Goal: Task Accomplishment & Management: Use online tool/utility

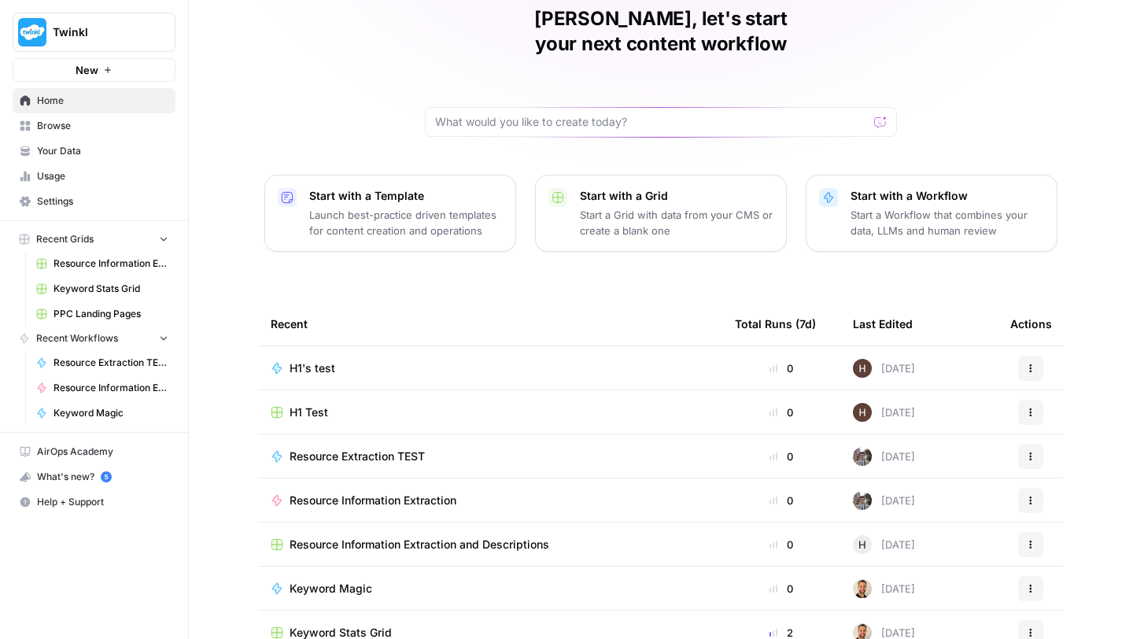
scroll to position [85, 0]
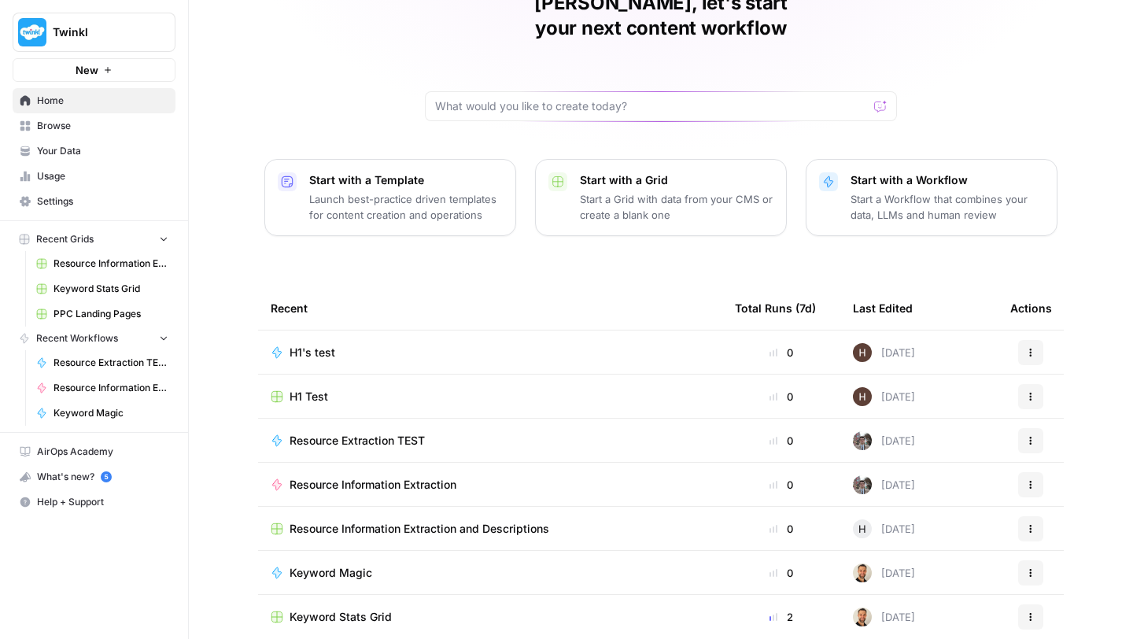
click at [308, 345] on span "H1's test" at bounding box center [312, 353] width 46 height 16
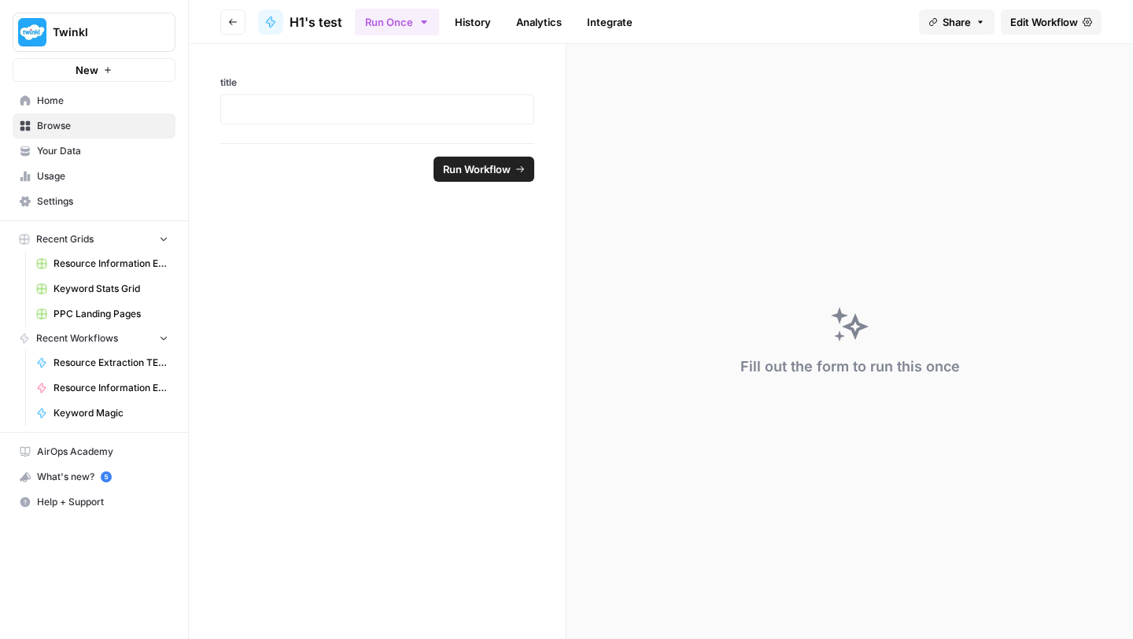
click at [1061, 20] on span "Edit Workflow" at bounding box center [1044, 22] width 68 height 16
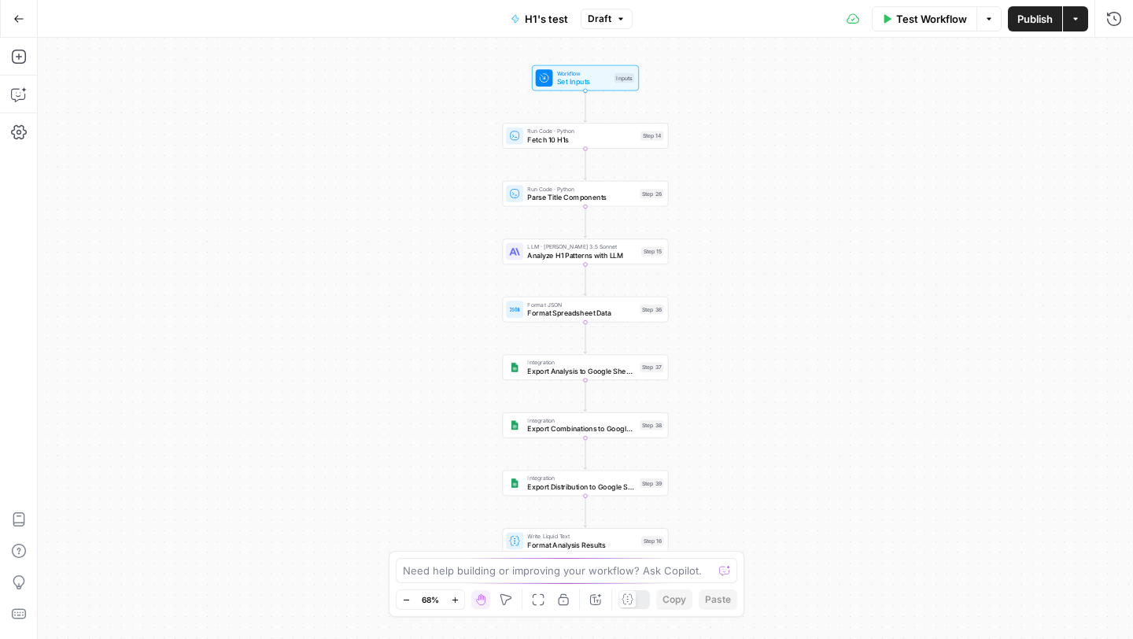
click at [459, 598] on icon "button" at bounding box center [455, 600] width 9 height 9
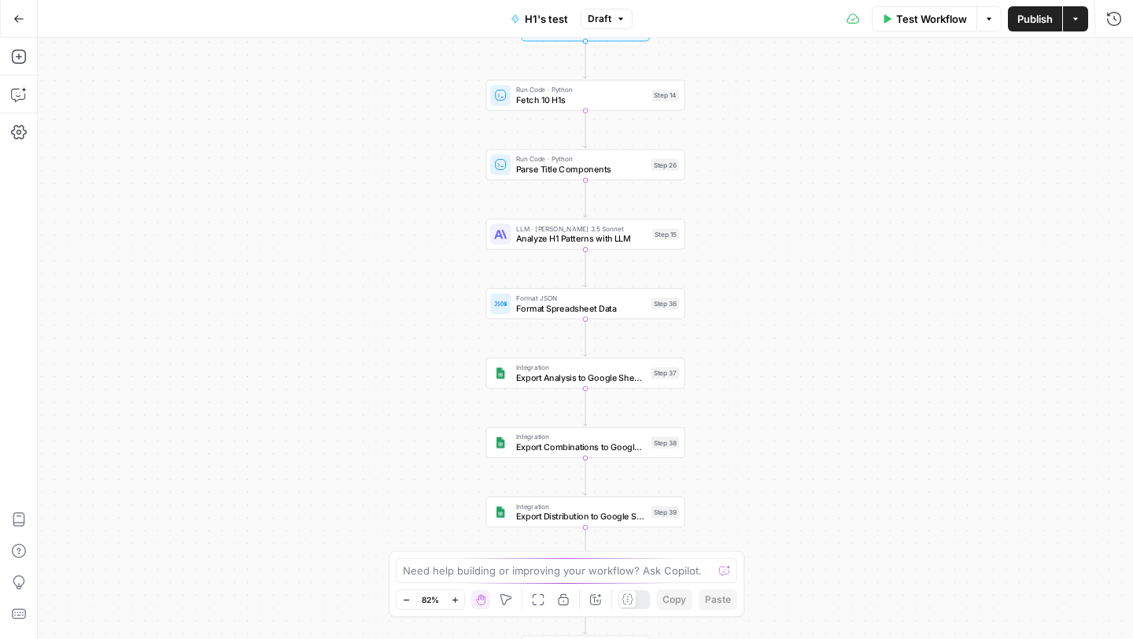
click at [459, 598] on icon "button" at bounding box center [455, 600] width 9 height 9
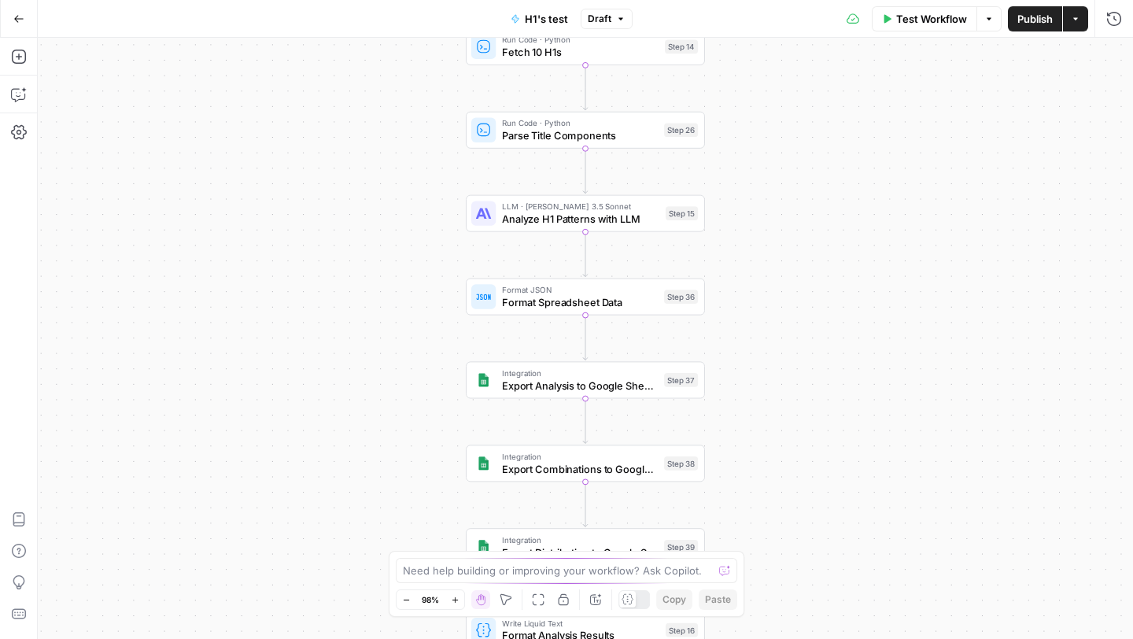
click at [459, 597] on icon "button" at bounding box center [455, 600] width 9 height 9
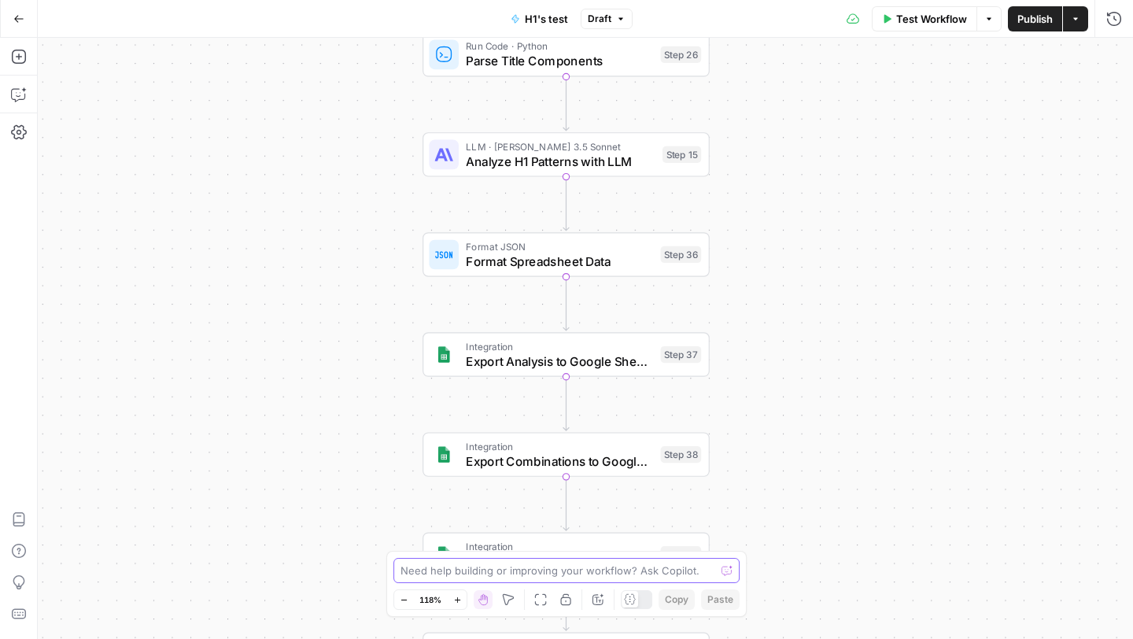
click at [522, 572] on textarea at bounding box center [557, 570] width 315 height 16
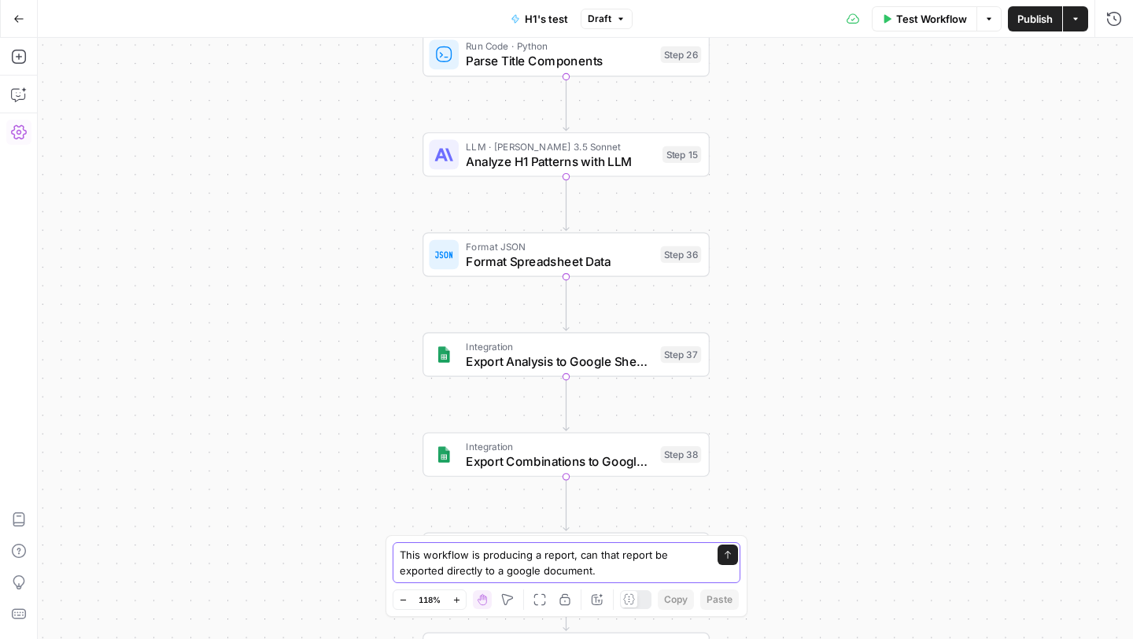
type textarea "This workflow is producing a report, can that report be exported directly to a …"
click at [24, 23] on icon "button" at bounding box center [18, 18] width 11 height 11
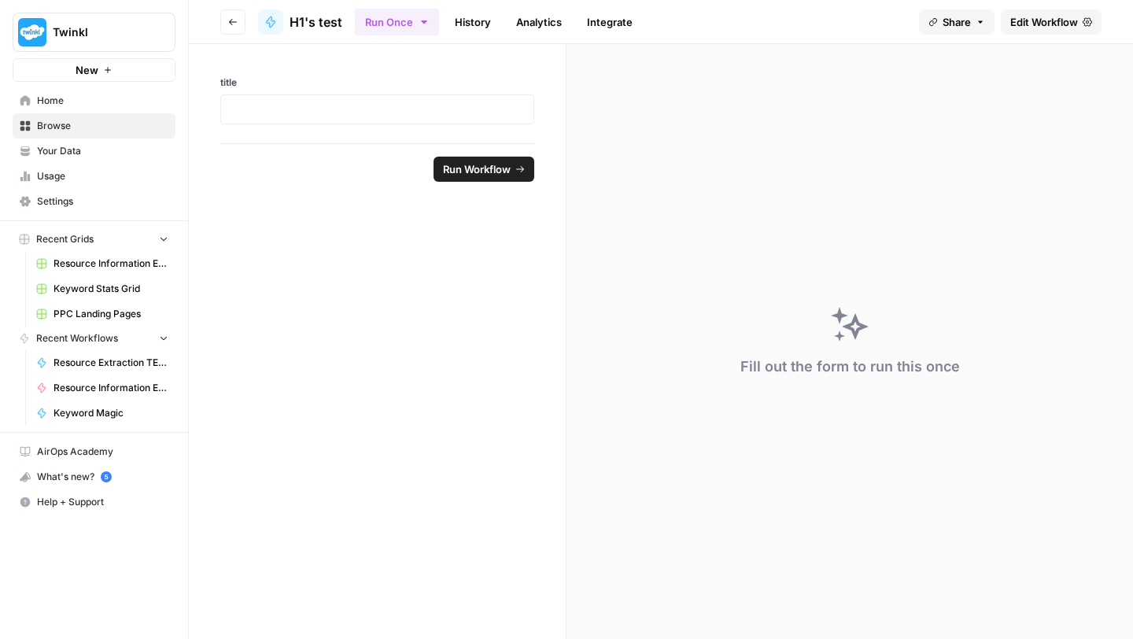
click at [67, 151] on span "Your Data" at bounding box center [102, 151] width 131 height 14
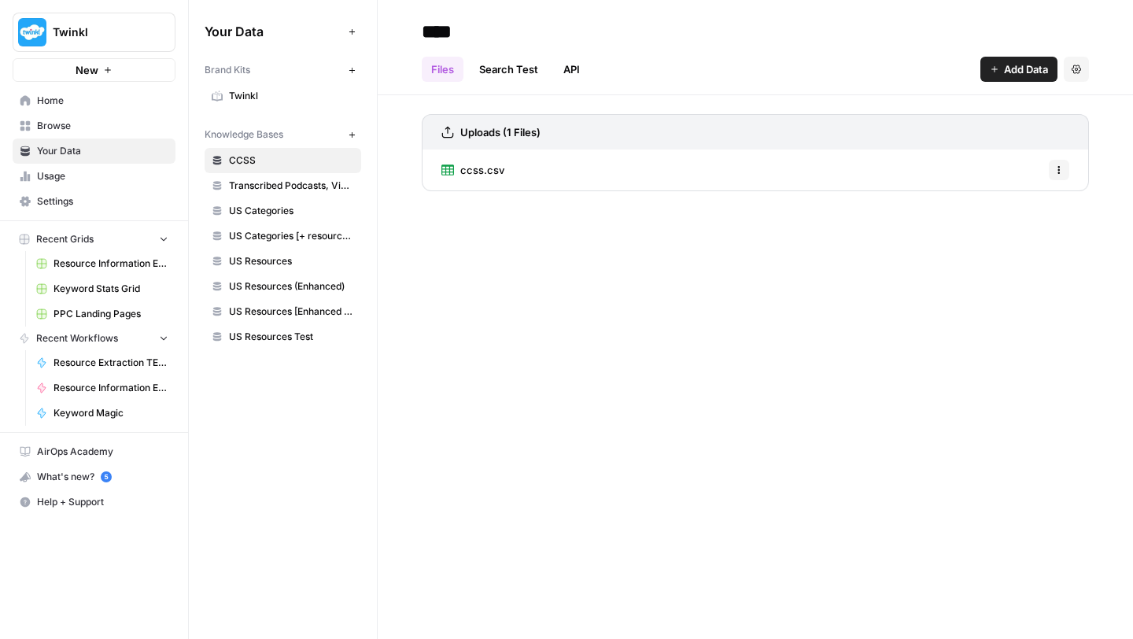
click at [502, 61] on link "Search Test" at bounding box center [509, 69] width 78 height 25
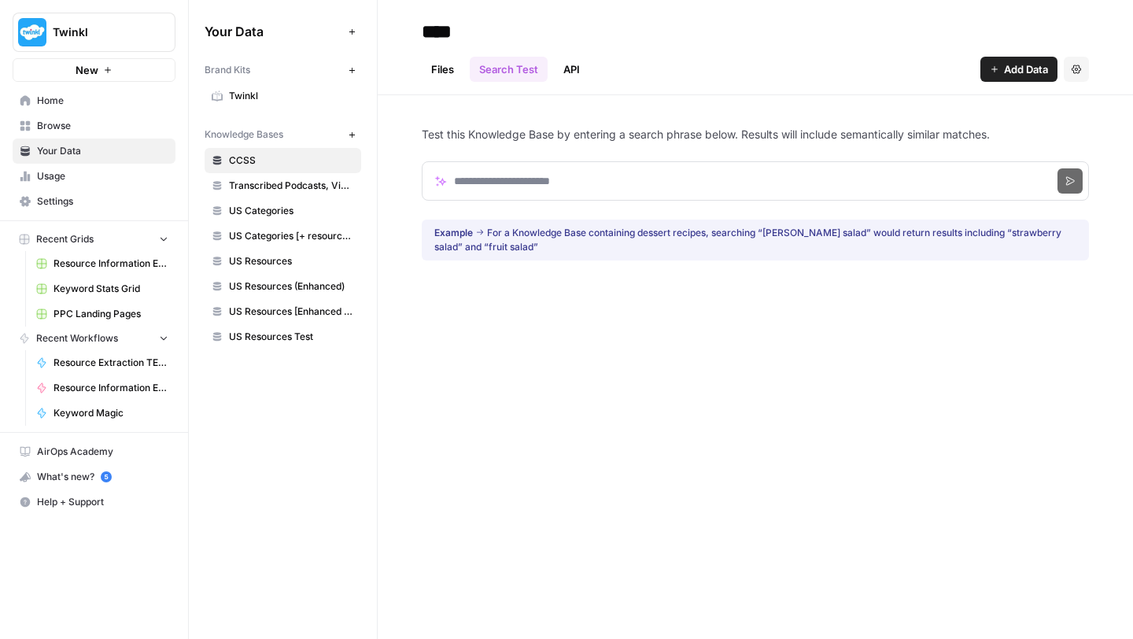
click at [575, 62] on link "API" at bounding box center [571, 69] width 35 height 25
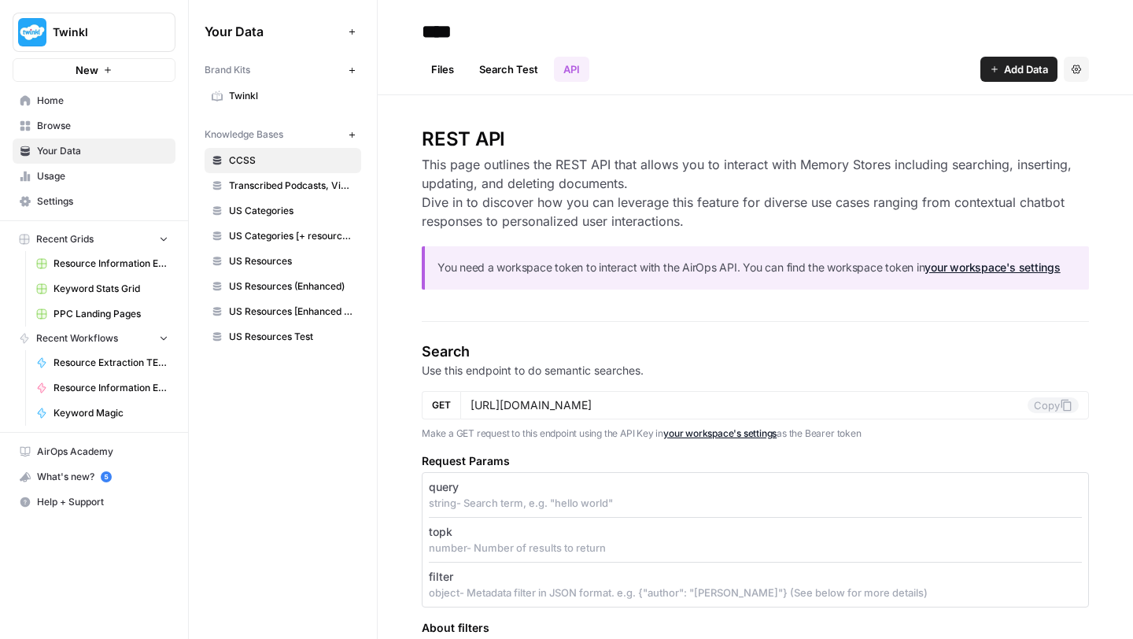
click at [448, 71] on link "Files" at bounding box center [443, 69] width 42 height 25
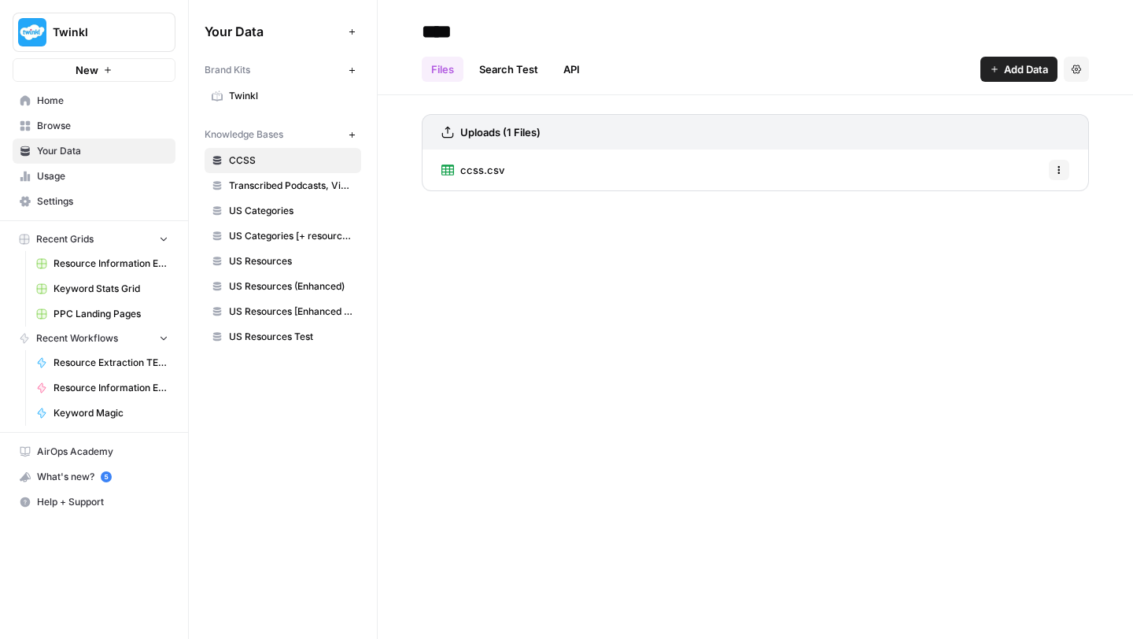
click at [1079, 76] on button "Settings" at bounding box center [1076, 69] width 25 height 25
click at [746, 51] on div "Files Search Test API Add Data Settings" at bounding box center [755, 63] width 667 height 38
click at [73, 202] on span "Settings" at bounding box center [102, 201] width 131 height 14
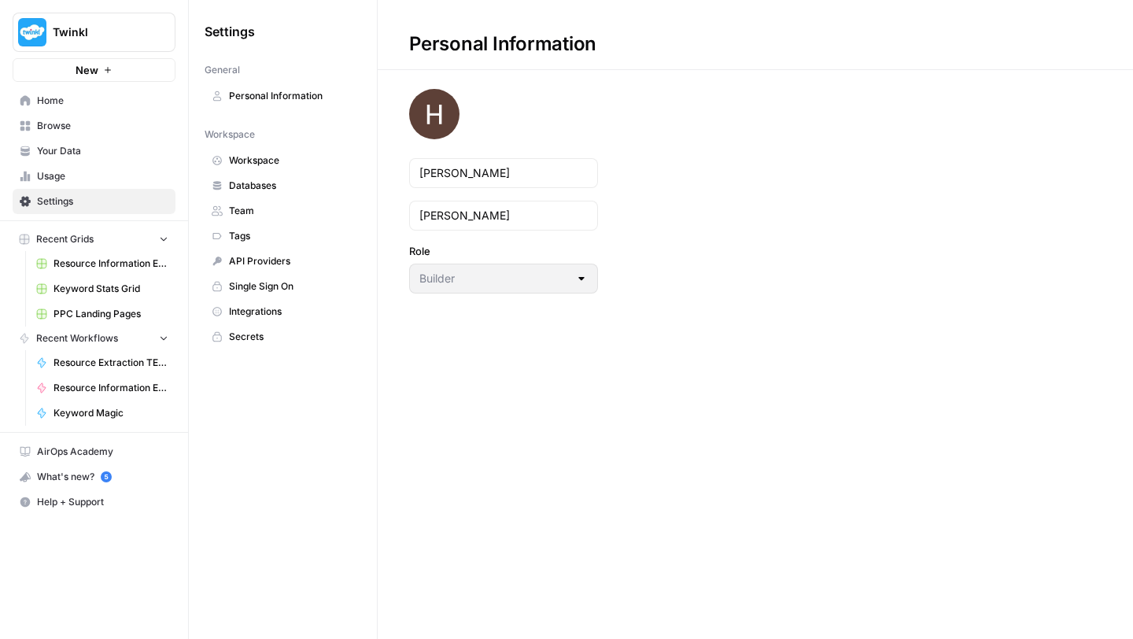
click at [274, 313] on span "Integrations" at bounding box center [291, 311] width 125 height 14
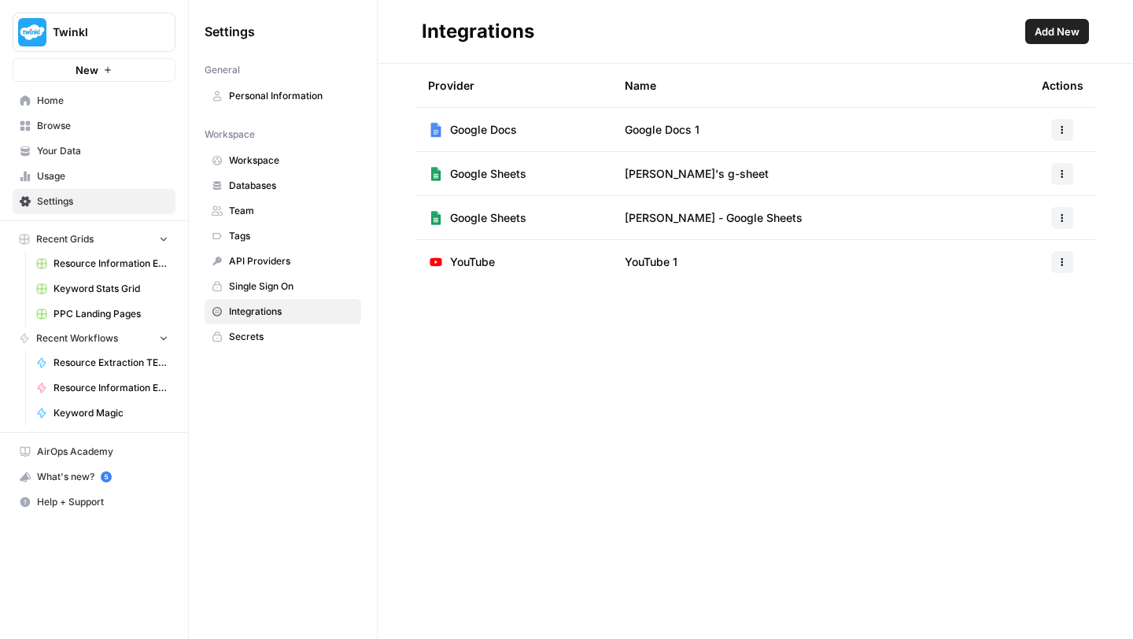
click at [1058, 32] on span "Add New" at bounding box center [1056, 32] width 45 height 16
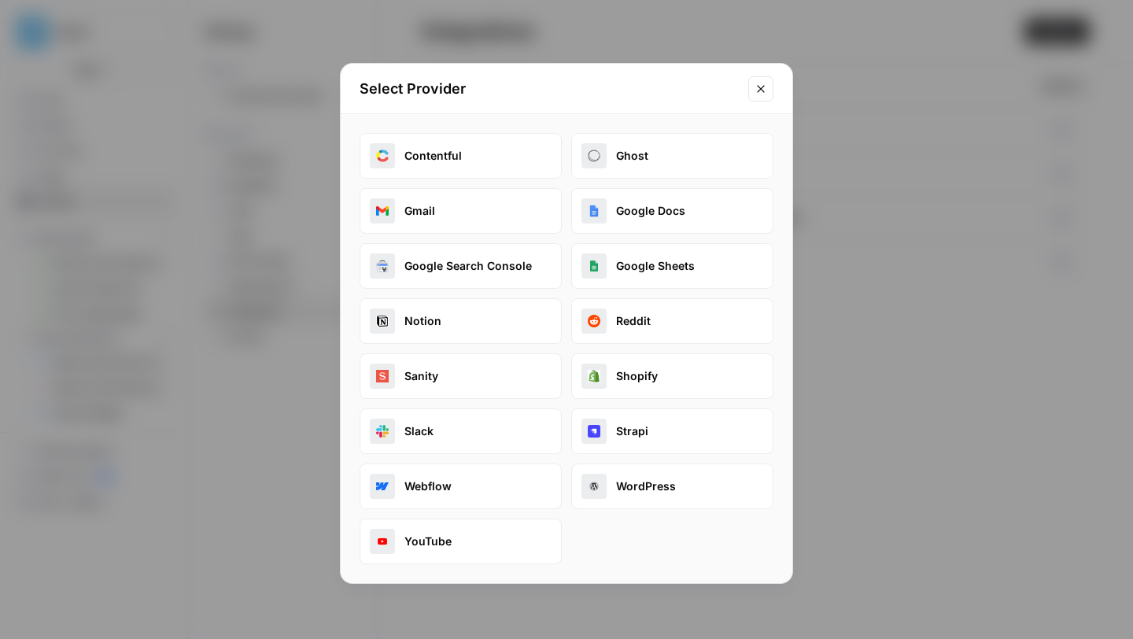
click at [661, 204] on button "Google Docs" at bounding box center [672, 211] width 202 height 46
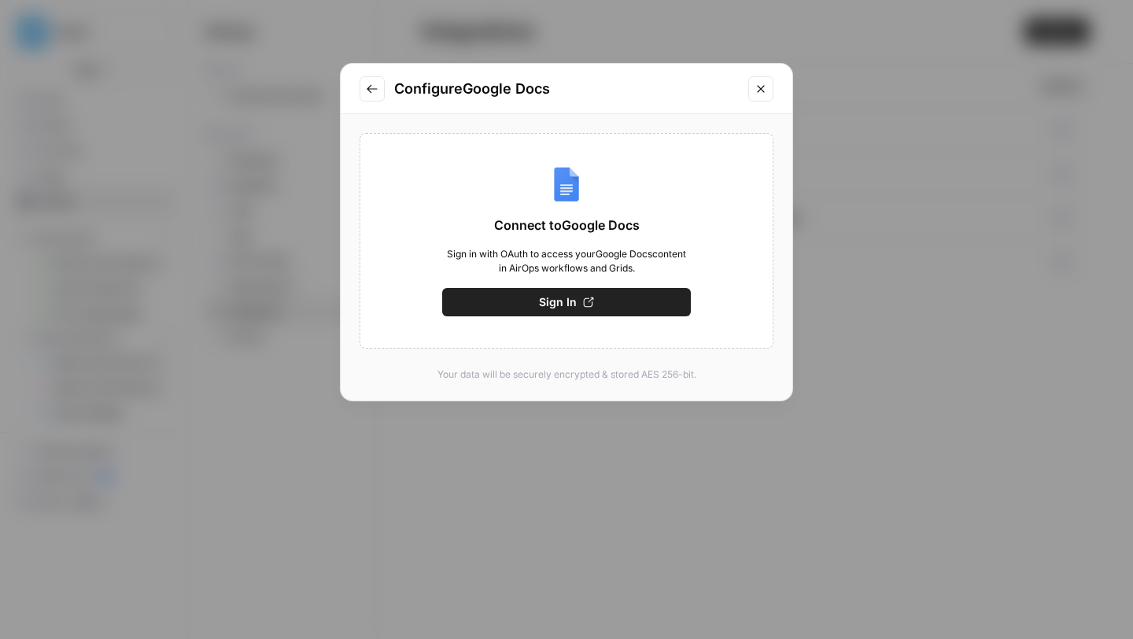
click at [511, 307] on button "Sign In" at bounding box center [566, 302] width 249 height 28
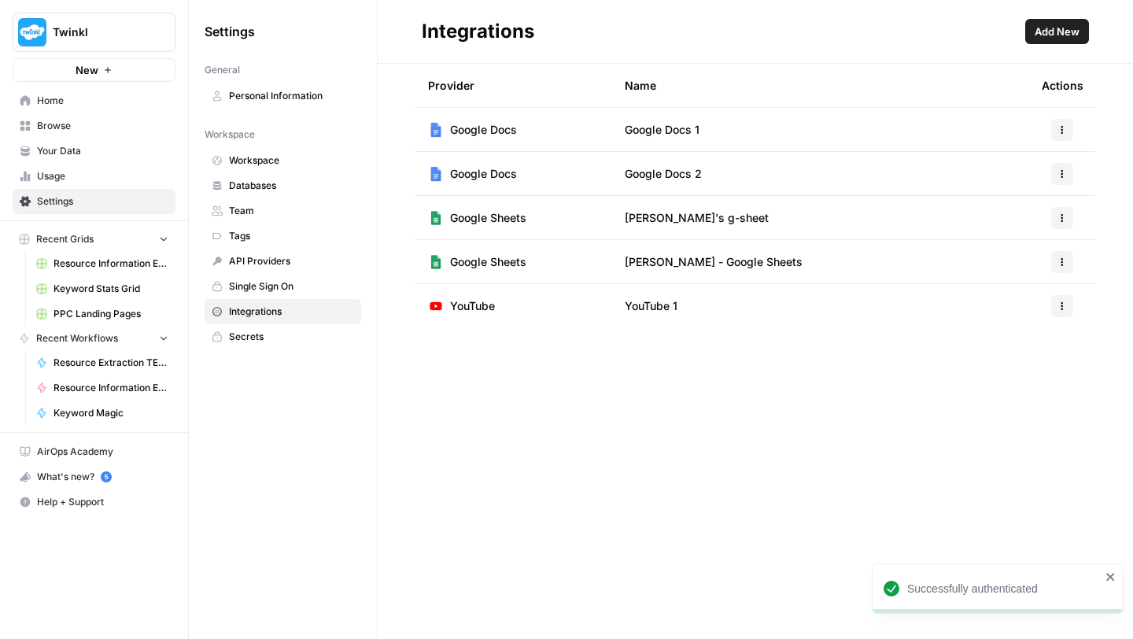
click at [674, 129] on span "Google Docs 1" at bounding box center [662, 130] width 75 height 16
click at [1063, 125] on icon "button" at bounding box center [1061, 129] width 9 height 9
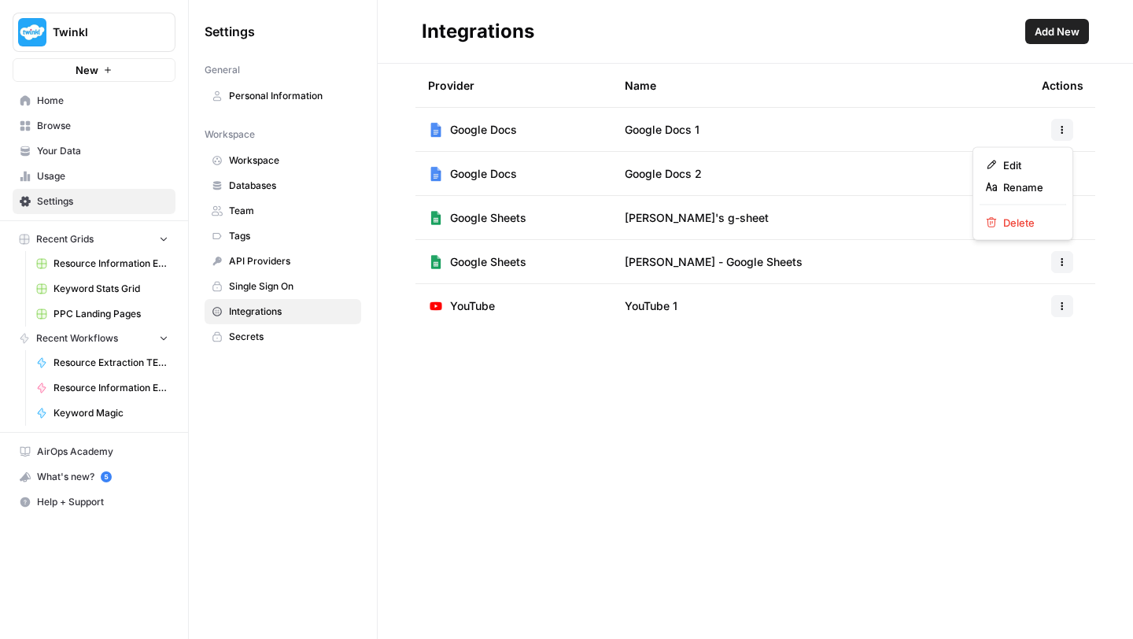
click at [865, 147] on td "Google Docs 1" at bounding box center [820, 129] width 417 height 43
click at [1059, 174] on icon "button" at bounding box center [1061, 173] width 9 height 9
click at [1001, 208] on div "Edit" at bounding box center [1023, 209] width 74 height 16
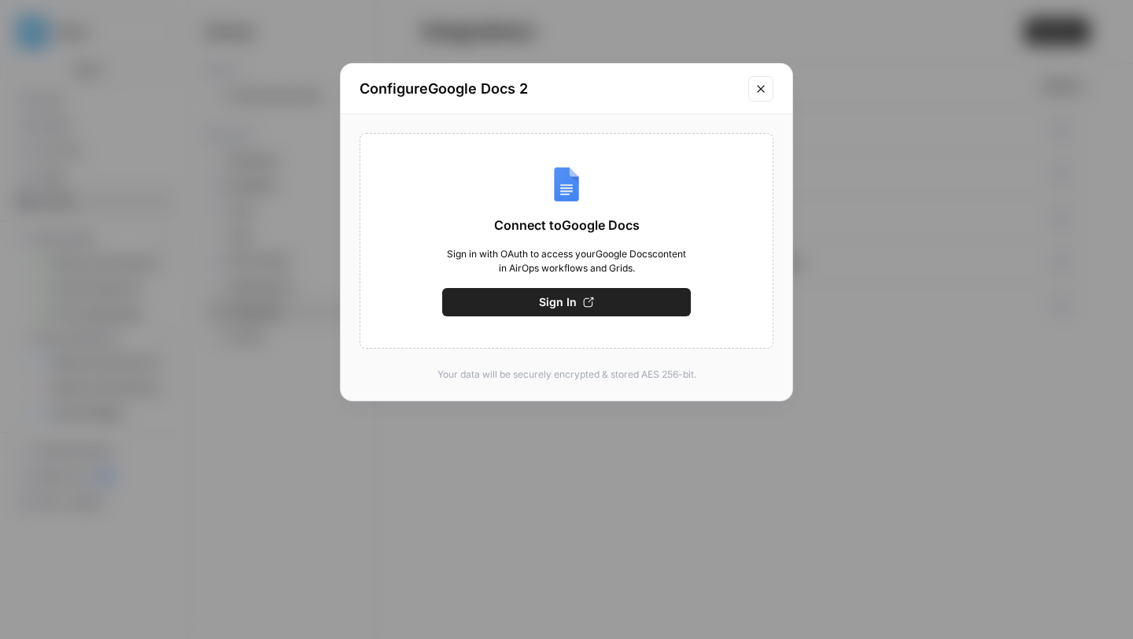
click at [770, 77] on button "Close modal" at bounding box center [760, 88] width 25 height 25
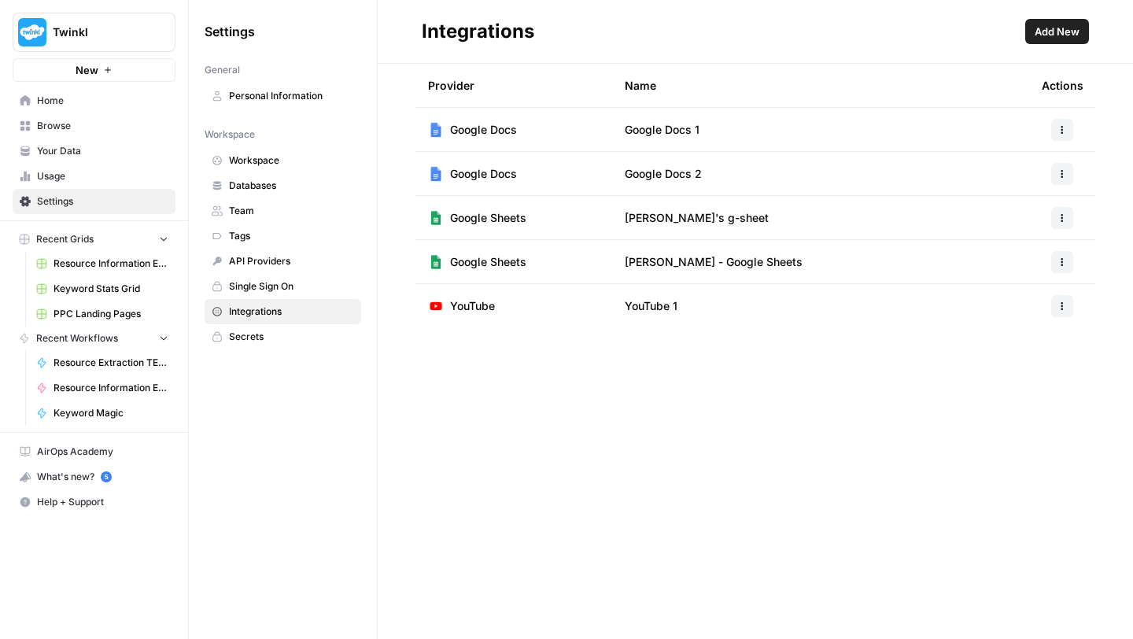
click at [668, 178] on span "Google Docs 2" at bounding box center [663, 174] width 77 height 16
click at [1066, 169] on button "button" at bounding box center [1062, 174] width 22 height 22
click at [1012, 208] on span "Edit" at bounding box center [1028, 209] width 50 height 16
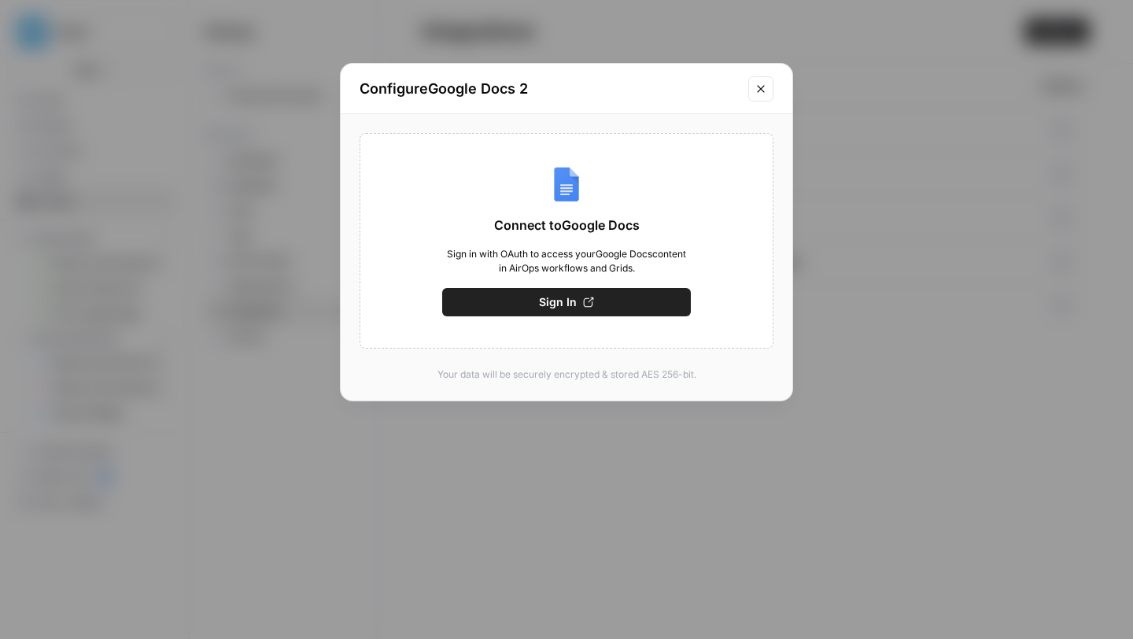
click at [765, 85] on icon "Close modal" at bounding box center [760, 89] width 13 height 13
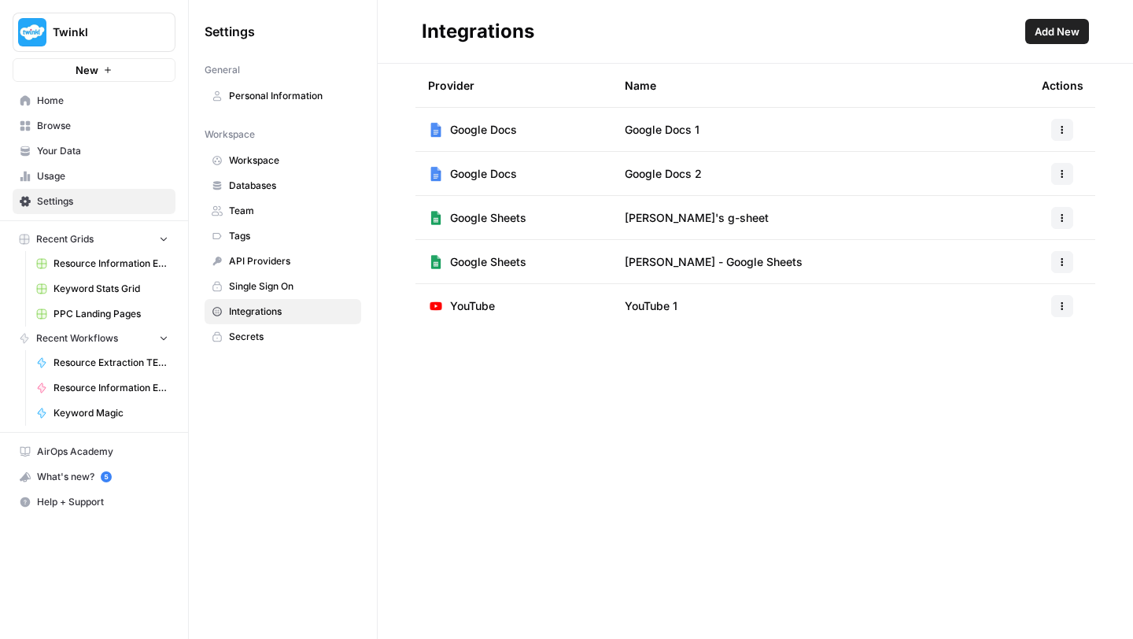
click at [636, 164] on td "Google Docs 2" at bounding box center [820, 173] width 417 height 43
click at [472, 172] on span "Google Docs" at bounding box center [483, 174] width 67 height 16
click at [1075, 164] on div at bounding box center [1062, 174] width 41 height 22
click at [1065, 170] on icon "button" at bounding box center [1061, 173] width 9 height 9
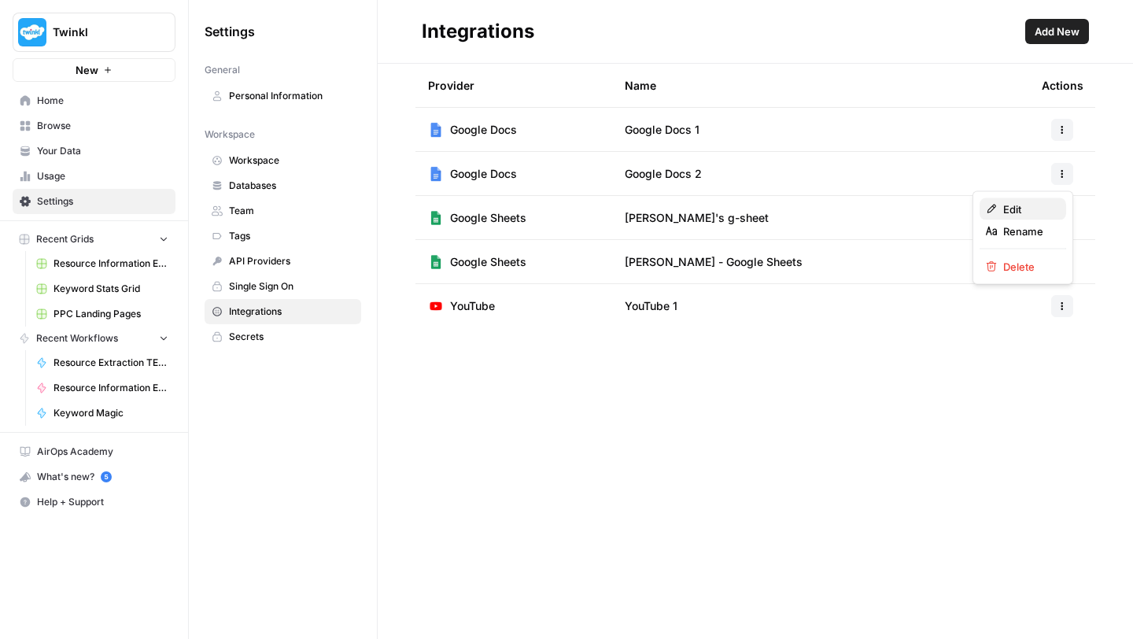
click at [1016, 204] on span "Edit" at bounding box center [1028, 209] width 50 height 16
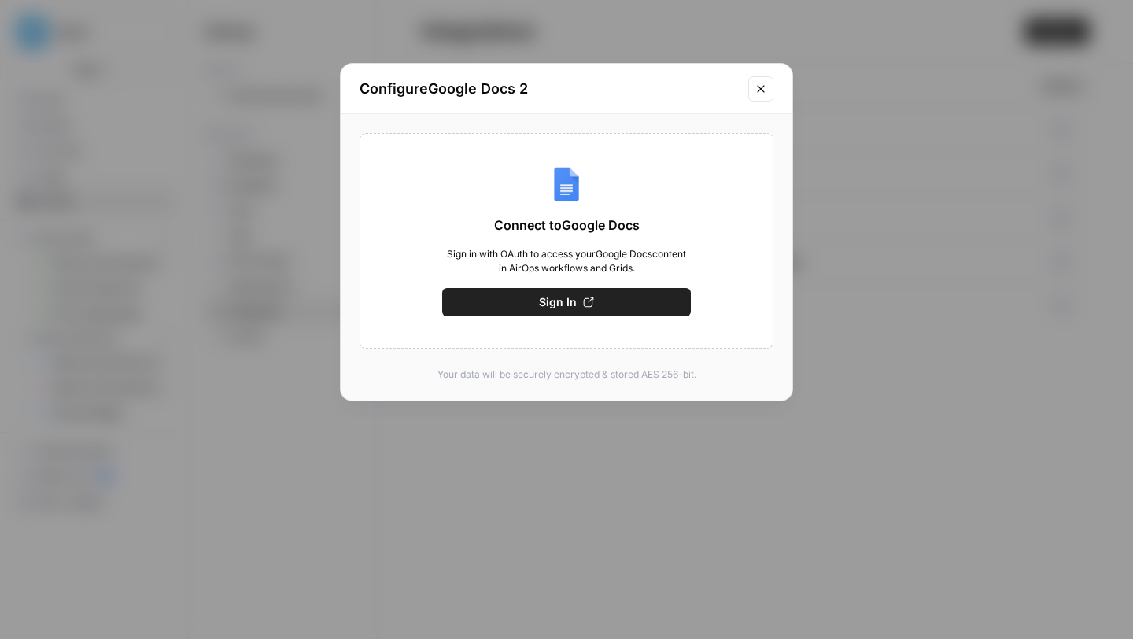
click at [515, 299] on button "Sign In" at bounding box center [566, 302] width 249 height 28
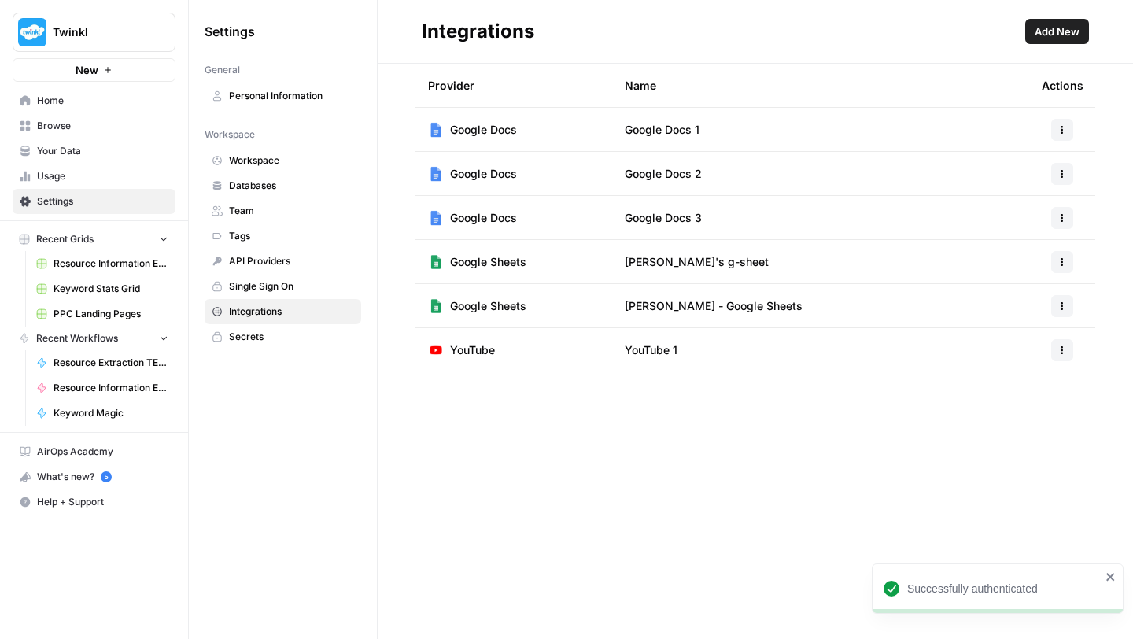
click at [1072, 218] on button "button" at bounding box center [1062, 218] width 22 height 22
click at [1012, 304] on span "Delete" at bounding box center [1028, 311] width 50 height 16
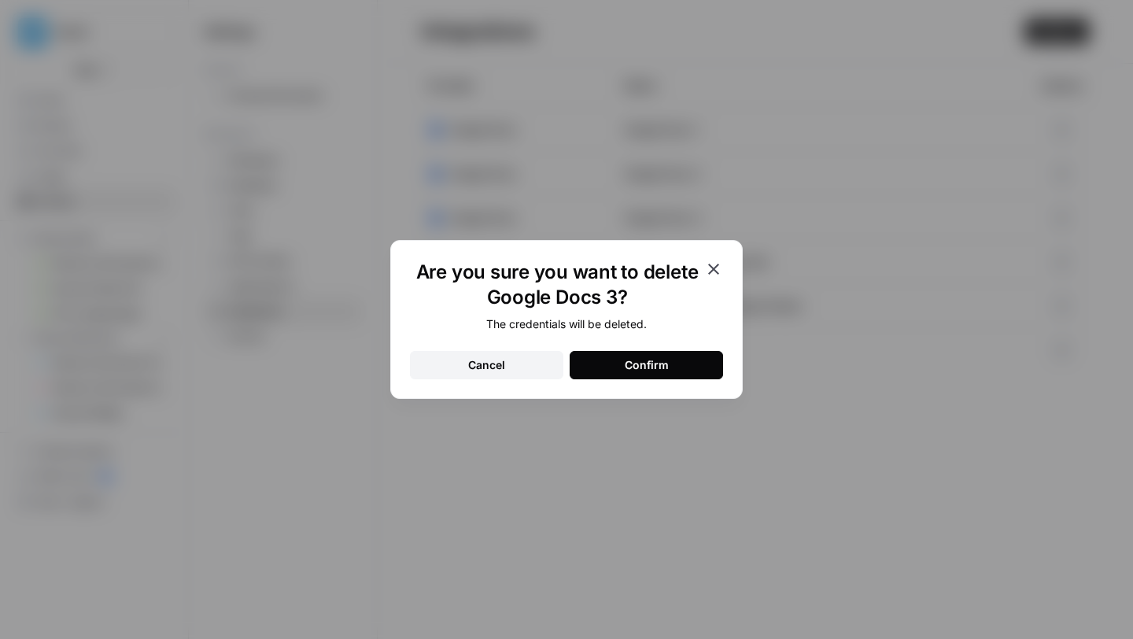
click at [714, 265] on icon "button" at bounding box center [713, 269] width 19 height 19
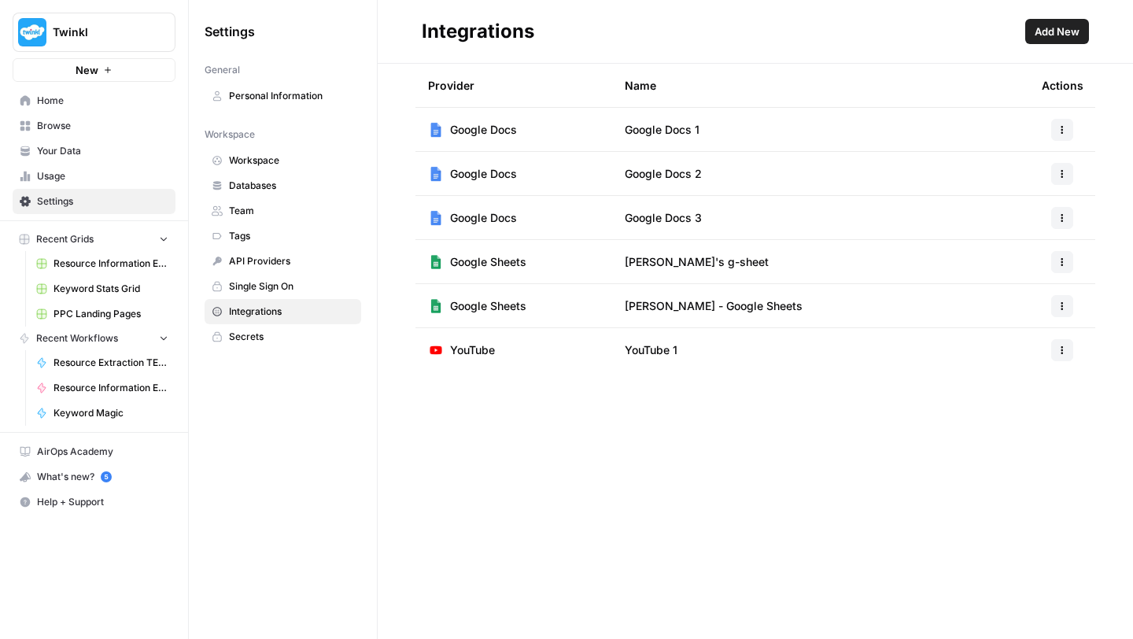
click at [1061, 219] on icon "button" at bounding box center [1062, 220] width 2 height 2
click at [1010, 282] on span "Rename" at bounding box center [1028, 275] width 50 height 16
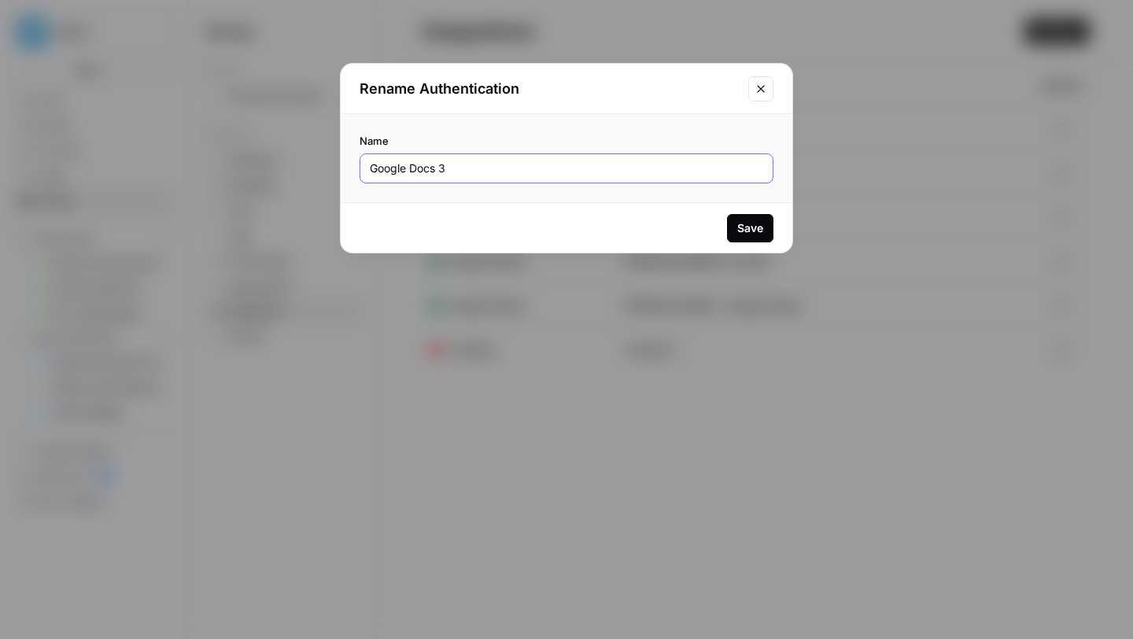
click at [424, 168] on input "Google Docs 3" at bounding box center [566, 168] width 393 height 16
type input "[PERSON_NAME] - G-docs"
click at [743, 223] on div "Save" at bounding box center [750, 228] width 26 height 16
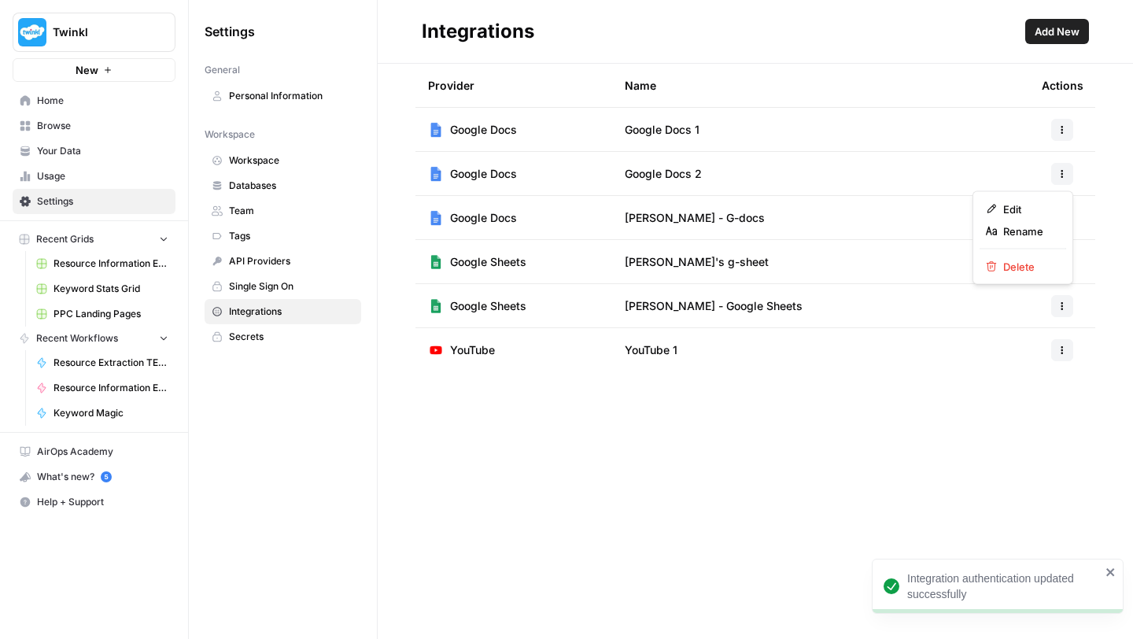
click at [1058, 175] on icon "button" at bounding box center [1061, 173] width 9 height 9
click at [1015, 263] on span "Delete" at bounding box center [1028, 267] width 50 height 16
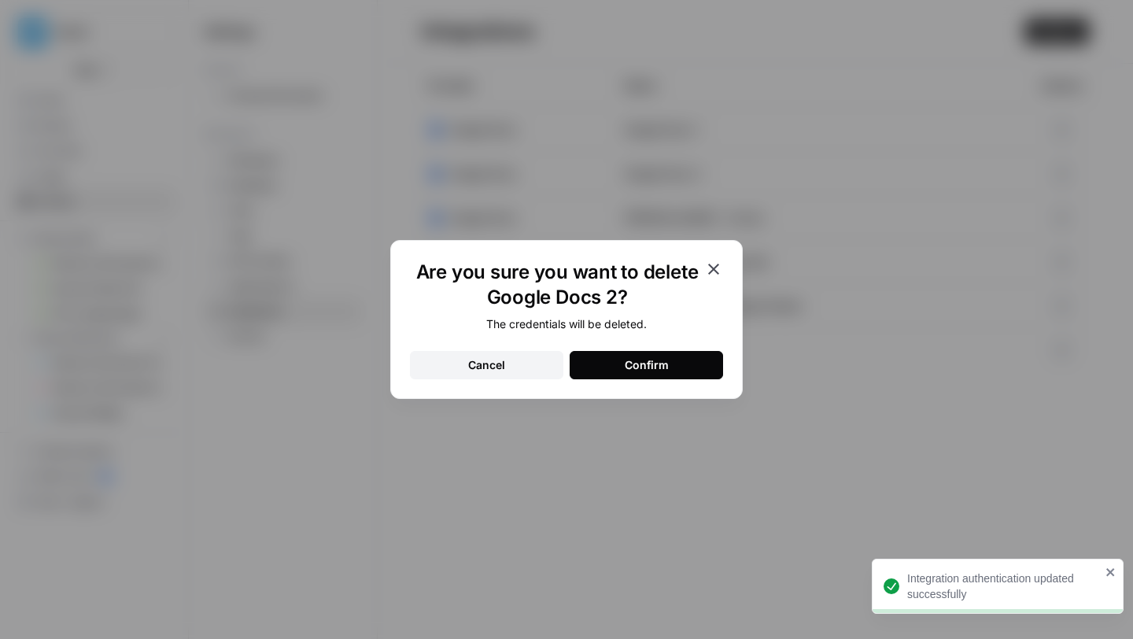
click at [624, 361] on button "Confirm" at bounding box center [646, 365] width 153 height 28
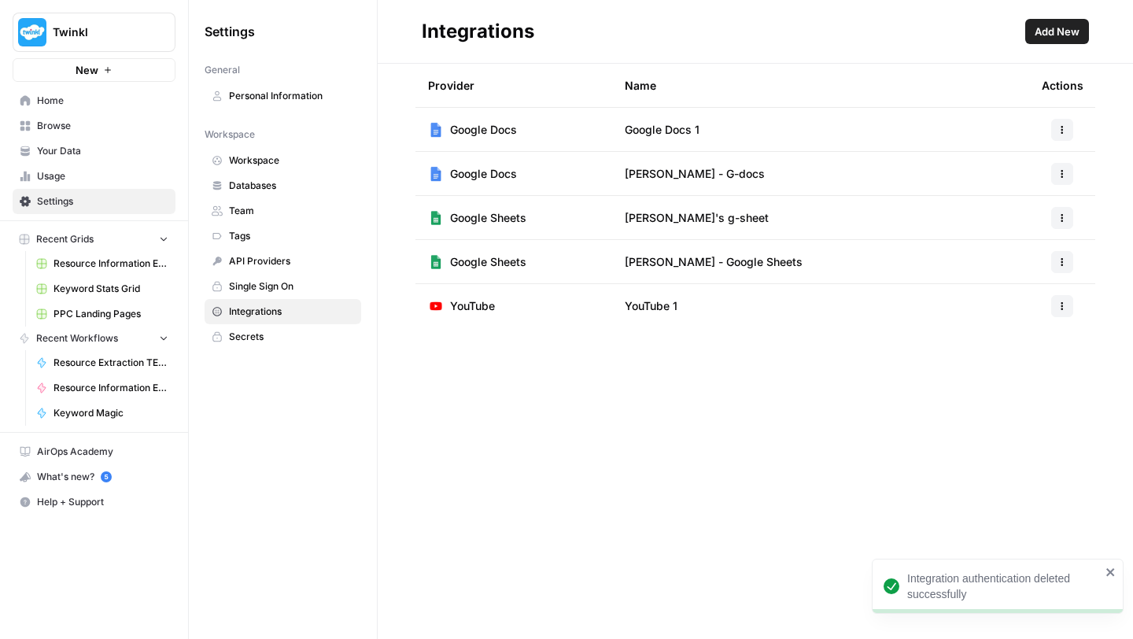
click at [50, 123] on span "Browse" at bounding box center [102, 126] width 131 height 14
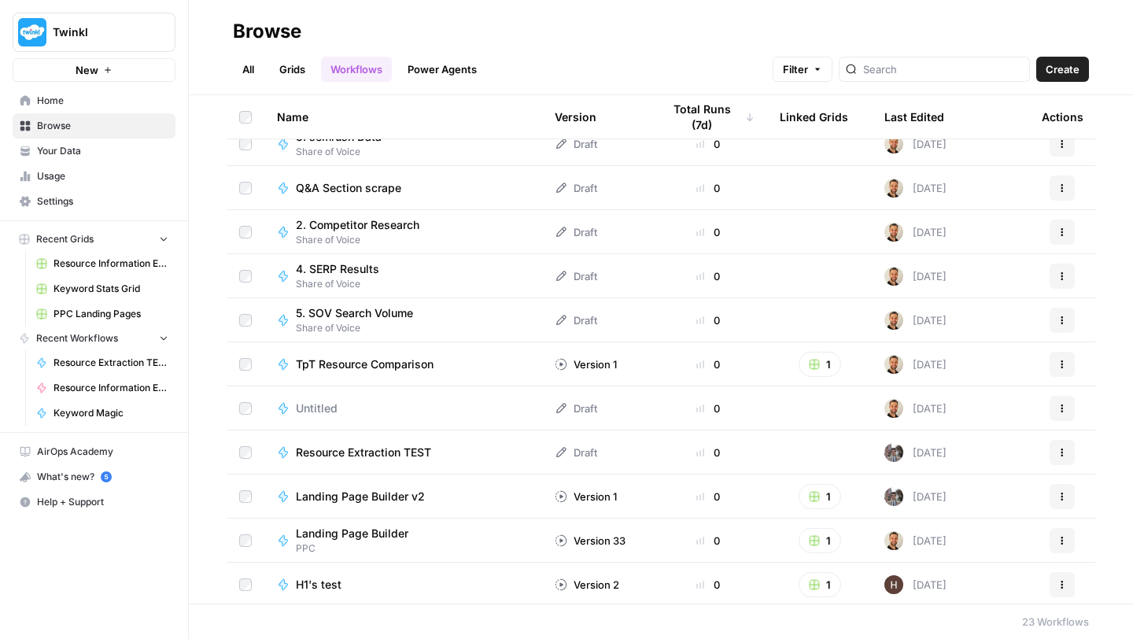
scroll to position [549, 0]
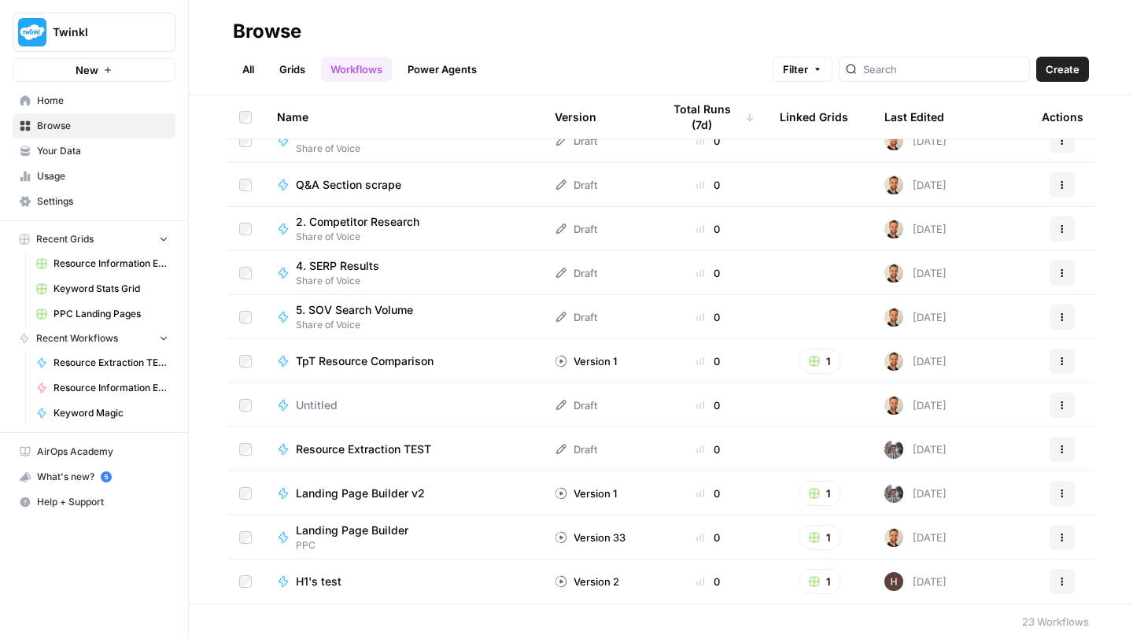
click at [323, 576] on span "H1's test" at bounding box center [319, 581] width 46 height 16
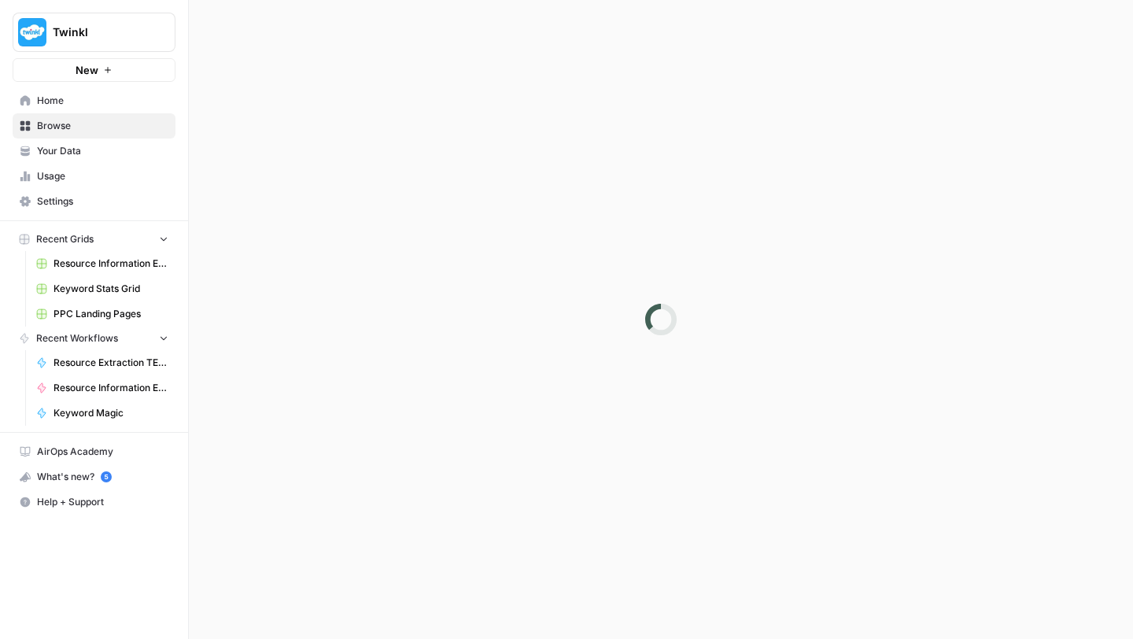
click at [323, 576] on div at bounding box center [661, 319] width 944 height 639
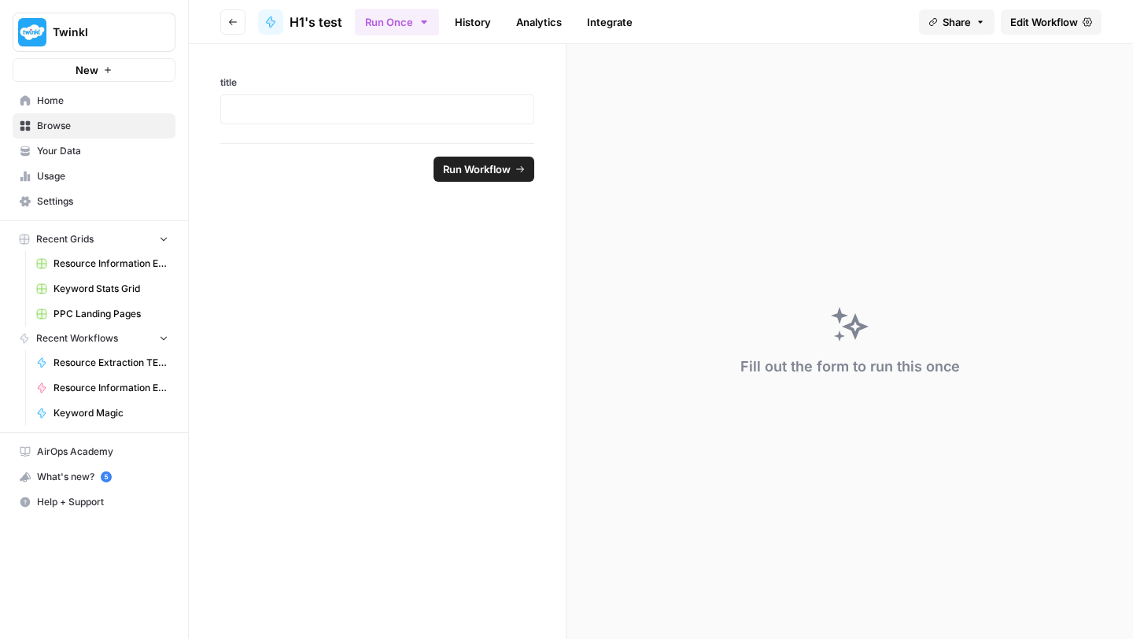
click at [1053, 15] on span "Edit Workflow" at bounding box center [1044, 22] width 68 height 16
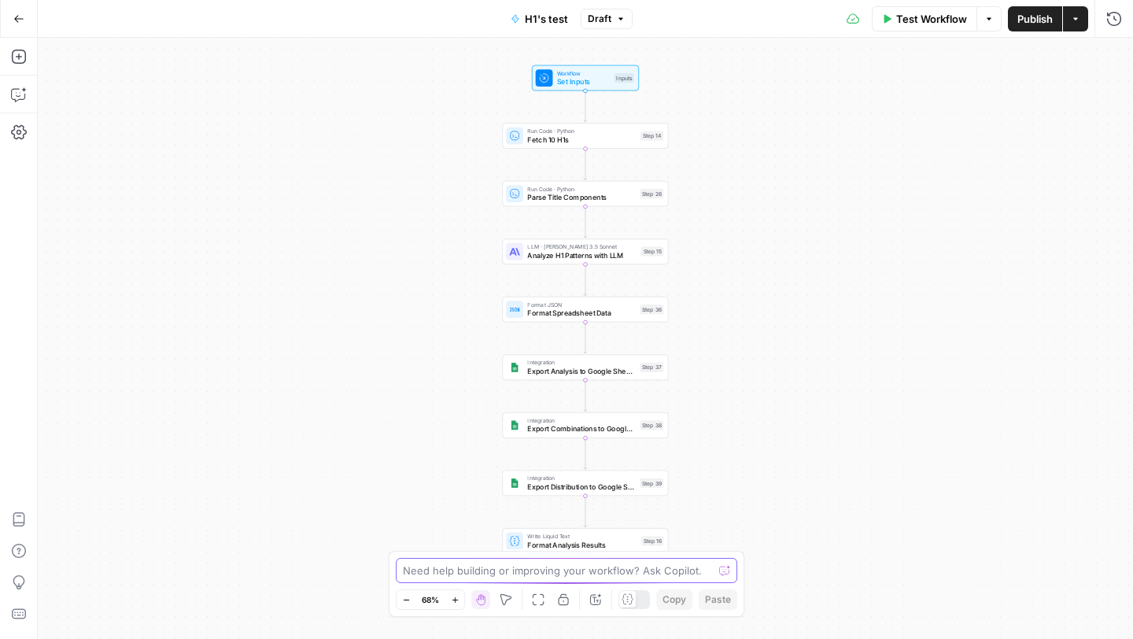
click at [477, 573] on textarea at bounding box center [558, 570] width 310 height 16
paste textarea "This workflow is producing a report, can that report be exported directly to a …"
type textarea "This workflow is producing a report, can that report be exported directly to a …"
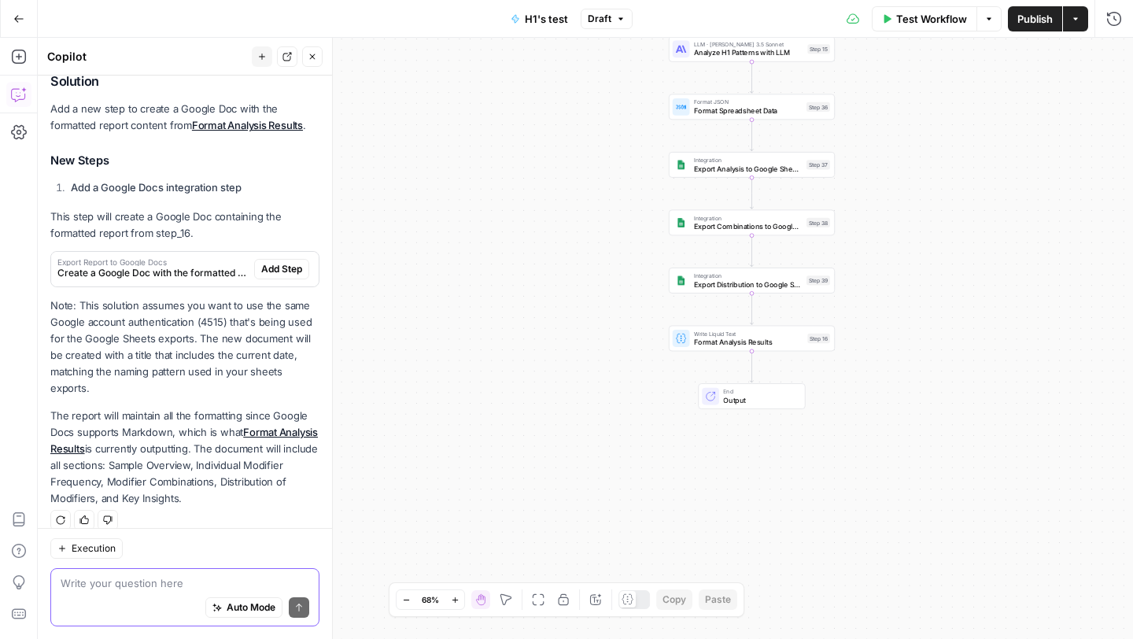
scroll to position [319, 0]
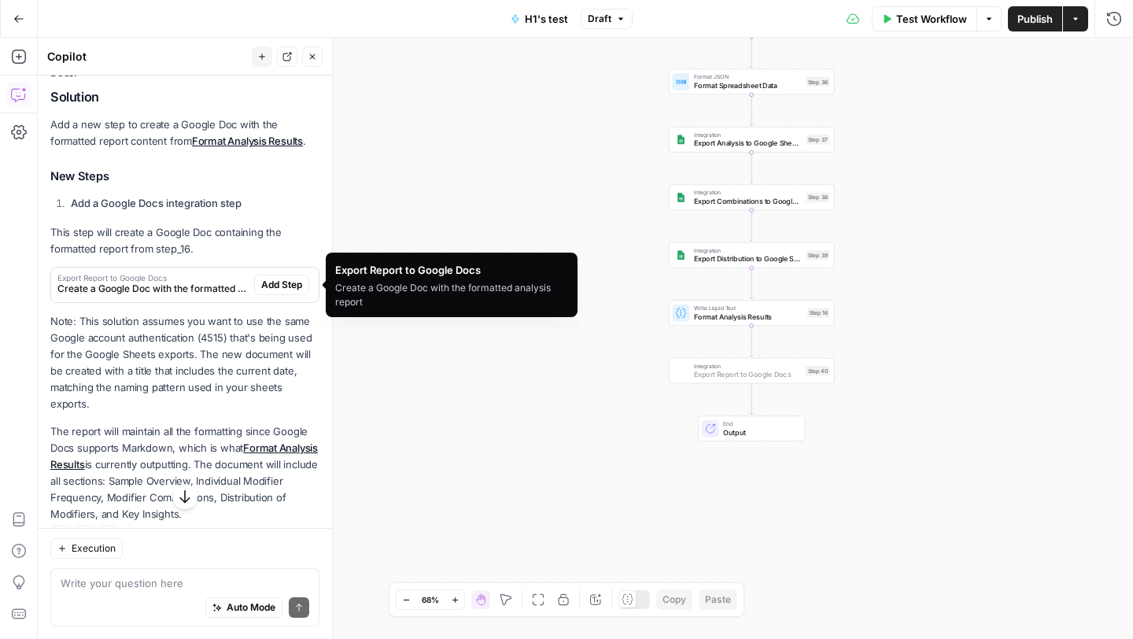
click at [293, 284] on span "Add Step" at bounding box center [281, 285] width 41 height 14
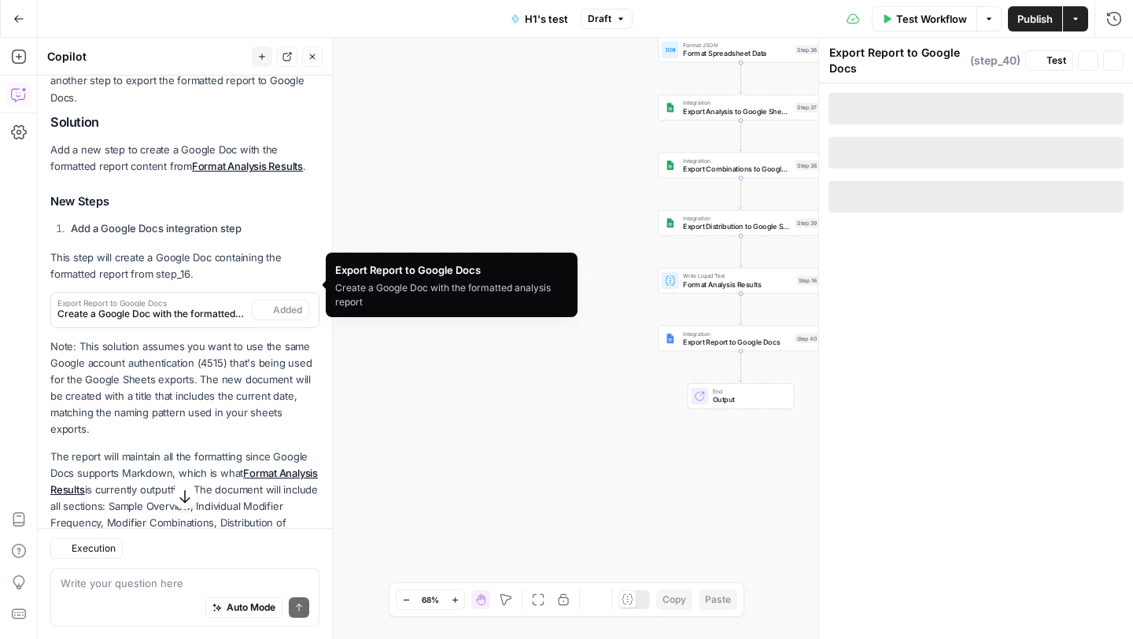
scroll to position [345, 0]
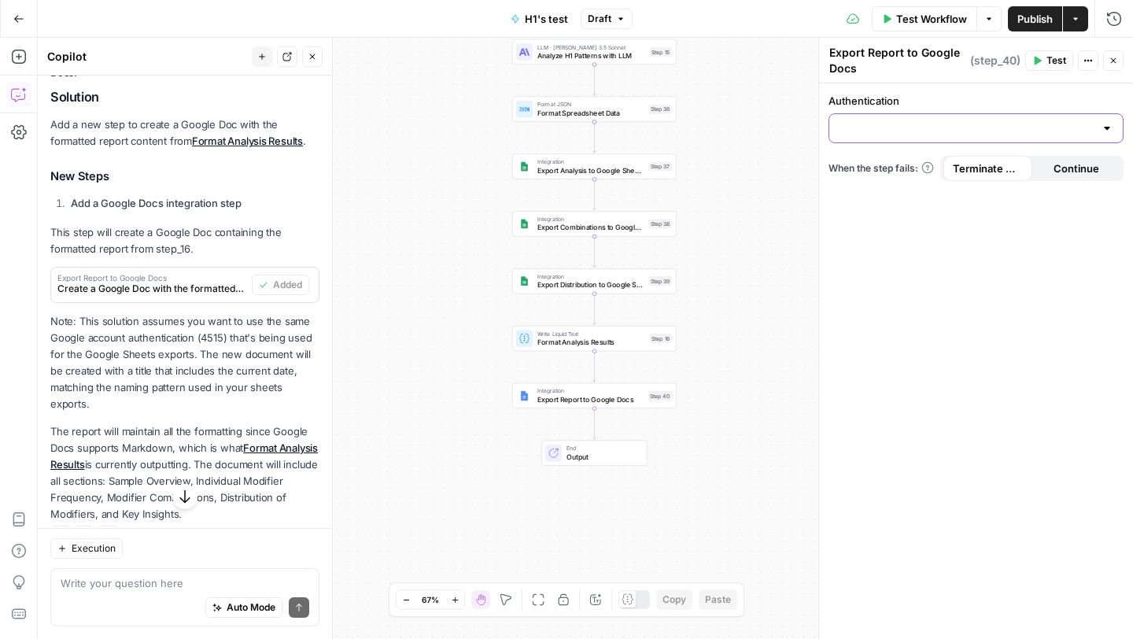
click at [936, 129] on input "Authentication" at bounding box center [967, 128] width 256 height 16
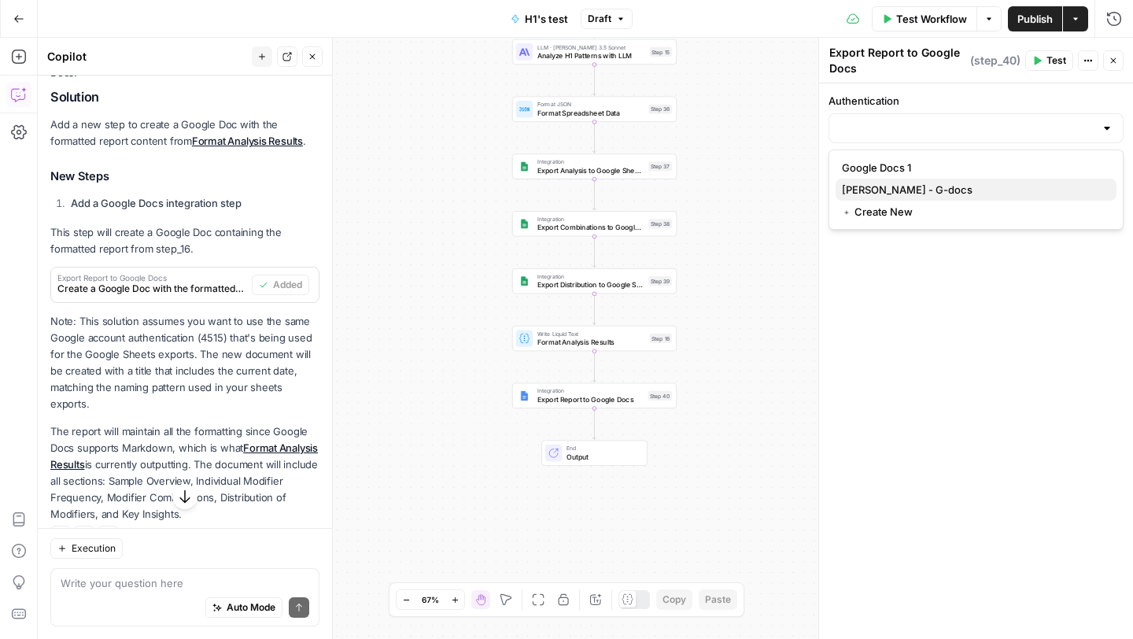
click at [894, 189] on span "Hannah - G-docs" at bounding box center [973, 190] width 262 height 16
type input "Hannah - G-docs"
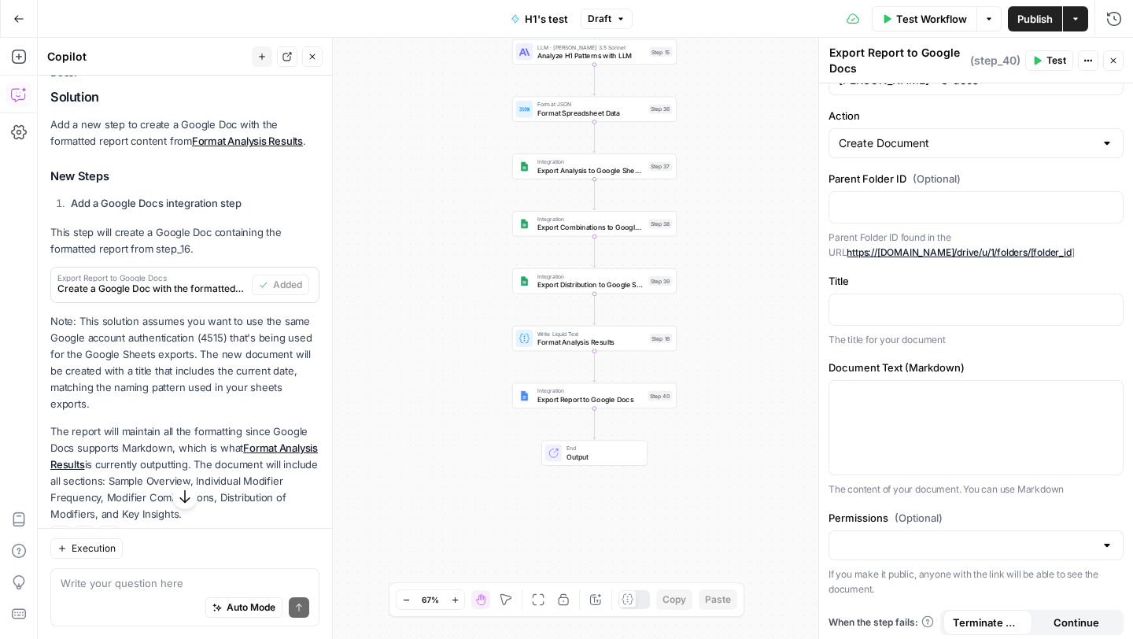
scroll to position [53, 0]
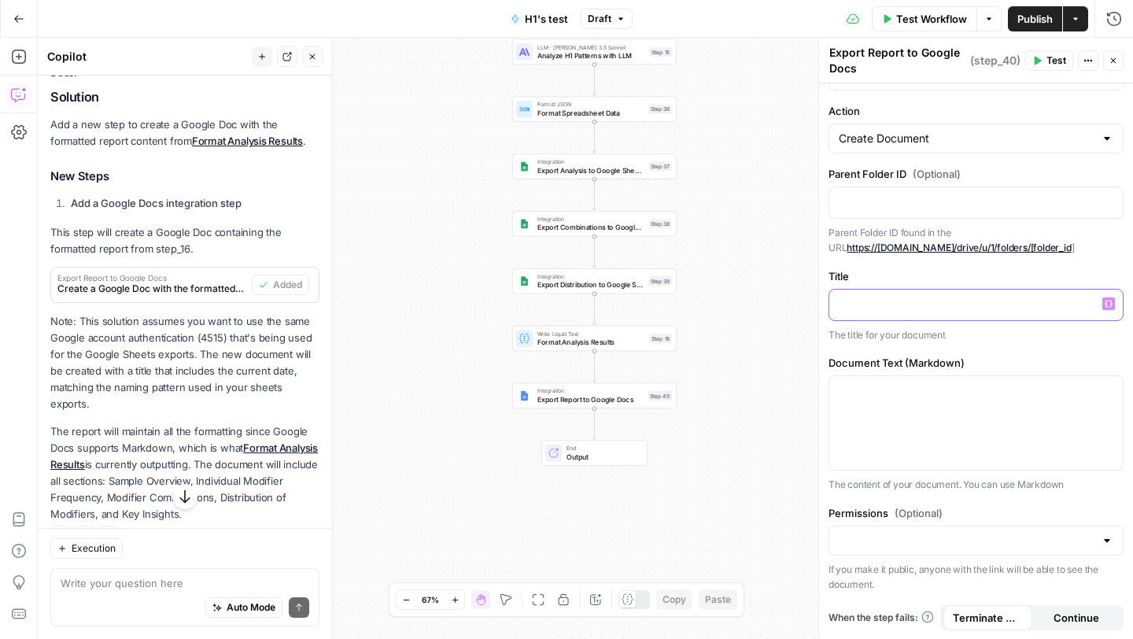
click at [894, 305] on p at bounding box center [976, 304] width 275 height 16
click at [911, 427] on div at bounding box center [975, 423] width 293 height 94
click at [1068, 622] on span "Continue" at bounding box center [1076, 618] width 46 height 16
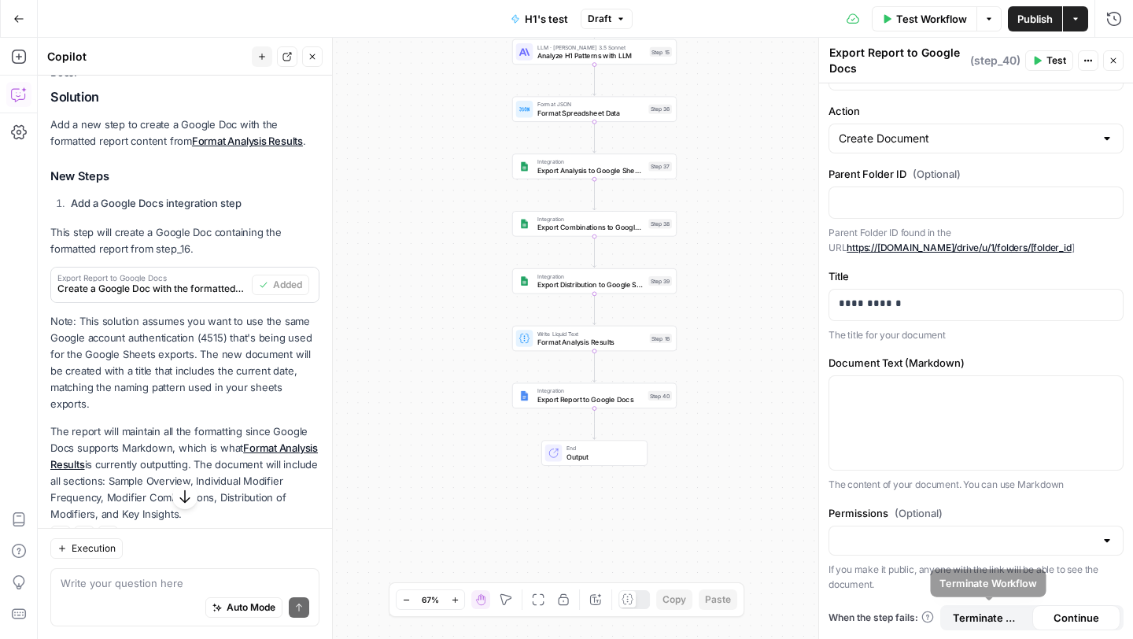
click at [992, 622] on span "Terminate Workflow" at bounding box center [988, 618] width 70 height 16
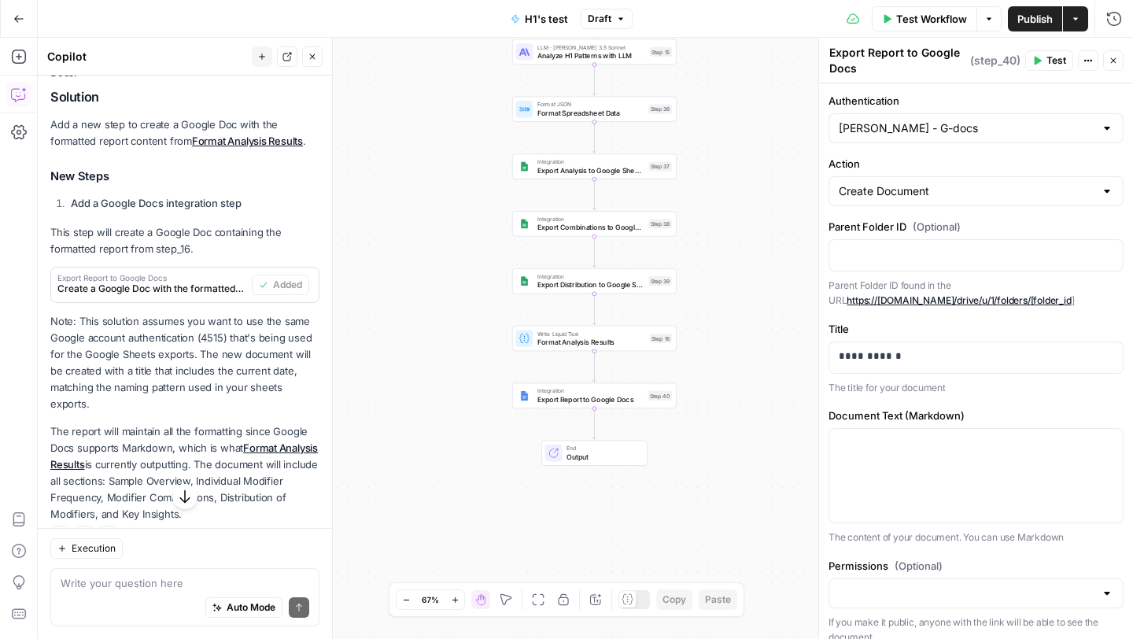
click at [1046, 63] on span "Test" at bounding box center [1056, 60] width 20 height 14
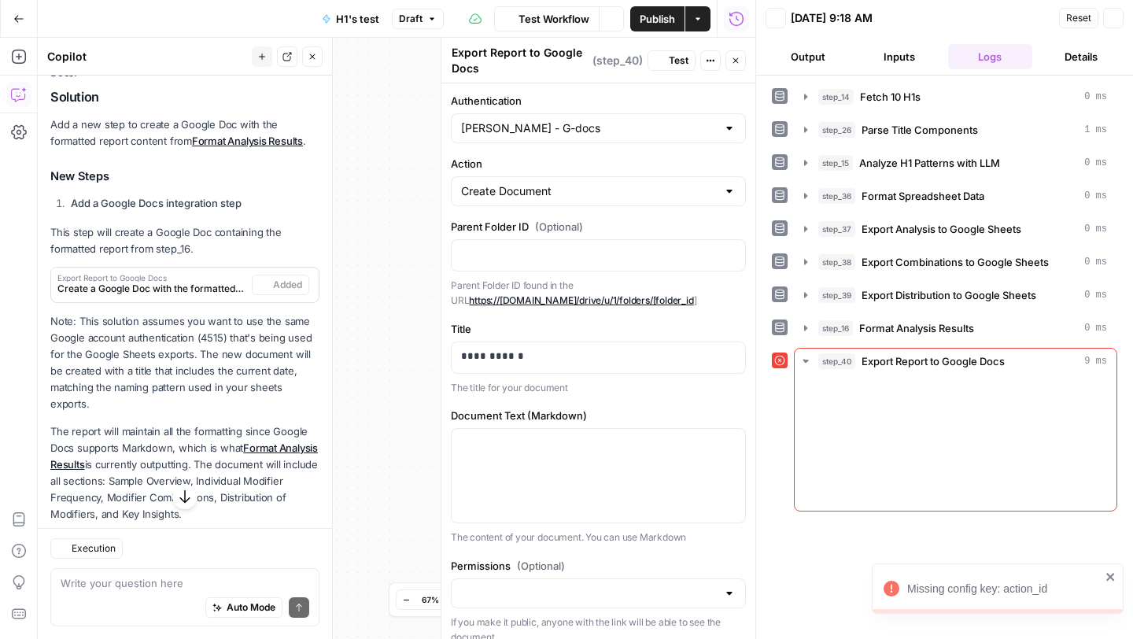
scroll to position [360, 0]
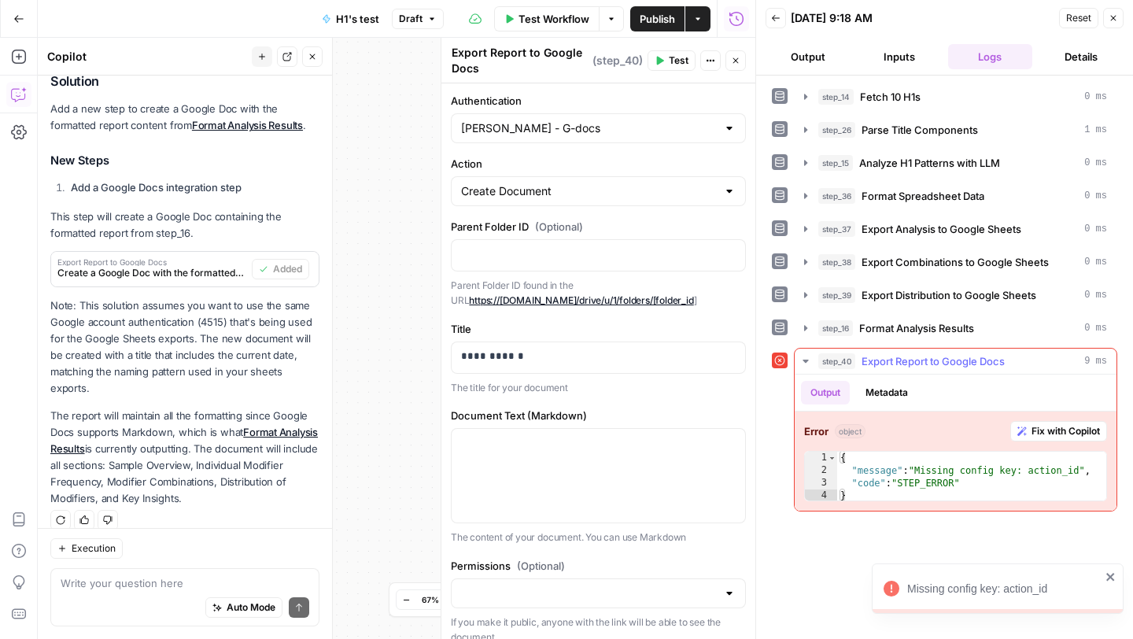
click at [1048, 424] on span "Fix with Copilot" at bounding box center [1065, 431] width 68 height 14
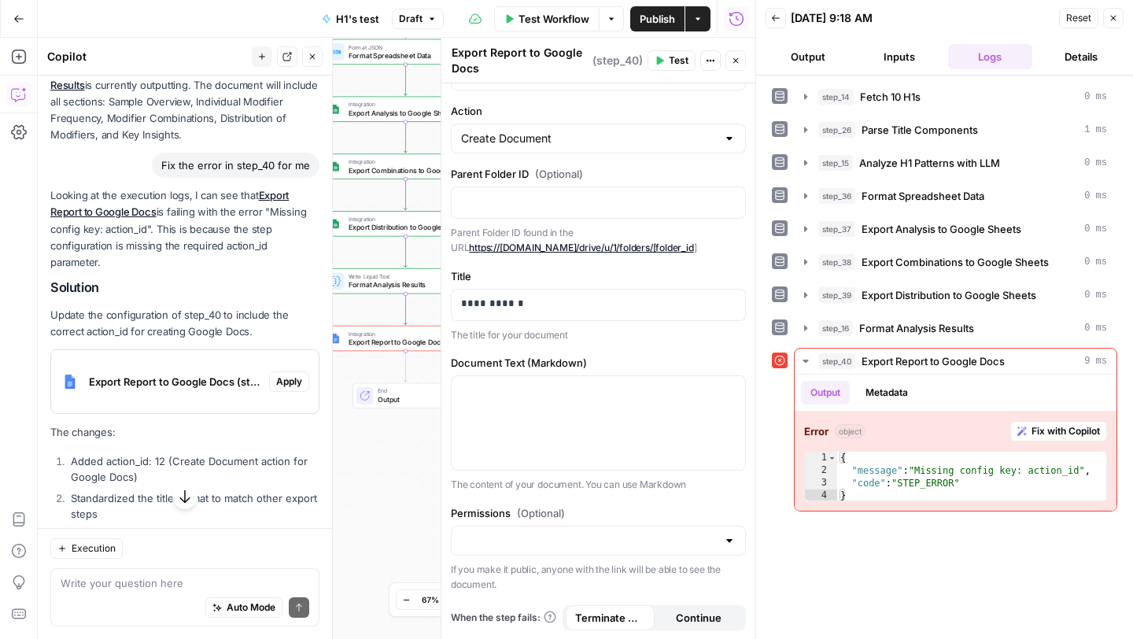
scroll to position [732, 0]
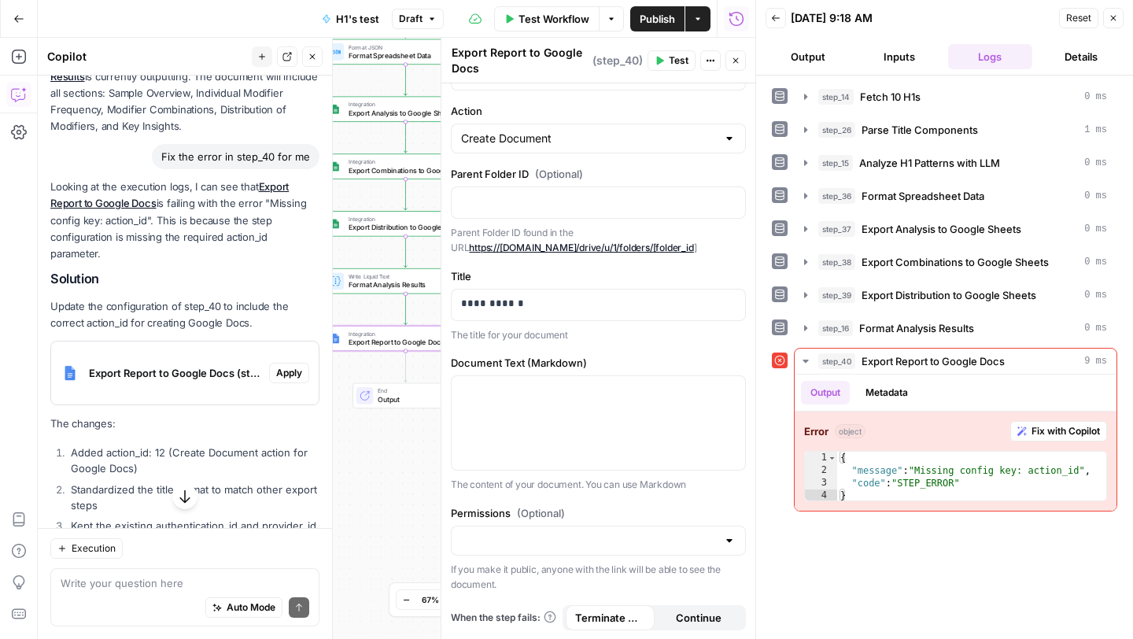
click at [289, 366] on span "Apply" at bounding box center [289, 373] width 26 height 14
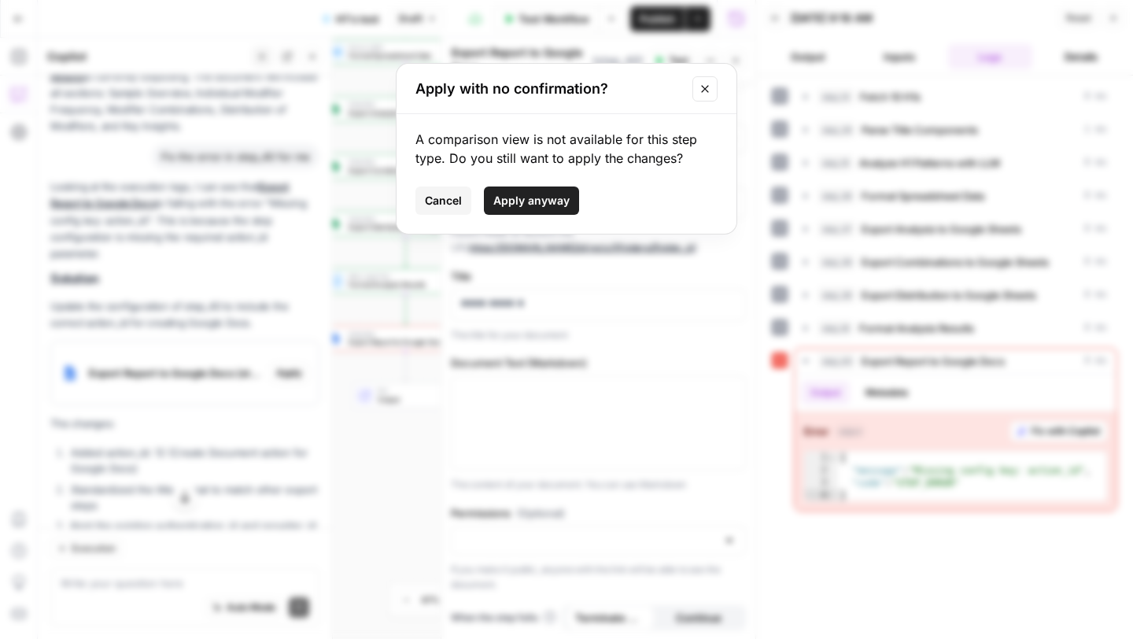
click at [536, 199] on span "Apply anyway" at bounding box center [531, 201] width 76 height 16
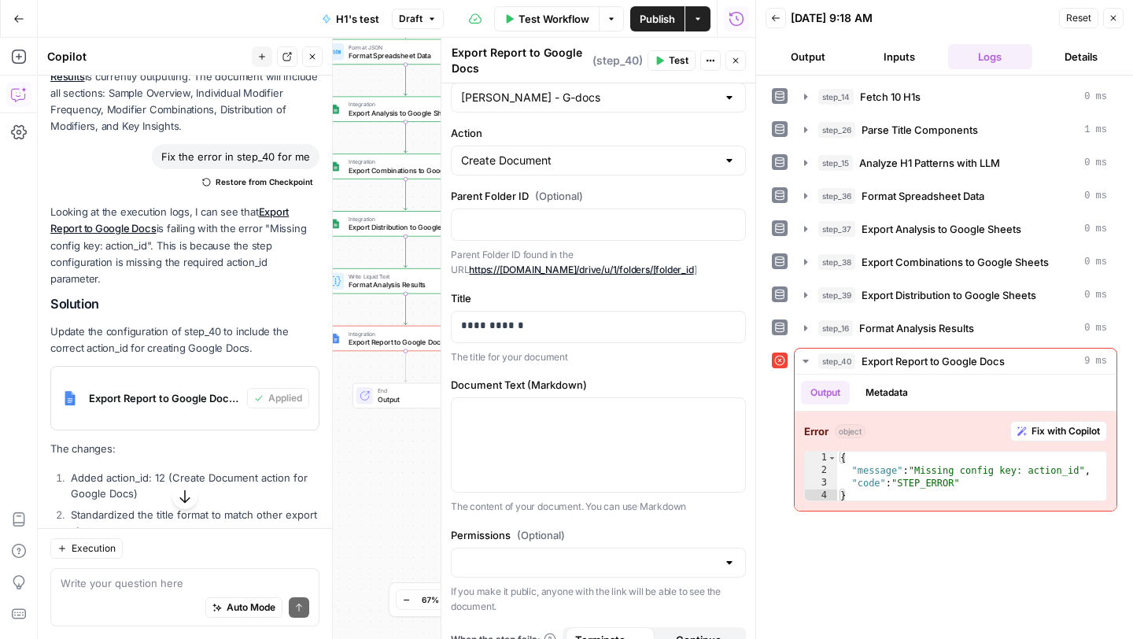
scroll to position [0, 0]
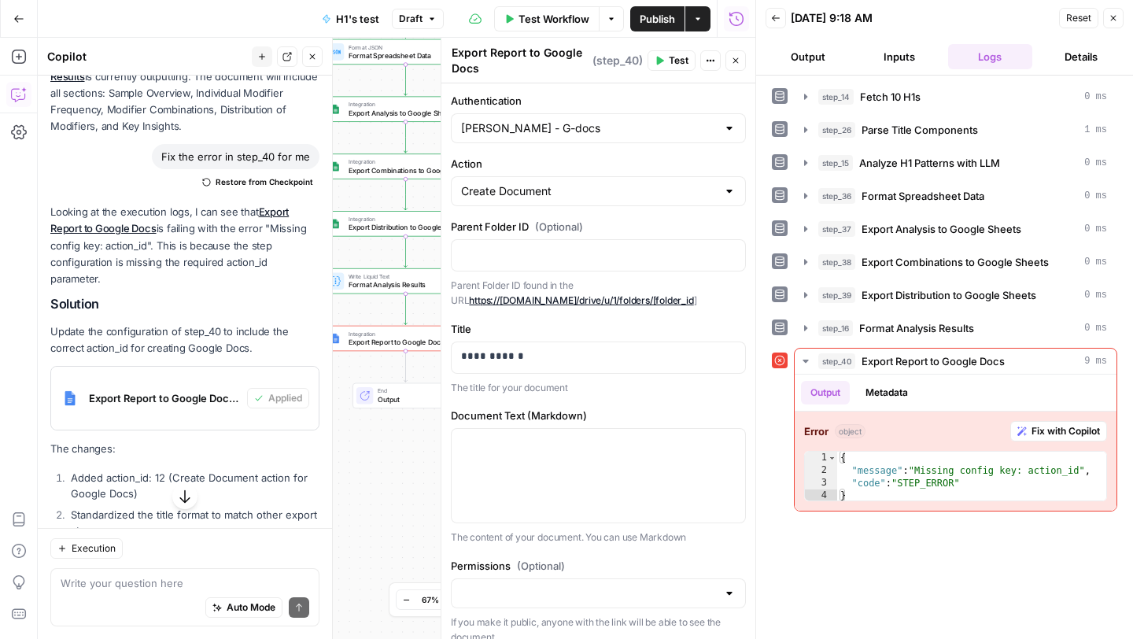
click at [1111, 9] on button "Close" at bounding box center [1113, 18] width 20 height 20
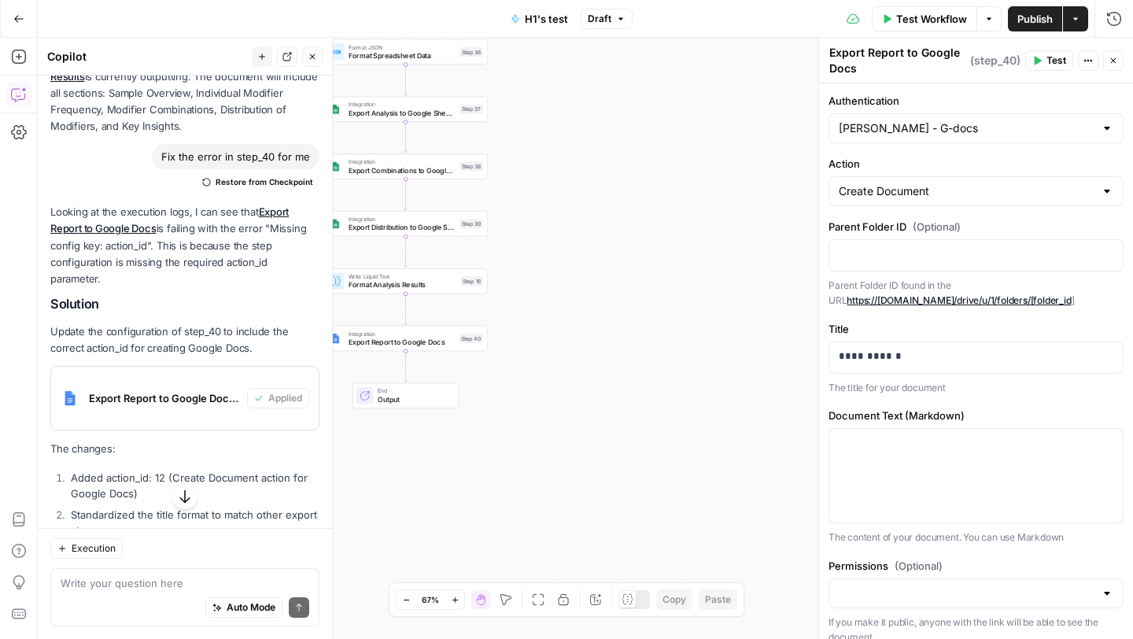
click at [1115, 62] on icon "button" at bounding box center [1114, 61] width 6 height 6
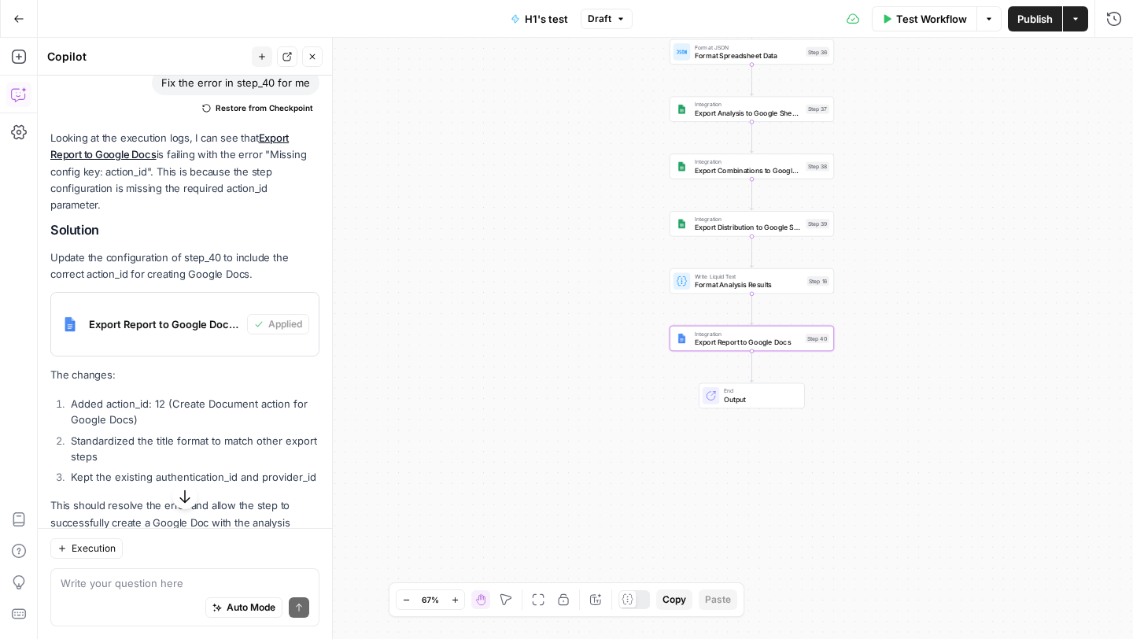
scroll to position [830, 0]
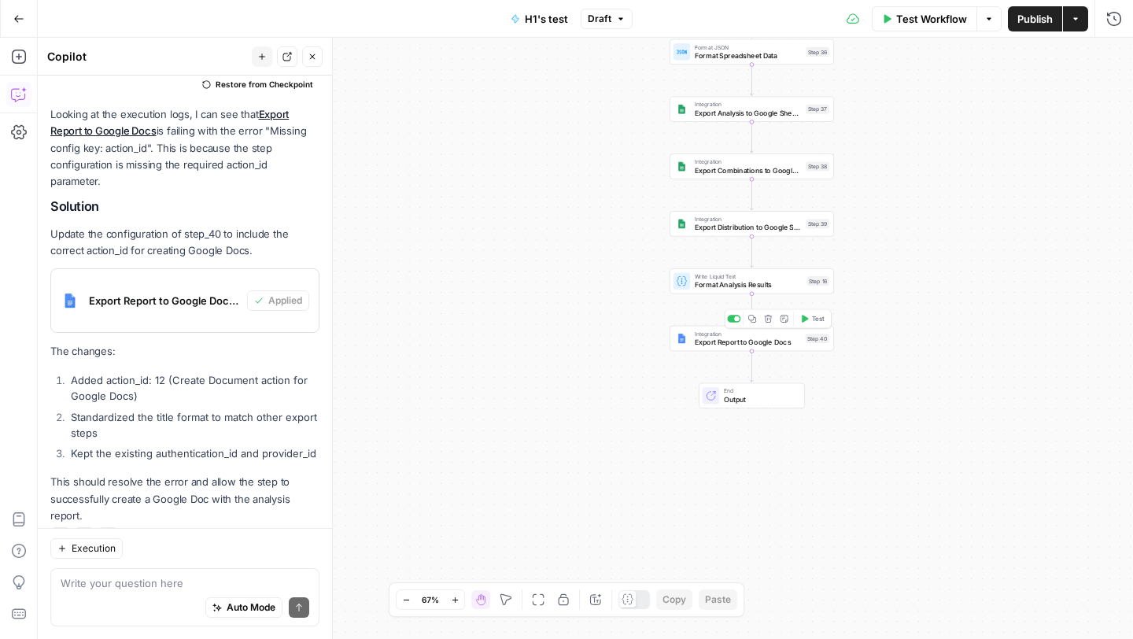
click at [803, 323] on icon "button" at bounding box center [804, 319] width 9 height 9
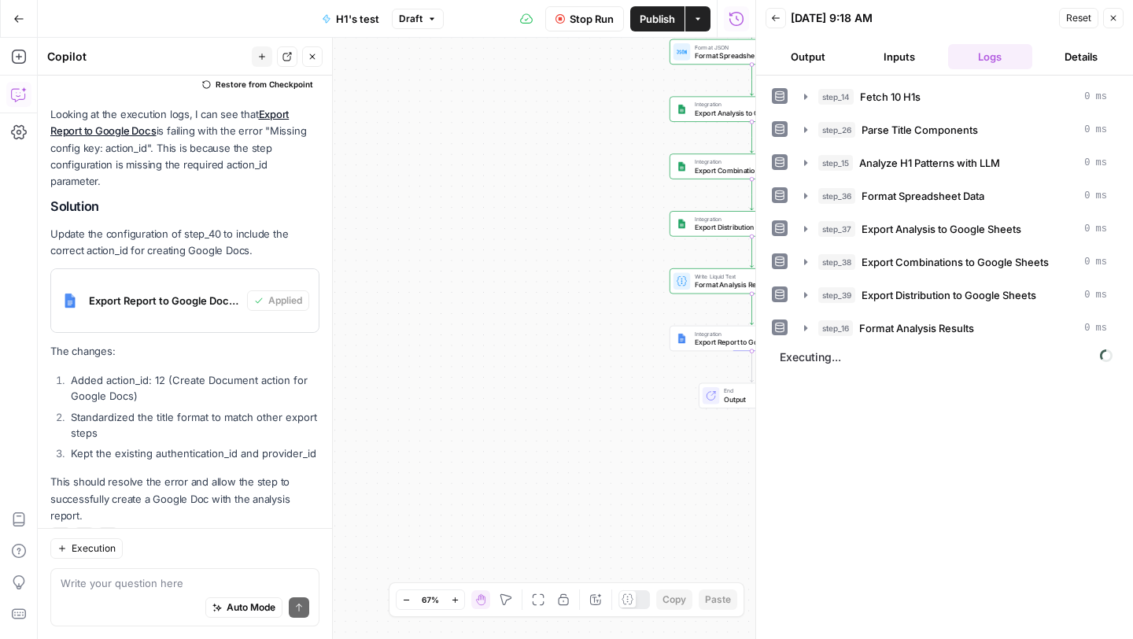
click at [455, 596] on icon "button" at bounding box center [455, 600] width 9 height 9
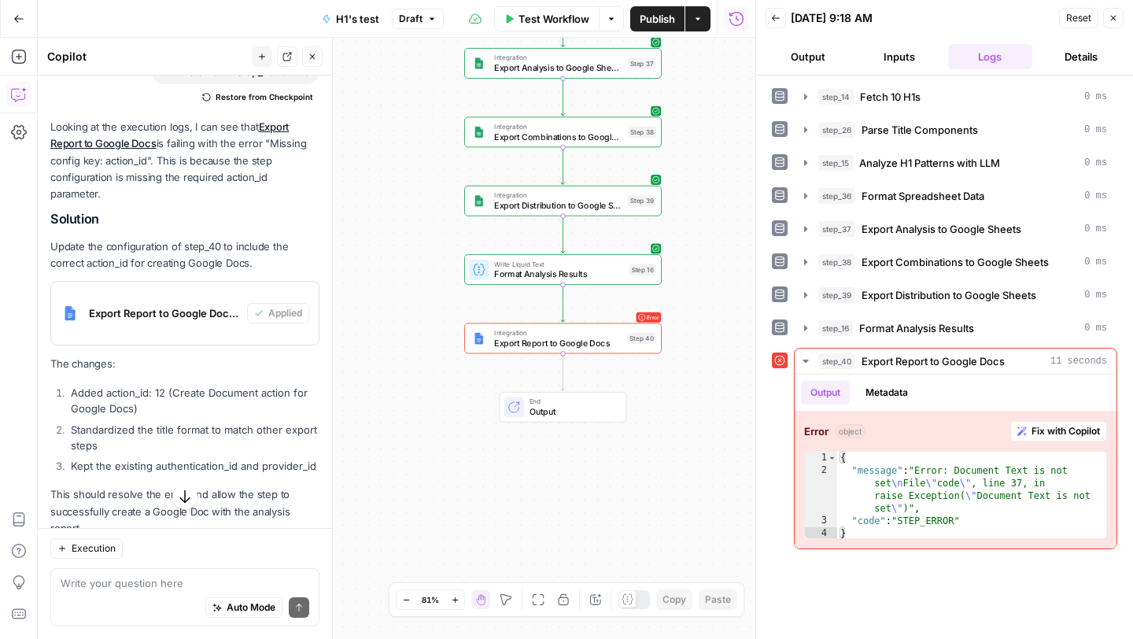
scroll to position [830, 0]
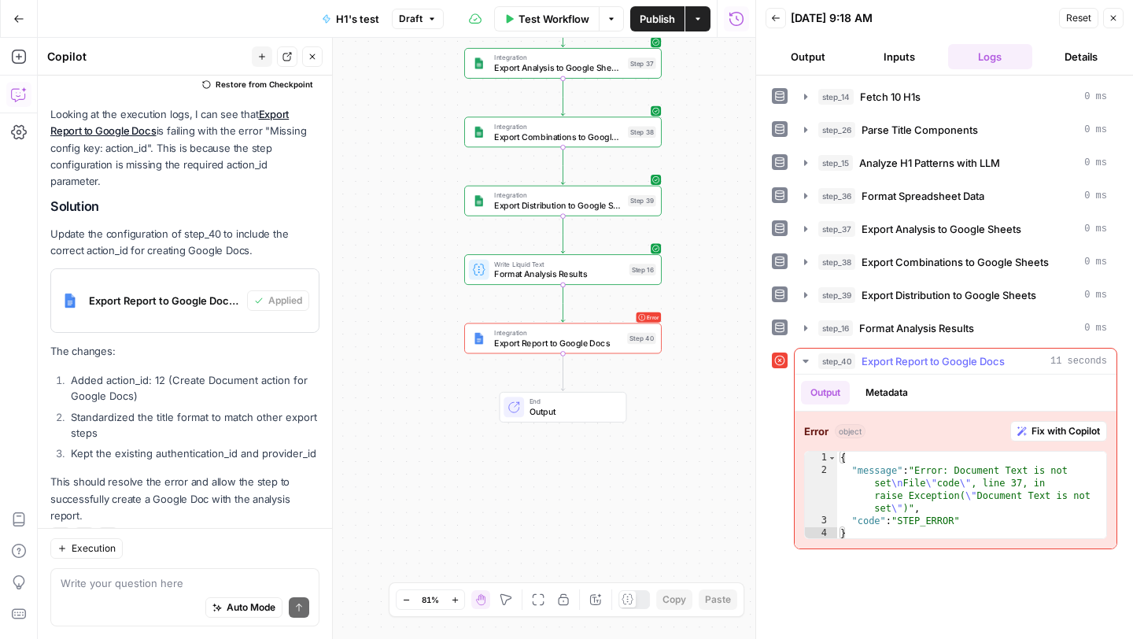
click at [1084, 428] on span "Fix with Copilot" at bounding box center [1065, 431] width 68 height 14
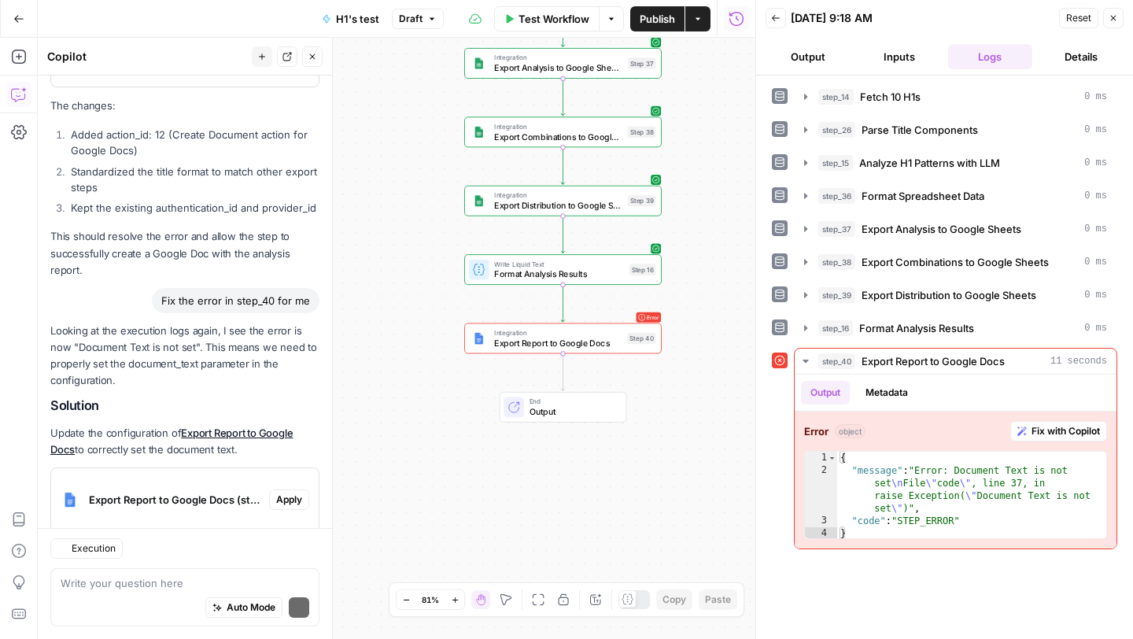
scroll to position [1177, 0]
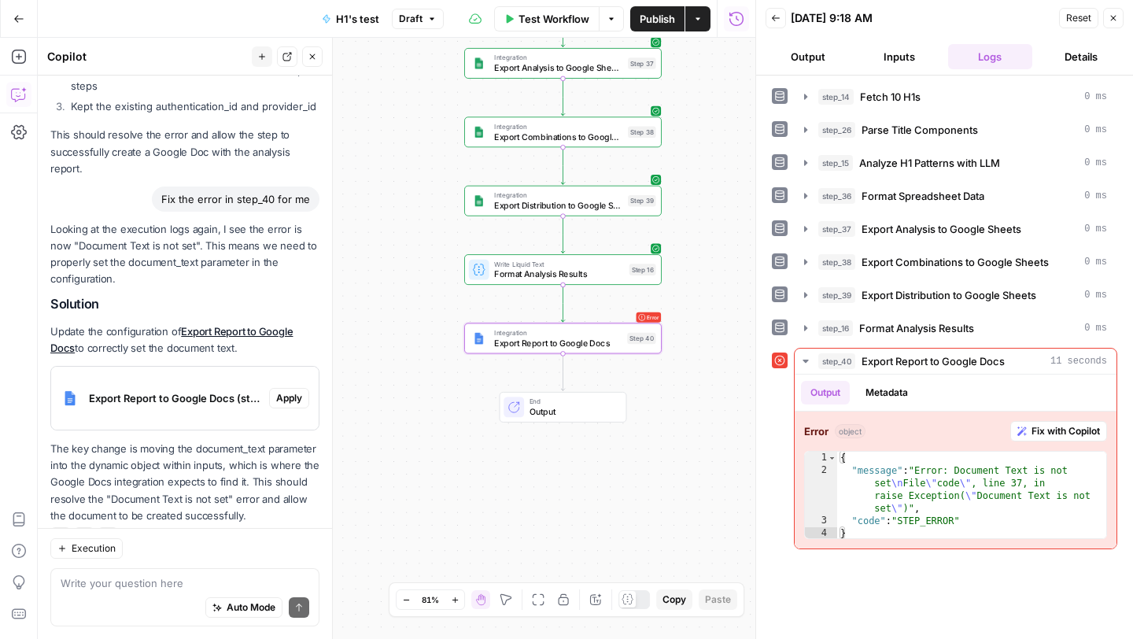
click at [288, 391] on span "Apply" at bounding box center [289, 398] width 26 height 14
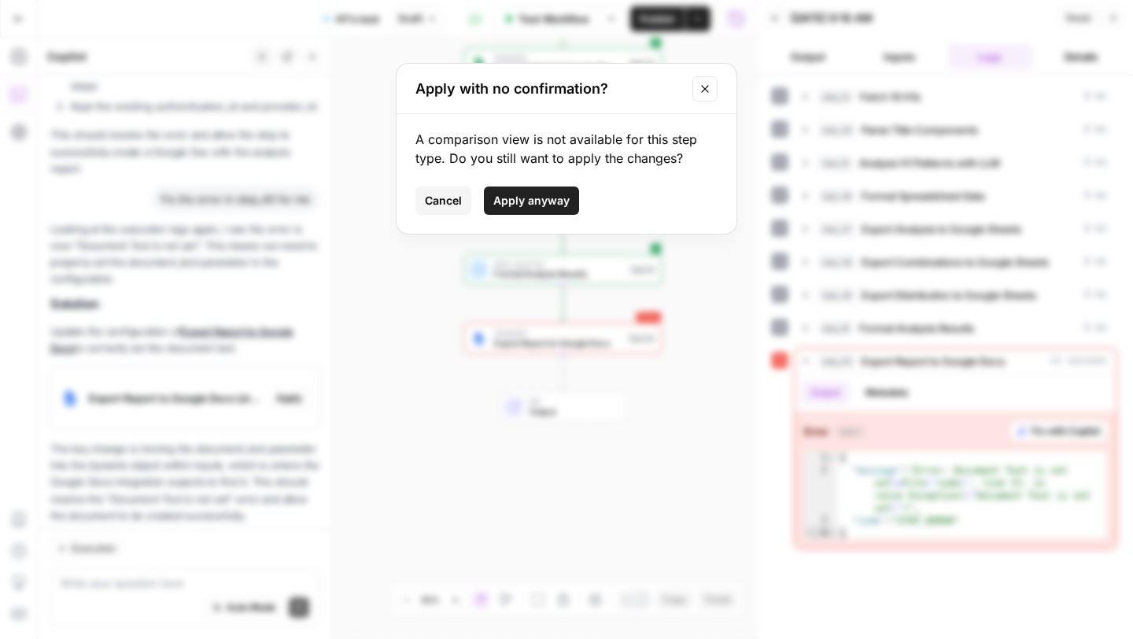
click at [529, 188] on button "Apply anyway" at bounding box center [531, 200] width 95 height 28
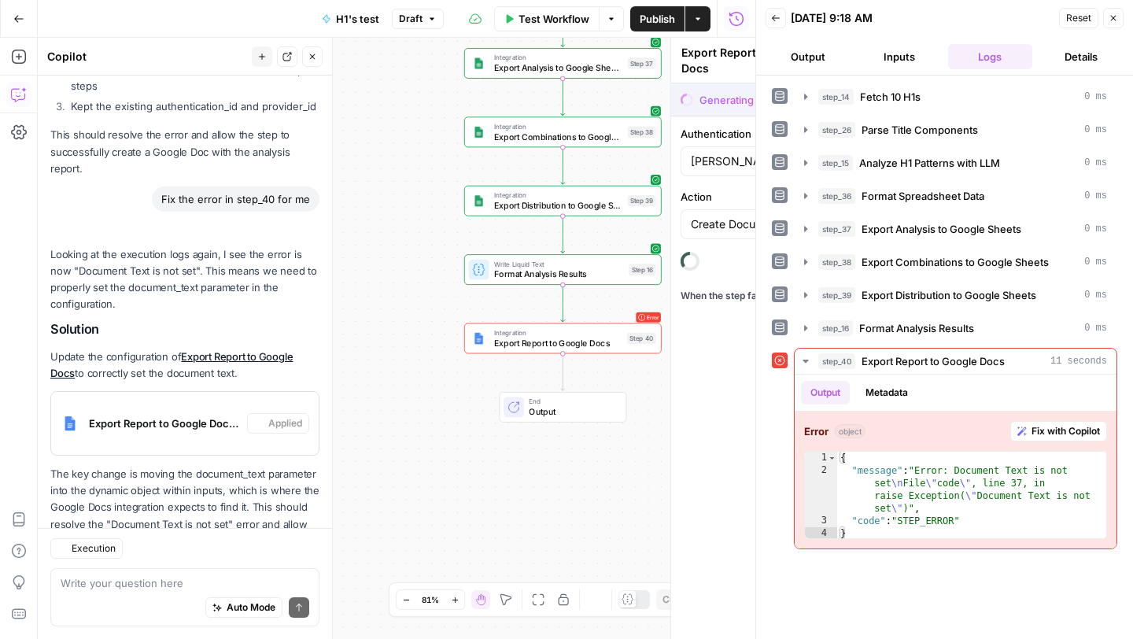
scroll to position [1202, 0]
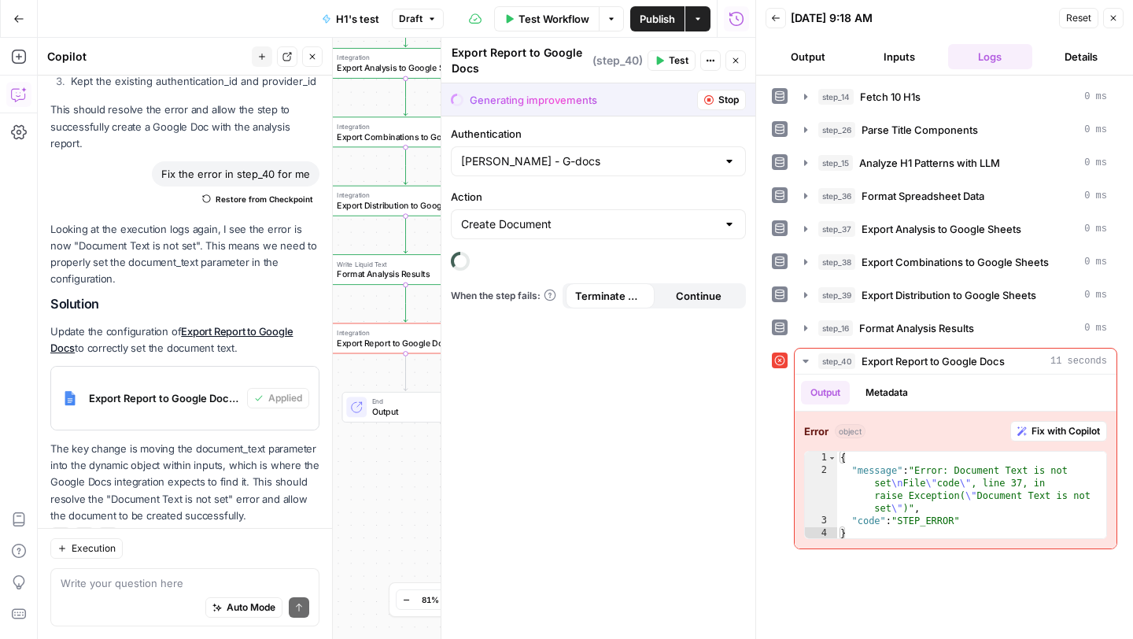
click at [1114, 19] on icon "button" at bounding box center [1114, 19] width 6 height 6
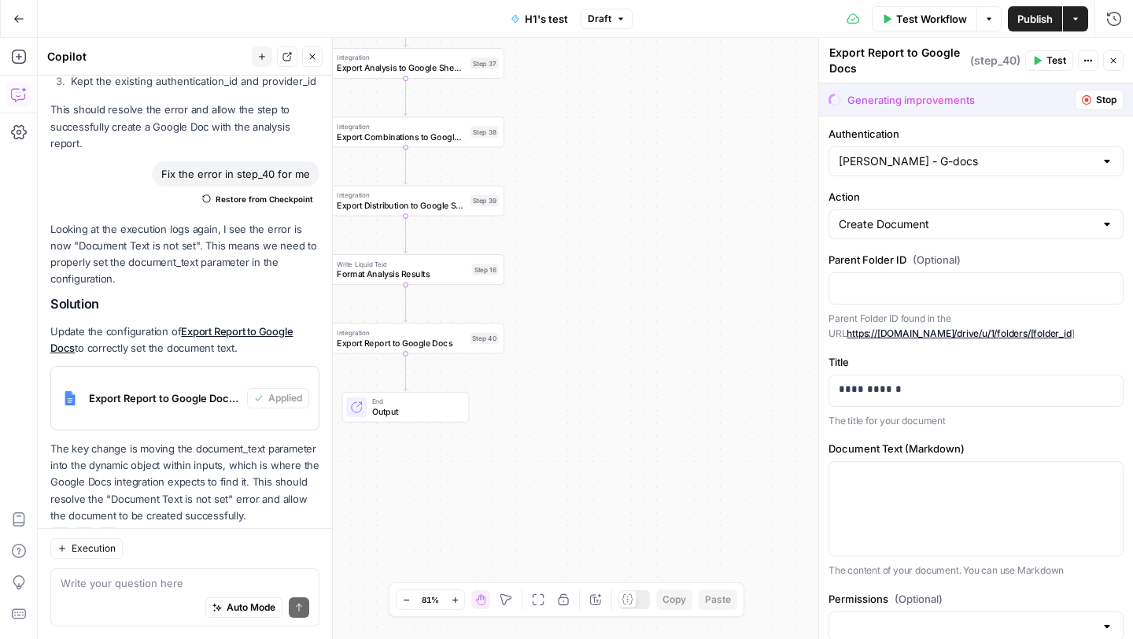
click at [1048, 61] on span "Test" at bounding box center [1056, 60] width 20 height 14
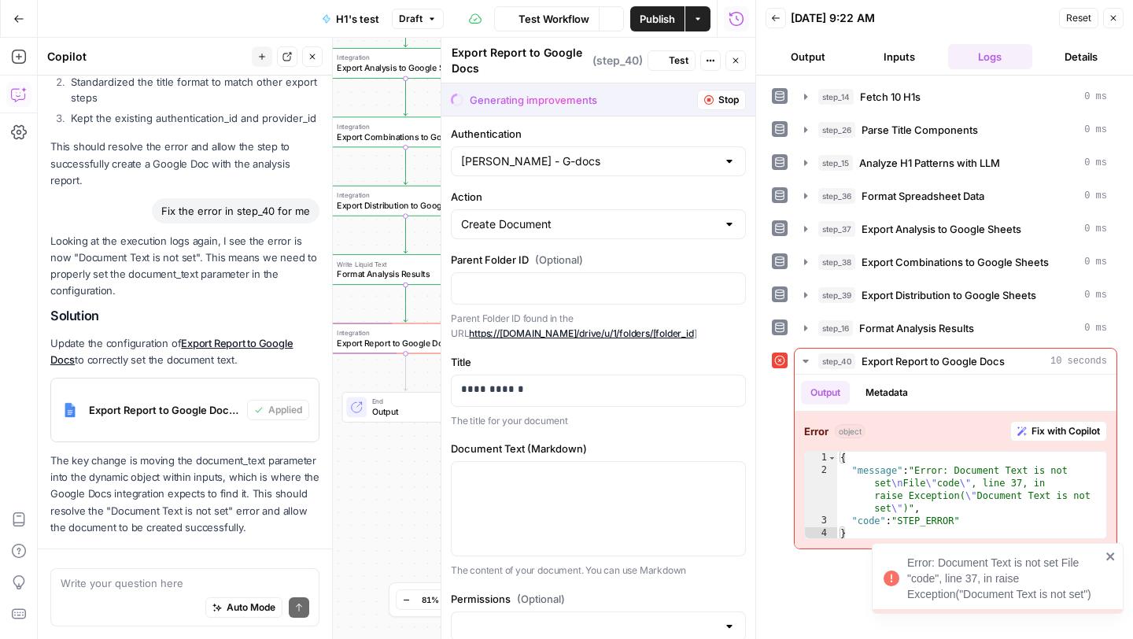
scroll to position [1202, 0]
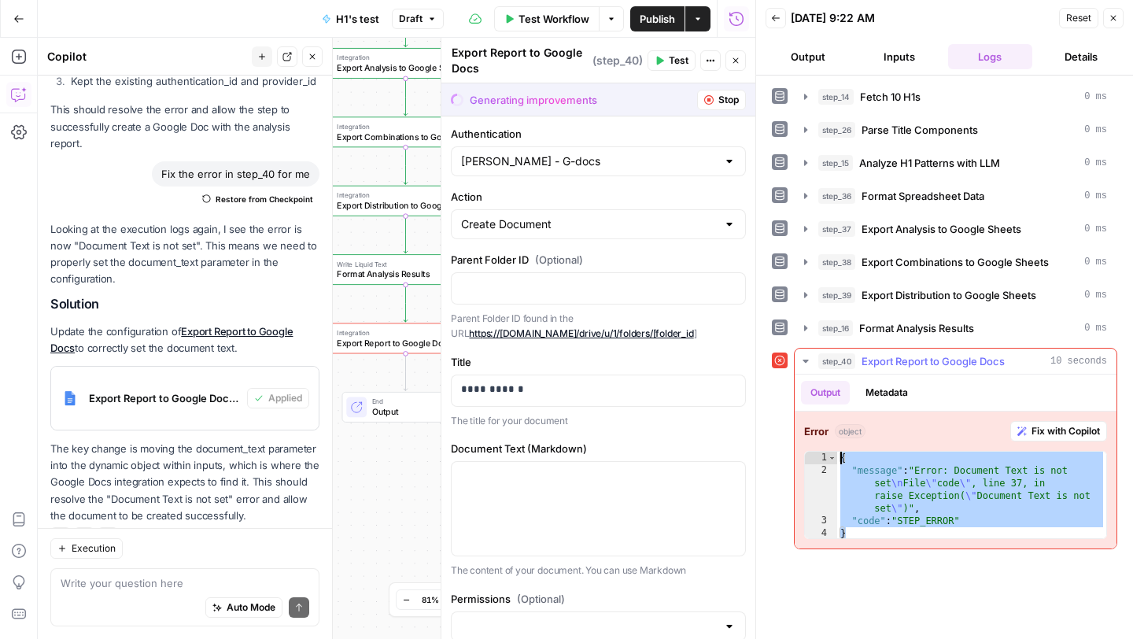
drag, startPoint x: 970, startPoint y: 526, endPoint x: 824, endPoint y: 452, distance: 163.9
click at [824, 452] on div "* 1 2 3 4 { "message" : "Error: Document Text is not set \n File \" code \" , l…" at bounding box center [955, 495] width 303 height 88
type textarea "**********"
click at [105, 587] on textarea at bounding box center [185, 583] width 249 height 16
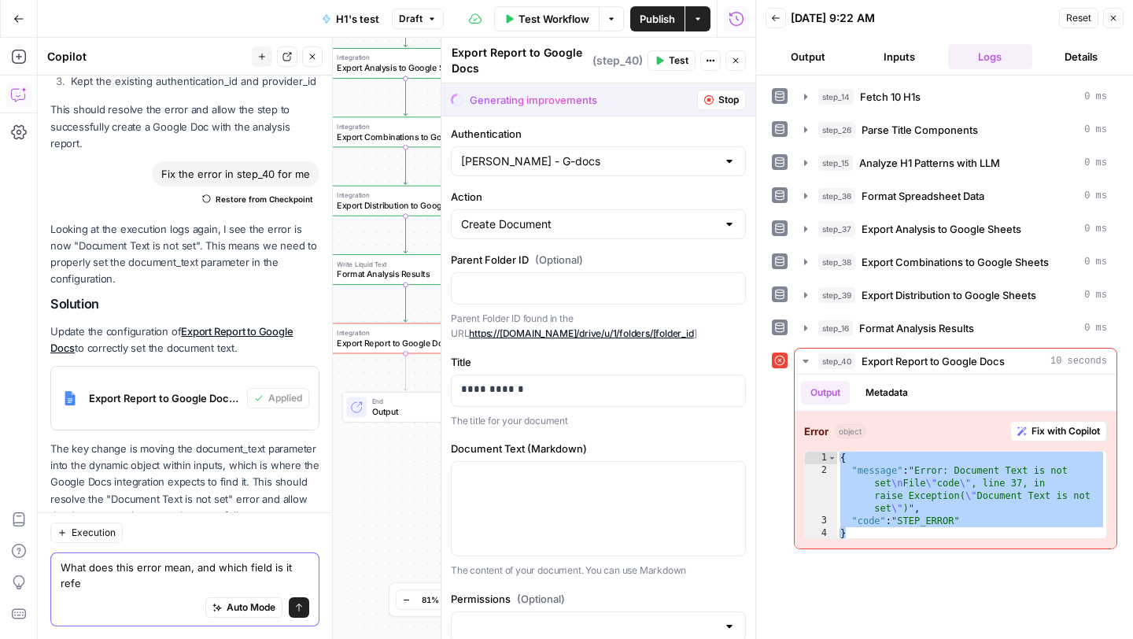
scroll to position [1218, 0]
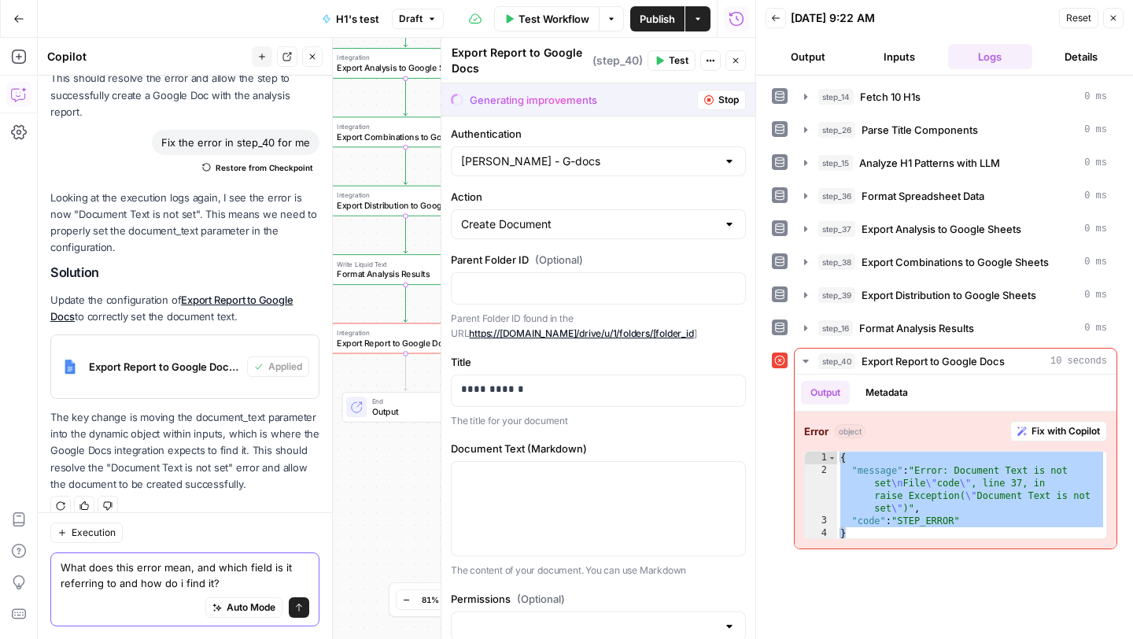
paste textarea "{ "message": "Error: Document Text is not set\nFile \"code\", line 37, in raise…"
type textarea "What does this error mean, and which field is it referring to and how do i find…"
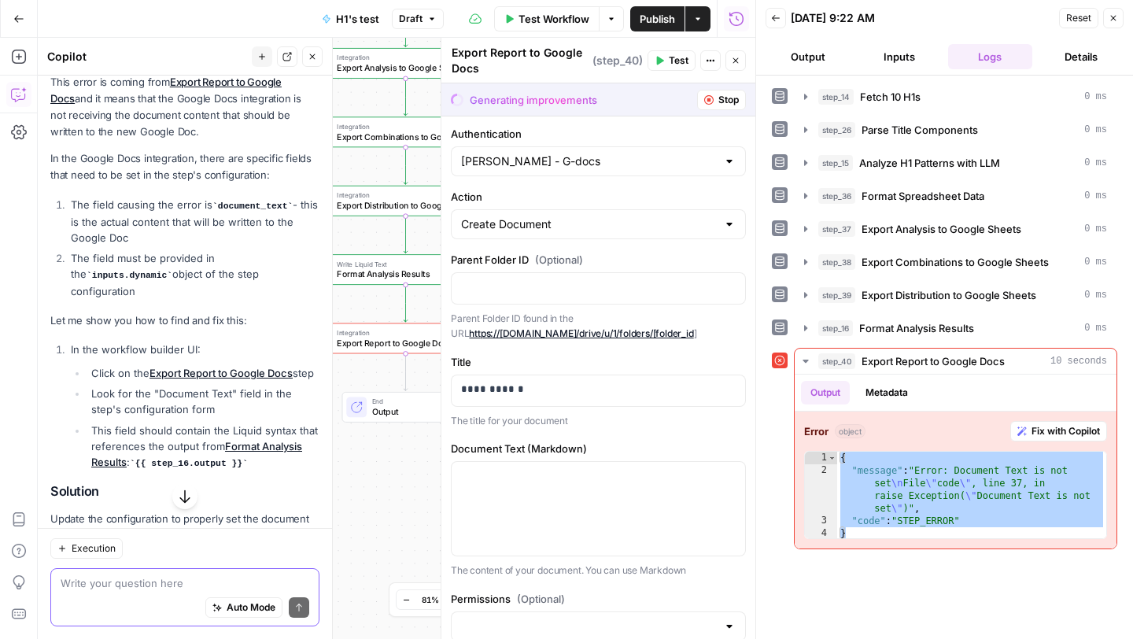
scroll to position [1859, 0]
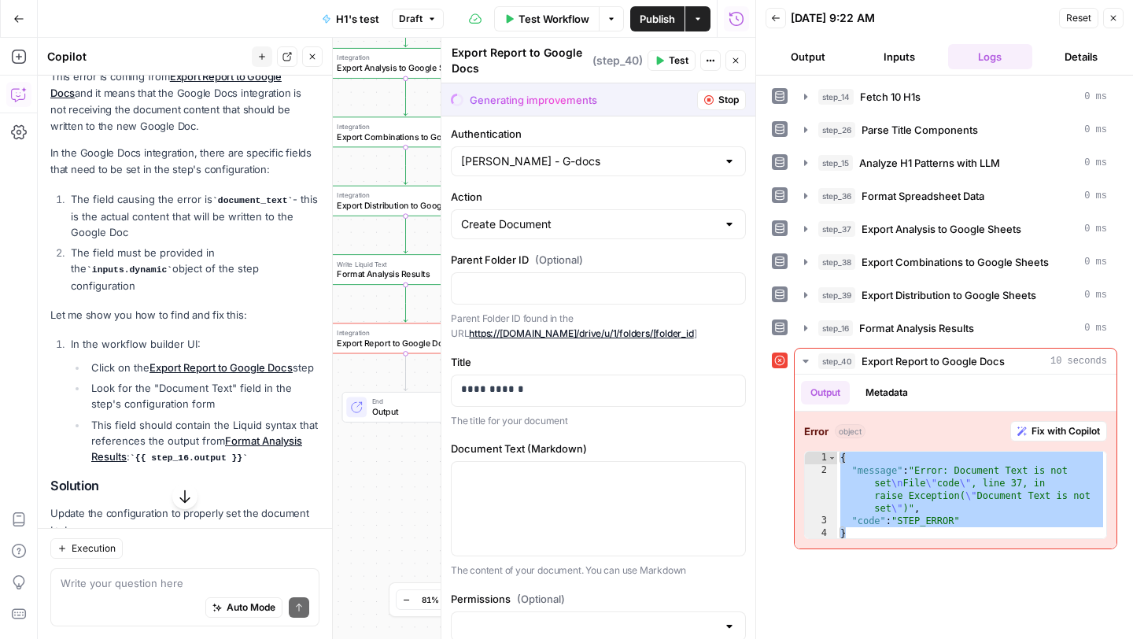
click at [1112, 15] on icon "button" at bounding box center [1112, 17] width 9 height 9
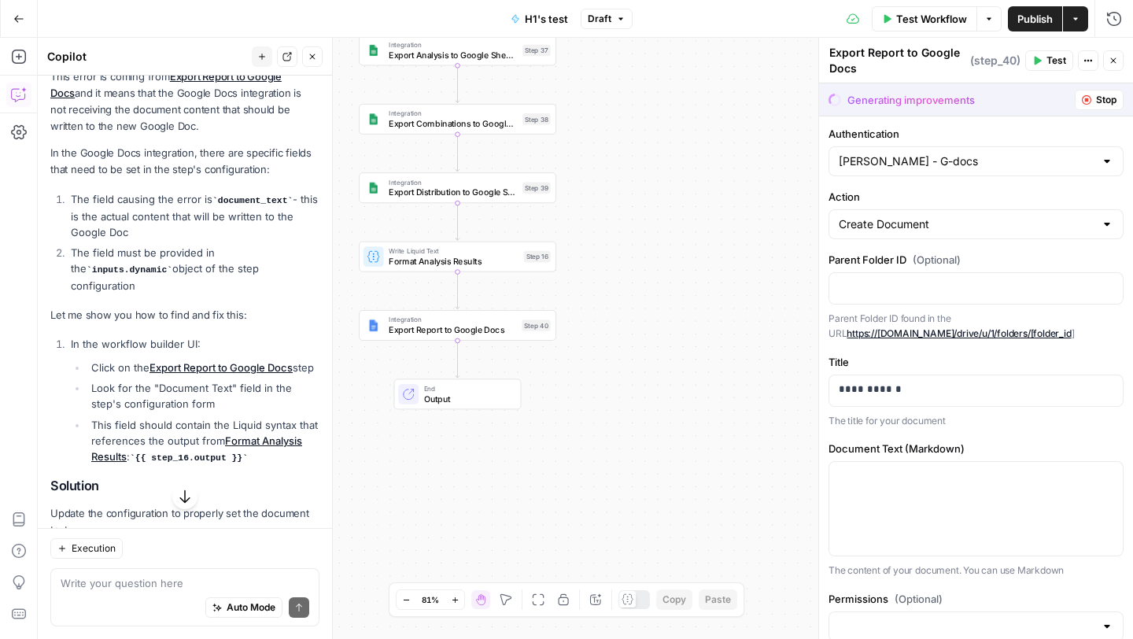
click at [492, 331] on span "Export Report to Google Docs" at bounding box center [453, 329] width 128 height 13
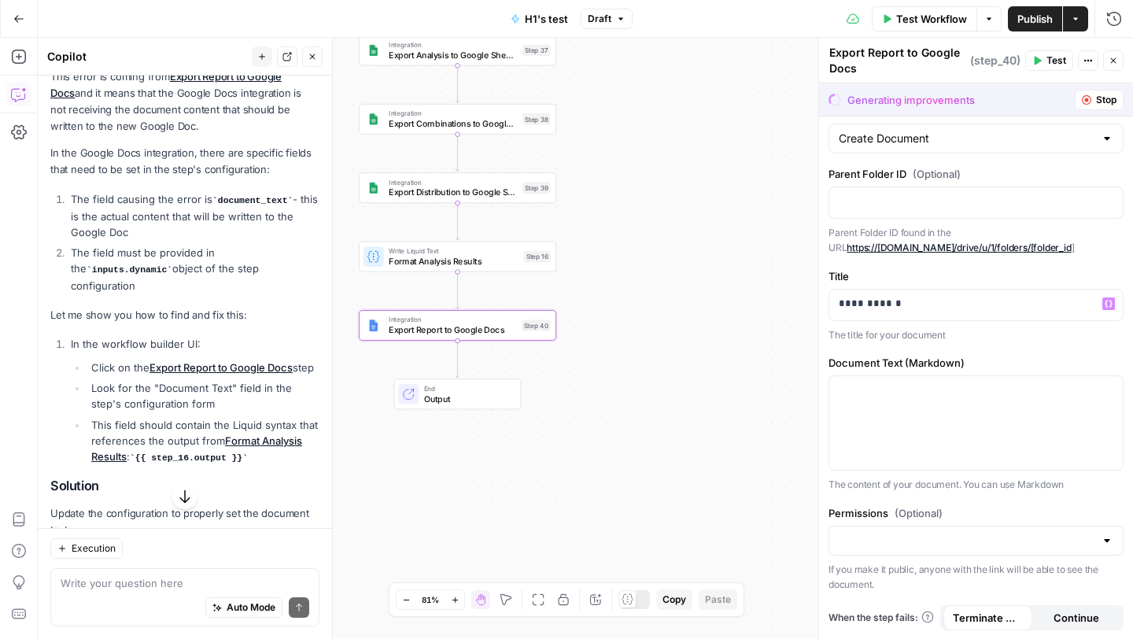
scroll to position [86, 0]
click at [905, 396] on p at bounding box center [976, 390] width 275 height 16
drag, startPoint x: 245, startPoint y: 419, endPoint x: 137, endPoint y: 417, distance: 108.6
click at [137, 453] on code "{{ step_16.output }}" at bounding box center [189, 457] width 118 height 9
copy code "{{ step_16.output }}"
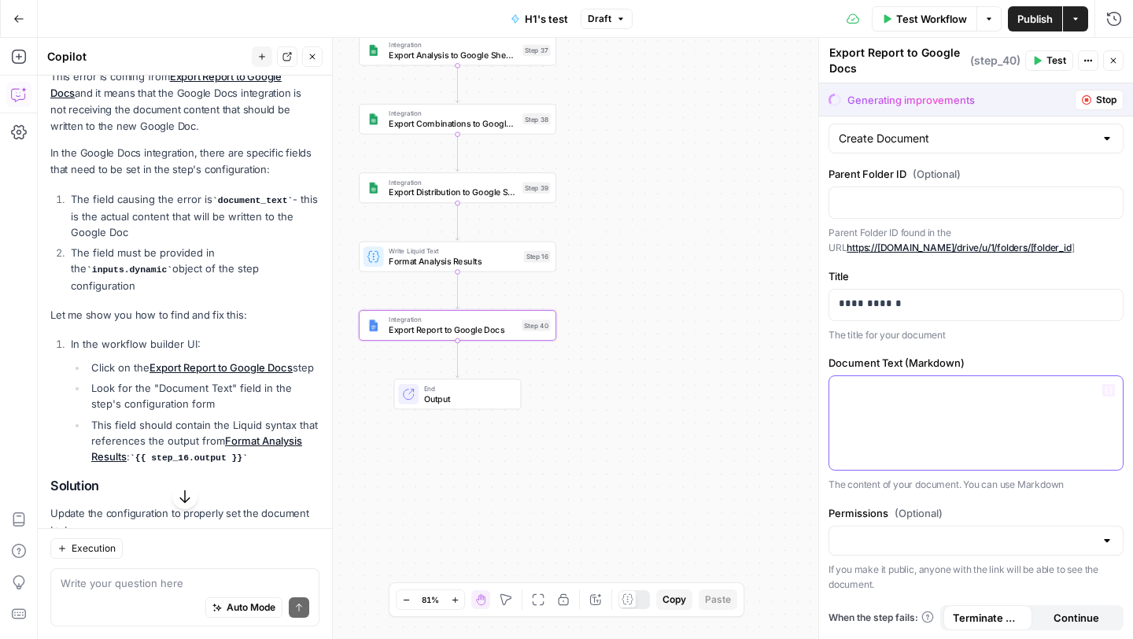
click at [849, 389] on p at bounding box center [976, 390] width 275 height 16
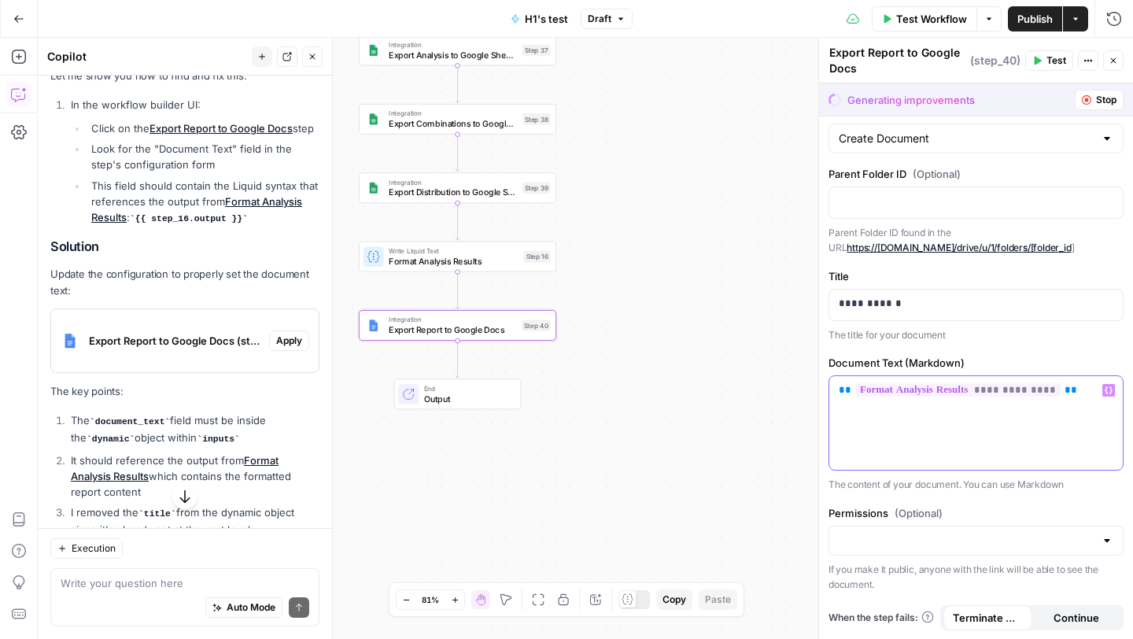
scroll to position [2133, 0]
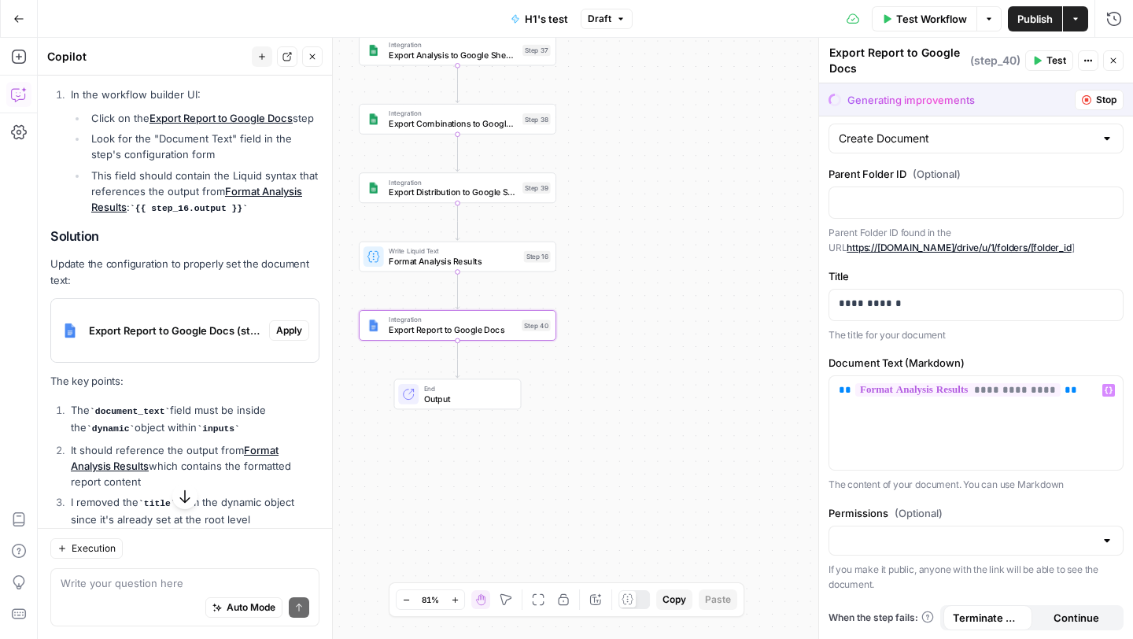
click at [1054, 63] on span "Test" at bounding box center [1056, 60] width 20 height 14
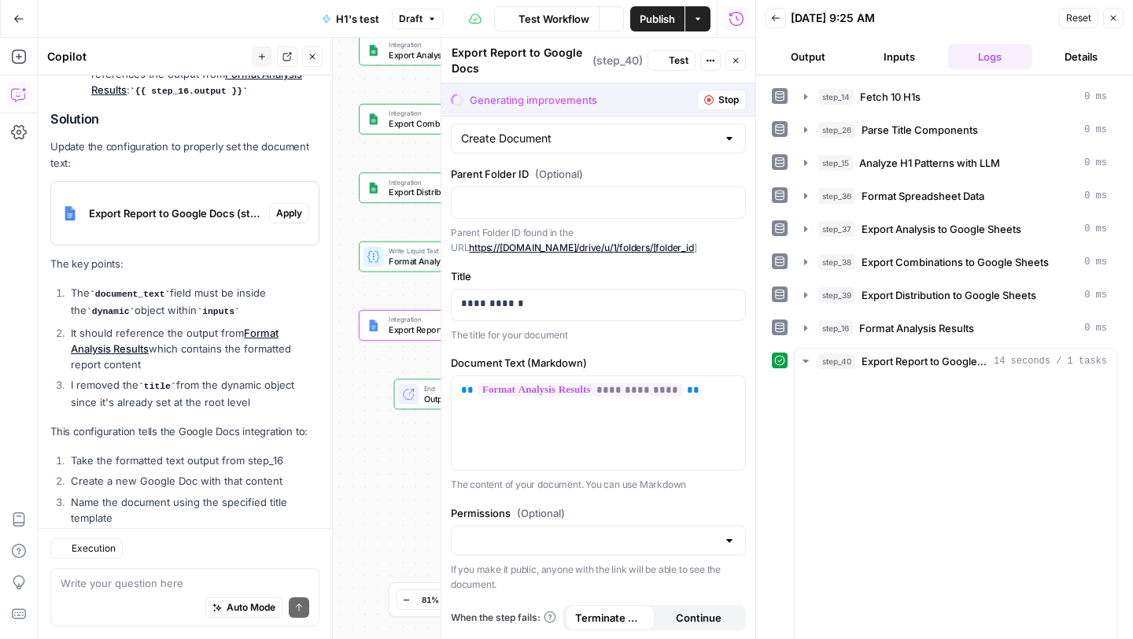
scroll to position [2251, 0]
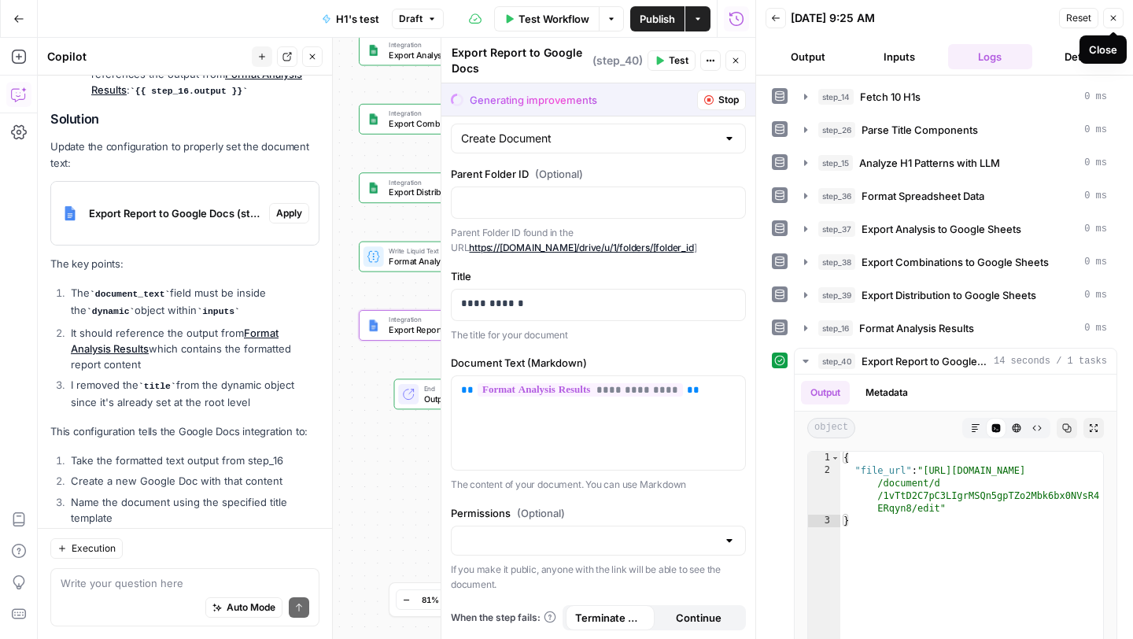
click at [1114, 17] on icon "button" at bounding box center [1114, 19] width 6 height 6
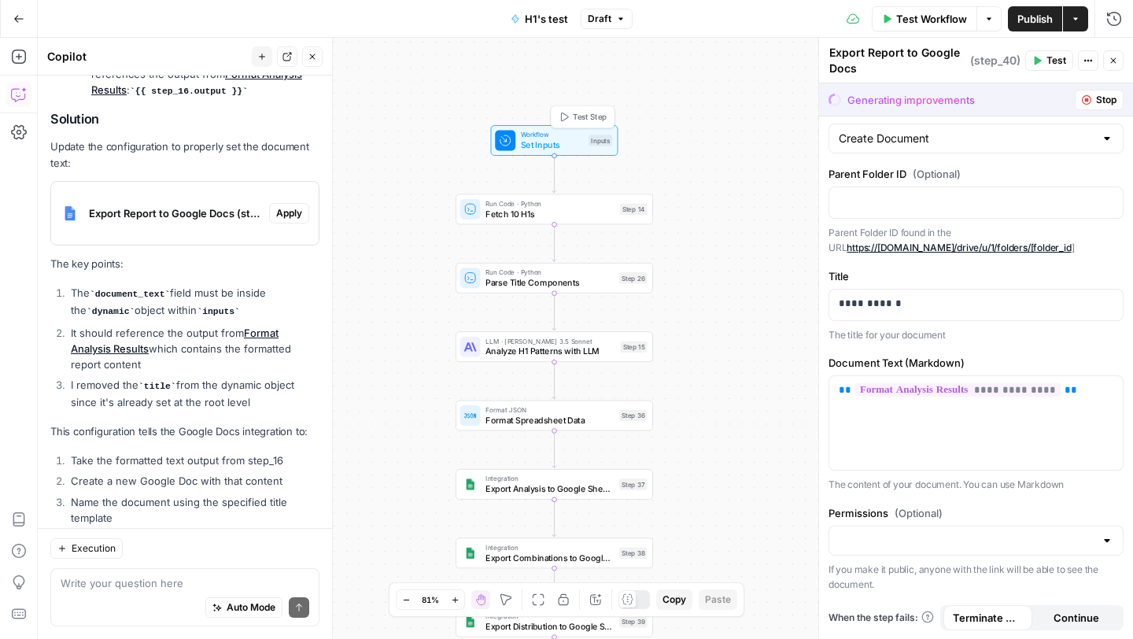
click at [544, 147] on span "Set Inputs" at bounding box center [552, 144] width 63 height 13
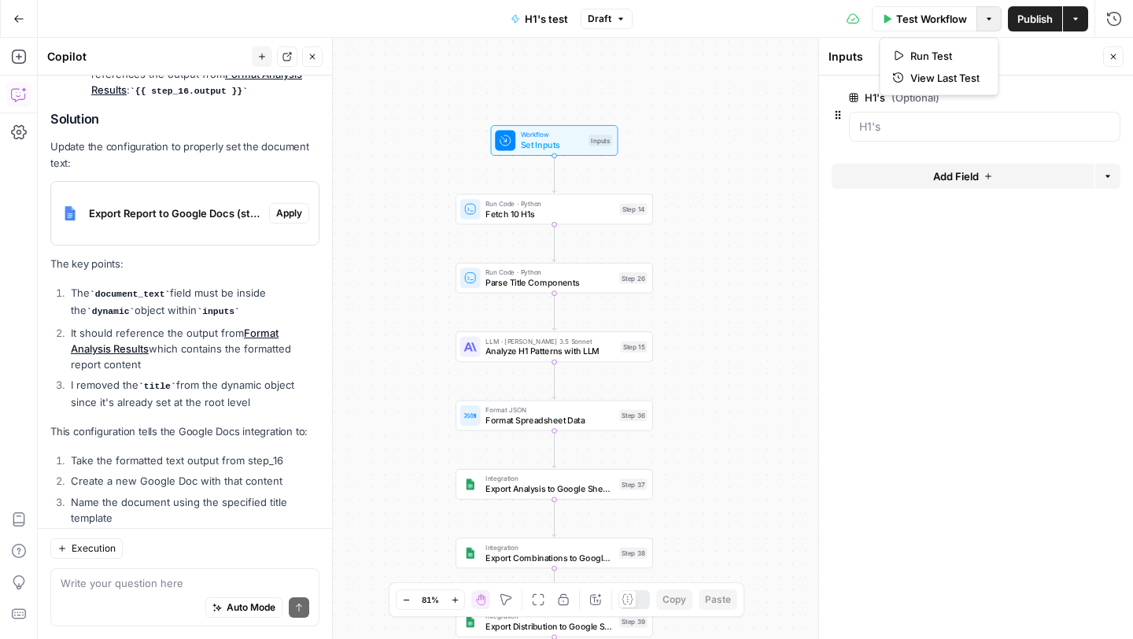
click at [984, 22] on icon "button" at bounding box center [988, 18] width 9 height 9
click at [953, 51] on span "Run Test" at bounding box center [944, 56] width 69 height 16
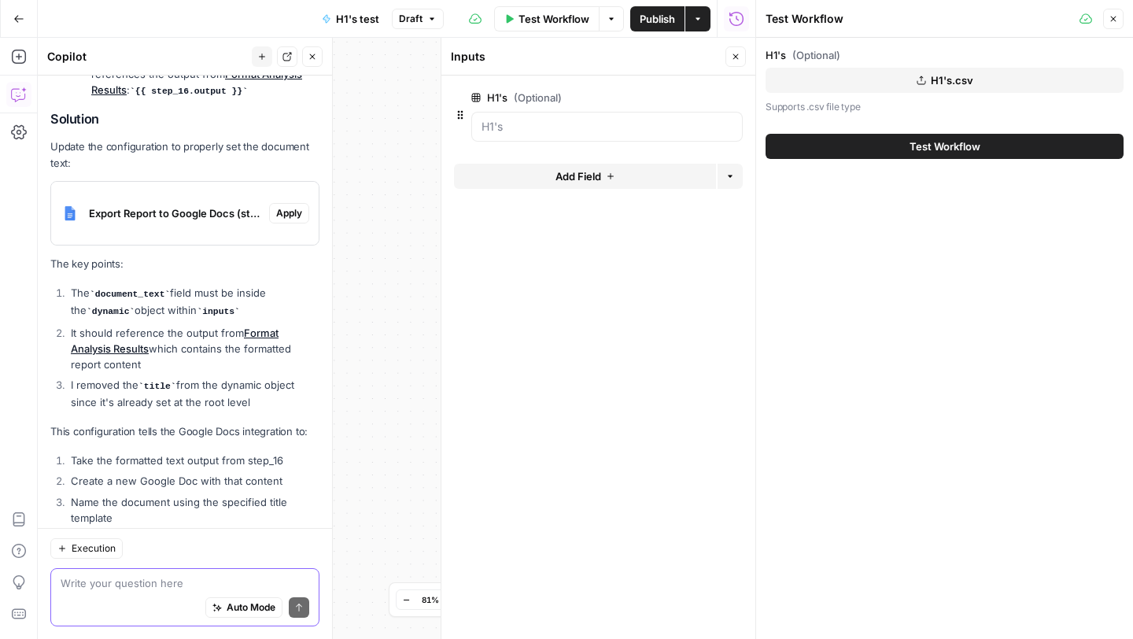
click at [160, 577] on textarea at bounding box center [185, 583] width 249 height 16
type textarea "If I run this workflow how many h1's is it processing?"
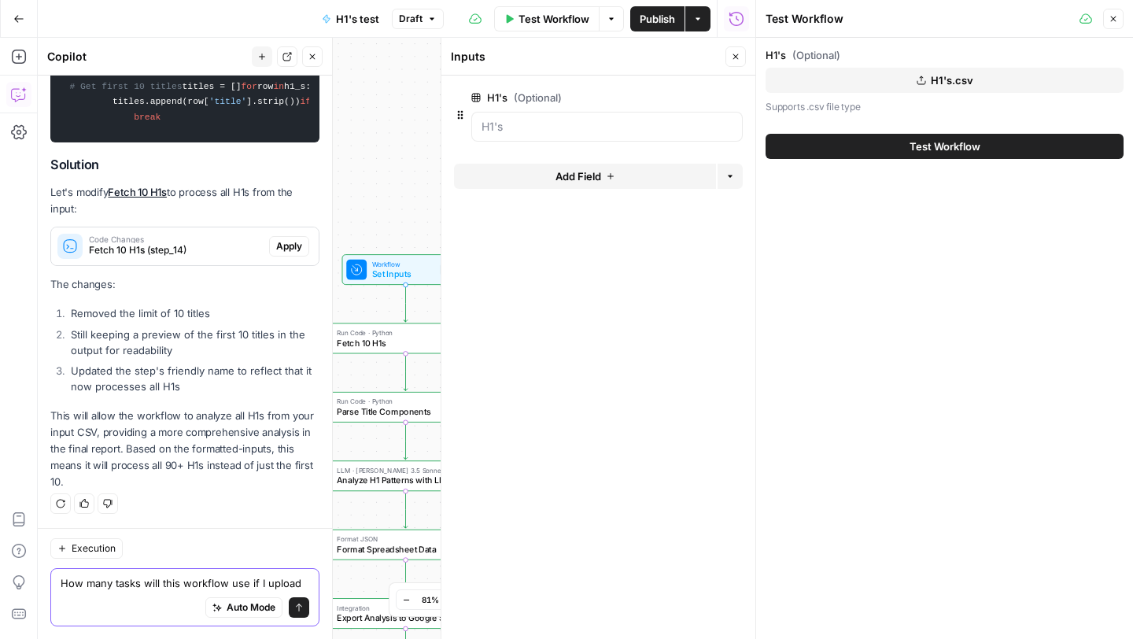
scroll to position [2957, 0]
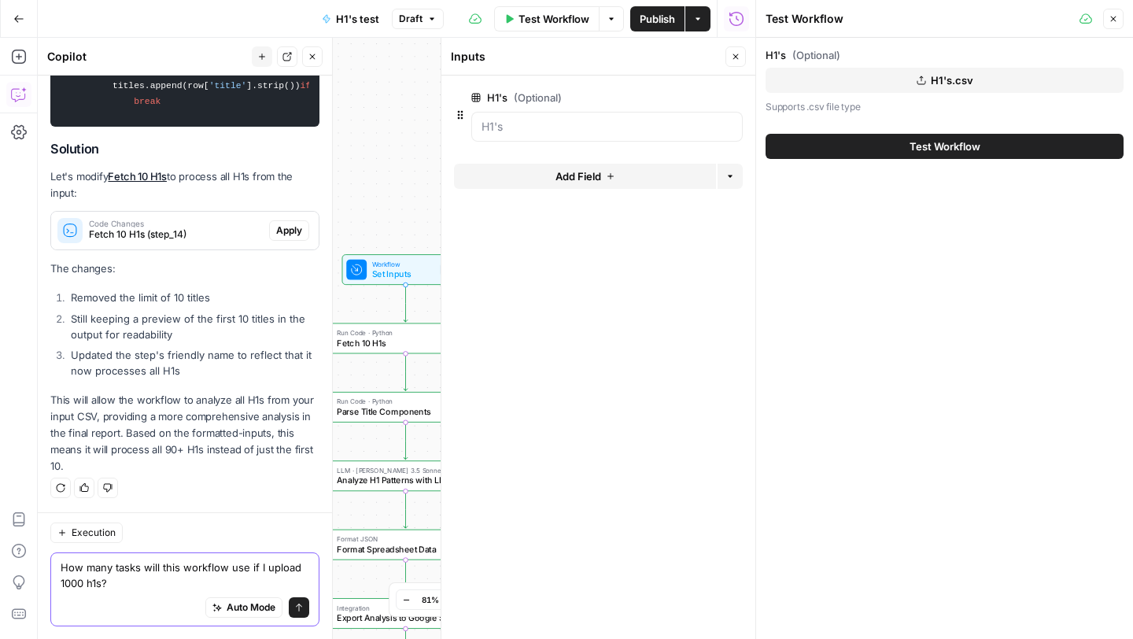
type textarea "How many tasks will this workflow use if I upload 1000 h1s?"
click at [308, 600] on button "Send" at bounding box center [299, 607] width 20 height 20
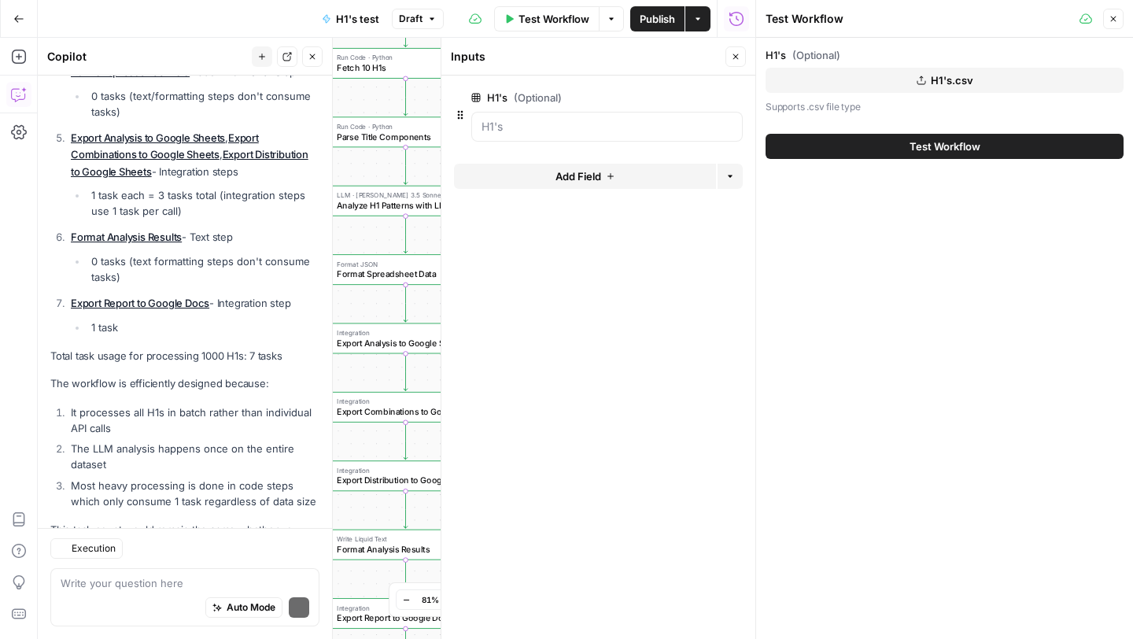
scroll to position [3770, 0]
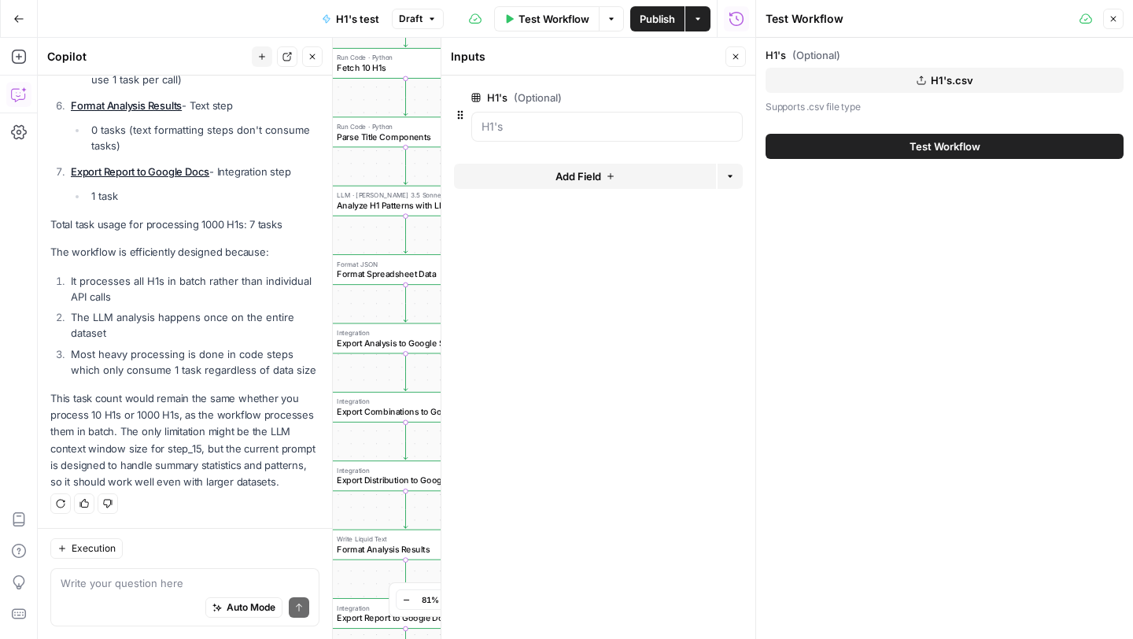
click at [855, 142] on button "Test Workflow" at bounding box center [944, 146] width 358 height 25
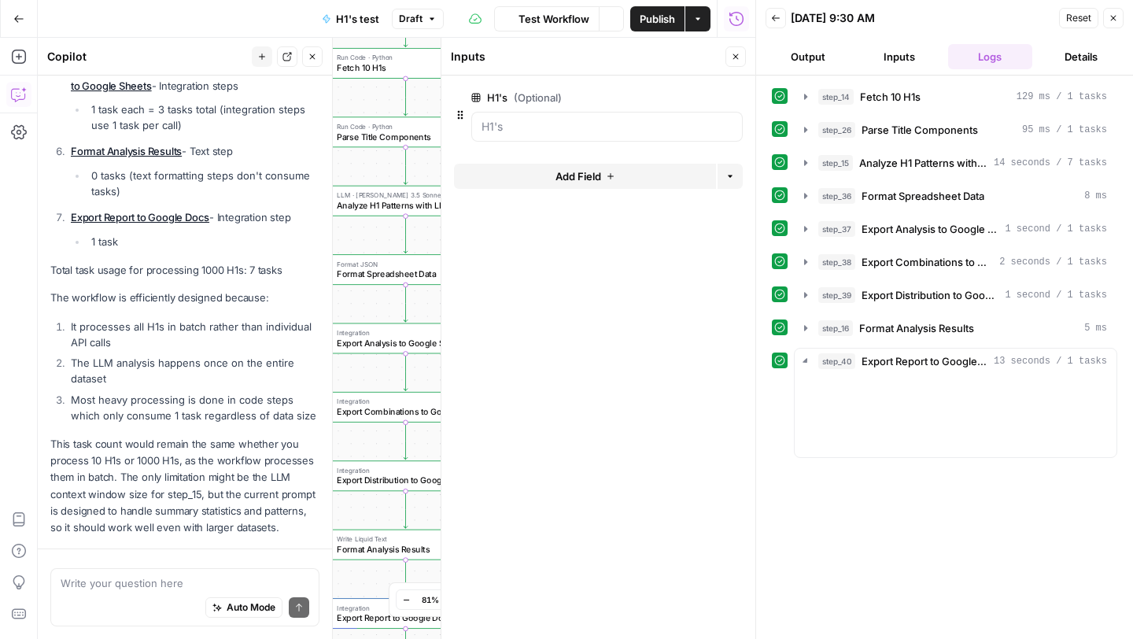
scroll to position [3770, 0]
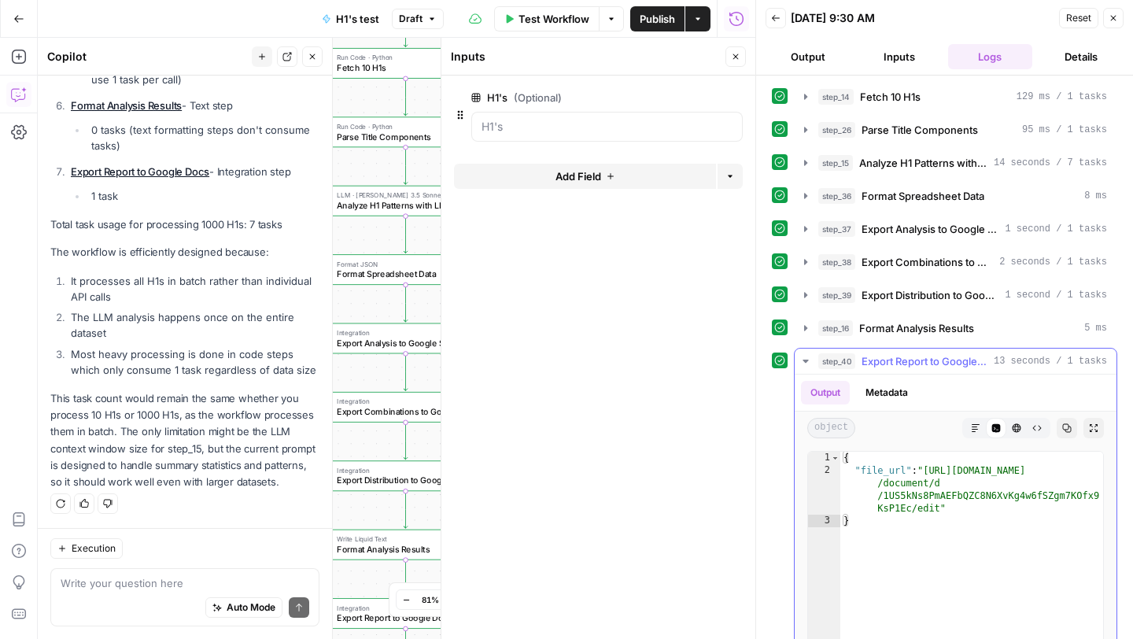
type textarea "**********"
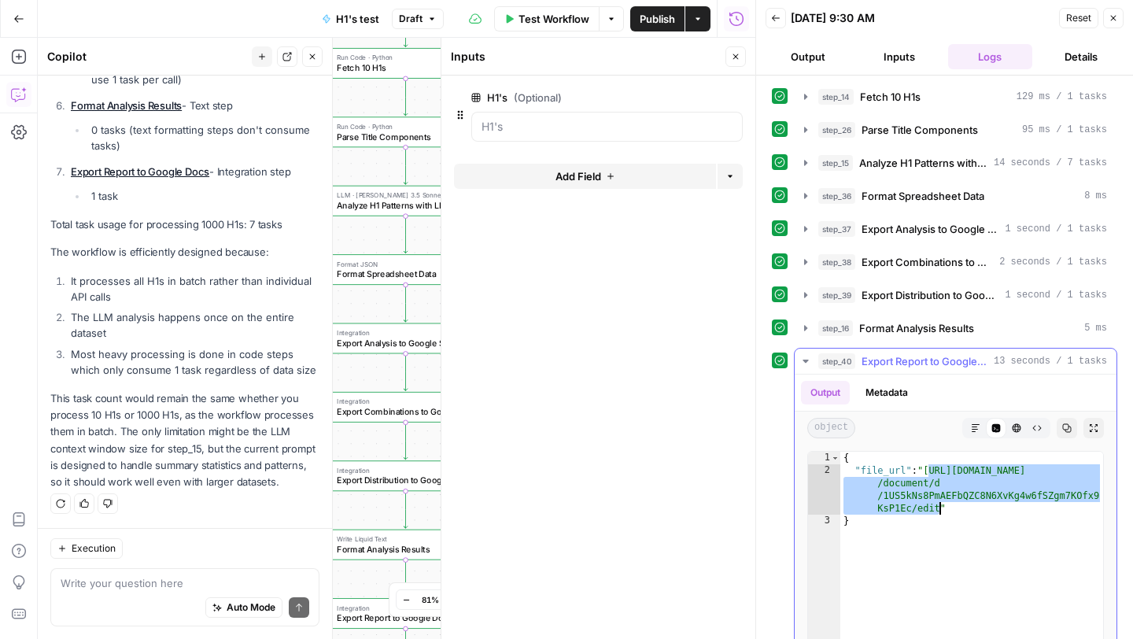
drag, startPoint x: 927, startPoint y: 470, endPoint x: 940, endPoint y: 508, distance: 40.8
click at [940, 508] on div "{ "file_url" : "https://docs.google.com /document/d /1US5kNs8PmAEFbQZC8N6XvKg4w…" at bounding box center [971, 619] width 263 height 334
click at [1112, 22] on icon "button" at bounding box center [1112, 17] width 9 height 9
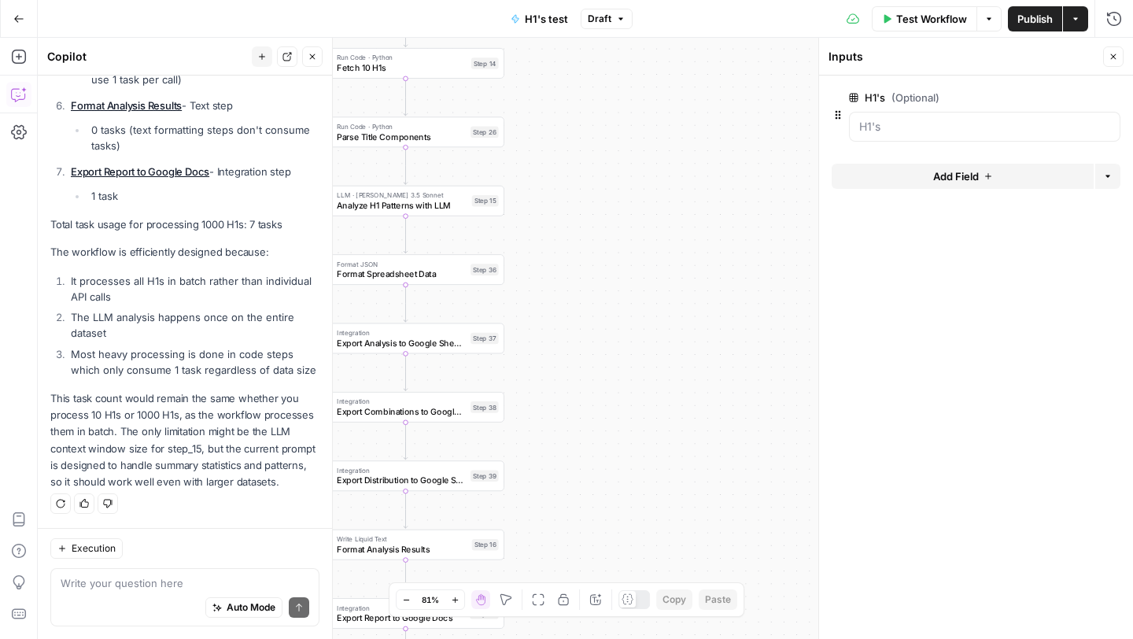
click at [117, 597] on div "Auto Mode Send" at bounding box center [185, 608] width 249 height 35
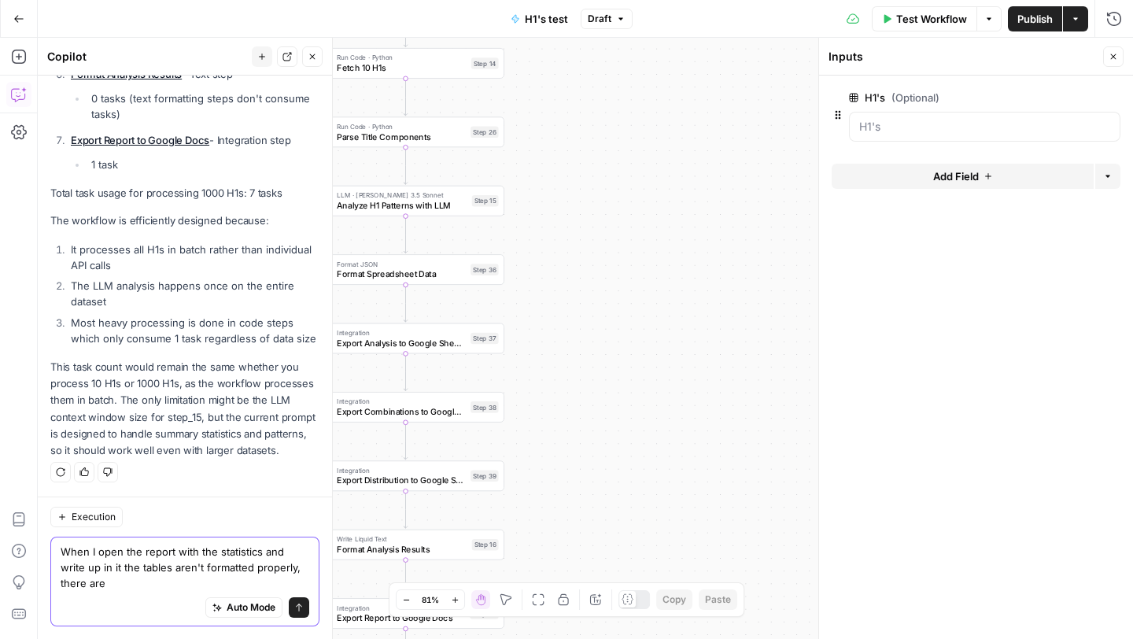
scroll to position [3802, 0]
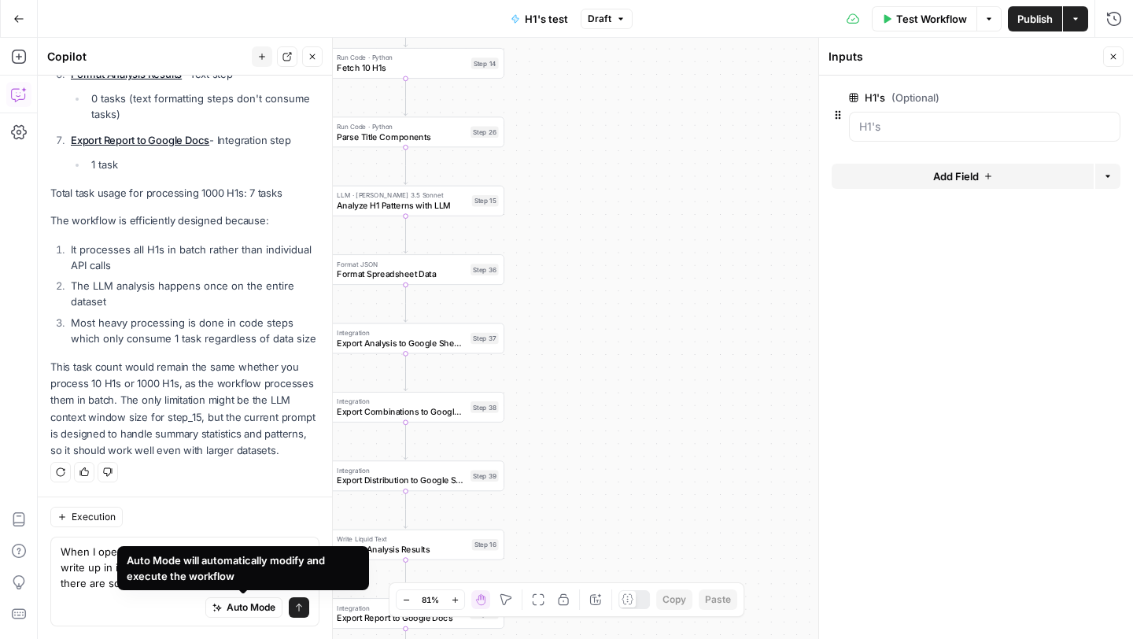
click at [116, 607] on div "Auto Mode Send" at bounding box center [185, 608] width 249 height 35
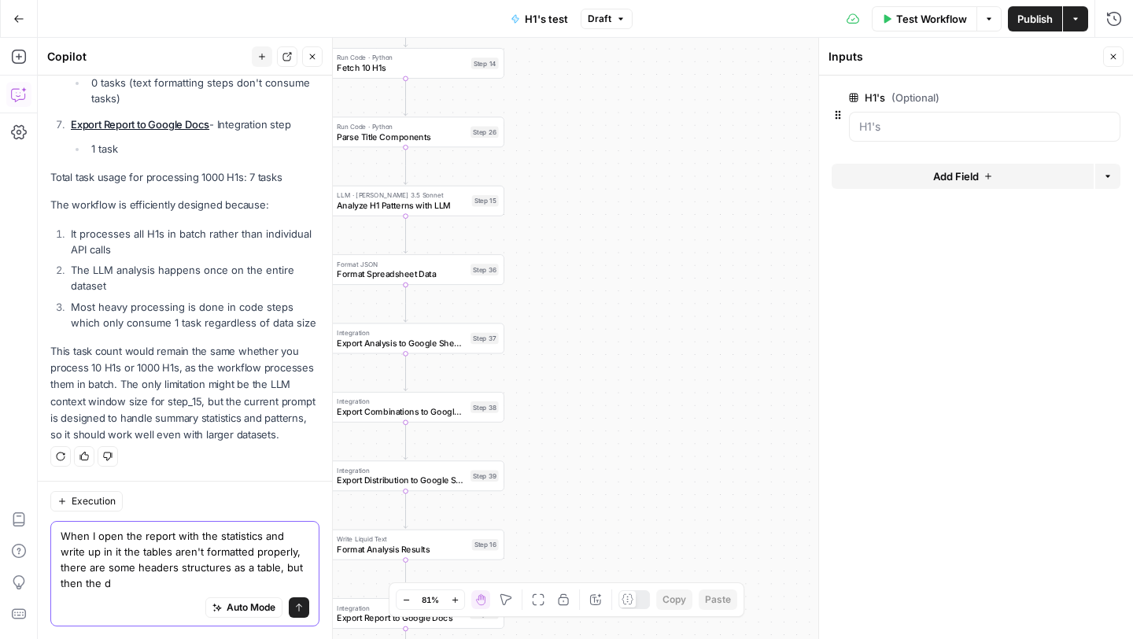
scroll to position [3818, 0]
paste textarea "| | | 7 | 70.0% | | | | 2 | 20.0% | | | | 2 | 20.0% |"
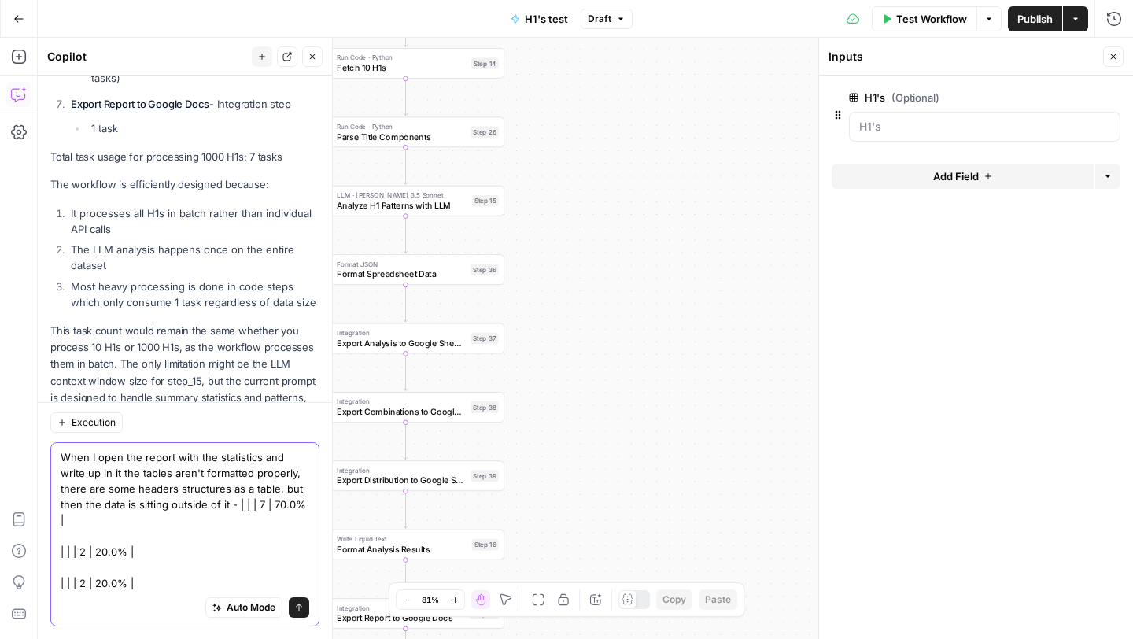
scroll to position [3881, 0]
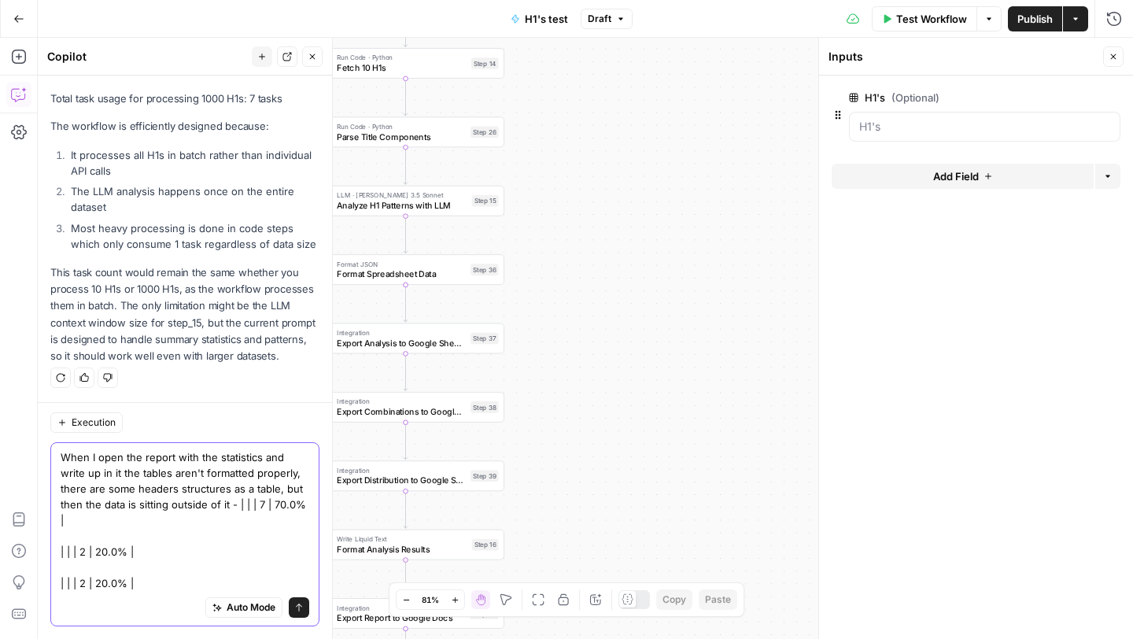
click at [197, 522] on textarea "When I open the report with the statistics and write up in it the tables aren't…" at bounding box center [185, 520] width 249 height 142
click at [179, 518] on textarea "When I open the report with the statistics and write up in it the tables aren't…" at bounding box center [185, 520] width 249 height 142
click at [91, 545] on textarea "When I open the report with the statistics and write up in it the tables aren't…" at bounding box center [185, 520] width 249 height 142
type textarea "When I open the report with the statistics and write up in it the tables aren't…"
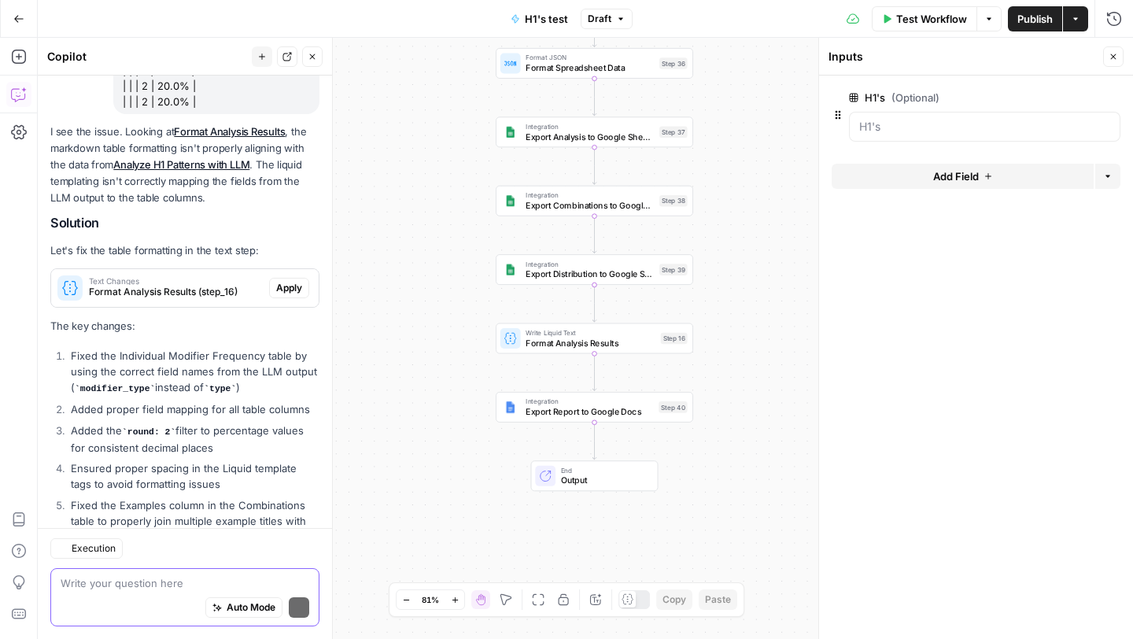
scroll to position [4454, 0]
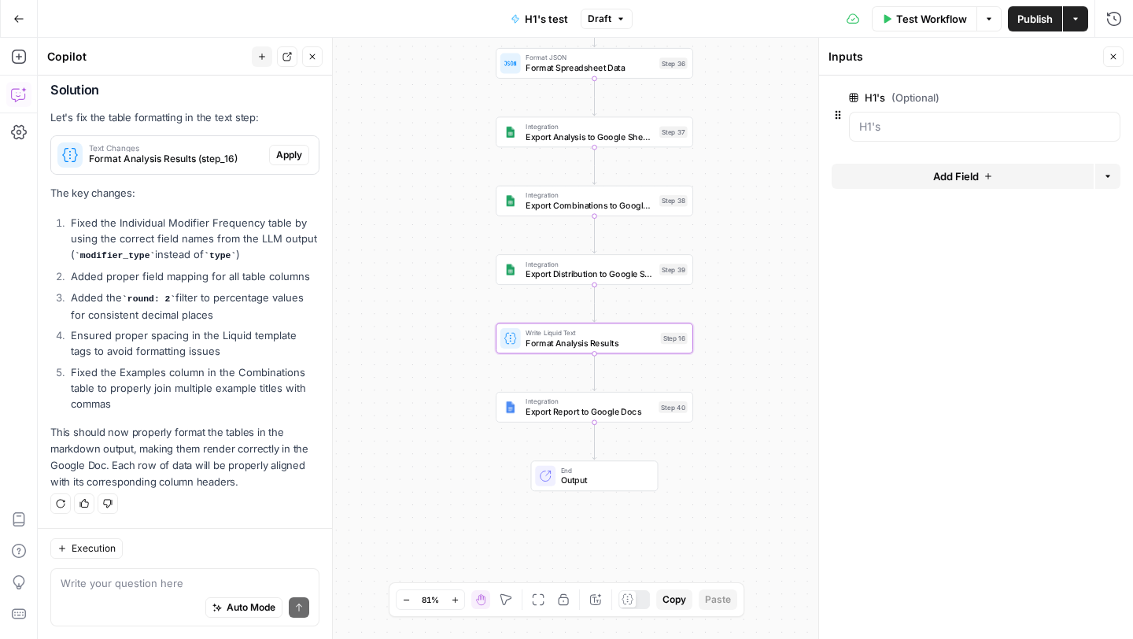
click at [296, 157] on span "Apply" at bounding box center [289, 155] width 26 height 14
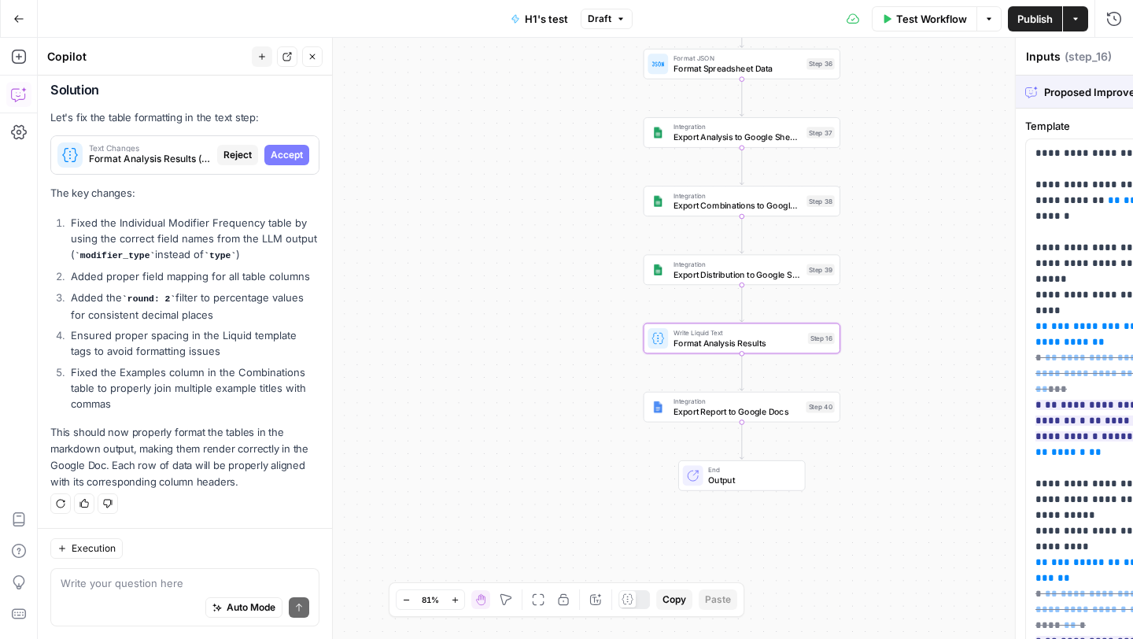
type textarea "Format Analysis Results"
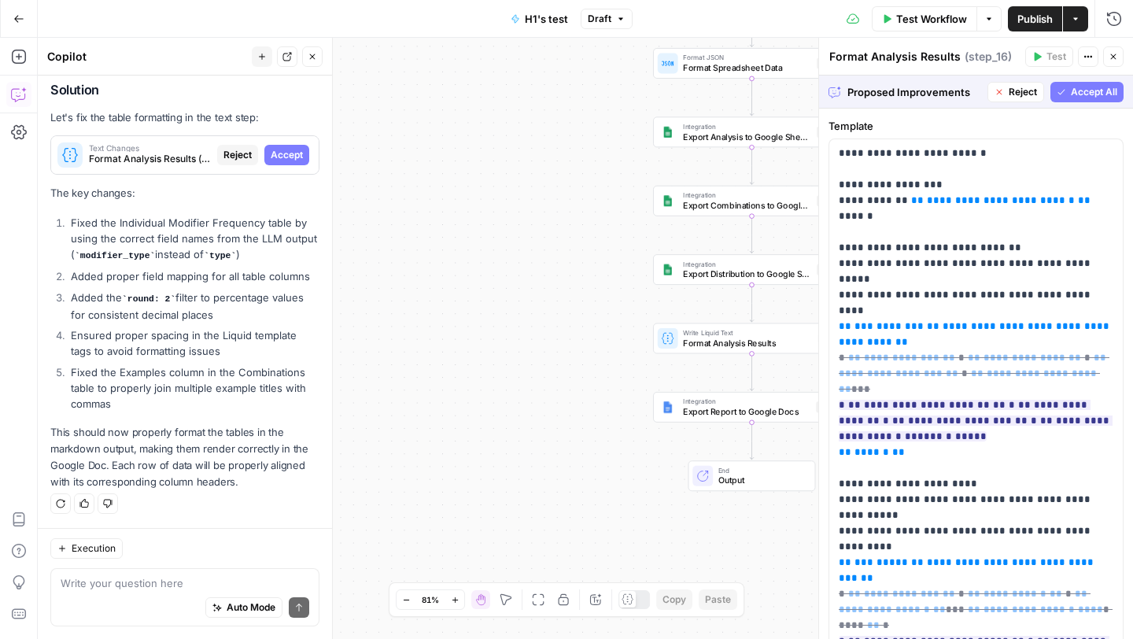
click at [1082, 94] on span "Accept All" at bounding box center [1094, 92] width 46 height 14
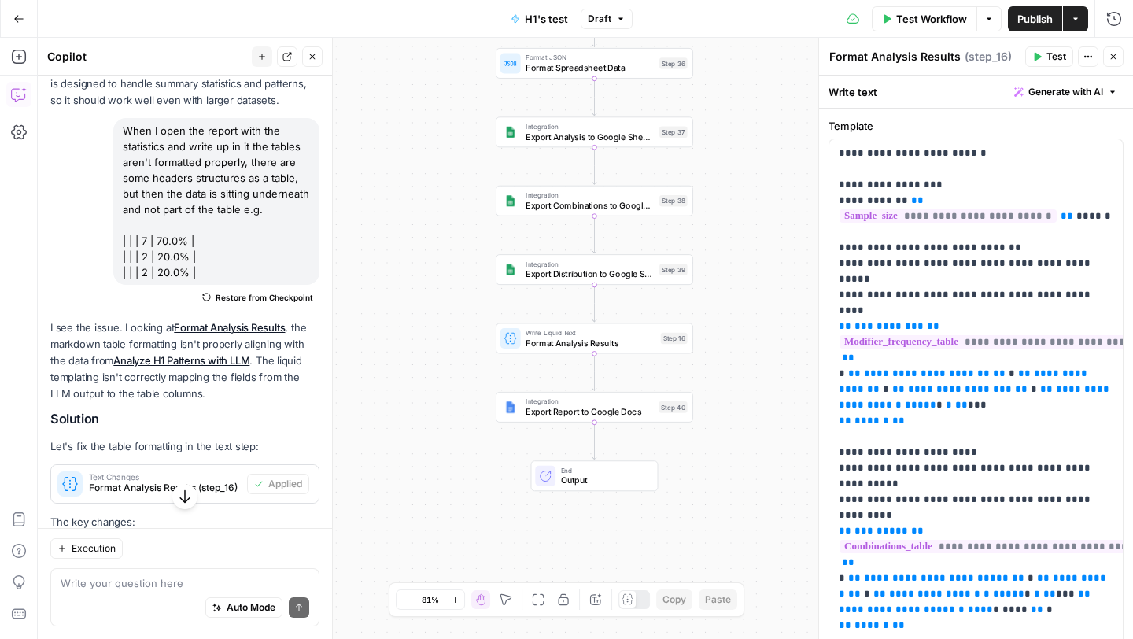
scroll to position [4073, 0]
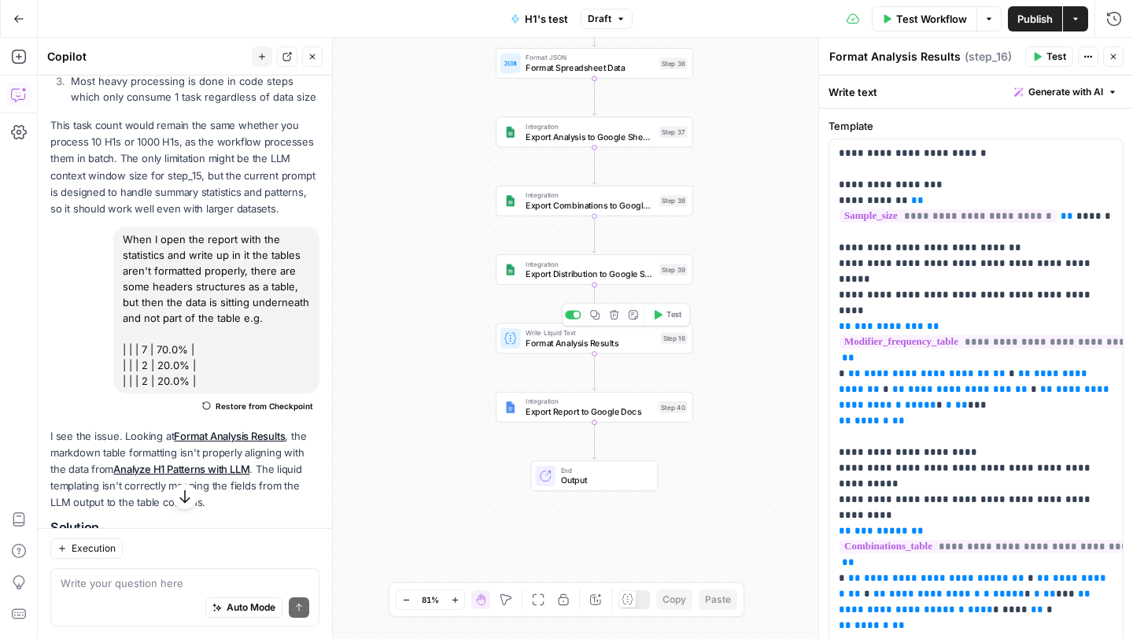
click at [540, 345] on span "Format Analysis Results" at bounding box center [590, 343] width 130 height 13
click at [544, 406] on span "Export Report to Google Docs" at bounding box center [589, 411] width 128 height 13
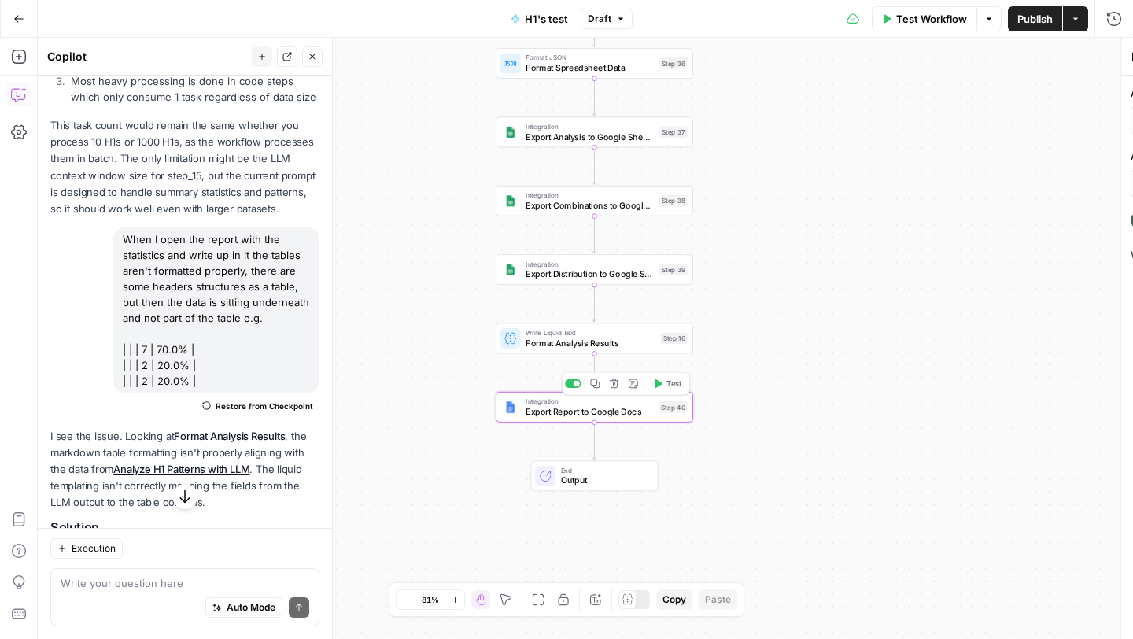
type textarea "Export Report to Google Docs"
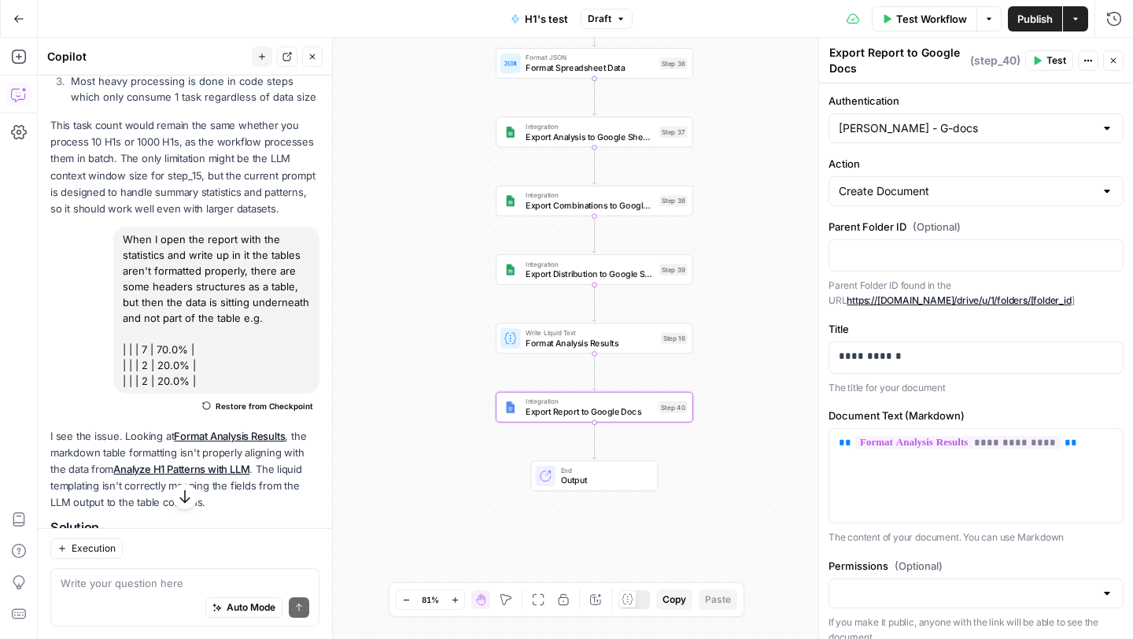
click at [1044, 60] on button "Test" at bounding box center [1049, 60] width 48 height 20
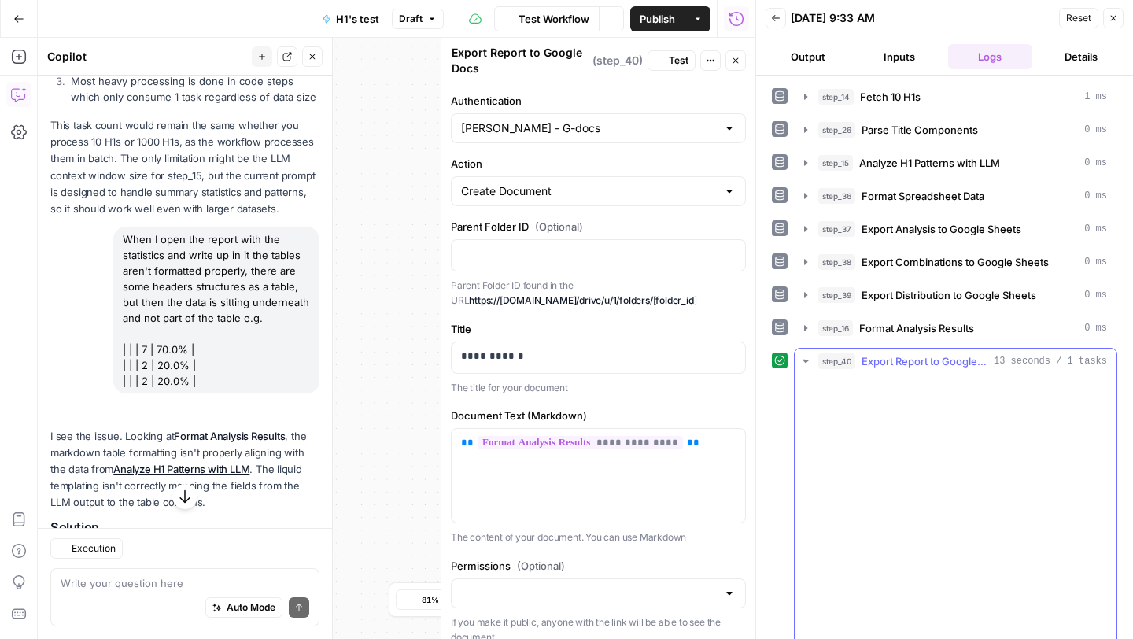
scroll to position [4073, 0]
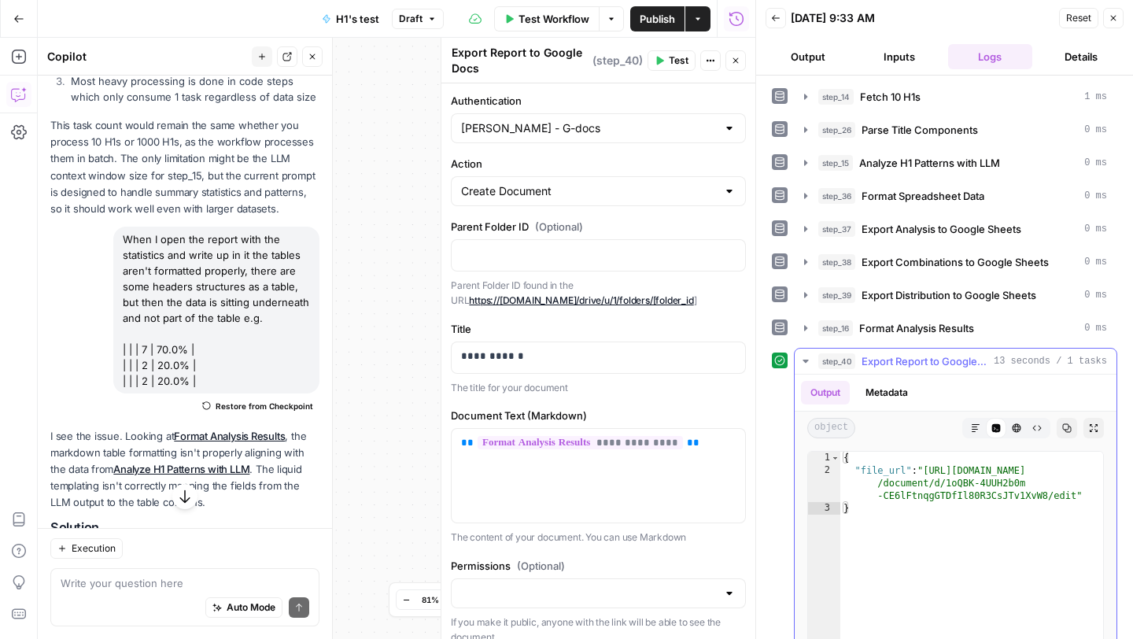
type textarea "**********"
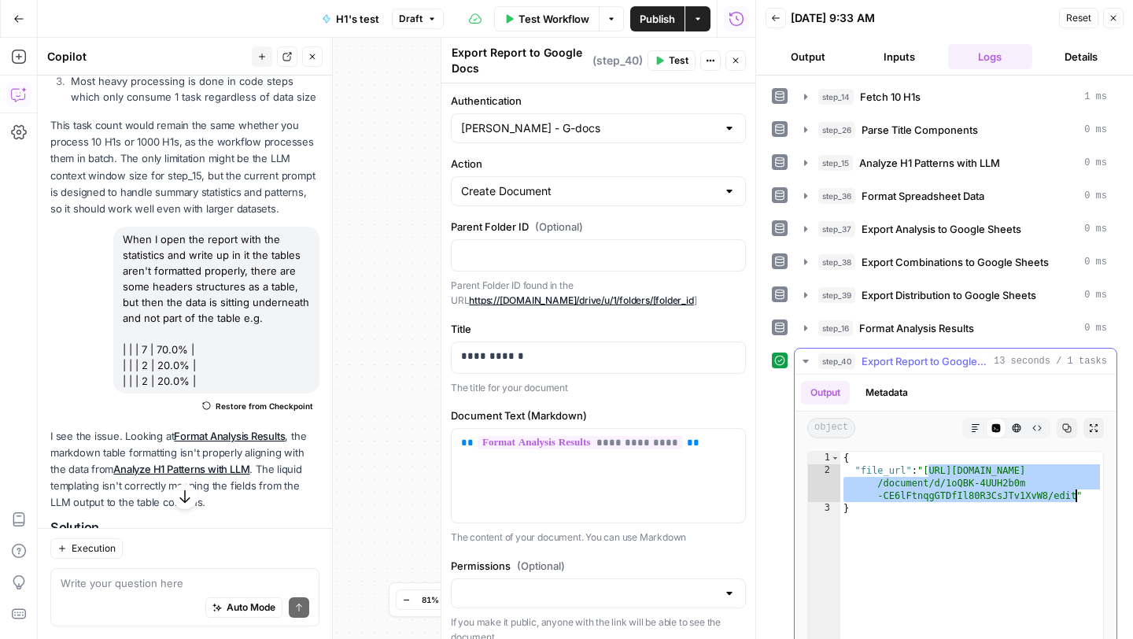
drag, startPoint x: 927, startPoint y: 470, endPoint x: 1074, endPoint y: 493, distance: 149.0
click at [1074, 493] on div "{ "file_url" : "https://docs.google.com /document/d/1oQBK-4UUH2b0m -CE6lFtnqgGT…" at bounding box center [971, 619] width 263 height 334
click at [149, 588] on textarea at bounding box center [185, 583] width 249 height 16
type textarea "Its still doing the same thing"
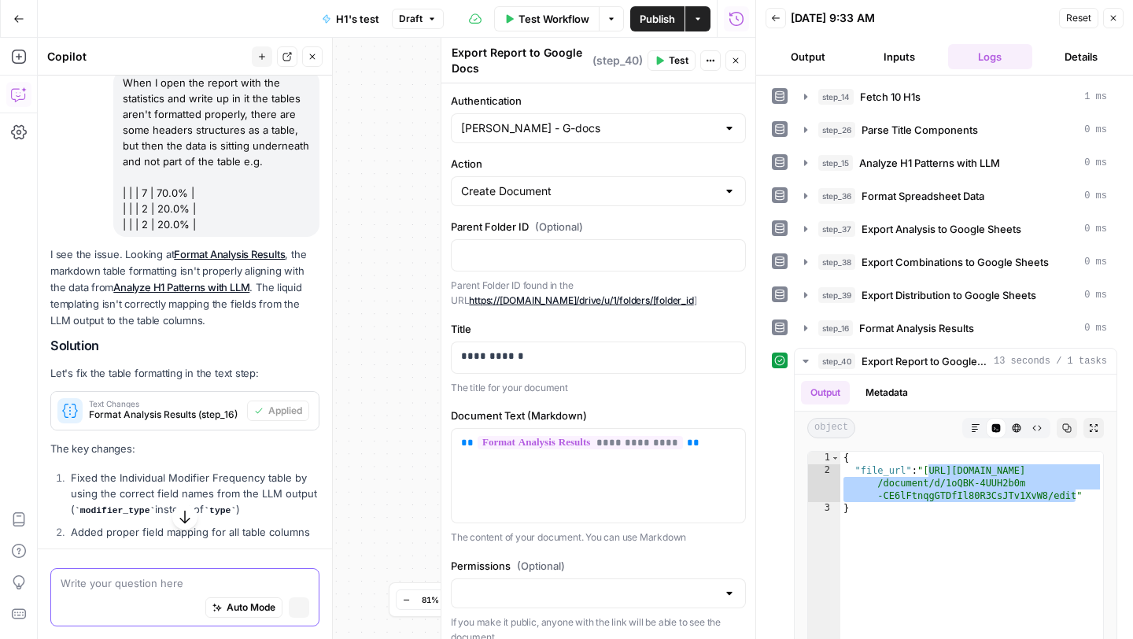
scroll to position [3917, 0]
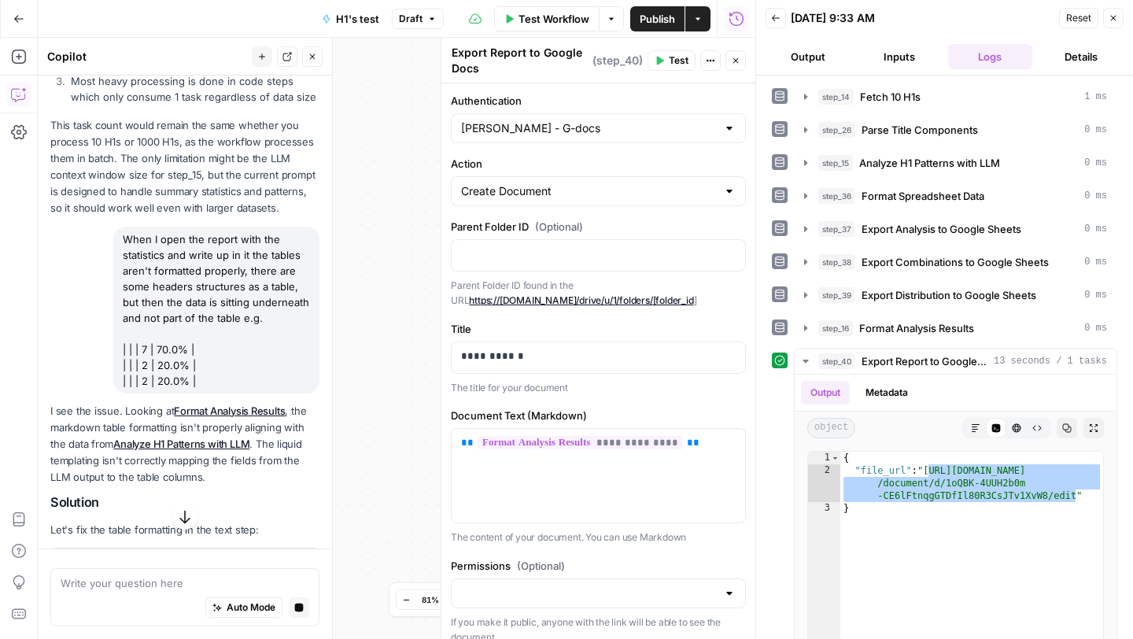
click at [1121, 18] on button "Close" at bounding box center [1113, 18] width 20 height 20
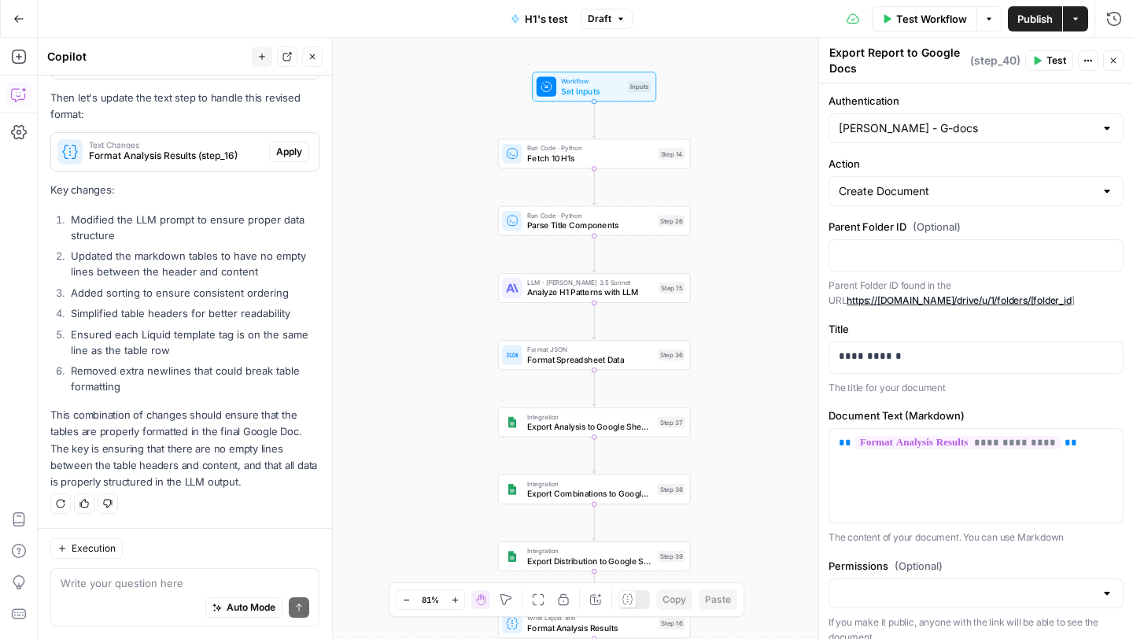
scroll to position [5073, 0]
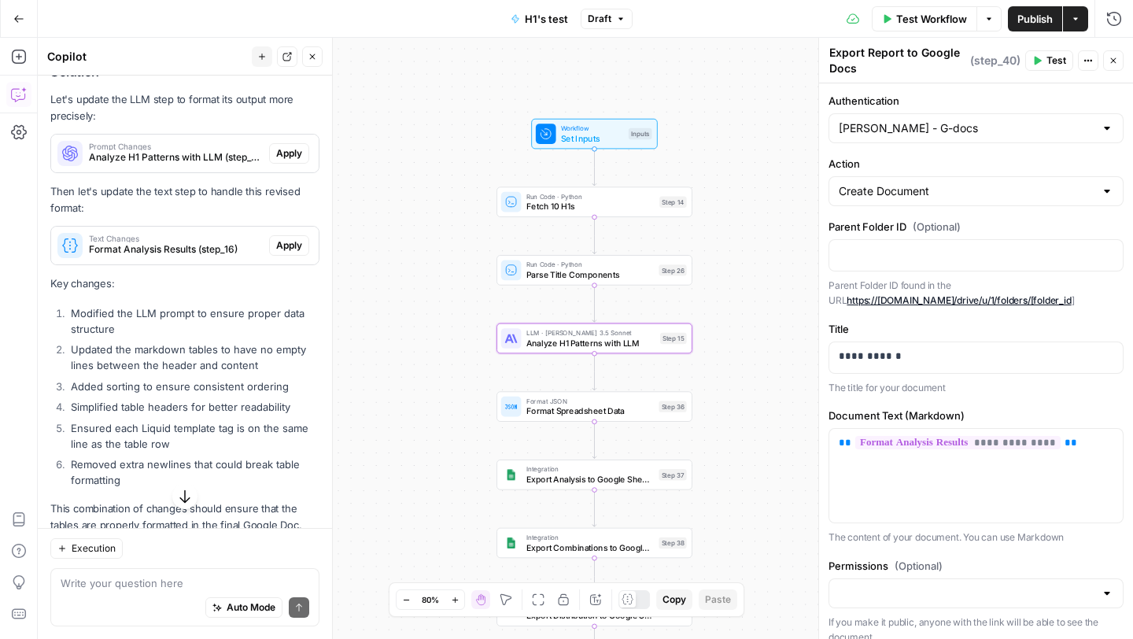
click at [297, 160] on span "Apply" at bounding box center [289, 153] width 26 height 14
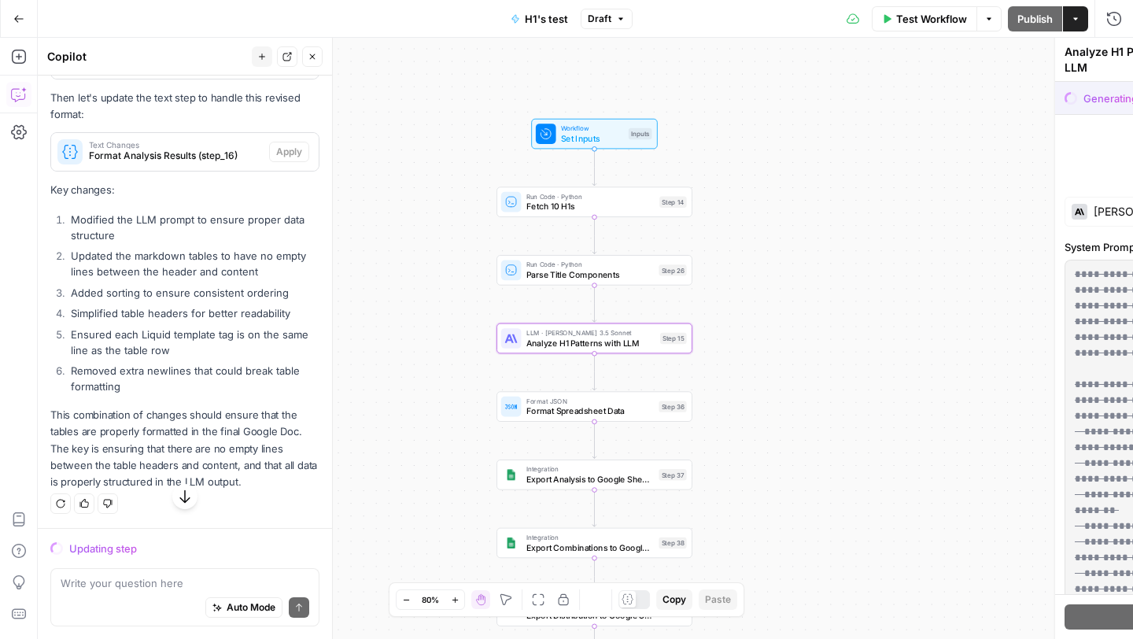
scroll to position [4897, 0]
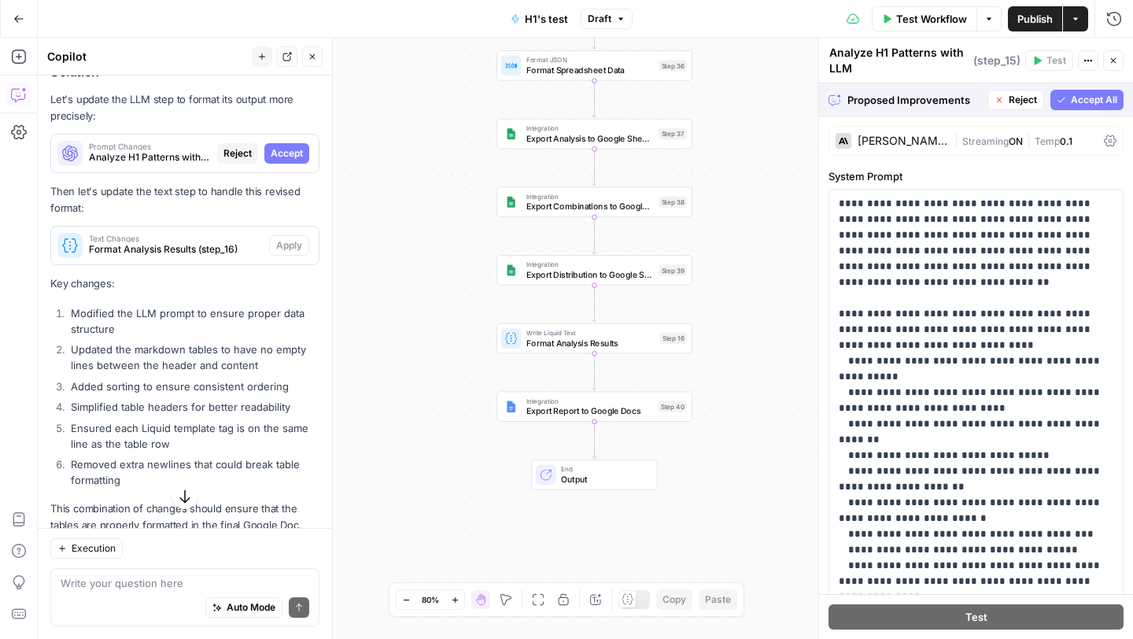
click at [1086, 100] on span "Accept All" at bounding box center [1094, 100] width 46 height 14
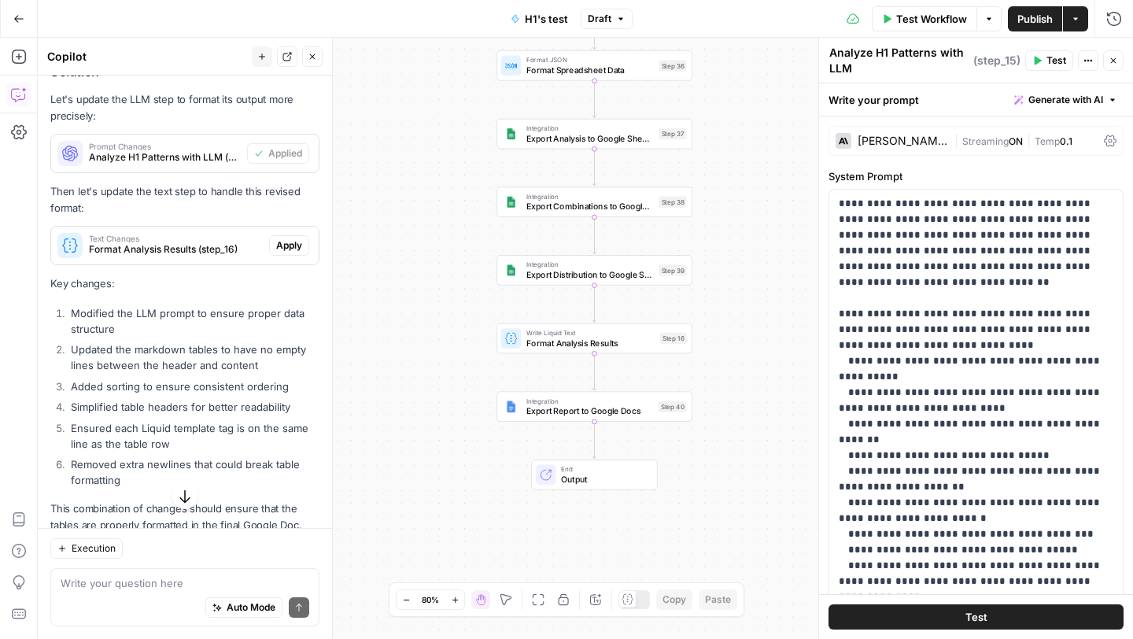
scroll to position [5210, 0]
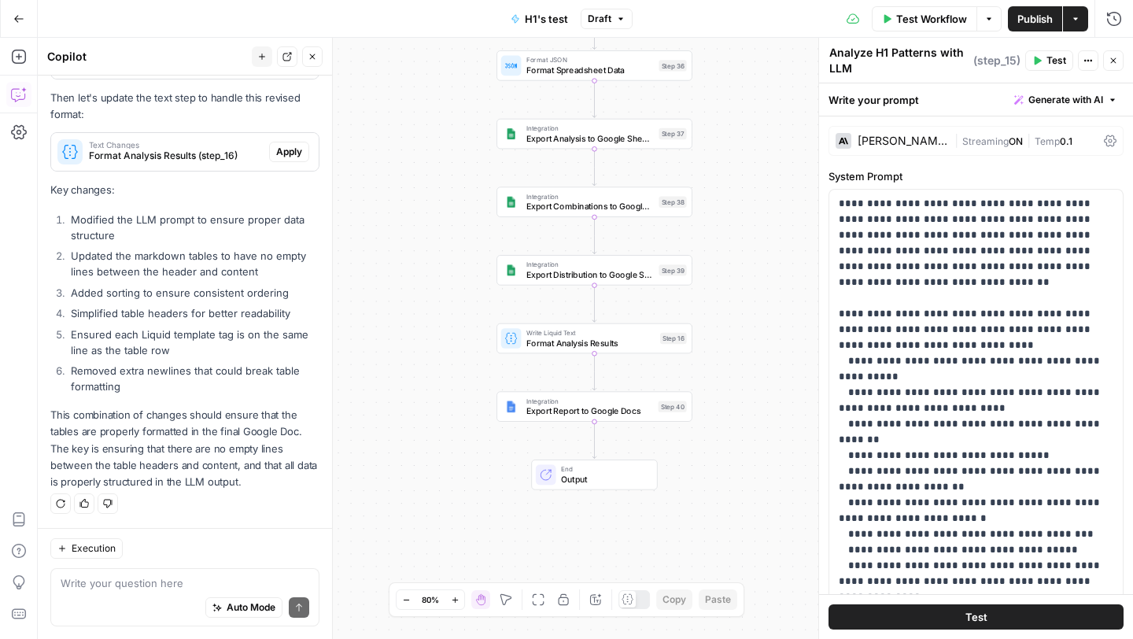
click at [955, 614] on button "Test" at bounding box center [975, 616] width 295 height 25
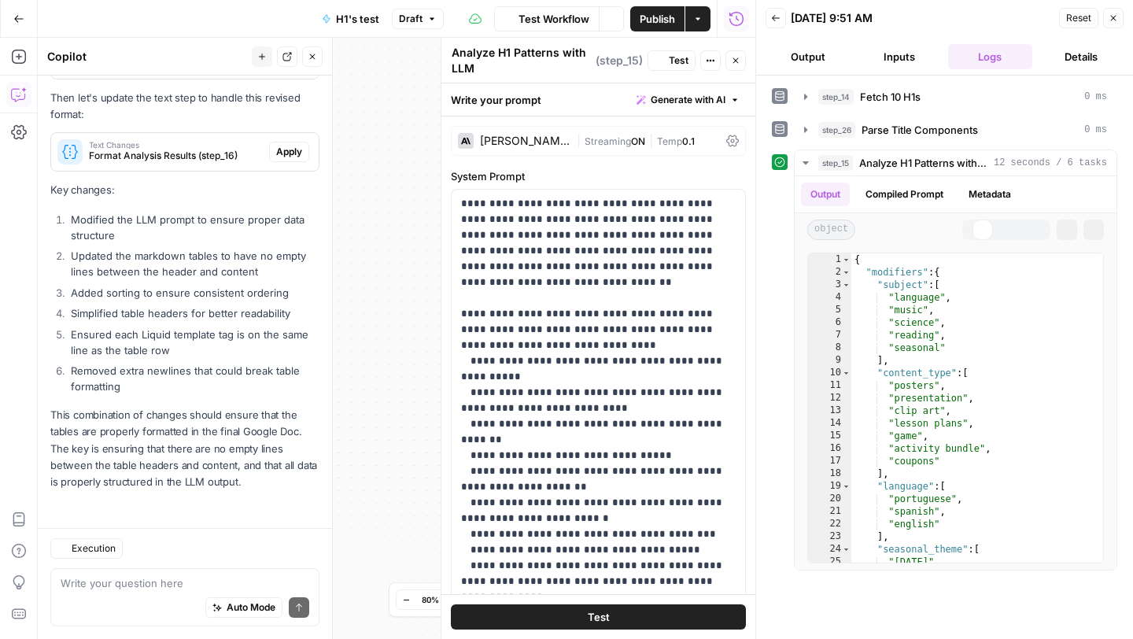
scroll to position [5210, 0]
click at [1115, 14] on icon "button" at bounding box center [1112, 17] width 9 height 9
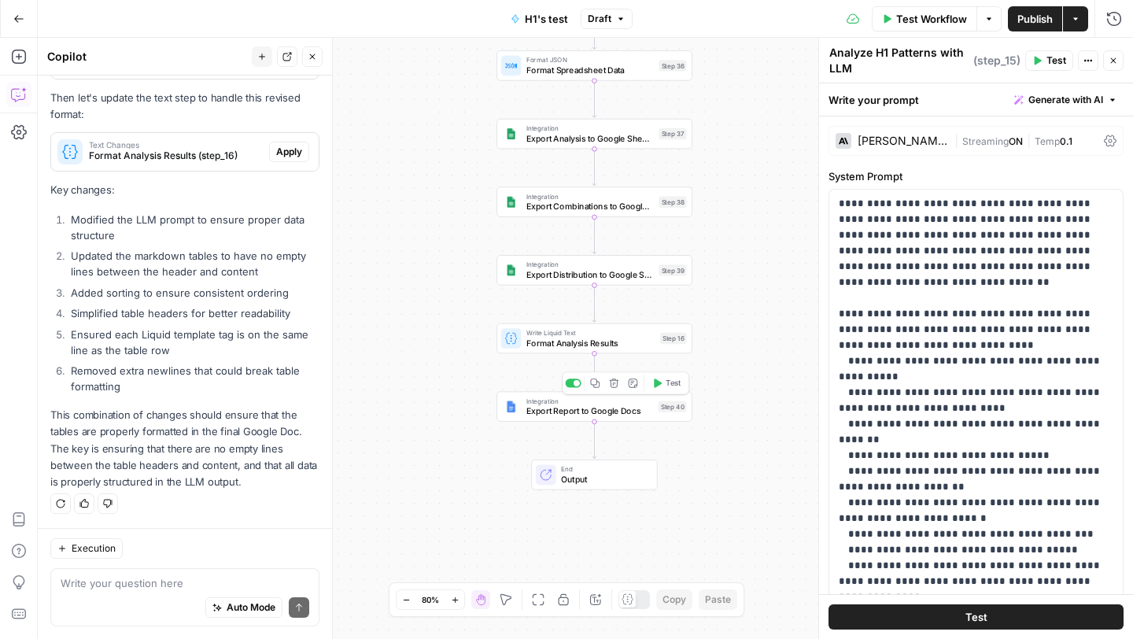
click at [659, 386] on icon "button" at bounding box center [657, 383] width 10 height 10
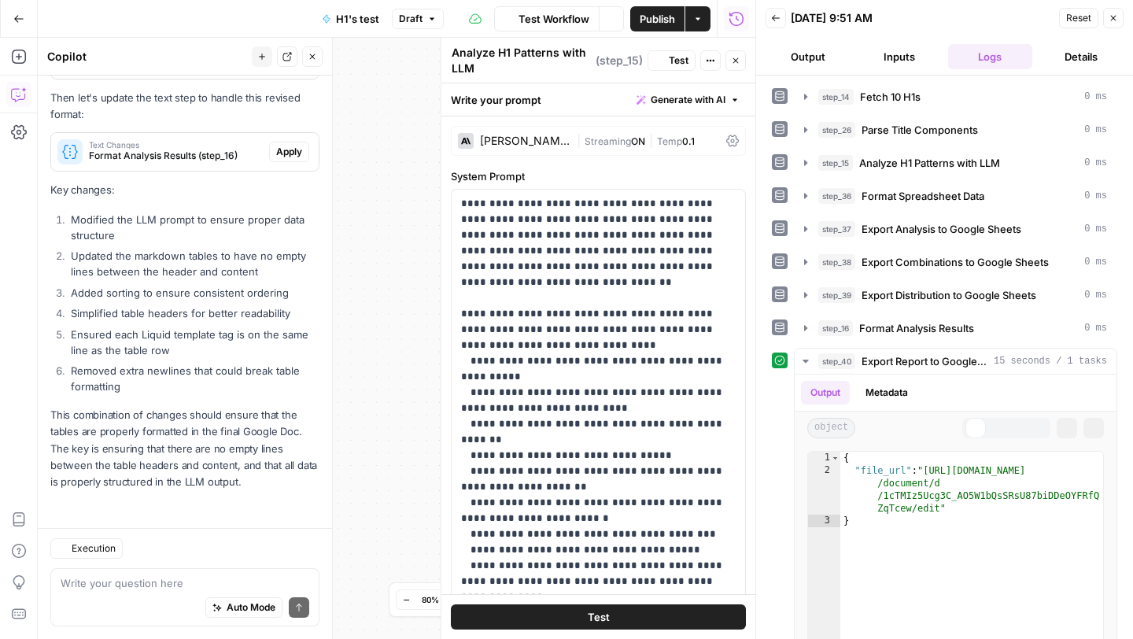
scroll to position [5210, 0]
type textarea "**********"
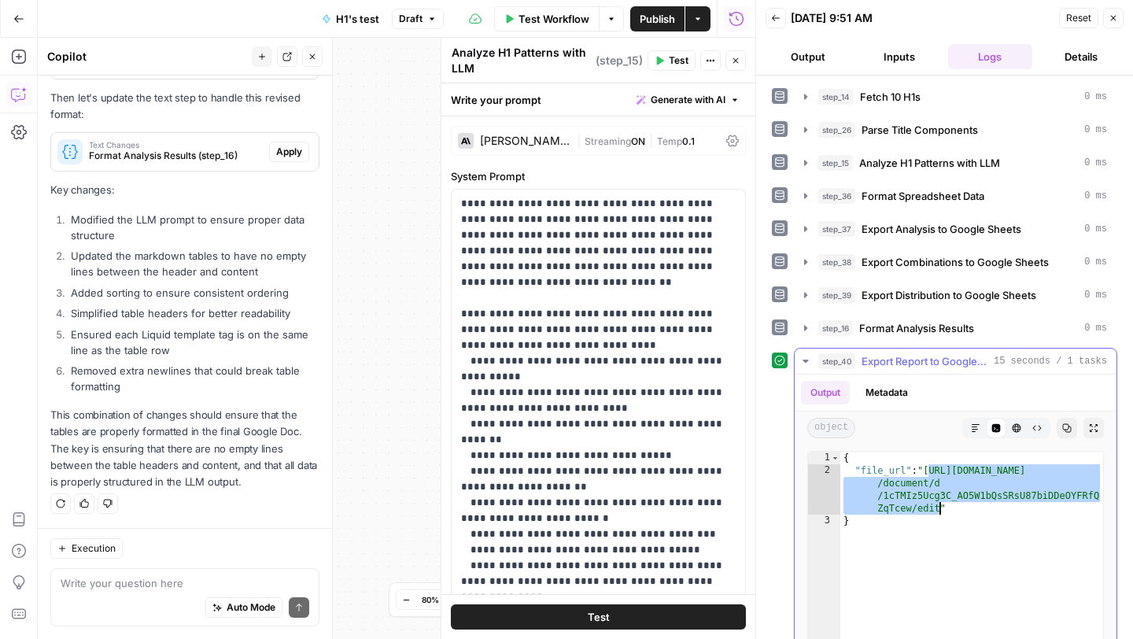
drag, startPoint x: 928, startPoint y: 470, endPoint x: 940, endPoint y: 507, distance: 38.1
click at [940, 507] on div "{ "file_url" : "https://docs.google.com /document/d /1cTMIz5Ucg3C_AO5W1bQsSRsU8…" at bounding box center [971, 619] width 263 height 334
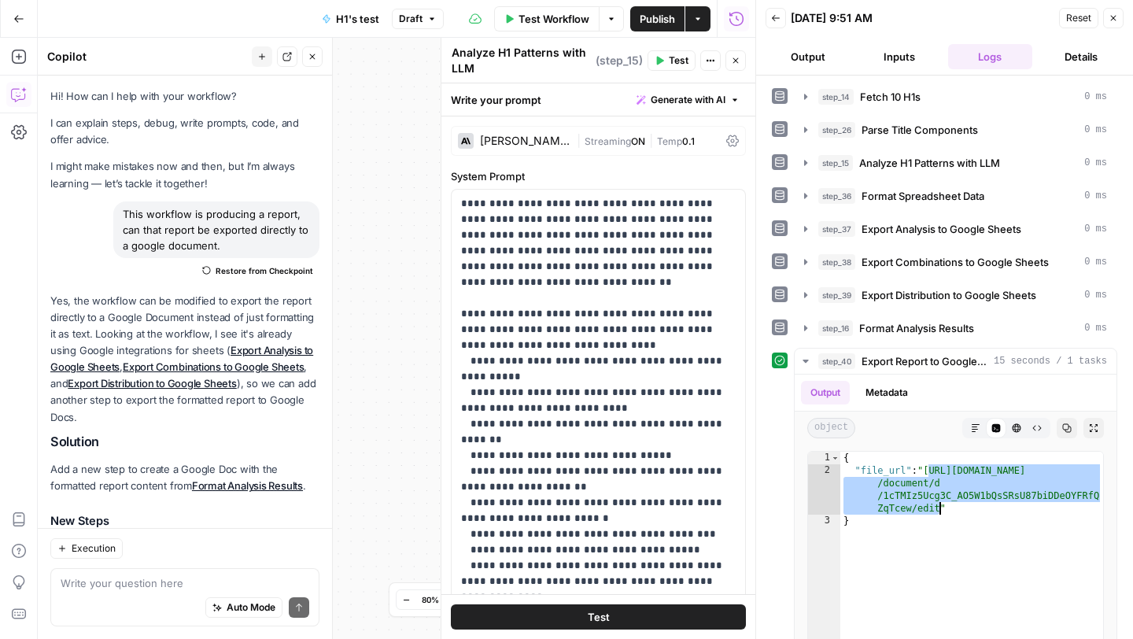
scroll to position [5210, 0]
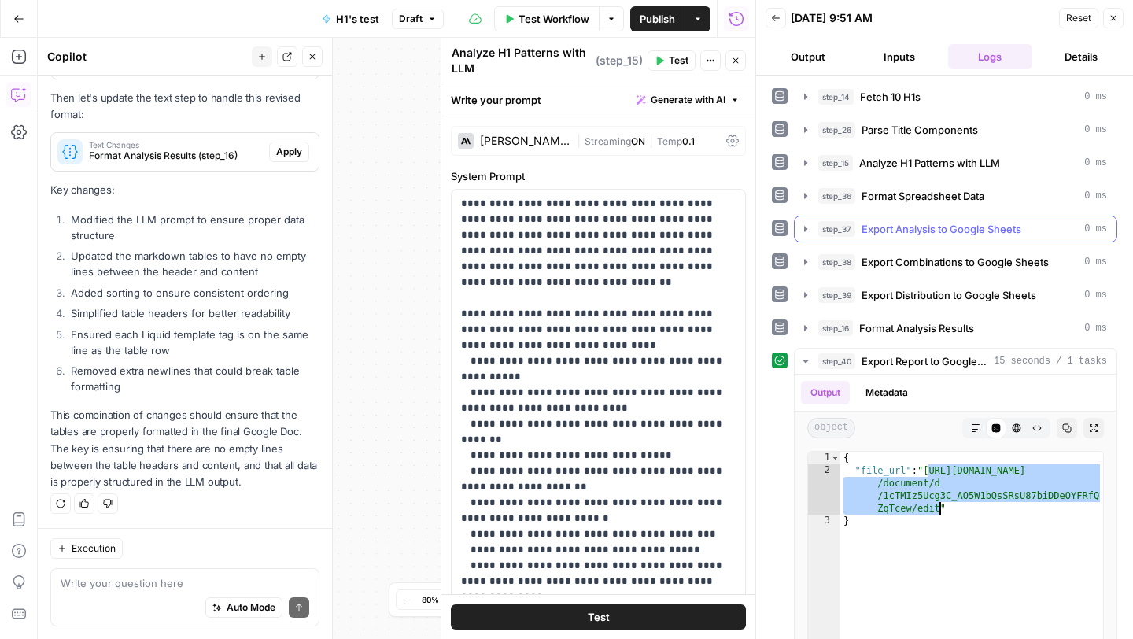
click at [914, 232] on span "Export Analysis to Google Sheets" at bounding box center [941, 229] width 160 height 16
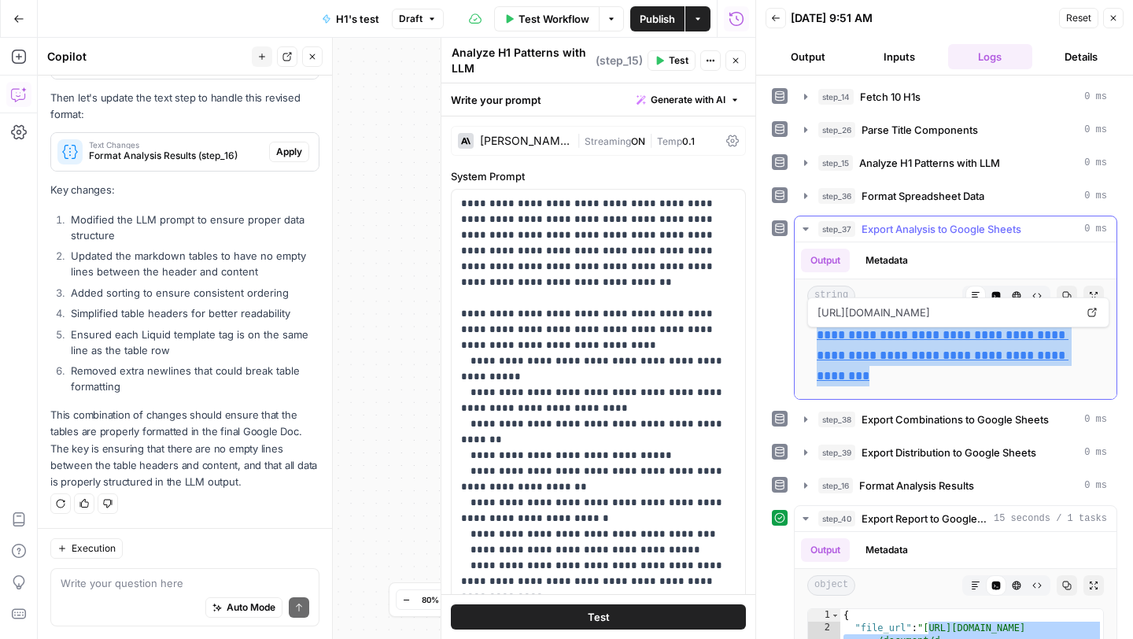
drag, startPoint x: 852, startPoint y: 382, endPoint x: 817, endPoint y: 332, distance: 60.5
click at [817, 332] on p "**********" at bounding box center [956, 355] width 278 height 61
copy link "**********"
click at [1115, 15] on icon "button" at bounding box center [1112, 17] width 9 height 9
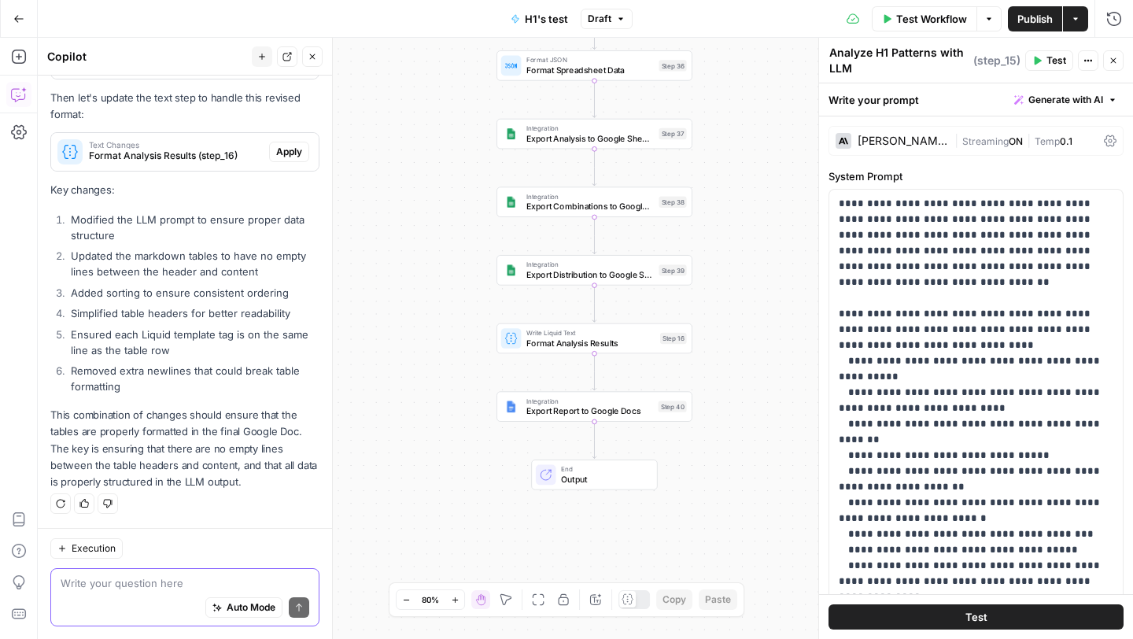
click at [125, 588] on textarea at bounding box center [185, 583] width 249 height 16
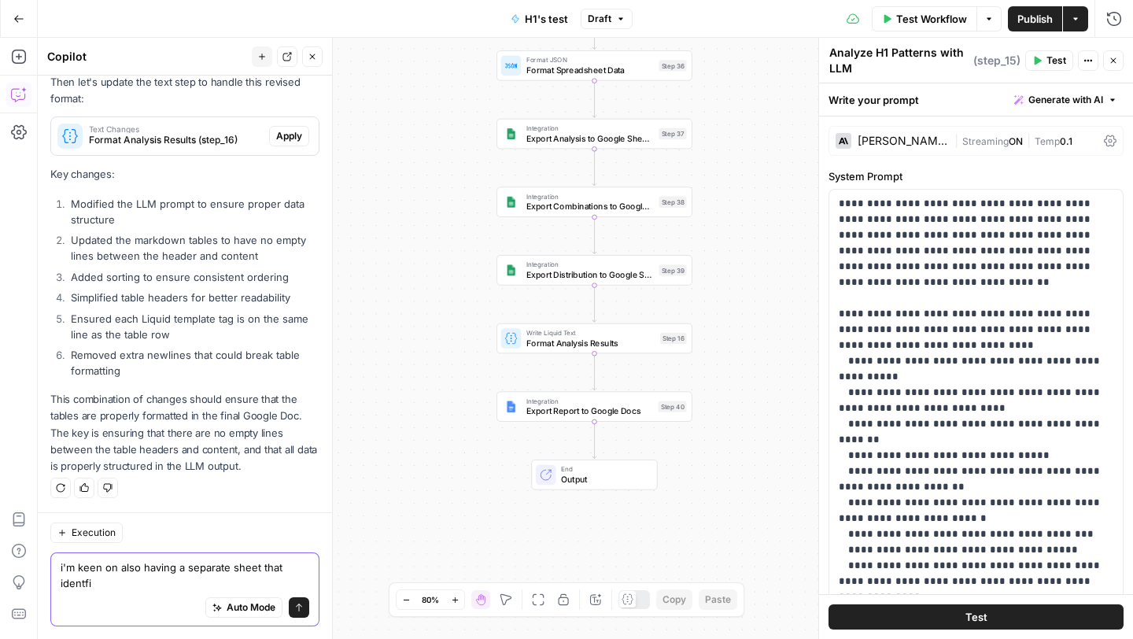
scroll to position [5226, 0]
click at [98, 580] on textarea "i'm keen on also having a separate sheet that identfies all of the resource typ…" at bounding box center [185, 574] width 249 height 31
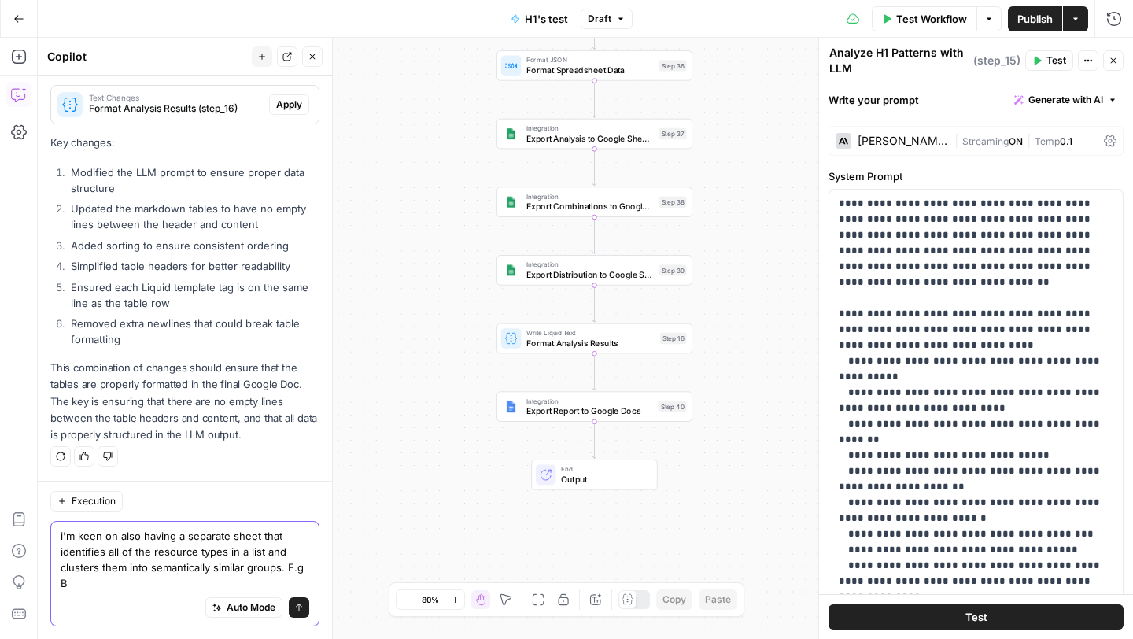
scroll to position [5257, 0]
drag, startPoint x: 282, startPoint y: 568, endPoint x: 282, endPoint y: 577, distance: 8.7
click at [282, 577] on textarea "i'm keen on also having a separate sheet that identifies all of the resource ty…" at bounding box center [185, 559] width 249 height 63
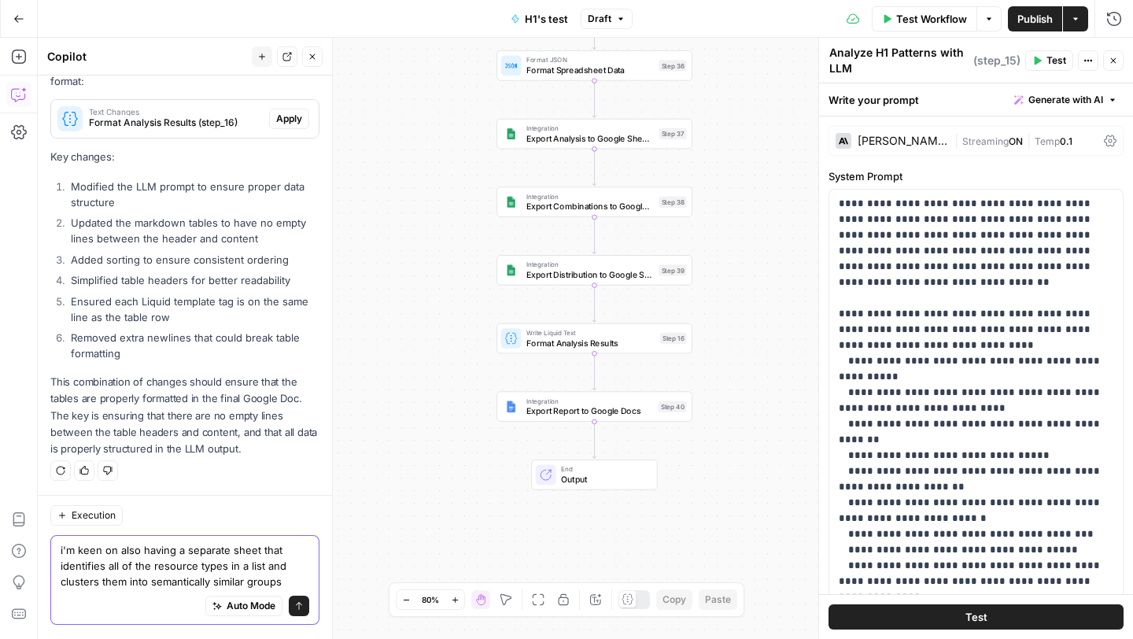
scroll to position [5242, 0]
click at [224, 548] on textarea "i'm keen on also having a separate sheet that identifies all of the resource ty…" at bounding box center [185, 567] width 249 height 47
click at [243, 577] on textarea "i'm keen on also having a separate google sheet that identifies all of the reso…" at bounding box center [185, 567] width 249 height 47
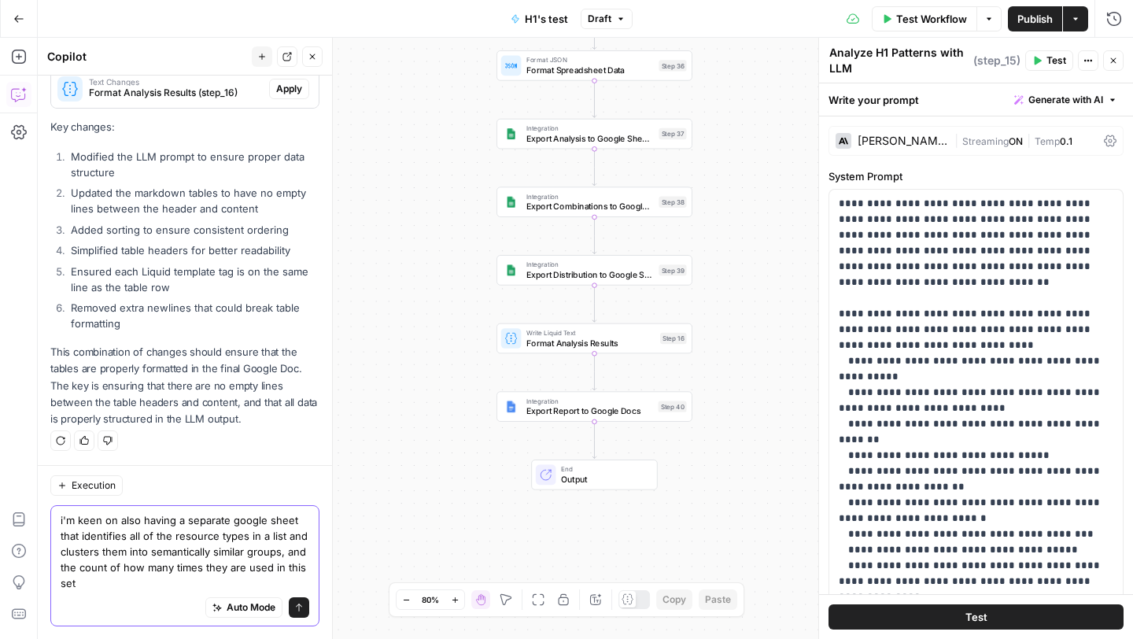
scroll to position [5273, 0]
type textarea "i'm keen on also having a separate google sheet that identifies all of the reso…"
click at [301, 608] on icon "submit" at bounding box center [298, 607] width 9 height 9
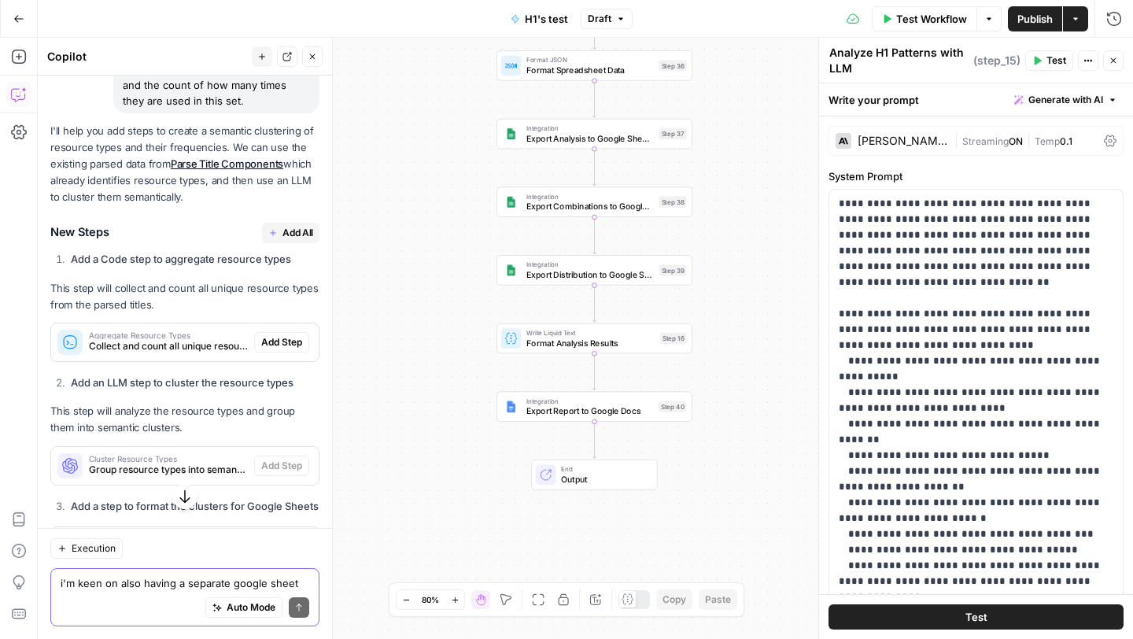
scroll to position [5686, 0]
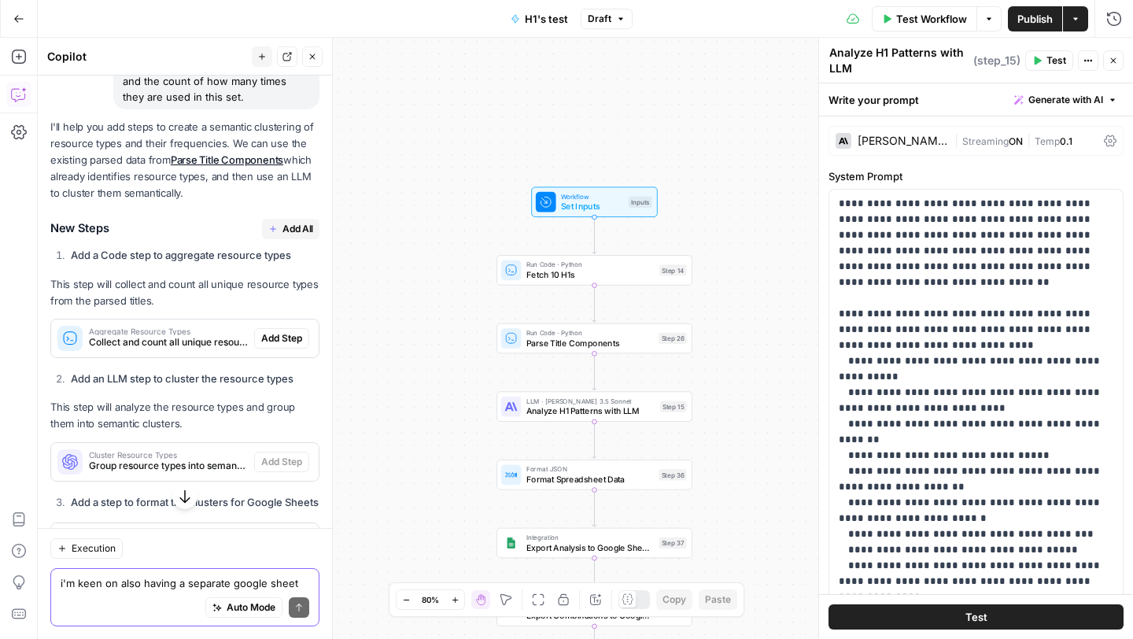
click at [301, 236] on span "Add All" at bounding box center [297, 229] width 31 height 14
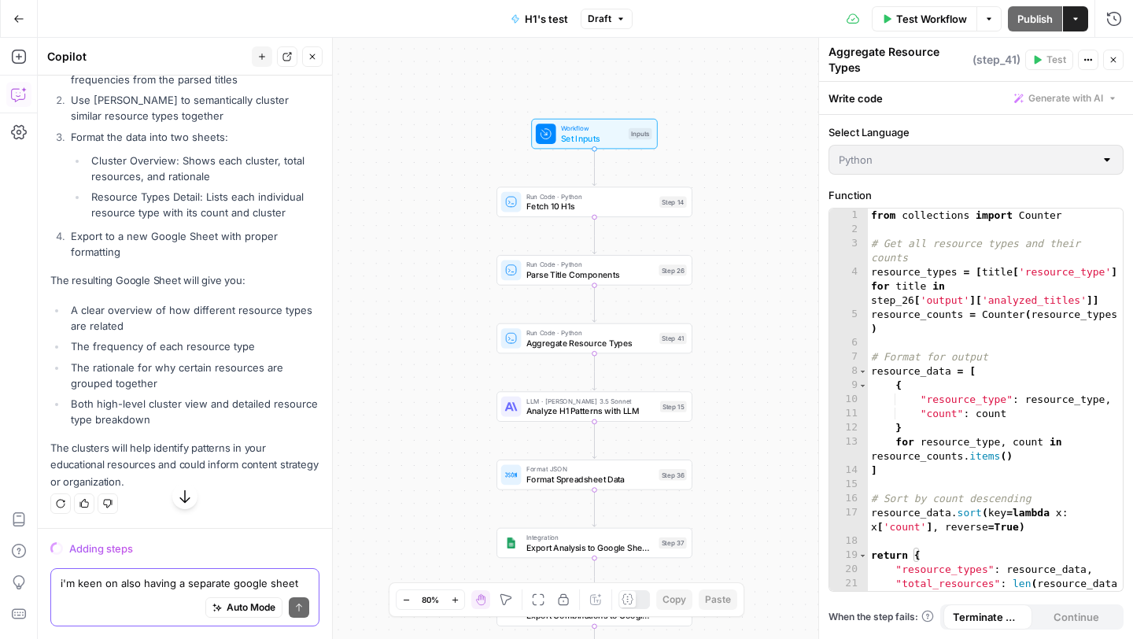
scroll to position [6141, 0]
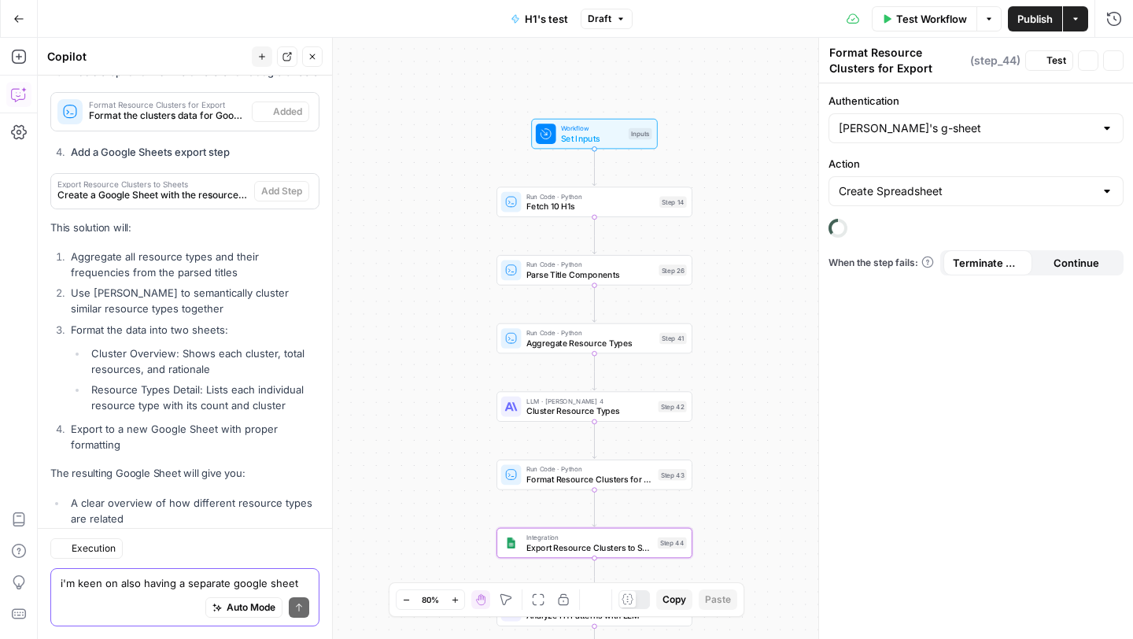
click at [116, 586] on textarea "i'm keen on also having a separate google sheet that identifies all of the reso…" at bounding box center [185, 583] width 249 height 16
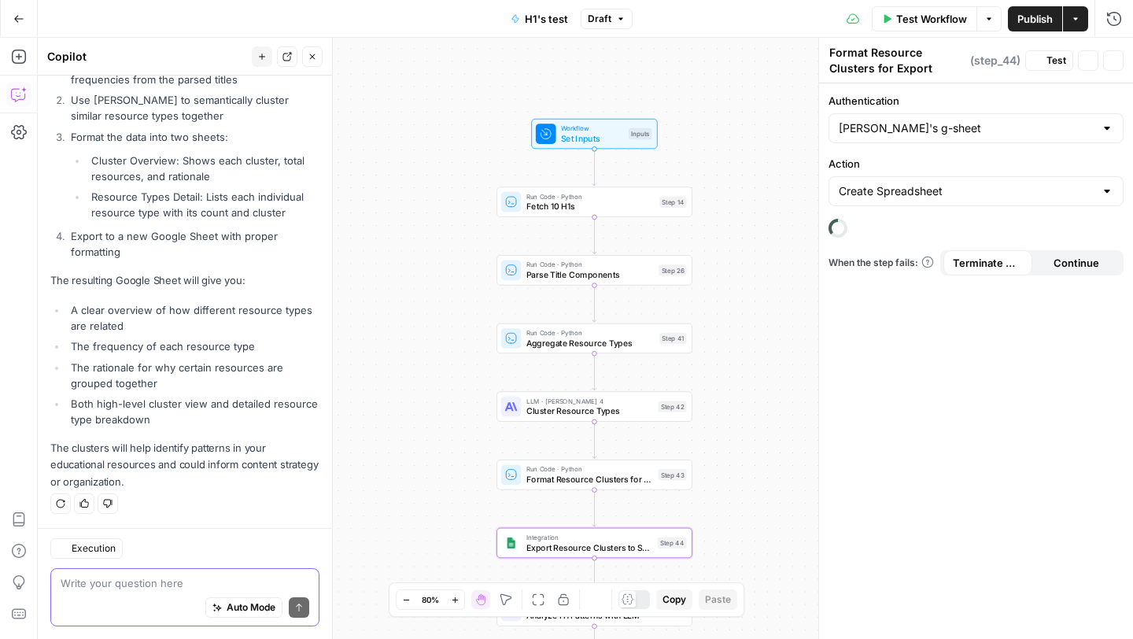
type textarea "Export Resource Clusters to Sheets"
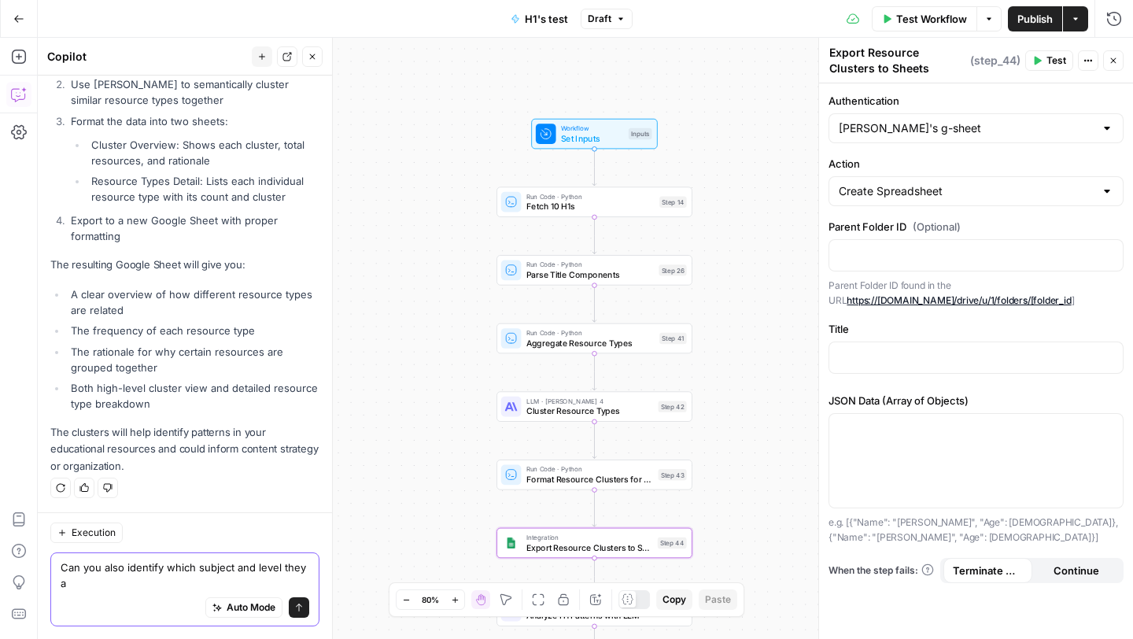
scroll to position [6384, 0]
type textarea "Can you also identify which subject and level they are most frequ"
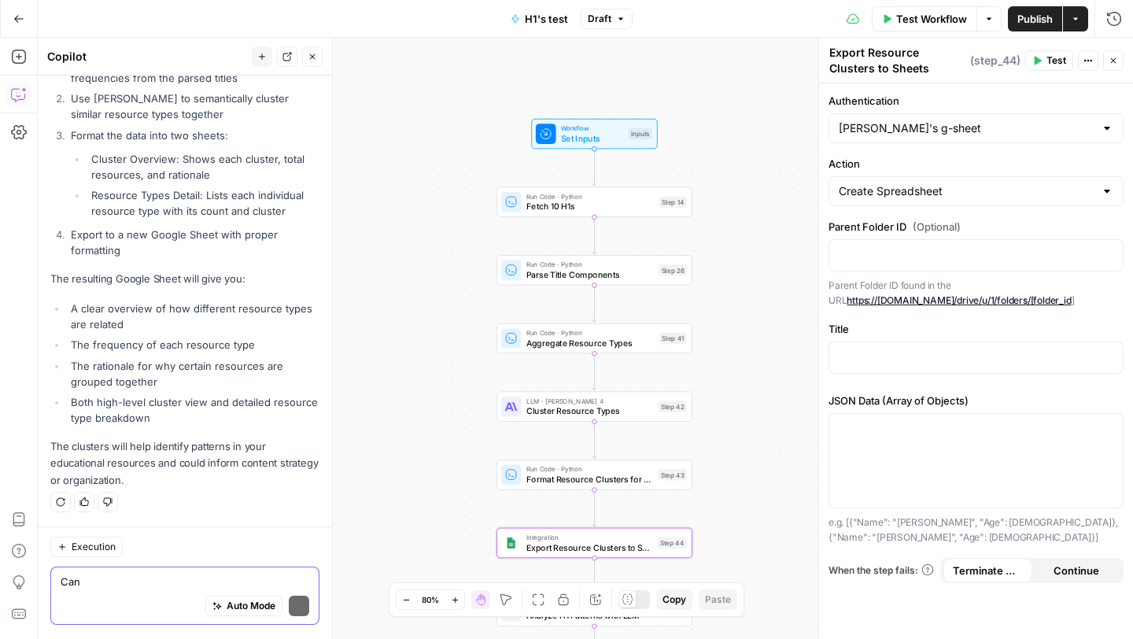
scroll to position [6368, 0]
type textarea "Can you also provide a rank"
type textarea "Using th"
type textarea "I"
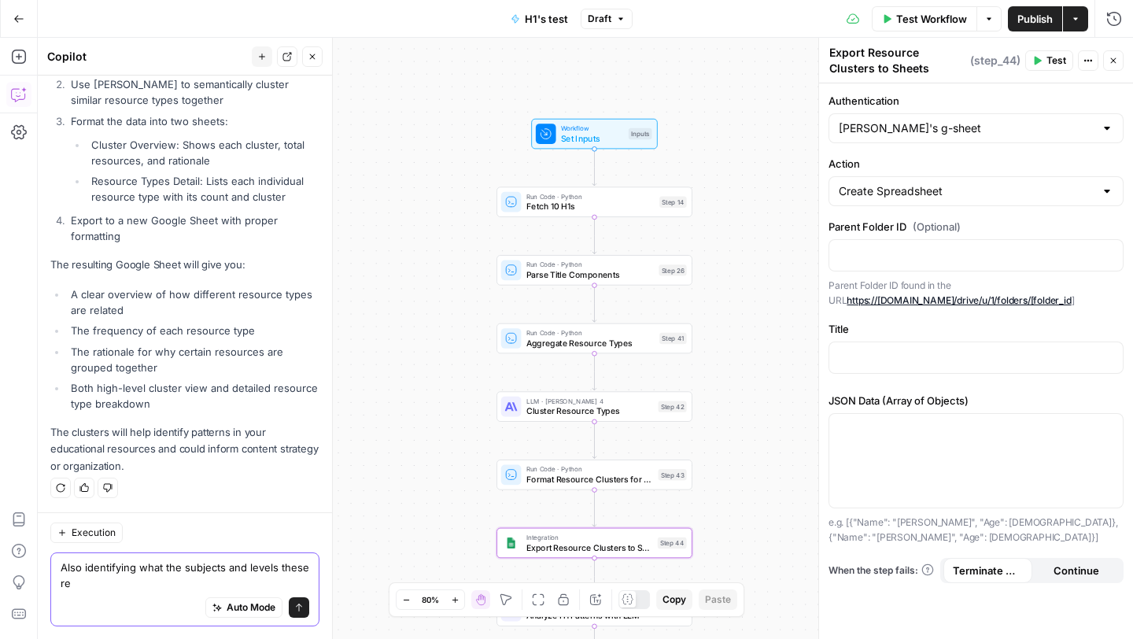
scroll to position [6384, 0]
type textarea "Also identifying what the subjects and levels these resource types are most com…"
click at [301, 603] on icon "submit" at bounding box center [298, 607] width 9 height 9
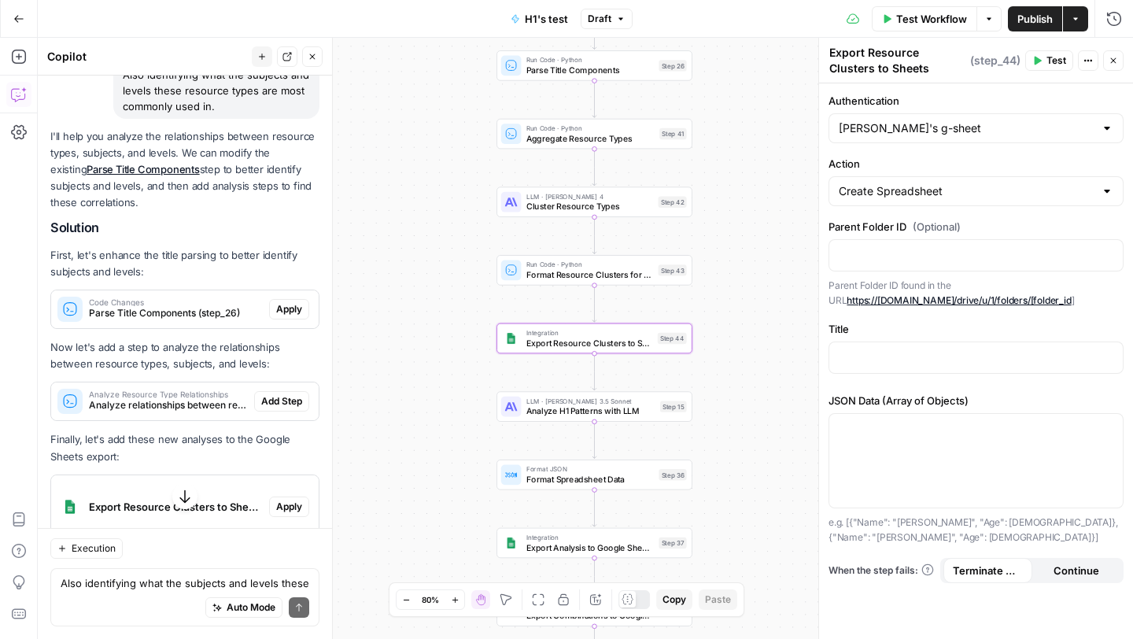
scroll to position [6848, 0]
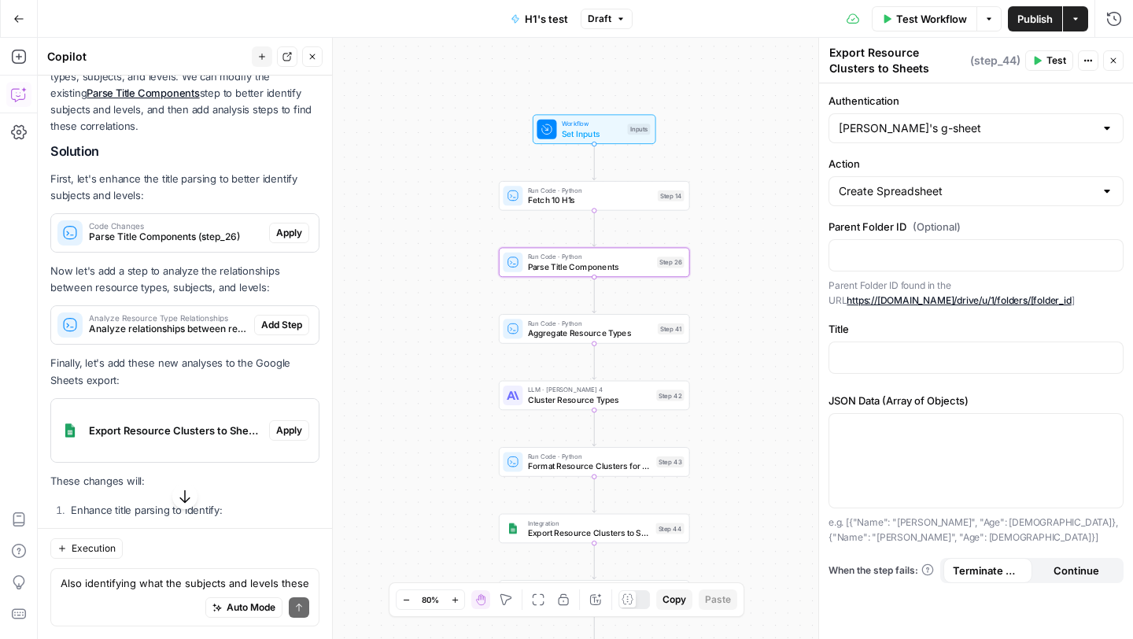
click at [296, 240] on span "Apply" at bounding box center [289, 233] width 26 height 14
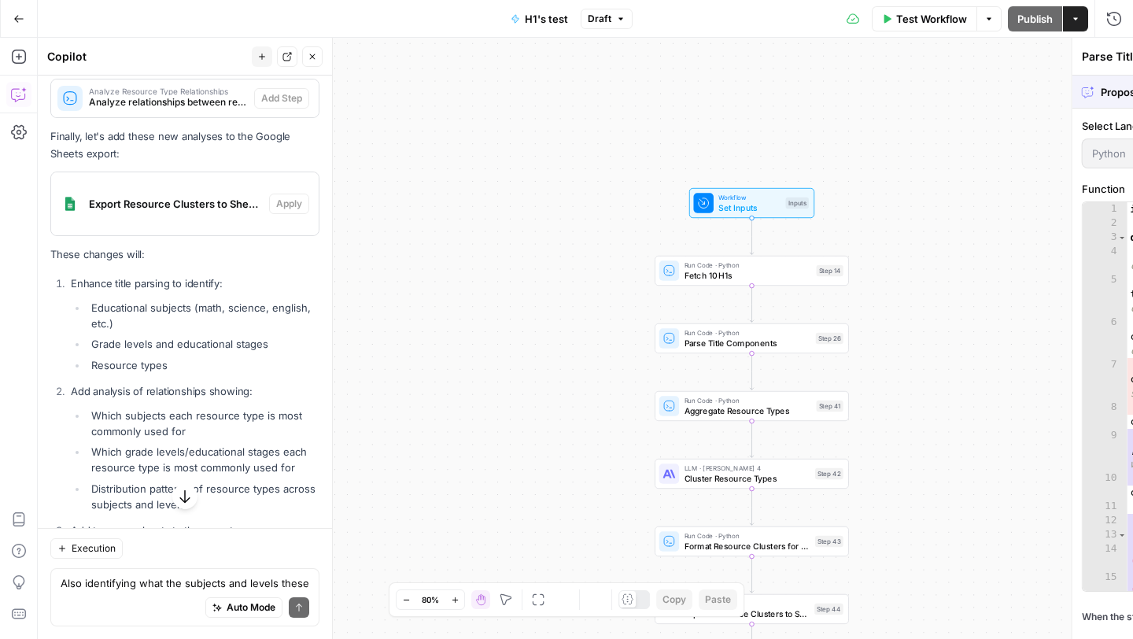
scroll to position [6621, 0]
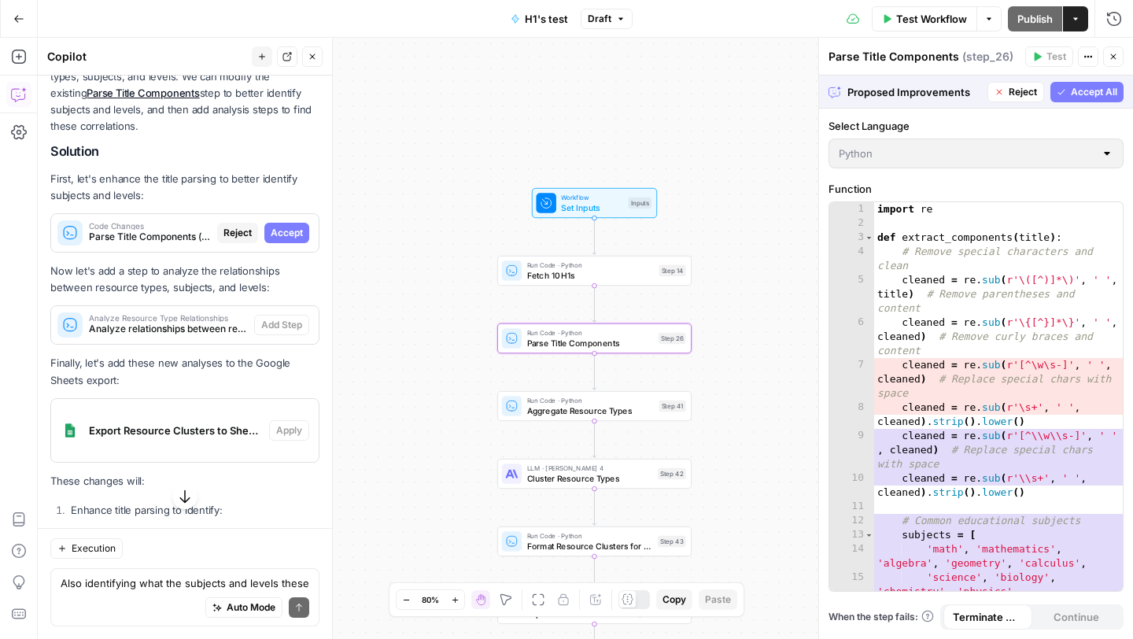
click at [289, 240] on span "Accept" at bounding box center [287, 233] width 32 height 14
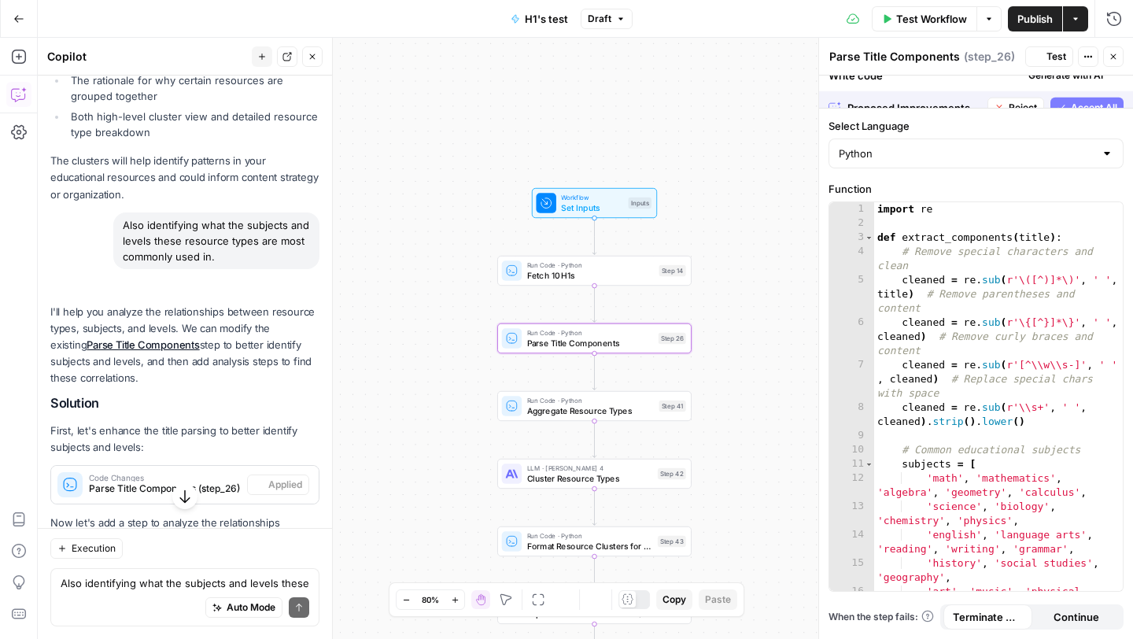
scroll to position [6848, 0]
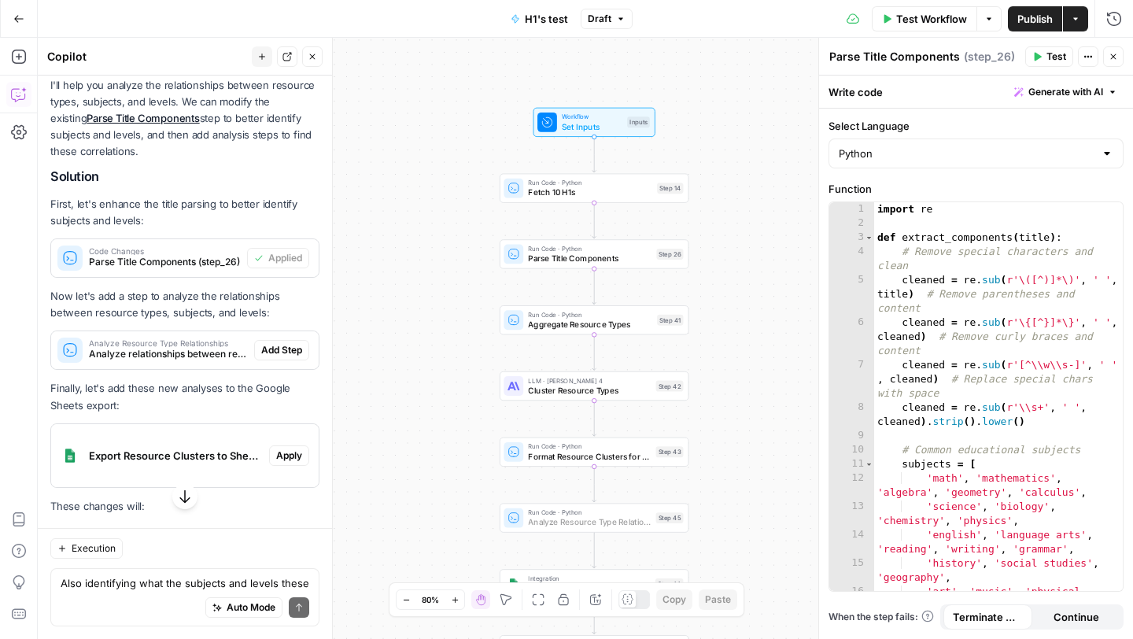
click at [291, 357] on span "Add Step" at bounding box center [281, 350] width 41 height 14
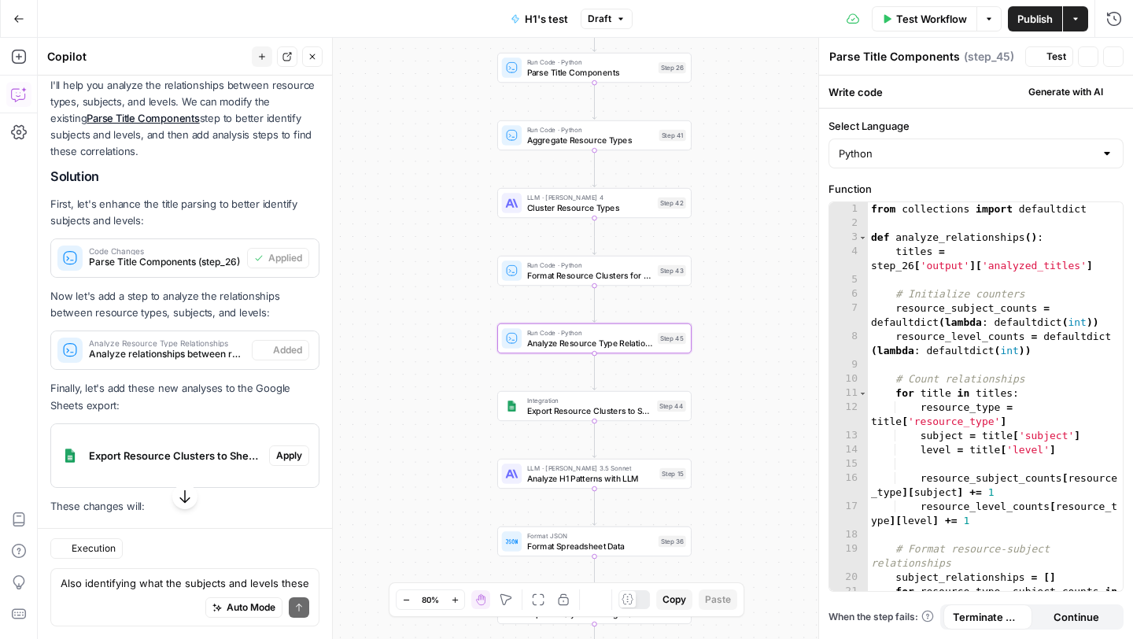
type textarea "Analyze Resource Type Relationships"
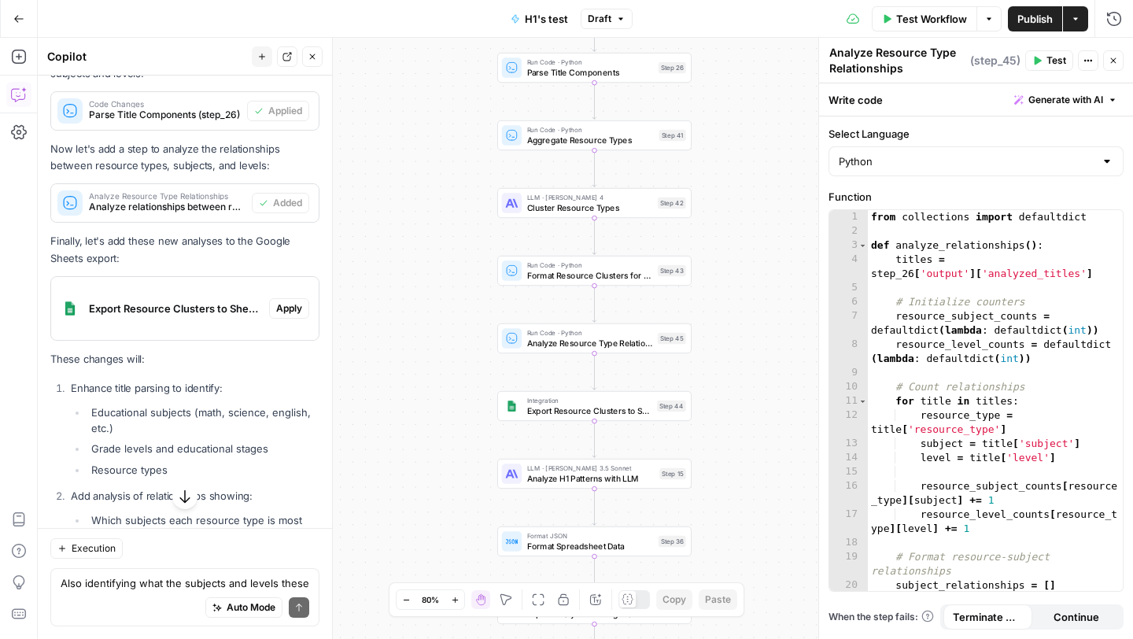
scroll to position [7000, 0]
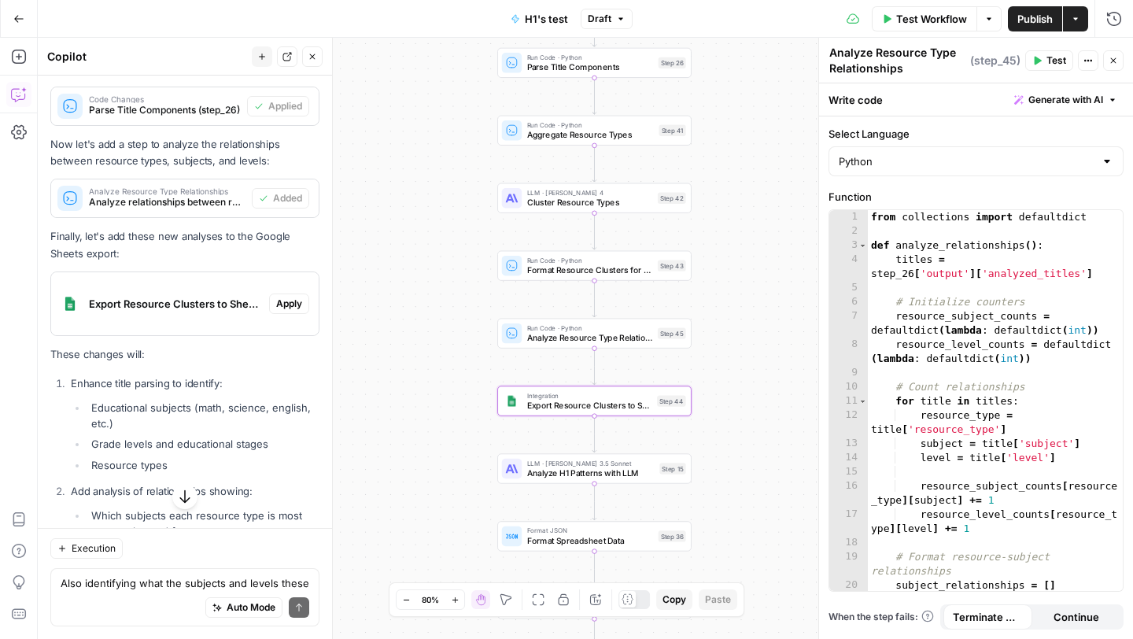
click at [289, 311] on span "Apply" at bounding box center [289, 304] width 26 height 14
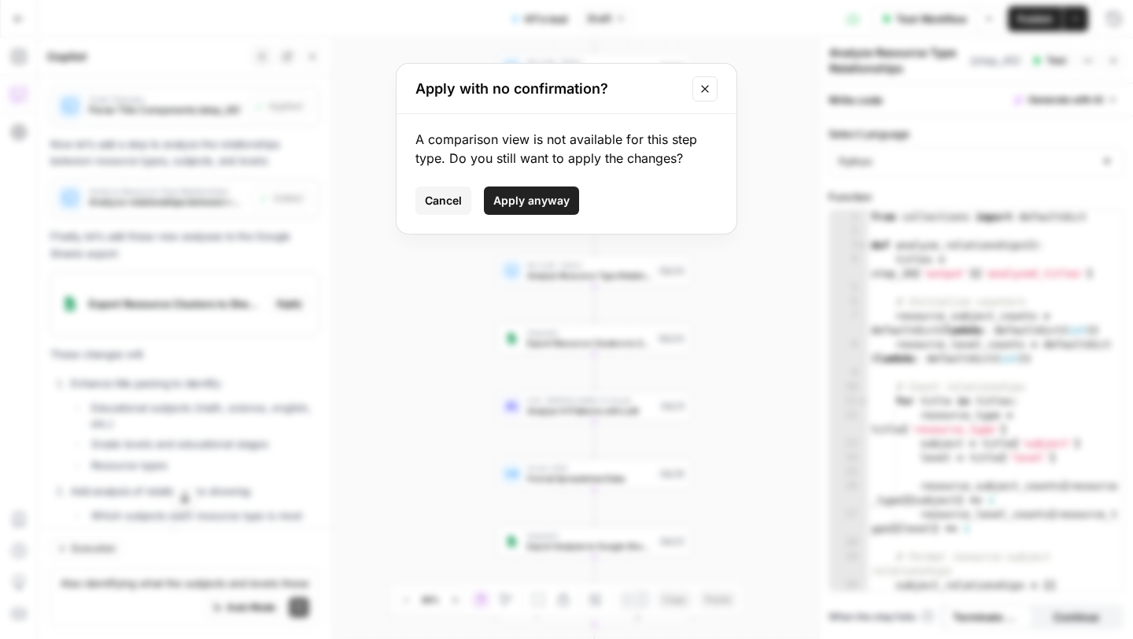
click at [552, 201] on span "Apply anyway" at bounding box center [531, 201] width 76 height 16
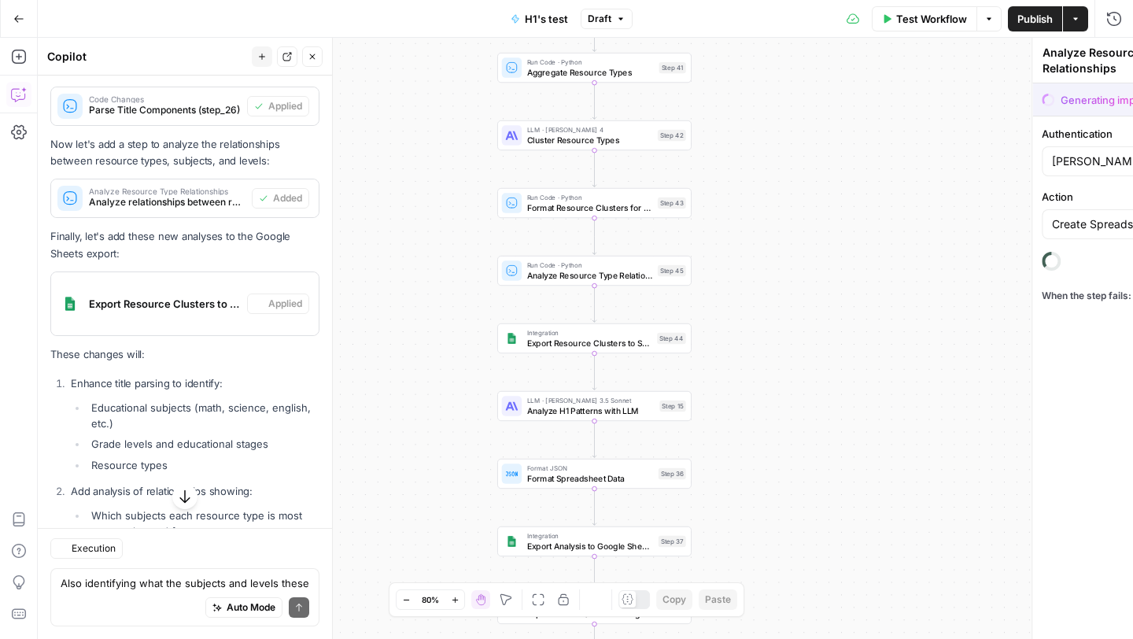
type textarea "Export Resource Clusters to Sheets"
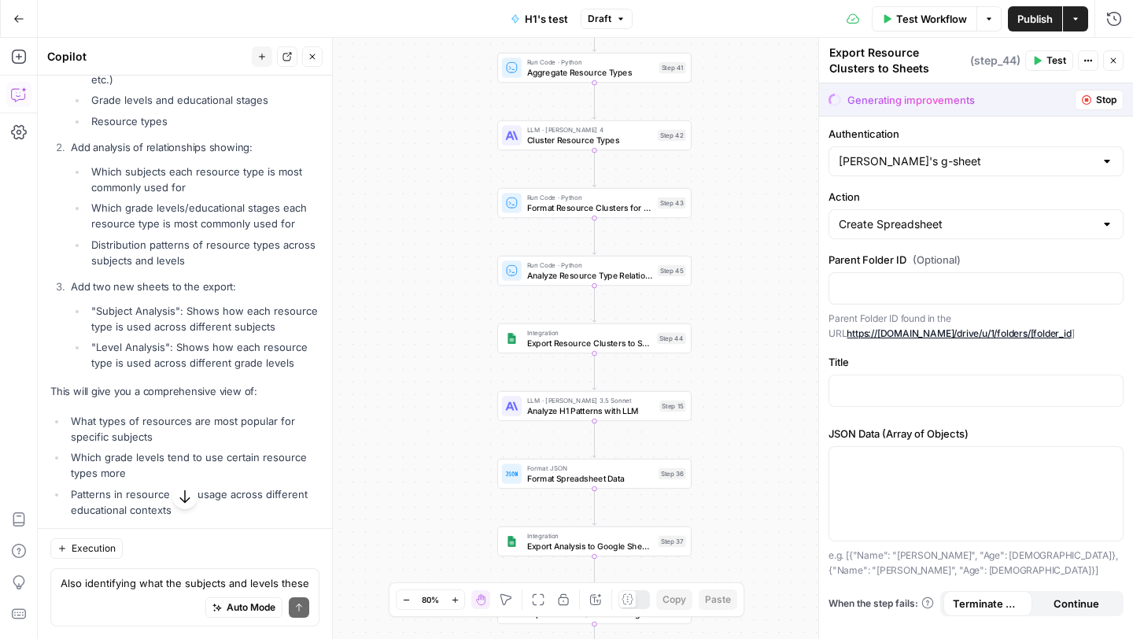
scroll to position [7451, 0]
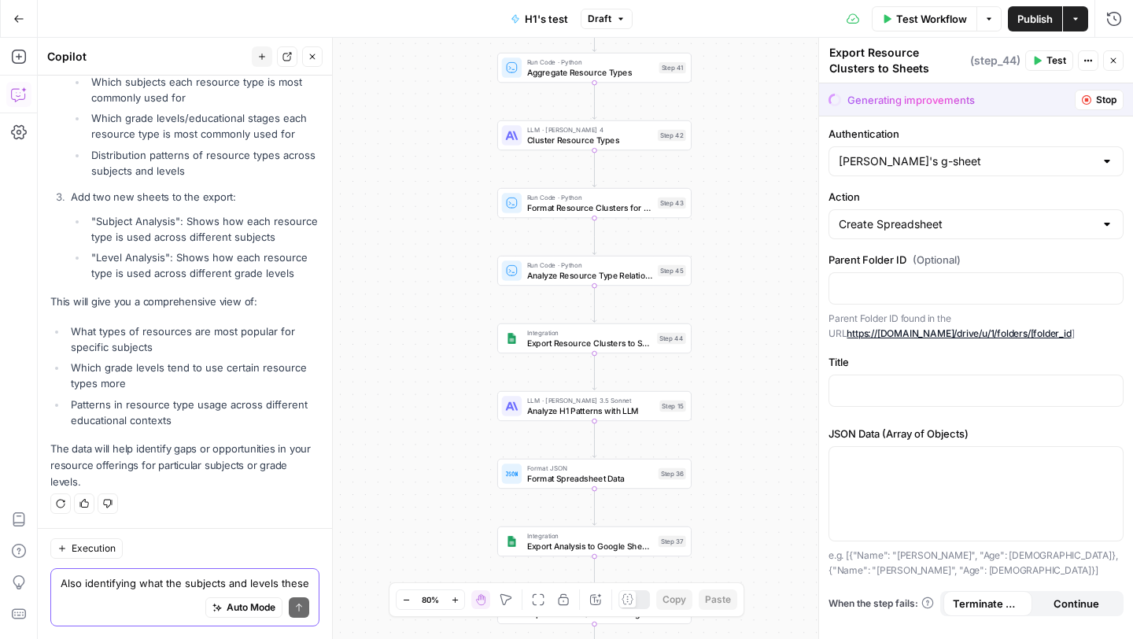
click at [134, 583] on textarea "Also identifying what the subjects and levels these resource types are most com…" at bounding box center [185, 583] width 249 height 16
type textarea "W"
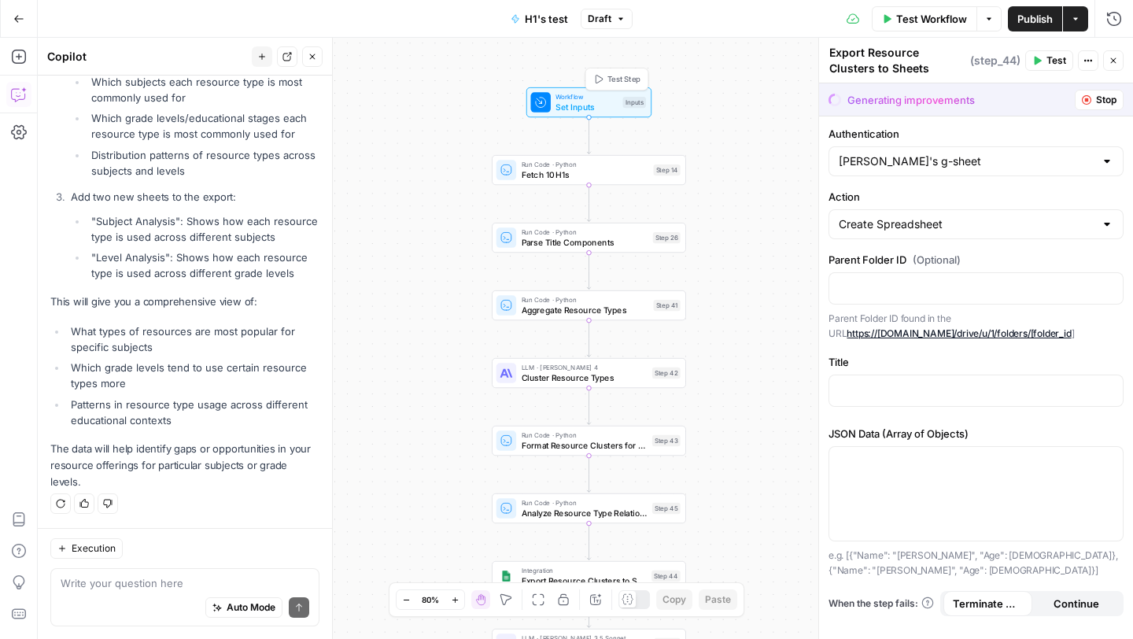
click at [562, 99] on span "Workflow" at bounding box center [586, 97] width 62 height 10
click at [985, 23] on icon "button" at bounding box center [988, 18] width 9 height 9
click at [937, 55] on span "Run Test" at bounding box center [944, 56] width 69 height 16
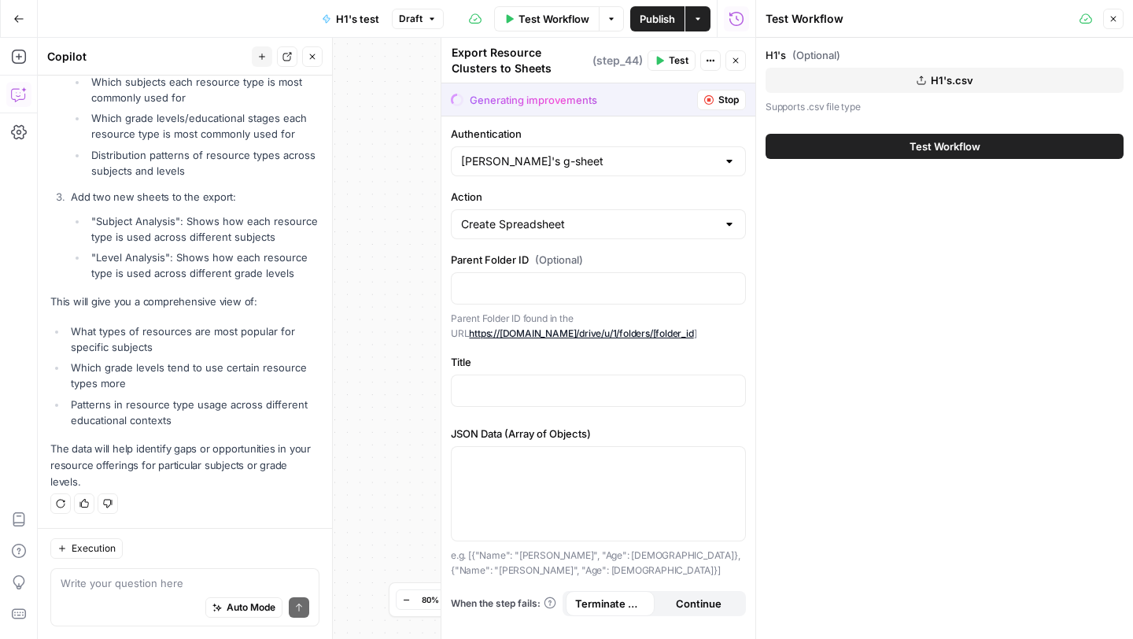
click at [909, 146] on span "Test Workflow" at bounding box center [944, 146] width 71 height 16
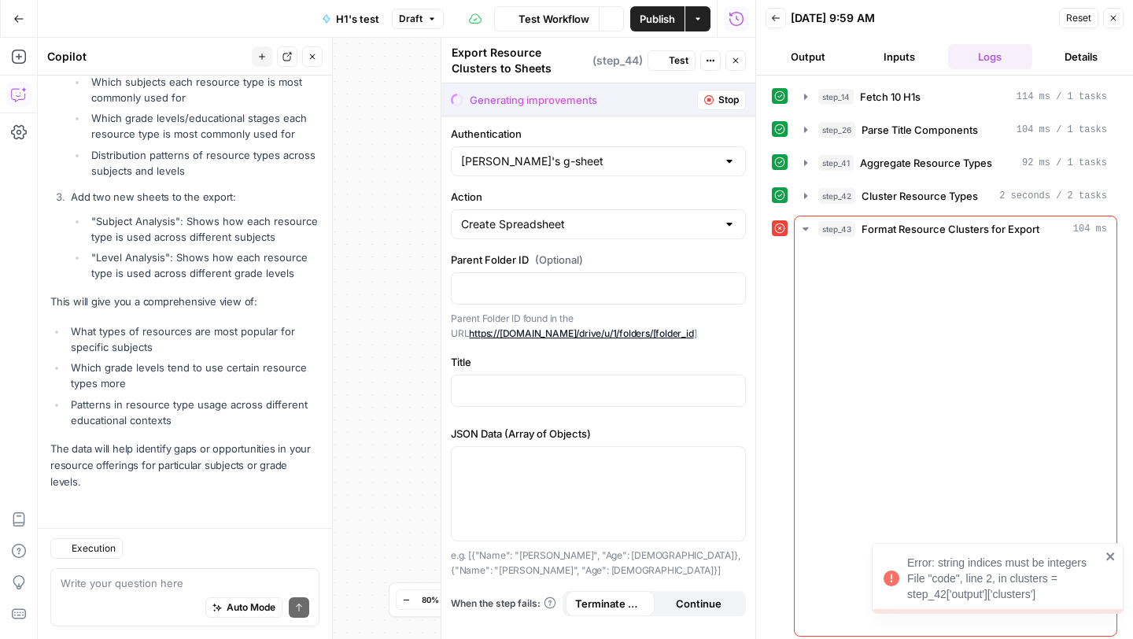
scroll to position [7451, 0]
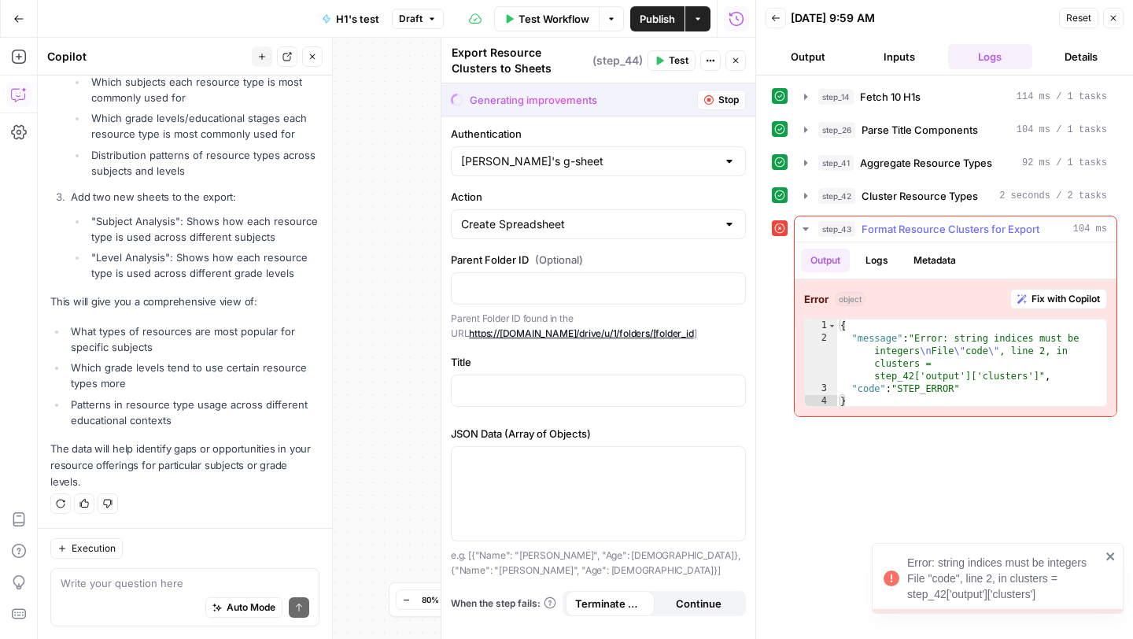
click at [1041, 306] on button "Fix with Copilot" at bounding box center [1058, 299] width 97 height 20
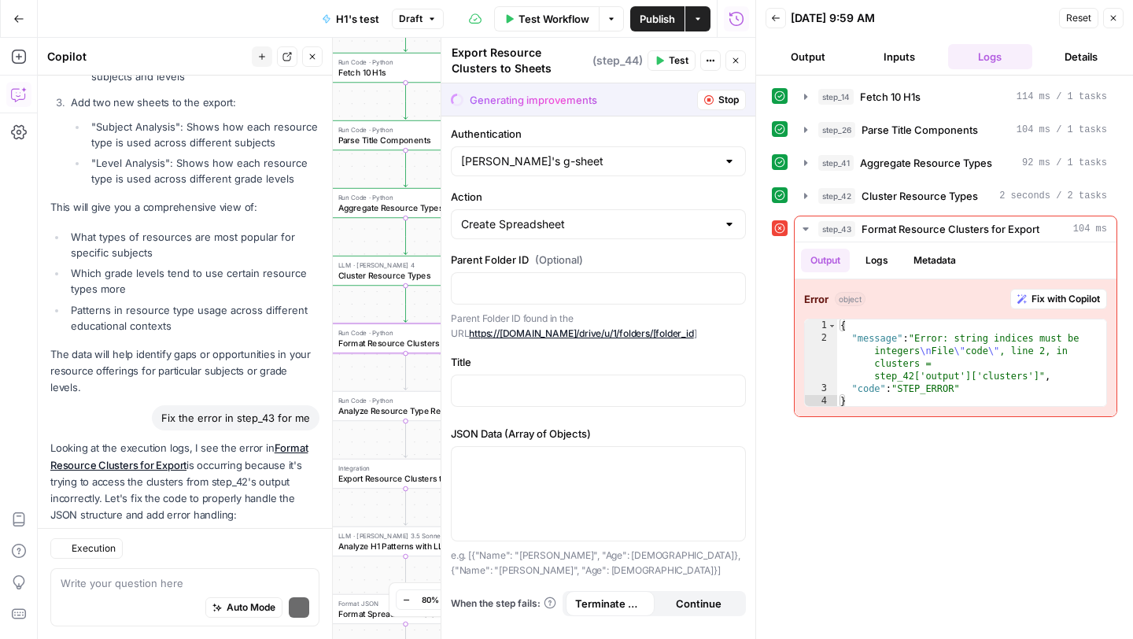
scroll to position [7789, 0]
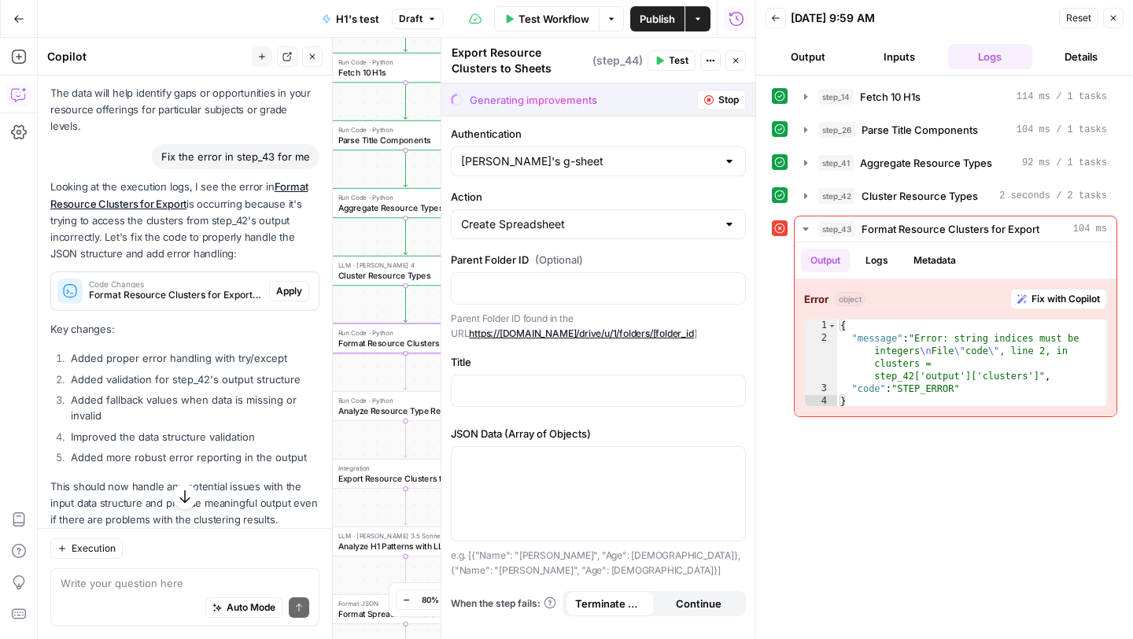
click at [292, 298] on span "Apply" at bounding box center [289, 291] width 26 height 14
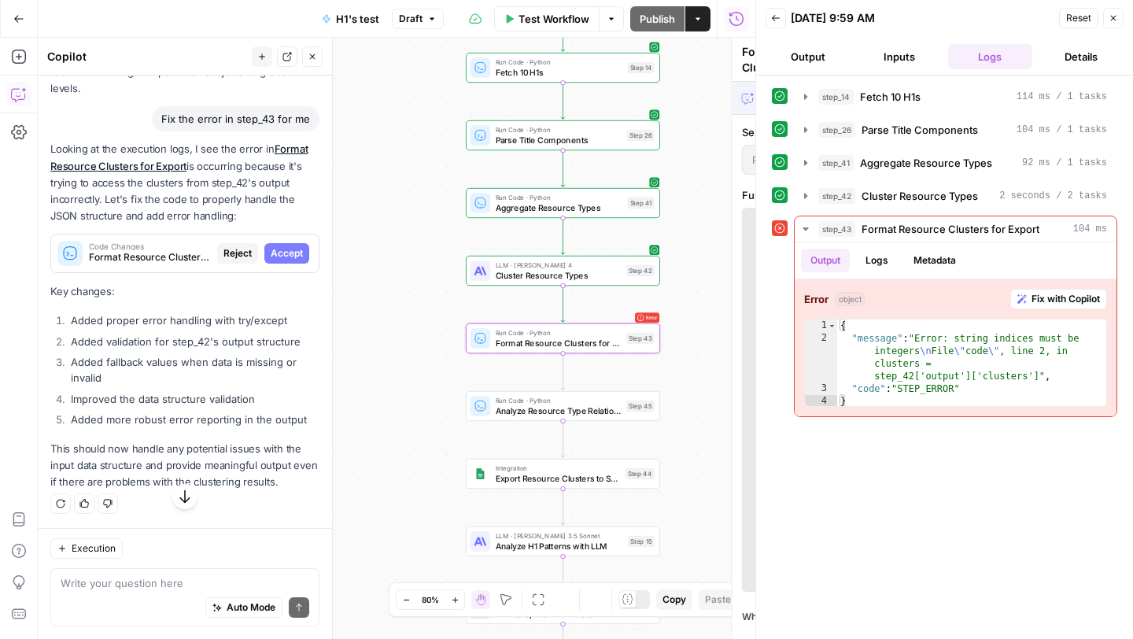
scroll to position [7537, 0]
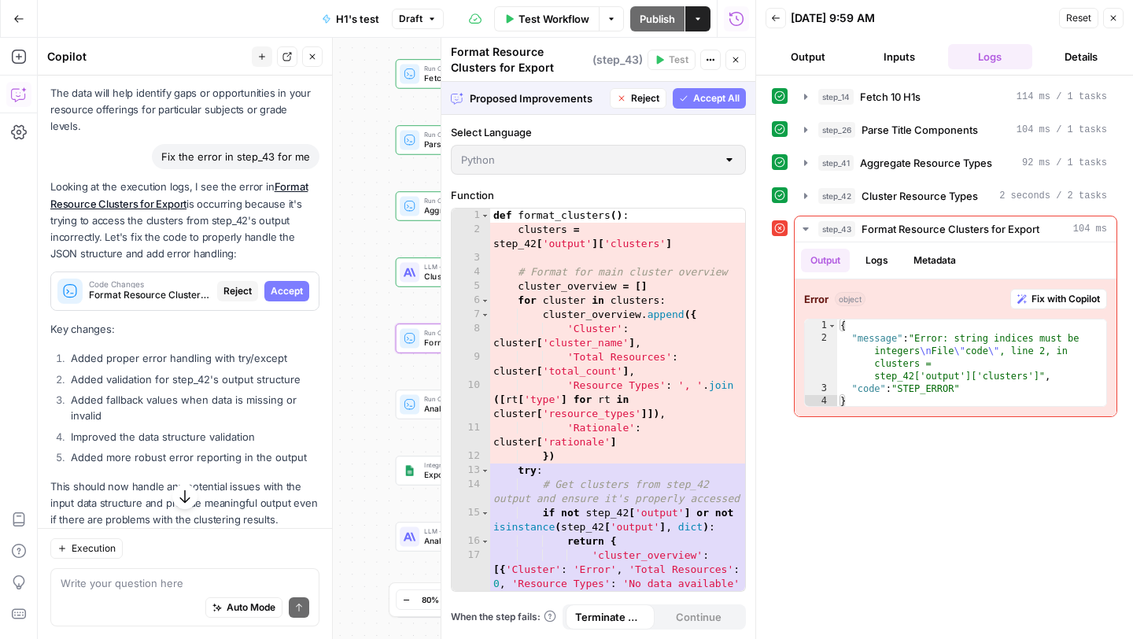
click at [293, 298] on span "Accept" at bounding box center [287, 291] width 32 height 14
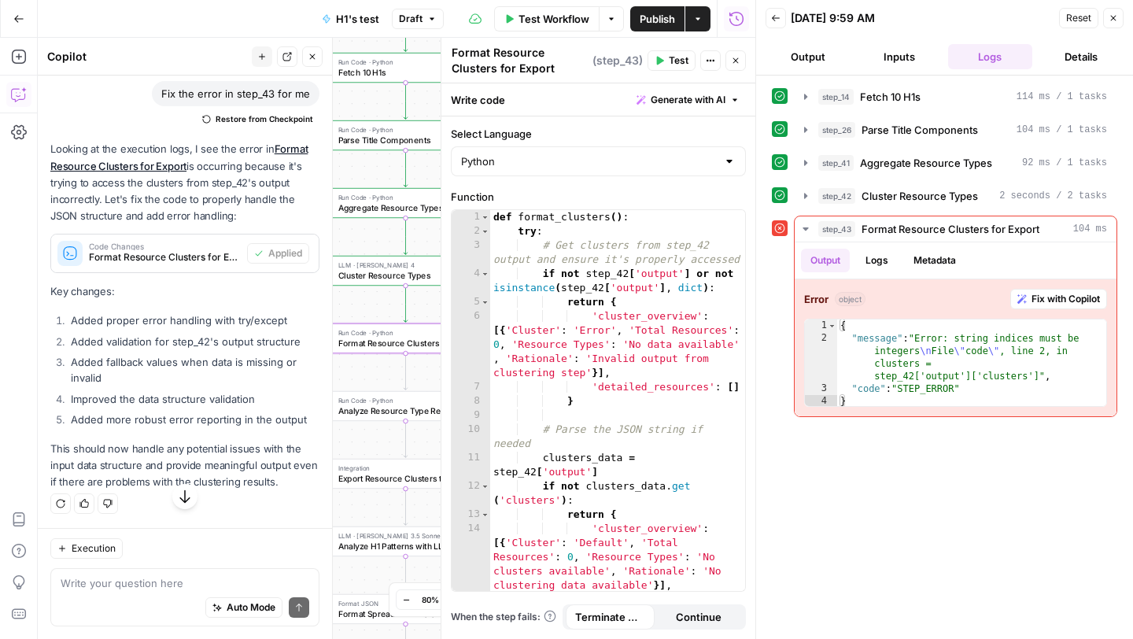
scroll to position [7870, 0]
click at [1118, 20] on button "Close" at bounding box center [1113, 18] width 20 height 20
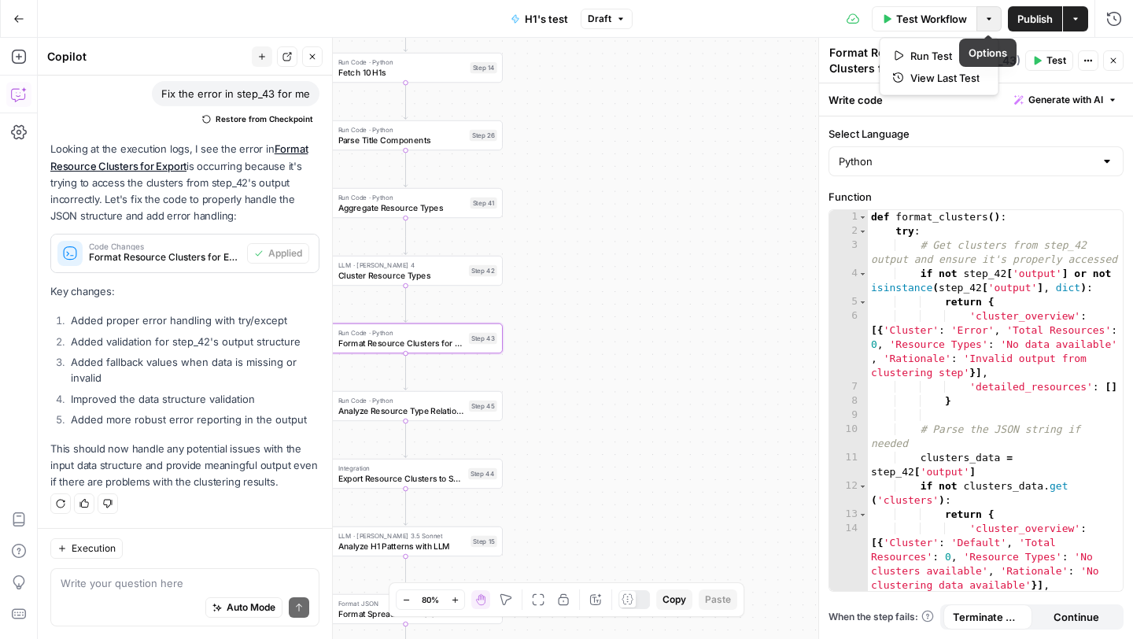
click at [984, 25] on button "Options" at bounding box center [988, 18] width 25 height 25
click at [947, 57] on span "Run Test" at bounding box center [944, 56] width 69 height 16
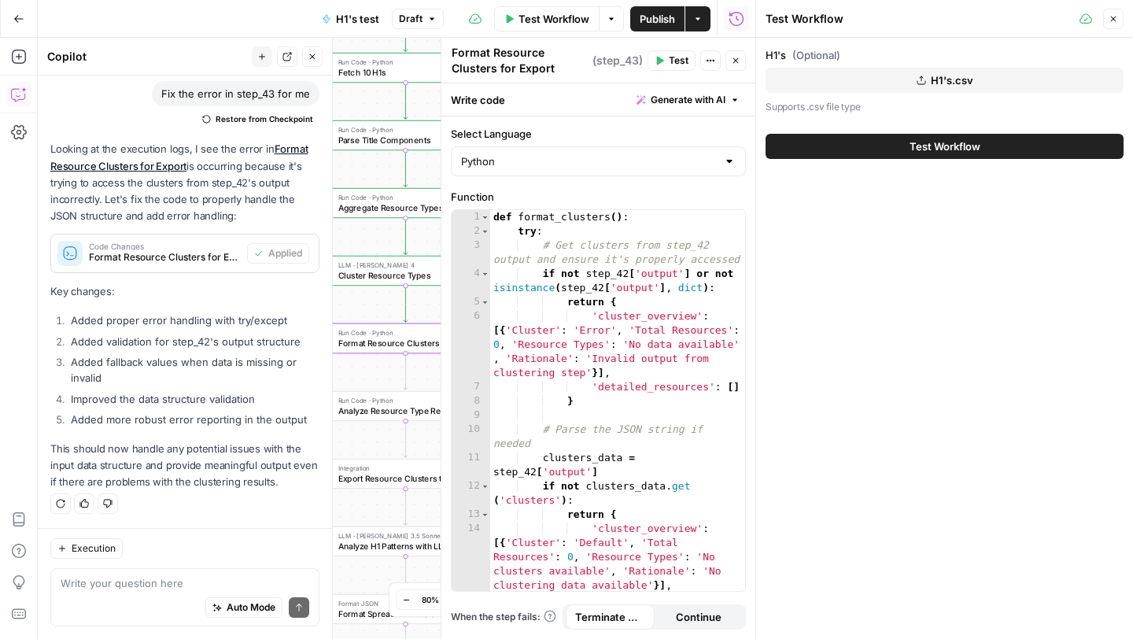
click at [909, 143] on span "Test Workflow" at bounding box center [944, 146] width 71 height 16
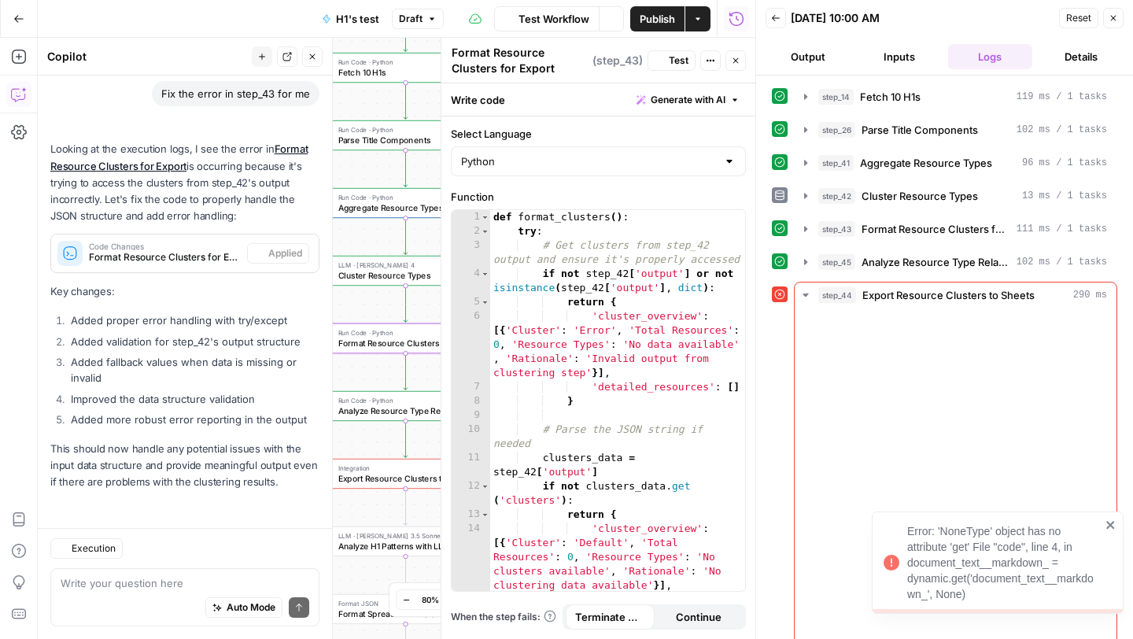
scroll to position [7870, 0]
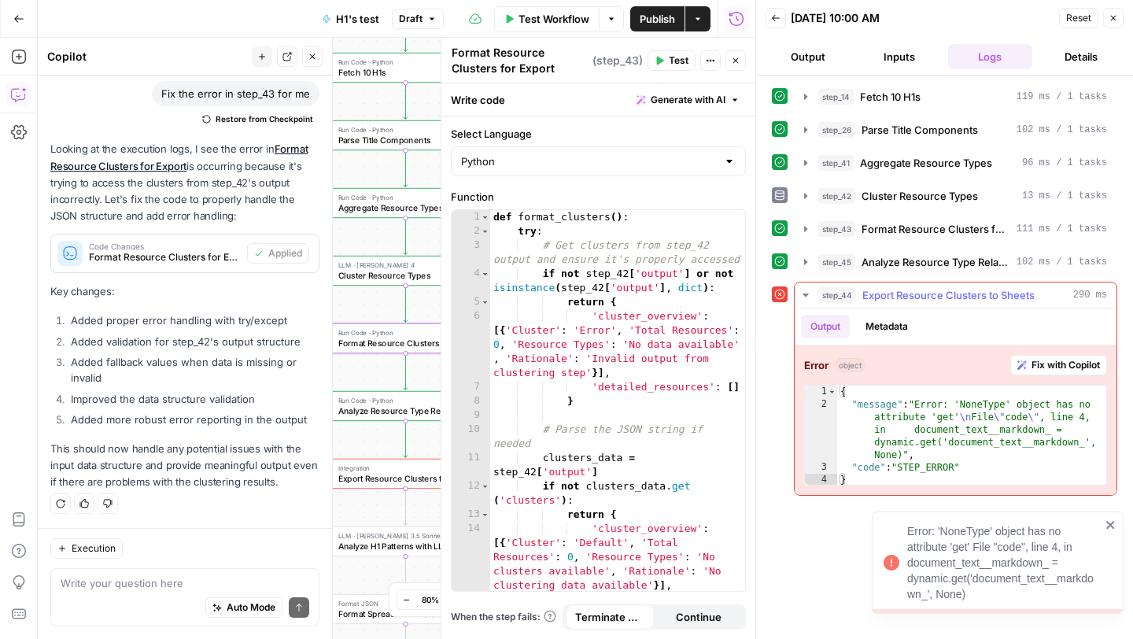
click at [1048, 364] on span "Fix with Copilot" at bounding box center [1065, 365] width 68 height 14
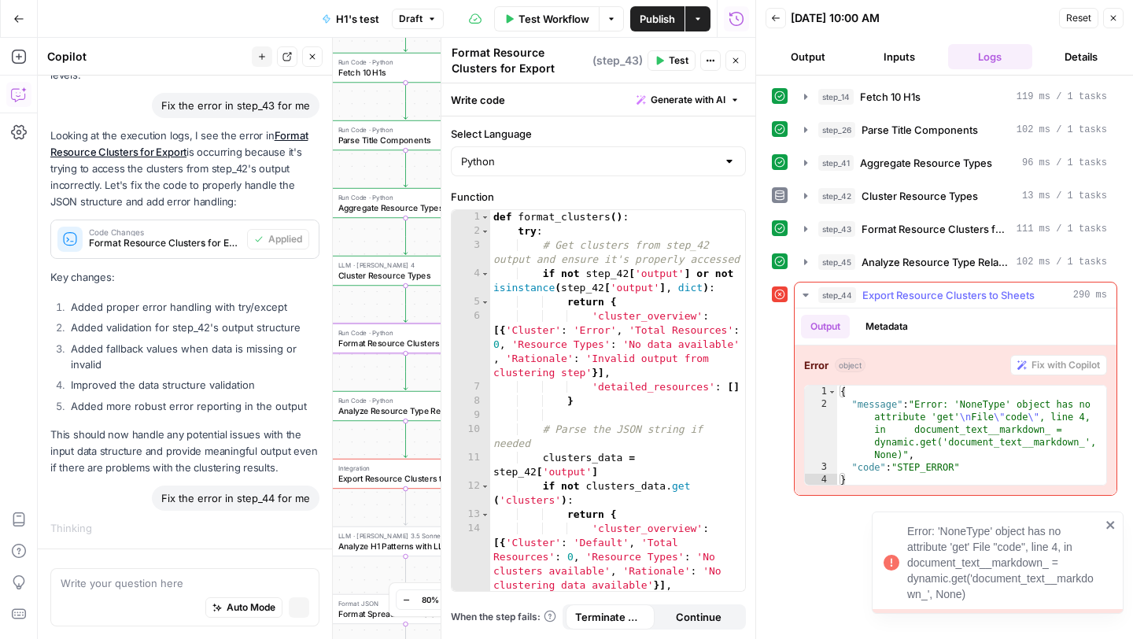
scroll to position [7595, 0]
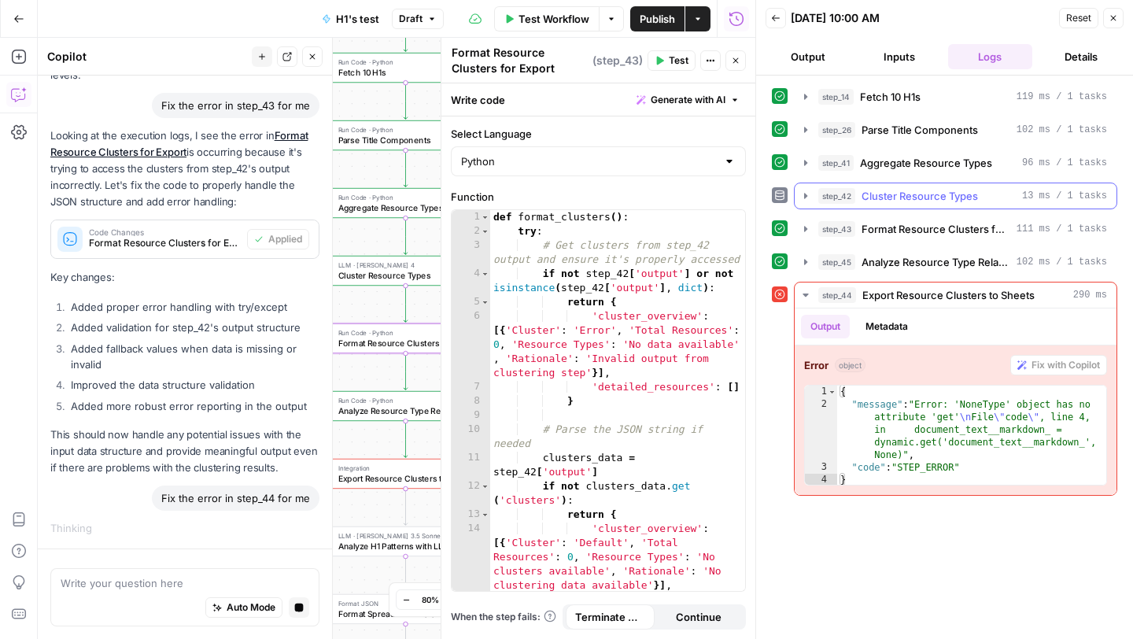
click at [806, 198] on icon "button" at bounding box center [805, 196] width 13 height 13
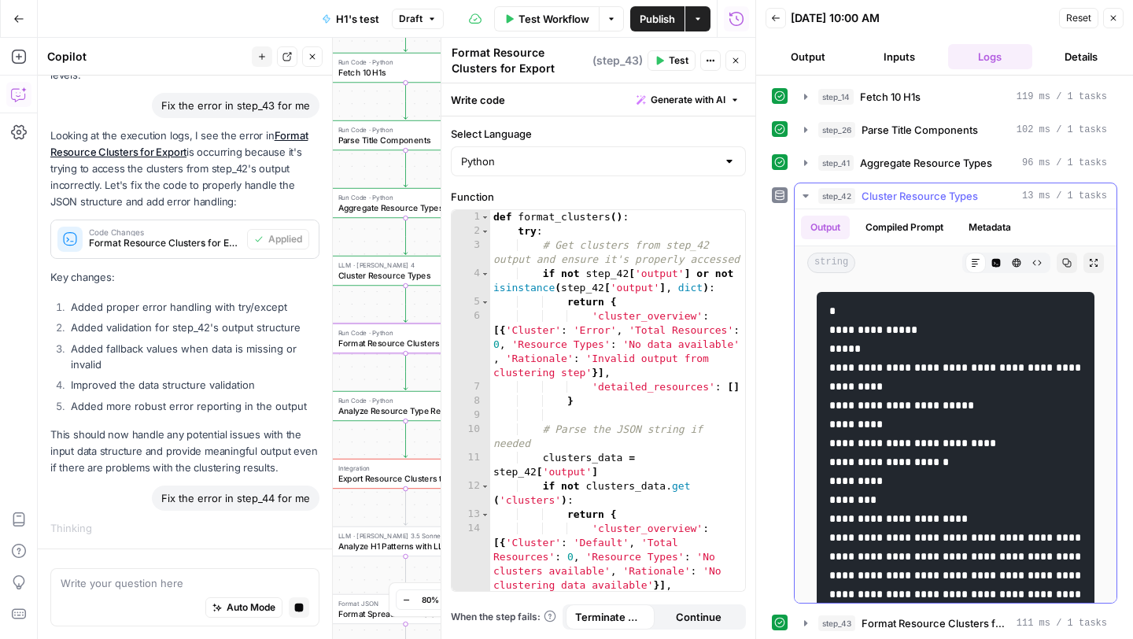
click at [806, 198] on icon "button" at bounding box center [805, 196] width 13 height 13
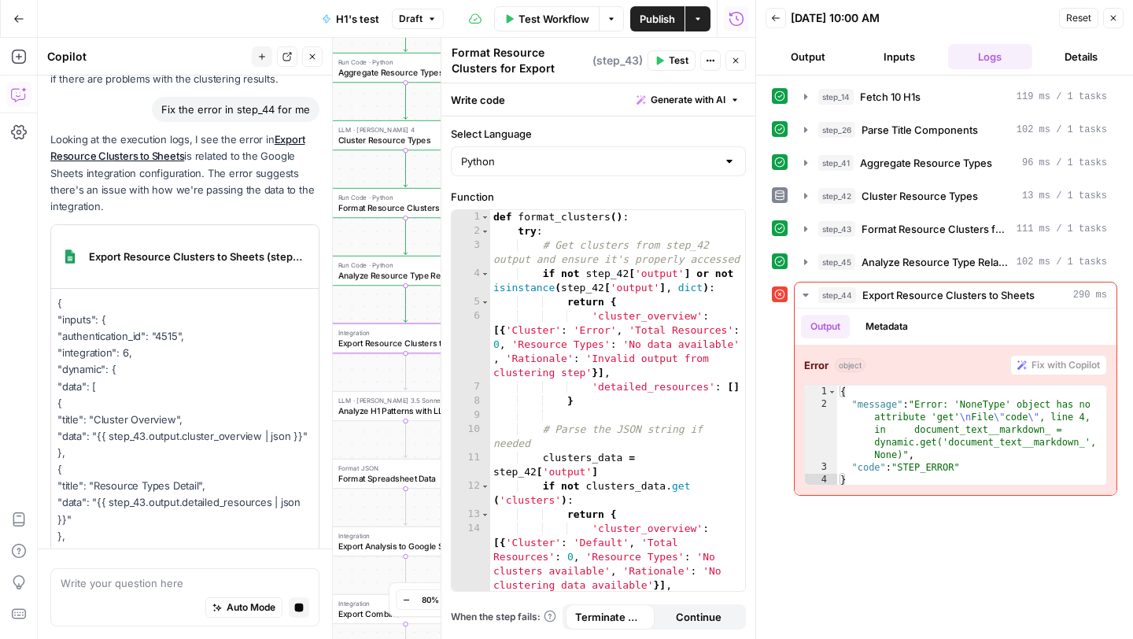
scroll to position [8115, 0]
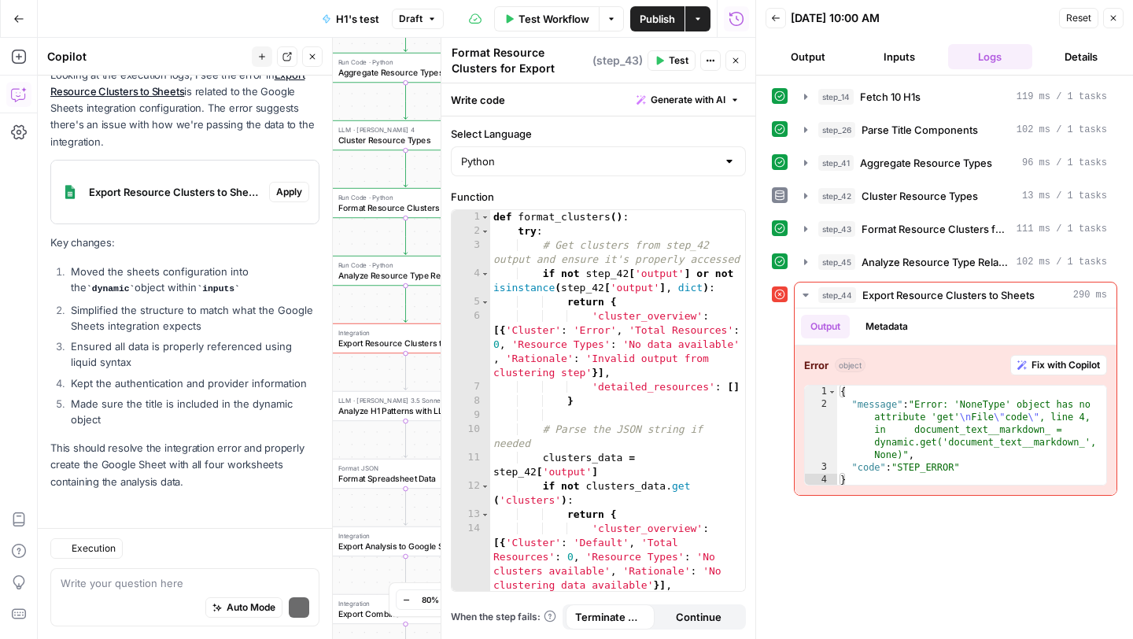
click at [292, 242] on p "Key changes:" at bounding box center [184, 242] width 269 height 17
click at [293, 199] on span "Apply" at bounding box center [289, 192] width 26 height 14
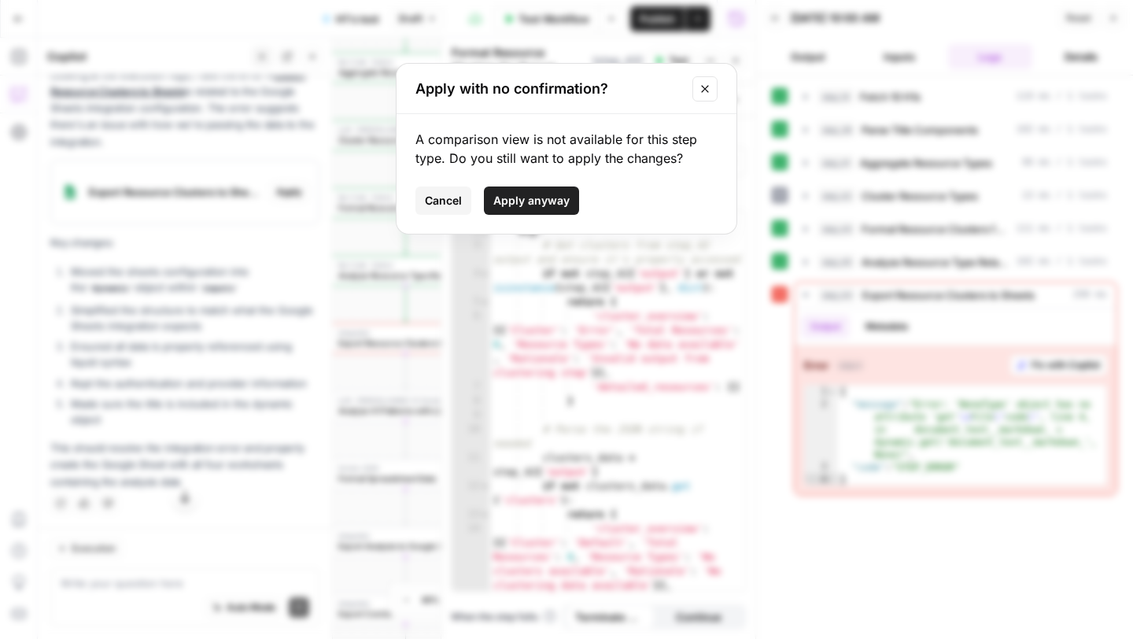
click at [522, 205] on span "Apply anyway" at bounding box center [531, 201] width 76 height 16
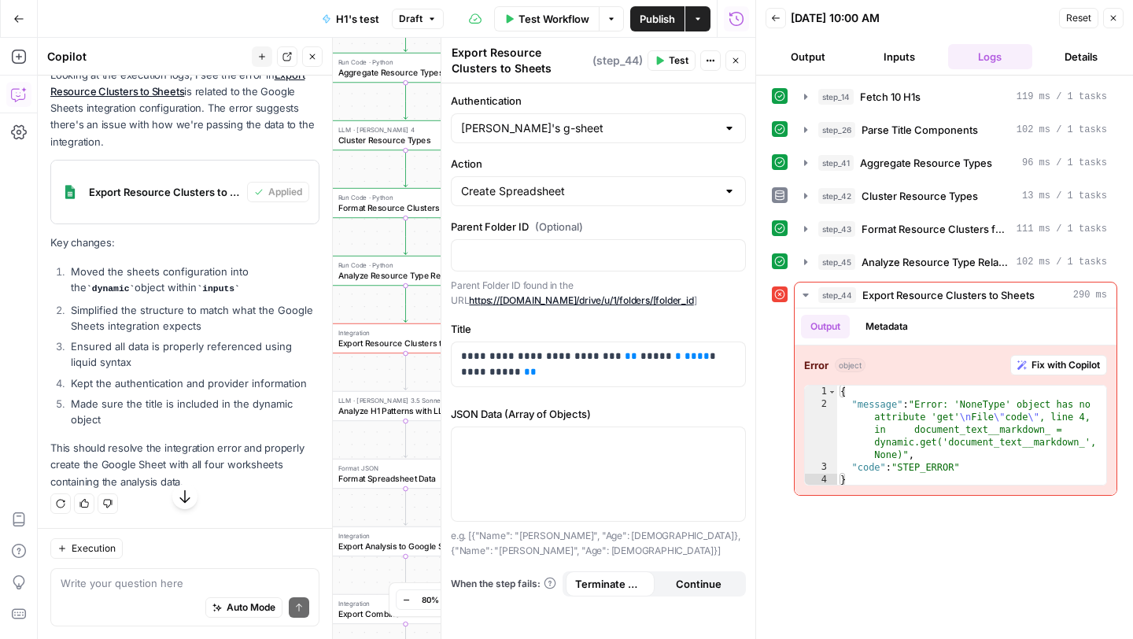
scroll to position [8361, 0]
click at [1118, 19] on button "Close" at bounding box center [1113, 18] width 20 height 20
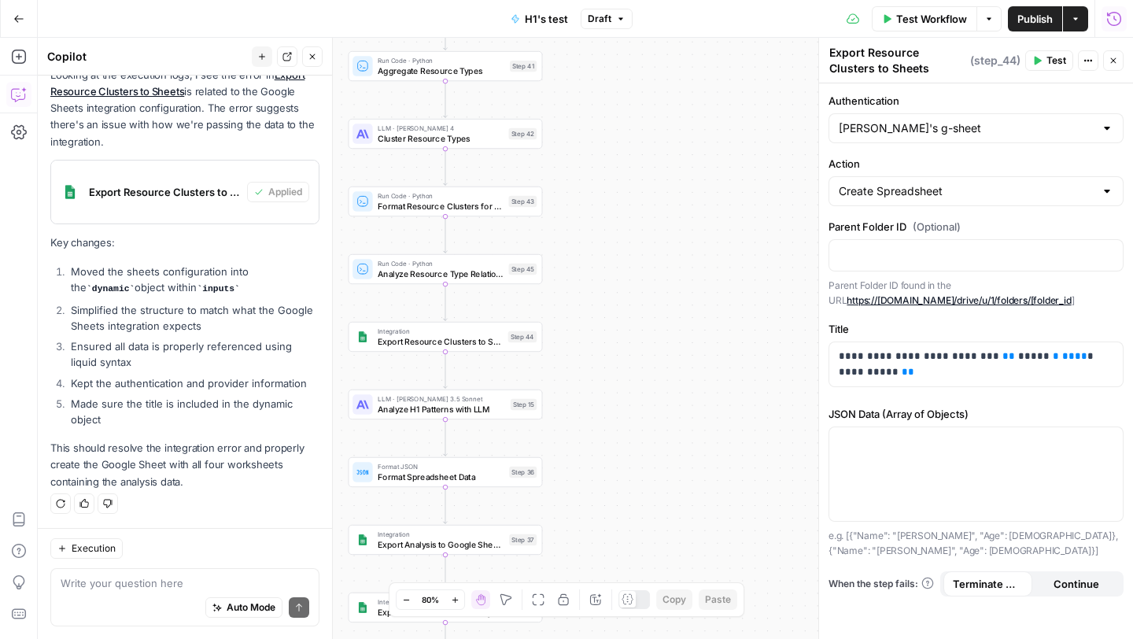
click at [987, 17] on icon "button" at bounding box center [988, 18] width 9 height 9
click at [955, 53] on span "Run Test" at bounding box center [944, 56] width 69 height 16
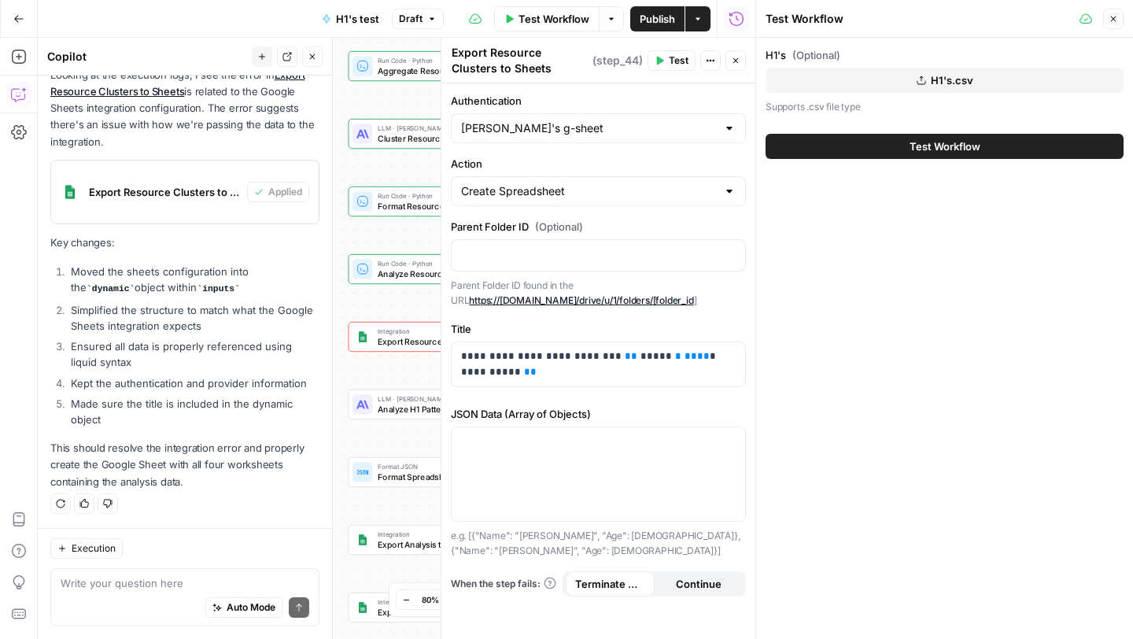
click at [907, 138] on button "Test Workflow" at bounding box center [944, 146] width 358 height 25
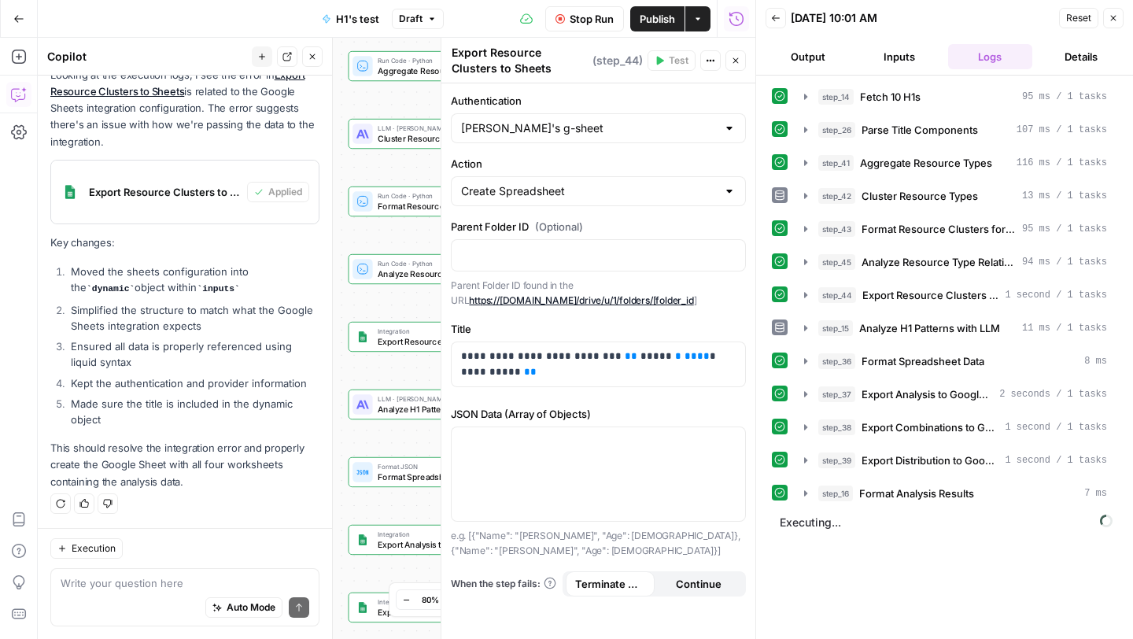
click at [813, 54] on button "Output" at bounding box center [807, 56] width 85 height 25
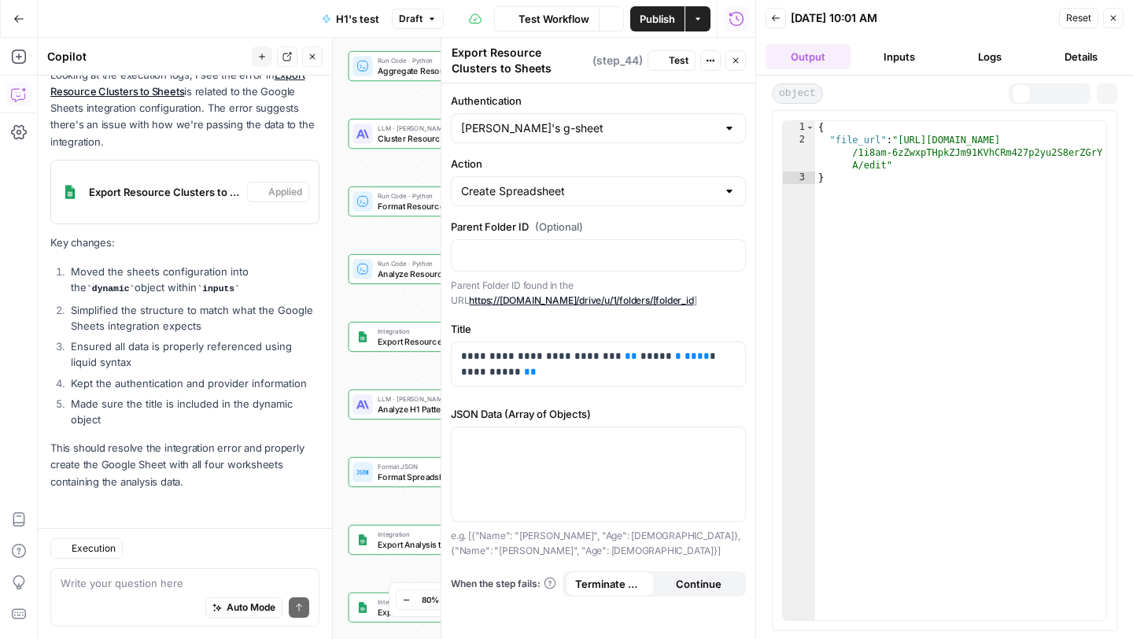
scroll to position [8361, 0]
click at [1115, 21] on icon "button" at bounding box center [1112, 17] width 9 height 9
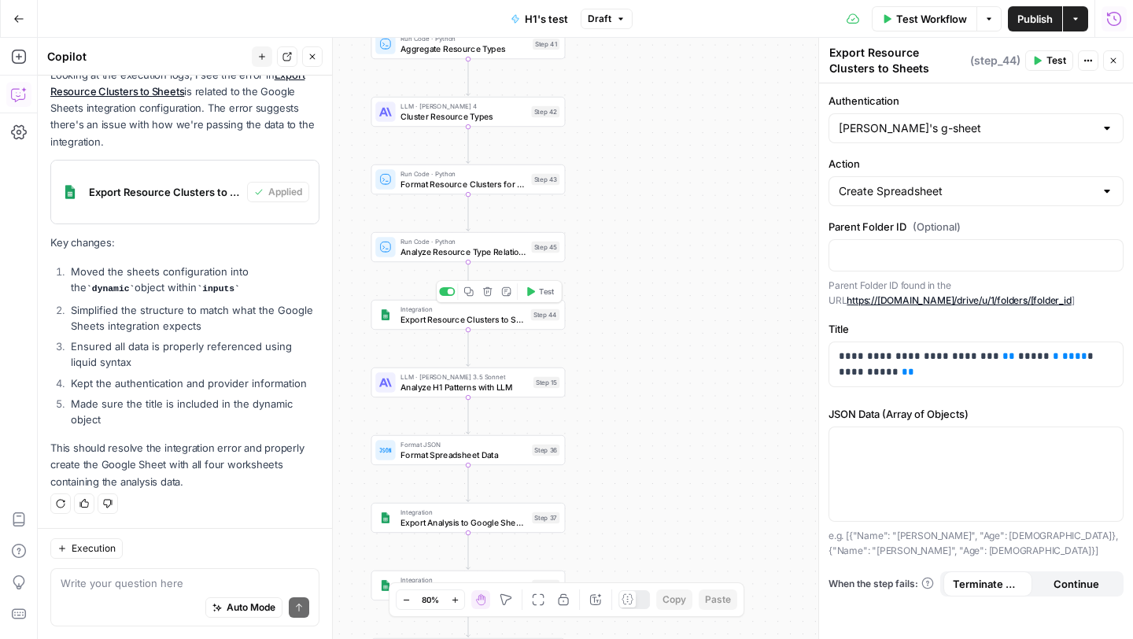
click at [468, 314] on span "Export Resource Clusters to Sheets" at bounding box center [462, 319] width 125 height 13
click at [545, 293] on span "Test" at bounding box center [546, 291] width 15 height 11
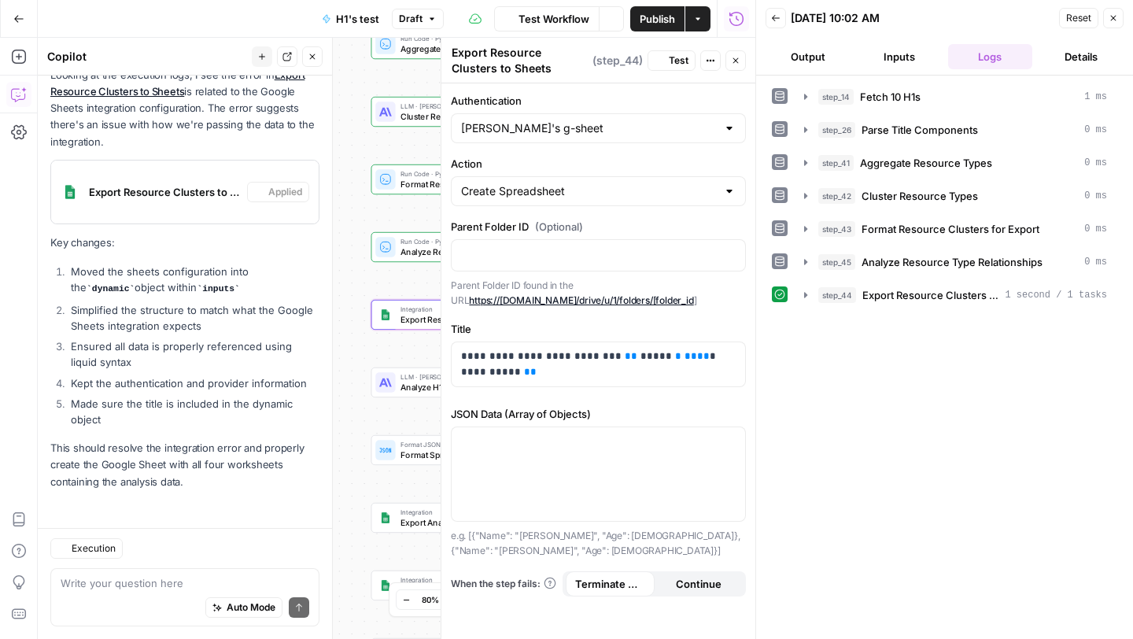
scroll to position [8361, 0]
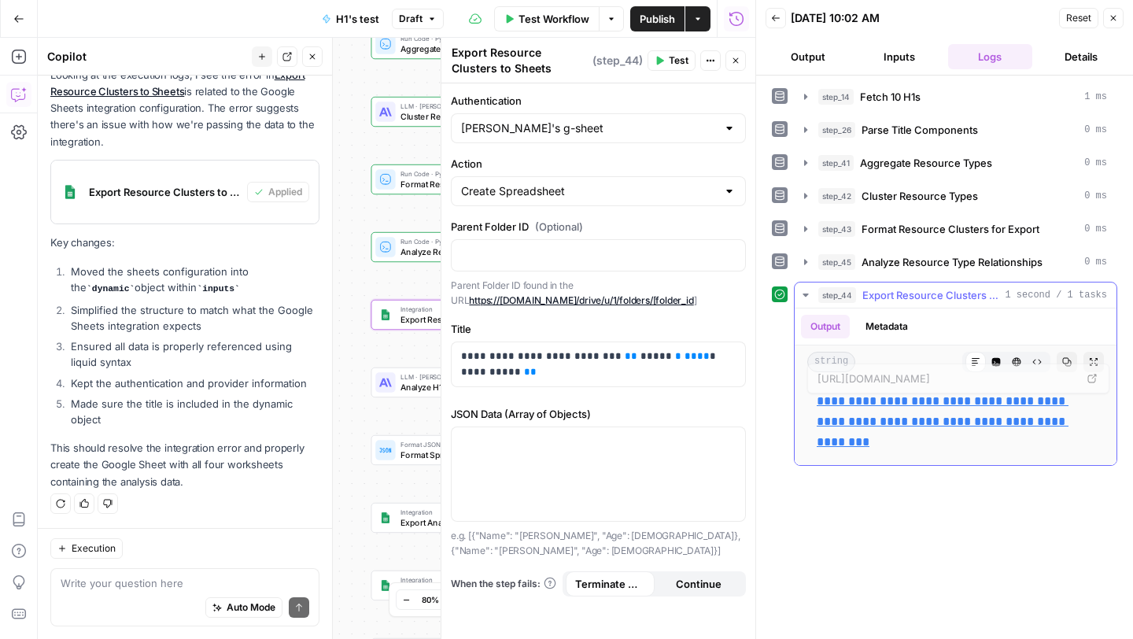
drag, startPoint x: 874, startPoint y: 444, endPoint x: 814, endPoint y: 403, distance: 72.4
click at [814, 403] on div "**********" at bounding box center [955, 422] width 297 height 74
copy link "**********"
click at [1109, 13] on icon "button" at bounding box center [1112, 17] width 9 height 9
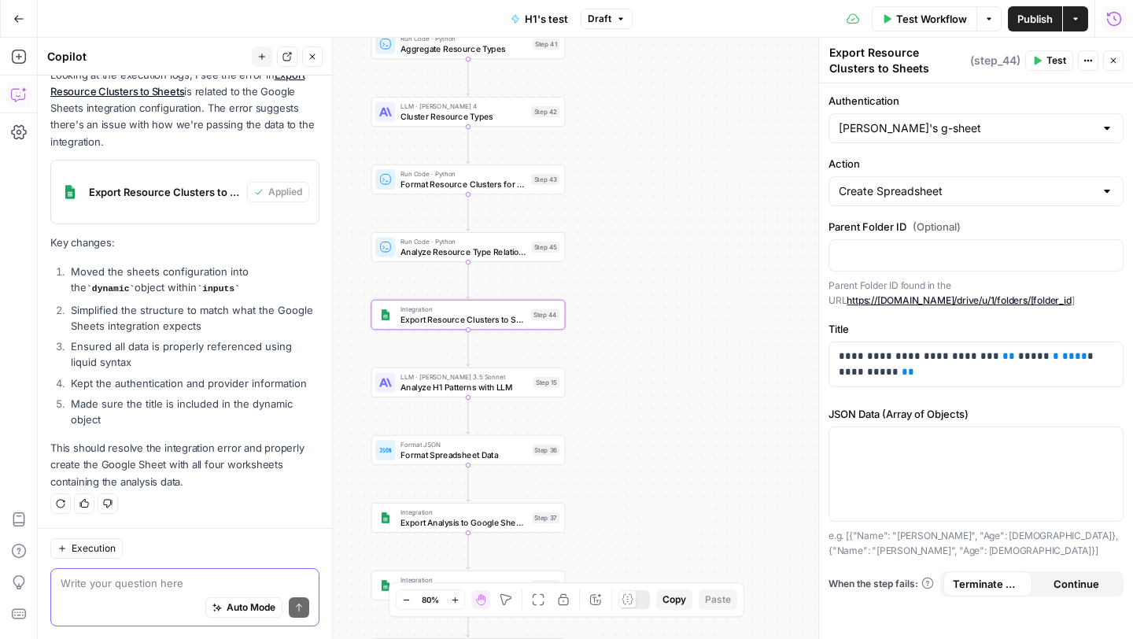
click at [153, 587] on textarea at bounding box center [185, 583] width 249 height 16
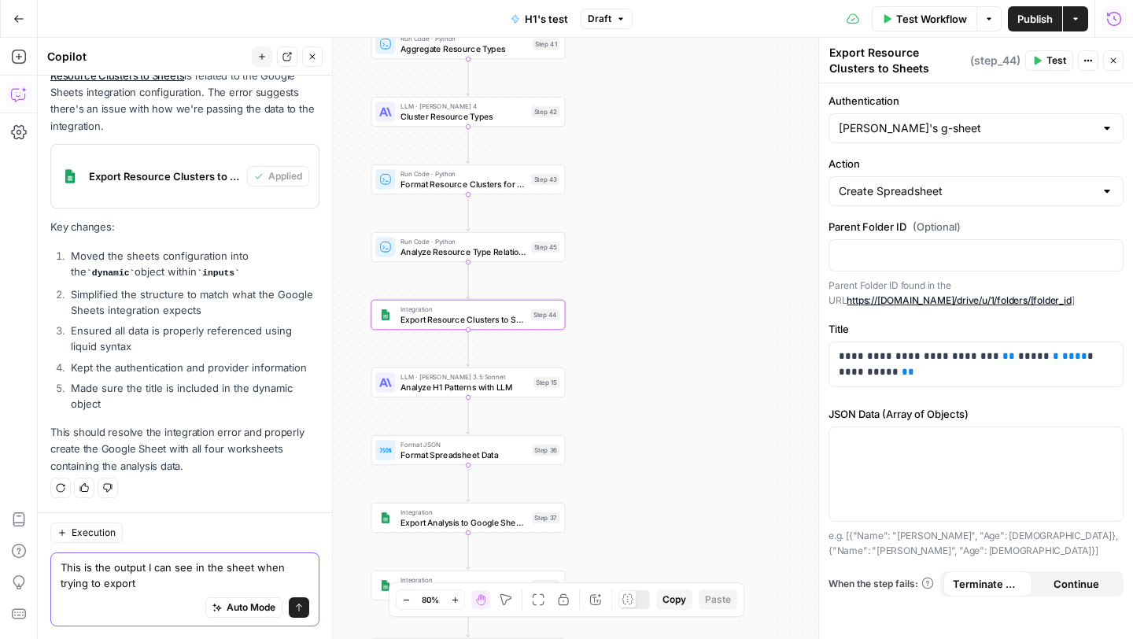
scroll to position [8376, 0]
paste textarea "title data Cluster Overview {{ step_43.output.cluster_overview | json }} Resour…"
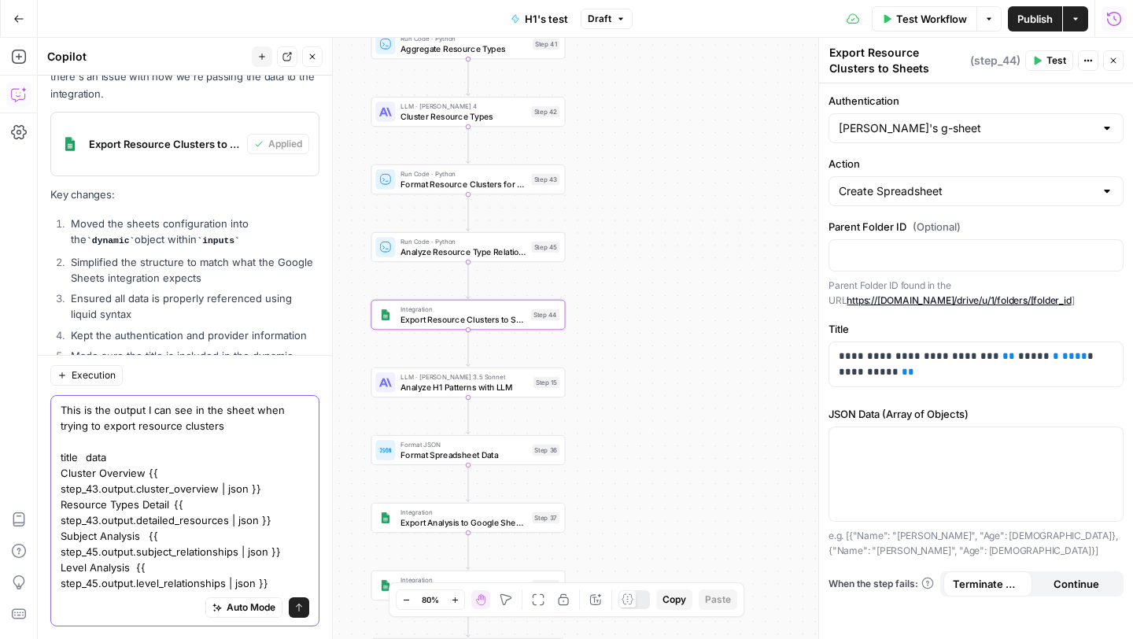
scroll to position [8549, 0]
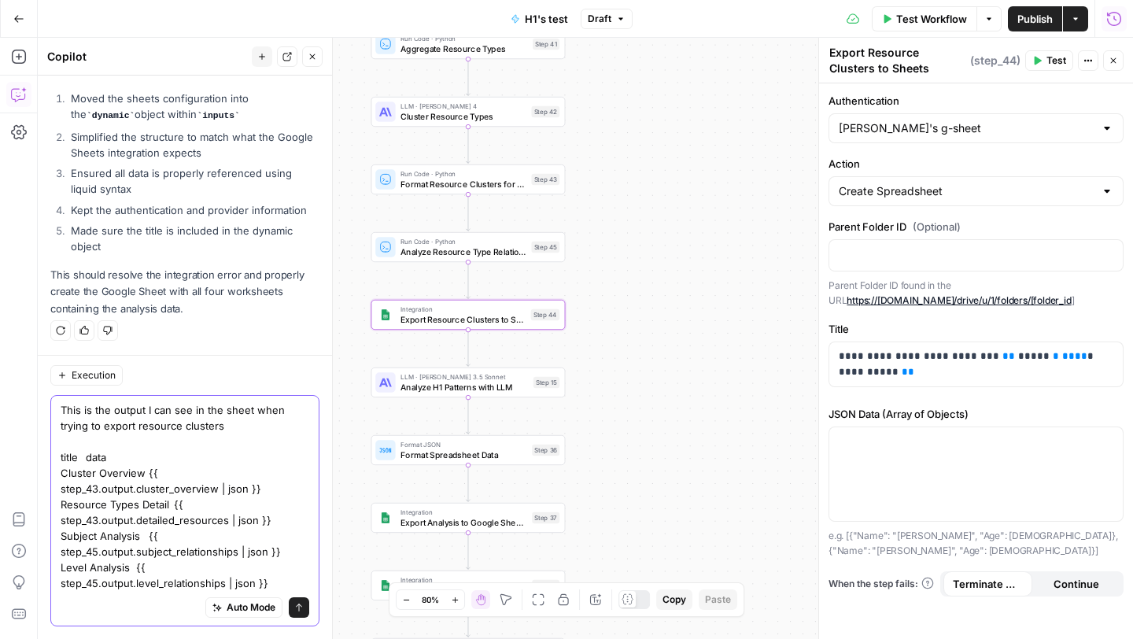
type textarea "This is the output I can see in the sheet when trying to export resource cluste…"
click at [302, 613] on button "Send" at bounding box center [299, 607] width 20 height 20
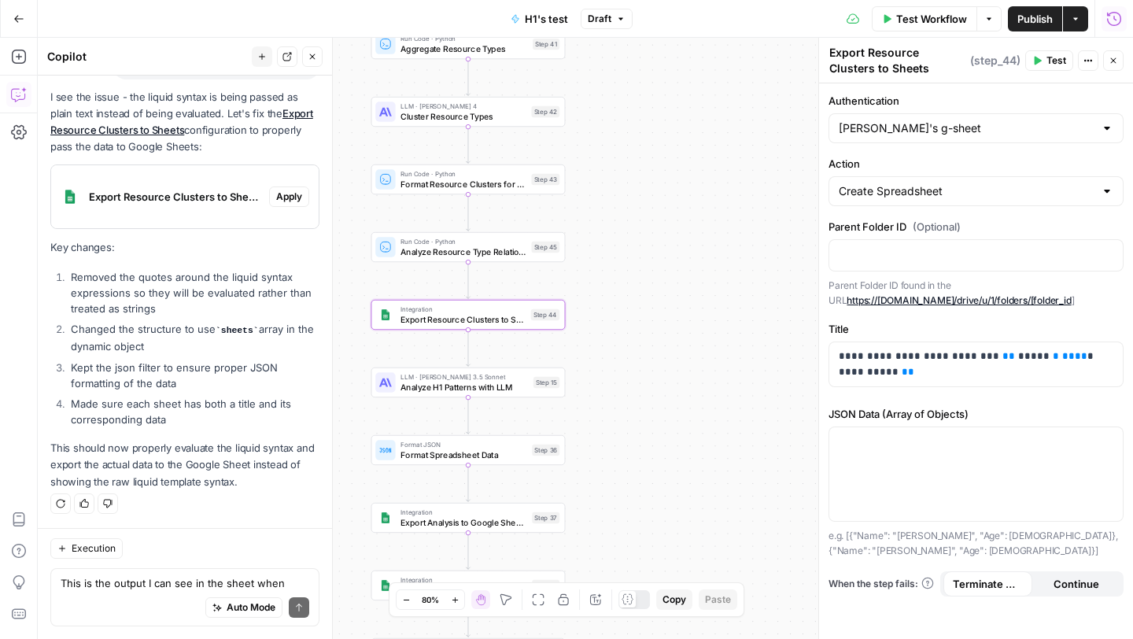
scroll to position [8963, 0]
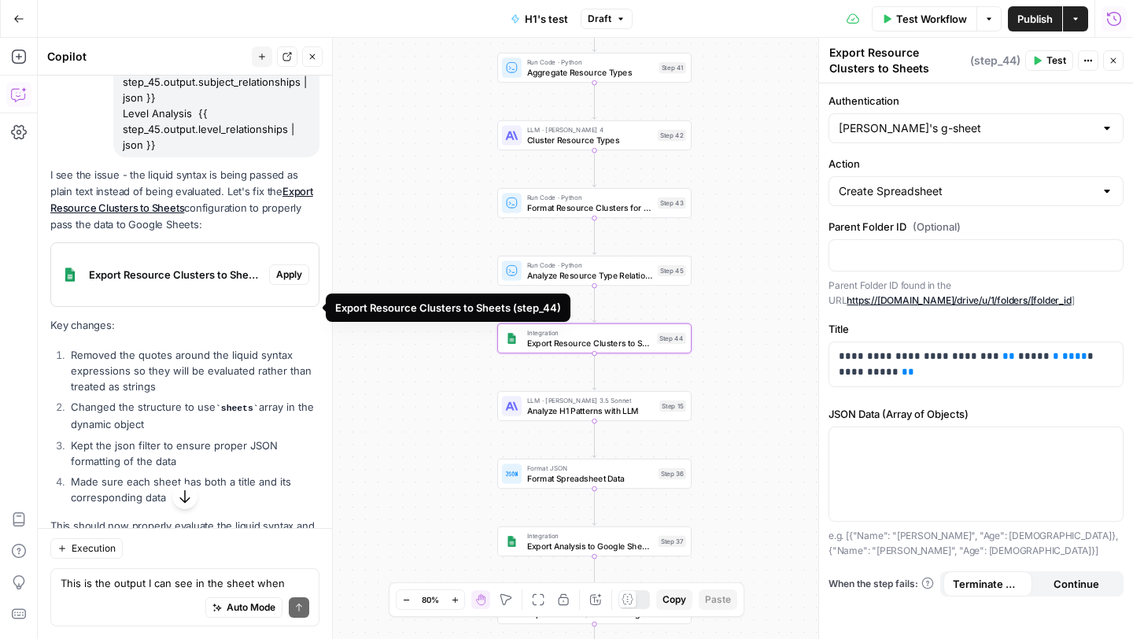
click at [289, 282] on span "Apply" at bounding box center [289, 274] width 26 height 14
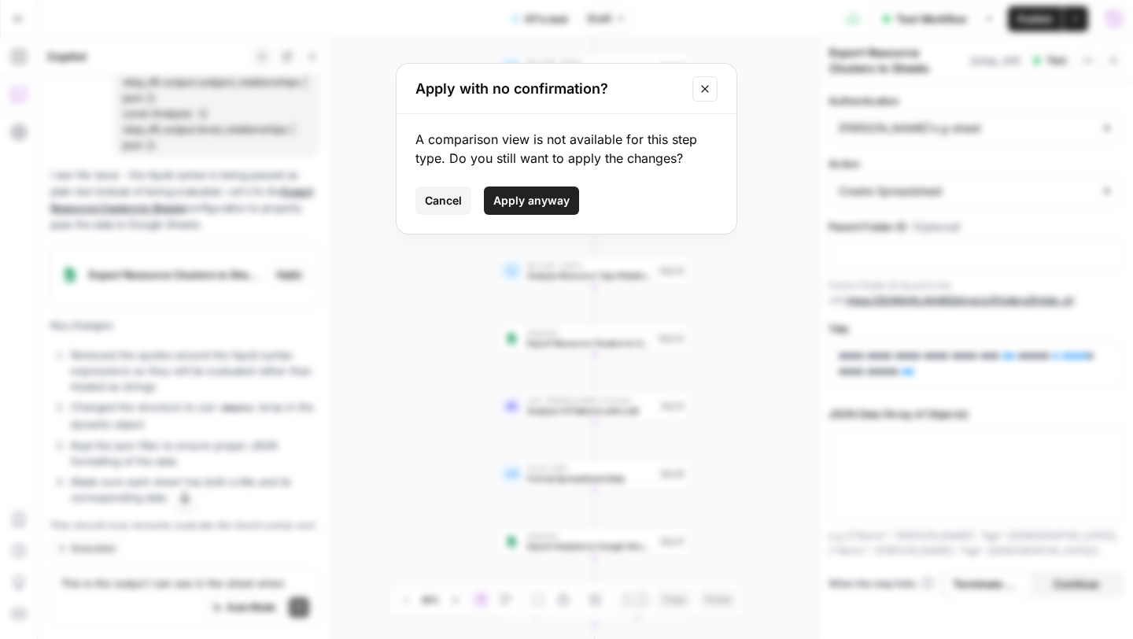
click at [527, 197] on span "Apply anyway" at bounding box center [531, 201] width 76 height 16
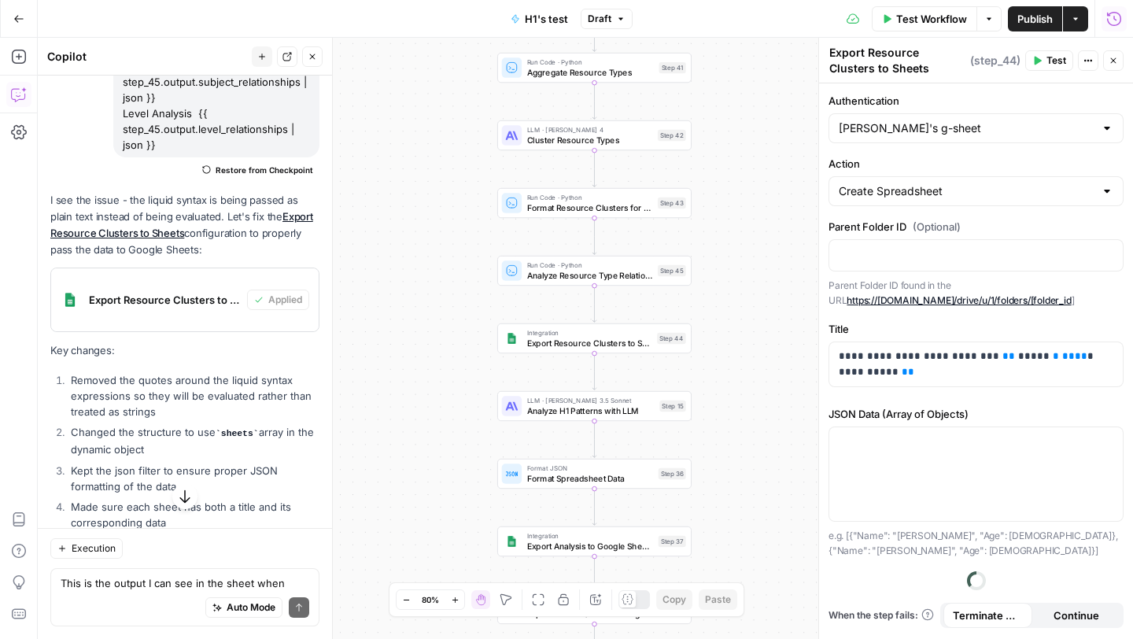
scroll to position [9098, 0]
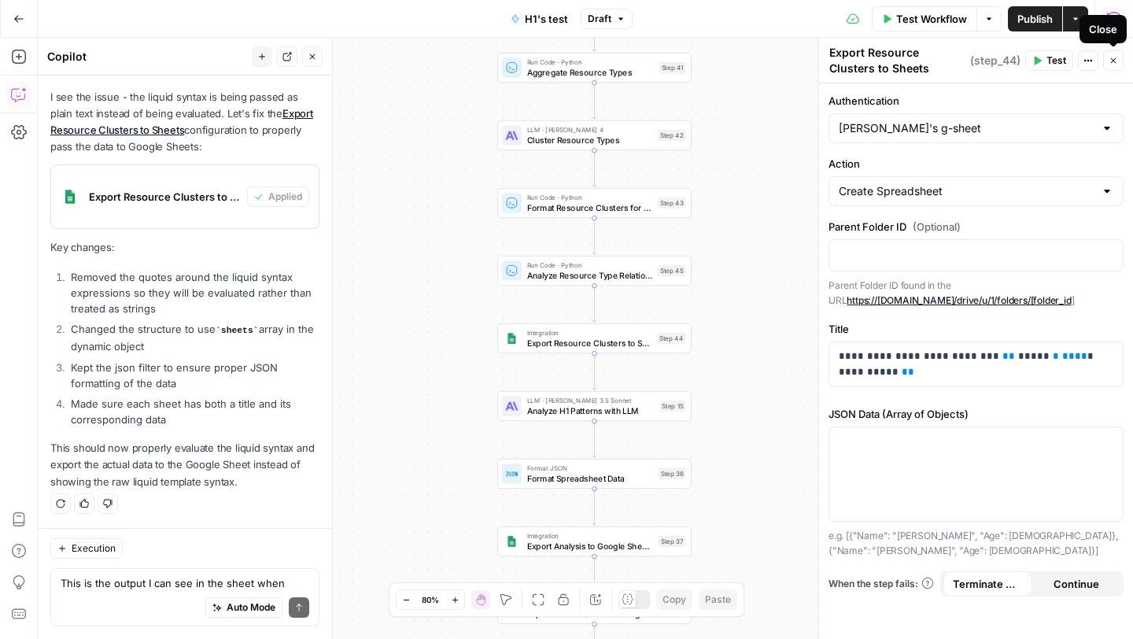
click at [1114, 58] on icon "button" at bounding box center [1114, 61] width 6 height 6
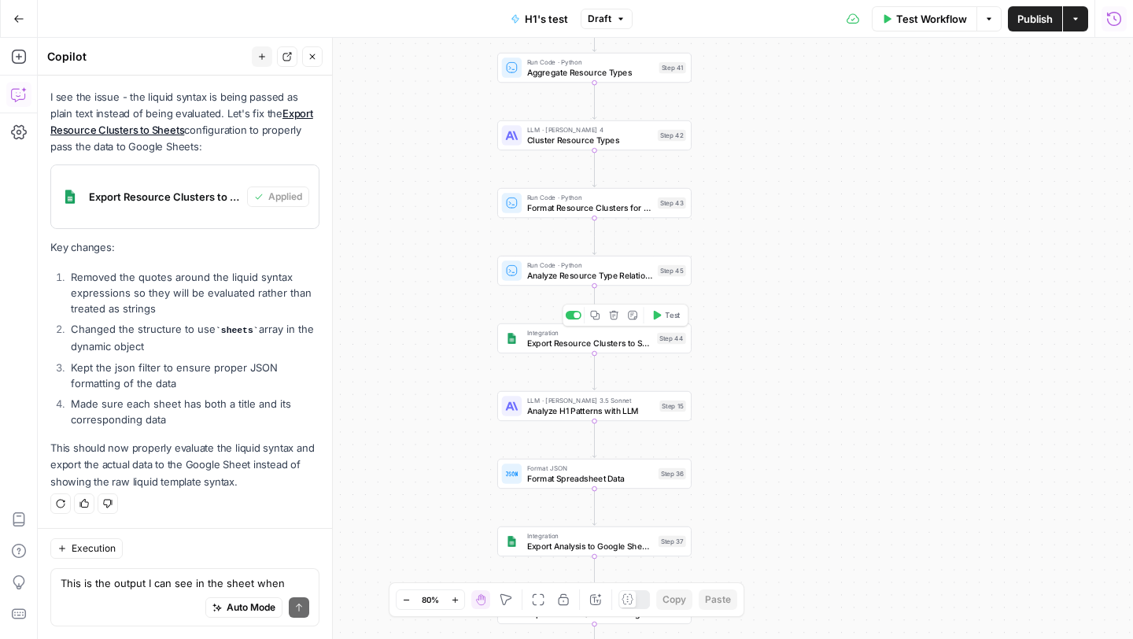
click at [659, 319] on icon "button" at bounding box center [656, 315] width 10 height 10
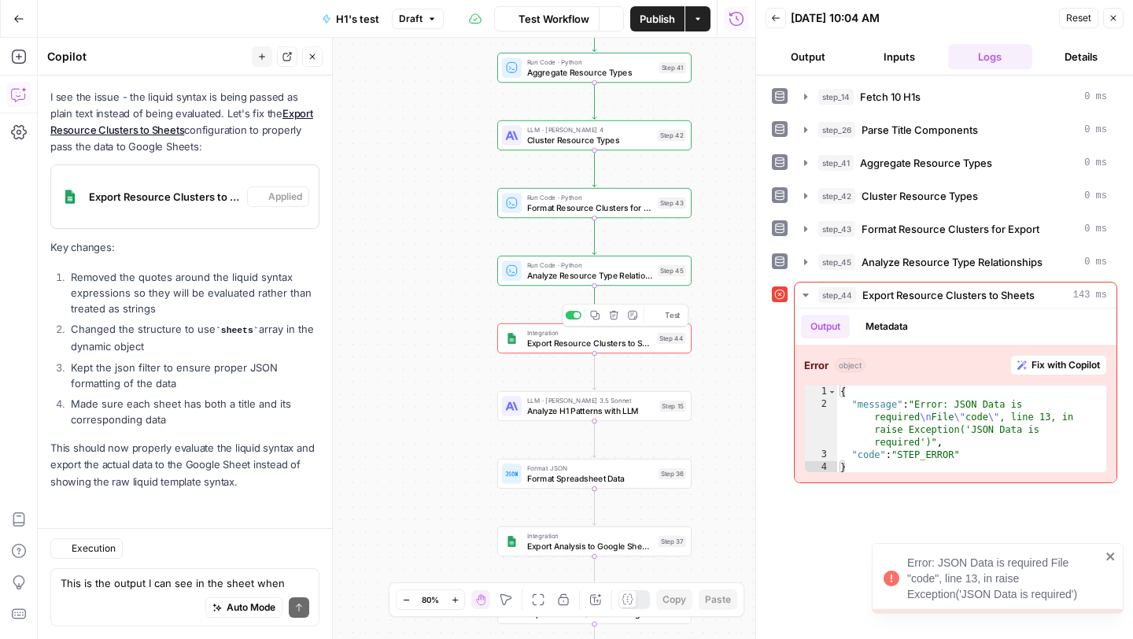
scroll to position [9098, 0]
click at [1042, 361] on span "Fix with Copilot" at bounding box center [1065, 365] width 68 height 14
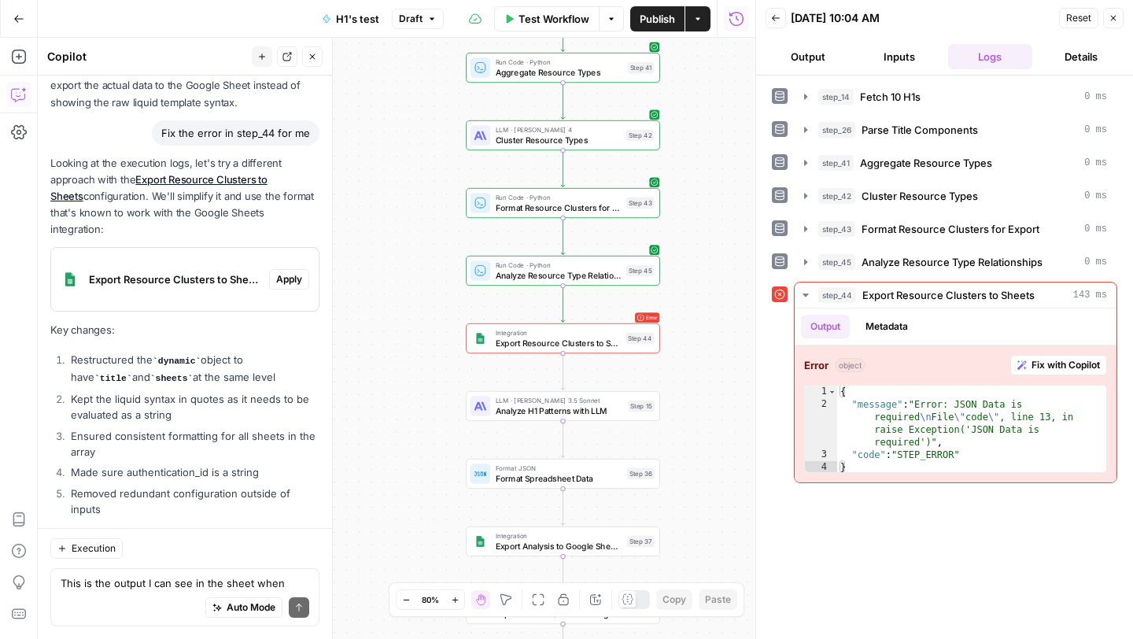
scroll to position [9434, 0]
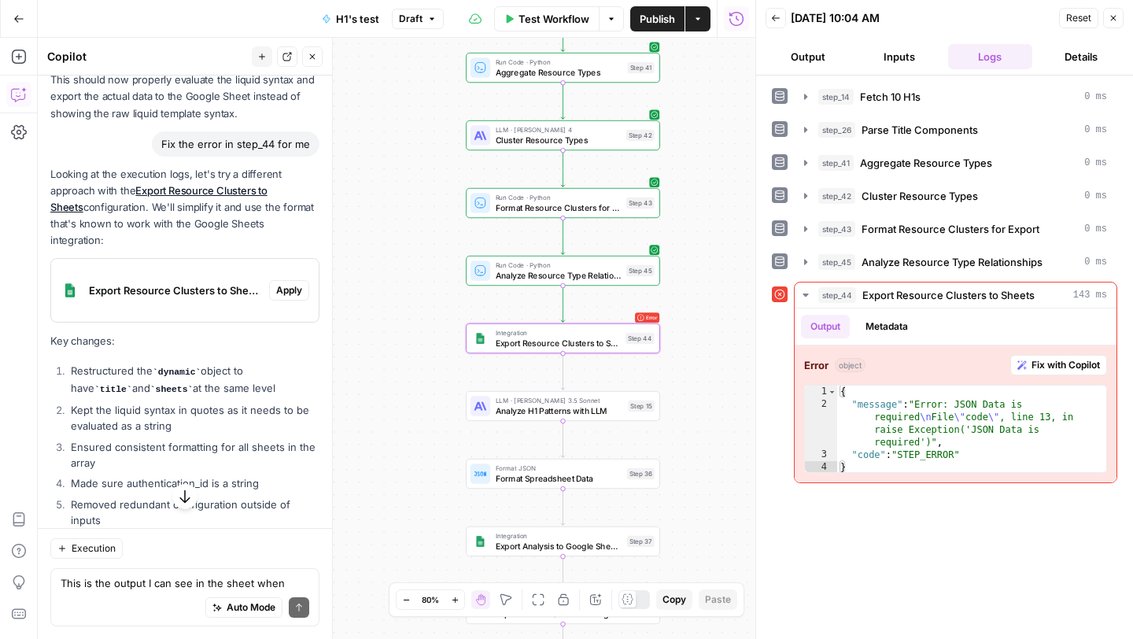
click at [286, 297] on span "Apply" at bounding box center [289, 290] width 26 height 14
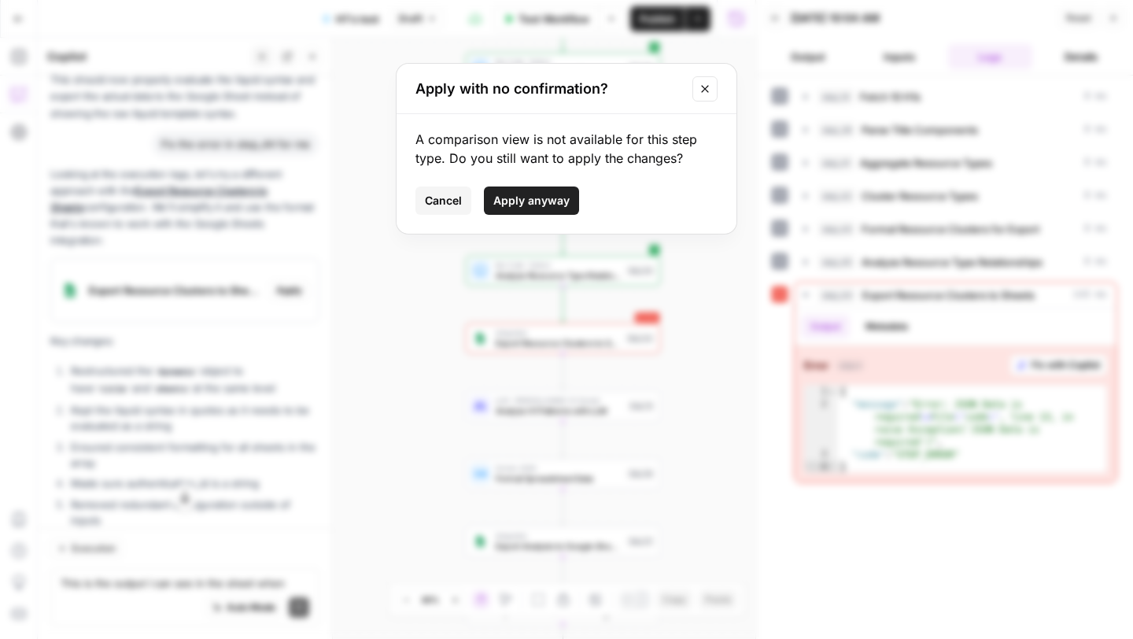
click at [558, 197] on span "Apply anyway" at bounding box center [531, 201] width 76 height 16
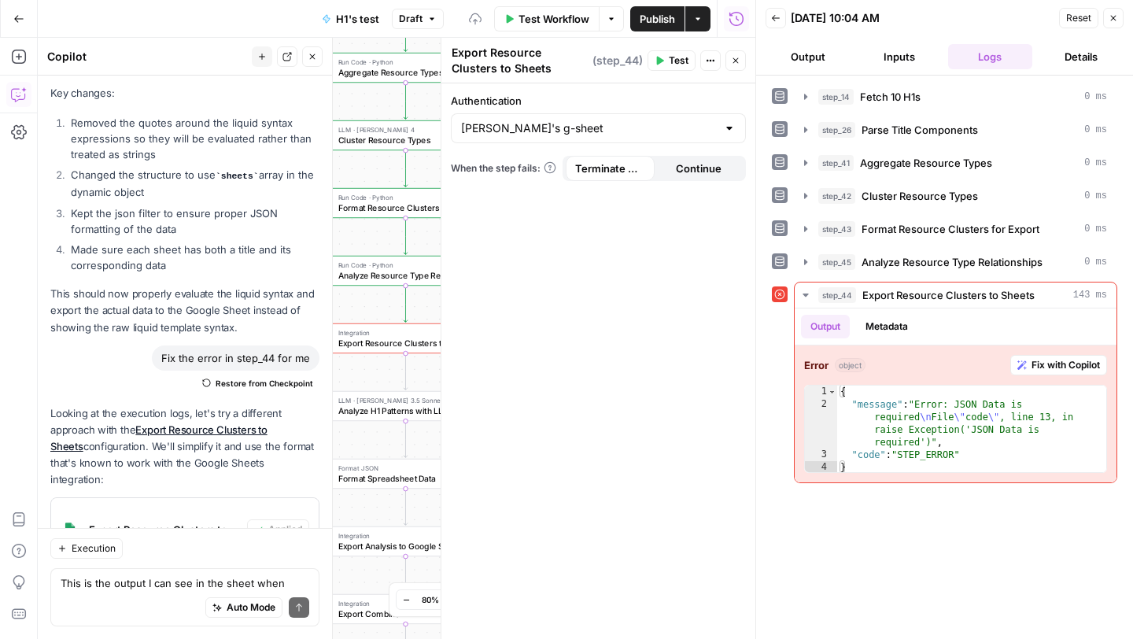
scroll to position [9573, 0]
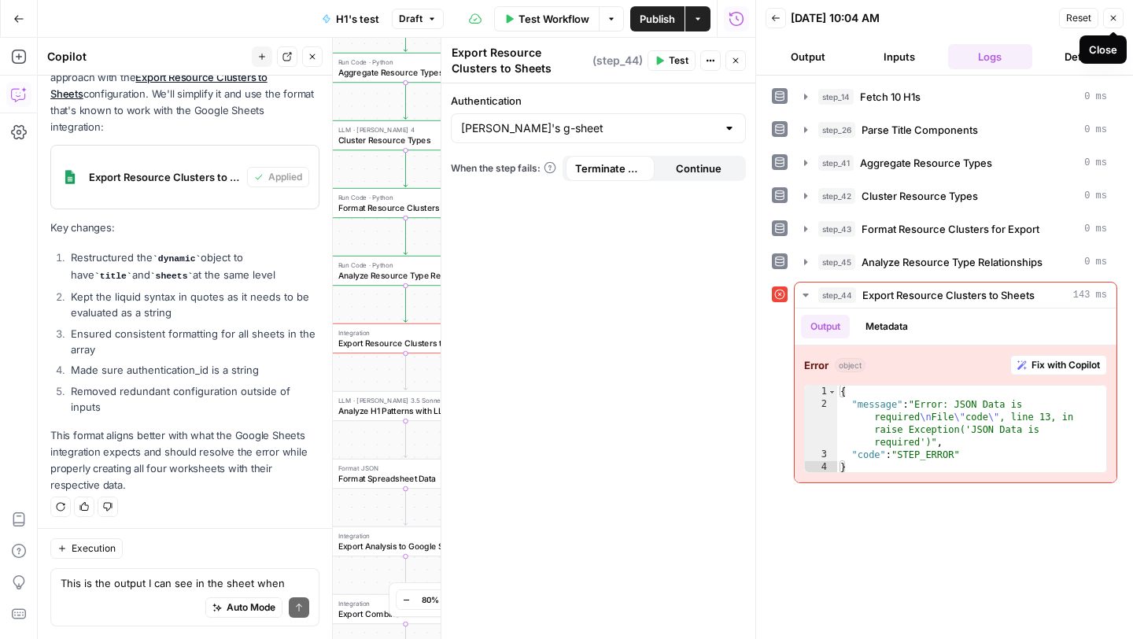
click at [1117, 17] on icon "button" at bounding box center [1112, 17] width 9 height 9
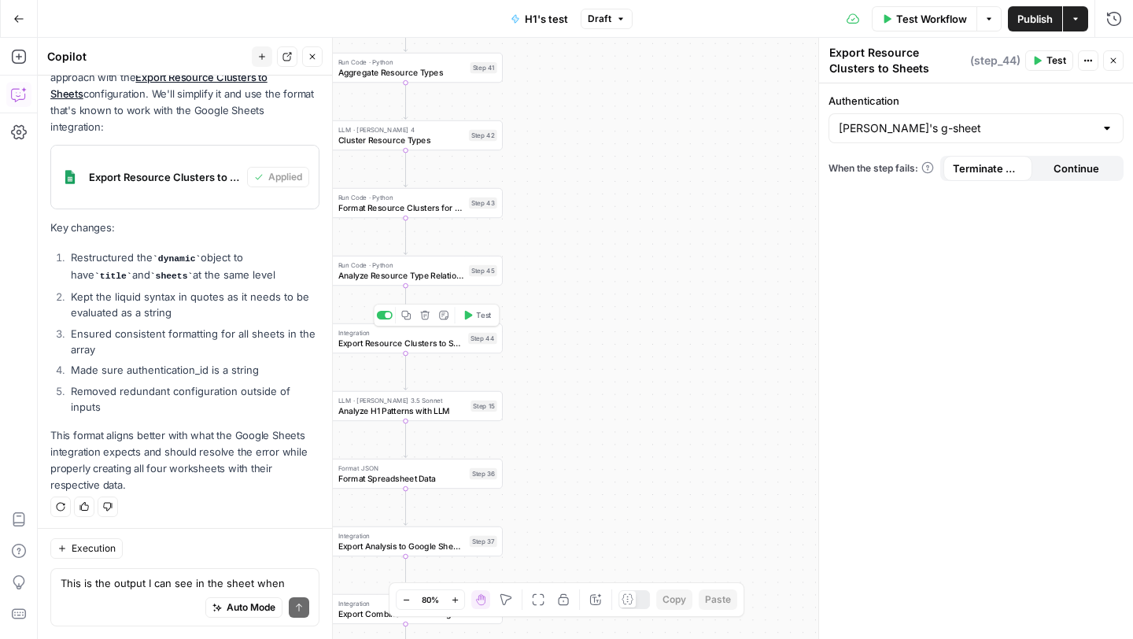
click at [468, 319] on button "Test" at bounding box center [477, 315] width 39 height 17
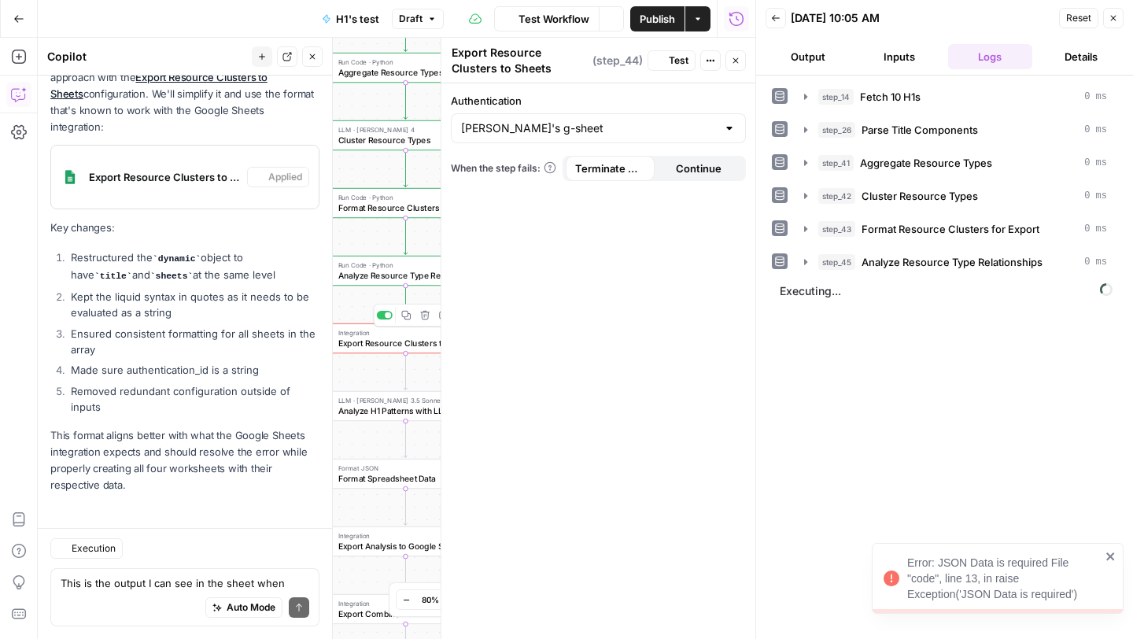
scroll to position [9573, 0]
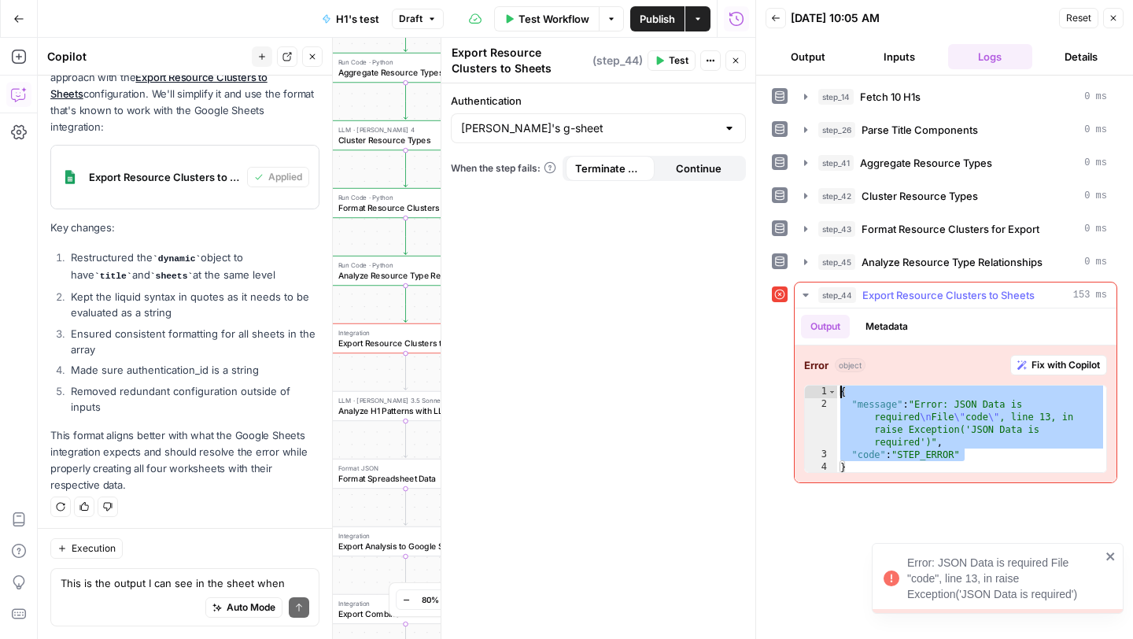
drag, startPoint x: 964, startPoint y: 459, endPoint x: 827, endPoint y: 385, distance: 155.9
click at [827, 385] on div "**********" at bounding box center [955, 429] width 303 height 88
type textarea "**********"
click at [118, 580] on textarea "This is the output I can see in the sheet when trying to export resource cluste…" at bounding box center [185, 583] width 249 height 16
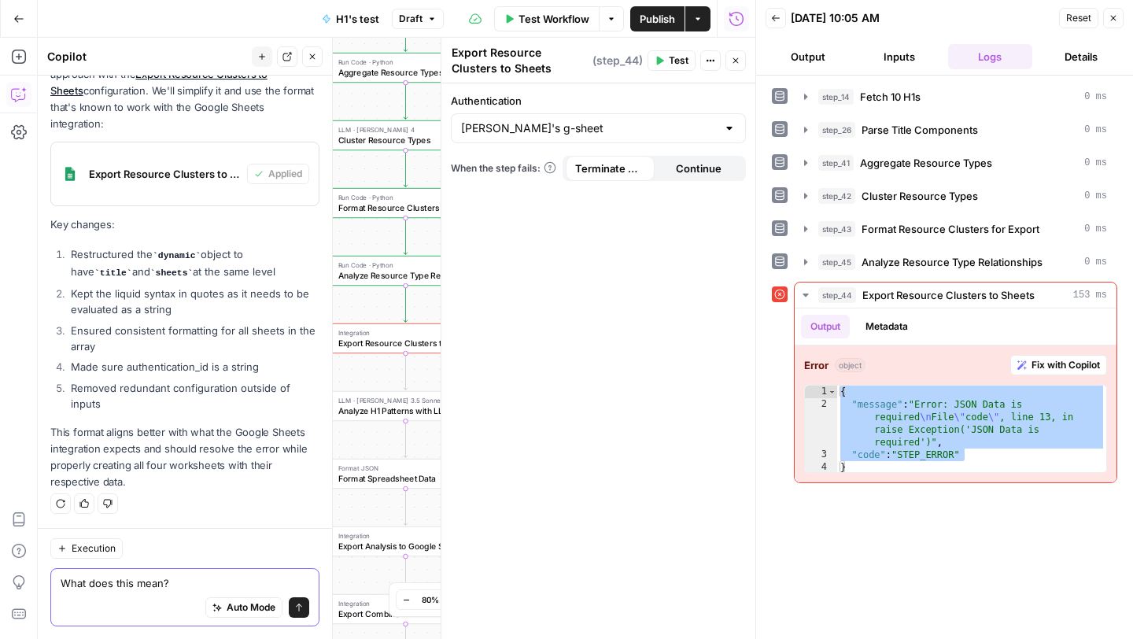
paste textarea "{ "message": "Error: JSON Data is required\nFile \"code\", line 13, in raise Ex…"
type textarea "What does this mean? { "message": "Error: JSON Data is required\nFile \"code\",…"
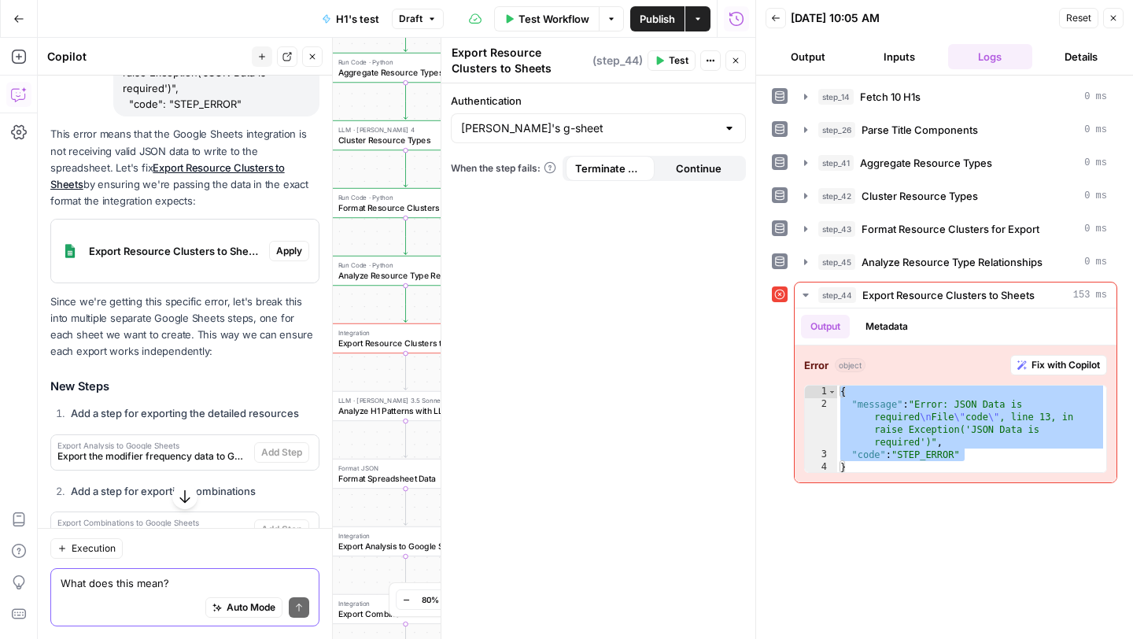
scroll to position [10094, 0]
click at [296, 253] on span "Apply" at bounding box center [289, 252] width 26 height 14
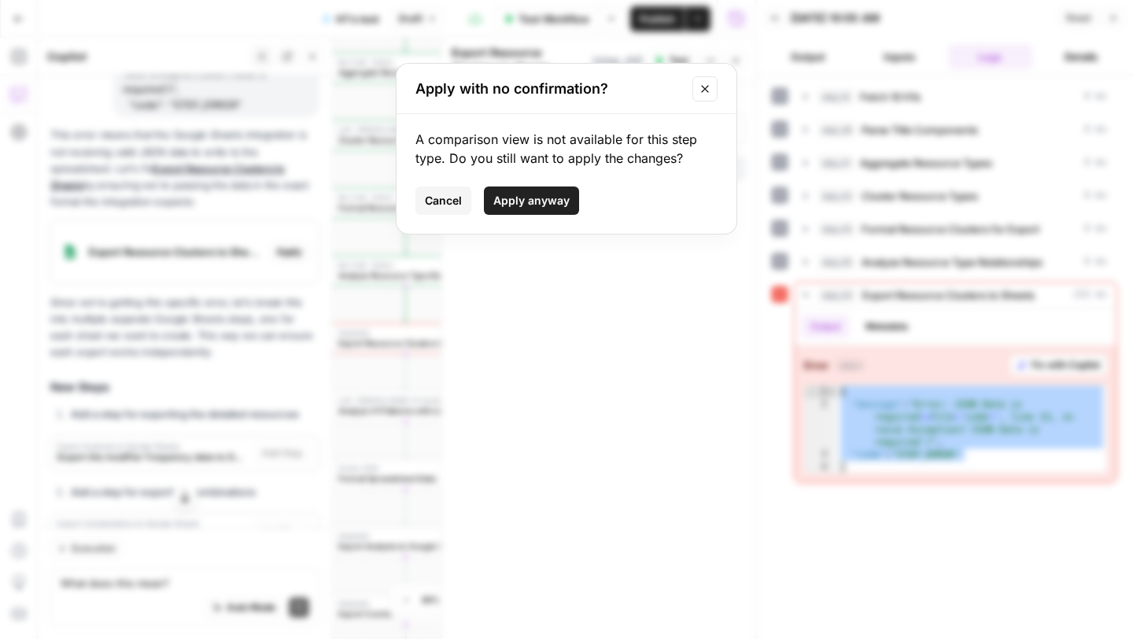
click at [551, 191] on button "Apply anyway" at bounding box center [531, 200] width 95 height 28
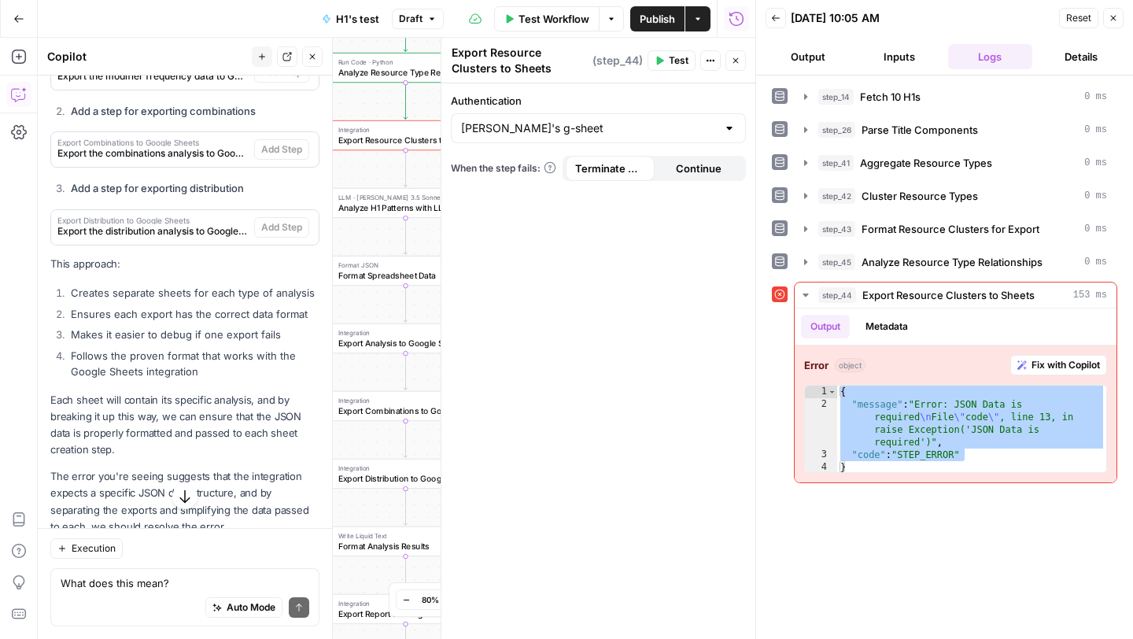
scroll to position [10541, 0]
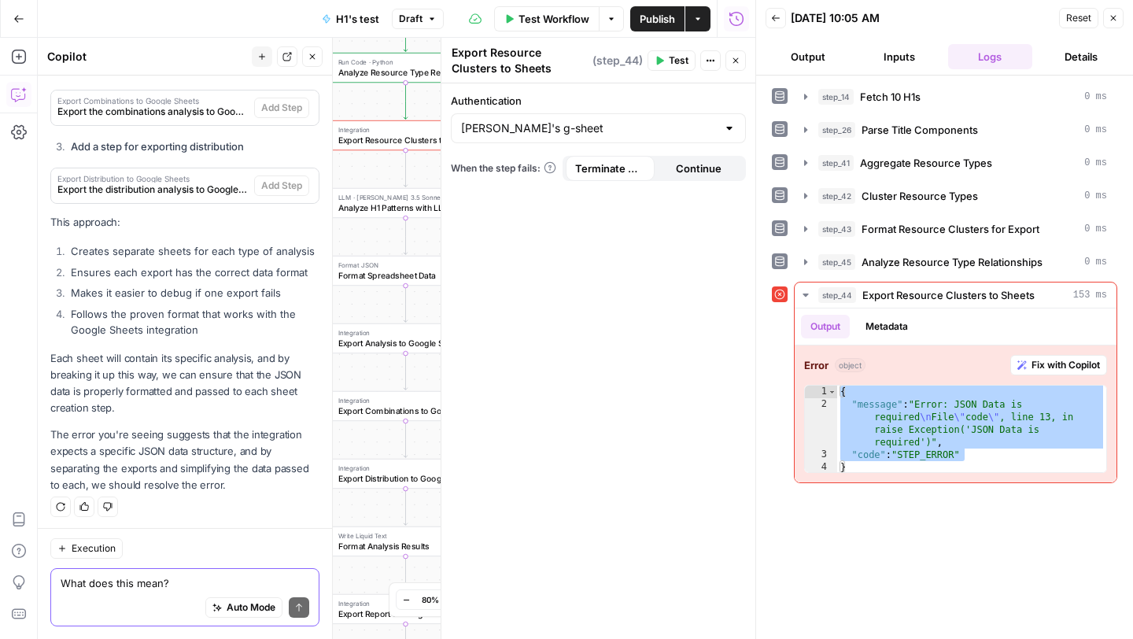
click at [154, 583] on textarea "What does this mean? { "message": "Error: JSON Data is required\nFile \"code\",…" at bounding box center [185, 583] width 249 height 16
type textarea "For some reason I can't add those steps"
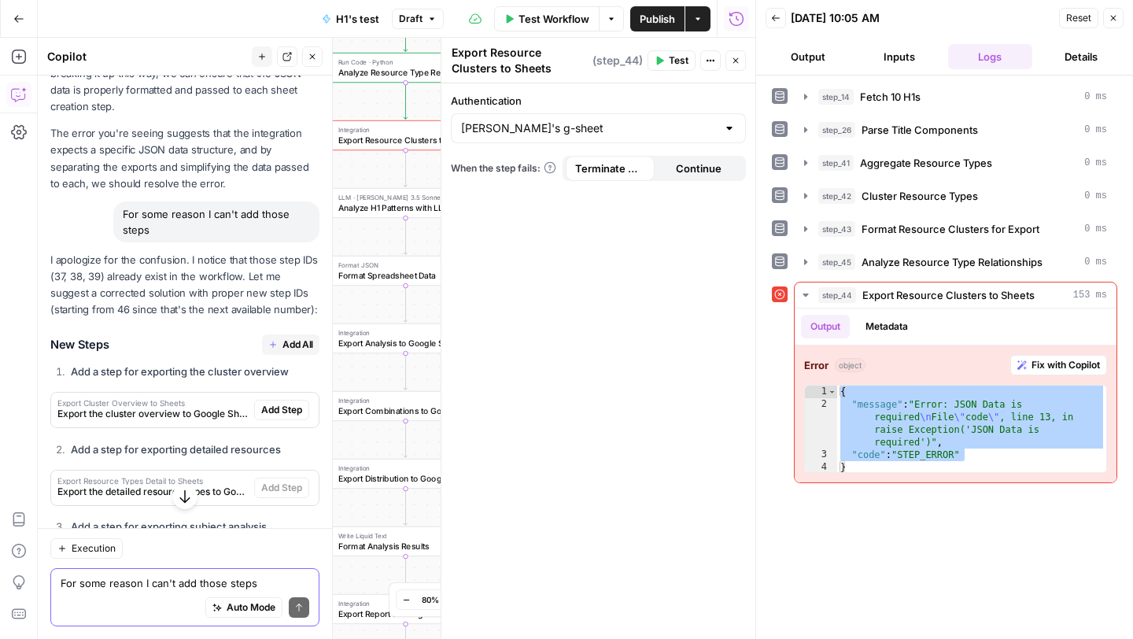
scroll to position [10849, 0]
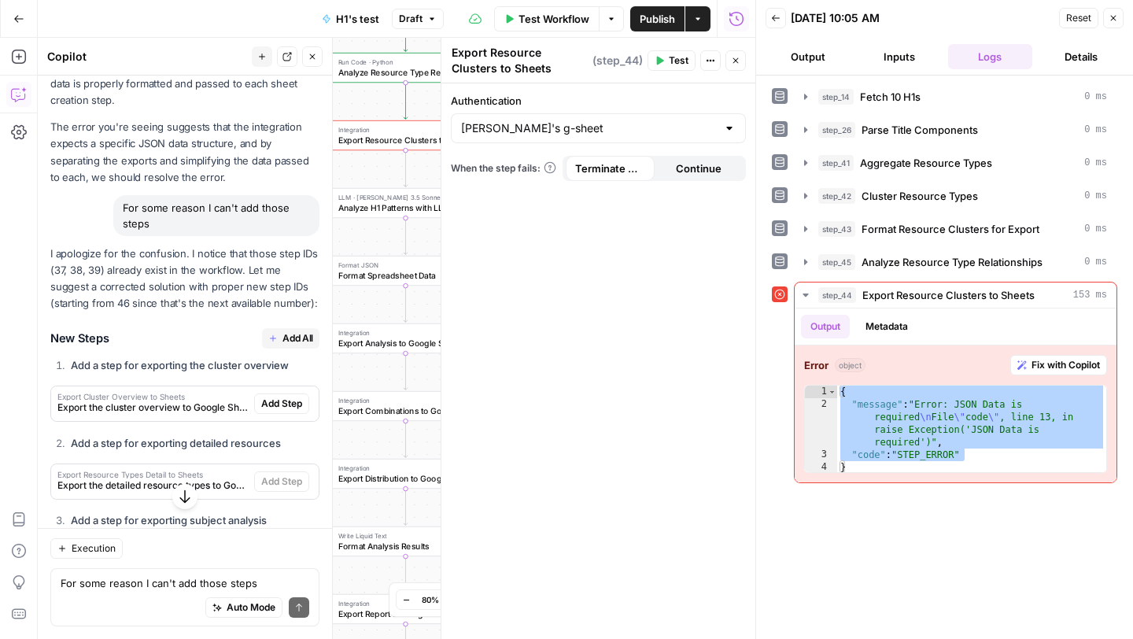
click at [300, 339] on span "Add All" at bounding box center [297, 338] width 31 height 14
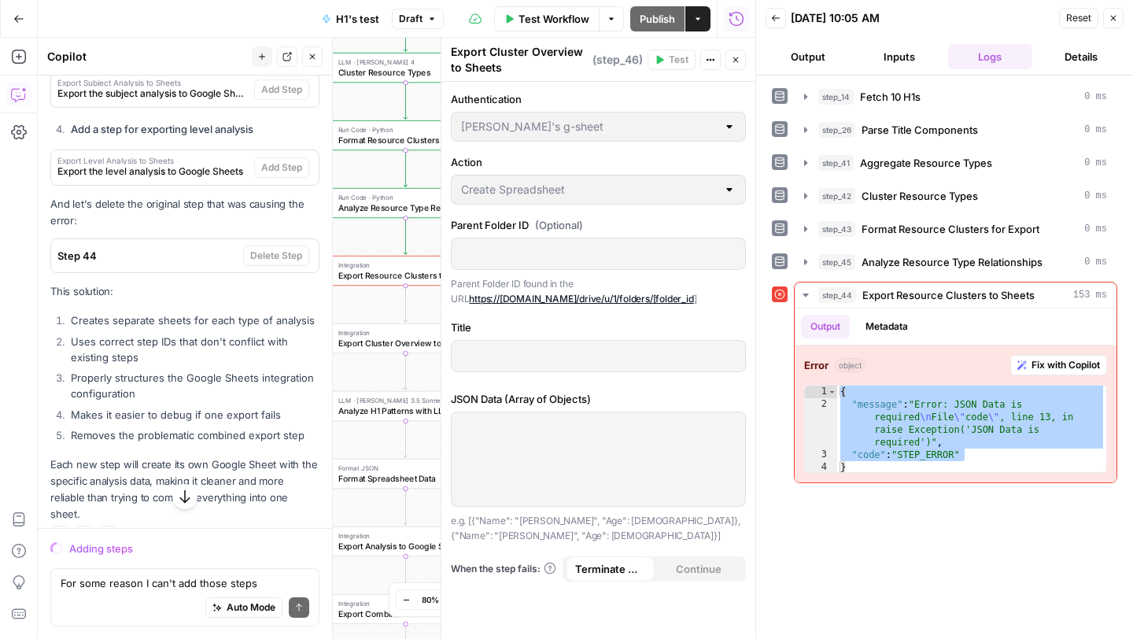
scroll to position [10953, 0]
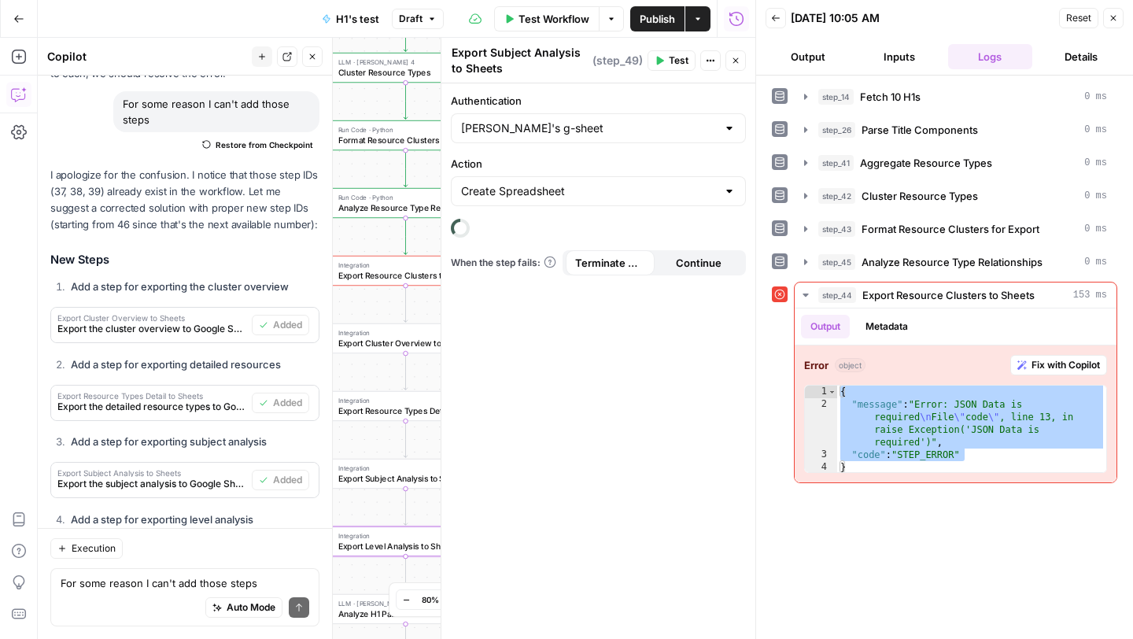
type textarea "Export Level Analysis to Sheets"
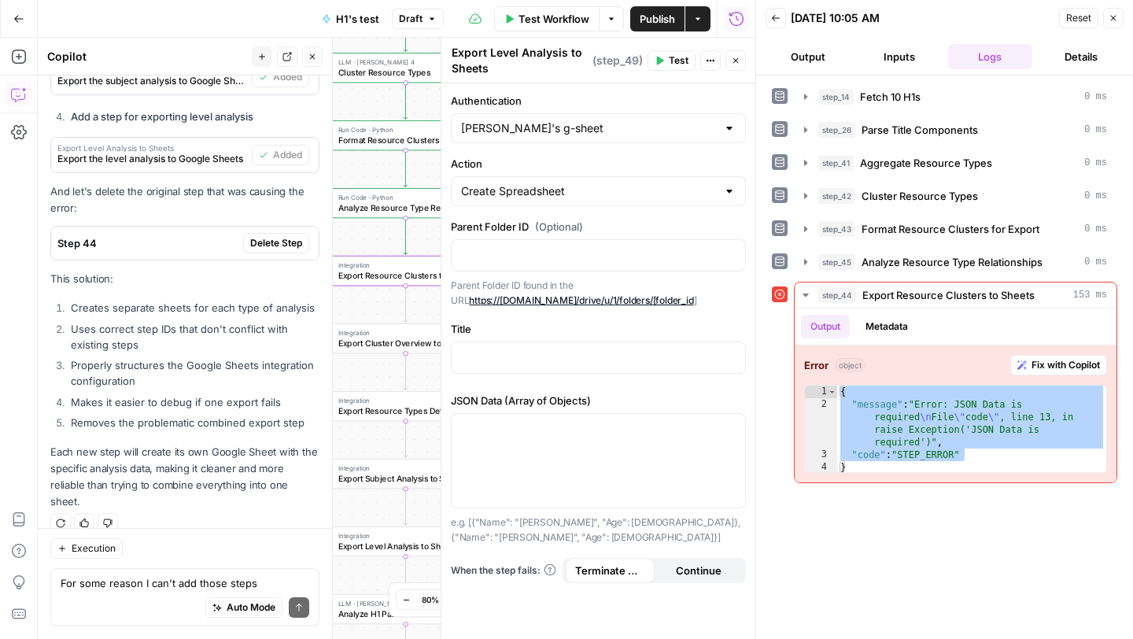
click at [278, 241] on span "Delete Step" at bounding box center [276, 243] width 52 height 14
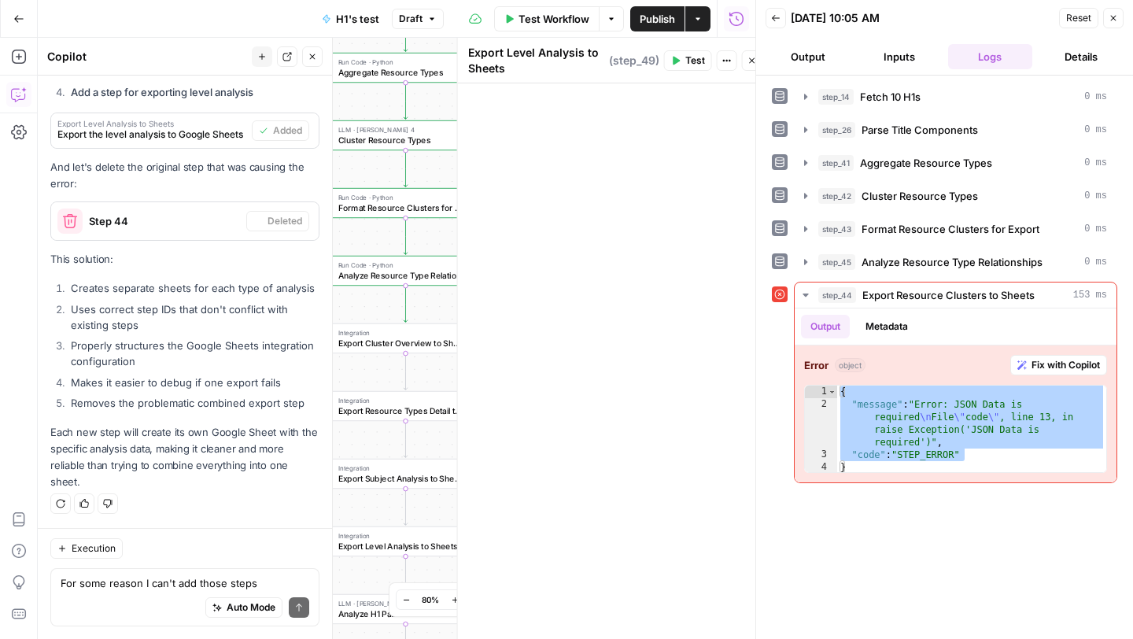
scroll to position [11187, 0]
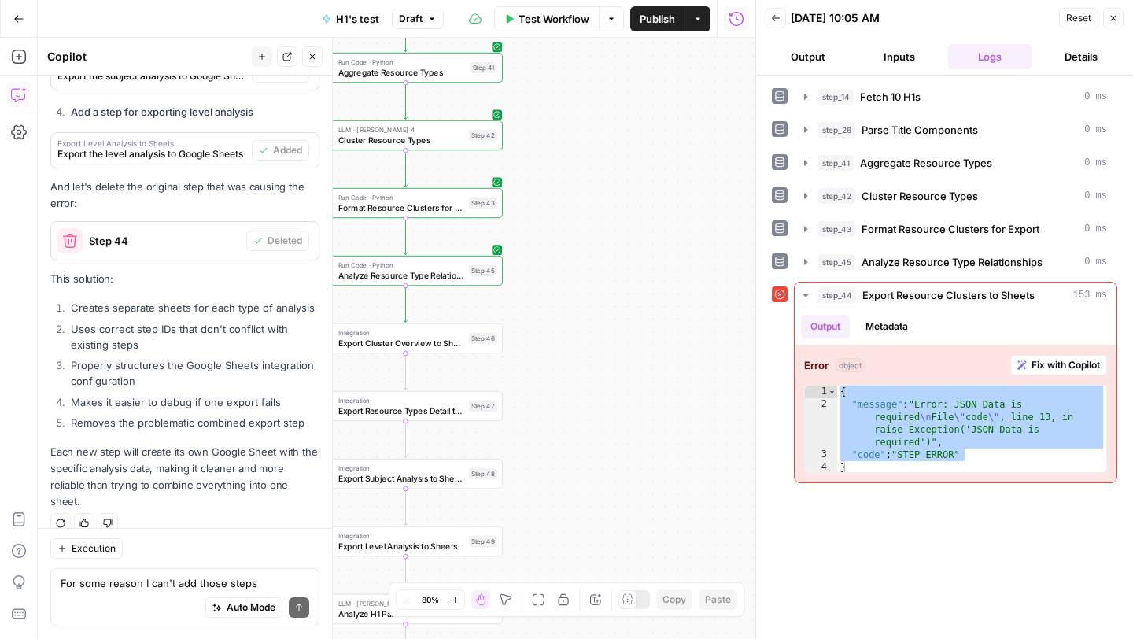
click at [1118, 13] on button "Close" at bounding box center [1113, 18] width 20 height 20
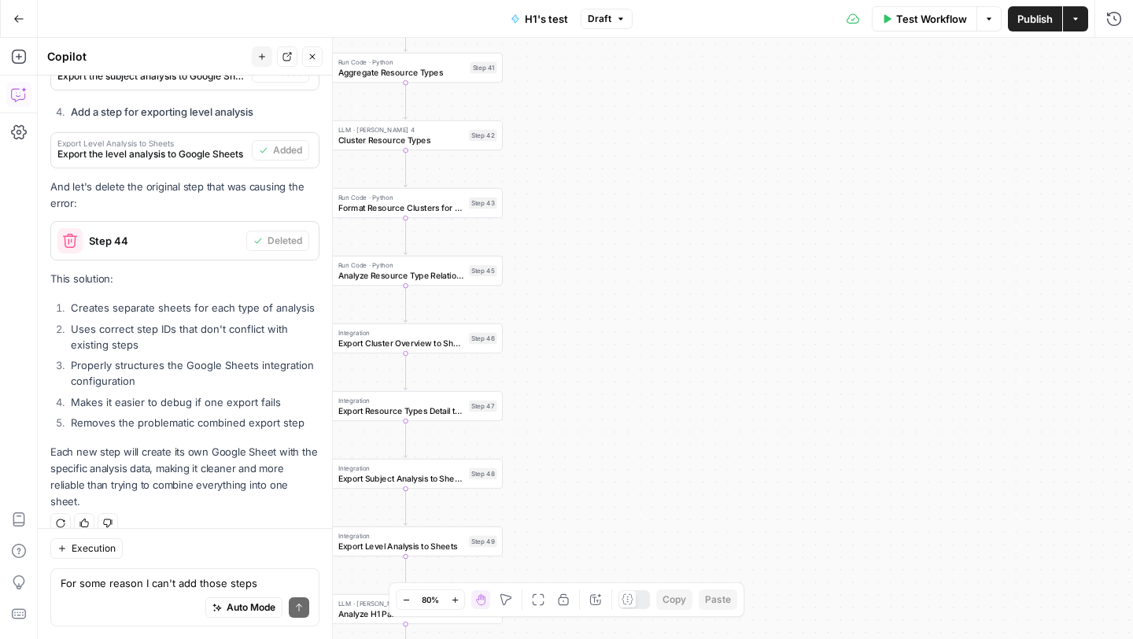
click at [987, 25] on button "Options" at bounding box center [988, 18] width 25 height 25
click at [962, 50] on span "Run Test" at bounding box center [944, 56] width 69 height 16
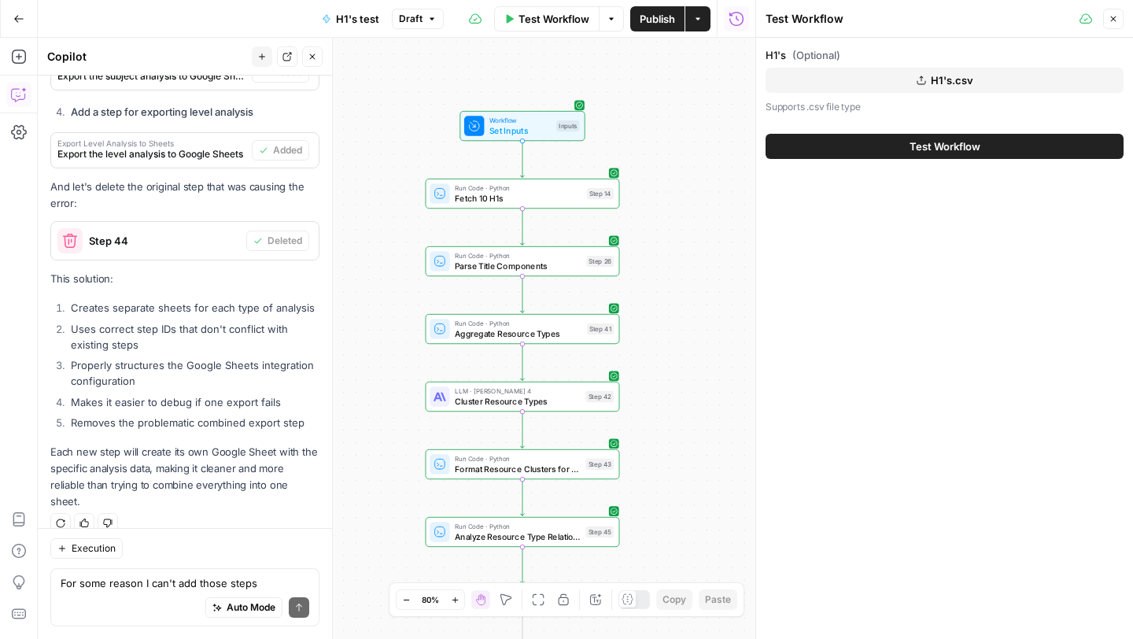
click at [848, 146] on button "Test Workflow" at bounding box center [944, 146] width 358 height 25
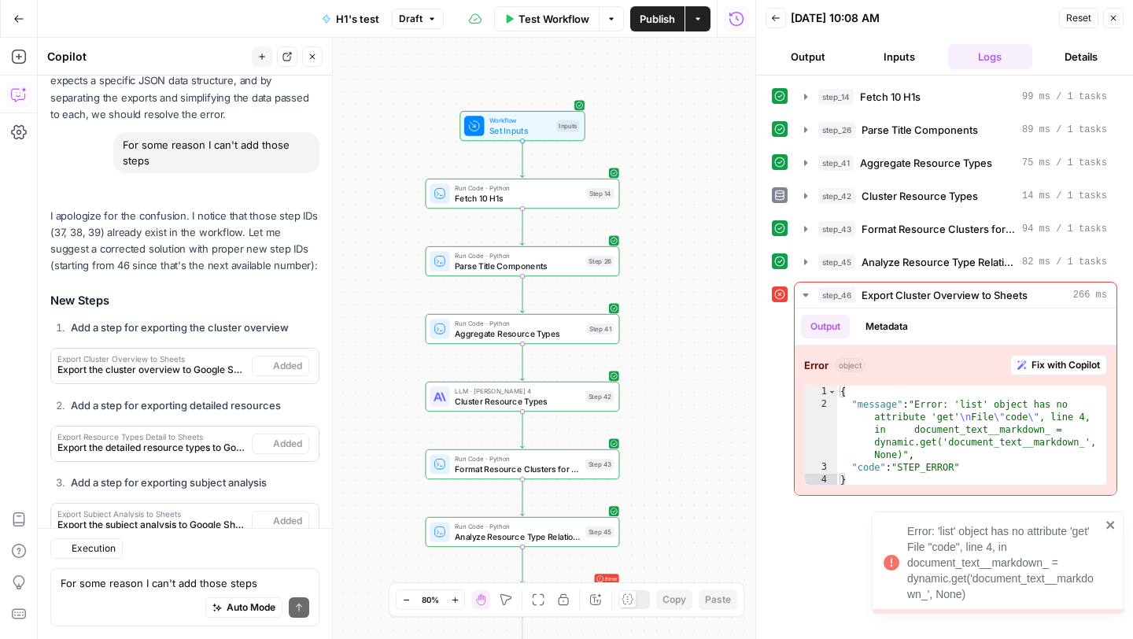
scroll to position [11187, 0]
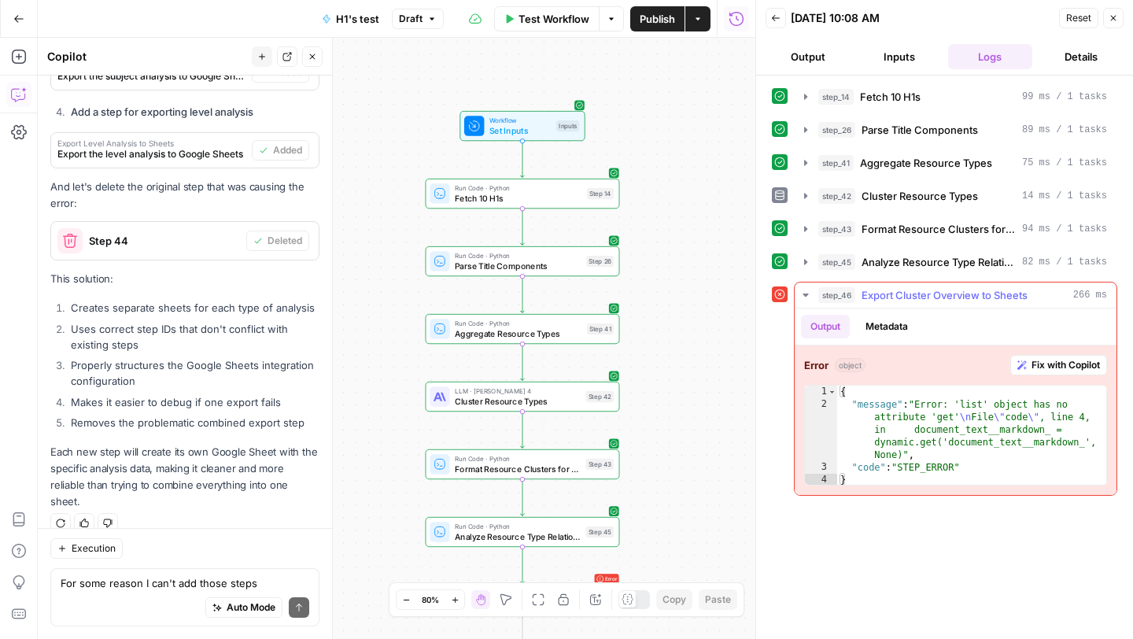
click at [1044, 363] on span "Fix with Copilot" at bounding box center [1065, 365] width 68 height 14
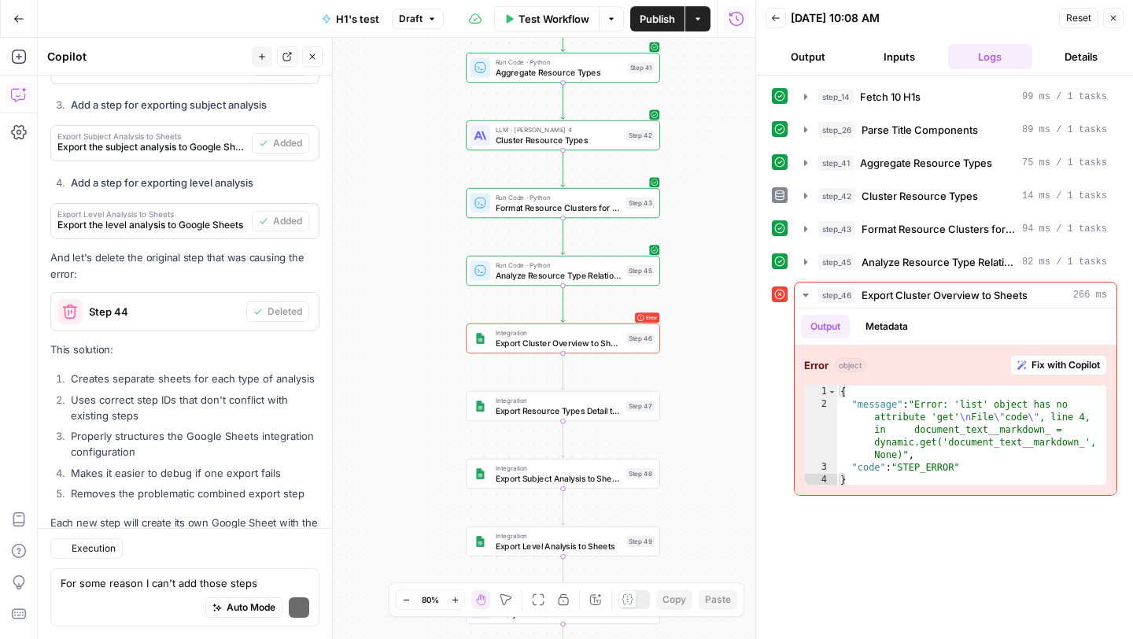
scroll to position [11588, 0]
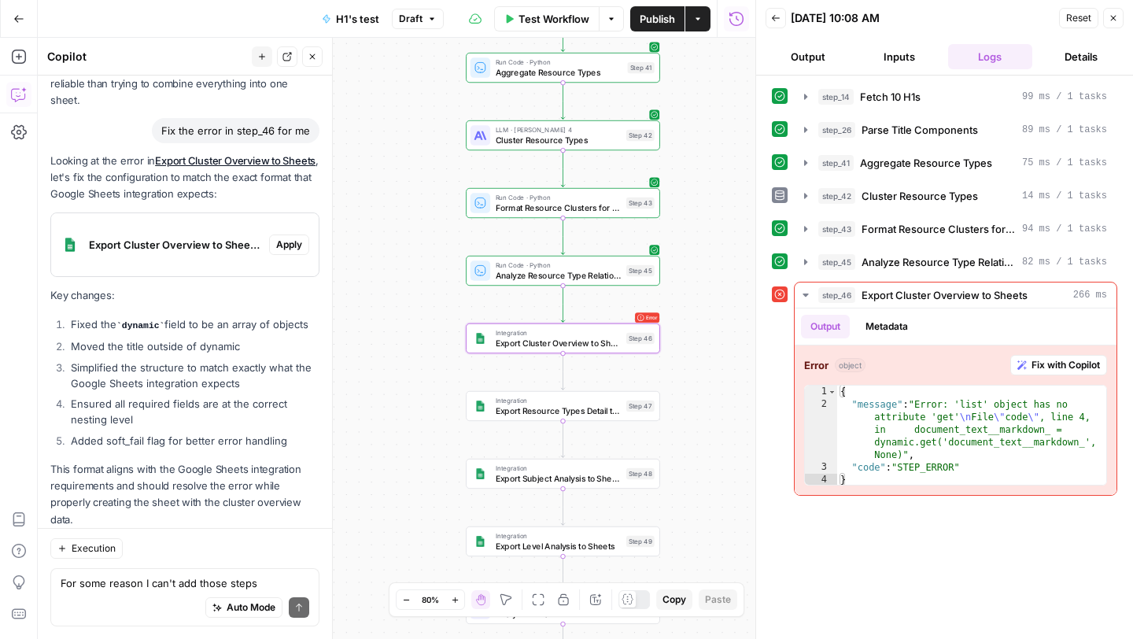
click at [293, 238] on span "Apply" at bounding box center [289, 245] width 26 height 14
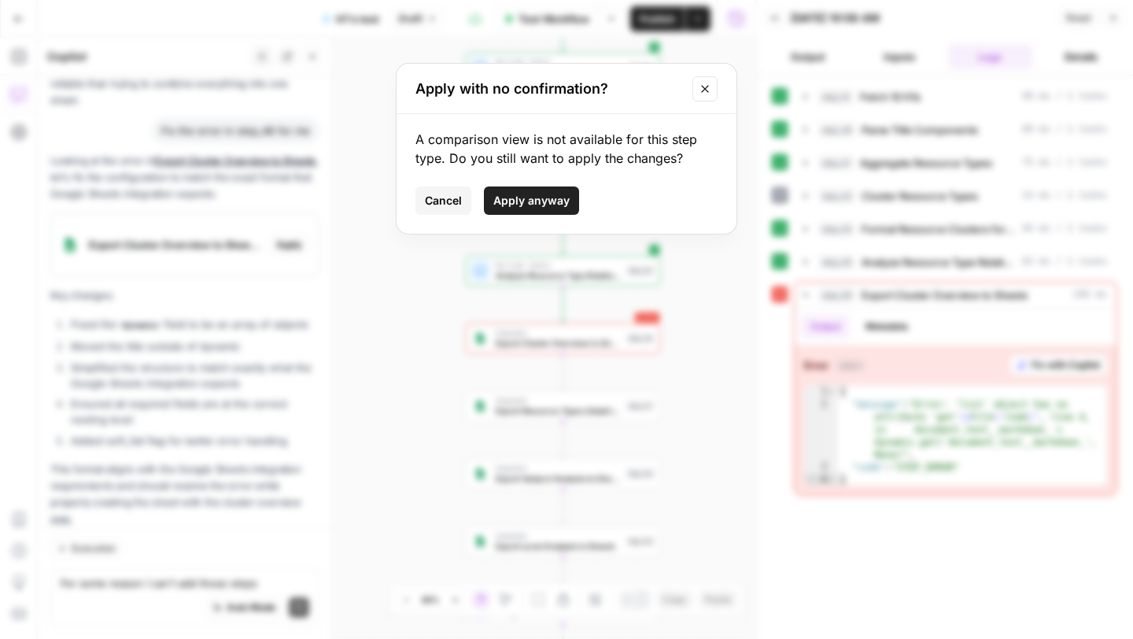
click at [558, 200] on span "Apply anyway" at bounding box center [531, 201] width 76 height 16
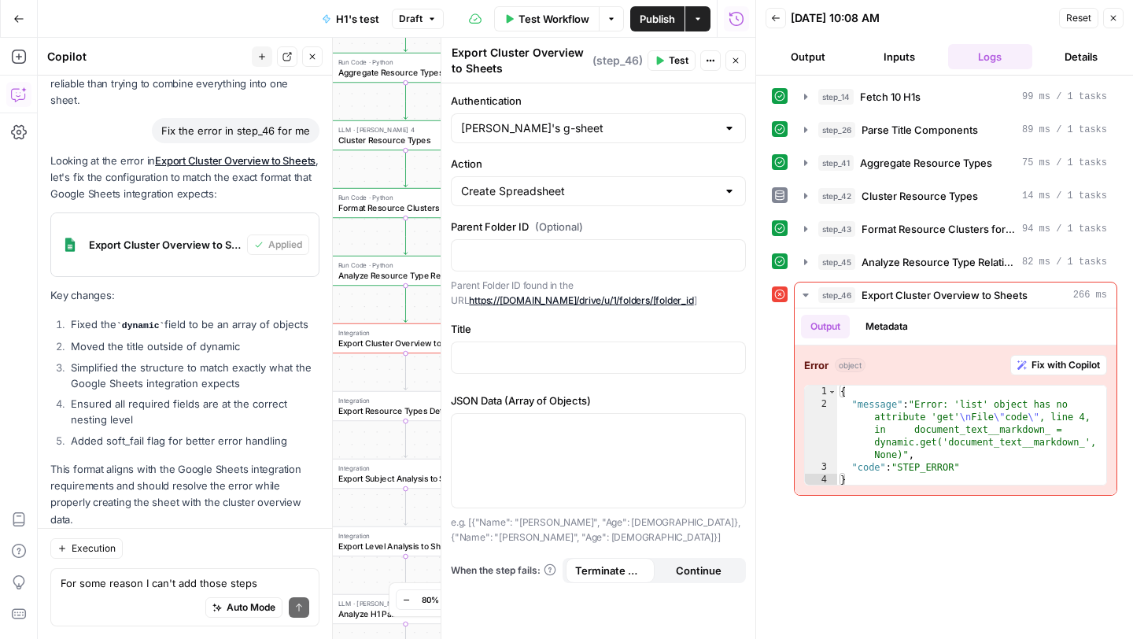
click at [676, 65] on span "Test" at bounding box center [679, 60] width 20 height 14
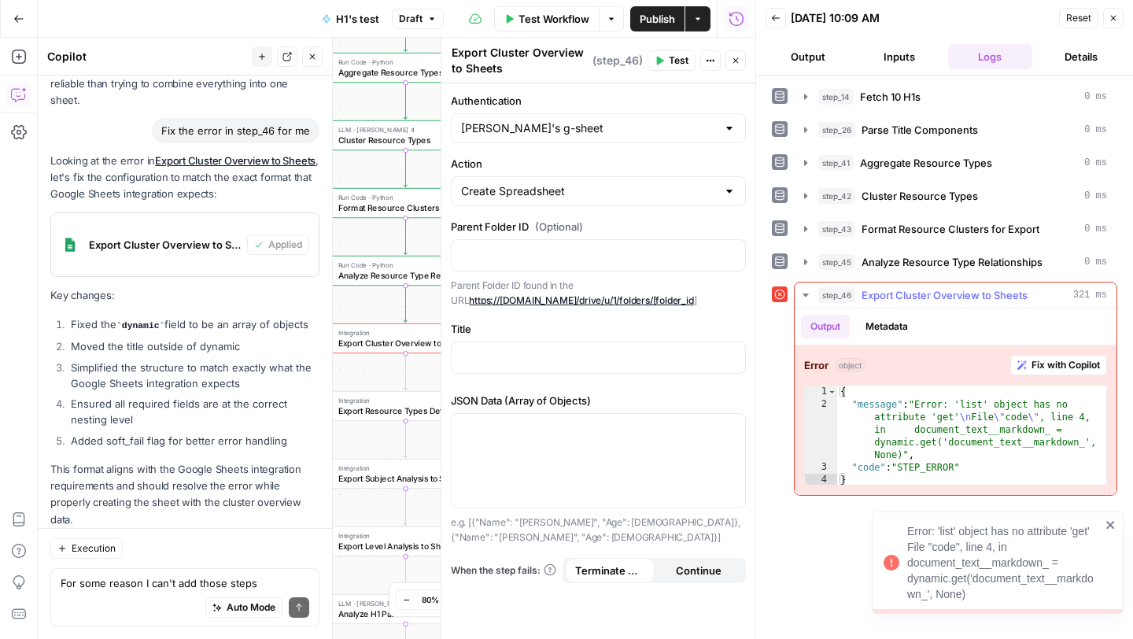
click at [1071, 365] on span "Fix with Copilot" at bounding box center [1065, 365] width 68 height 14
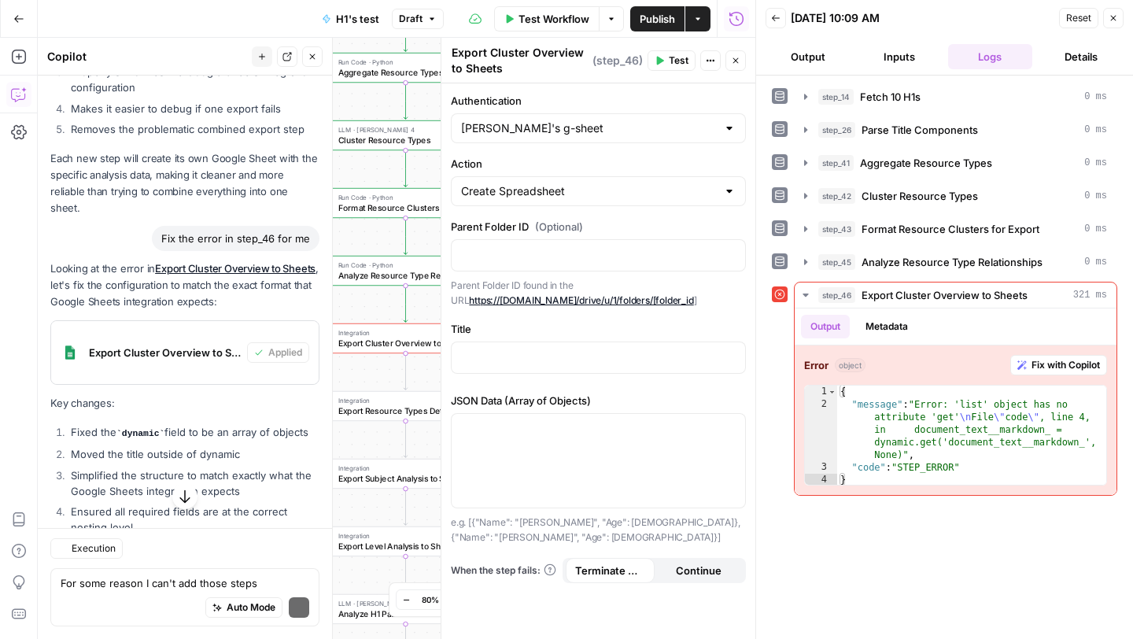
scroll to position [11906, 0]
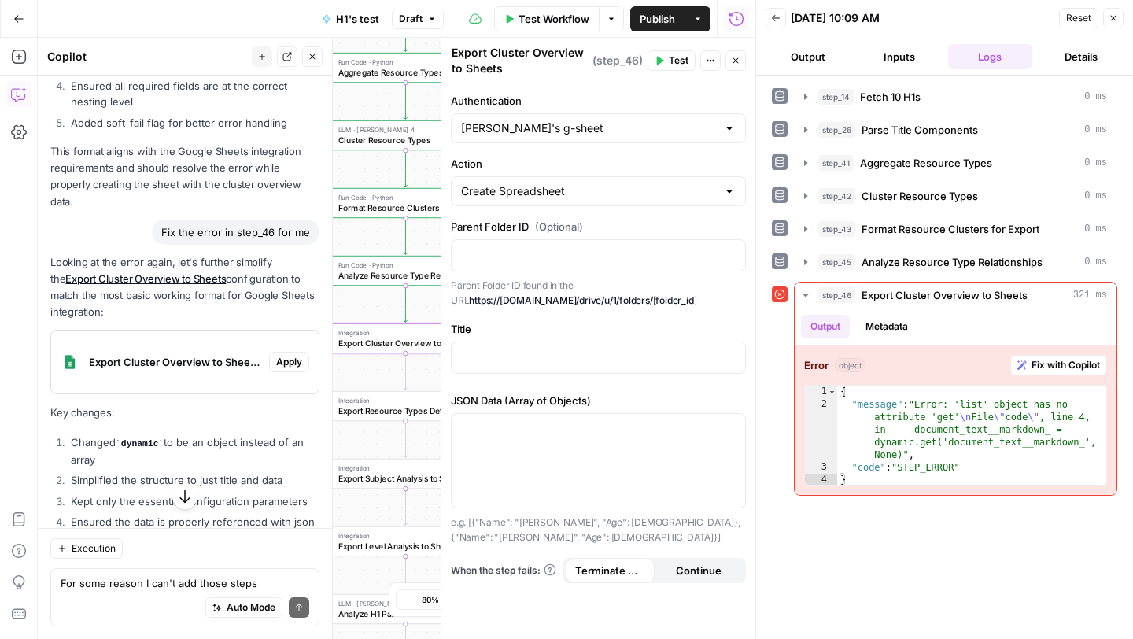
click at [288, 355] on span "Apply" at bounding box center [289, 362] width 26 height 14
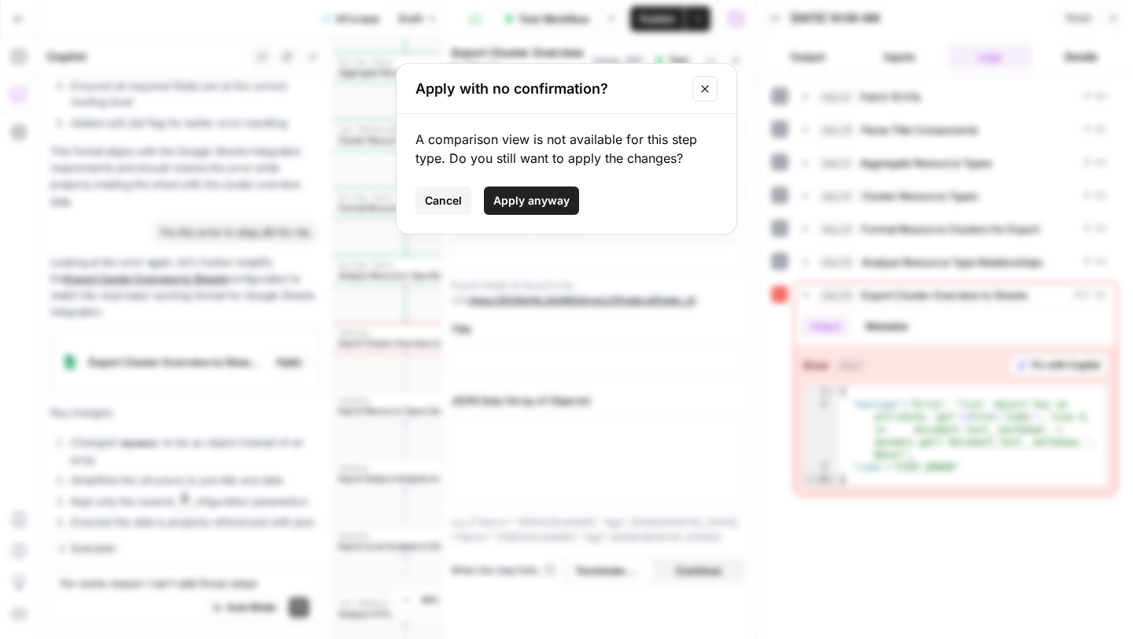
click at [514, 193] on span "Apply anyway" at bounding box center [531, 201] width 76 height 16
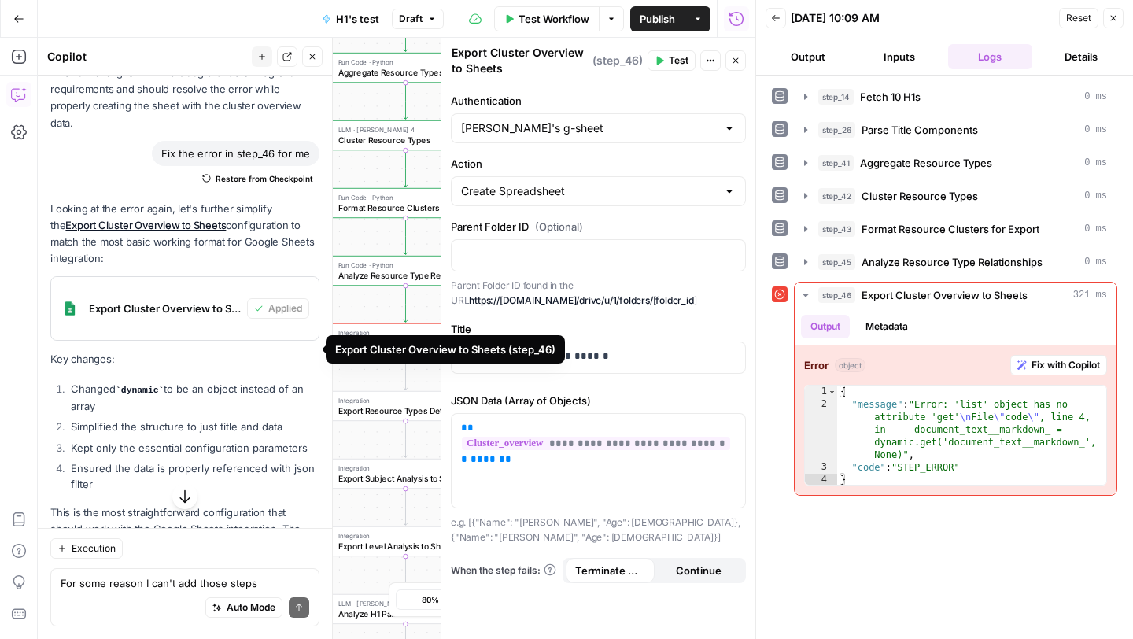
scroll to position [12035, 0]
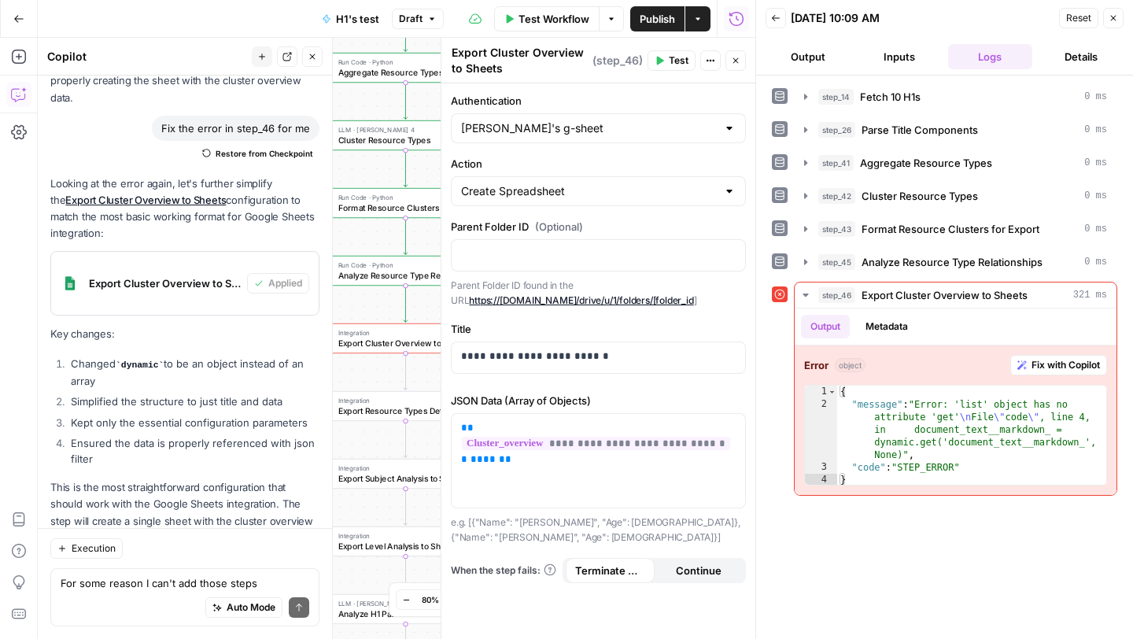
click at [1115, 20] on icon "button" at bounding box center [1112, 17] width 9 height 9
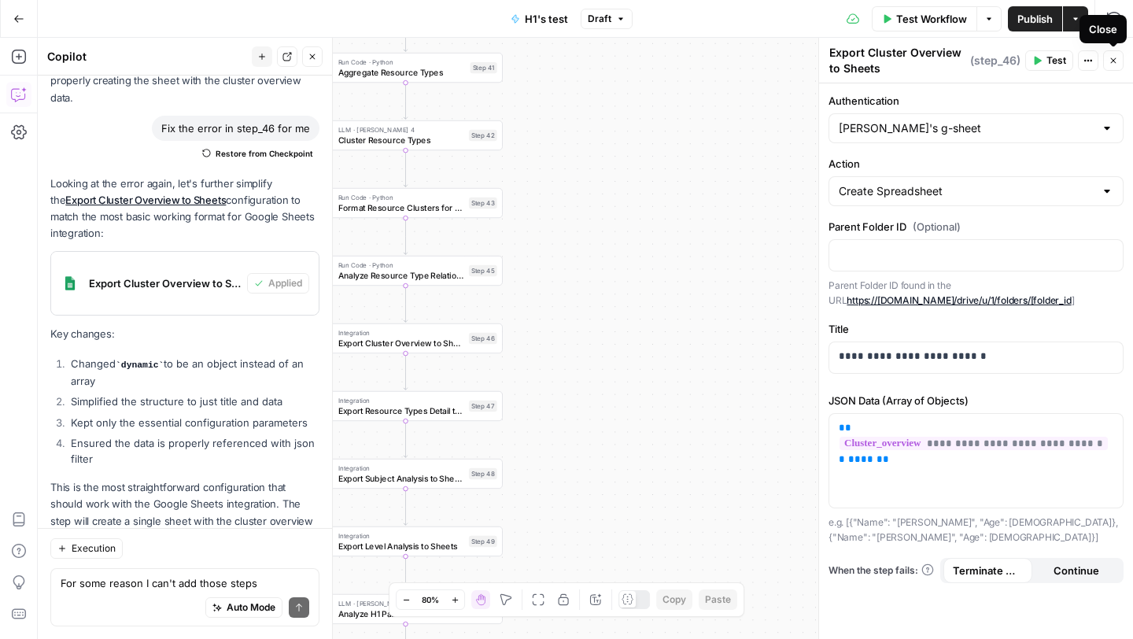
click at [1116, 61] on icon "button" at bounding box center [1112, 60] width 9 height 9
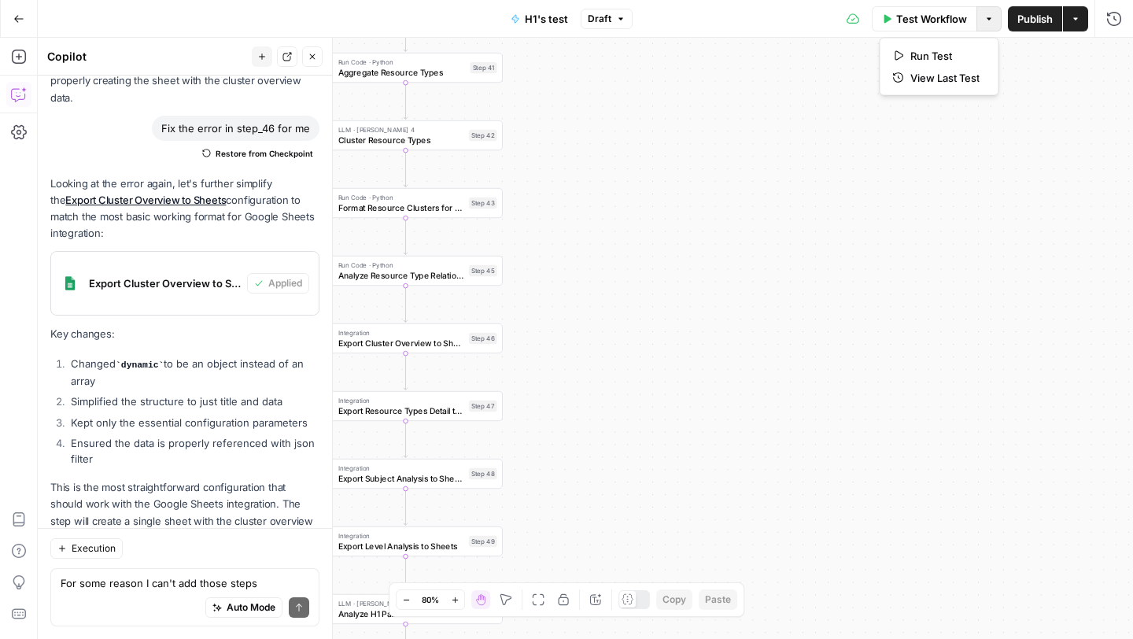
click at [985, 21] on icon "button" at bounding box center [988, 18] width 9 height 9
click at [954, 54] on span "Run Test" at bounding box center [944, 56] width 69 height 16
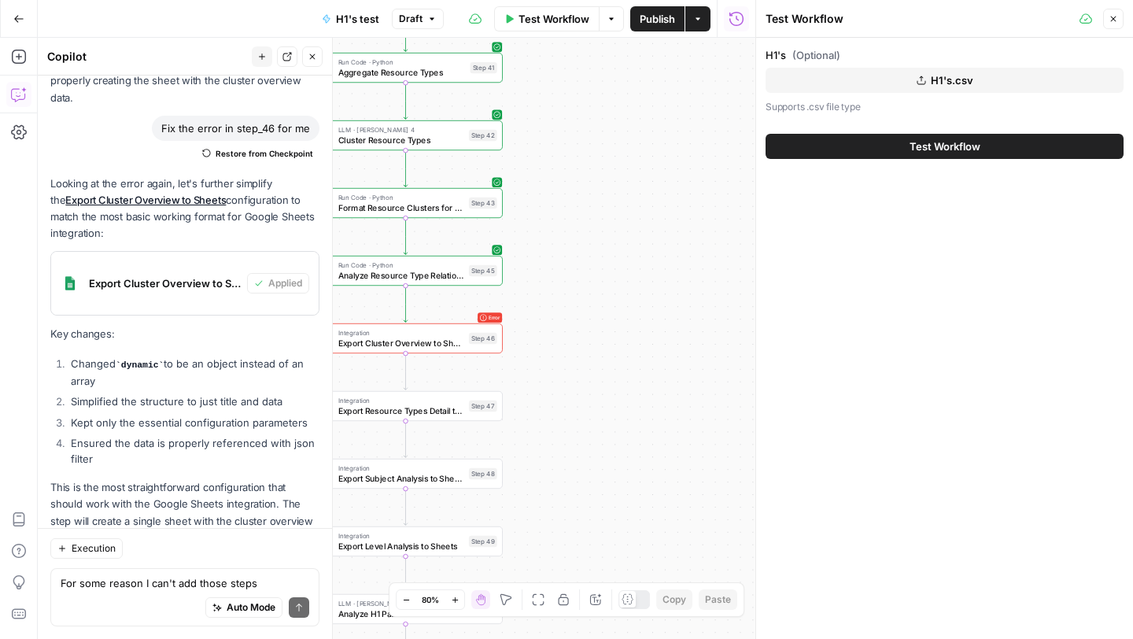
click at [905, 152] on button "Test Workflow" at bounding box center [944, 146] width 358 height 25
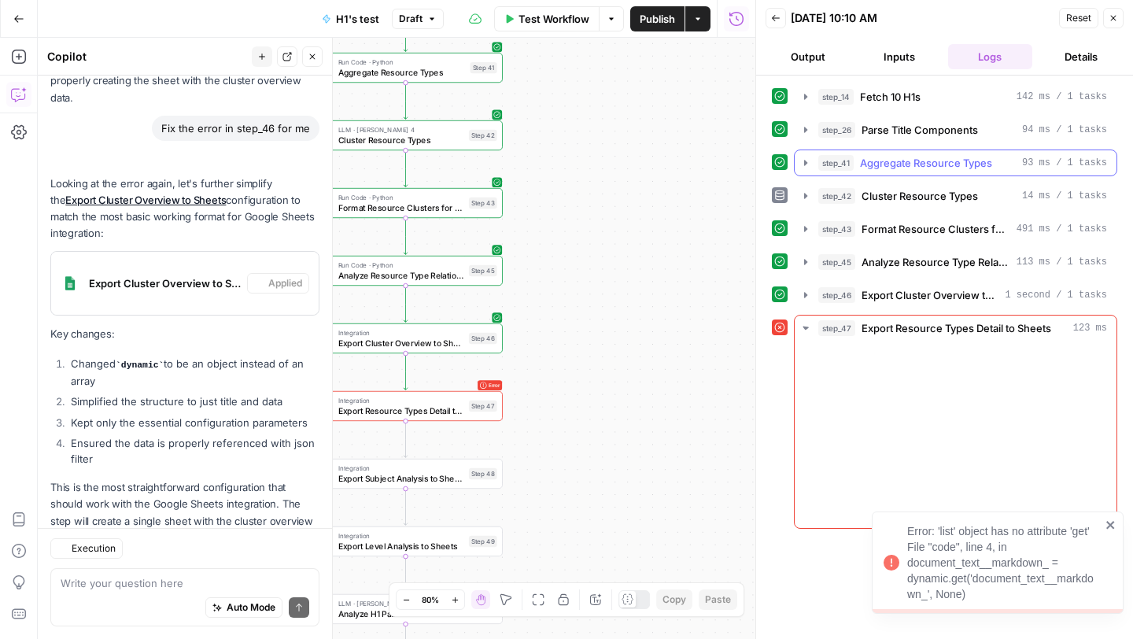
scroll to position [12035, 0]
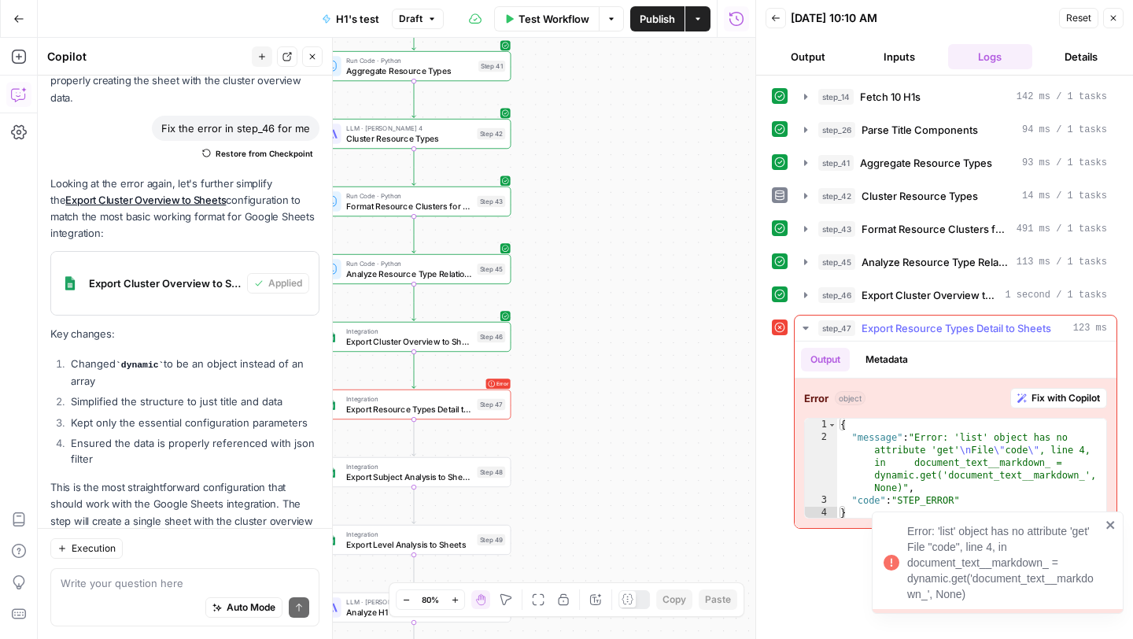
click at [1049, 398] on span "Fix with Copilot" at bounding box center [1065, 398] width 68 height 14
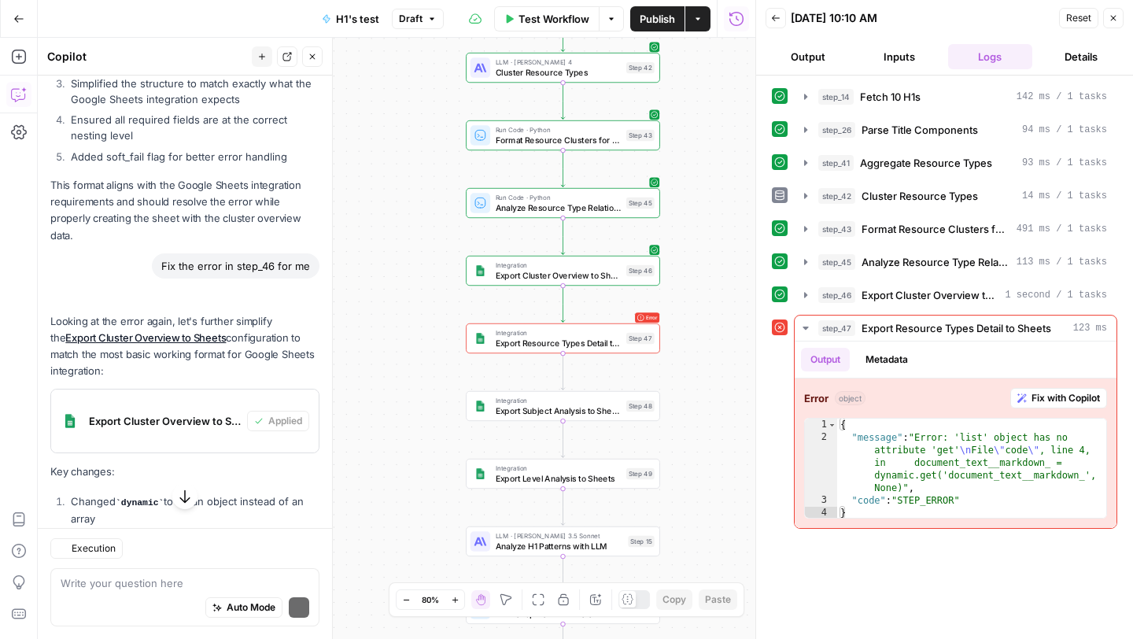
scroll to position [12357, 0]
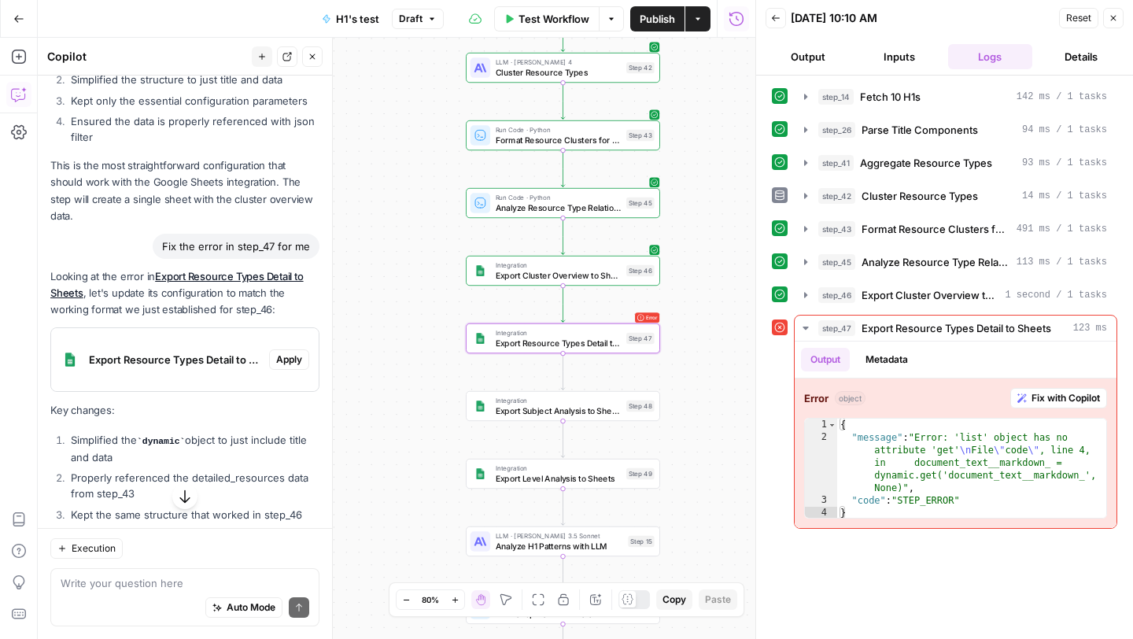
click at [291, 352] on span "Apply" at bounding box center [289, 359] width 26 height 14
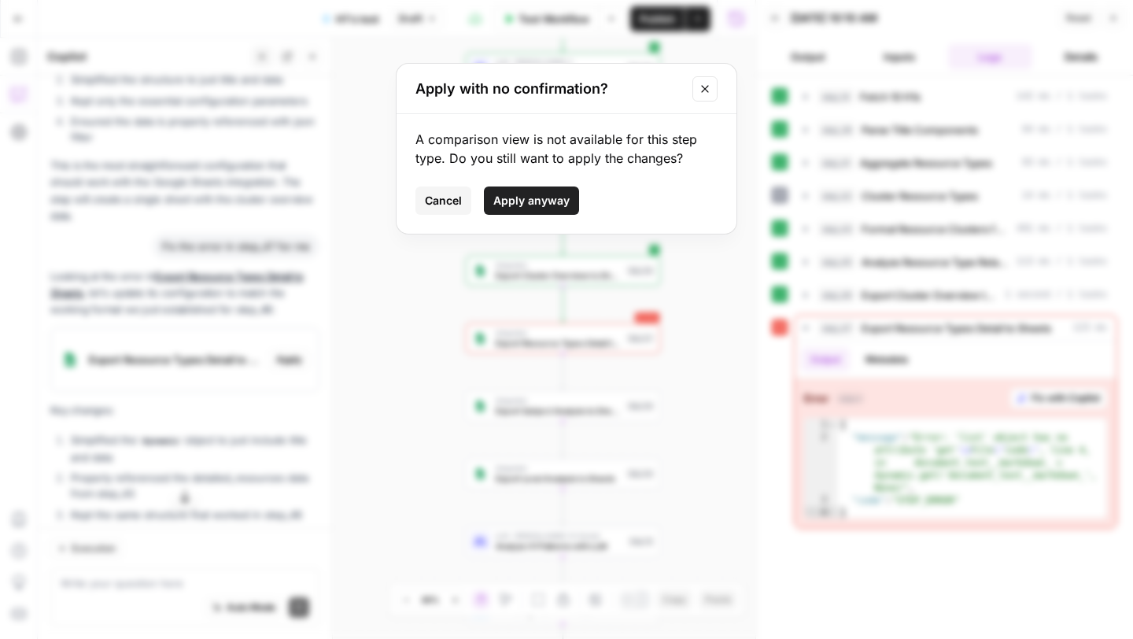
click at [566, 195] on span "Apply anyway" at bounding box center [531, 201] width 76 height 16
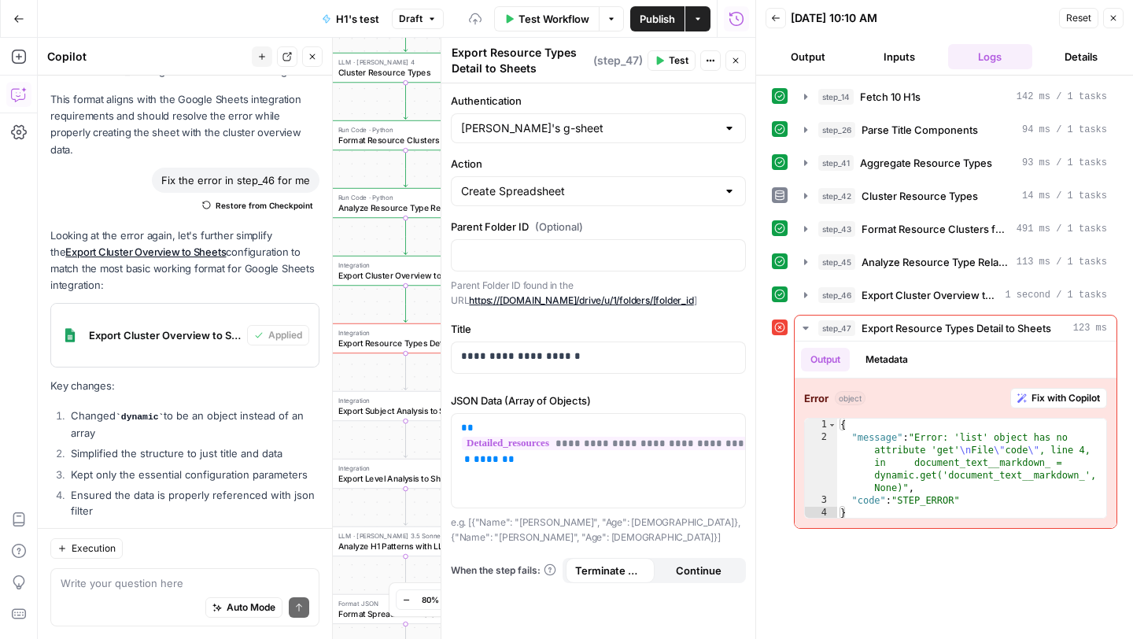
scroll to position [12462, 0]
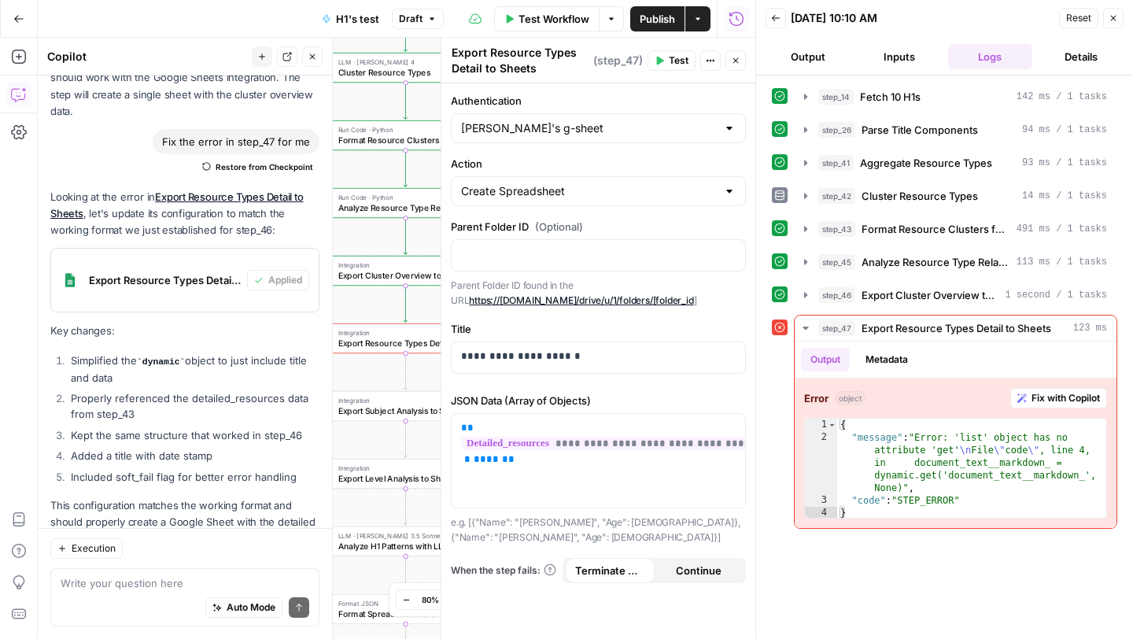
click at [678, 61] on span "Test" at bounding box center [679, 60] width 20 height 14
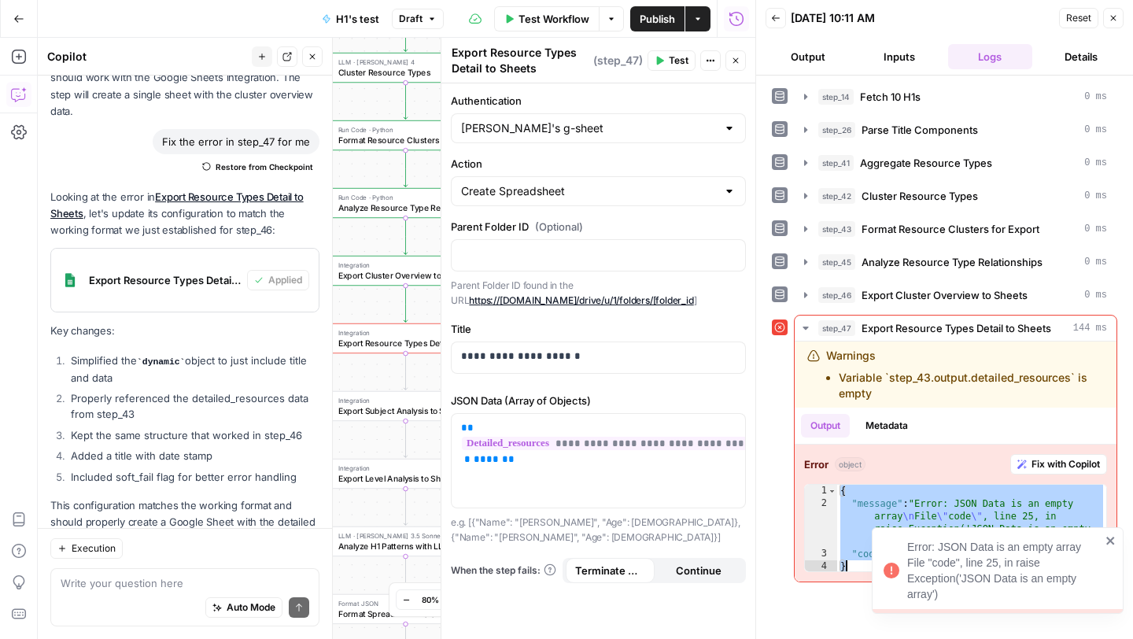
drag, startPoint x: 840, startPoint y: 489, endPoint x: 979, endPoint y: 590, distance: 172.3
click at [979, 590] on body "Error: JSON Data is an empty array File "code", line 25, in raise Exception('JS…" at bounding box center [566, 319] width 1133 height 639
type textarea "**********"
click at [132, 582] on textarea at bounding box center [185, 583] width 249 height 16
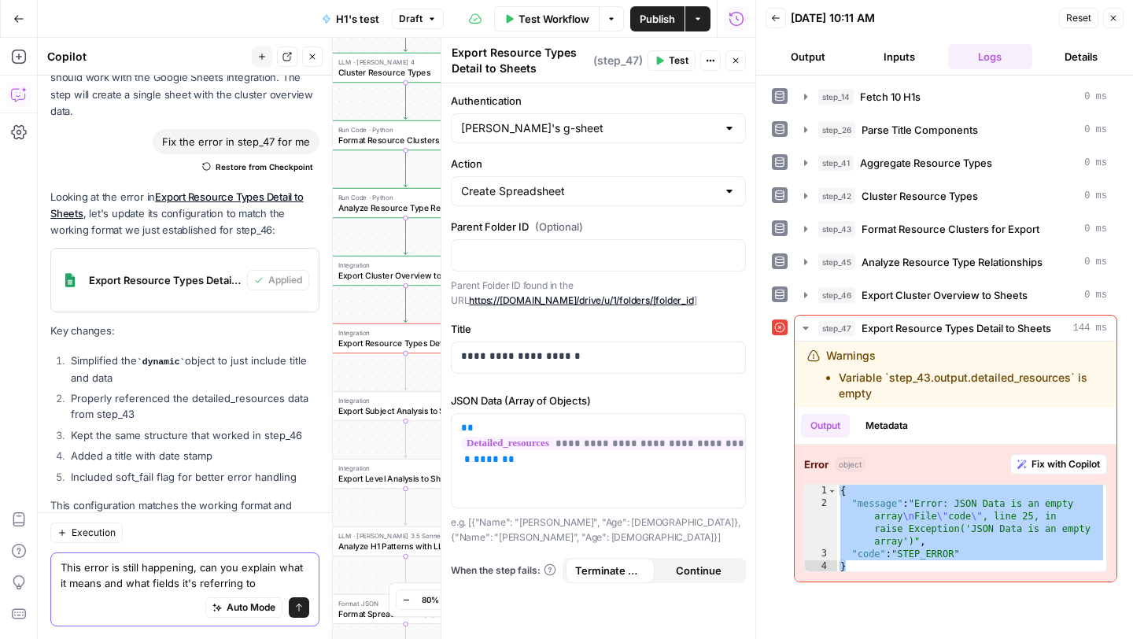
scroll to position [12477, 0]
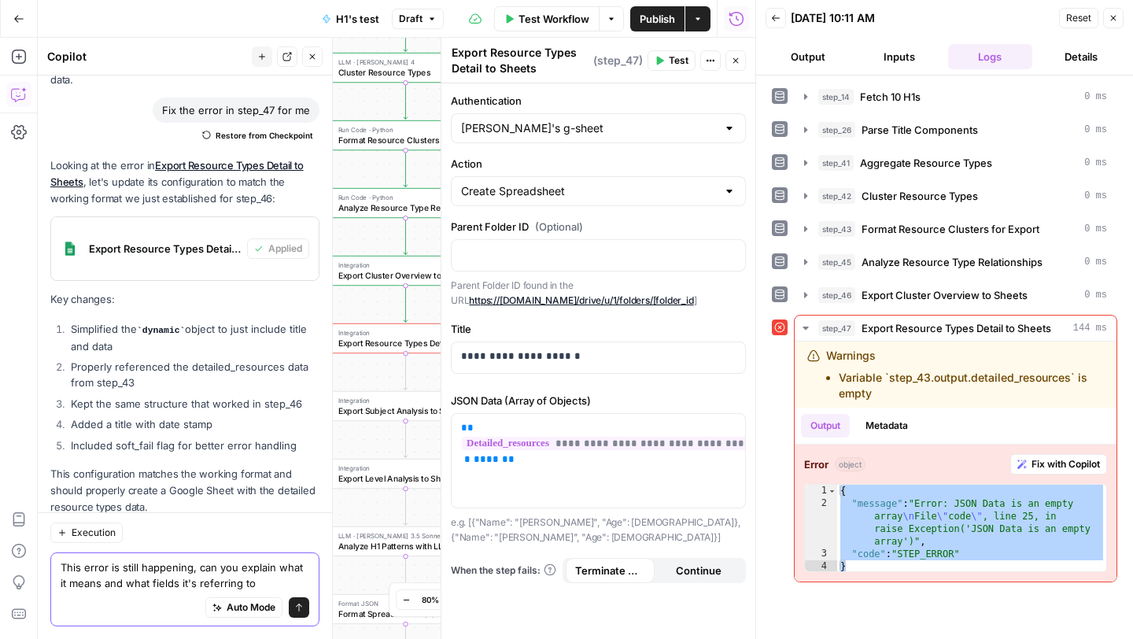
paste textarea "{ "message": "Error: JSON Data is an empty array\nFile \"code\", line 25, in ra…"
type textarea "This error is still happening, can you explain what it means and what fields it…"
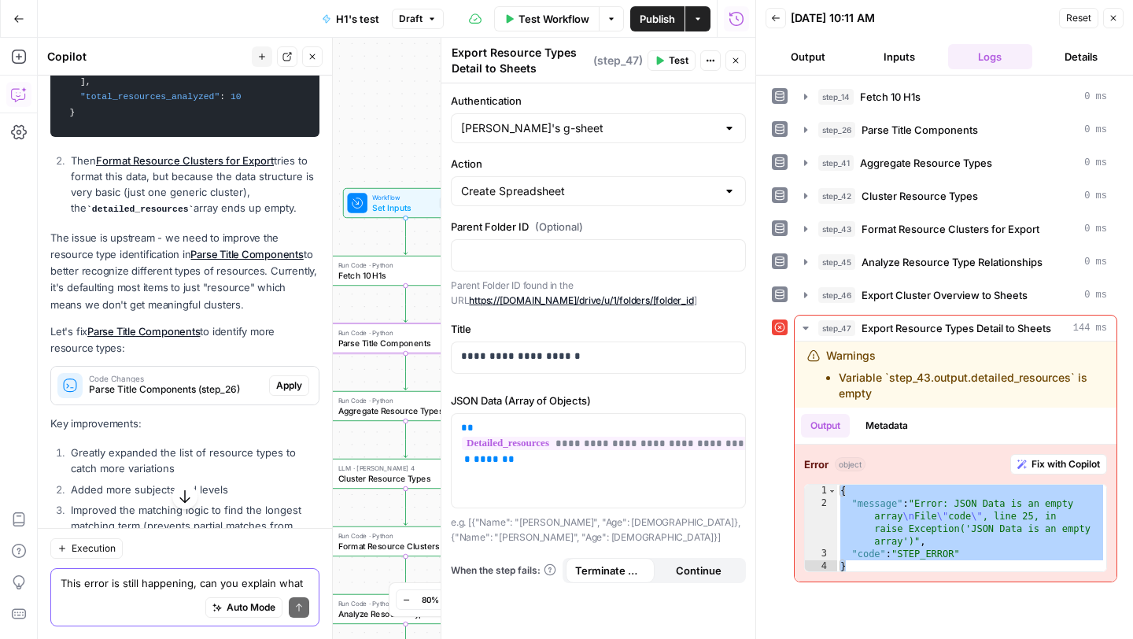
scroll to position [13508, 0]
click at [293, 376] on span "Apply" at bounding box center [289, 383] width 26 height 14
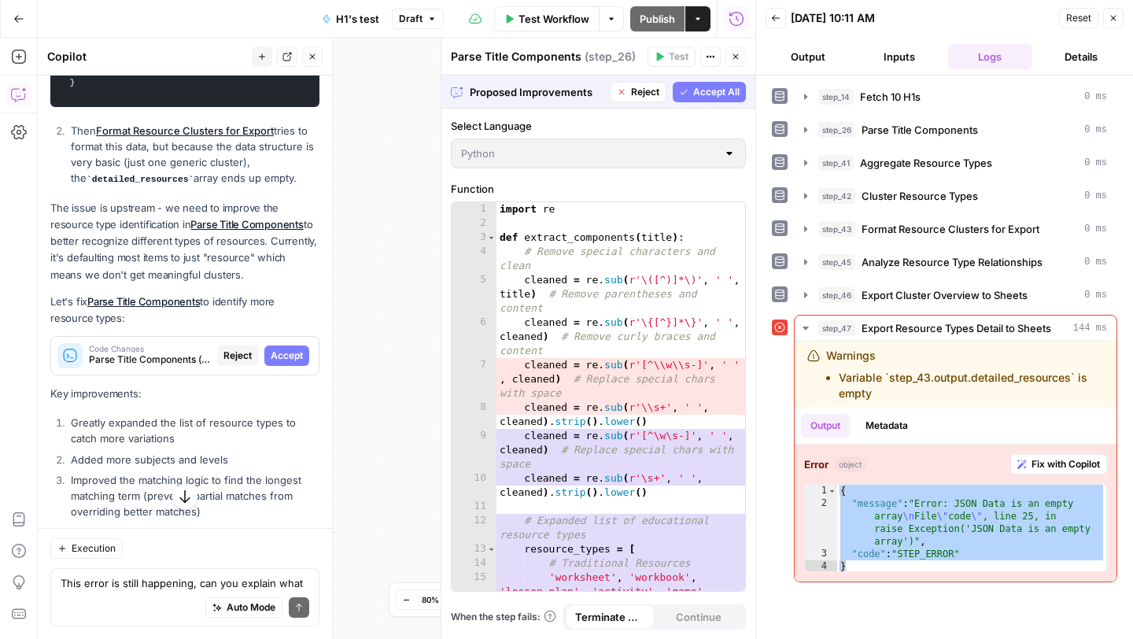
scroll to position [13058, 0]
click at [283, 348] on span "Accept" at bounding box center [287, 355] width 32 height 14
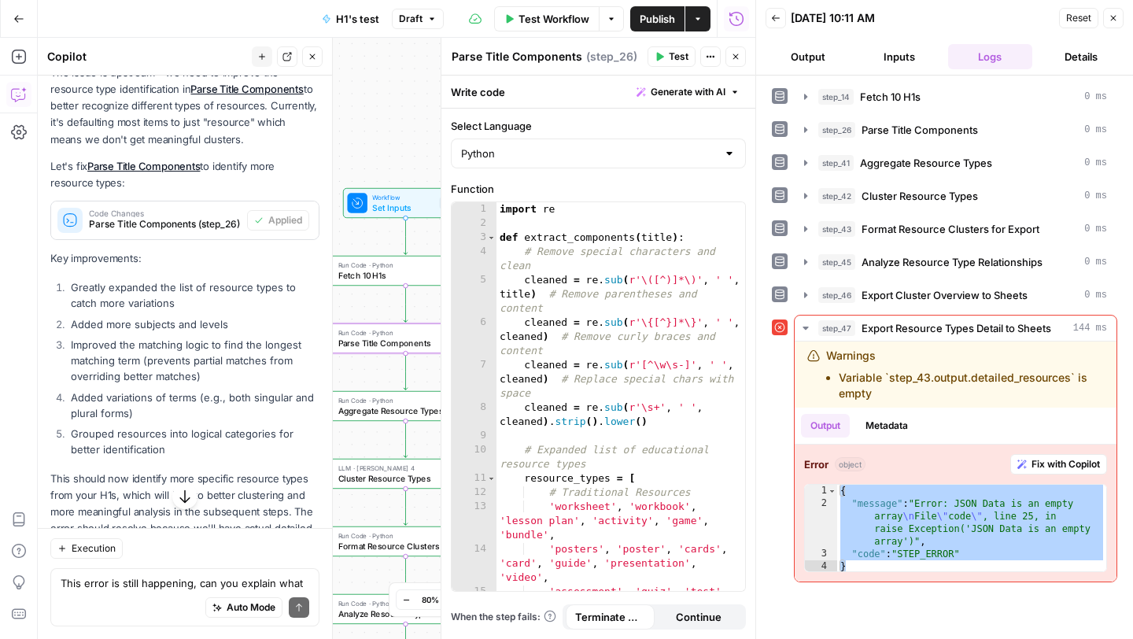
scroll to position [13717, 0]
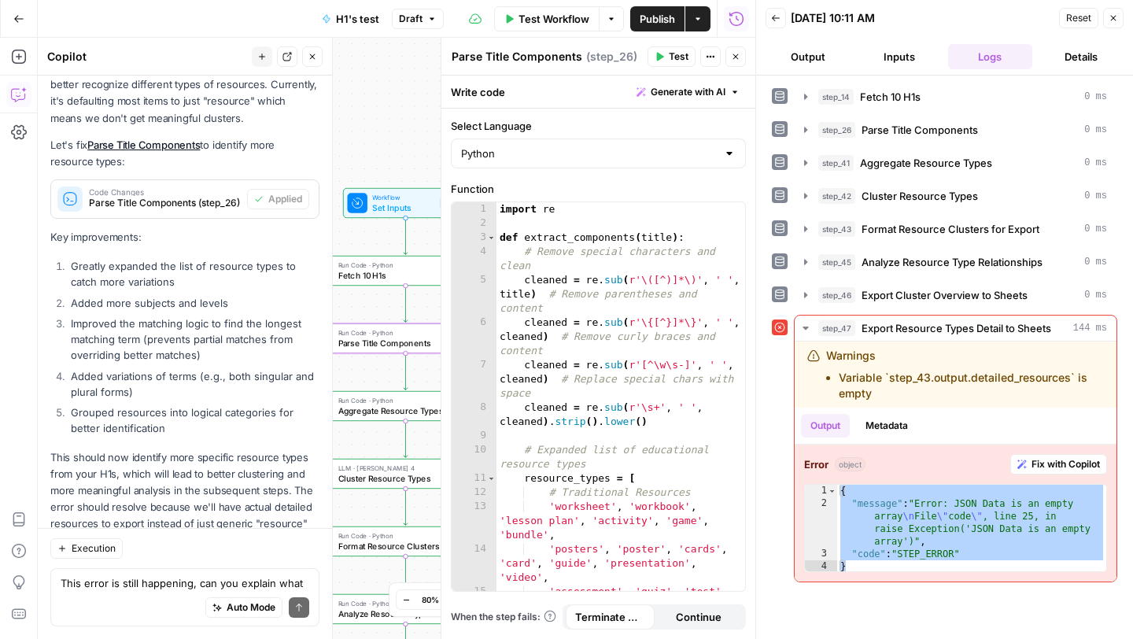
click at [676, 56] on span "Test" at bounding box center [679, 57] width 20 height 14
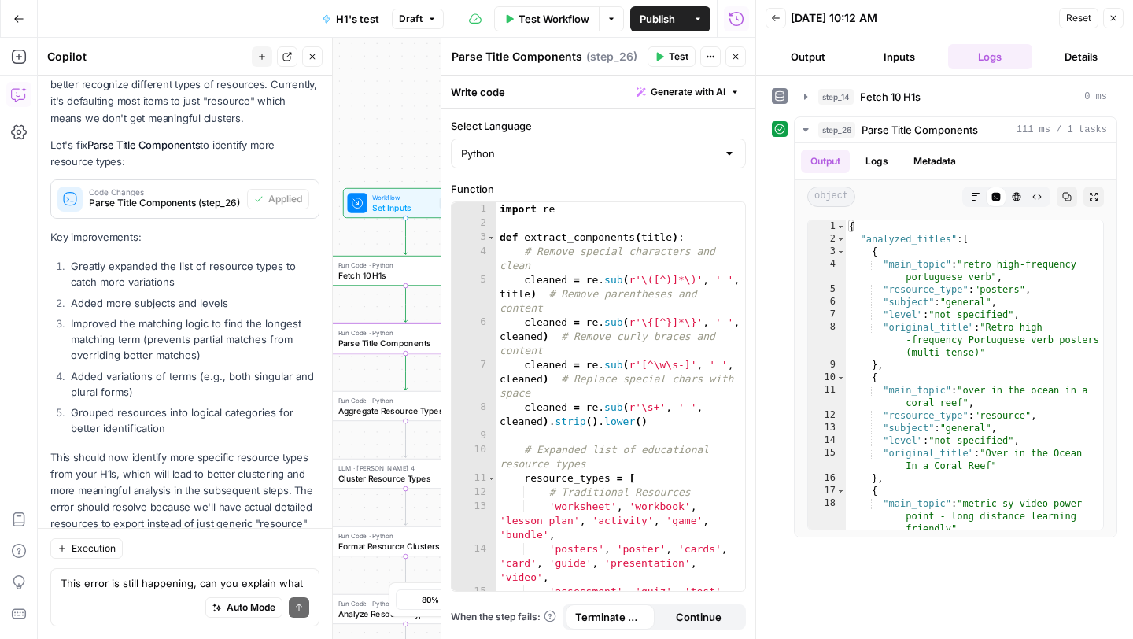
click at [1113, 20] on icon "button" at bounding box center [1112, 17] width 9 height 9
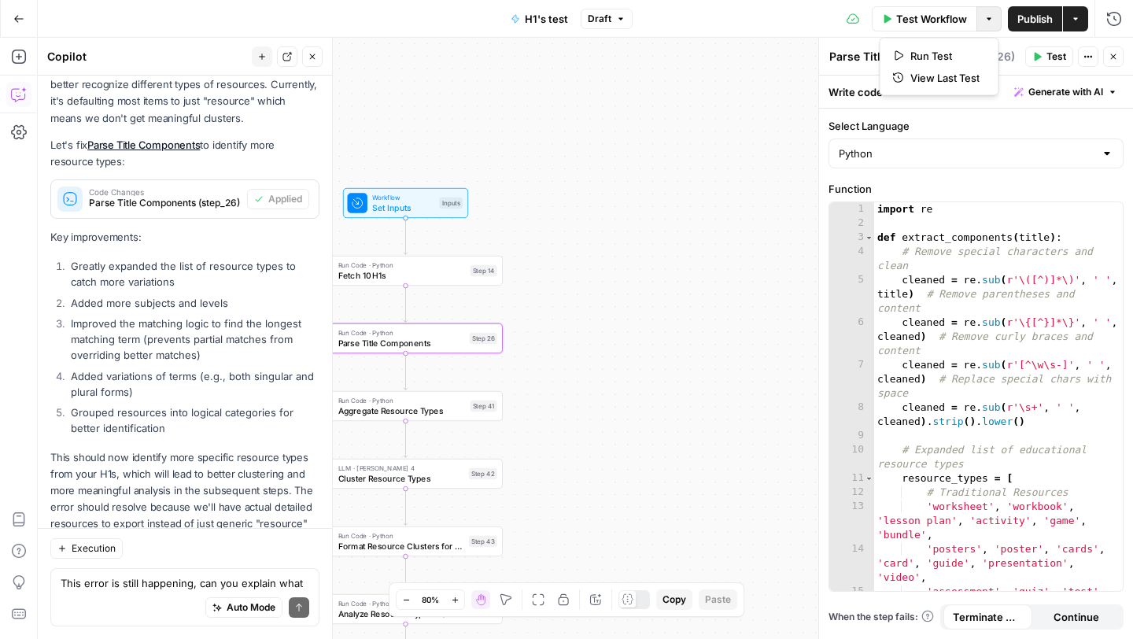
click at [986, 19] on icon "button" at bounding box center [988, 18] width 9 height 9
click at [946, 60] on span "Run Test" at bounding box center [944, 56] width 69 height 16
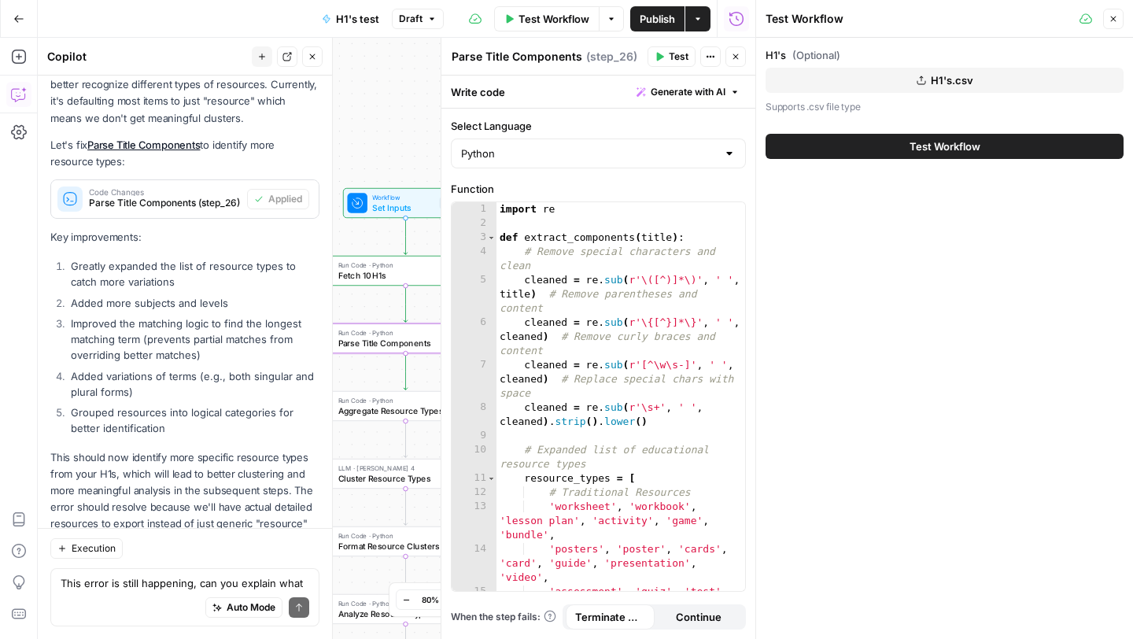
click at [902, 153] on button "Test Workflow" at bounding box center [944, 146] width 358 height 25
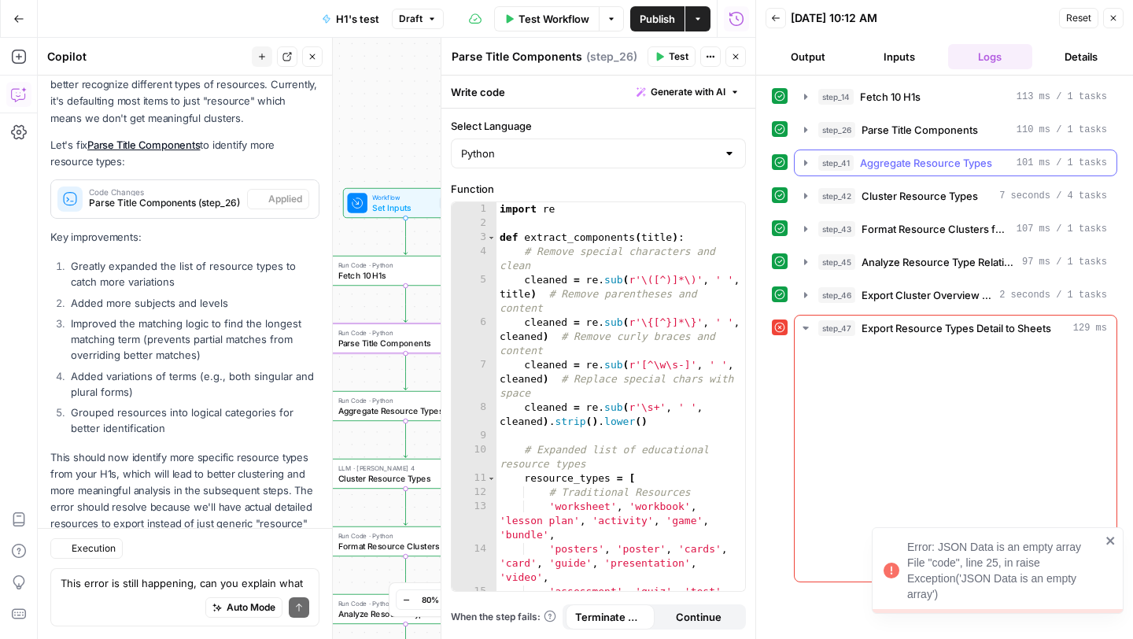
scroll to position [13717, 0]
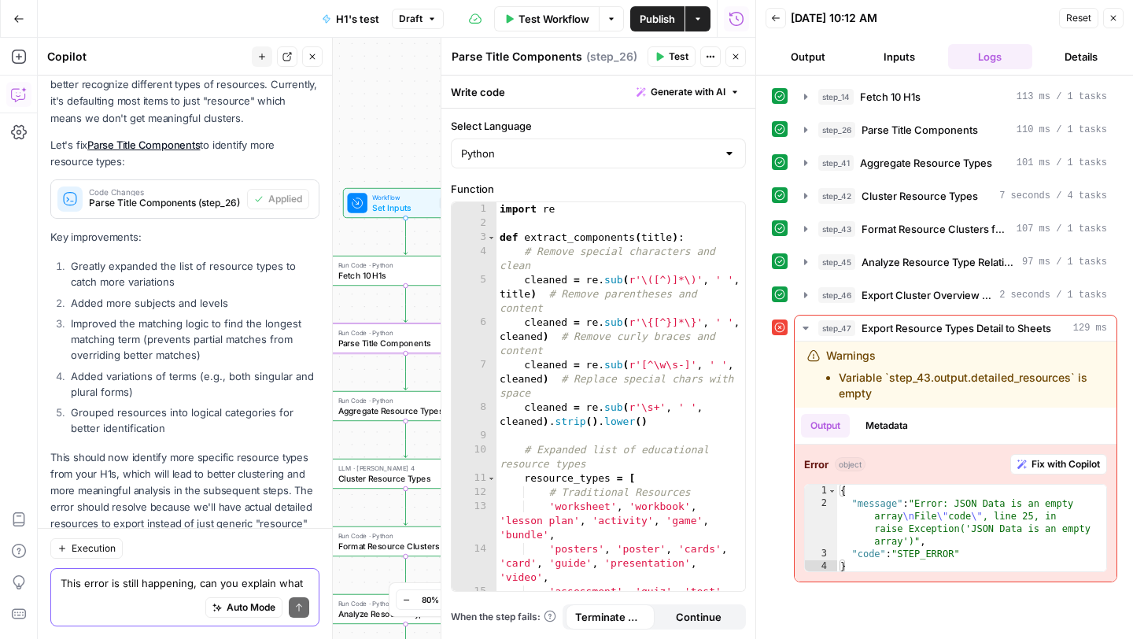
click at [111, 583] on textarea "This error is still happening, can you explain what it means and what fields it…" at bounding box center [185, 583] width 249 height 16
type textarea "I don't think"
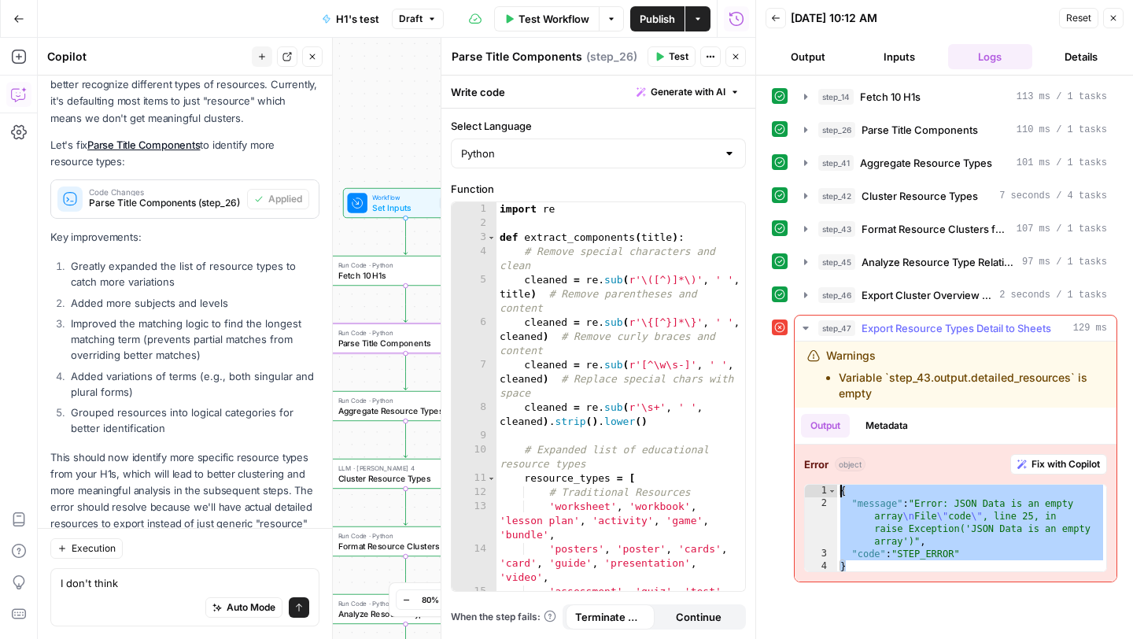
drag, startPoint x: 859, startPoint y: 563, endPoint x: 840, endPoint y: 485, distance: 80.1
click at [840, 485] on div "{ "message" : "Error: JSON Data is an empty array \n File \" code \" , line 25,…" at bounding box center [971, 541] width 269 height 113
type textarea "**********"
click at [128, 588] on textarea "I don't think" at bounding box center [185, 583] width 249 height 16
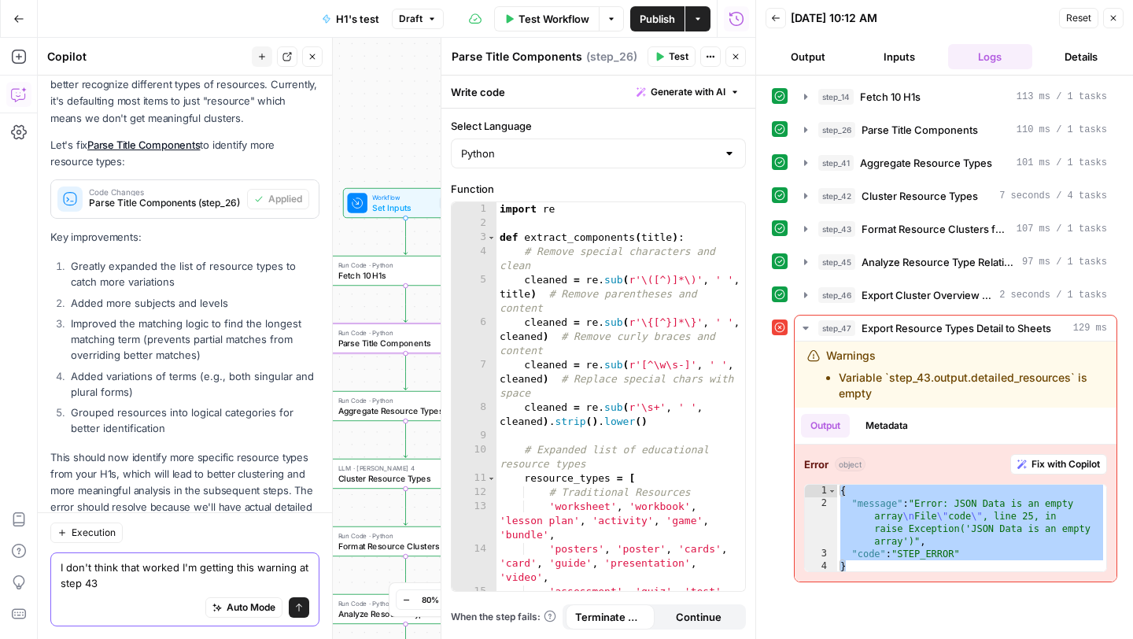
scroll to position [13733, 0]
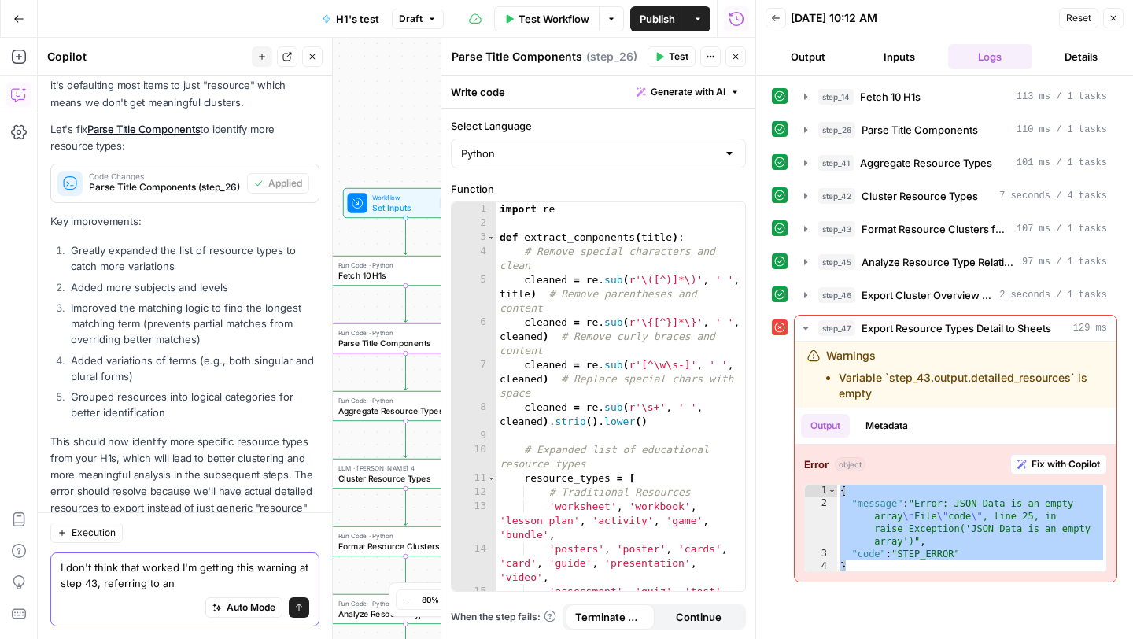
click at [95, 582] on textarea "I don't think that worked I'm getting this warning at step 43, referring to an" at bounding box center [185, 574] width 249 height 31
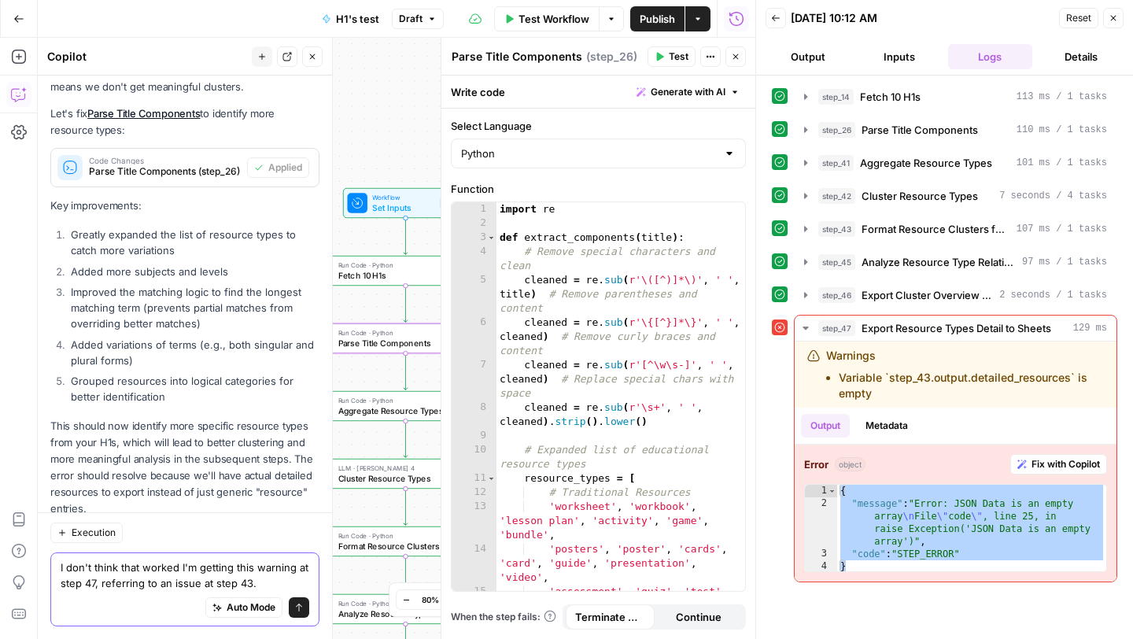
paste textarea "{ "message": "Error: JSON Data is an empty array\nFile \"code\", line 25, in ra…"
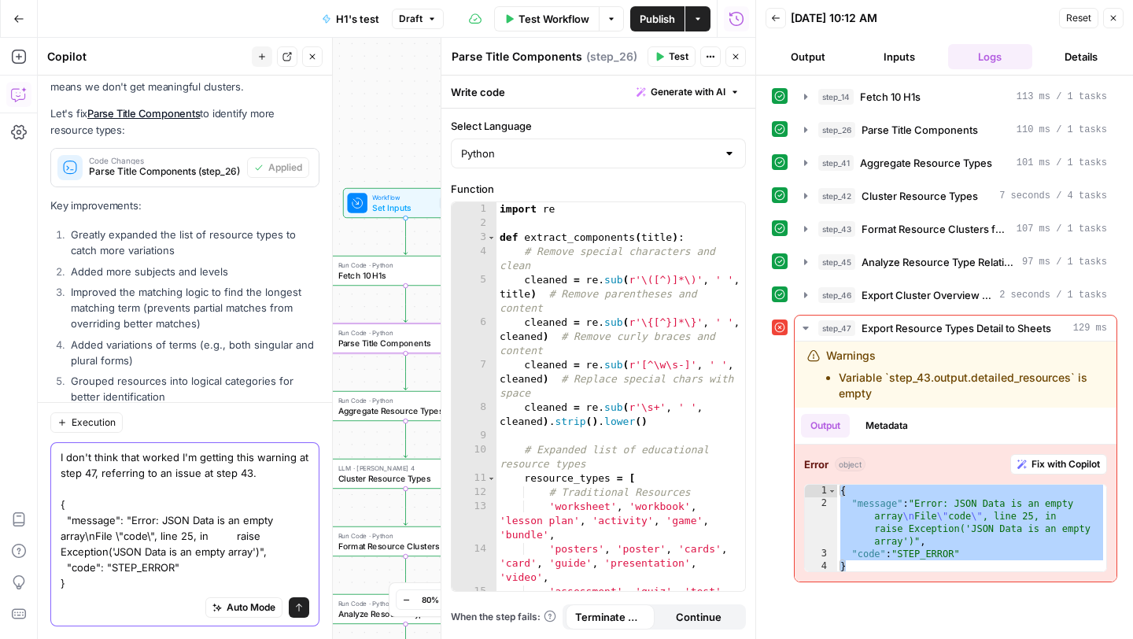
scroll to position [13843, 0]
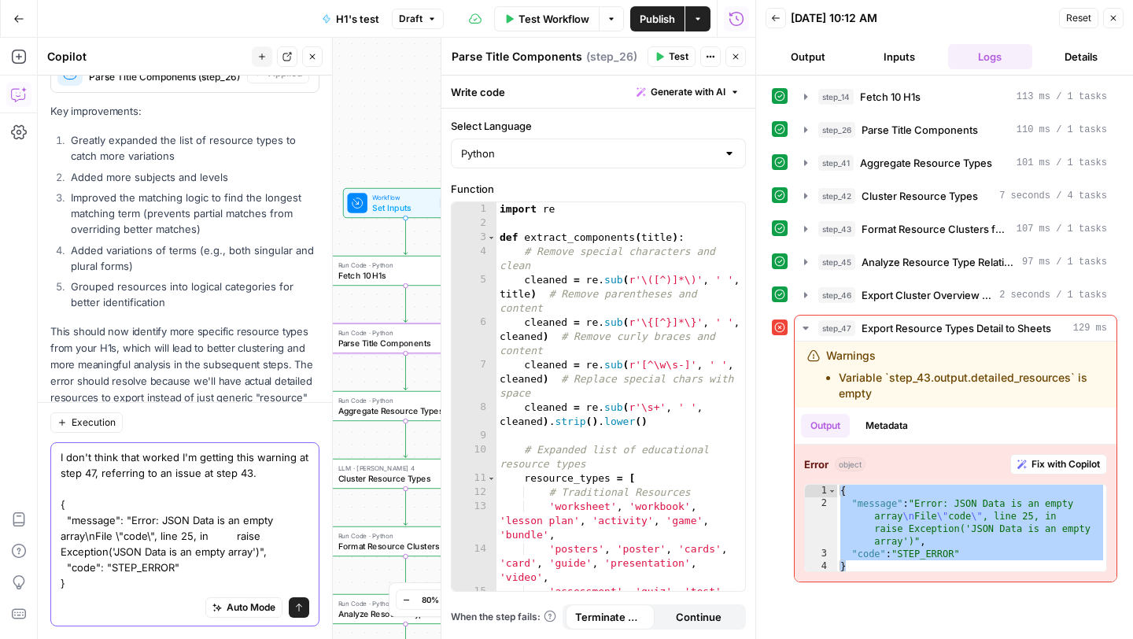
type textarea "I don't think that worked I'm getting this warning at step 47, referring to an …"
click at [295, 610] on icon "submit" at bounding box center [298, 607] width 9 height 9
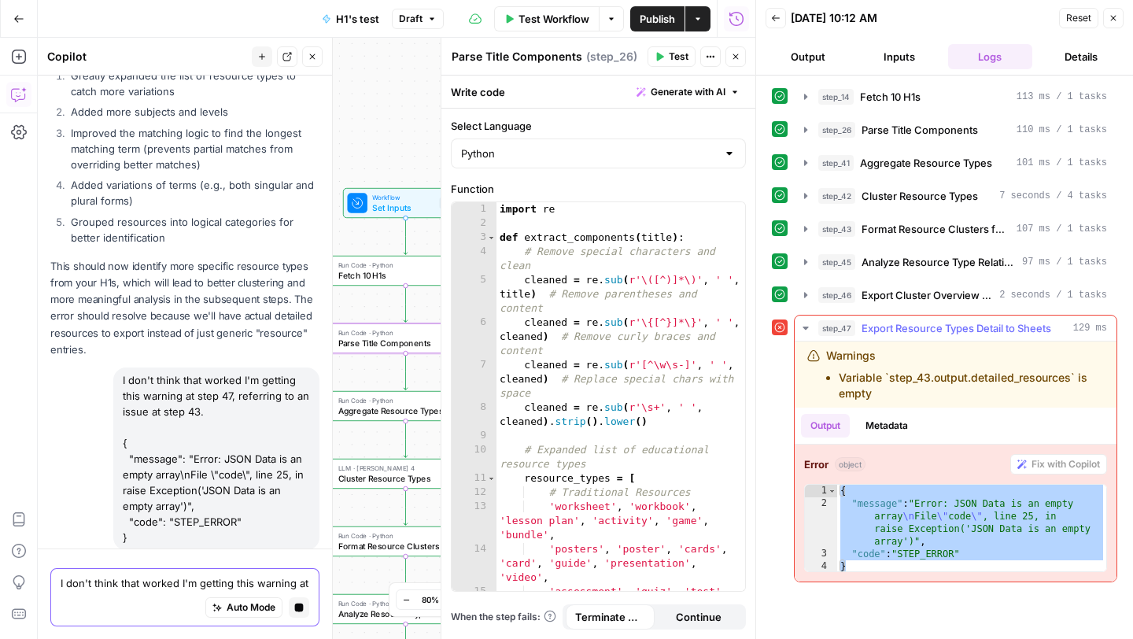
scroll to position [13362, 0]
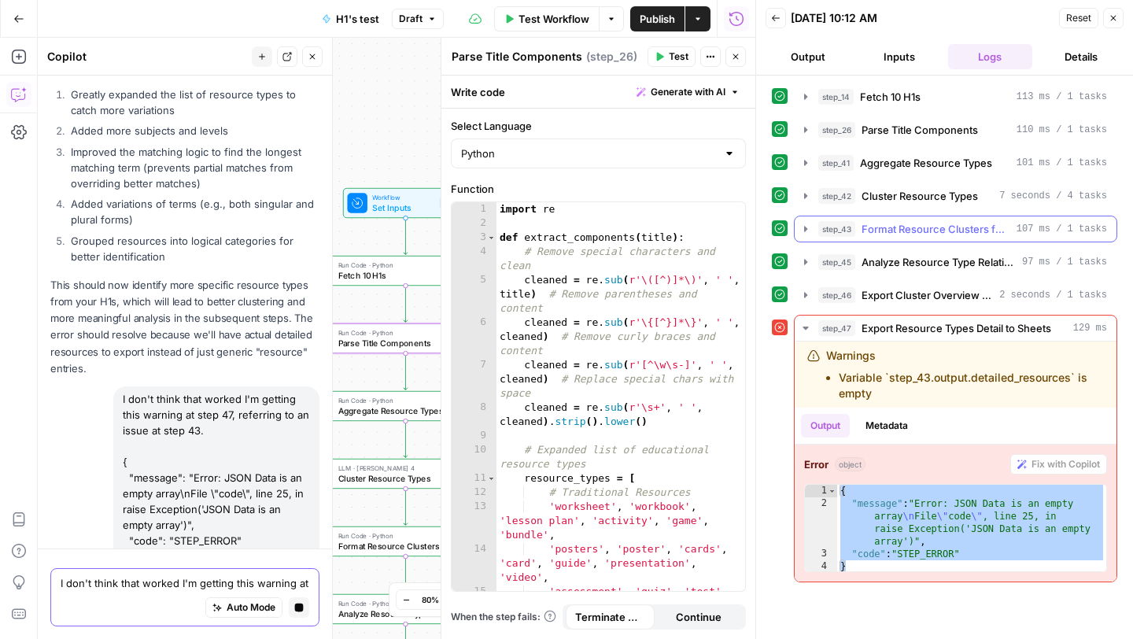
click at [809, 235] on button "step_43 Format Resource Clusters for Export 107 ms / 1 tasks" at bounding box center [956, 228] width 322 height 25
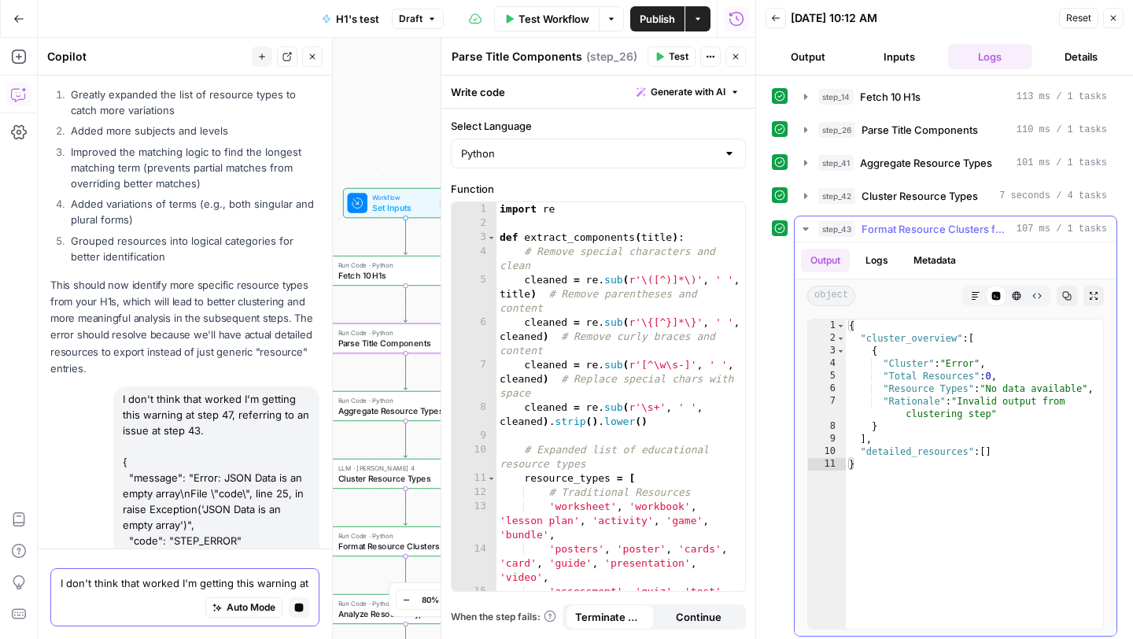
click at [879, 263] on button "Logs" at bounding box center [877, 261] width 42 height 24
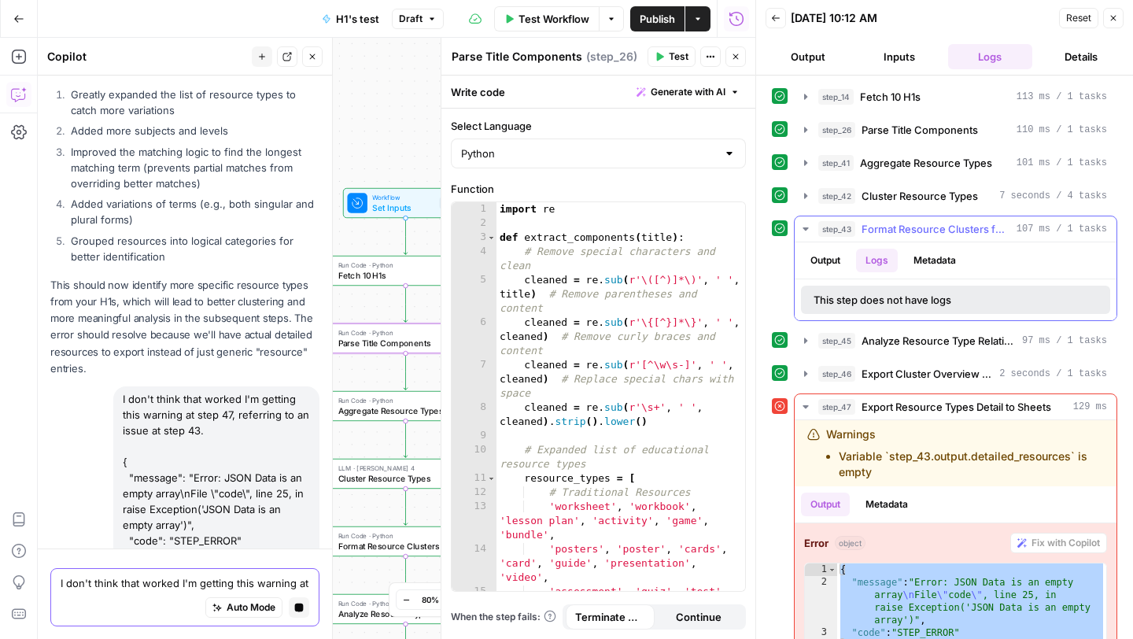
click at [834, 255] on button "Output" at bounding box center [825, 261] width 49 height 24
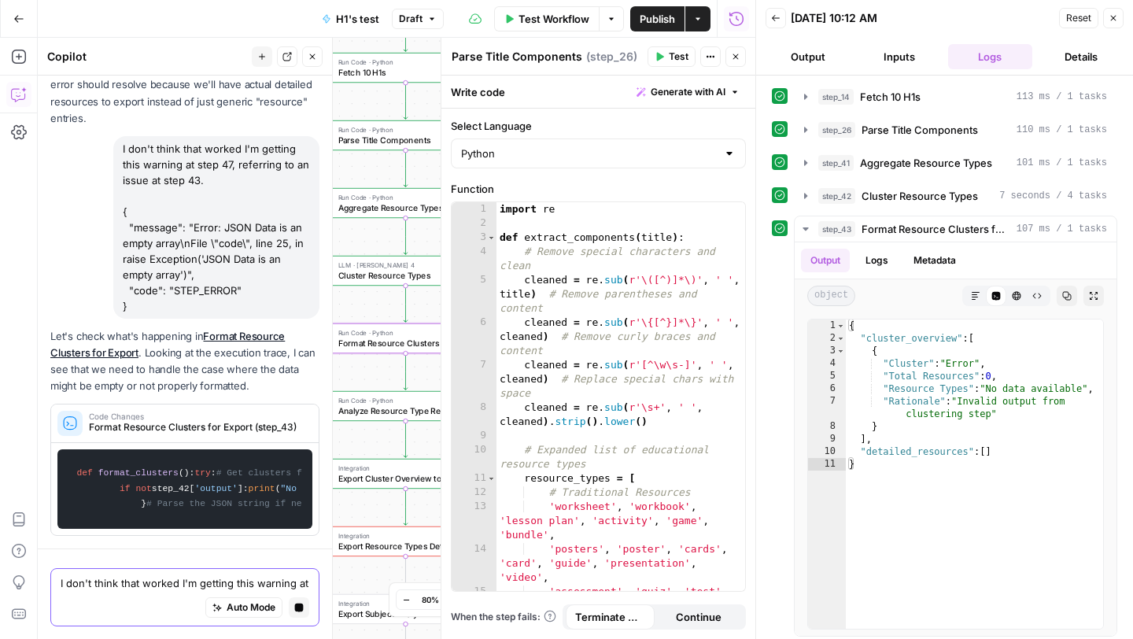
scroll to position [13738, 0]
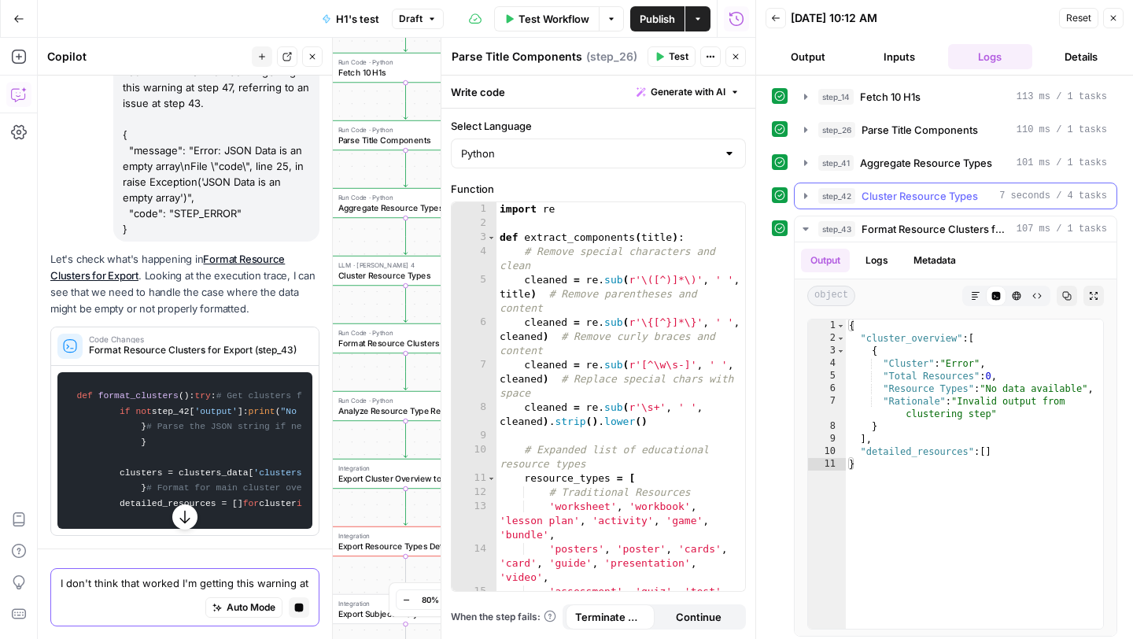
click at [804, 198] on icon "button" at bounding box center [805, 196] width 13 height 13
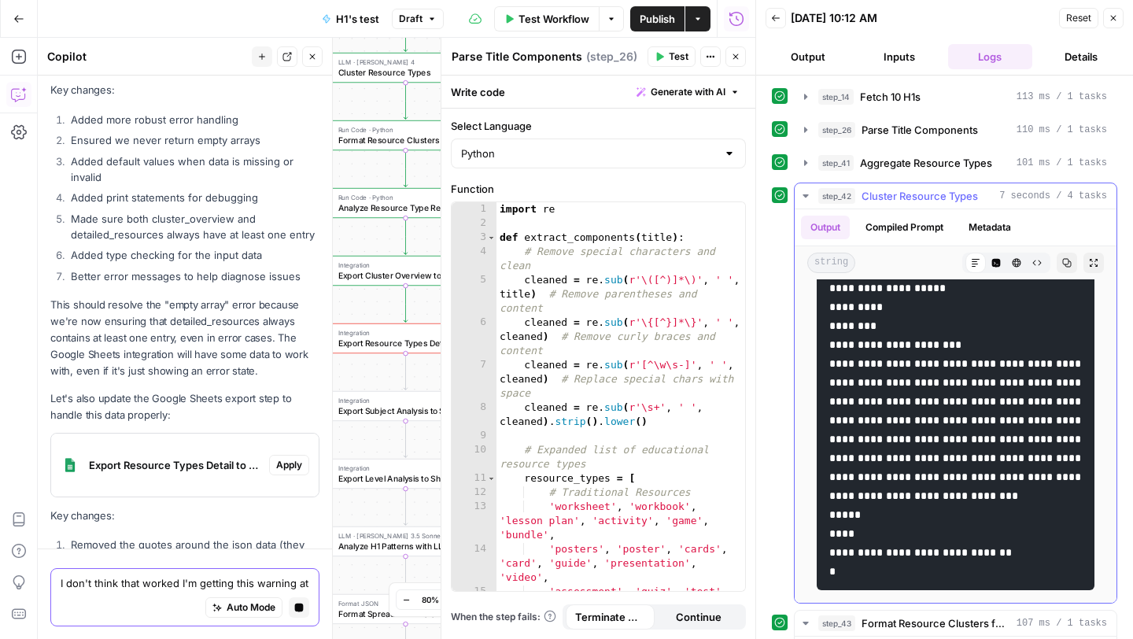
scroll to position [14078, 0]
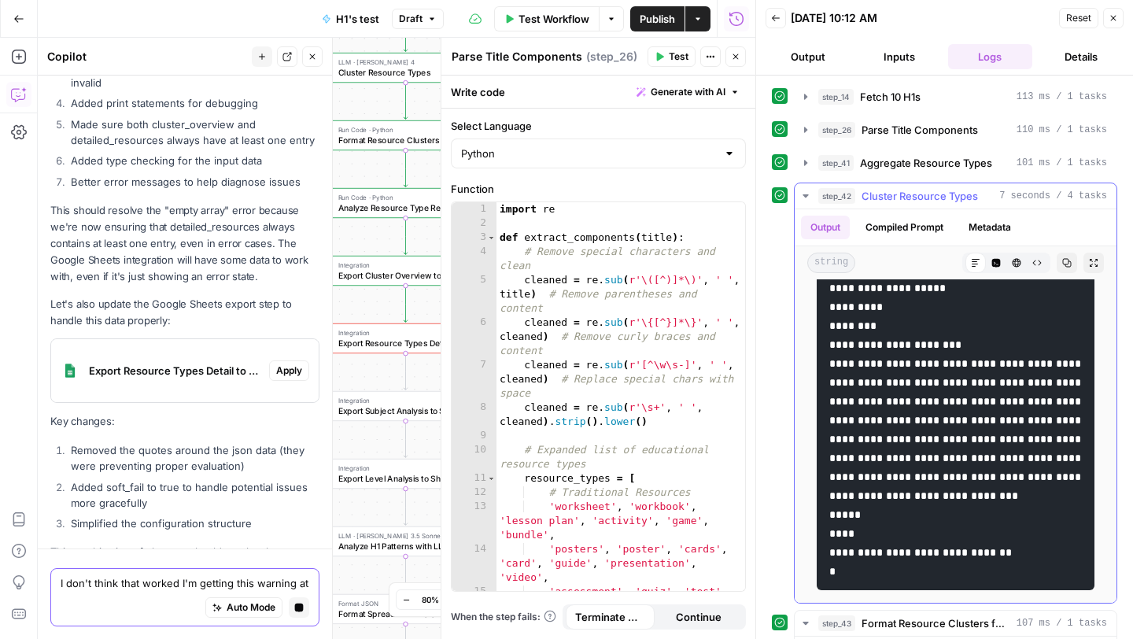
click at [801, 192] on icon "button" at bounding box center [805, 196] width 13 height 13
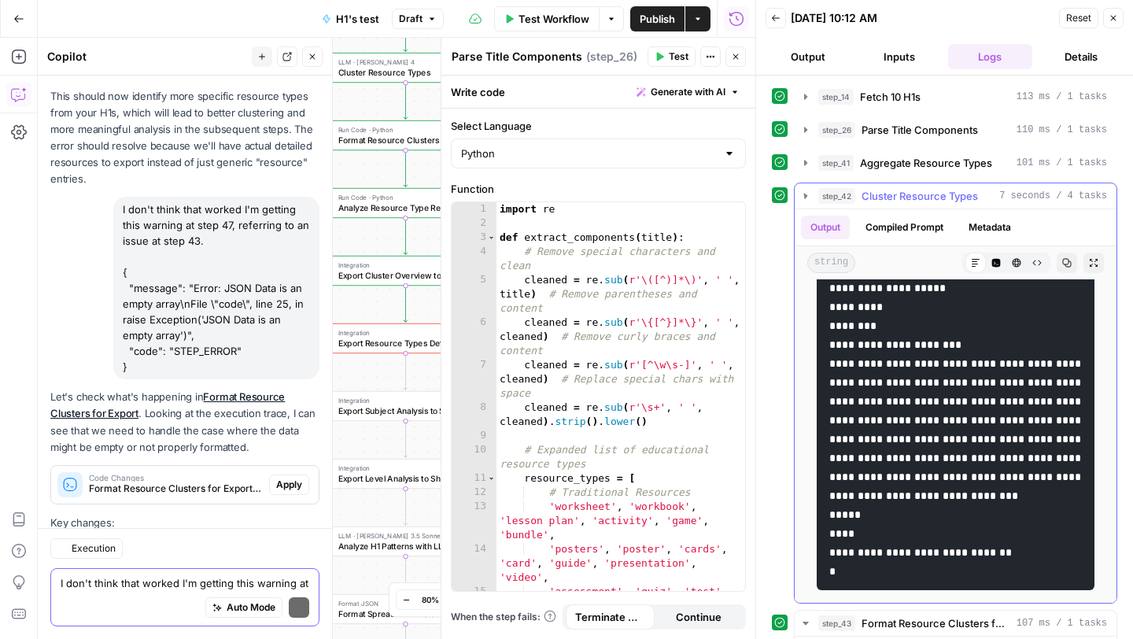
scroll to position [14650, 0]
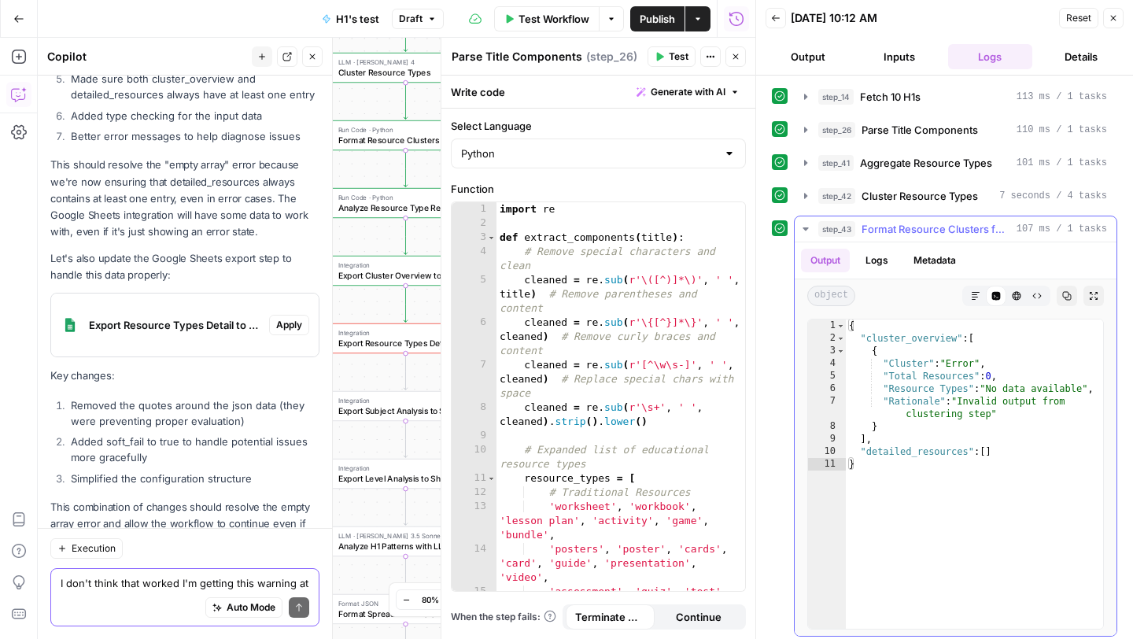
click at [806, 230] on icon "button" at bounding box center [805, 229] width 13 height 13
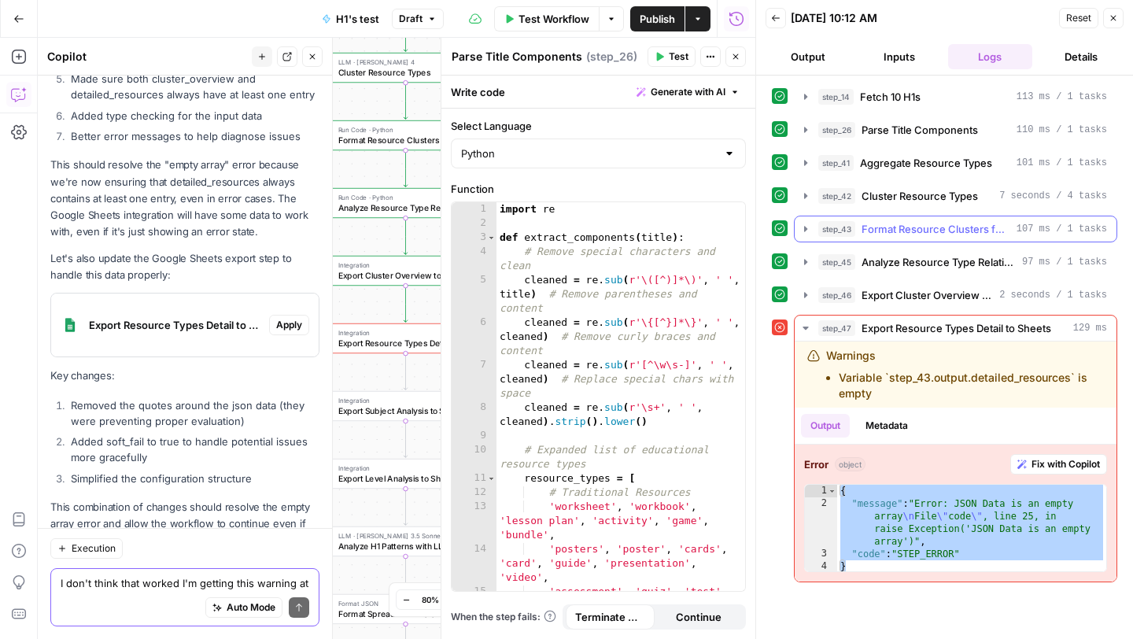
click at [806, 230] on icon "button" at bounding box center [805, 229] width 13 height 13
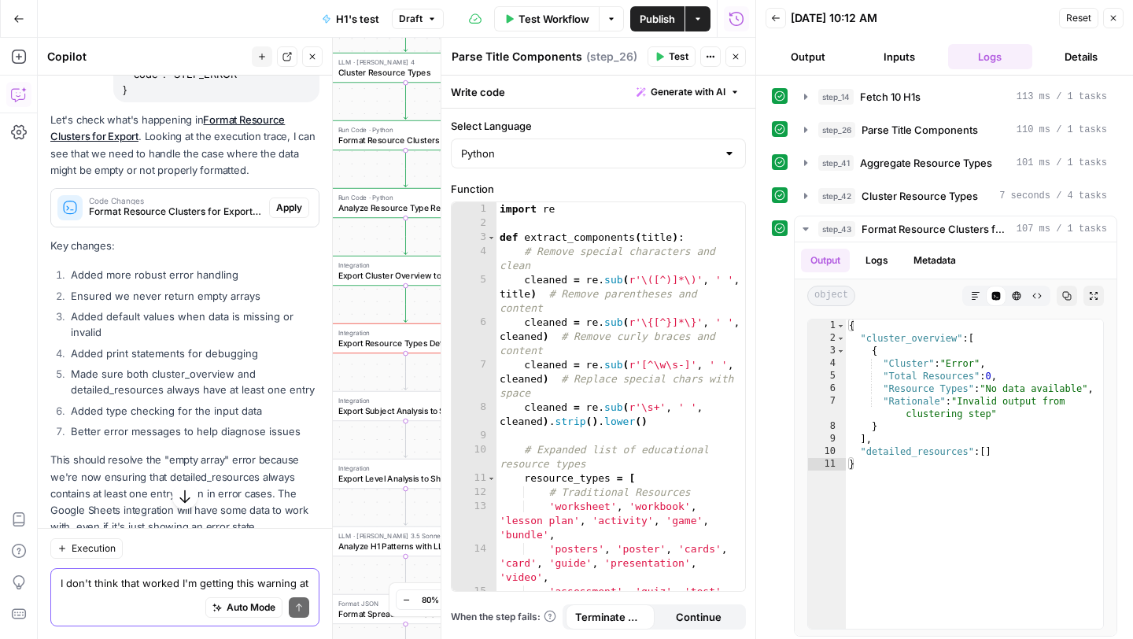
scroll to position [14339, 0]
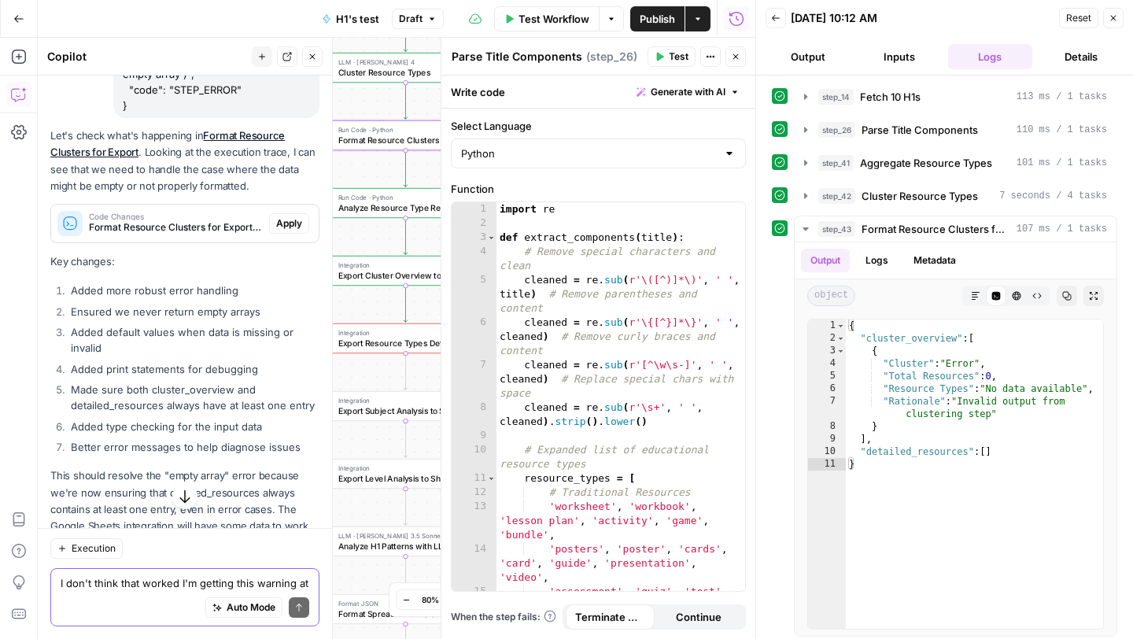
click at [287, 216] on span "Apply" at bounding box center [289, 223] width 26 height 14
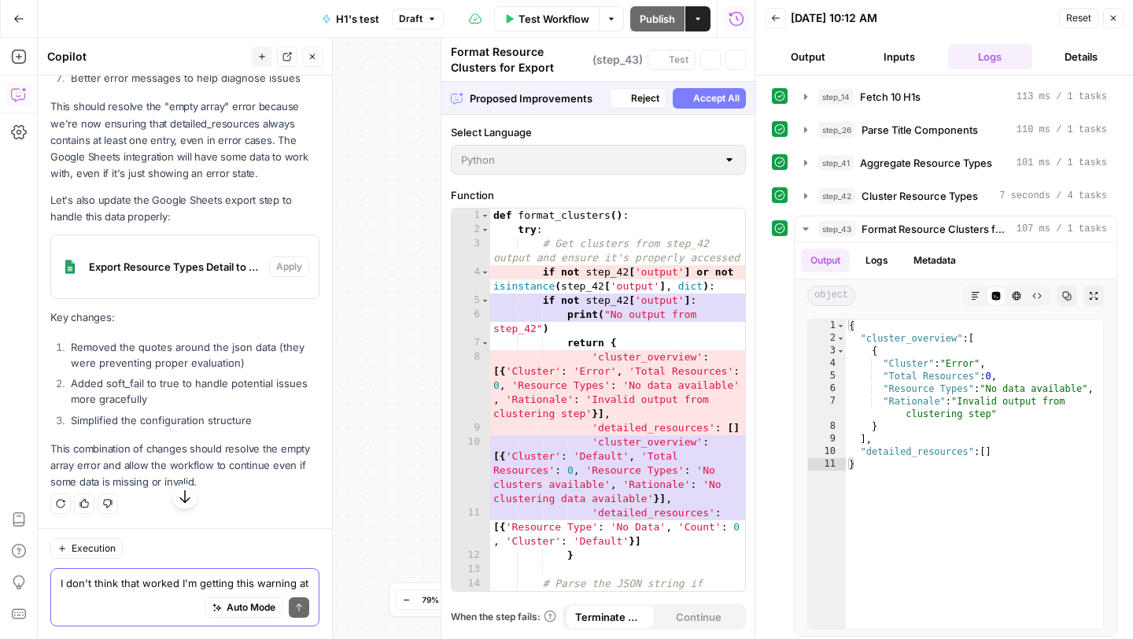
scroll to position [13836, 0]
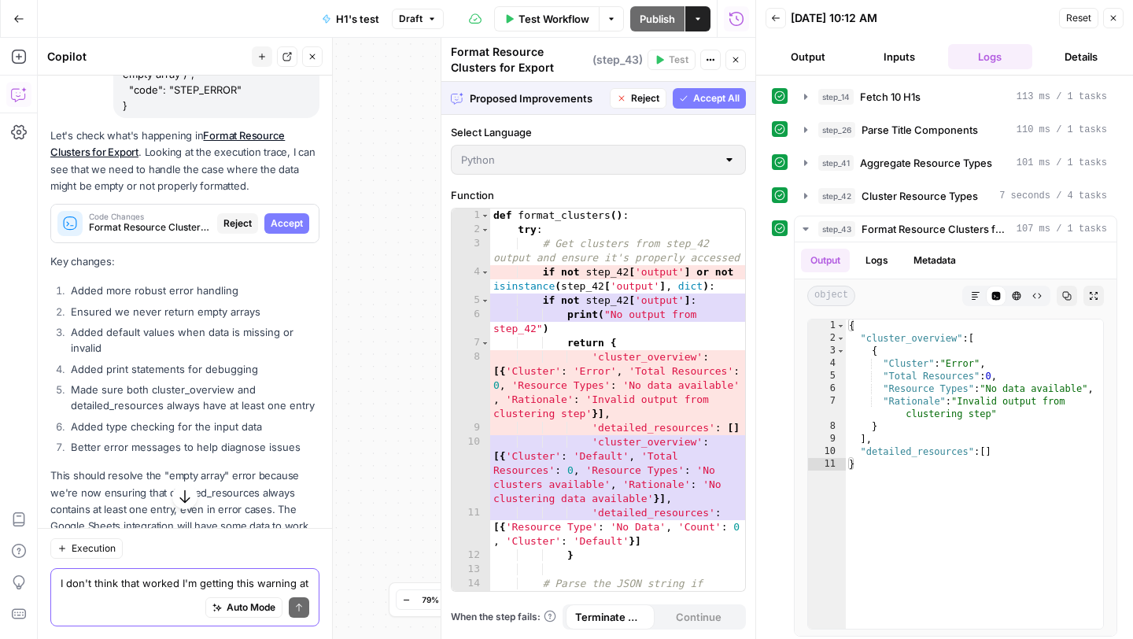
click at [290, 216] on span "Accept" at bounding box center [287, 223] width 32 height 14
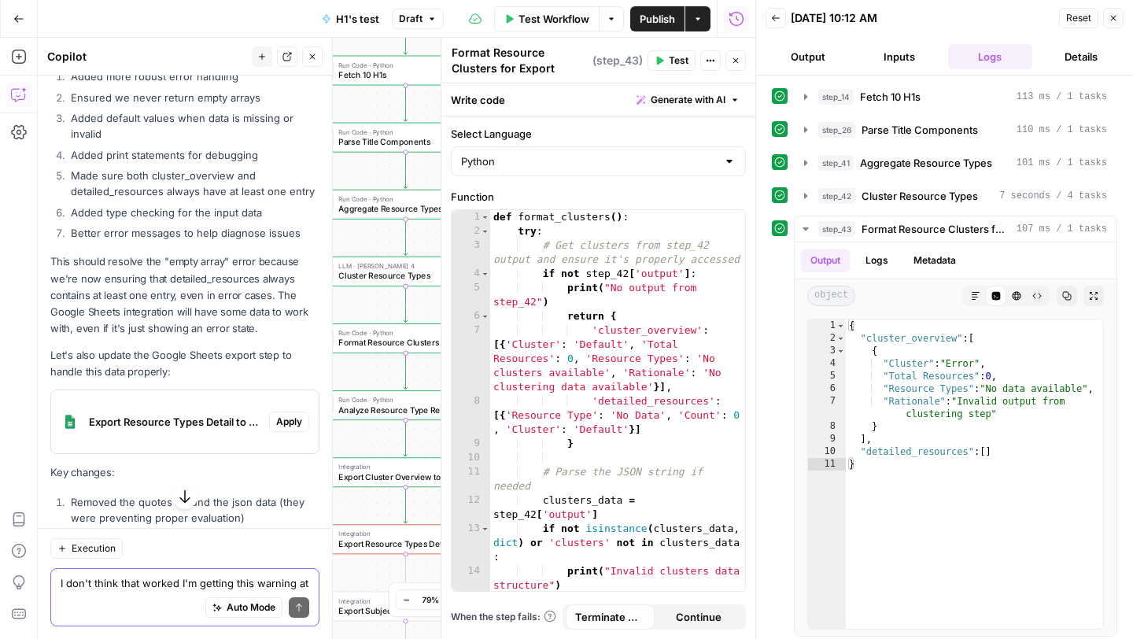
scroll to position [14589, 0]
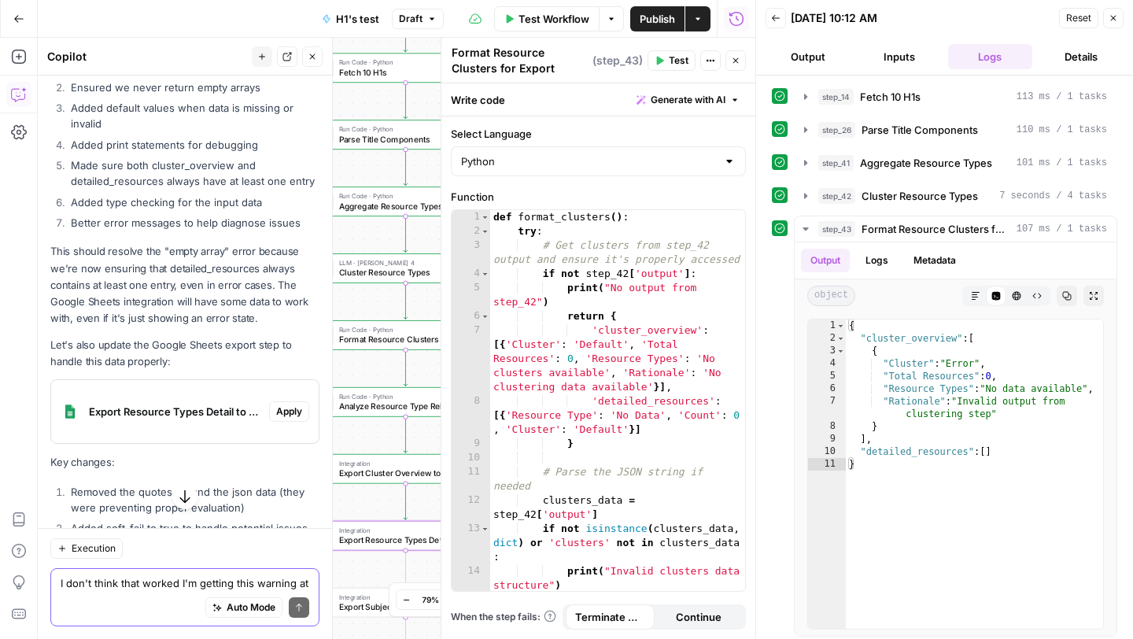
click at [281, 404] on span "Apply" at bounding box center [289, 411] width 26 height 14
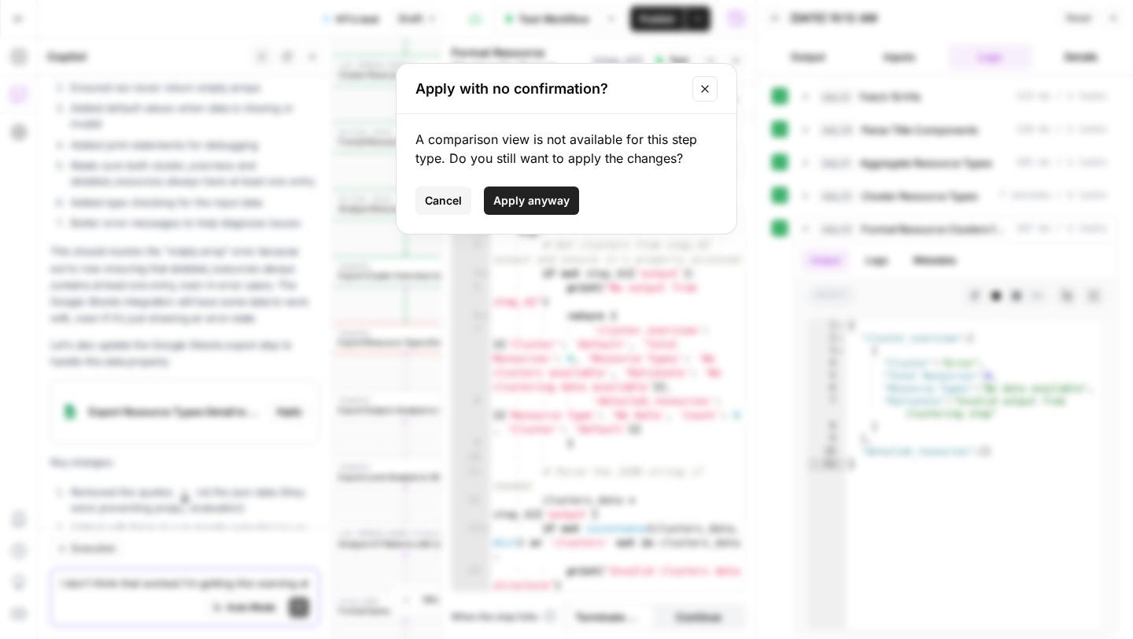
click at [525, 198] on span "Apply anyway" at bounding box center [531, 201] width 76 height 16
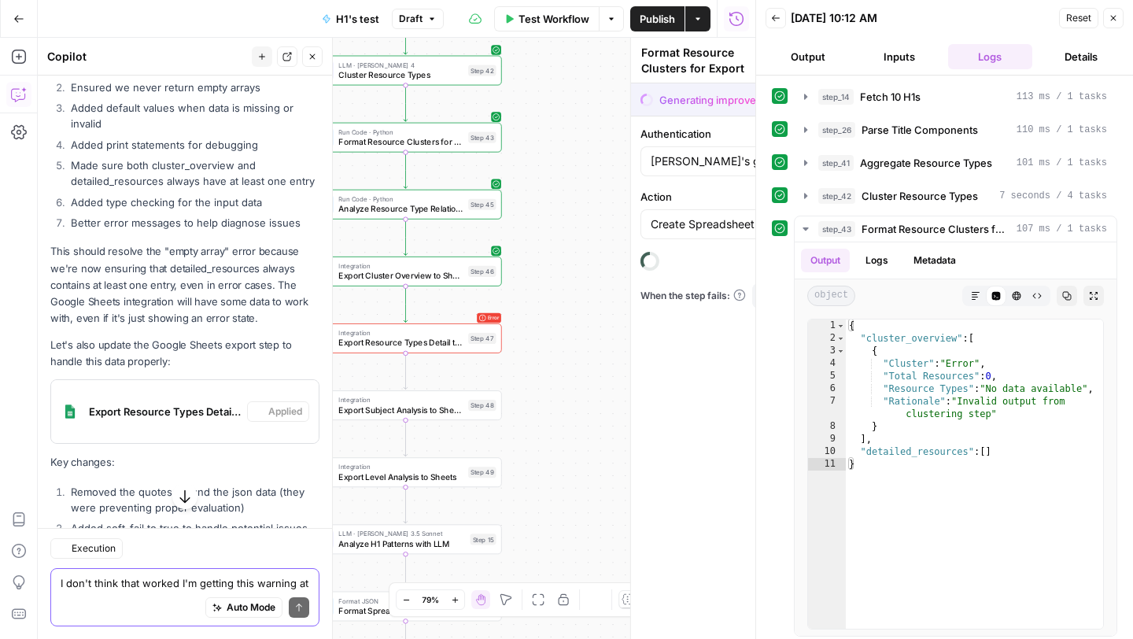
type textarea "Export Resource Types Detail to Sheets"
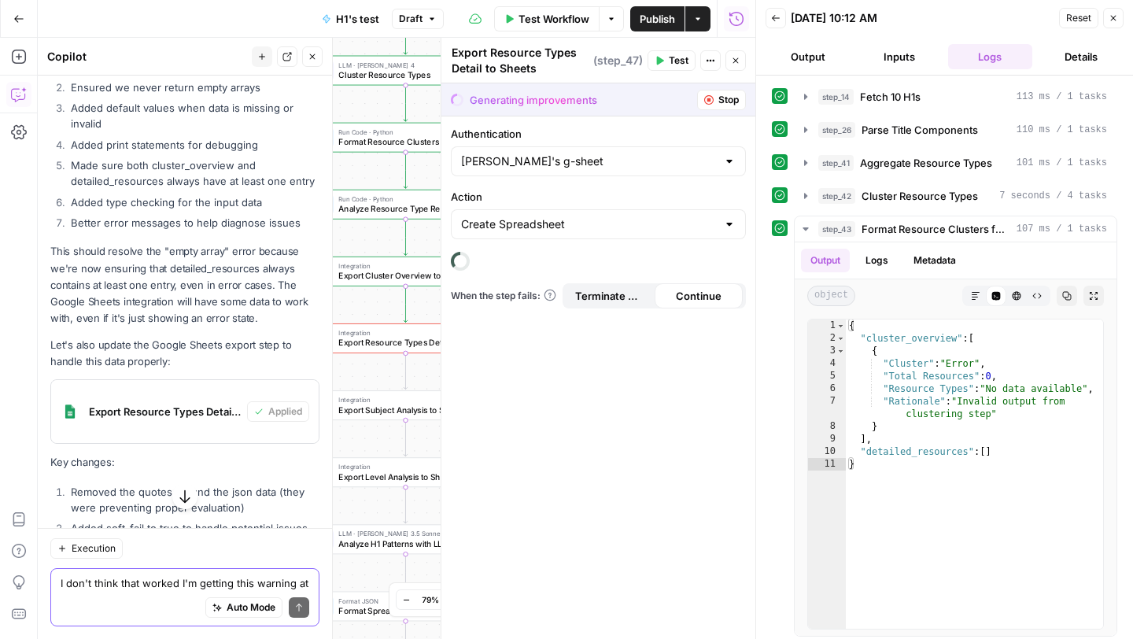
scroll to position [14675, 0]
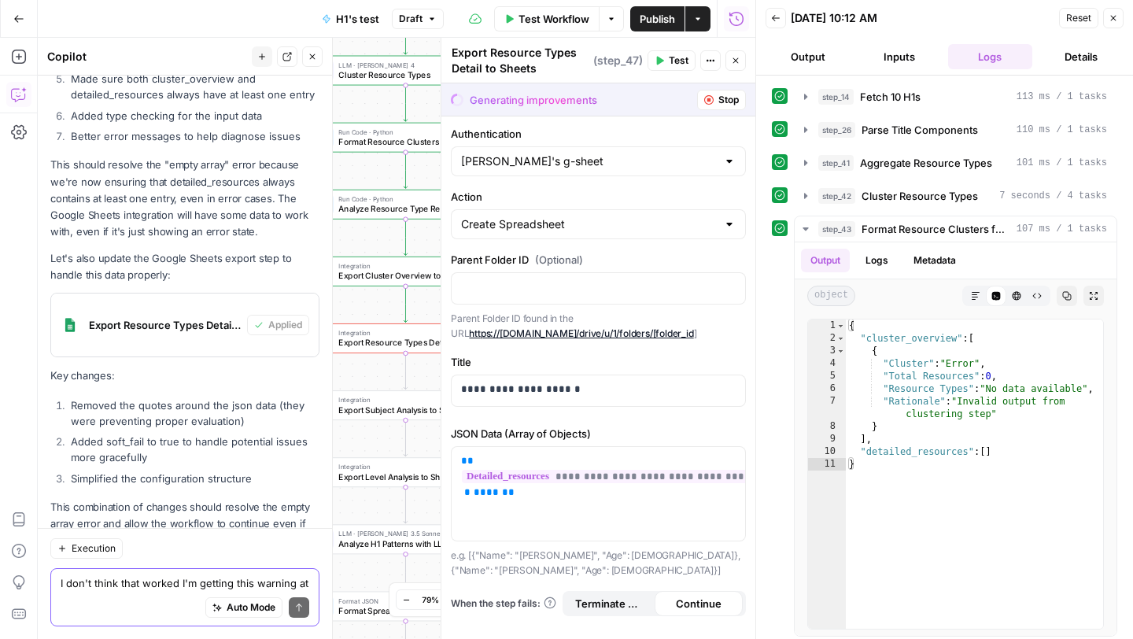
click at [671, 56] on span "Test" at bounding box center [679, 60] width 20 height 14
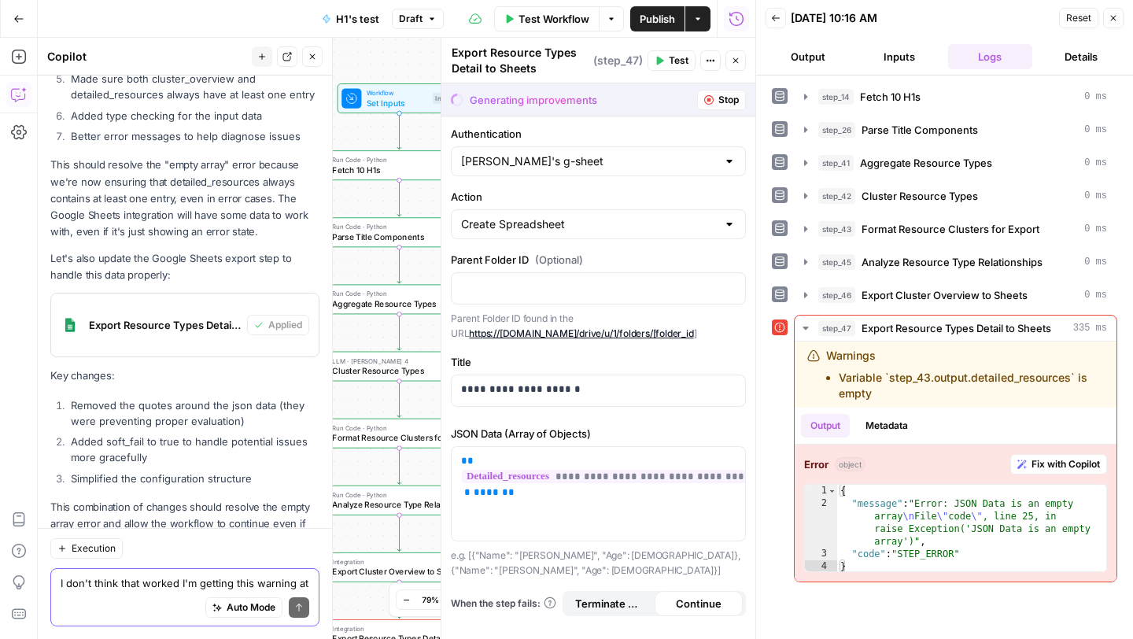
click at [373, 92] on span "Workflow" at bounding box center [397, 93] width 61 height 10
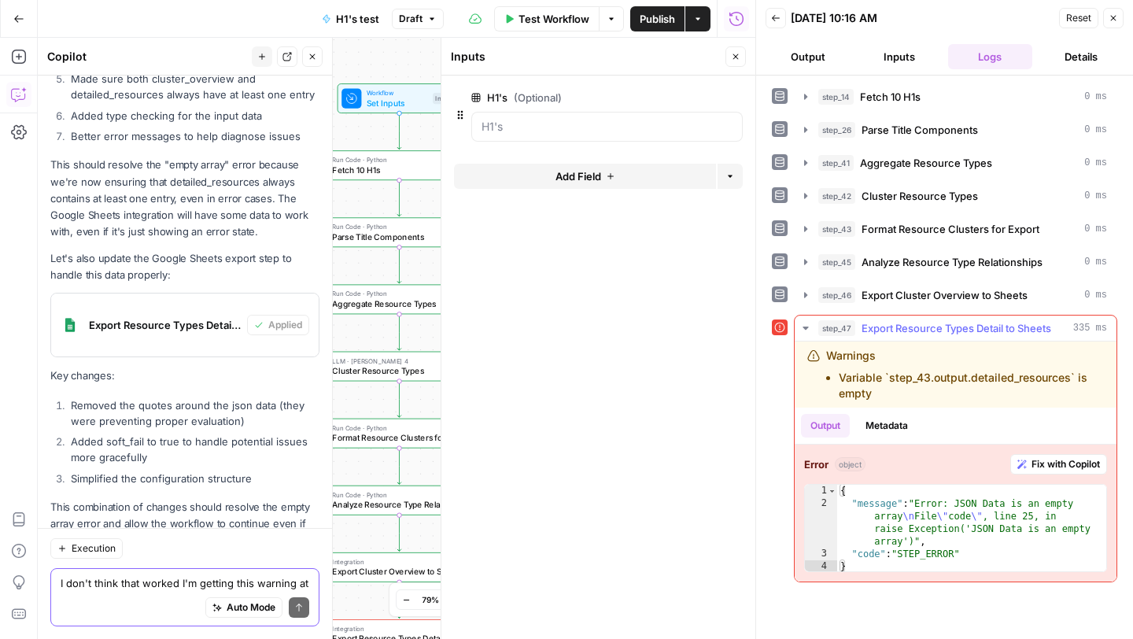
click at [1044, 469] on span "Fix with Copilot" at bounding box center [1065, 464] width 68 height 14
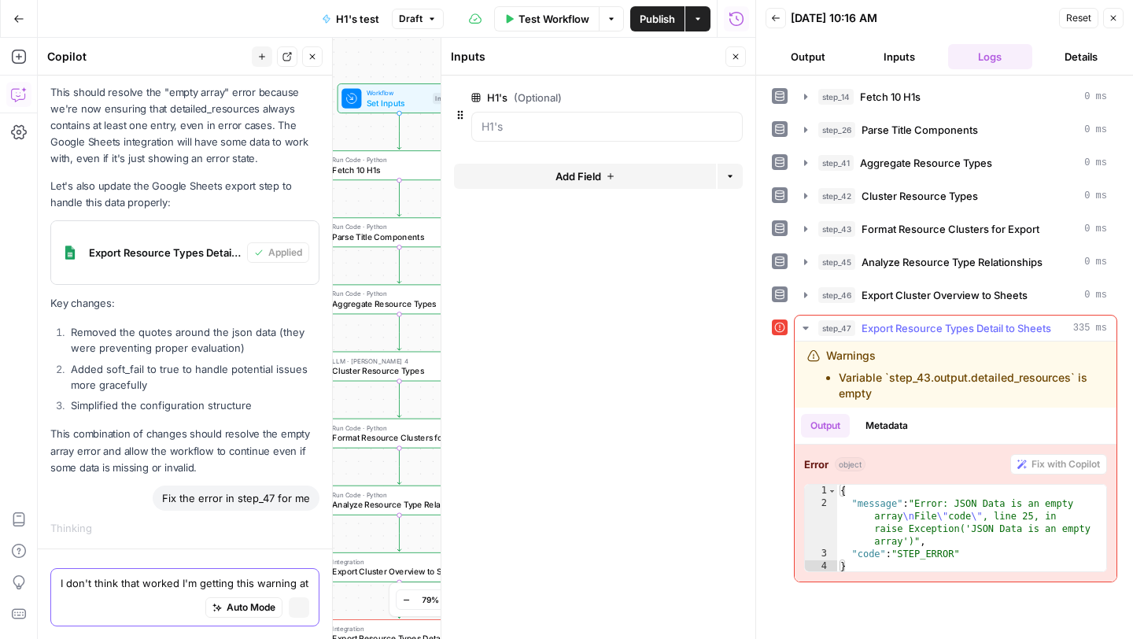
scroll to position [14138, 0]
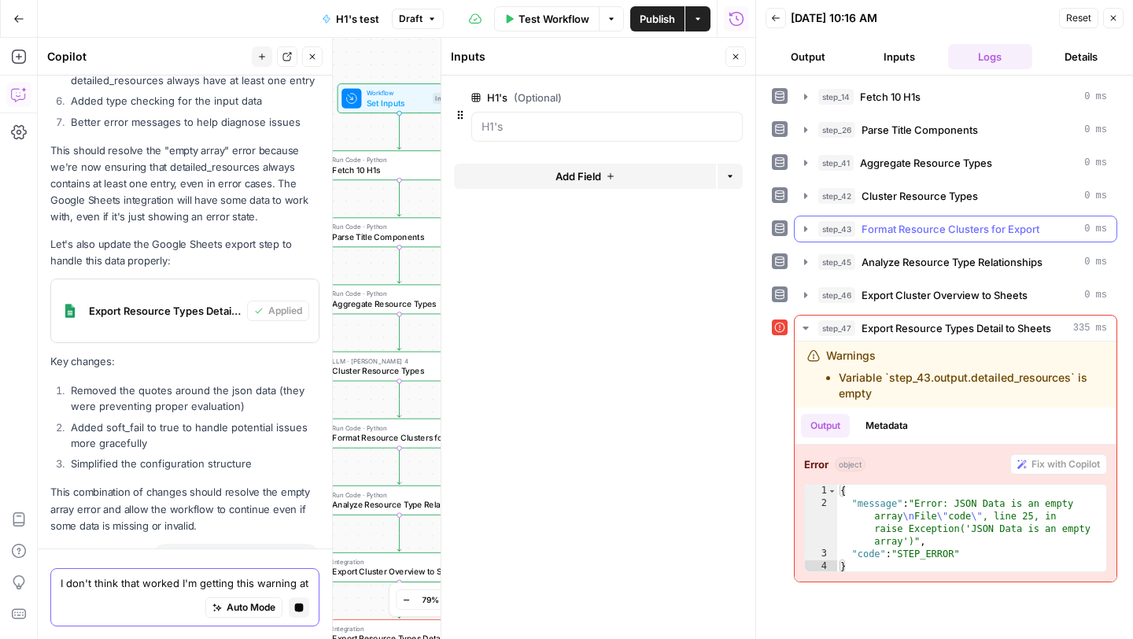
click at [805, 232] on icon "button" at bounding box center [805, 229] width 13 height 13
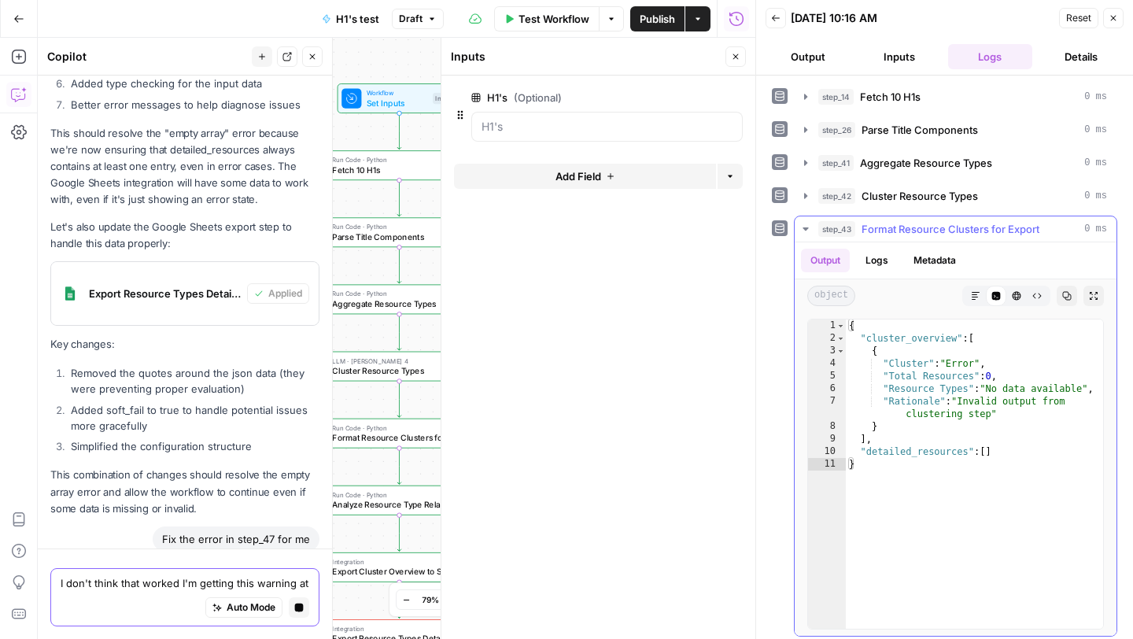
scroll to position [14220, 0]
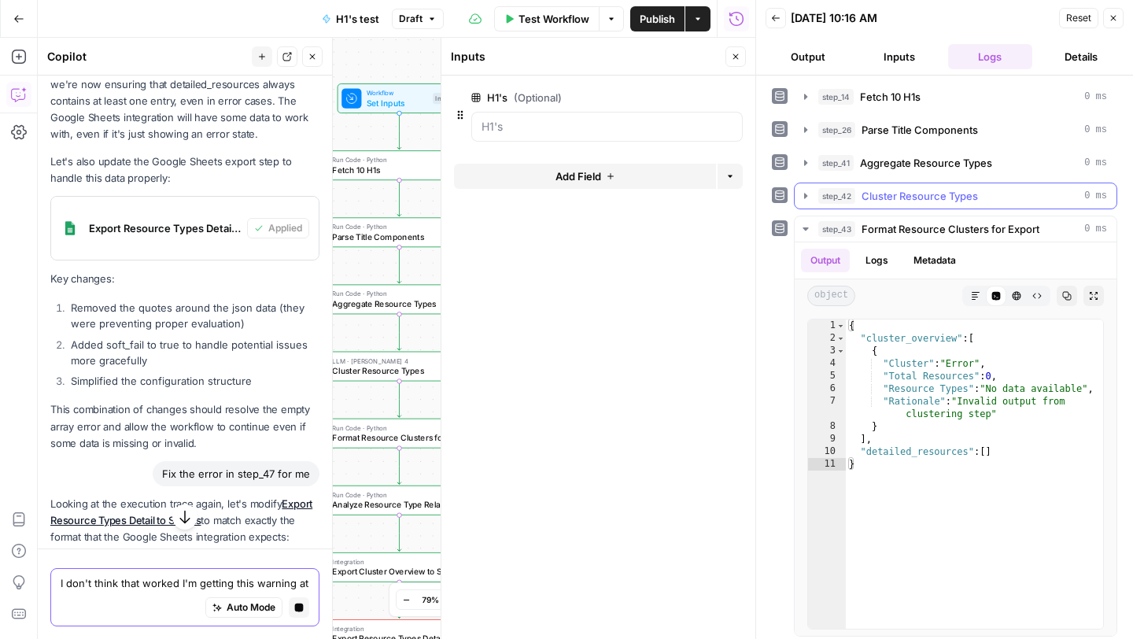
click at [807, 196] on icon "button" at bounding box center [805, 196] width 13 height 13
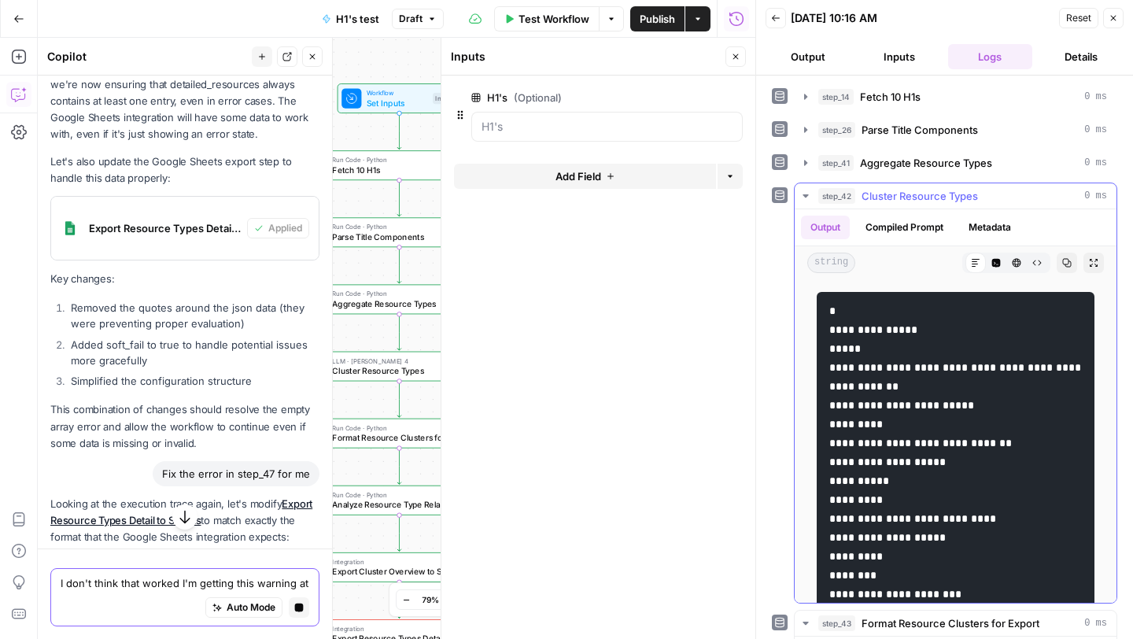
scroll to position [0, 0]
click at [773, 240] on div "step_42 Cluster Resource Types 0 ms Output Compiled Prompt Metadata string Mark…" at bounding box center [944, 393] width 345 height 421
click at [806, 195] on icon "button" at bounding box center [805, 195] width 6 height 3
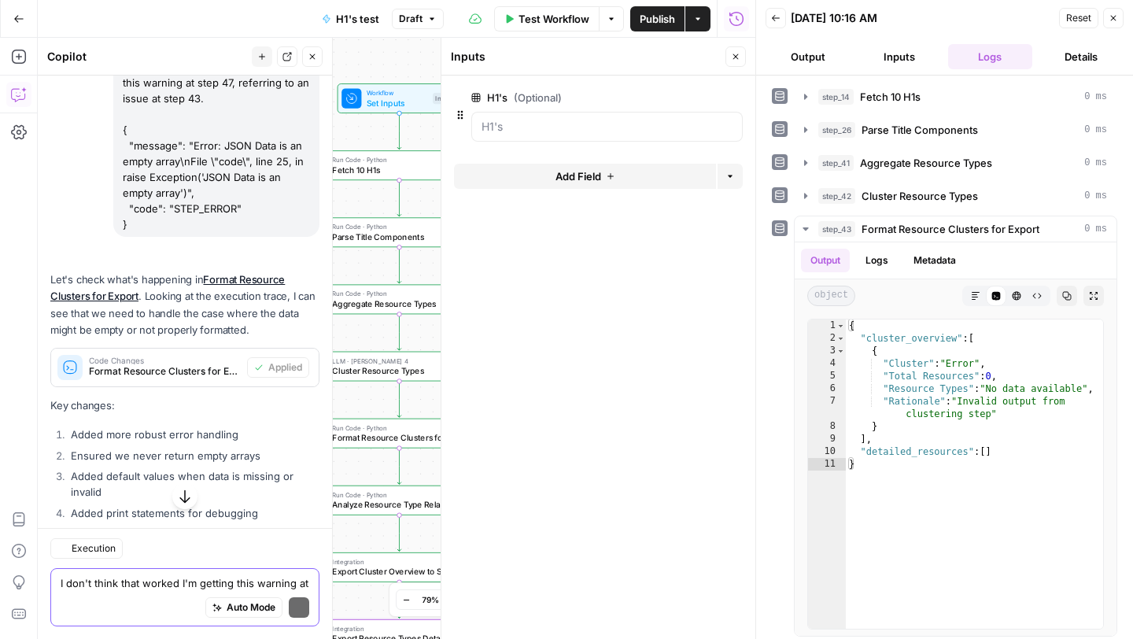
scroll to position [14895, 0]
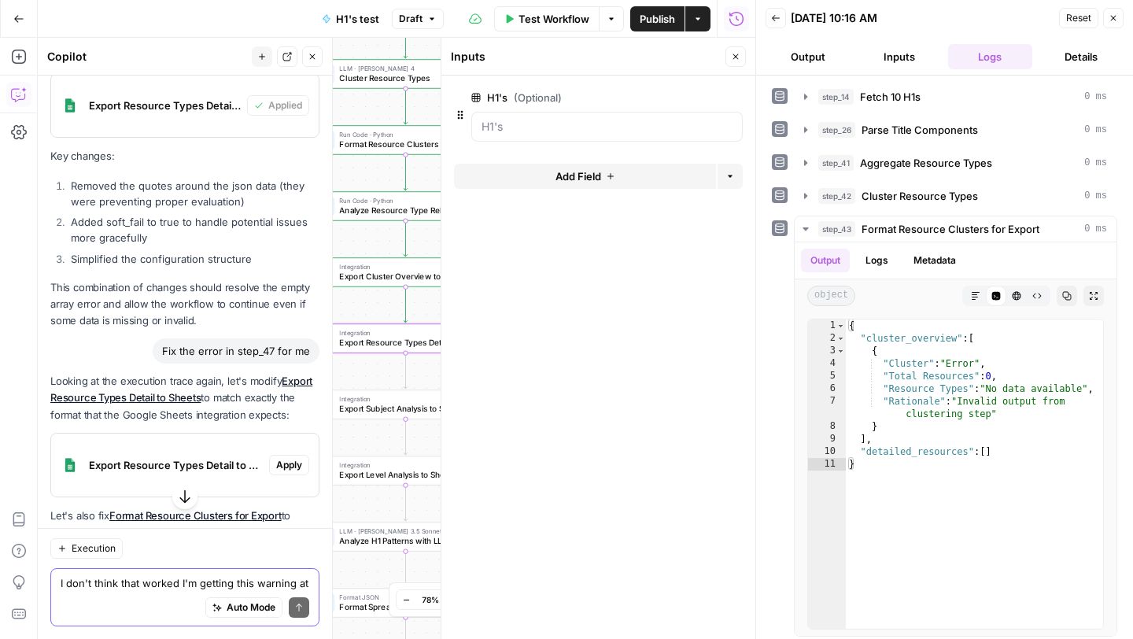
click at [292, 458] on span "Apply" at bounding box center [289, 465] width 26 height 14
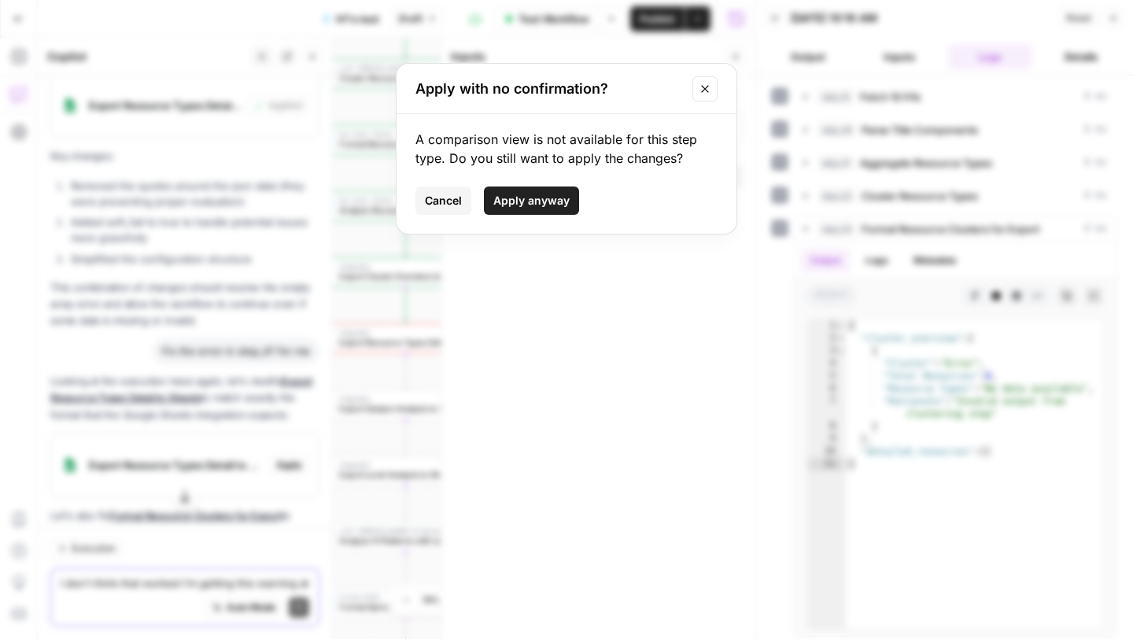
click at [555, 197] on span "Apply anyway" at bounding box center [531, 201] width 76 height 16
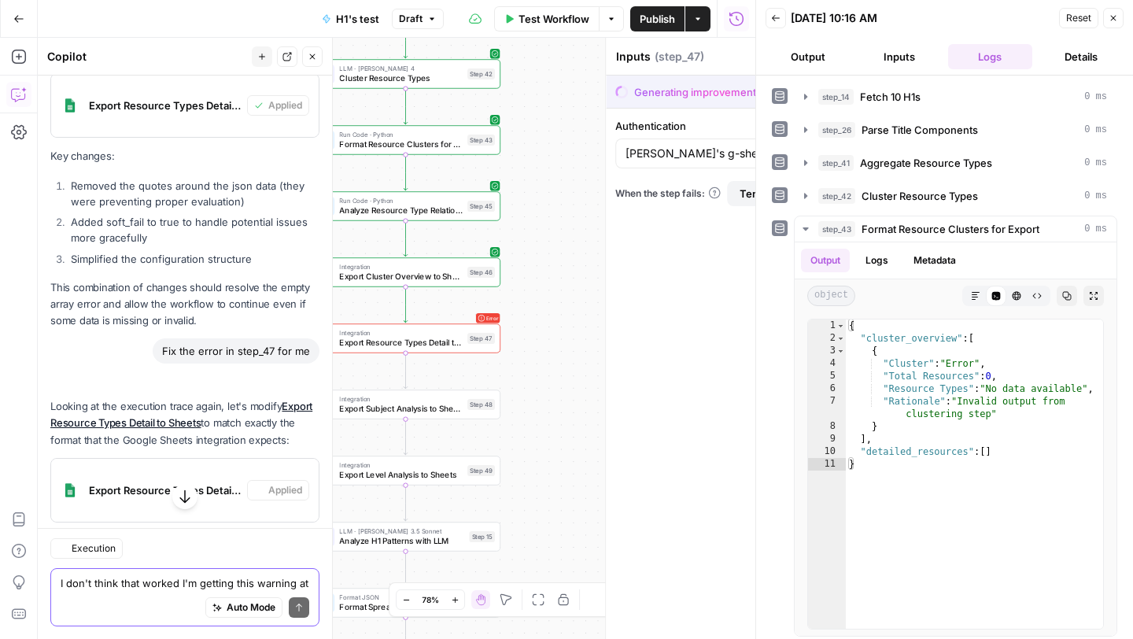
type textarea "Export Resource Types Detail to Sheets"
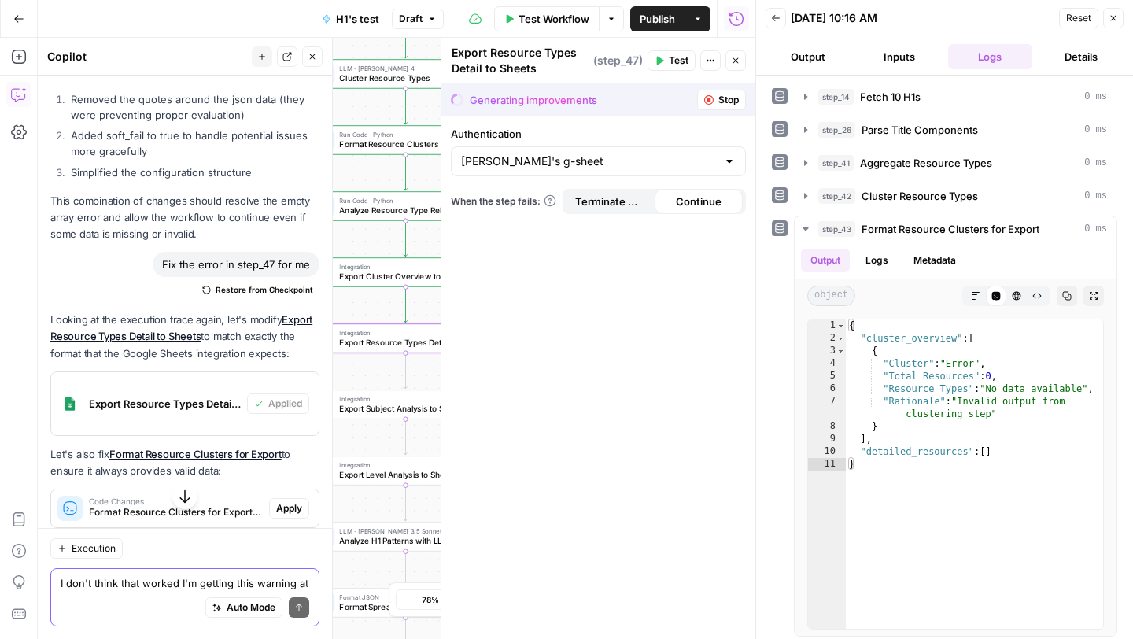
scroll to position [14986, 0]
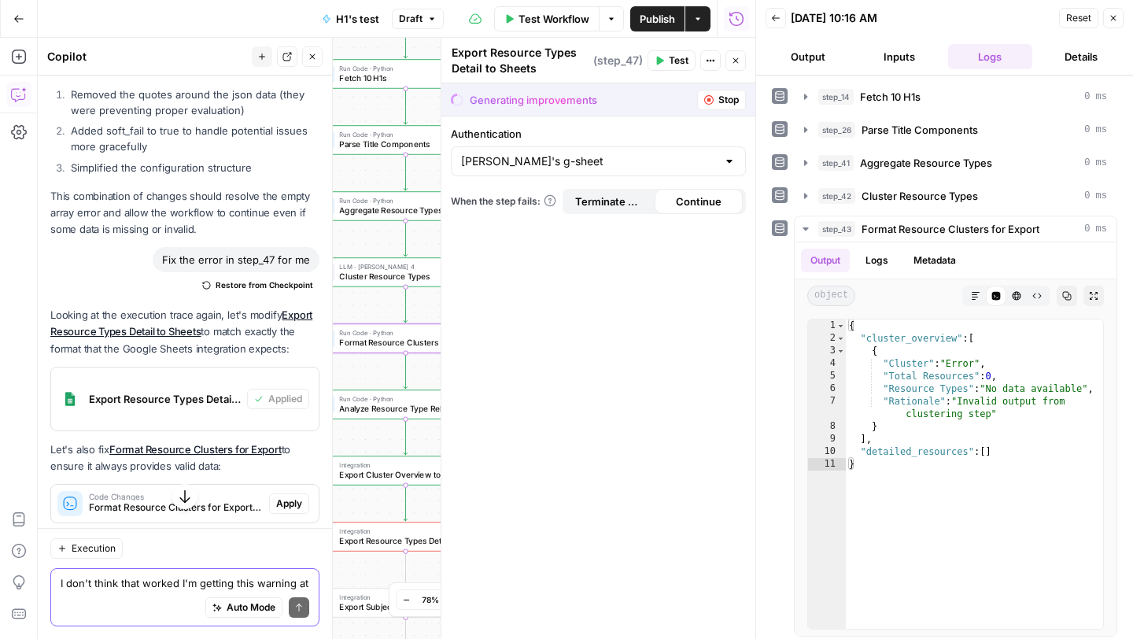
click at [293, 496] on span "Apply" at bounding box center [289, 503] width 26 height 14
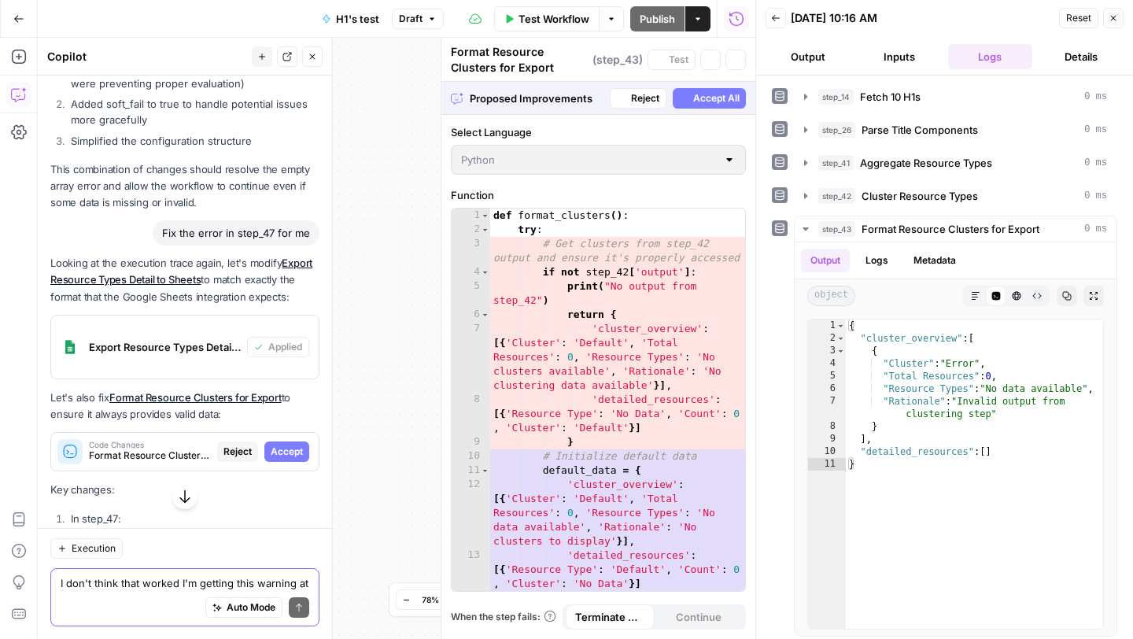
scroll to position [14489, 0]
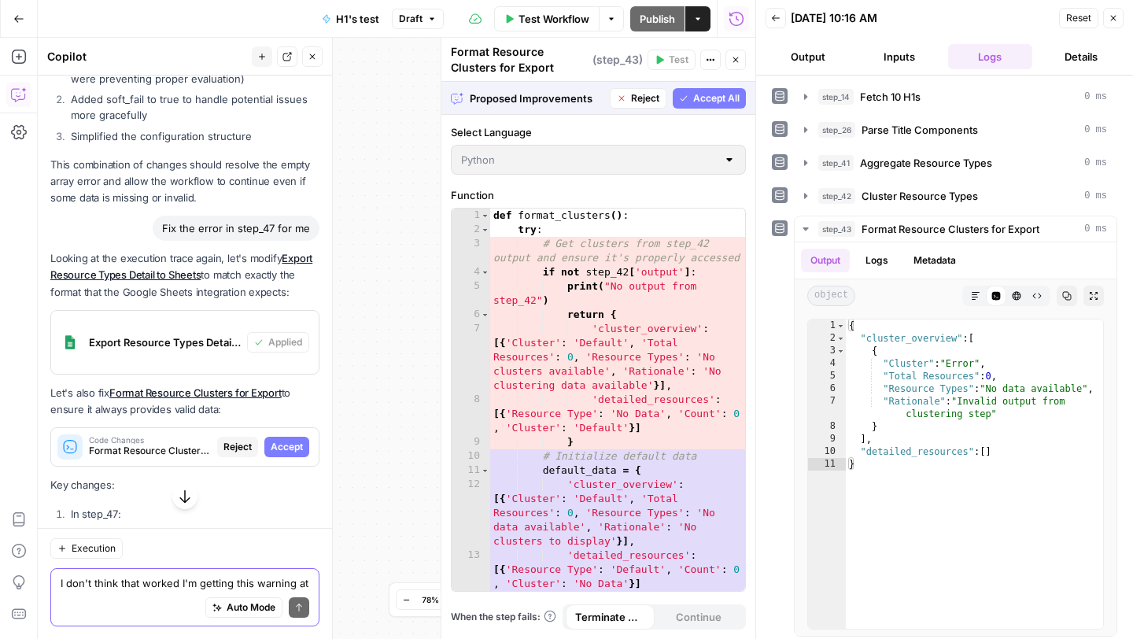
click at [293, 440] on span "Accept" at bounding box center [287, 447] width 32 height 14
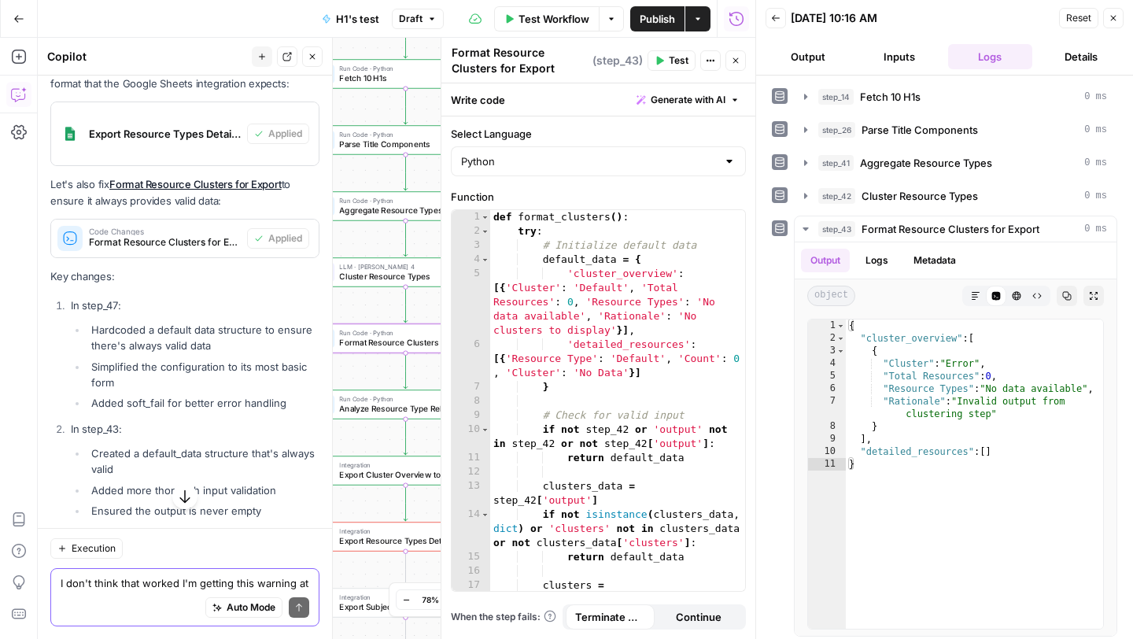
scroll to position [15305, 0]
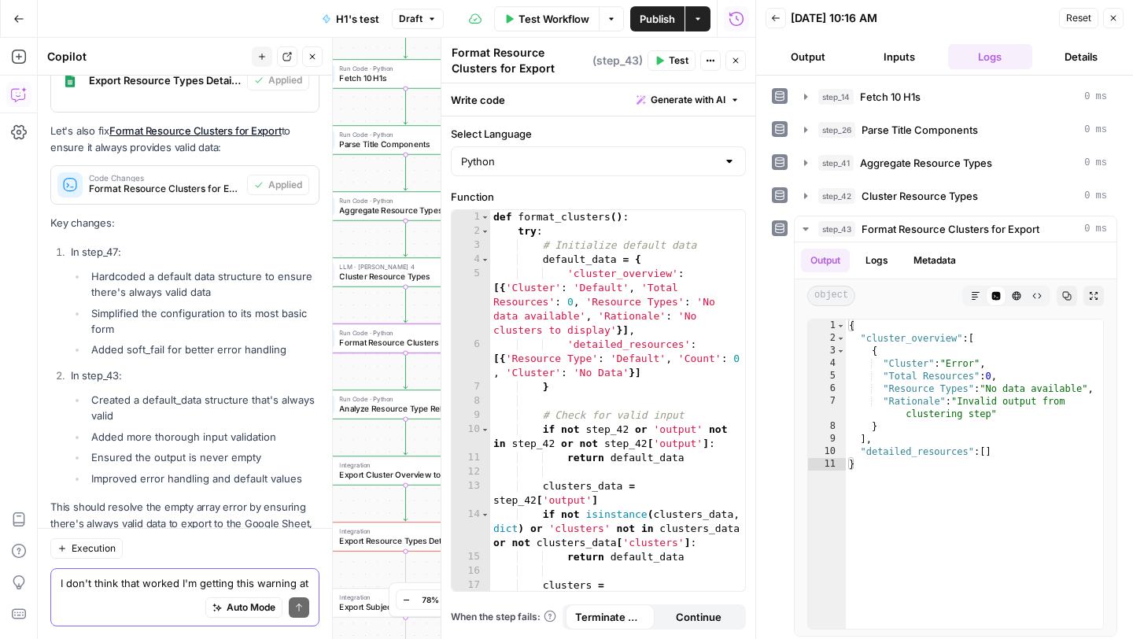
click at [148, 584] on textarea "I don't think that worked I'm getting this warning at step 47, referring to an …" at bounding box center [185, 583] width 249 height 16
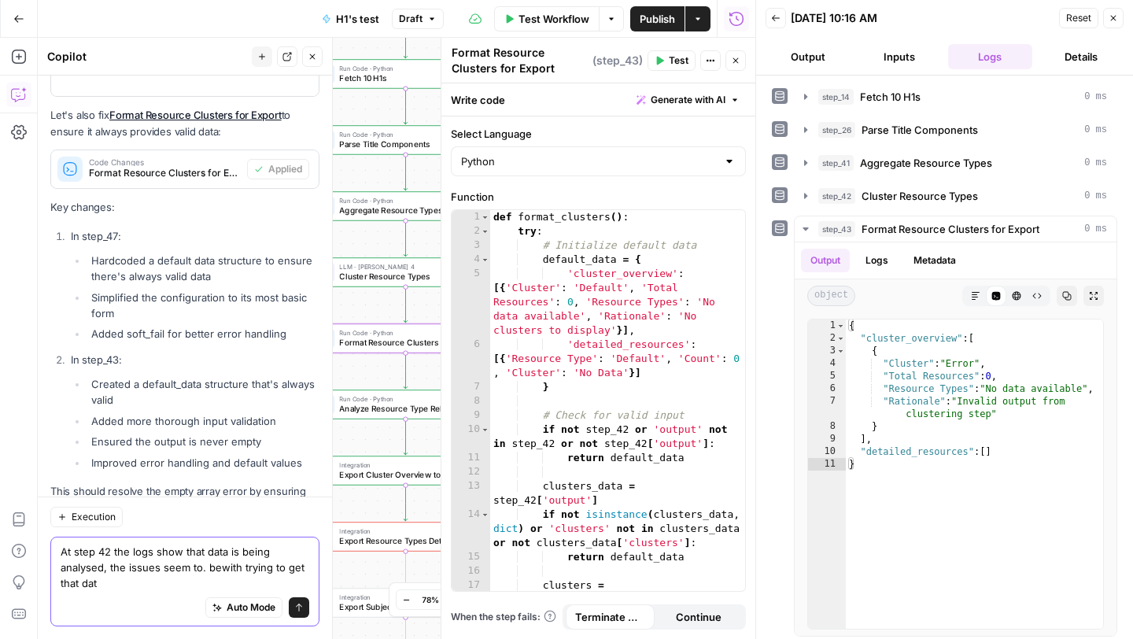
scroll to position [15336, 0]
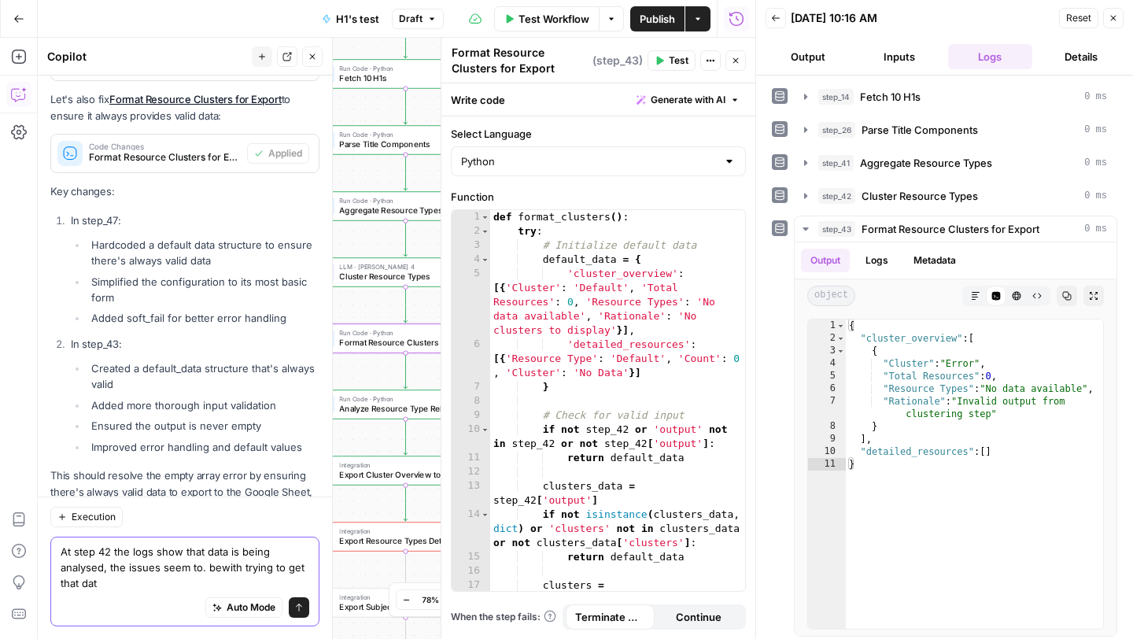
click at [224, 581] on textarea "At step 42 the logs show that data is being analysed, the issues seem to. bewit…" at bounding box center [185, 567] width 249 height 47
click at [219, 564] on textarea "At step 42 the logs show that data is being analysed, the issues seem to. bewit…" at bounding box center [185, 567] width 249 height 47
click at [136, 579] on textarea "At step 42 the logs show that data is being analysed, the issues seem to. be wi…" at bounding box center [185, 567] width 249 height 47
type textarea "At step 42 the logs show that data is being analysed, the issues seem to. be wi…"
click at [297, 606] on icon "submit" at bounding box center [299, 607] width 6 height 8
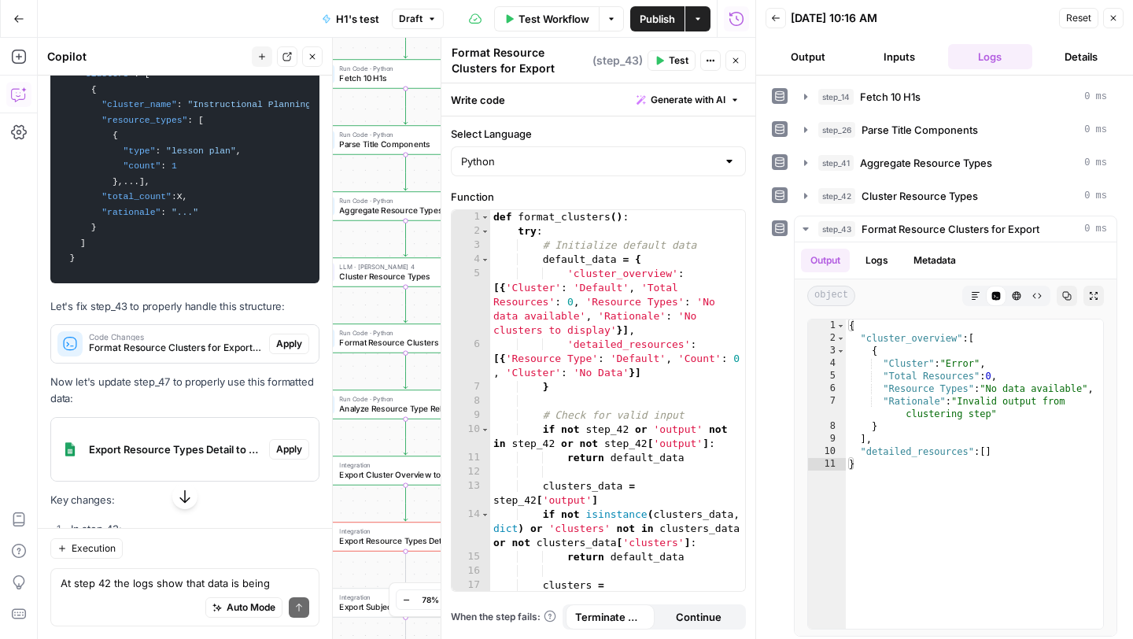
scroll to position [16043, 0]
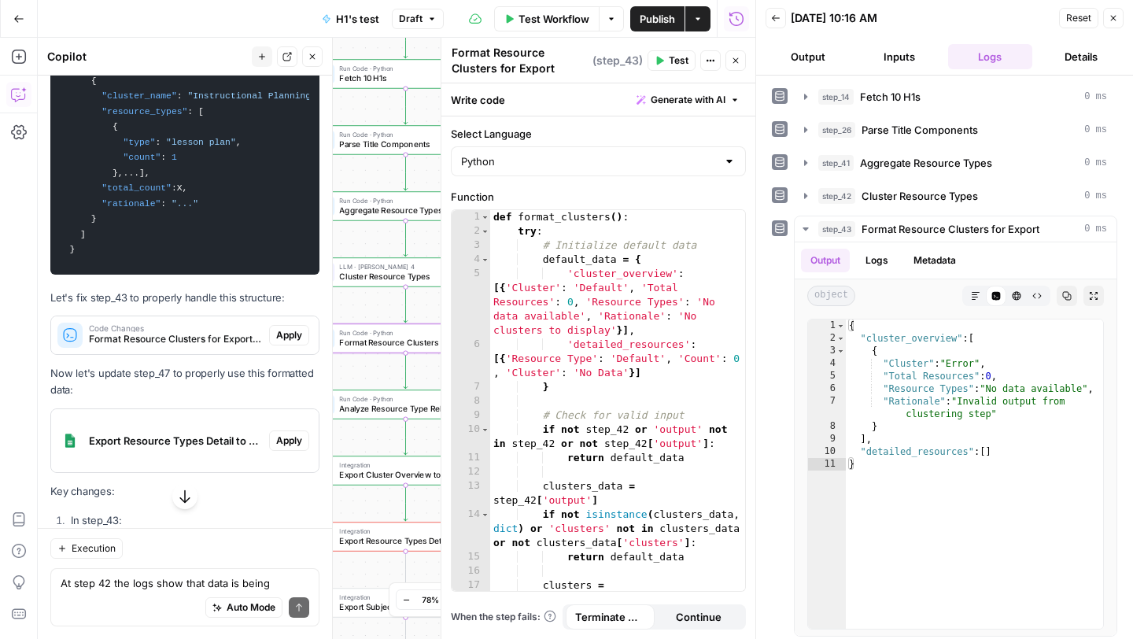
click at [286, 328] on span "Apply" at bounding box center [289, 335] width 26 height 14
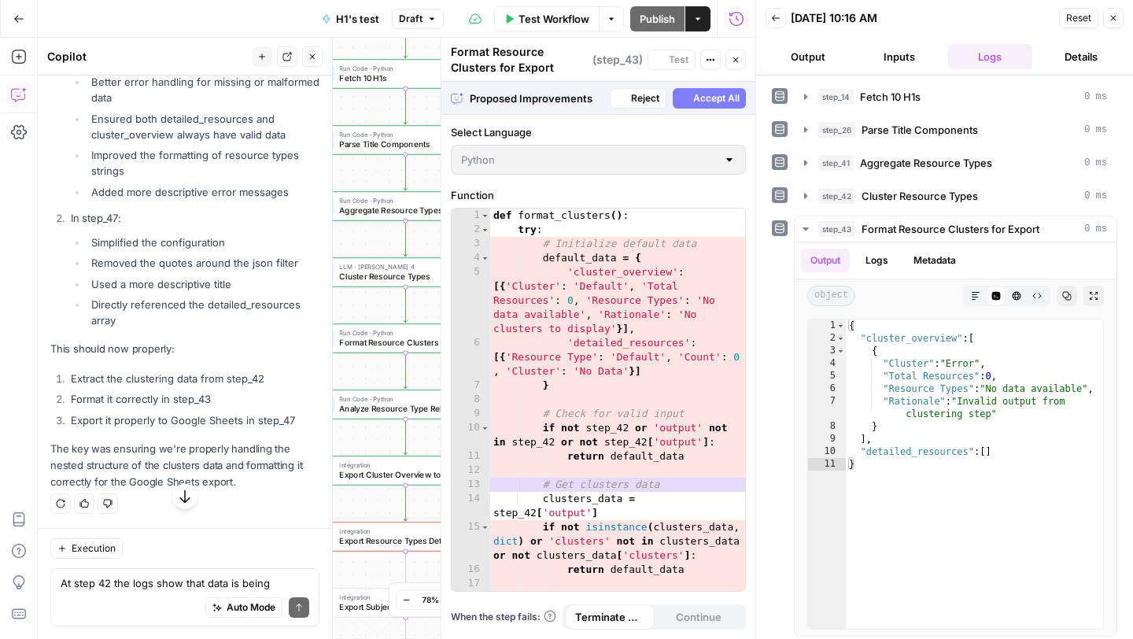
scroll to position [15489, 0]
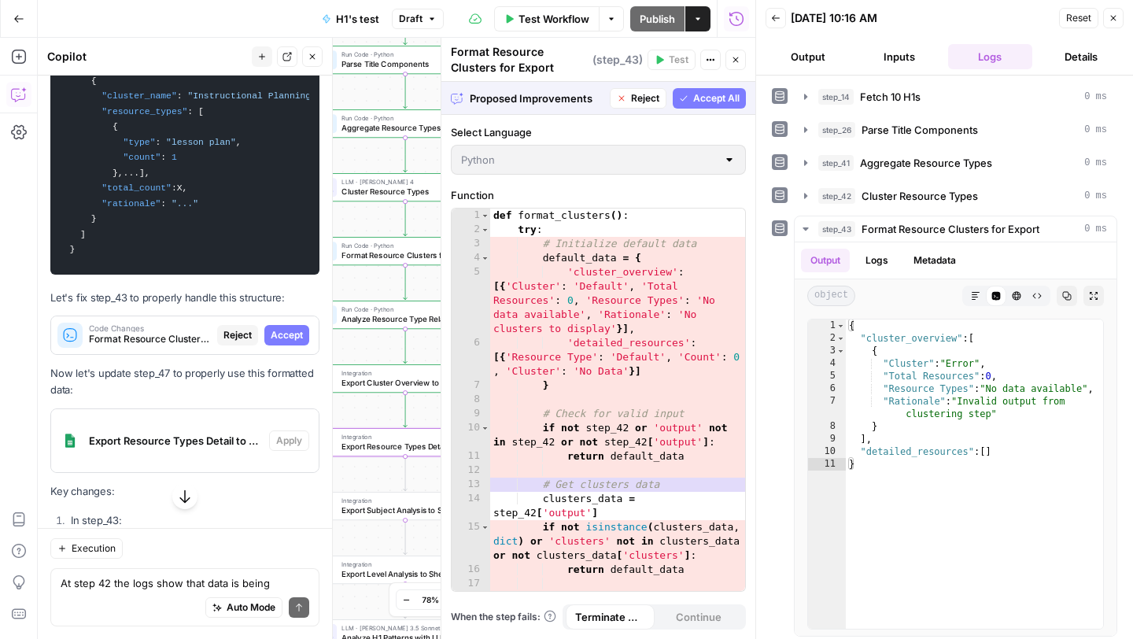
click at [289, 328] on span "Accept" at bounding box center [287, 335] width 32 height 14
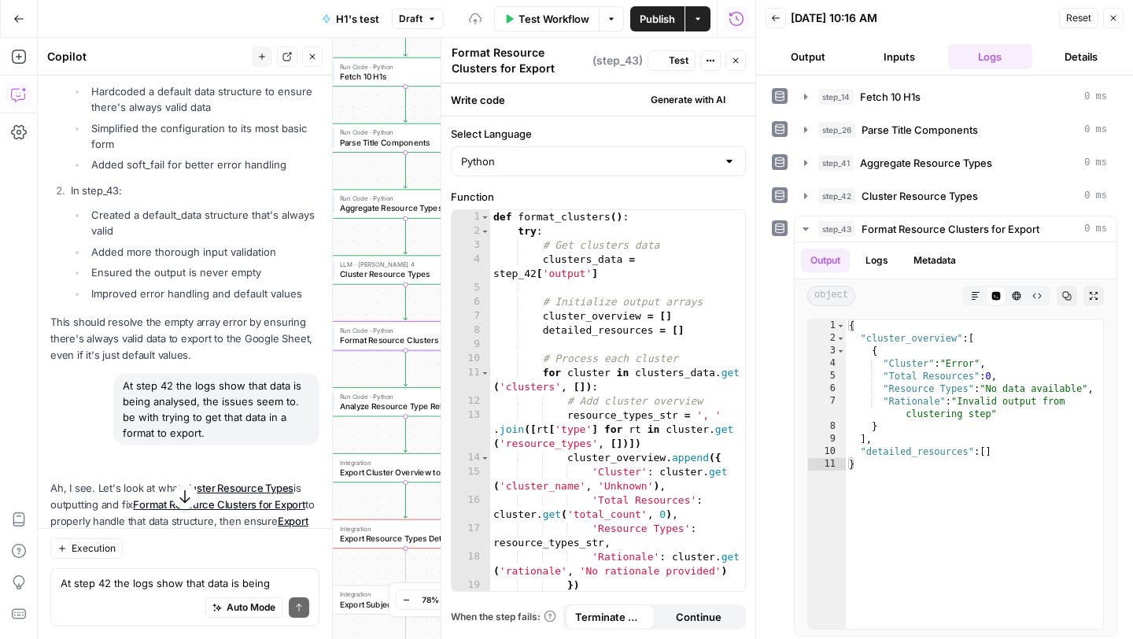
scroll to position [16068, 0]
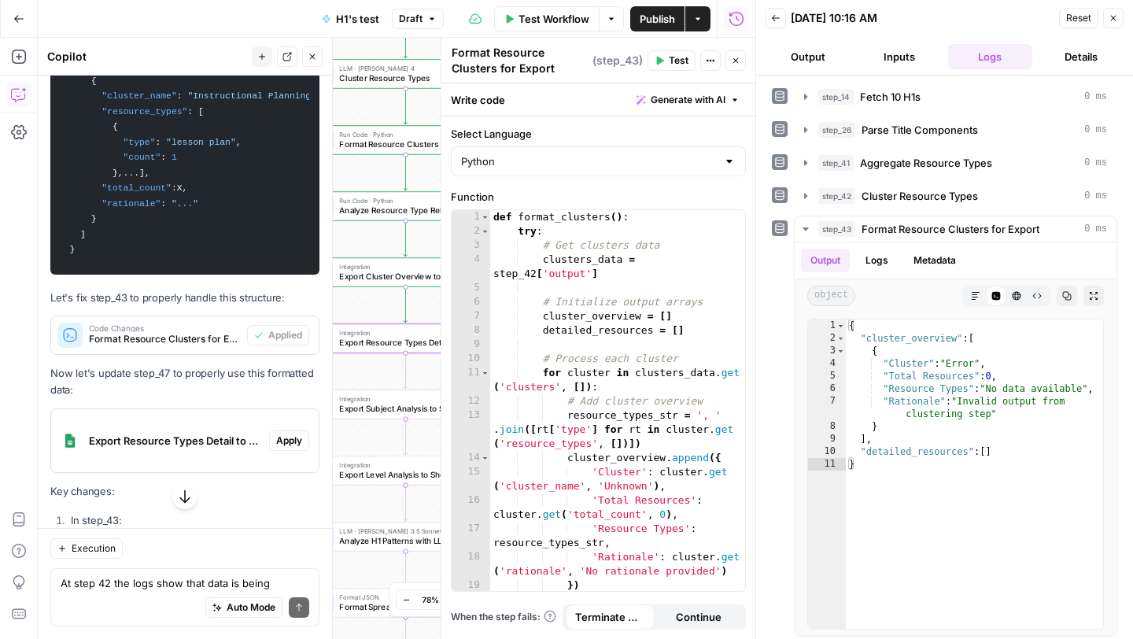
click at [295, 433] on span "Apply" at bounding box center [289, 440] width 26 height 14
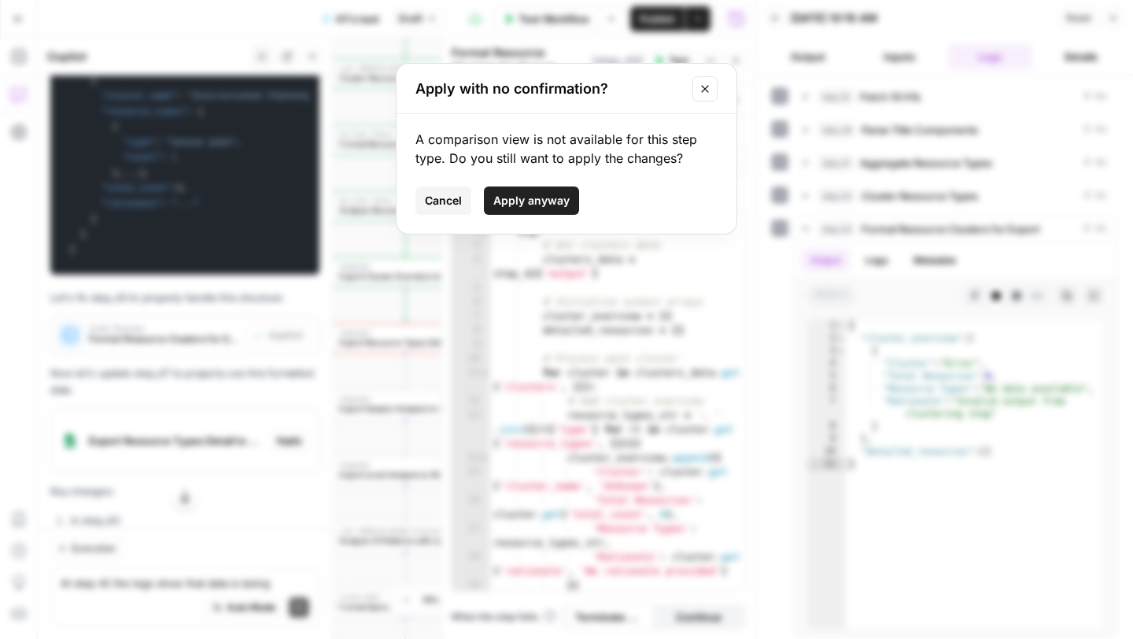
click at [537, 199] on span "Apply anyway" at bounding box center [531, 201] width 76 height 16
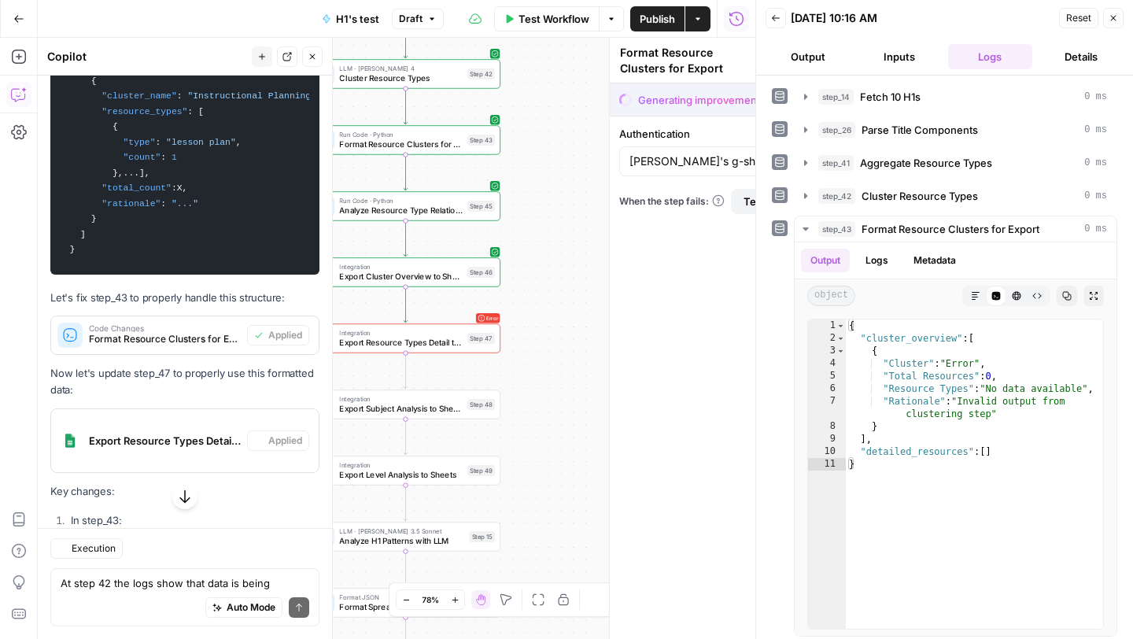
type textarea "Export Resource Types Detail to Sheets"
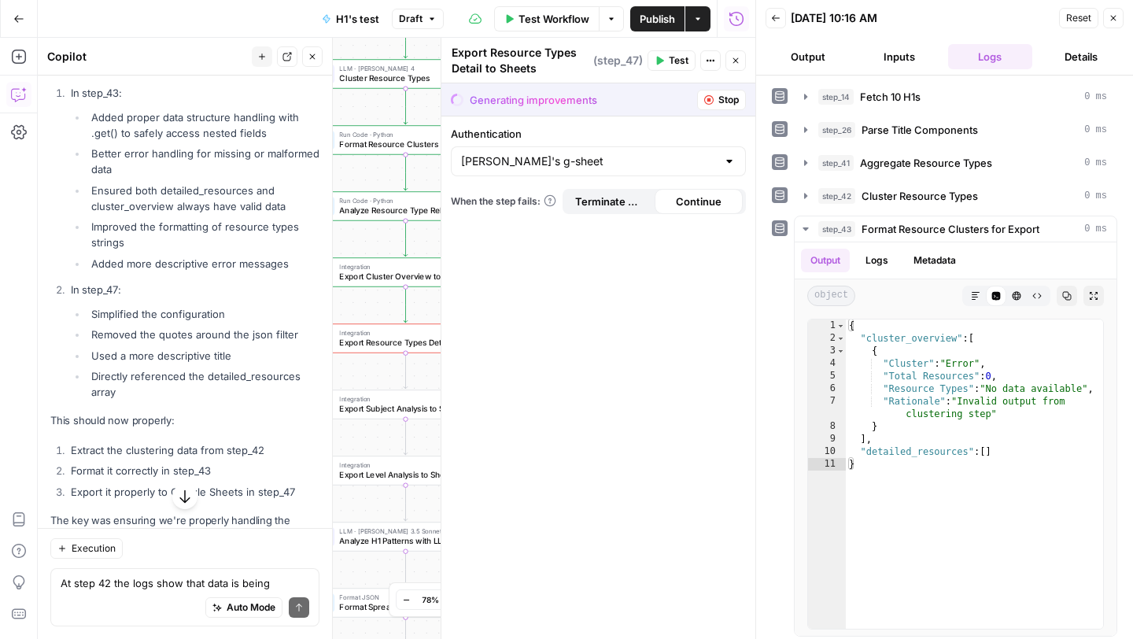
scroll to position [16540, 0]
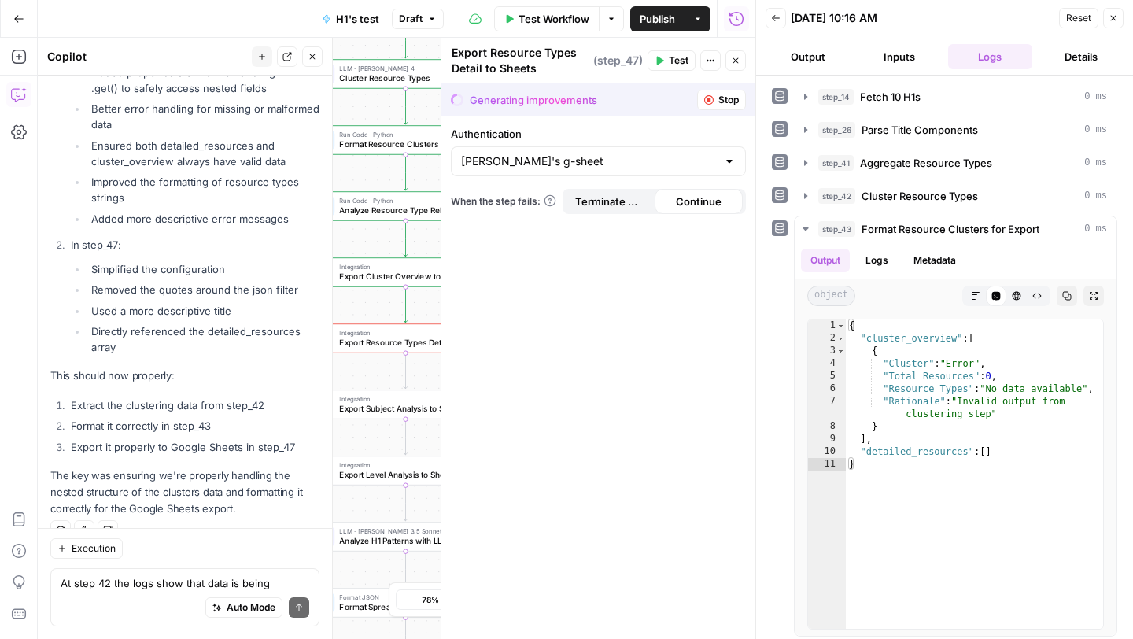
click at [1119, 13] on button "Close" at bounding box center [1113, 18] width 20 height 20
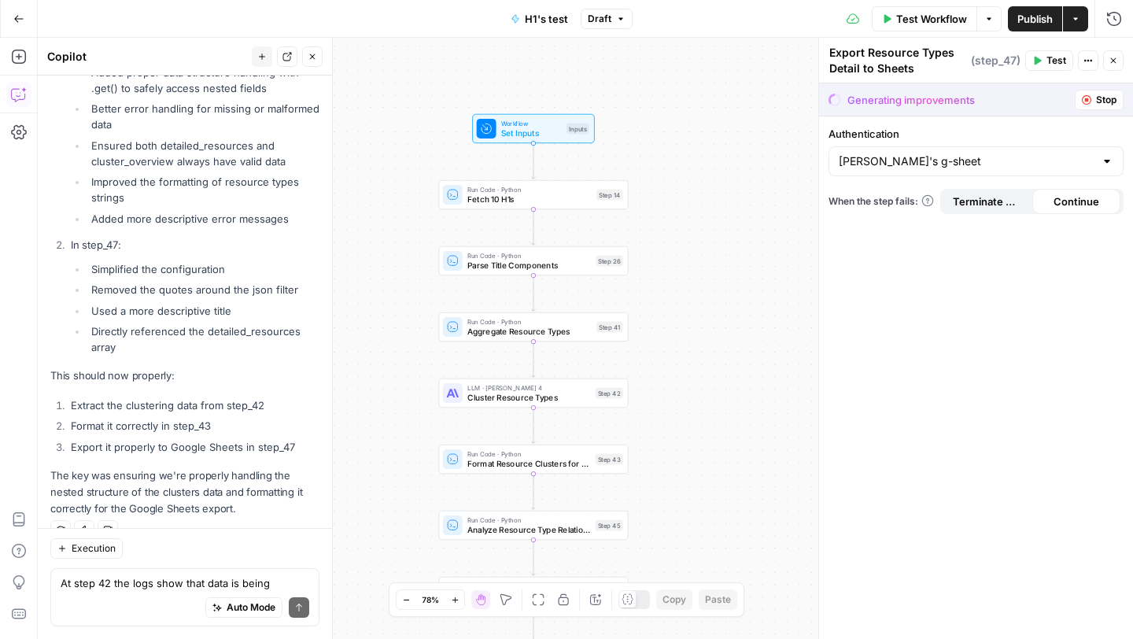
click at [984, 17] on icon "button" at bounding box center [988, 18] width 9 height 9
click at [953, 57] on span "Run Test" at bounding box center [944, 56] width 69 height 16
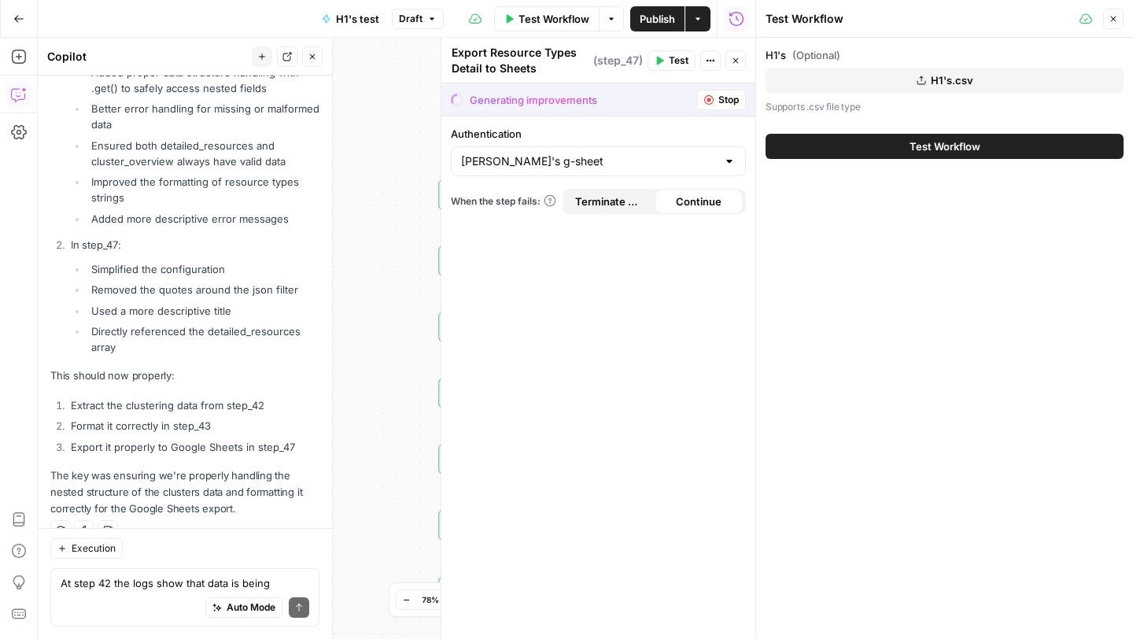
click at [904, 146] on button "Test Workflow" at bounding box center [944, 146] width 358 height 25
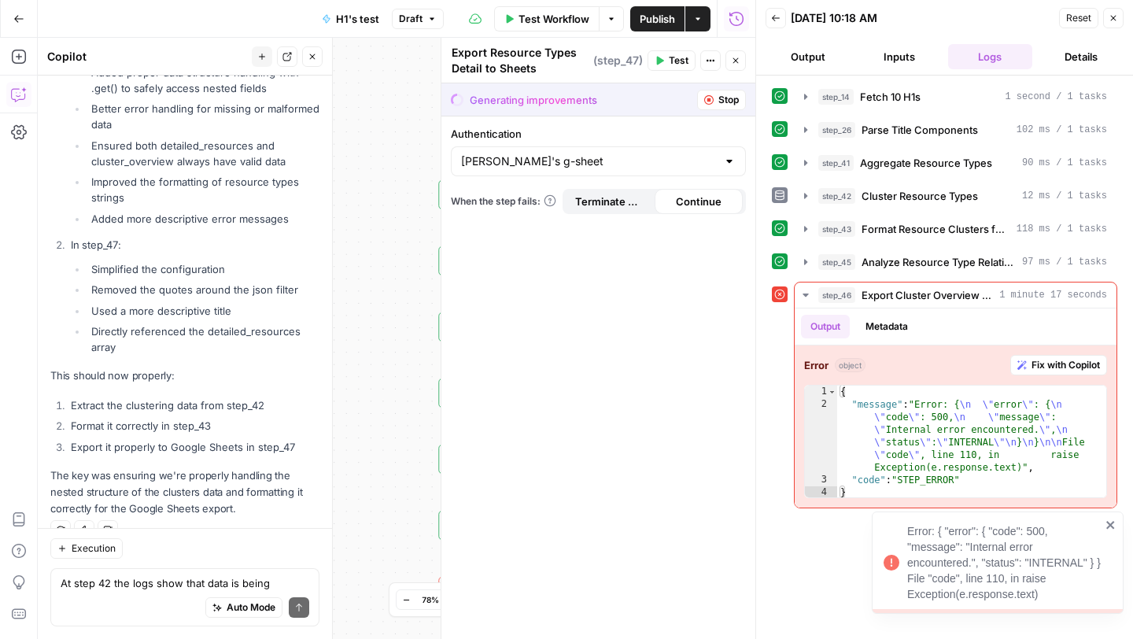
scroll to position [16540, 0]
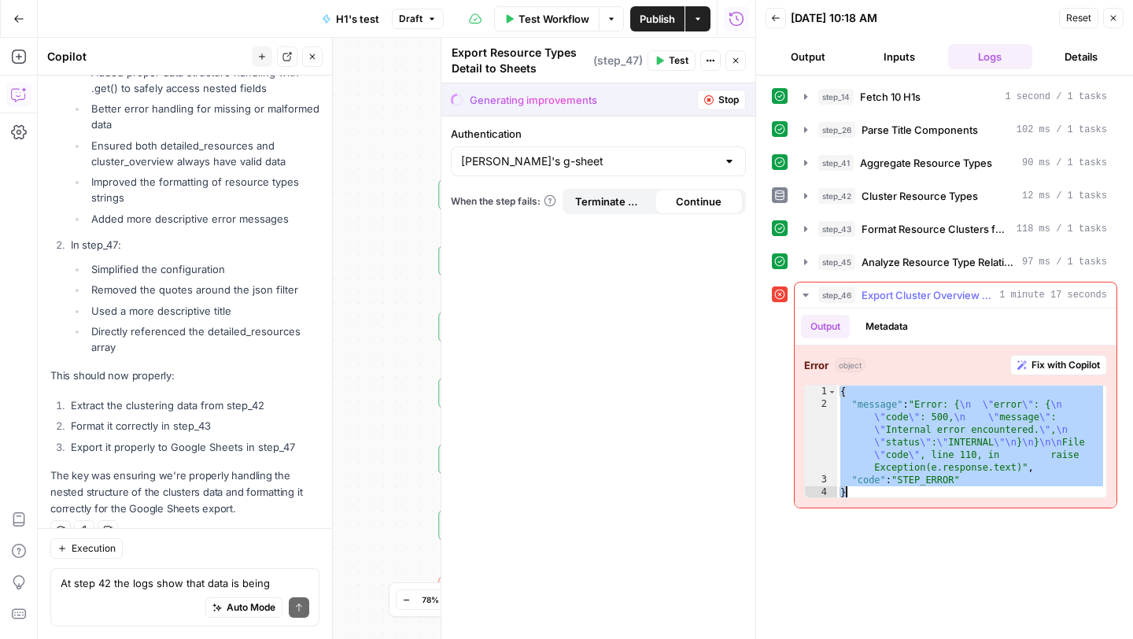
drag, startPoint x: 839, startPoint y: 391, endPoint x: 975, endPoint y: 489, distance: 166.8
click at [975, 491] on div "{ "message" : "Error: { \n \" error \" : { \n \" code \" : 500, \n \" message \…" at bounding box center [971, 454] width 269 height 138
type textarea "**********"
click at [112, 583] on textarea "At step 42 the logs show that data is being analysed, the issues seem to. be wi…" at bounding box center [185, 583] width 249 height 16
type textarea "there is this now"
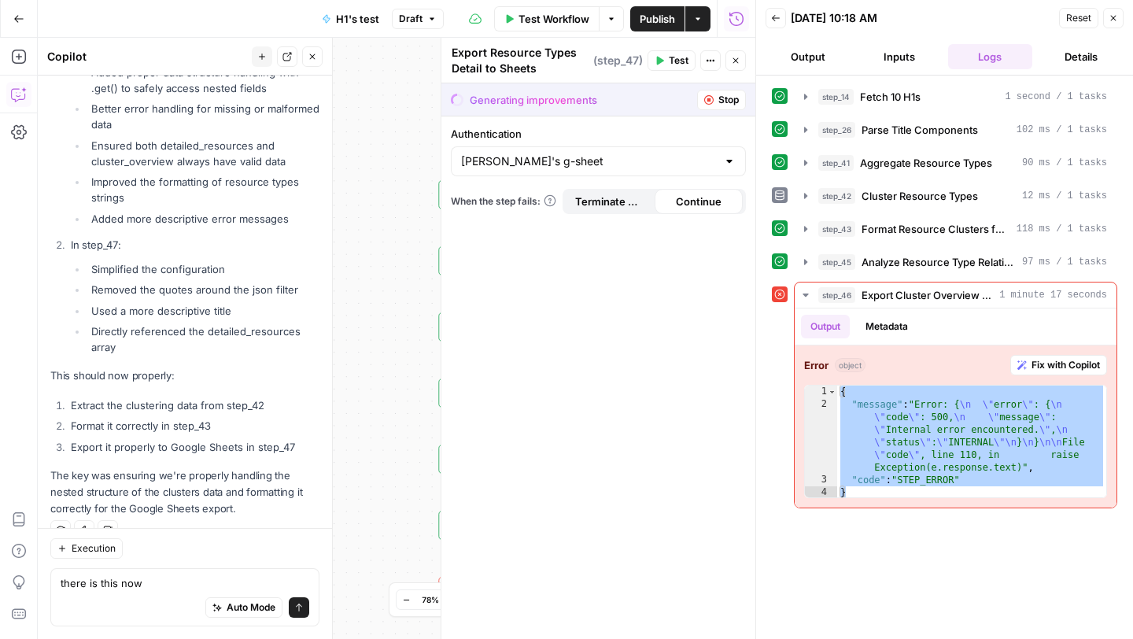
click at [296, 609] on icon "submit" at bounding box center [298, 607] width 9 height 9
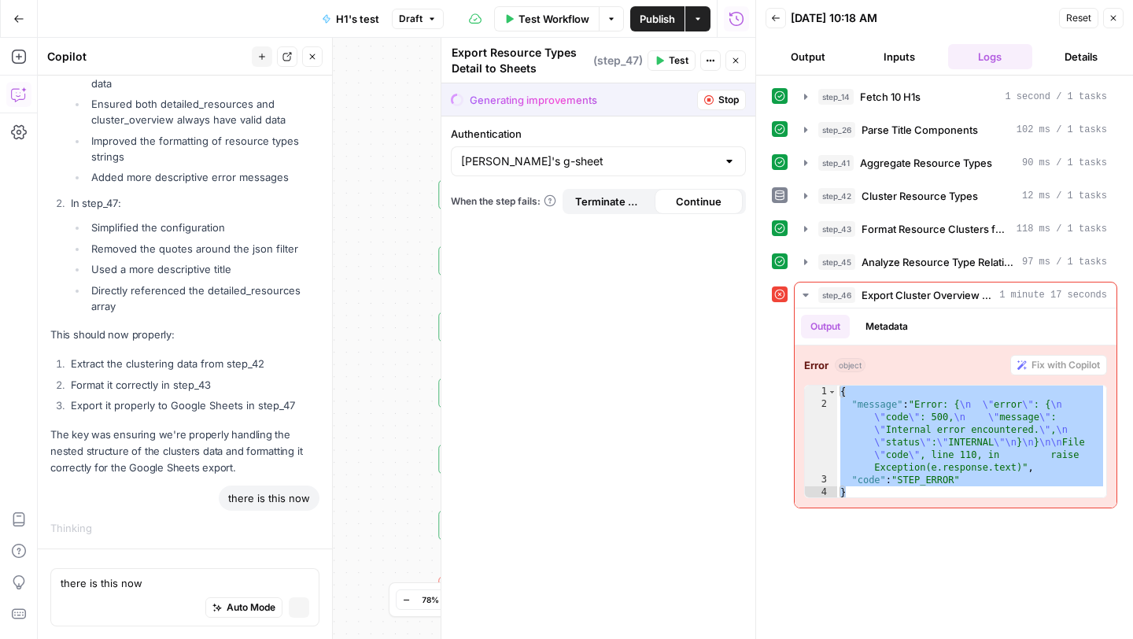
scroll to position [15952, 0]
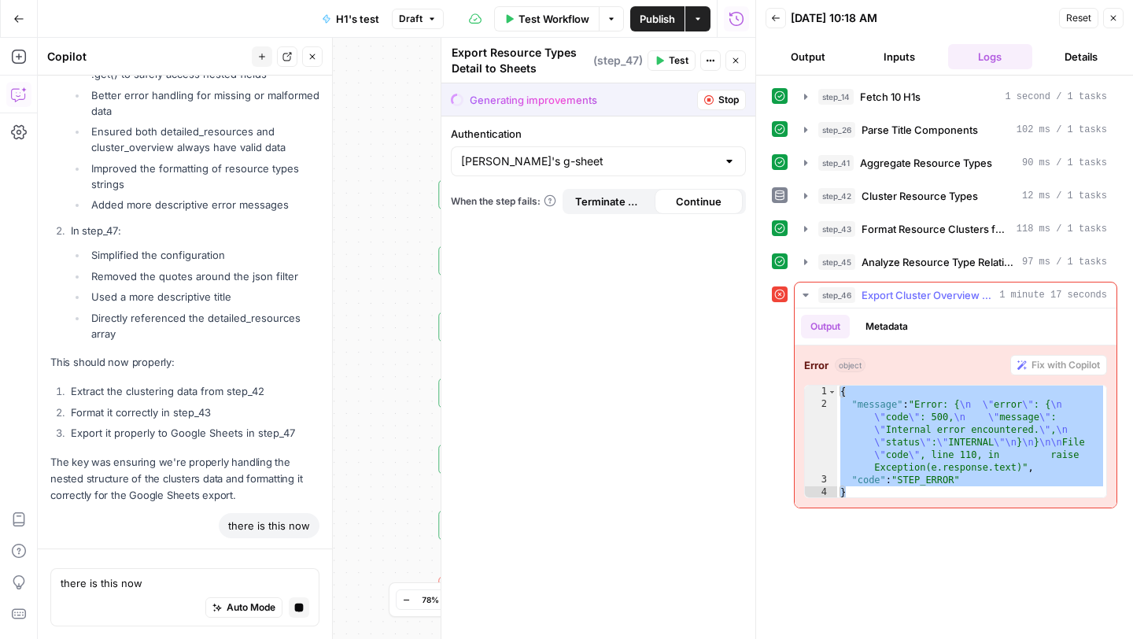
click at [636, 397] on div "Authentication Hannah's g-sheet When the step fails: Terminate Workflow Continue" at bounding box center [598, 377] width 314 height 522
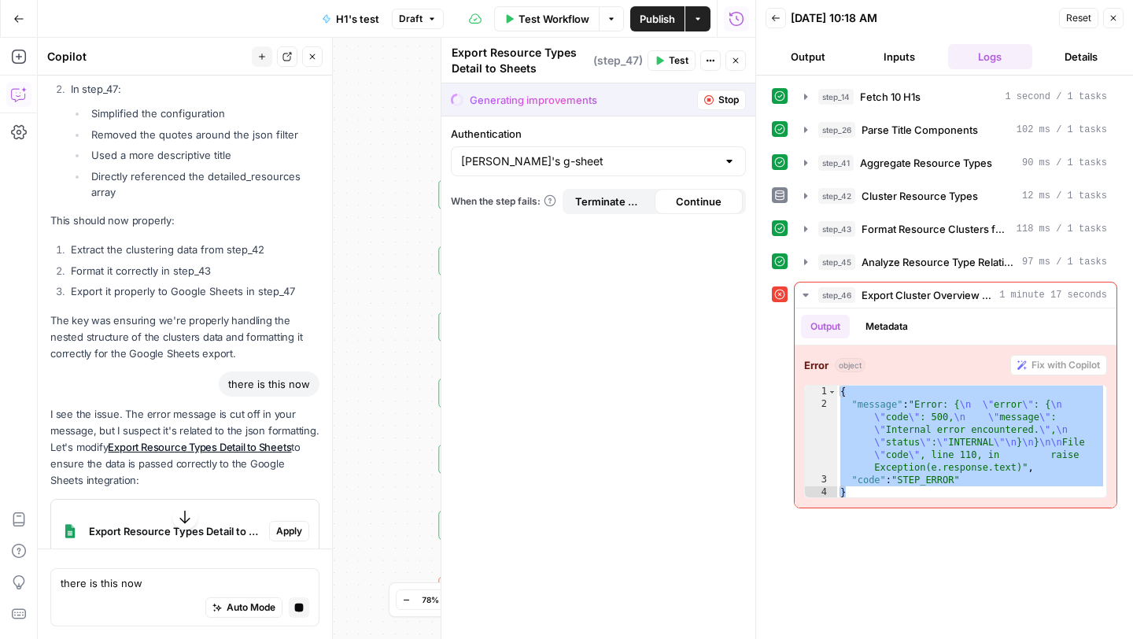
scroll to position [16227, 0]
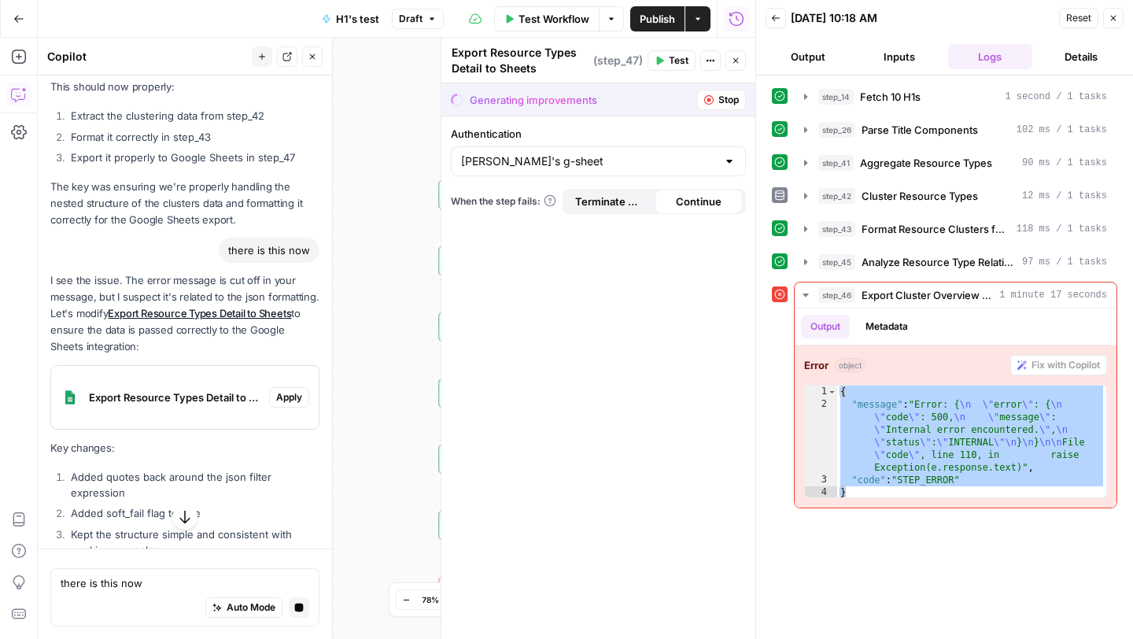
click at [657, 17] on span "Publish" at bounding box center [657, 19] width 35 height 16
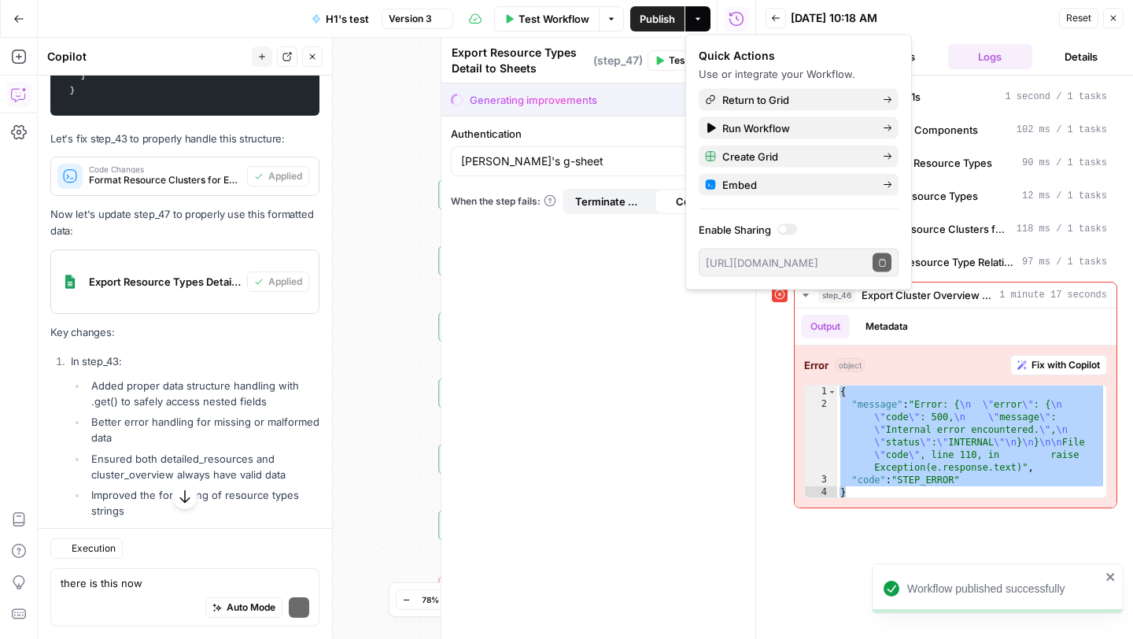
scroll to position [16829, 0]
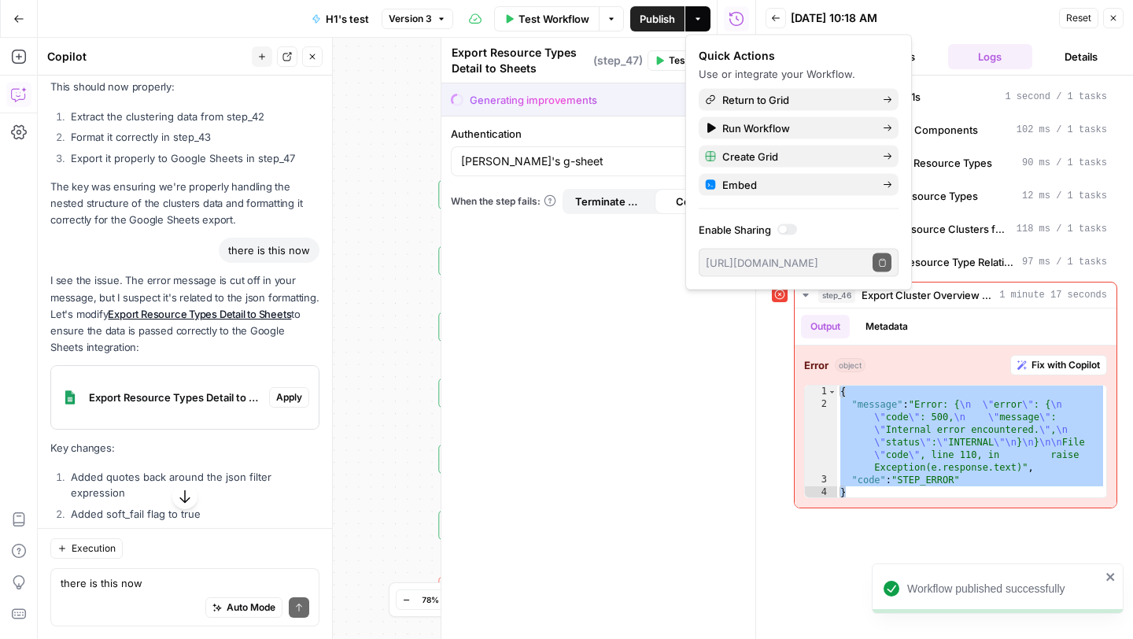
click at [639, 346] on div "Authentication Hannah's g-sheet When the step fails: Terminate Workflow Continue" at bounding box center [598, 377] width 314 height 522
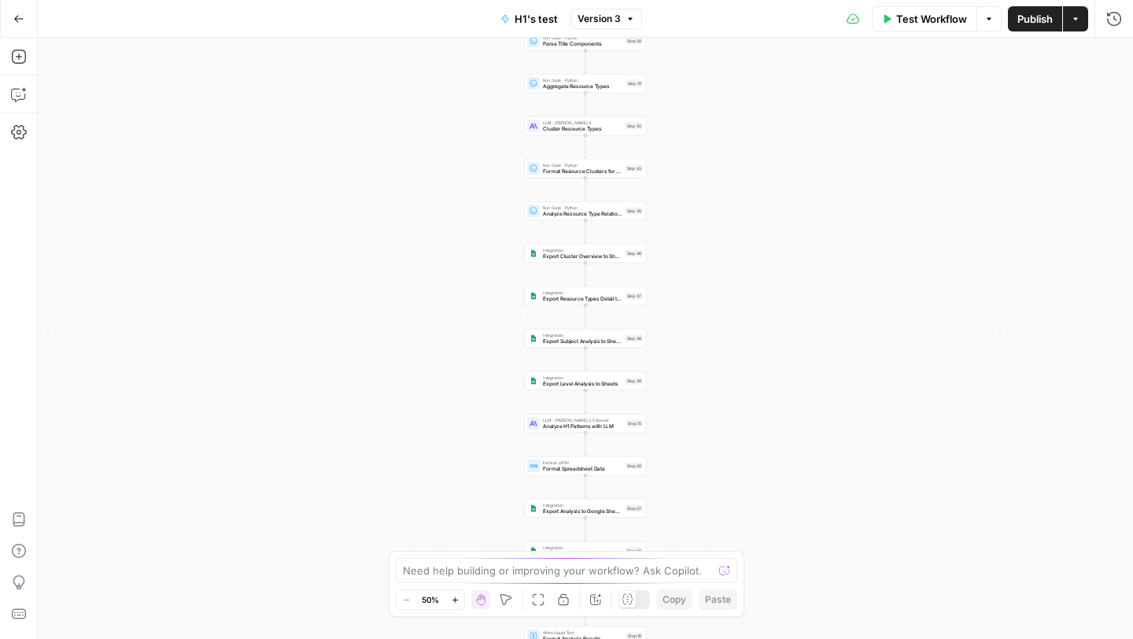
click at [994, 23] on button "Options" at bounding box center [988, 18] width 25 height 25
click at [945, 56] on span "Run Test" at bounding box center [944, 56] width 69 height 16
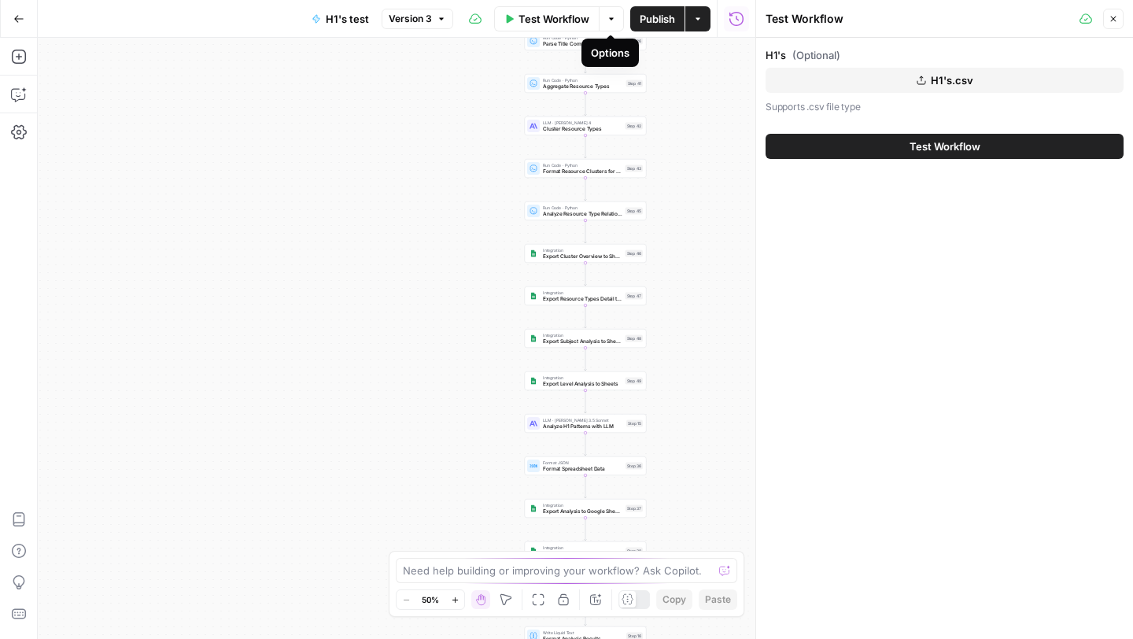
click at [905, 140] on button "Test Workflow" at bounding box center [944, 146] width 358 height 25
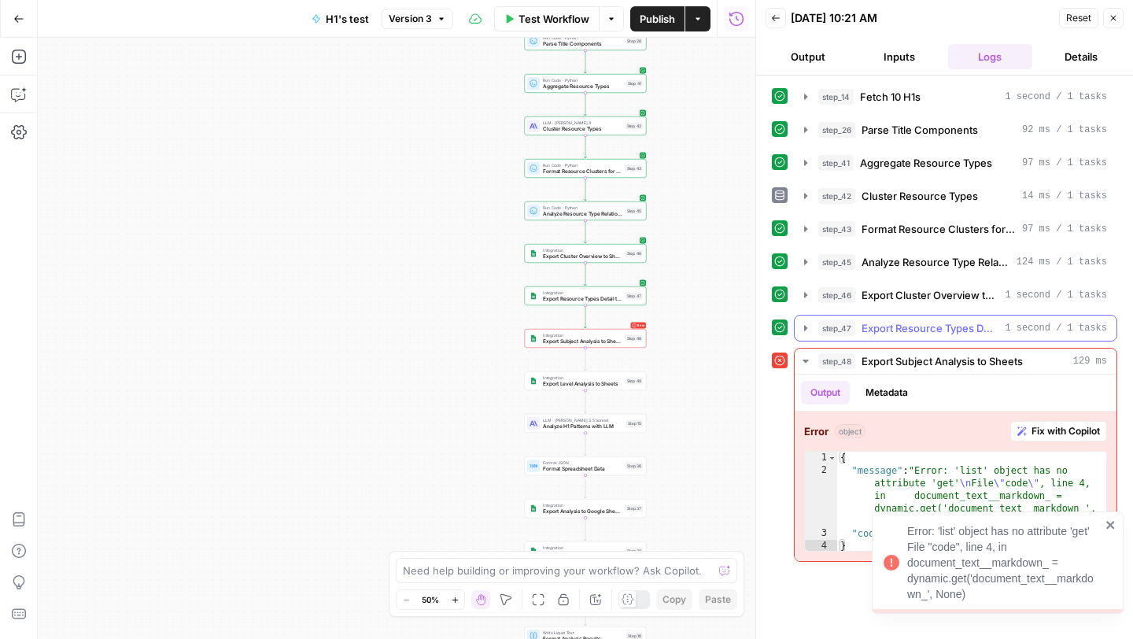
click at [802, 326] on icon "button" at bounding box center [805, 328] width 13 height 13
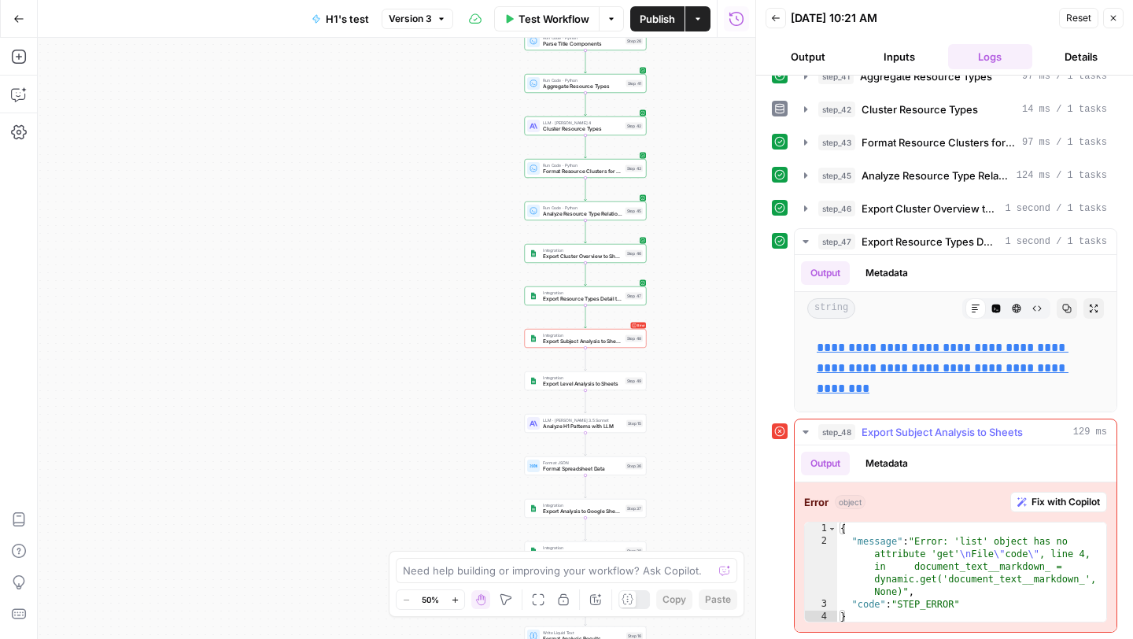
scroll to position [88, 0]
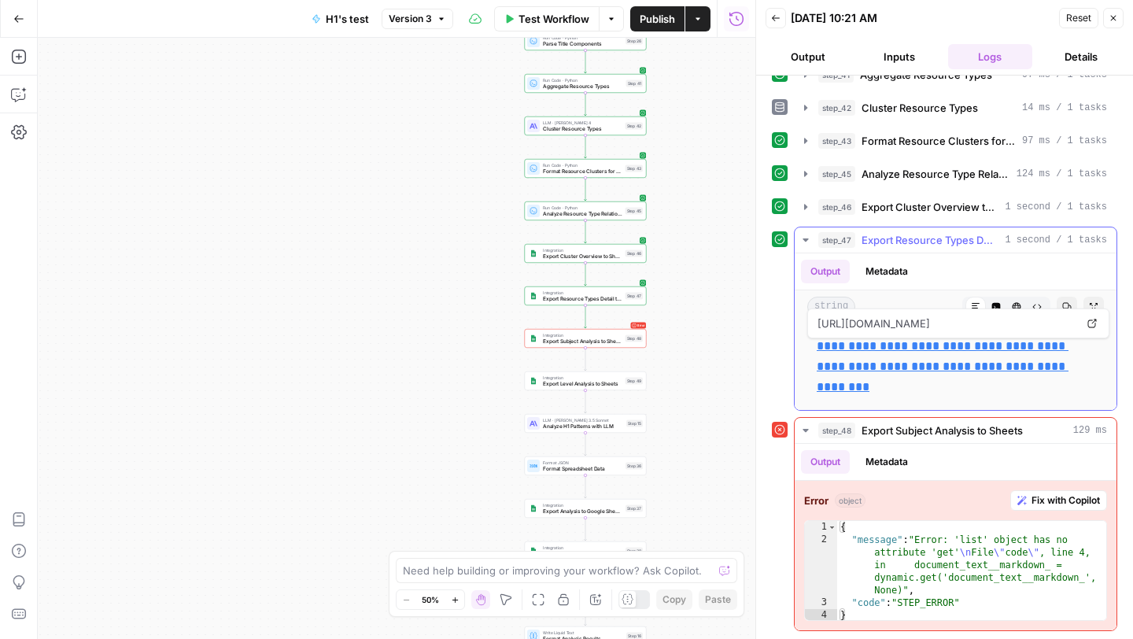
drag, startPoint x: 870, startPoint y: 383, endPoint x: 814, endPoint y: 345, distance: 67.4
click at [814, 345] on div "**********" at bounding box center [955, 367] width 297 height 74
click at [848, 351] on link "**********" at bounding box center [943, 366] width 252 height 53
copy link "**********"
click at [449, 578] on div "Need help building or improving your workflow? Ask Copilot." at bounding box center [566, 570] width 341 height 25
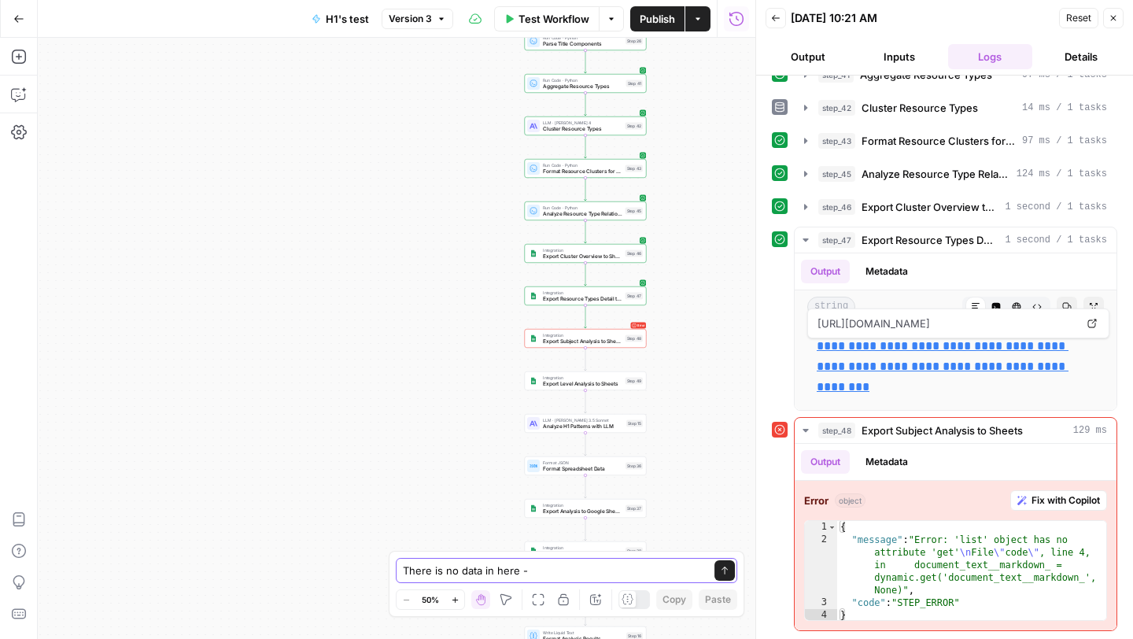
paste textarea "[URL][DOMAIN_NAME]"
paste textarea "Resource Type Count Cluster Error 0 Error processing data"
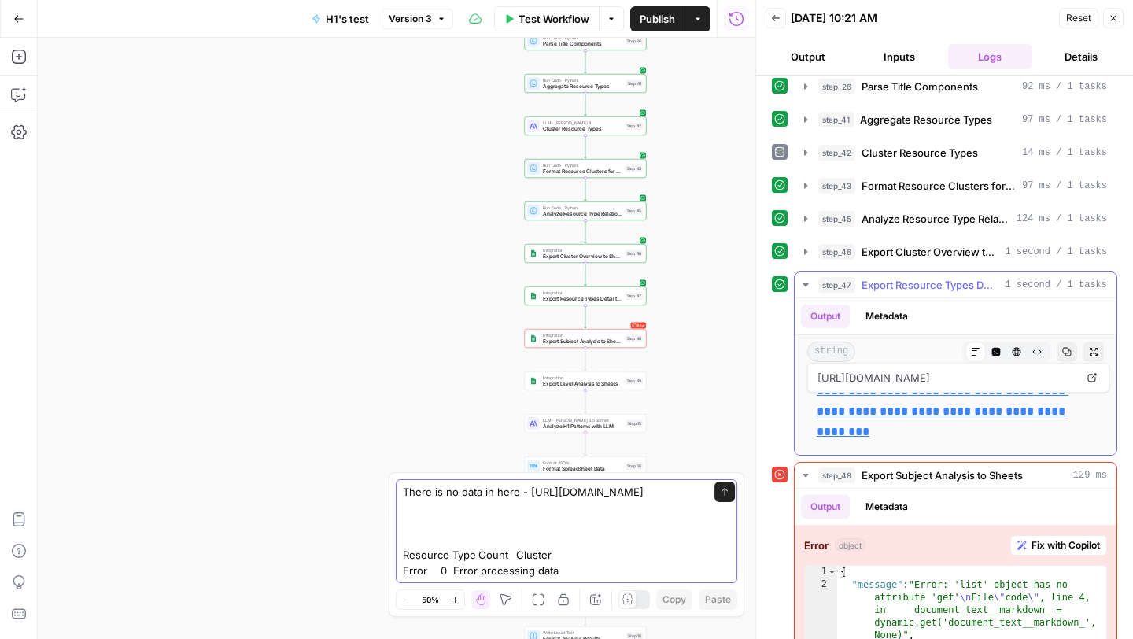
scroll to position [34, 0]
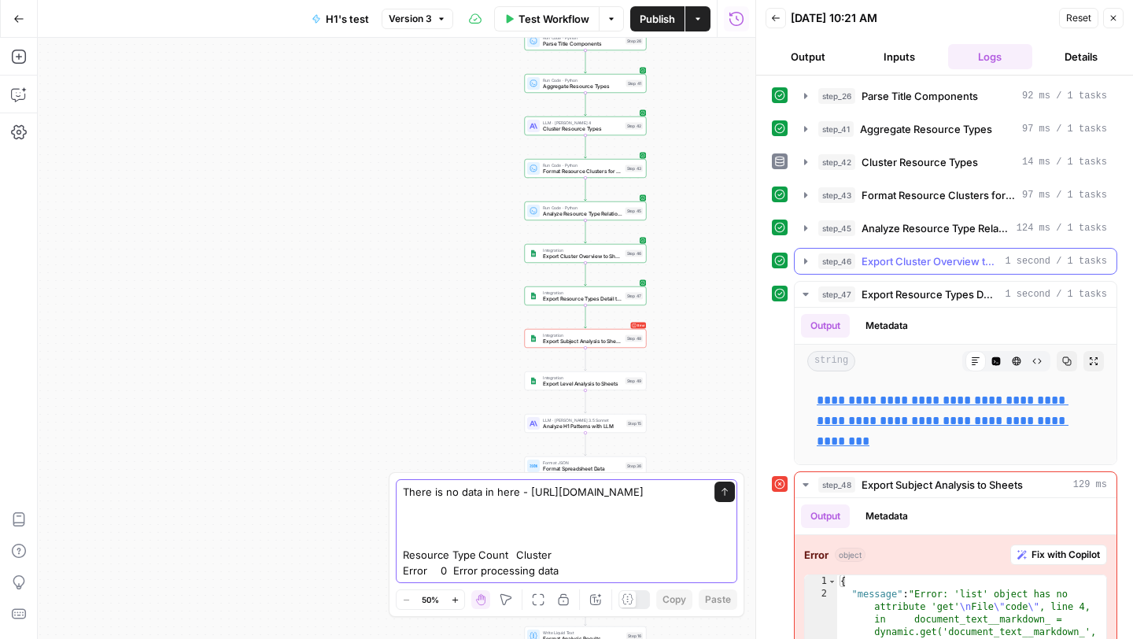
type textarea "There is no data in here - [URL][DOMAIN_NAME] Resource Type Count Cluster Error…"
click at [808, 260] on icon "button" at bounding box center [805, 261] width 13 height 13
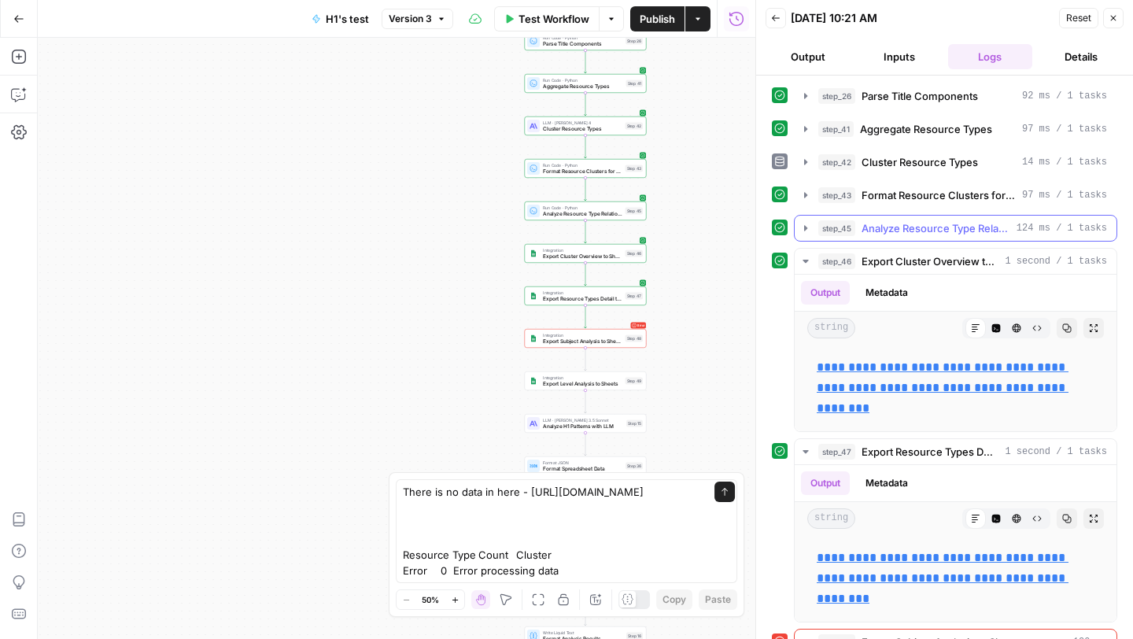
click at [807, 224] on icon "button" at bounding box center [805, 228] width 13 height 13
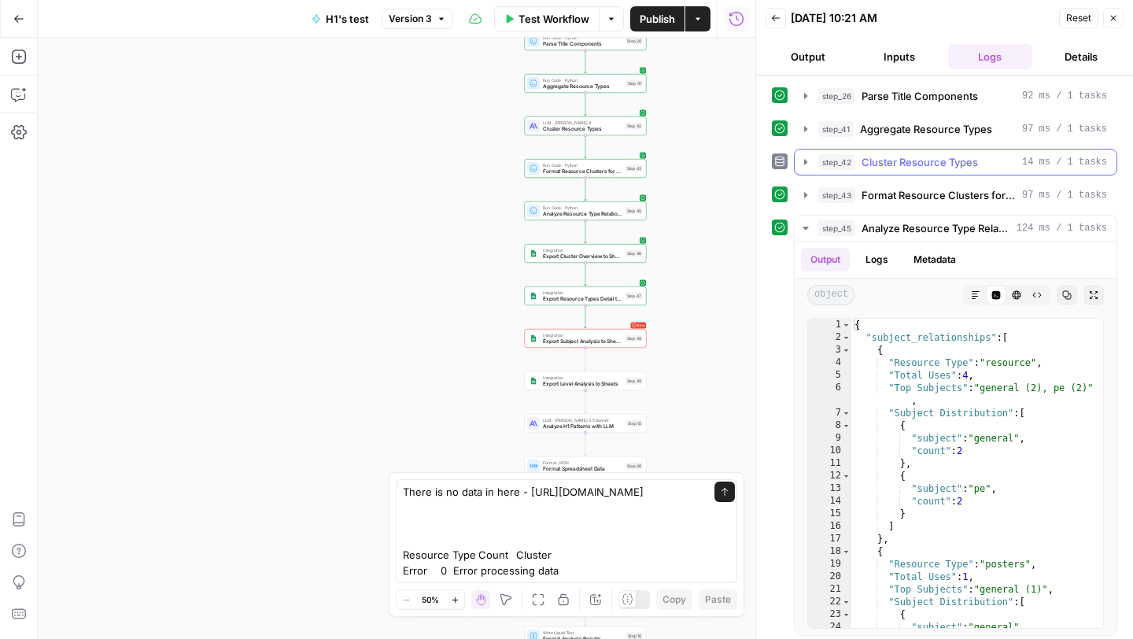
click at [810, 161] on icon "button" at bounding box center [805, 162] width 13 height 13
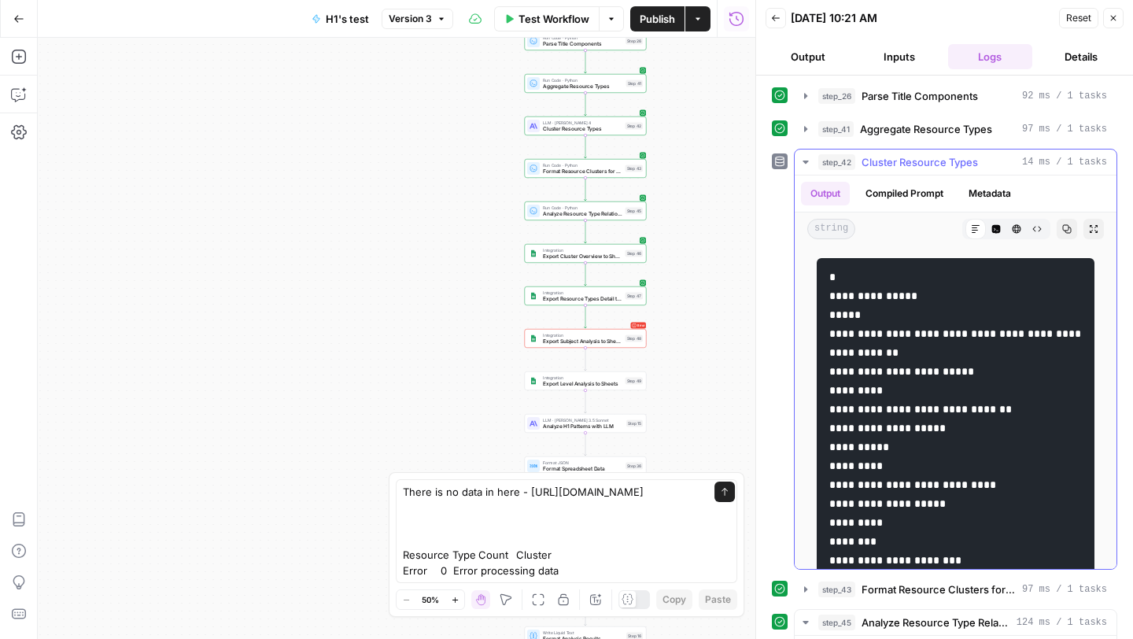
click at [810, 161] on icon "button" at bounding box center [805, 162] width 13 height 13
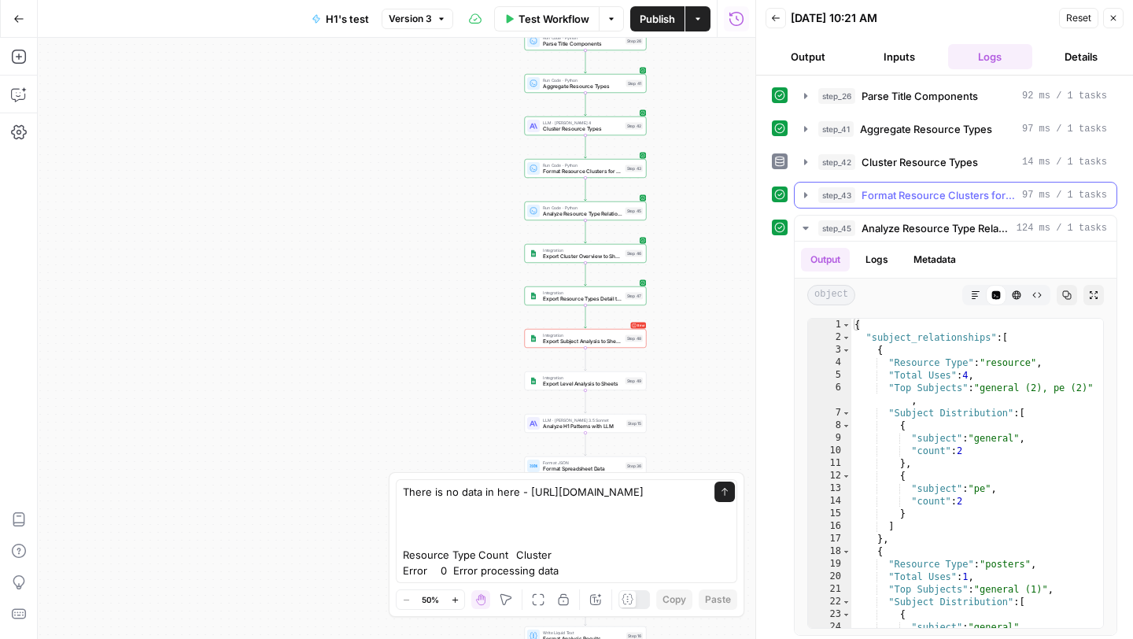
click at [809, 197] on icon "button" at bounding box center [805, 195] width 13 height 13
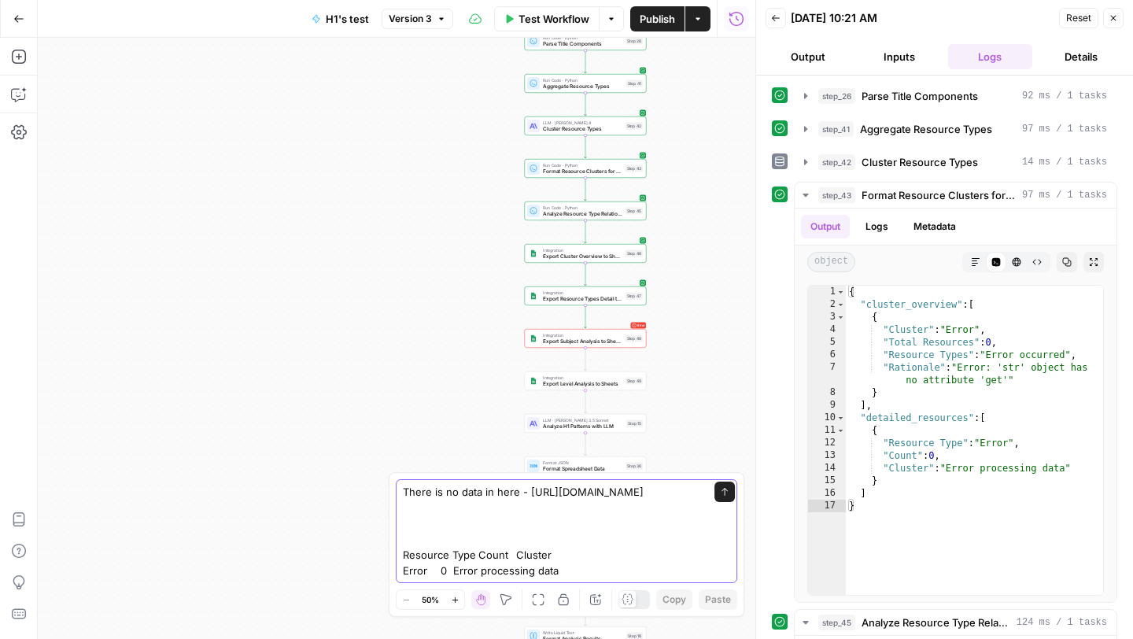
click at [537, 515] on textarea "There is no data in here - https://docs.google.com/spreadsheets/d/13n33aRJnVsF5…" at bounding box center [551, 531] width 296 height 94
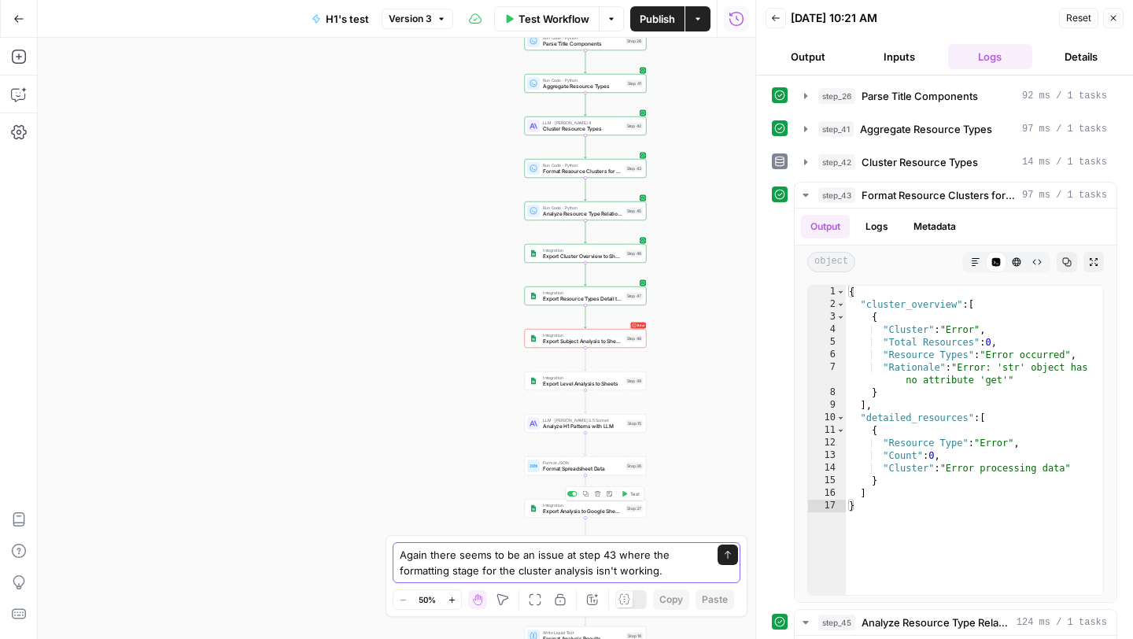
type textarea "Again there seems to be an issue at step 43 where the formatting stage for the …"
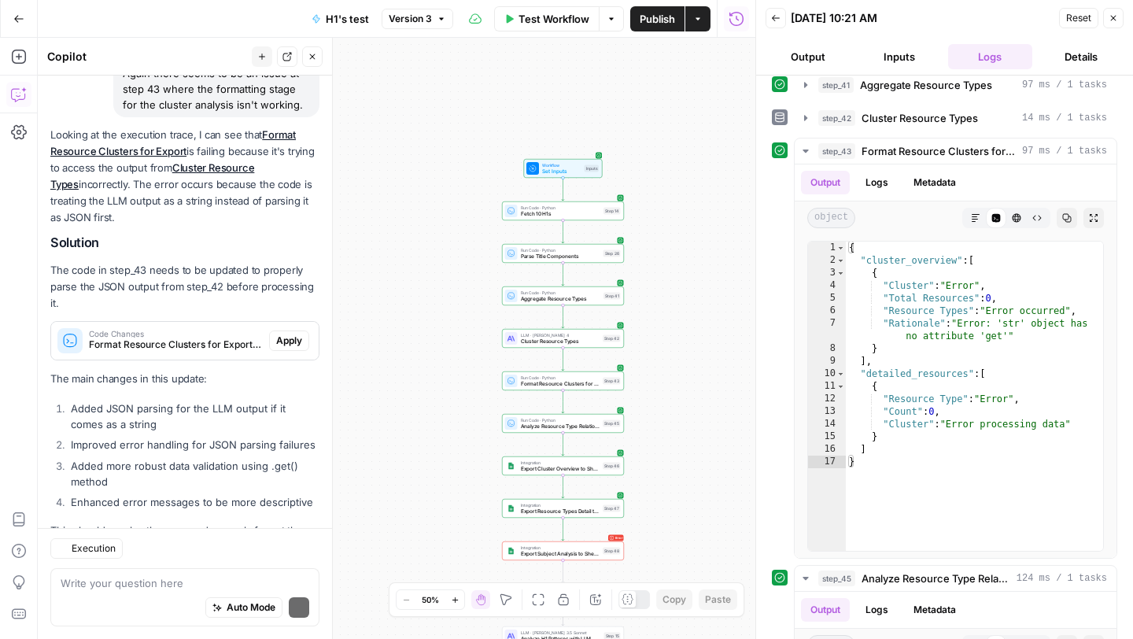
scroll to position [127, 0]
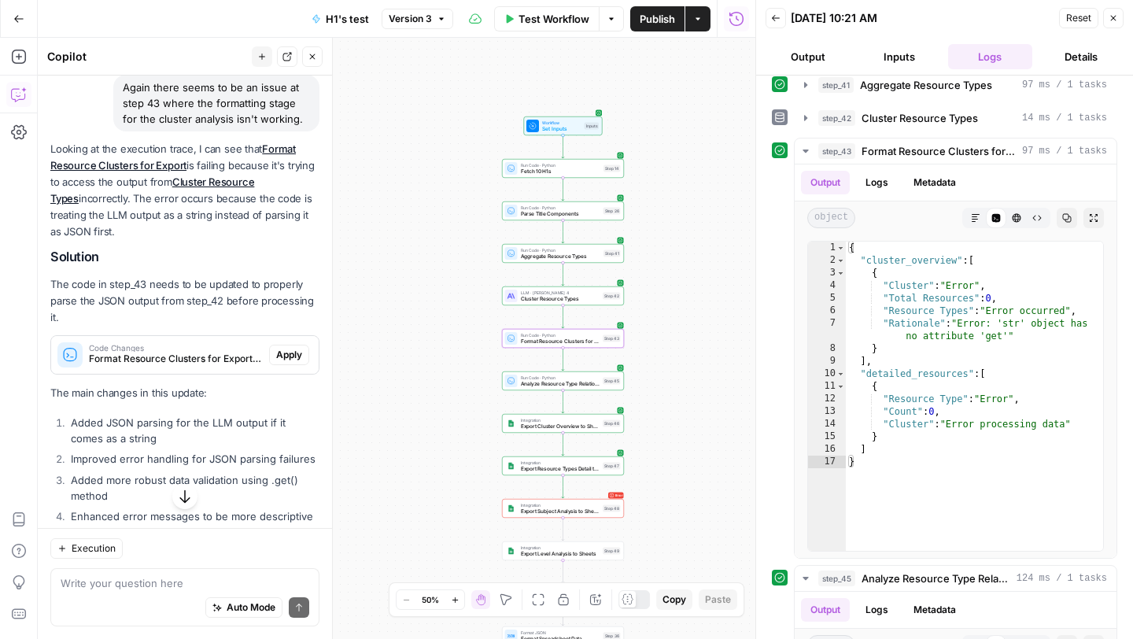
click at [289, 363] on button "Apply" at bounding box center [289, 355] width 40 height 20
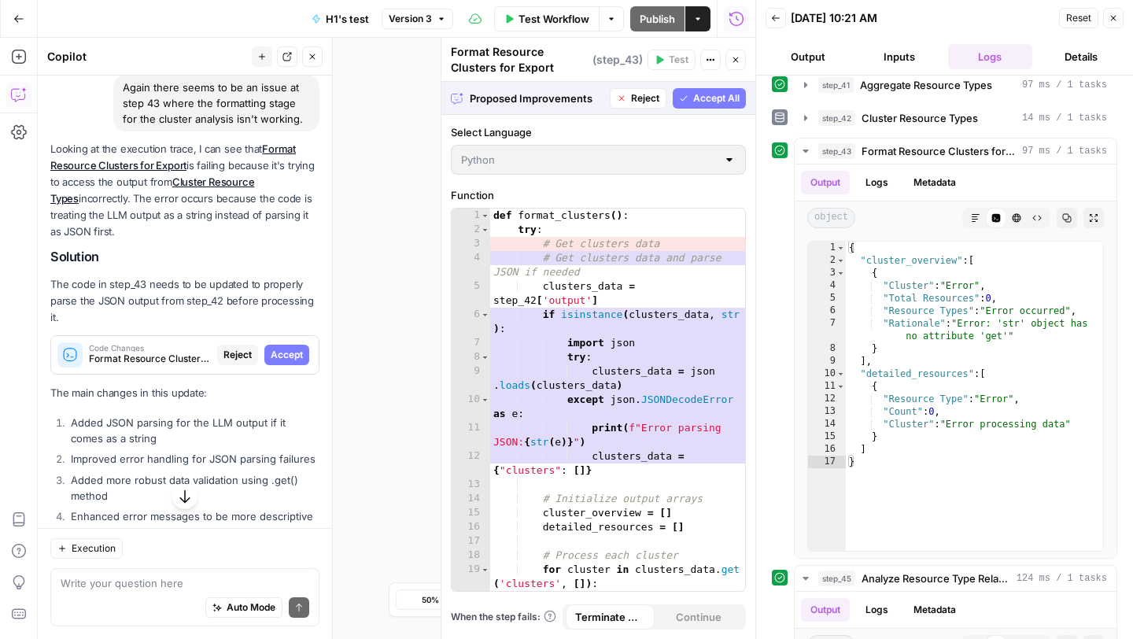
click at [289, 352] on span "Accept" at bounding box center [287, 355] width 32 height 14
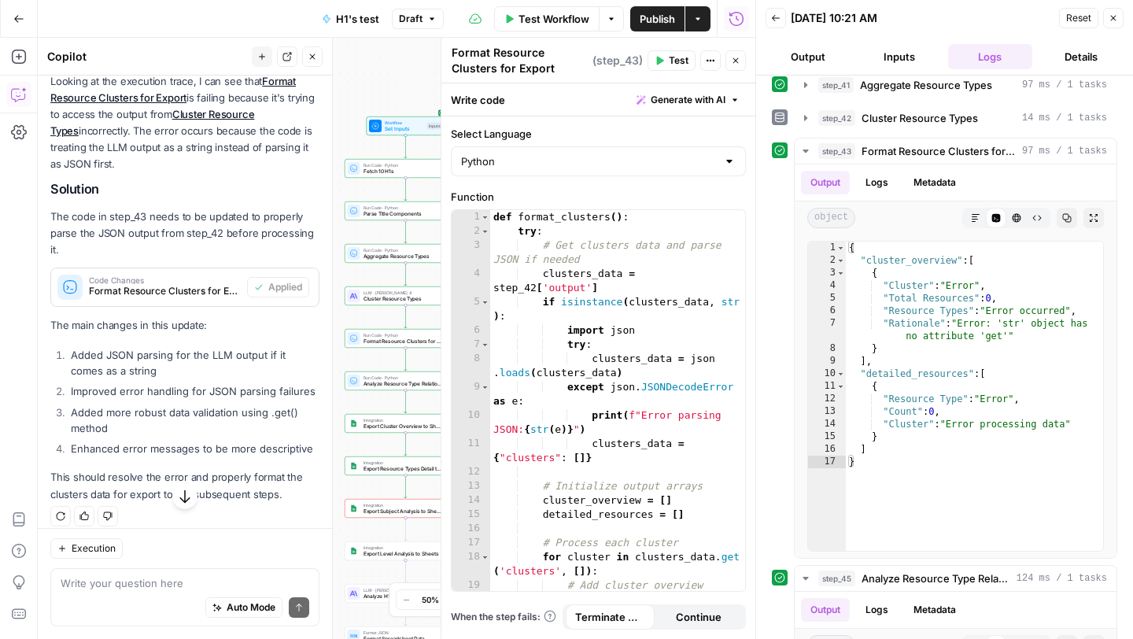
scroll to position [232, 0]
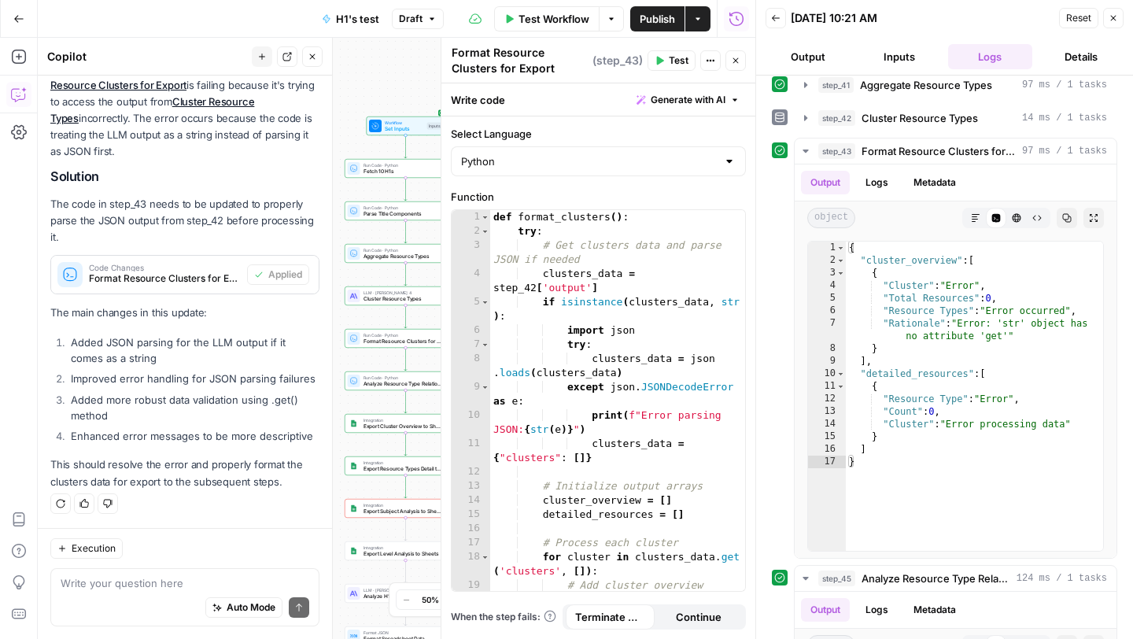
click at [677, 57] on span "Test" at bounding box center [679, 60] width 20 height 14
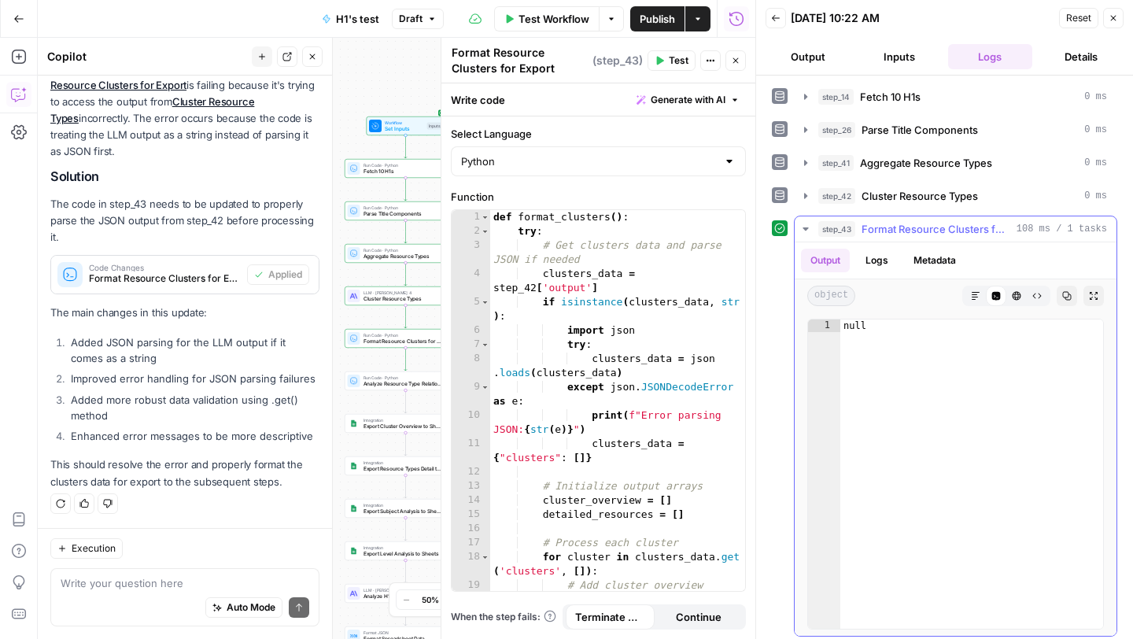
type textarea "****"
click at [894, 349] on div "null" at bounding box center [971, 486] width 263 height 334
click at [156, 588] on textarea at bounding box center [185, 583] width 249 height 16
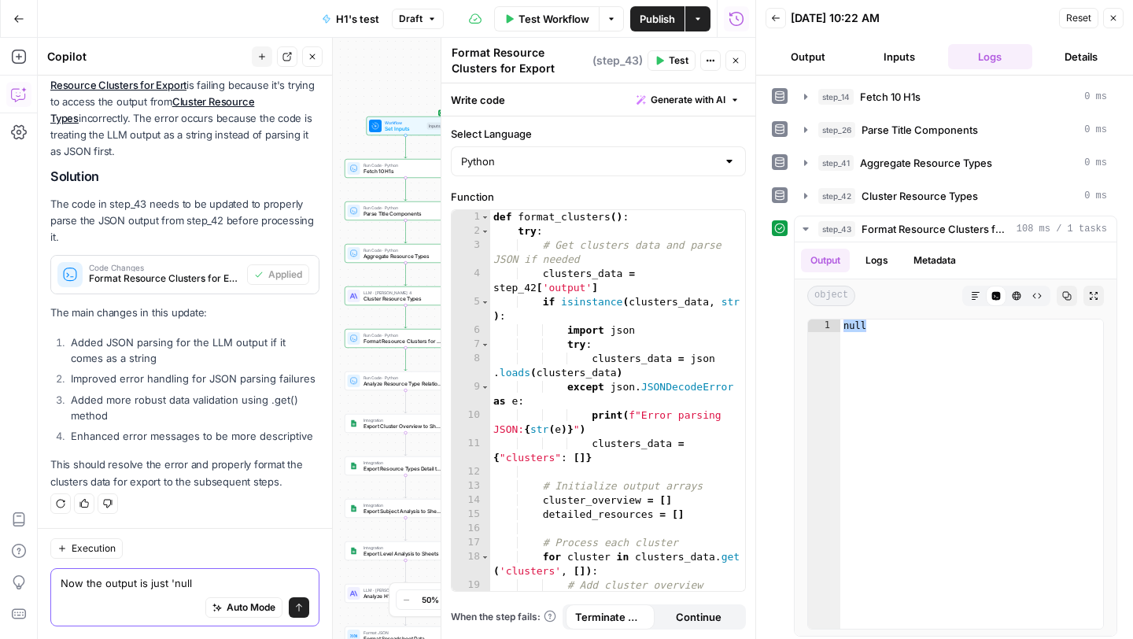
type textarea "Now the output is just 'null'"
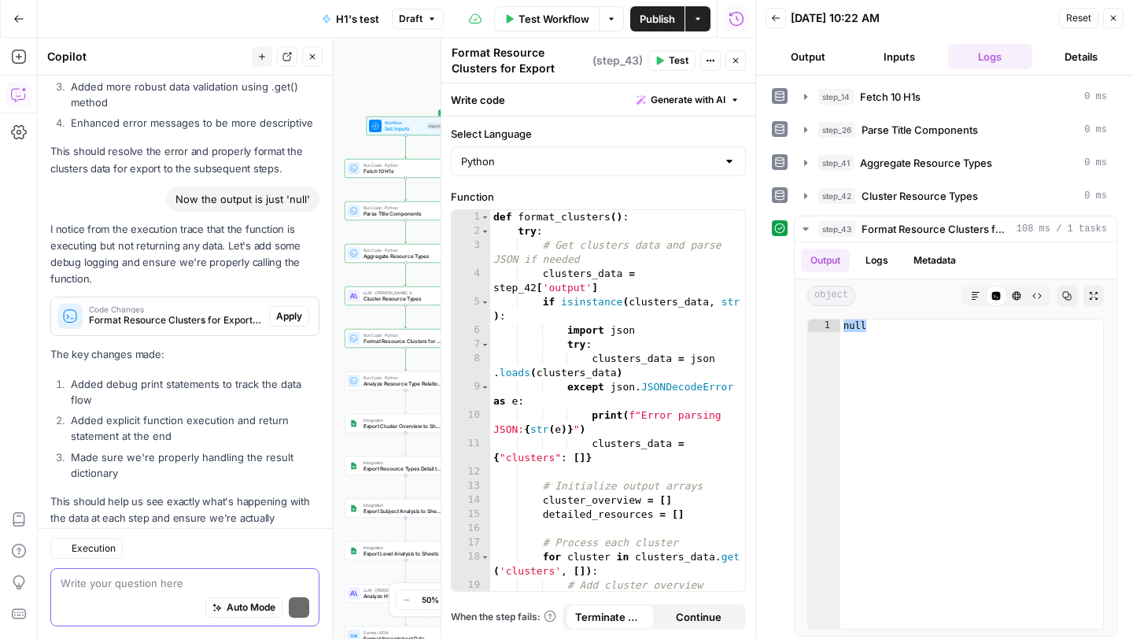
scroll to position [566, 0]
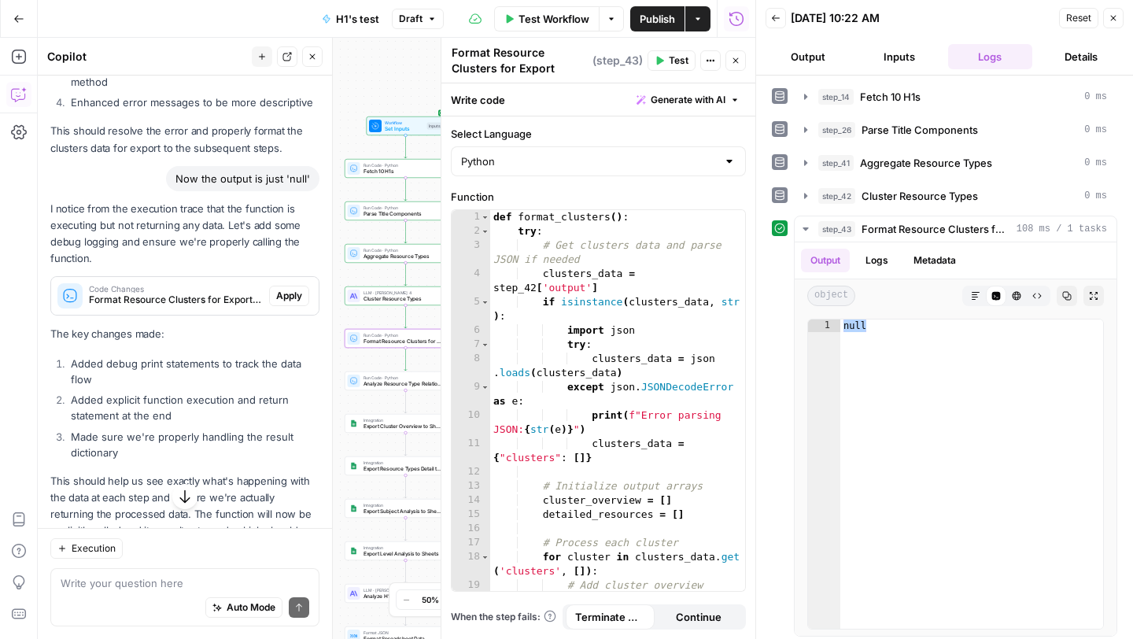
click at [303, 298] on button "Apply" at bounding box center [289, 296] width 40 height 20
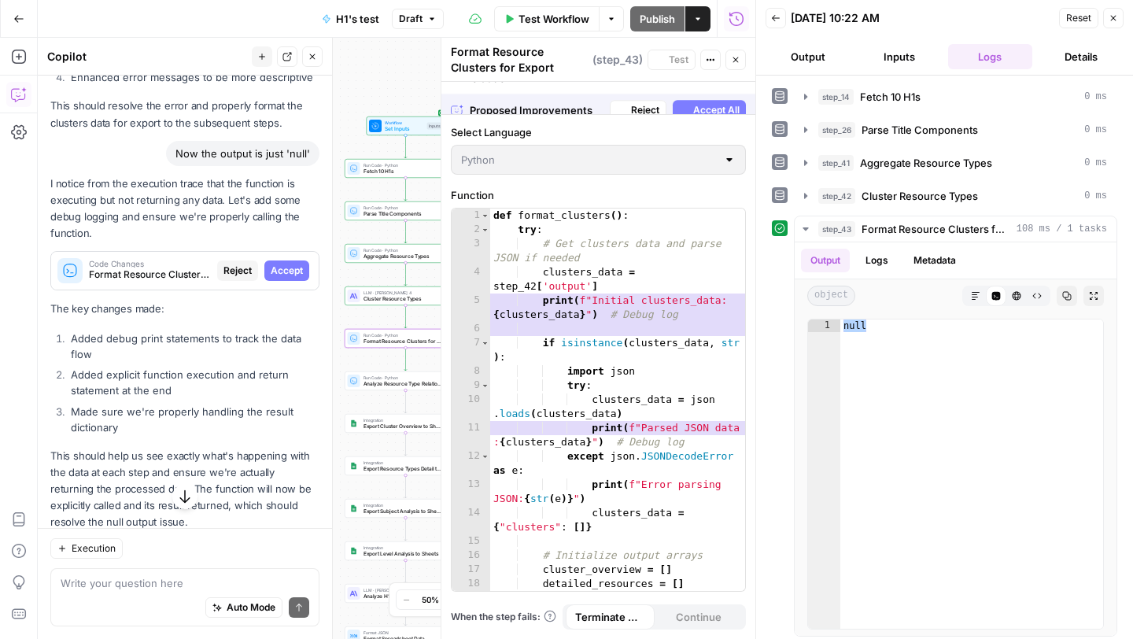
scroll to position [540, 0]
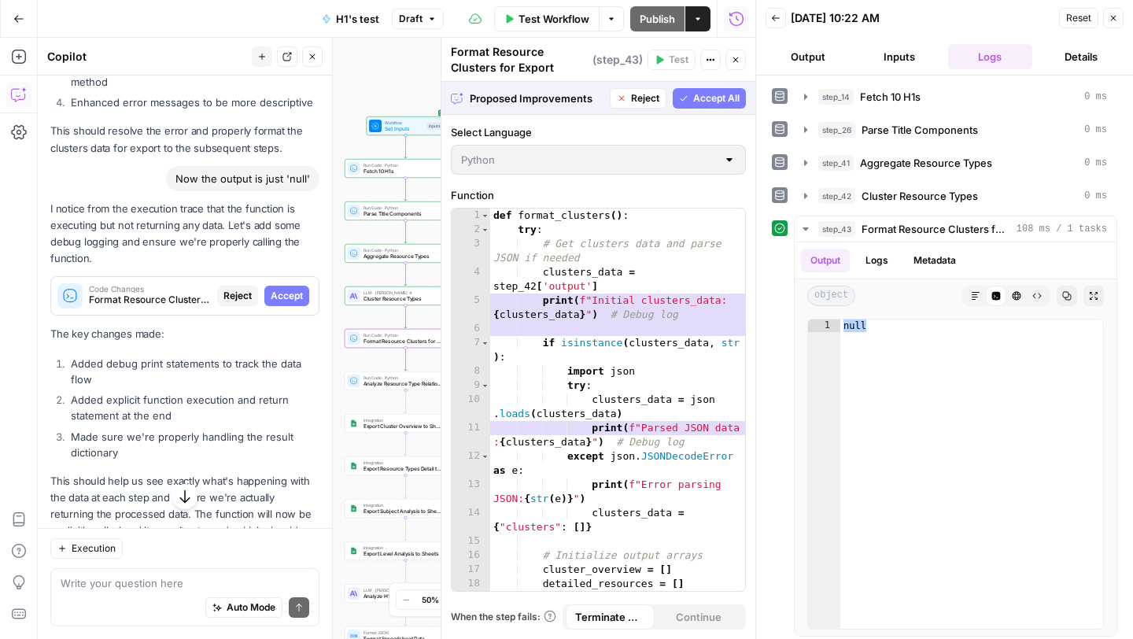
click at [284, 300] on span "Accept" at bounding box center [287, 296] width 32 height 14
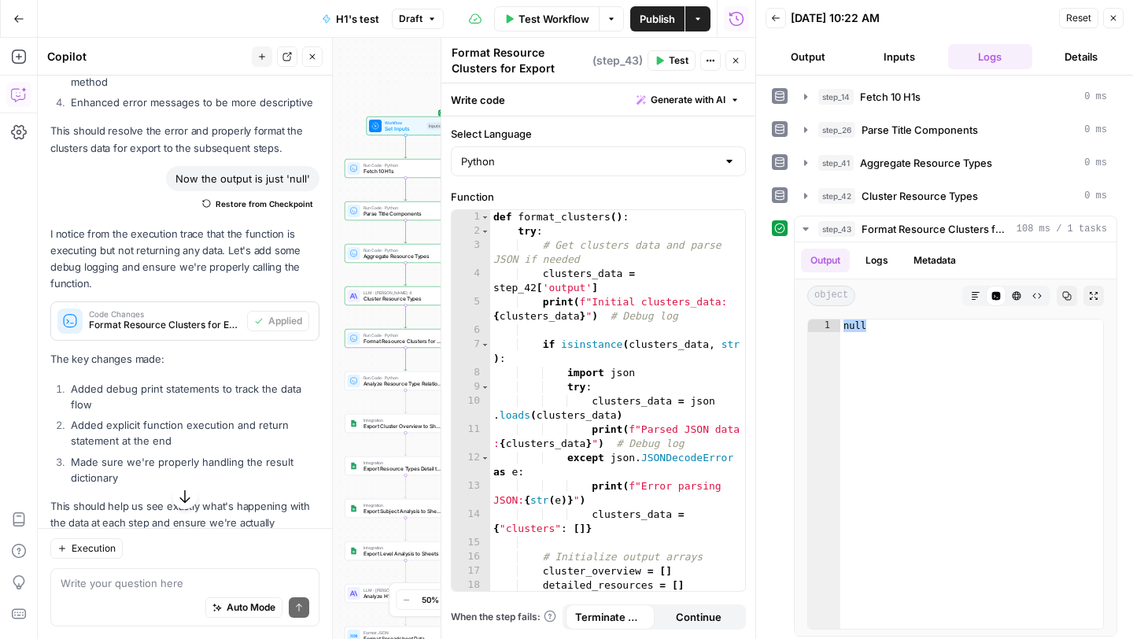
scroll to position [656, 0]
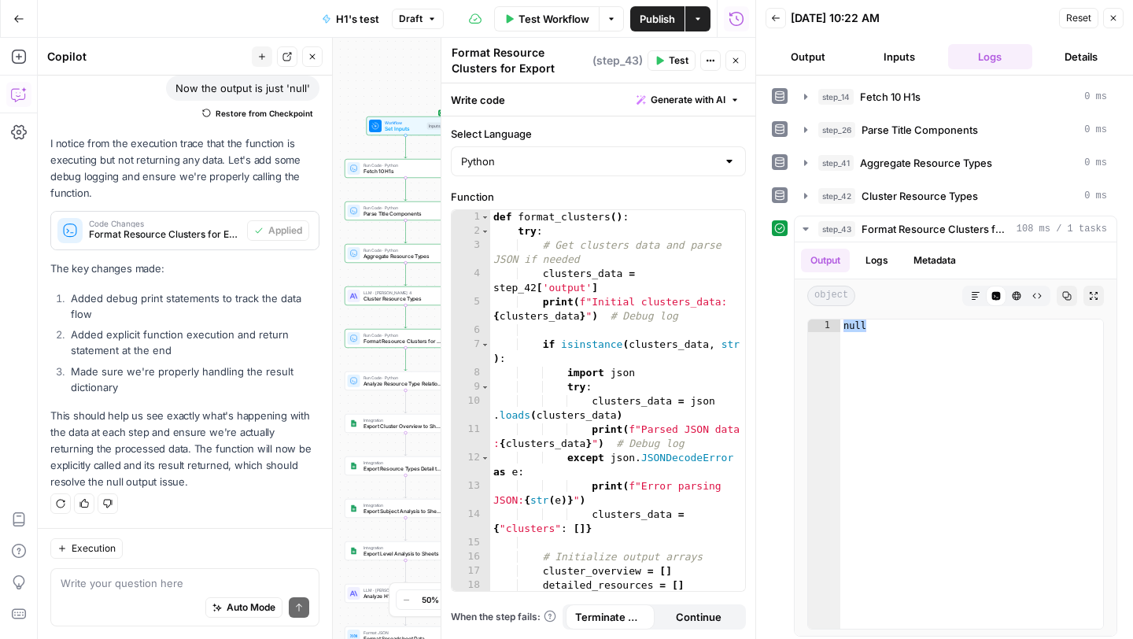
click at [677, 51] on button "Test" at bounding box center [671, 60] width 48 height 20
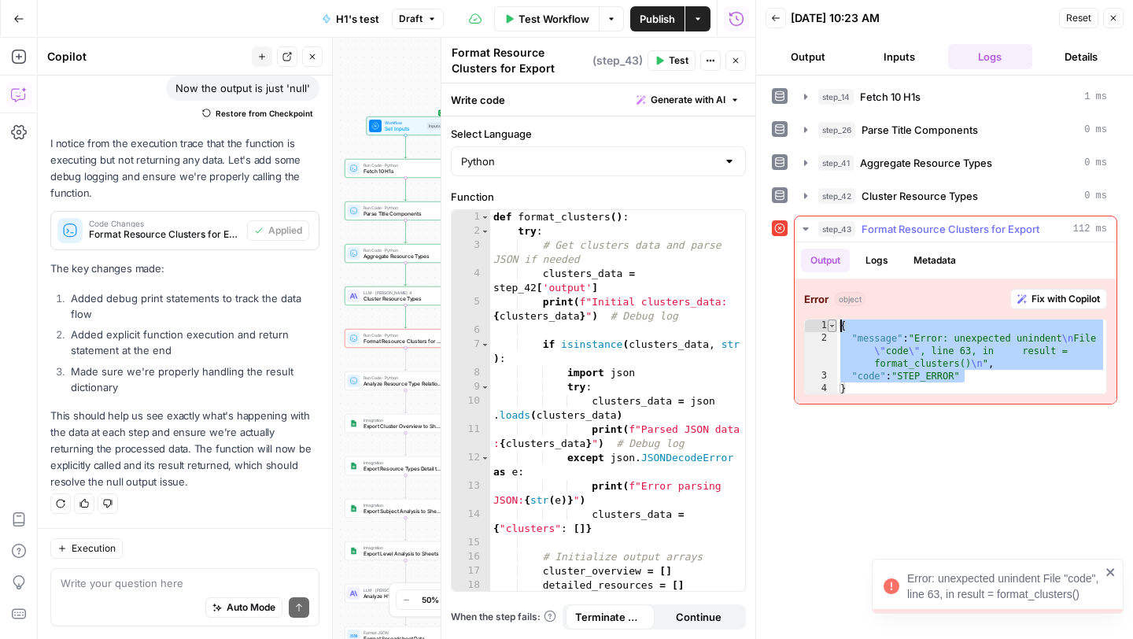
drag, startPoint x: 990, startPoint y: 382, endPoint x: 828, endPoint y: 323, distance: 171.5
click at [828, 323] on div "**********" at bounding box center [955, 357] width 303 height 76
type textarea "**********"
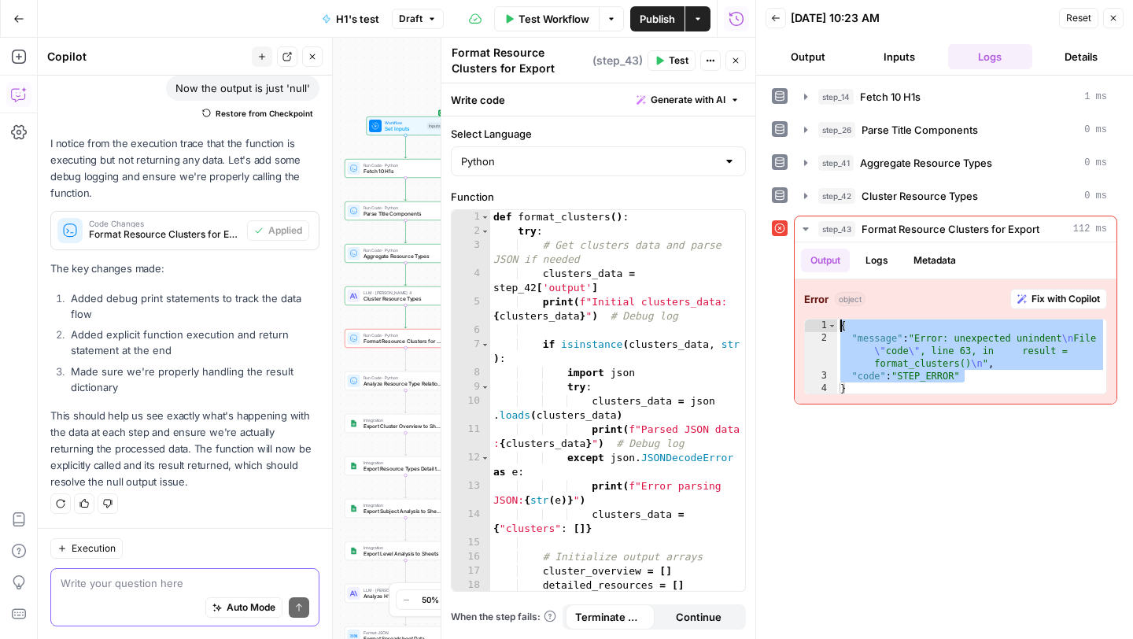
click at [128, 581] on textarea at bounding box center [185, 583] width 249 height 16
paste textarea "{ "message": "Error: unexpected unindent\nFile \"code\", line 63, in result = f…"
type textarea "{ "message": "Error: unexpected unindent\nFile \"code\", line 63, in result = f…"
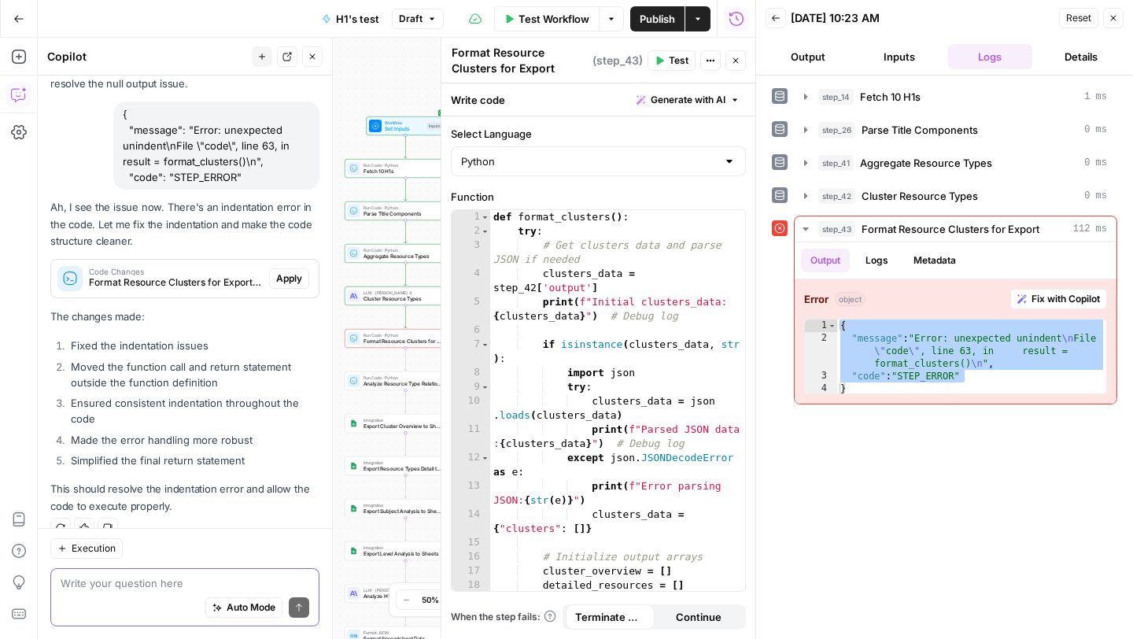
scroll to position [1053, 0]
click at [290, 279] on span "Apply" at bounding box center [289, 279] width 26 height 14
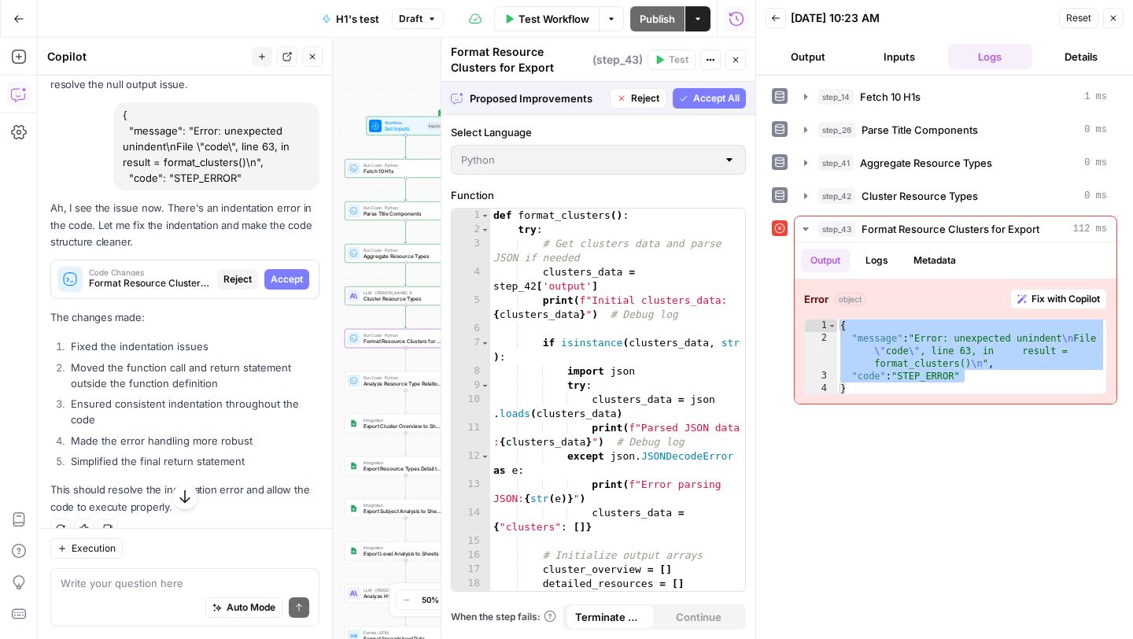
click at [290, 279] on span "Accept" at bounding box center [287, 279] width 32 height 14
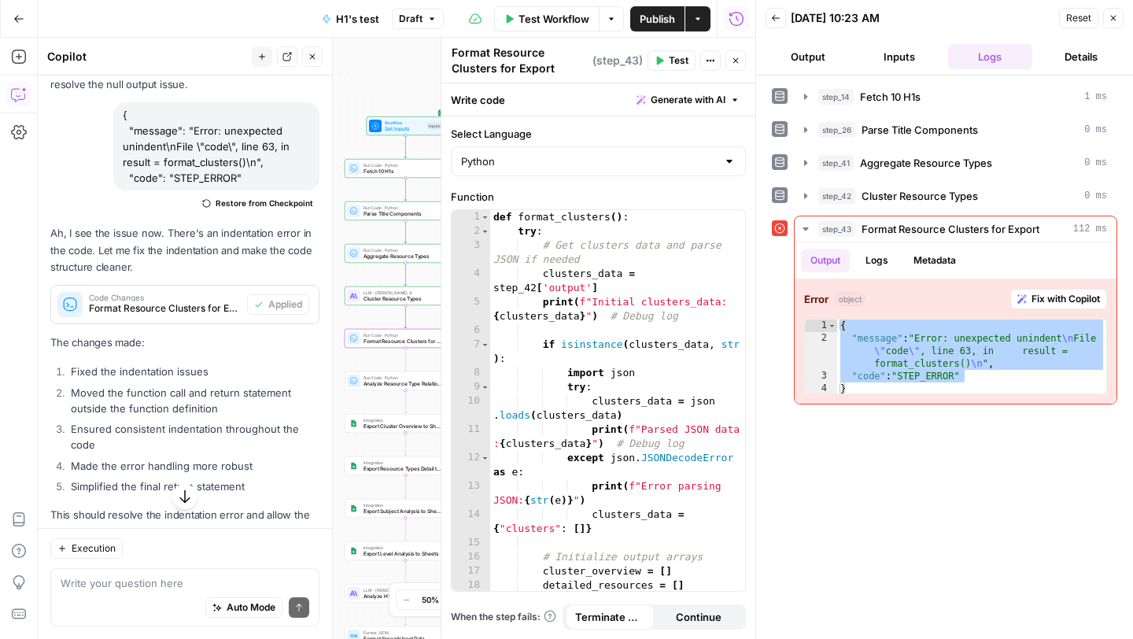
scroll to position [1104, 0]
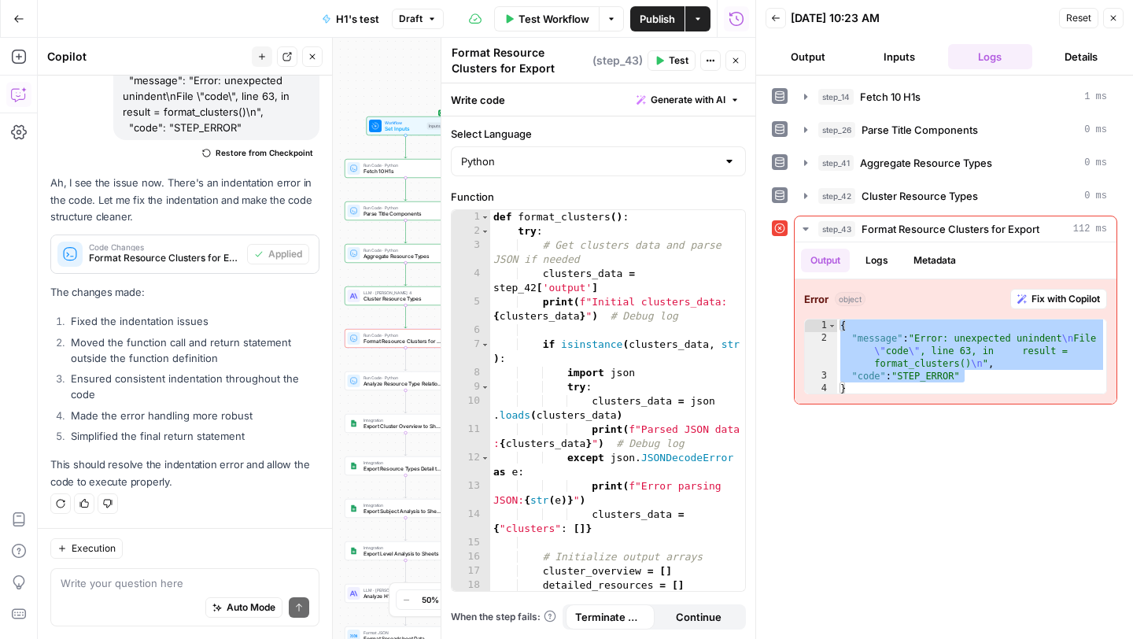
click at [672, 57] on span "Test" at bounding box center [679, 60] width 20 height 14
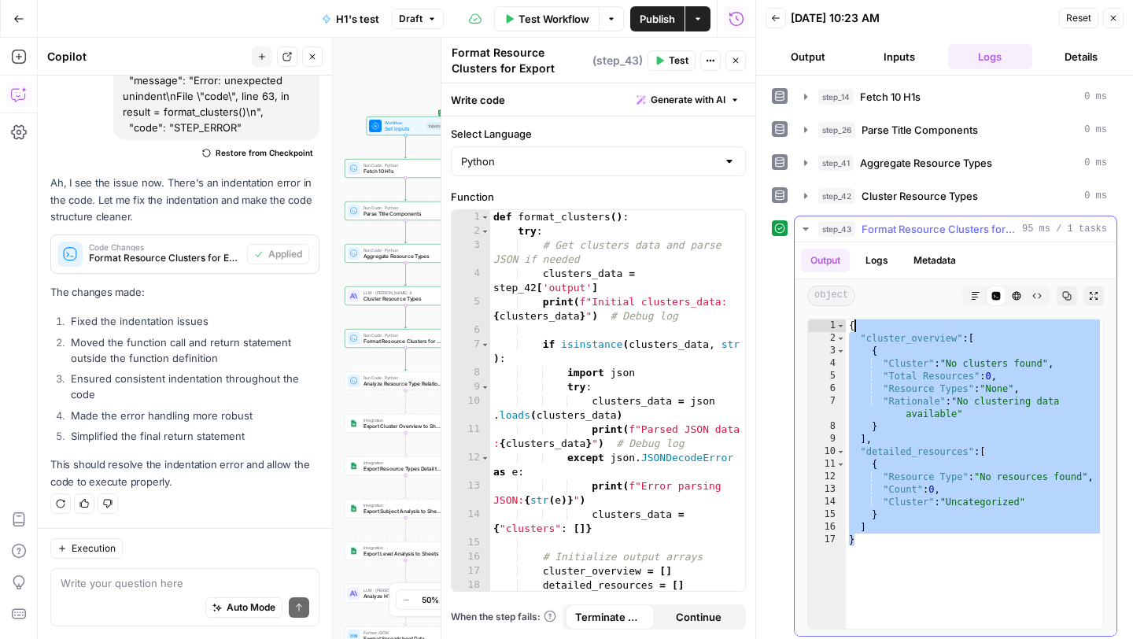
drag, startPoint x: 981, startPoint y: 544, endPoint x: 855, endPoint y: 329, distance: 248.9
click at [854, 326] on div "{ "cluster_overview" : [ { "Cluster" : "No clusters found" , "Total Resources" …" at bounding box center [974, 486] width 257 height 334
type textarea "**********"
click at [108, 585] on textarea at bounding box center [185, 583] width 249 height 16
type textarea "I"
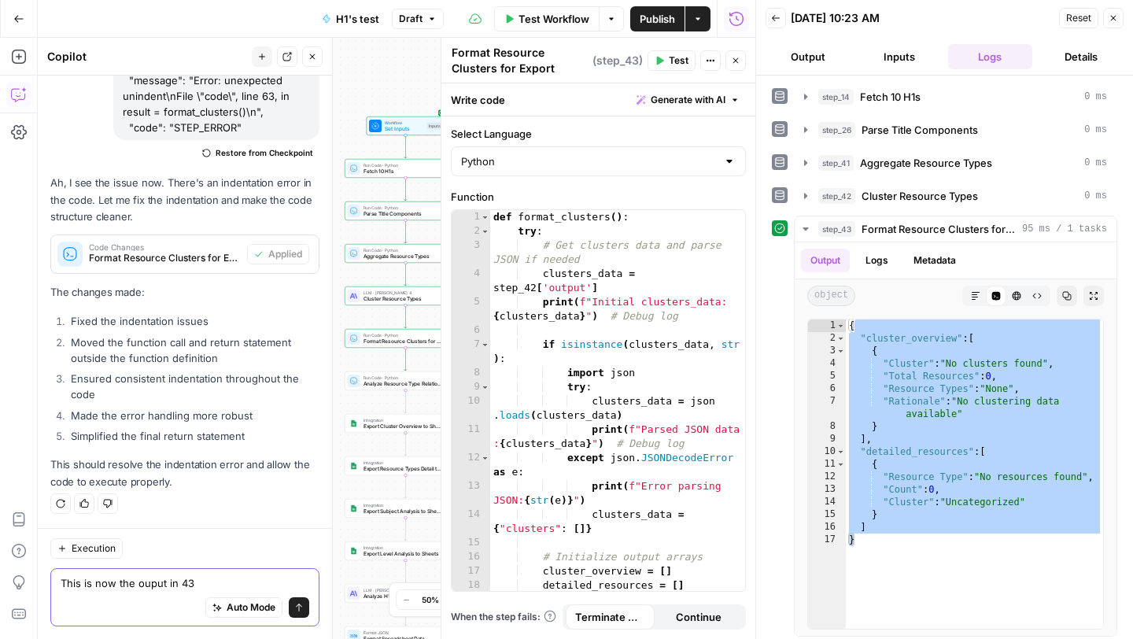
click at [147, 586] on textarea "This is now the ouput in 43" at bounding box center [185, 583] width 249 height 16
paste textarea ""cluster_overview": [ { "Cluster": "No clusters found", "Total Resources": 0, "…"
type textarea "This is now the output in 43 "cluster_overview": [ { "Cluster": "No clusters fo…"
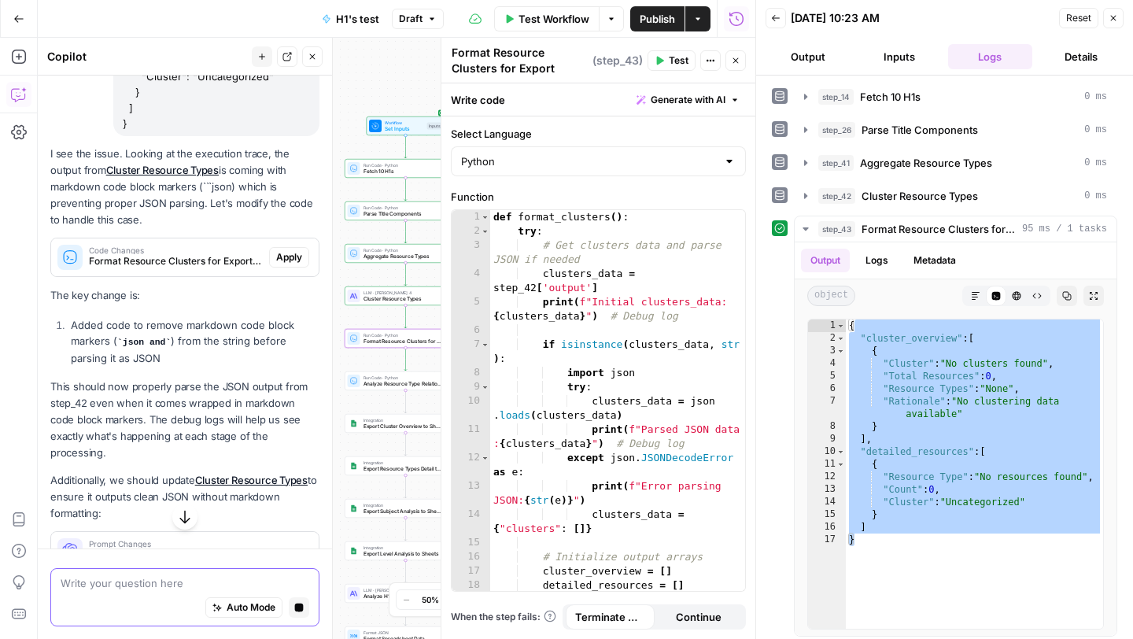
scroll to position [1707, 0]
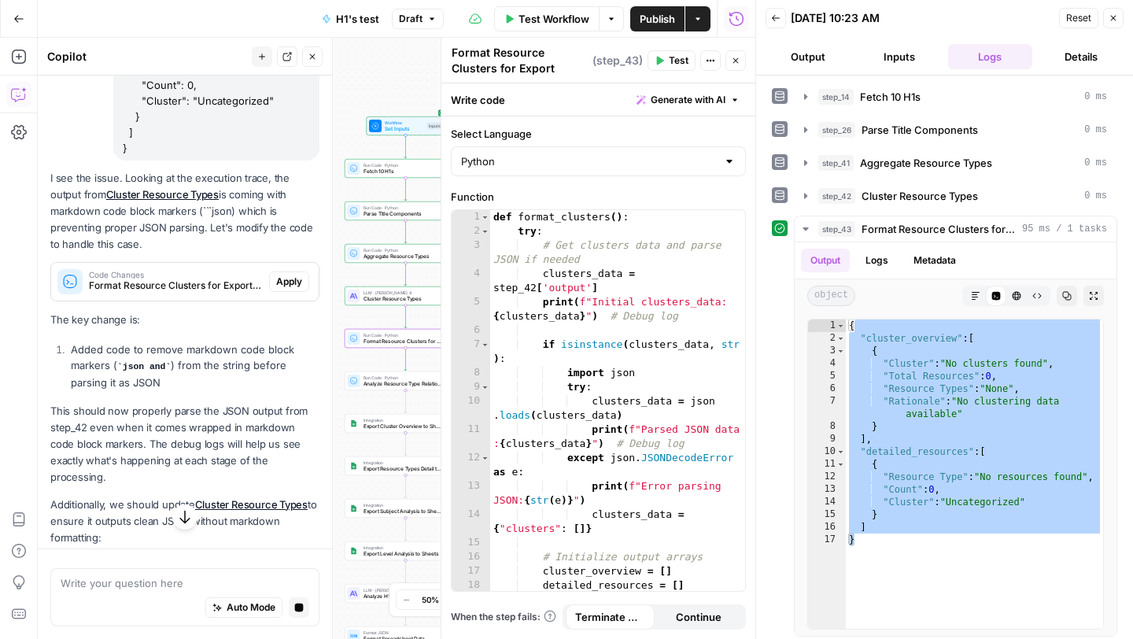
click at [289, 275] on span "Apply" at bounding box center [289, 282] width 26 height 14
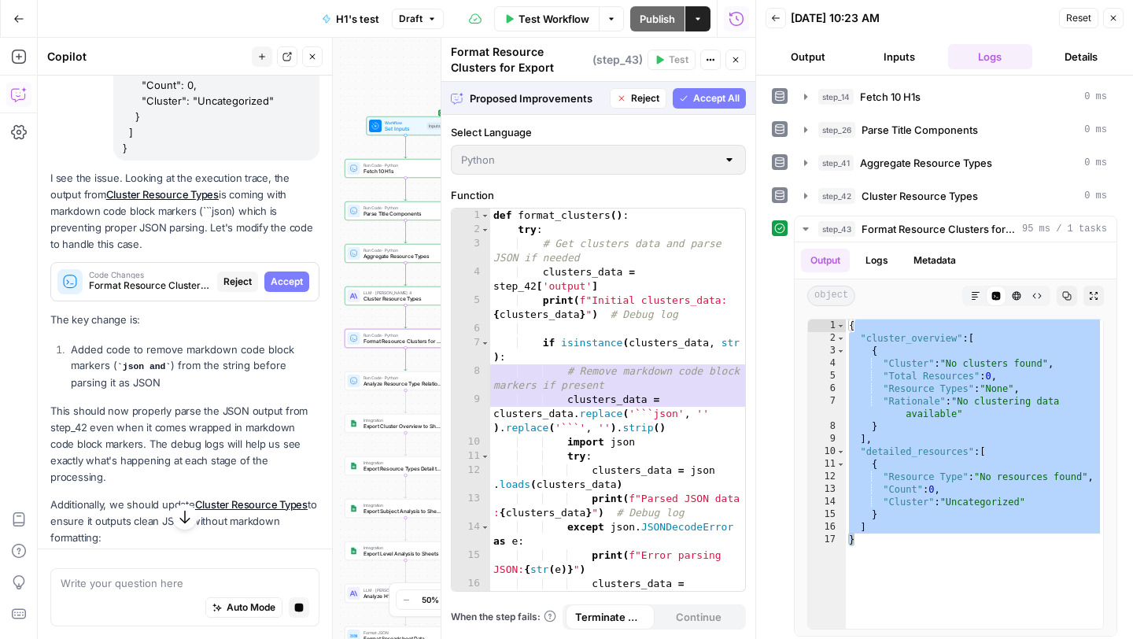
click at [289, 275] on span "Accept" at bounding box center [287, 282] width 32 height 14
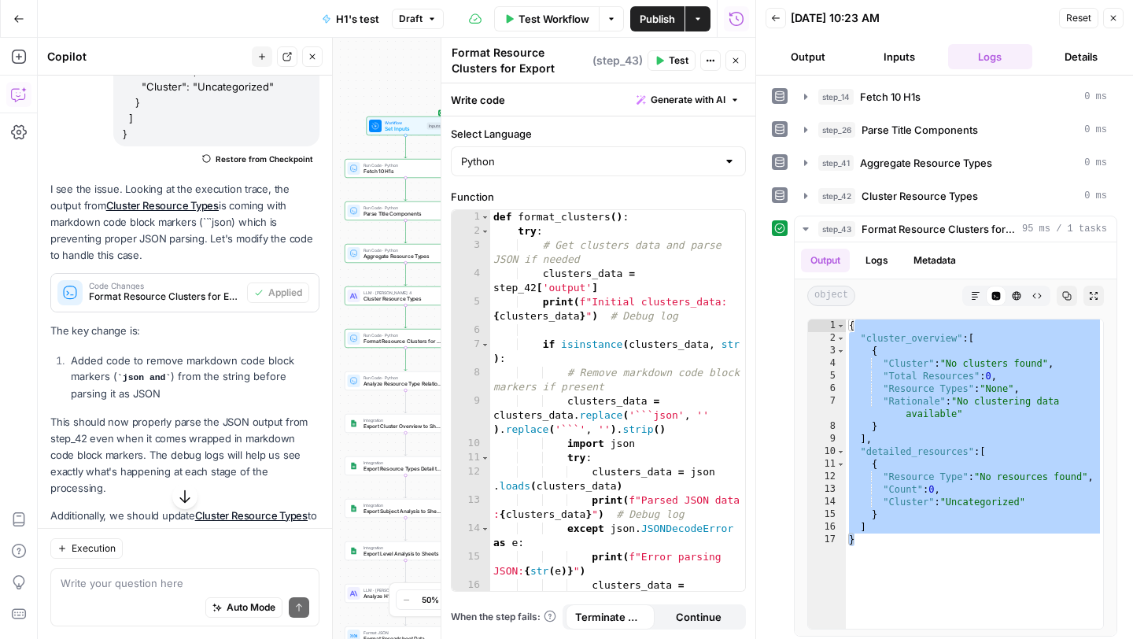
scroll to position [1804, 0]
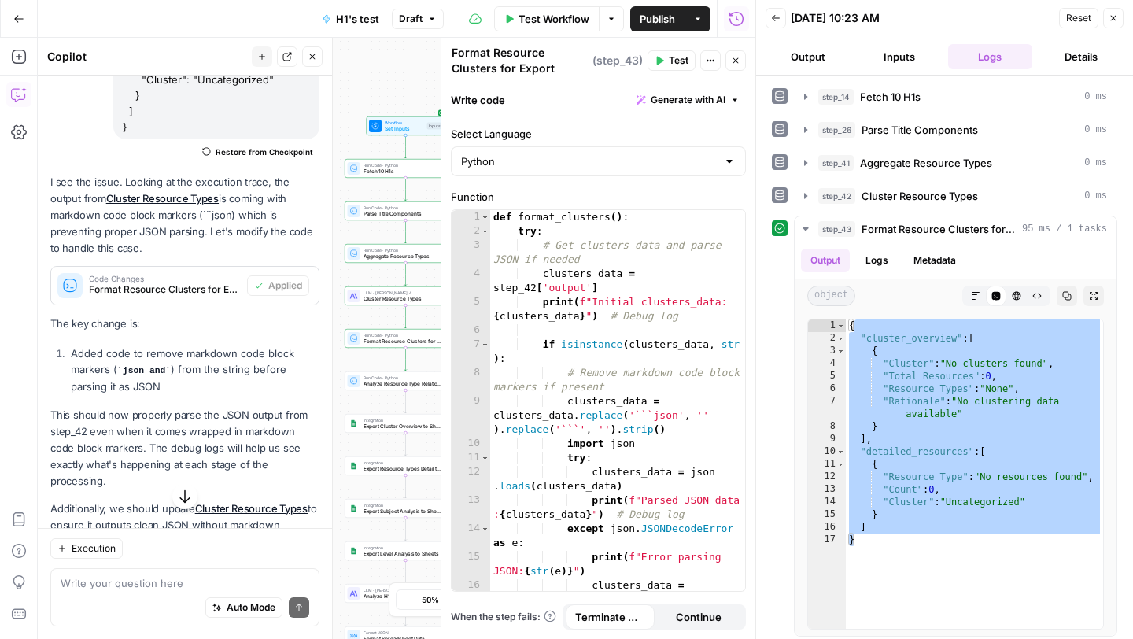
click at [675, 60] on span "Test" at bounding box center [679, 60] width 20 height 14
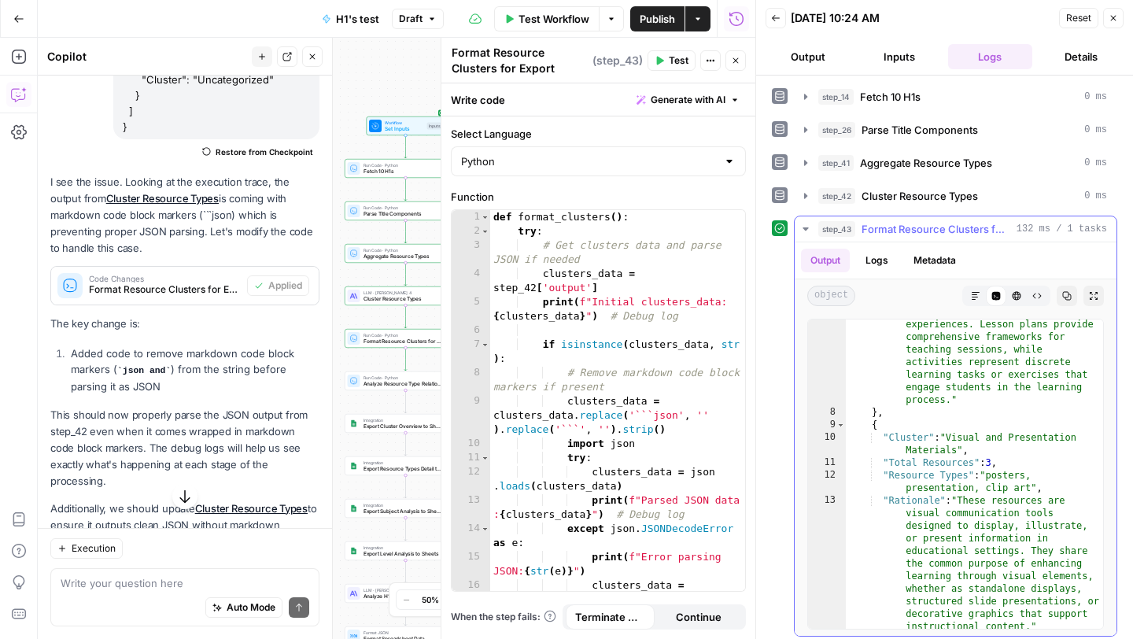
scroll to position [159, 0]
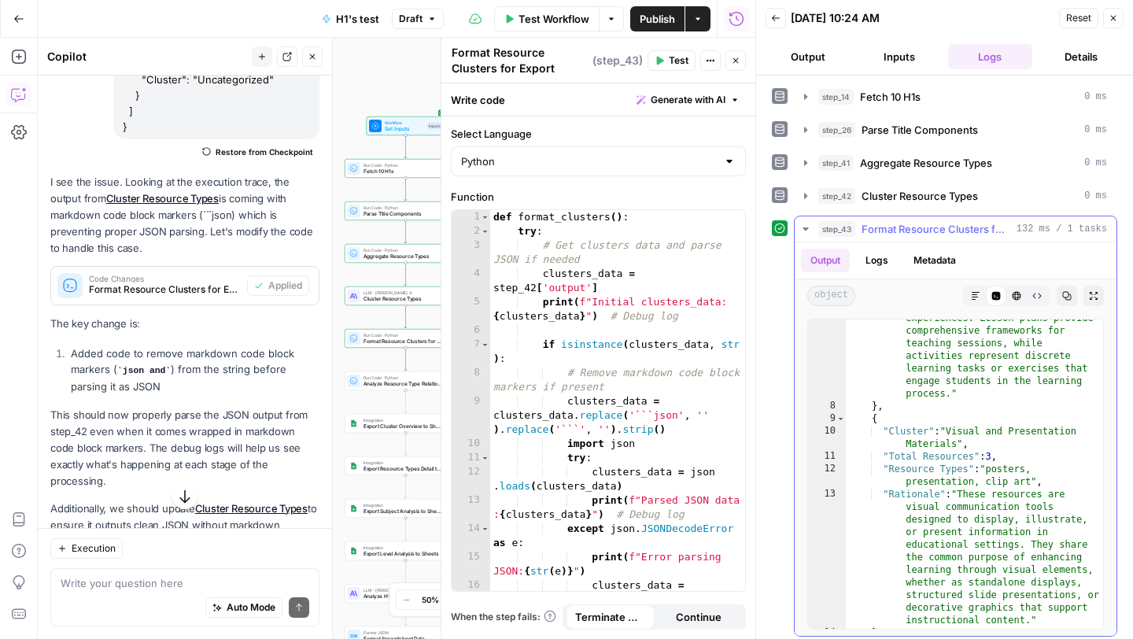
click at [806, 227] on icon "button" at bounding box center [805, 228] width 6 height 3
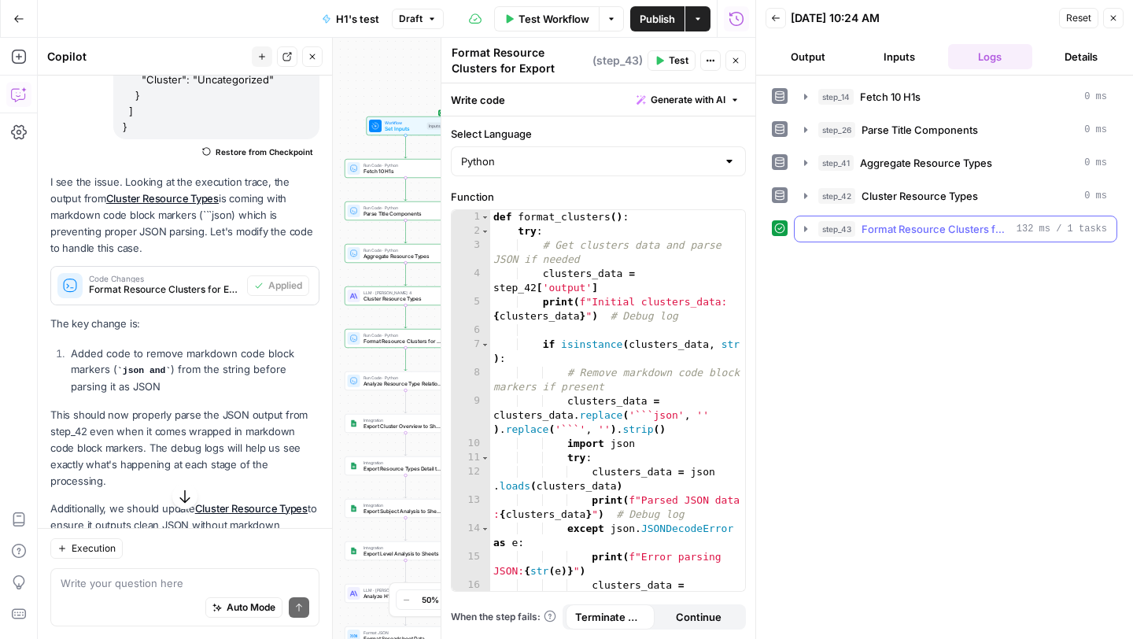
click at [801, 229] on icon "button" at bounding box center [805, 229] width 13 height 13
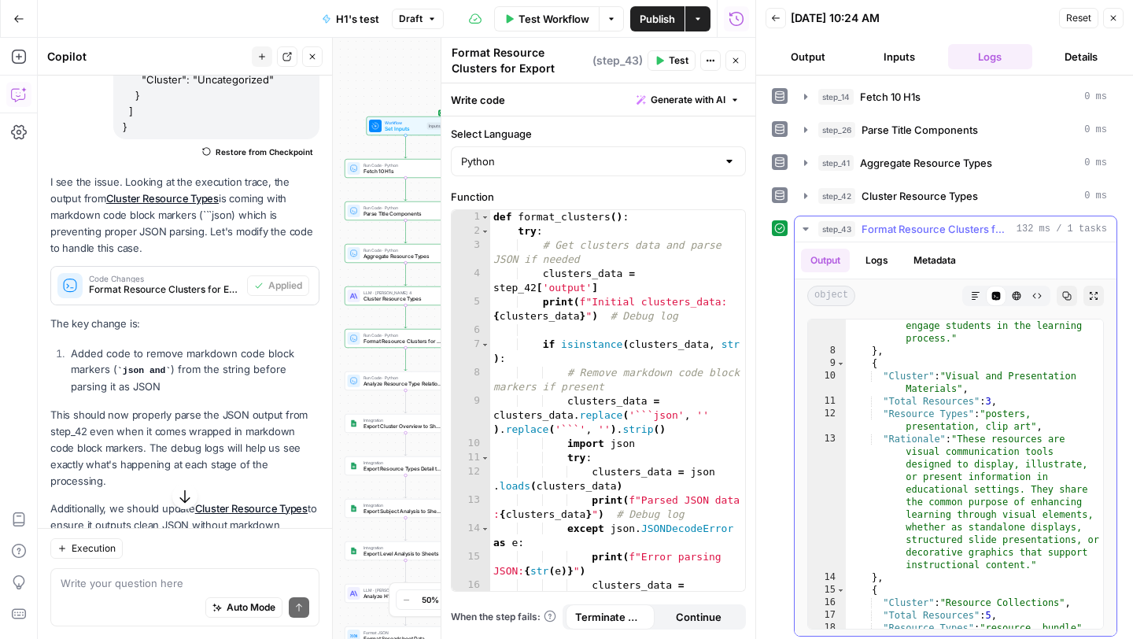
scroll to position [215, 0]
click at [1112, 16] on icon "button" at bounding box center [1112, 17] width 9 height 9
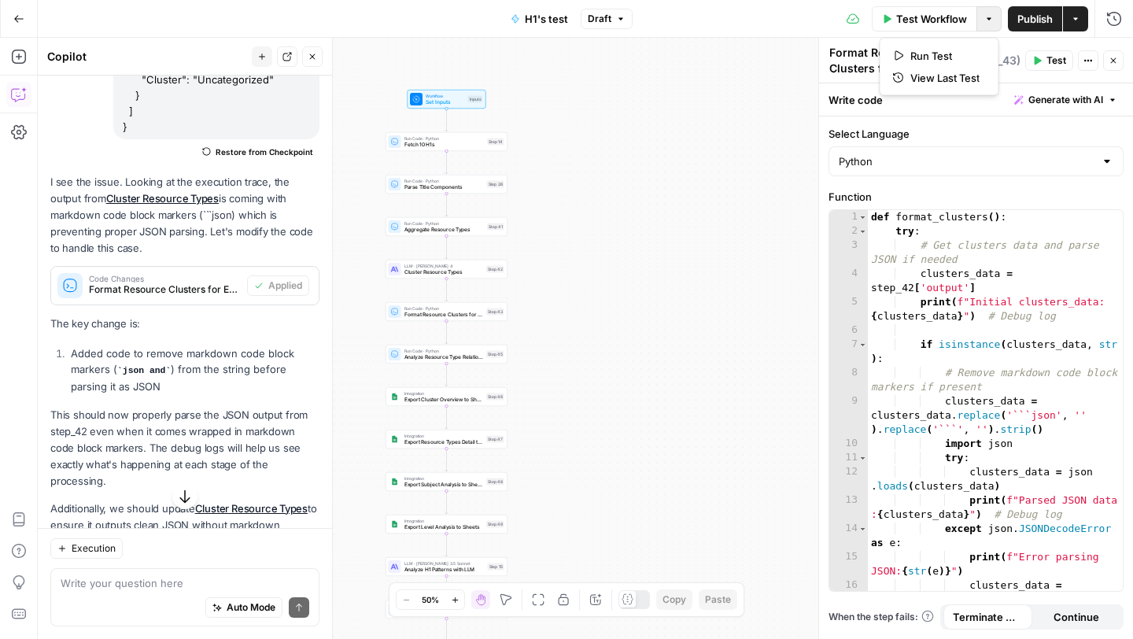
click at [989, 26] on button "Options" at bounding box center [988, 18] width 25 height 25
click at [958, 56] on span "Run Test" at bounding box center [944, 56] width 69 height 16
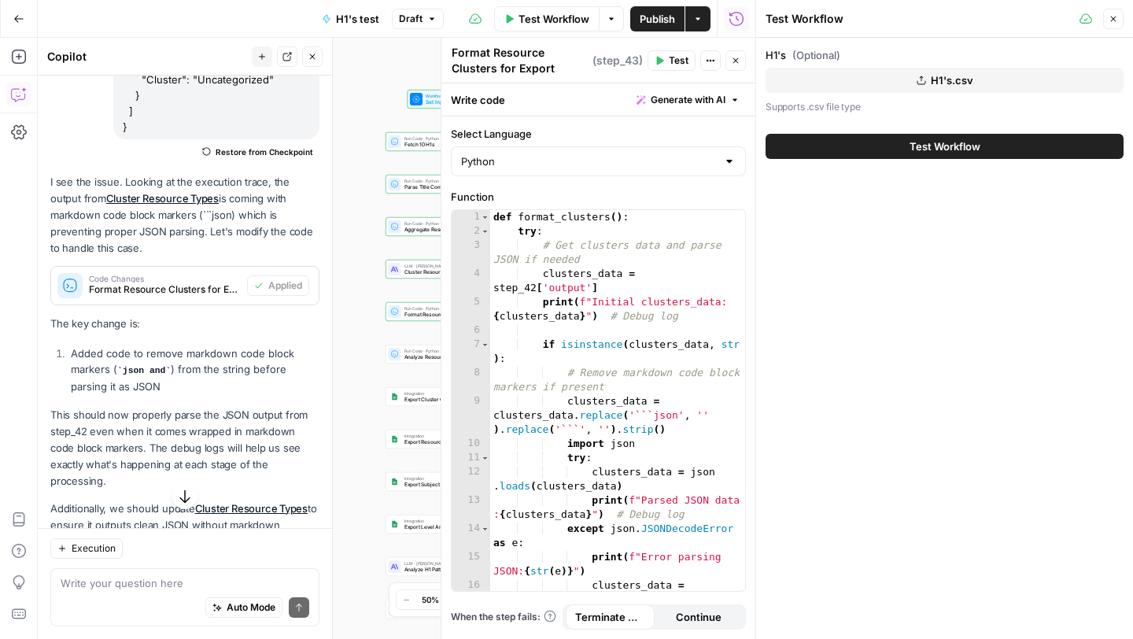
click at [894, 157] on button "Test Workflow" at bounding box center [944, 146] width 358 height 25
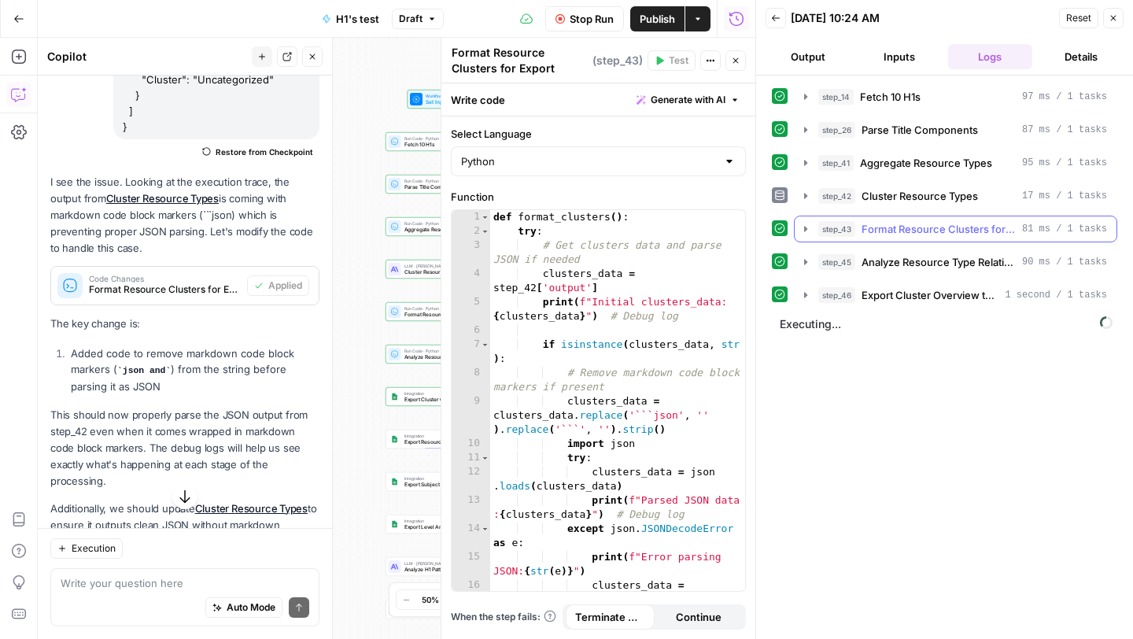
click at [802, 232] on icon "button" at bounding box center [805, 229] width 13 height 13
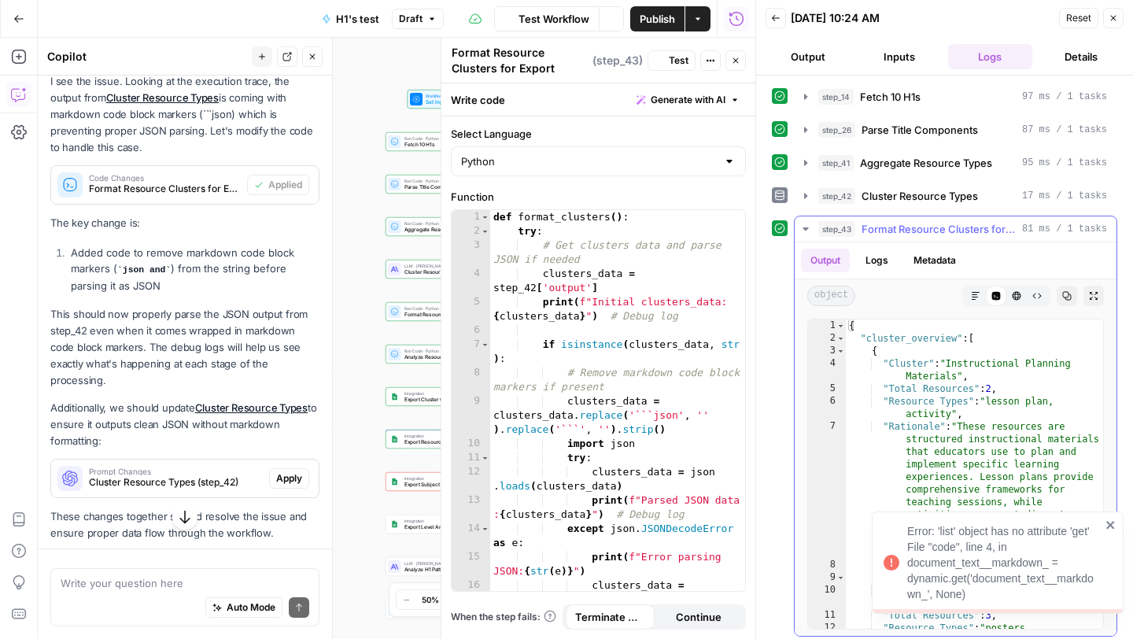
scroll to position [1804, 0]
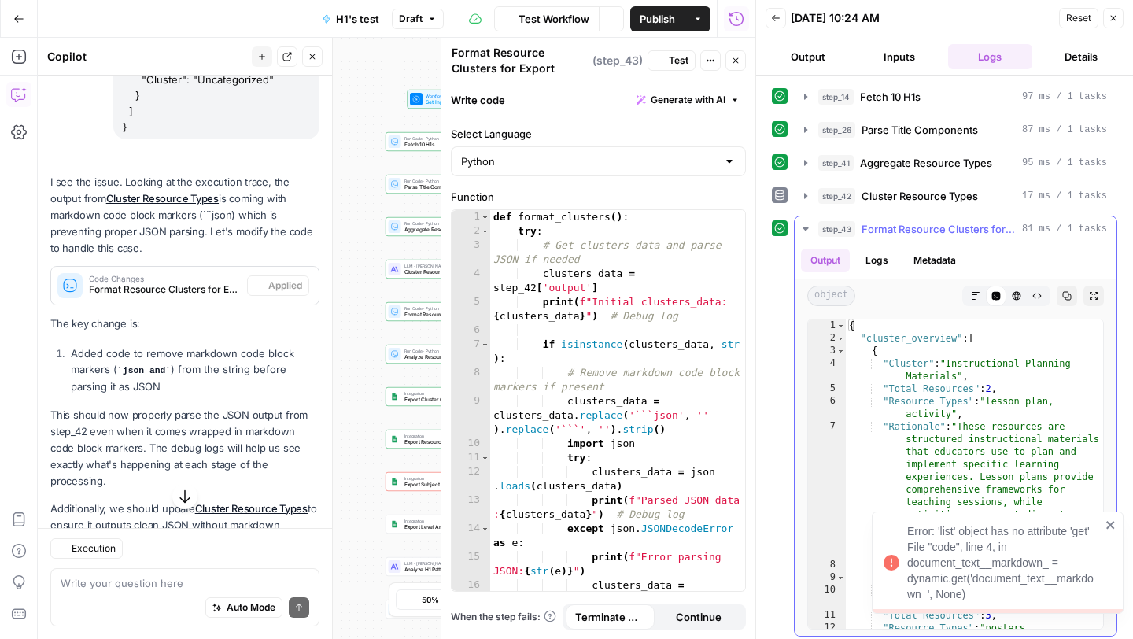
click at [806, 229] on icon "button" at bounding box center [805, 228] width 6 height 3
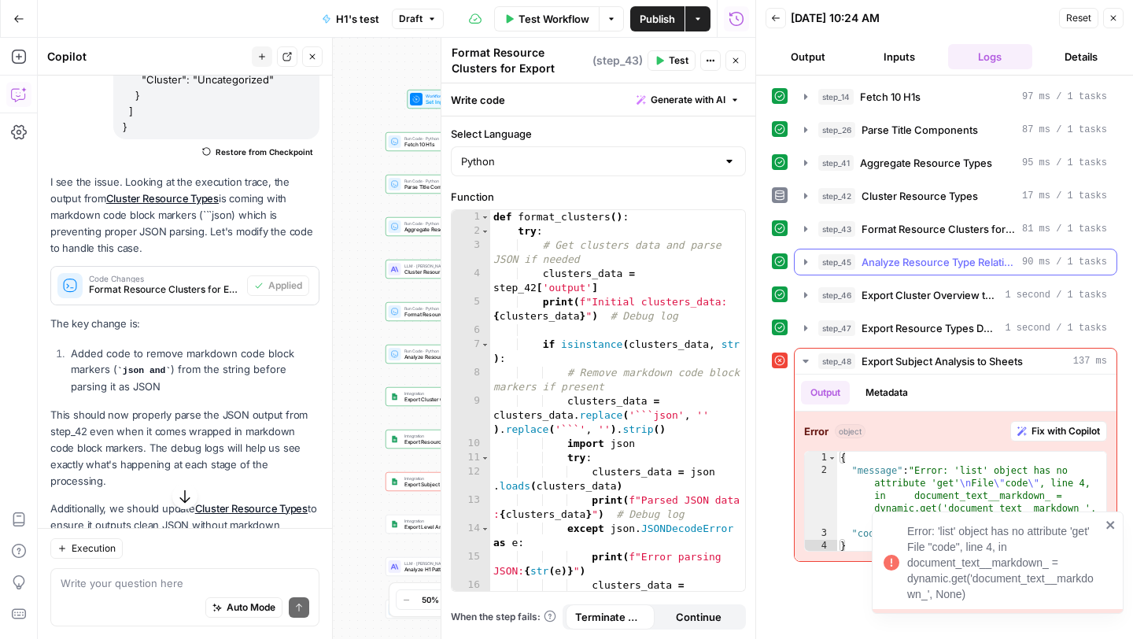
click at [803, 264] on icon "button" at bounding box center [805, 262] width 13 height 13
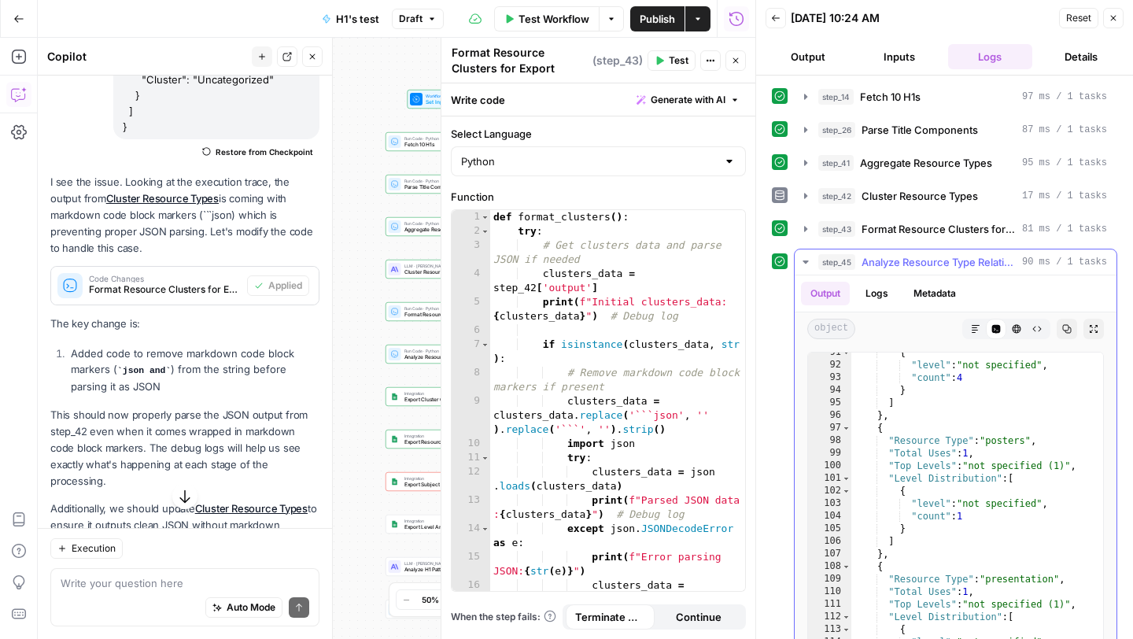
scroll to position [1162, 0]
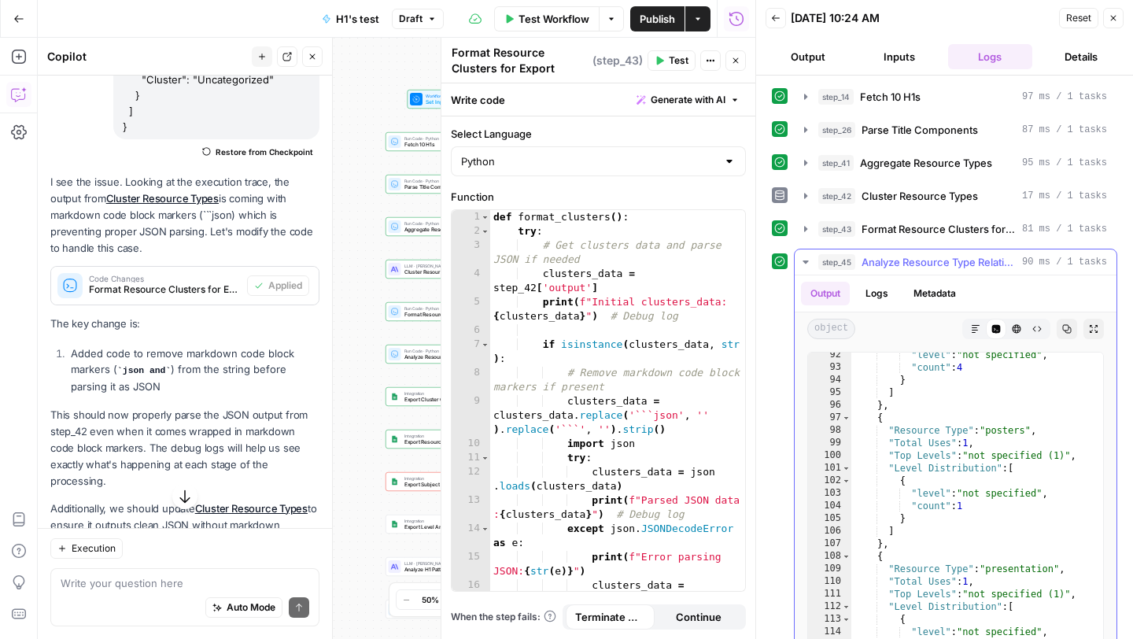
click at [805, 256] on icon "button" at bounding box center [805, 262] width 13 height 13
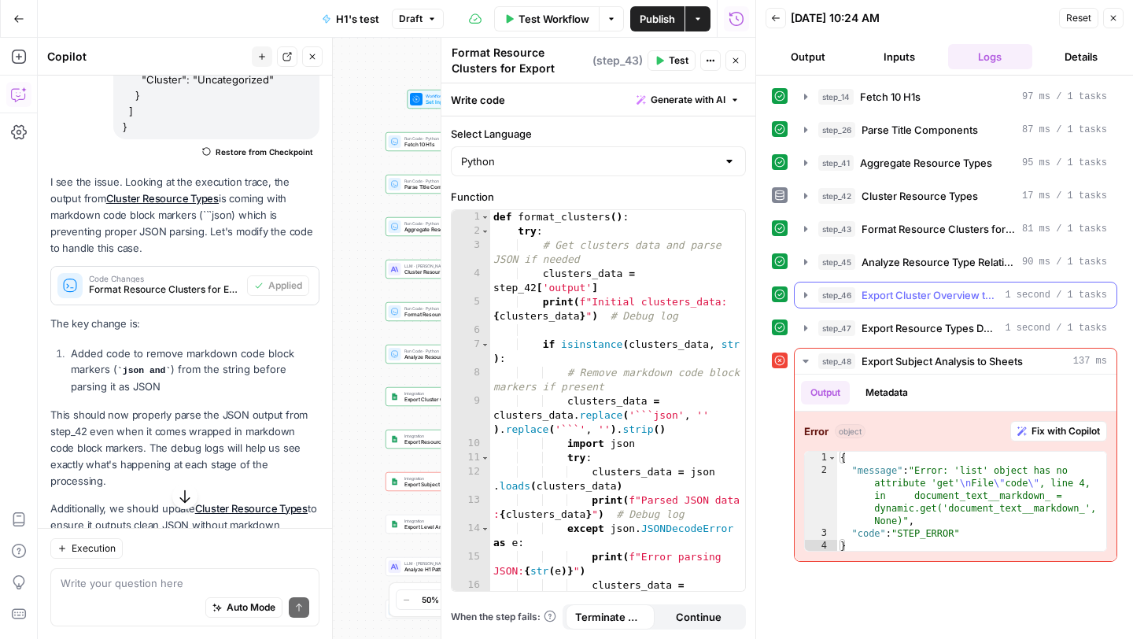
click at [805, 297] on icon "button" at bounding box center [805, 295] width 3 height 6
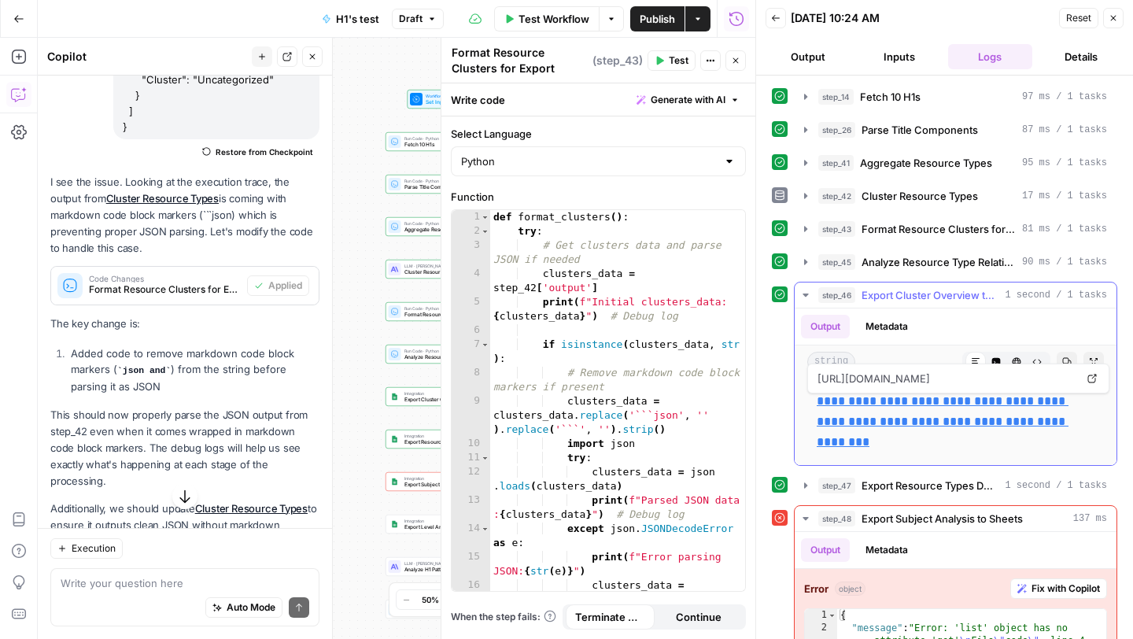
drag, startPoint x: 854, startPoint y: 445, endPoint x: 816, endPoint y: 401, distance: 58.5
click at [817, 401] on p "**********" at bounding box center [956, 421] width 278 height 61
copy link "**********"
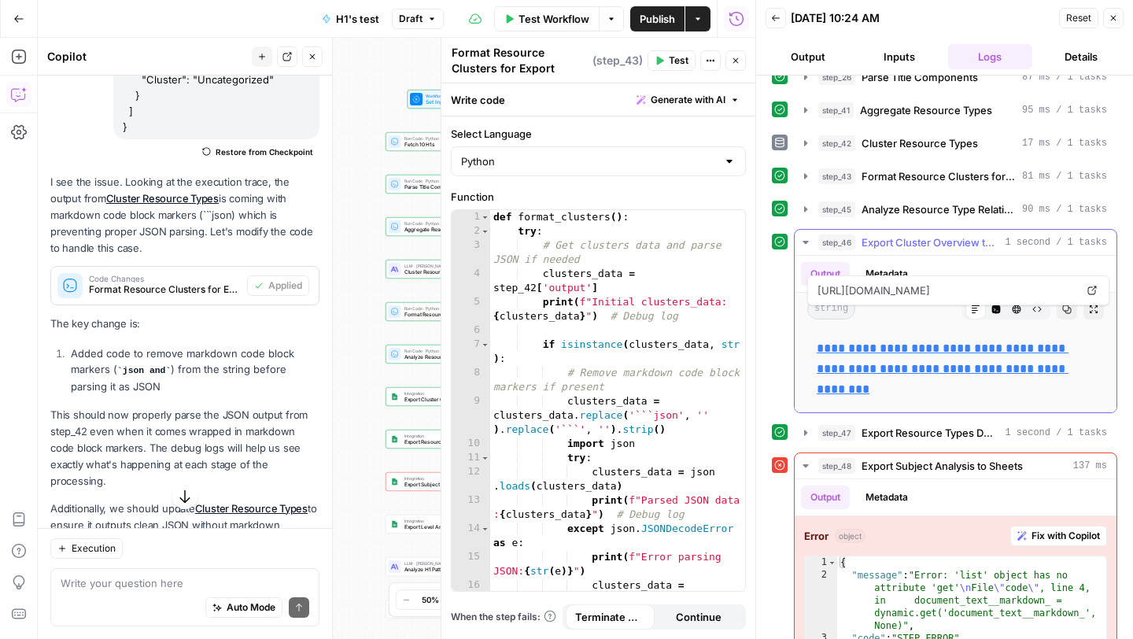
scroll to position [88, 0]
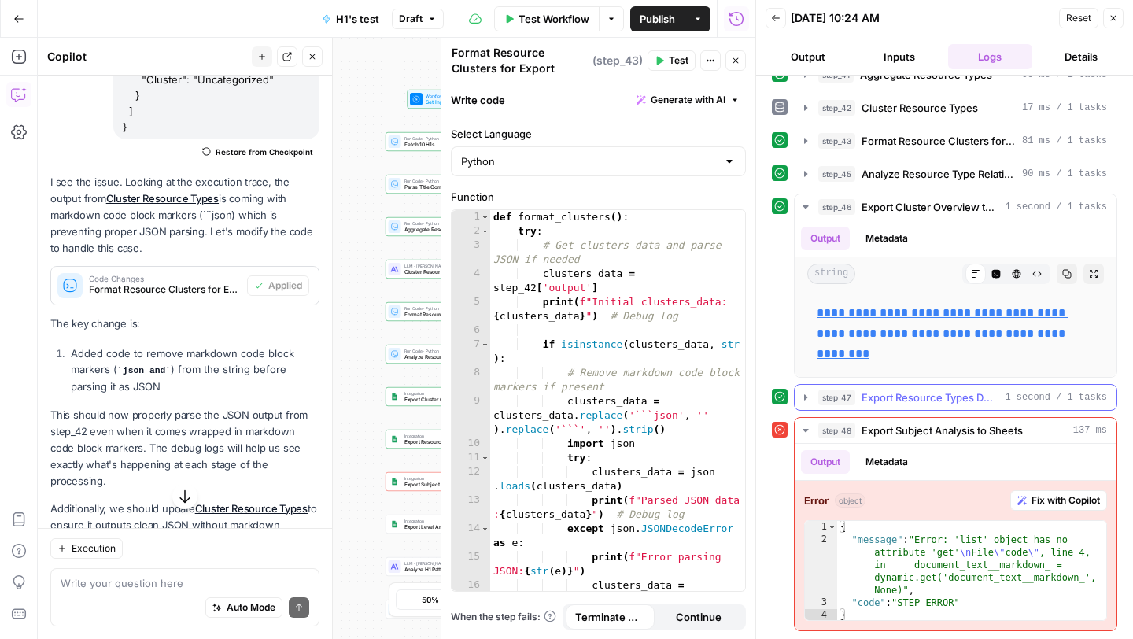
click at [806, 398] on icon "button" at bounding box center [805, 397] width 3 height 6
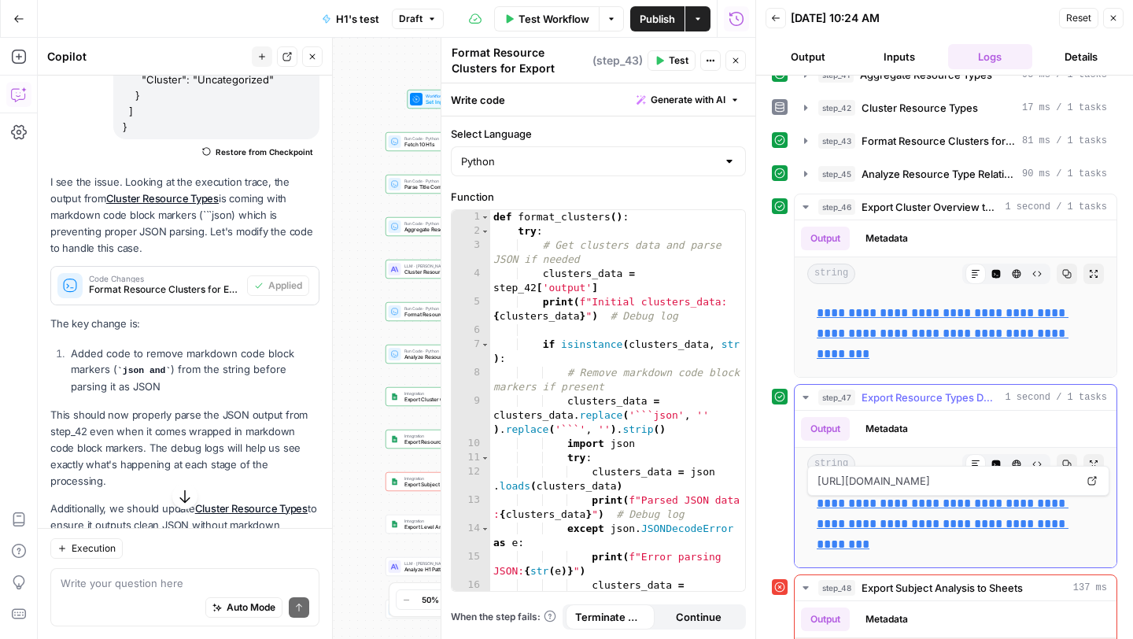
drag, startPoint x: 936, startPoint y: 554, endPoint x: 817, endPoint y: 483, distance: 138.3
click at [820, 497] on p "**********" at bounding box center [956, 523] width 278 height 61
copy link "**********"
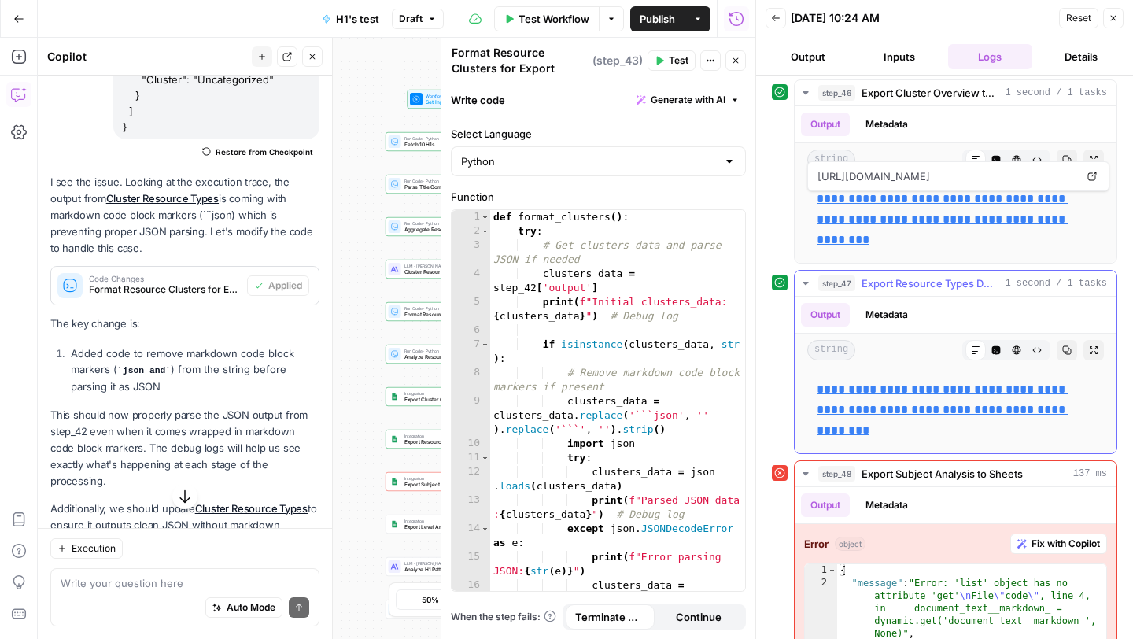
scroll to position [245, 0]
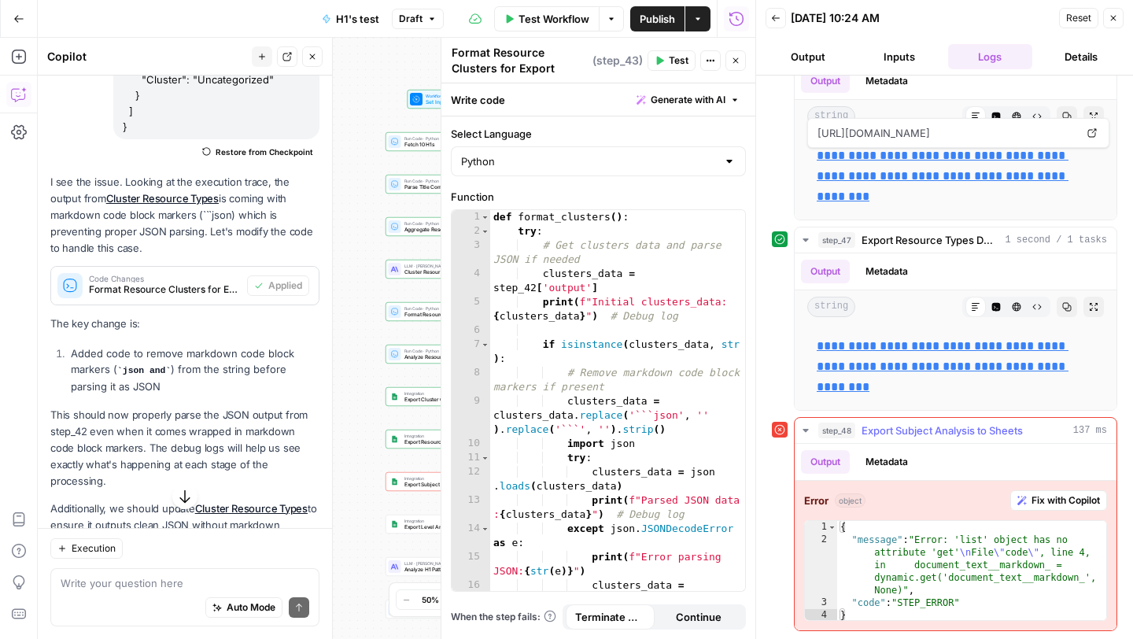
click at [1045, 500] on span "Fix with Copilot" at bounding box center [1065, 500] width 68 height 14
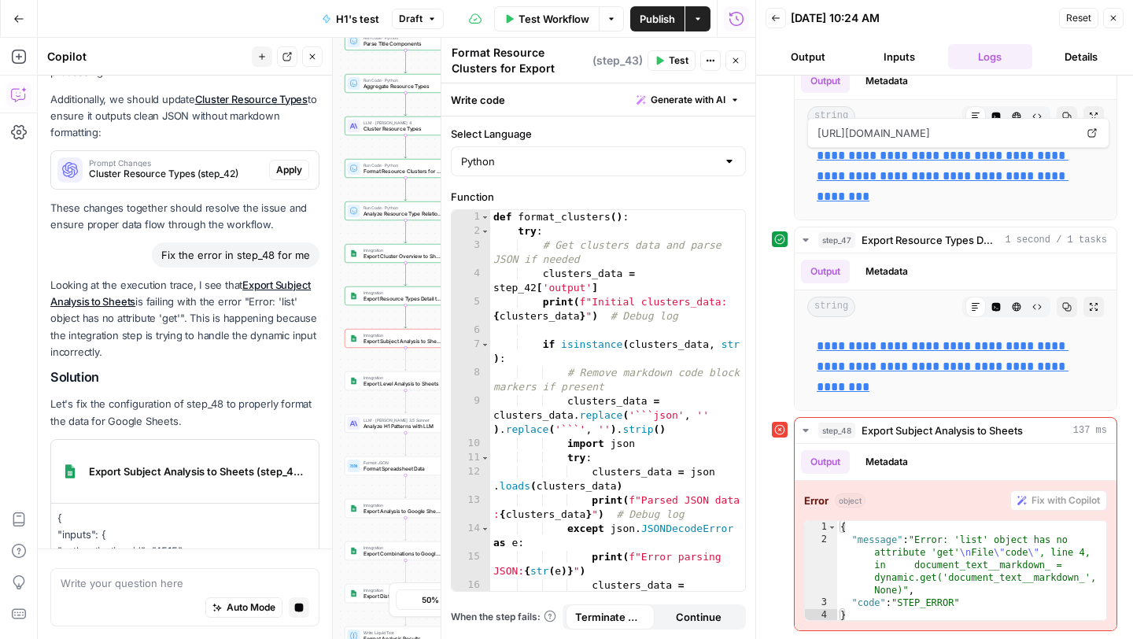
scroll to position [2094, 0]
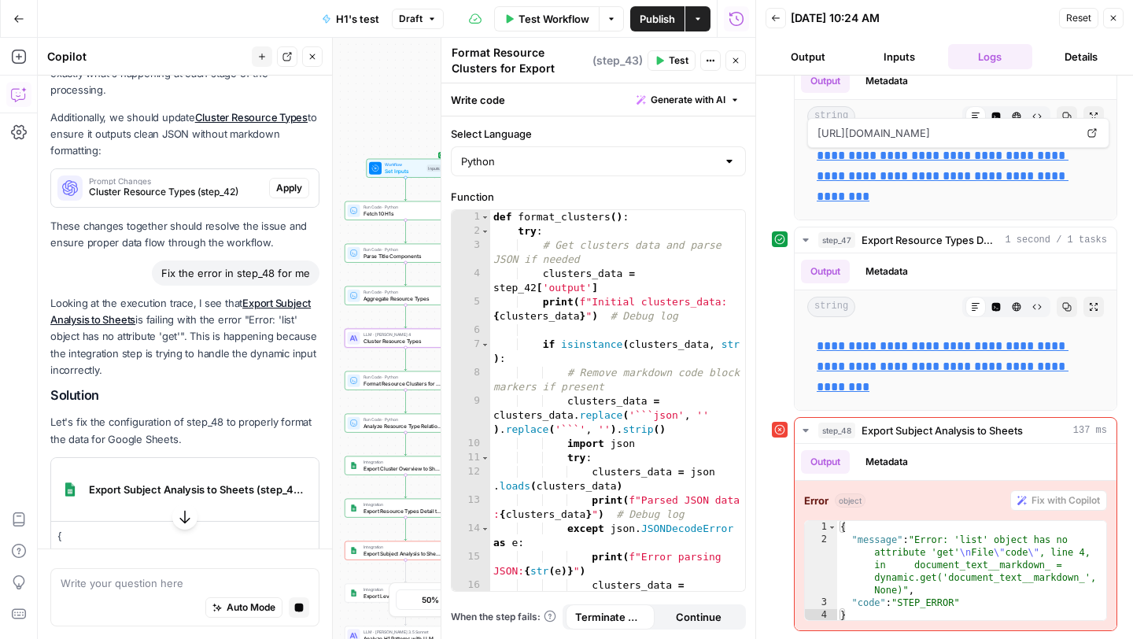
click at [292, 181] on span "Apply" at bounding box center [289, 188] width 26 height 14
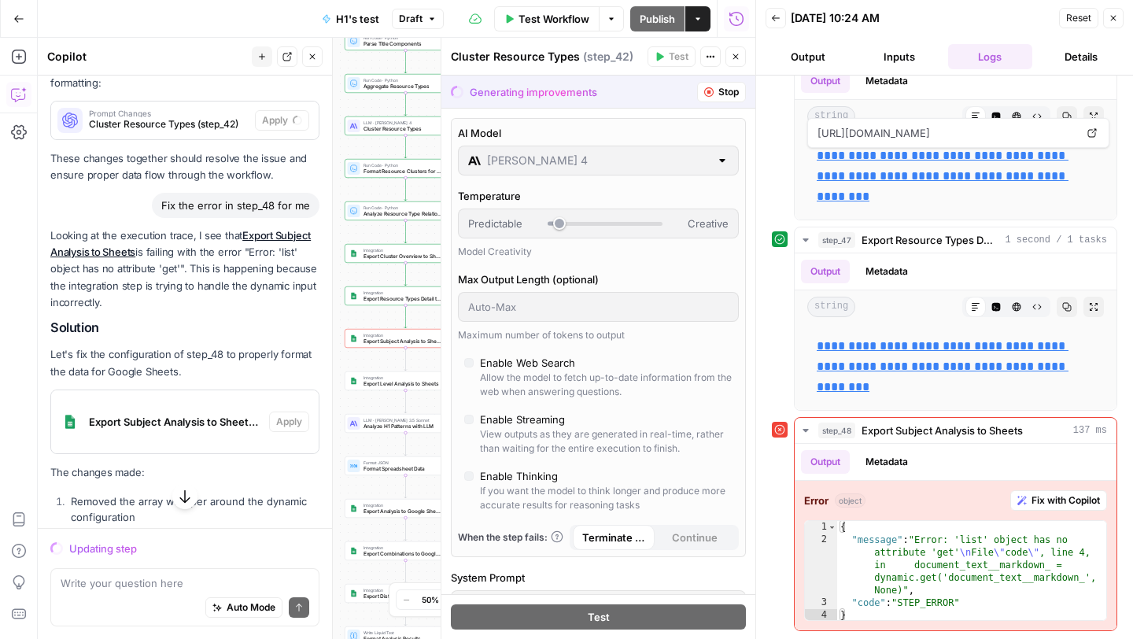
scroll to position [2154, 0]
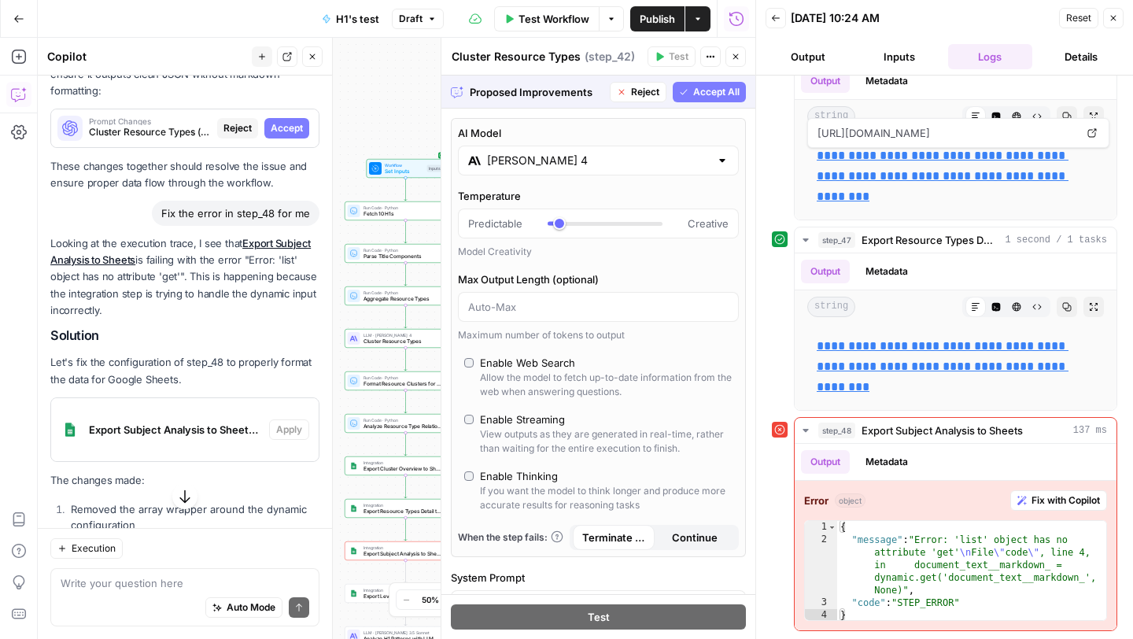
click at [701, 91] on span "Accept All" at bounding box center [716, 92] width 46 height 14
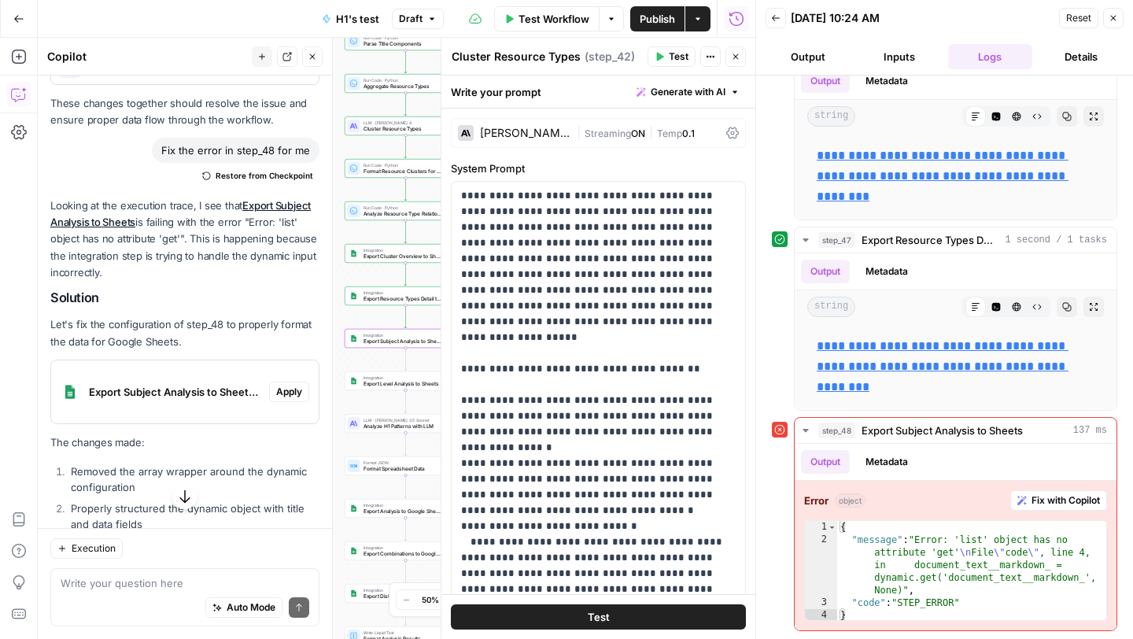
scroll to position [2352, 0]
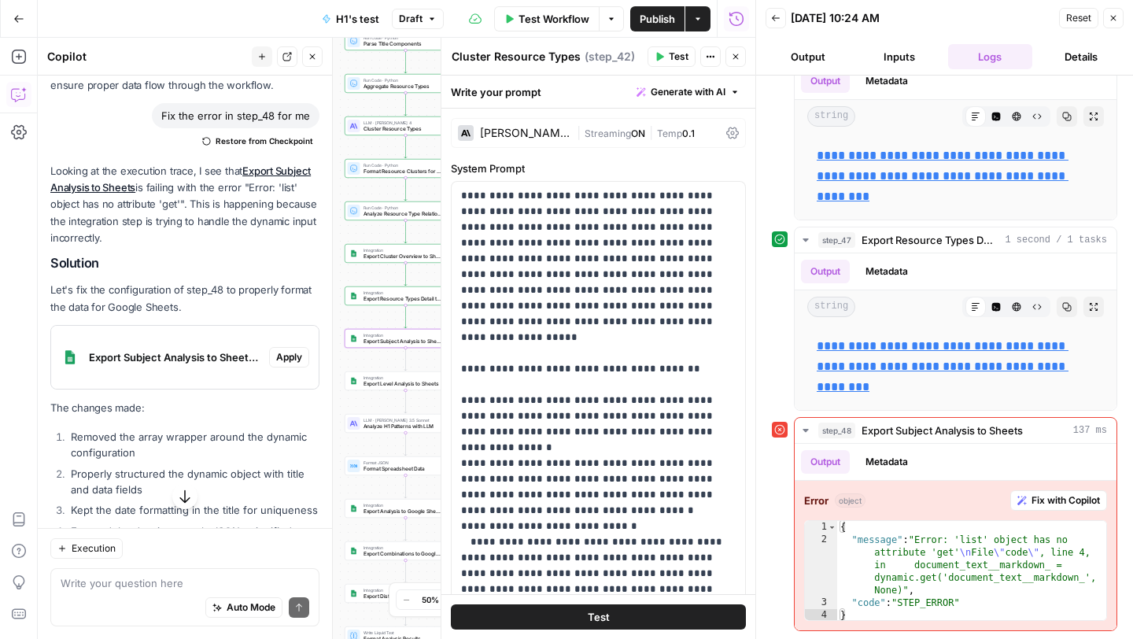
click at [290, 350] on span "Apply" at bounding box center [289, 357] width 26 height 14
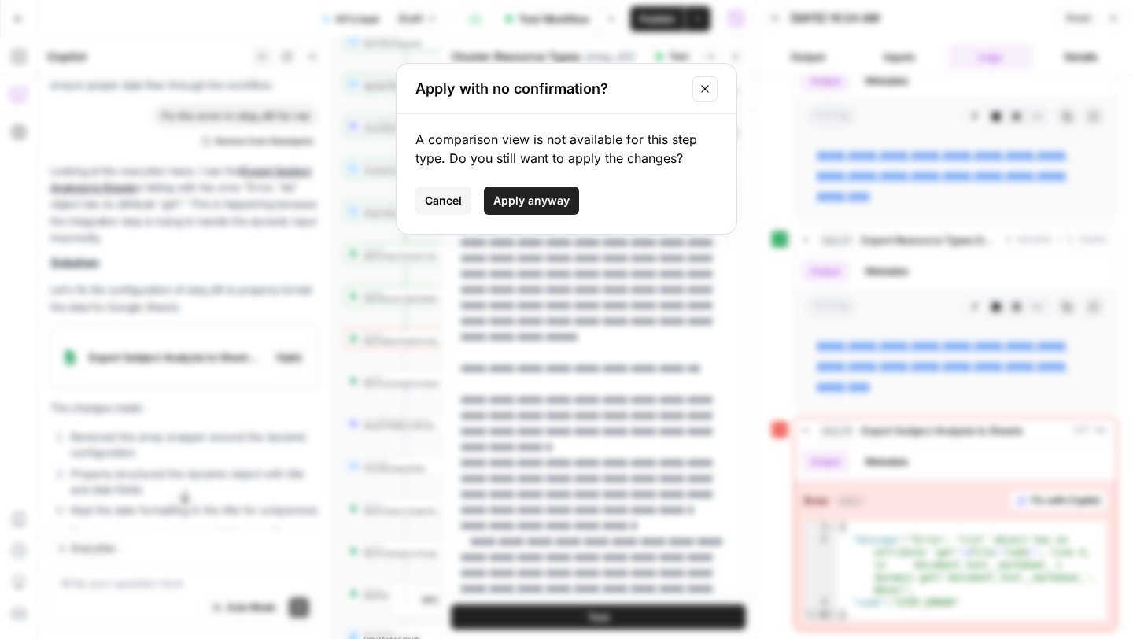
click at [570, 199] on button "Apply anyway" at bounding box center [531, 200] width 95 height 28
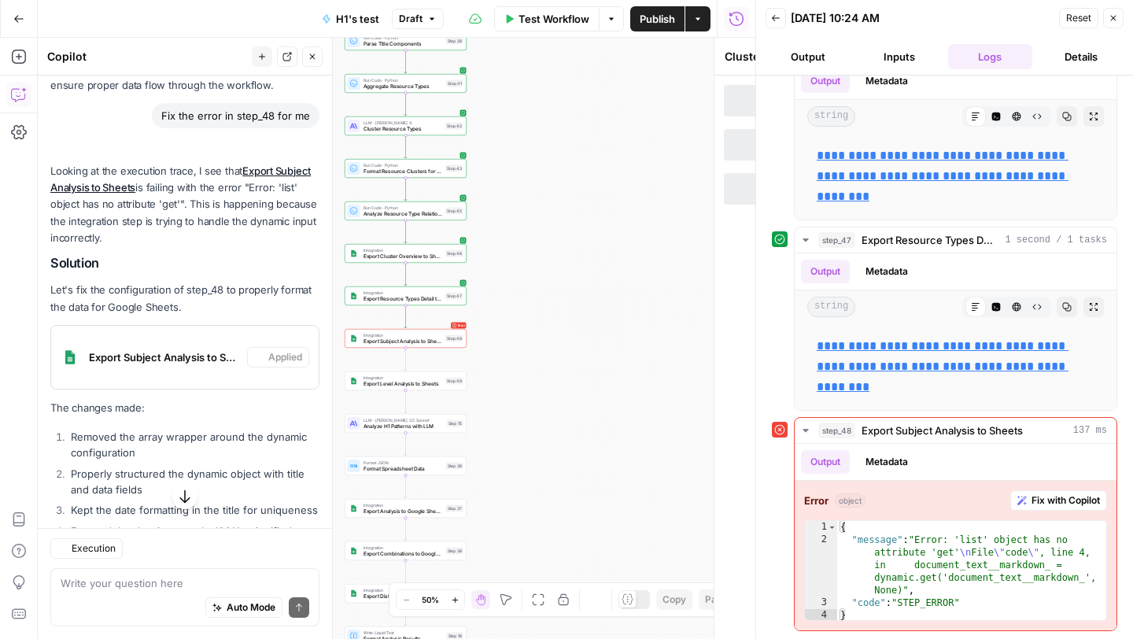
type textarea "Export Subject Analysis to Sheets"
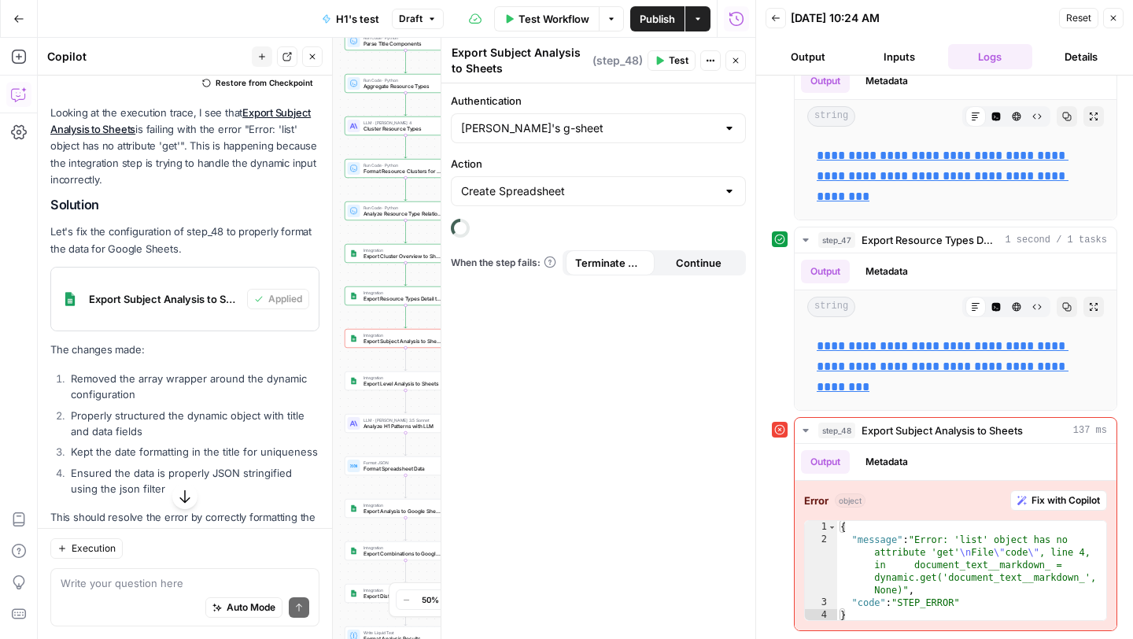
scroll to position [2444, 0]
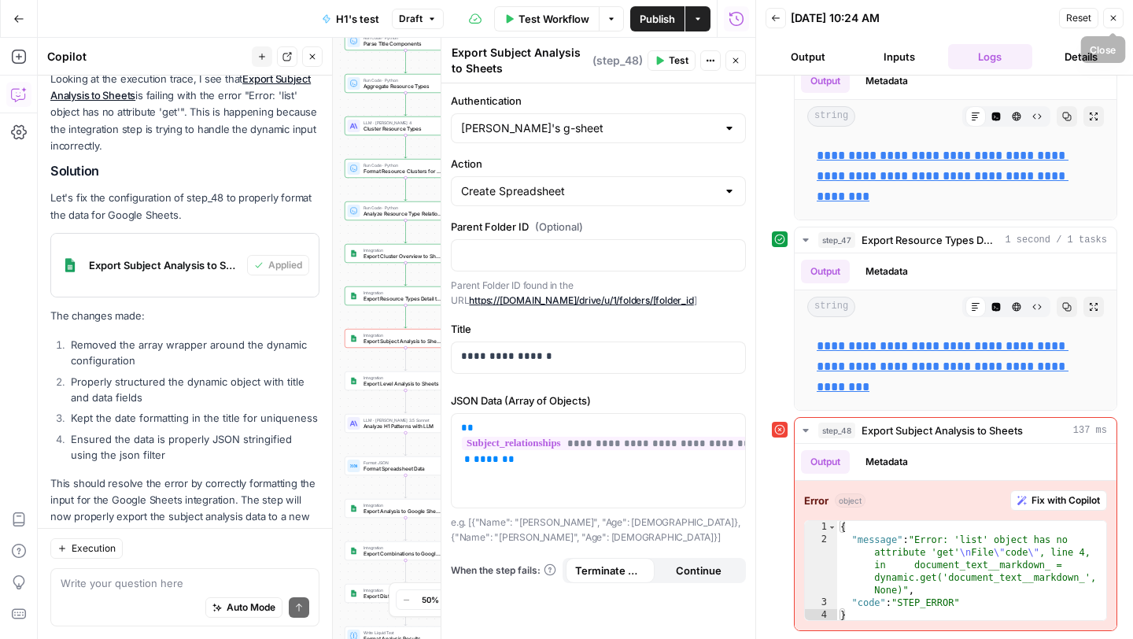
click at [1120, 16] on button "Close" at bounding box center [1113, 18] width 20 height 20
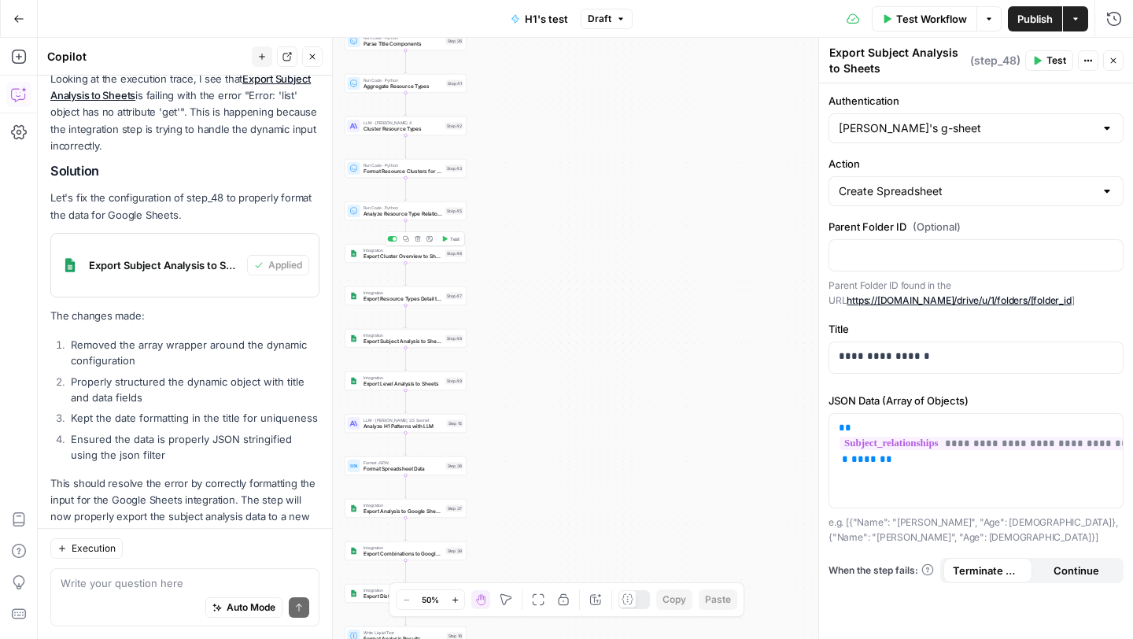
click at [426, 258] on span "Export Cluster Overview to Sheets" at bounding box center [402, 257] width 79 height 8
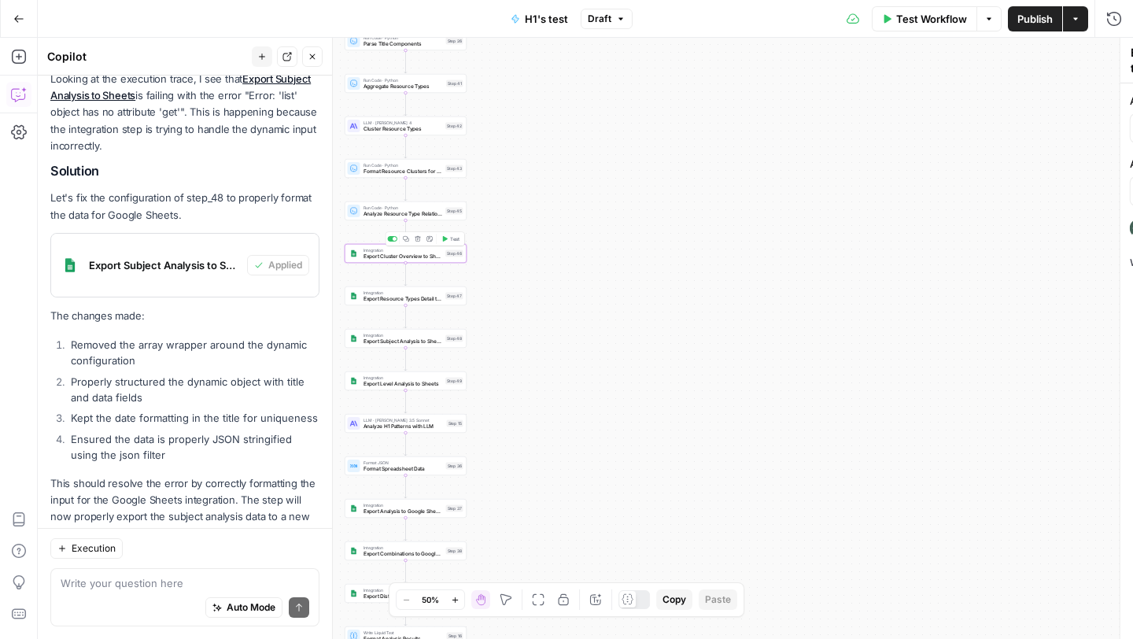
type textarea "Export Cluster Overview to Sheets"
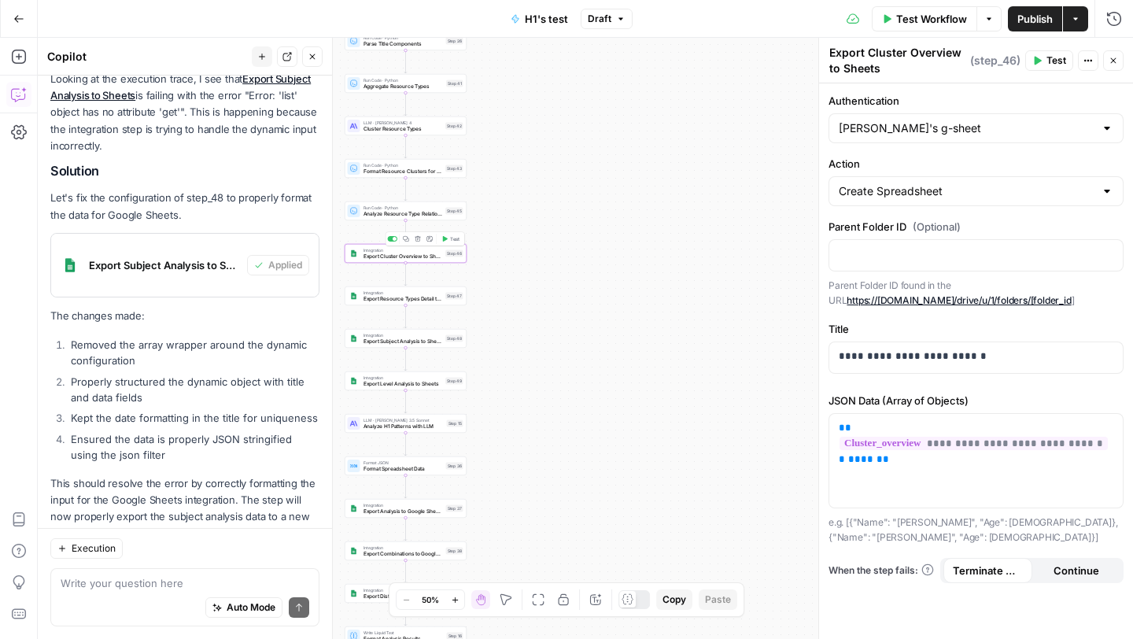
click at [455, 241] on span "Test" at bounding box center [454, 238] width 9 height 7
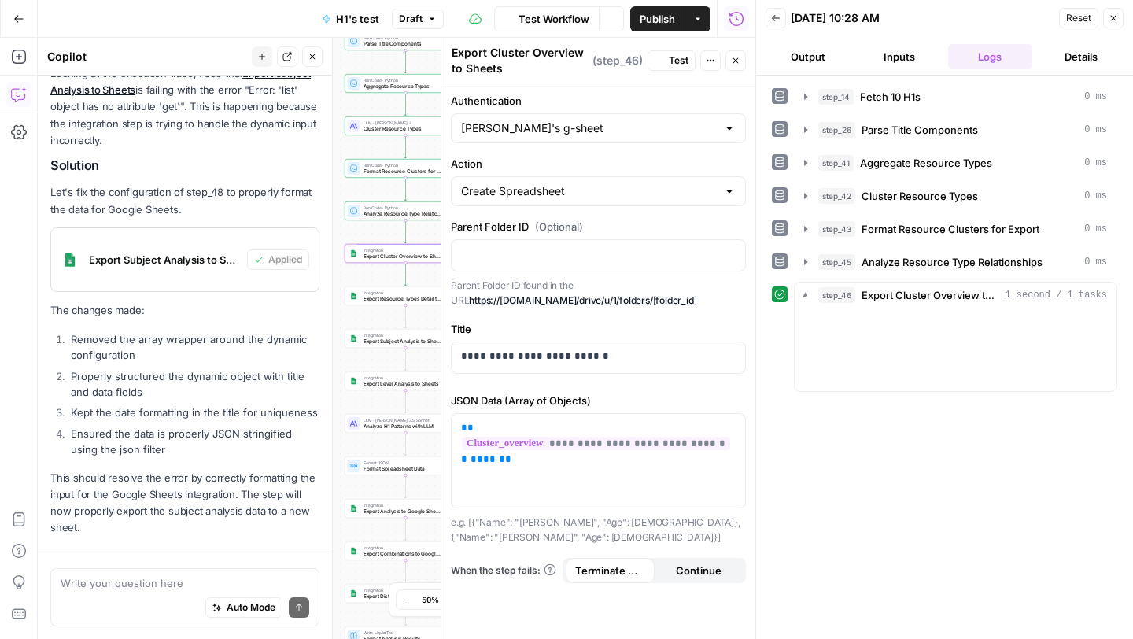
scroll to position [2444, 0]
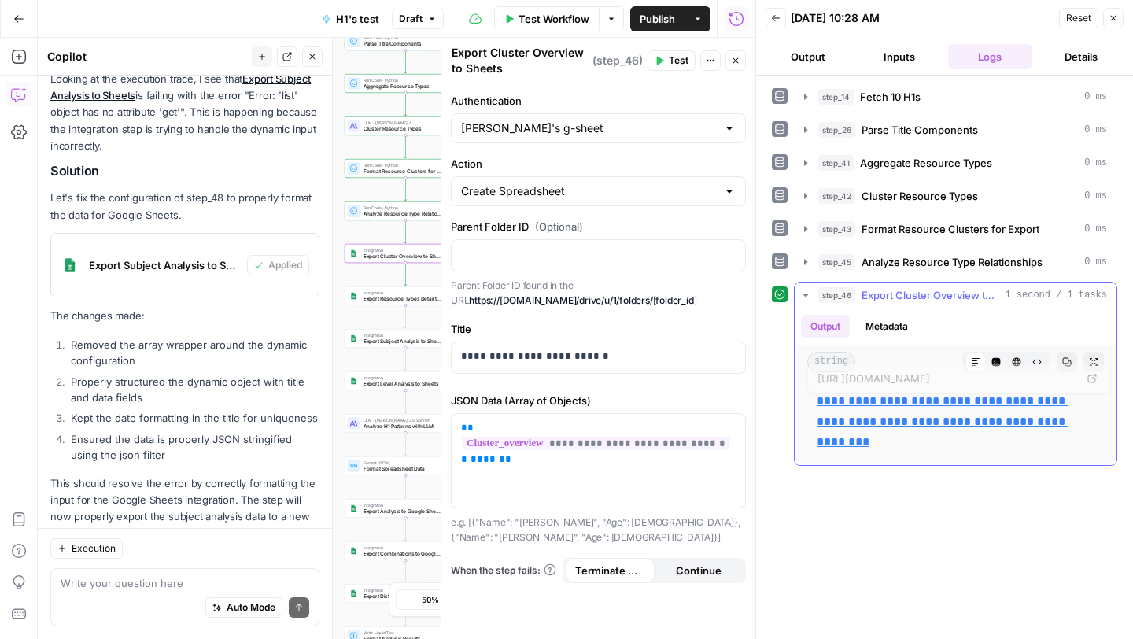
drag, startPoint x: 931, startPoint y: 445, endPoint x: 816, endPoint y: 392, distance: 127.4
click at [816, 392] on body "Twinkl New Home Browse Your Data Usage Settings Recent Grids Resource Informati…" at bounding box center [566, 319] width 1133 height 639
click at [955, 433] on p "**********" at bounding box center [956, 421] width 278 height 61
drag, startPoint x: 943, startPoint y: 447, endPoint x: 814, endPoint y: 401, distance: 136.8
click at [814, 401] on div "**********" at bounding box center [955, 422] width 297 height 74
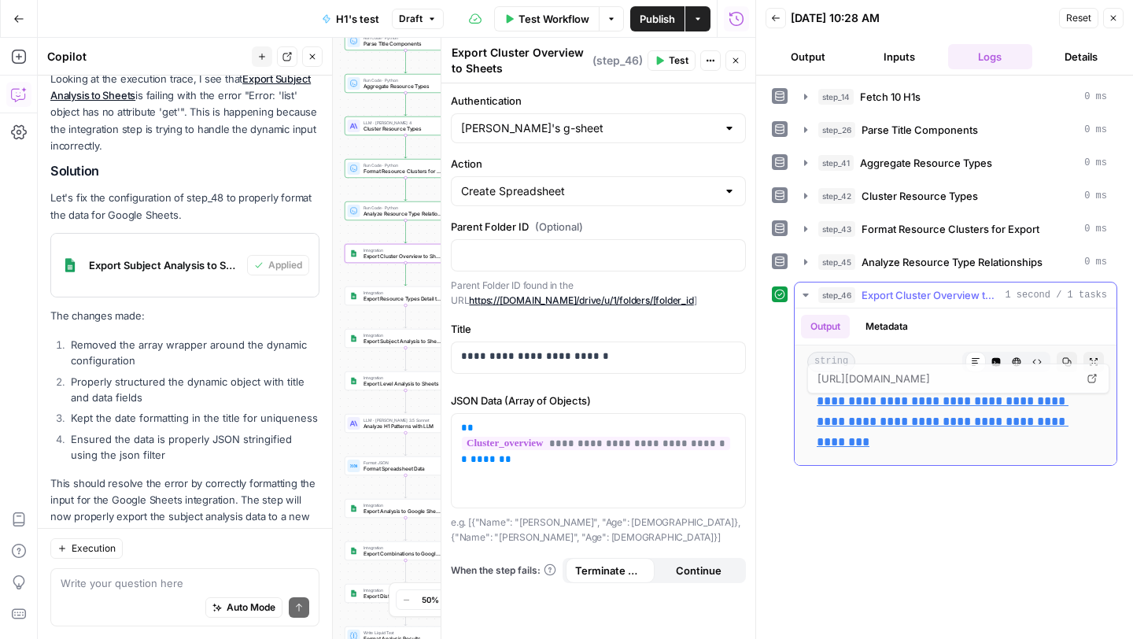
copy link "**********"
click at [1114, 18] on icon "button" at bounding box center [1112, 17] width 9 height 9
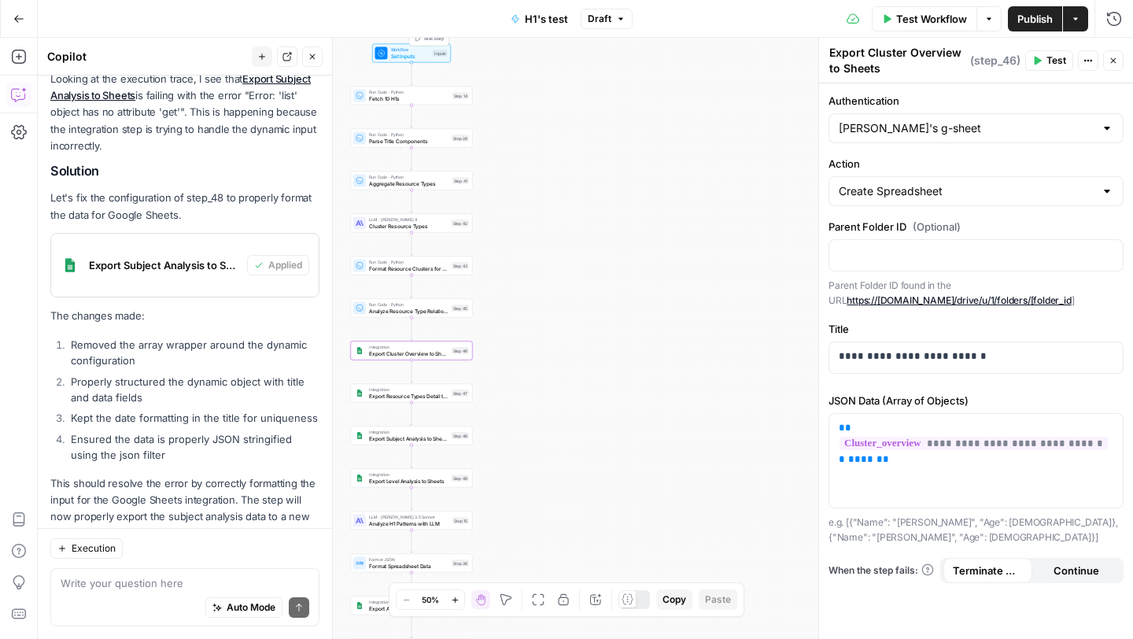
click at [415, 57] on span "Set Inputs" at bounding box center [410, 56] width 39 height 8
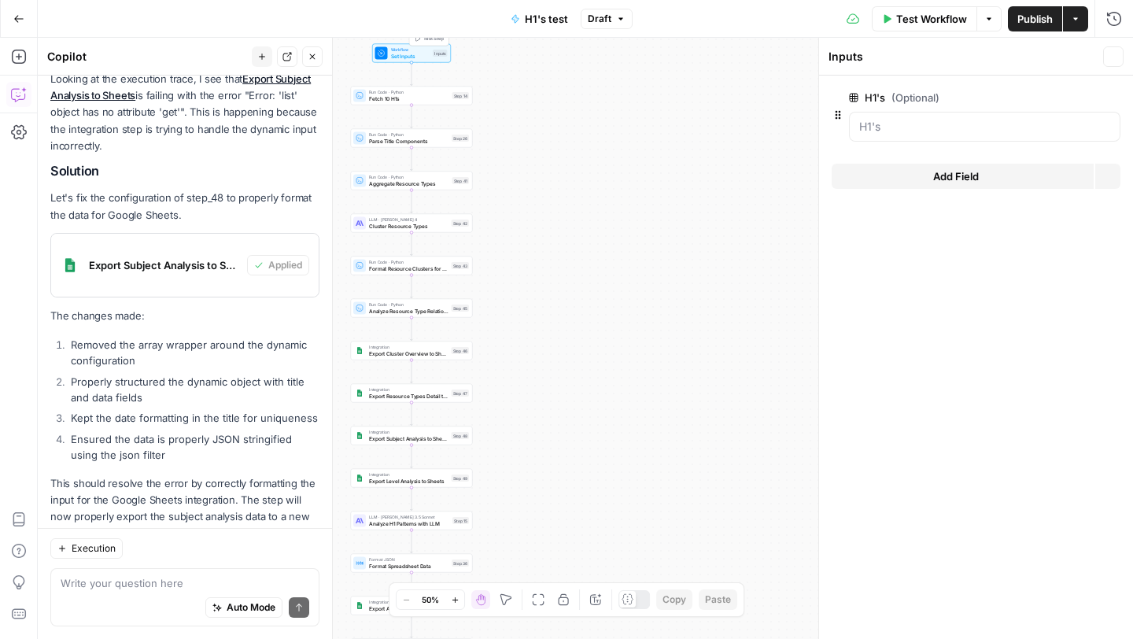
click at [985, 14] on icon "button" at bounding box center [988, 18] width 9 height 9
click at [941, 56] on span "Run Test" at bounding box center [944, 56] width 69 height 16
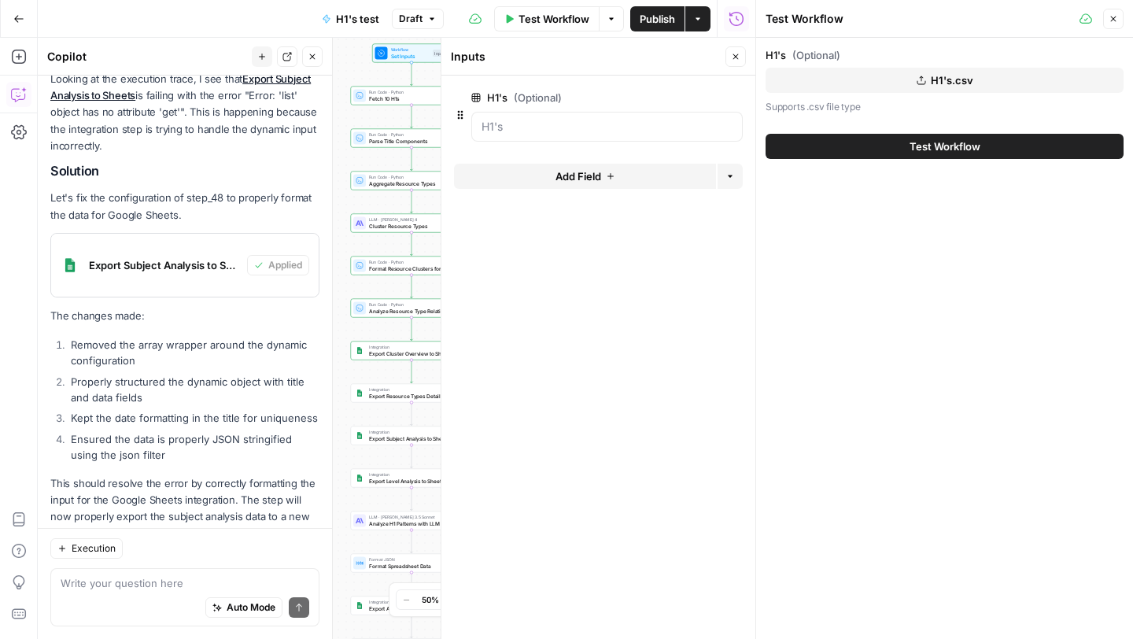
click at [887, 145] on button "Test Workflow" at bounding box center [944, 146] width 358 height 25
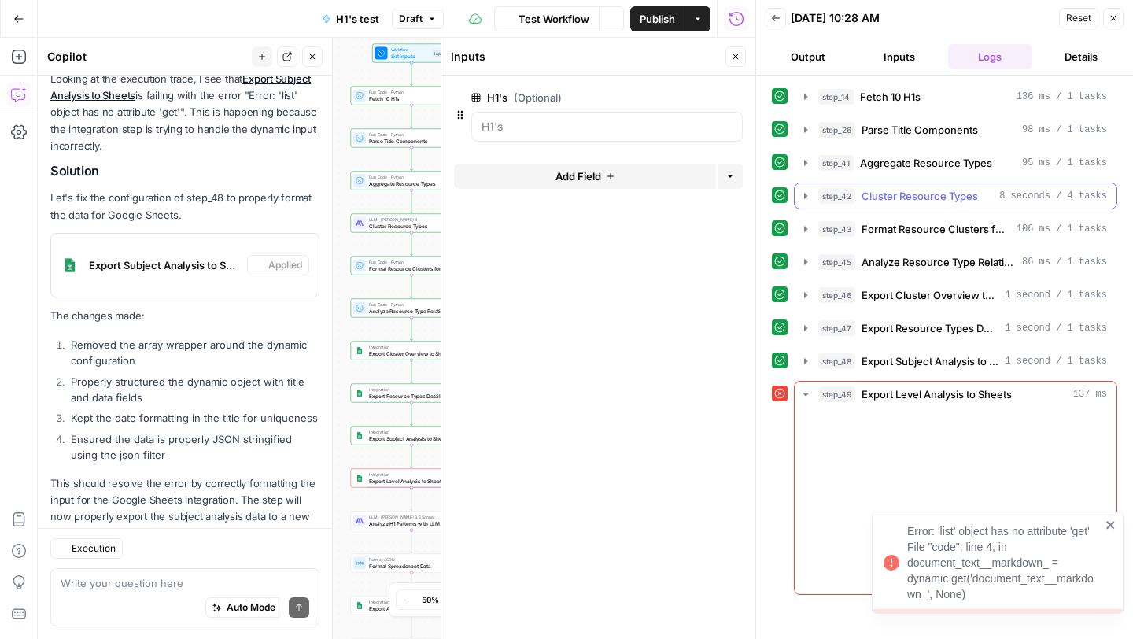
scroll to position [2444, 0]
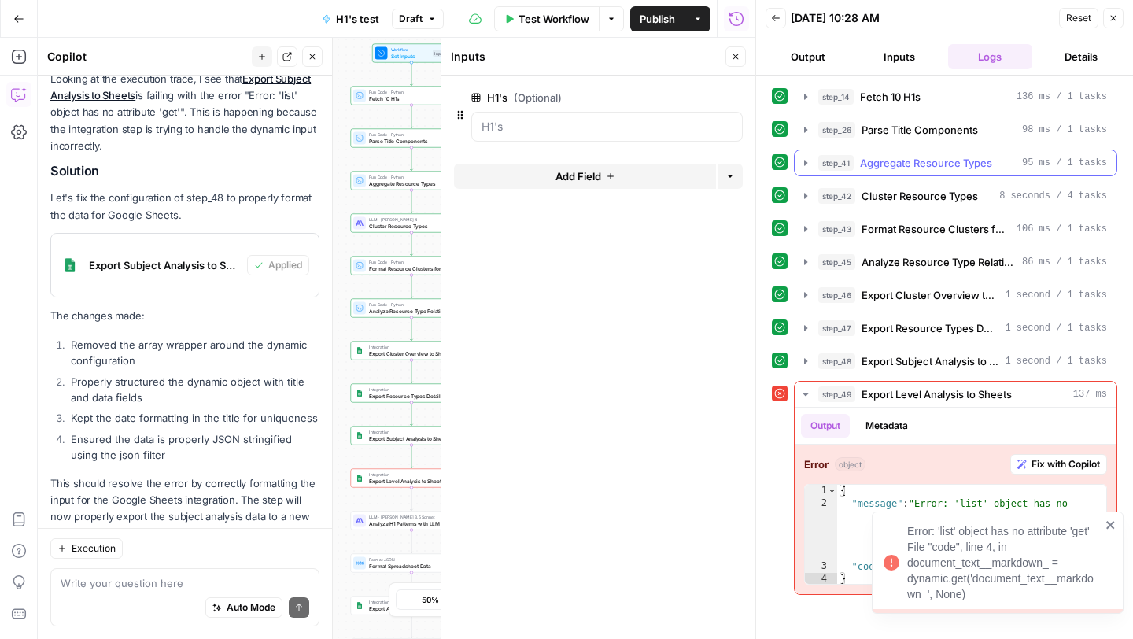
click at [802, 168] on icon "button" at bounding box center [805, 163] width 13 height 13
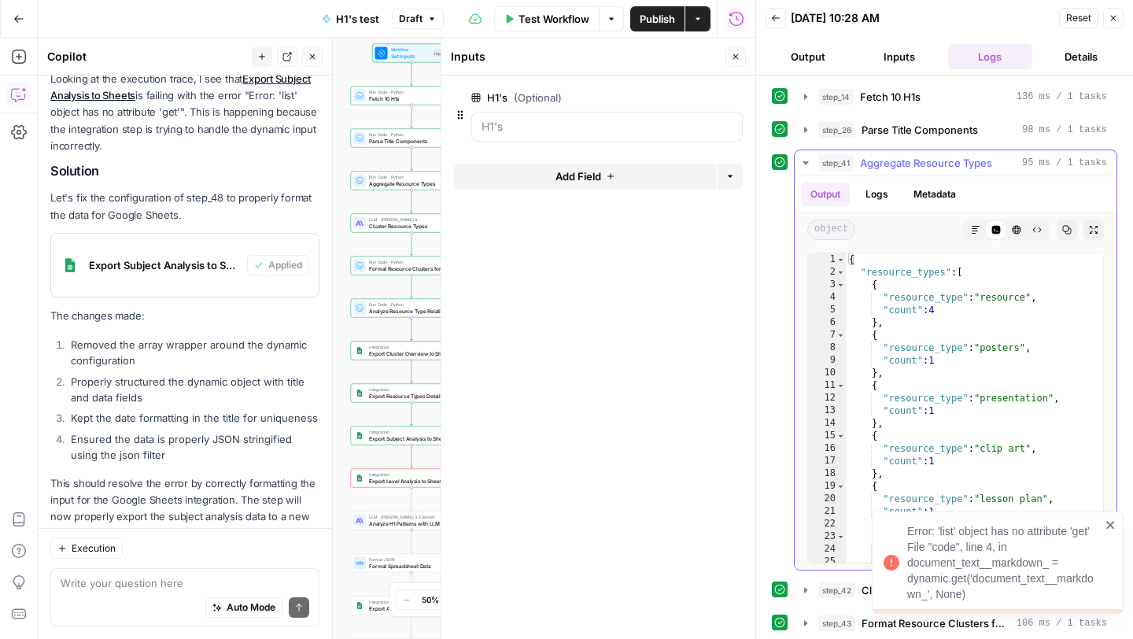
click at [802, 168] on icon "button" at bounding box center [805, 163] width 13 height 13
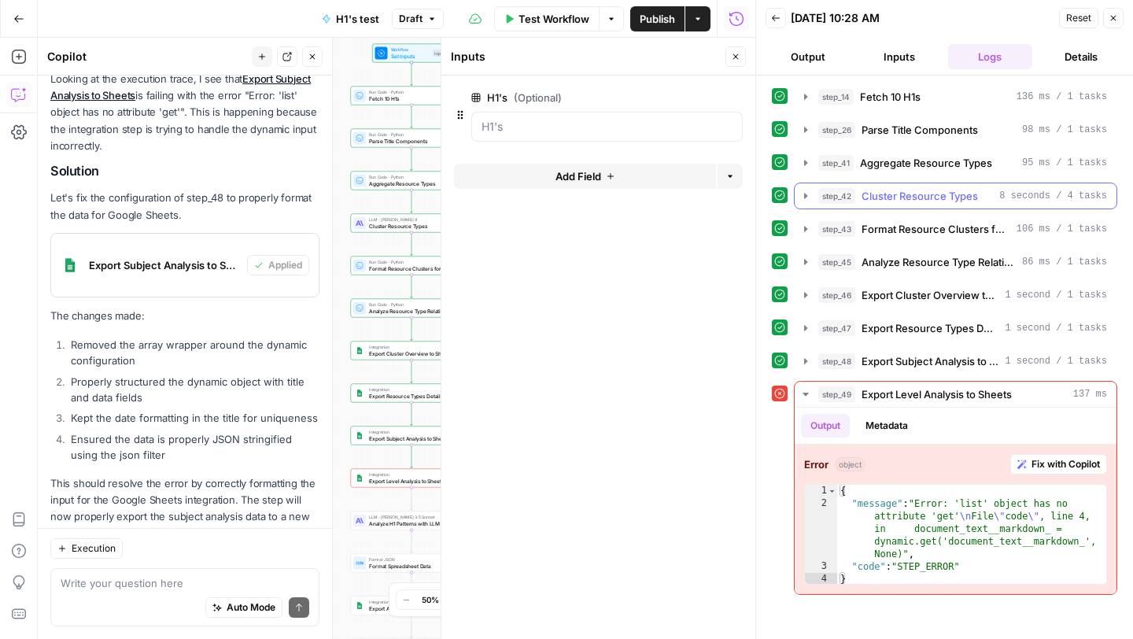
click at [802, 197] on icon "button" at bounding box center [805, 196] width 13 height 13
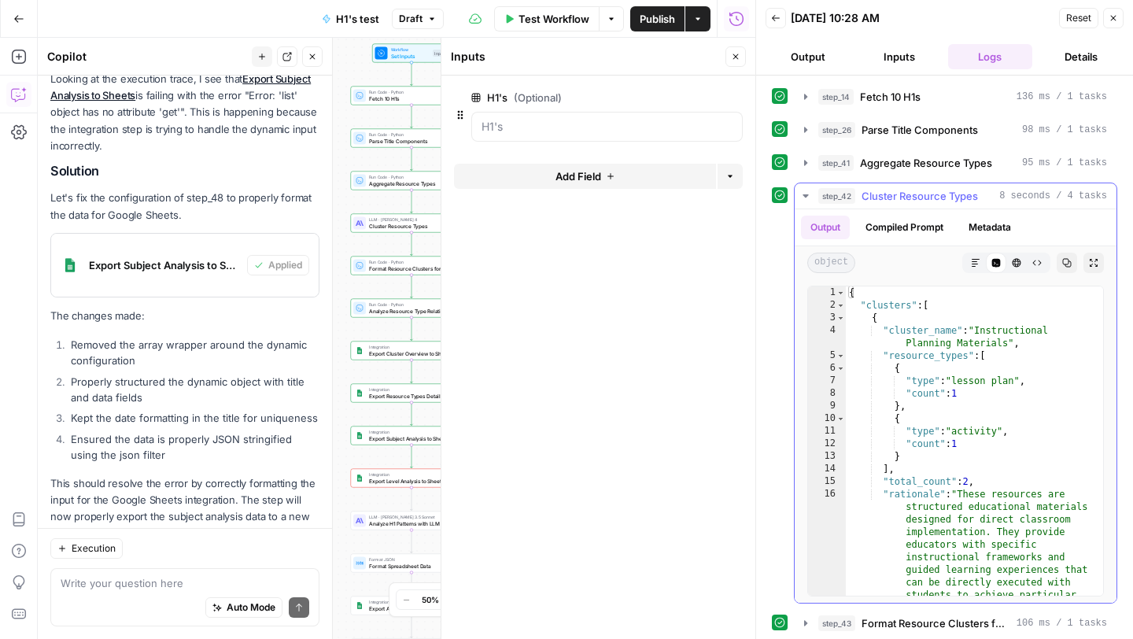
click at [802, 197] on icon "button" at bounding box center [805, 196] width 13 height 13
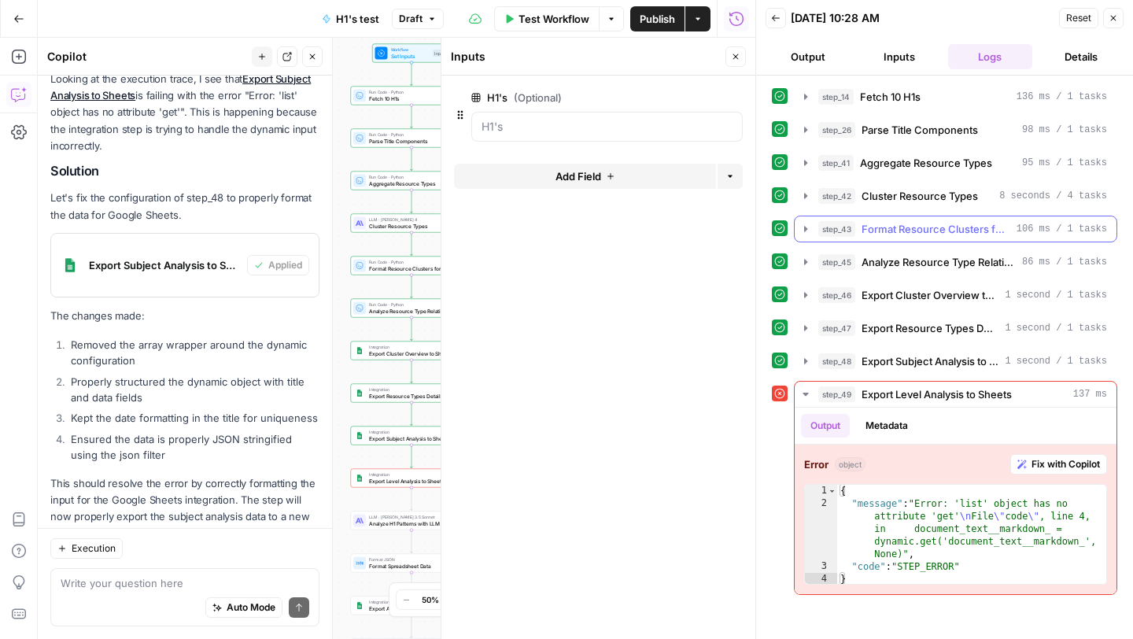
click at [803, 227] on icon "button" at bounding box center [805, 229] width 13 height 13
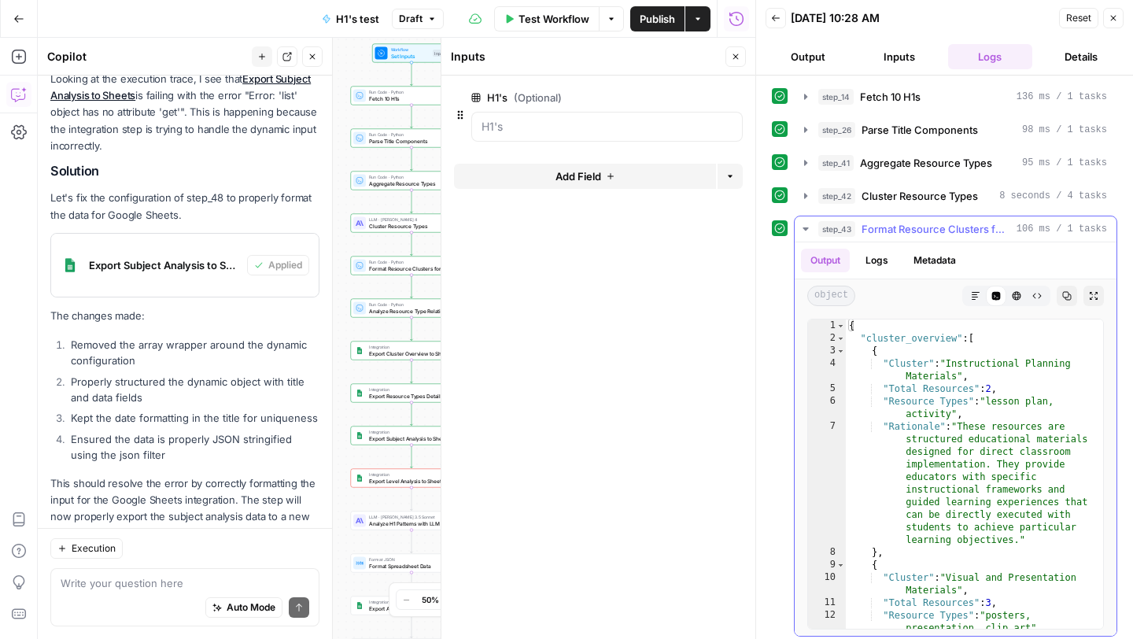
click at [803, 227] on icon "button" at bounding box center [805, 228] width 6 height 3
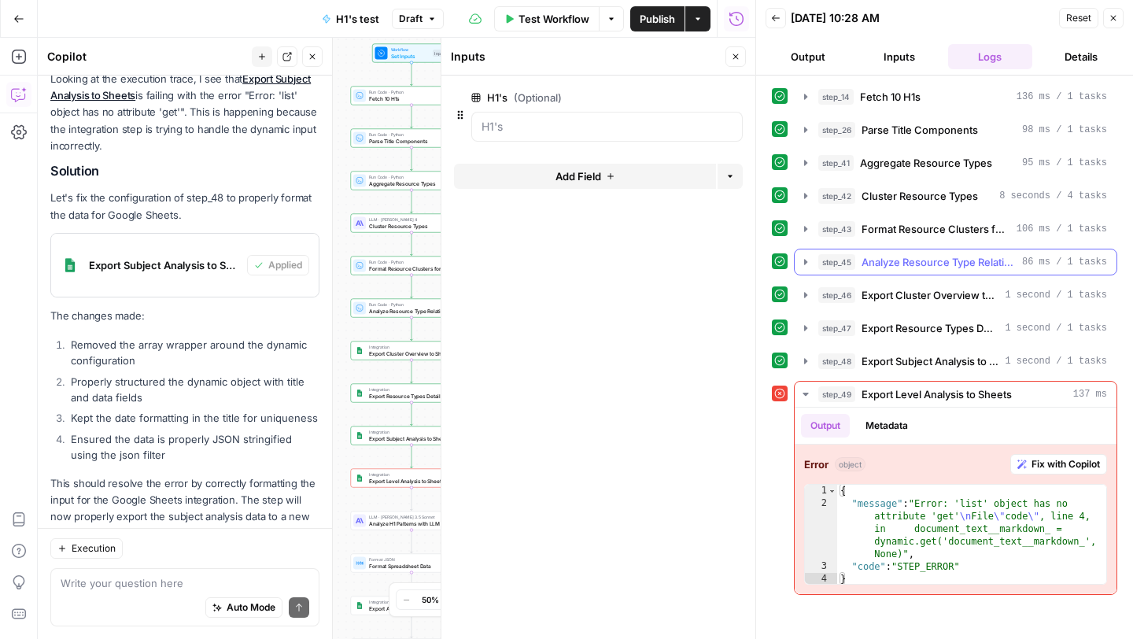
click at [804, 260] on icon "button" at bounding box center [805, 262] width 3 height 6
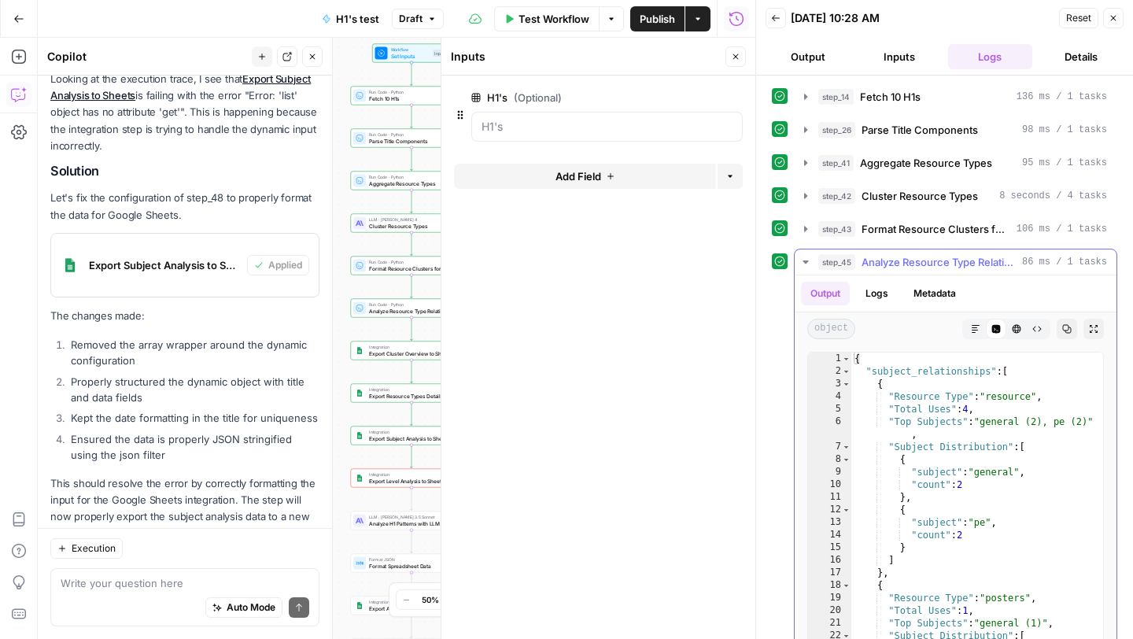
click at [804, 260] on icon "button" at bounding box center [805, 262] width 13 height 13
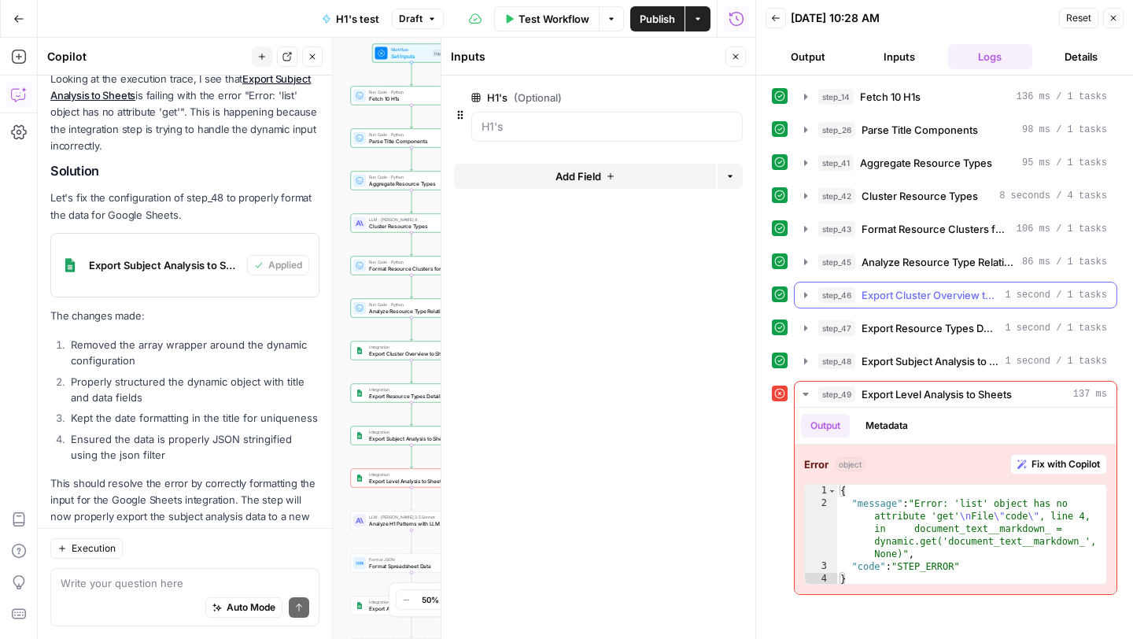
click at [800, 295] on icon "button" at bounding box center [805, 295] width 13 height 13
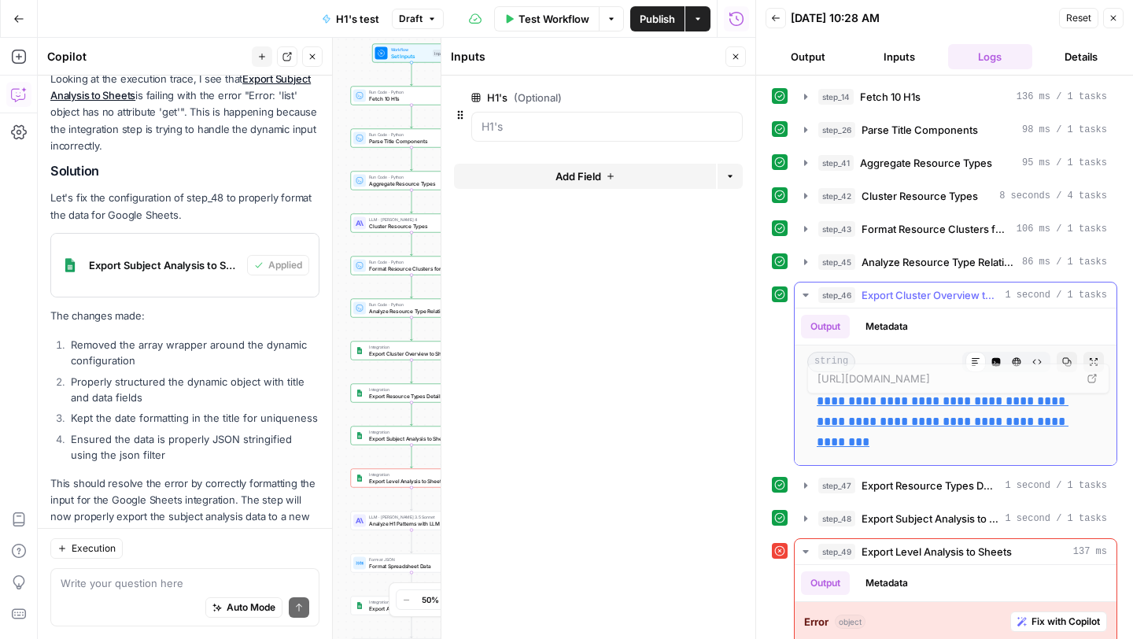
drag, startPoint x: 854, startPoint y: 475, endPoint x: 815, endPoint y: 402, distance: 83.1
click at [815, 402] on div "**********" at bounding box center [955, 422] width 297 height 74
copy link "**********"
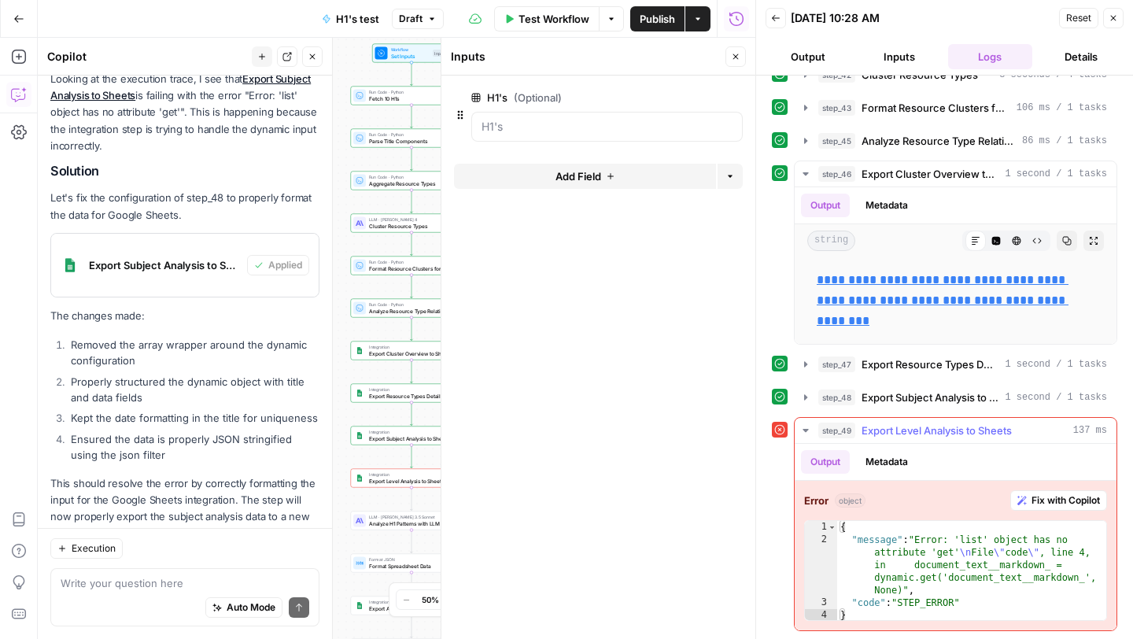
scroll to position [130, 0]
click at [804, 371] on icon "button" at bounding box center [805, 364] width 13 height 13
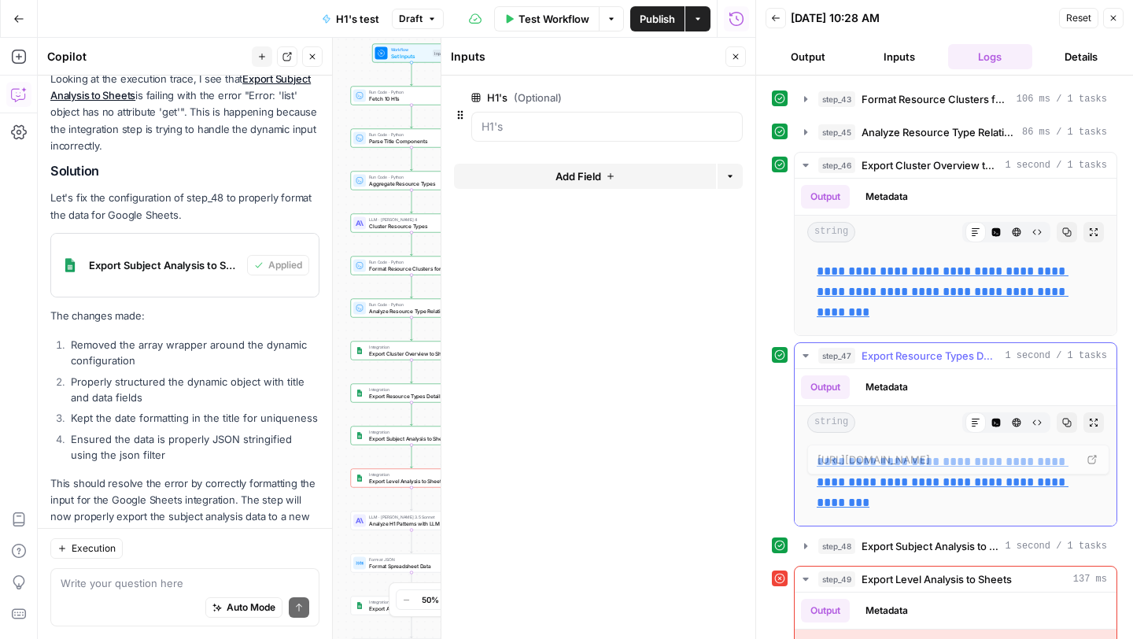
drag, startPoint x: 871, startPoint y: 522, endPoint x: 816, endPoint y: 483, distance: 67.2
click at [817, 483] on p "**********" at bounding box center [956, 482] width 278 height 61
copy link "**********"
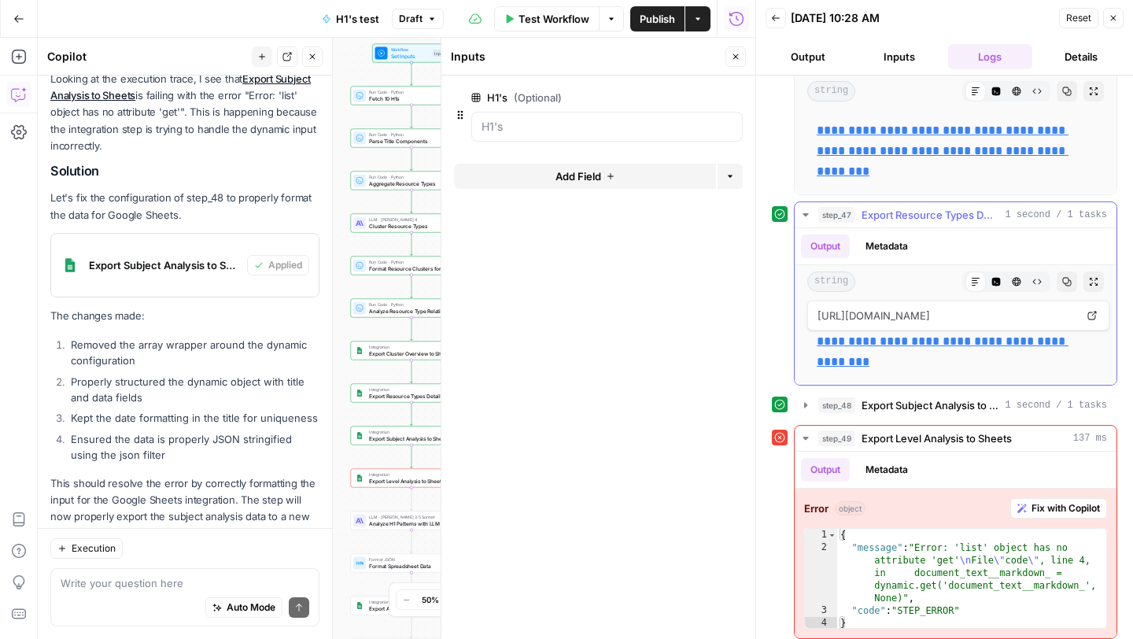
scroll to position [278, 0]
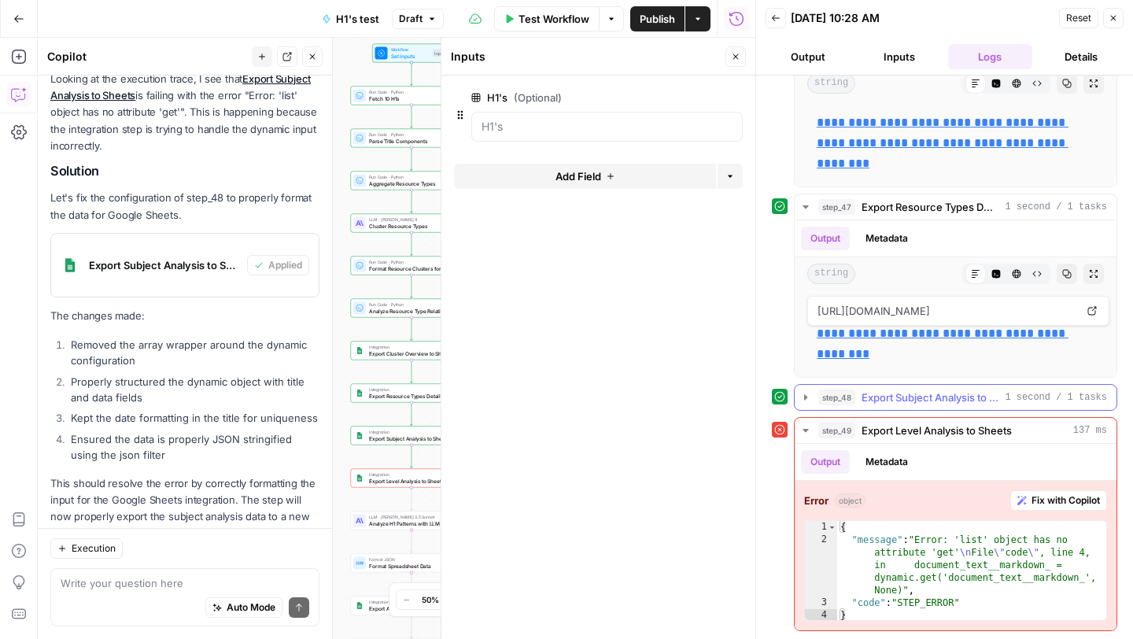
click at [804, 400] on icon "button" at bounding box center [805, 397] width 3 height 6
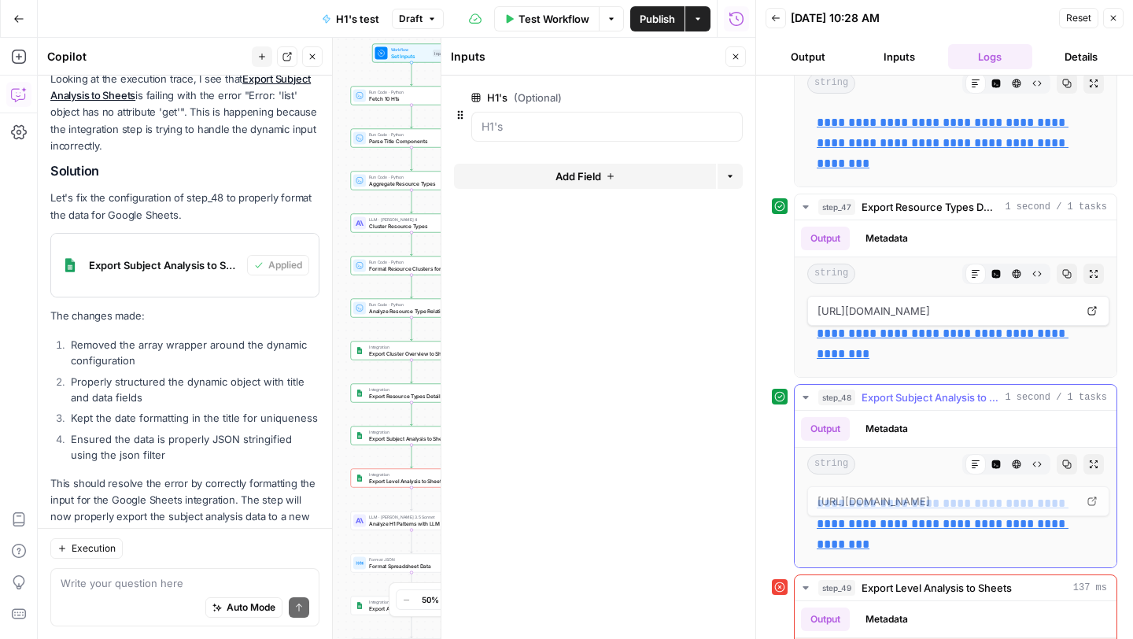
drag, startPoint x: 954, startPoint y: 570, endPoint x: 813, endPoint y: 524, distance: 149.0
click at [813, 524] on div "**********" at bounding box center [955, 524] width 297 height 74
copy link "**********"
click at [144, 588] on textarea at bounding box center [185, 583] width 249 height 16
type textarea "O"
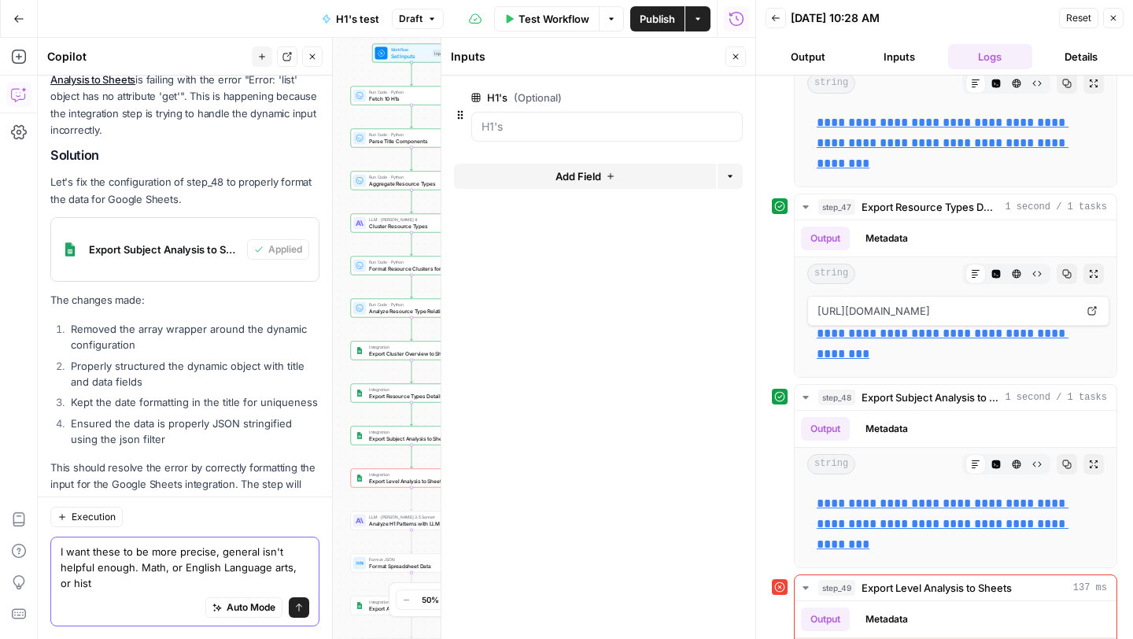
scroll to position [2476, 0]
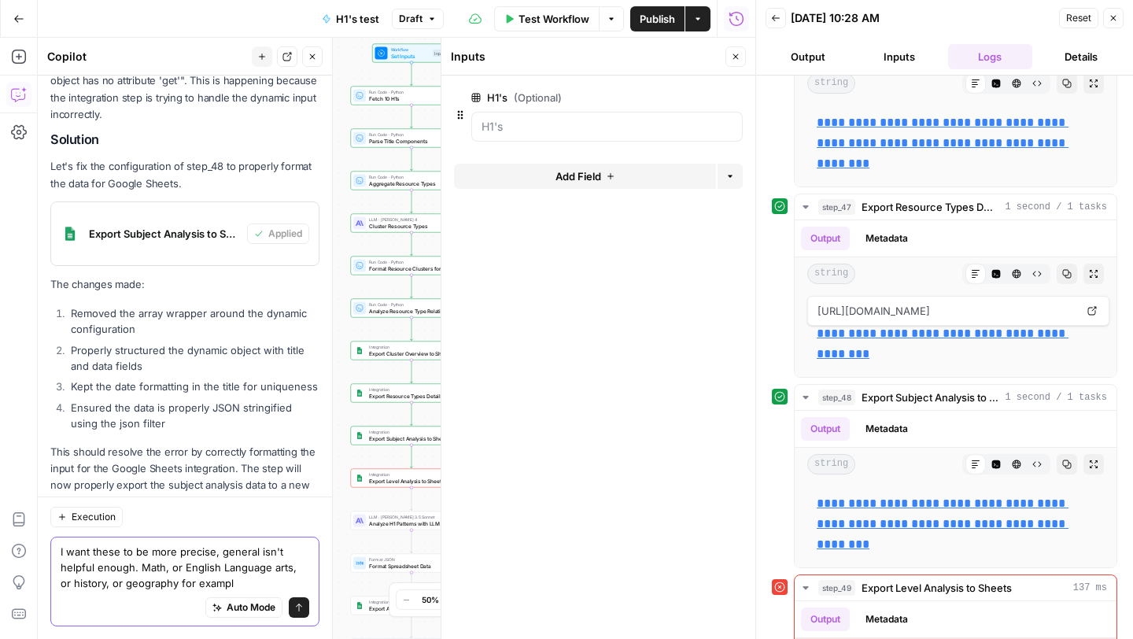
type textarea "I want these to be more precise, general isn't helpful enough. Math, or English…"
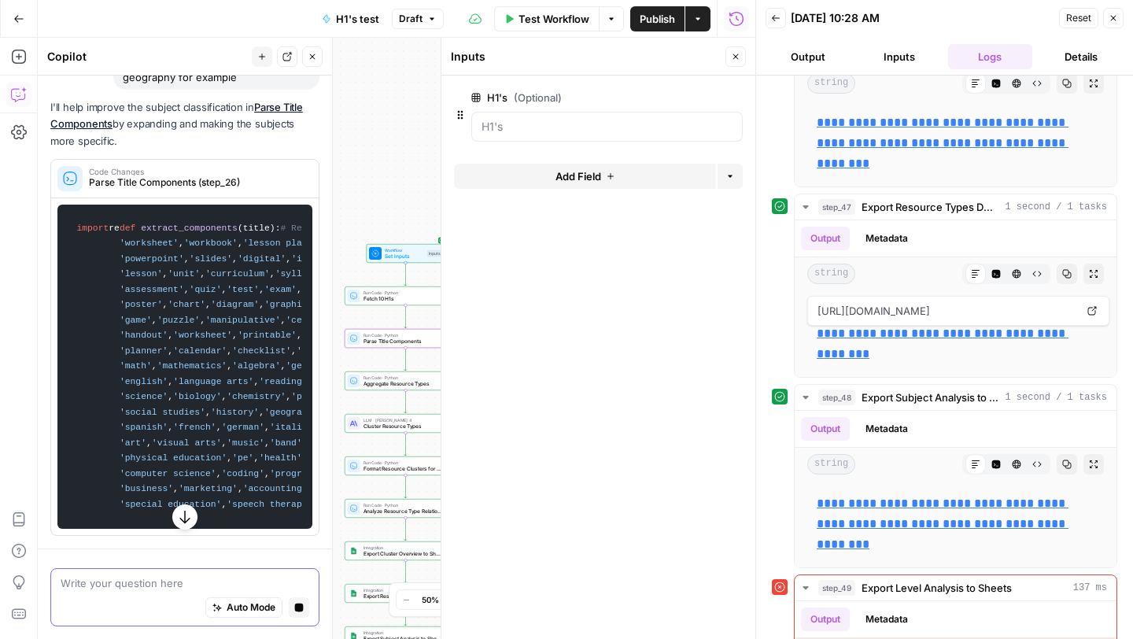
scroll to position [3821, 0]
click at [142, 585] on textarea at bounding box center [185, 583] width 249 height 16
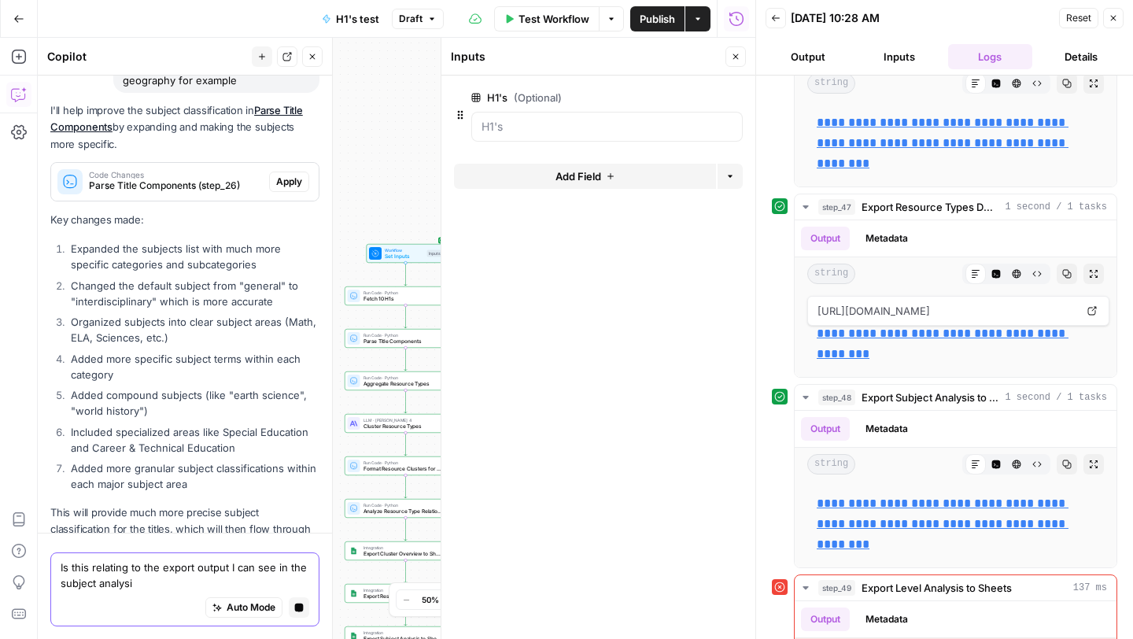
type textarea "Is this relating to the export output I can see in the subject analysis"
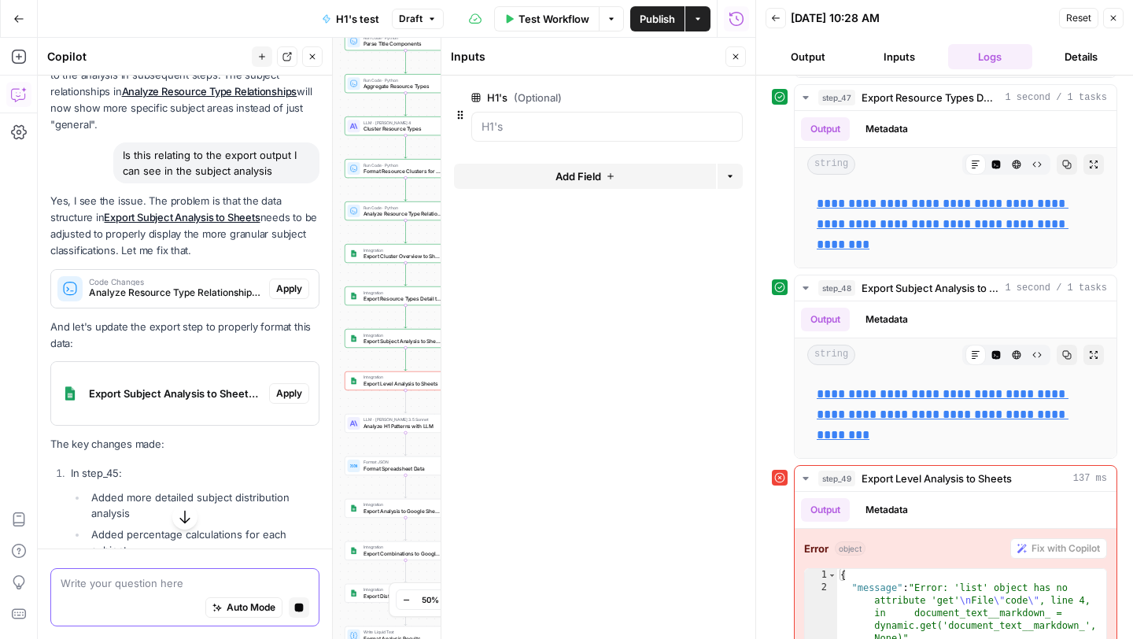
scroll to position [3299, 0]
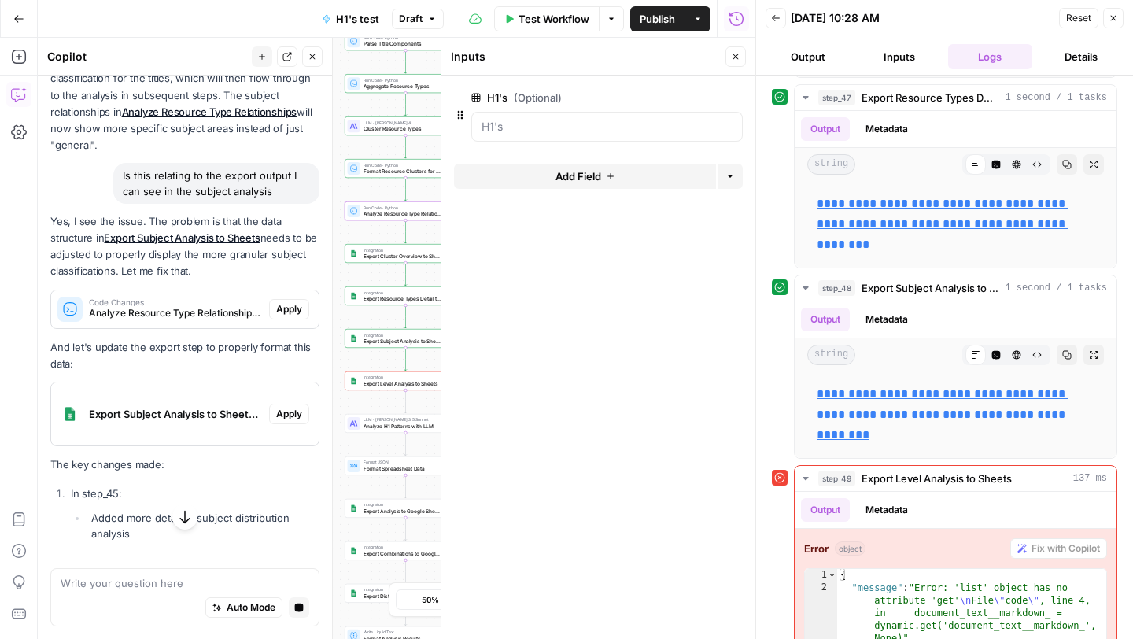
click at [294, 302] on span "Apply" at bounding box center [289, 309] width 26 height 14
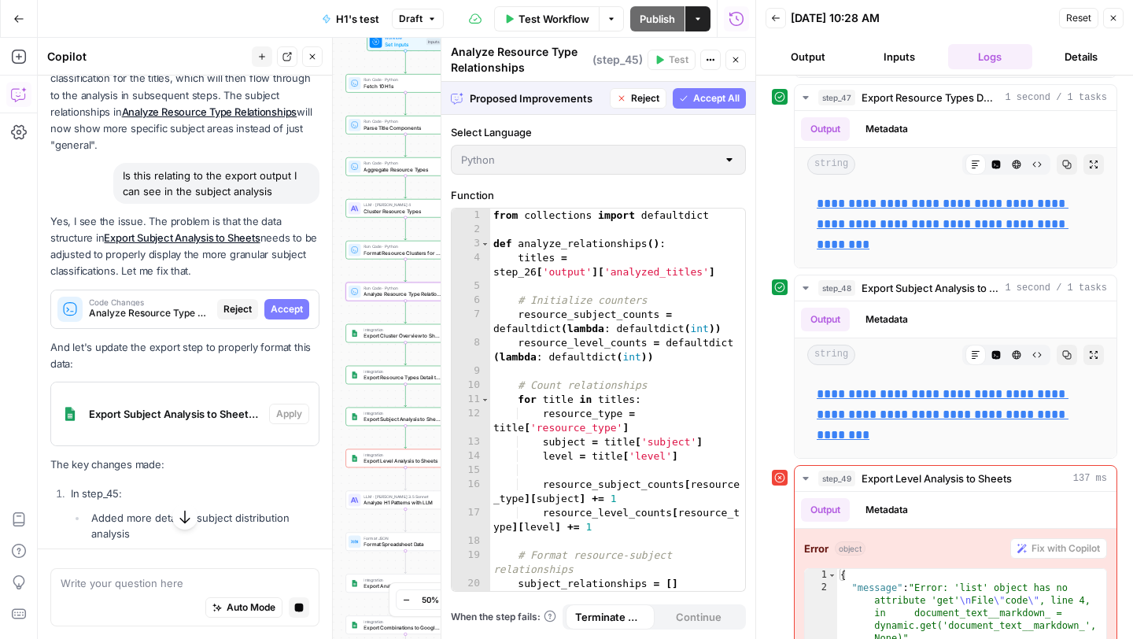
click at [287, 302] on span "Accept" at bounding box center [287, 309] width 32 height 14
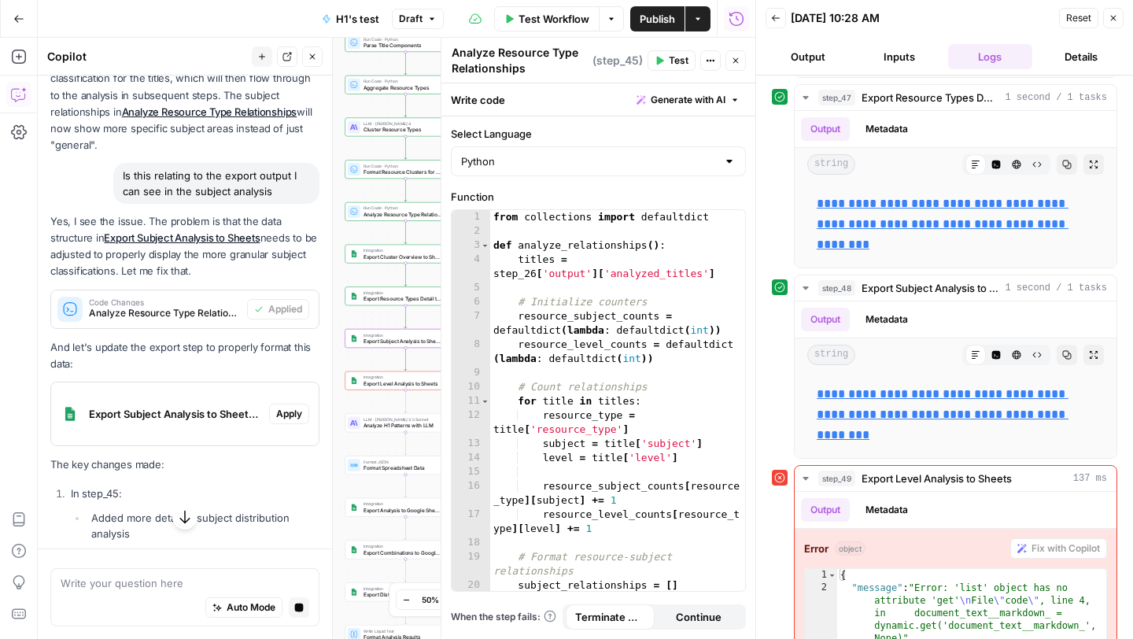
click at [294, 389] on div "Export Subject Analysis to Sheets (step_48) Apply" at bounding box center [184, 414] width 267 height 50
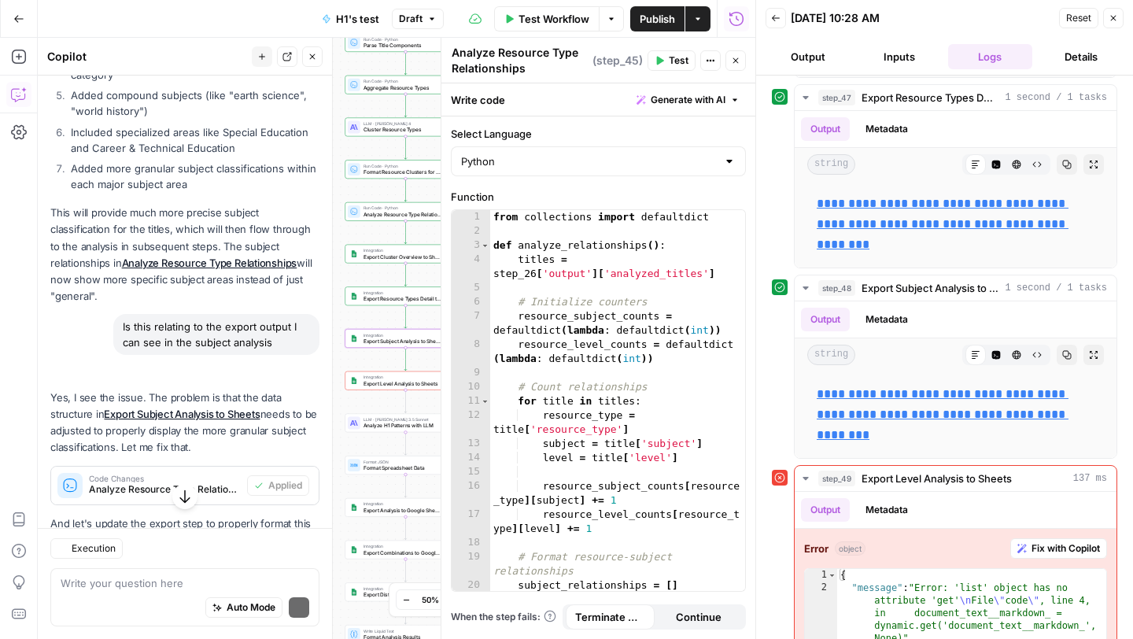
scroll to position [3450, 0]
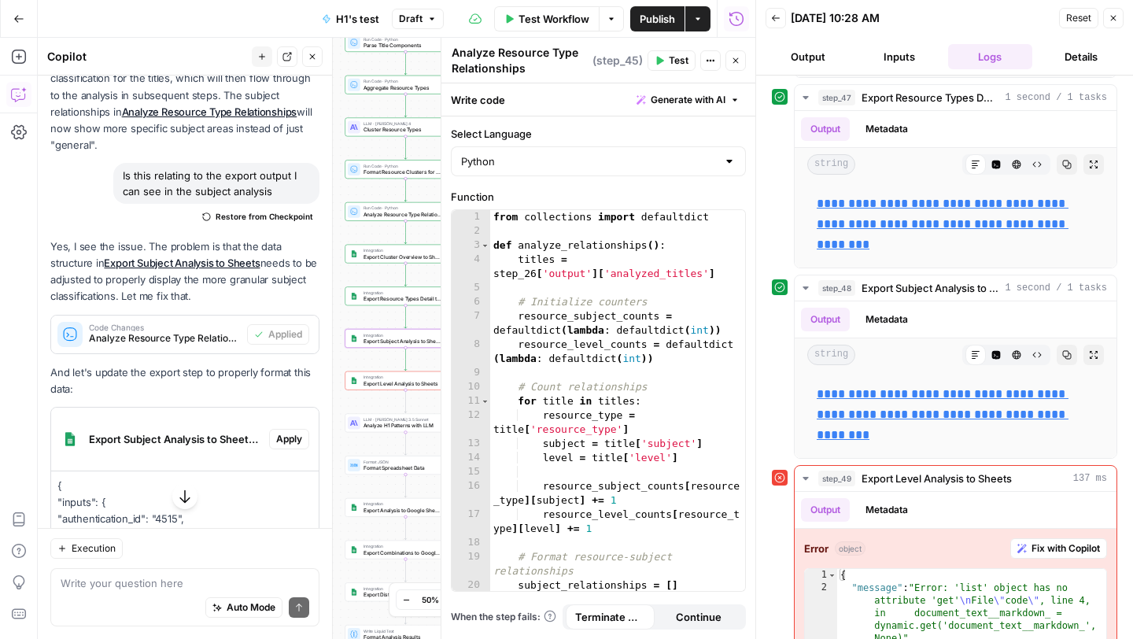
click at [289, 432] on span "Apply" at bounding box center [289, 439] width 26 height 14
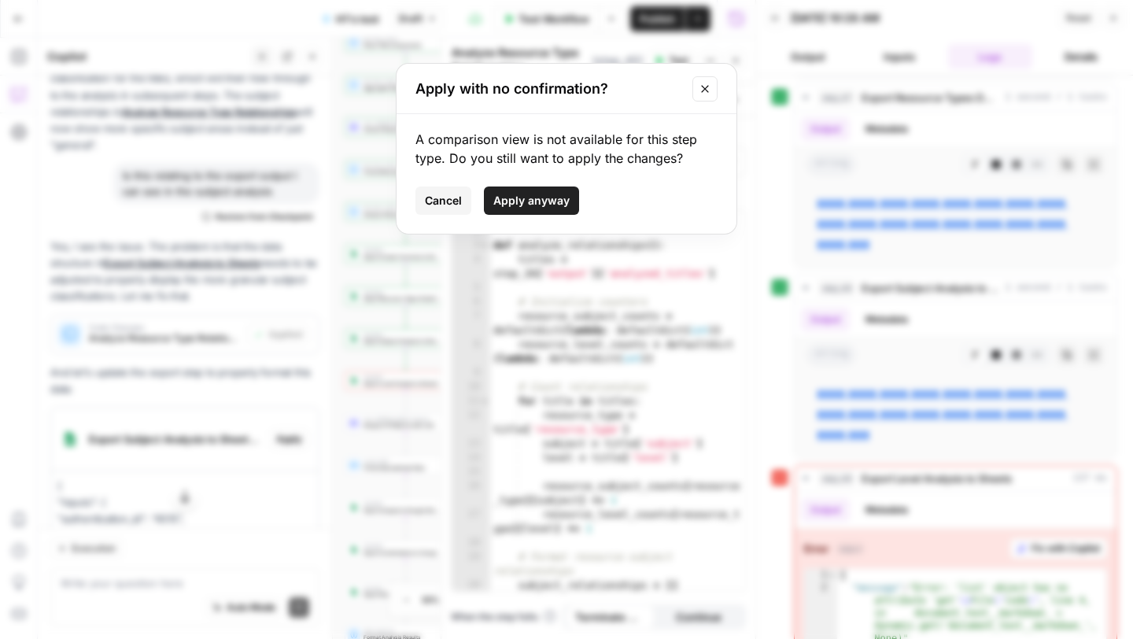
click at [524, 200] on span "Apply anyway" at bounding box center [531, 201] width 76 height 16
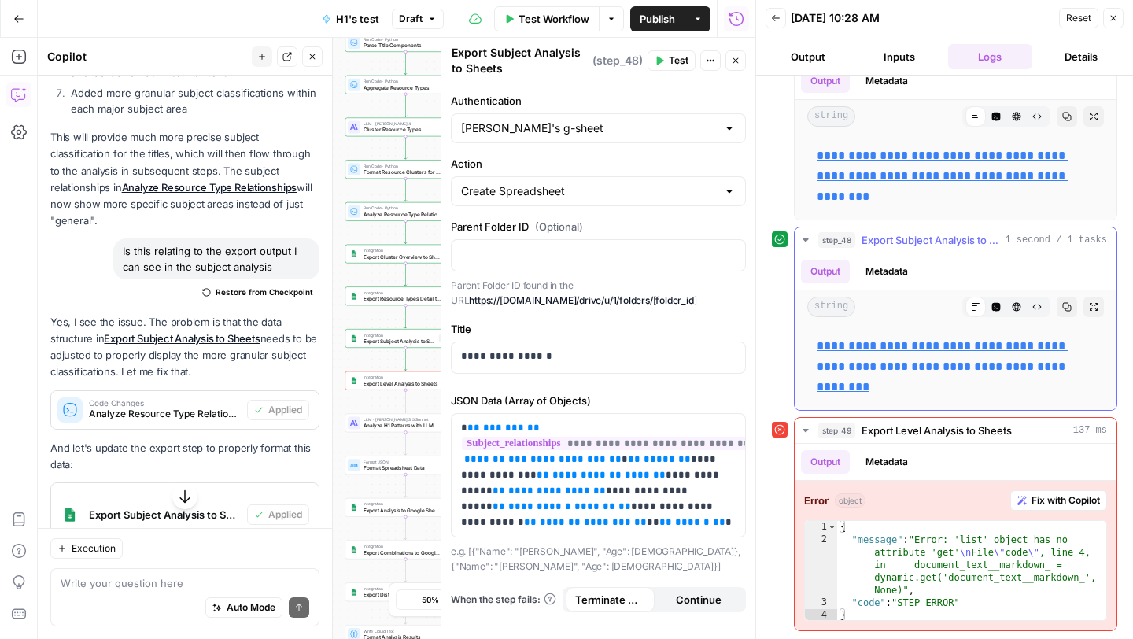
scroll to position [456, 0]
click at [676, 60] on span "Test" at bounding box center [679, 60] width 20 height 14
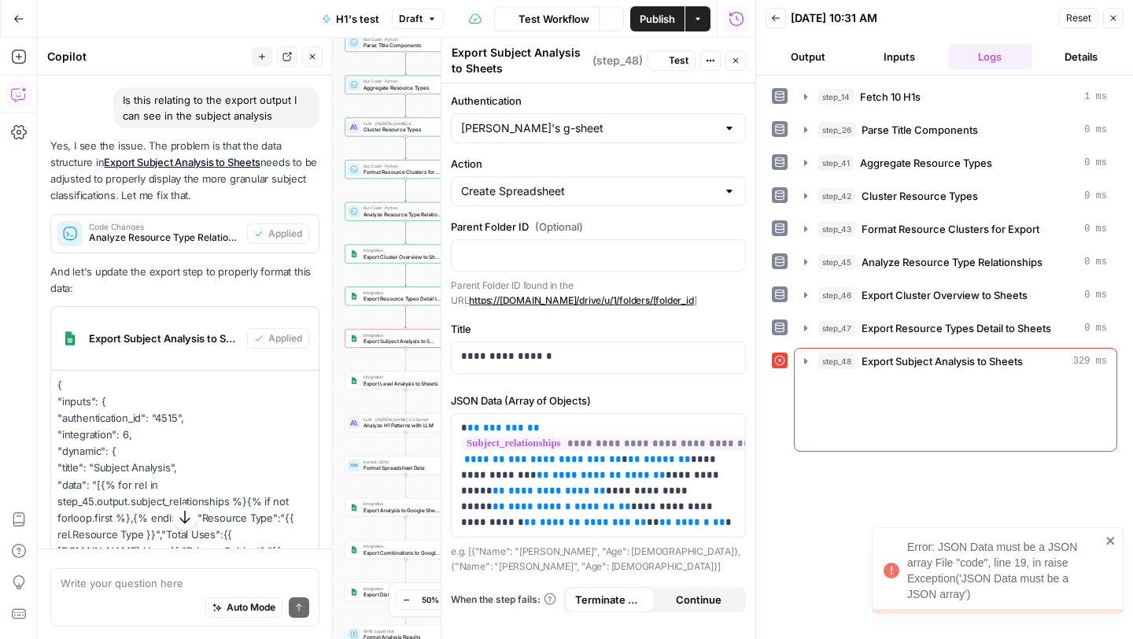
scroll to position [3375, 0]
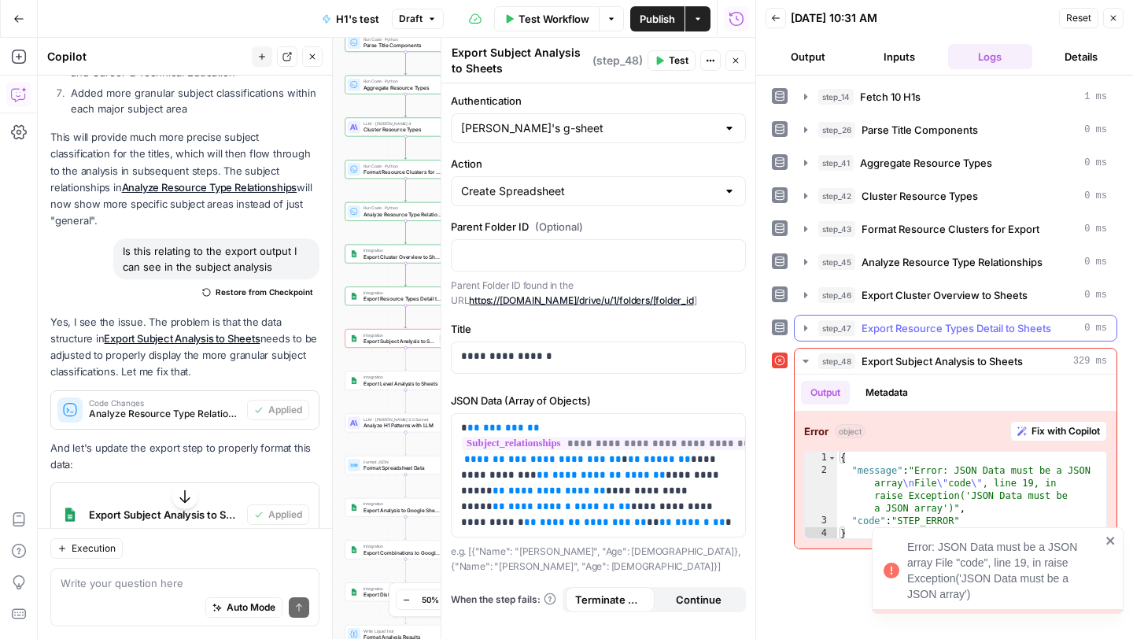
click at [806, 332] on icon "button" at bounding box center [805, 328] width 13 height 13
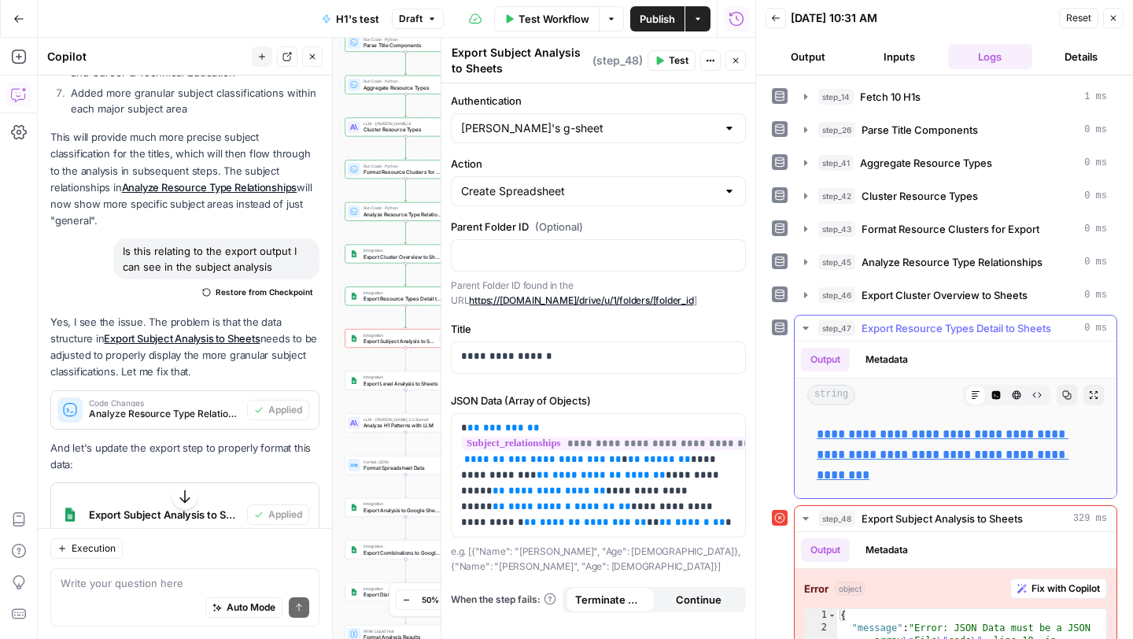
drag, startPoint x: 867, startPoint y: 477, endPoint x: 811, endPoint y: 429, distance: 73.6
click at [810, 429] on div "**********" at bounding box center [955, 455] width 297 height 74
copy link "**********"
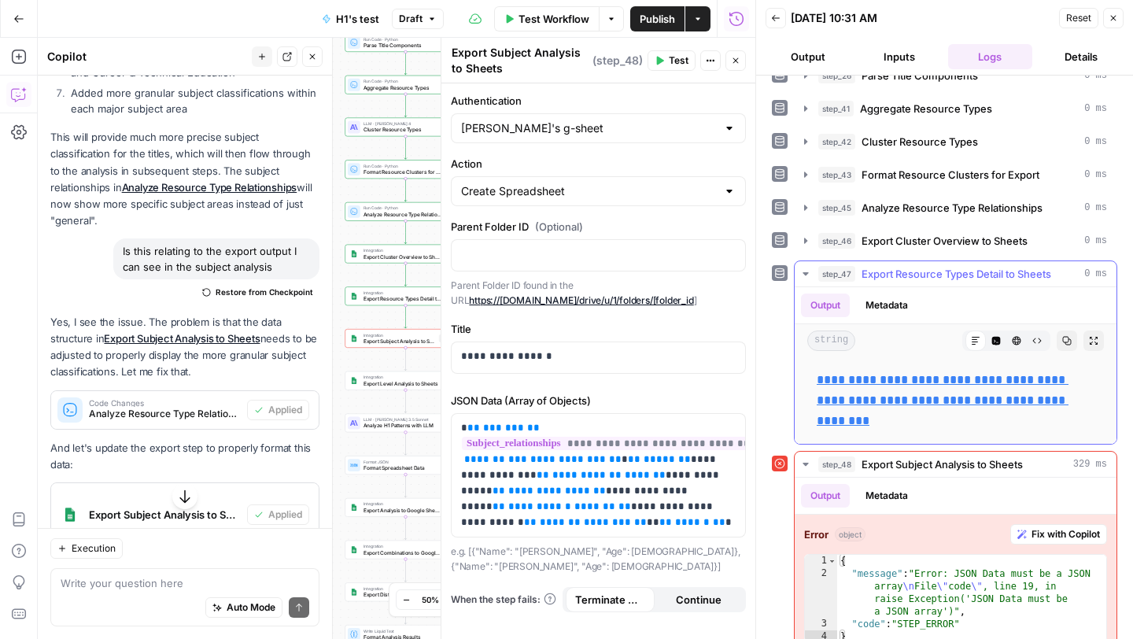
scroll to position [76, 0]
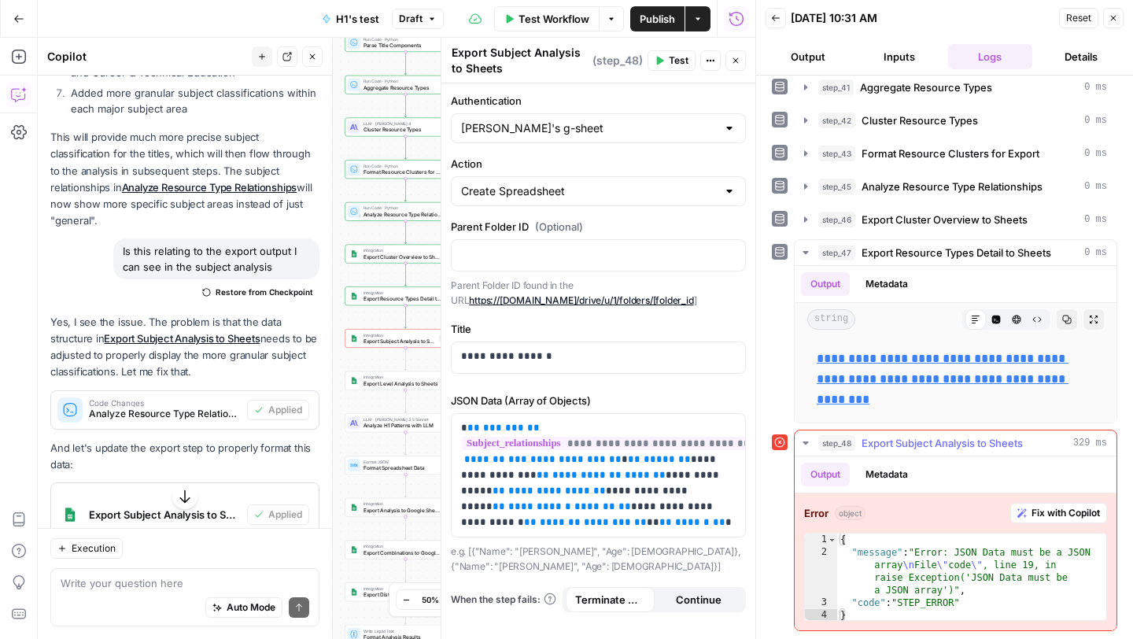
click at [916, 470] on button "Metadata" at bounding box center [886, 475] width 61 height 24
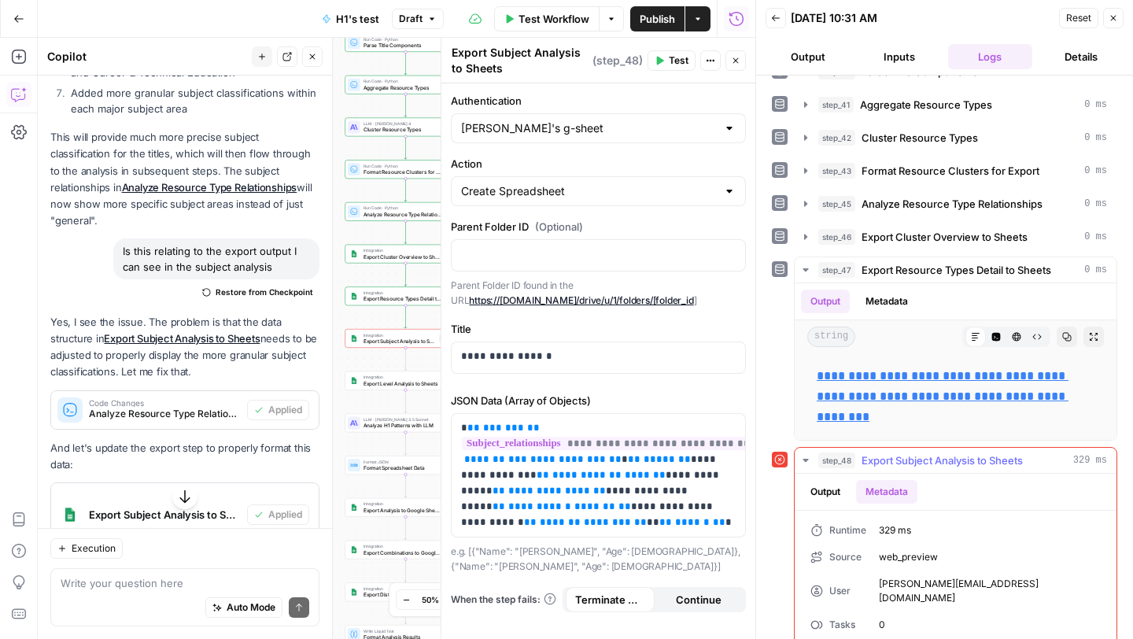
click at [833, 460] on span "step_48" at bounding box center [836, 460] width 37 height 16
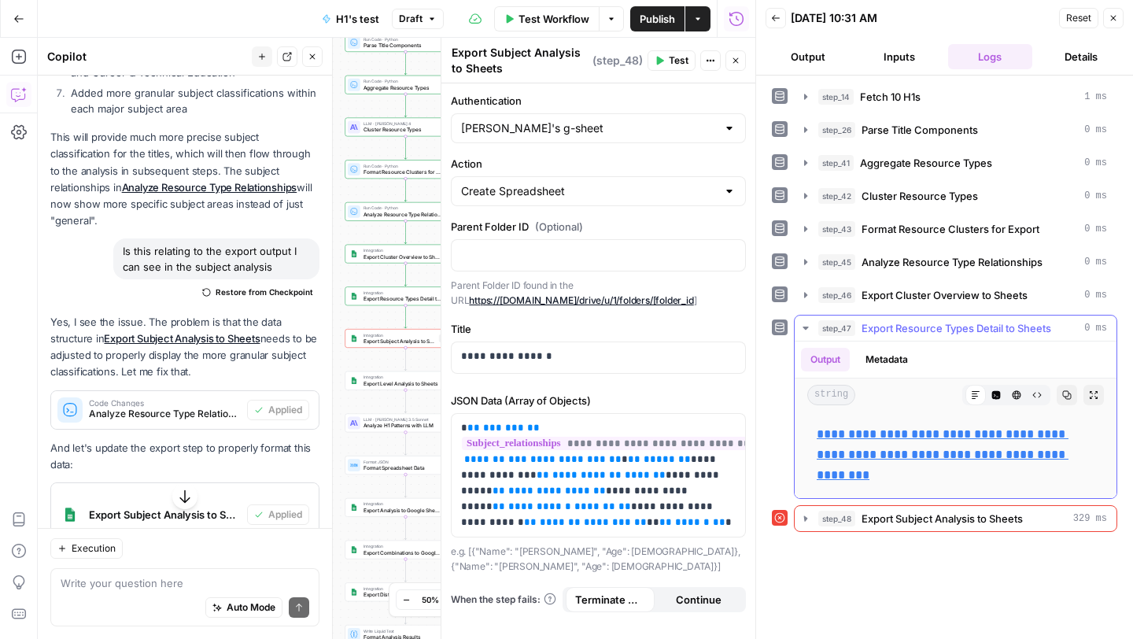
scroll to position [0, 0]
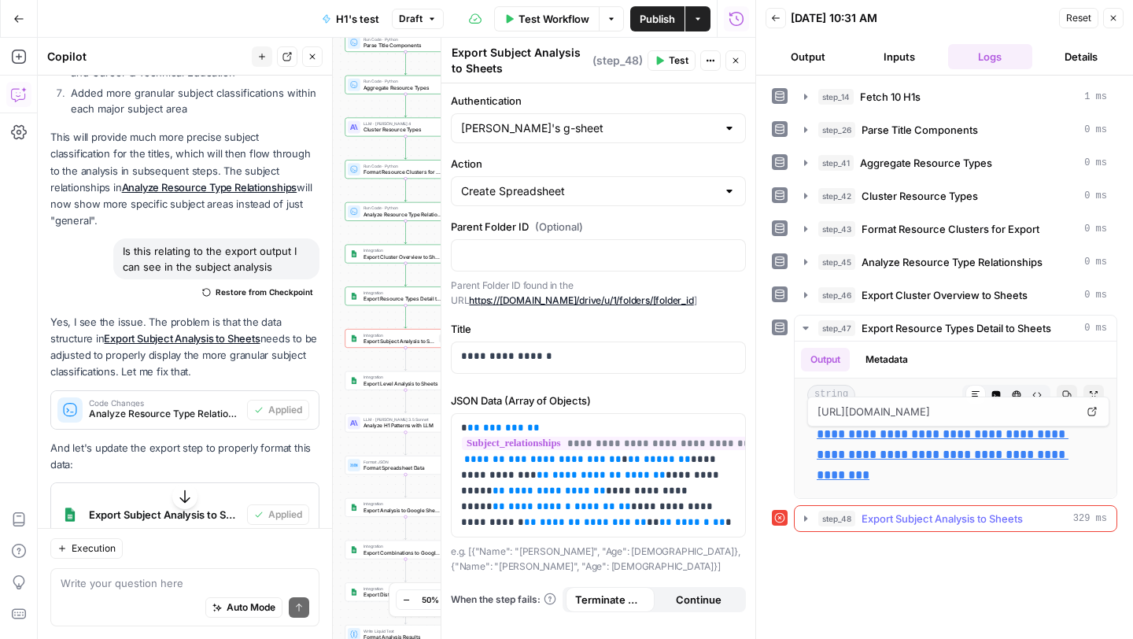
click at [806, 515] on icon "button" at bounding box center [805, 518] width 13 height 13
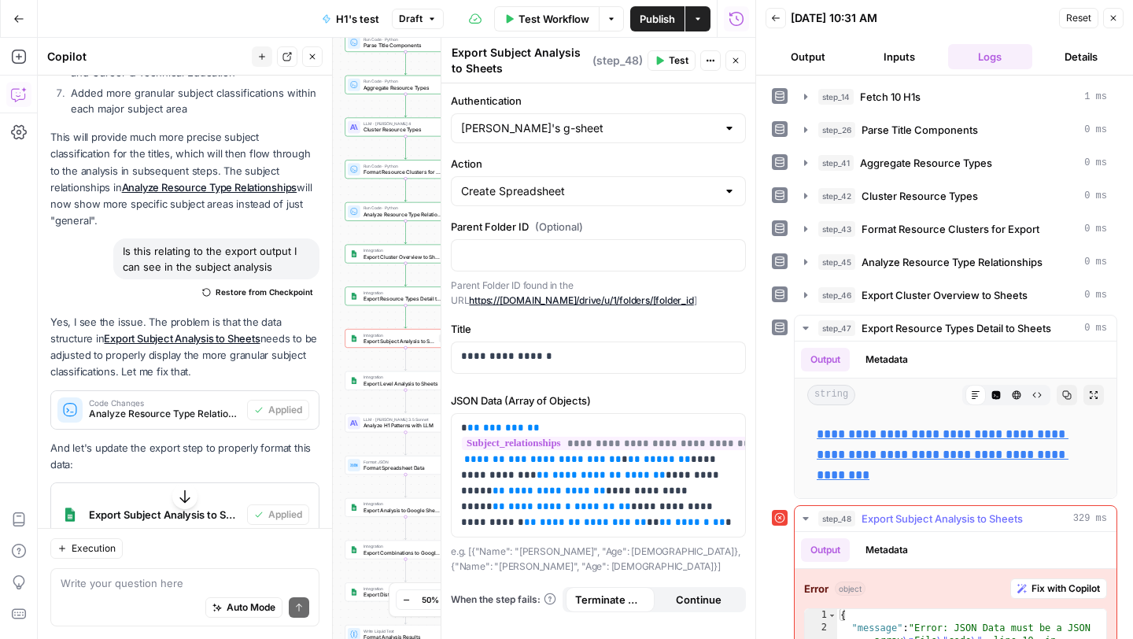
scroll to position [76, 0]
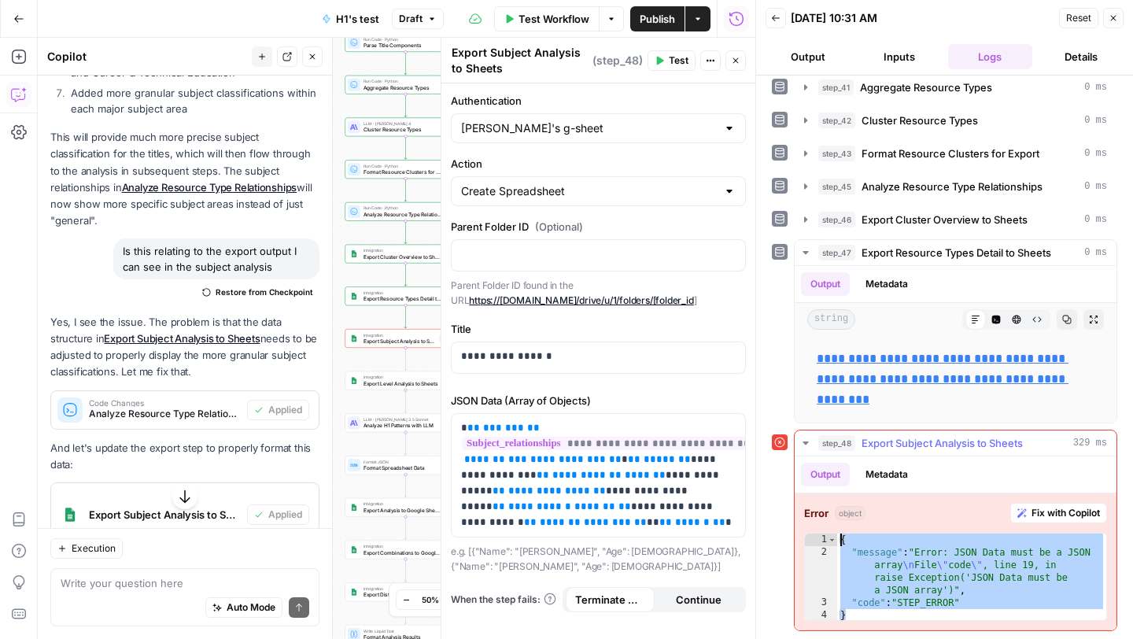
drag, startPoint x: 988, startPoint y: 610, endPoint x: 836, endPoint y: 532, distance: 170.6
click at [836, 533] on div "* 1 2 3 4 { "message" : "Error: JSON Data must be a JSON array \n File \" code …" at bounding box center [955, 577] width 303 height 88
type textarea "**********"
click at [75, 597] on div "Auto Mode Send" at bounding box center [185, 608] width 249 height 35
paste textarea "{ "message": "Error: JSON Data must be a JSON array\nFile \"code\", line 19, in…"
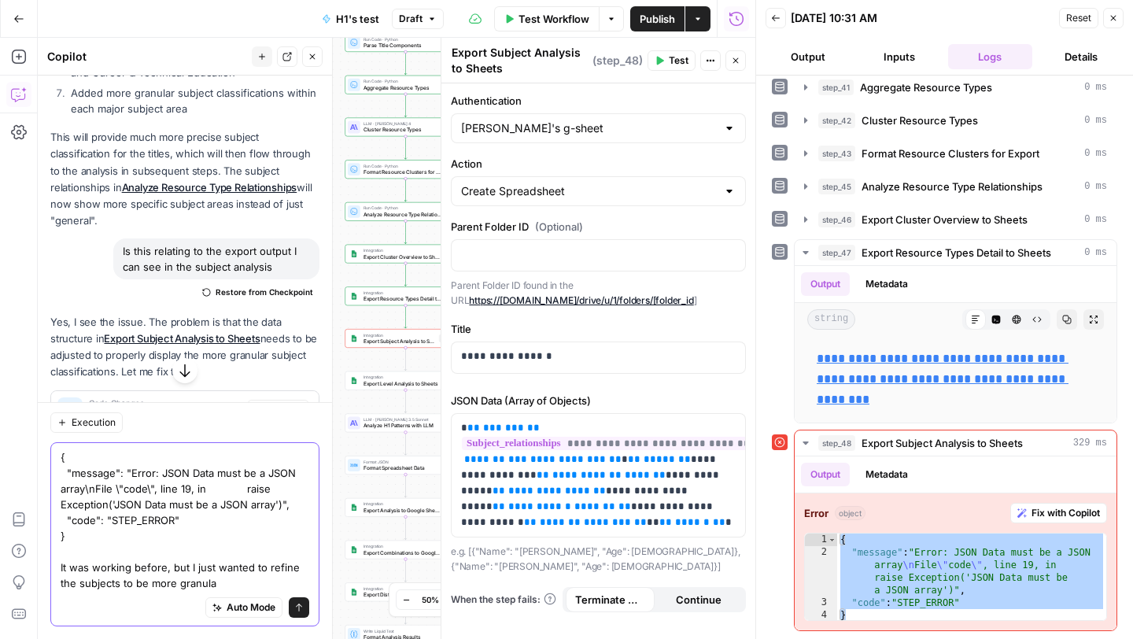
type textarea "{ "message": "Error: JSON Data must be a JSON array\nFile \"code\", line 19, in…"
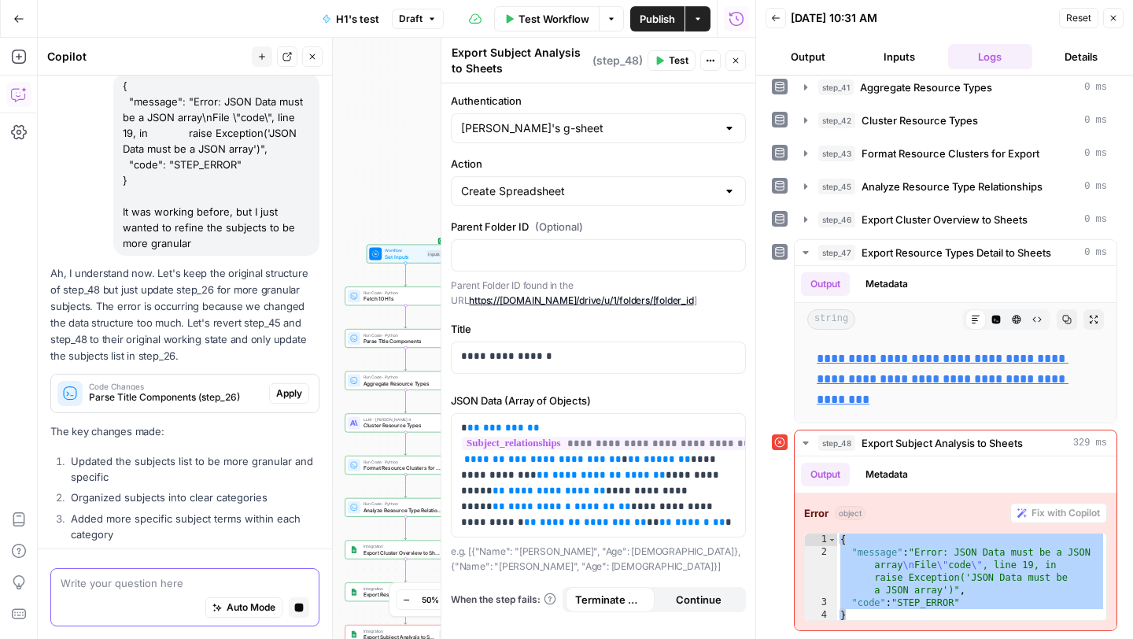
scroll to position [4099, 0]
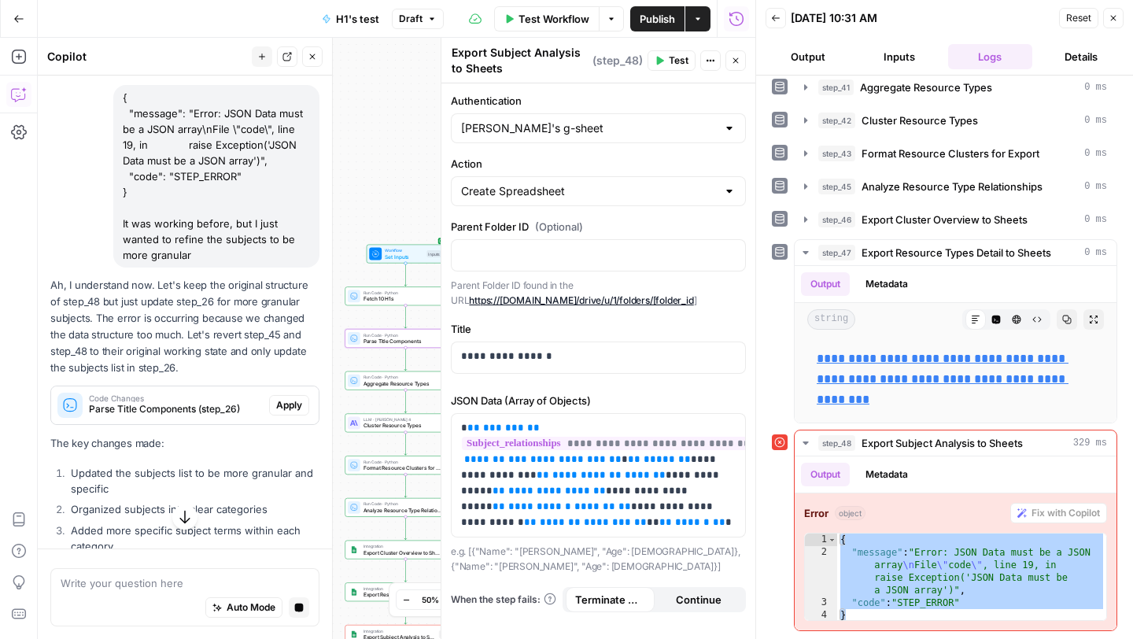
click at [287, 398] on span "Apply" at bounding box center [289, 405] width 26 height 14
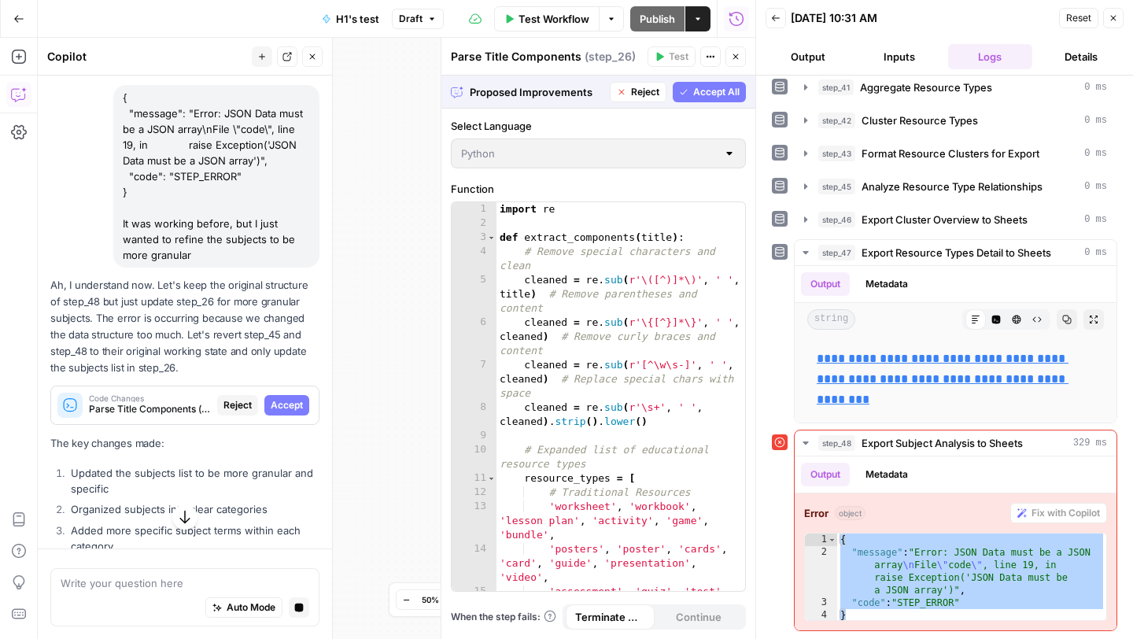
click at [287, 398] on span "Accept" at bounding box center [287, 405] width 32 height 14
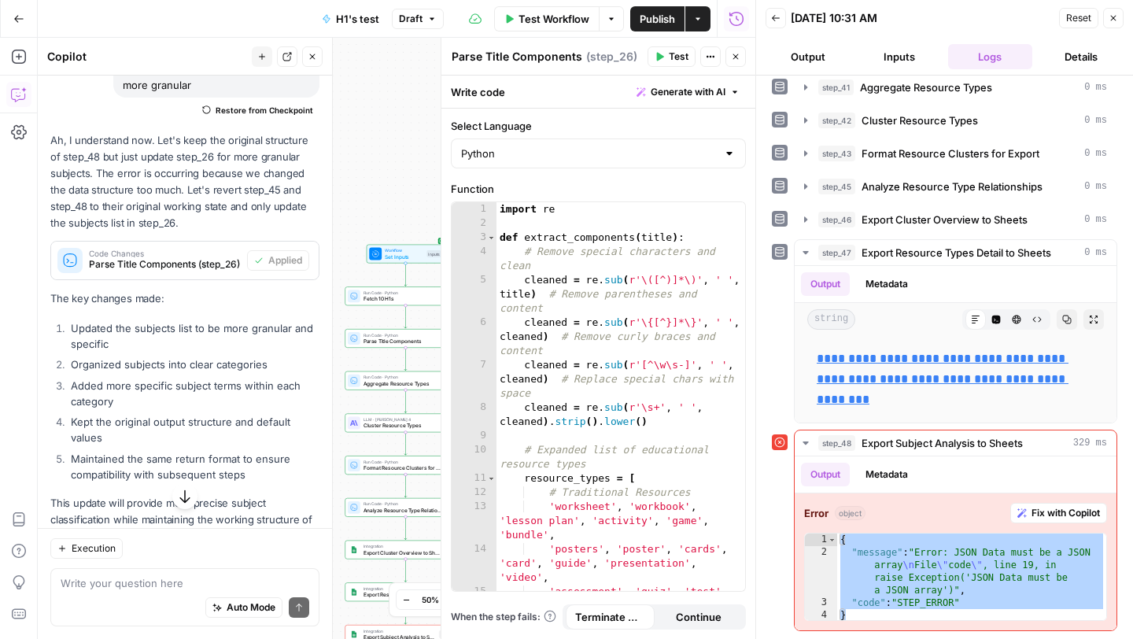
scroll to position [4465, 0]
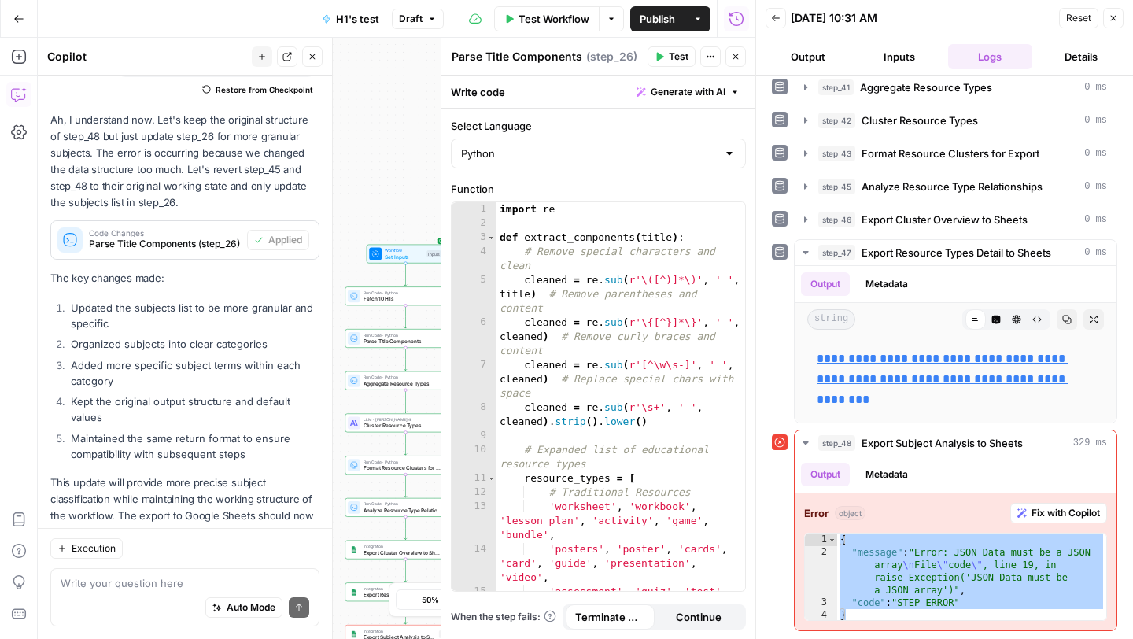
click at [665, 55] on button "Test" at bounding box center [671, 56] width 48 height 20
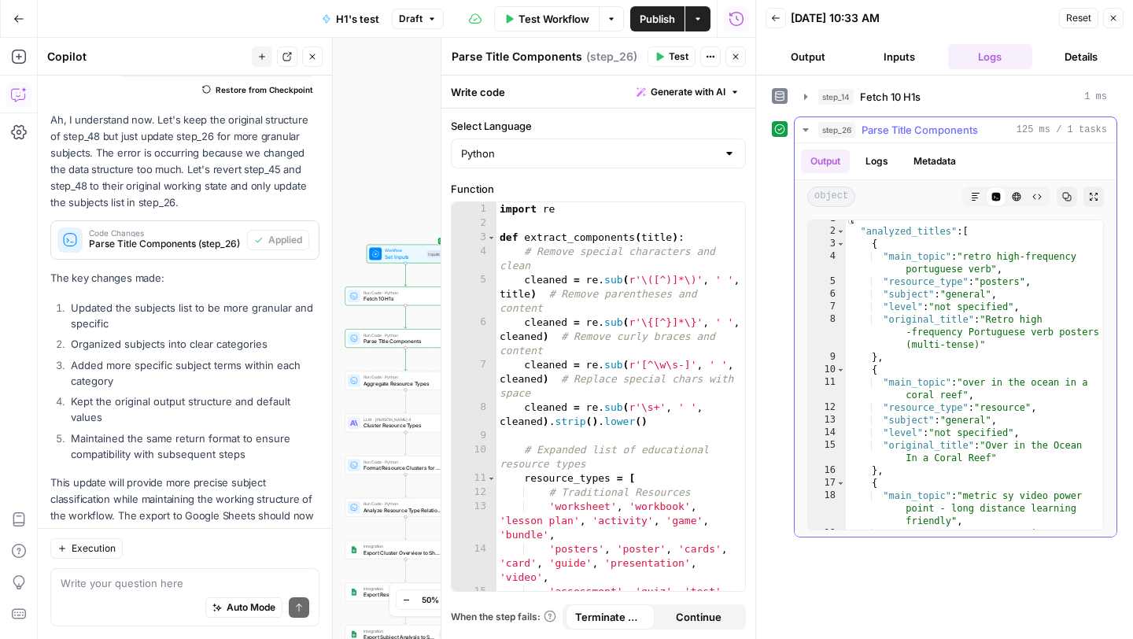
scroll to position [9, 0]
click at [382, 175] on div "Workflow Set Inputs Inputs Run Code · Python Fetch 10 H1s Step 14 Copy step Del…" at bounding box center [396, 338] width 717 height 601
click at [1115, 12] on button "Close" at bounding box center [1113, 18] width 20 height 20
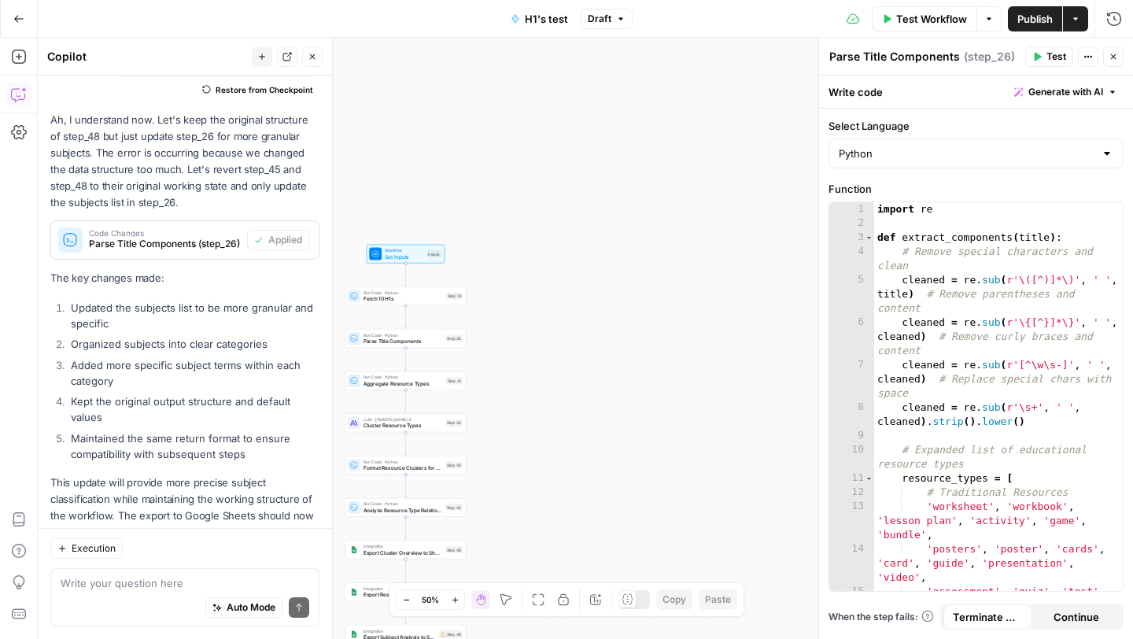
click at [990, 19] on icon "button" at bounding box center [988, 18] width 9 height 9
click at [955, 55] on span "Run Test" at bounding box center [944, 56] width 69 height 16
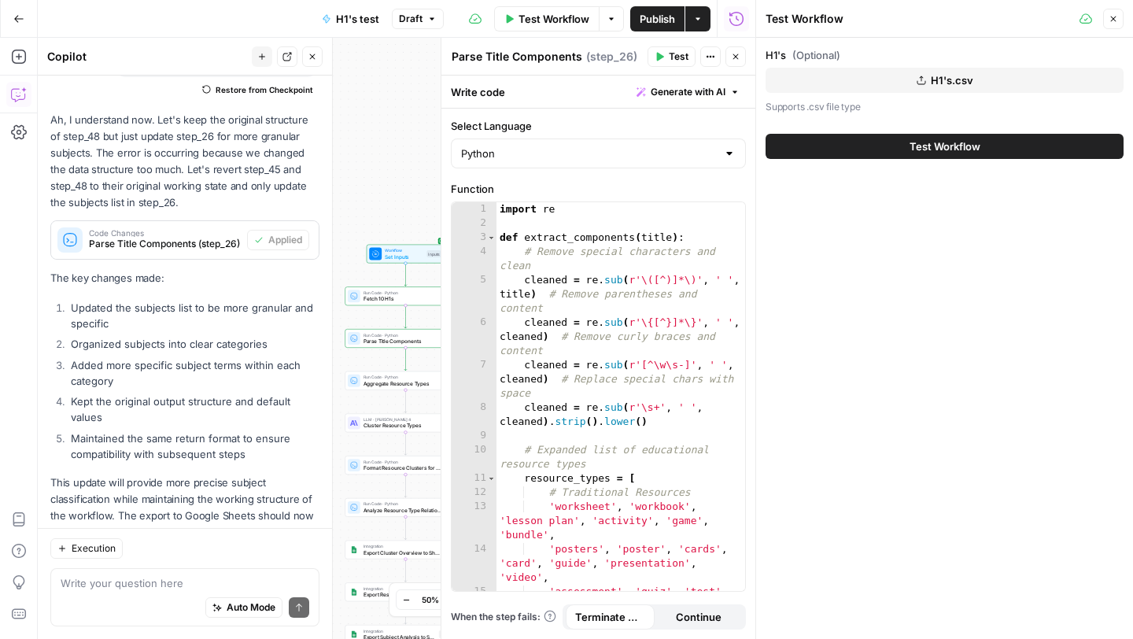
click at [902, 157] on button "Test Workflow" at bounding box center [944, 146] width 358 height 25
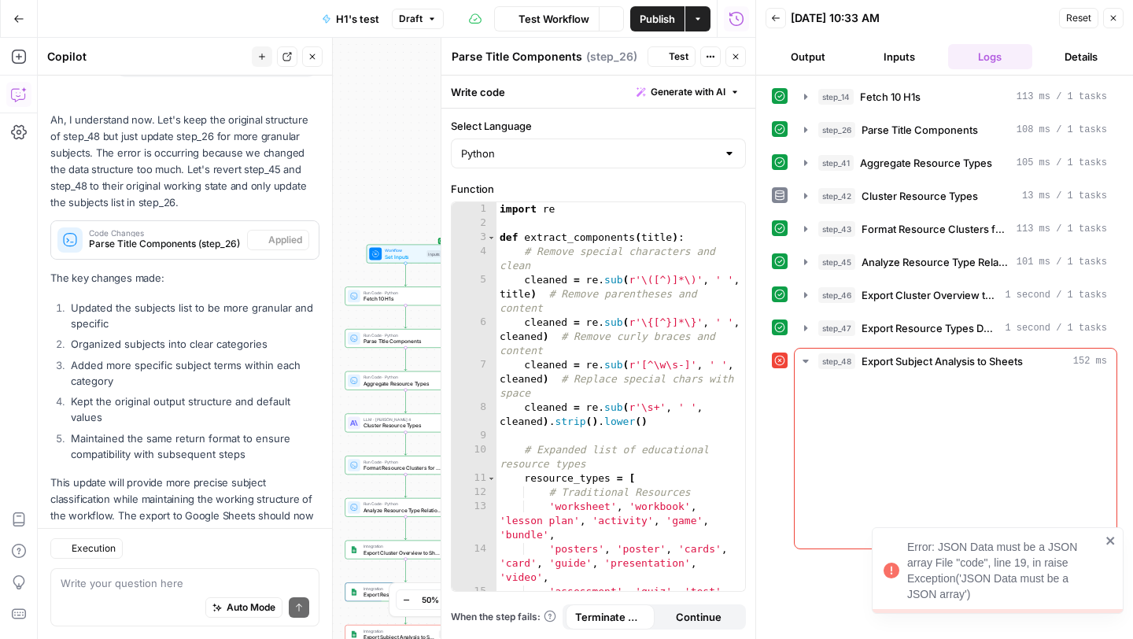
scroll to position [4465, 0]
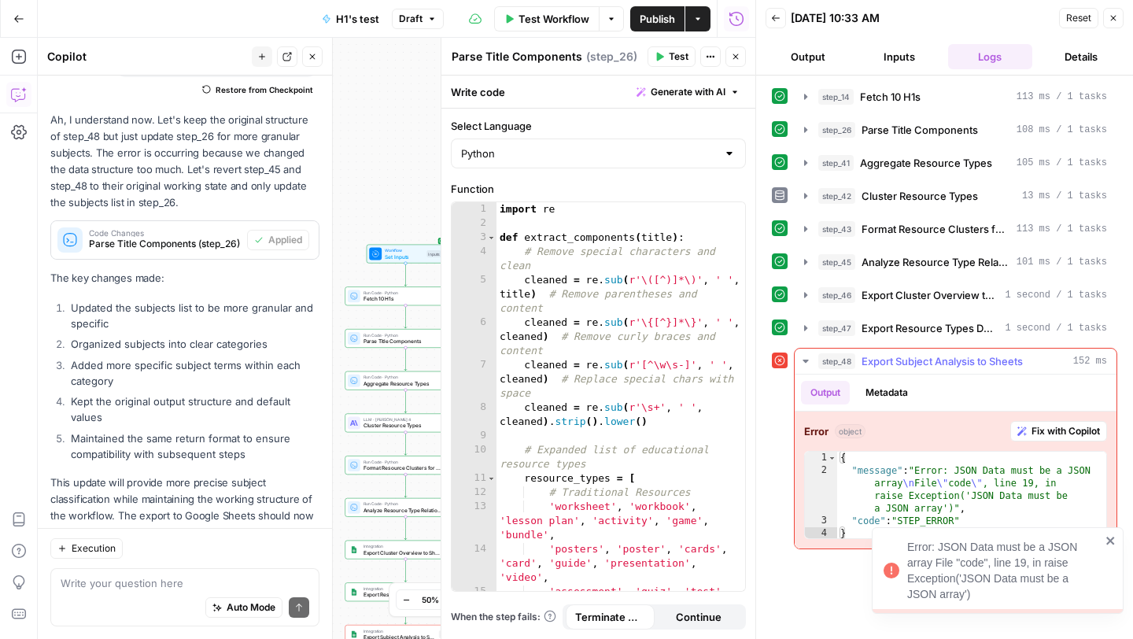
click at [1058, 430] on span "Fix with Copilot" at bounding box center [1065, 431] width 68 height 14
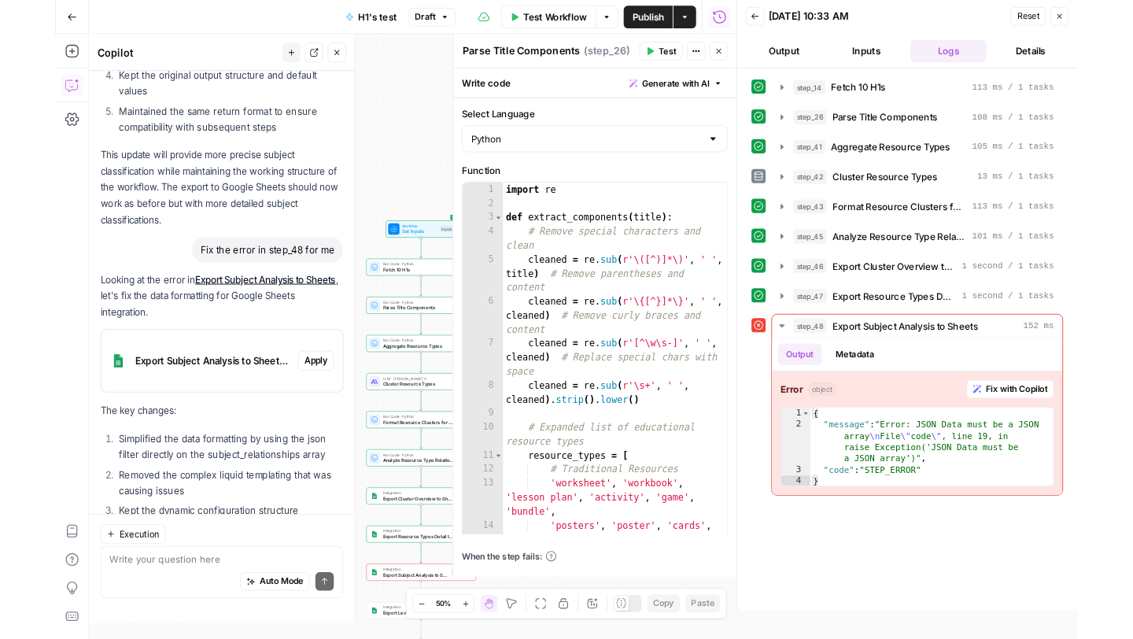
scroll to position [4856, 0]
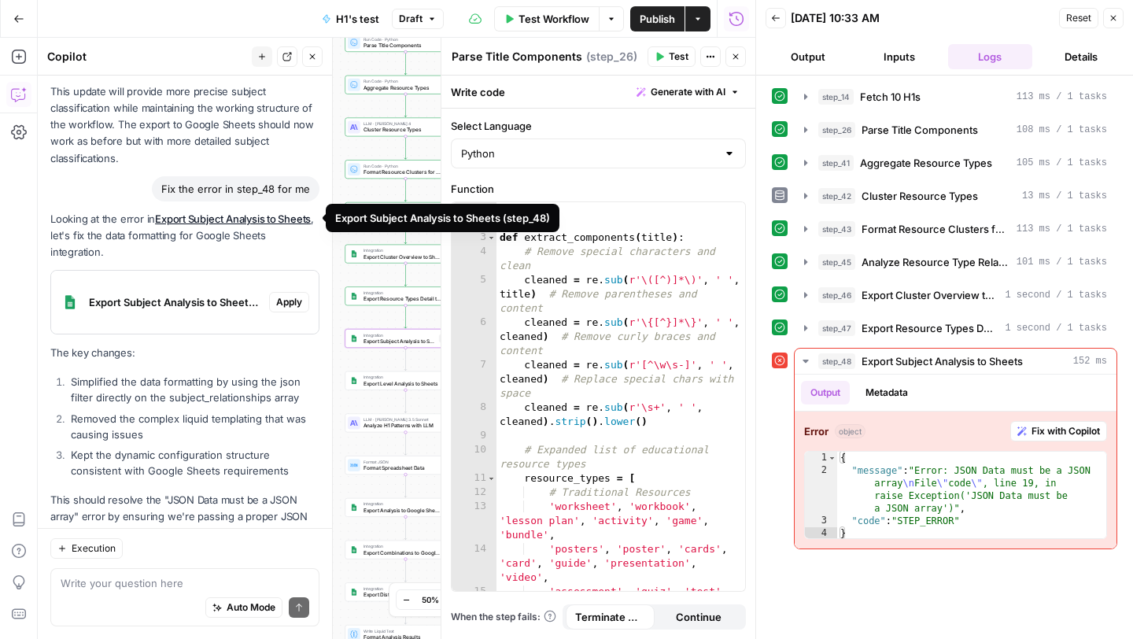
click at [293, 295] on span "Apply" at bounding box center [289, 302] width 26 height 14
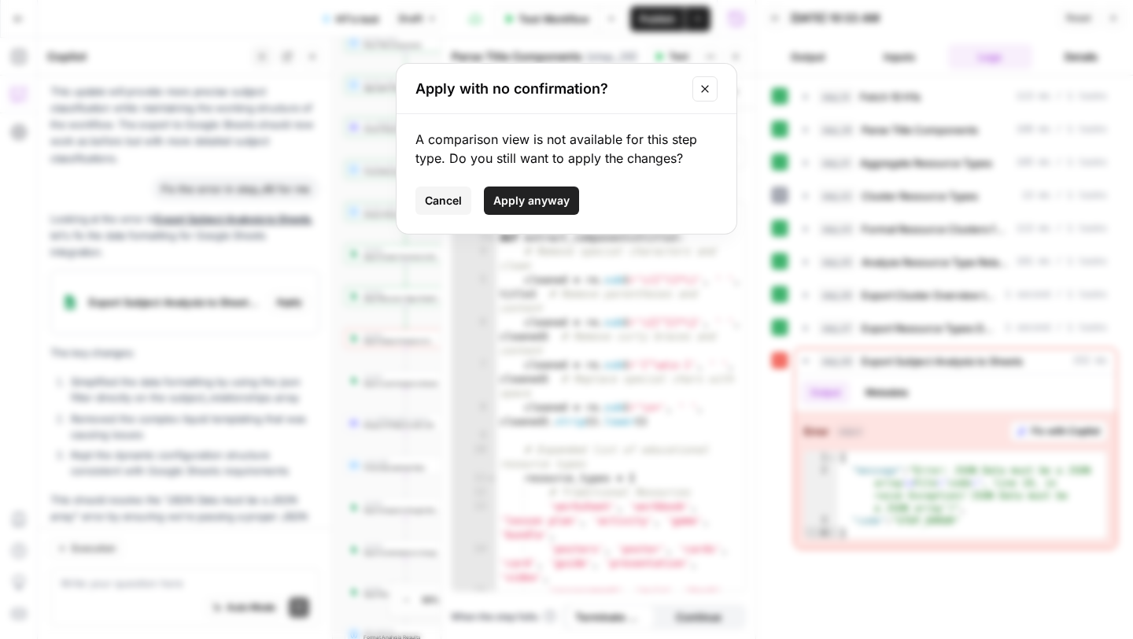
click at [519, 210] on button "Apply anyway" at bounding box center [531, 200] width 95 height 28
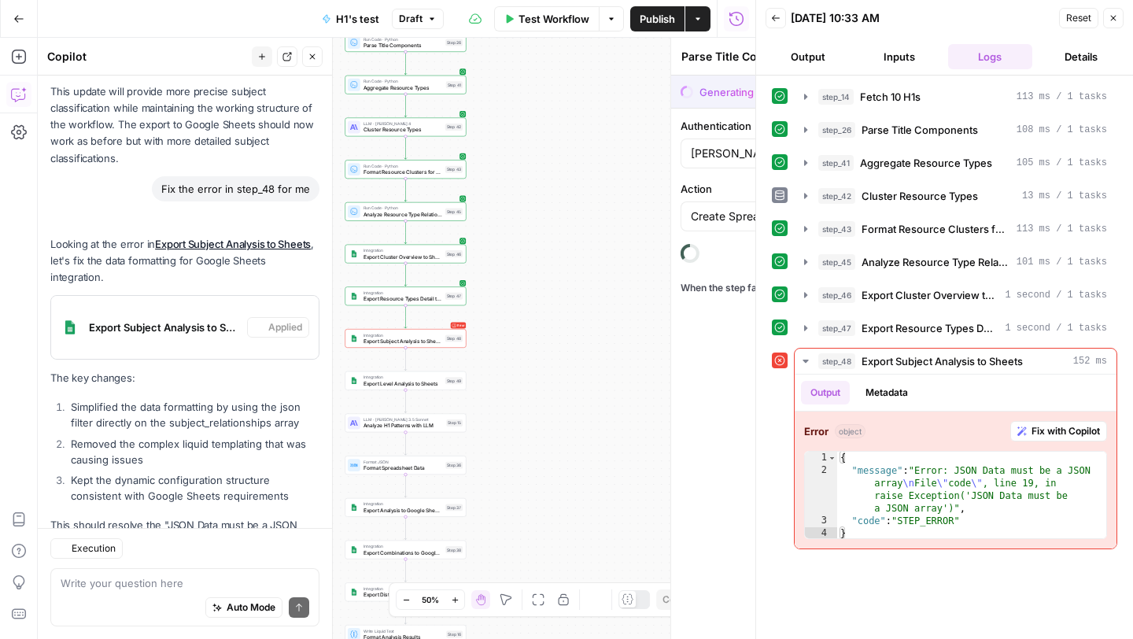
type textarea "Export Subject Analysis to Sheets"
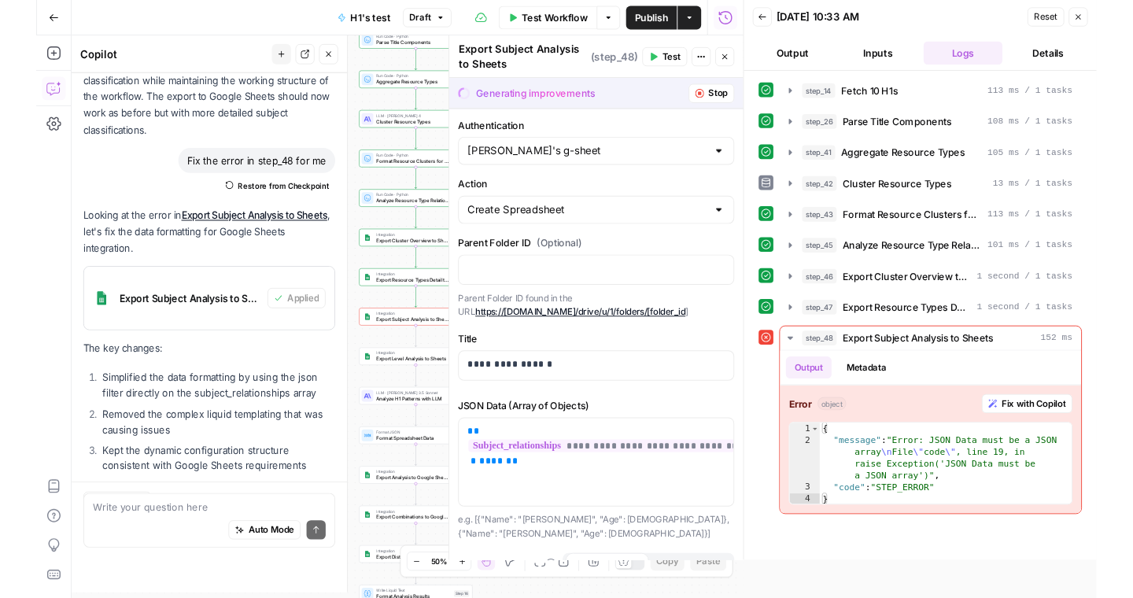
scroll to position [4922, 0]
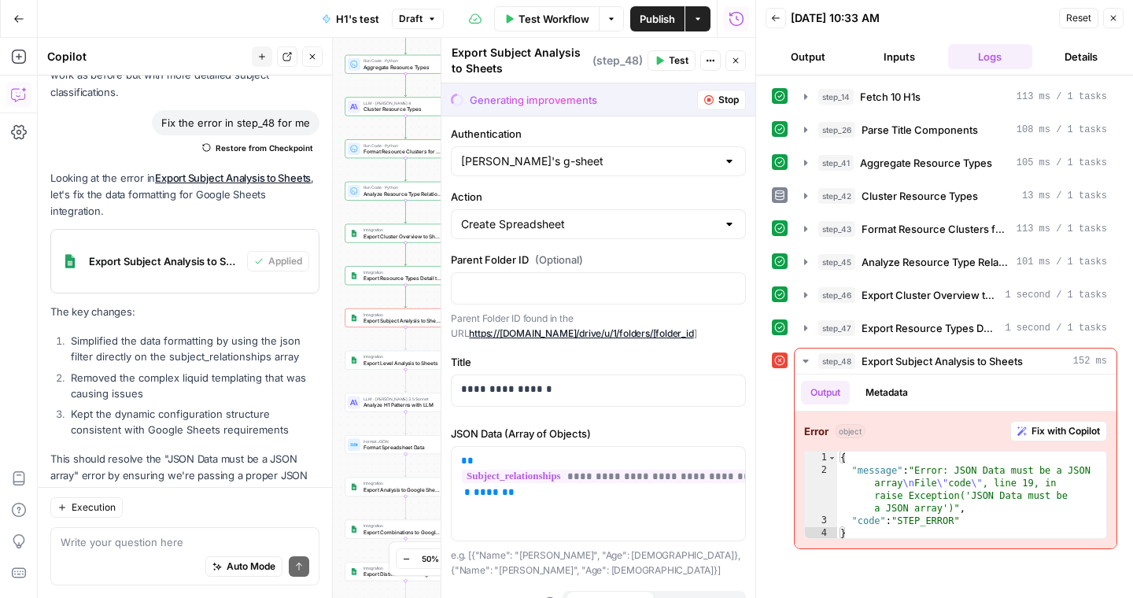
click at [725, 98] on span "Stop" at bounding box center [728, 100] width 20 height 14
click at [682, 66] on span "Test" at bounding box center [679, 60] width 20 height 14
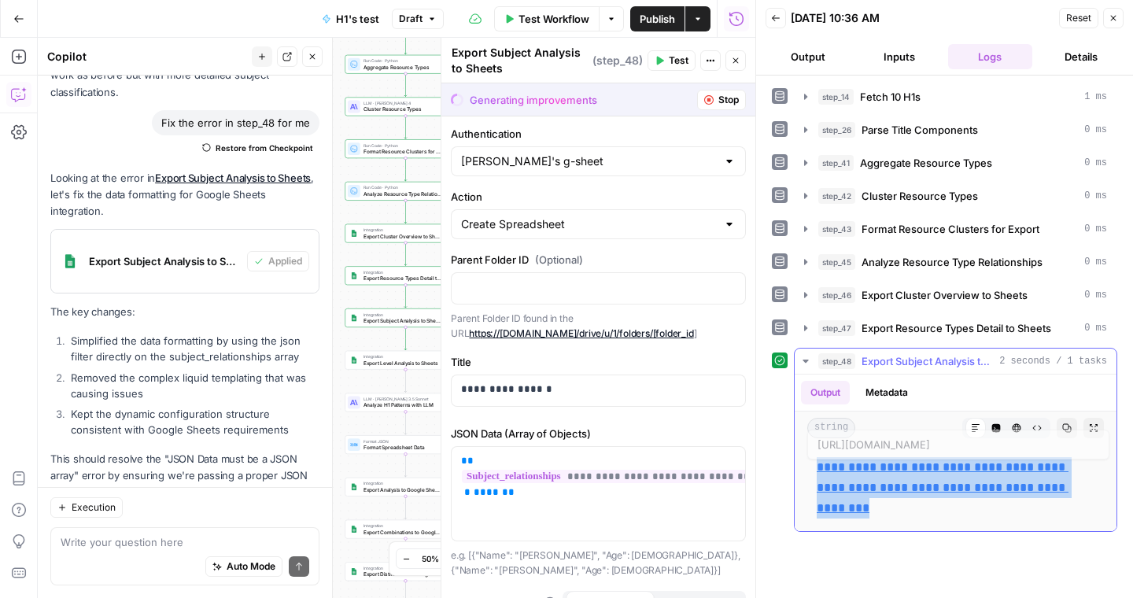
drag, startPoint x: 879, startPoint y: 510, endPoint x: 807, endPoint y: 472, distance: 81.6
click at [807, 472] on div "**********" at bounding box center [955, 488] width 297 height 74
copy link "**********"
click at [886, 470] on link "**********" at bounding box center [943, 487] width 252 height 53
click at [808, 326] on icon "button" at bounding box center [805, 328] width 13 height 13
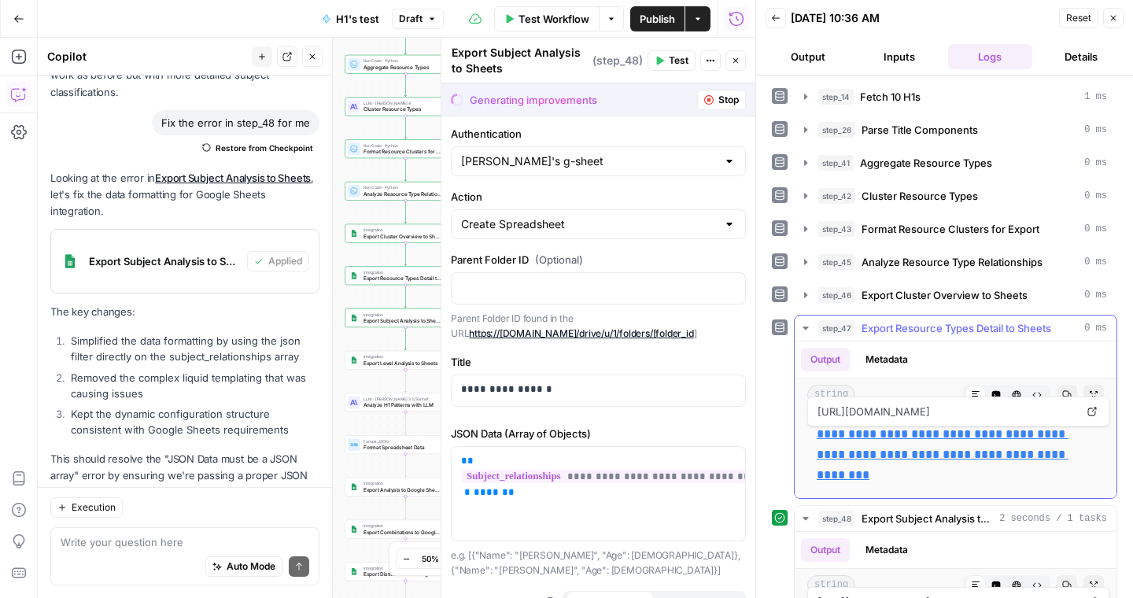
click at [847, 452] on link "**********" at bounding box center [943, 454] width 252 height 53
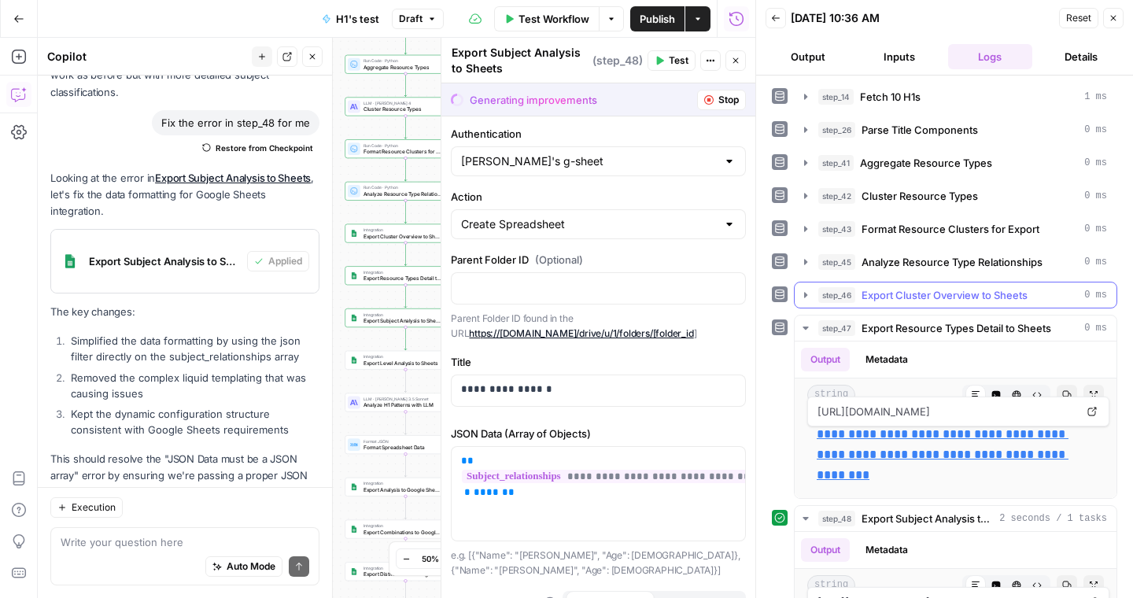
click at [807, 293] on icon "button" at bounding box center [805, 295] width 13 height 13
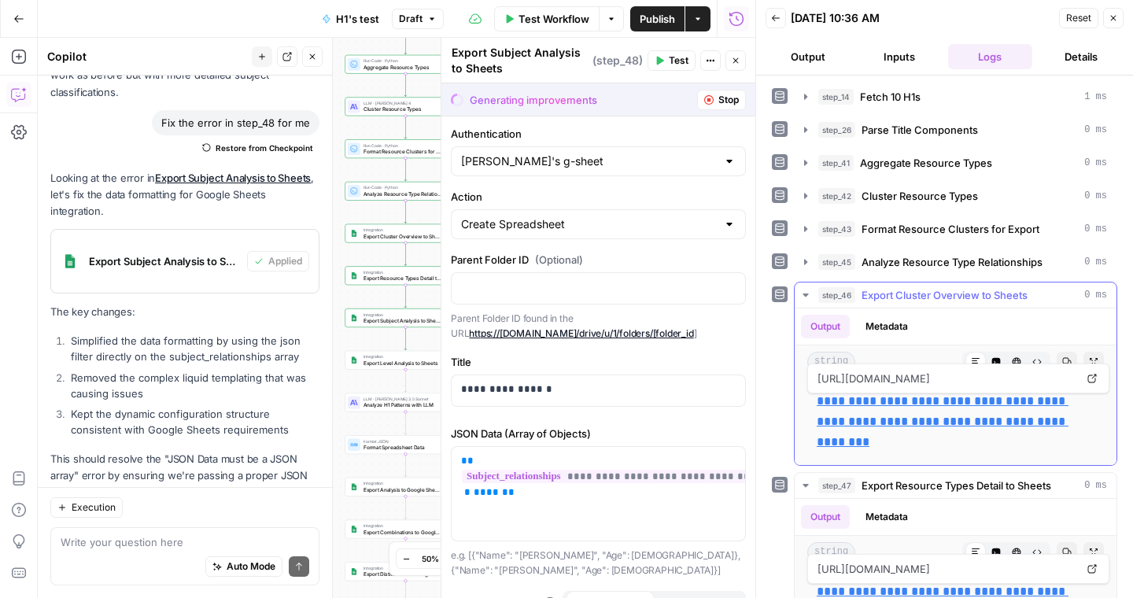
click at [852, 395] on link "**********" at bounding box center [943, 421] width 252 height 53
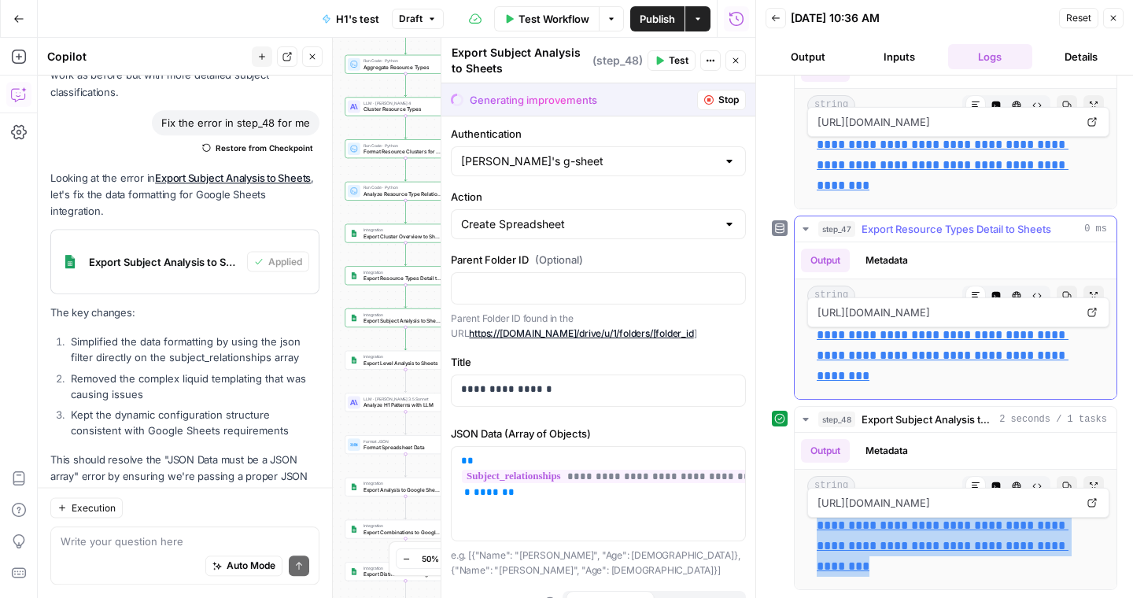
scroll to position [256, 0]
click at [863, 337] on link "**********" at bounding box center [943, 355] width 252 height 53
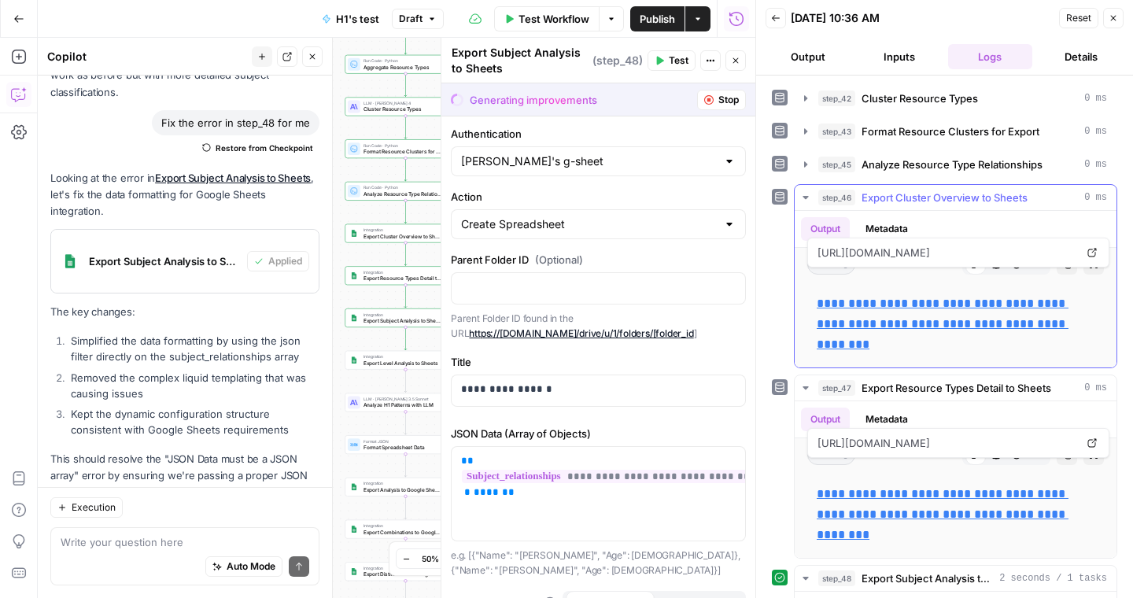
scroll to position [47, 0]
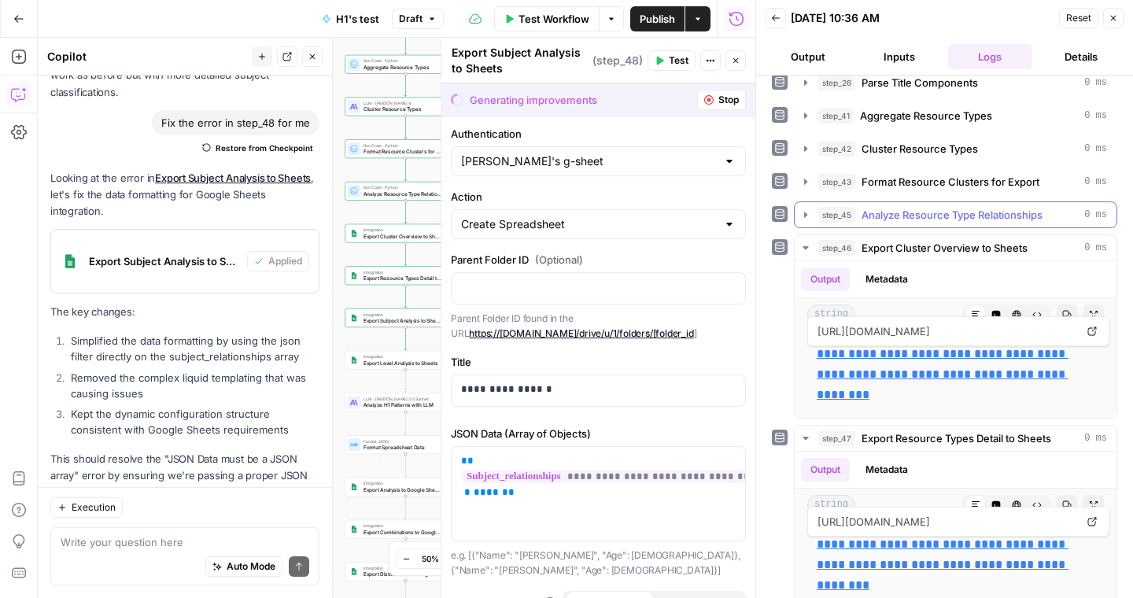
click at [802, 213] on icon "button" at bounding box center [805, 214] width 13 height 13
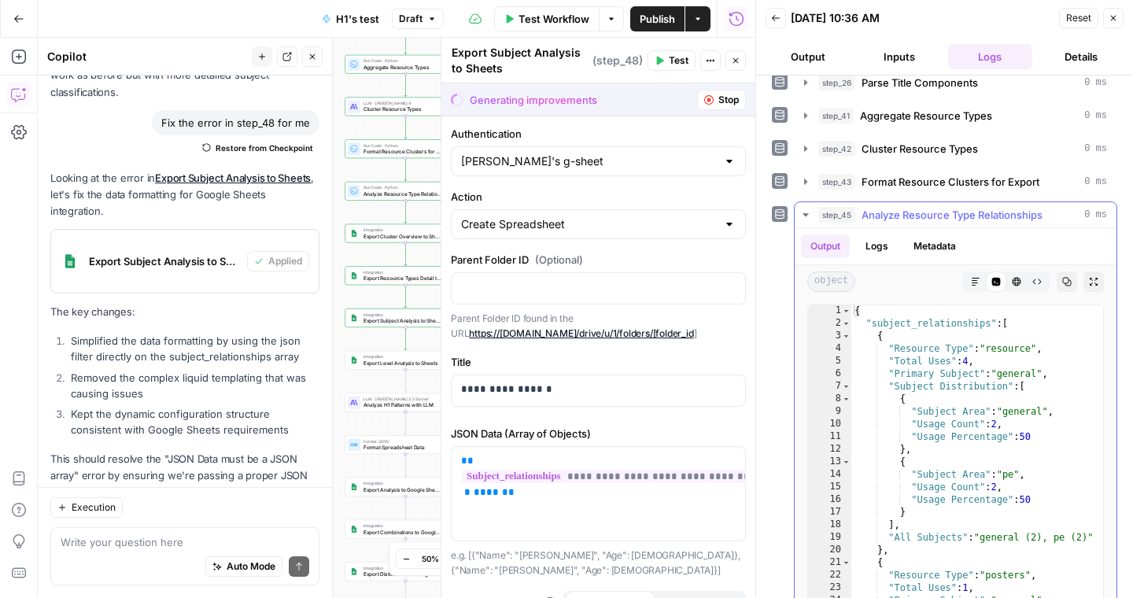
scroll to position [2, 0]
type textarea "**********"
drag, startPoint x: 1053, startPoint y: 376, endPoint x: 1003, endPoint y: 376, distance: 49.6
click at [1003, 376] on div "{ "subject_relationships" : [ { "Resource Type" : "resource" , "Total Uses" : 4…" at bounding box center [977, 471] width 252 height 334
click at [1026, 374] on div "{ "subject_relationships" : [ { "Resource Type" : "resource" , "Total Uses" : 4…" at bounding box center [977, 471] width 252 height 334
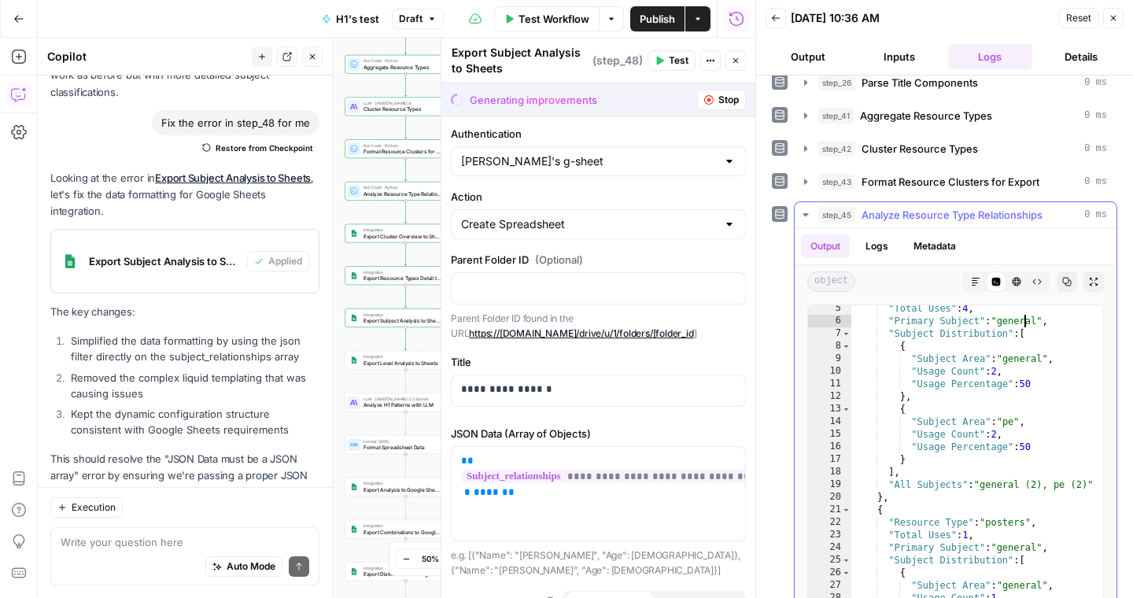
scroll to position [53, 0]
click at [161, 534] on textarea at bounding box center [185, 542] width 249 height 16
type textarea "I"
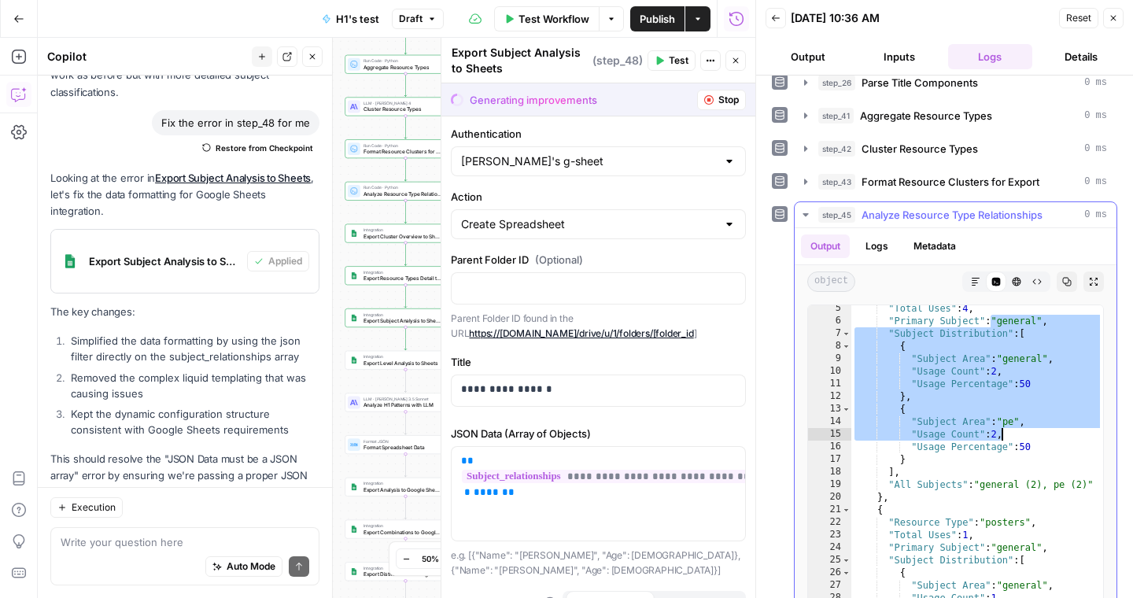
drag, startPoint x: 993, startPoint y: 321, endPoint x: 1003, endPoint y: 440, distance: 119.2
click at [1003, 440] on div ""Total Uses" : 4 , "Primary Subject" : "general" , "Subject Distribution" : [ {…" at bounding box center [977, 469] width 252 height 334
type textarea "**********"
click at [107, 550] on div "Auto Mode Send" at bounding box center [185, 567] width 249 height 35
type textarea "I"
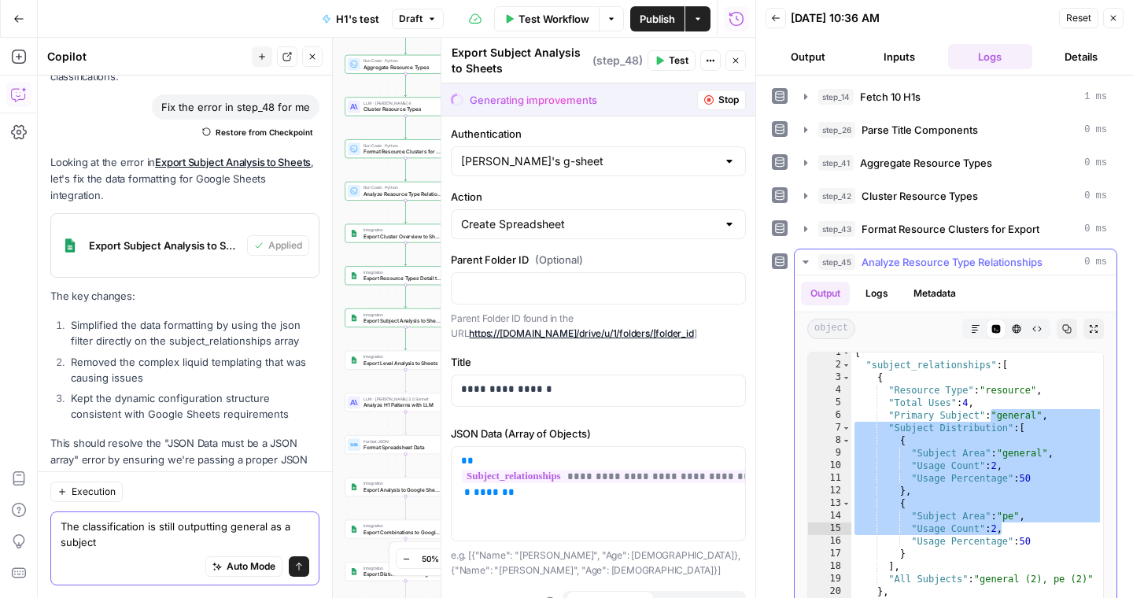
scroll to position [0, 0]
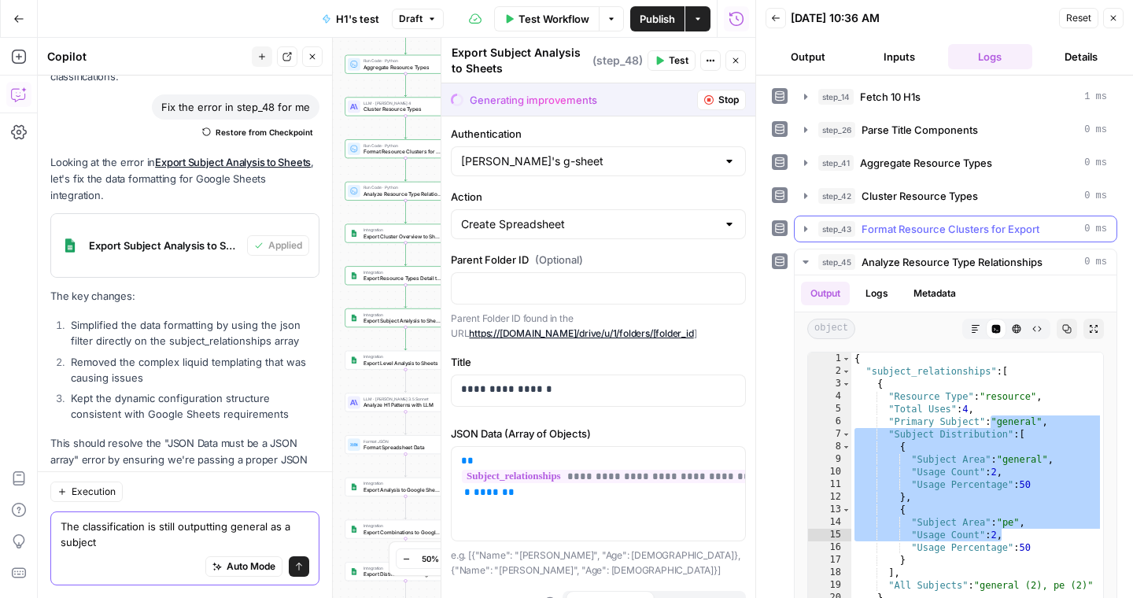
type textarea "The classification is still outputting general as a subject"
click at [806, 233] on icon "button" at bounding box center [805, 229] width 13 height 13
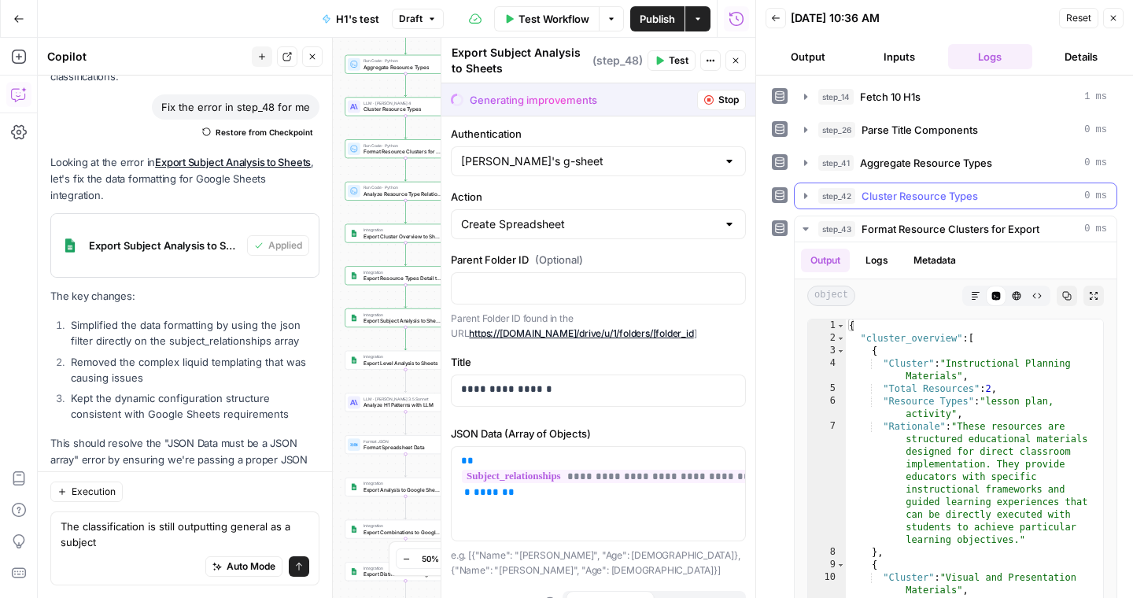
click at [805, 197] on icon "button" at bounding box center [805, 196] width 3 height 6
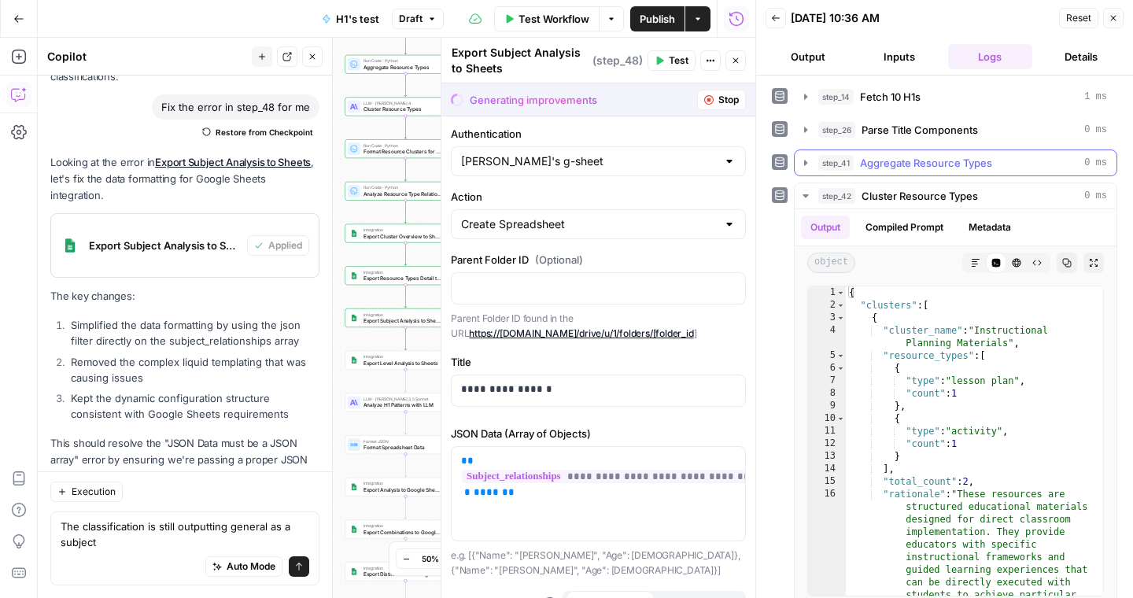
click at [805, 160] on icon "button" at bounding box center [805, 163] width 13 height 13
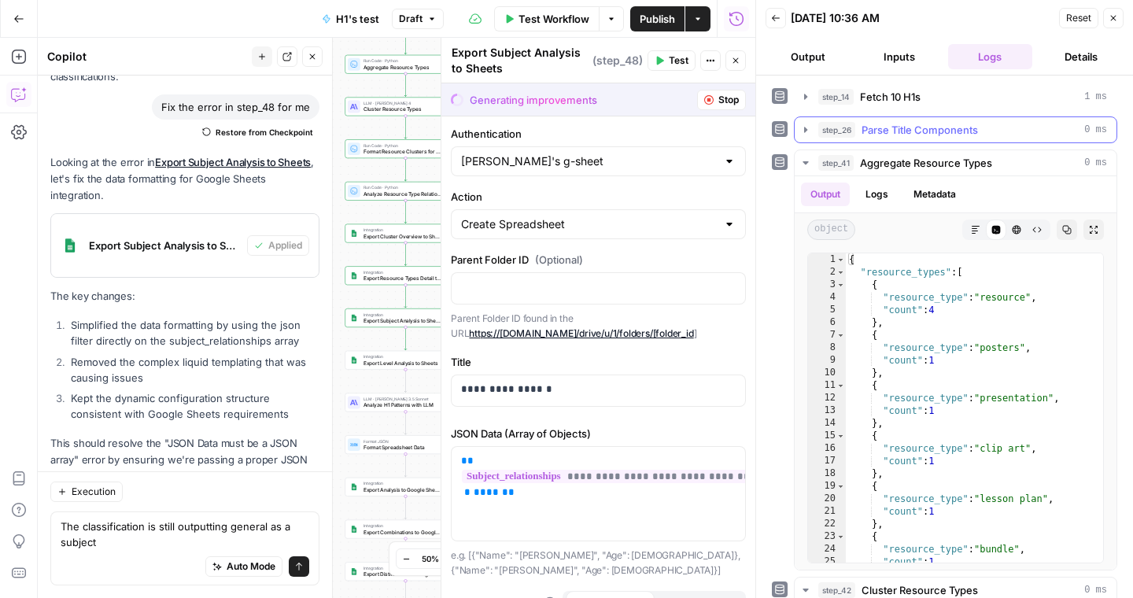
click at [809, 135] on icon "button" at bounding box center [805, 130] width 13 height 13
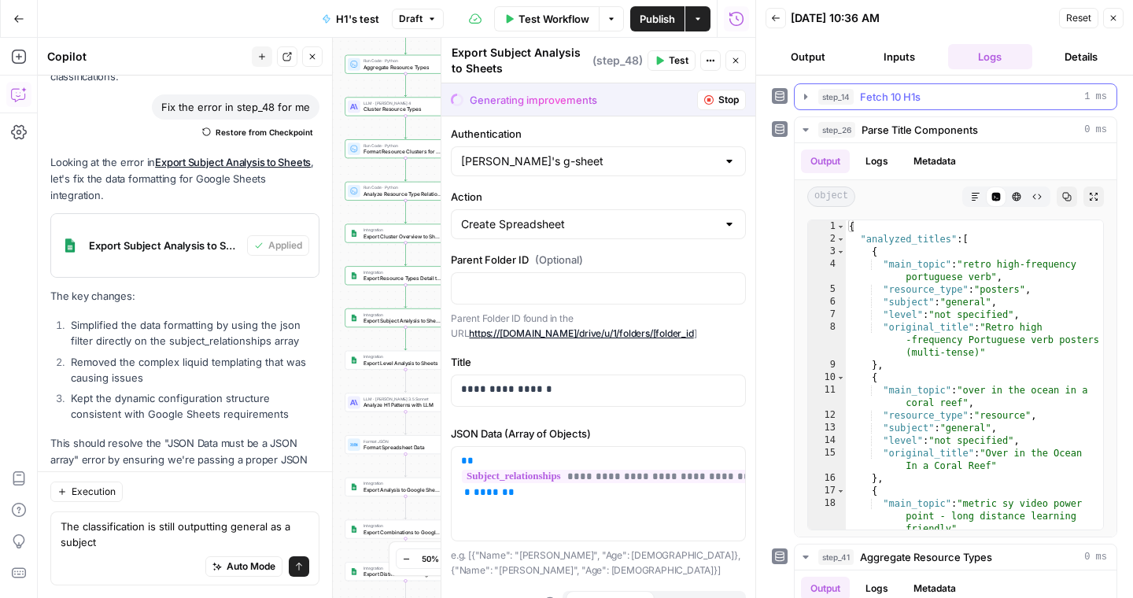
click at [801, 98] on icon "button" at bounding box center [805, 96] width 13 height 13
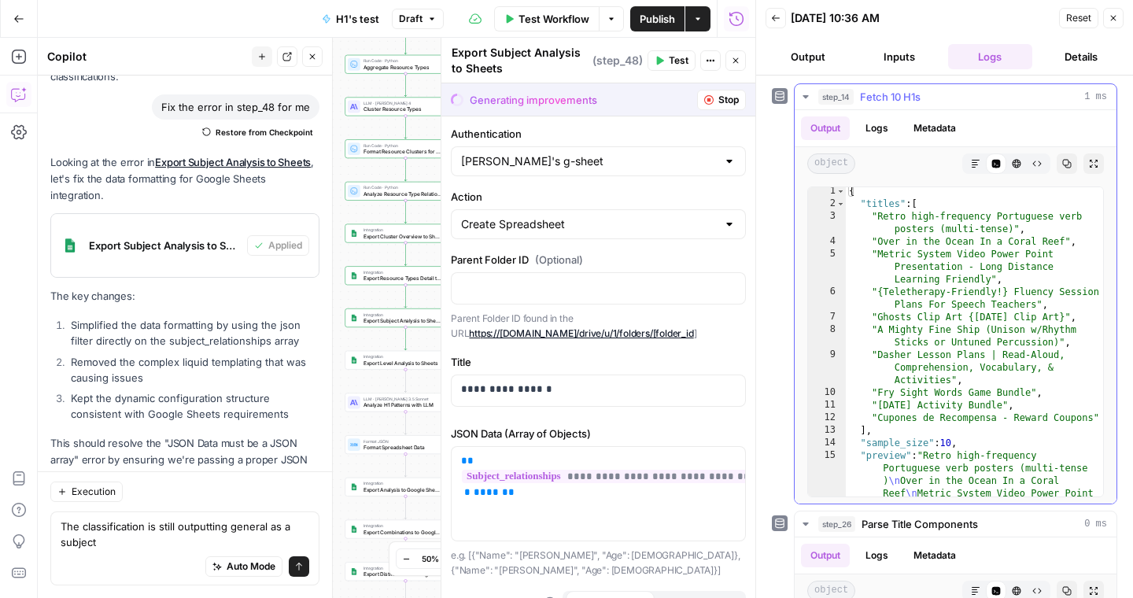
scroll to position [2, 0]
click at [804, 95] on icon "button" at bounding box center [805, 96] width 6 height 3
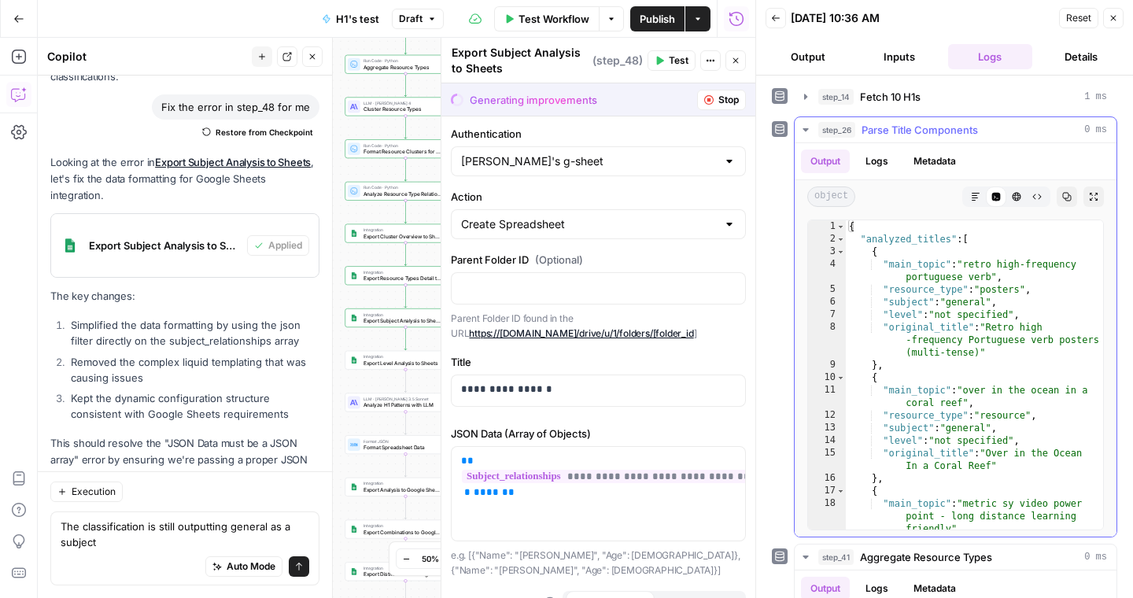
click at [812, 131] on button "step_26 Parse Title Components 0 ms" at bounding box center [956, 129] width 322 height 25
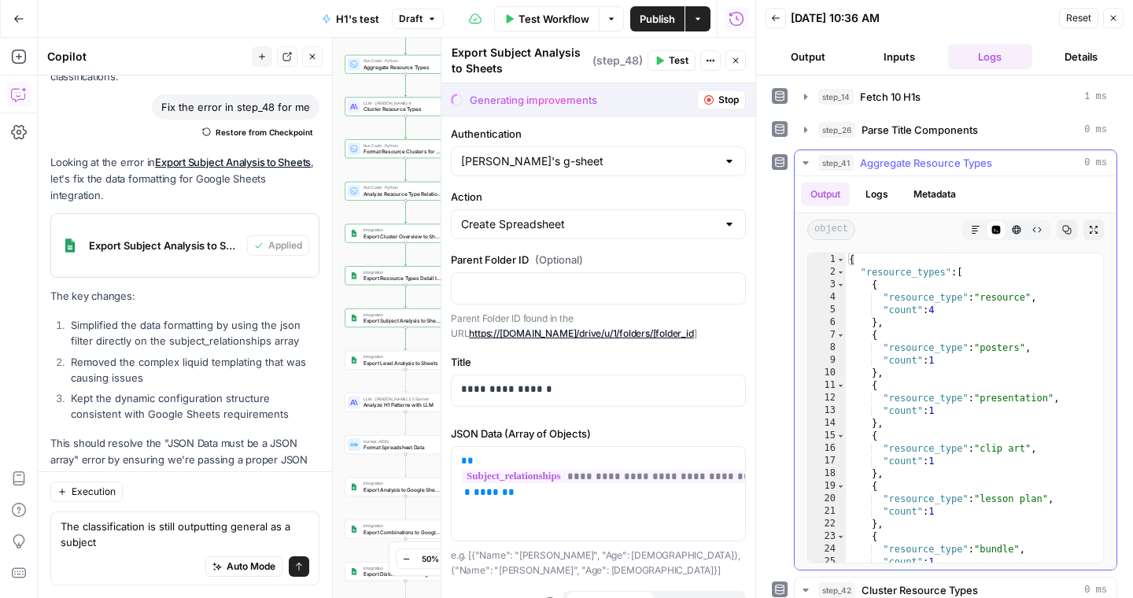
click at [807, 164] on icon "button" at bounding box center [805, 163] width 13 height 13
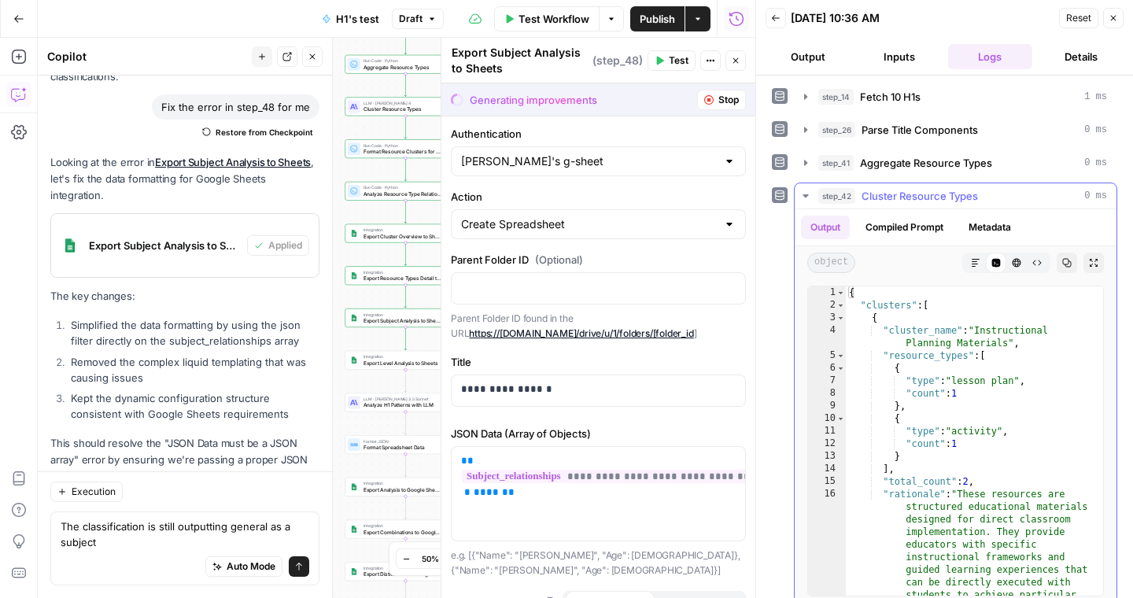
click at [806, 197] on icon "button" at bounding box center [805, 195] width 6 height 3
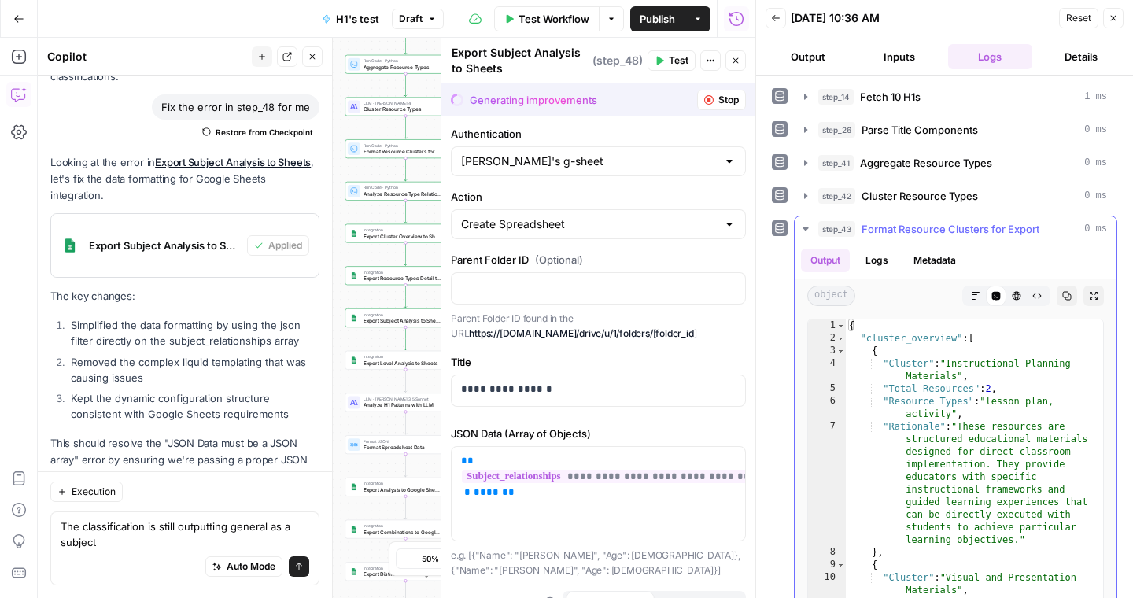
click at [808, 229] on icon "button" at bounding box center [805, 229] width 13 height 13
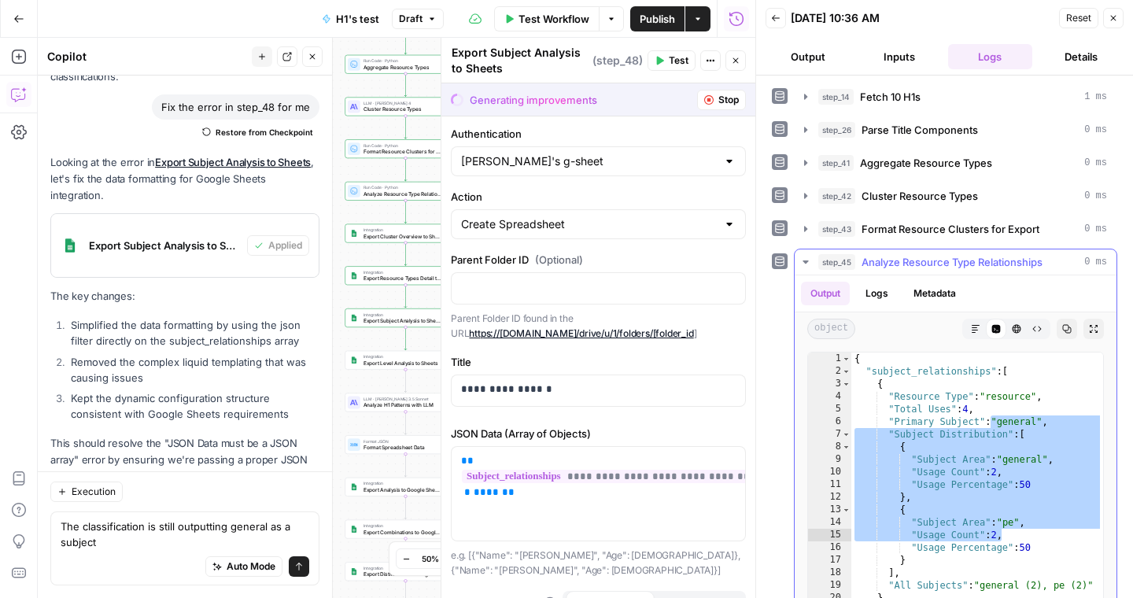
click at [872, 294] on button "Logs" at bounding box center [877, 294] width 42 height 24
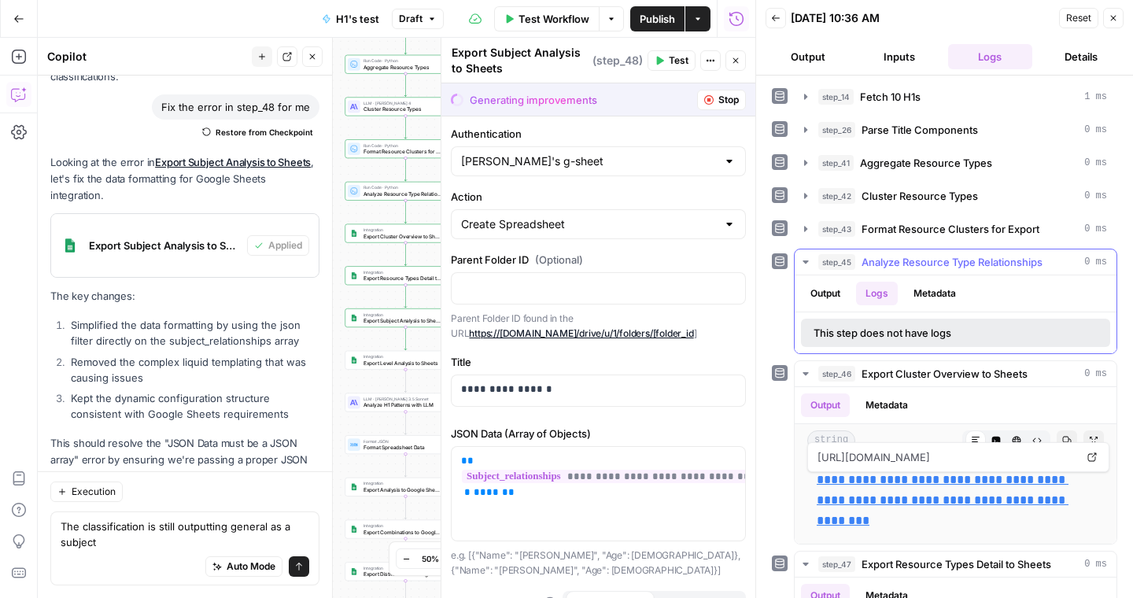
click at [924, 295] on button "Metadata" at bounding box center [934, 294] width 61 height 24
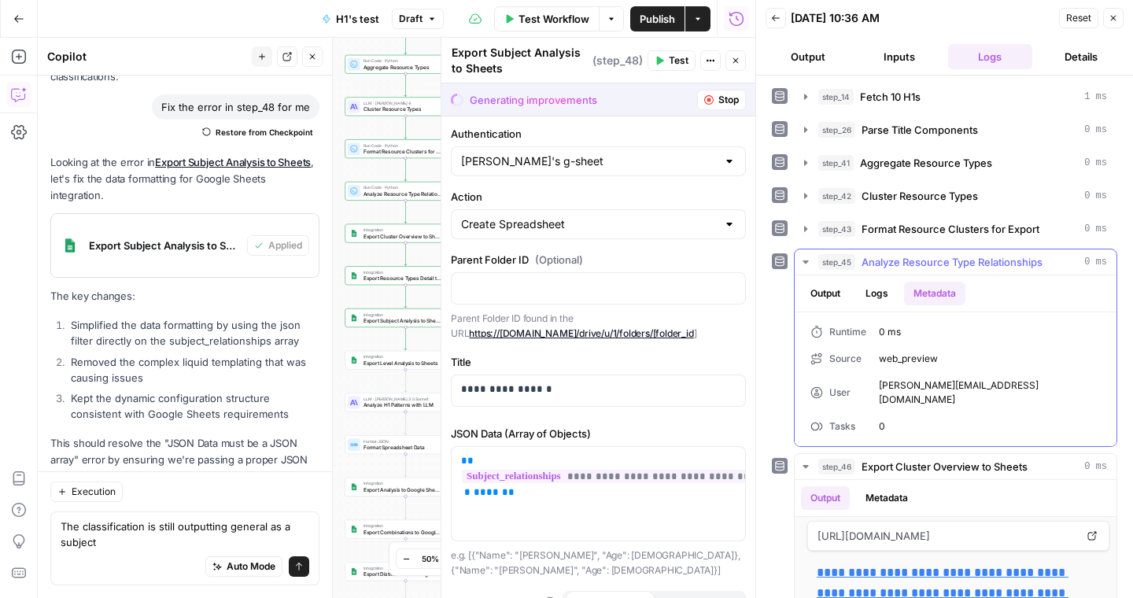
click at [837, 292] on button "Output" at bounding box center [825, 294] width 49 height 24
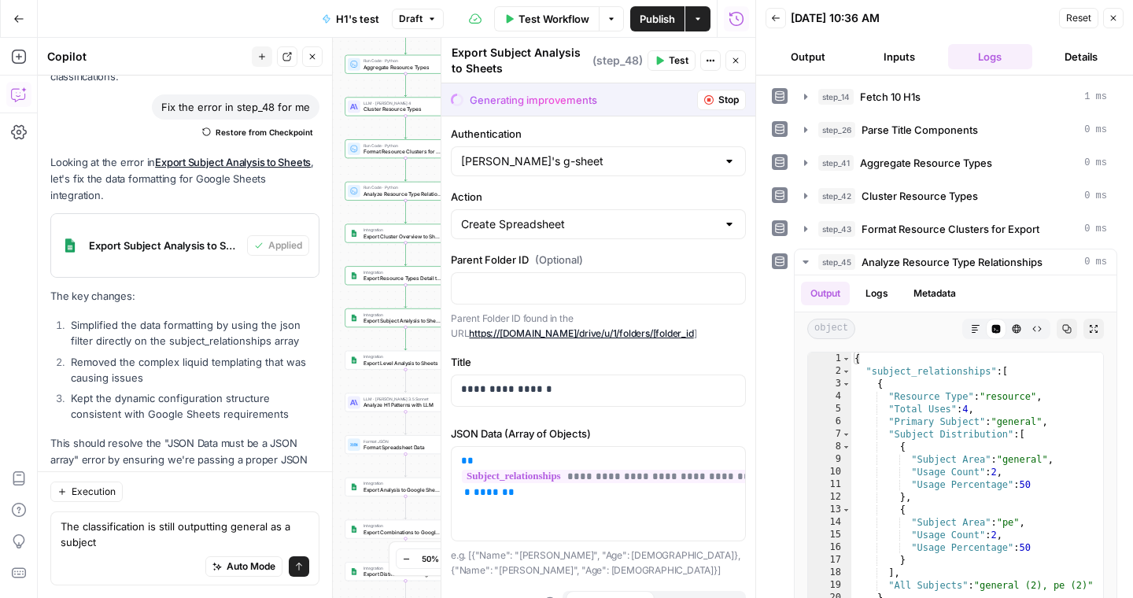
click at [732, 64] on icon "button" at bounding box center [735, 60] width 9 height 9
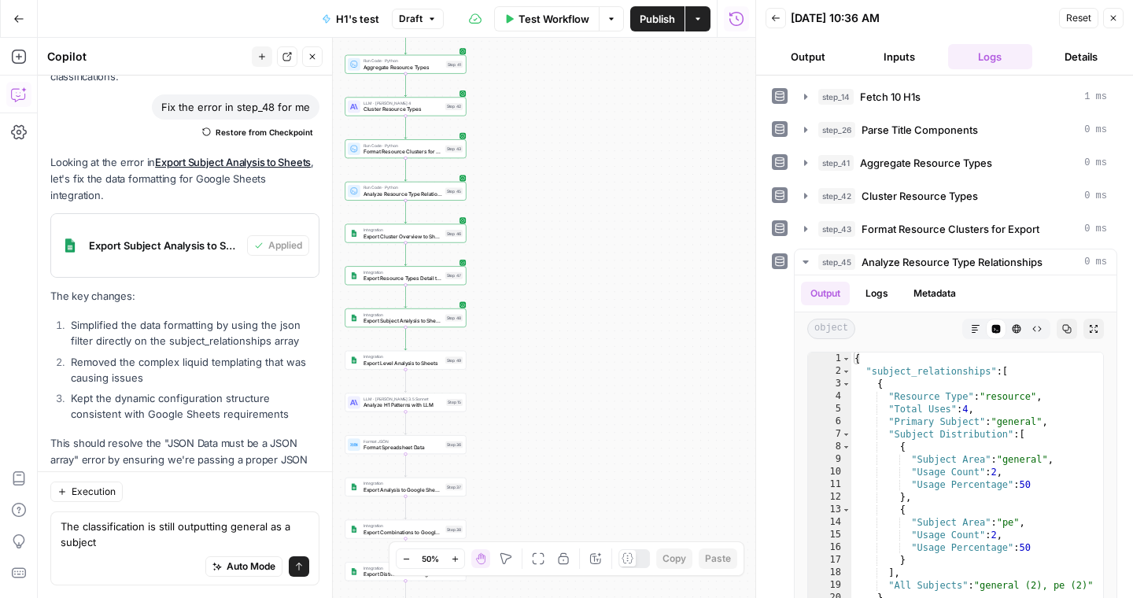
click at [1109, 20] on icon "button" at bounding box center [1112, 17] width 9 height 9
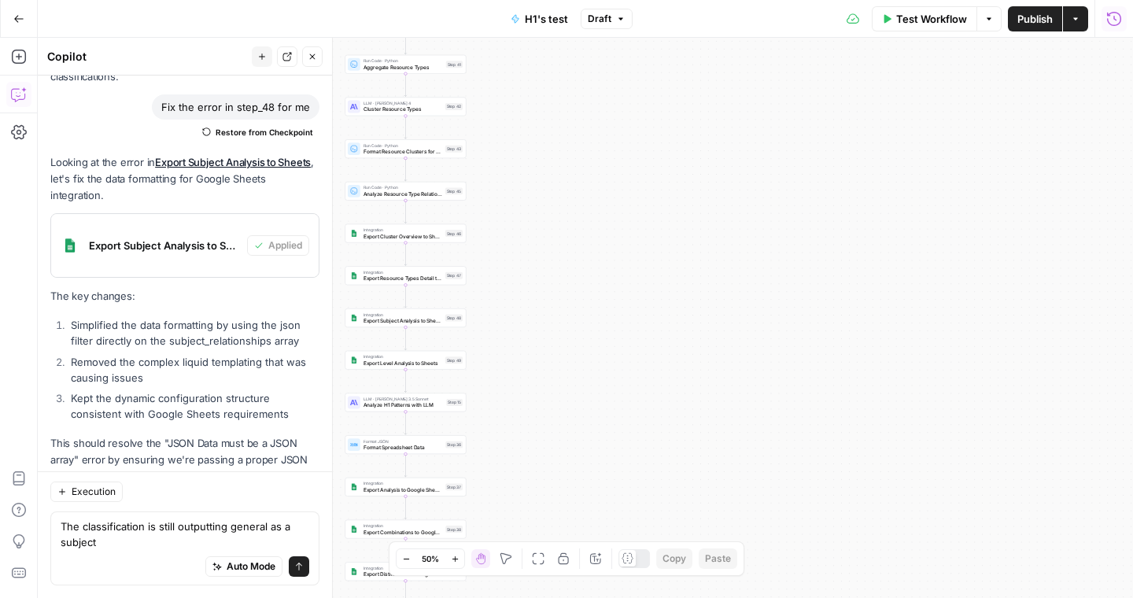
click at [457, 565] on button "Zoom In" at bounding box center [454, 558] width 19 height 19
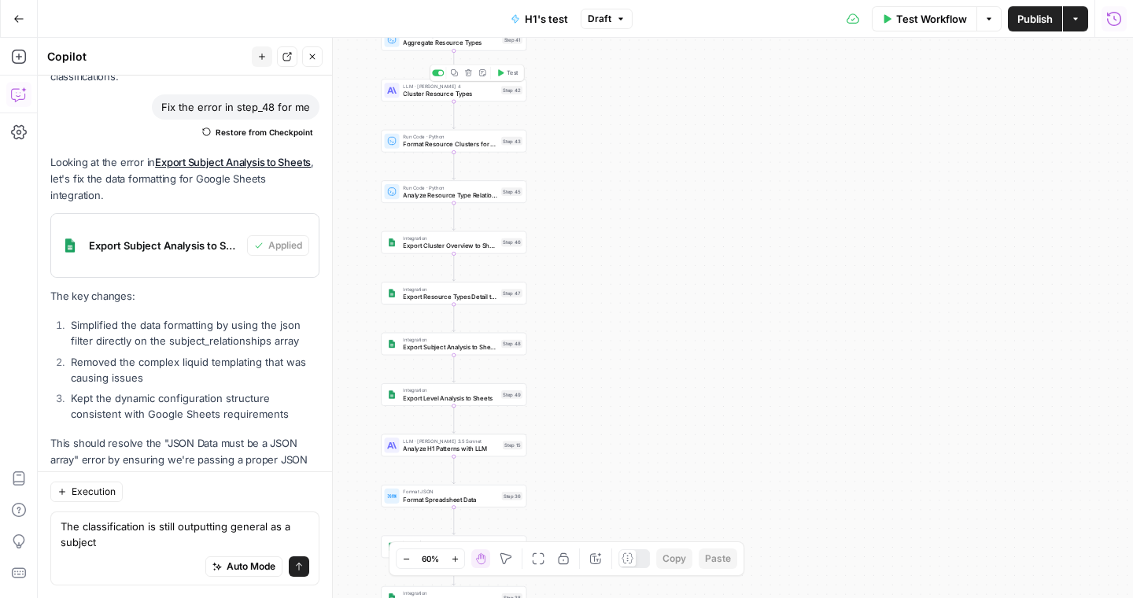
click at [426, 97] on span "Cluster Resource Types" at bounding box center [450, 93] width 94 height 9
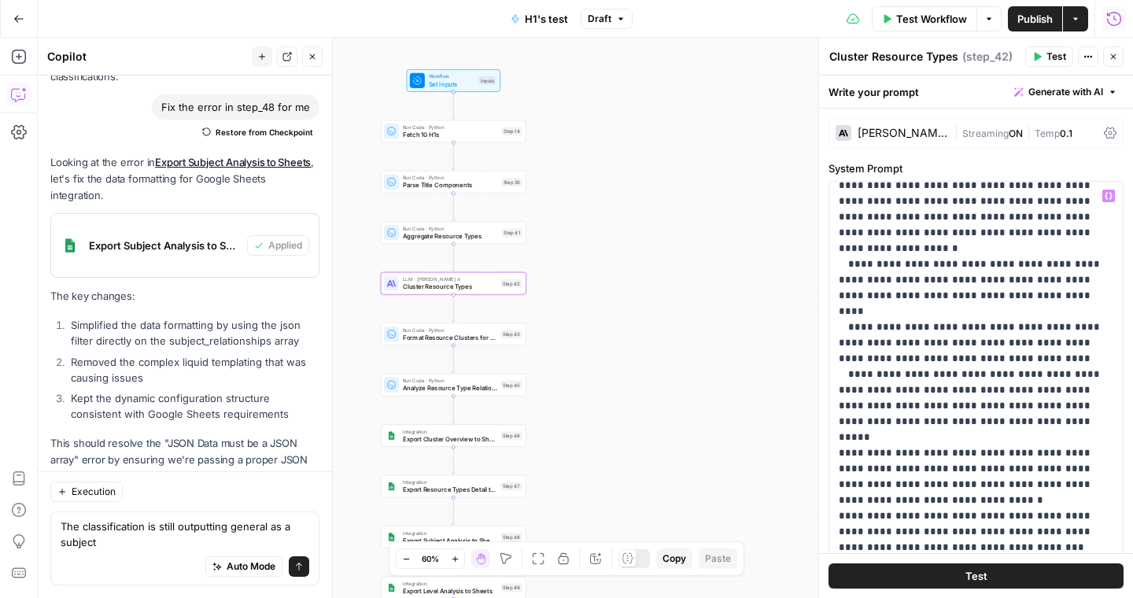
scroll to position [376, 0]
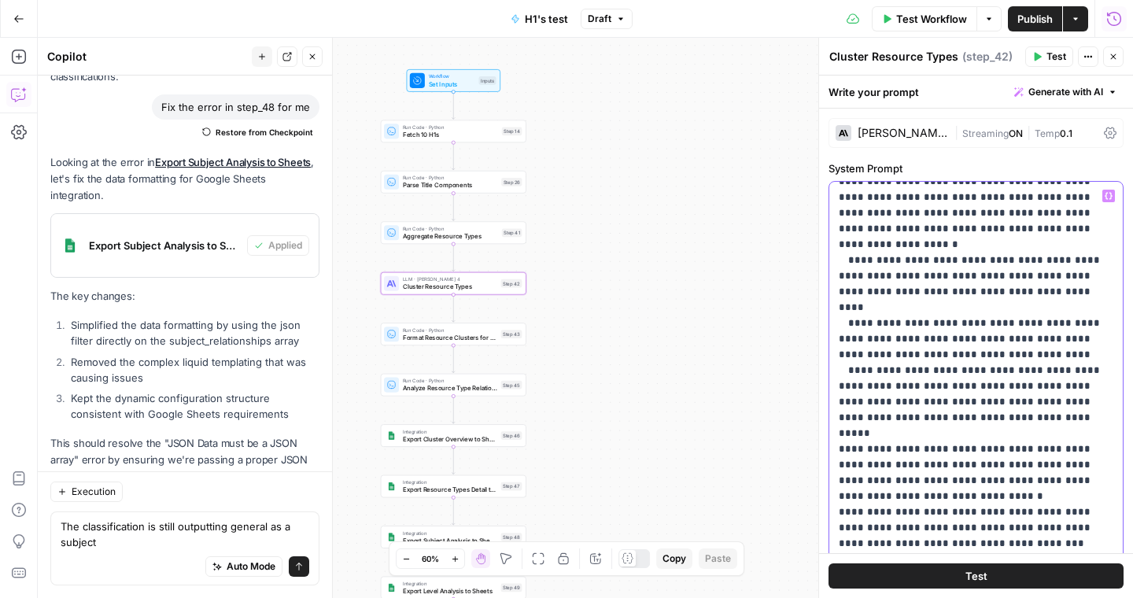
click at [940, 397] on p "**********" at bounding box center [976, 362] width 275 height 1101
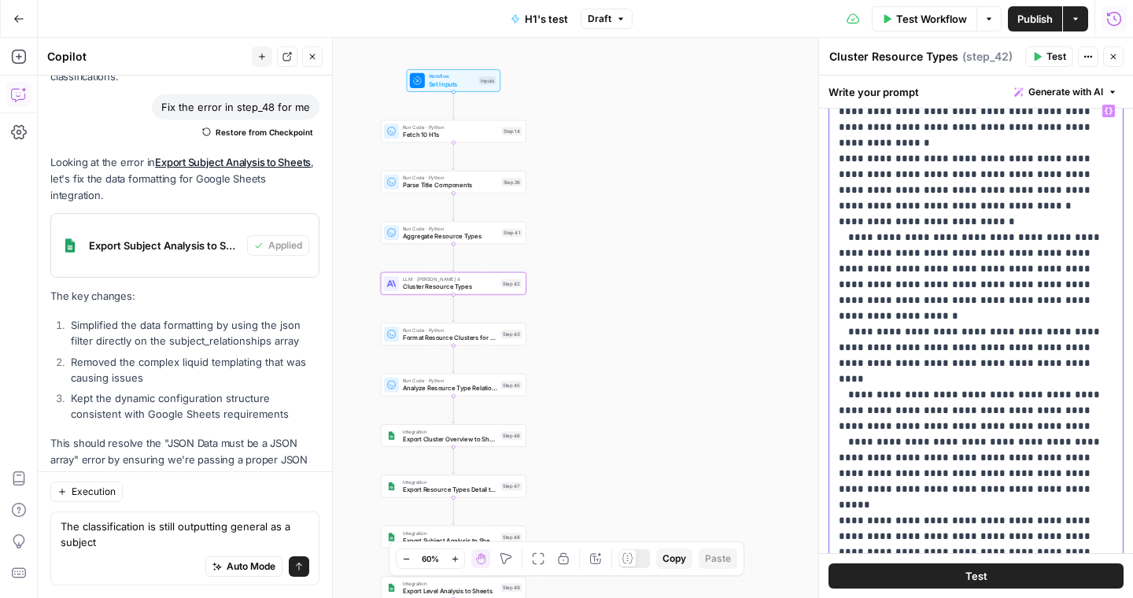
scroll to position [217, 0]
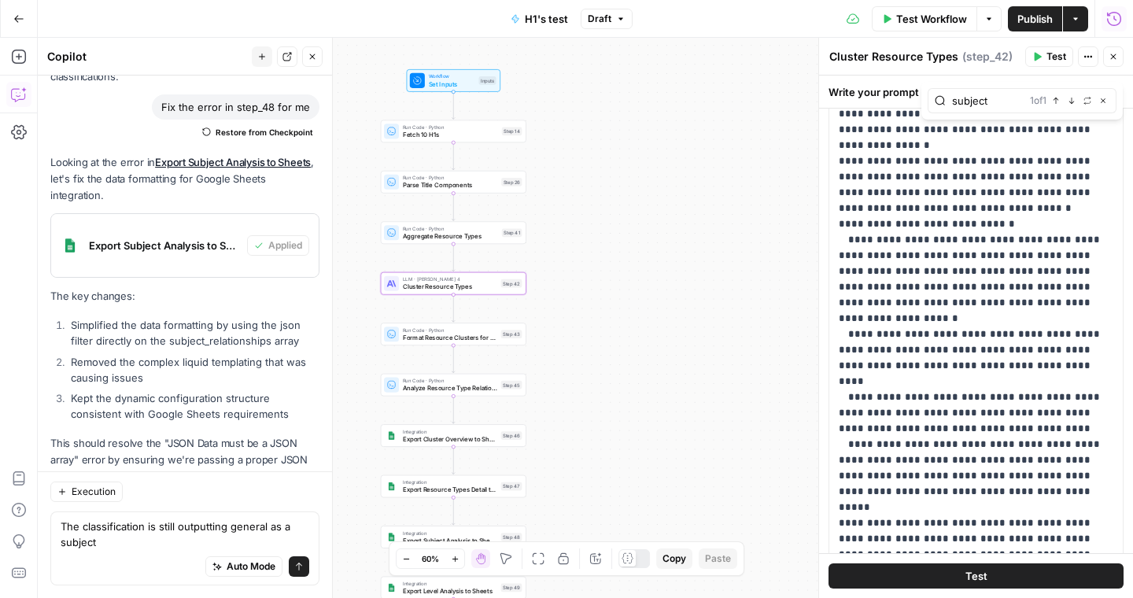
type input "subject"
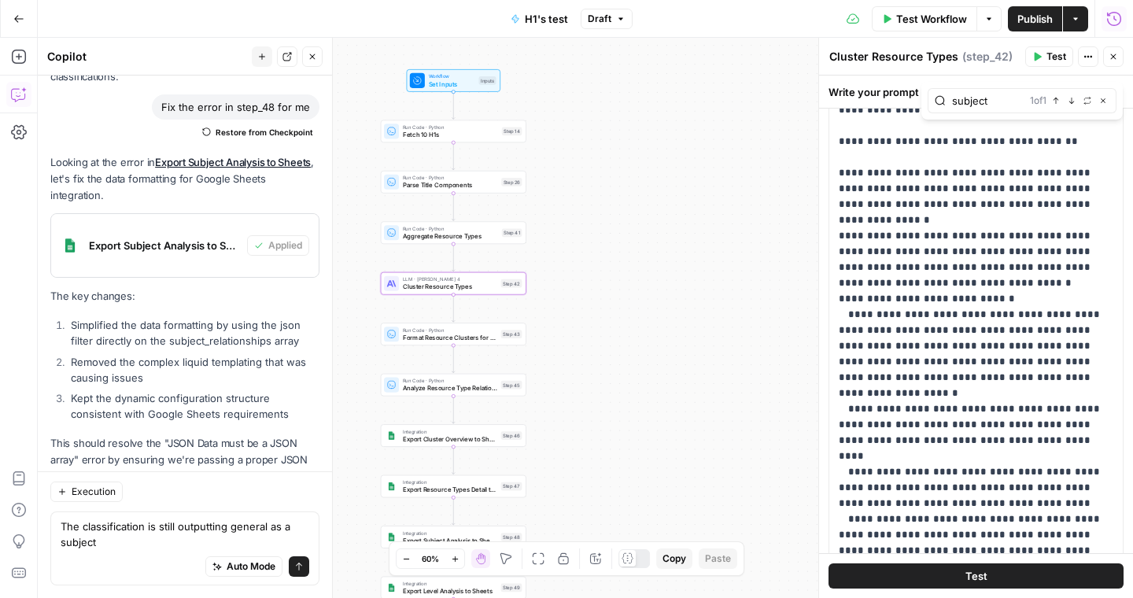
scroll to position [56, 0]
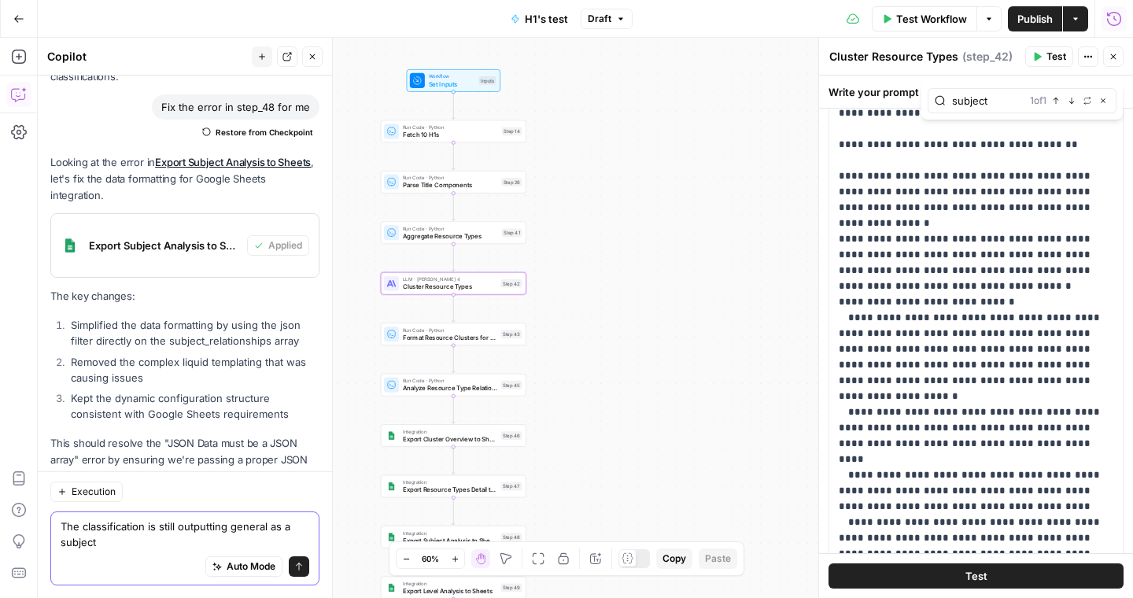
click at [160, 546] on textarea "The classification is still outputting general as a subject" at bounding box center [185, 533] width 249 height 31
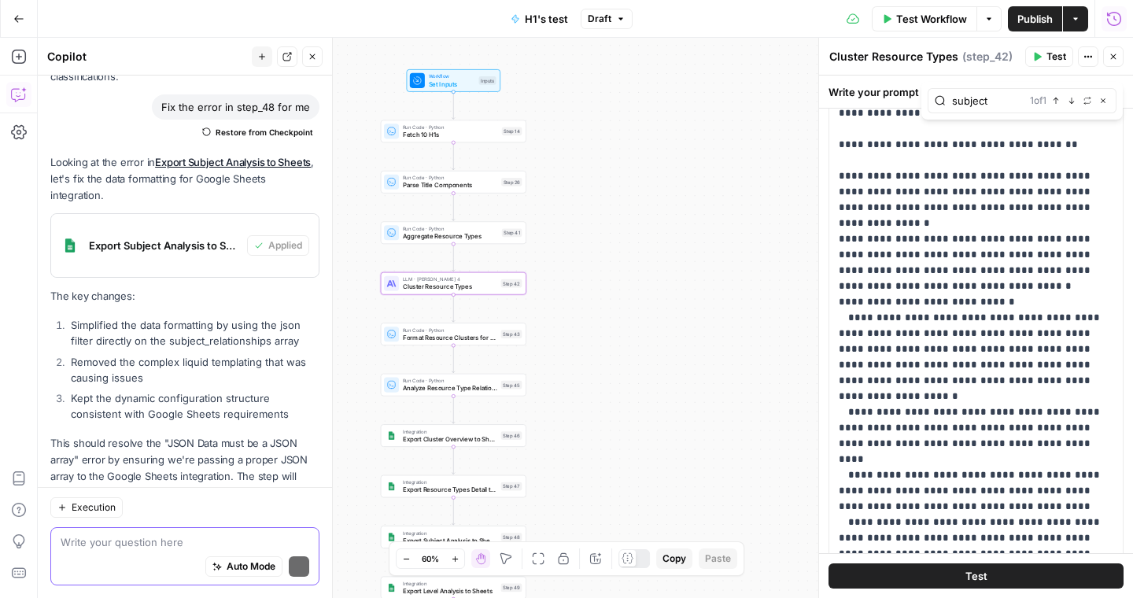
scroll to position [4922, 0]
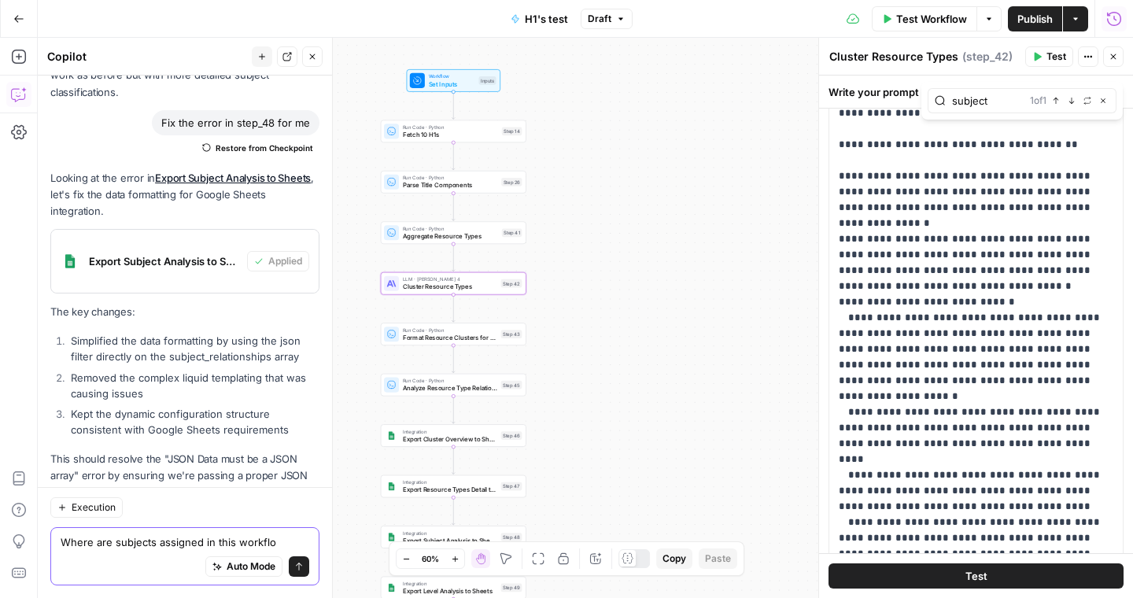
type textarea "Where are subjects assigned in this workflow"
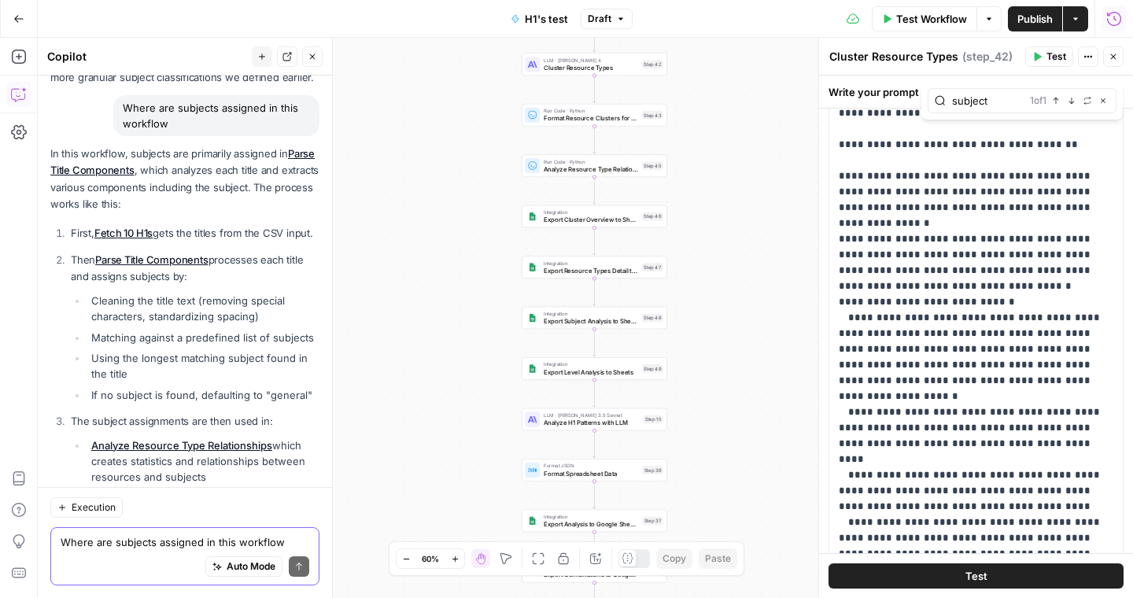
scroll to position [5349, 0]
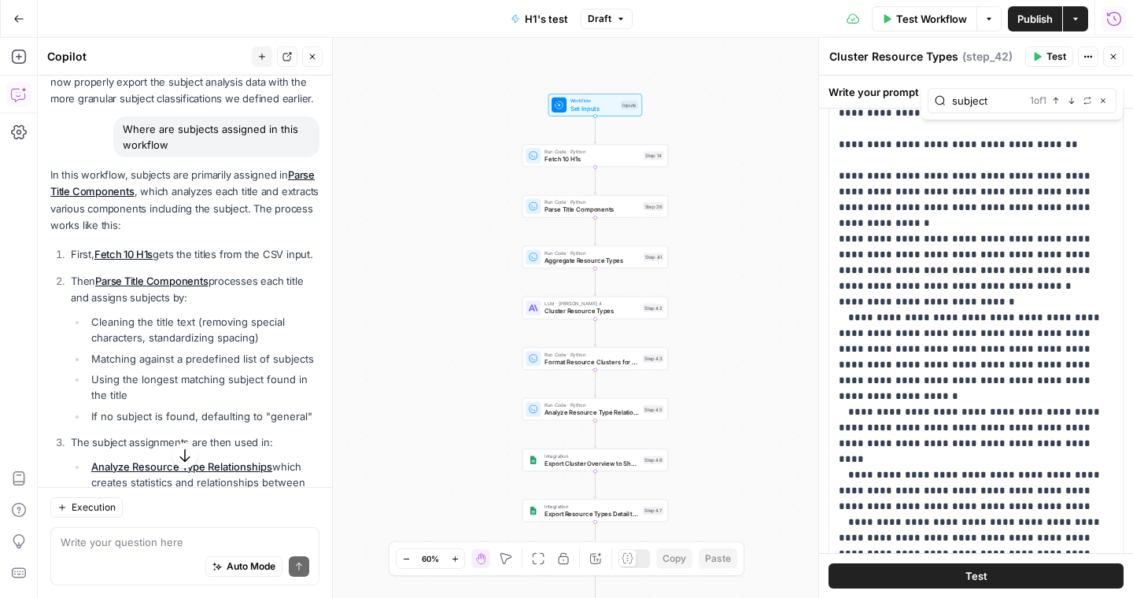
click at [604, 208] on span "Parse Title Components" at bounding box center [591, 209] width 95 height 9
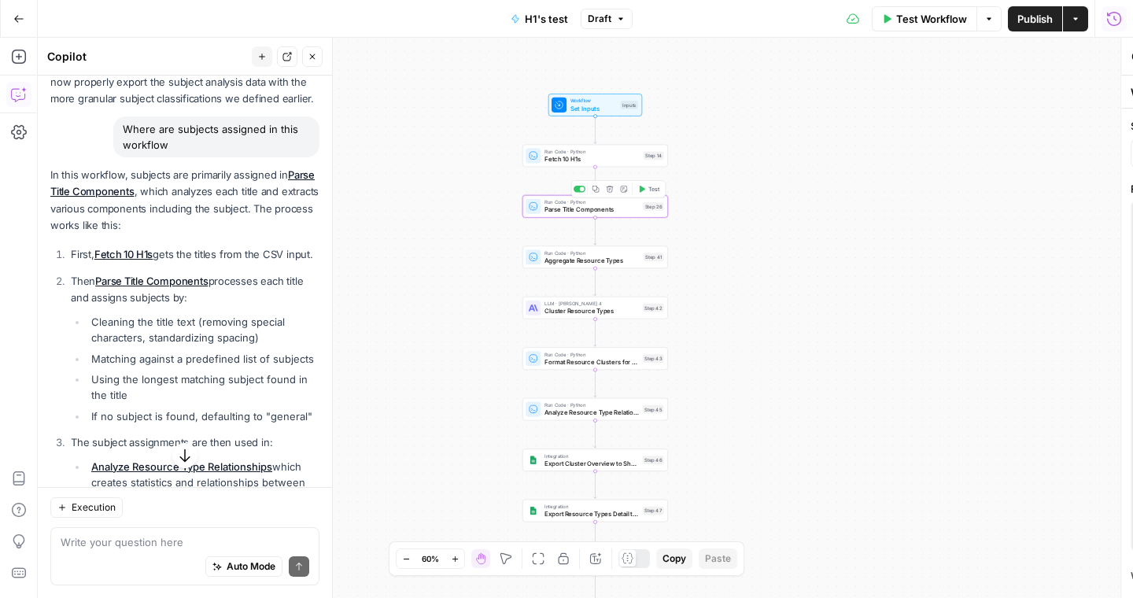
type textarea "Parse Title Components"
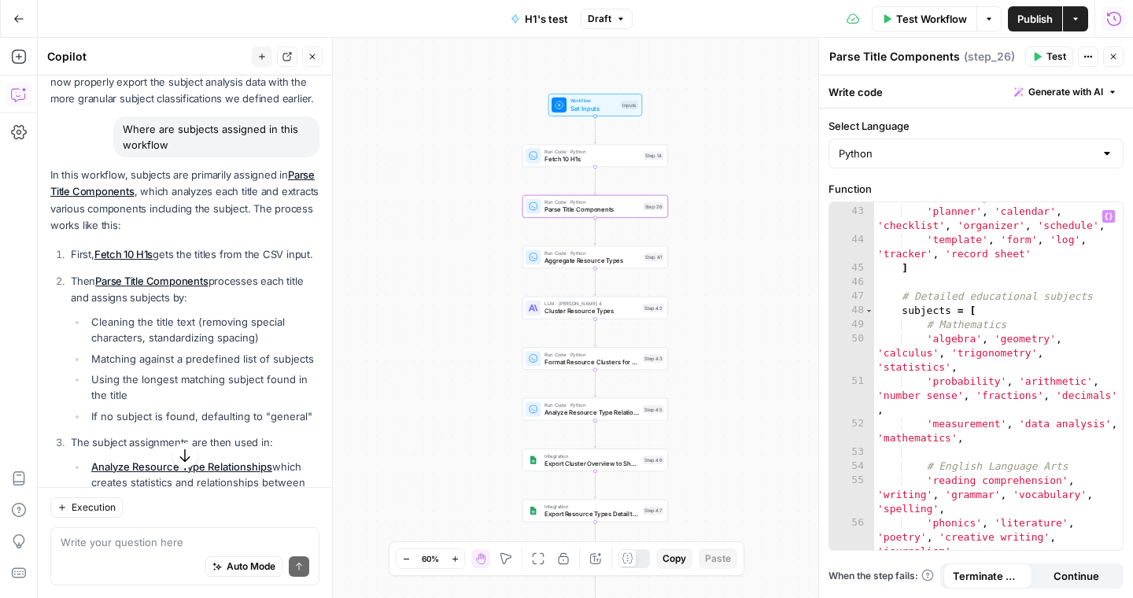
scroll to position [1033, 0]
click at [131, 540] on textarea at bounding box center [185, 542] width 249 height 16
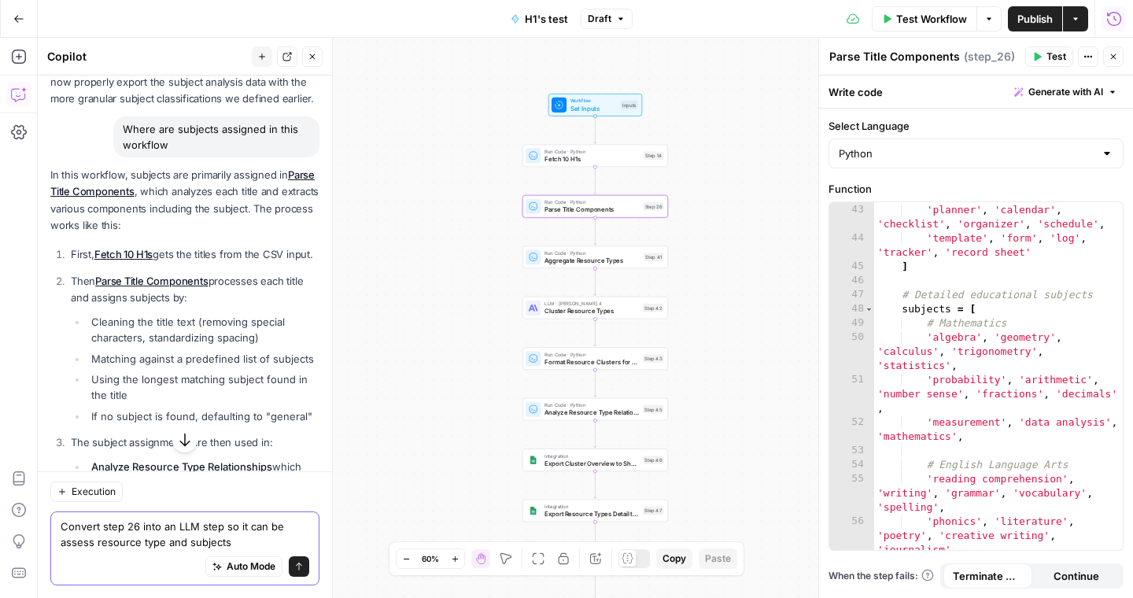
click at [275, 525] on textarea "Convert step 26 into an LLM step so it can be assess resource type and subjects" at bounding box center [185, 533] width 249 height 31
type textarea "Convert step 26 into an LLM step so it can better assess resource type and subj…"
click at [295, 569] on icon "submit" at bounding box center [298, 566] width 9 height 9
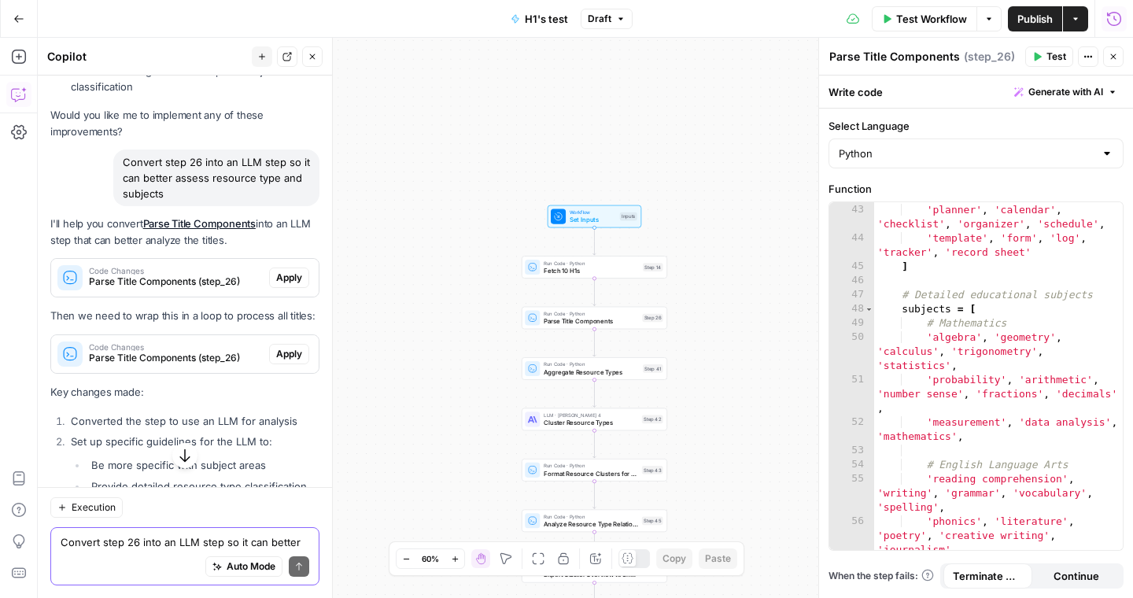
scroll to position [5913, 0]
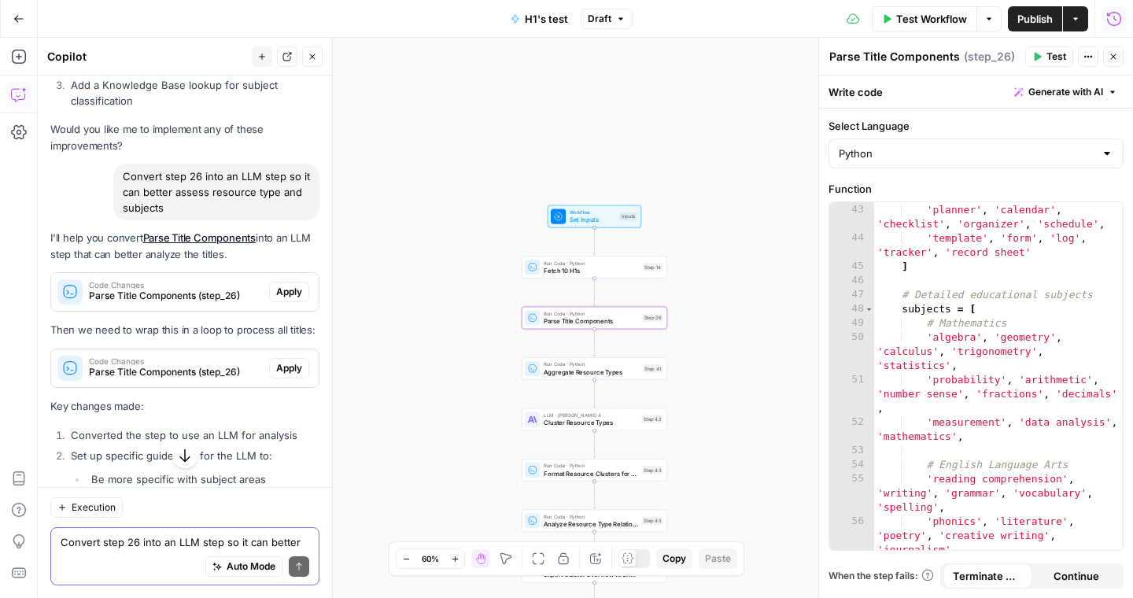
click at [289, 285] on span "Apply" at bounding box center [289, 292] width 26 height 14
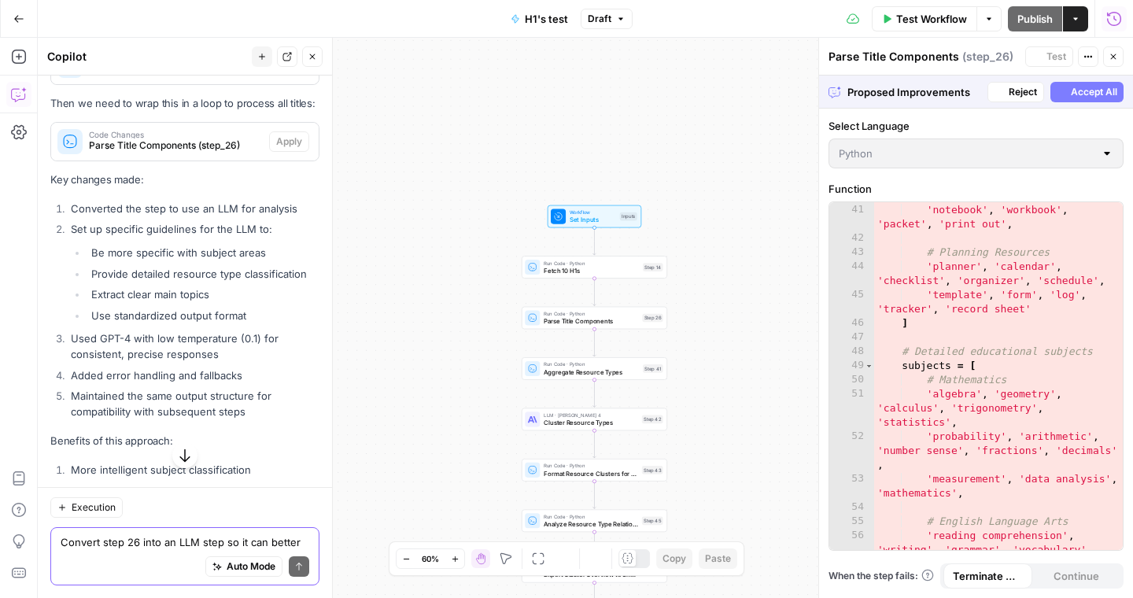
scroll to position [5687, 0]
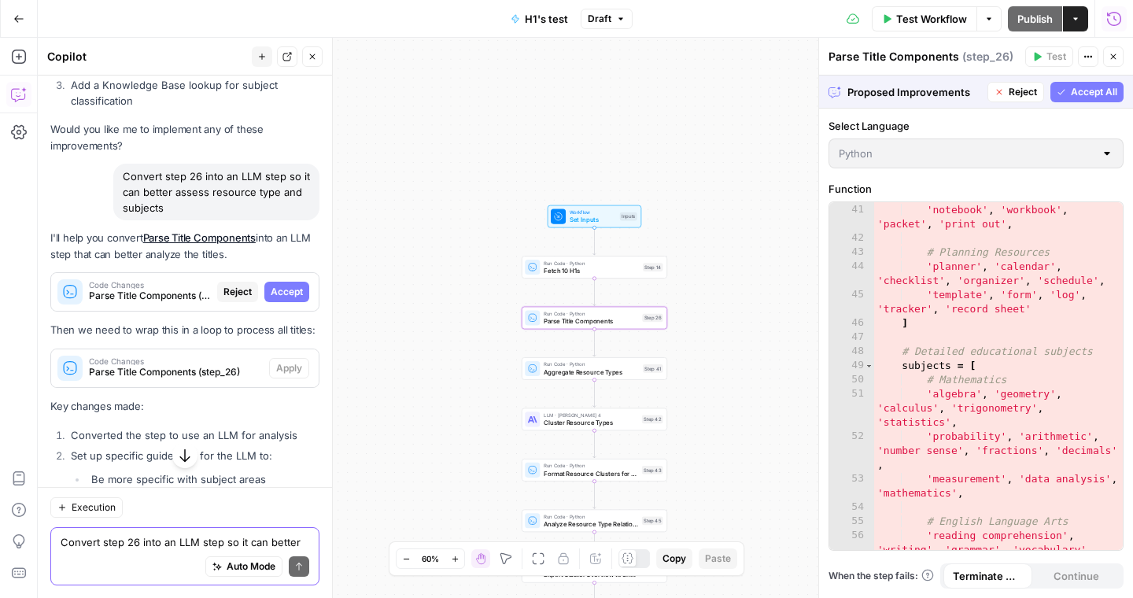
click at [289, 285] on span "Accept" at bounding box center [287, 292] width 32 height 14
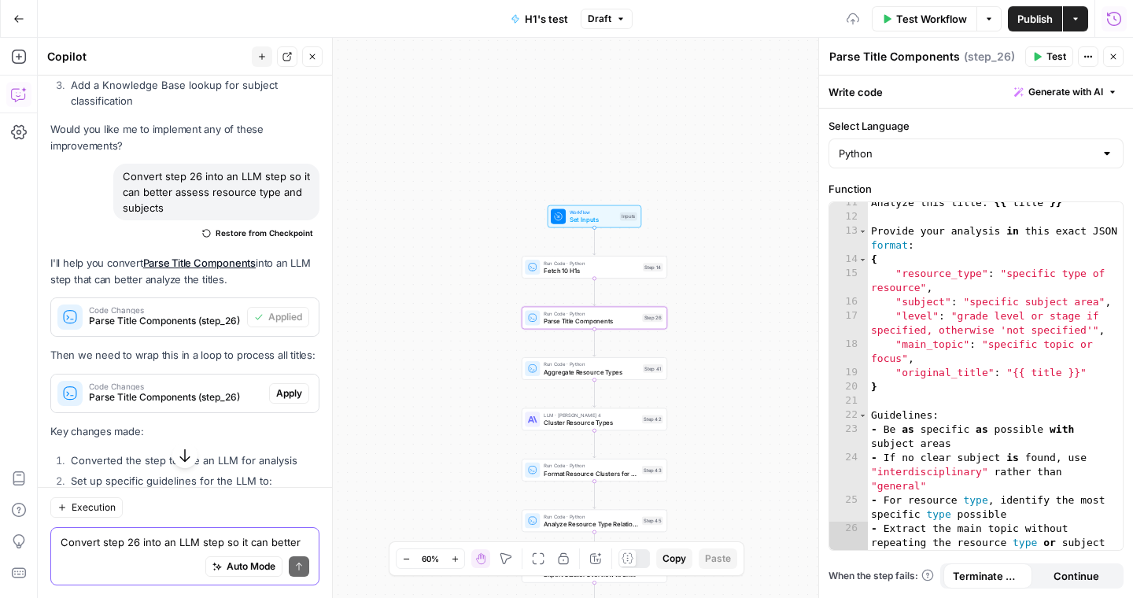
scroll to position [332, 0]
click at [287, 386] on span "Apply" at bounding box center [289, 393] width 26 height 14
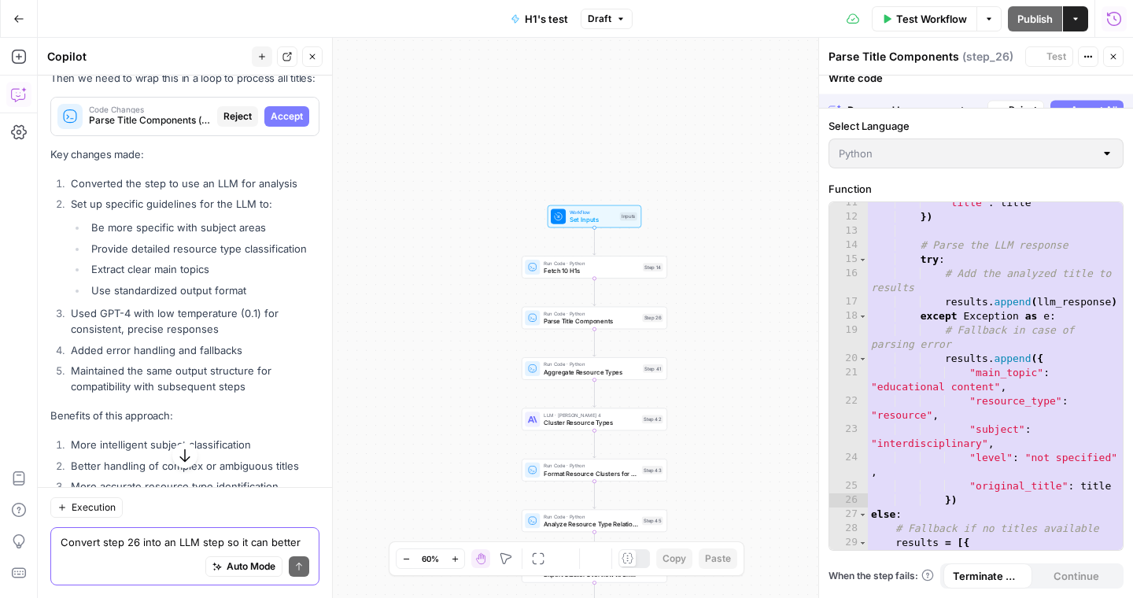
scroll to position [261, 0]
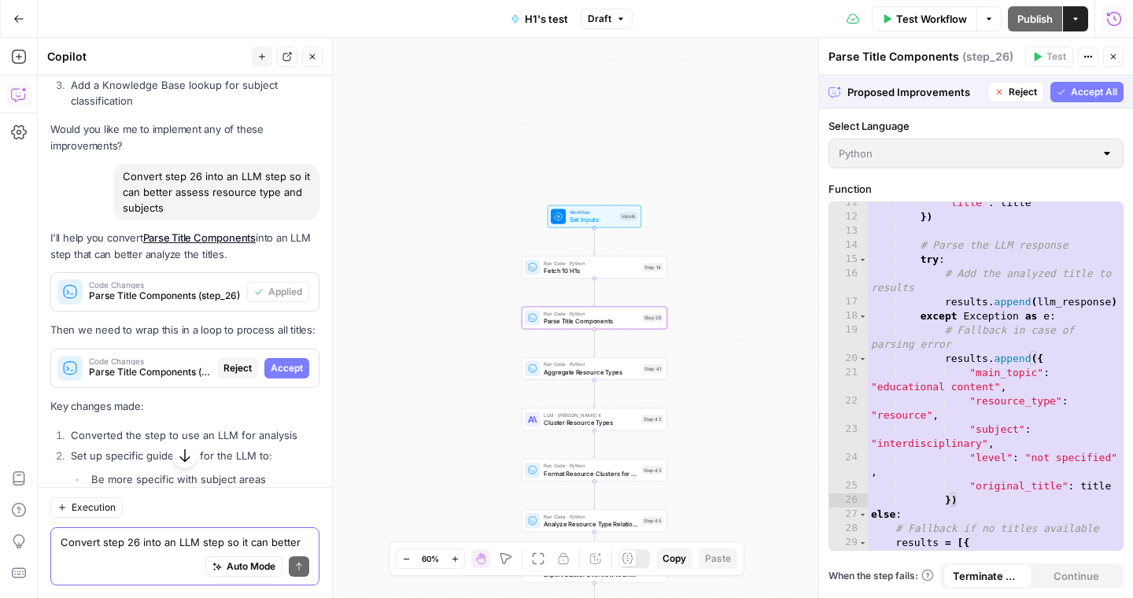
click at [293, 361] on span "Accept" at bounding box center [287, 368] width 32 height 14
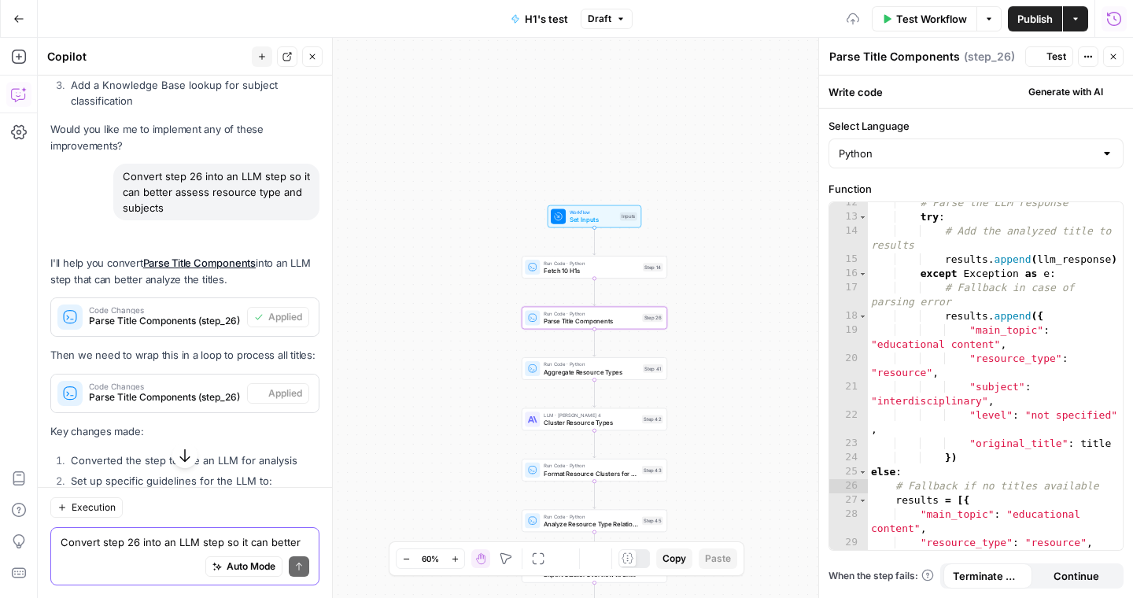
scroll to position [190, 0]
click at [149, 540] on textarea "Convert step 26 into an LLM step so it can better assess resource type and subj…" at bounding box center [185, 542] width 249 height 16
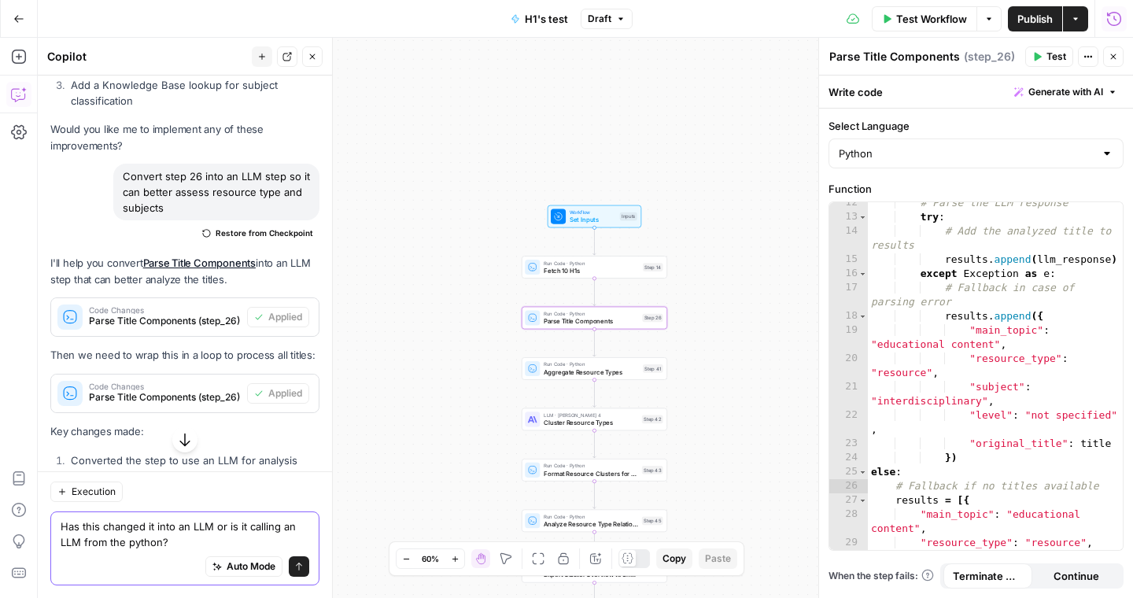
type textarea "Has this changed it into an LLM or is it calling an LLM from the python?"
click at [305, 569] on button "Send" at bounding box center [299, 566] width 20 height 20
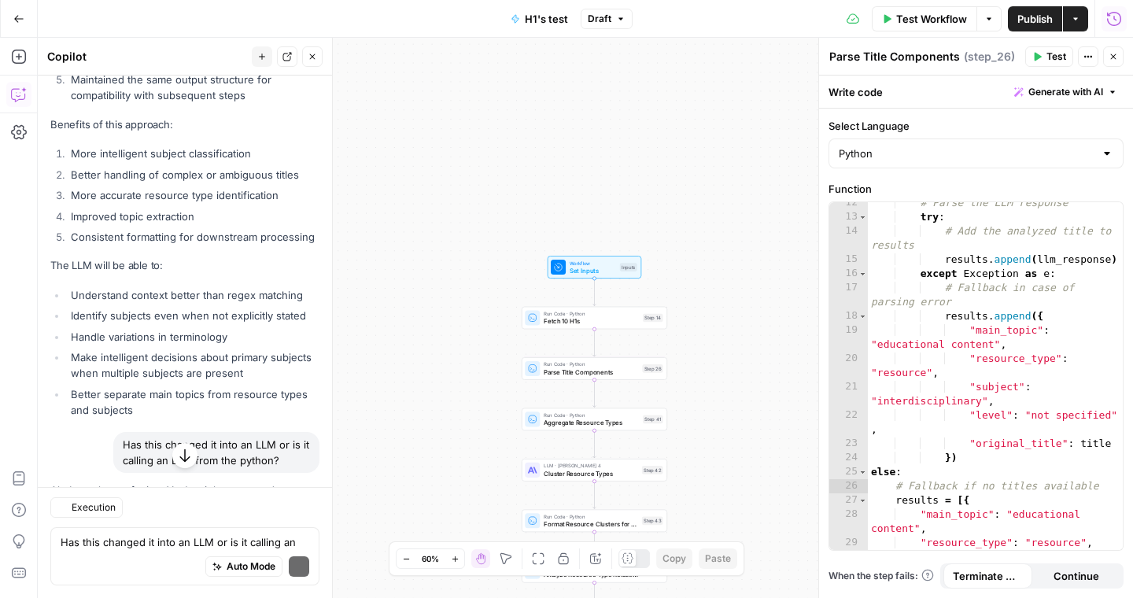
scroll to position [6783, 0]
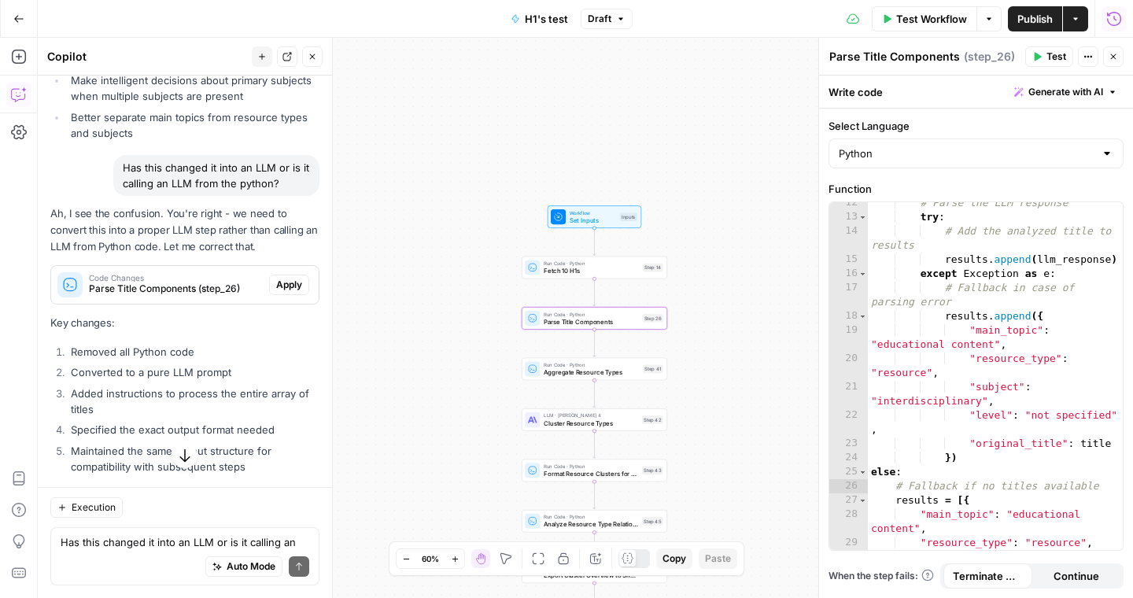
click at [294, 278] on span "Apply" at bounding box center [289, 285] width 26 height 14
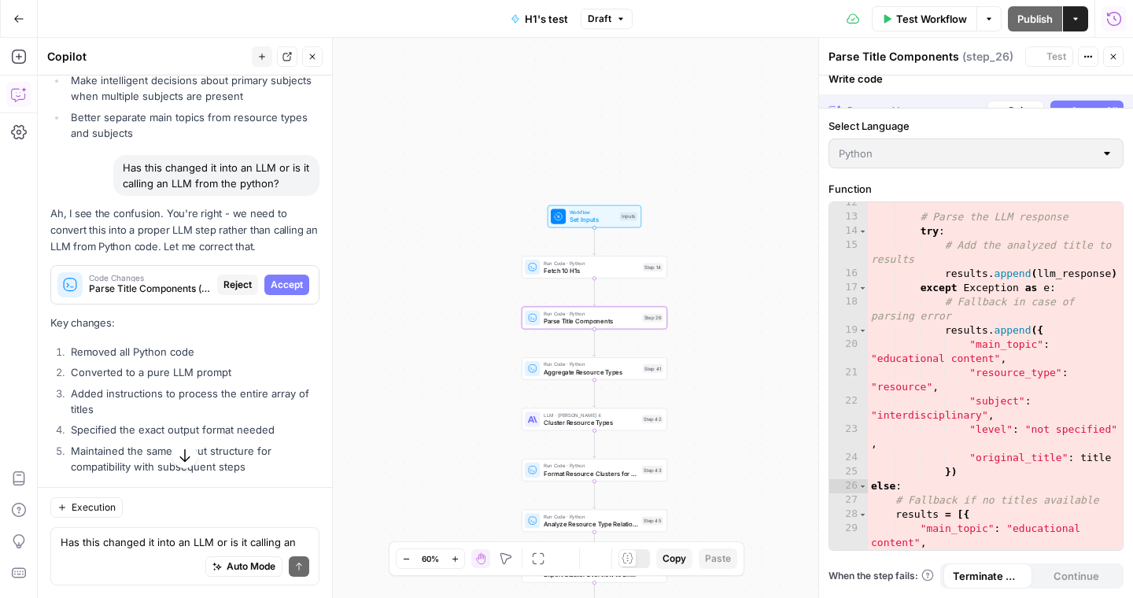
scroll to position [233, 0]
click at [295, 278] on span "Accept" at bounding box center [287, 285] width 32 height 14
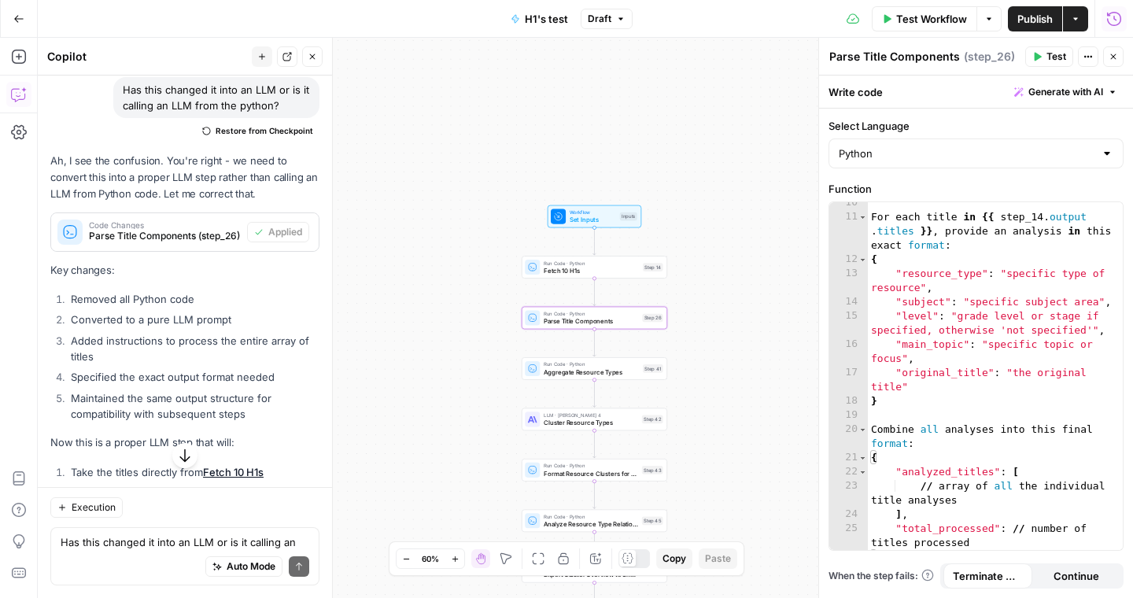
scroll to position [6890, 0]
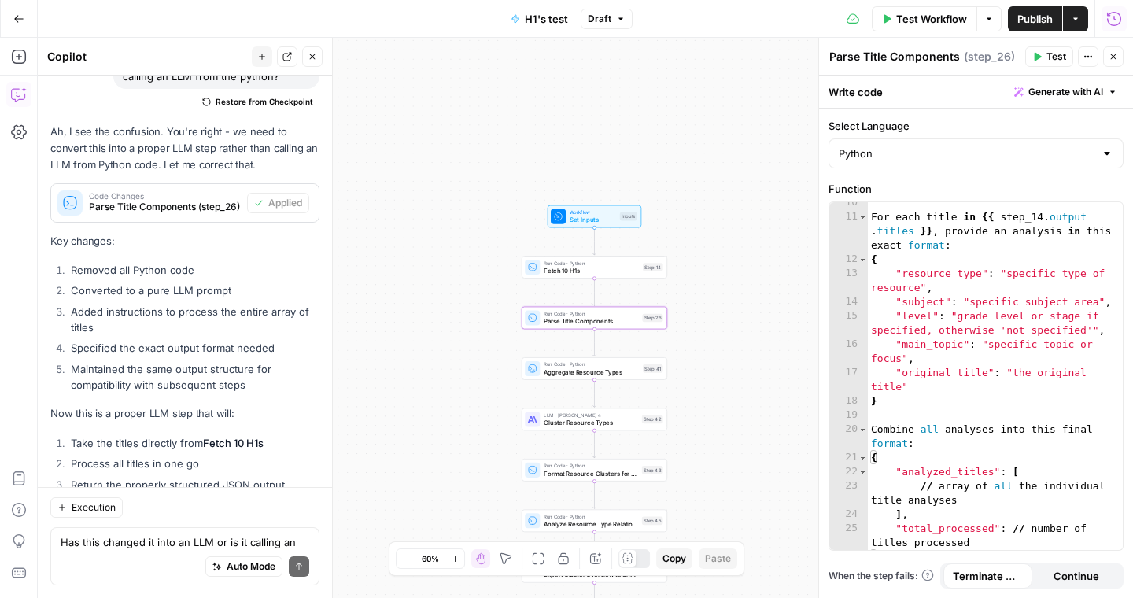
click at [1056, 53] on span "Test" at bounding box center [1056, 57] width 20 height 14
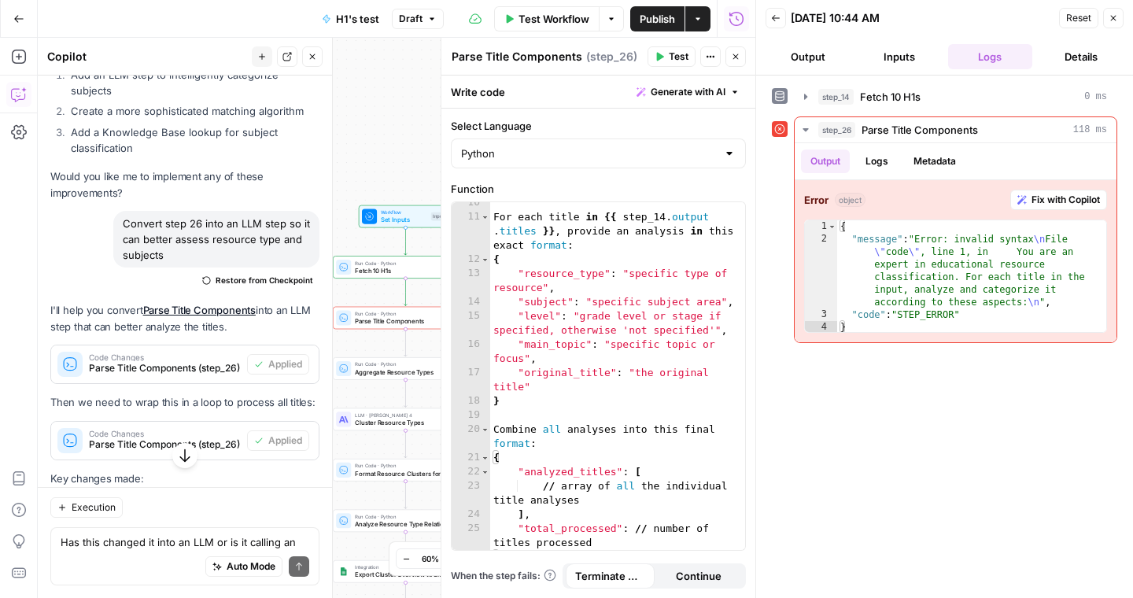
scroll to position [5891, 0]
click at [260, 275] on span "Restore from Checkpoint" at bounding box center [265, 281] width 98 height 13
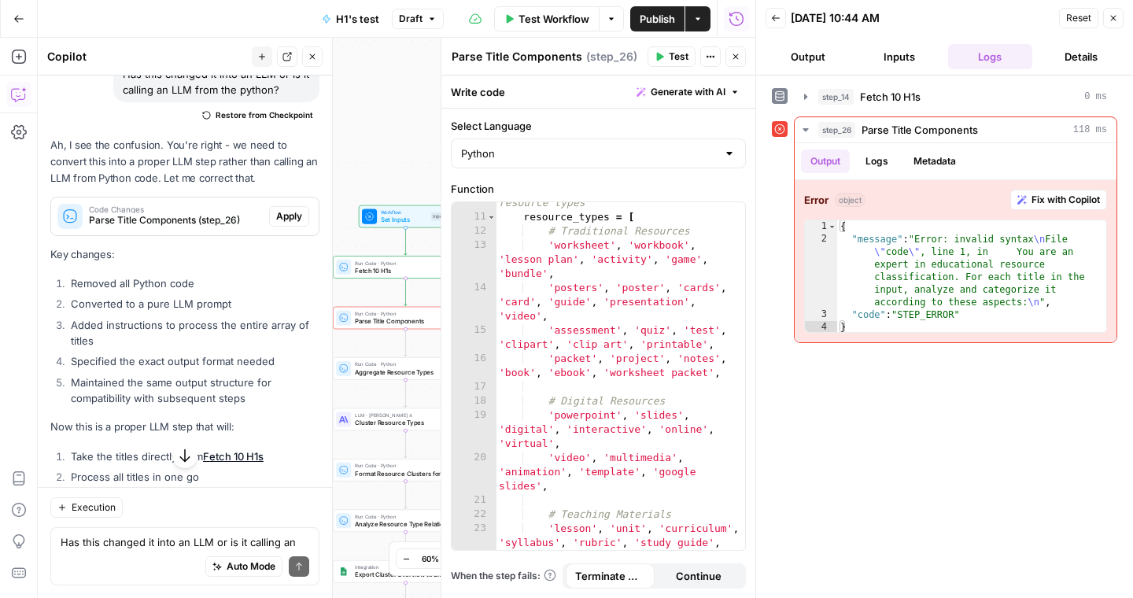
scroll to position [6840, 0]
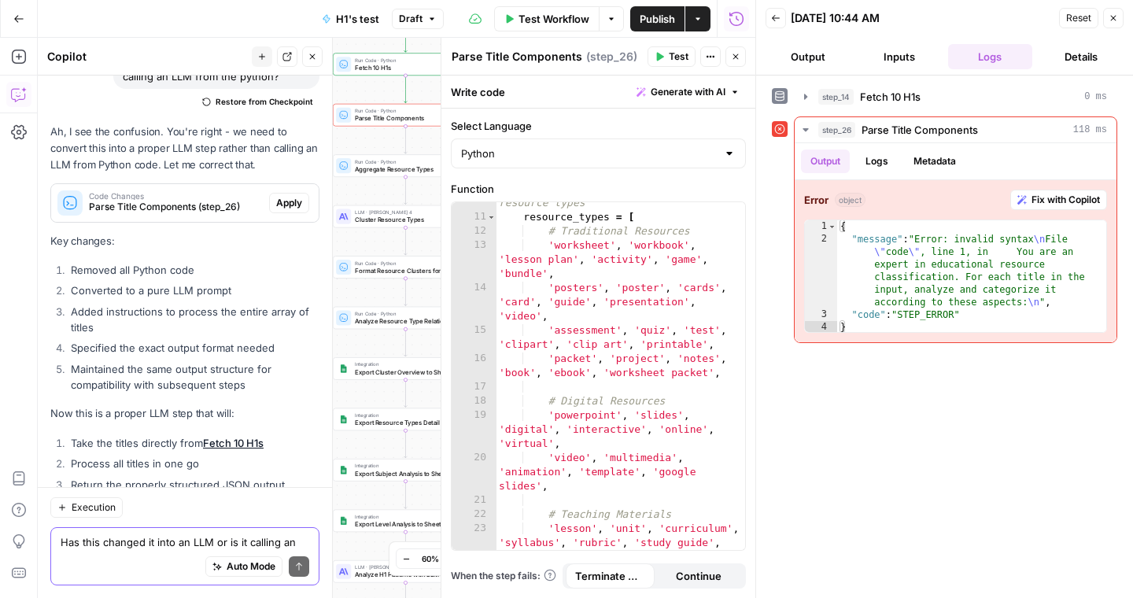
click at [114, 541] on textarea "Has this changed it into an LLM or is it calling an LLM from the python?" at bounding box center [185, 542] width 249 height 16
type textarea "Add in a LLM step to replicate step 26"
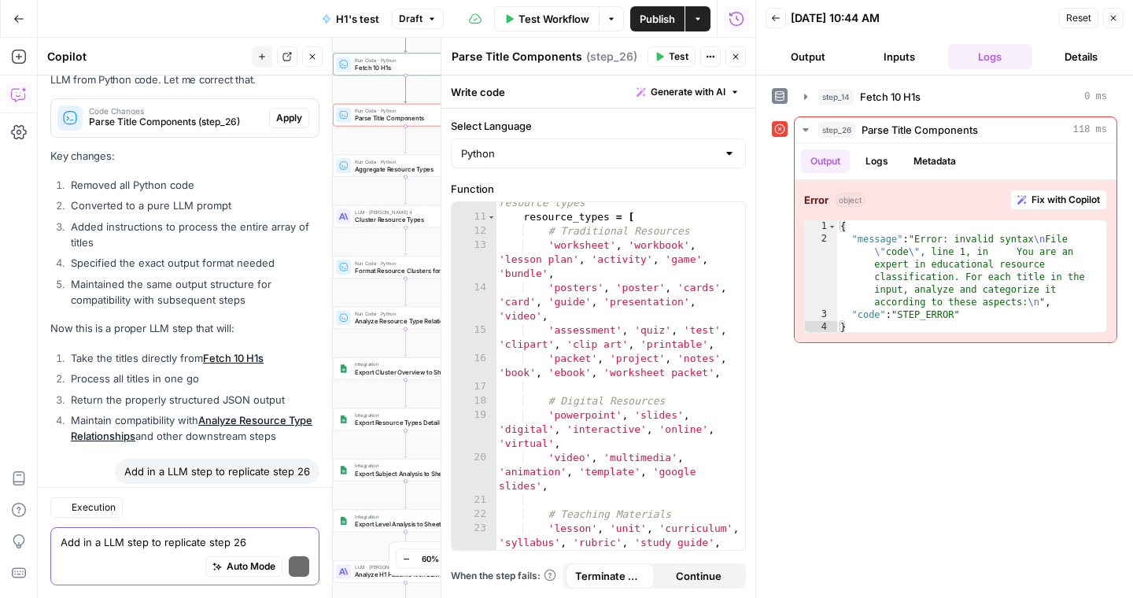
scroll to position [7228, 0]
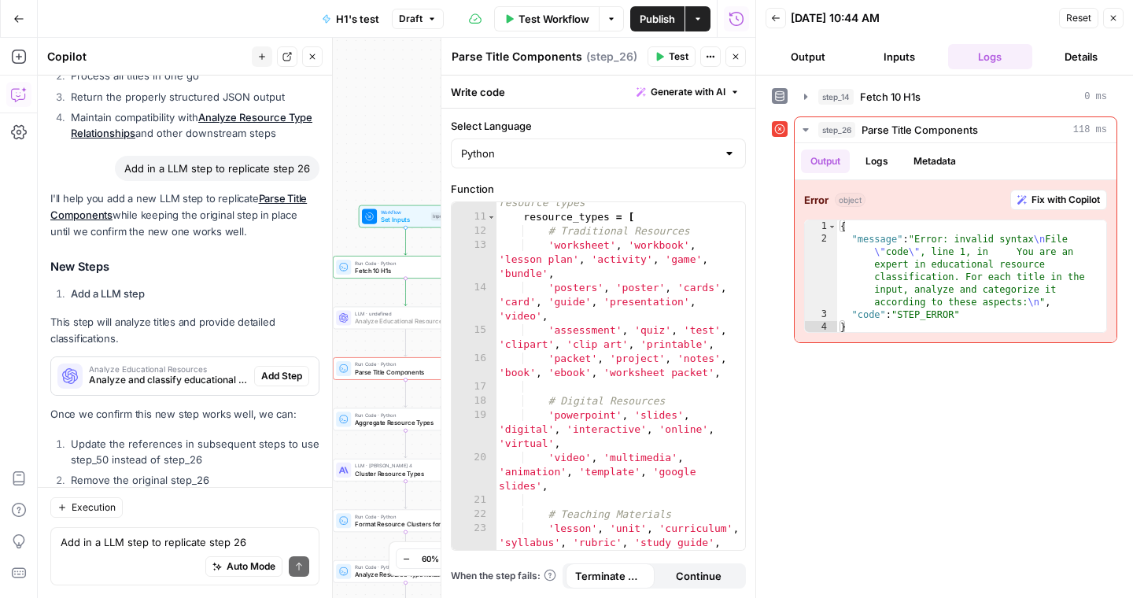
click at [279, 369] on span "Add Step" at bounding box center [281, 376] width 41 height 14
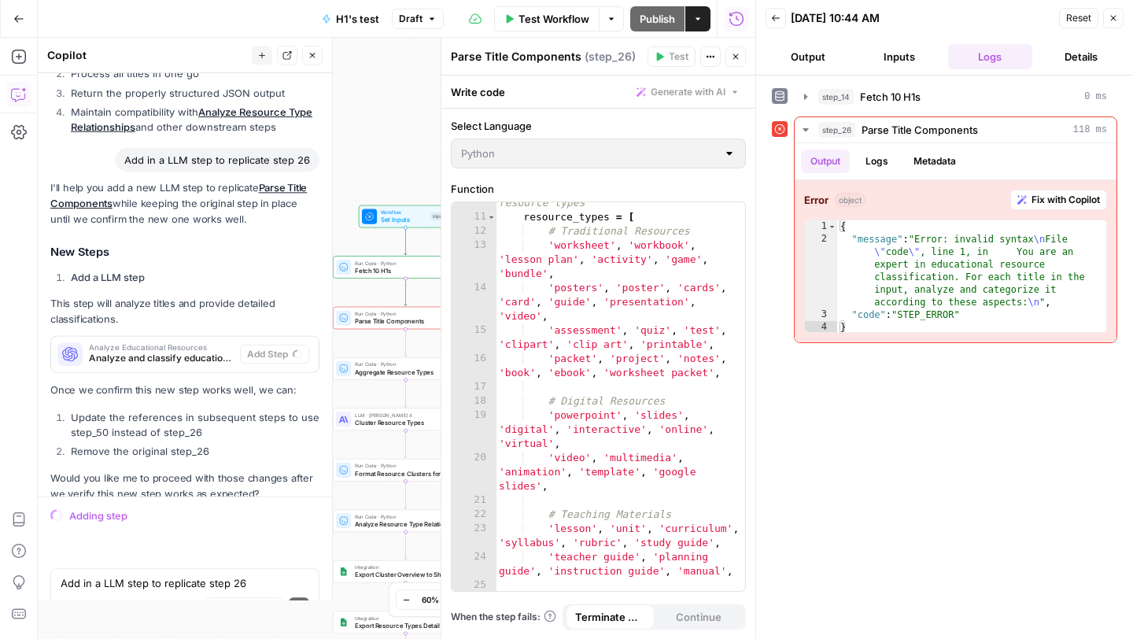
scroll to position [6935, 0]
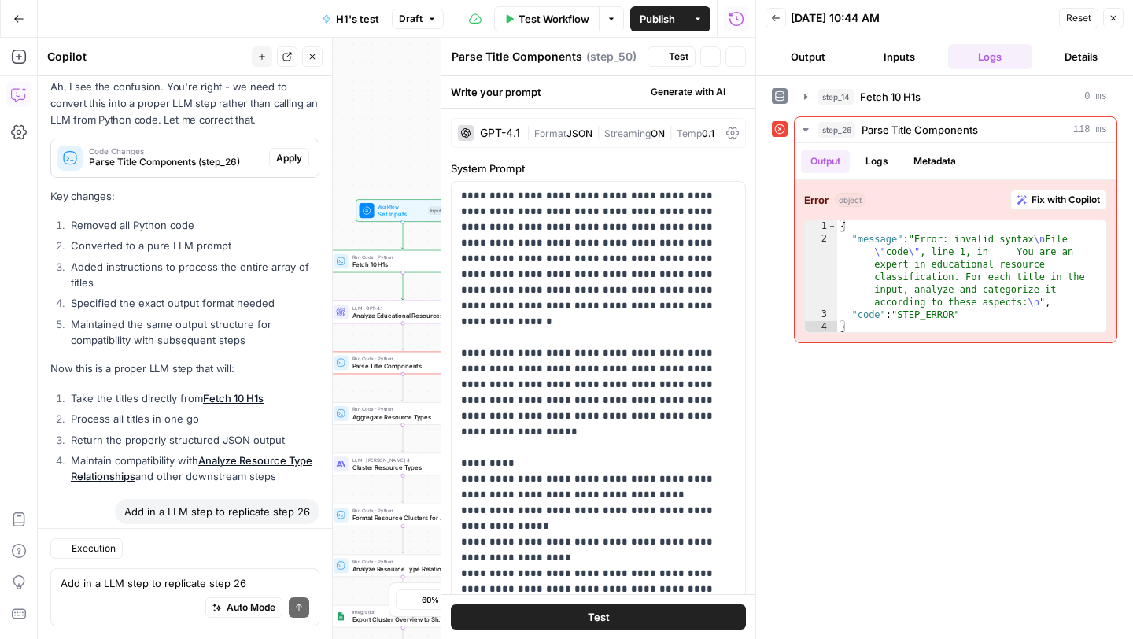
type textarea "Analyze Educational Resources"
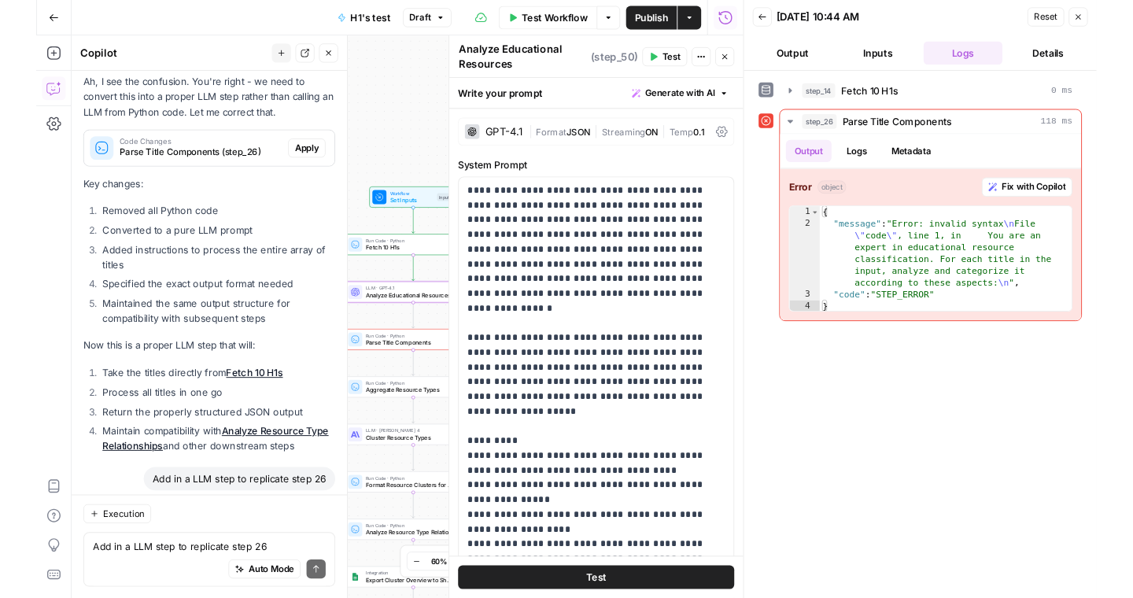
scroll to position [7262, 0]
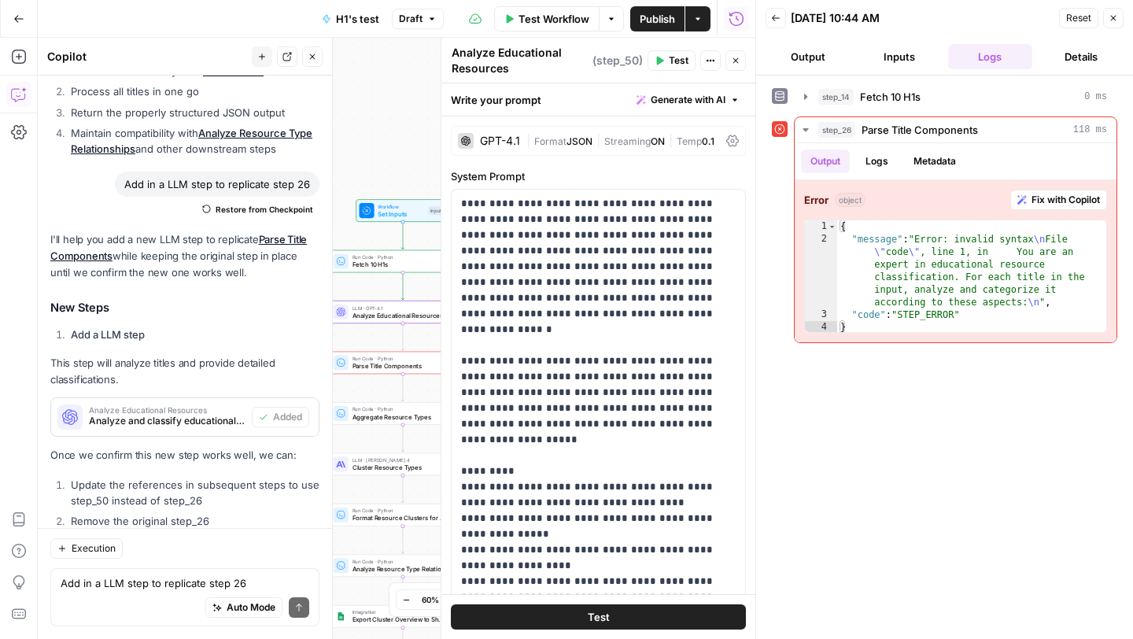
click at [672, 61] on span "Test" at bounding box center [679, 60] width 20 height 14
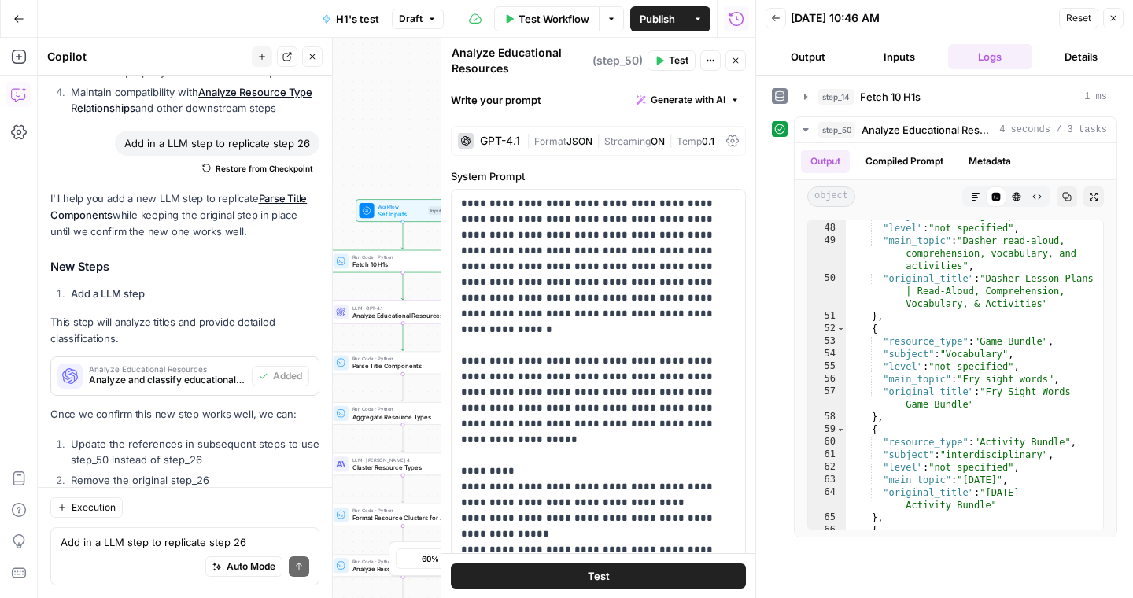
scroll to position [760, 0]
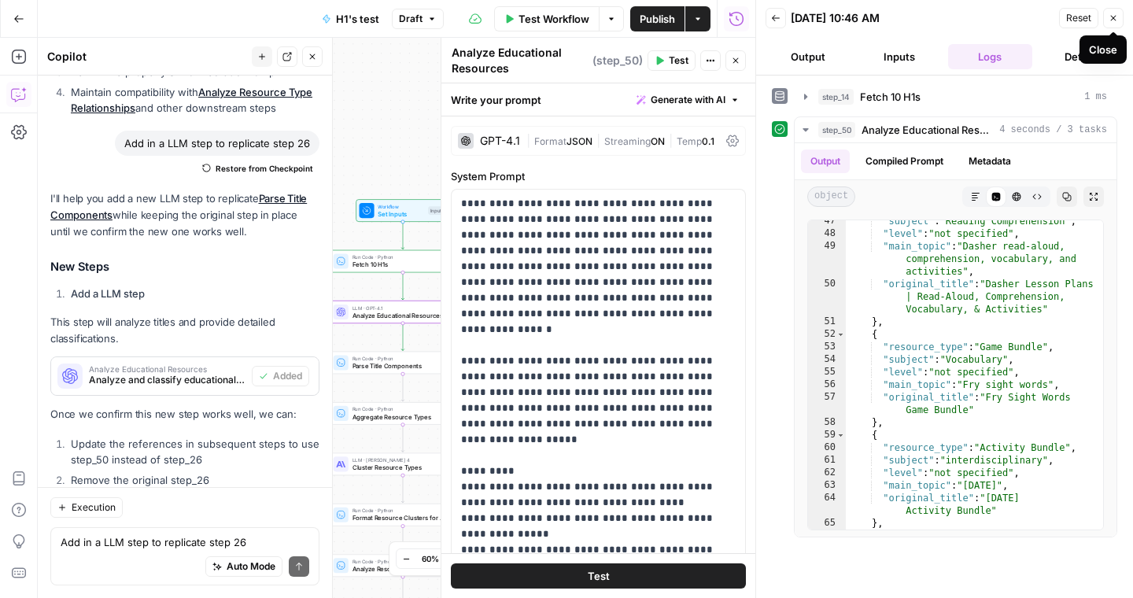
click at [1112, 22] on icon "button" at bounding box center [1112, 17] width 9 height 9
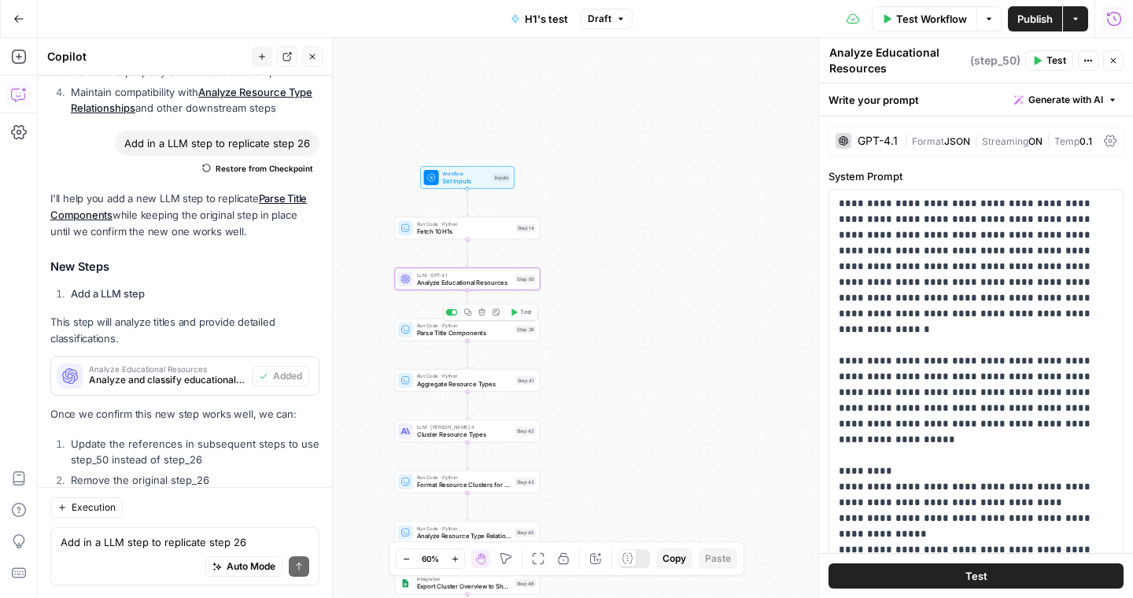
click at [452, 312] on div at bounding box center [454, 312] width 5 height 5
click at [455, 561] on icon "button" at bounding box center [455, 559] width 9 height 9
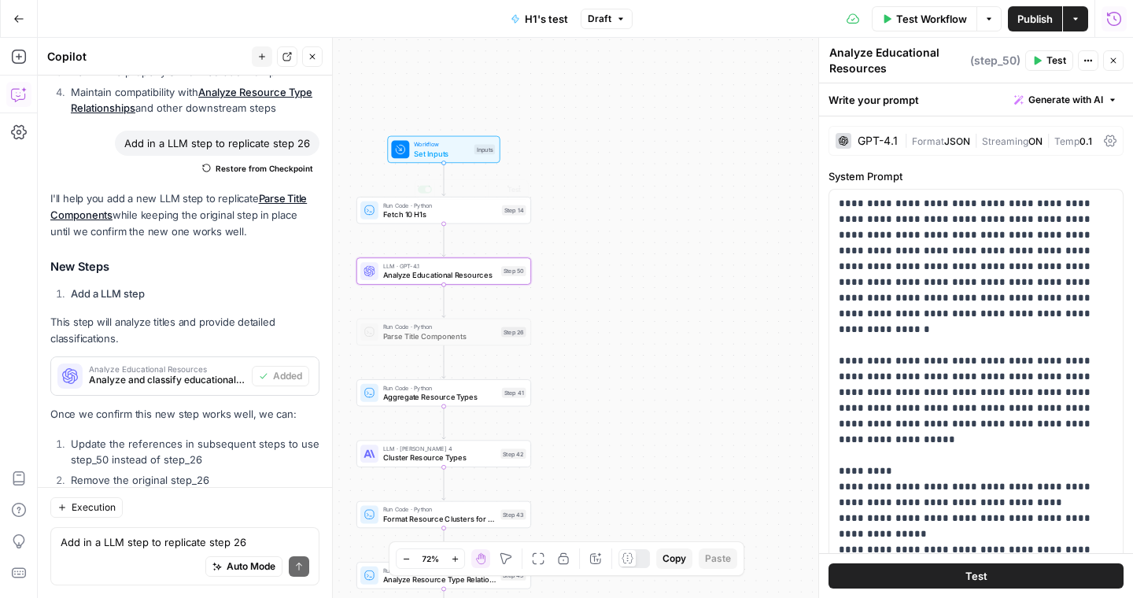
click at [439, 151] on span "Set Inputs" at bounding box center [442, 153] width 56 height 11
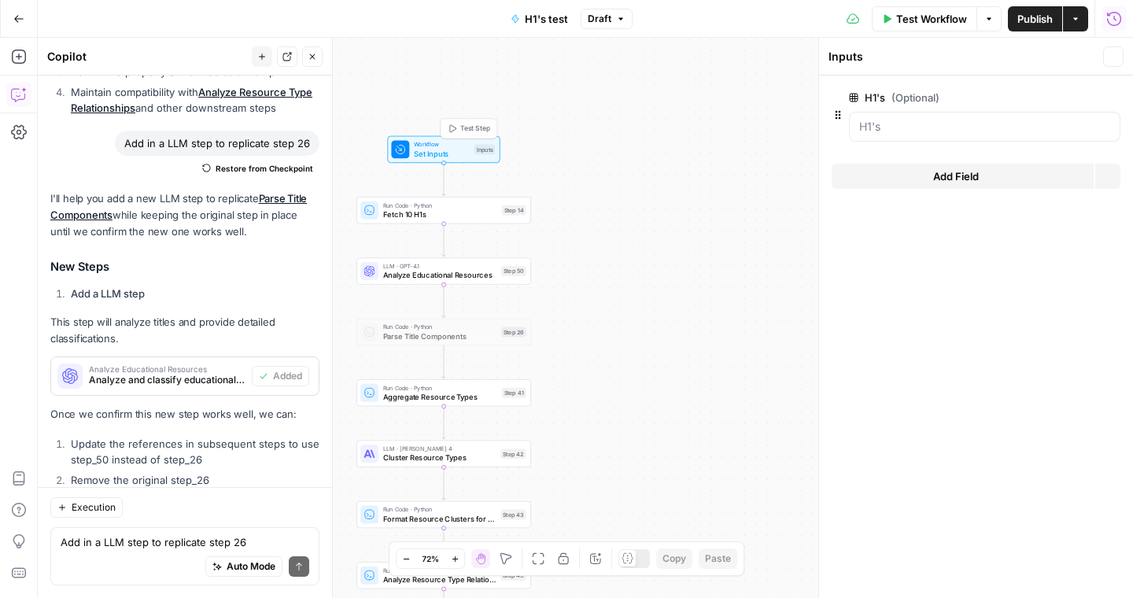
click at [986, 17] on icon "button" at bounding box center [988, 18] width 5 height 2
click at [954, 58] on span "Run Test" at bounding box center [944, 56] width 69 height 16
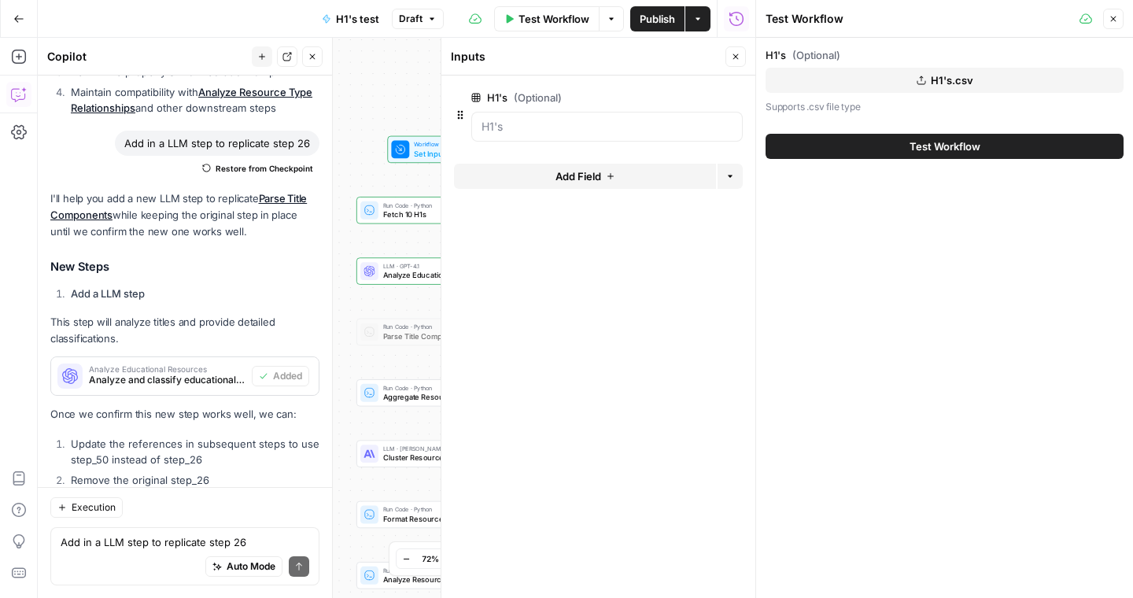
click at [900, 138] on button "Test Workflow" at bounding box center [944, 146] width 358 height 25
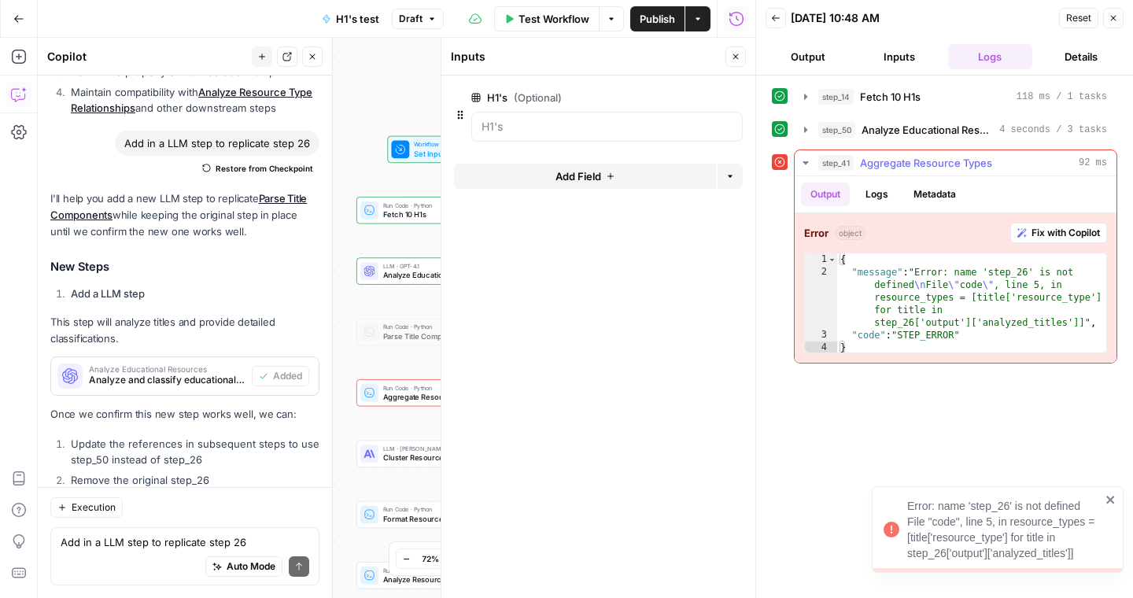
scroll to position [7303, 0]
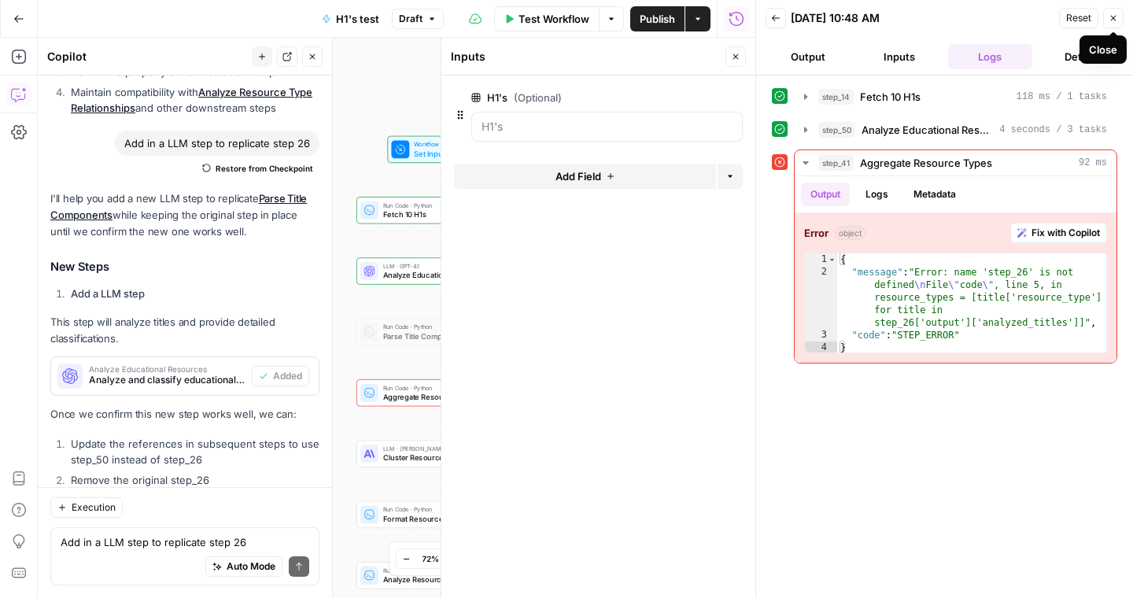
click at [1112, 24] on button "Close" at bounding box center [1113, 18] width 20 height 20
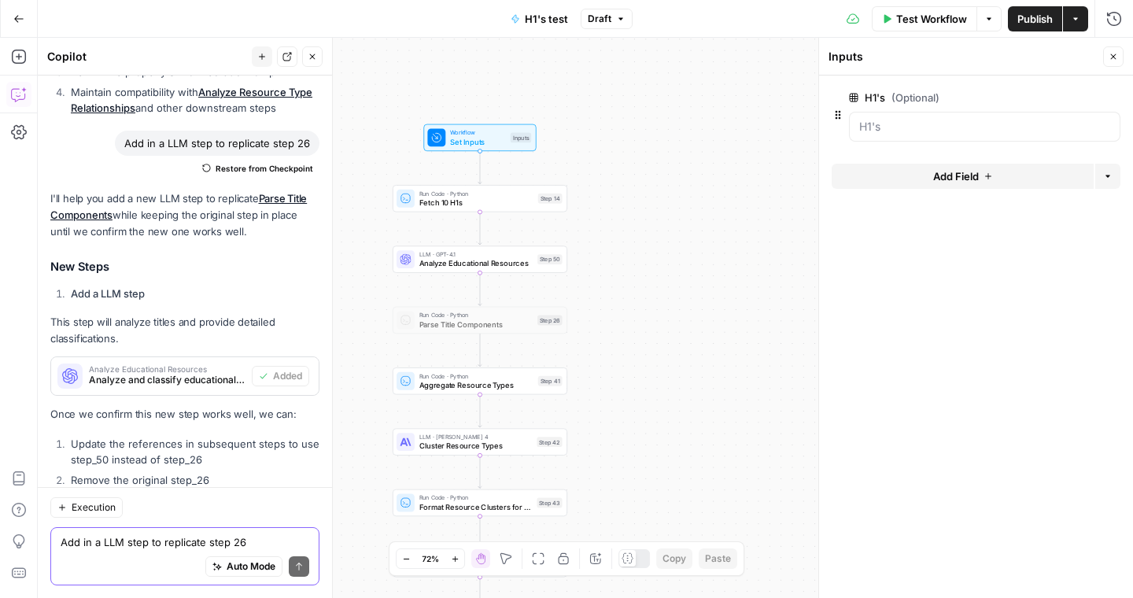
click at [175, 542] on textarea "Add in a LLM step to replicate step 26" at bounding box center [185, 542] width 249 height 16
type textarea "S"
type textarea "Update any references to"
click at [144, 540] on textarea "Update any references to" at bounding box center [185, 542] width 249 height 16
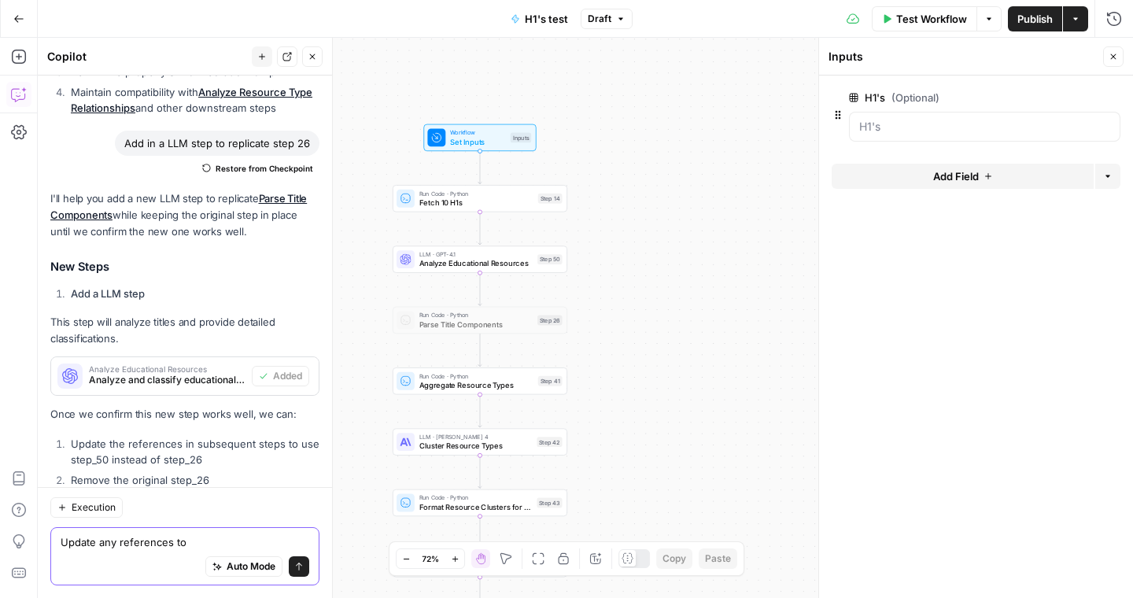
click at [144, 540] on textarea "Update any references to" at bounding box center [185, 542] width 249 height 16
type textarea "Yes"
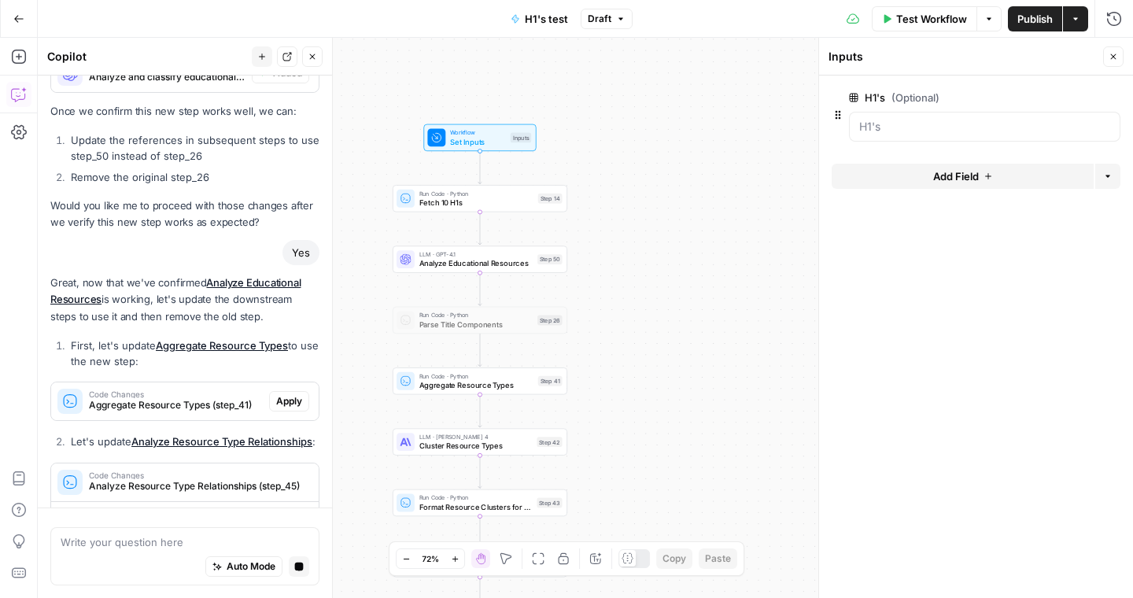
scroll to position [7320, 0]
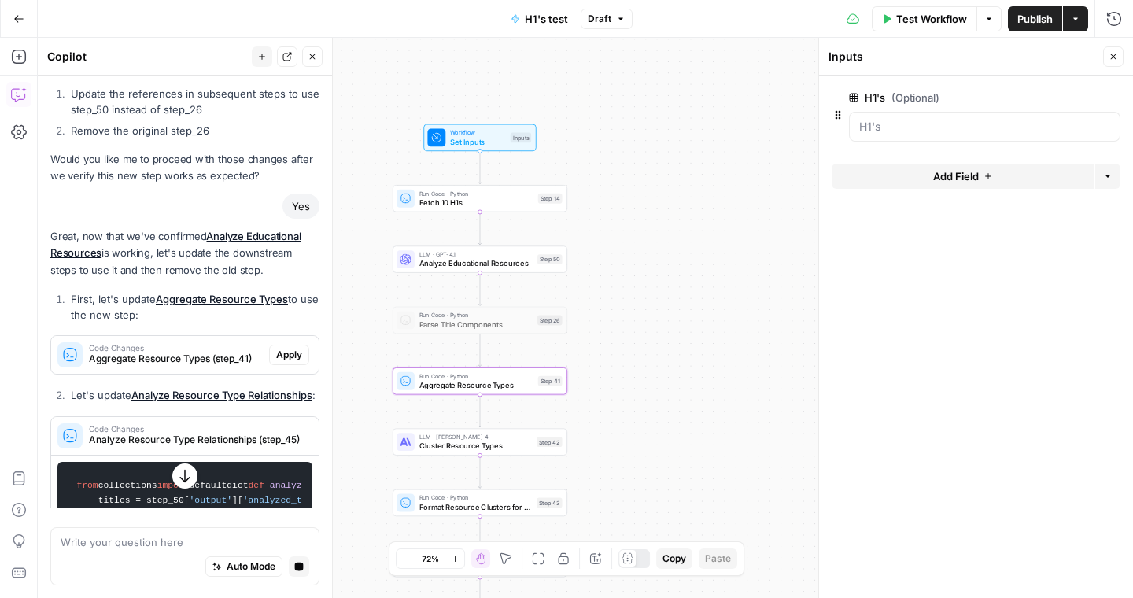
click at [288, 348] on span "Apply" at bounding box center [289, 355] width 26 height 14
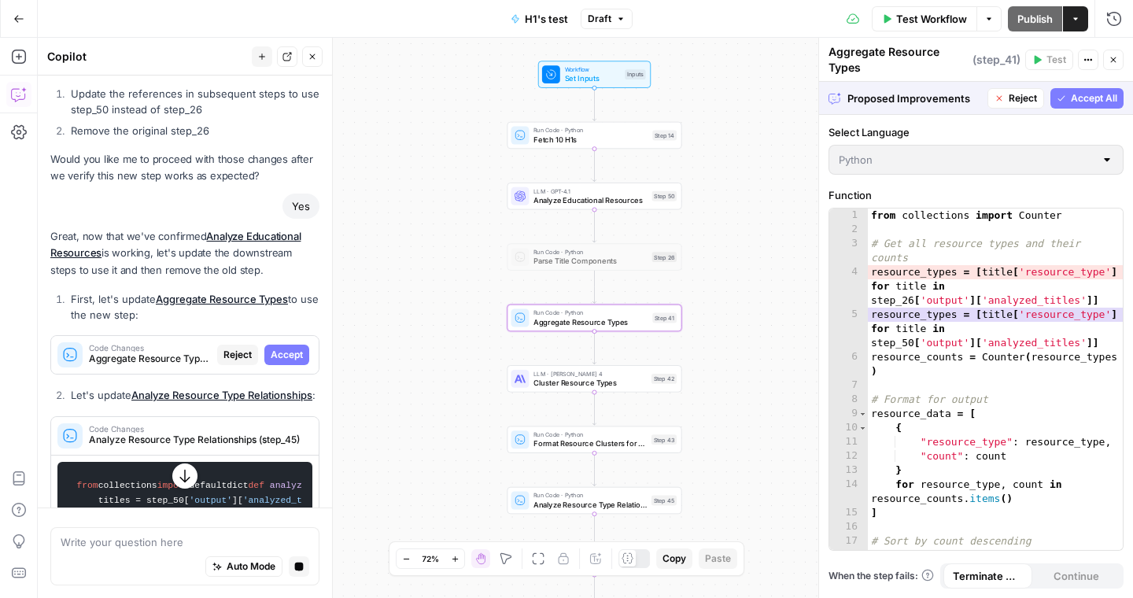
click at [288, 348] on span "Accept" at bounding box center [287, 355] width 32 height 14
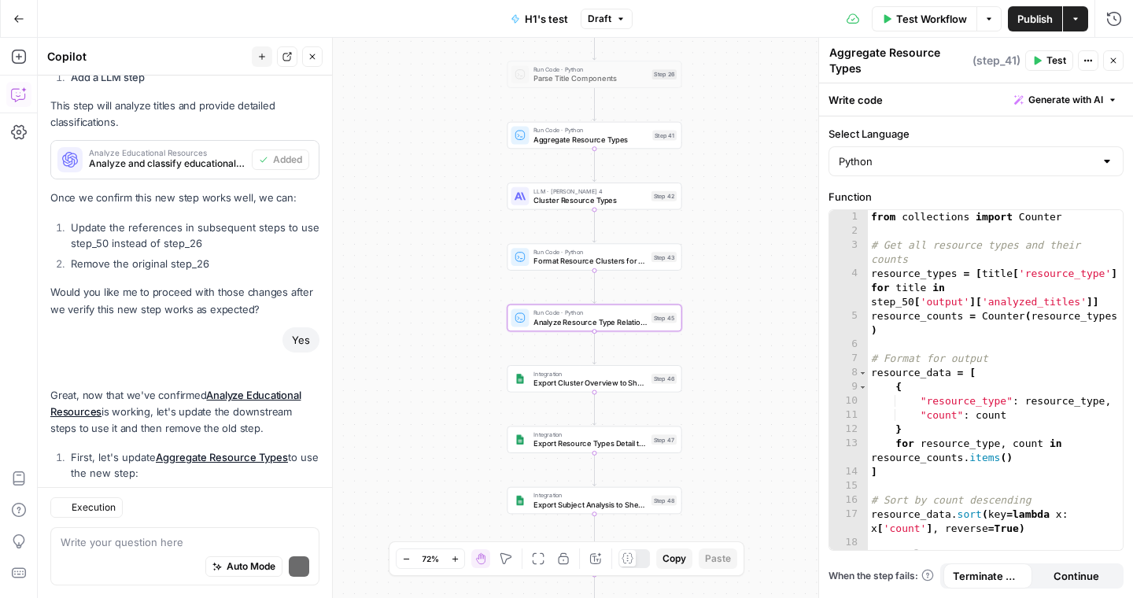
scroll to position [7815, 0]
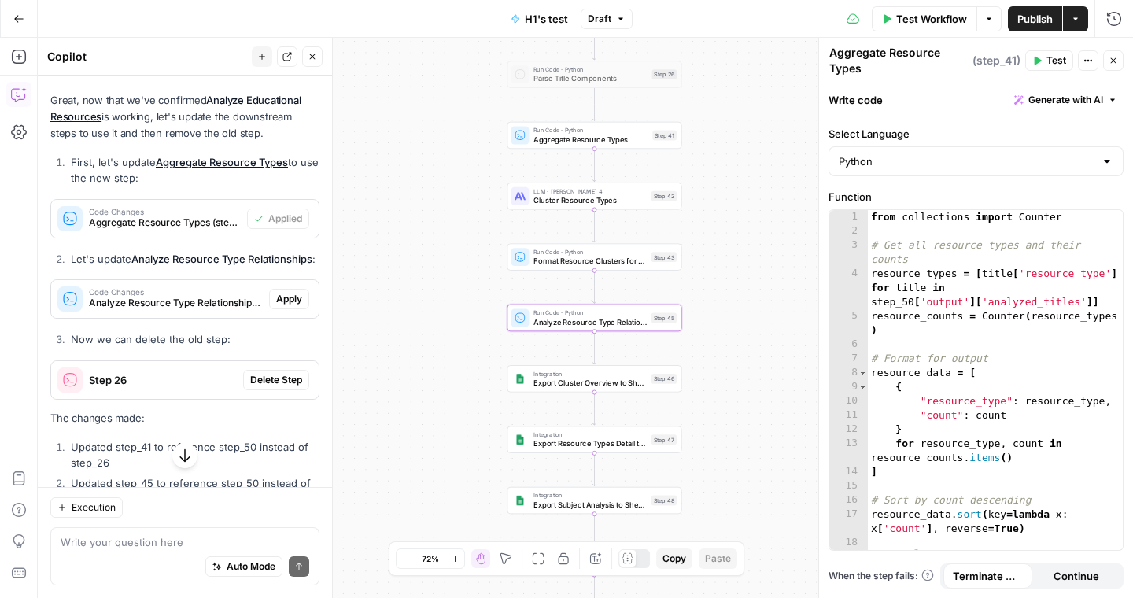
click at [291, 292] on span "Apply" at bounding box center [289, 299] width 26 height 14
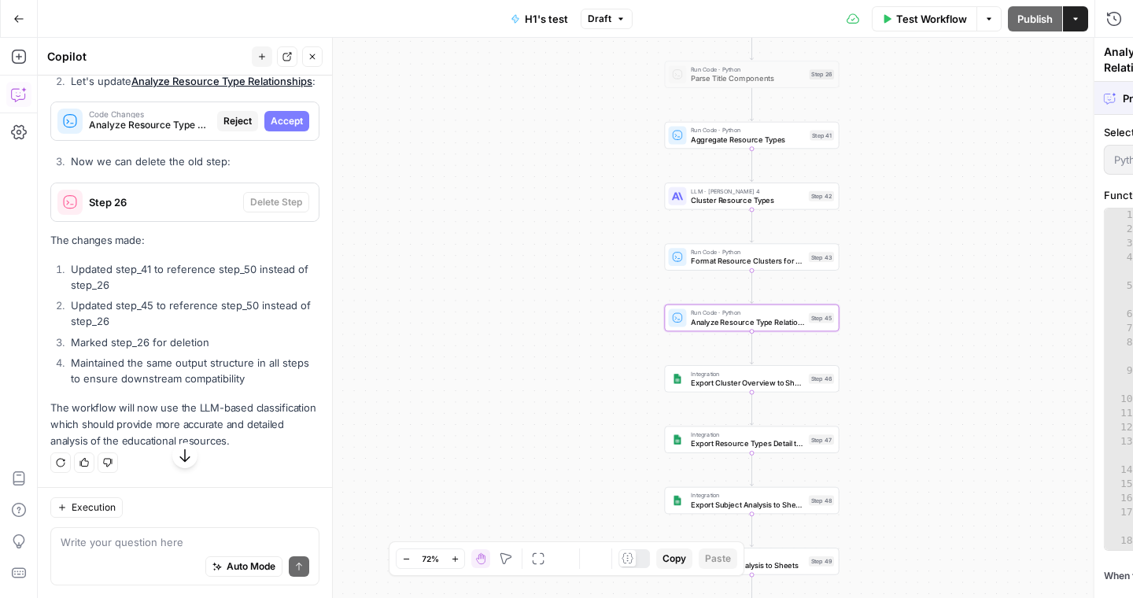
scroll to position [7462, 0]
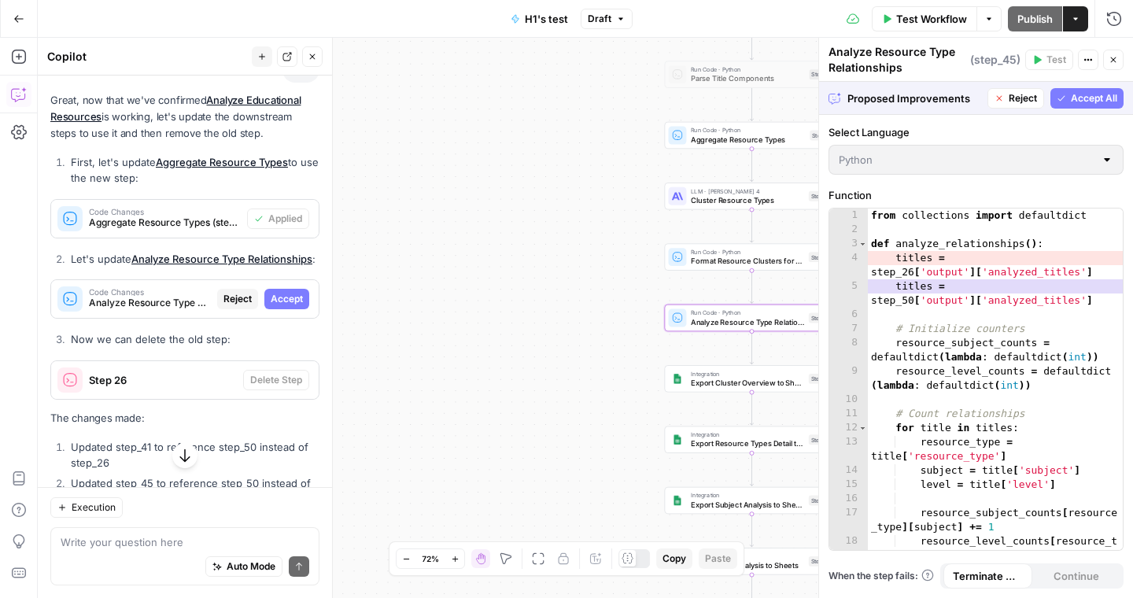
click at [291, 292] on span "Accept" at bounding box center [287, 299] width 32 height 14
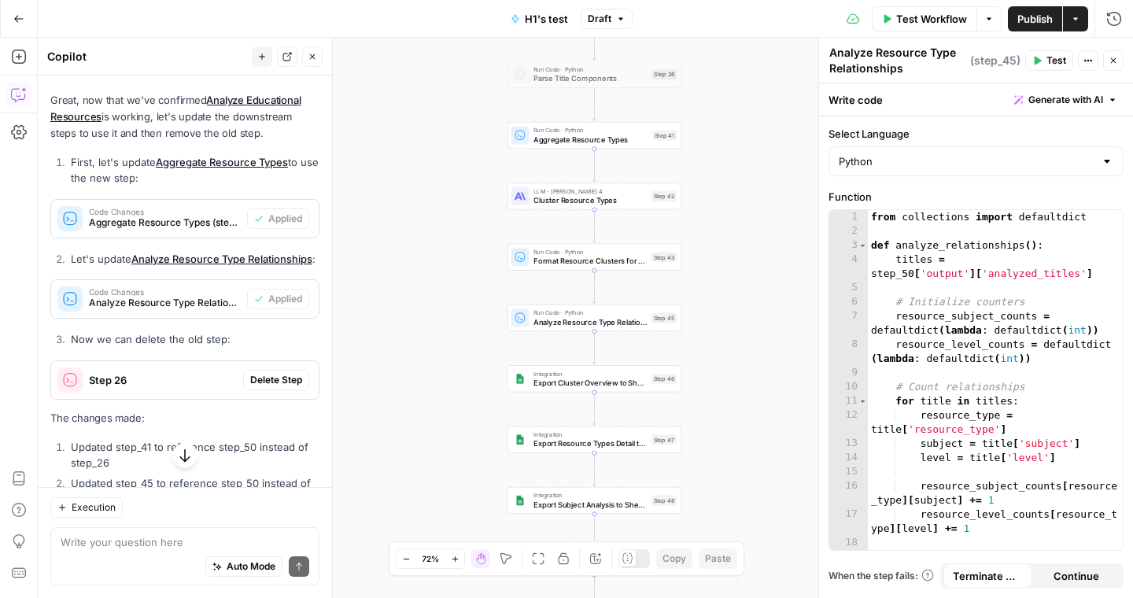
scroll to position [7924, 0]
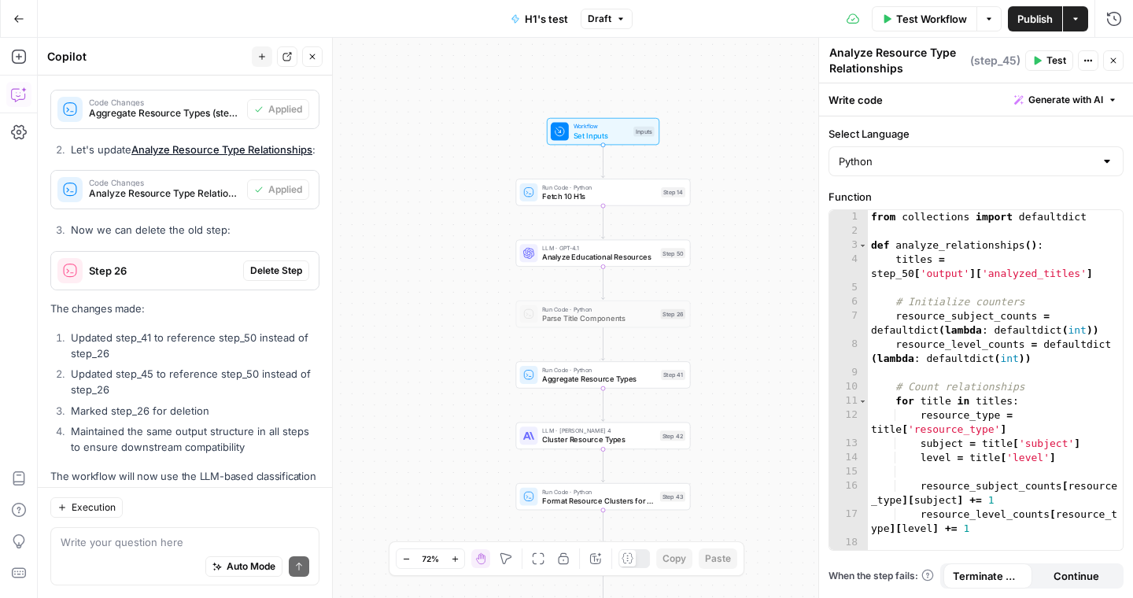
click at [988, 20] on icon "button" at bounding box center [988, 18] width 9 height 9
click at [950, 46] on button "Run Test" at bounding box center [939, 56] width 105 height 22
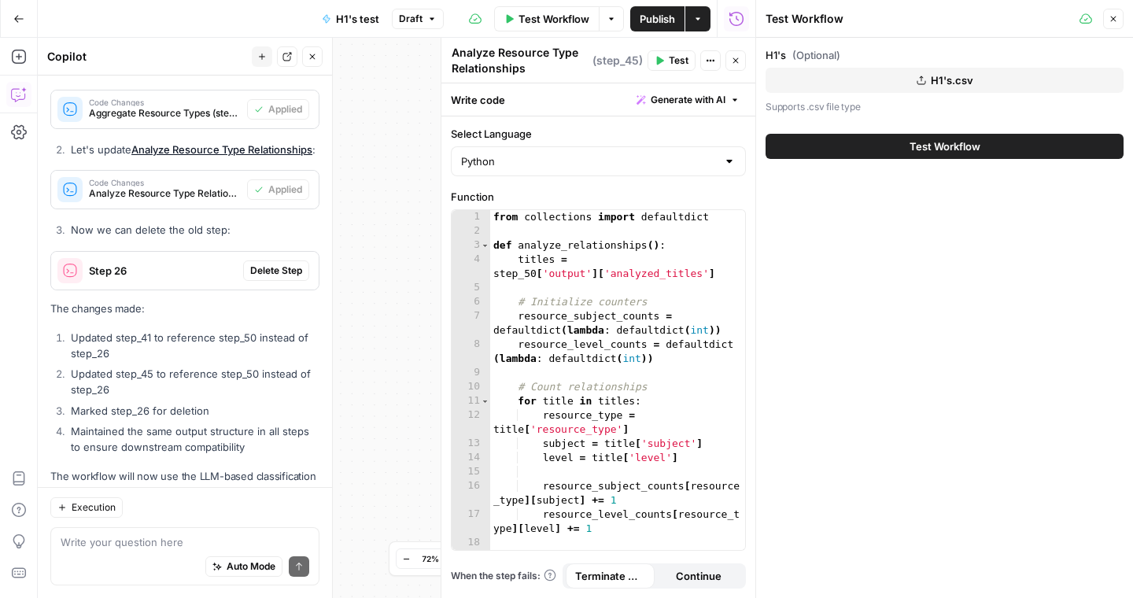
click at [909, 137] on button "Test Workflow" at bounding box center [944, 146] width 358 height 25
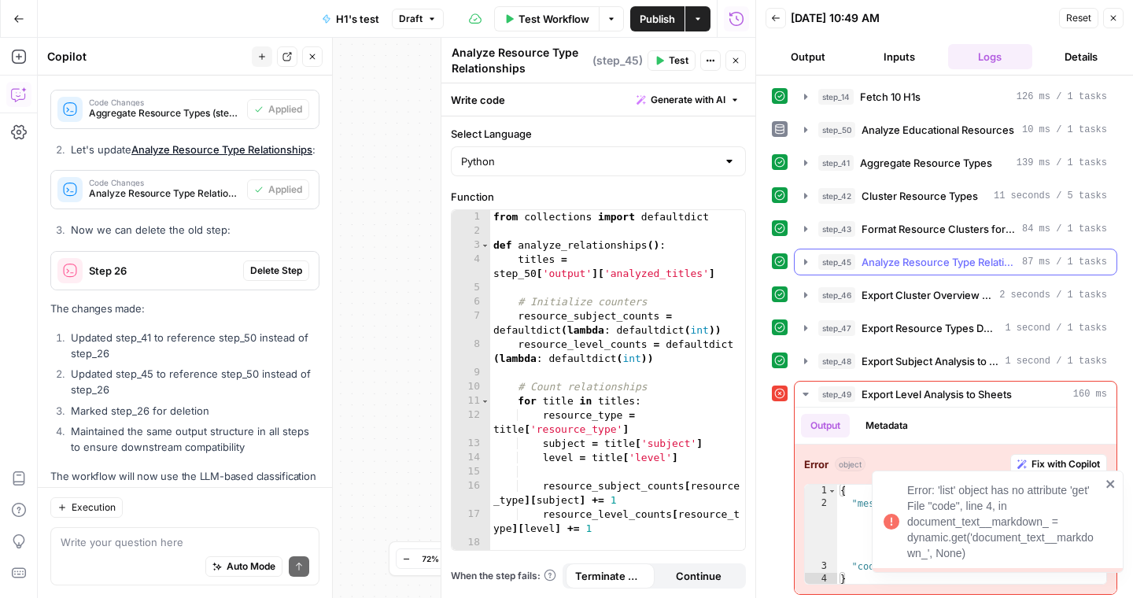
scroll to position [5, 0]
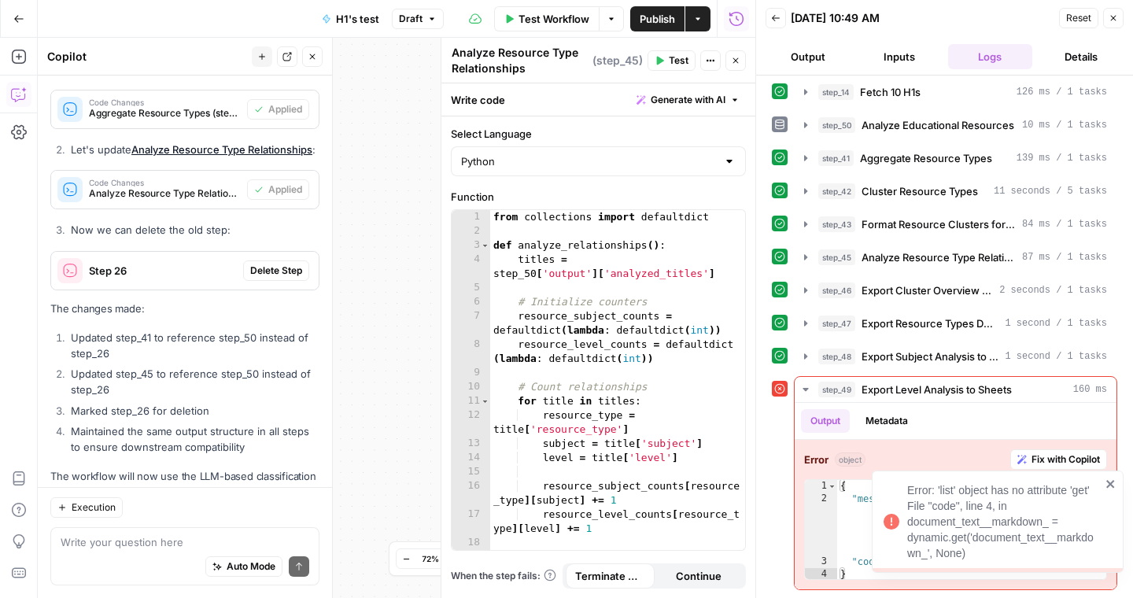
click at [1116, 483] on div "Error: 'list' object has no attribute 'get' File "code", line 4, in document_te…" at bounding box center [998, 521] width 252 height 102
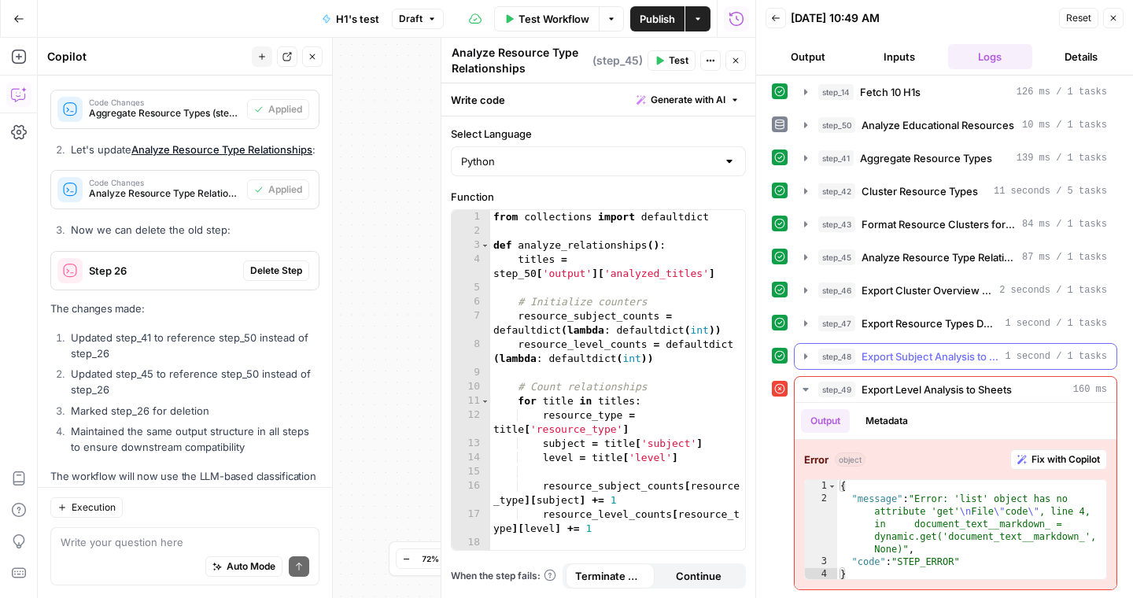
click at [804, 353] on icon "button" at bounding box center [805, 356] width 3 height 6
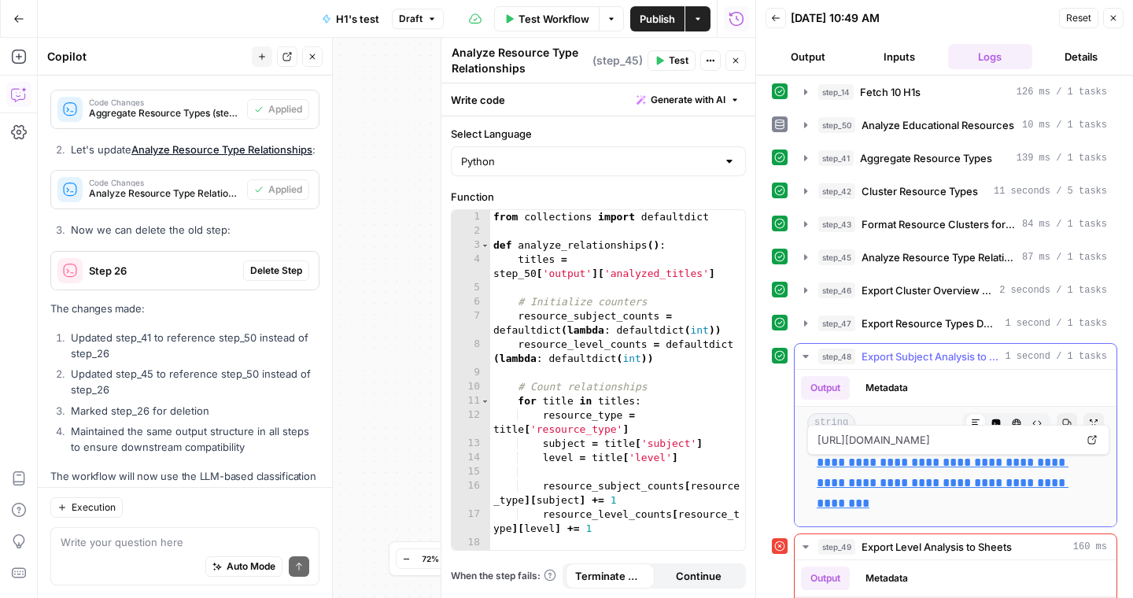
click at [869, 466] on link "**********" at bounding box center [943, 482] width 252 height 53
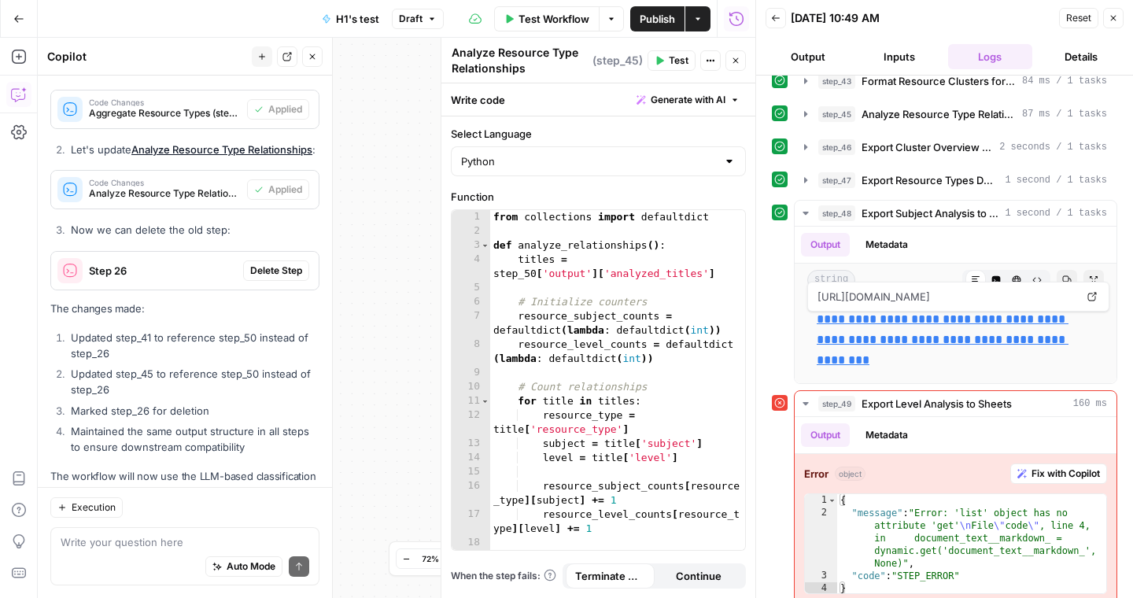
scroll to position [183, 0]
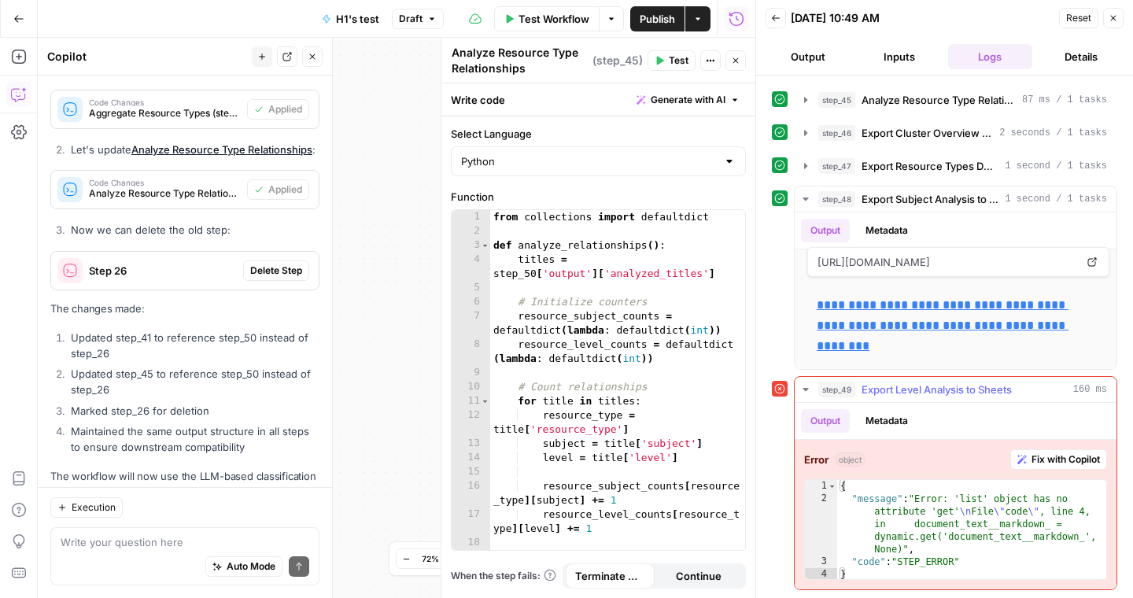
click at [1065, 459] on span "Fix with Copilot" at bounding box center [1065, 459] width 68 height 14
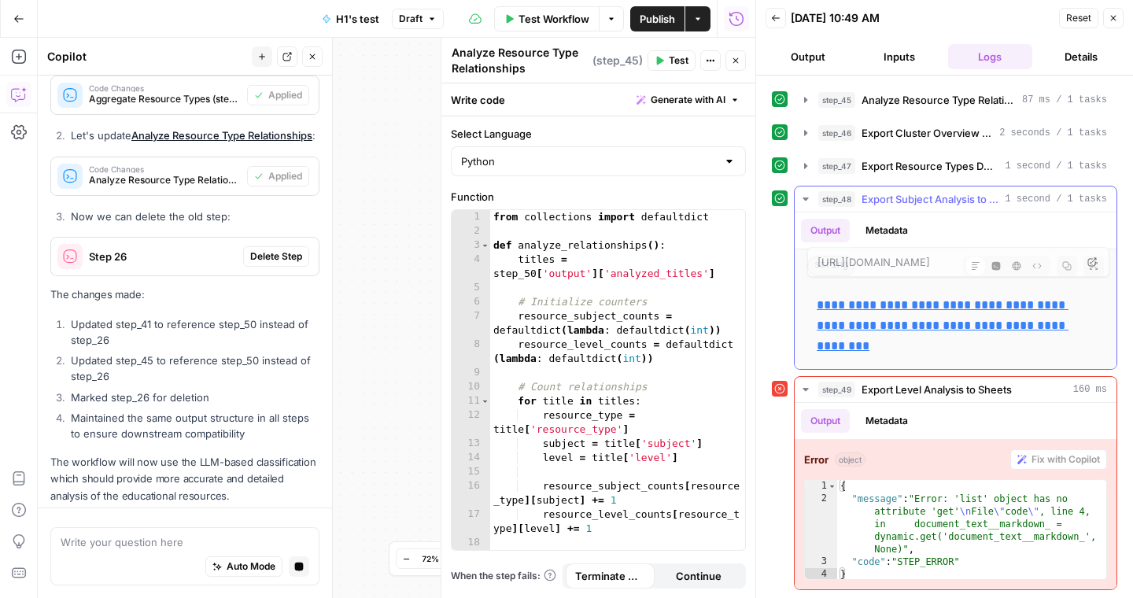
scroll to position [7598, 0]
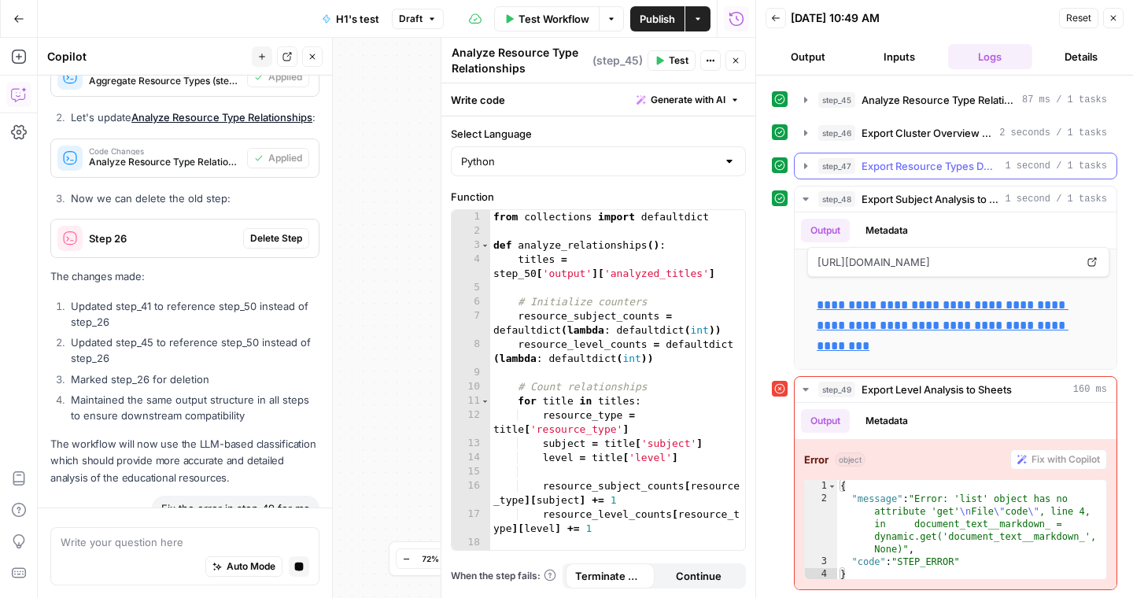
click at [806, 160] on icon "button" at bounding box center [805, 166] width 13 height 13
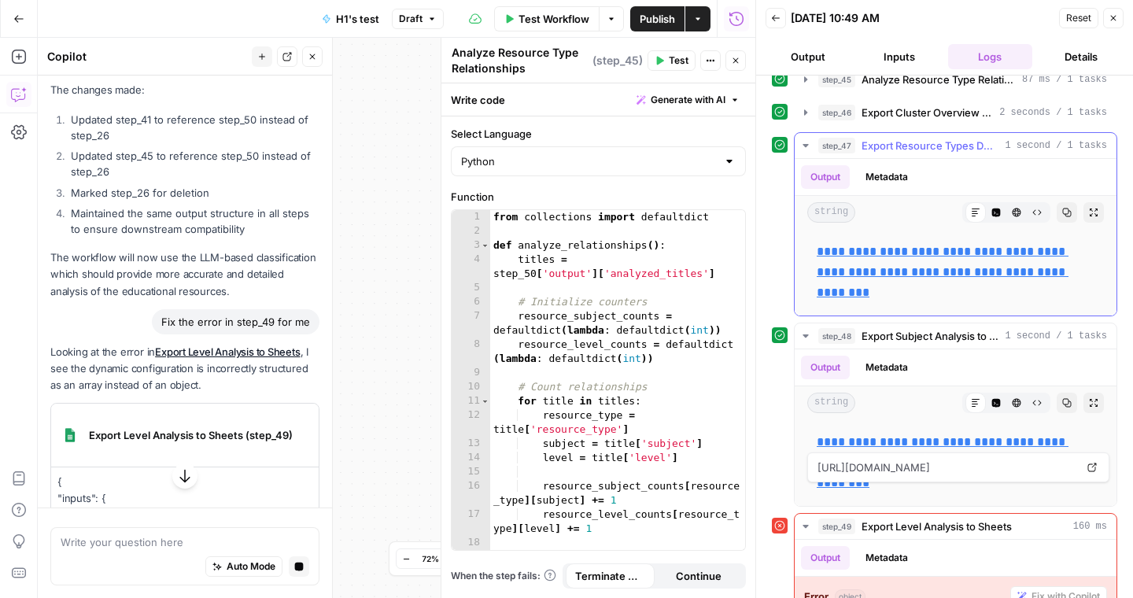
scroll to position [135, 0]
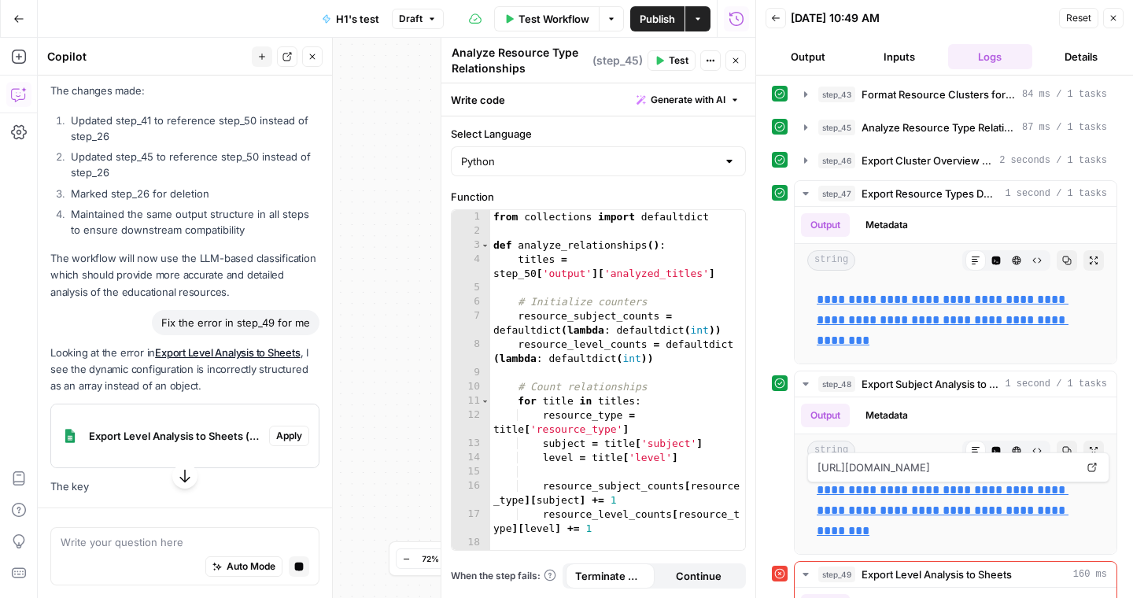
click at [802, 157] on icon "button" at bounding box center [805, 160] width 13 height 13
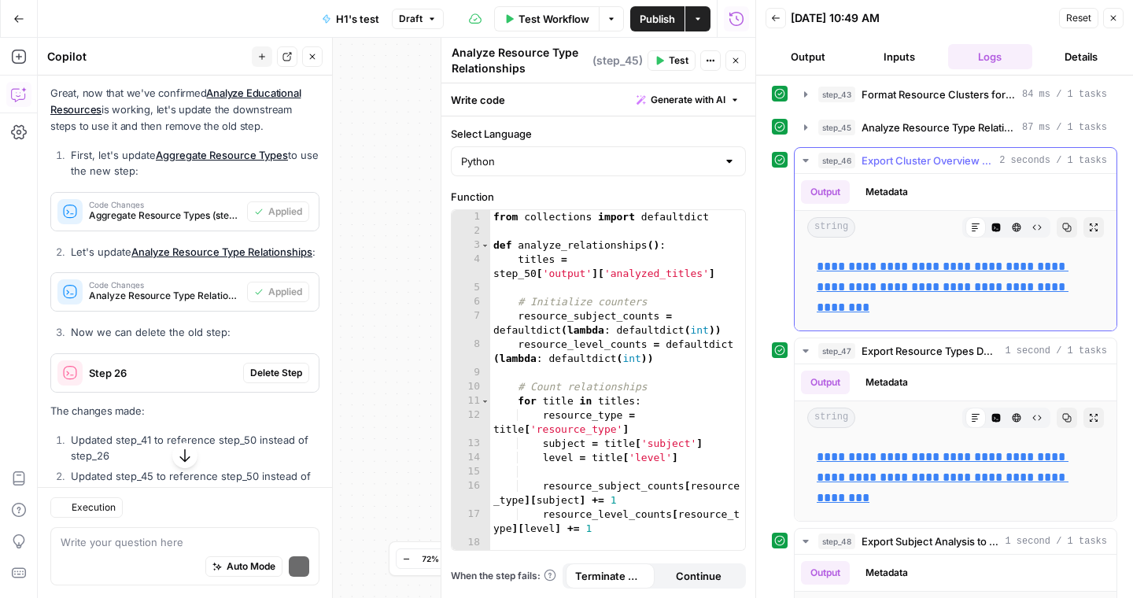
scroll to position [8180, 0]
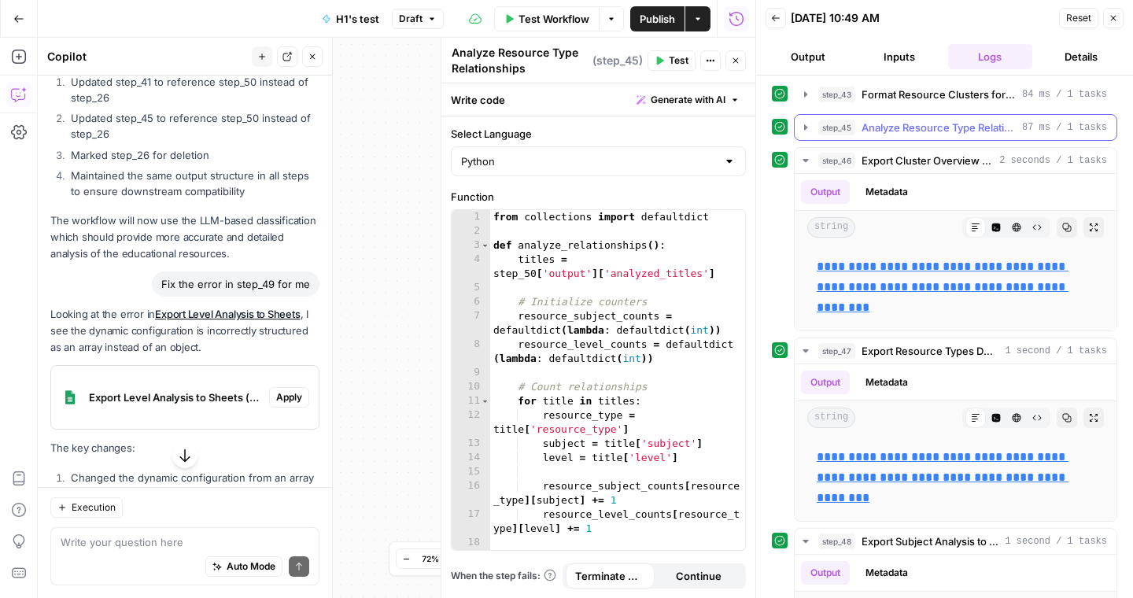
click at [802, 126] on icon "button" at bounding box center [805, 127] width 13 height 13
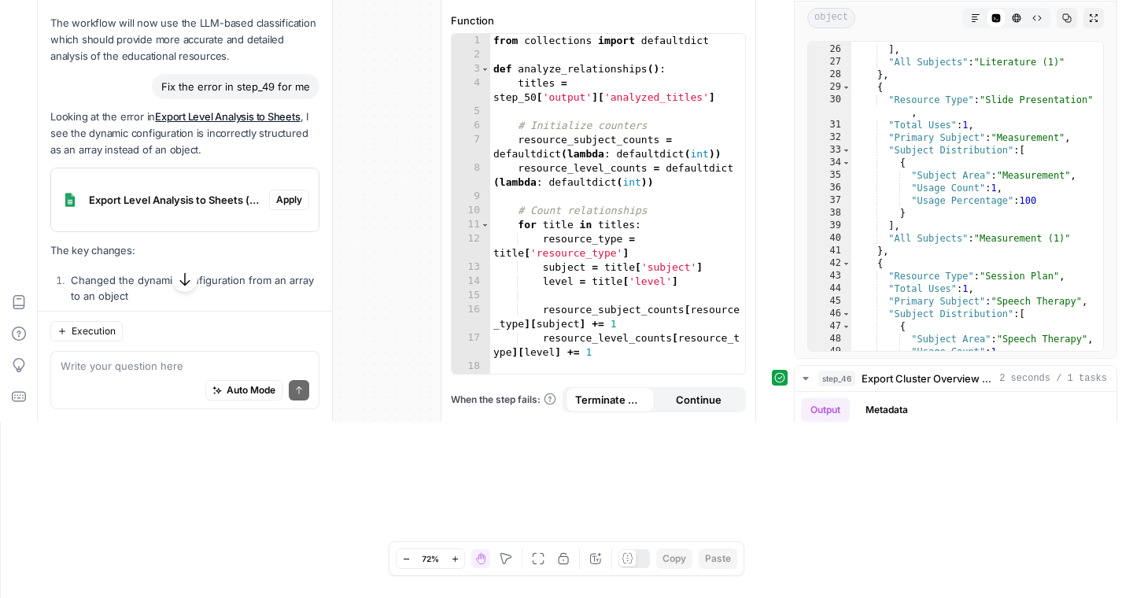
scroll to position [8111, 0]
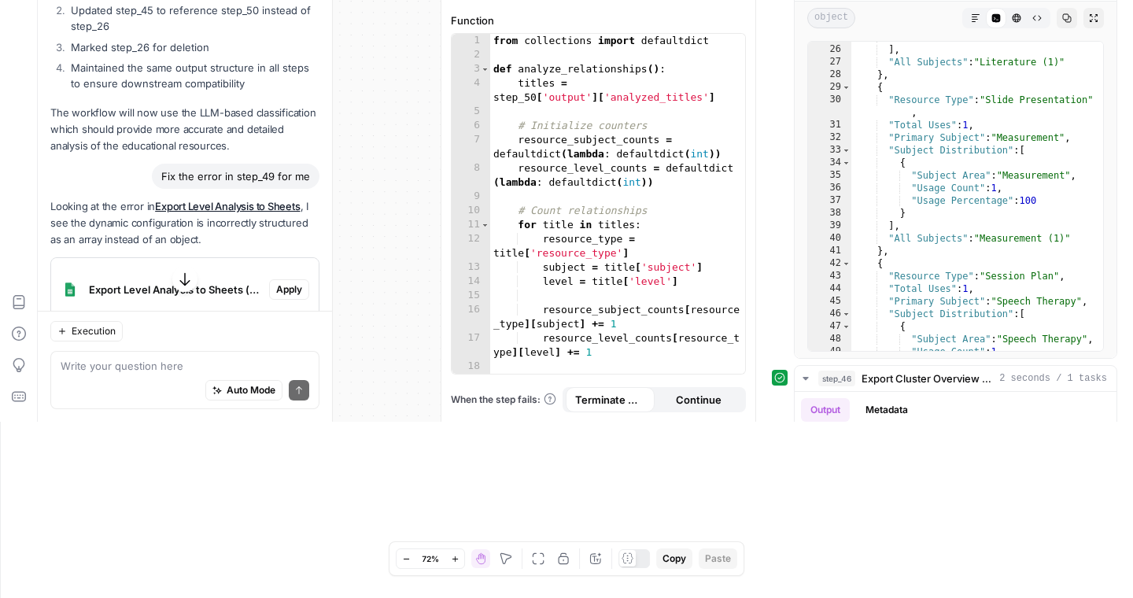
click at [286, 282] on span "Apply" at bounding box center [289, 289] width 26 height 14
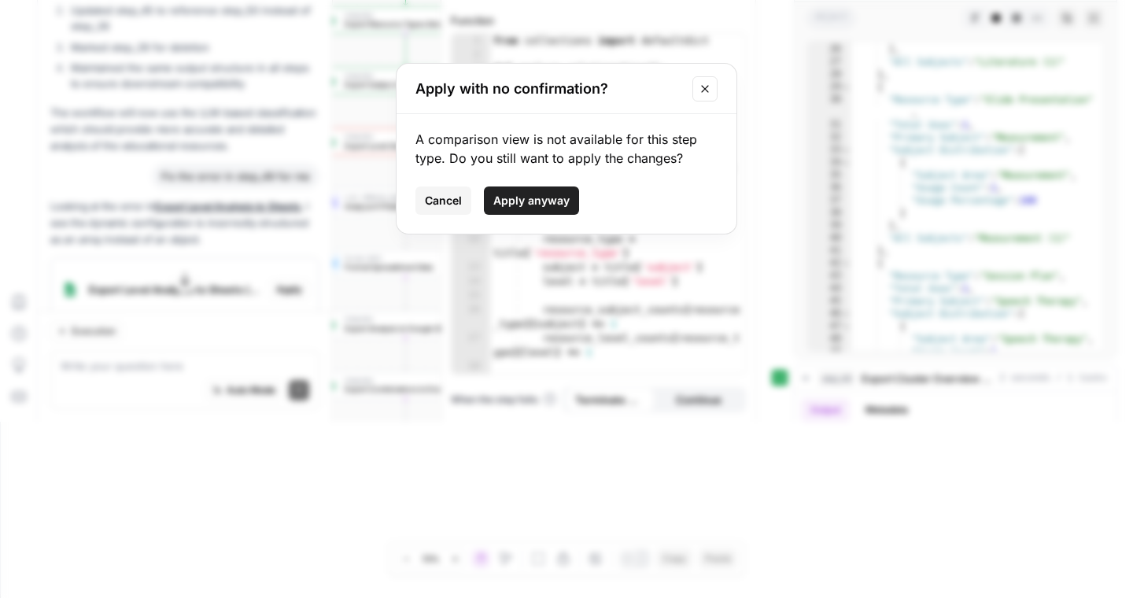
click at [537, 201] on span "Apply anyway" at bounding box center [531, 201] width 76 height 16
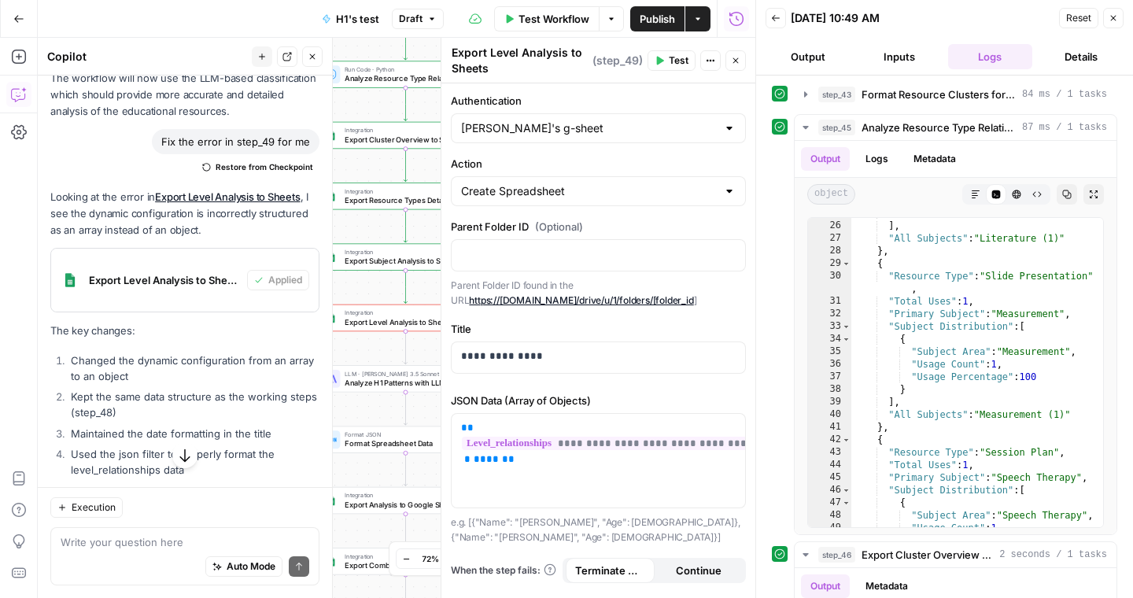
scroll to position [8361, 0]
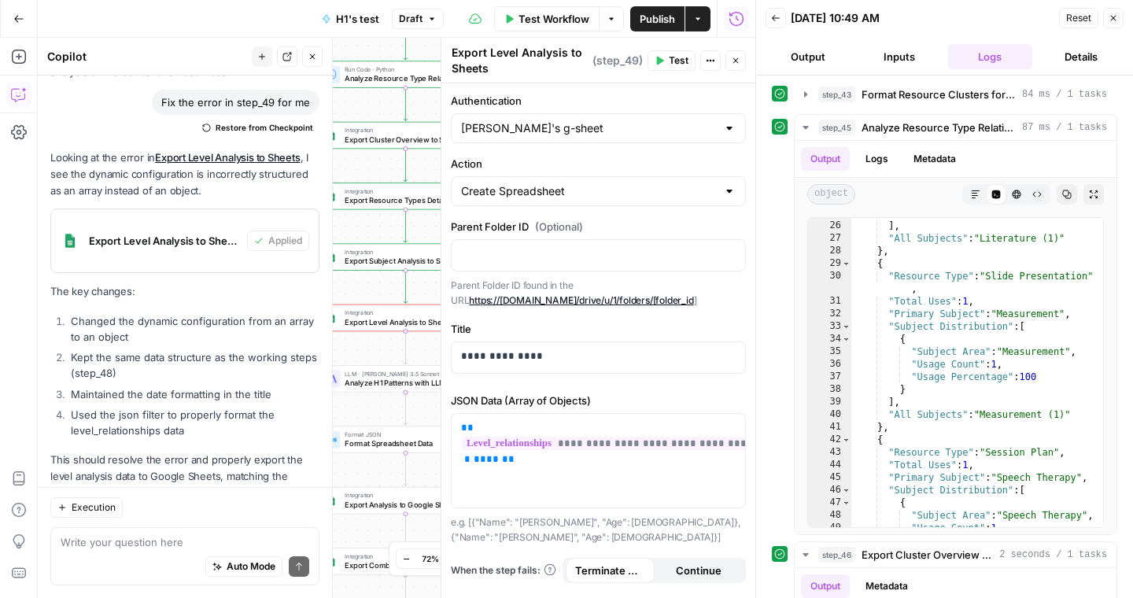
click at [680, 60] on span "Test" at bounding box center [679, 60] width 20 height 14
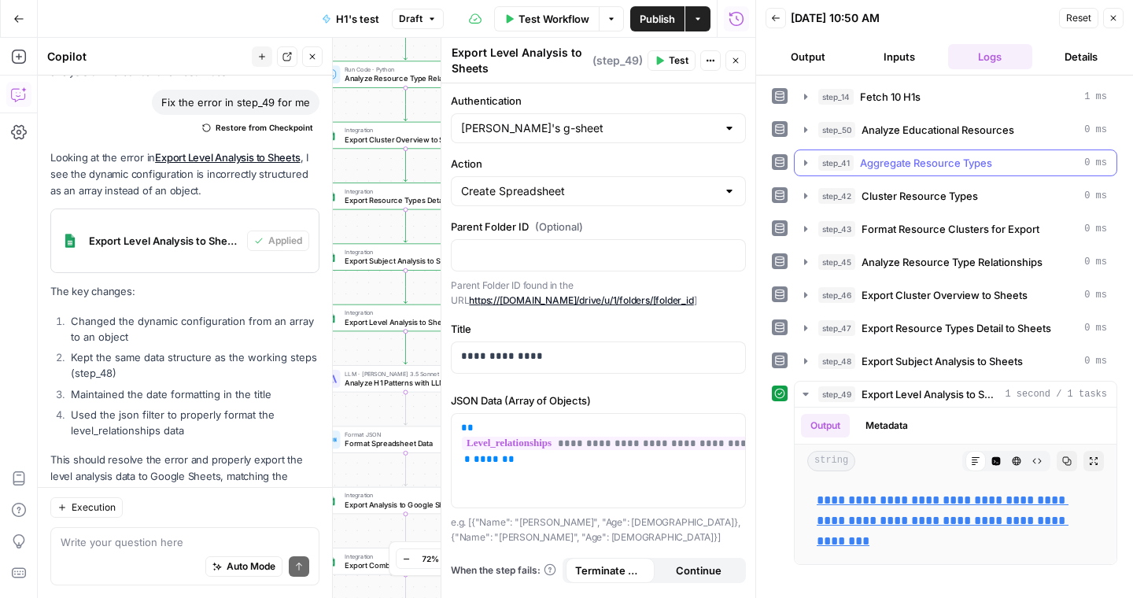
click at [801, 164] on icon "button" at bounding box center [805, 163] width 13 height 13
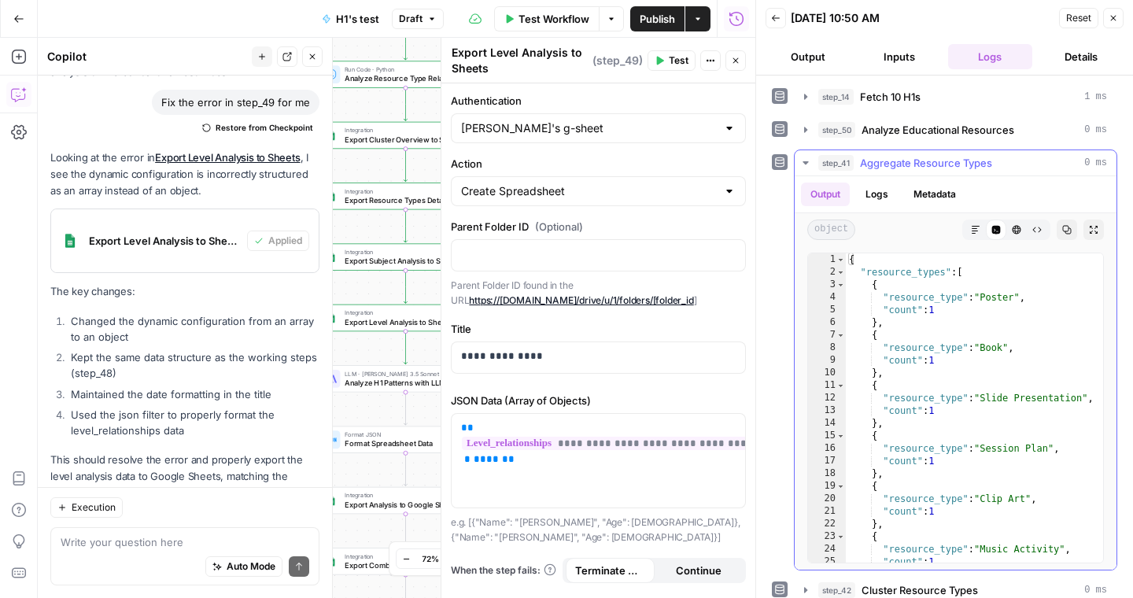
click at [801, 164] on icon "button" at bounding box center [805, 163] width 13 height 13
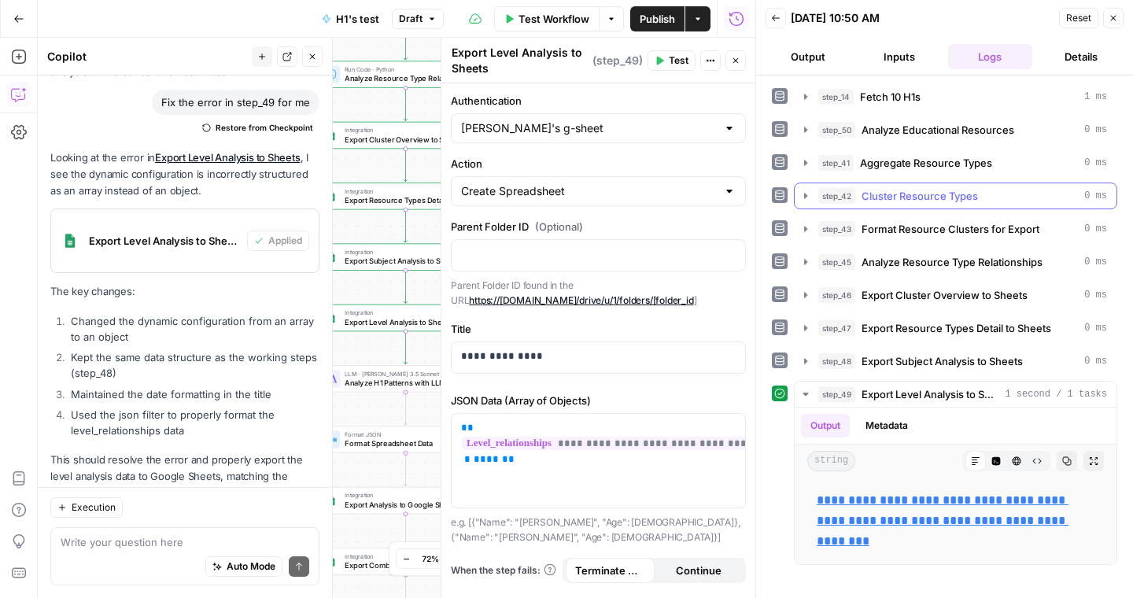
click at [802, 199] on icon "button" at bounding box center [805, 196] width 13 height 13
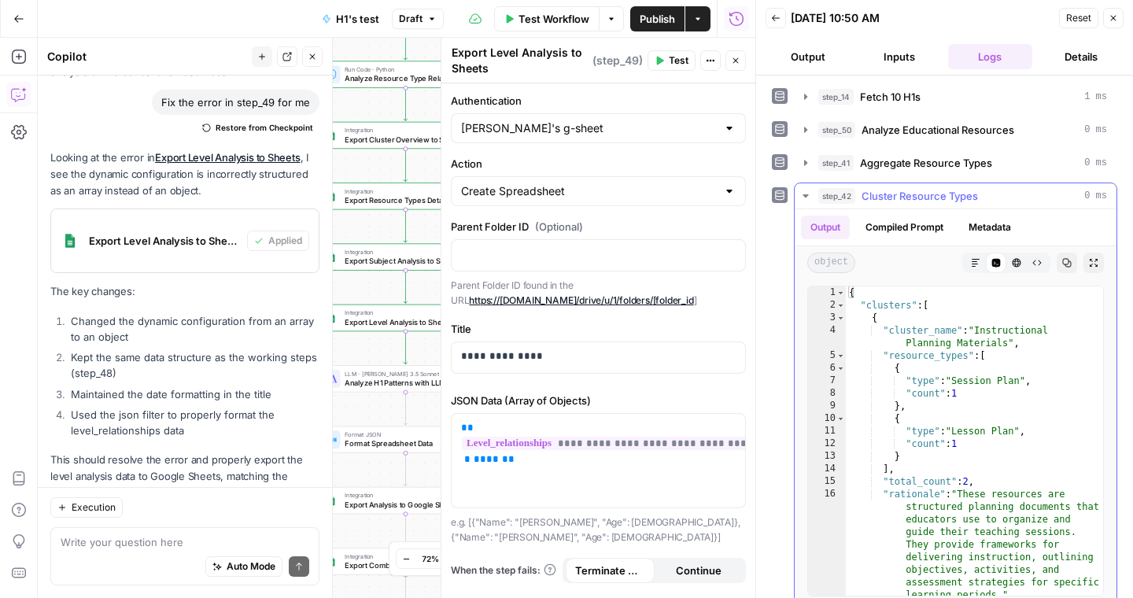
click at [802, 199] on icon "button" at bounding box center [805, 196] width 13 height 13
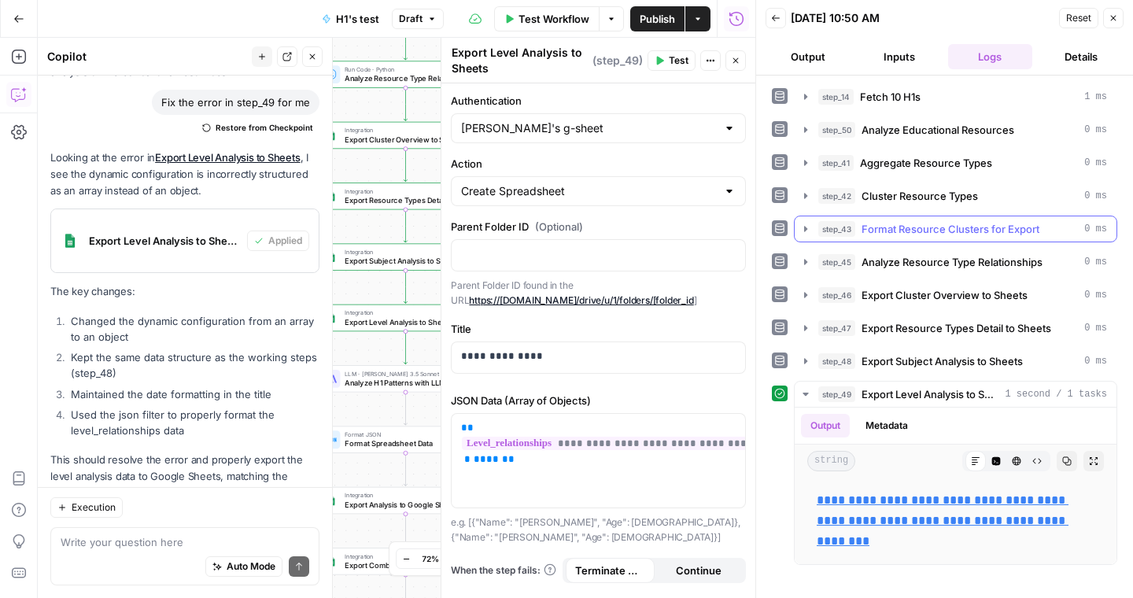
click at [802, 234] on icon "button" at bounding box center [805, 229] width 13 height 13
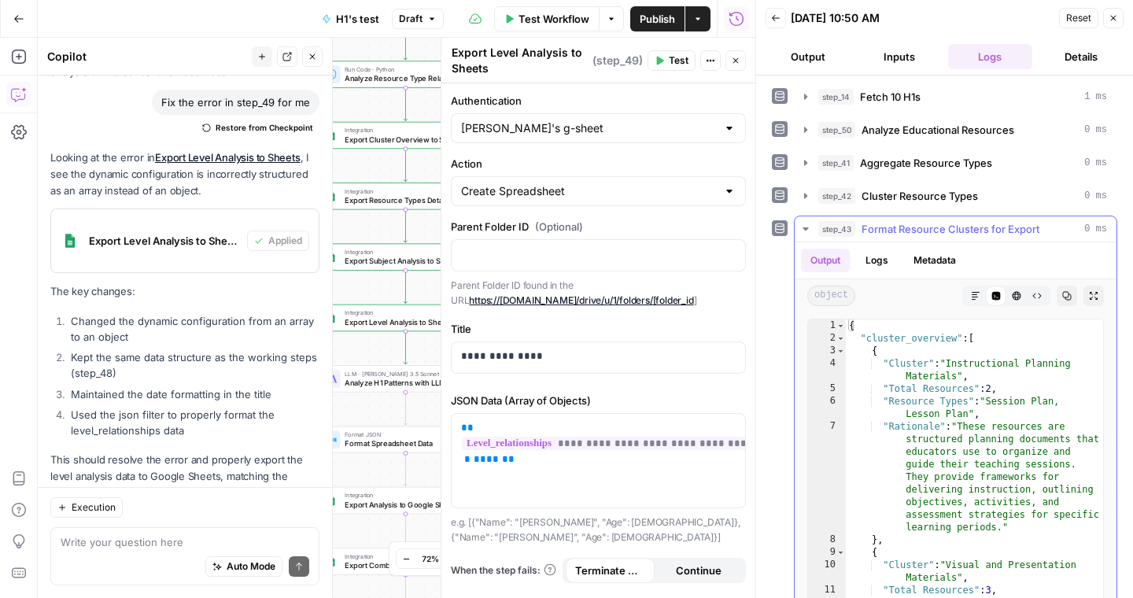
click at [802, 234] on icon "button" at bounding box center [805, 229] width 13 height 13
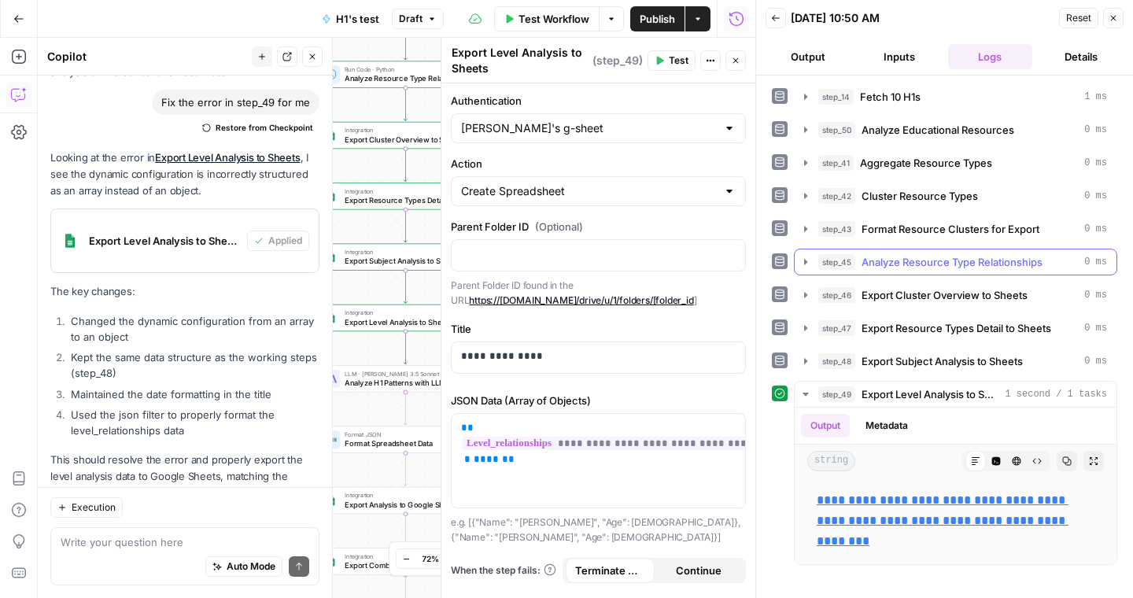
click at [806, 262] on icon "button" at bounding box center [805, 262] width 3 height 6
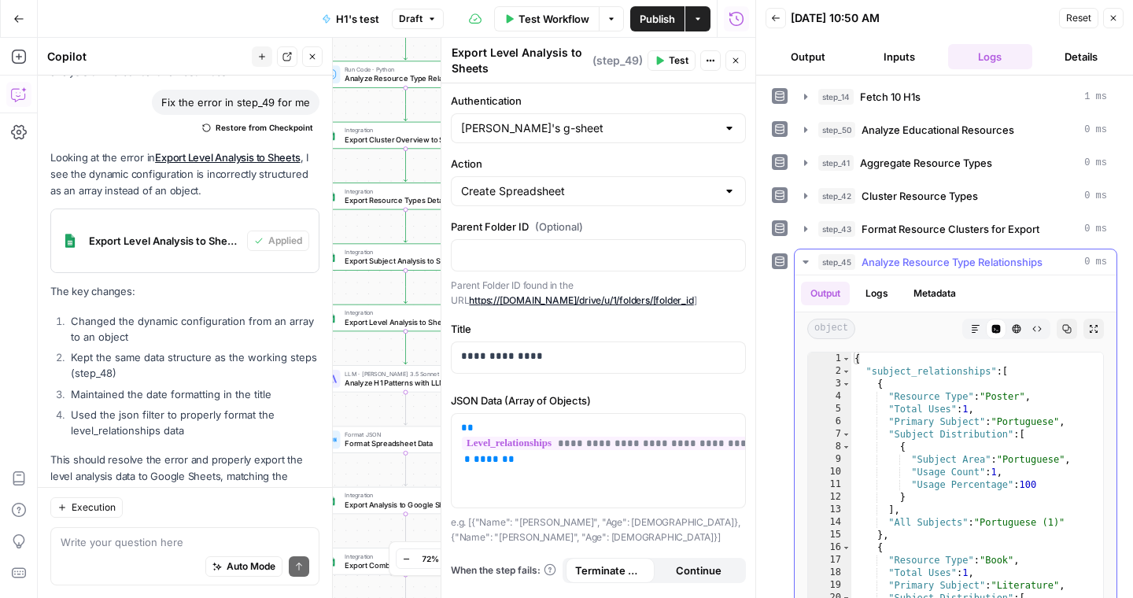
click at [806, 263] on icon "button" at bounding box center [805, 261] width 6 height 3
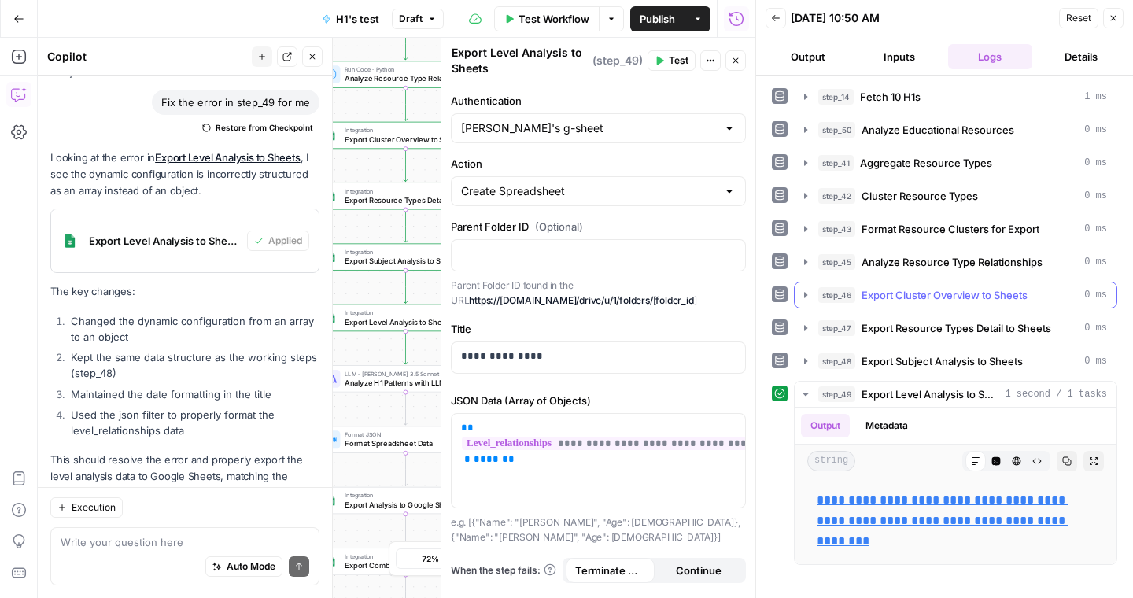
click at [811, 297] on icon "button" at bounding box center [805, 295] width 13 height 13
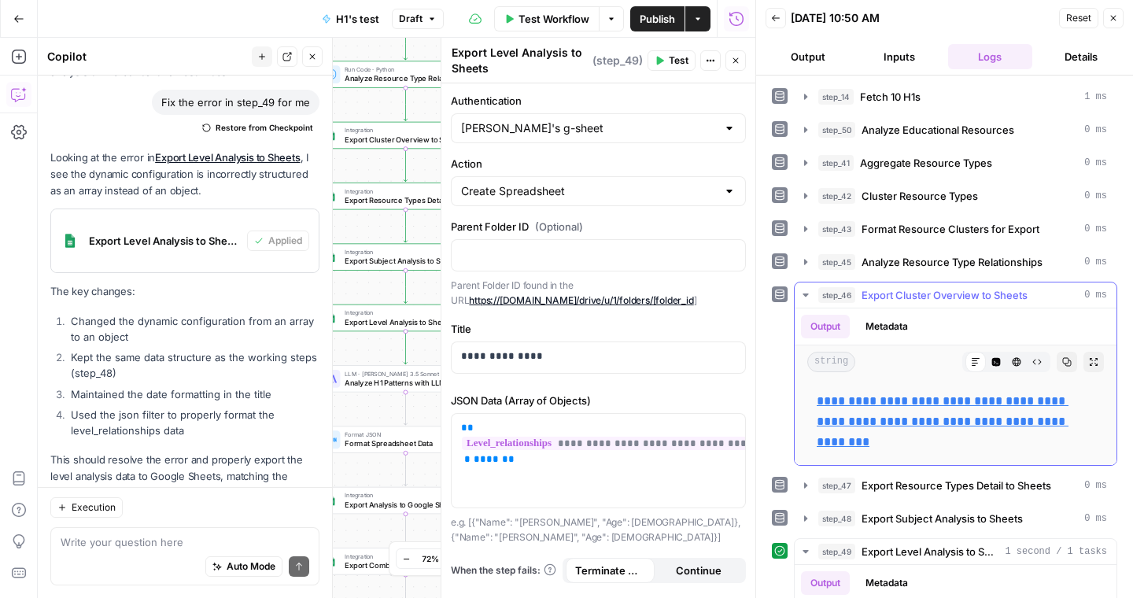
click at [859, 400] on link "**********" at bounding box center [943, 421] width 252 height 53
click at [802, 486] on icon "button" at bounding box center [805, 485] width 13 height 13
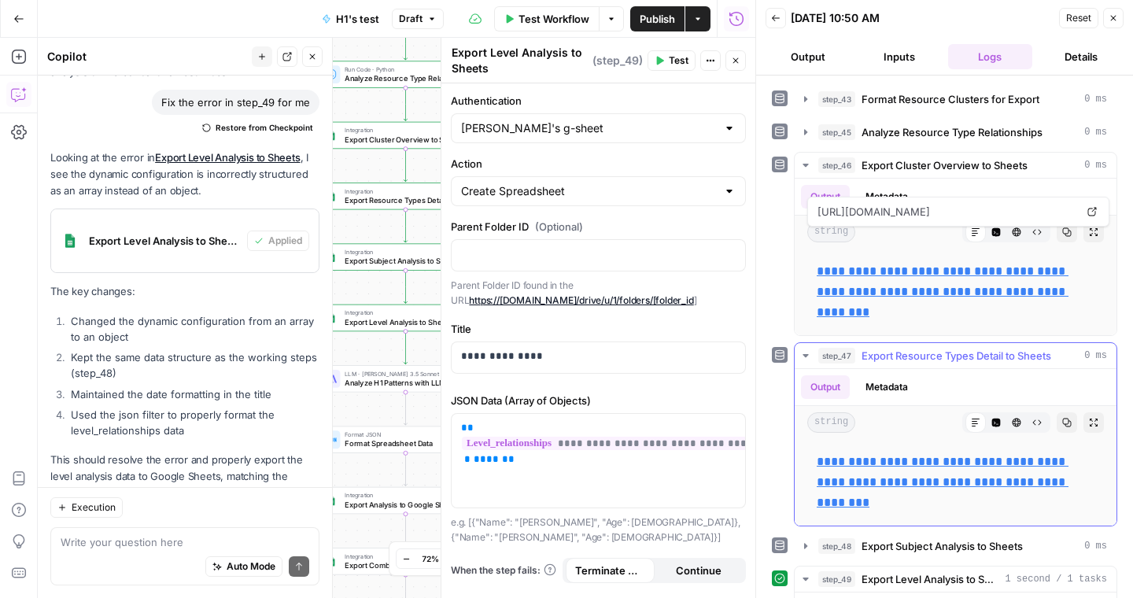
scroll to position [223, 0]
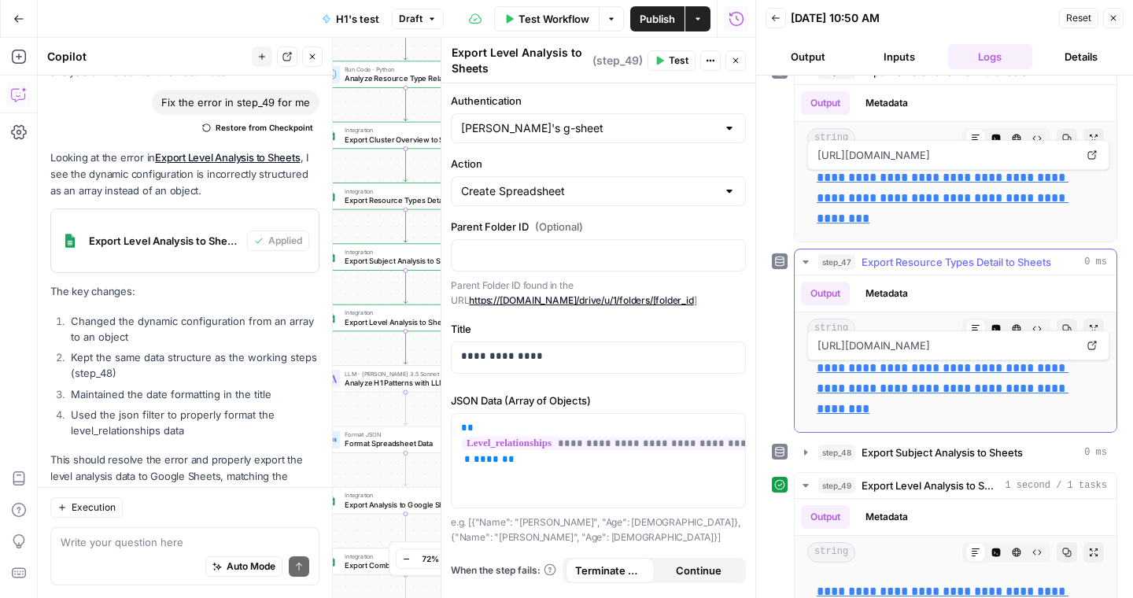
click at [857, 380] on p "**********" at bounding box center [956, 388] width 278 height 61
click at [857, 371] on link "**********" at bounding box center [943, 388] width 252 height 53
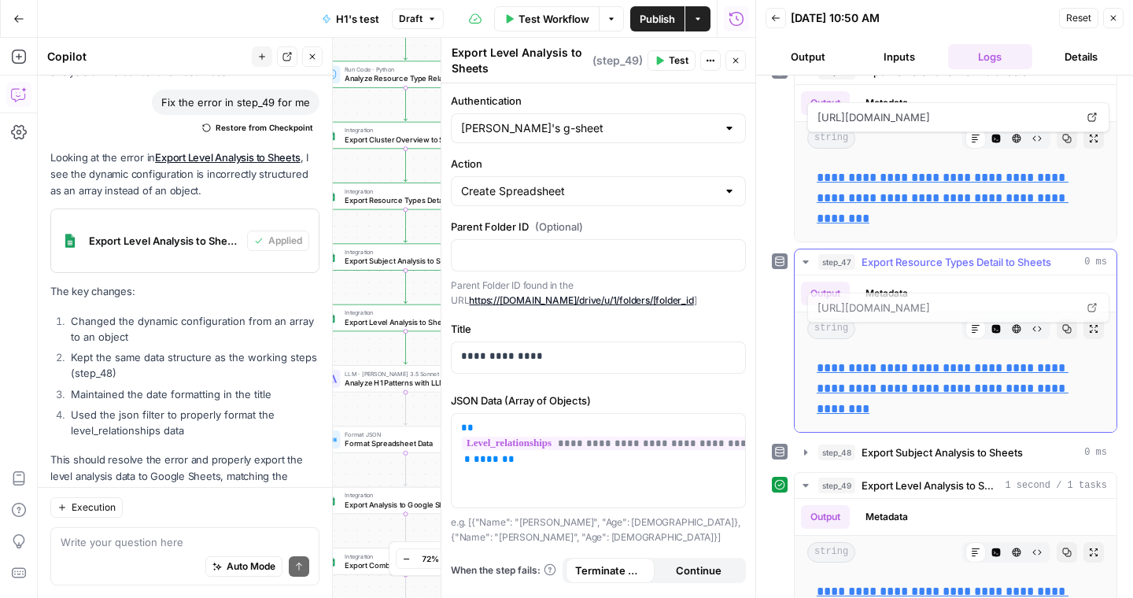
scroll to position [289, 0]
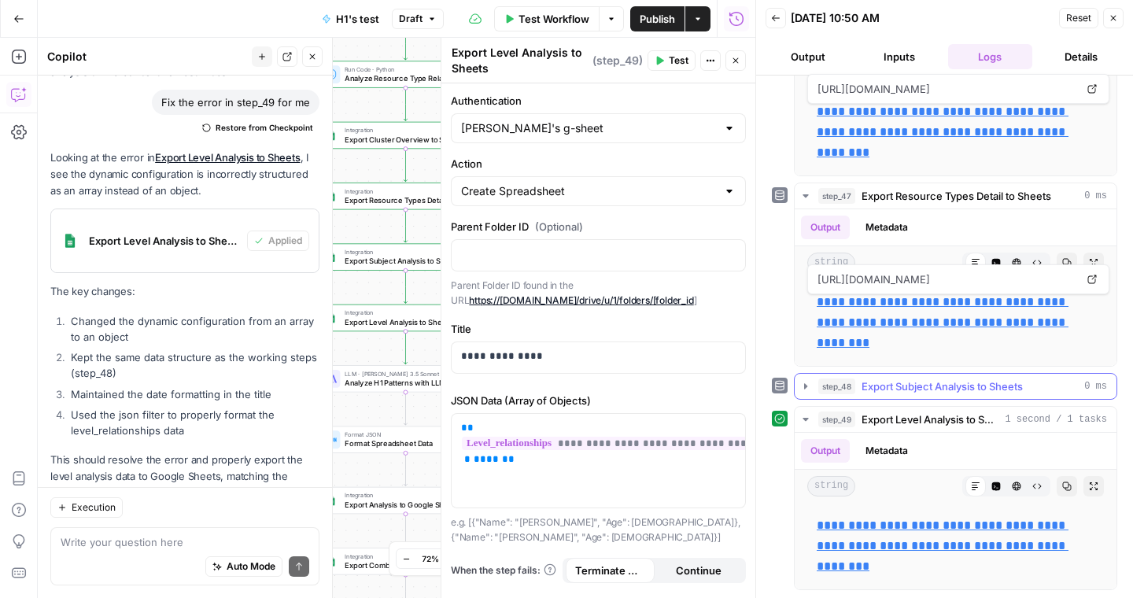
click at [806, 383] on icon "button" at bounding box center [805, 386] width 13 height 13
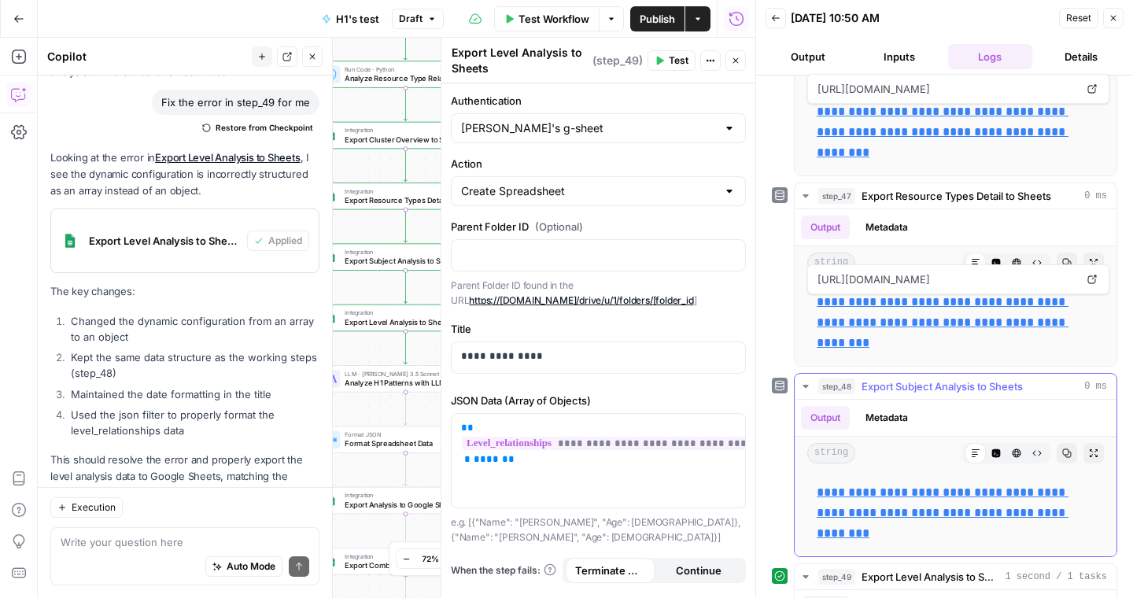
scroll to position [357, 0]
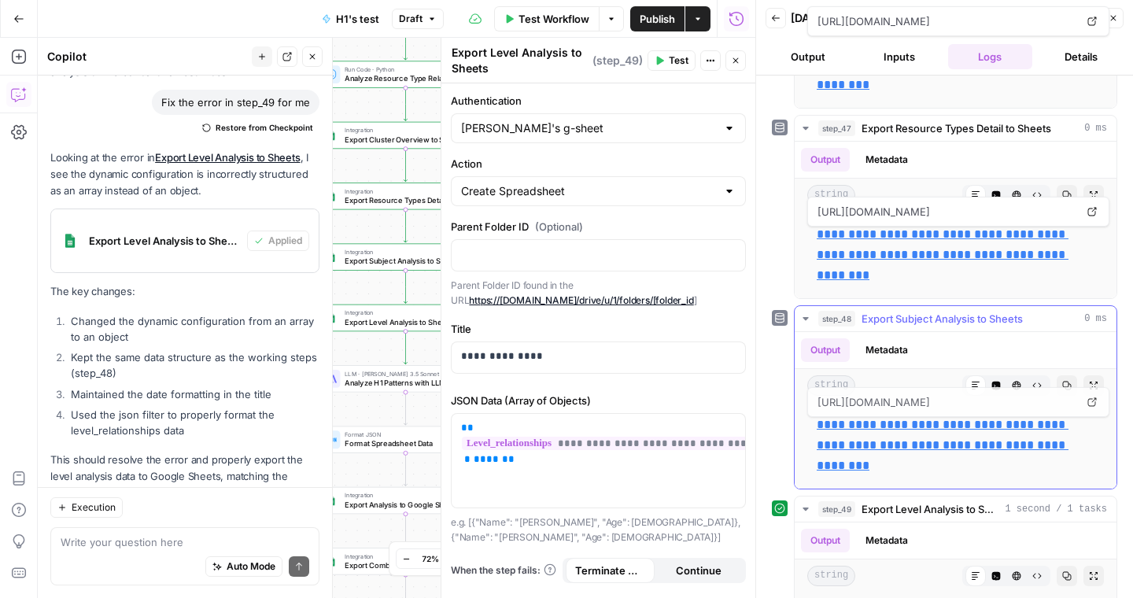
click at [836, 430] on link "**********" at bounding box center [943, 445] width 252 height 53
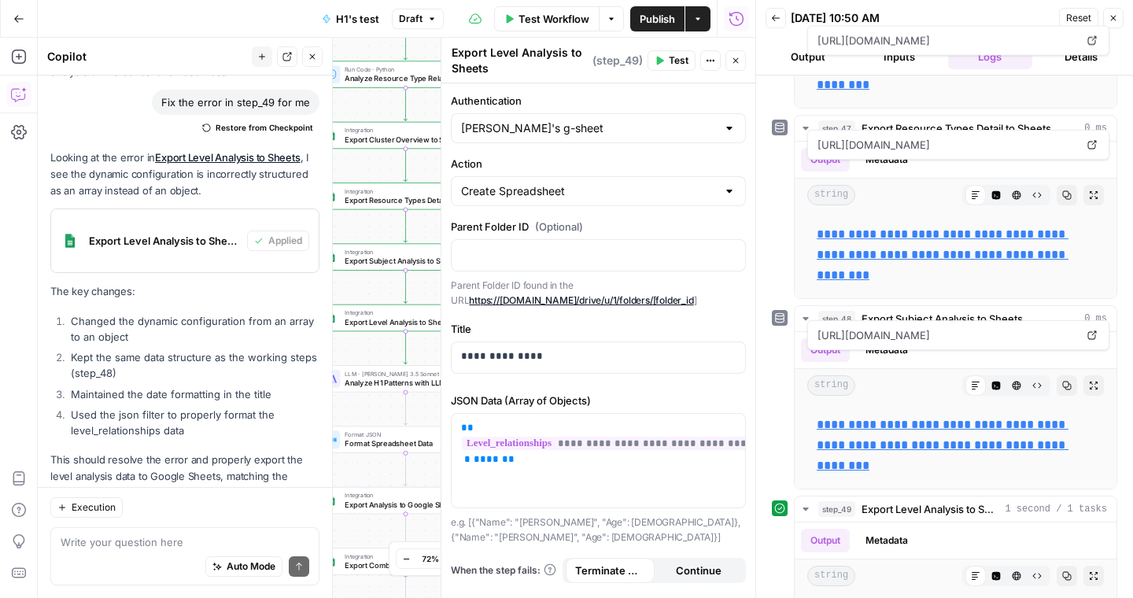
scroll to position [467, 0]
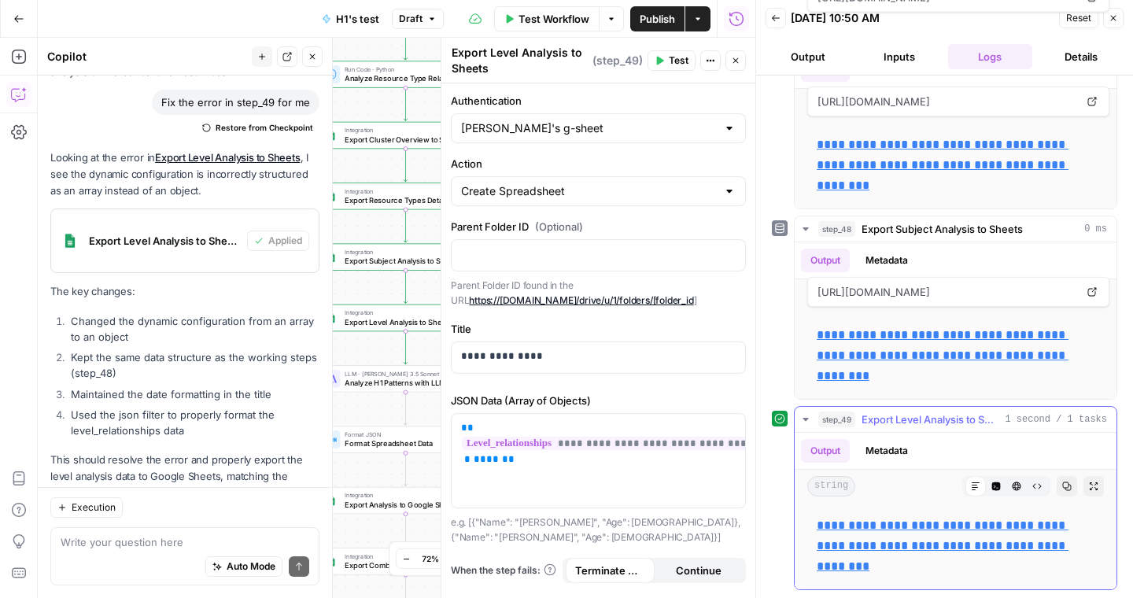
click at [877, 527] on link "**********" at bounding box center [943, 545] width 252 height 53
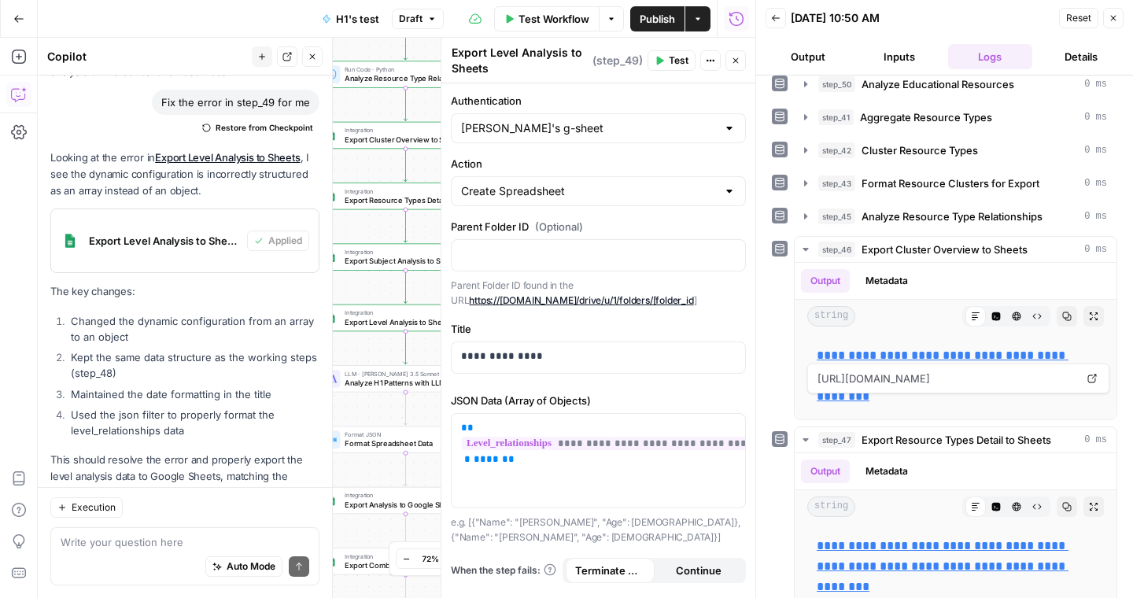
scroll to position [0, 0]
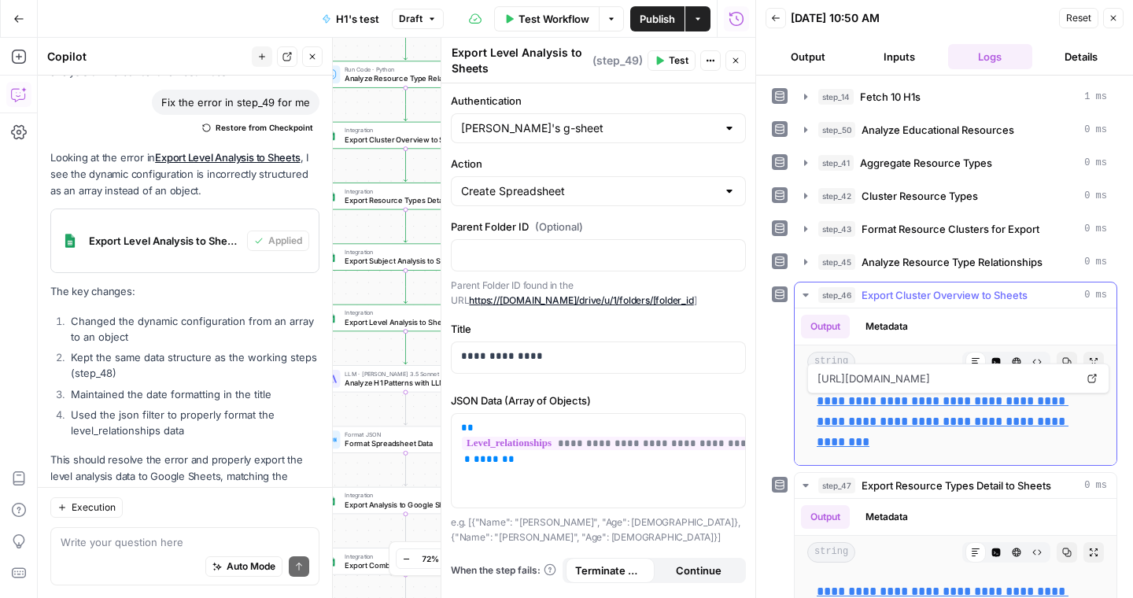
click at [806, 292] on icon "button" at bounding box center [805, 295] width 13 height 13
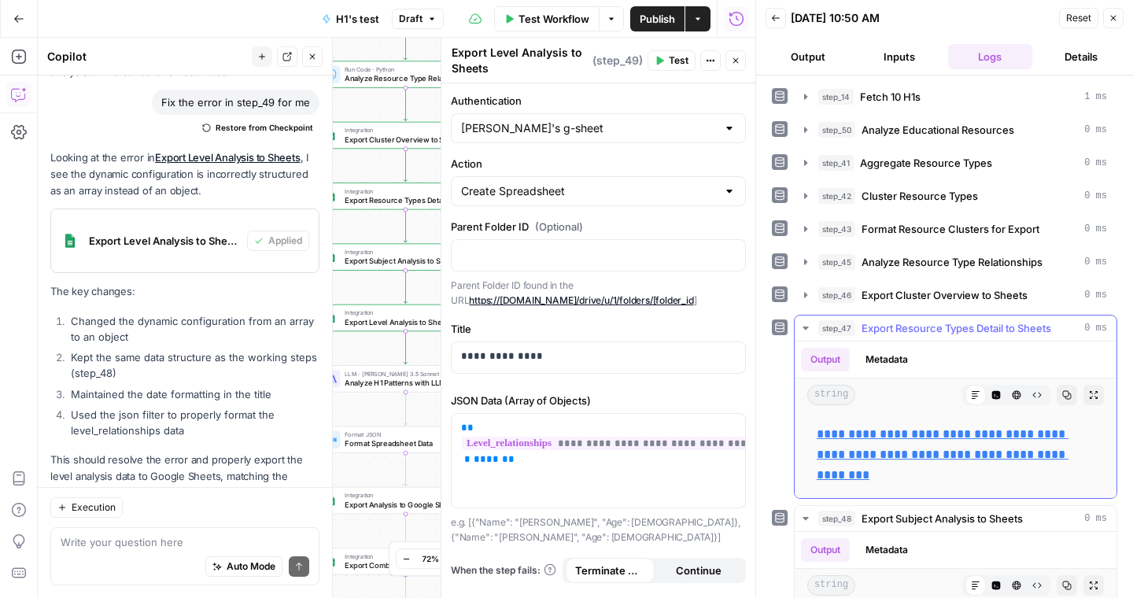
click at [807, 326] on icon "button" at bounding box center [805, 327] width 6 height 3
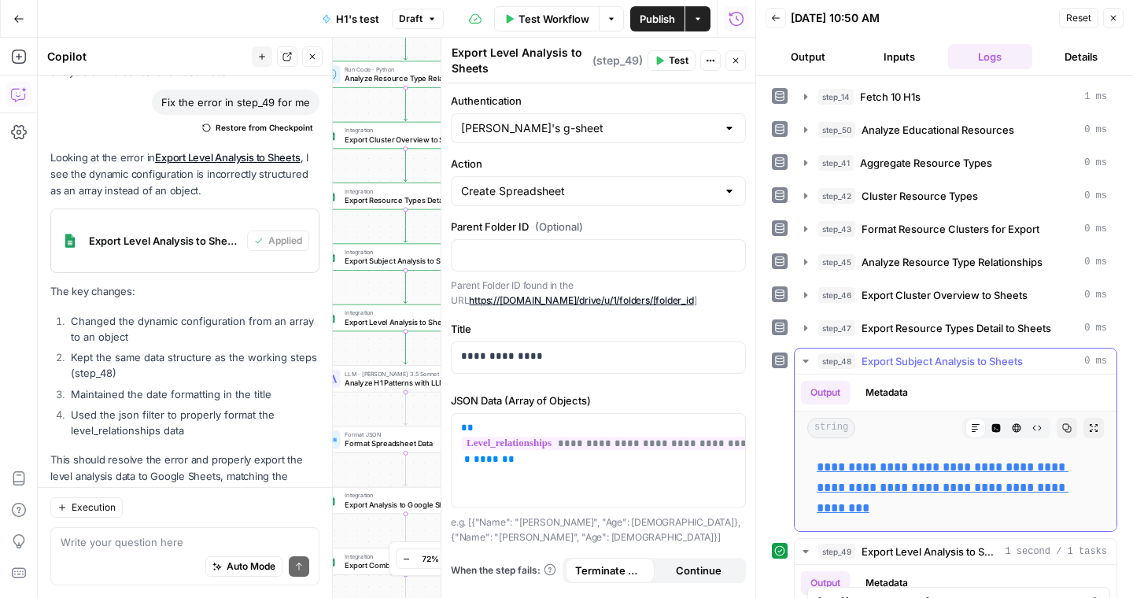
click at [805, 361] on icon "button" at bounding box center [805, 361] width 6 height 3
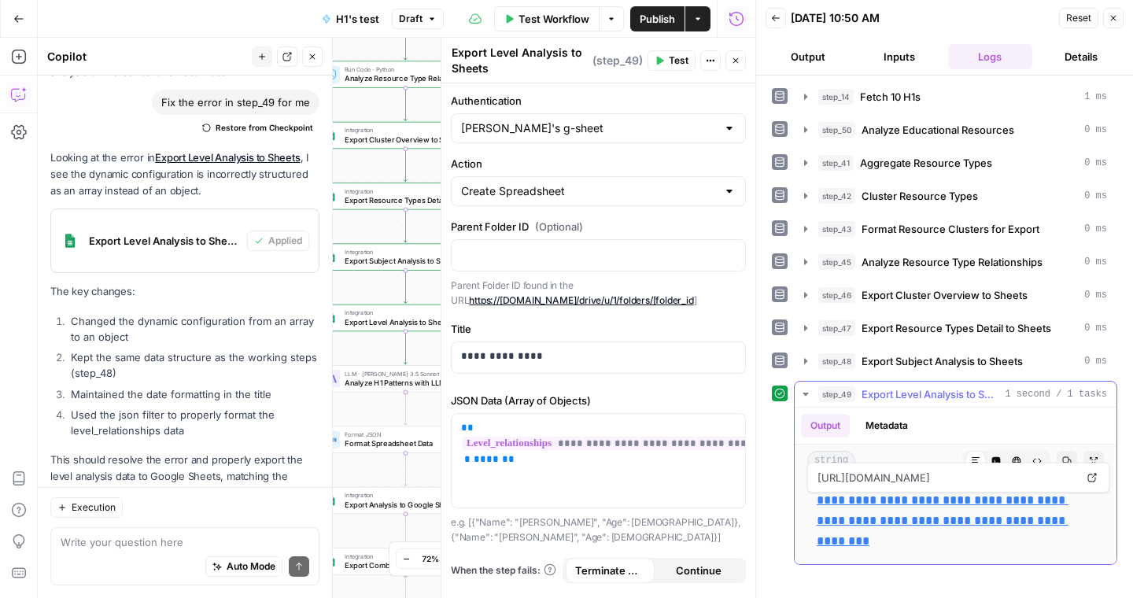
click at [805, 392] on icon "button" at bounding box center [805, 394] width 13 height 13
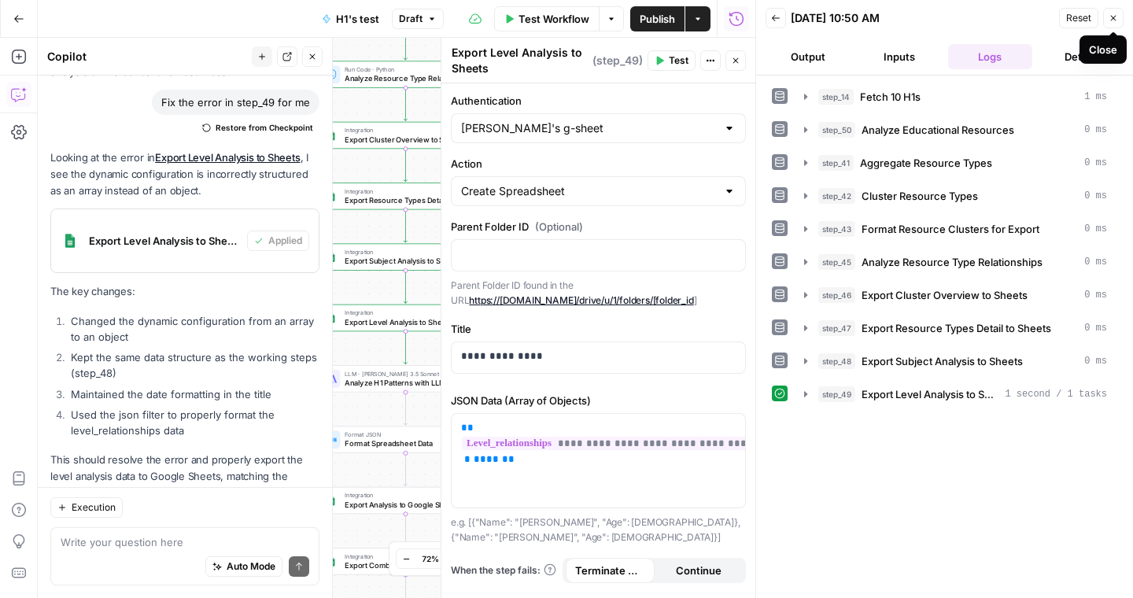
click at [1115, 19] on icon "button" at bounding box center [1114, 19] width 6 height 6
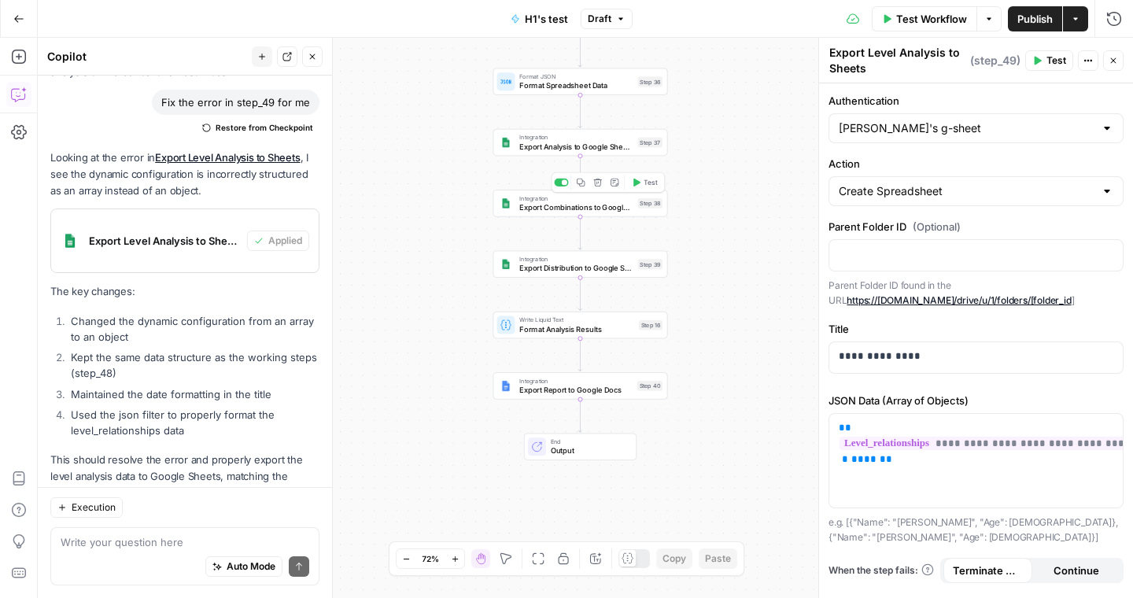
click at [538, 210] on span "Export Combinations to Google Sheets" at bounding box center [576, 206] width 114 height 11
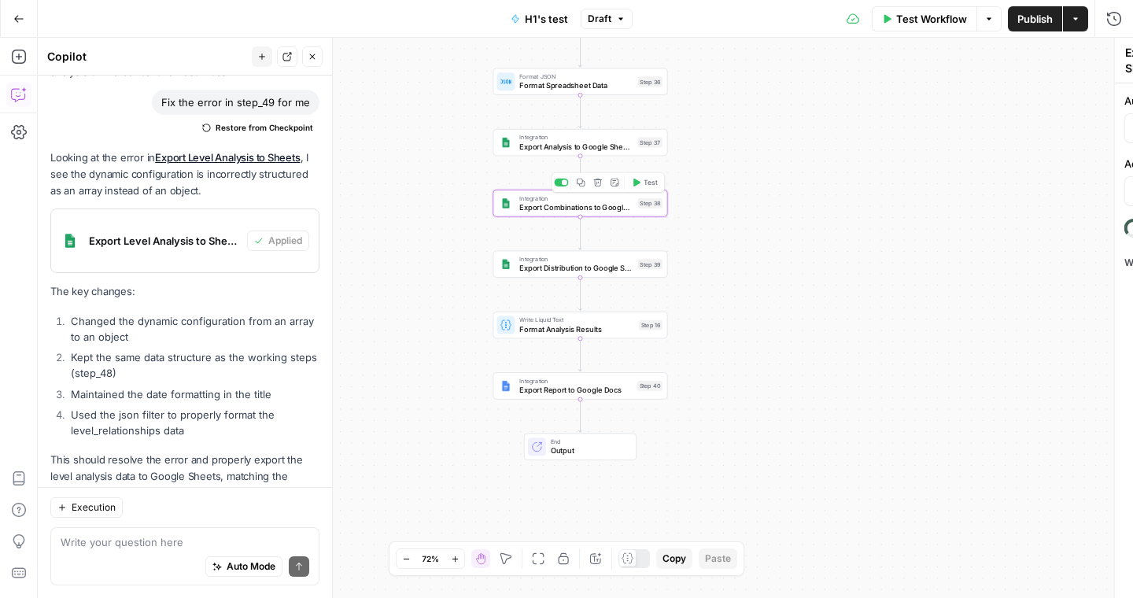
type textarea "Export Combinations to Google Sheets"
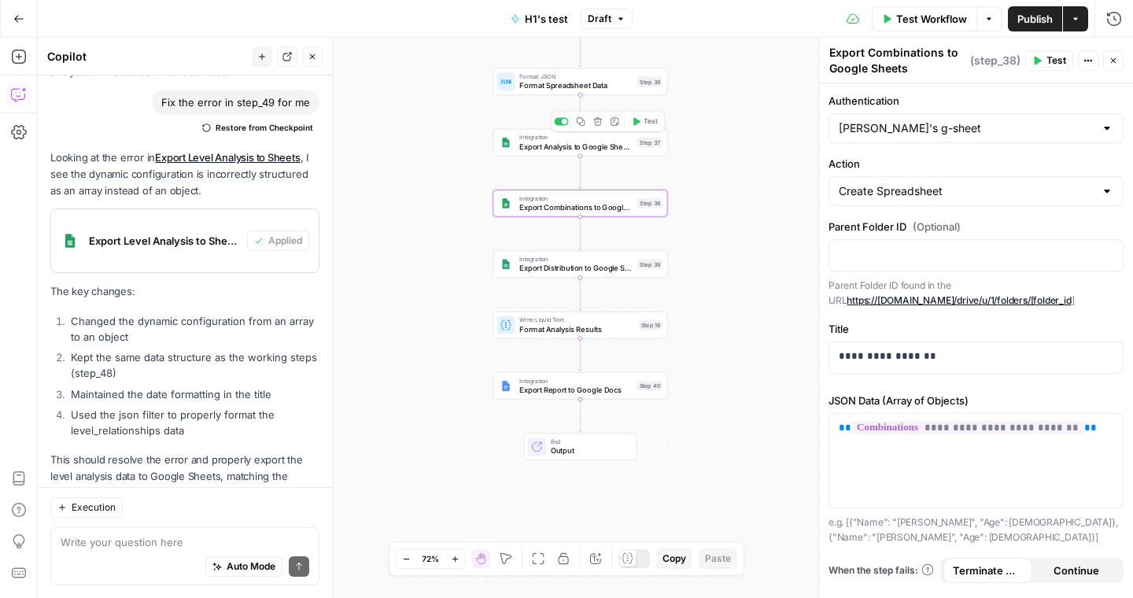
click at [538, 153] on div "Integration Export Analysis to Google Sheets Step 37 Copy step Delete step Add …" at bounding box center [579, 142] width 175 height 27
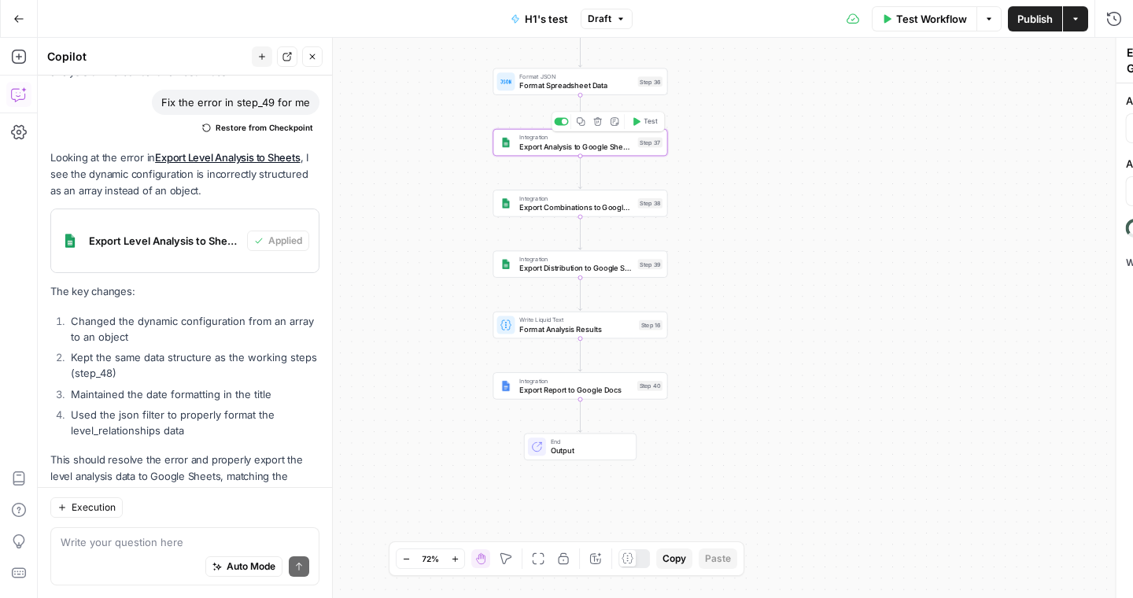
type textarea "Export Analysis to Google Sheets"
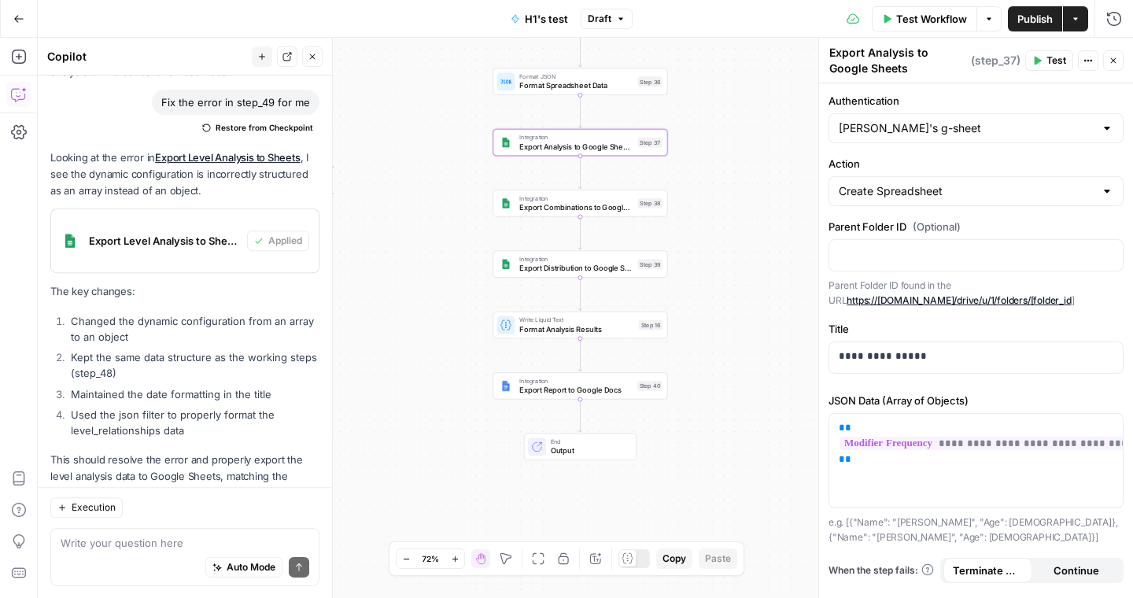
scroll to position [8361, 0]
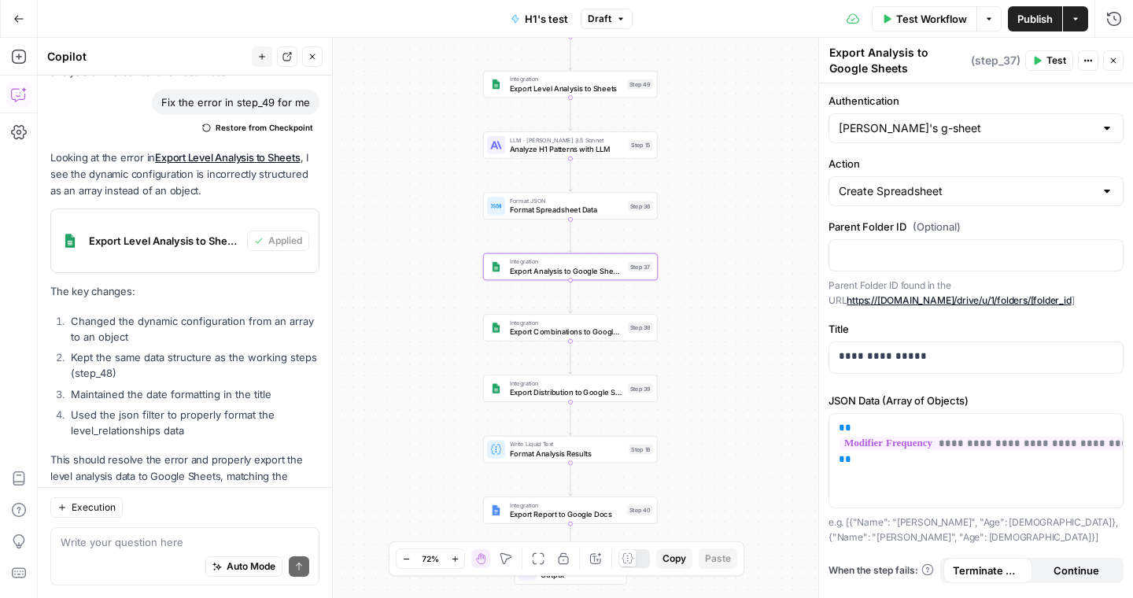
click at [1112, 62] on icon "button" at bounding box center [1114, 61] width 6 height 6
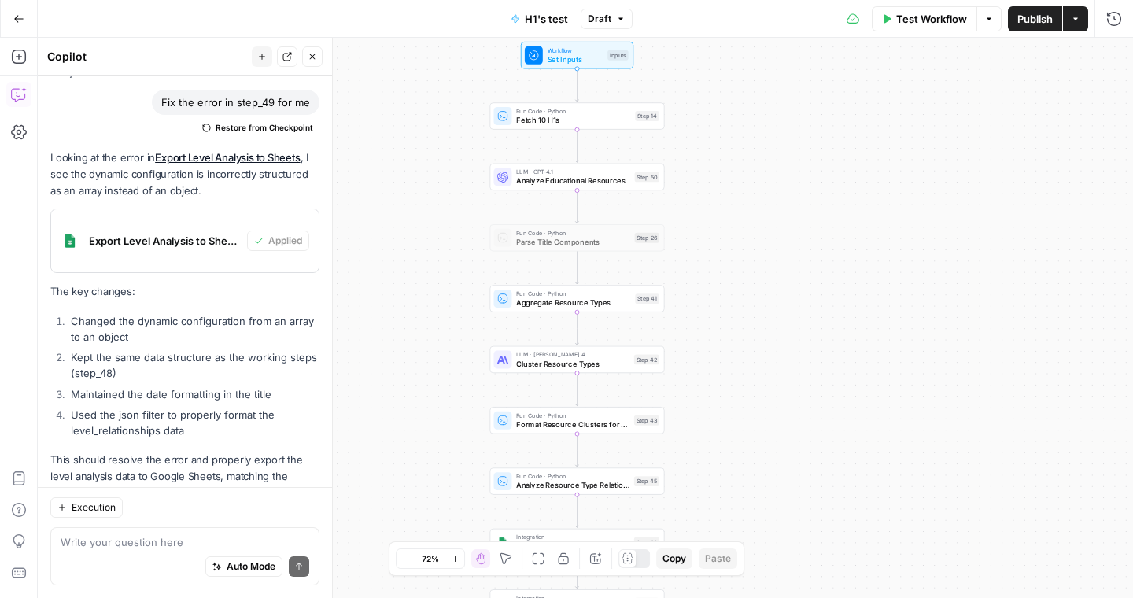
click at [990, 23] on button "Options" at bounding box center [988, 18] width 25 height 25
click at [942, 87] on button "View Last Test" at bounding box center [939, 78] width 105 height 22
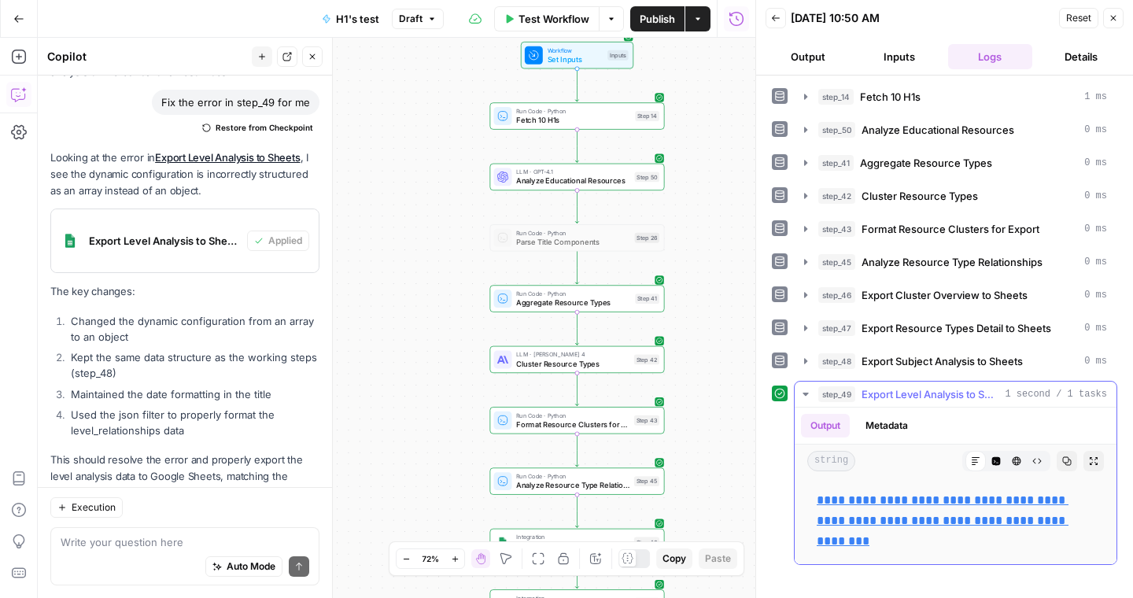
click at [803, 393] on icon "button" at bounding box center [805, 394] width 6 height 3
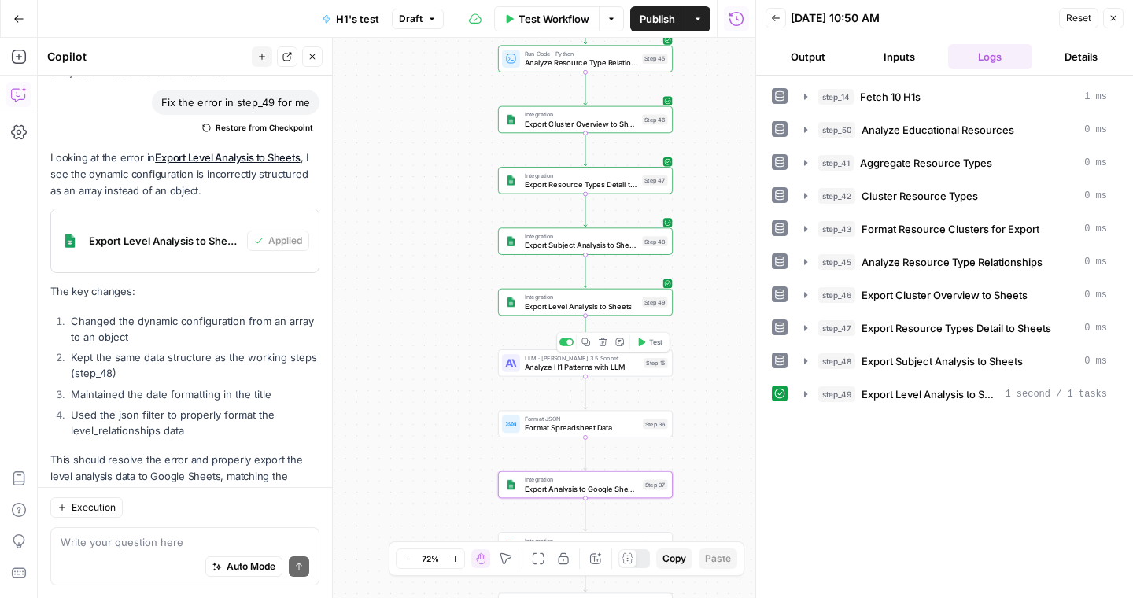
click at [643, 347] on button "Test" at bounding box center [649, 342] width 35 height 15
click at [92, 538] on textarea at bounding box center [185, 542] width 249 height 16
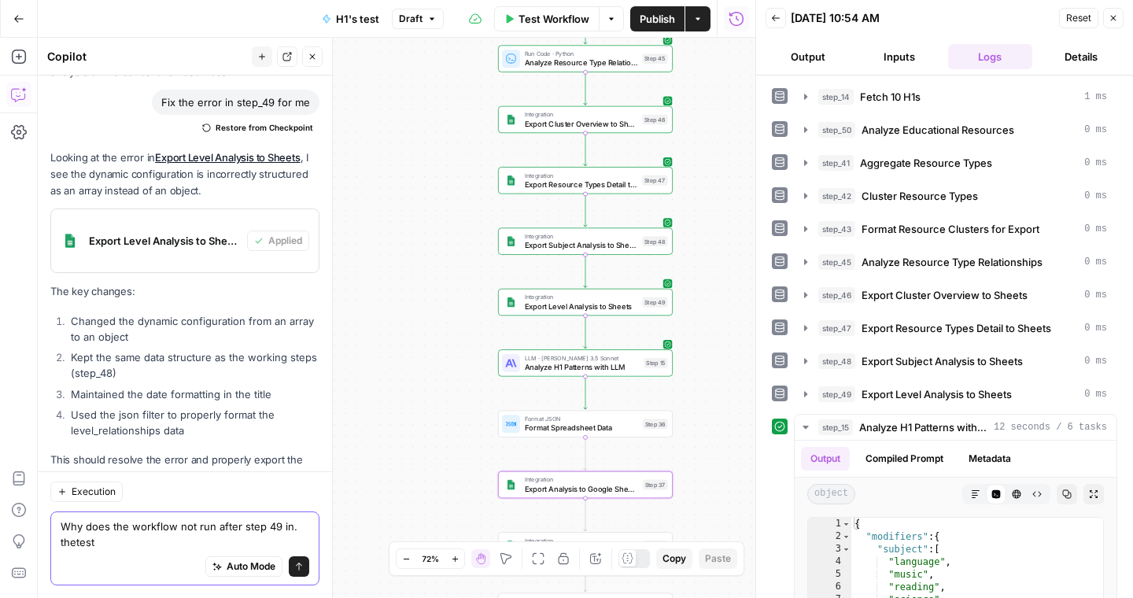
scroll to position [8377, 0]
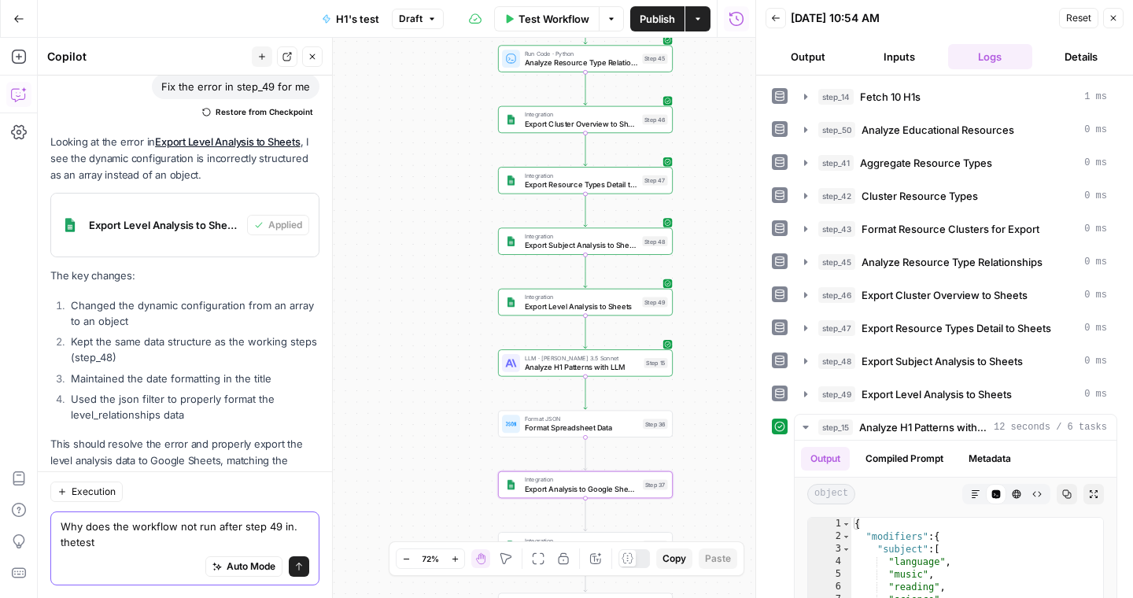
click at [76, 540] on textarea "Why does the workflow not run after step 49 in. thetest" at bounding box center [185, 533] width 249 height 31
type textarea "Why does the workflow not run after step 49 in. the test"
click at [296, 566] on icon "submit" at bounding box center [299, 566] width 6 height 8
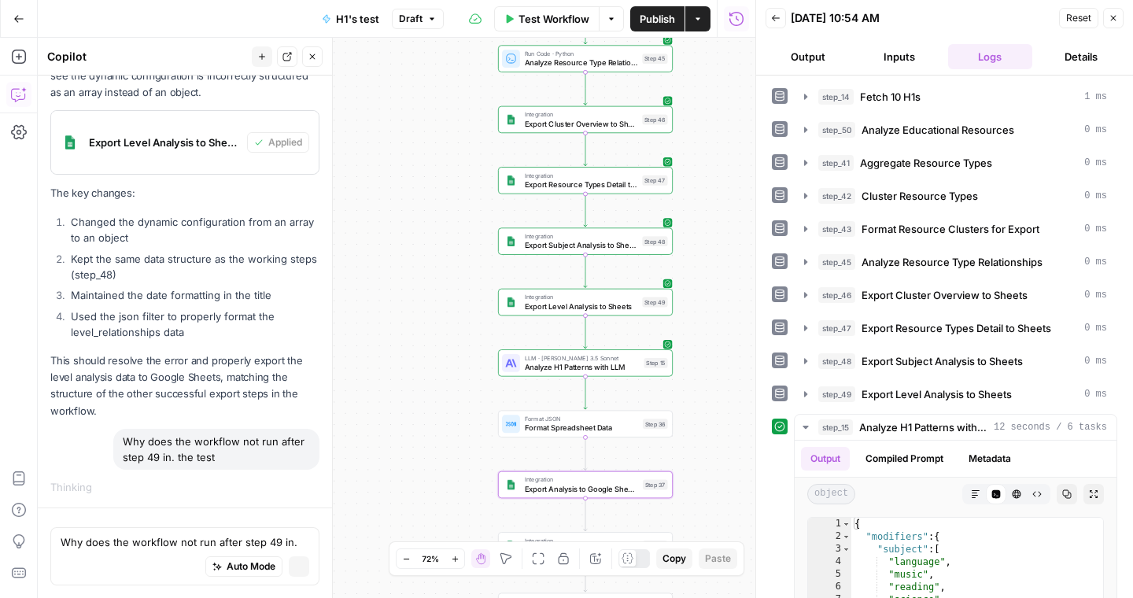
scroll to position [8007, 0]
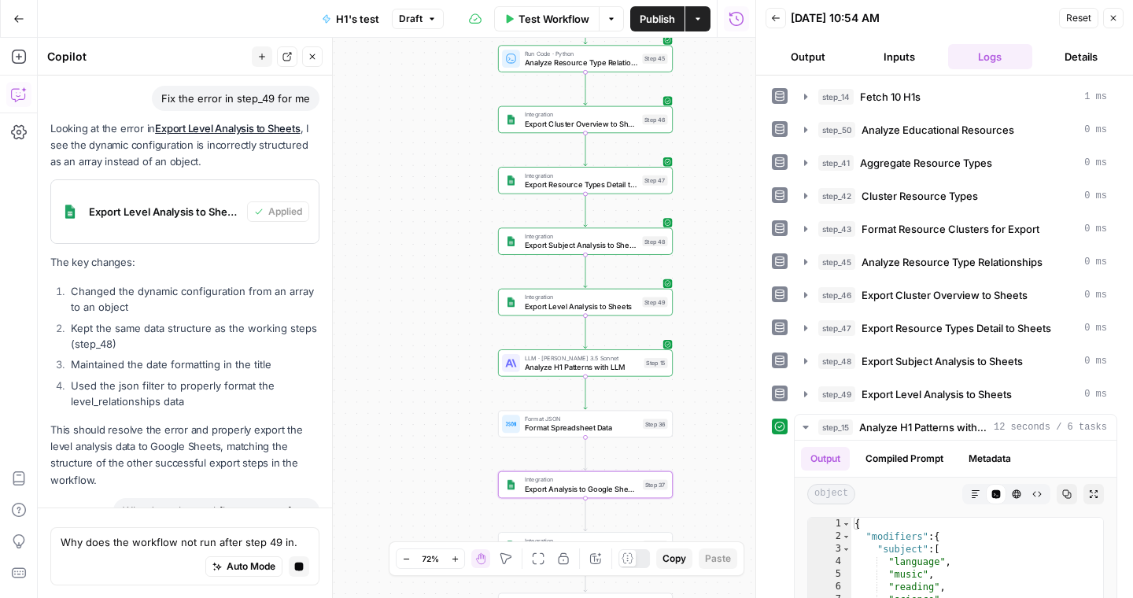
click at [810, 56] on button "Output" at bounding box center [807, 56] width 85 height 25
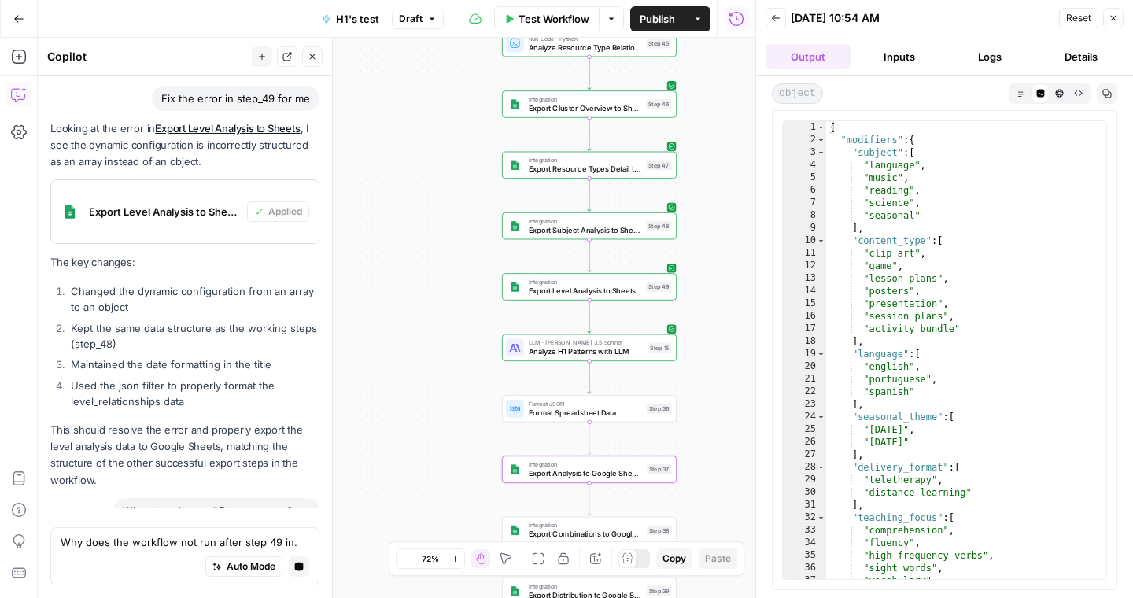
click at [780, 18] on span "Back" at bounding box center [780, 18] width 1 height 1
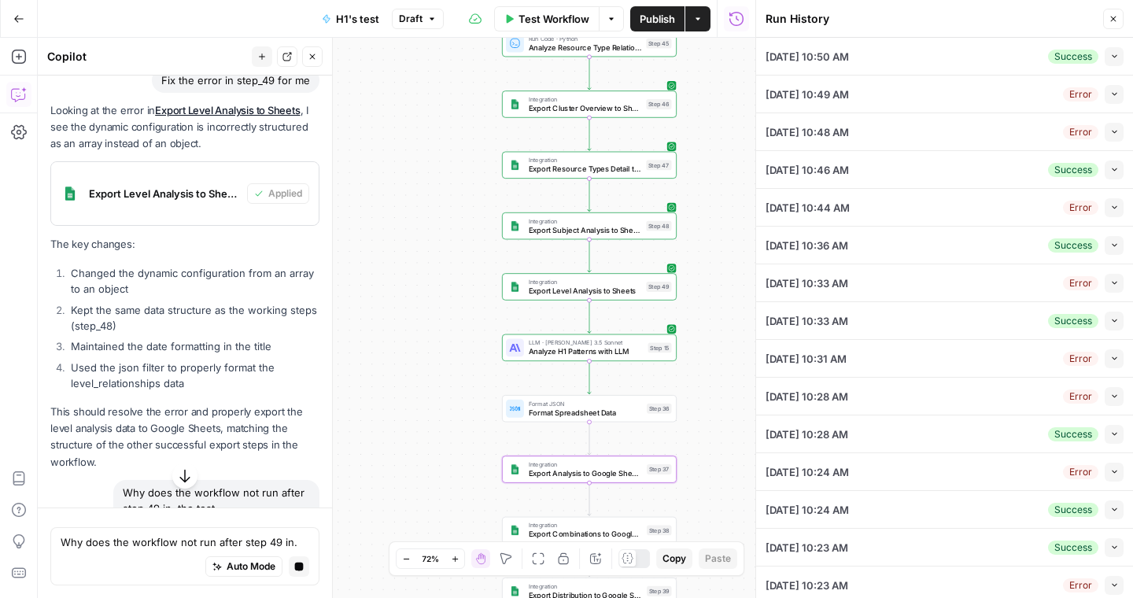
scroll to position [8042, 0]
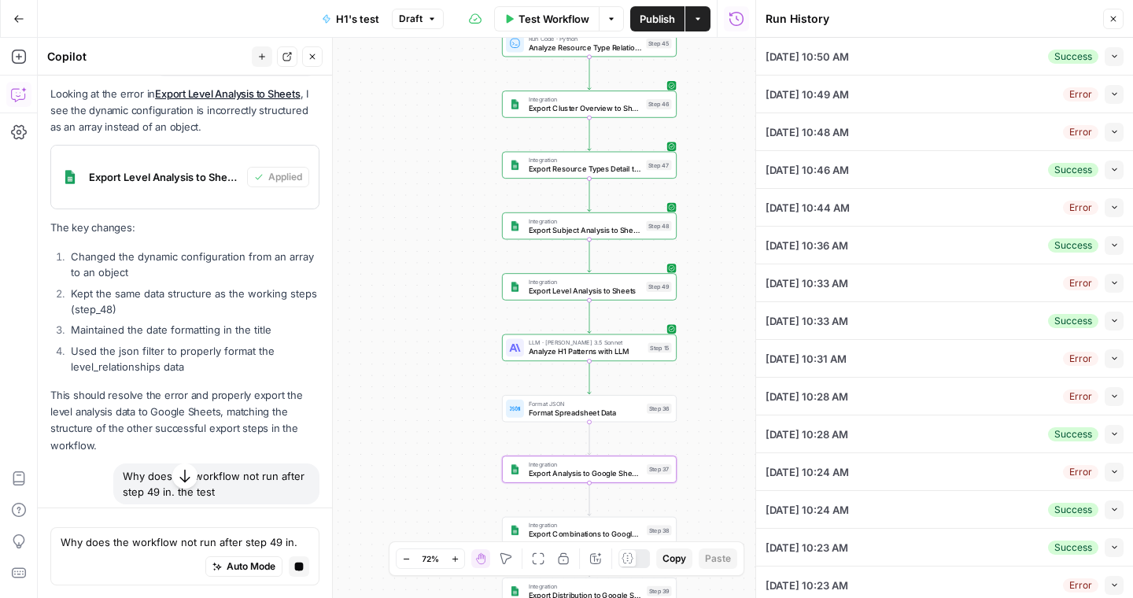
click at [662, 17] on span "Publish" at bounding box center [657, 19] width 35 height 16
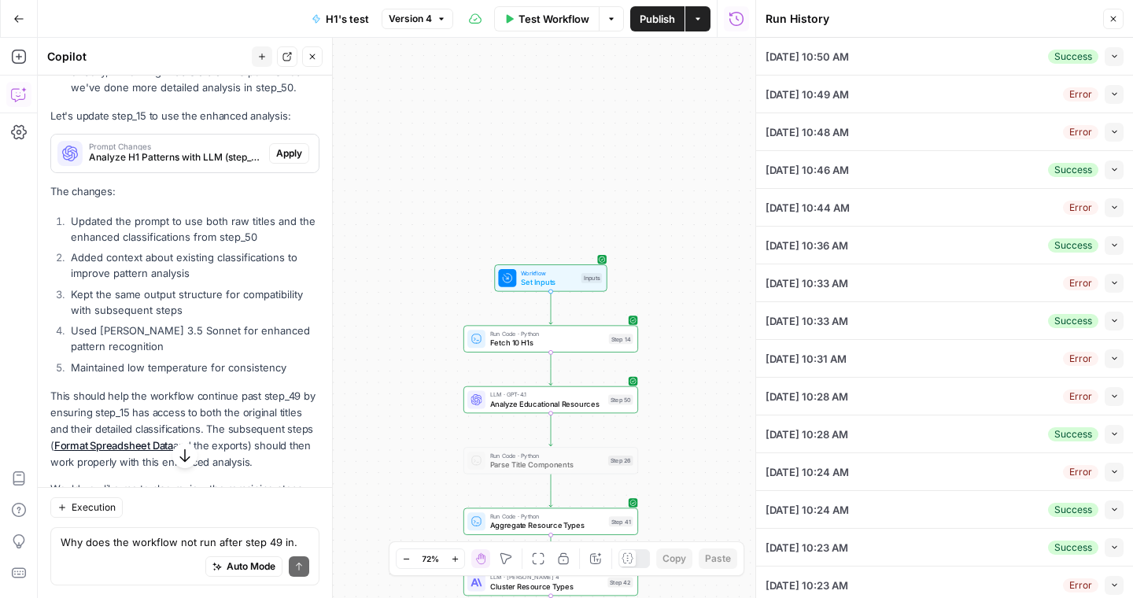
scroll to position [8999, 0]
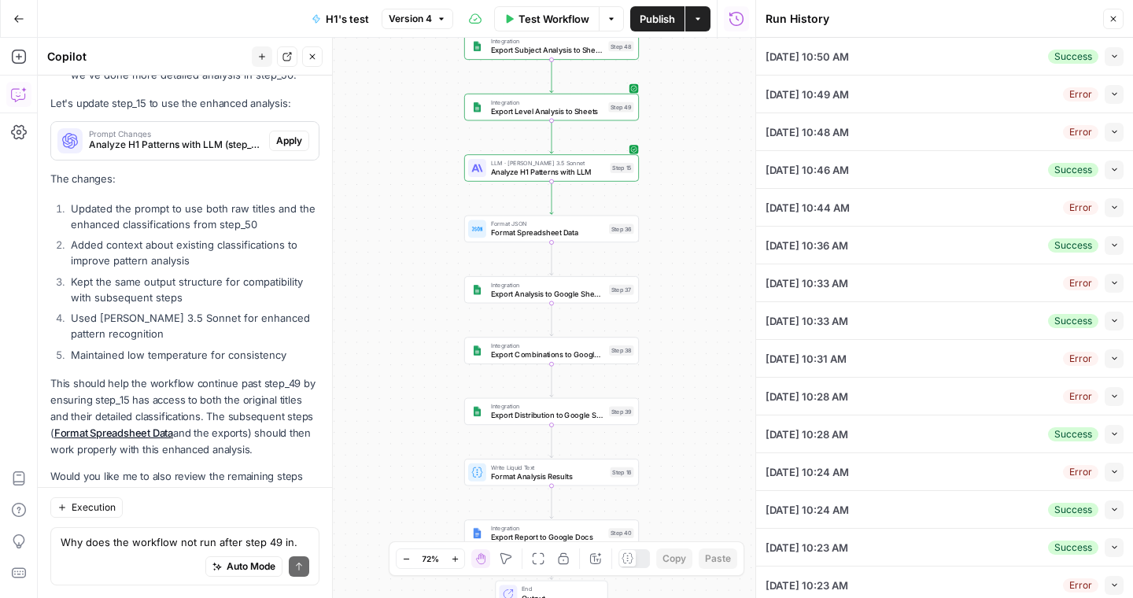
click at [570, 230] on span "Format Spreadsheet Data" at bounding box center [548, 232] width 114 height 11
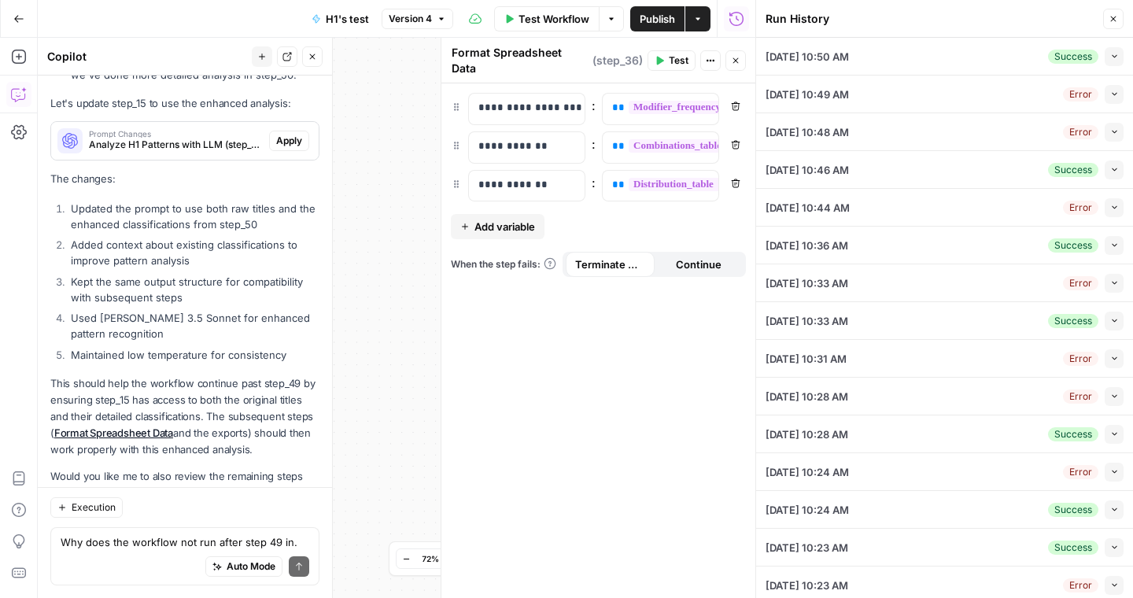
click at [1115, 20] on icon "button" at bounding box center [1112, 18] width 9 height 9
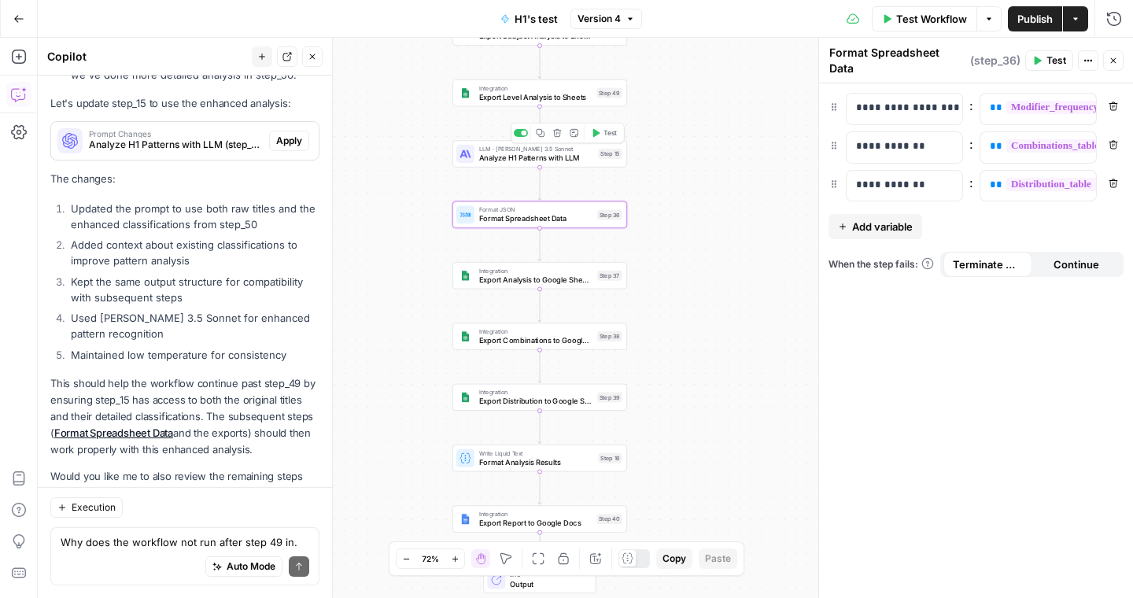
click at [607, 136] on span "Test" at bounding box center [609, 133] width 13 height 10
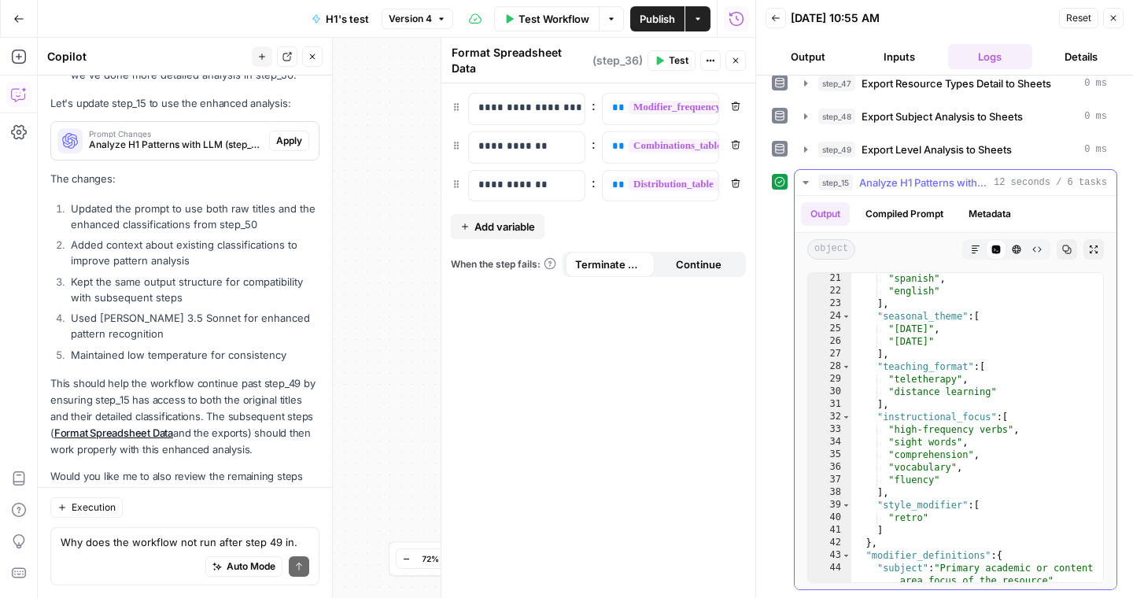
scroll to position [363, 0]
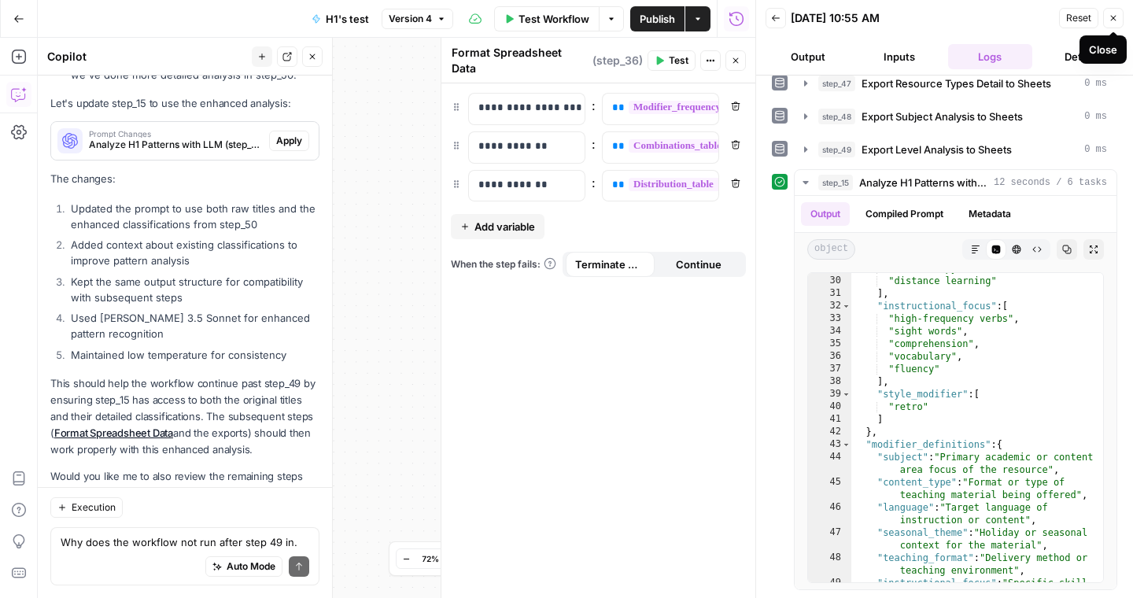
click at [1113, 18] on icon "button" at bounding box center [1114, 19] width 6 height 6
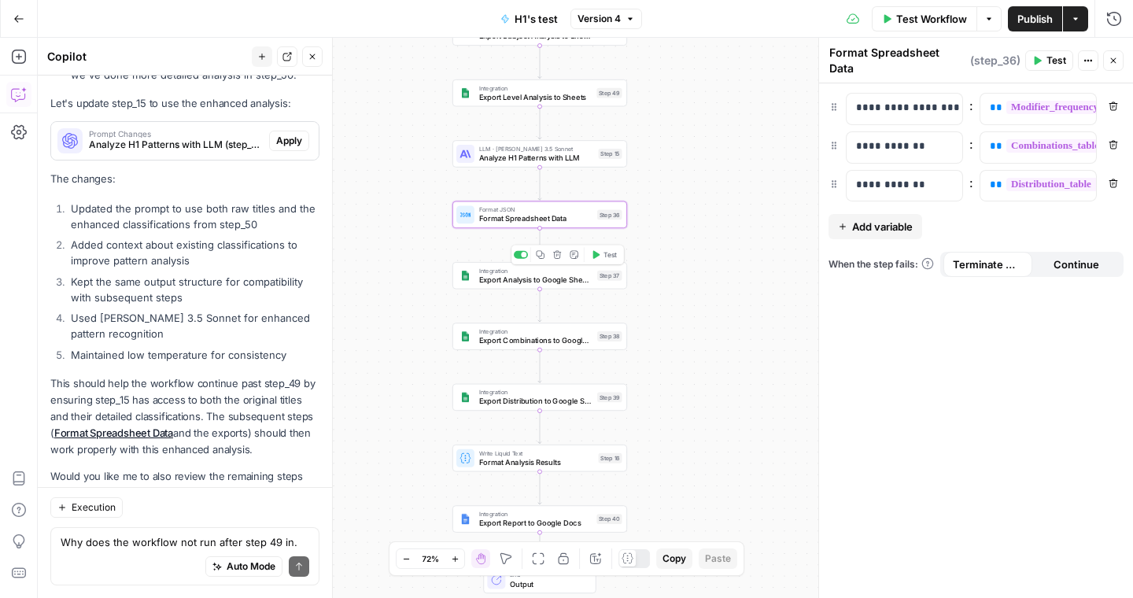
click at [609, 263] on div "Copy step Delete step Add Note Test" at bounding box center [567, 255] width 113 height 20
click at [603, 194] on span "Test" at bounding box center [609, 194] width 13 height 10
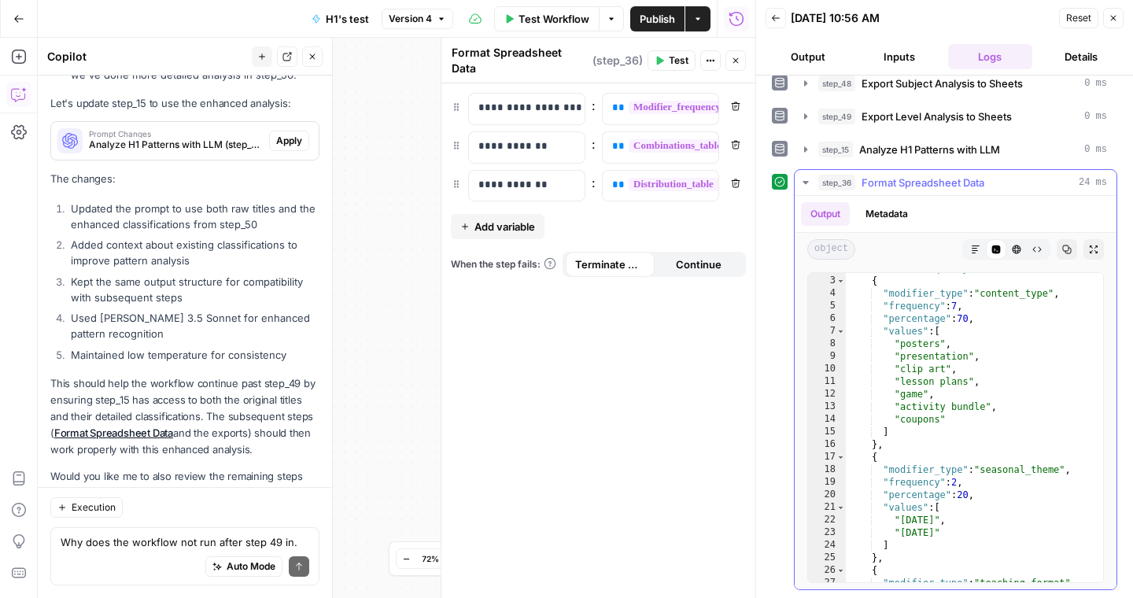
scroll to position [34, 0]
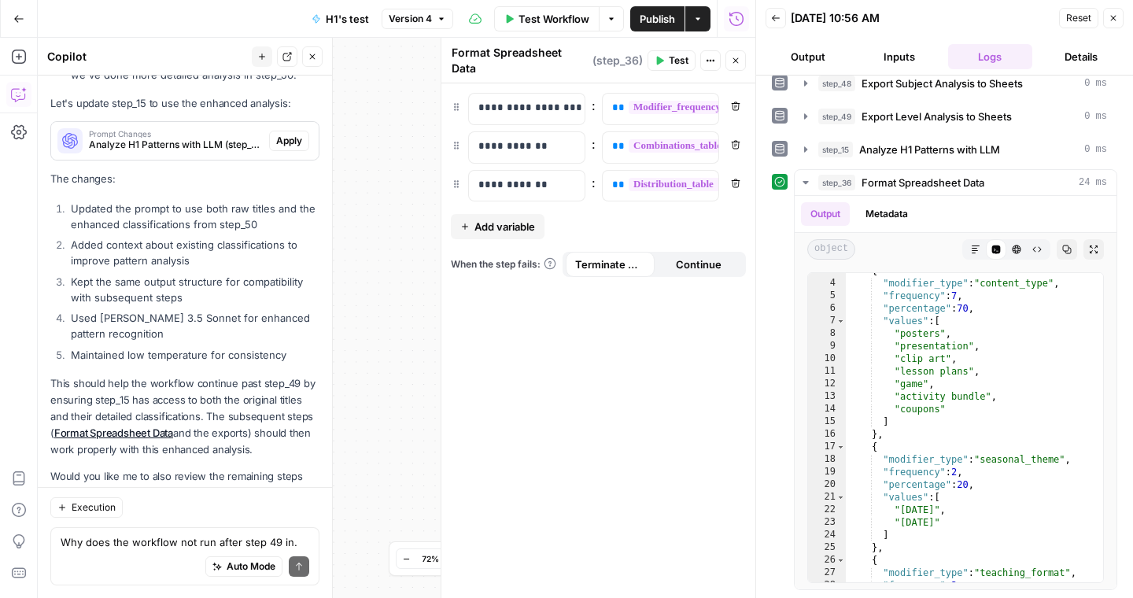
click at [1114, 17] on icon "button" at bounding box center [1112, 17] width 9 height 9
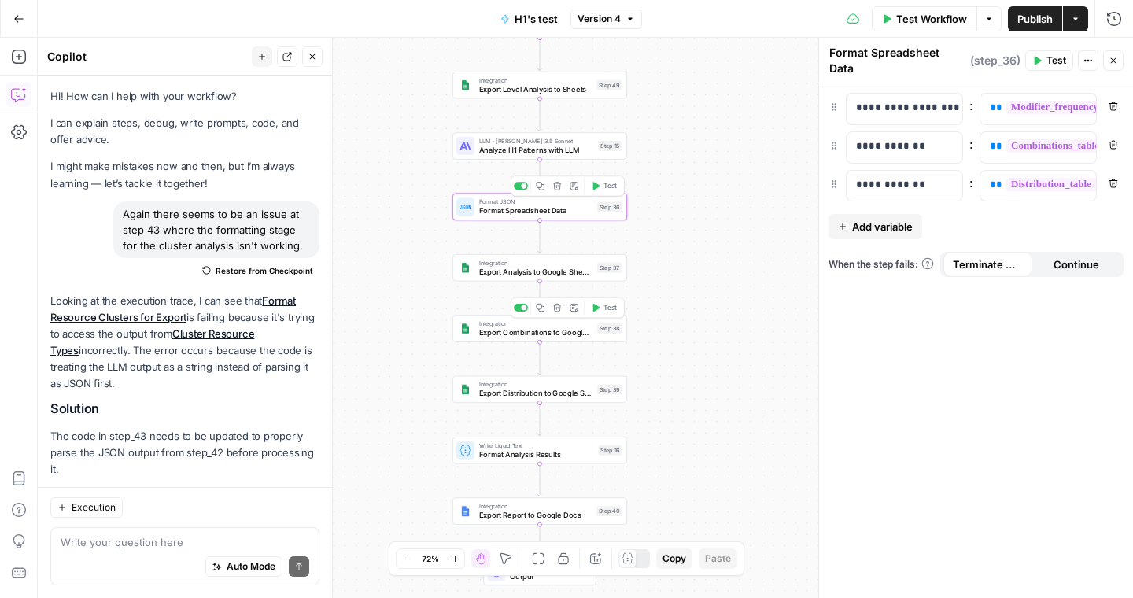
scroll to position [8999, 0]
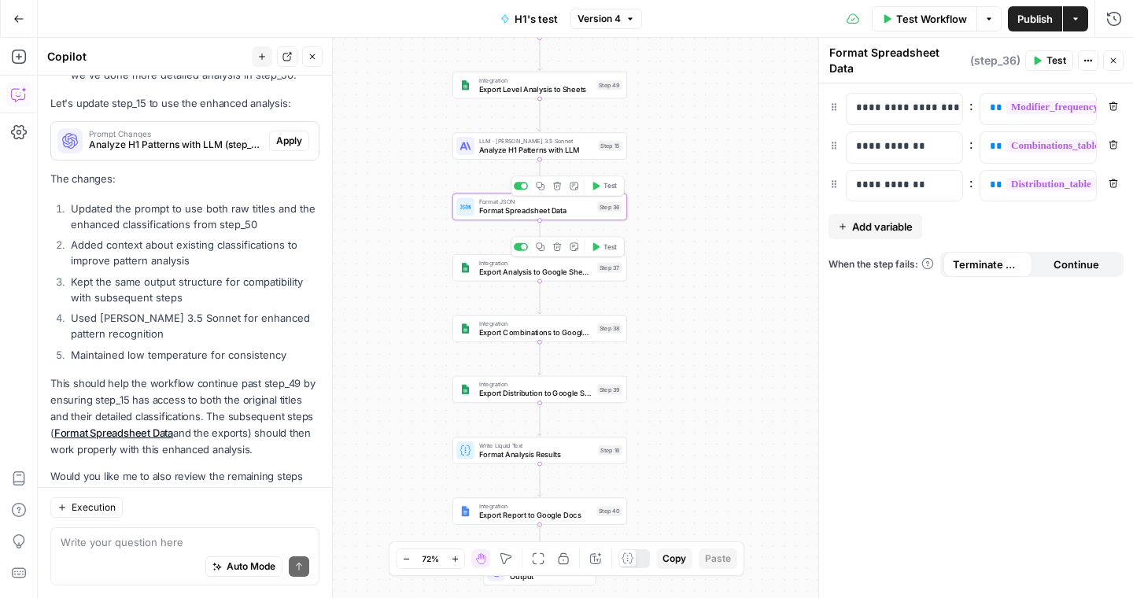
click at [608, 256] on div "Copy step Delete step Add Note Test" at bounding box center [567, 247] width 113 height 20
click at [608, 250] on span "Test" at bounding box center [609, 247] width 13 height 10
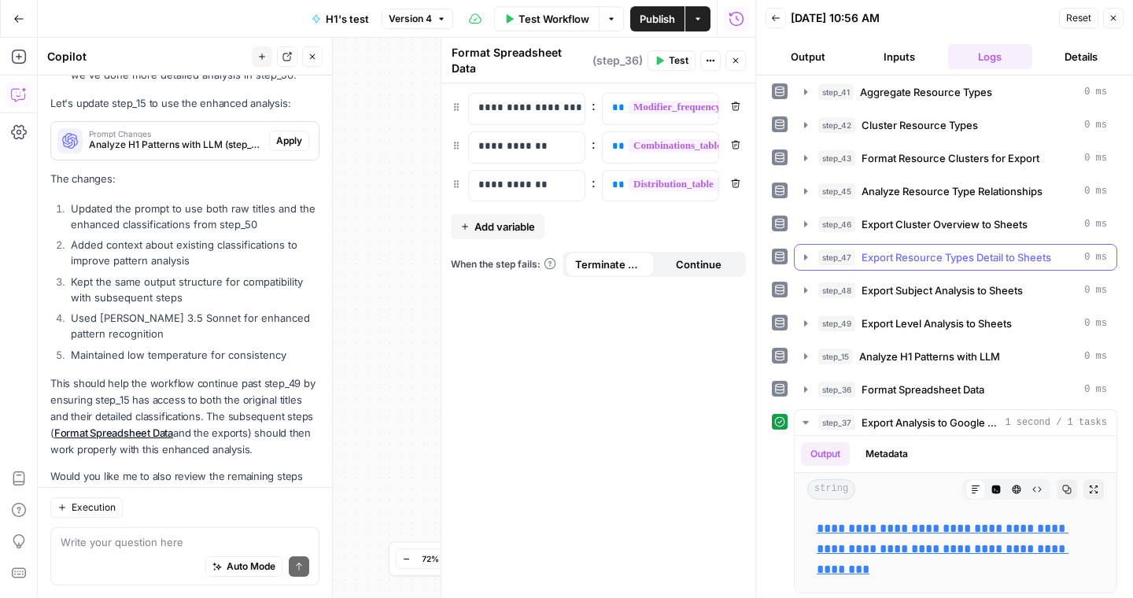
scroll to position [74, 0]
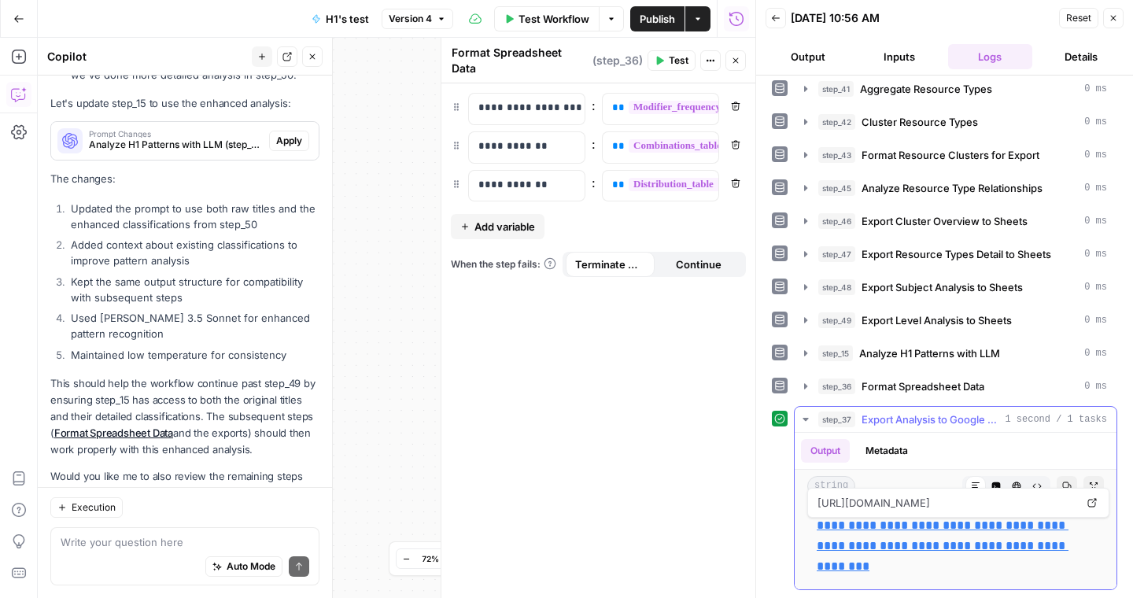
click at [915, 566] on link "**********" at bounding box center [943, 545] width 252 height 53
click at [1110, 16] on icon "button" at bounding box center [1112, 17] width 9 height 9
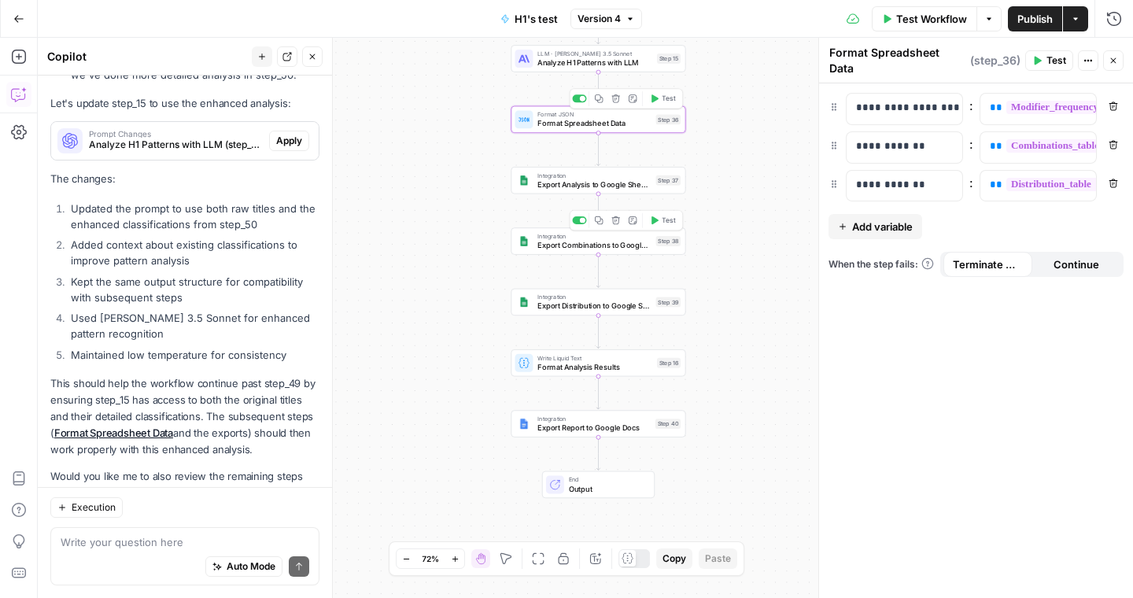
click at [655, 222] on icon "button" at bounding box center [654, 220] width 7 height 8
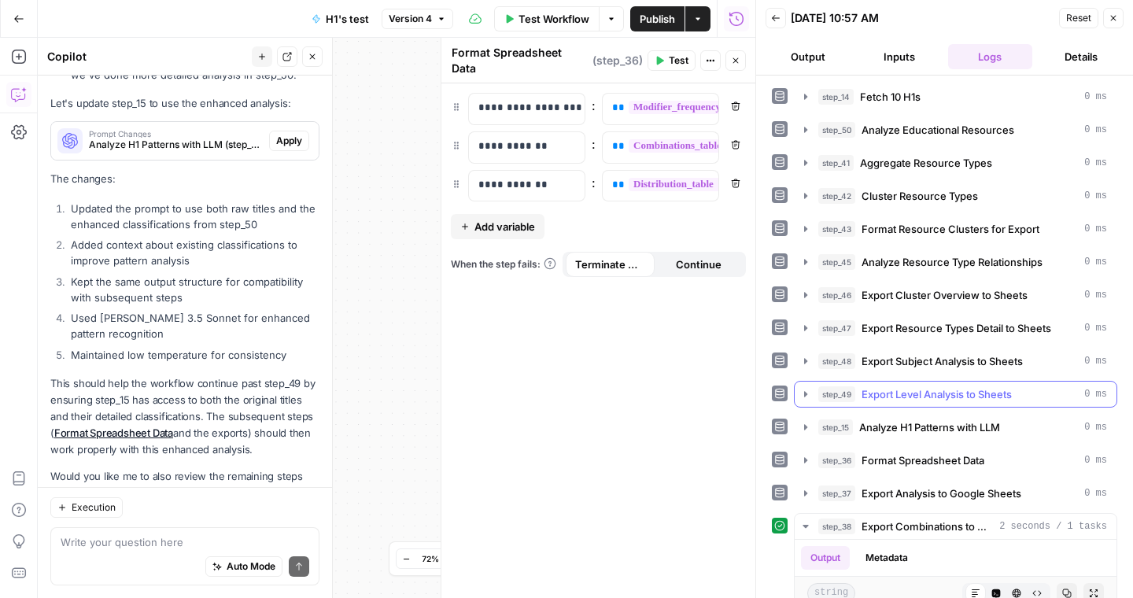
scroll to position [107, 0]
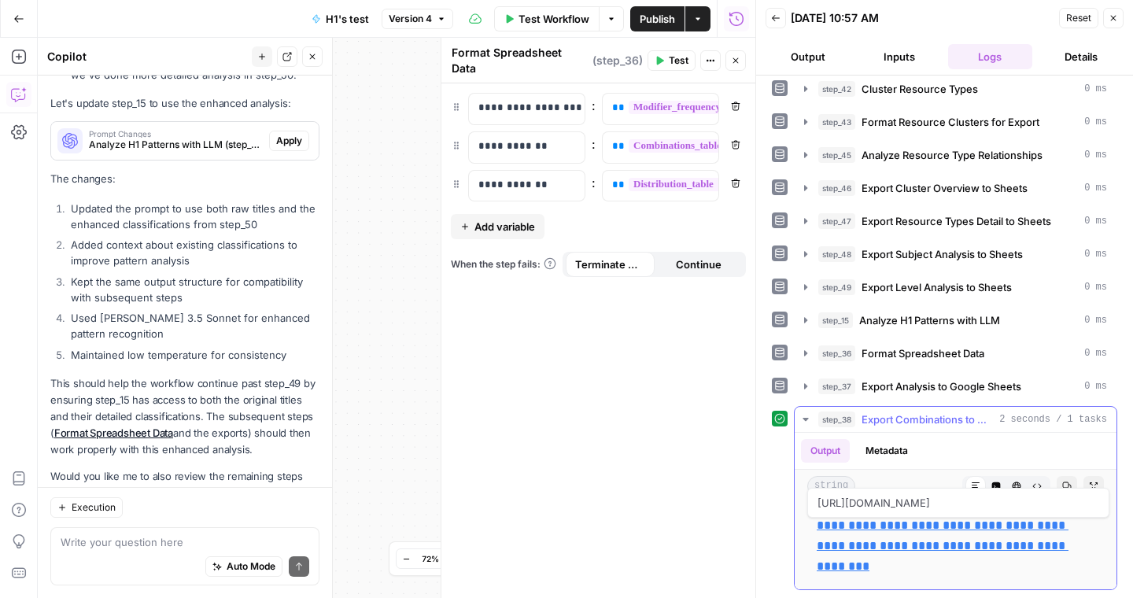
click at [866, 551] on link "**********" at bounding box center [943, 545] width 252 height 53
click at [1110, 20] on icon "button" at bounding box center [1112, 17] width 9 height 9
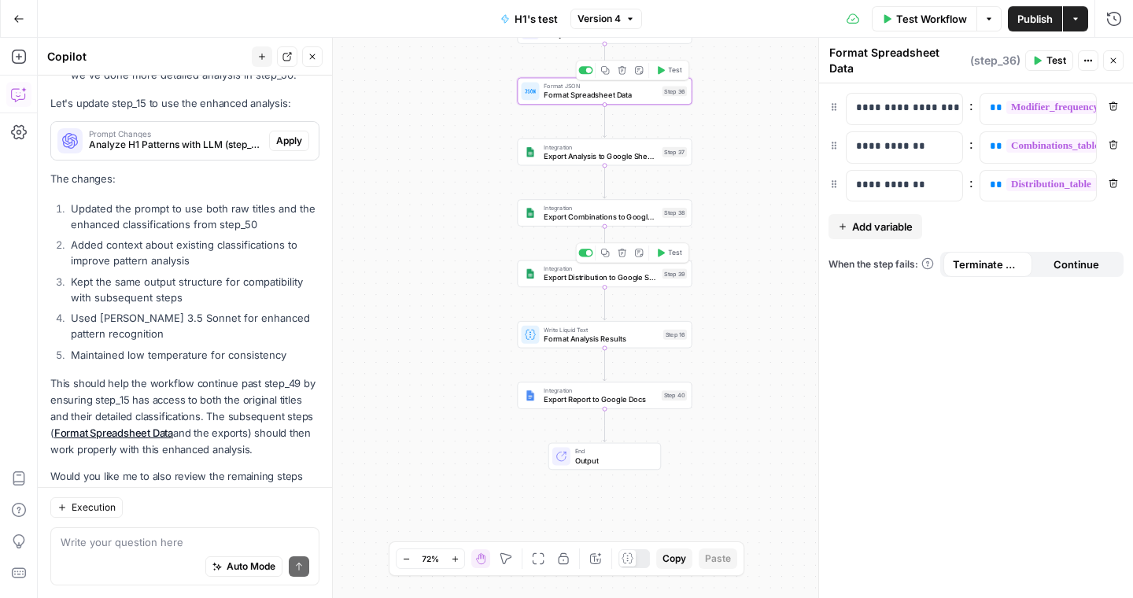
click at [665, 254] on button "Test" at bounding box center [668, 252] width 35 height 15
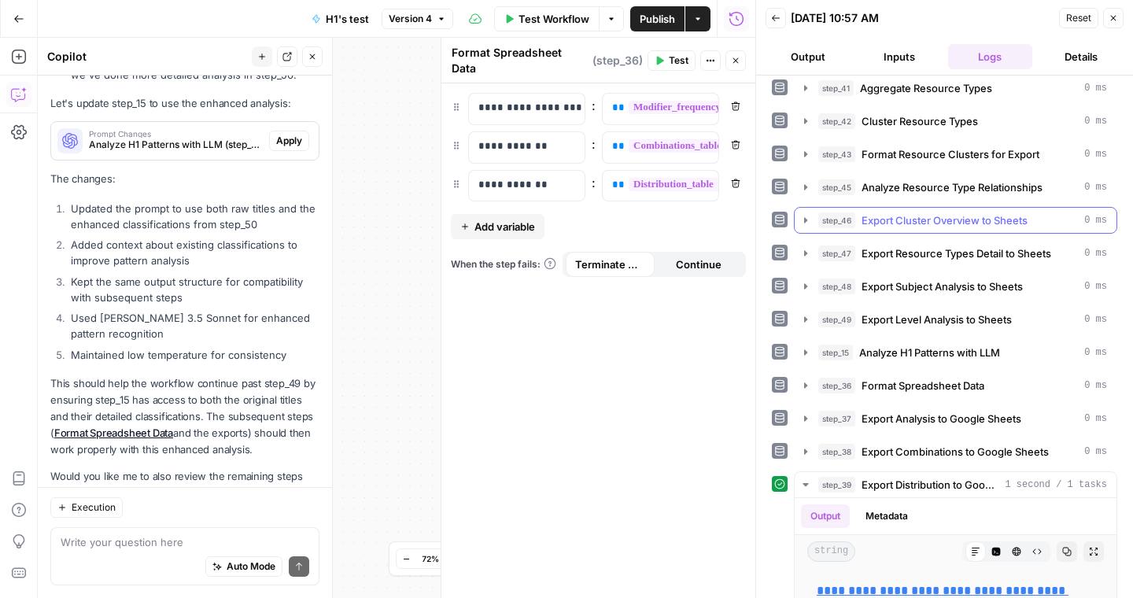
scroll to position [140, 0]
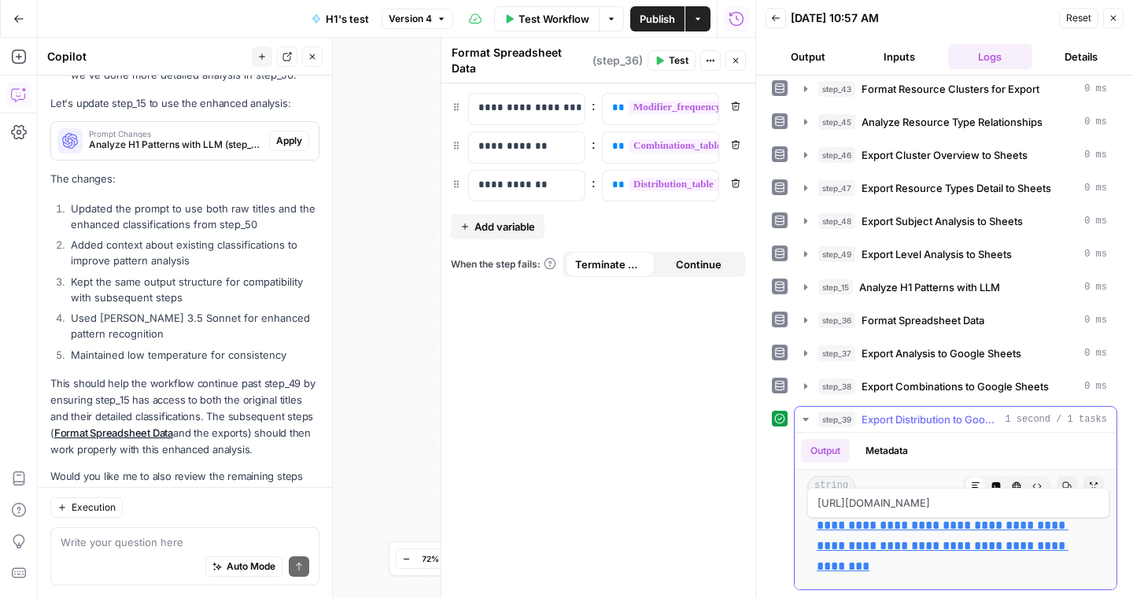
click at [895, 523] on link "**********" at bounding box center [943, 545] width 252 height 53
click at [1112, 16] on icon "button" at bounding box center [1112, 17] width 9 height 9
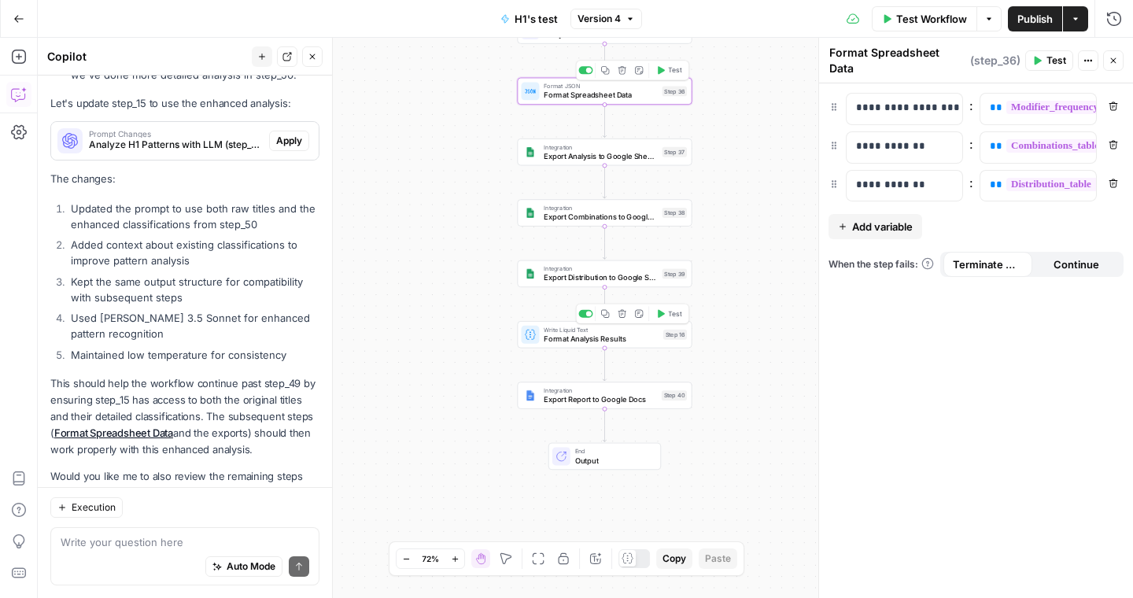
click at [665, 319] on button "Test" at bounding box center [668, 313] width 35 height 15
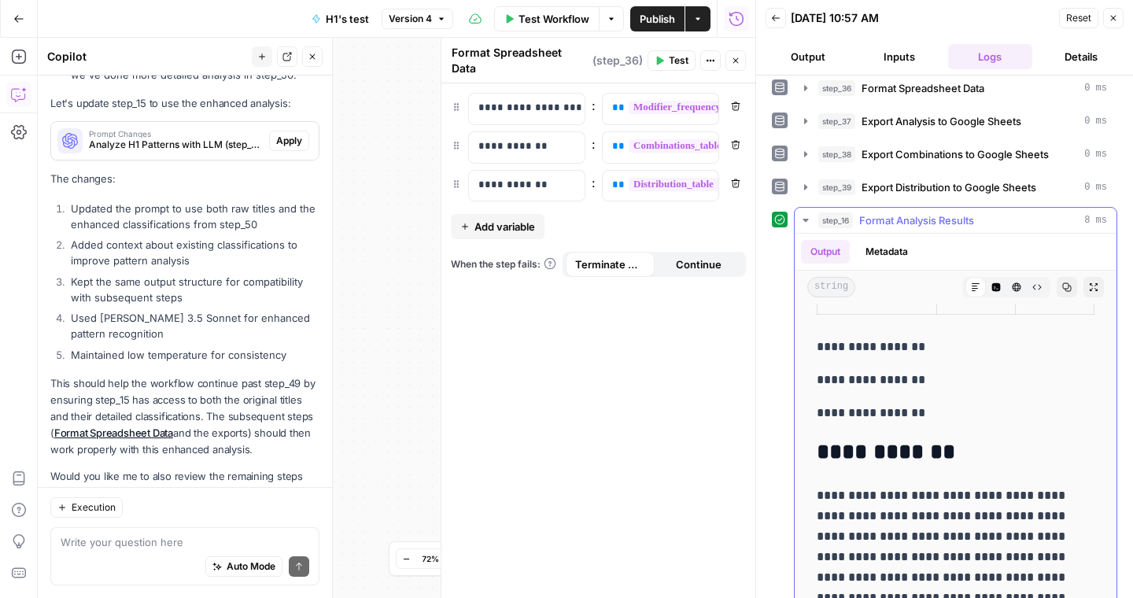
scroll to position [818, 0]
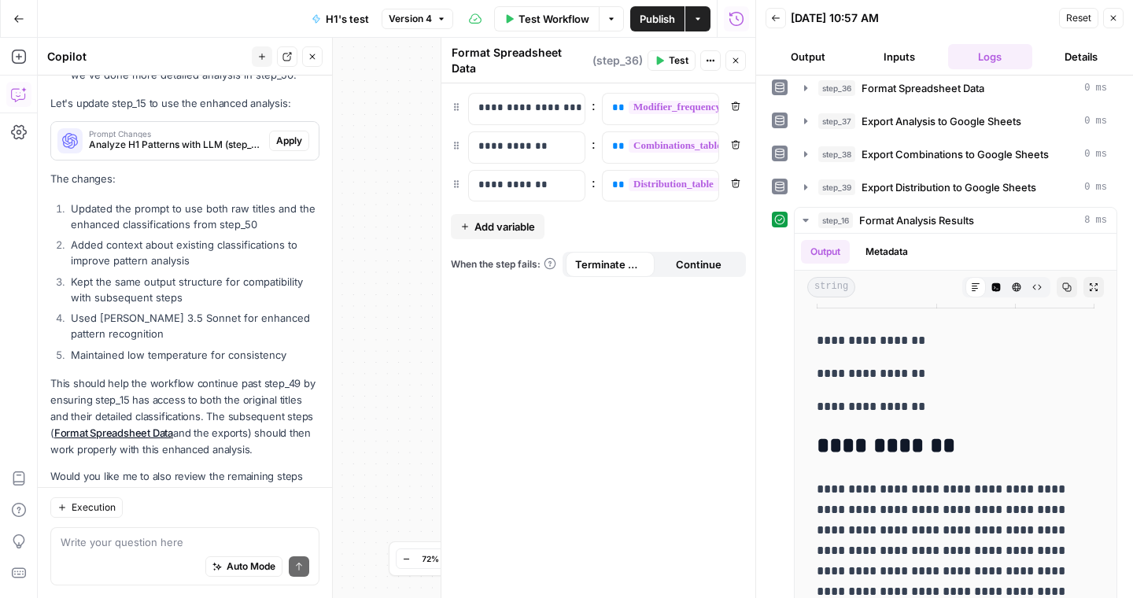
click at [1112, 17] on icon "button" at bounding box center [1114, 19] width 6 height 6
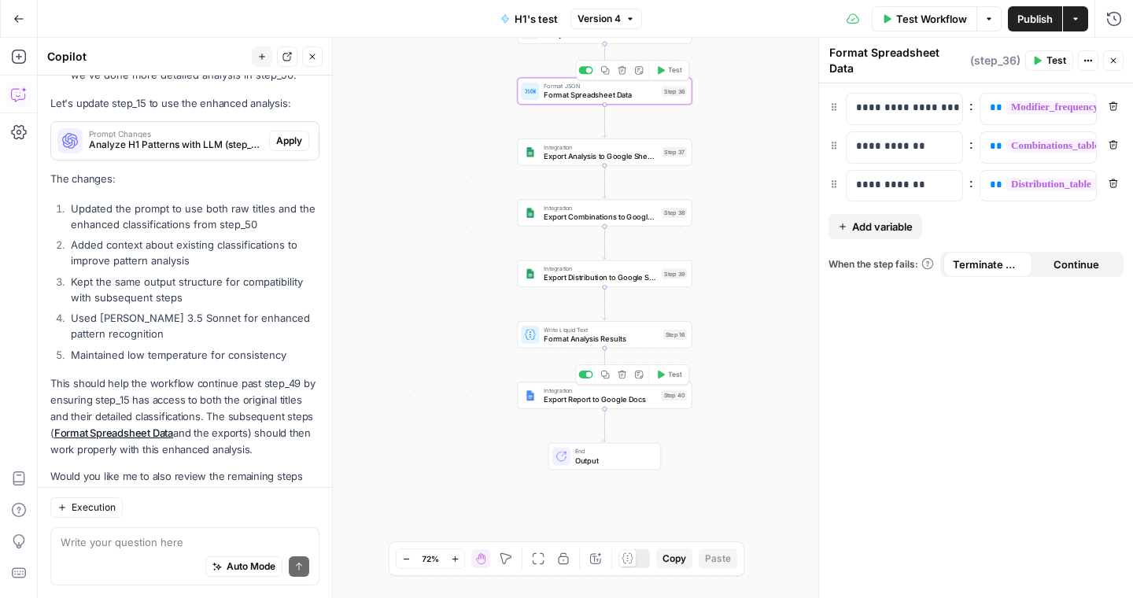
click at [669, 371] on span "Test" at bounding box center [674, 375] width 13 height 10
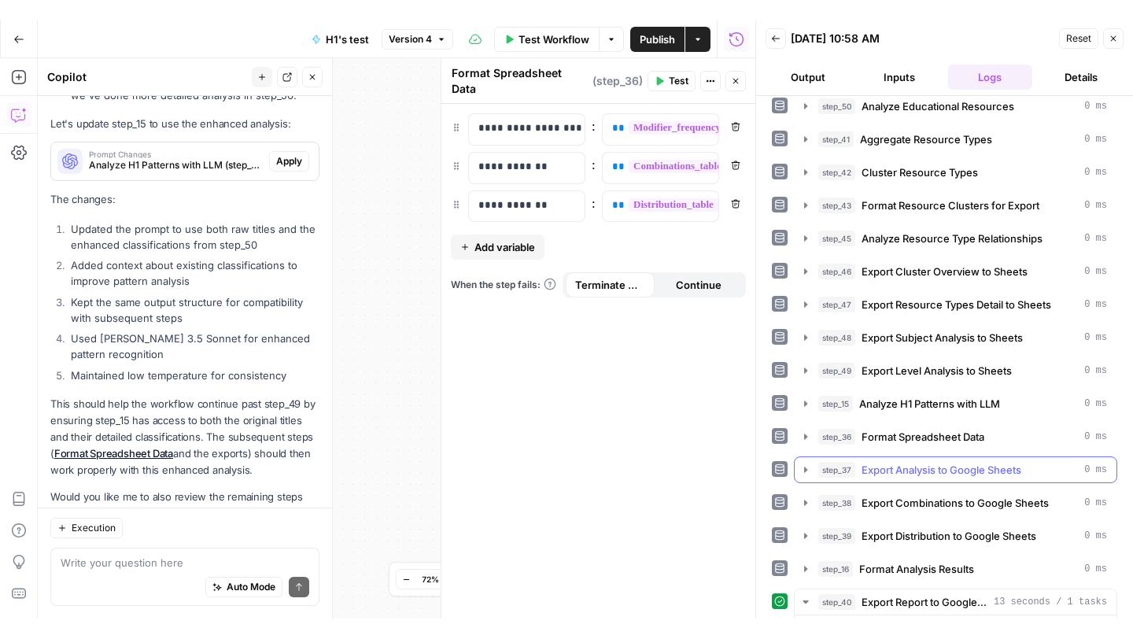
scroll to position [443, 0]
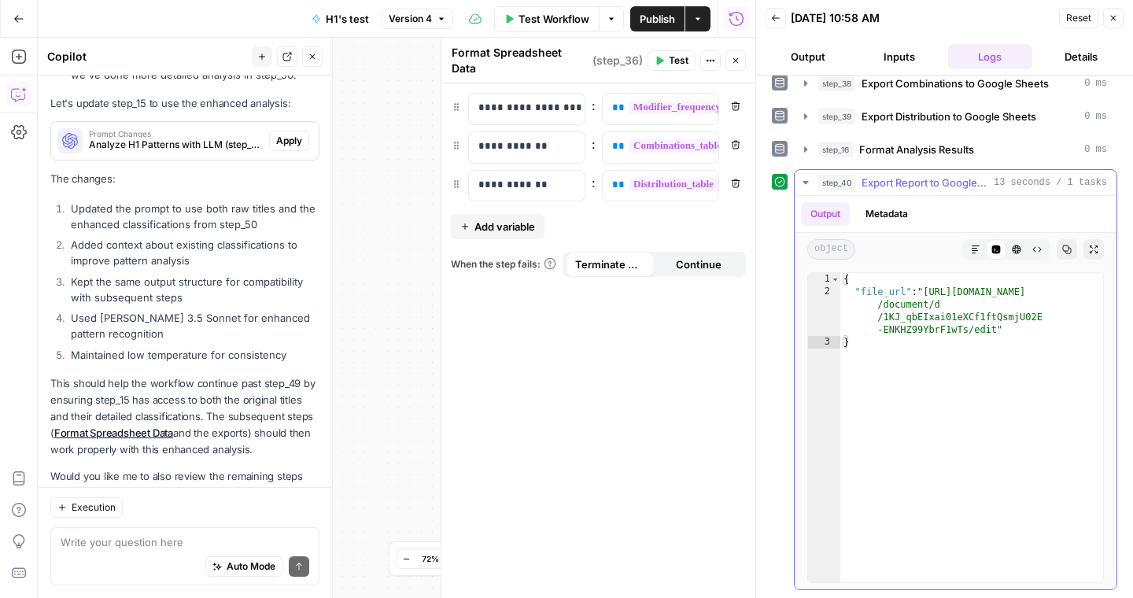
type textarea "**********"
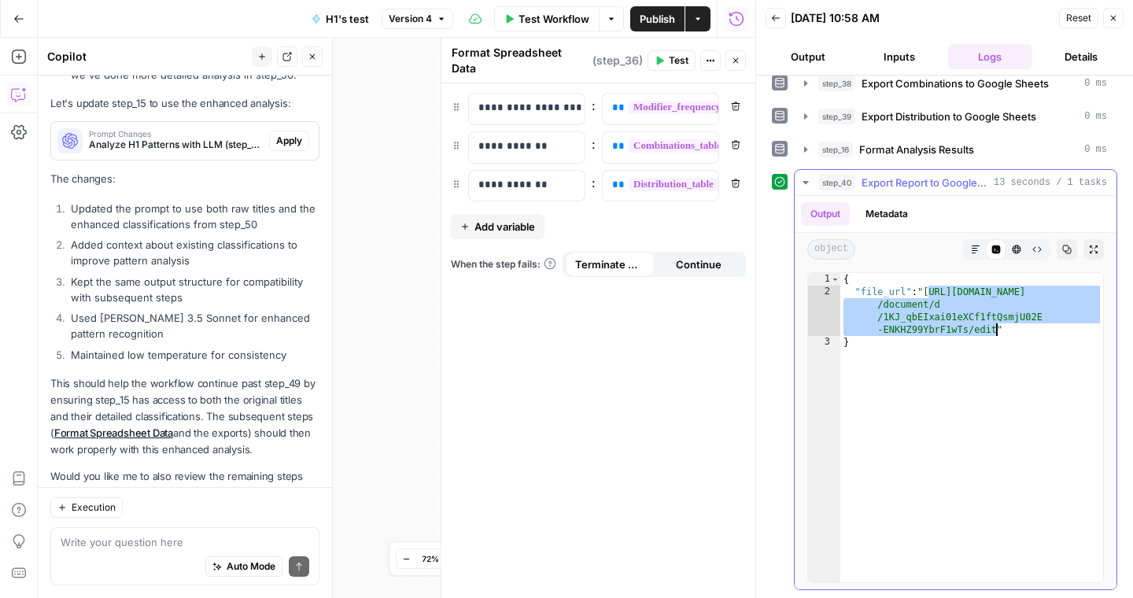
drag, startPoint x: 928, startPoint y: 291, endPoint x: 997, endPoint y: 328, distance: 77.8
click at [997, 328] on div "{ "file_url" : "https://docs.google.com /document/d /1KJ_qbEIxai01eXCf1ftQsmjU0…" at bounding box center [971, 440] width 263 height 334
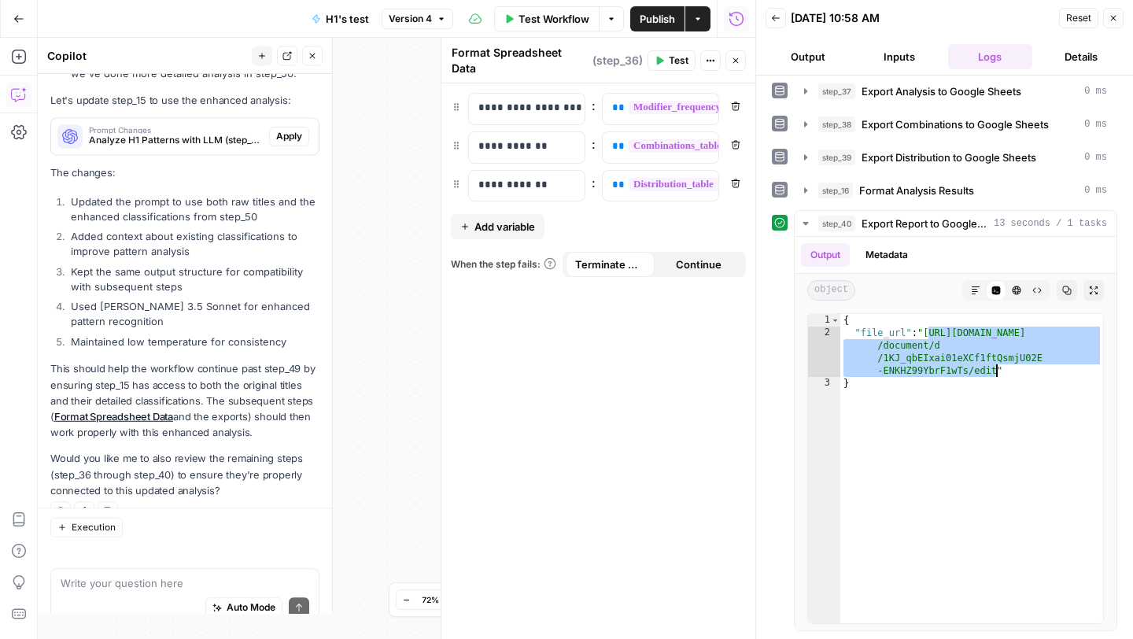
scroll to position [402, 0]
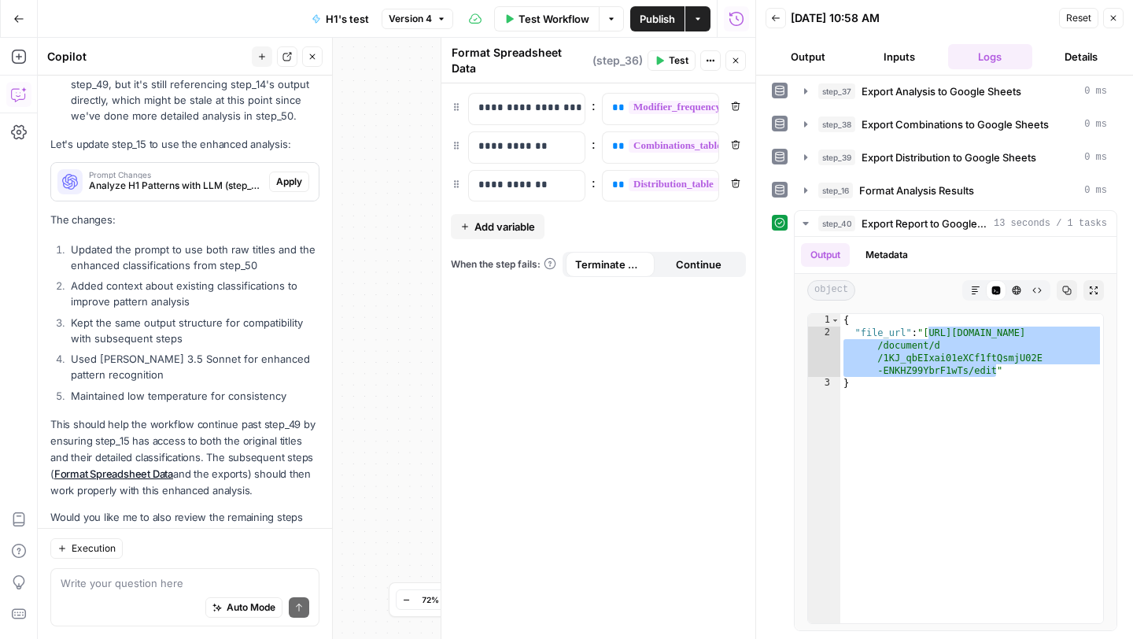
click at [1114, 11] on button "Close" at bounding box center [1113, 18] width 20 height 20
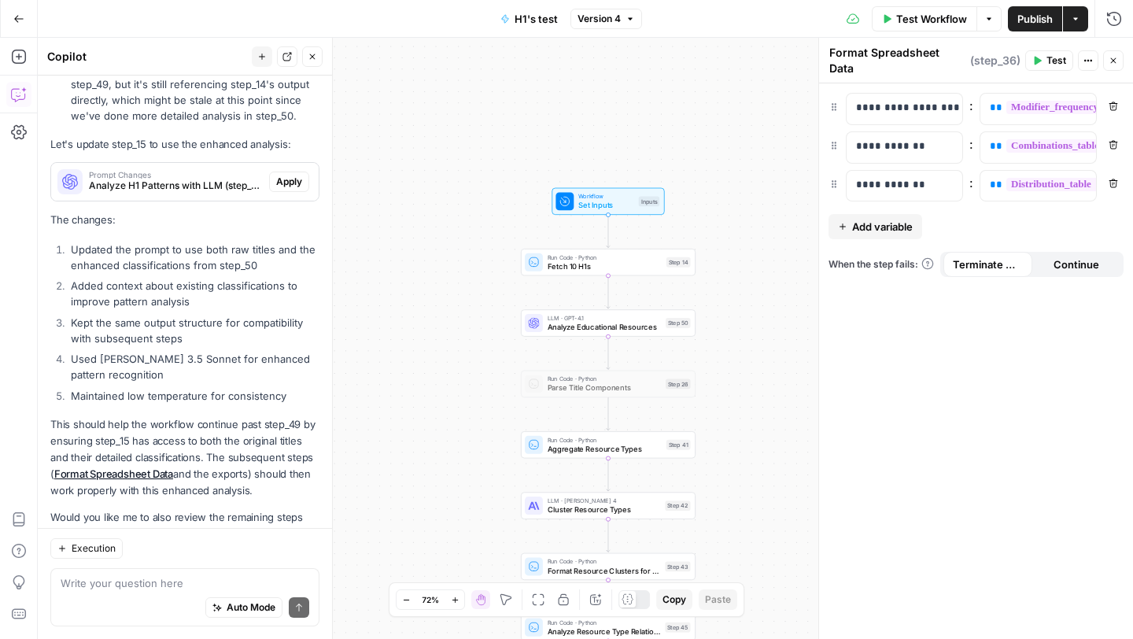
click at [991, 15] on icon "button" at bounding box center [988, 18] width 9 height 9
click at [945, 48] on span "Run Test" at bounding box center [944, 56] width 69 height 16
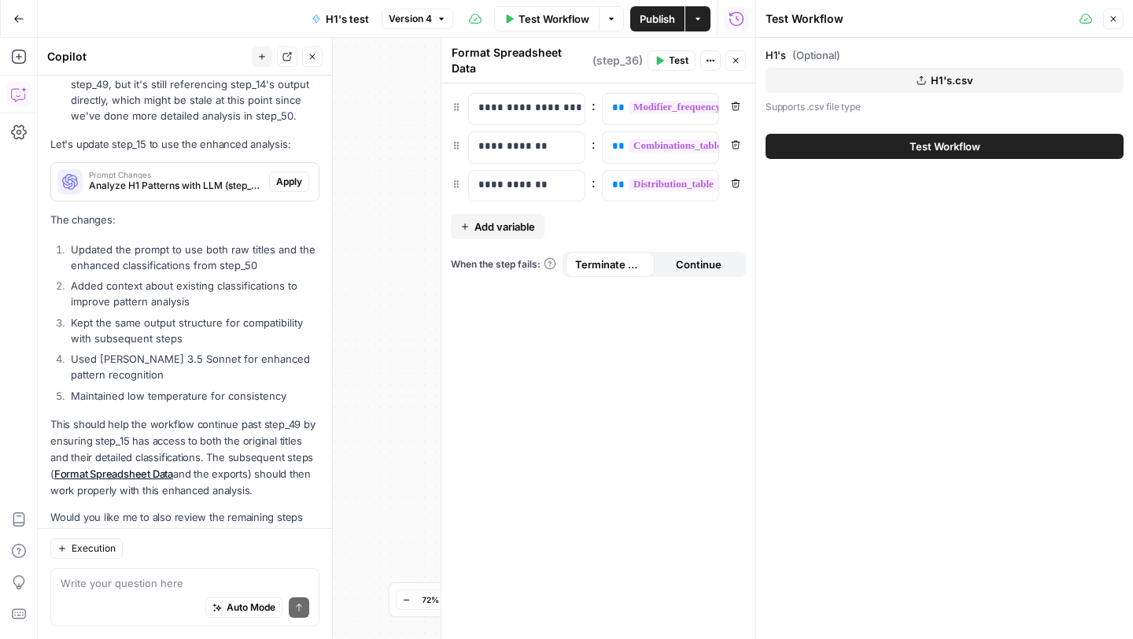
click at [910, 127] on div "Test Workflow" at bounding box center [944, 146] width 358 height 44
click at [909, 142] on span "Test Workflow" at bounding box center [944, 146] width 71 height 16
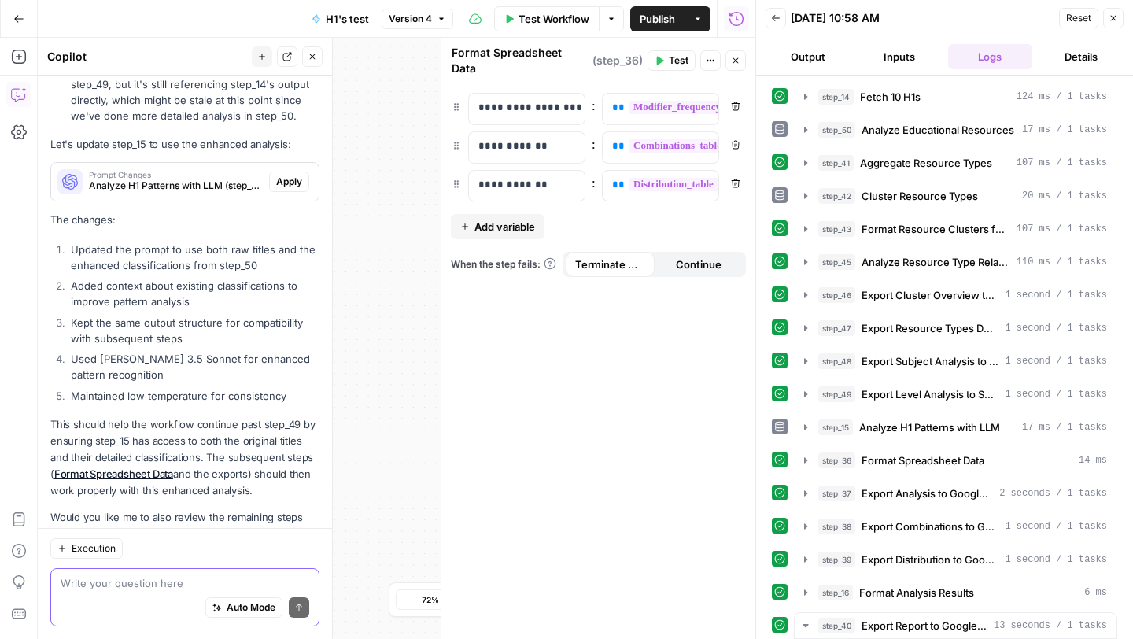
click at [88, 581] on textarea at bounding box center [185, 583] width 249 height 16
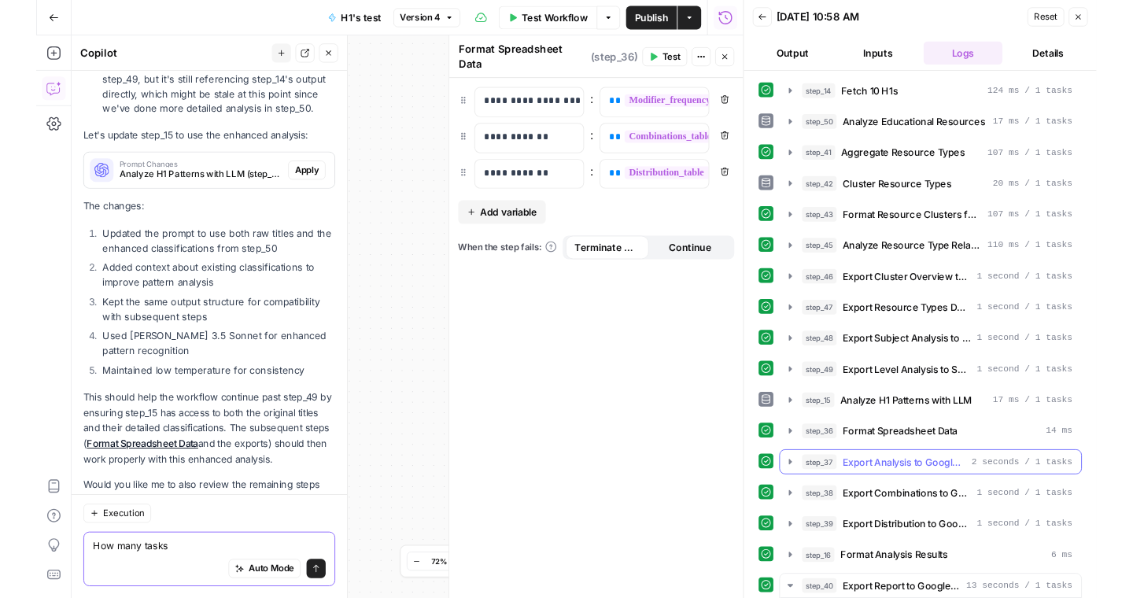
scroll to position [402, 0]
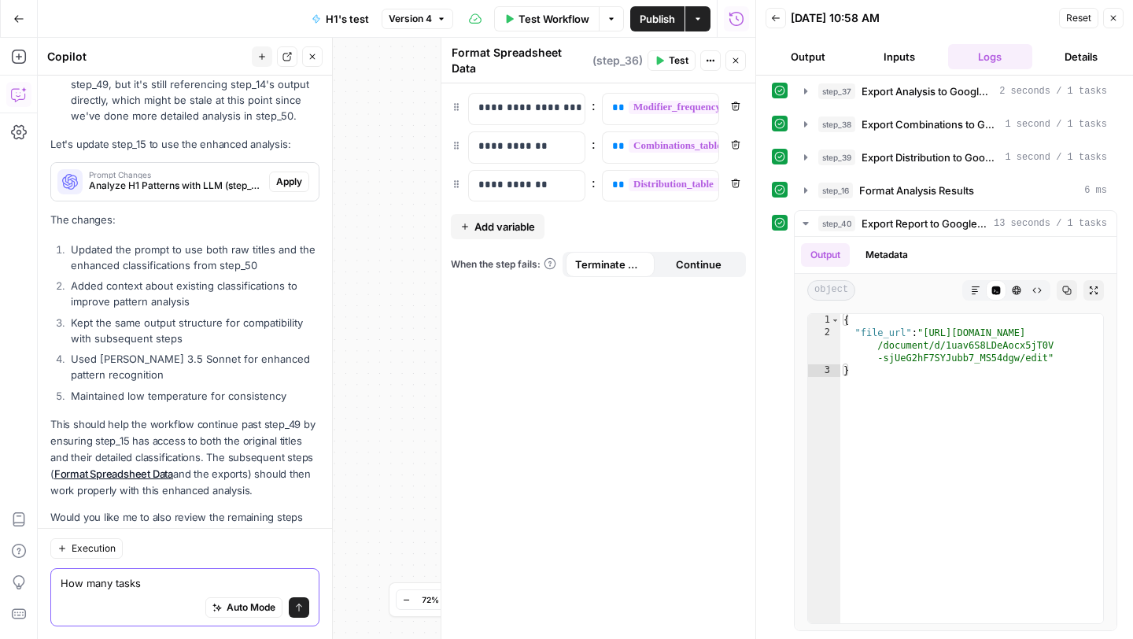
type textarea "How many tasks"
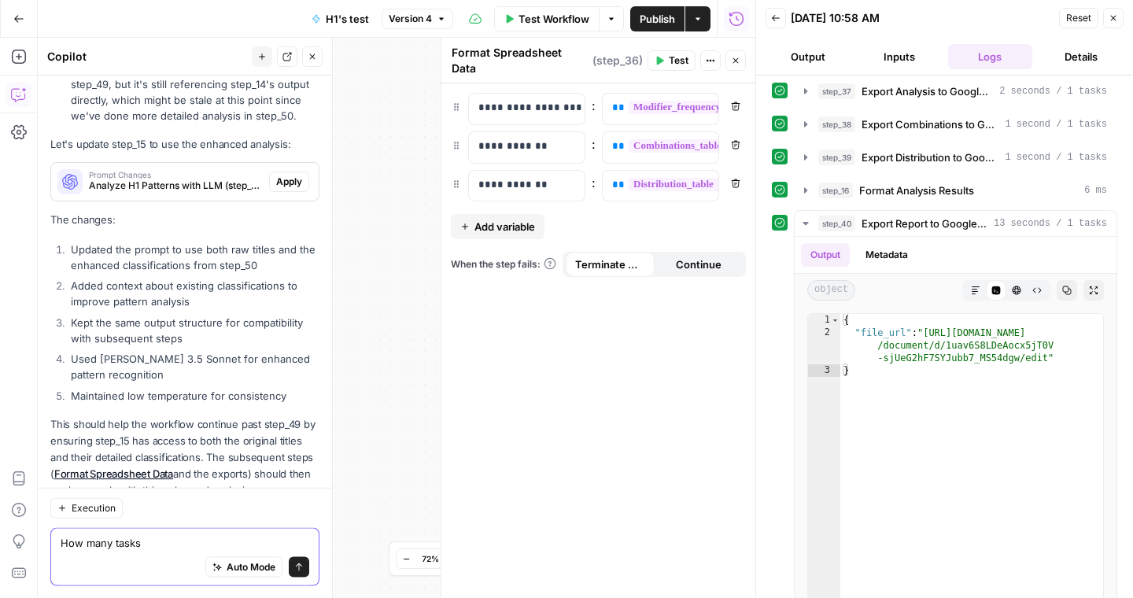
scroll to position [8999, 0]
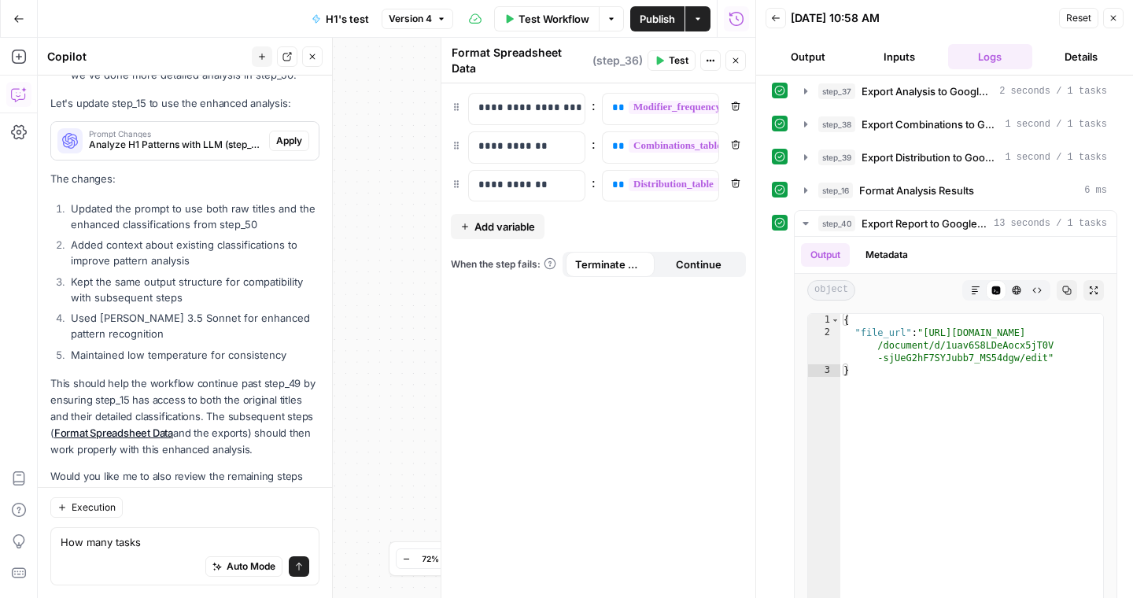
click at [773, 314] on div "step_40 Export Report to Google Docs 13 seconds / 1 tasks Output Metadata objec…" at bounding box center [944, 420] width 345 height 421
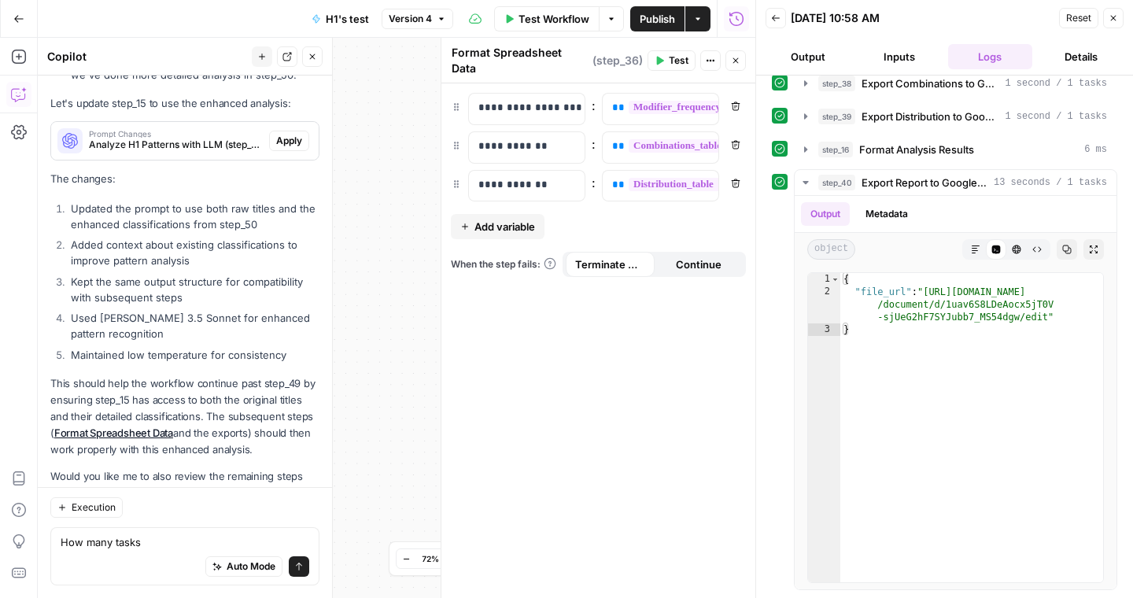
click at [1086, 58] on button "Details" at bounding box center [1080, 56] width 85 height 25
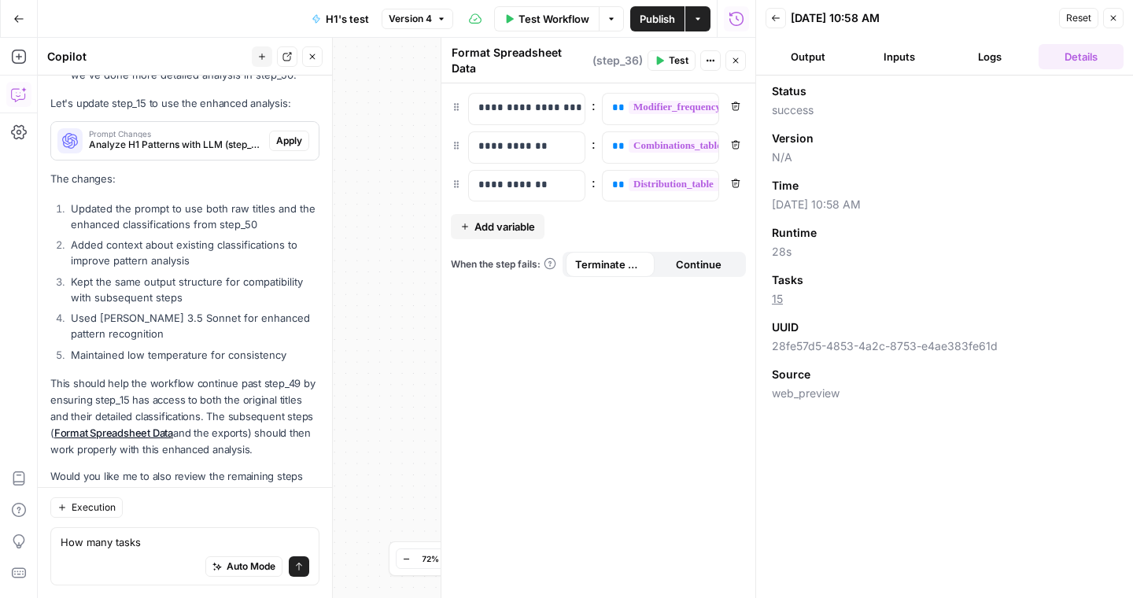
scroll to position [0, 0]
click at [179, 550] on div "Auto Mode Send" at bounding box center [185, 567] width 249 height 35
type textarea "I"
click at [1115, 18] on icon "button" at bounding box center [1112, 17] width 9 height 9
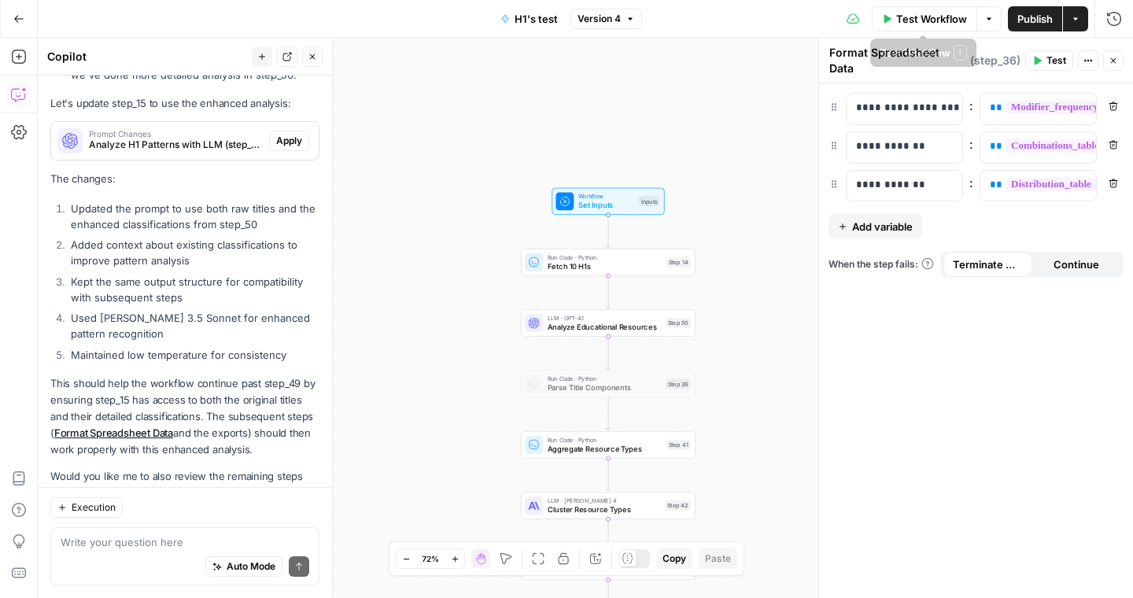
click at [982, 19] on button "Options" at bounding box center [988, 18] width 25 height 25
click at [948, 81] on span "View Last Test" at bounding box center [944, 78] width 69 height 16
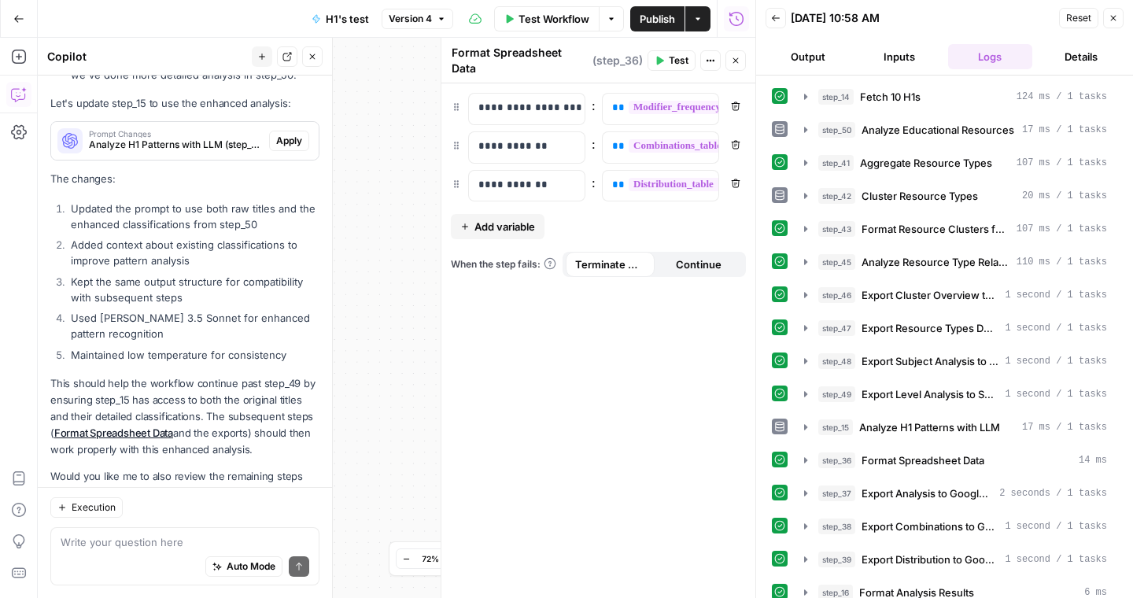
click at [1079, 56] on button "Details" at bounding box center [1080, 56] width 85 height 25
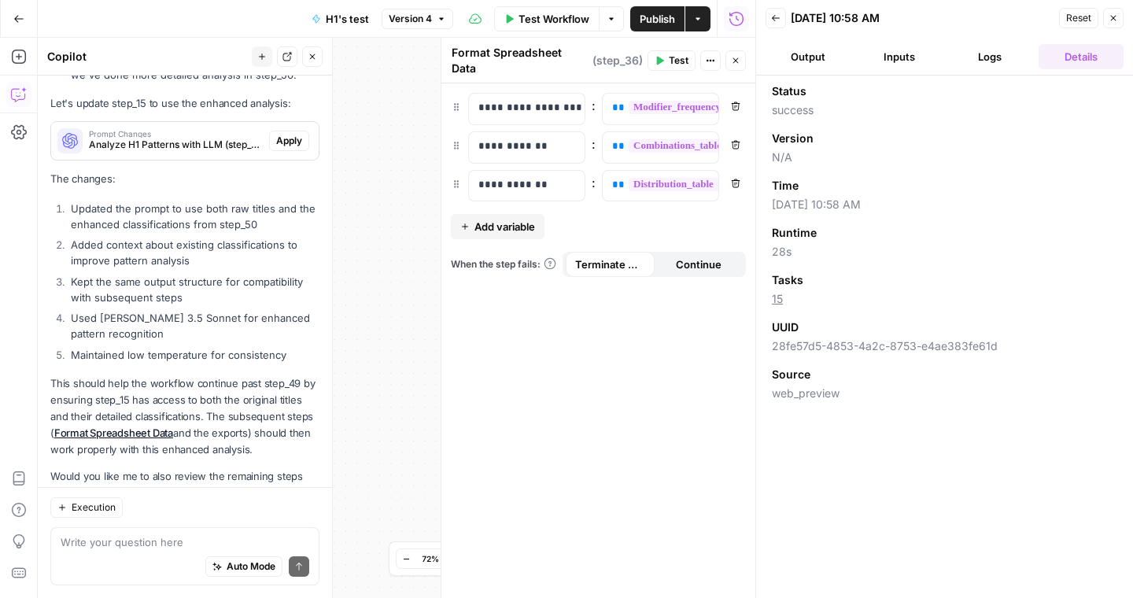
click at [123, 551] on div "Auto Mode Send" at bounding box center [185, 567] width 249 height 35
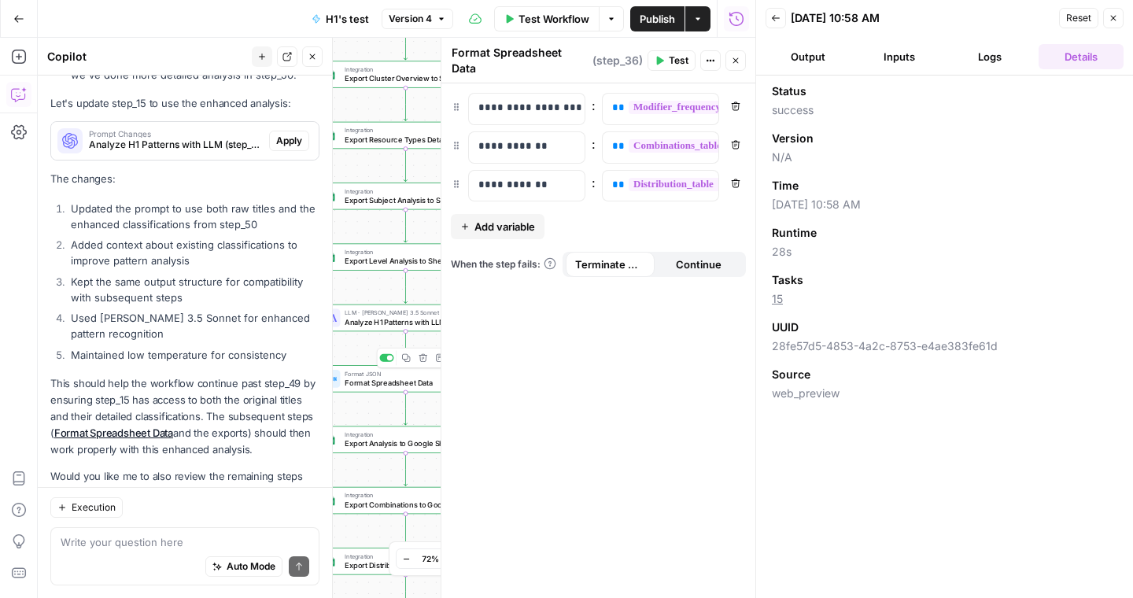
click at [146, 552] on div "Auto Mode Send" at bounding box center [185, 567] width 249 height 35
type textarea "If i put in [DATE] h1's how many tasks"
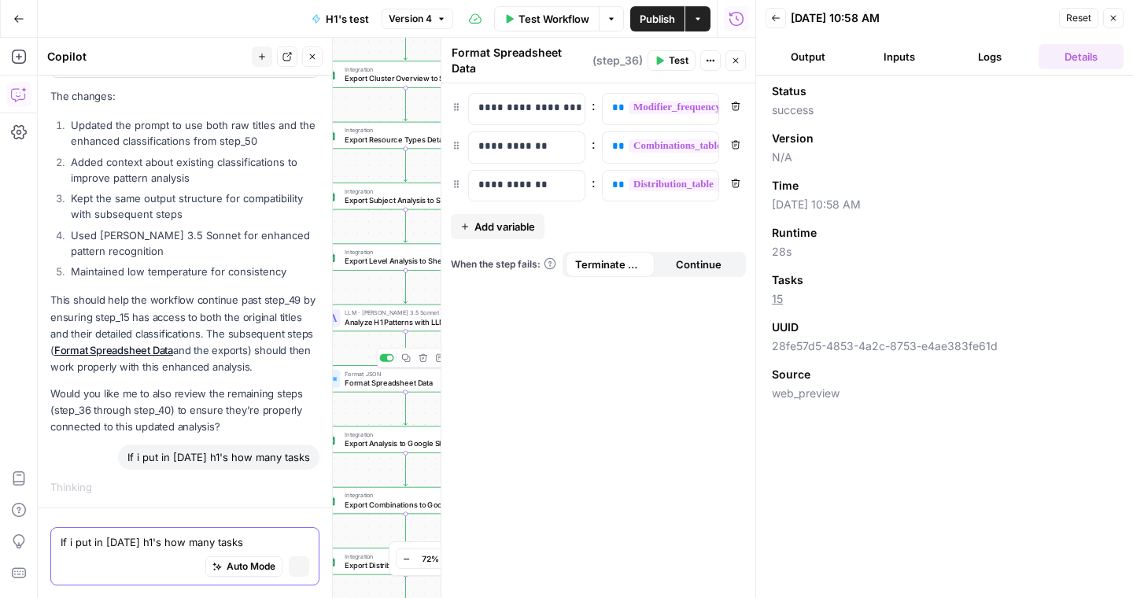
scroll to position [8630, 0]
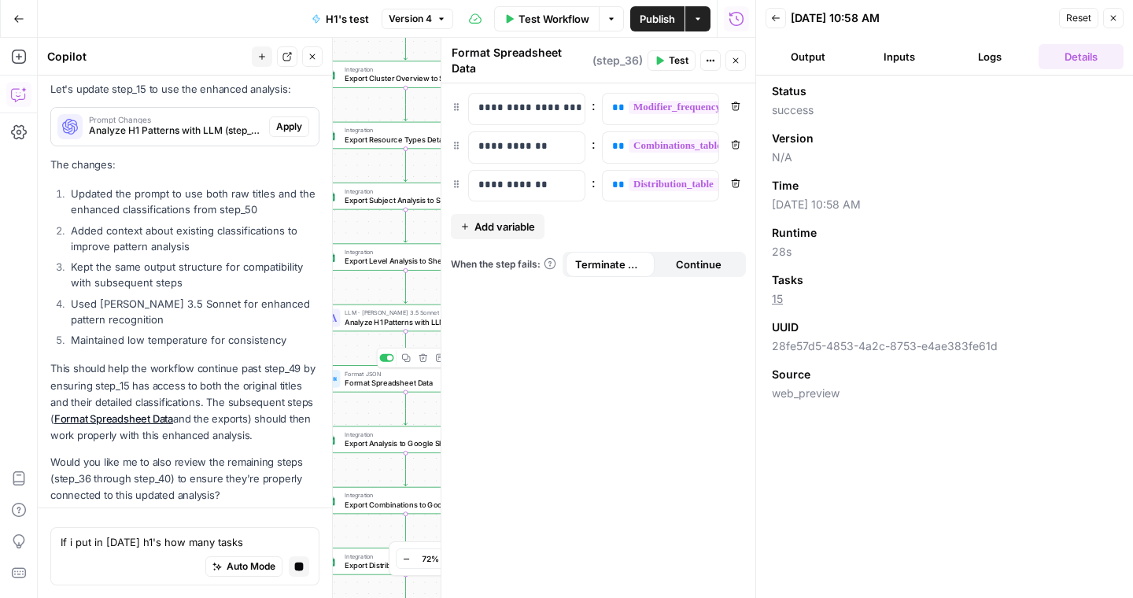
drag, startPoint x: 782, startPoint y: 304, endPoint x: 764, endPoint y: 301, distance: 18.2
click at [764, 301] on div "Status success Version N/A Time 08/15/25 at 10:58 AM Runtime 28s Tasks 15 UUID …" at bounding box center [944, 337] width 377 height 522
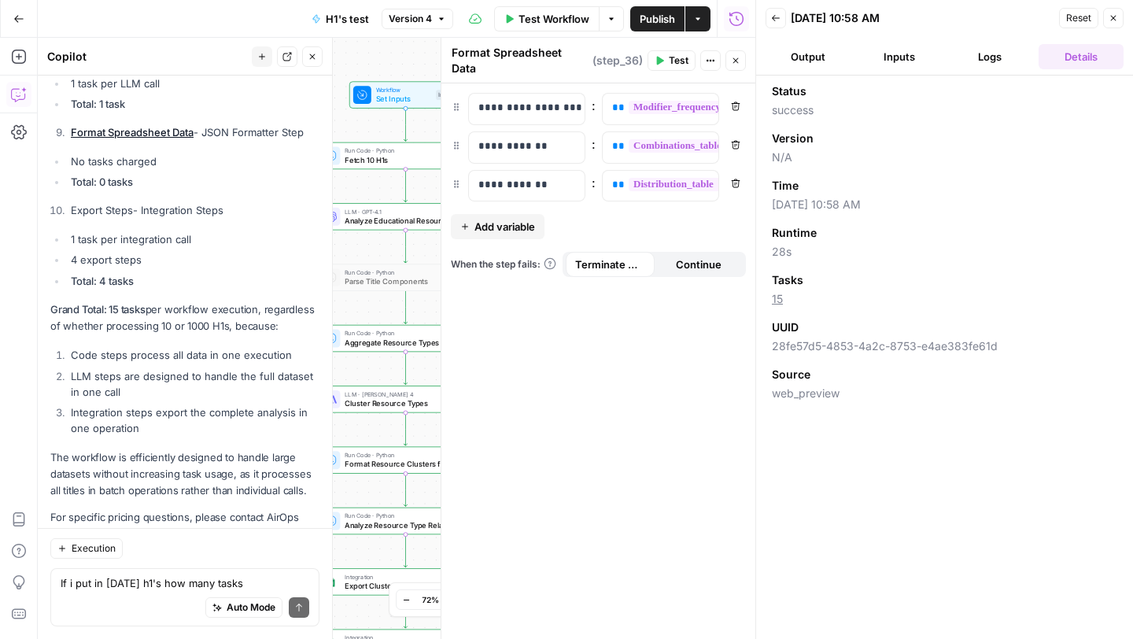
scroll to position [8813, 0]
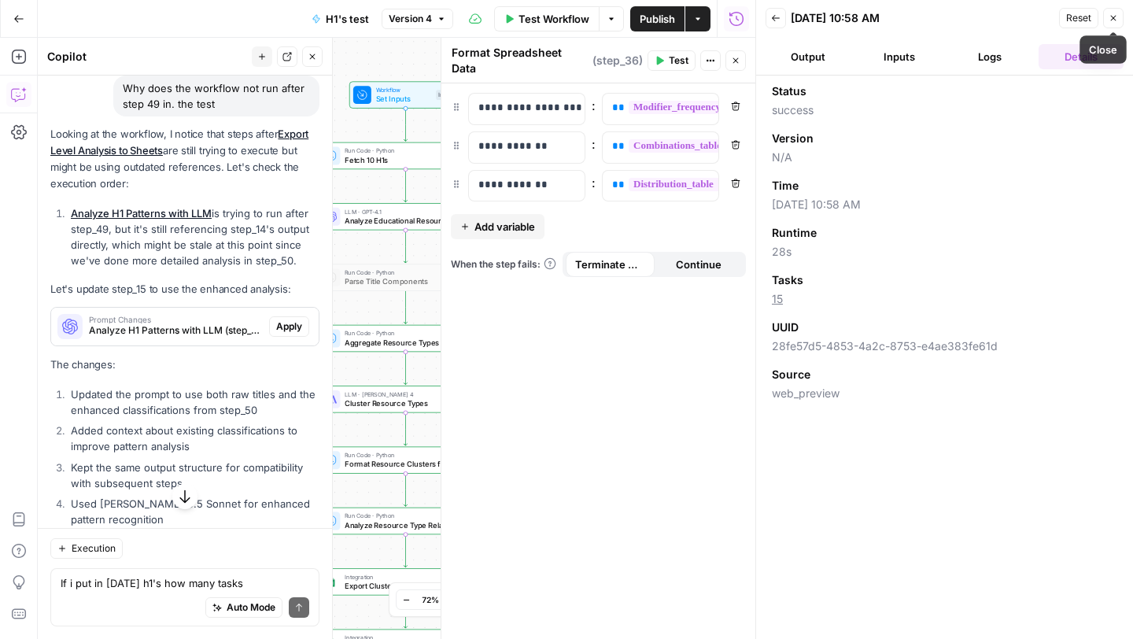
click at [1119, 17] on button "Close" at bounding box center [1113, 18] width 20 height 20
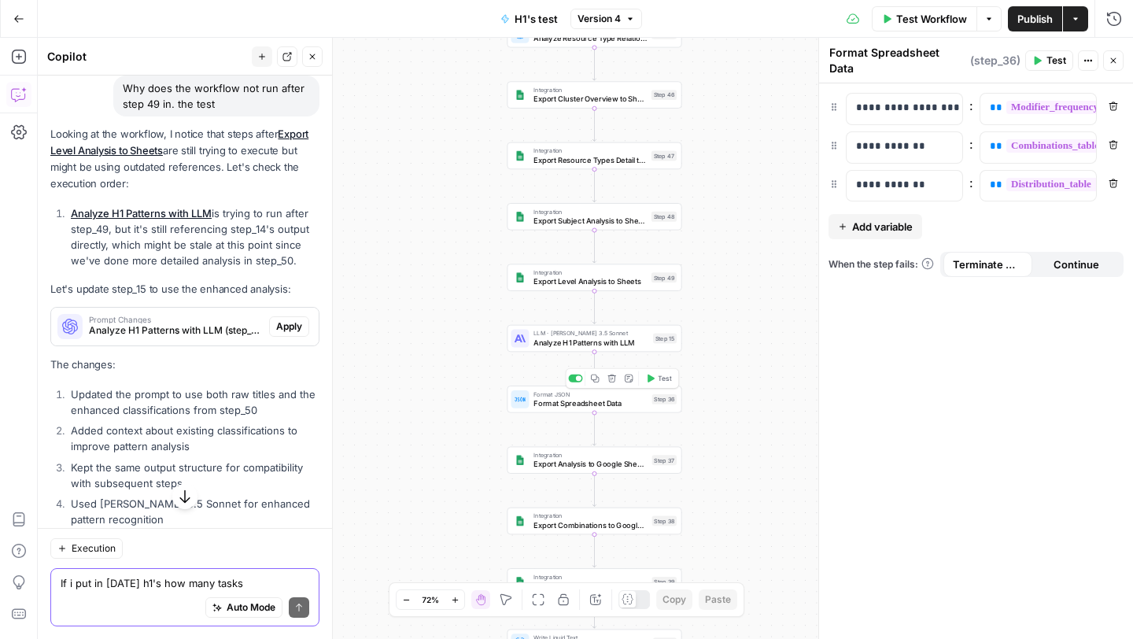
click at [114, 581] on textarea "If i put in [DATE] h1's how many tasks" at bounding box center [185, 583] width 249 height 16
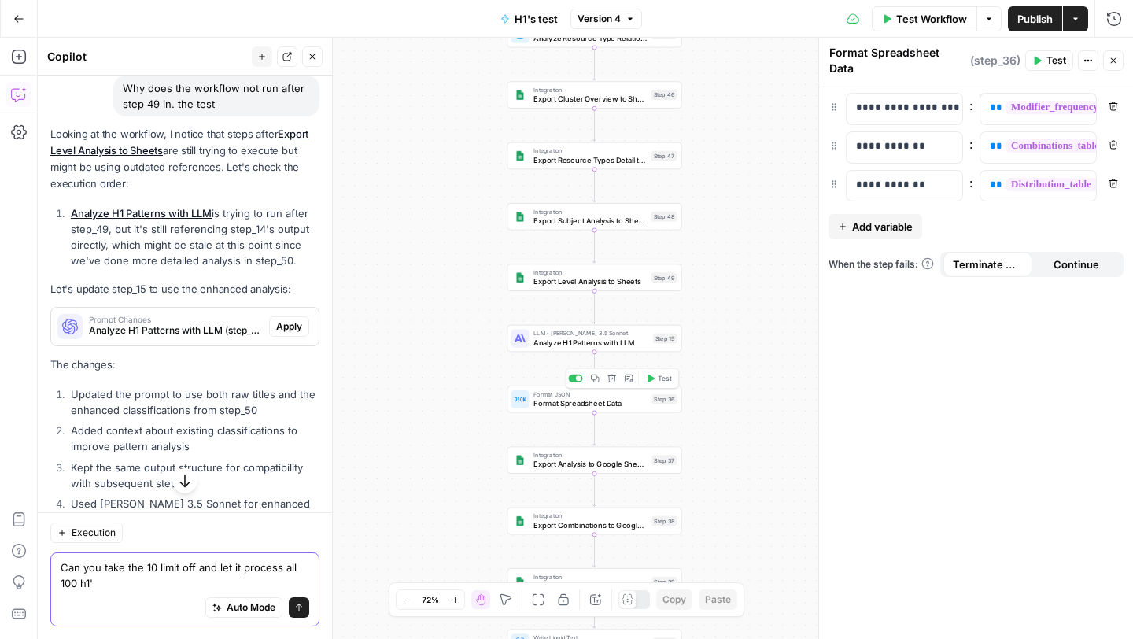
type textarea "Can you take the 10 limit off and let it process all 100 h1's"
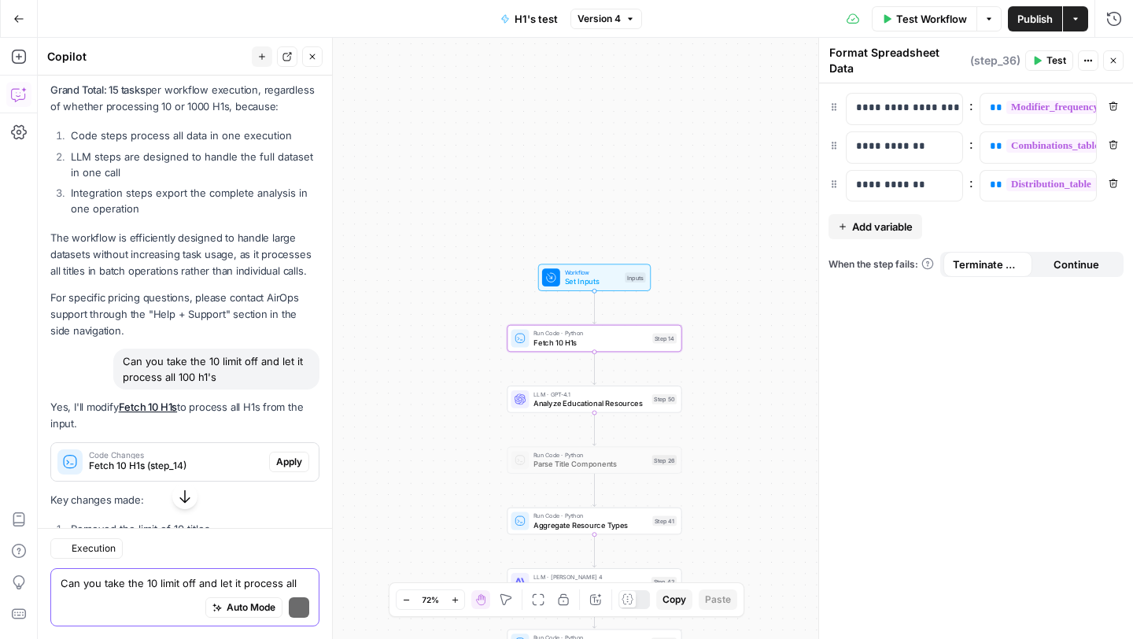
scroll to position [10370, 0]
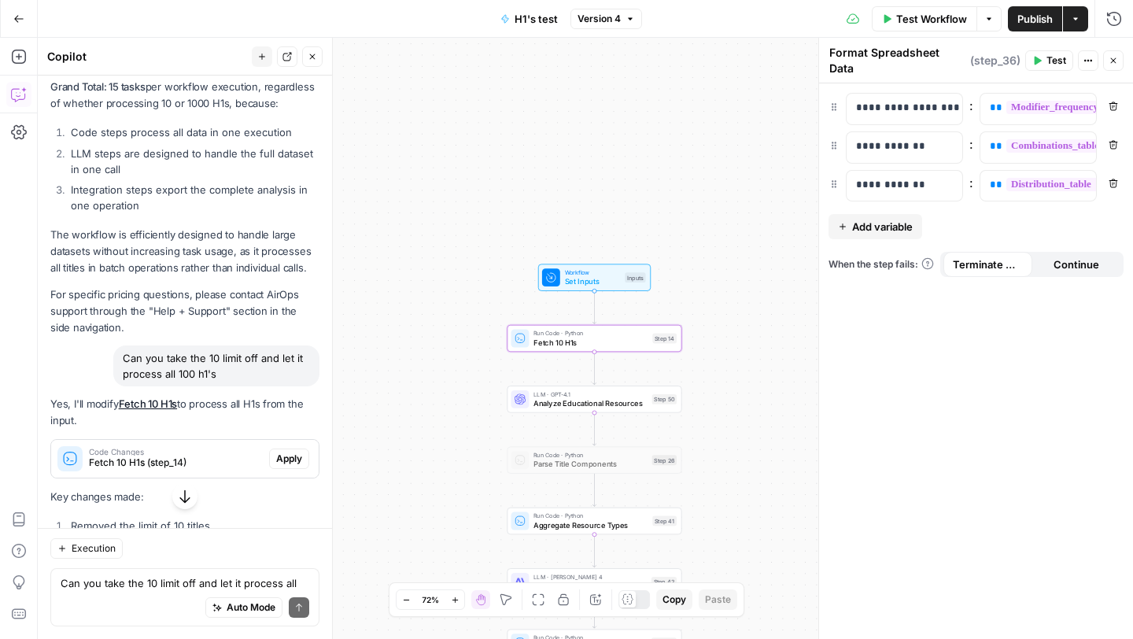
drag, startPoint x: 288, startPoint y: 390, endPoint x: 265, endPoint y: 449, distance: 63.3
click at [289, 452] on span "Apply" at bounding box center [289, 459] width 26 height 14
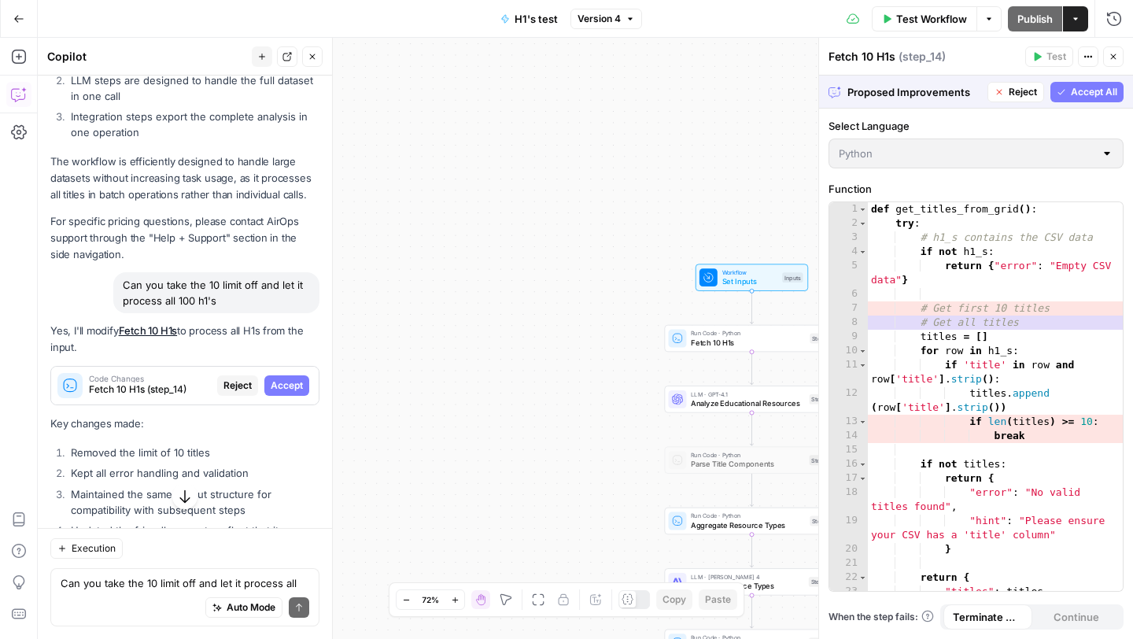
scroll to position [10069, 0]
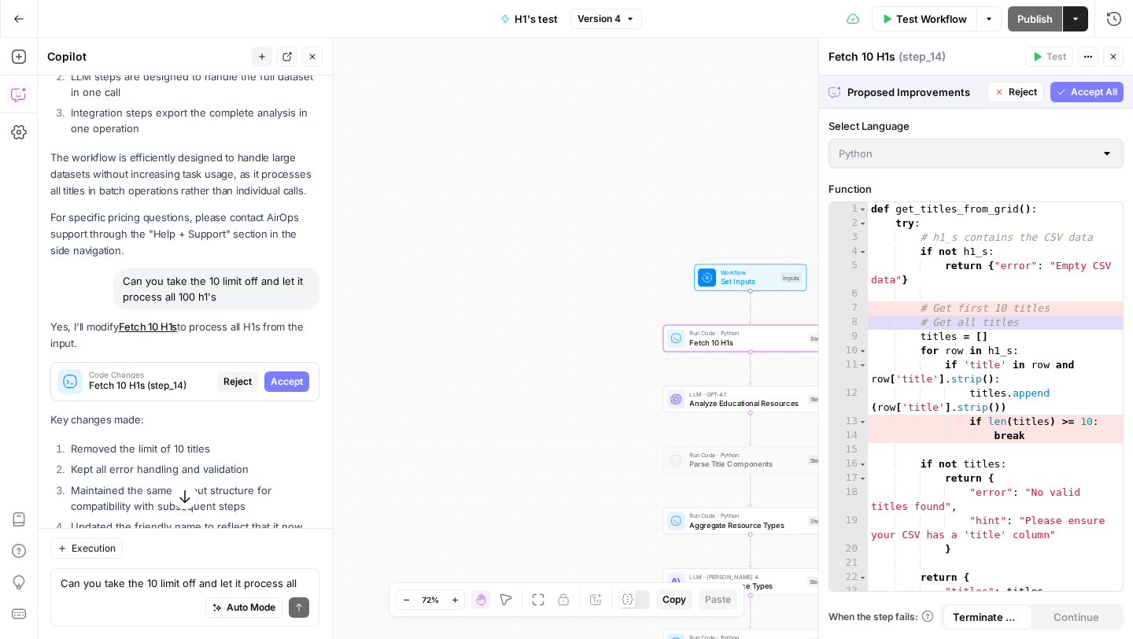
click at [280, 374] on span "Accept" at bounding box center [287, 381] width 32 height 14
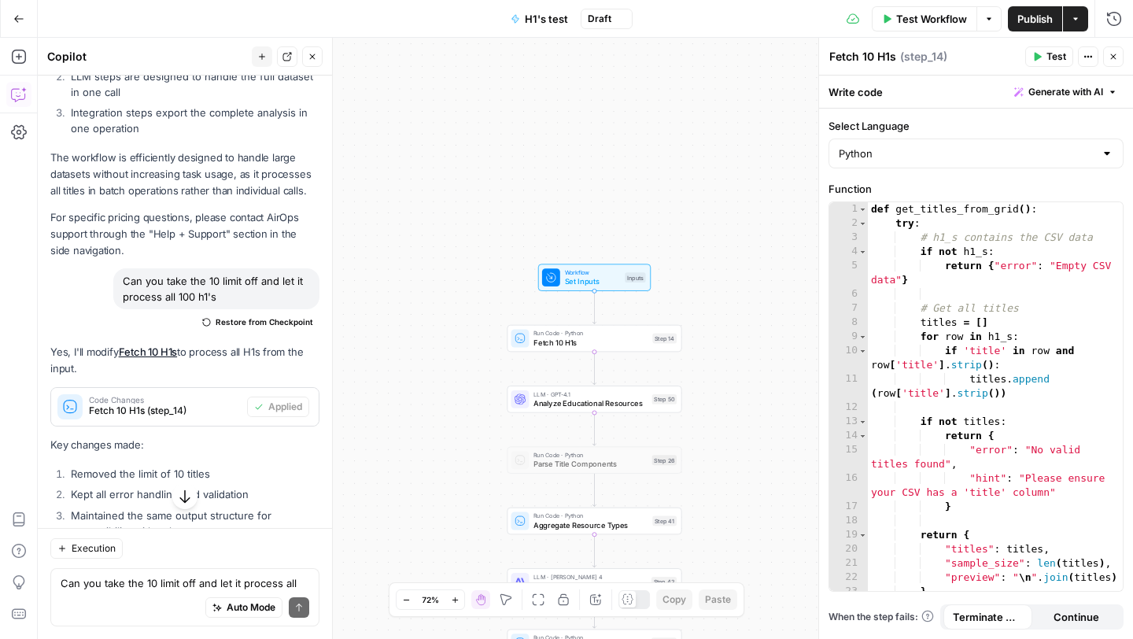
scroll to position [10610, 0]
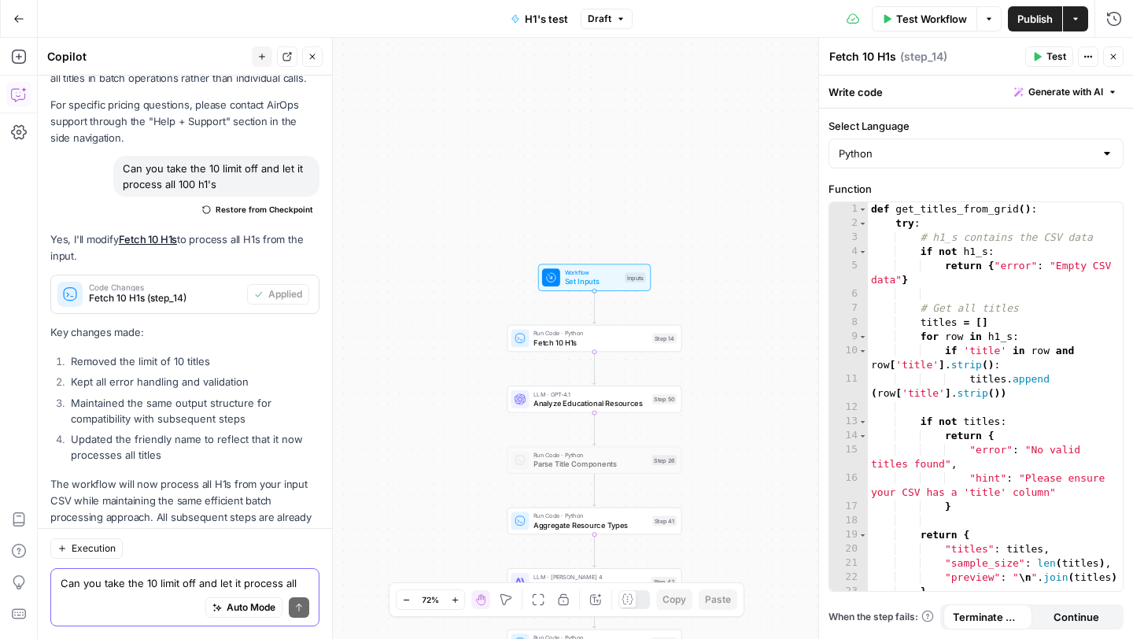
click at [119, 581] on textarea "Can you take the 10 limit off and let it process all 100 h1's" at bounding box center [185, 583] width 249 height 16
type textarea "How many h1s are there in the csv"
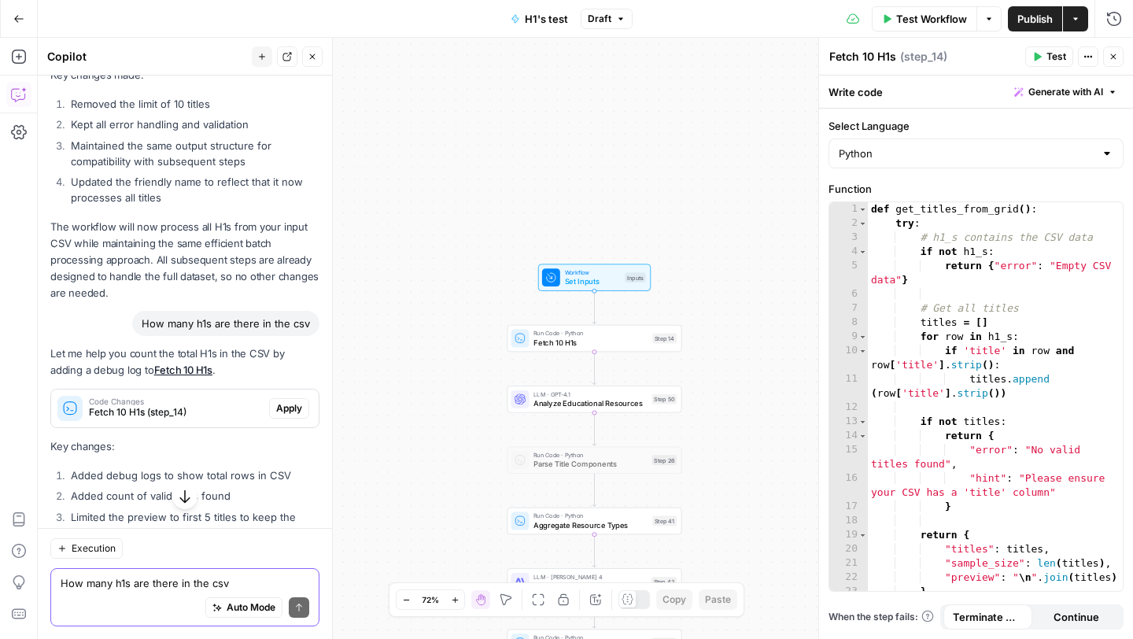
scroll to position [10949, 0]
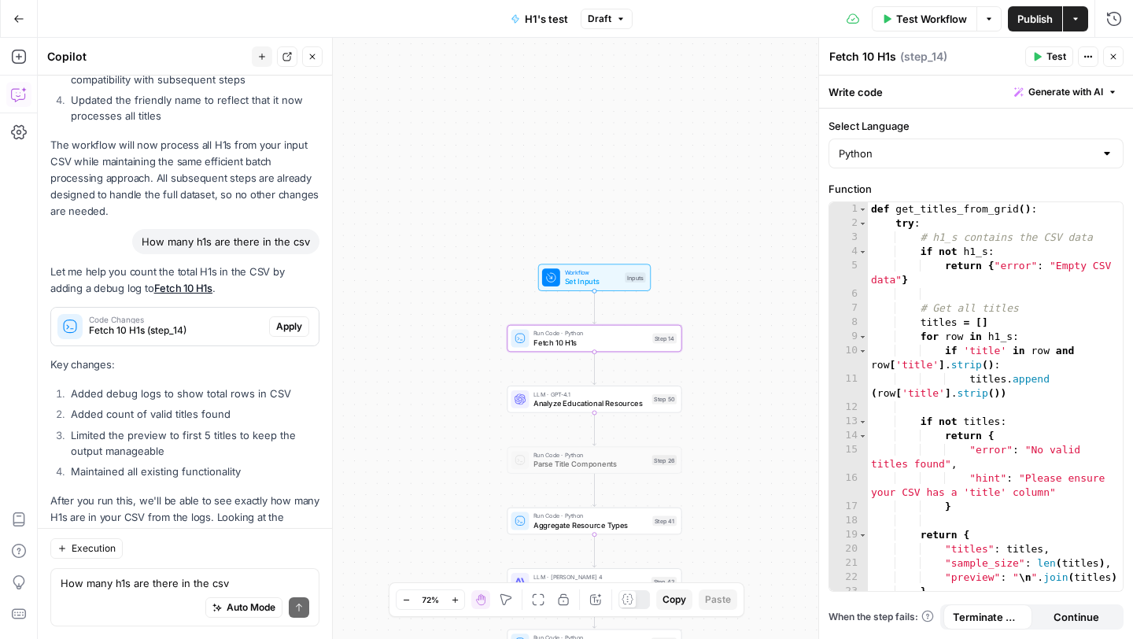
click at [290, 319] on span "Apply" at bounding box center [289, 326] width 26 height 14
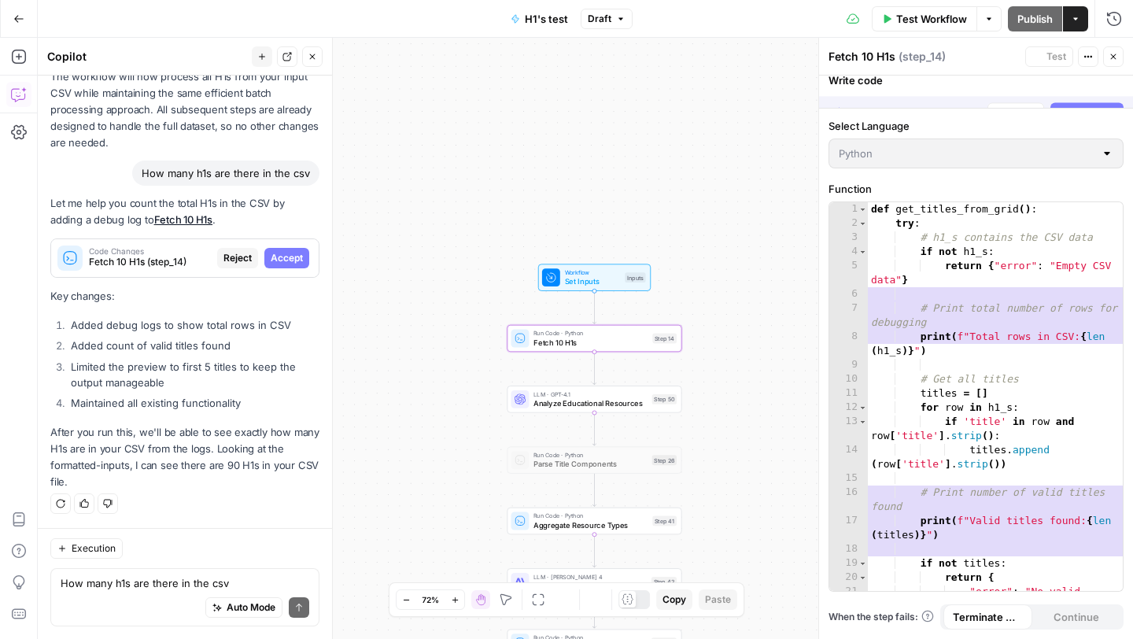
scroll to position [10496, 0]
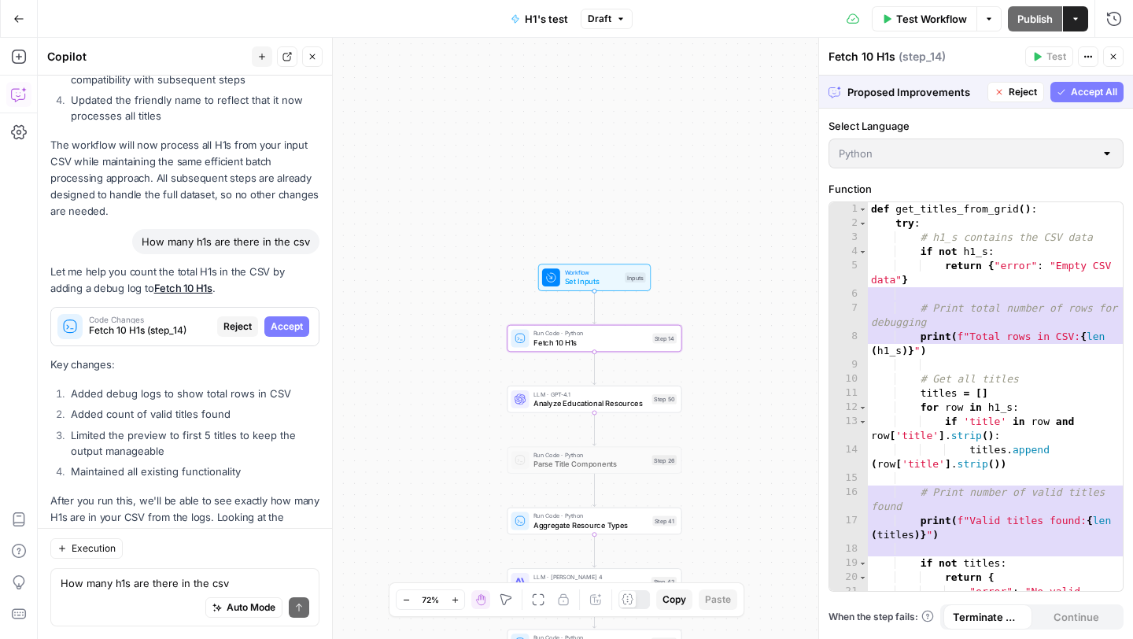
click at [293, 319] on span "Accept" at bounding box center [287, 326] width 32 height 14
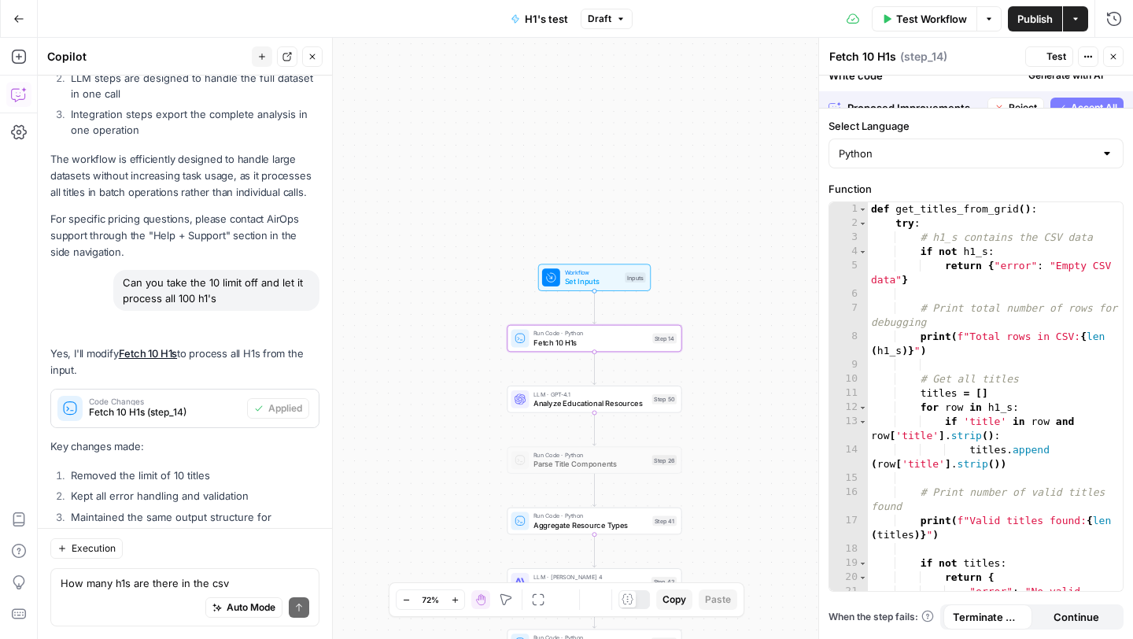
scroll to position [10974, 0]
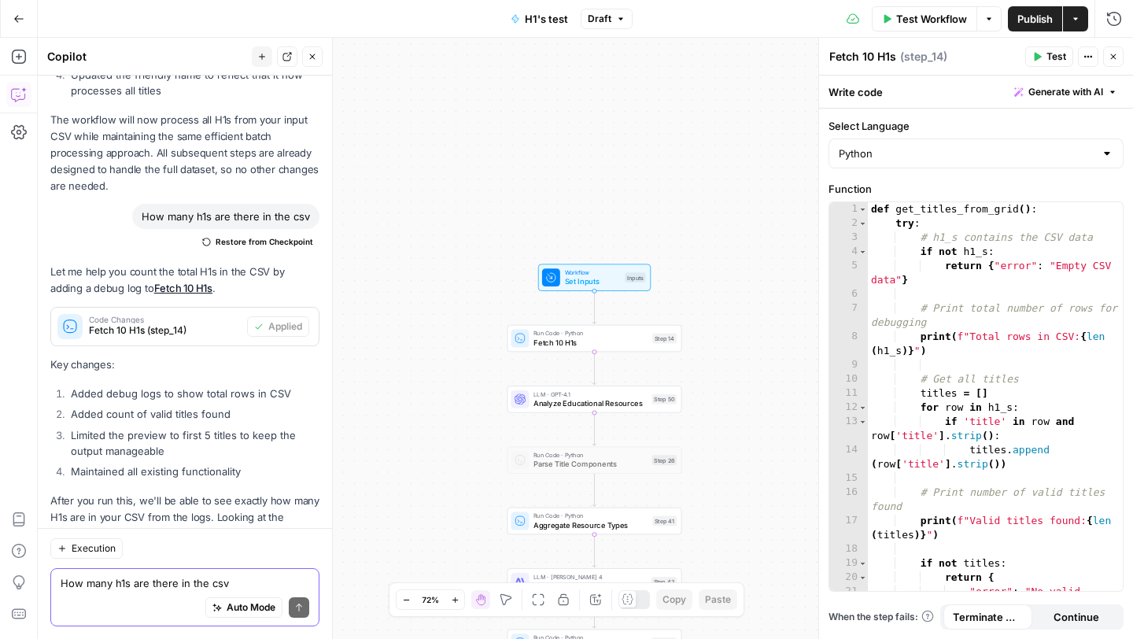
click at [140, 587] on textarea "How many h1s are there in the csv" at bounding box center [185, 583] width 249 height 16
type textarea "so how many h1's are there. inthe csv"
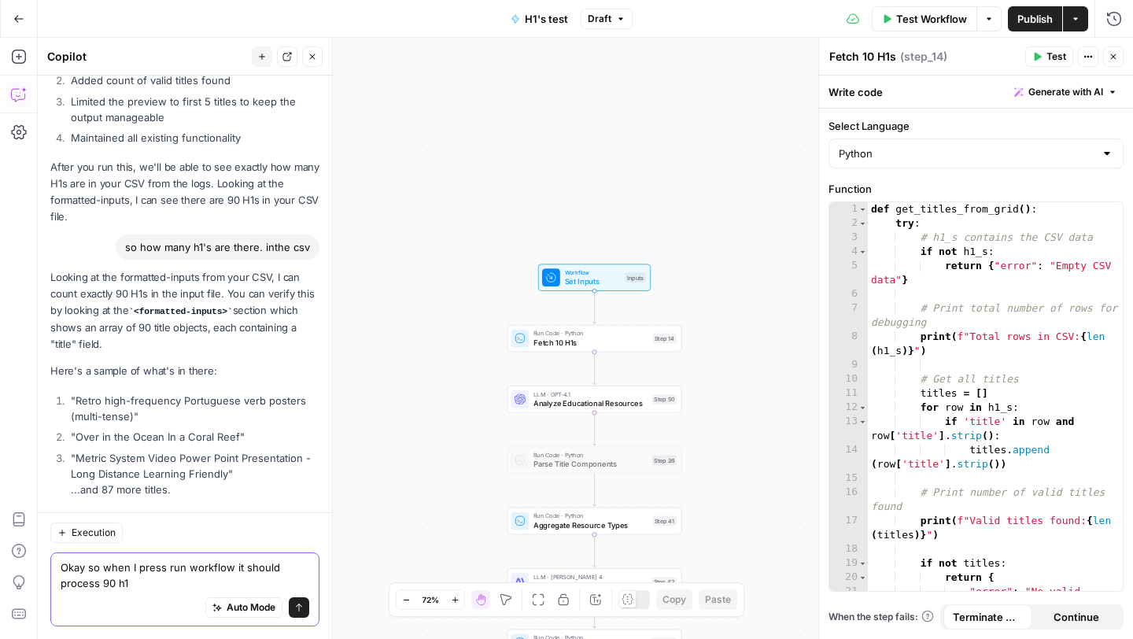
scroll to position [11323, 0]
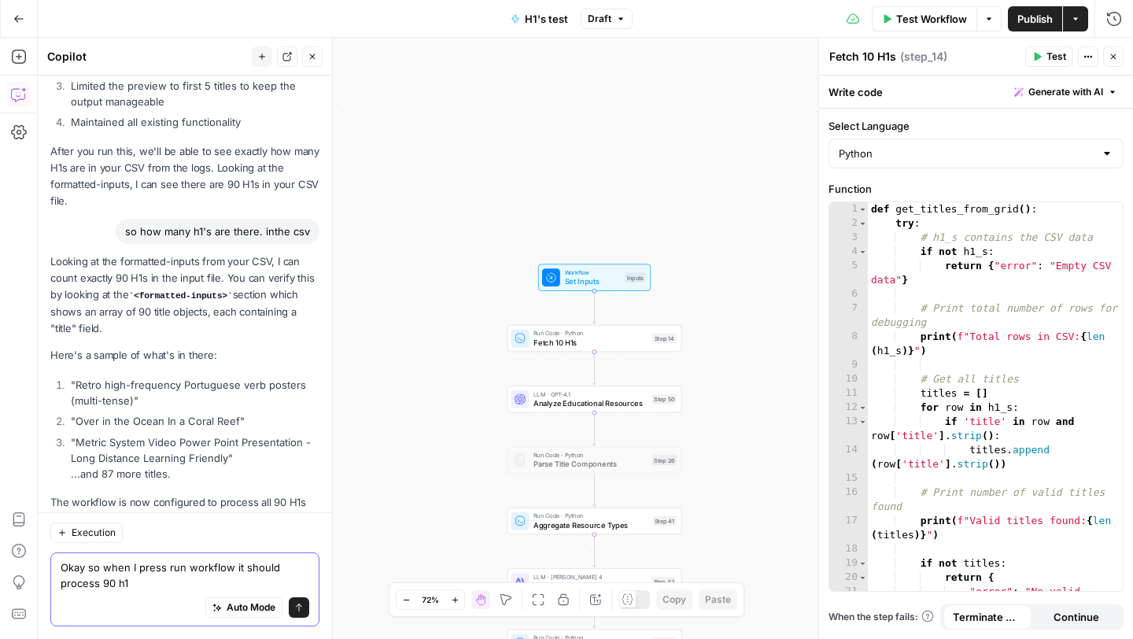
type textarea "Okay so when I press run workflow it should process 90 h1s"
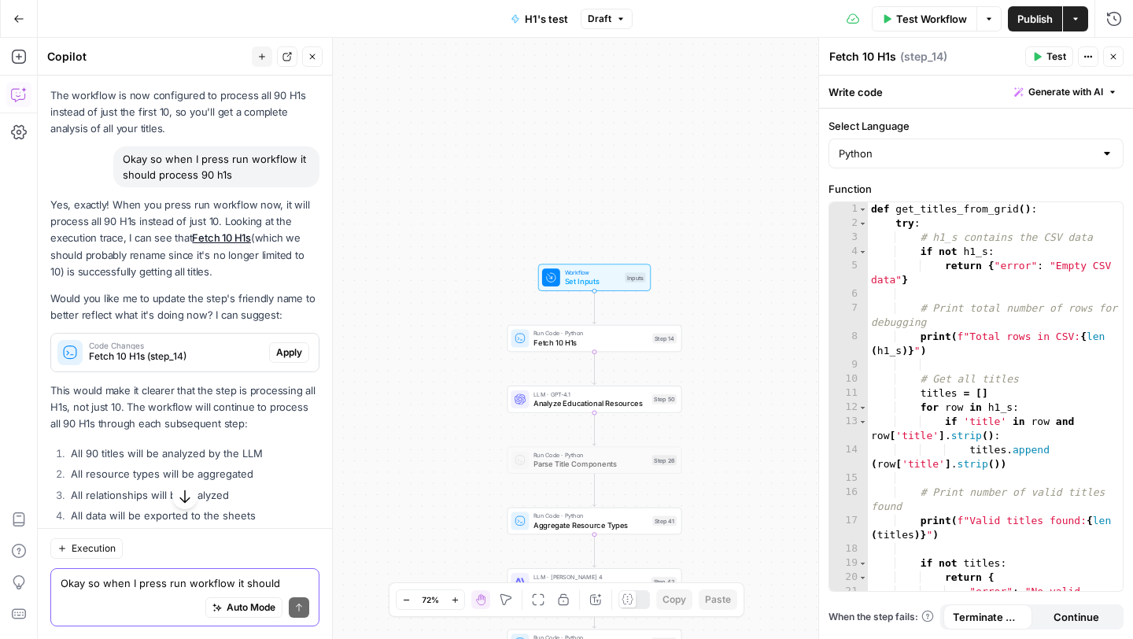
scroll to position [11740, 0]
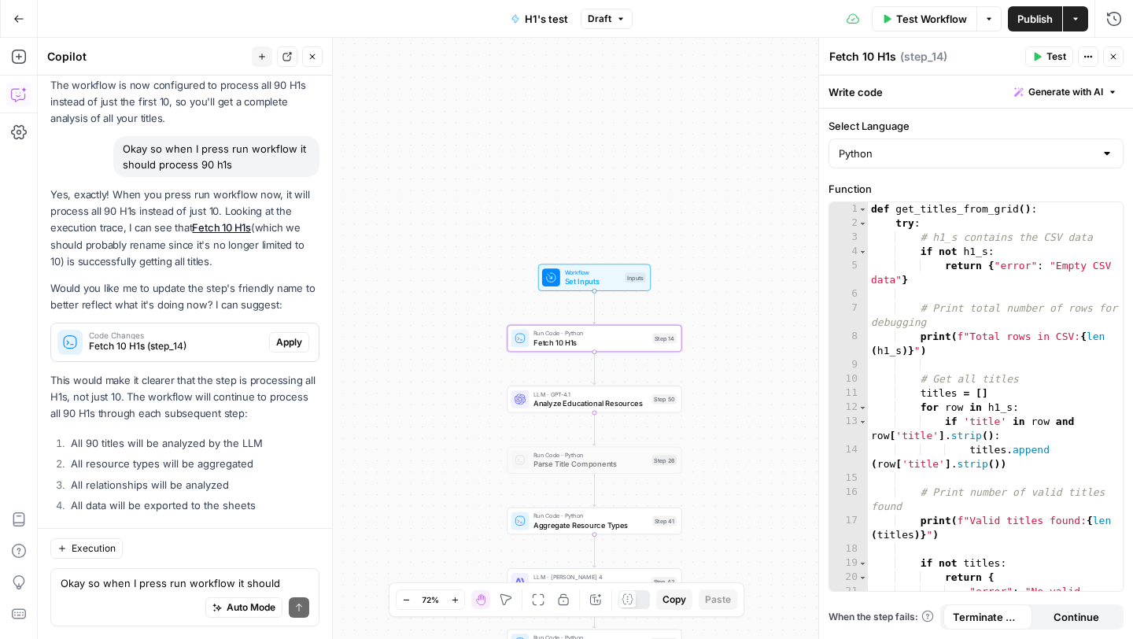
click at [291, 335] on span "Apply" at bounding box center [289, 342] width 26 height 14
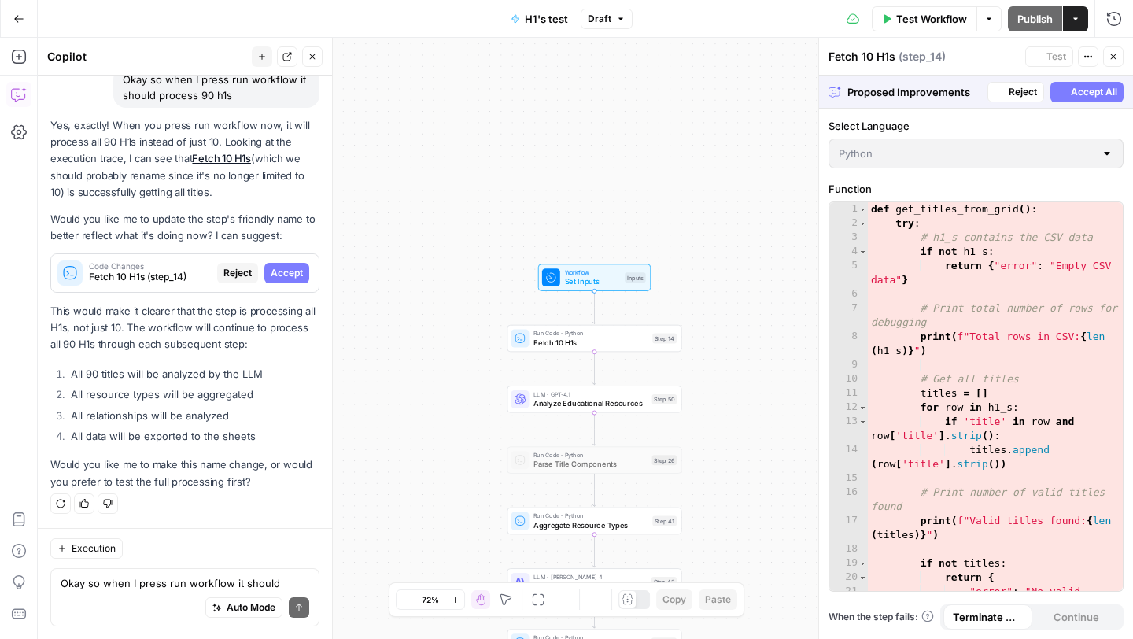
scroll to position [11262, 0]
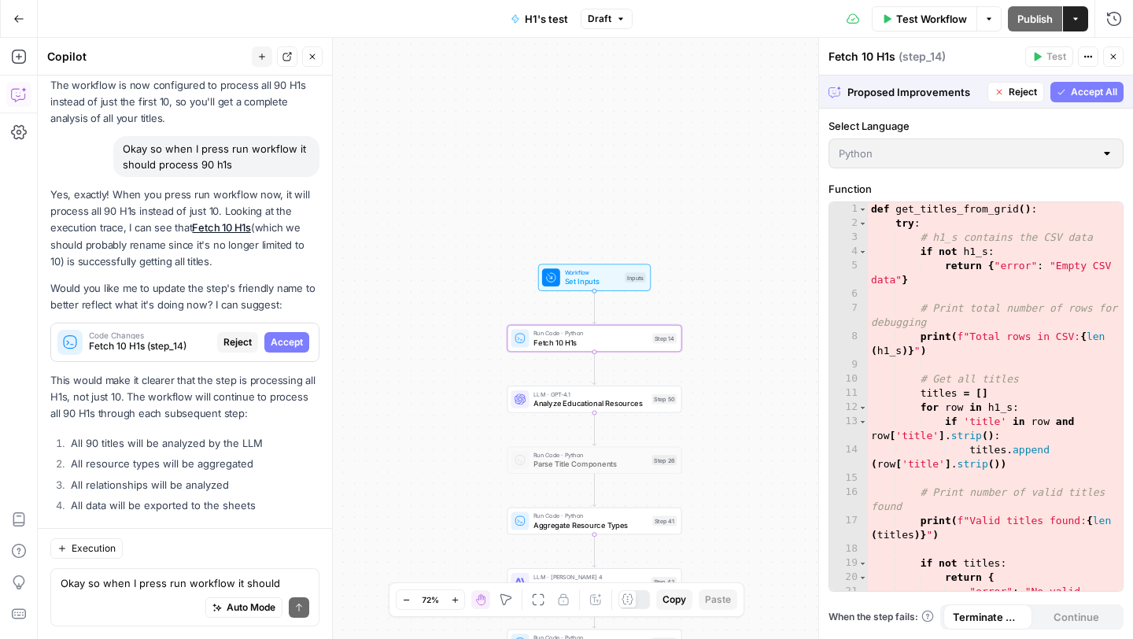
click at [289, 335] on span "Accept" at bounding box center [287, 342] width 32 height 14
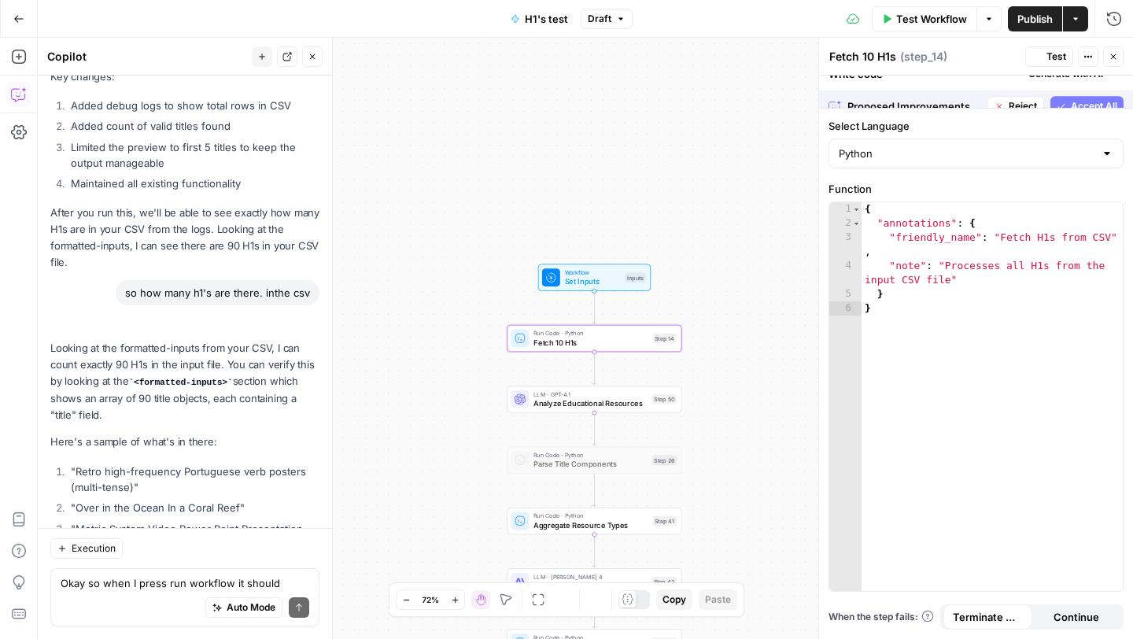
scroll to position [11790, 0]
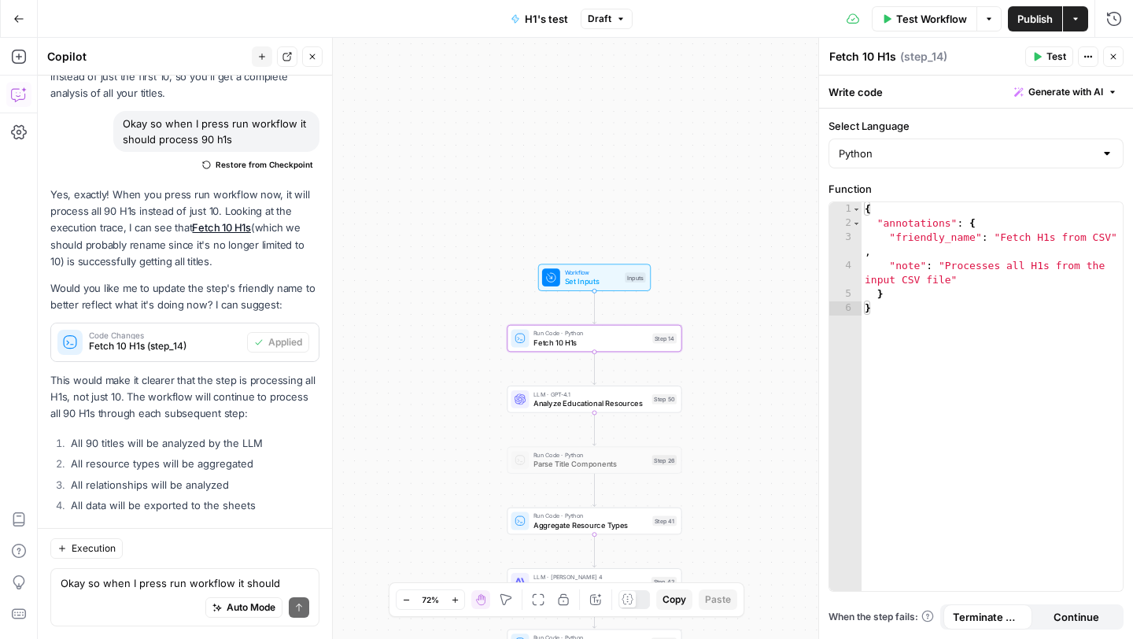
click at [127, 597] on div "Auto Mode Send" at bounding box center [185, 608] width 249 height 35
click at [165, 580] on textarea "So what do I do now. doI need t" at bounding box center [185, 583] width 249 height 16
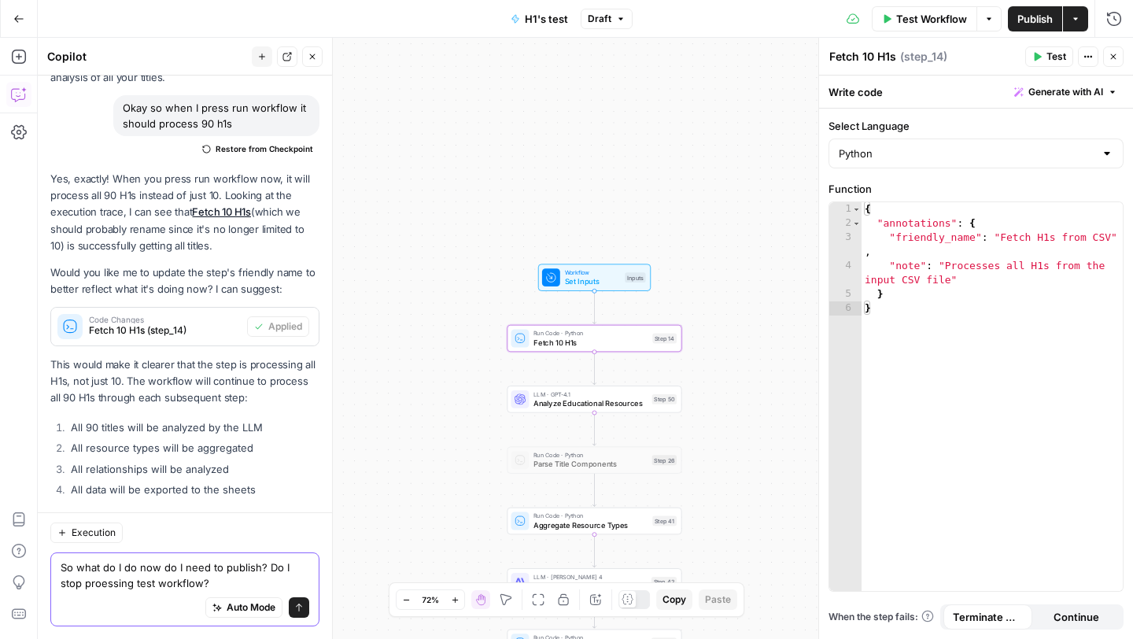
type textarea "So what do I do now do I need to publish? Do I stop proessing test workflow?"
click at [302, 597] on button "Send" at bounding box center [299, 607] width 20 height 20
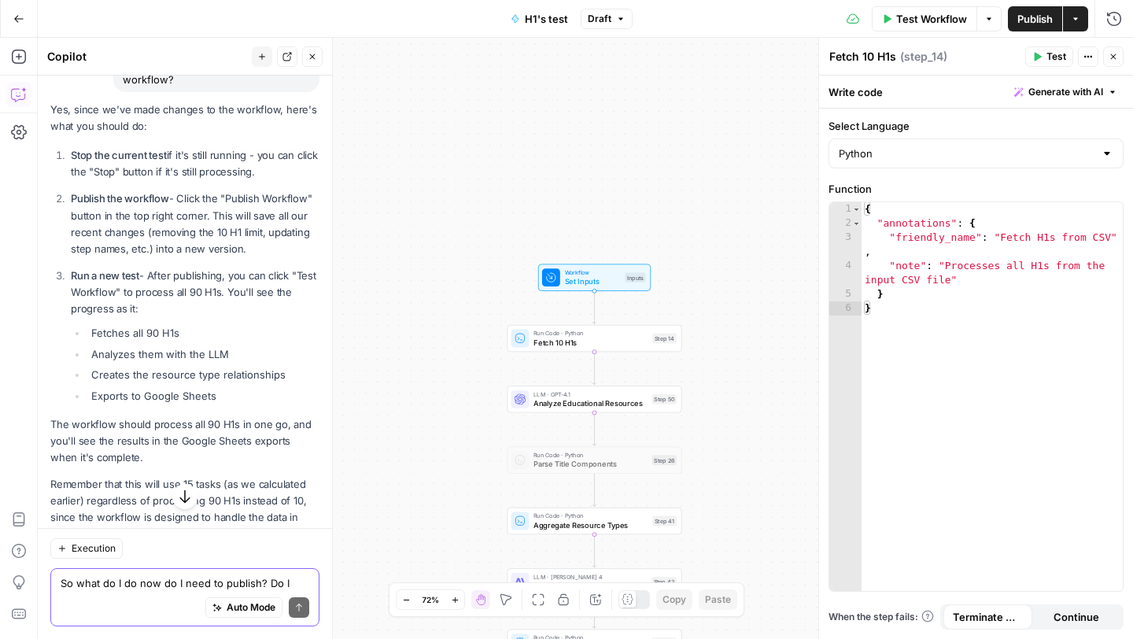
scroll to position [12334, 0]
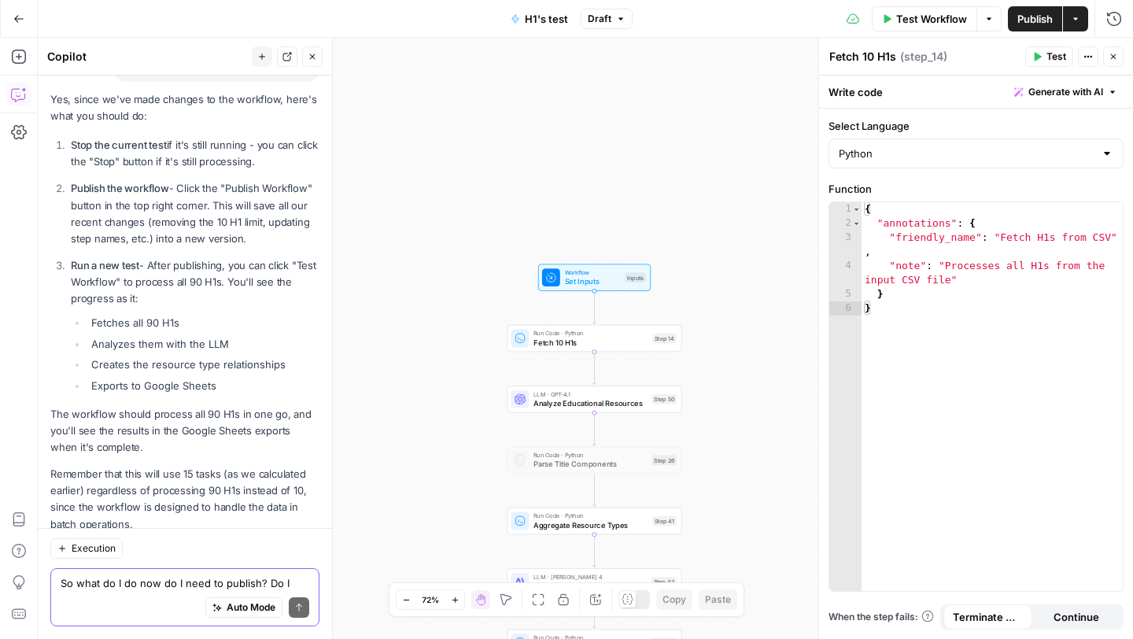
click at [121, 584] on textarea "So what do I do now do I need to publish? Do I stop proessing test workflow?" at bounding box center [185, 583] width 249 height 16
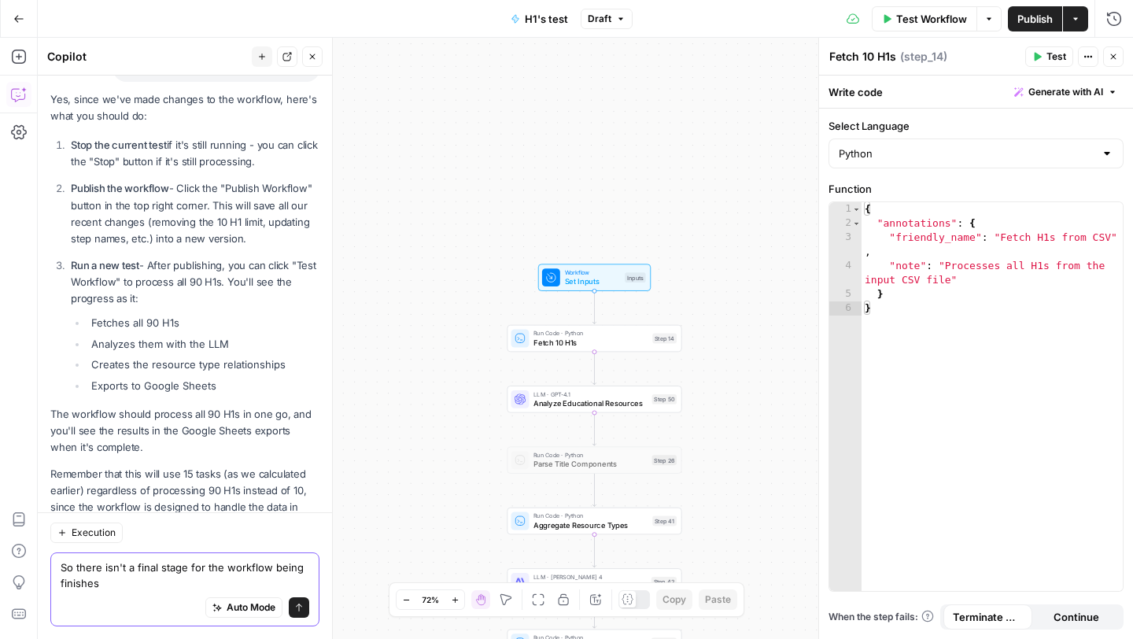
scroll to position [12350, 0]
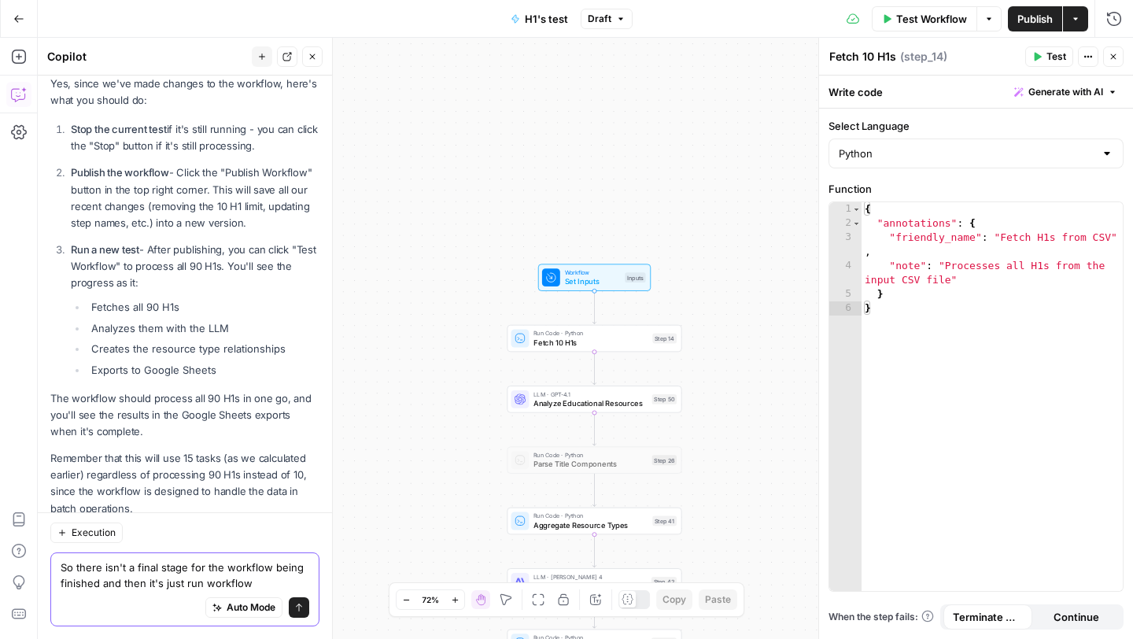
type textarea "So there isn't a final stage for the workflow being finished and then it's just…"
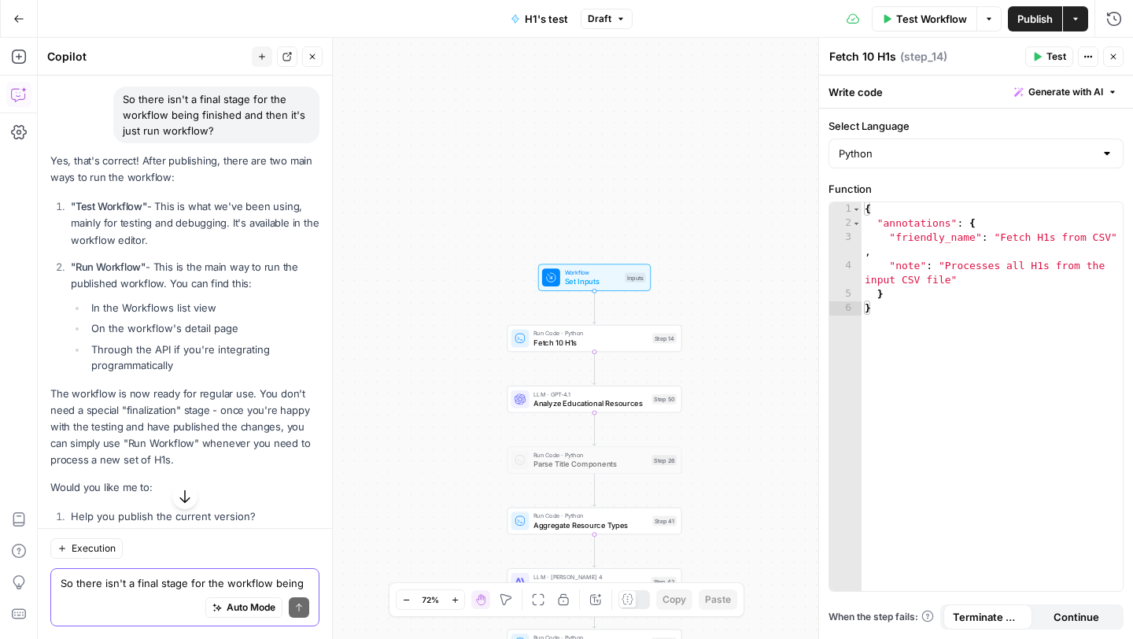
scroll to position [12828, 0]
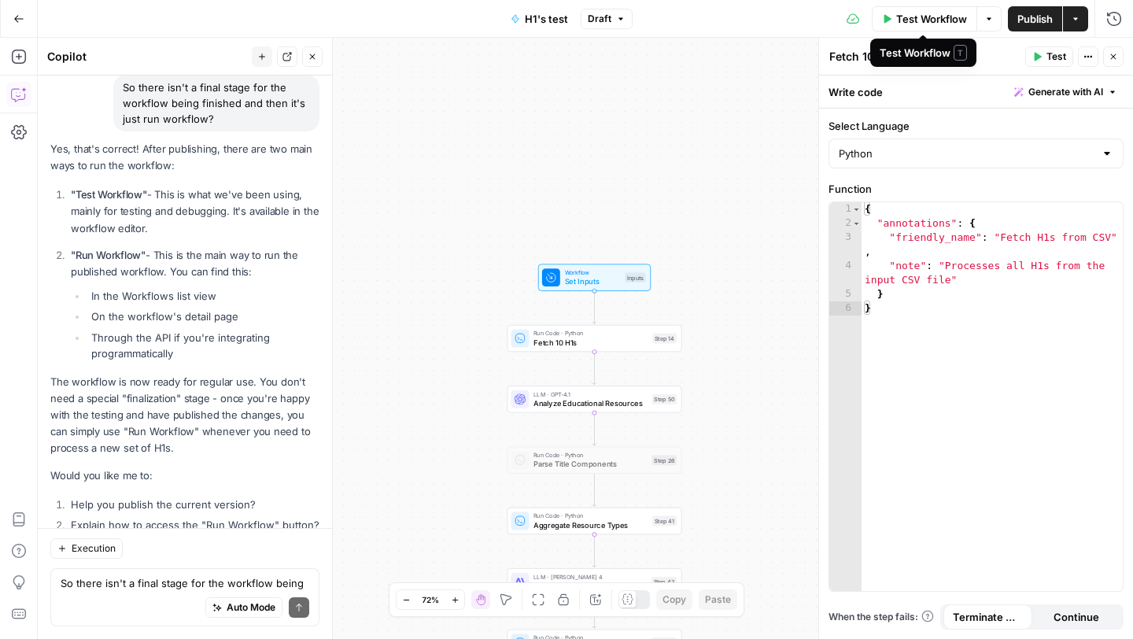
click at [990, 14] on icon "button" at bounding box center [988, 18] width 9 height 9
click at [942, 57] on span "Run Test" at bounding box center [944, 56] width 69 height 16
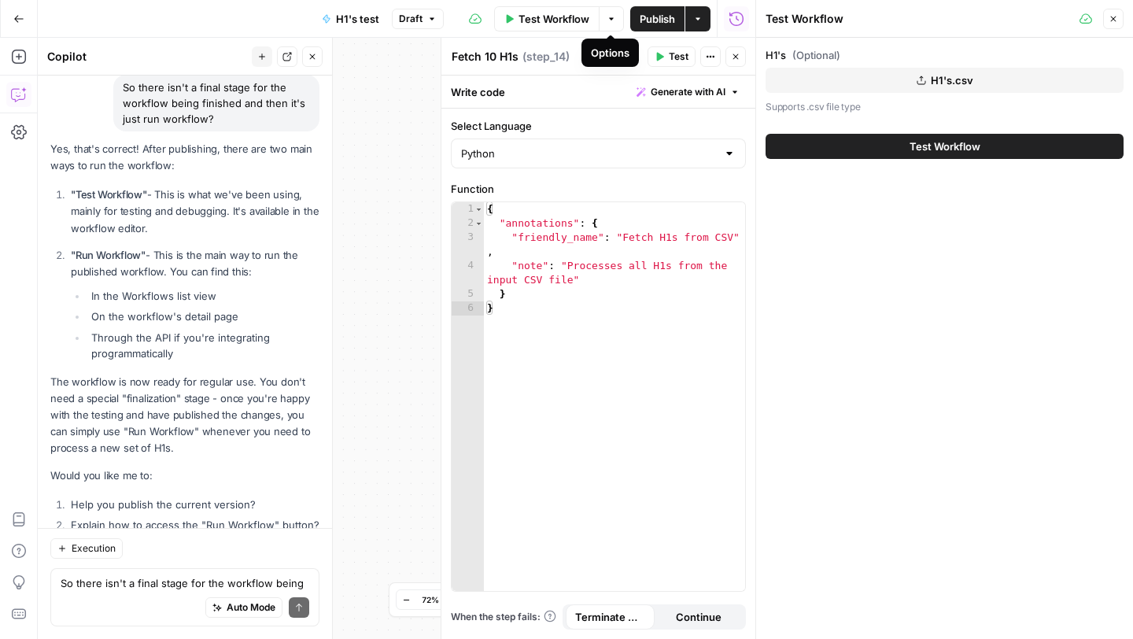
click at [869, 144] on button "Test Workflow" at bounding box center [944, 146] width 358 height 25
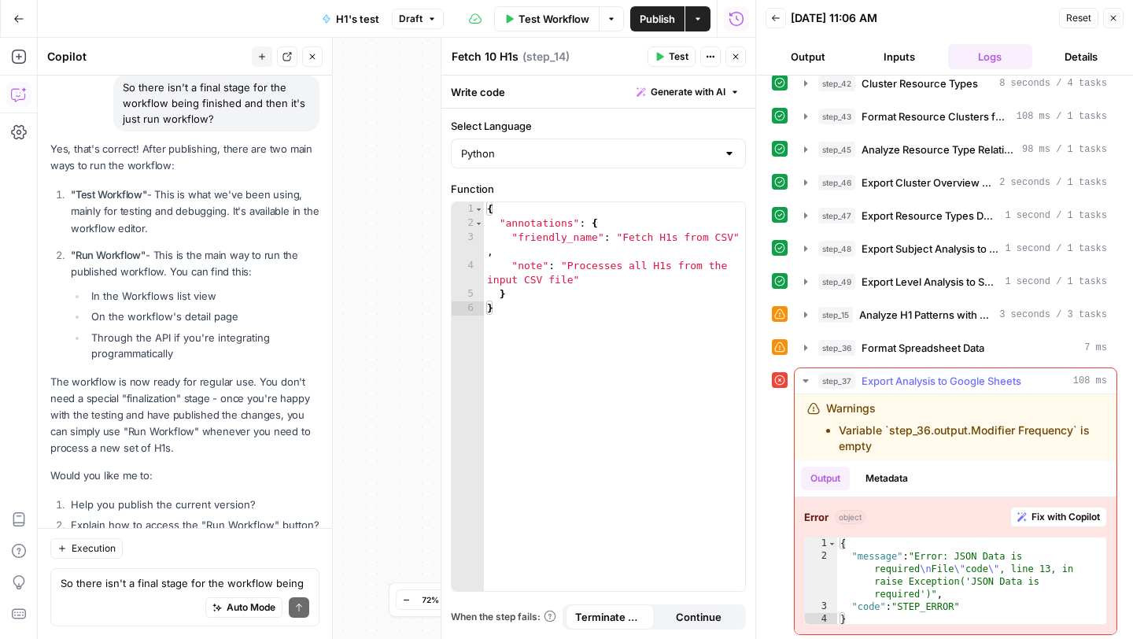
scroll to position [115, 0]
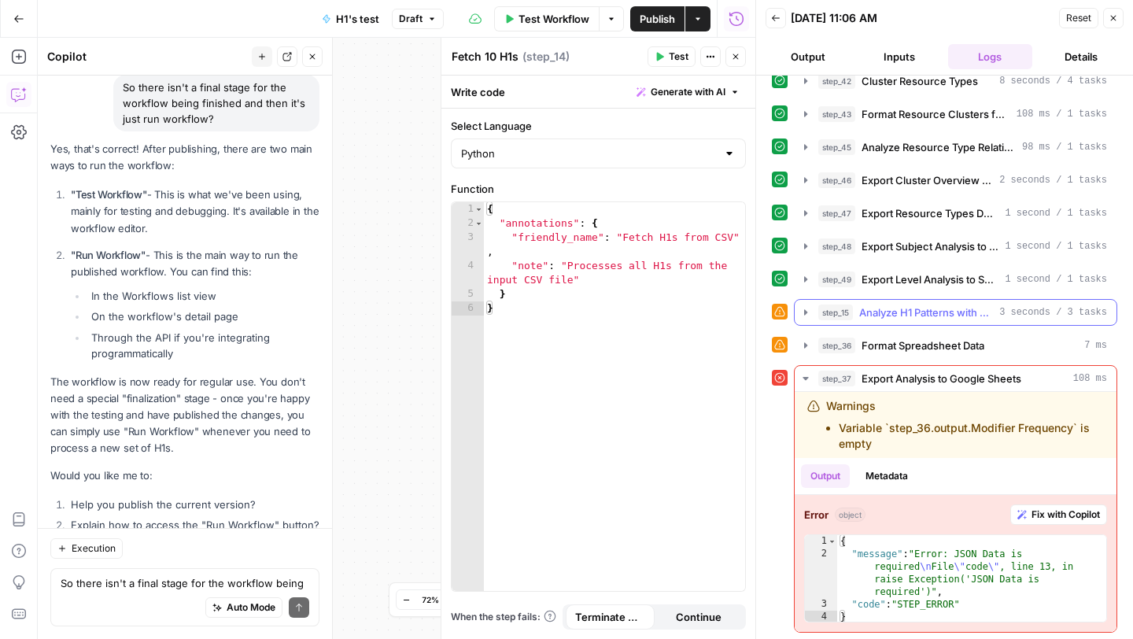
click at [805, 313] on icon "button" at bounding box center [805, 312] width 3 height 6
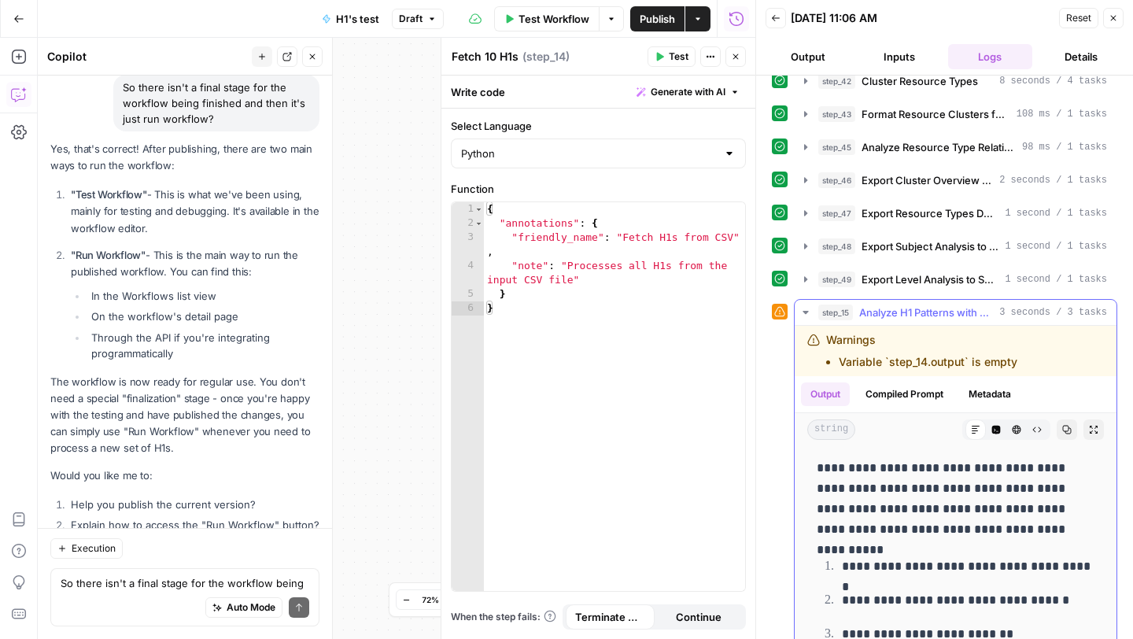
scroll to position [0, 0]
click at [804, 247] on icon "button" at bounding box center [805, 246] width 3 height 6
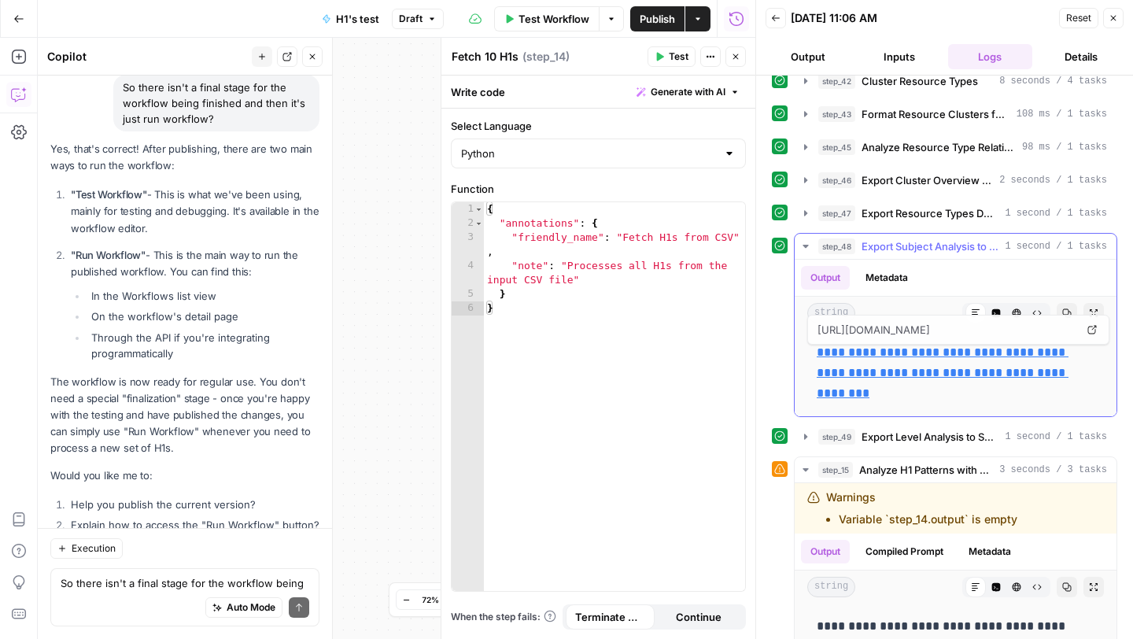
click at [856, 391] on link "**********" at bounding box center [943, 372] width 252 height 53
click at [125, 581] on textarea "So there isn't a final stage for the workflow being finished and then it's just…" at bounding box center [185, 583] width 249 height 16
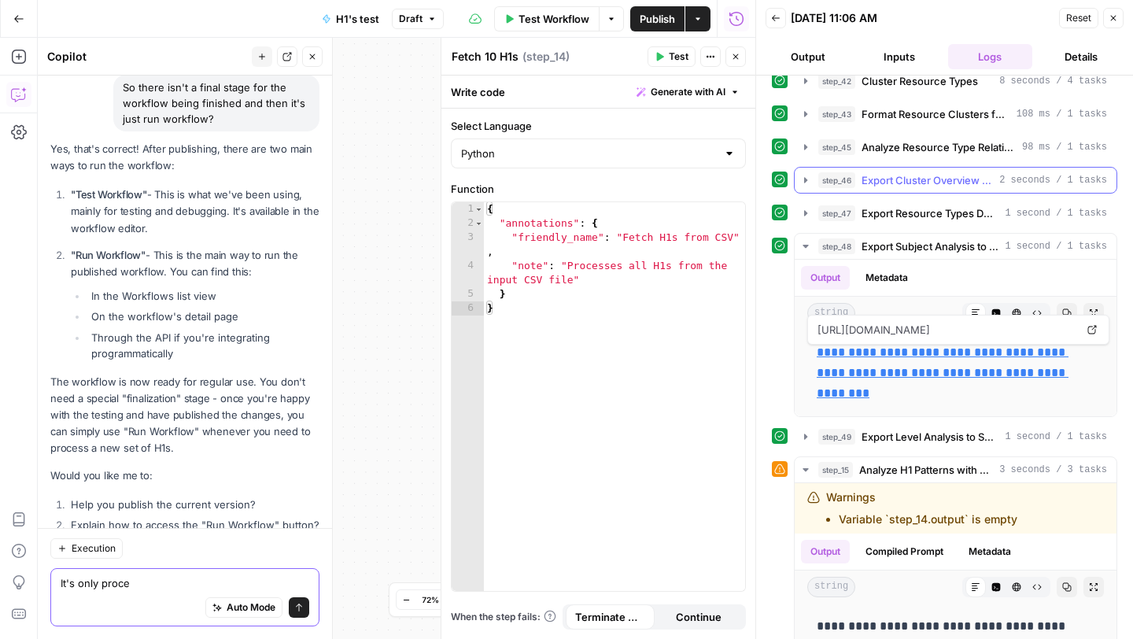
type textarea "It's only proce"
click at [804, 186] on button "step_46 Export Cluster Overview to Sheets 2 seconds / 1 tasks" at bounding box center [956, 180] width 322 height 25
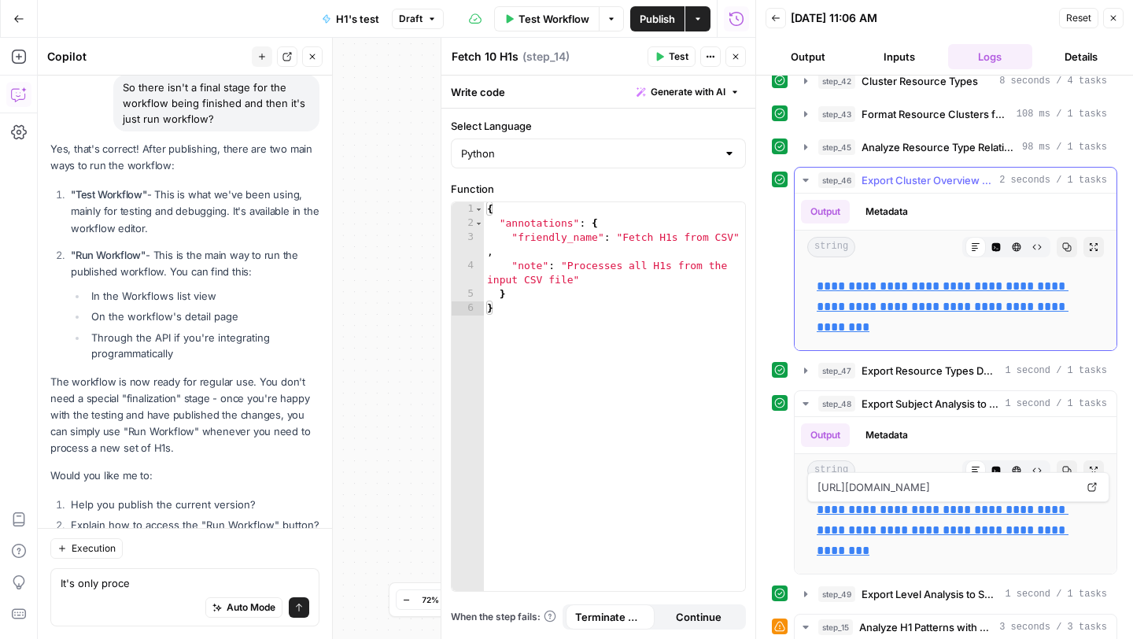
click at [861, 282] on link "**********" at bounding box center [943, 306] width 252 height 53
click at [799, 148] on icon "button" at bounding box center [805, 147] width 13 height 13
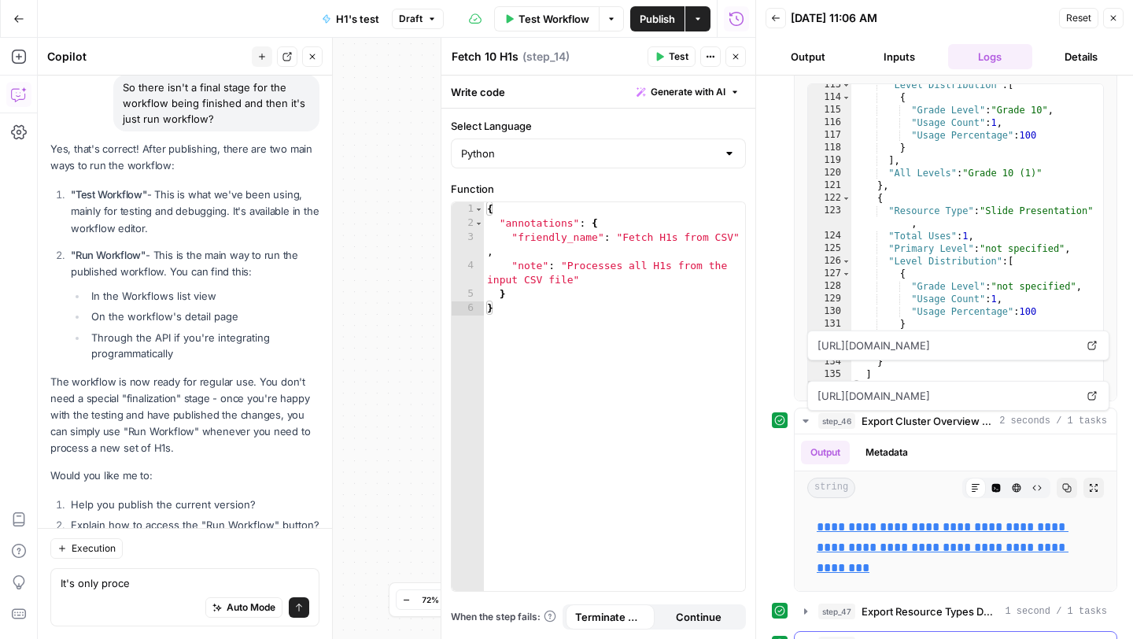
scroll to position [651, 0]
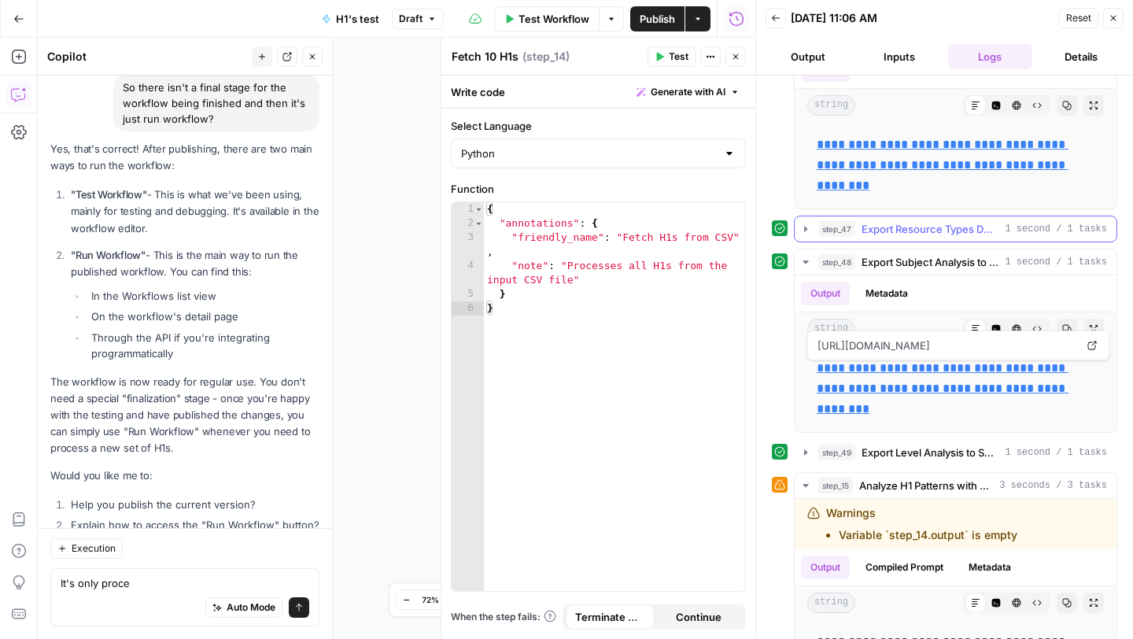
click at [804, 226] on icon "button" at bounding box center [805, 229] width 3 height 6
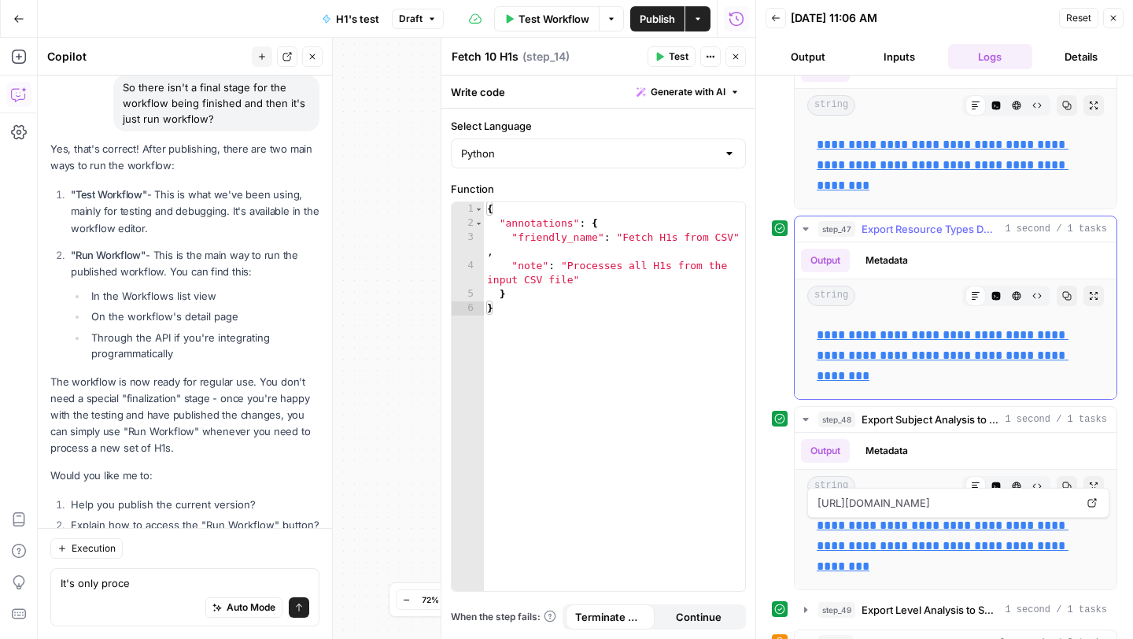
click at [850, 337] on link "**********" at bounding box center [943, 355] width 252 height 53
click at [108, 585] on textarea "It's only proce" at bounding box center [185, 583] width 249 height 16
click at [807, 223] on icon "button" at bounding box center [805, 229] width 13 height 13
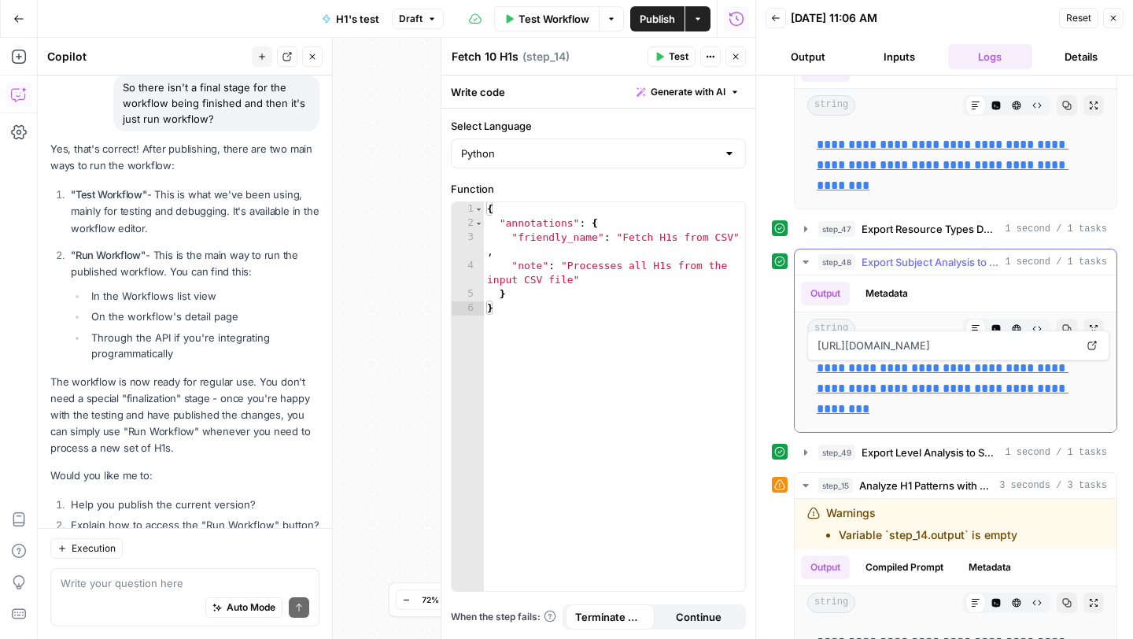
click at [805, 258] on icon "button" at bounding box center [805, 262] width 13 height 13
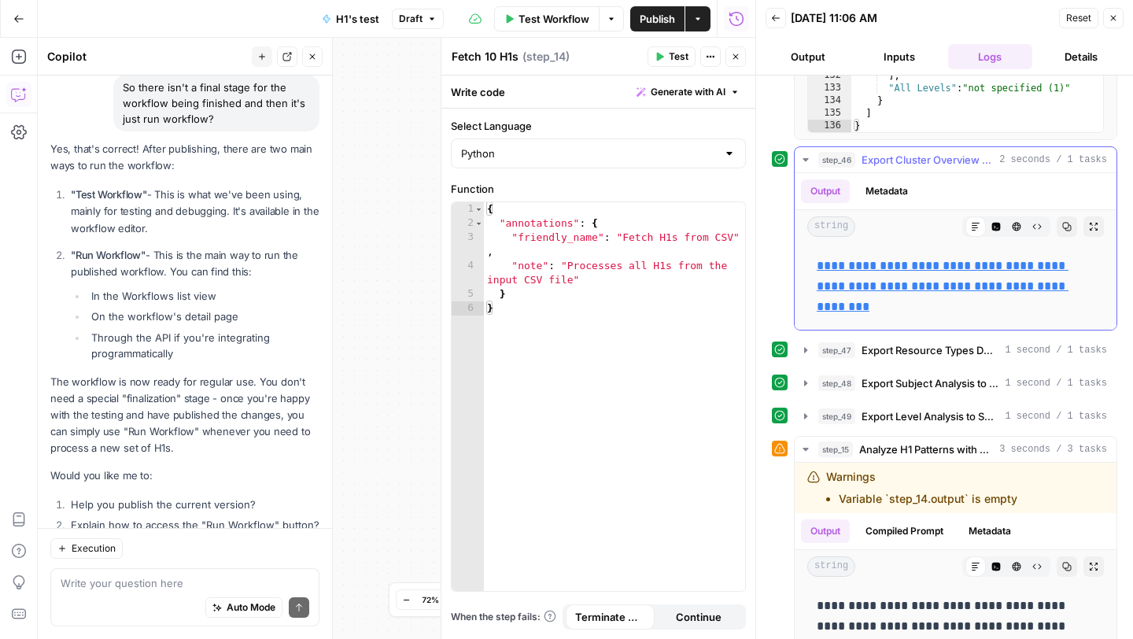
scroll to position [522, 0]
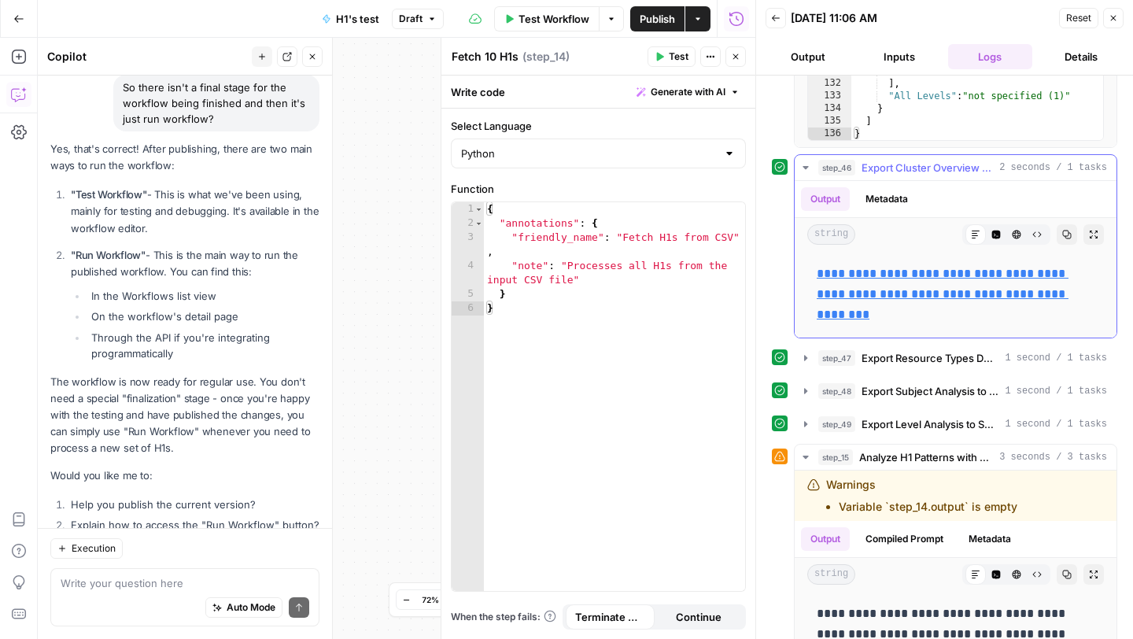
click at [806, 168] on icon "button" at bounding box center [805, 167] width 6 height 3
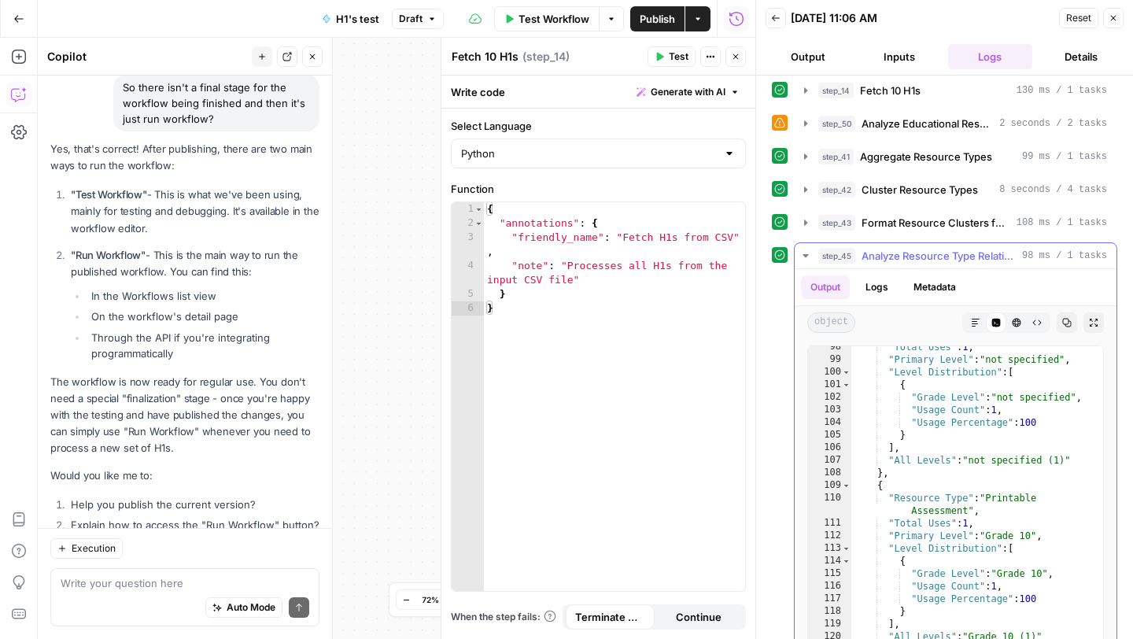
scroll to position [0, 0]
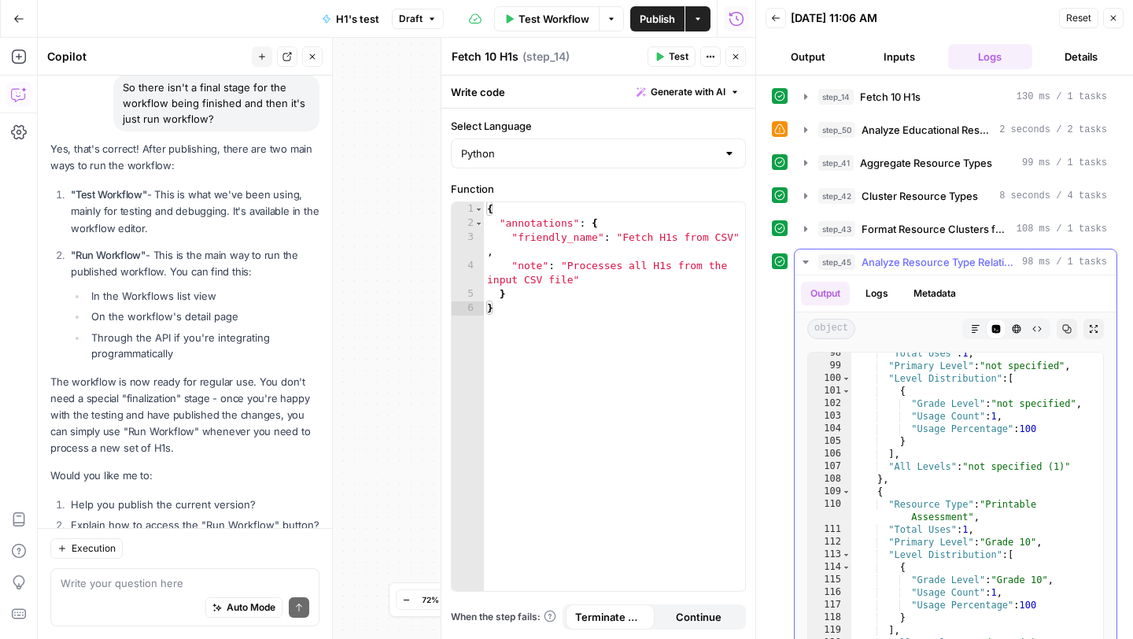
click at [803, 256] on icon "button" at bounding box center [805, 262] width 13 height 13
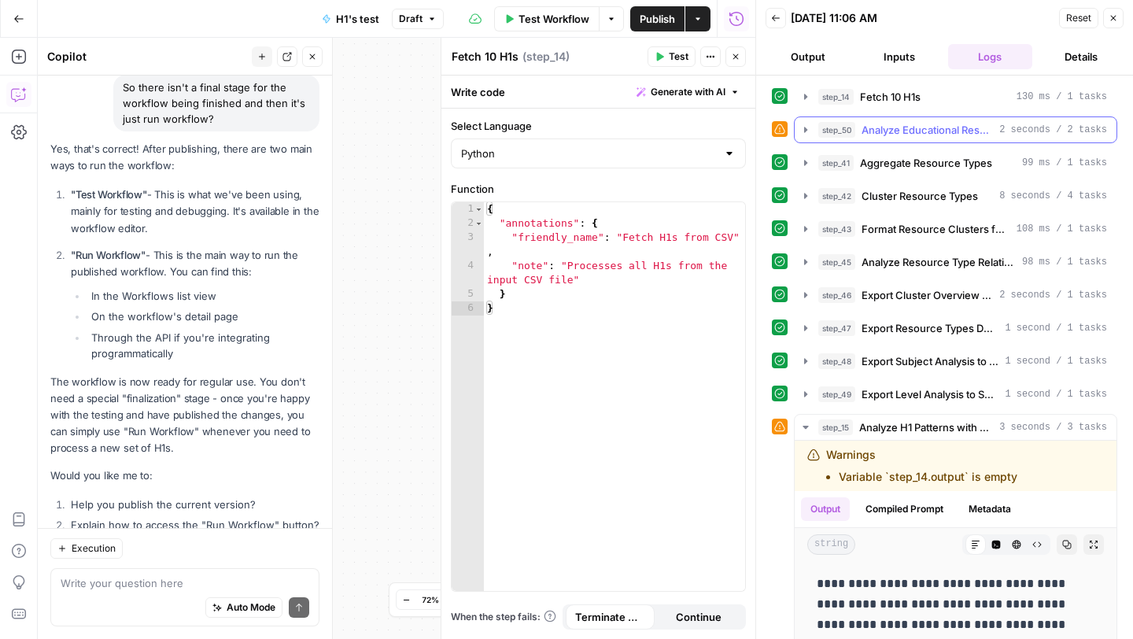
click at [802, 130] on icon "button" at bounding box center [805, 130] width 13 height 13
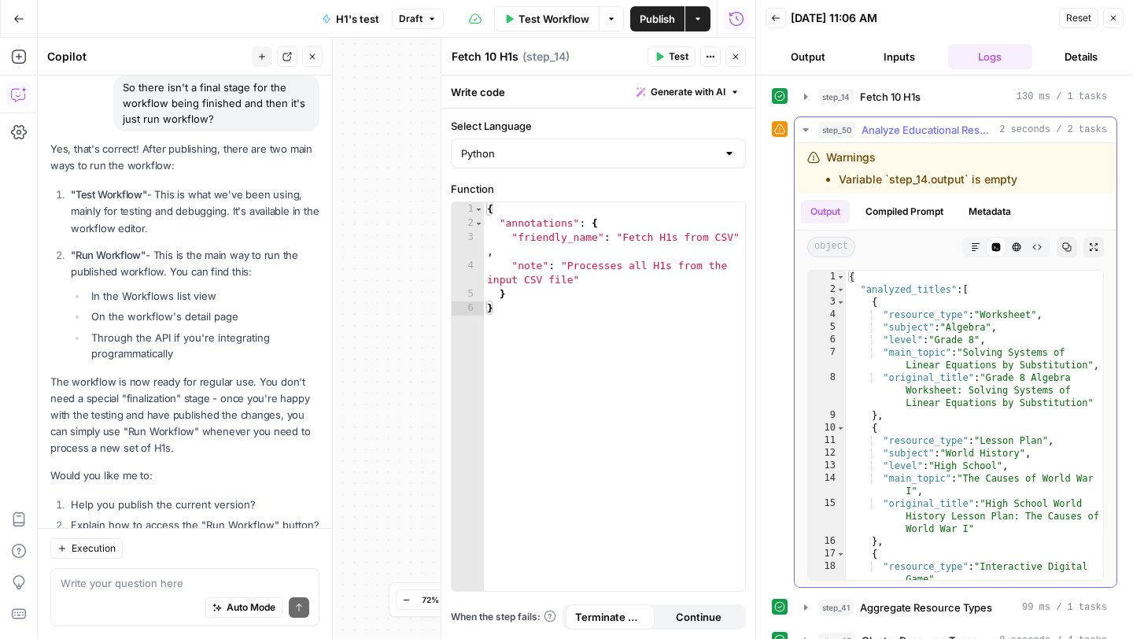
click at [806, 129] on icon "button" at bounding box center [805, 129] width 6 height 3
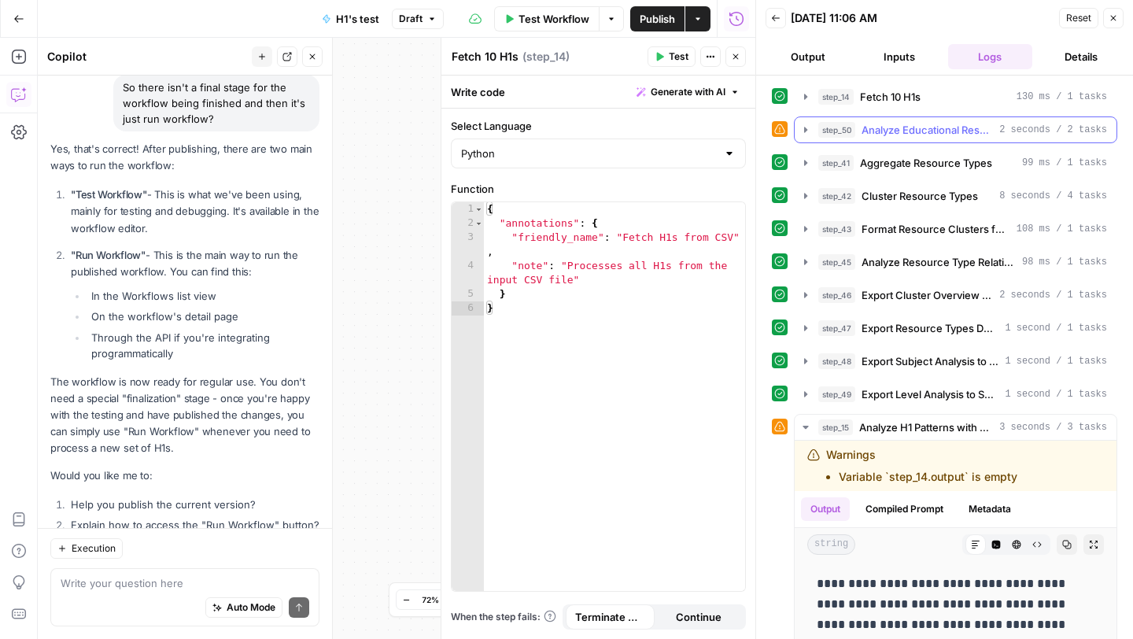
click at [803, 127] on icon "button" at bounding box center [805, 130] width 13 height 13
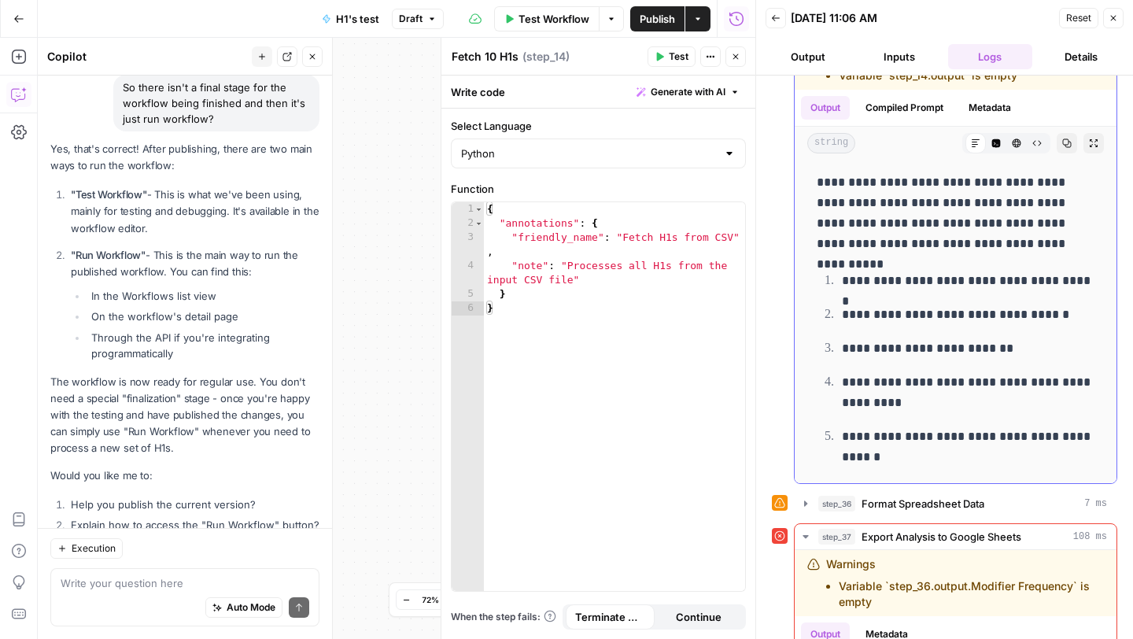
scroll to position [74, 0]
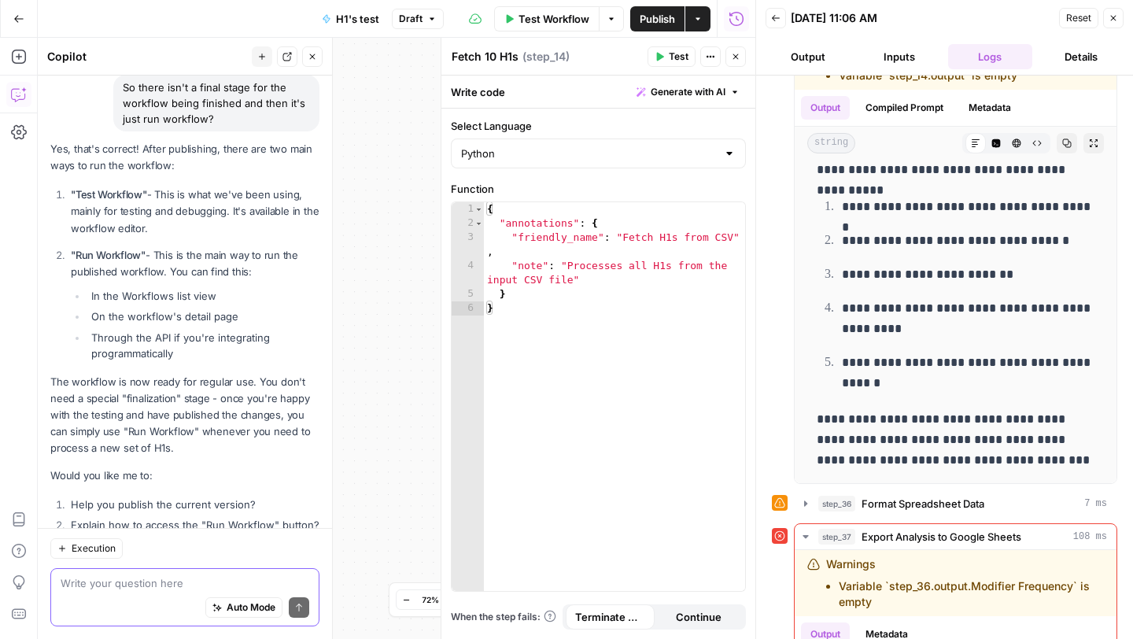
click at [113, 587] on textarea at bounding box center [185, 583] width 249 height 16
type textarea "sOMETHING HA"
type textarea "s"
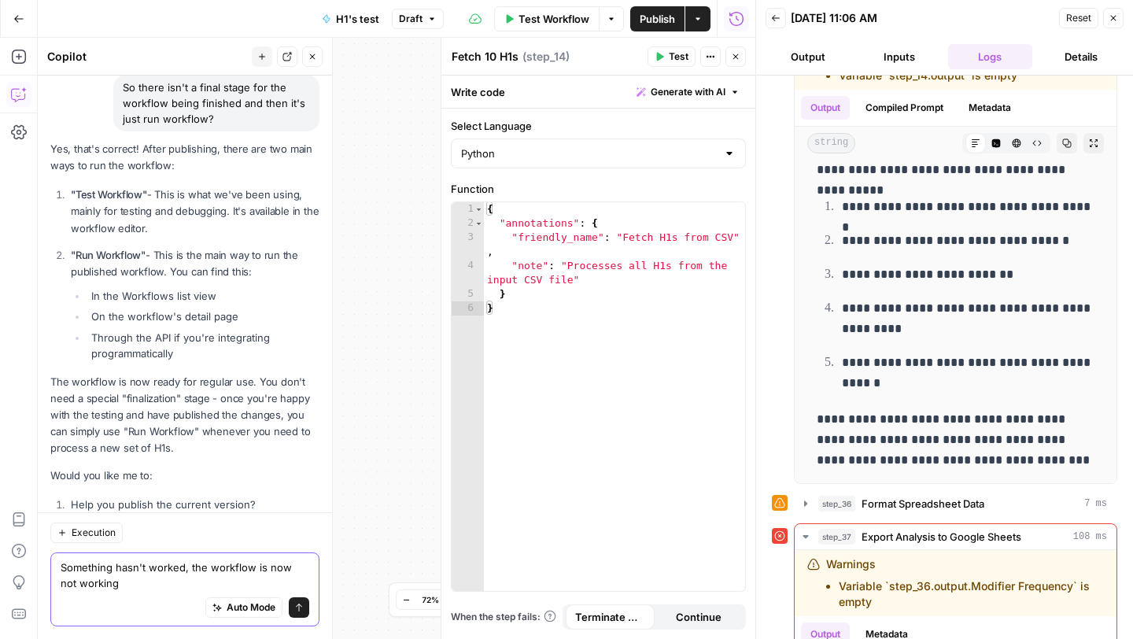
scroll to position [12844, 0]
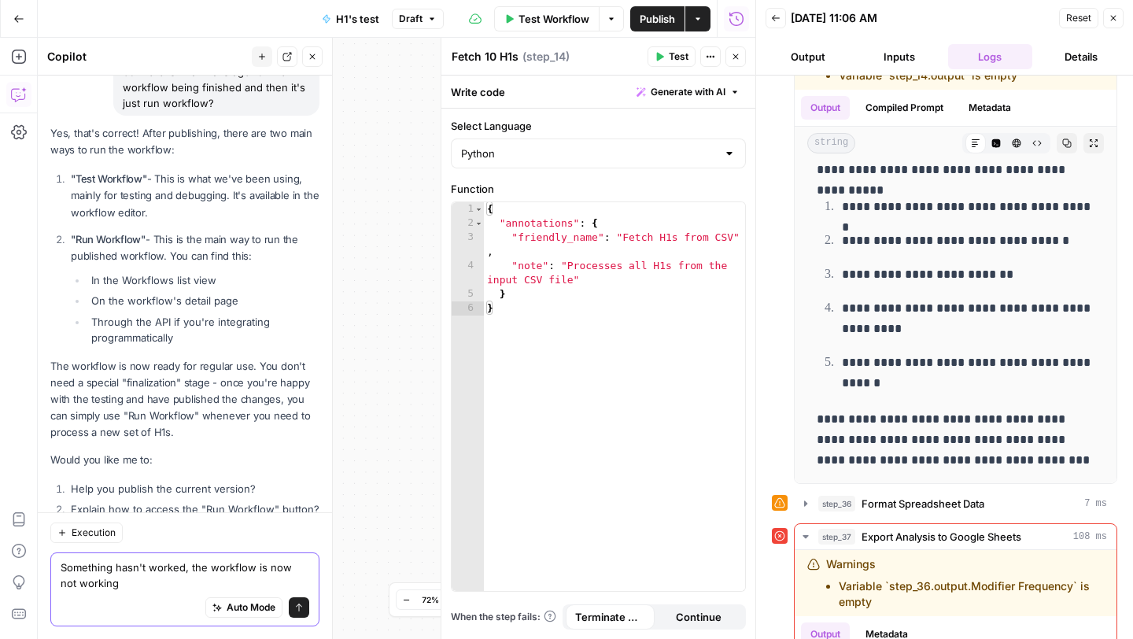
type textarea "Something hasn't worked, the workflow is now not working"
click at [299, 597] on button "Send" at bounding box center [299, 607] width 20 height 20
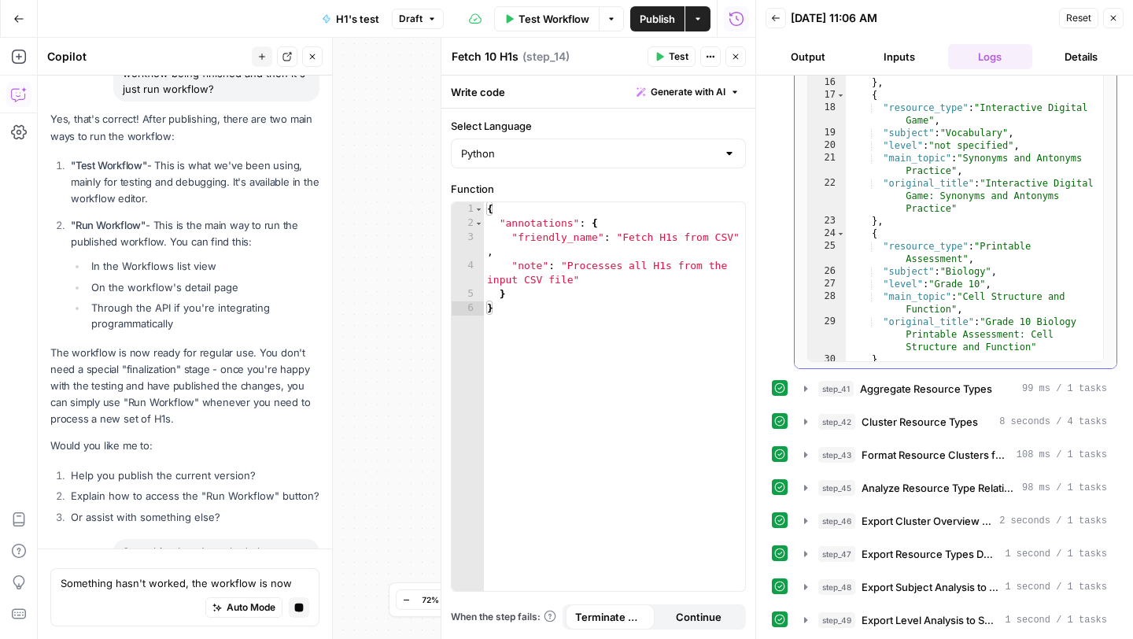
scroll to position [0, 0]
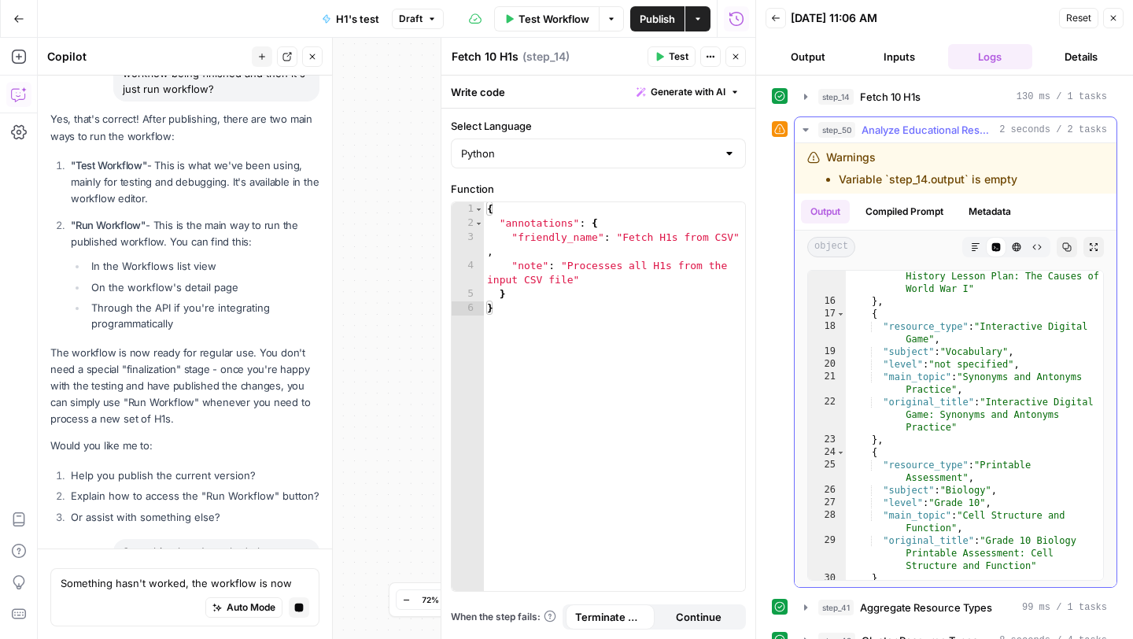
click at [805, 131] on icon "button" at bounding box center [805, 129] width 6 height 3
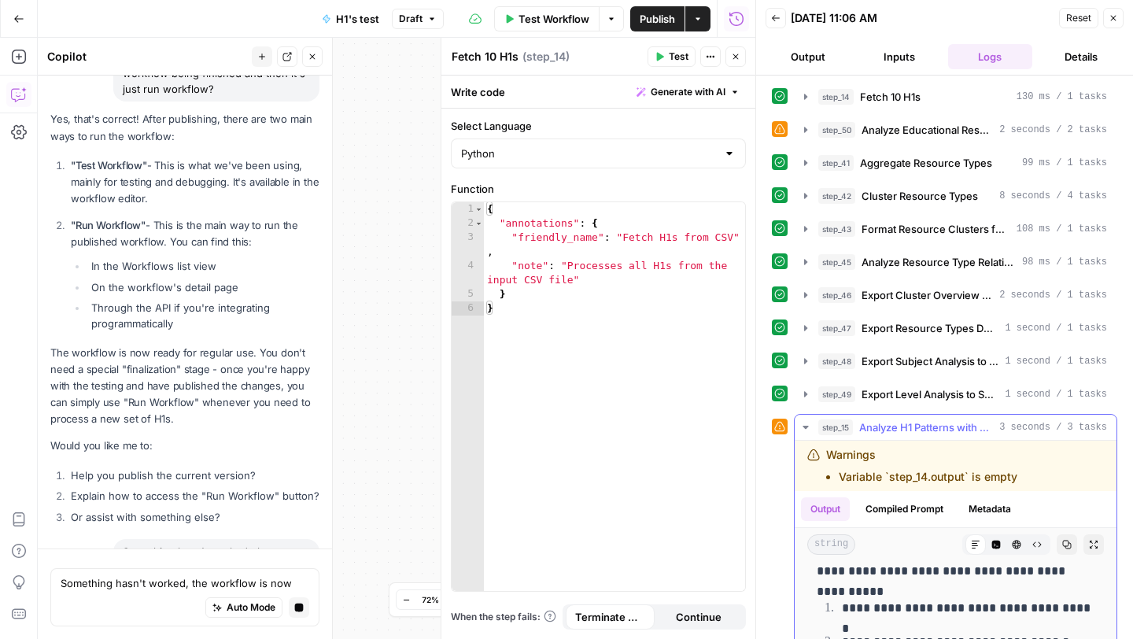
click at [806, 428] on icon "button" at bounding box center [805, 427] width 6 height 3
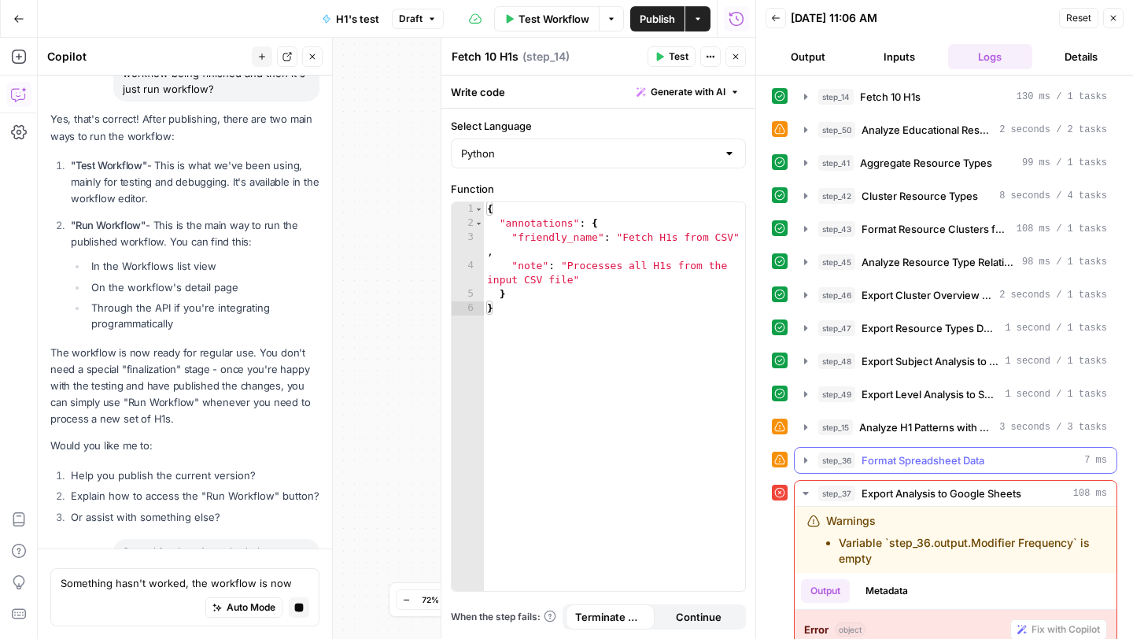
click at [802, 459] on icon "button" at bounding box center [805, 460] width 13 height 13
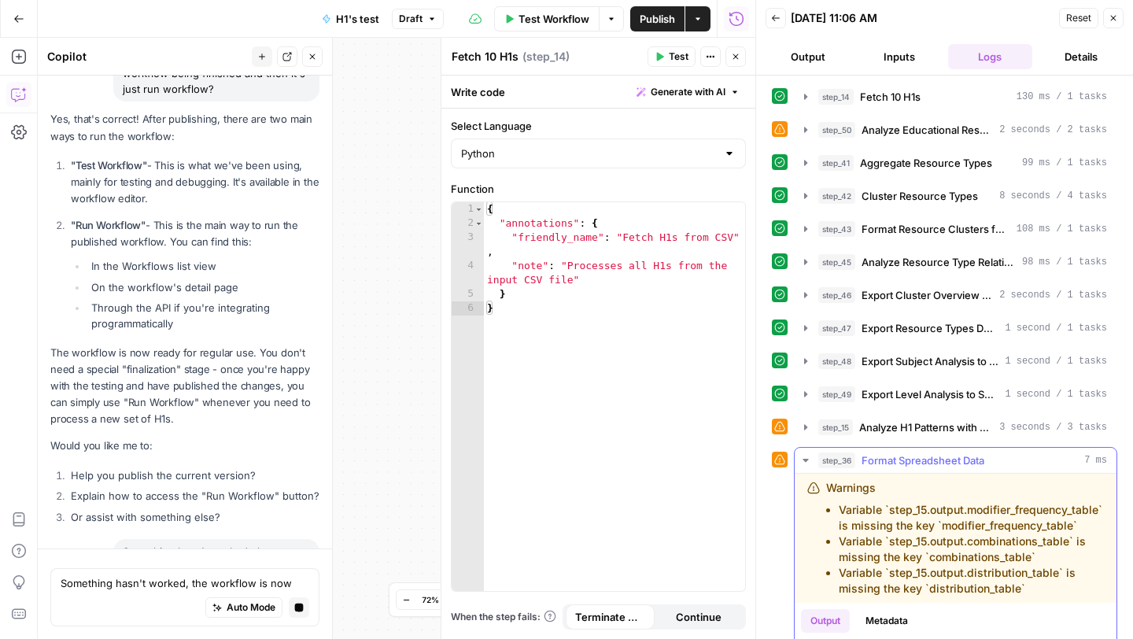
click at [802, 459] on icon "button" at bounding box center [805, 460] width 13 height 13
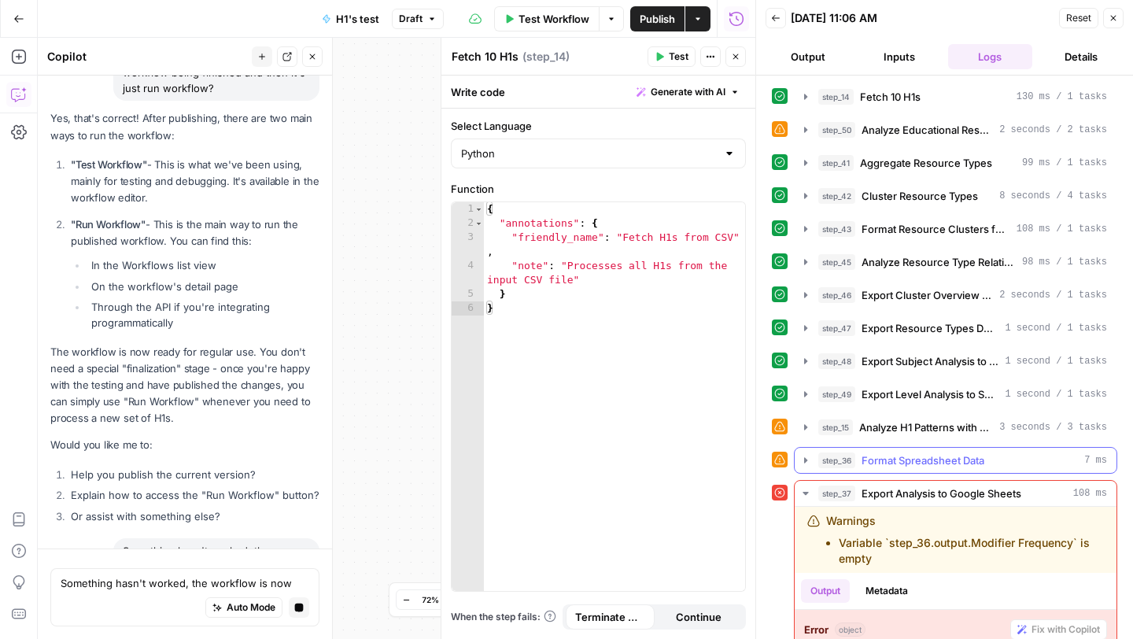
click at [803, 489] on icon "button" at bounding box center [805, 493] width 13 height 13
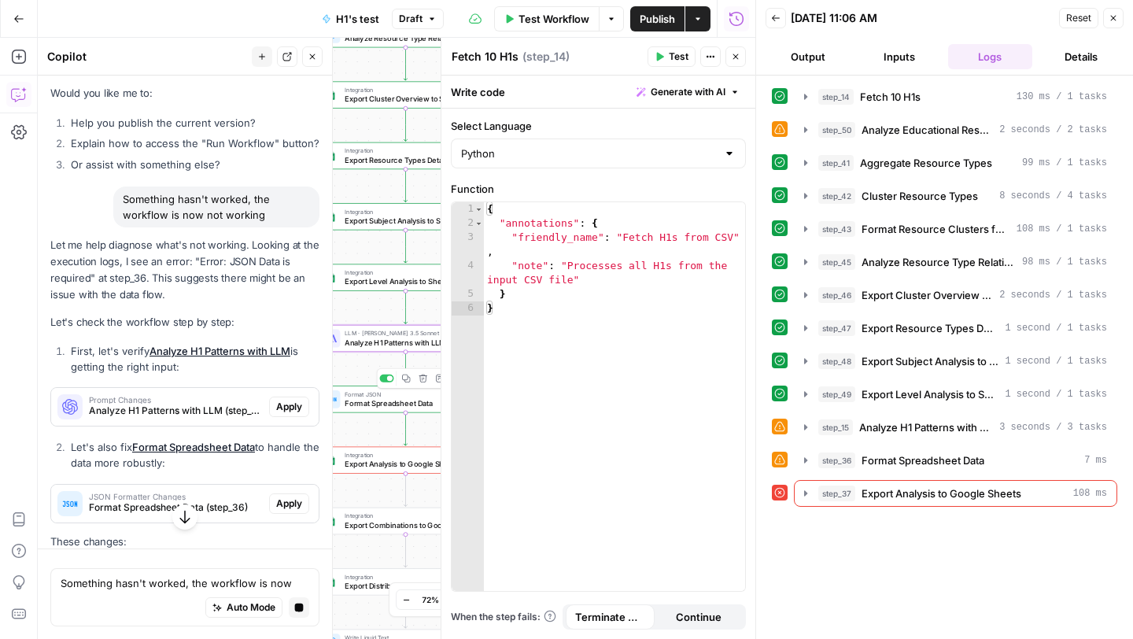
scroll to position [12698, 0]
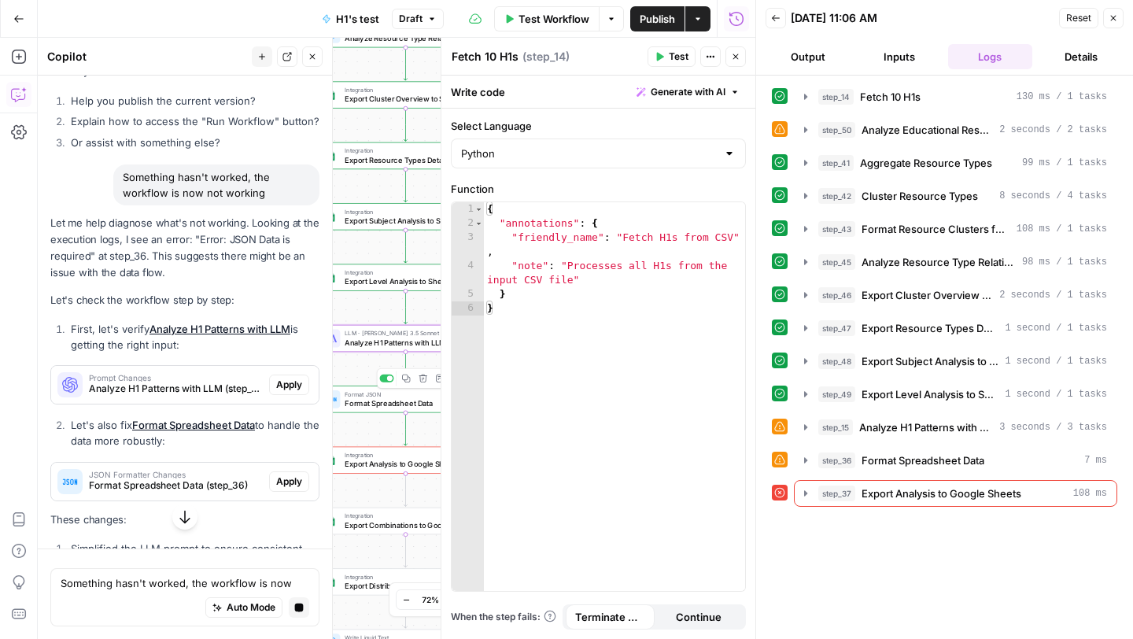
click at [289, 378] on span "Apply" at bounding box center [289, 385] width 26 height 14
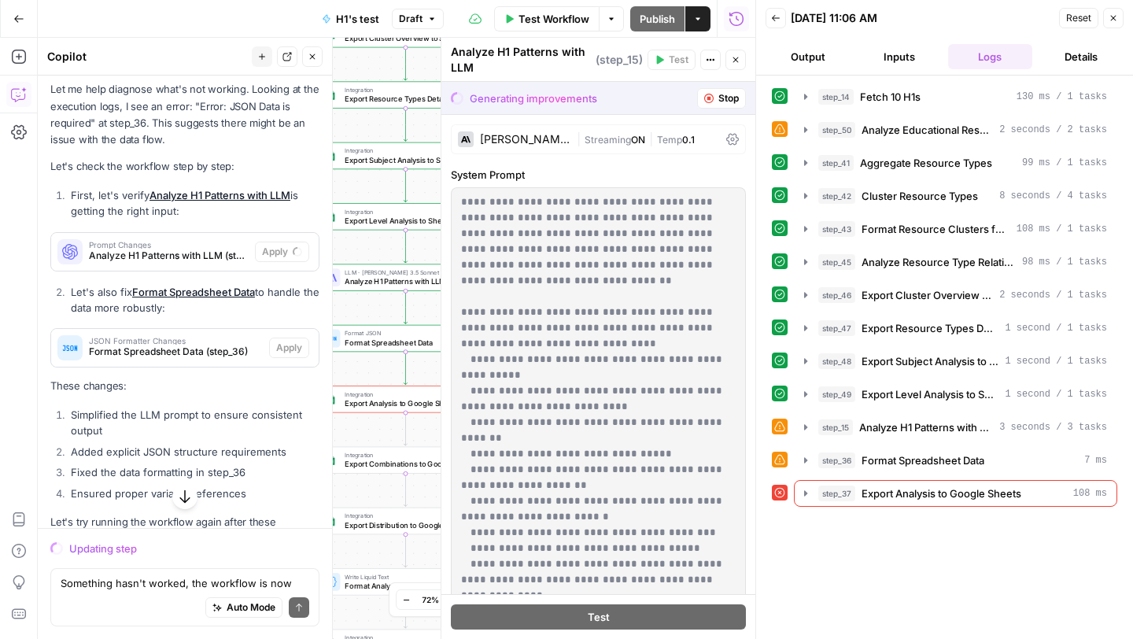
scroll to position [12839, 0]
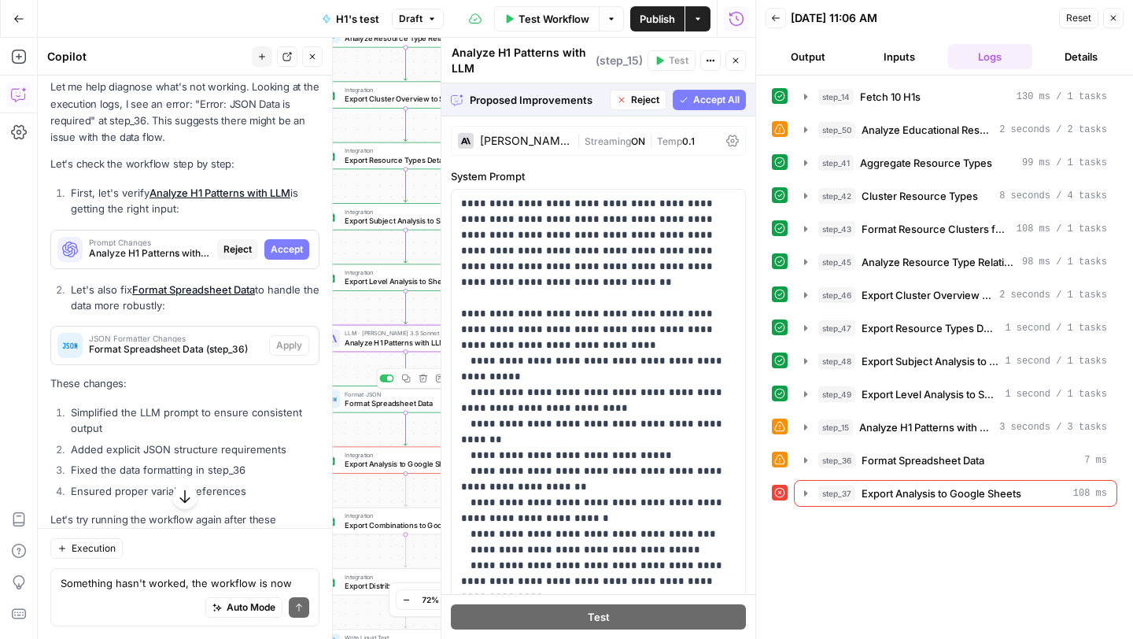
click at [290, 242] on span "Accept" at bounding box center [287, 249] width 32 height 14
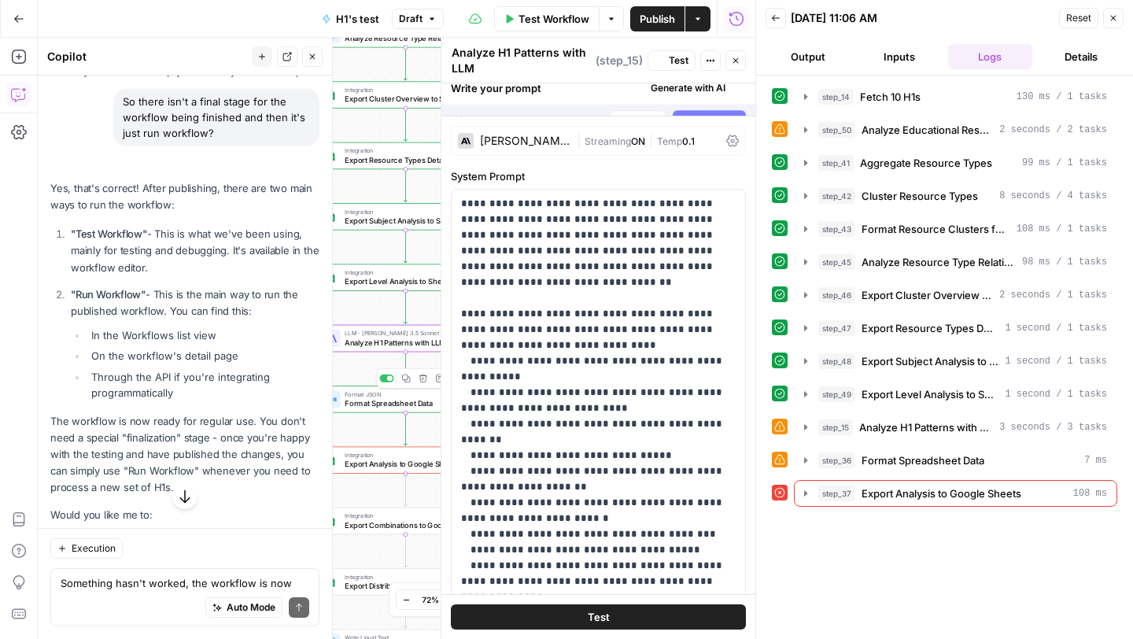
scroll to position [13443, 0]
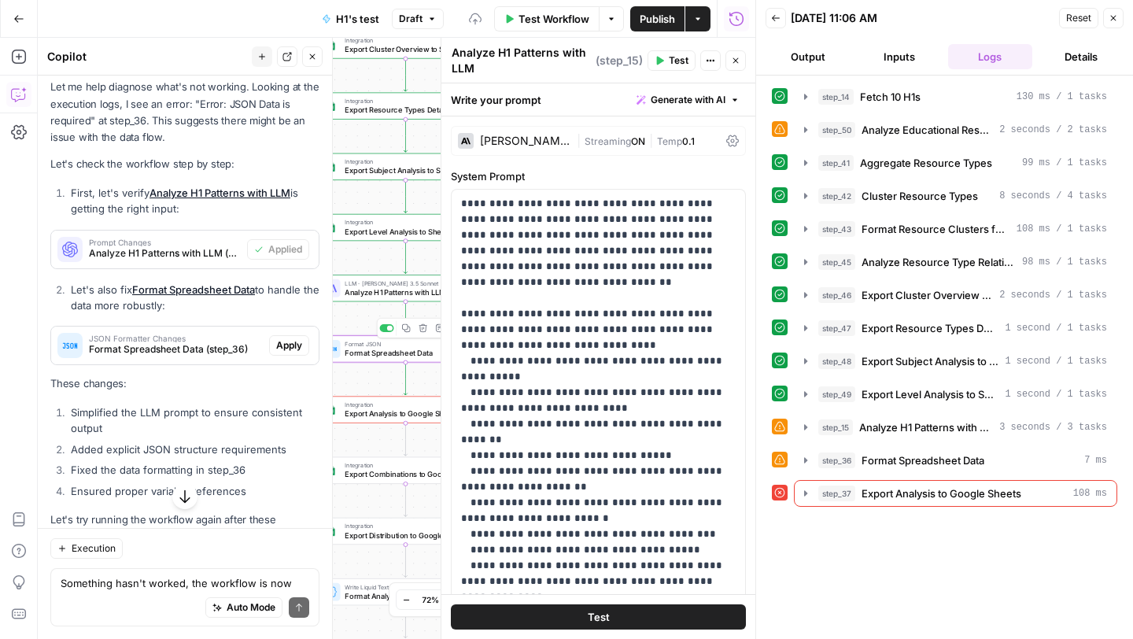
click at [295, 338] on span "Apply" at bounding box center [289, 345] width 26 height 14
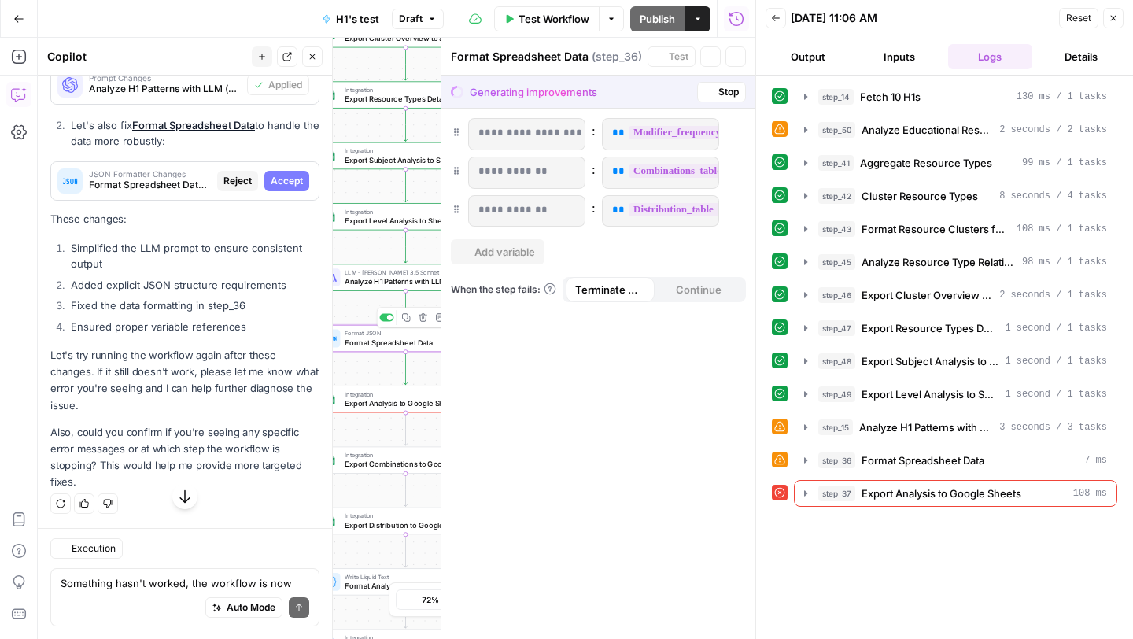
scroll to position [12839, 0]
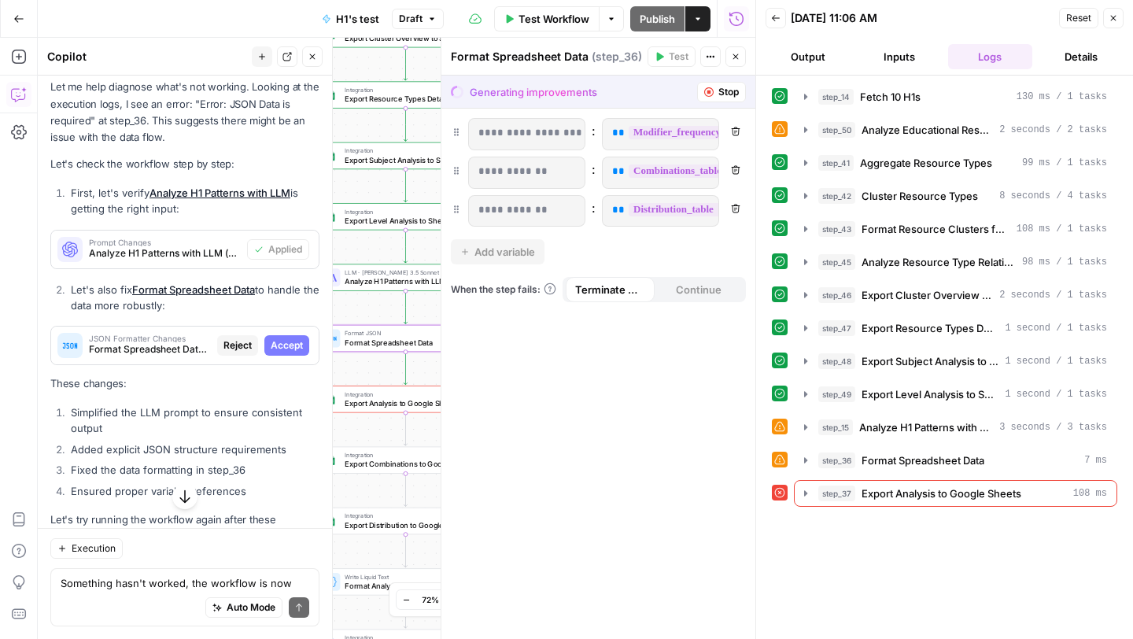
click at [294, 338] on span "Accept" at bounding box center [287, 345] width 32 height 14
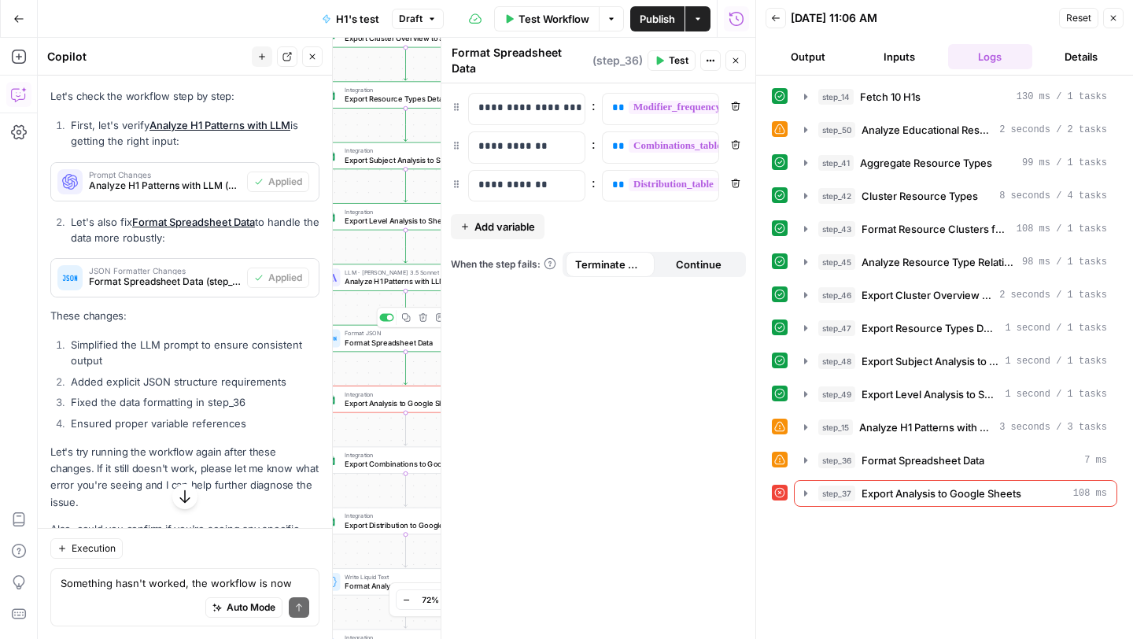
scroll to position [13522, 0]
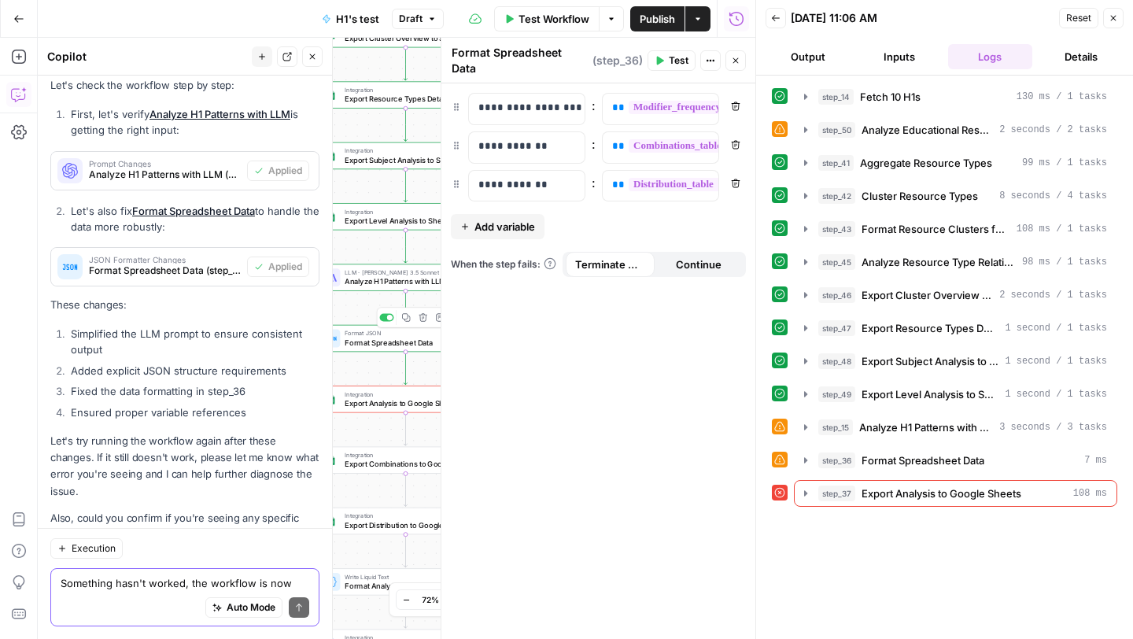
click at [124, 578] on textarea "Something hasn't worked, the workflow is now not working" at bounding box center [185, 583] width 249 height 16
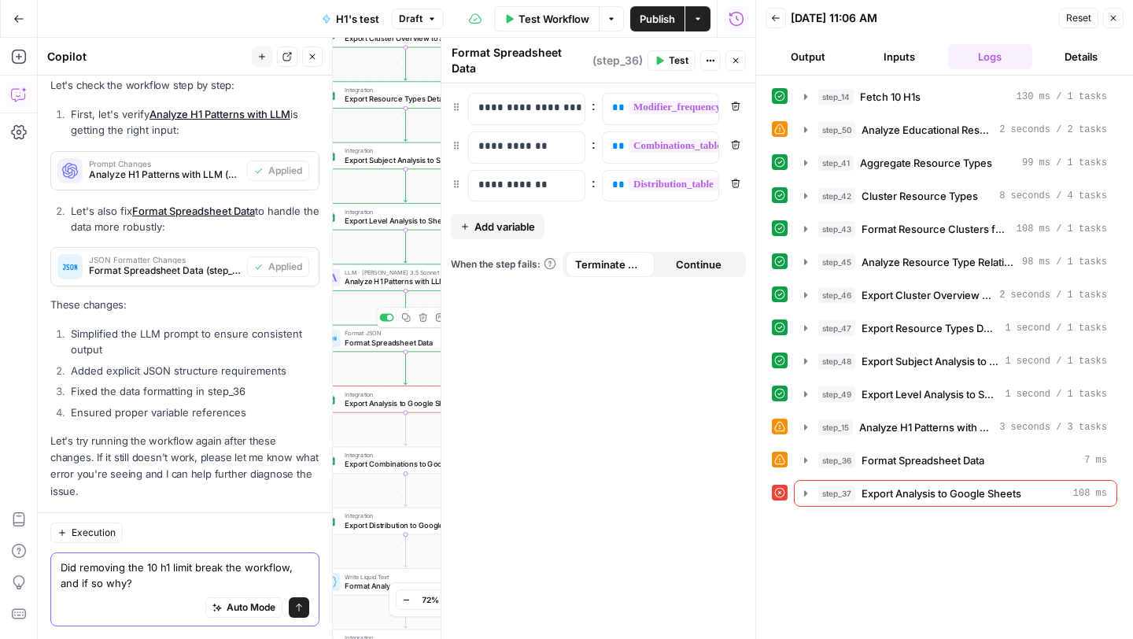
scroll to position [13538, 0]
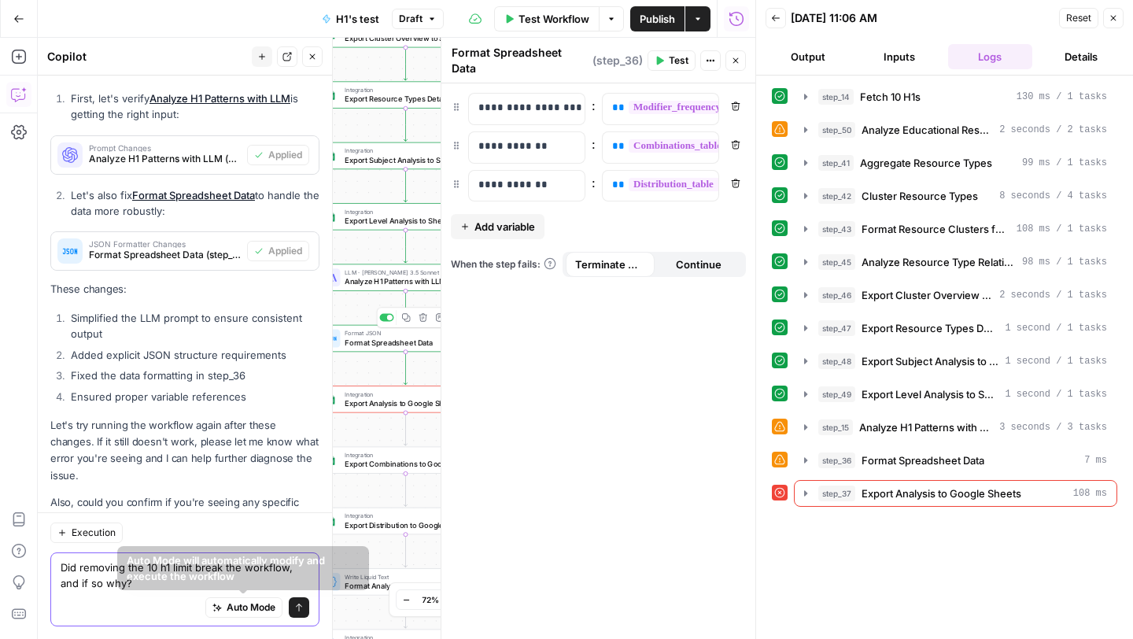
type textarea "Did removing the 10 h1 limit break the workflow, and if so why?"
click at [302, 597] on icon "submit" at bounding box center [298, 607] width 9 height 9
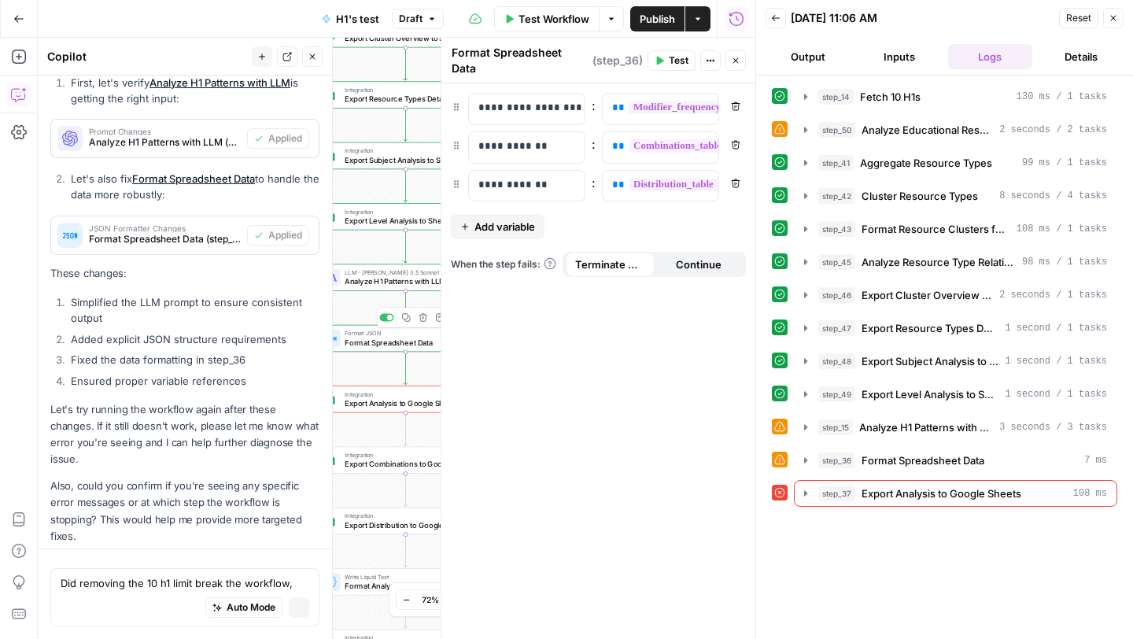
scroll to position [12942, 0]
click at [801, 96] on icon "button" at bounding box center [805, 96] width 13 height 13
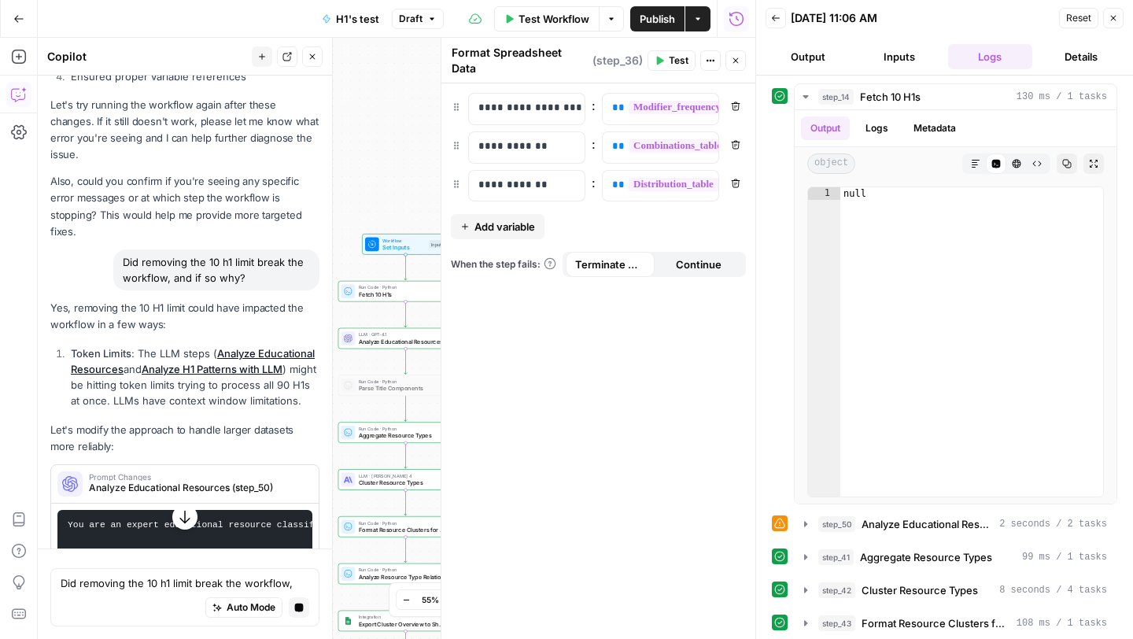
scroll to position [13245, 0]
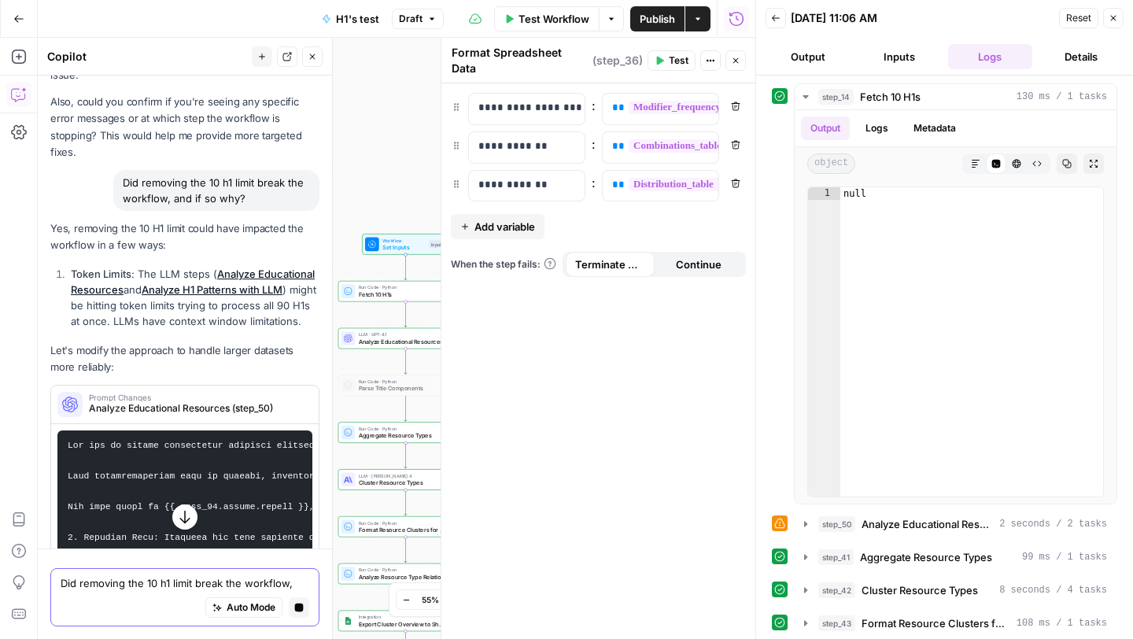
click at [121, 586] on textarea "Did removing the 10 h1 limit break the workflow, and if so why?" at bounding box center [185, 583] width 249 height 16
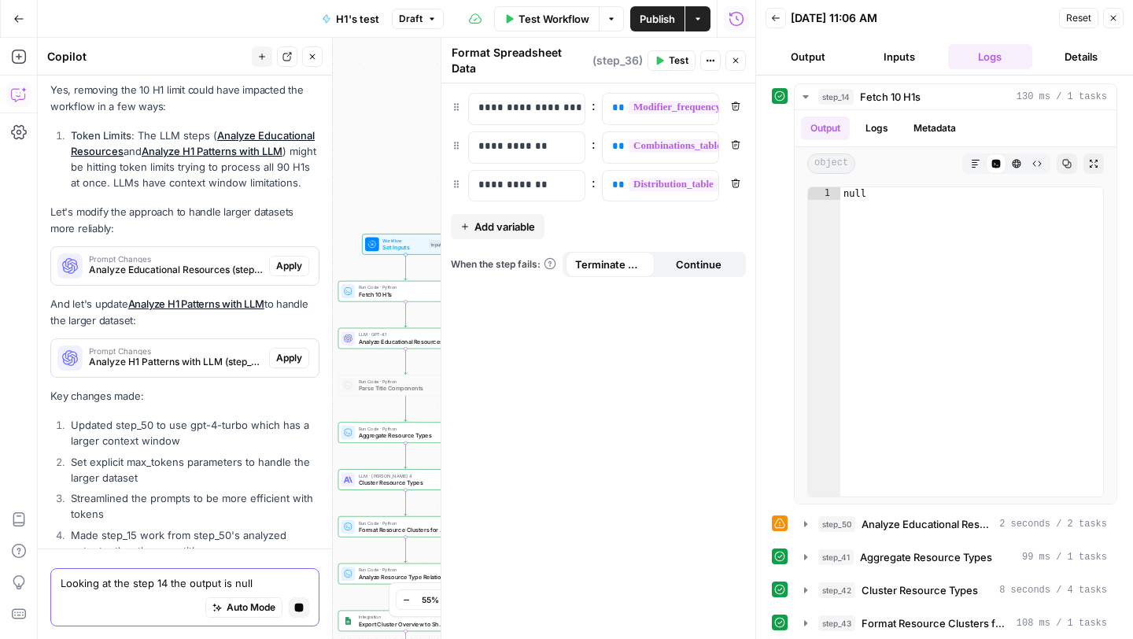
scroll to position [13556, 0]
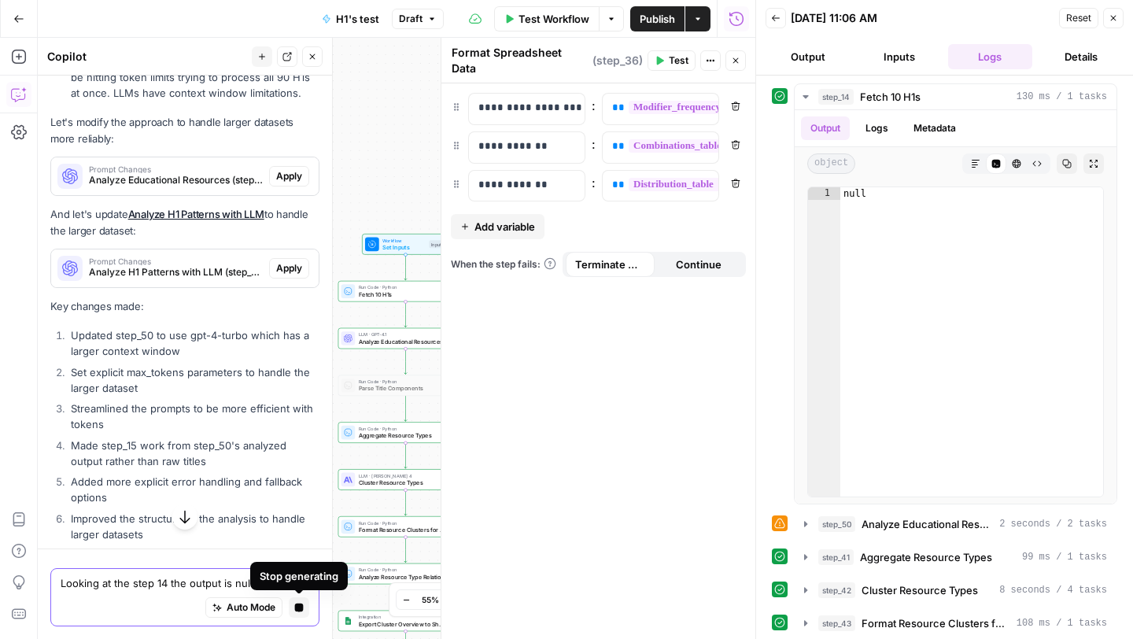
type textarea "Looking at the step 14 the output is null"
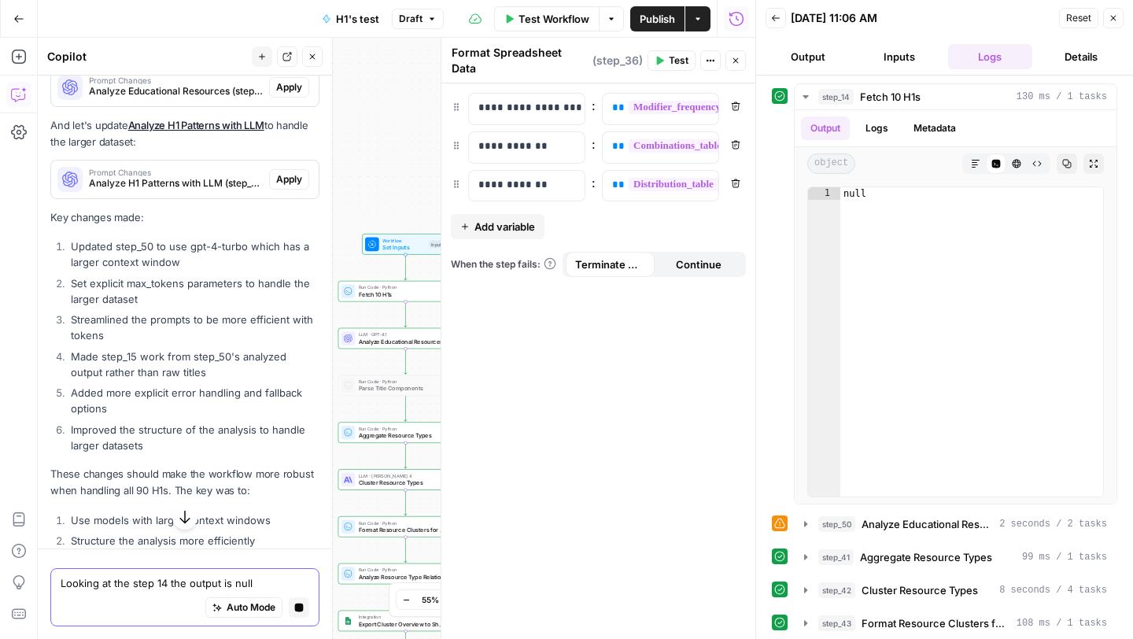
click at [216, 588] on textarea "Looking at the step 14 the output is null" at bounding box center [185, 583] width 249 height 16
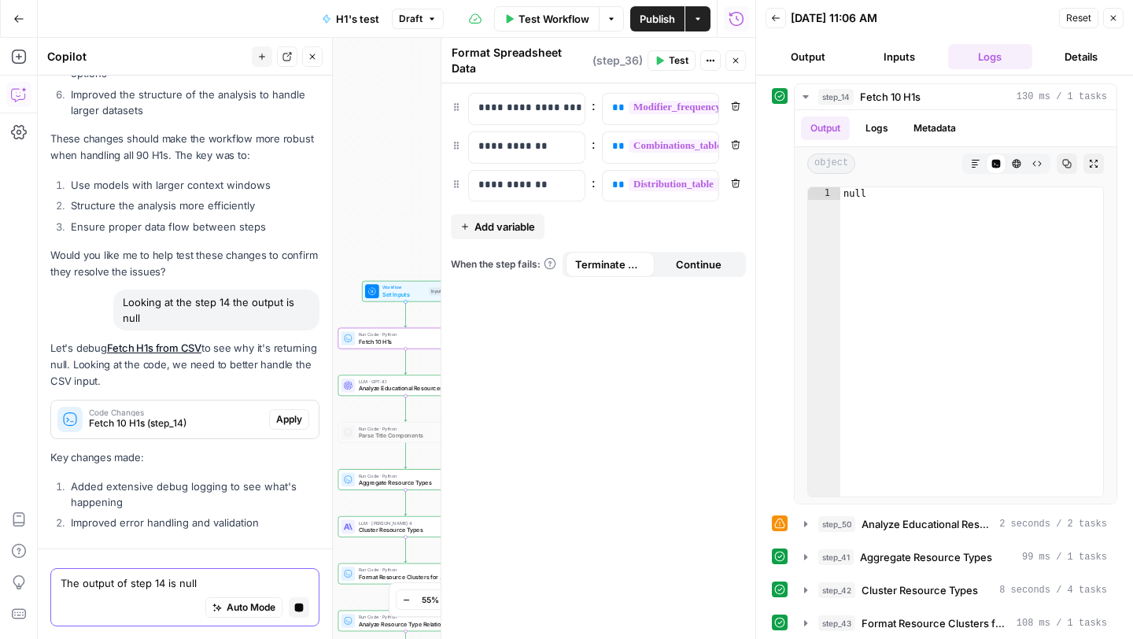
scroll to position [13931, 0]
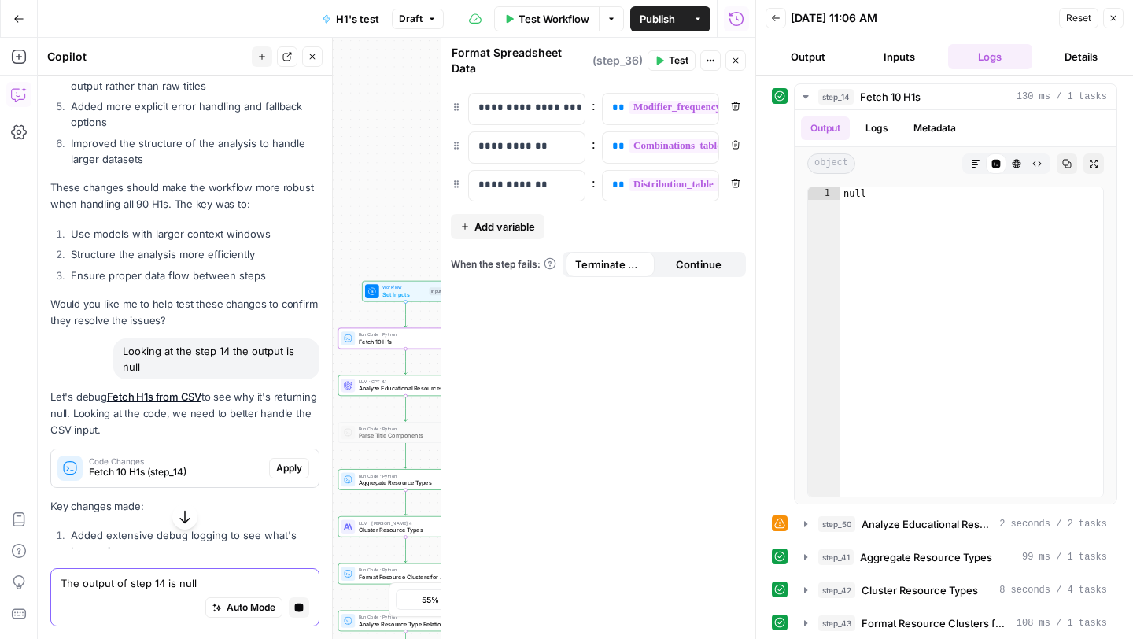
type textarea "The output of step 14 is null"
click at [287, 461] on span "Apply" at bounding box center [289, 468] width 26 height 14
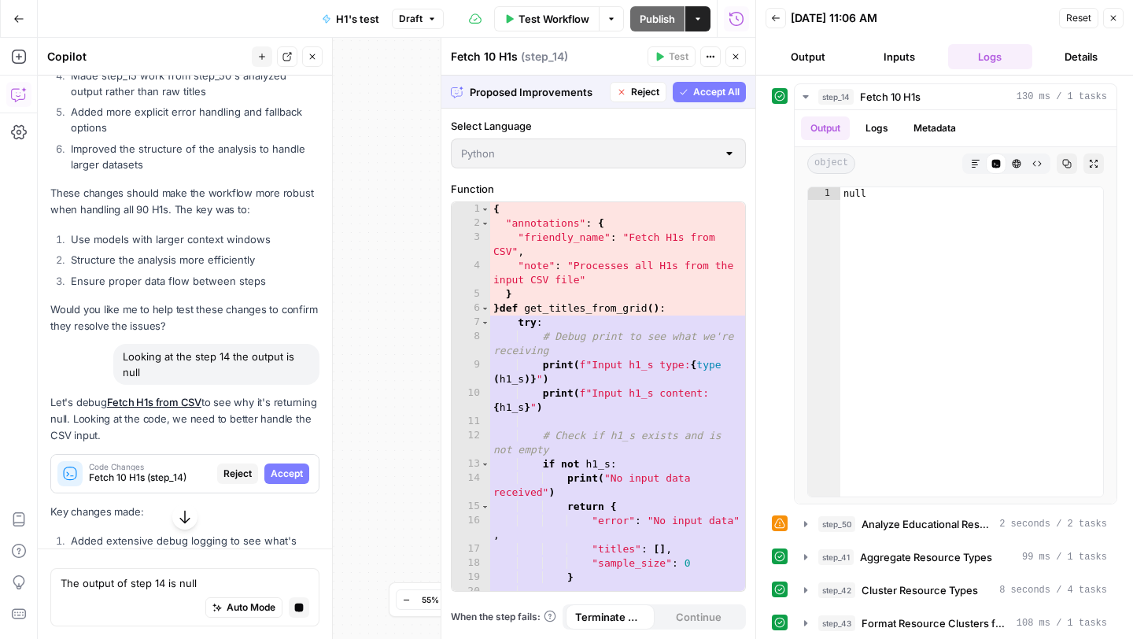
click at [287, 466] on span "Accept" at bounding box center [287, 473] width 32 height 14
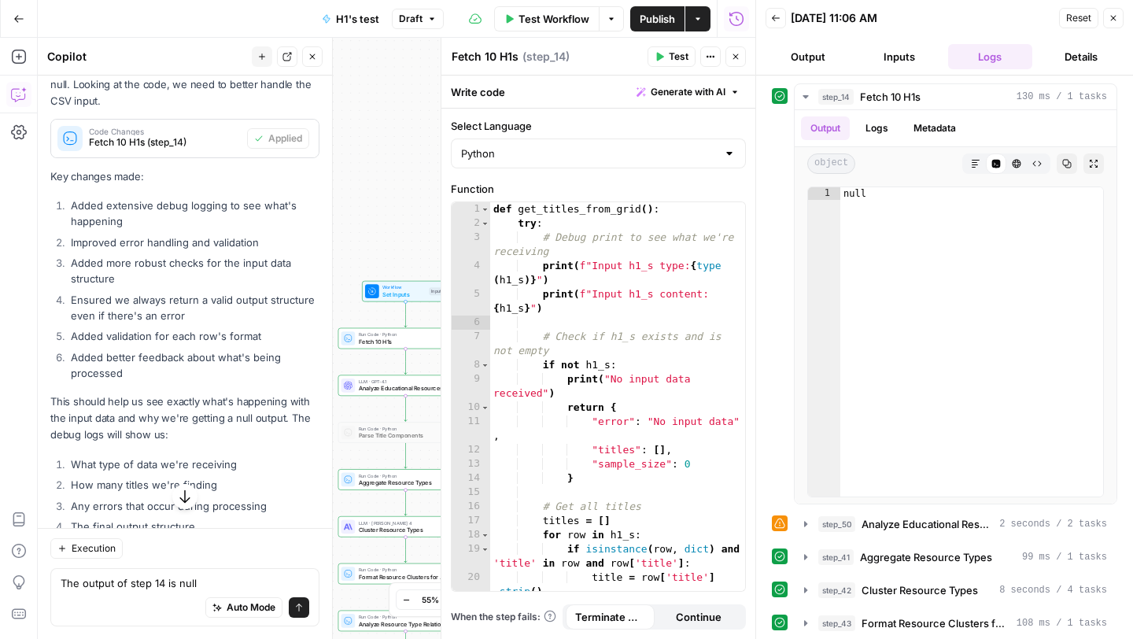
scroll to position [14958, 0]
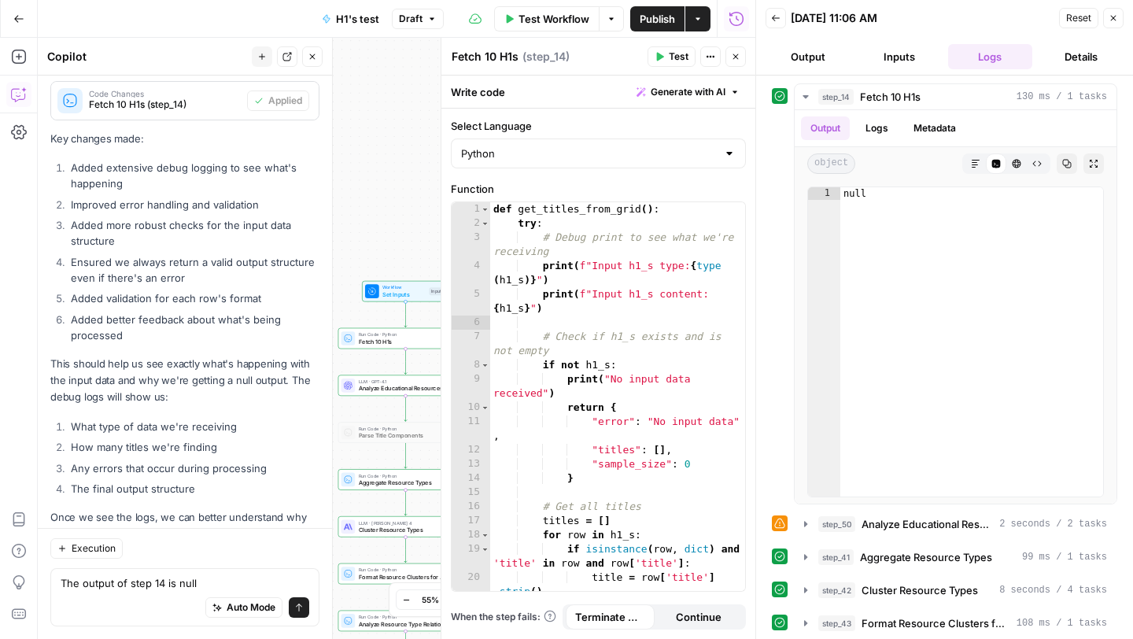
click at [676, 56] on span "Test" at bounding box center [679, 57] width 20 height 14
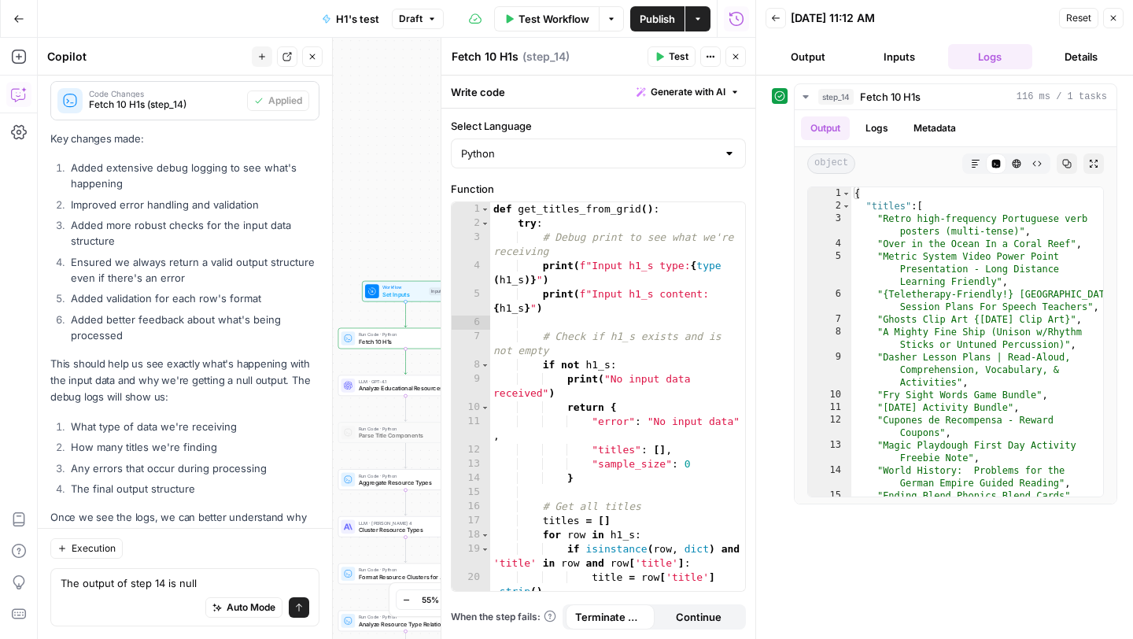
click at [1112, 17] on icon "button" at bounding box center [1114, 19] width 6 height 6
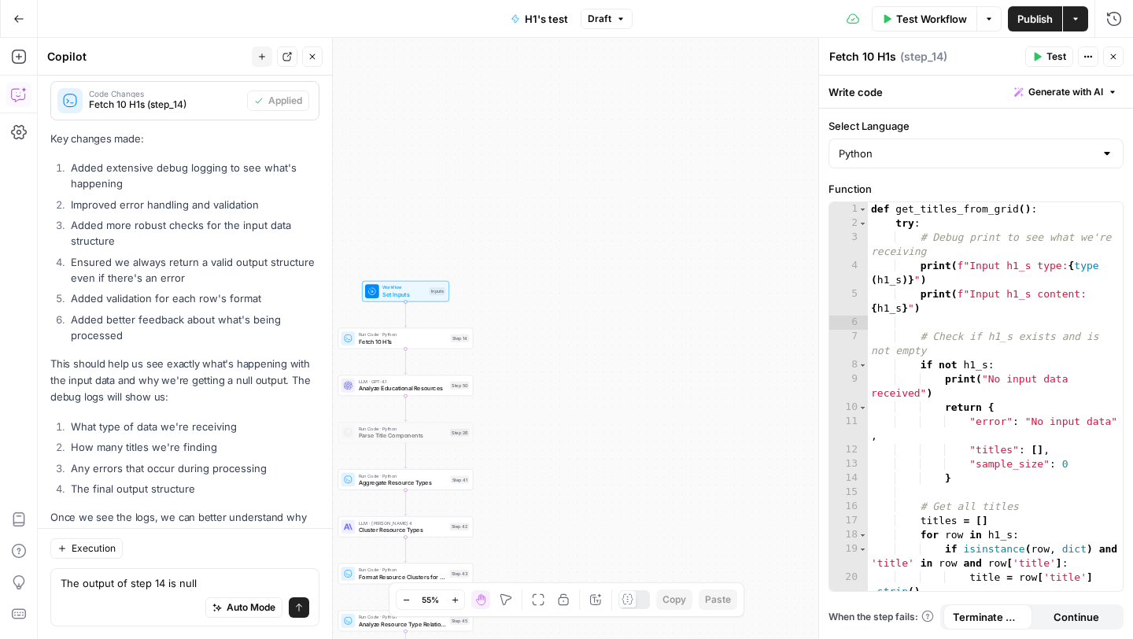
click at [986, 23] on icon "button" at bounding box center [988, 18] width 9 height 9
click at [946, 53] on span "Run Test" at bounding box center [944, 56] width 69 height 16
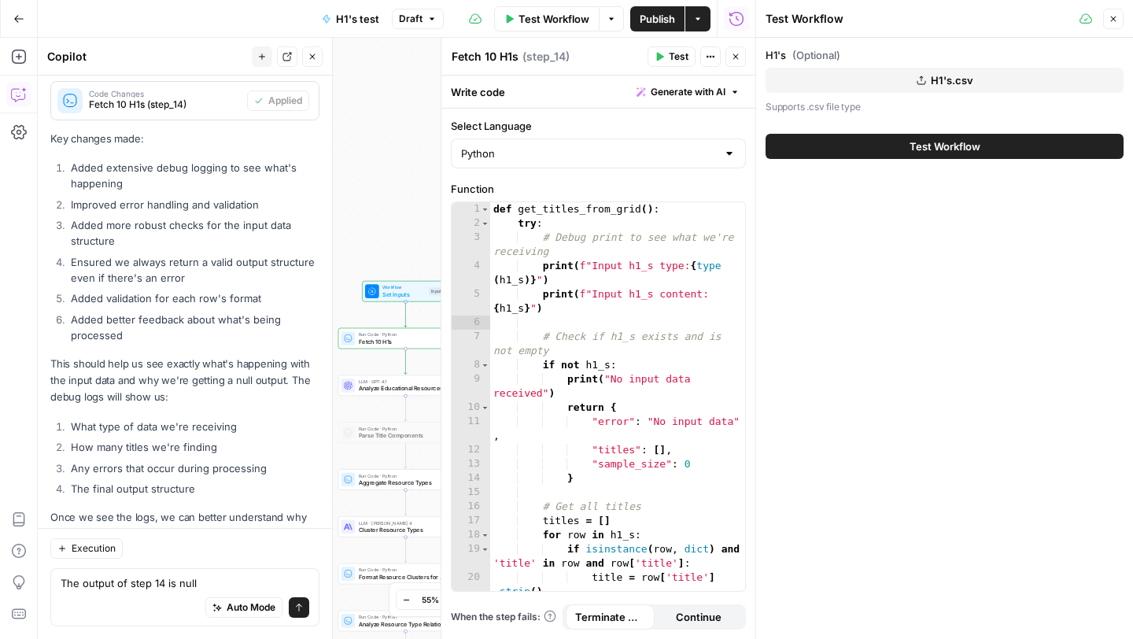
click at [890, 155] on button "Test Workflow" at bounding box center [944, 146] width 358 height 25
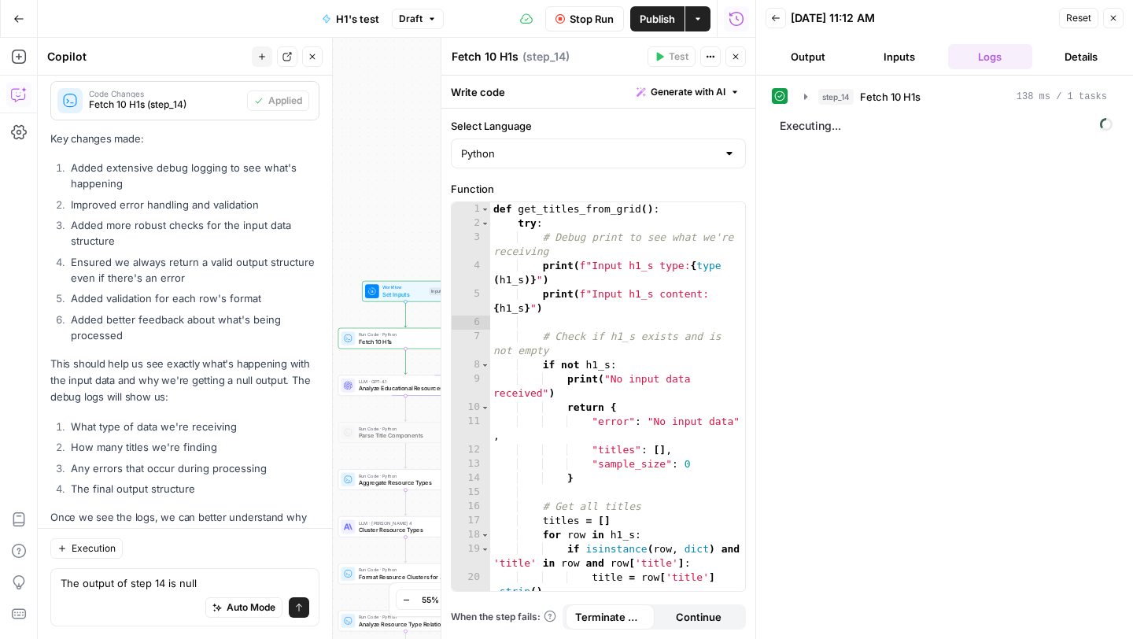
click at [806, 99] on icon "button" at bounding box center [805, 96] width 13 height 13
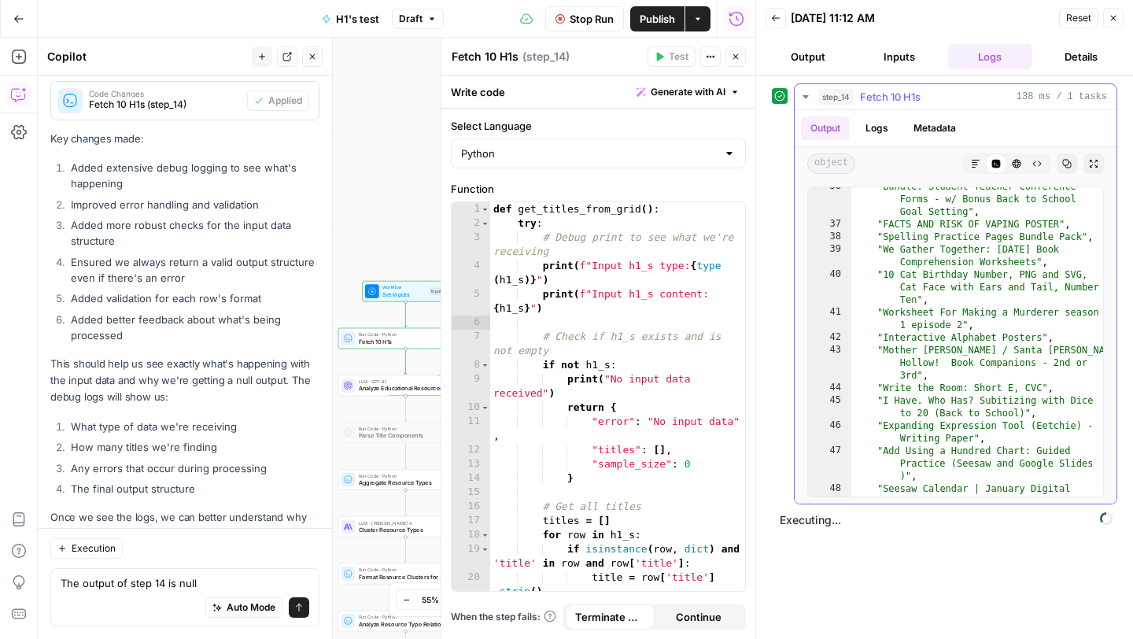
scroll to position [699, 0]
click at [807, 92] on icon "button" at bounding box center [805, 96] width 13 height 13
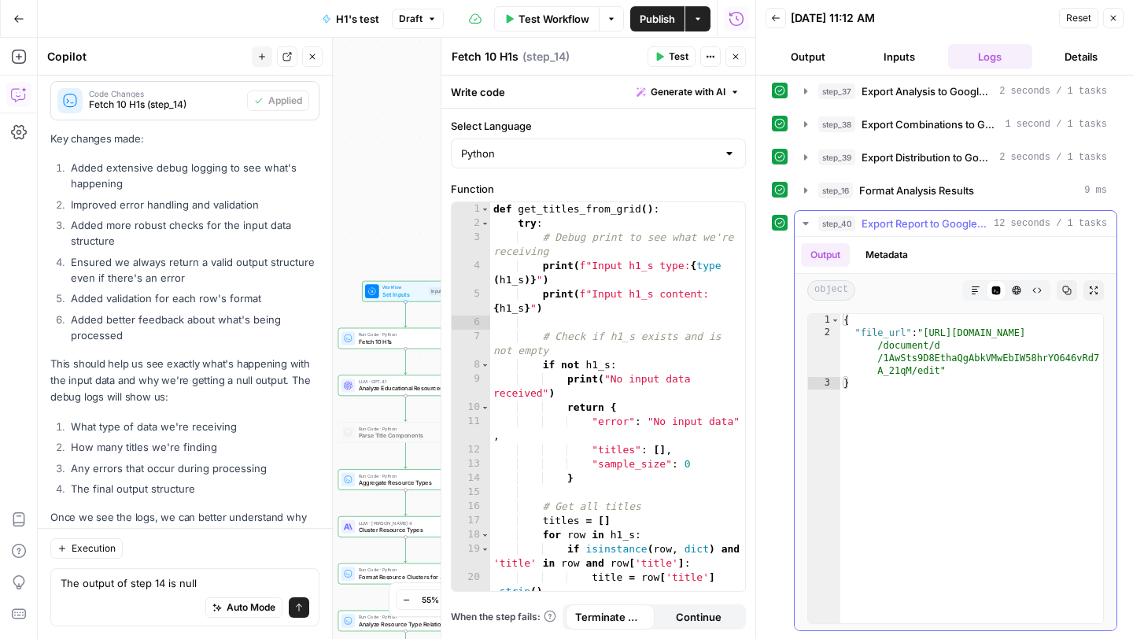
scroll to position [0, 0]
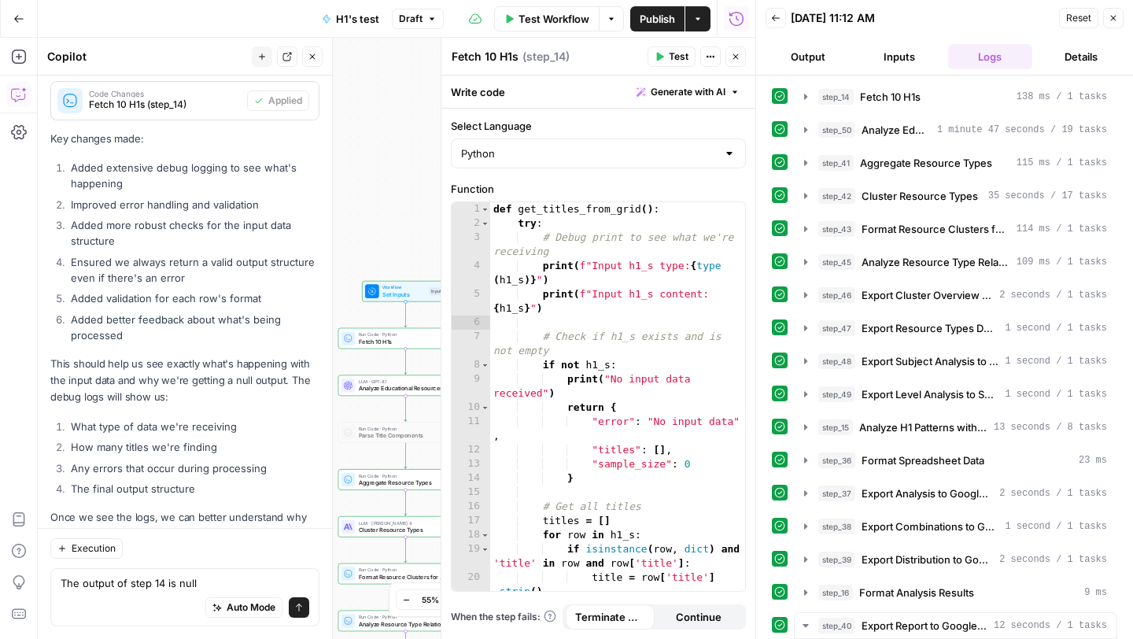
click at [817, 63] on button "Output" at bounding box center [807, 56] width 85 height 25
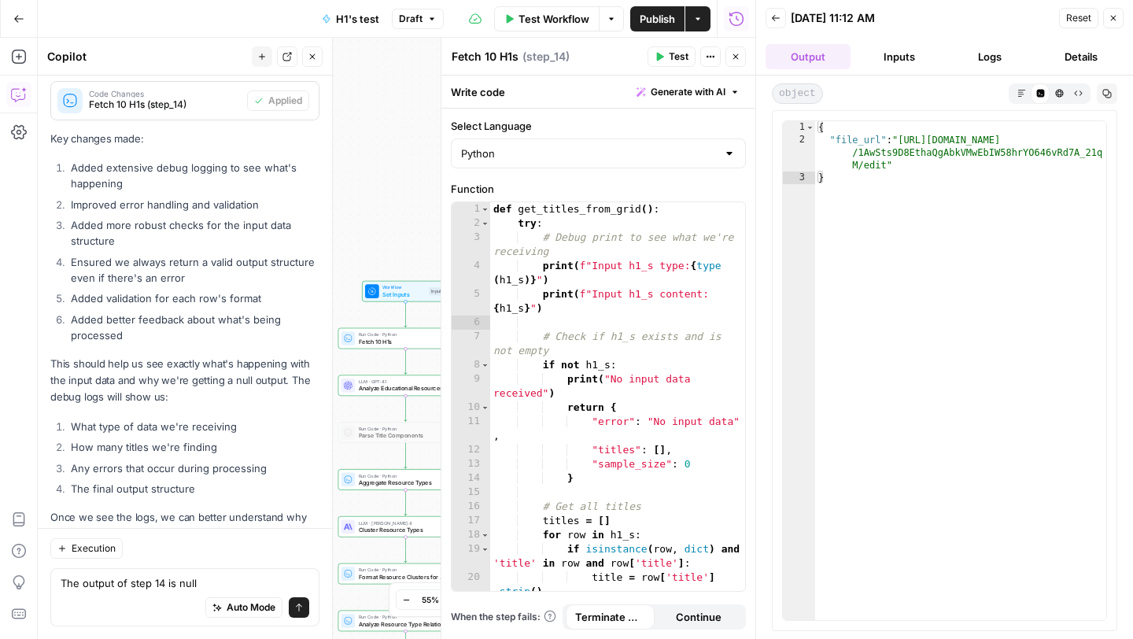
click at [961, 50] on button "Logs" at bounding box center [990, 56] width 85 height 25
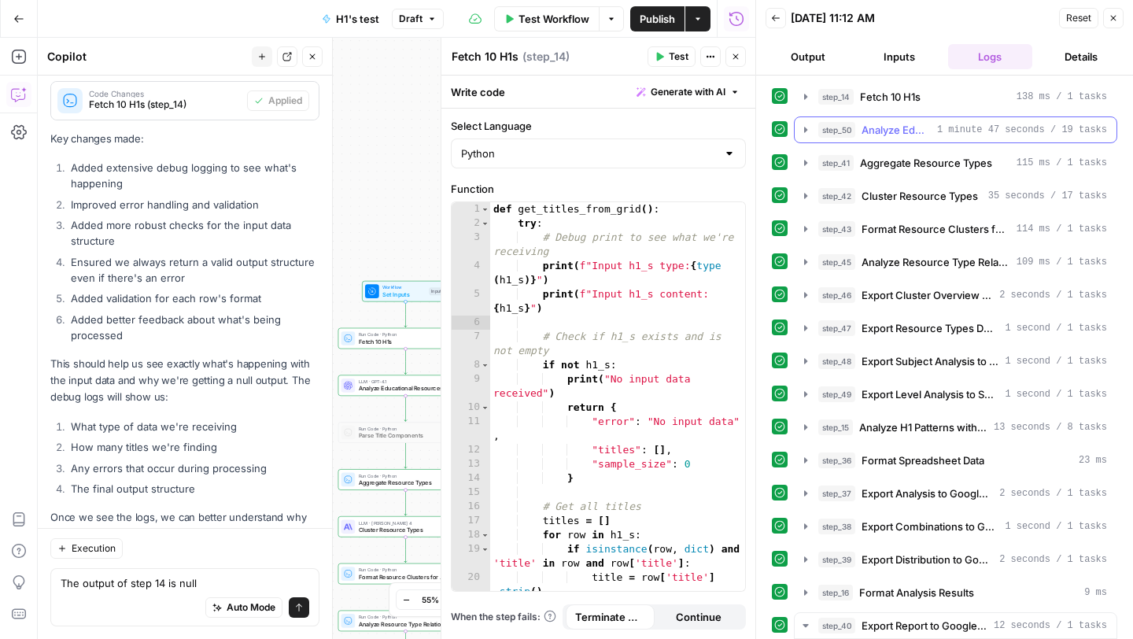
click at [804, 131] on icon "button" at bounding box center [805, 130] width 3 height 6
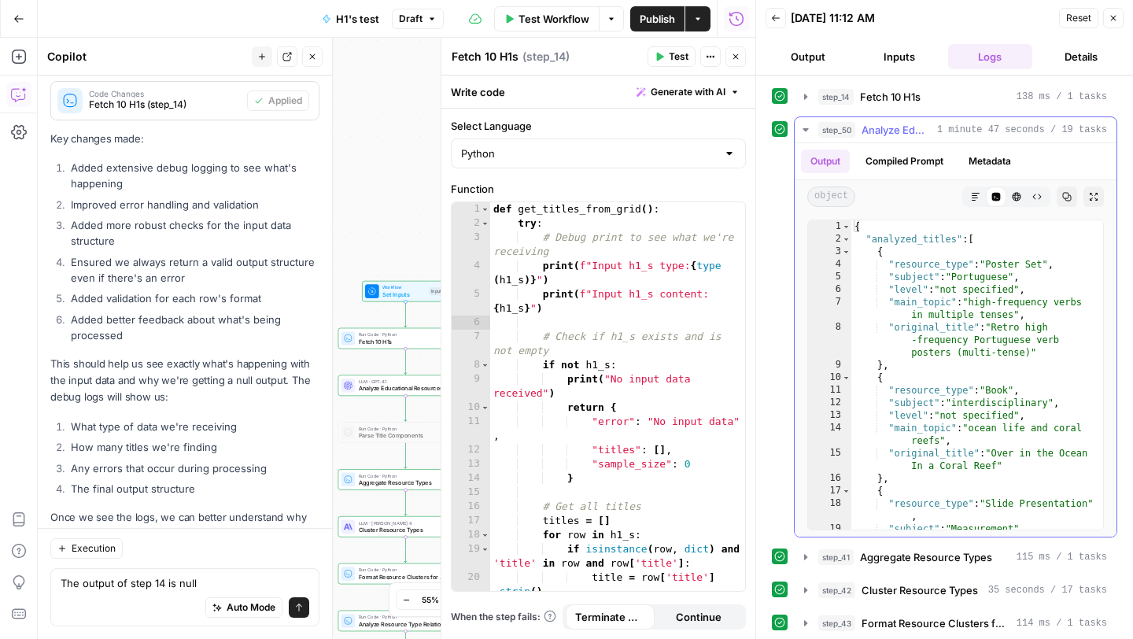
click at [804, 131] on icon "button" at bounding box center [805, 130] width 13 height 13
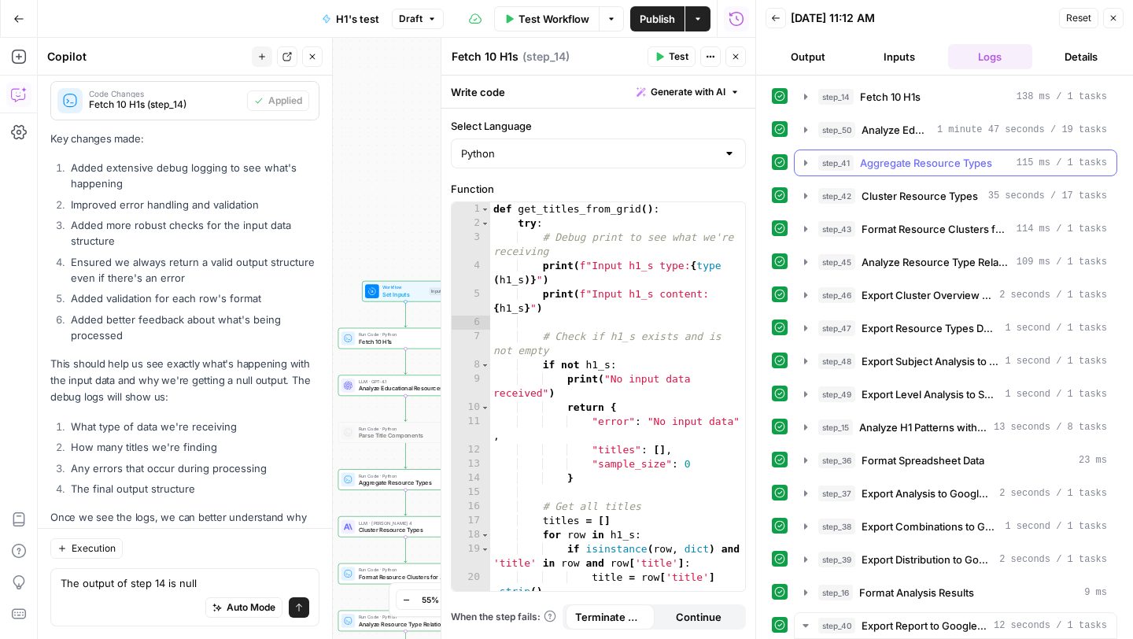
click at [805, 168] on icon "button" at bounding box center [805, 163] width 13 height 13
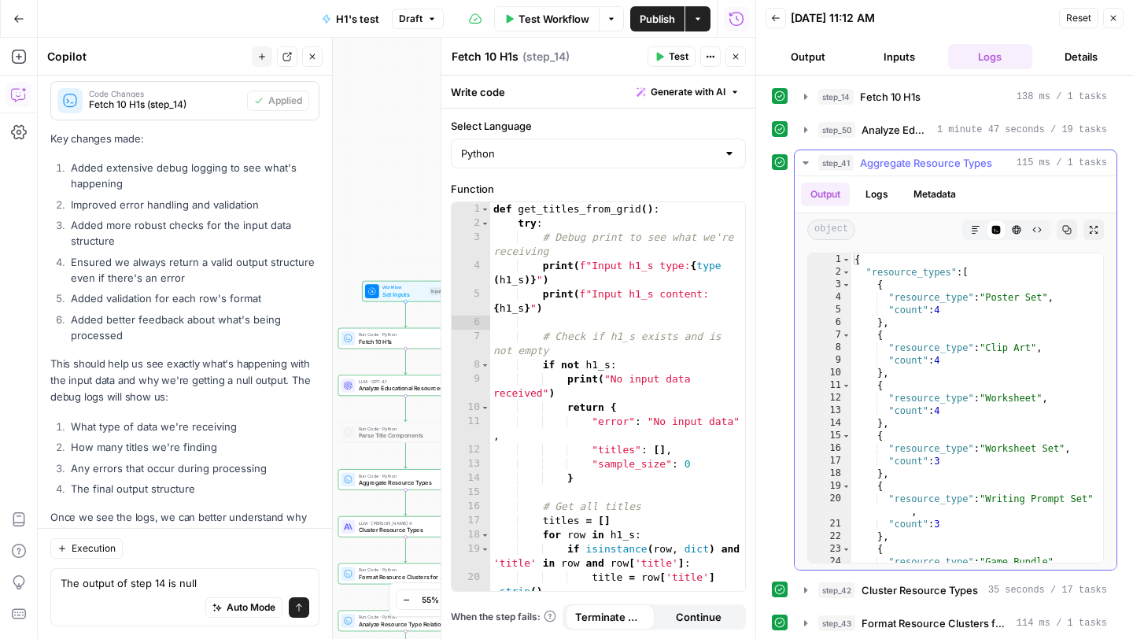
click at [805, 168] on icon "button" at bounding box center [805, 163] width 13 height 13
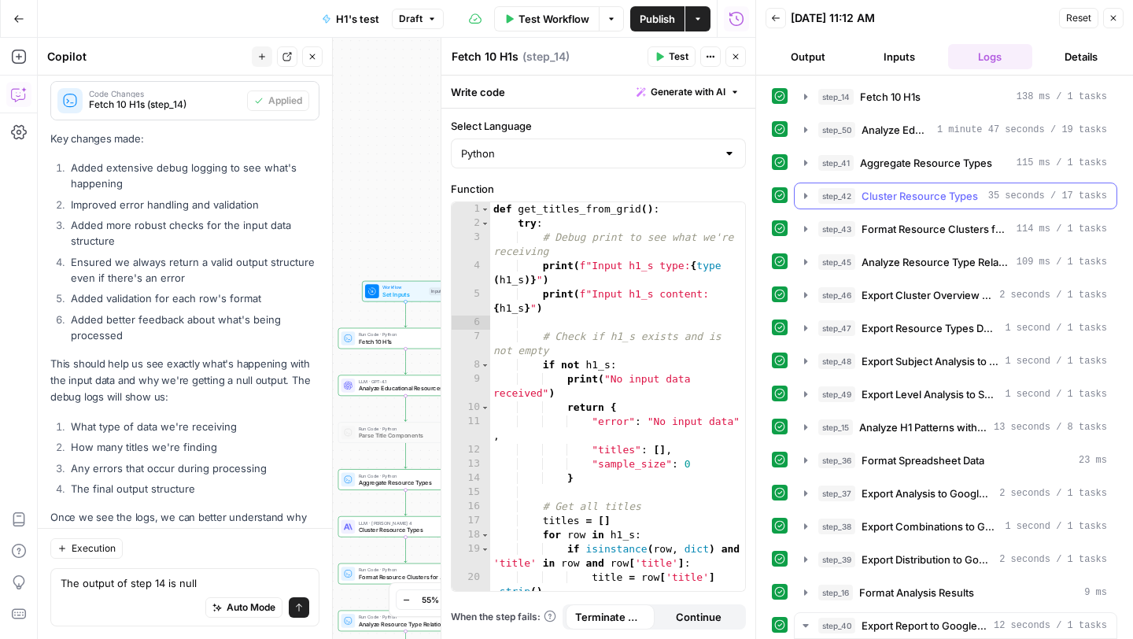
click at [806, 195] on icon "button" at bounding box center [805, 196] width 3 height 6
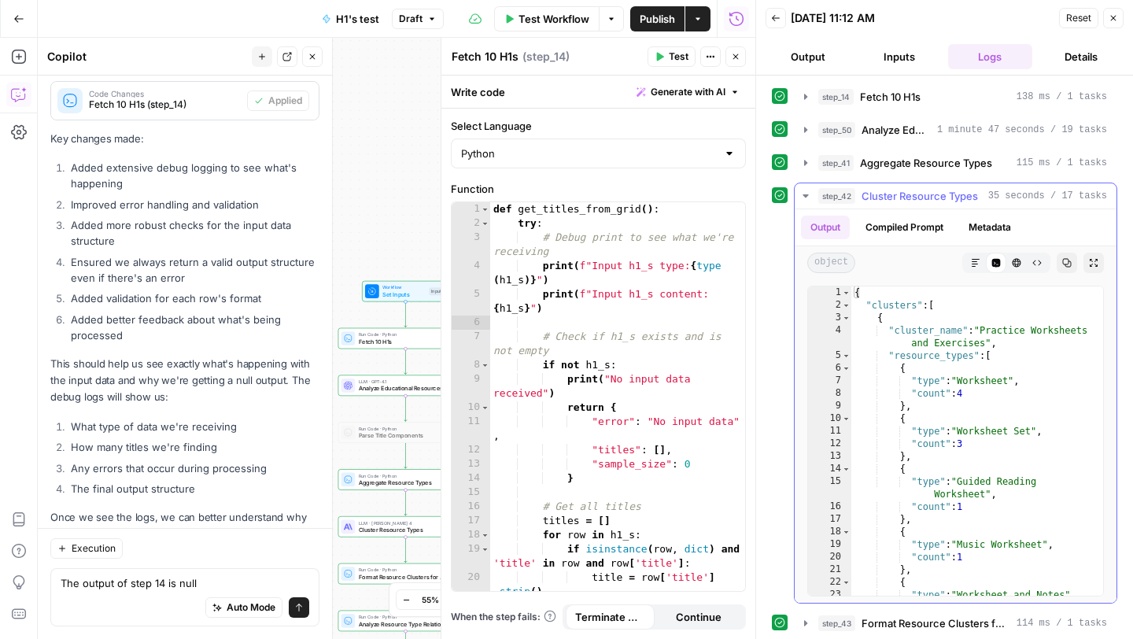
click at [806, 195] on icon "button" at bounding box center [805, 195] width 6 height 3
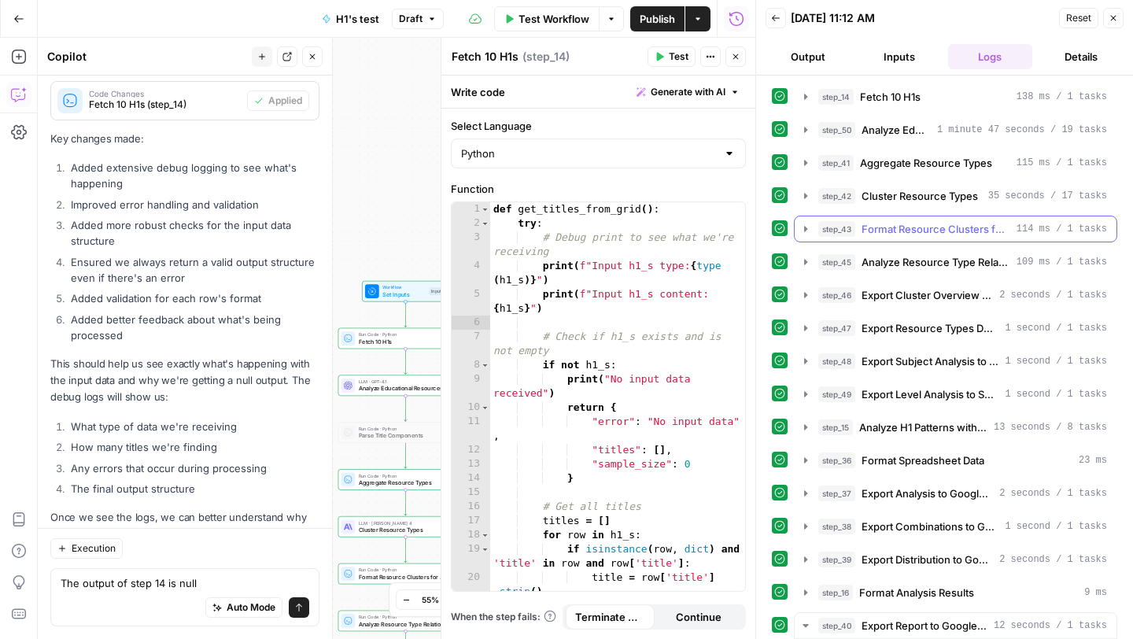
click at [803, 233] on icon "button" at bounding box center [805, 229] width 13 height 13
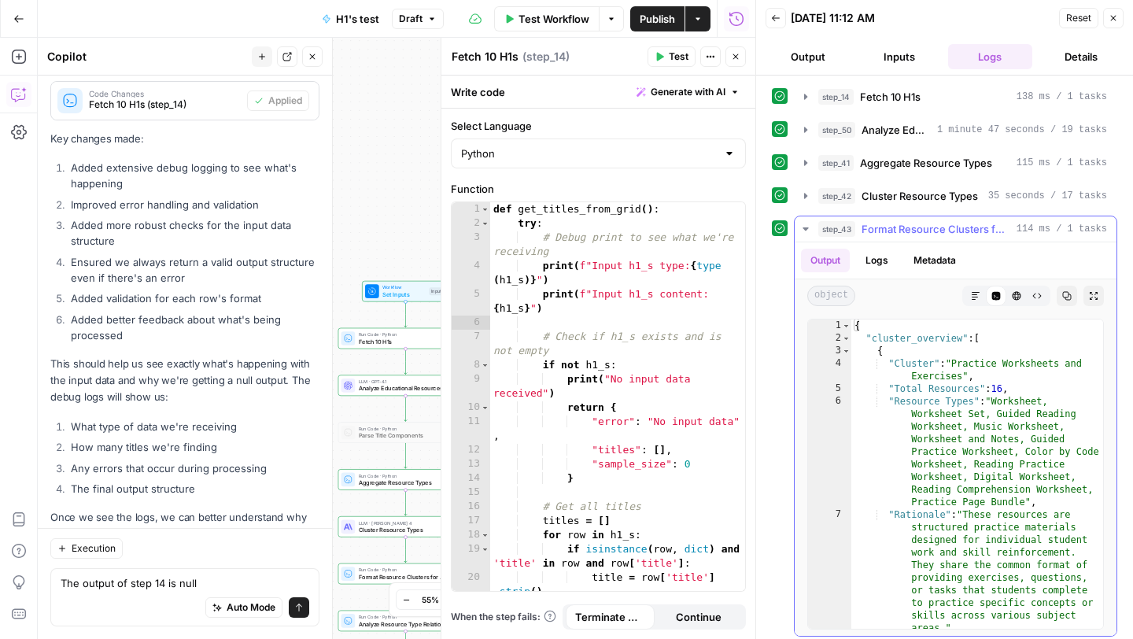
click at [803, 233] on icon "button" at bounding box center [805, 229] width 13 height 13
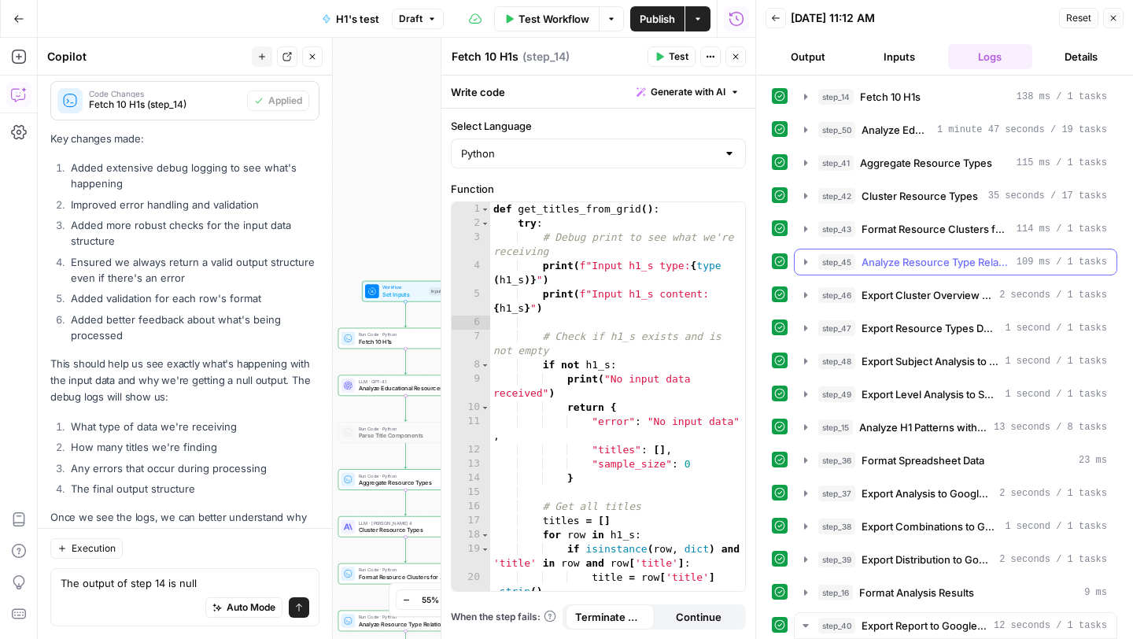
click at [802, 266] on icon "button" at bounding box center [805, 262] width 13 height 13
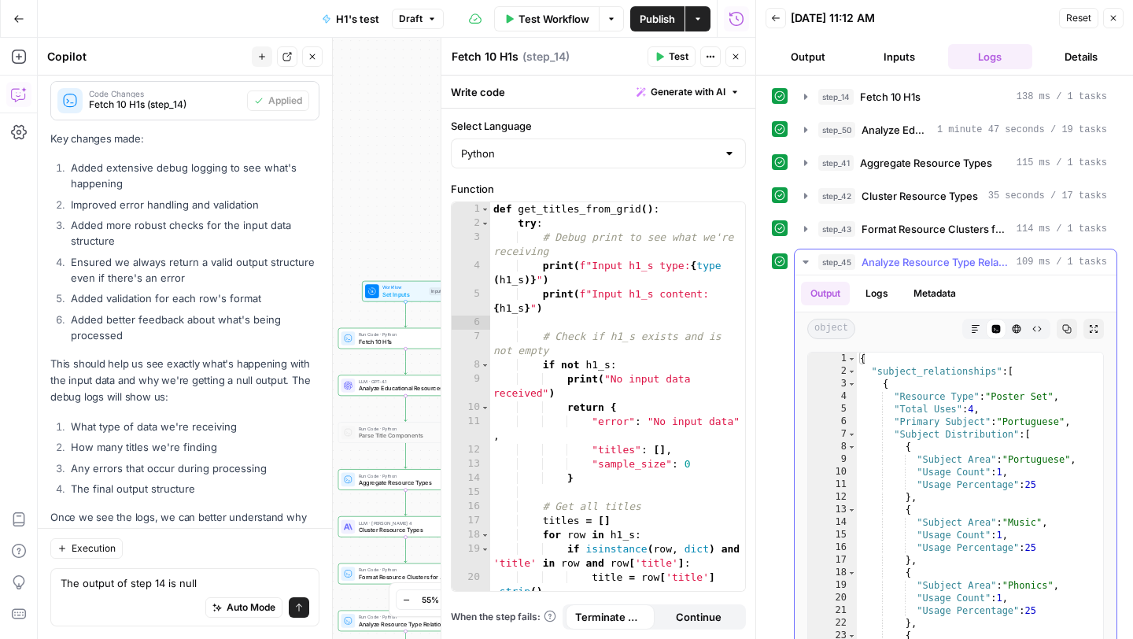
click at [802, 266] on icon "button" at bounding box center [805, 262] width 13 height 13
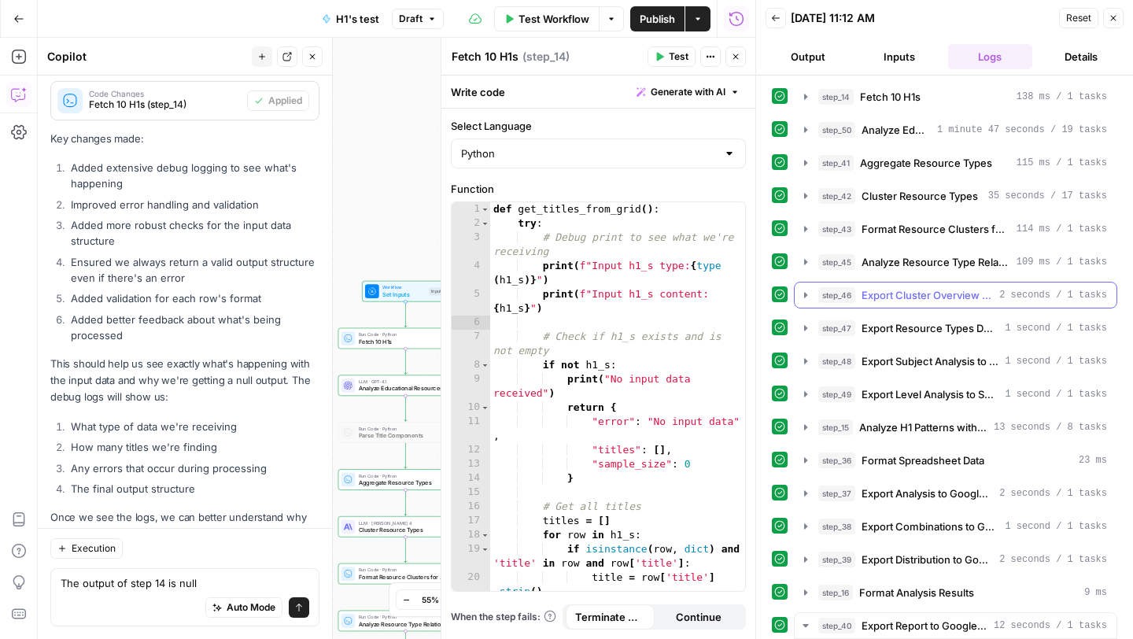
click at [801, 295] on icon "button" at bounding box center [805, 295] width 13 height 13
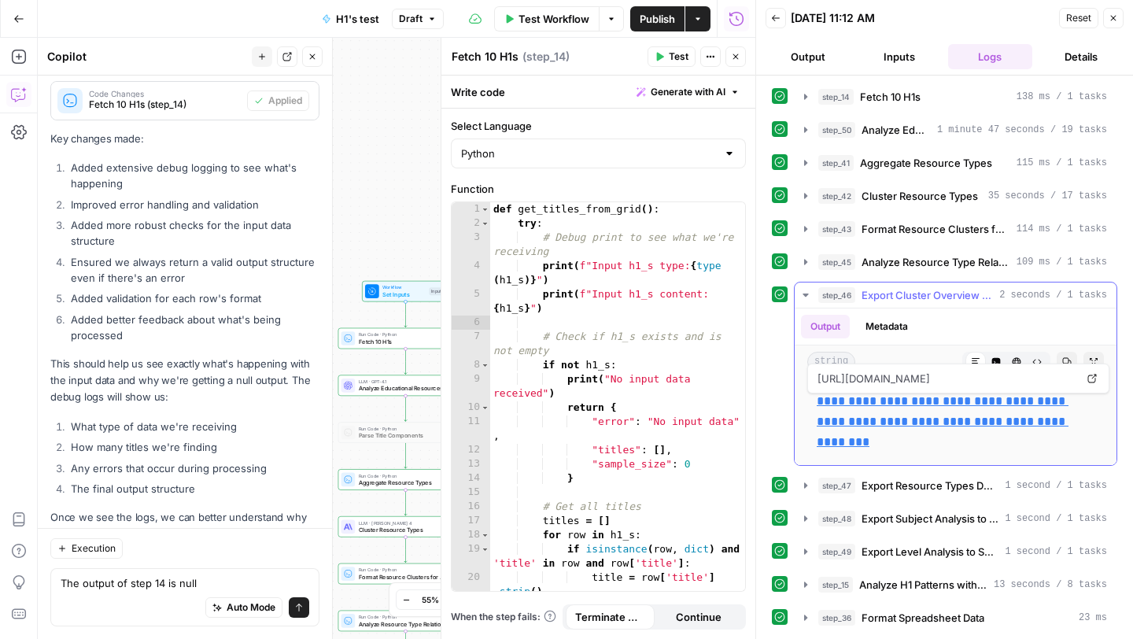
click at [874, 402] on link "**********" at bounding box center [943, 421] width 252 height 53
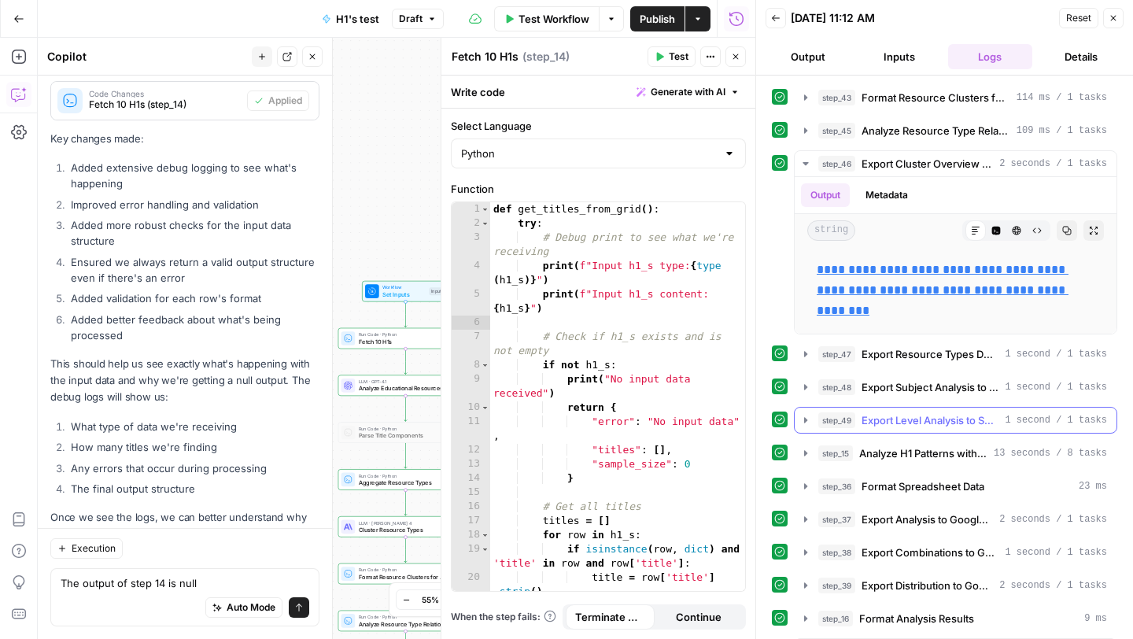
scroll to position [138, 0]
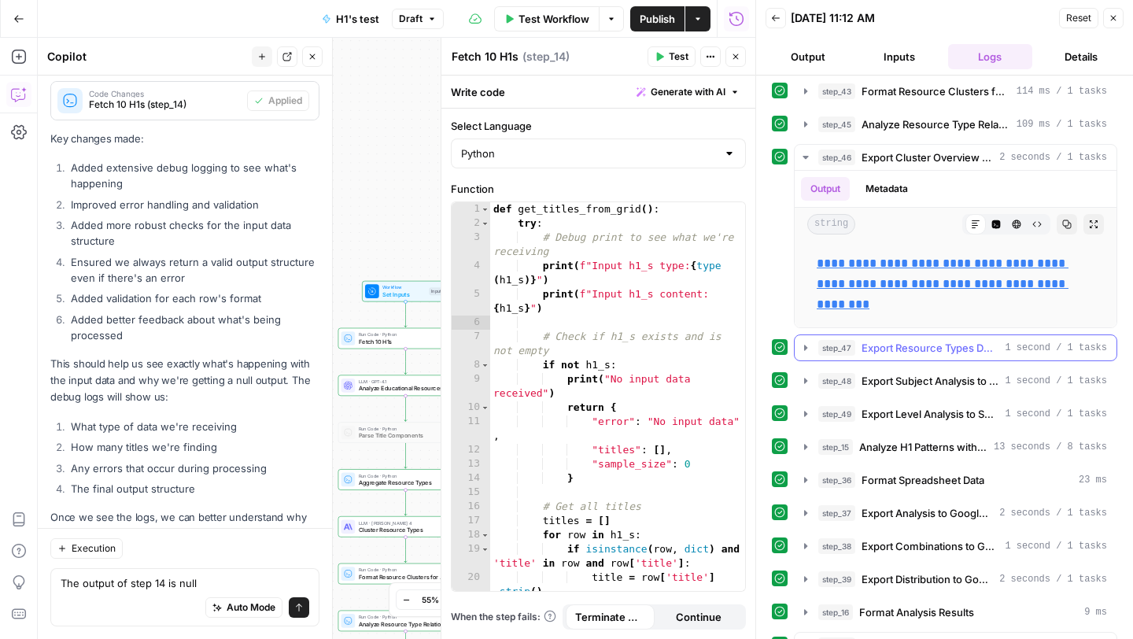
click at [803, 348] on icon "button" at bounding box center [805, 347] width 13 height 13
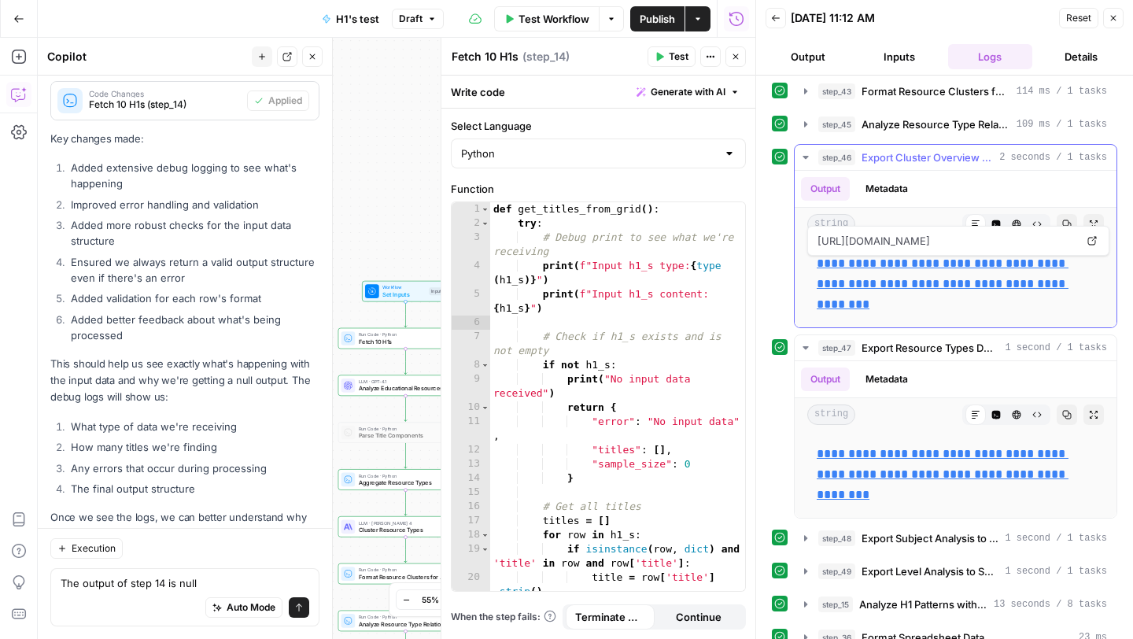
click at [804, 157] on icon "button" at bounding box center [805, 157] width 6 height 3
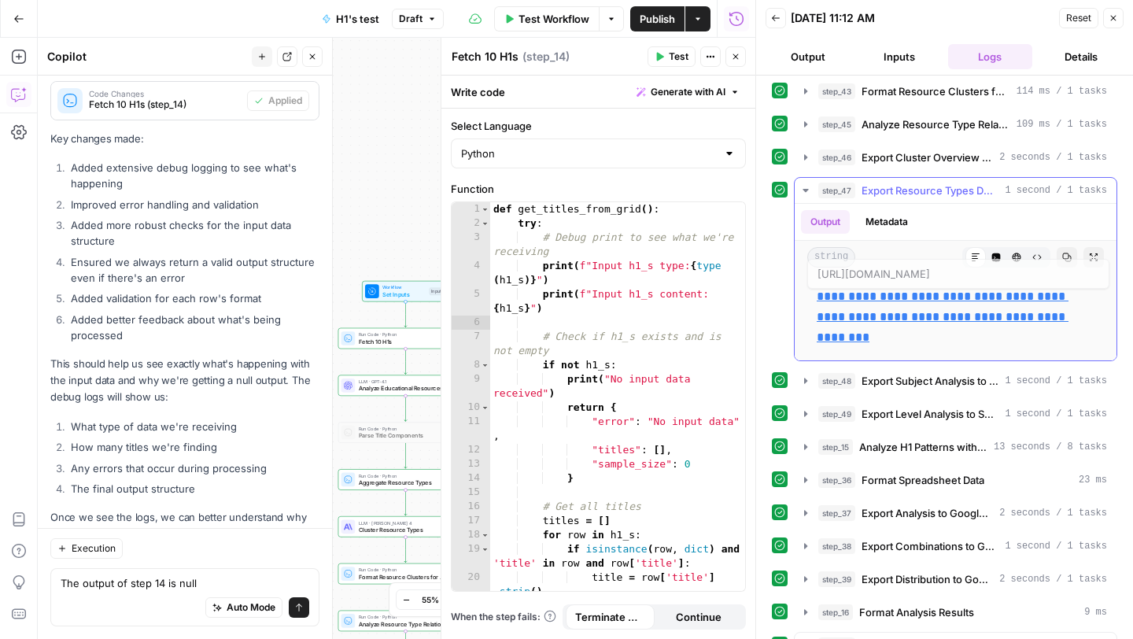
click at [861, 329] on p "**********" at bounding box center [956, 316] width 278 height 61
click at [858, 323] on link "**********" at bounding box center [943, 316] width 252 height 53
click at [802, 382] on icon "button" at bounding box center [805, 380] width 13 height 13
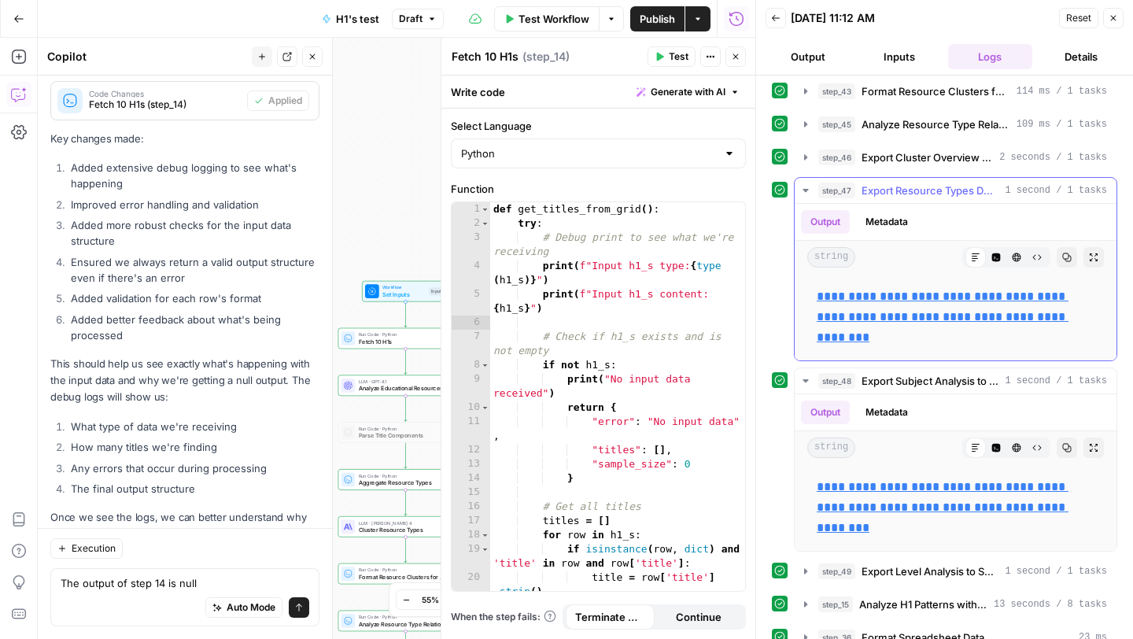
click at [806, 187] on icon "button" at bounding box center [805, 190] width 13 height 13
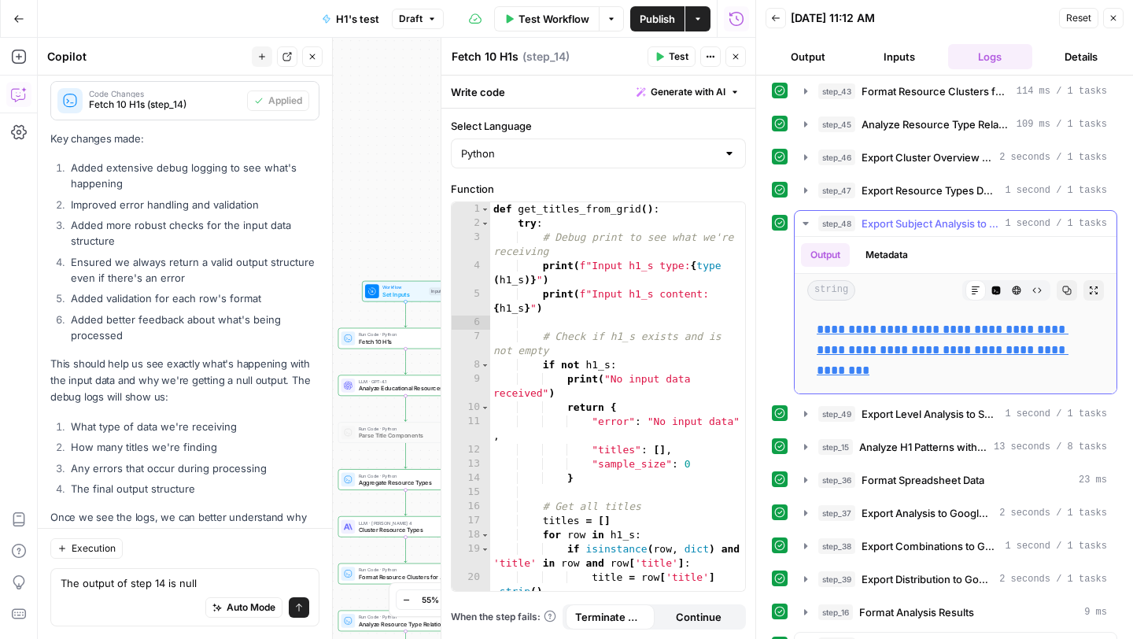
click at [855, 339] on p "**********" at bounding box center [956, 349] width 278 height 61
click at [855, 333] on link "**********" at bounding box center [943, 349] width 252 height 53
click at [805, 415] on icon "button" at bounding box center [805, 414] width 3 height 6
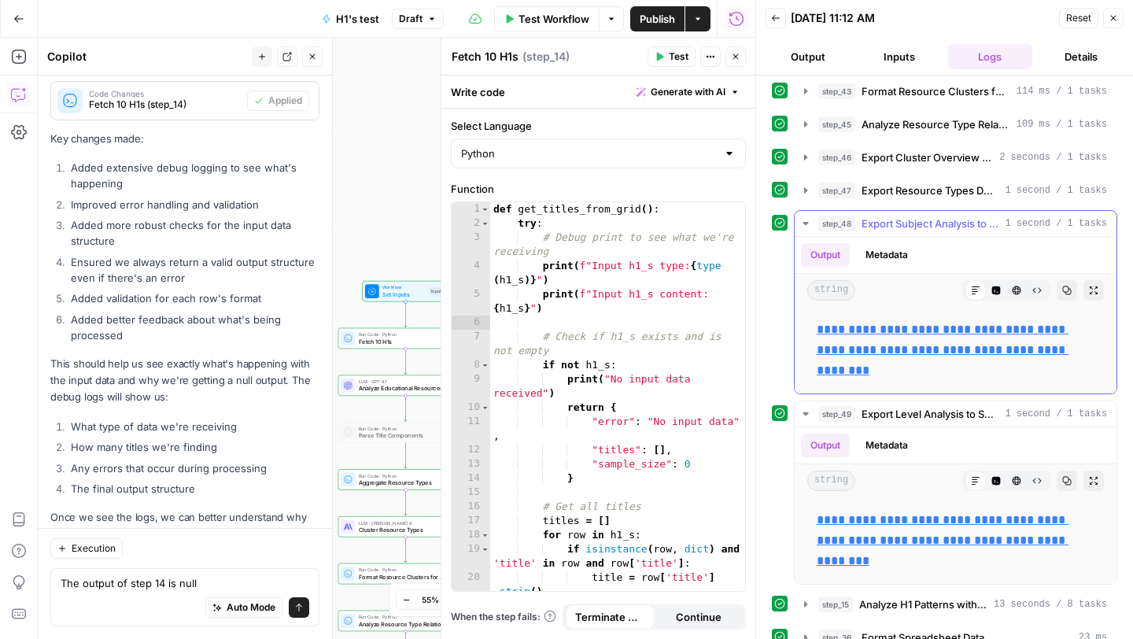
click at [804, 217] on icon "button" at bounding box center [805, 223] width 13 height 13
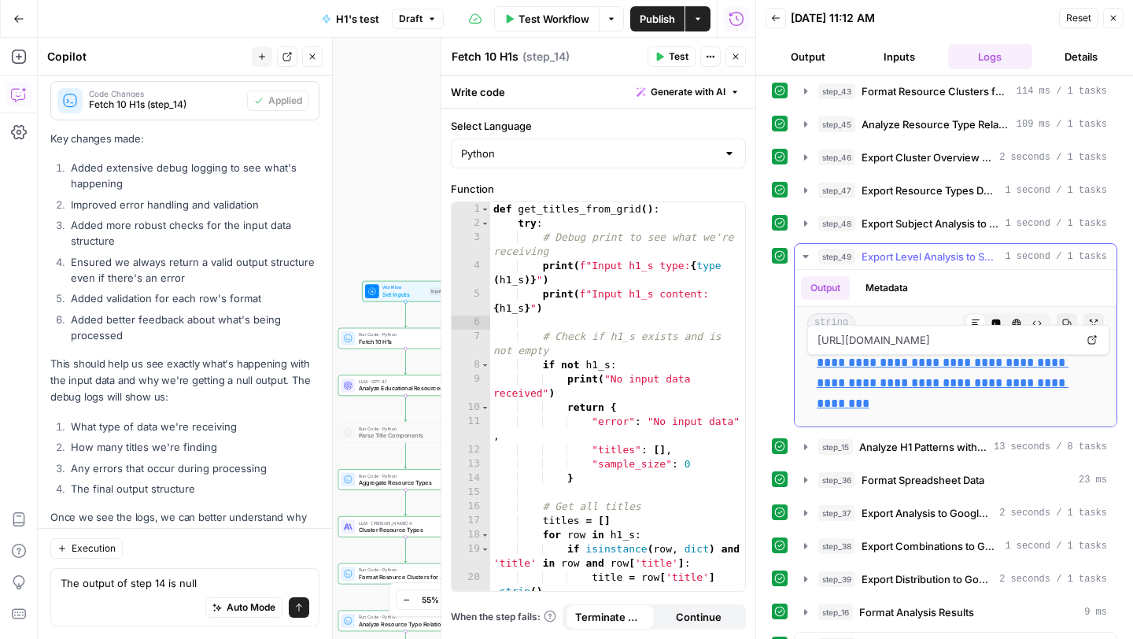
click at [849, 362] on link "**********" at bounding box center [943, 382] width 252 height 53
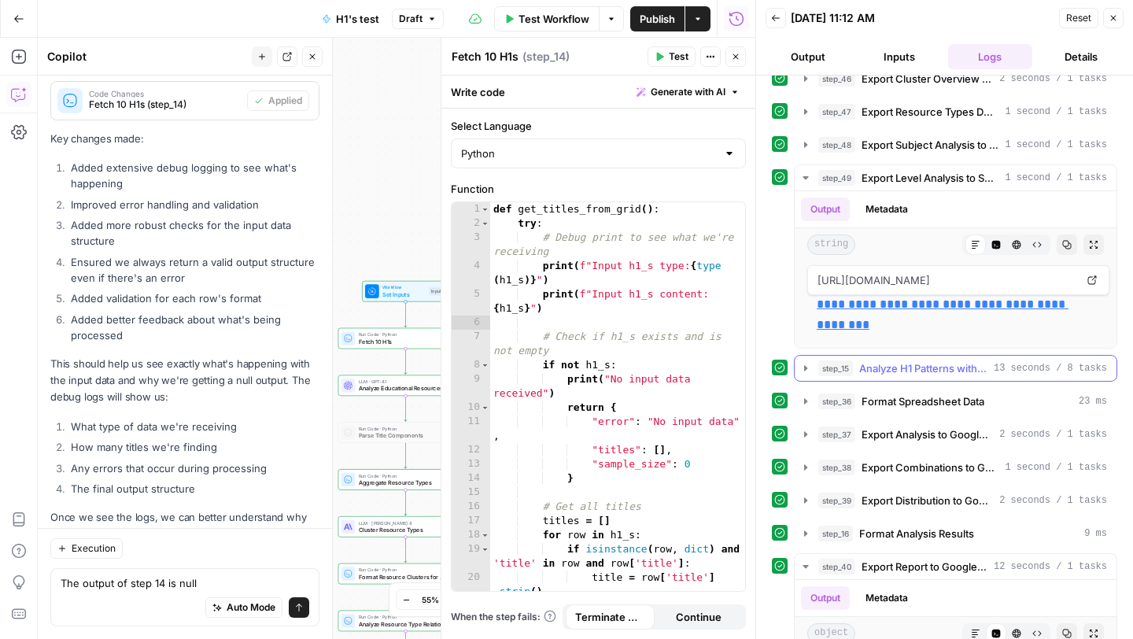
scroll to position [235, 0]
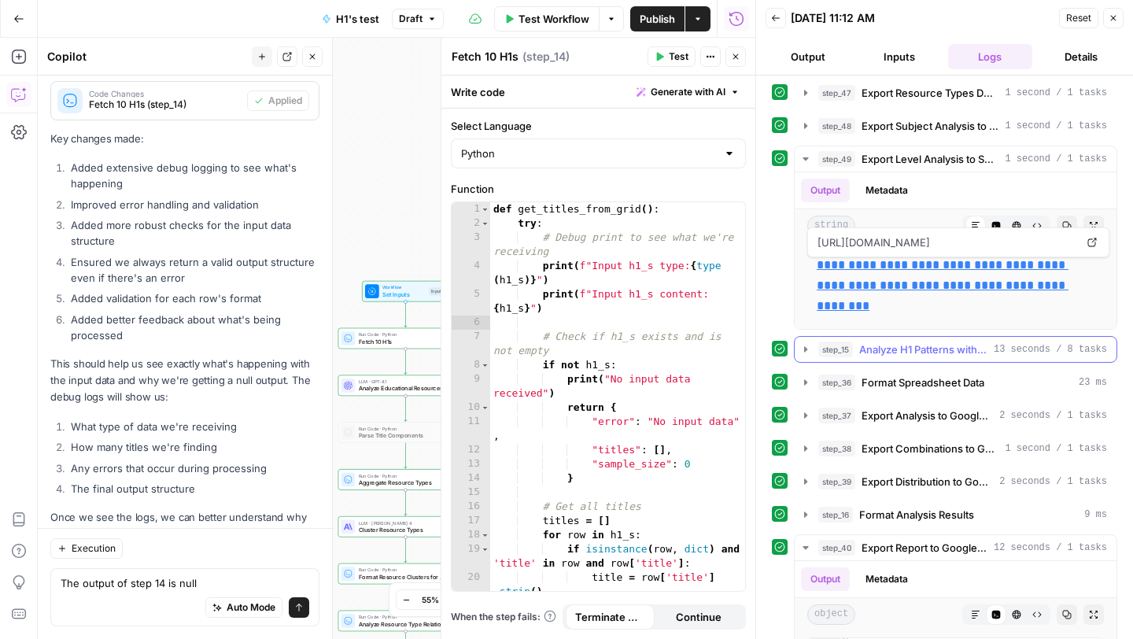
click at [802, 349] on icon "button" at bounding box center [805, 349] width 13 height 13
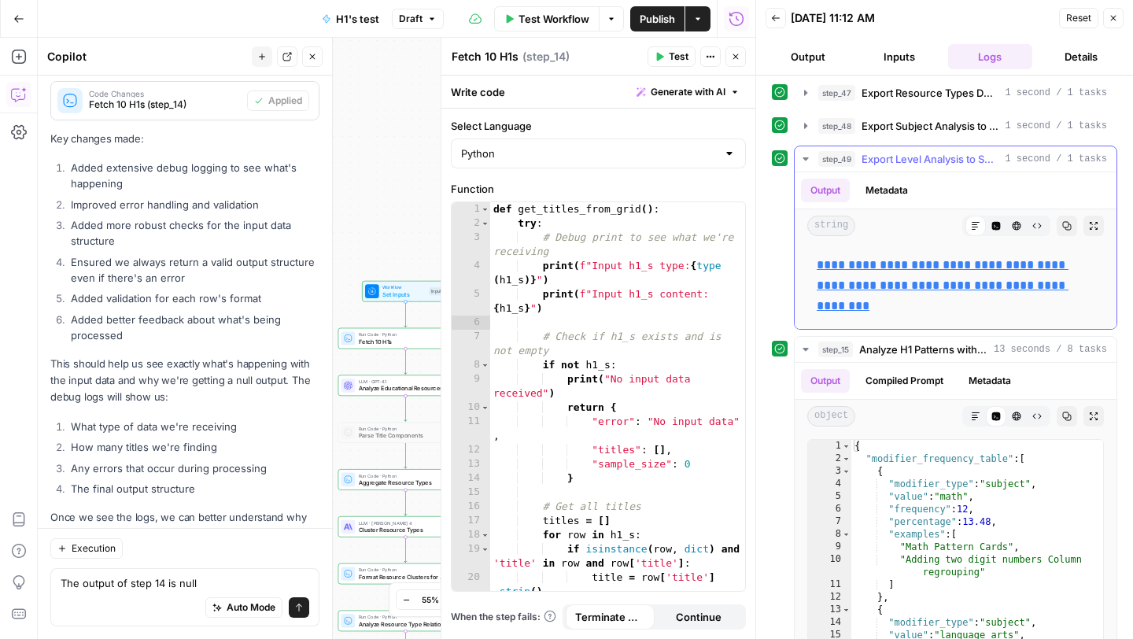
click at [802, 160] on icon "button" at bounding box center [805, 159] width 13 height 13
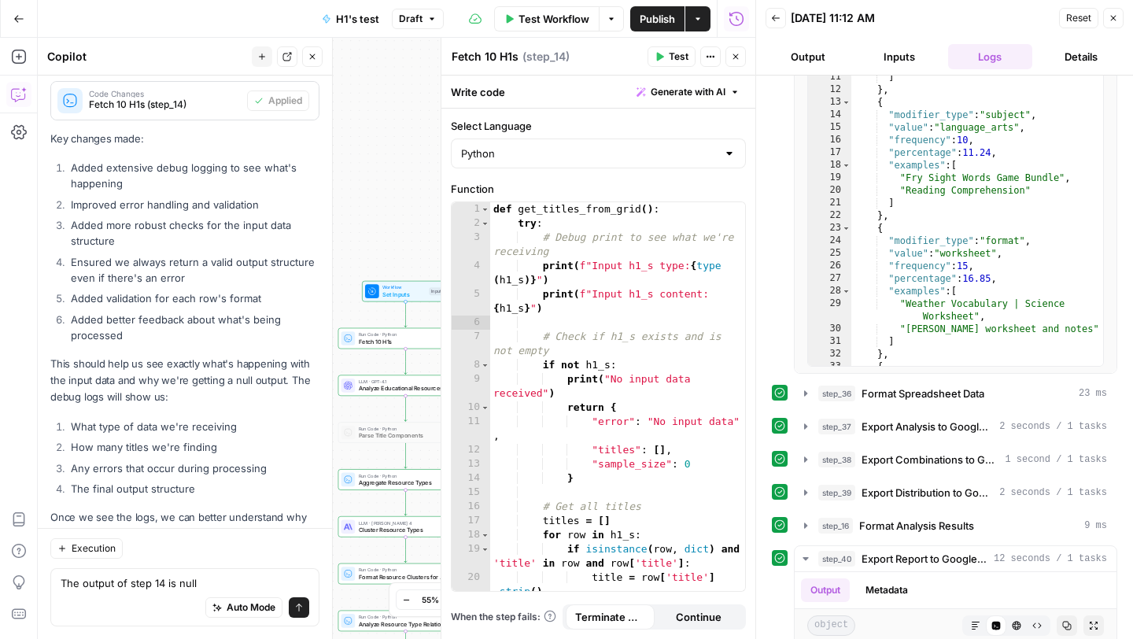
scroll to position [544, 0]
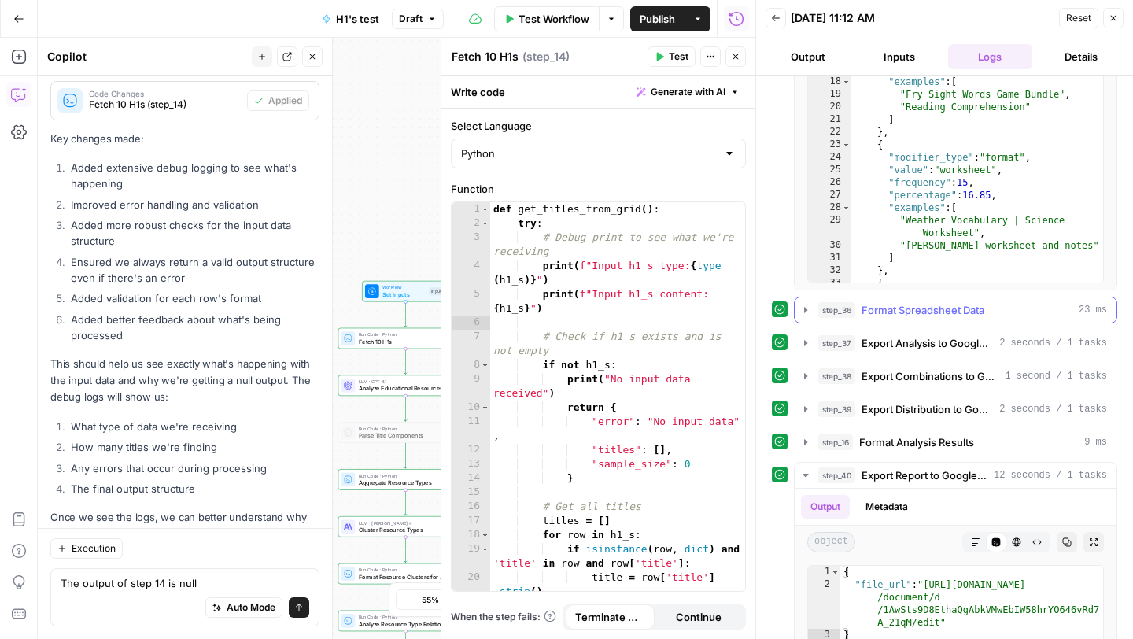
click at [806, 312] on icon "button" at bounding box center [805, 310] width 13 height 13
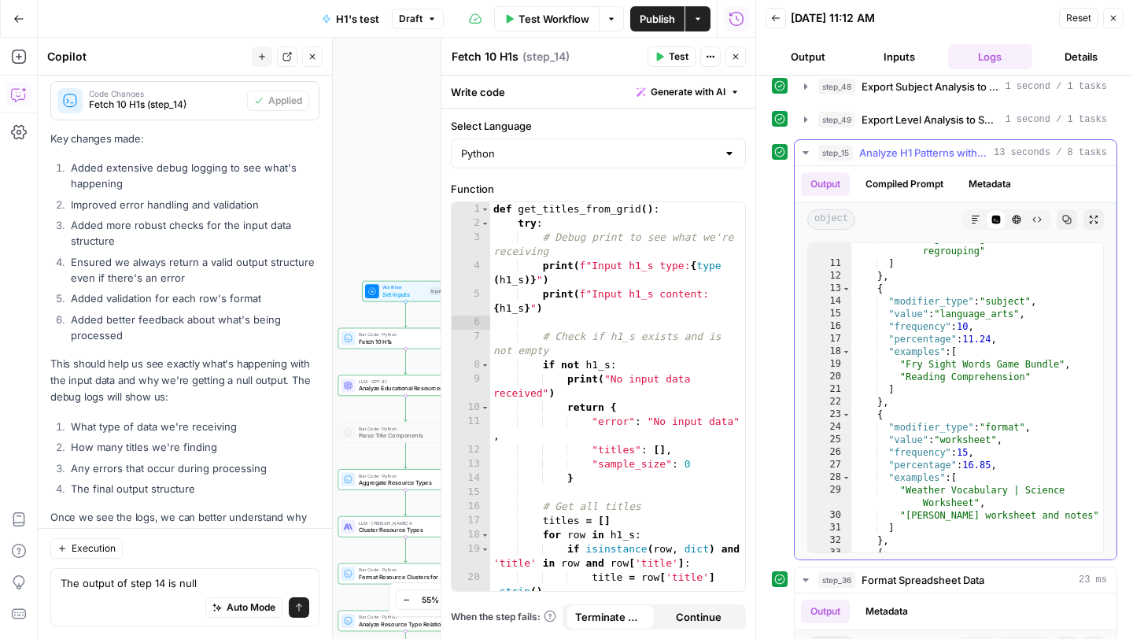
scroll to position [248, 0]
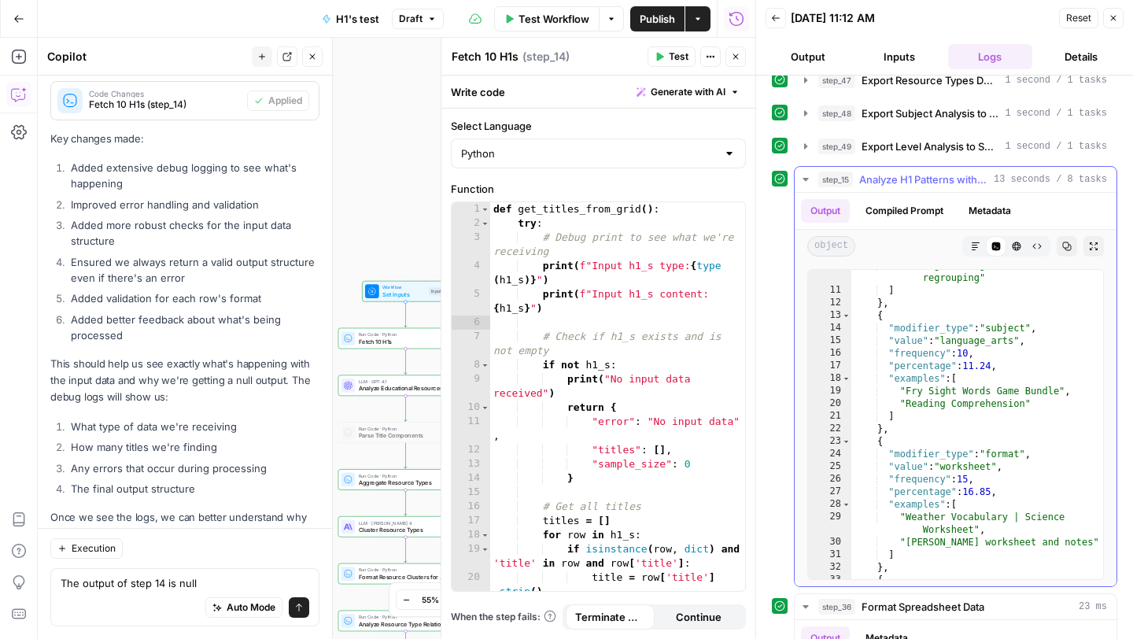
click at [804, 177] on icon "button" at bounding box center [805, 179] width 13 height 13
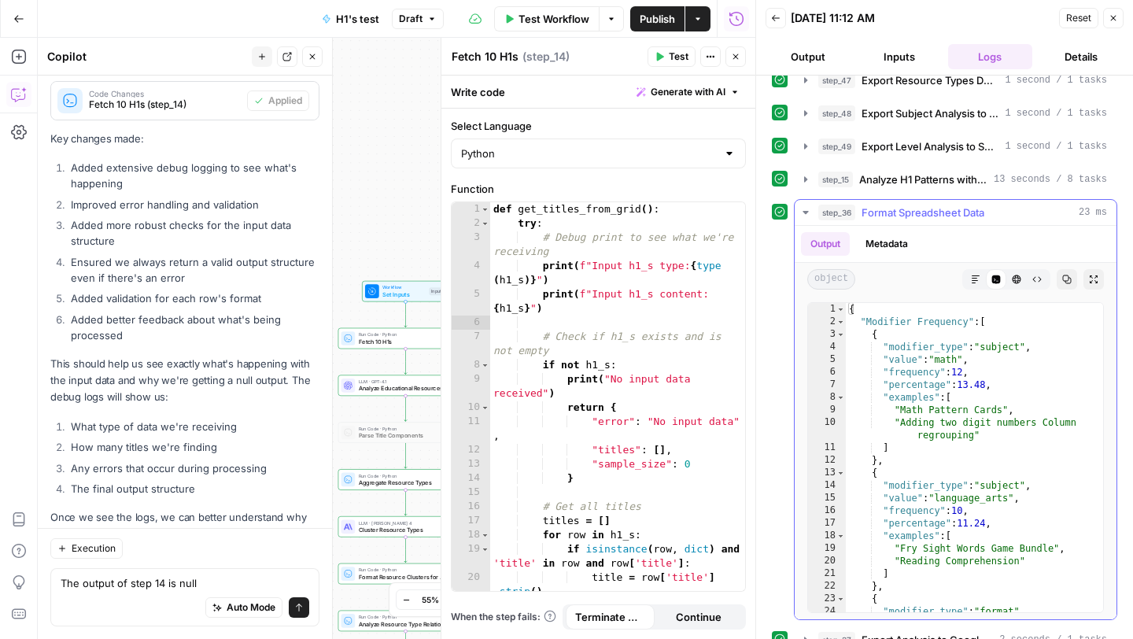
scroll to position [475, 0]
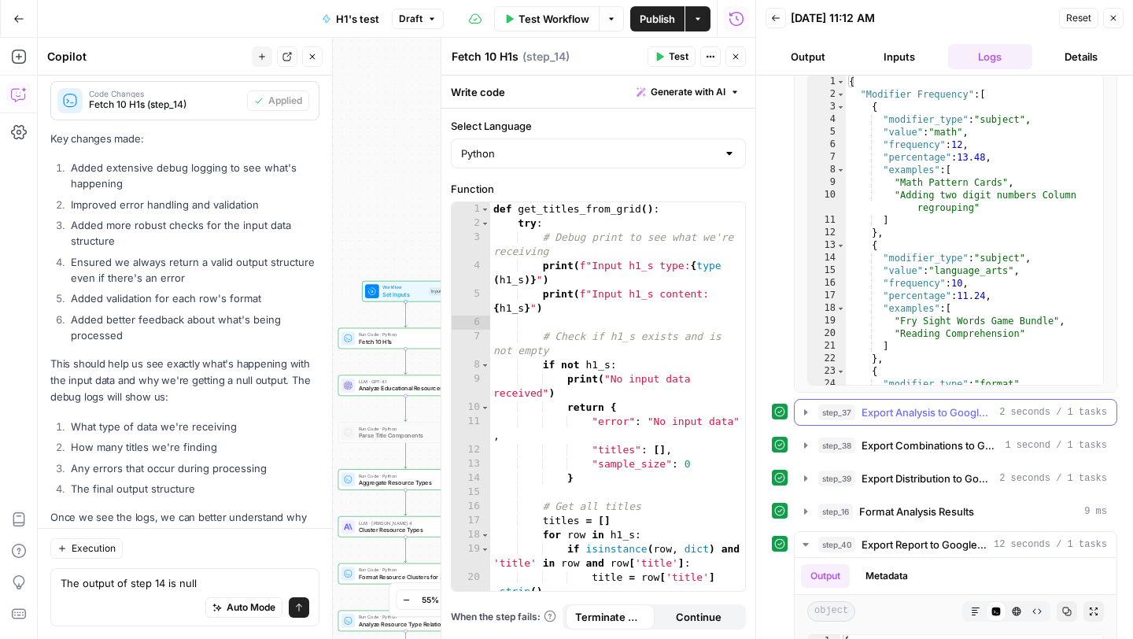
click at [802, 413] on icon "button" at bounding box center [805, 412] width 13 height 13
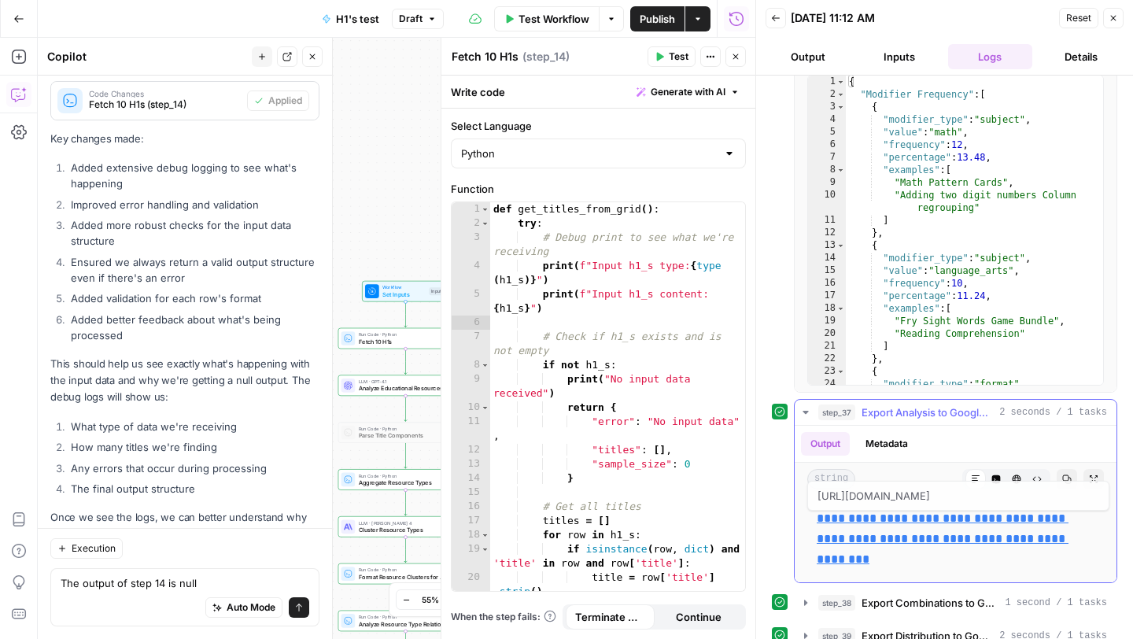
click at [865, 519] on link "**********" at bounding box center [943, 538] width 252 height 53
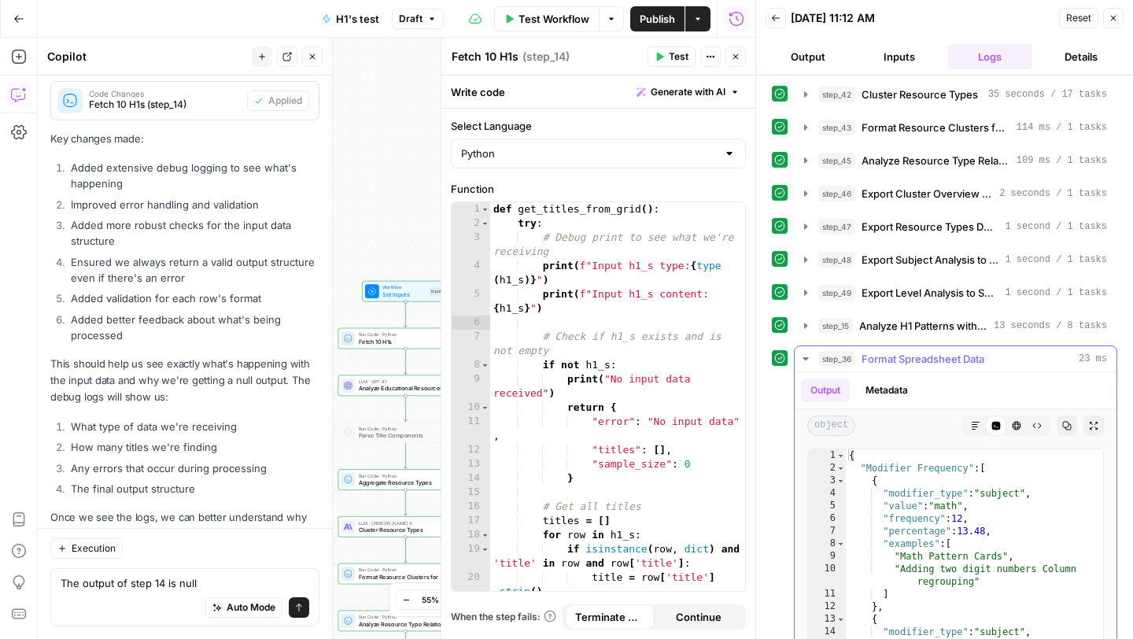
click at [803, 356] on icon "button" at bounding box center [805, 358] width 13 height 13
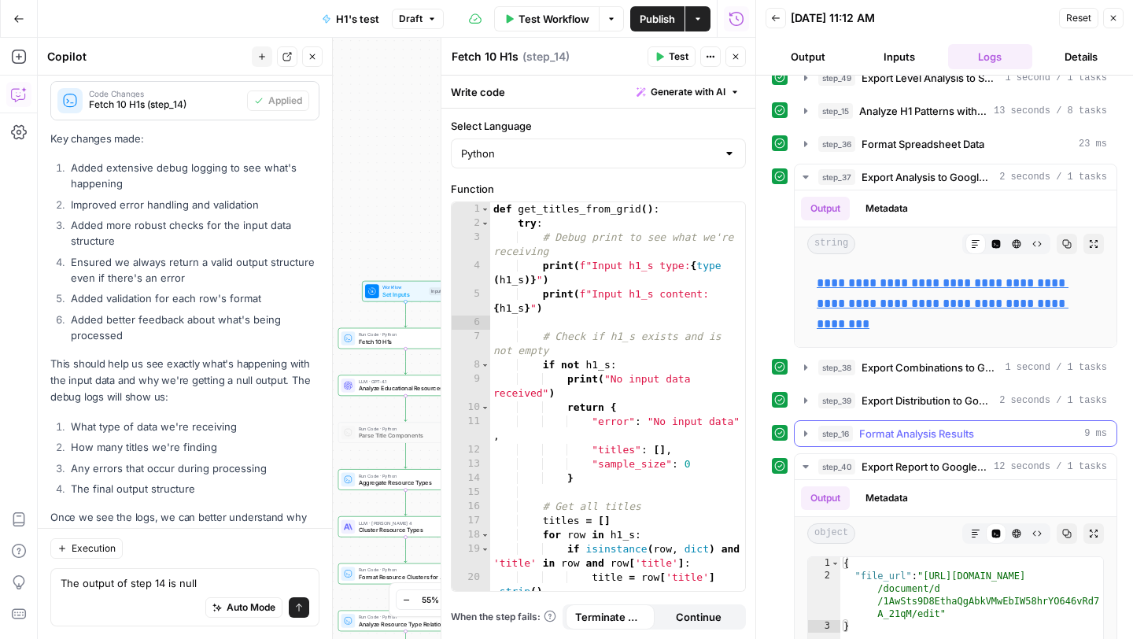
scroll to position [325, 0]
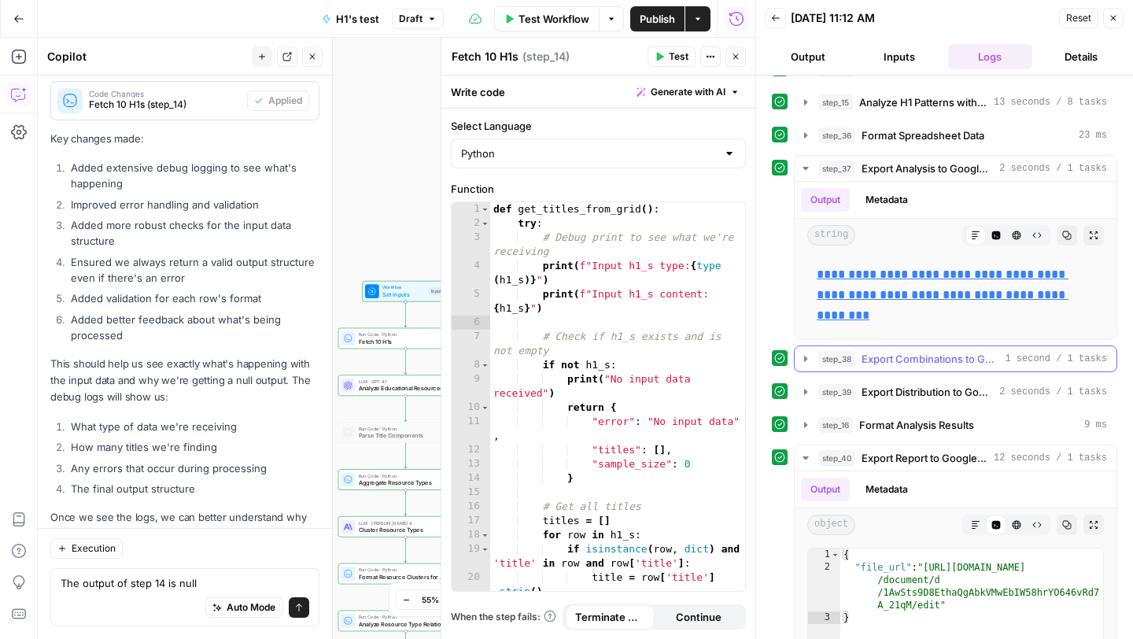
click at [804, 355] on icon "button" at bounding box center [805, 358] width 13 height 13
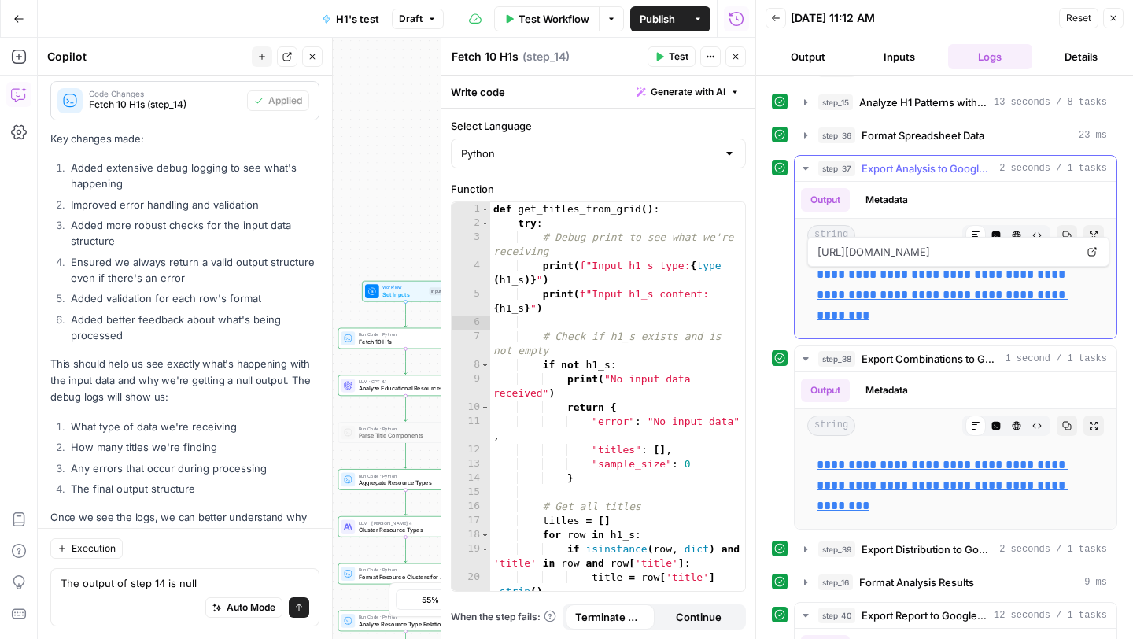
click at [807, 168] on icon "button" at bounding box center [805, 168] width 13 height 13
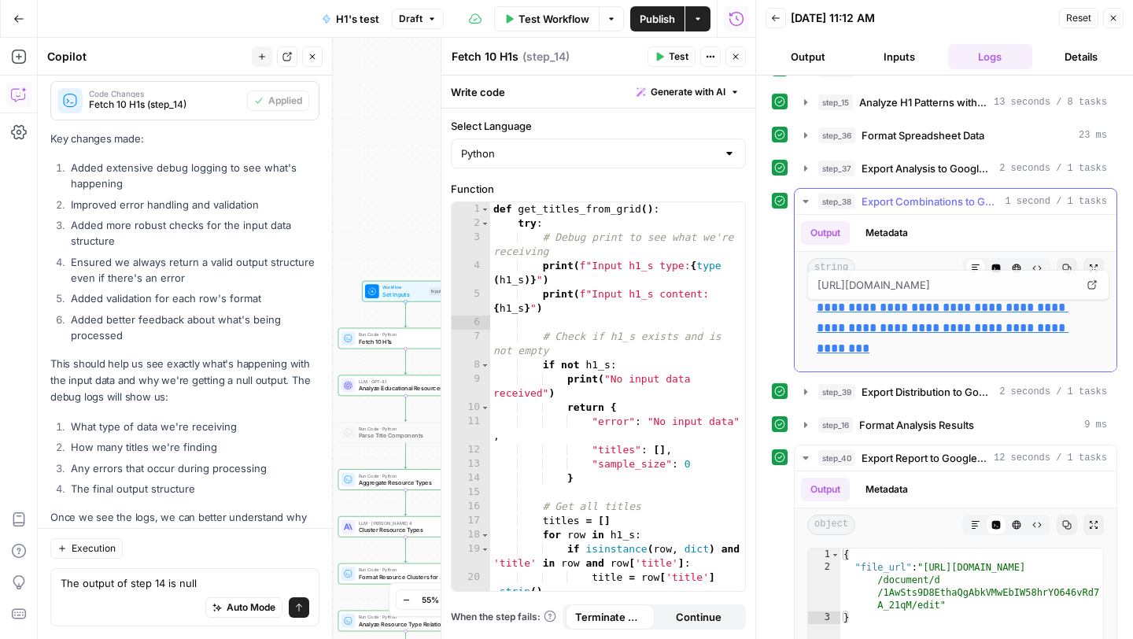
click at [844, 328] on link "**********" at bounding box center [943, 327] width 252 height 53
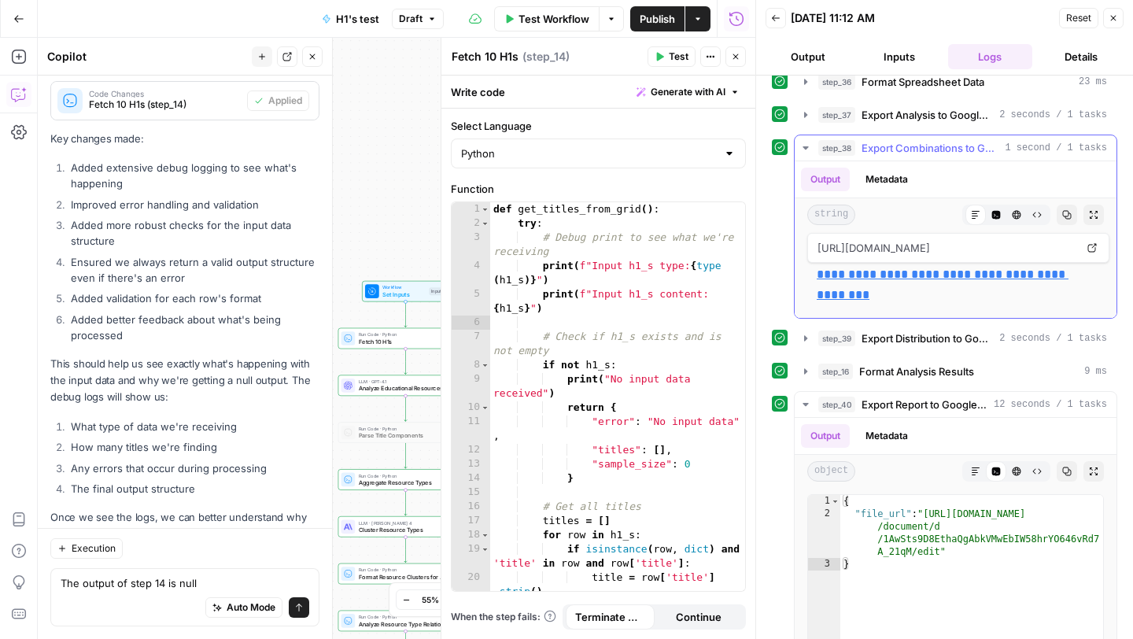
scroll to position [384, 0]
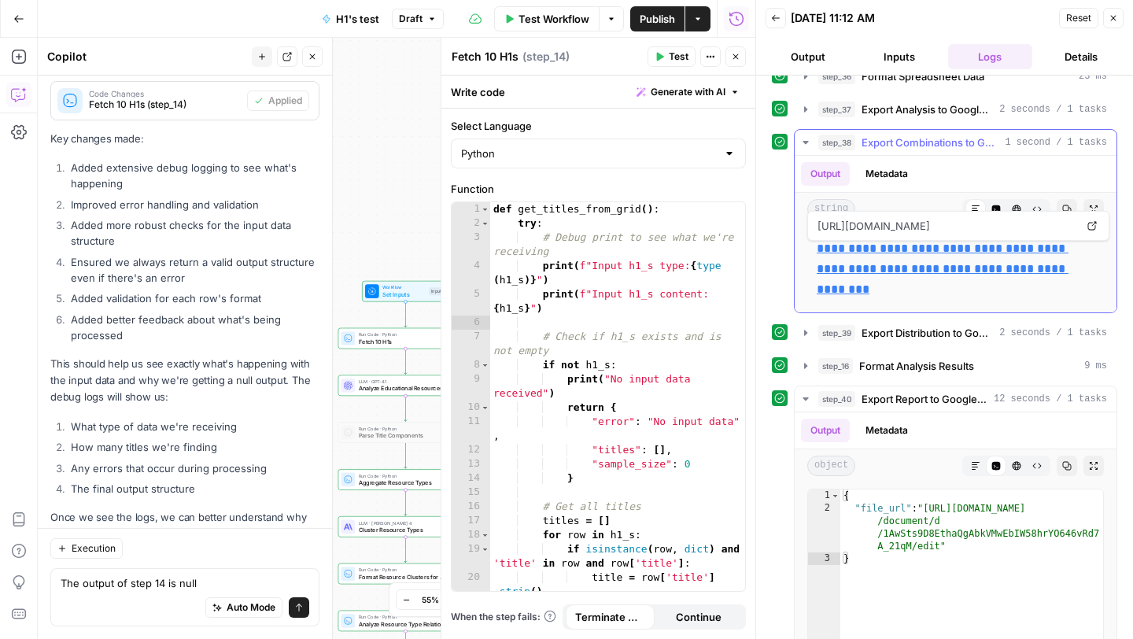
click at [806, 140] on icon "button" at bounding box center [805, 142] width 13 height 13
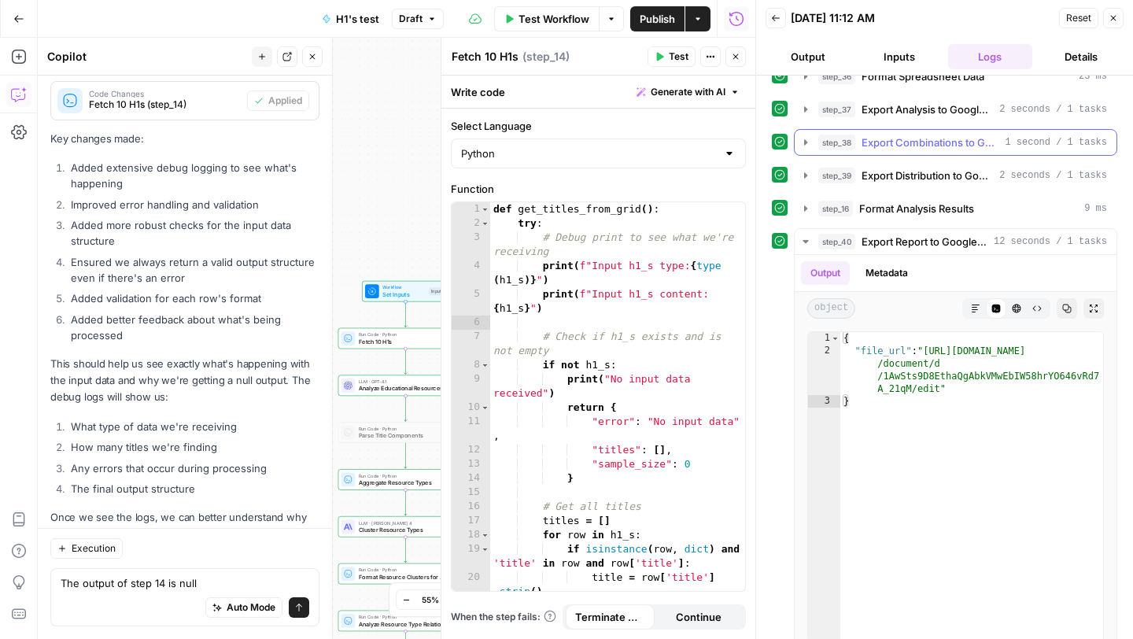
click at [808, 146] on icon "button" at bounding box center [805, 142] width 13 height 13
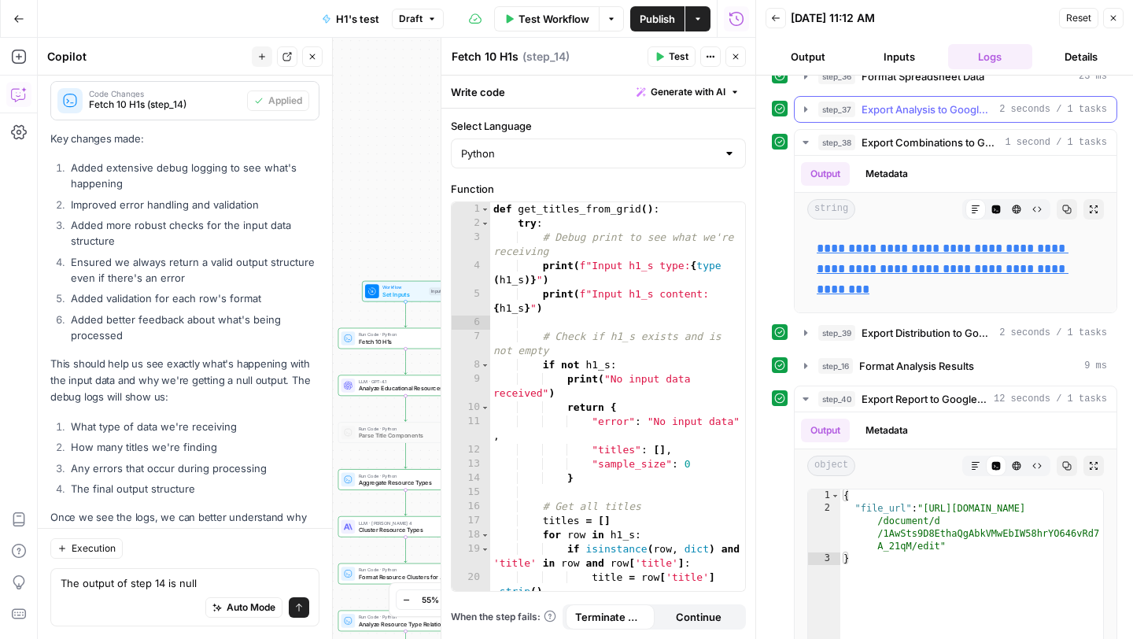
click at [805, 108] on icon "button" at bounding box center [805, 109] width 3 height 6
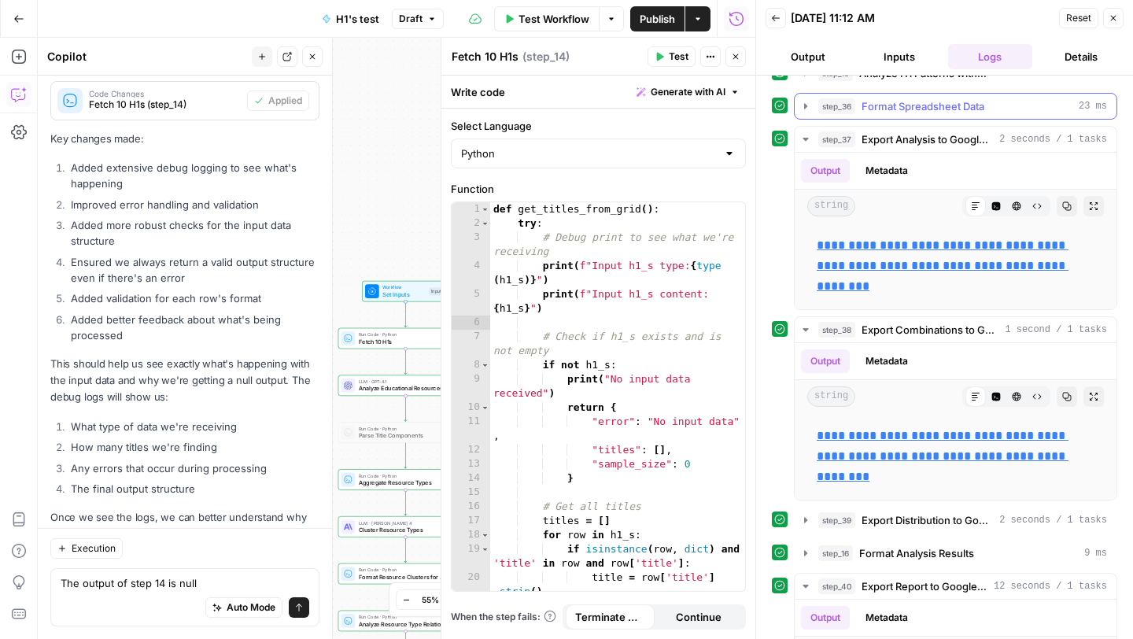
scroll to position [341, 0]
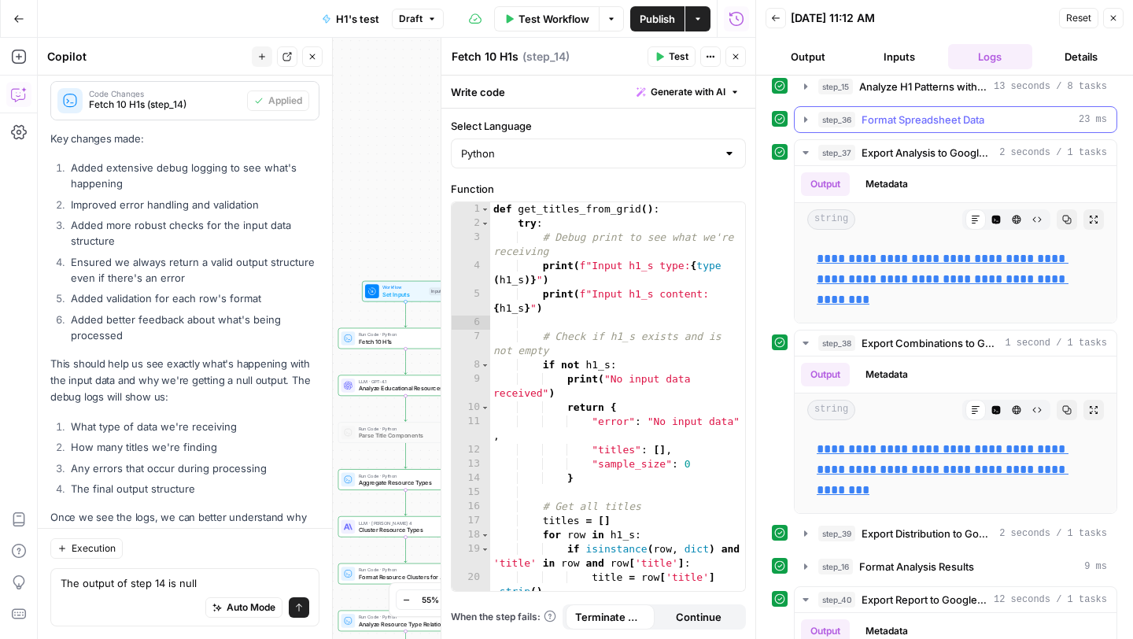
click at [800, 115] on icon "button" at bounding box center [805, 119] width 13 height 13
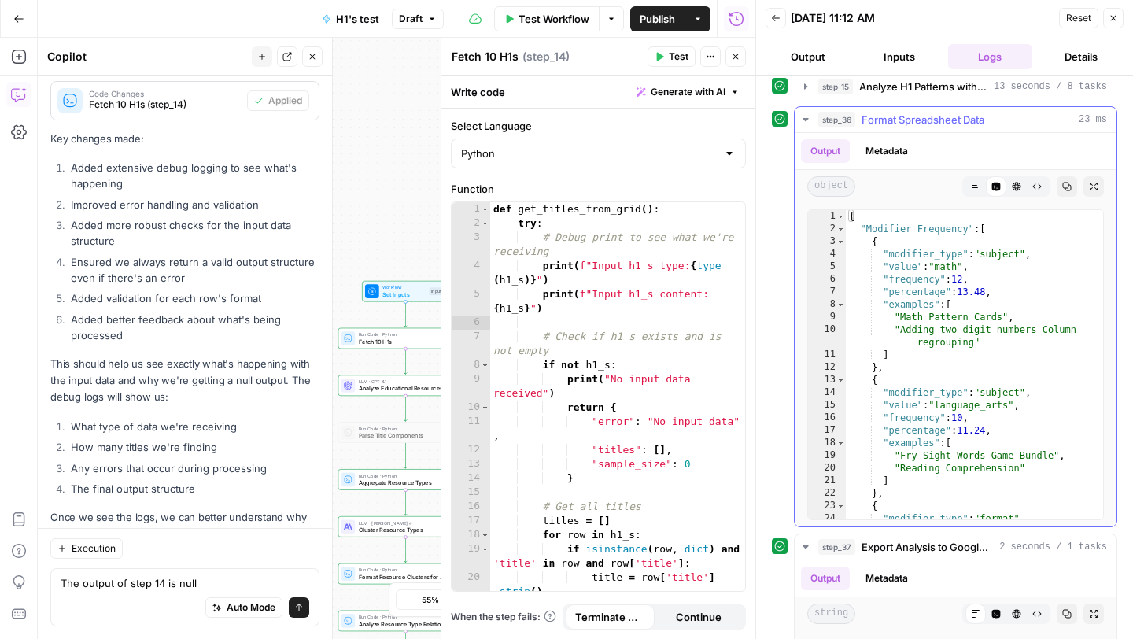
click at [800, 116] on icon "button" at bounding box center [805, 119] width 13 height 13
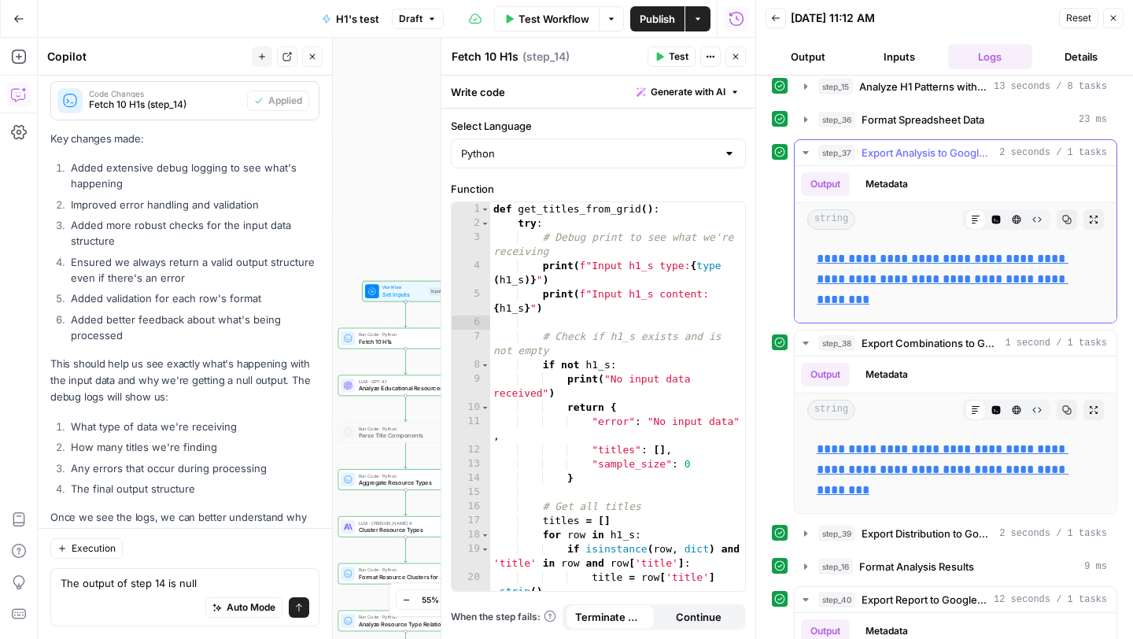
click at [803, 157] on icon "button" at bounding box center [805, 152] width 13 height 13
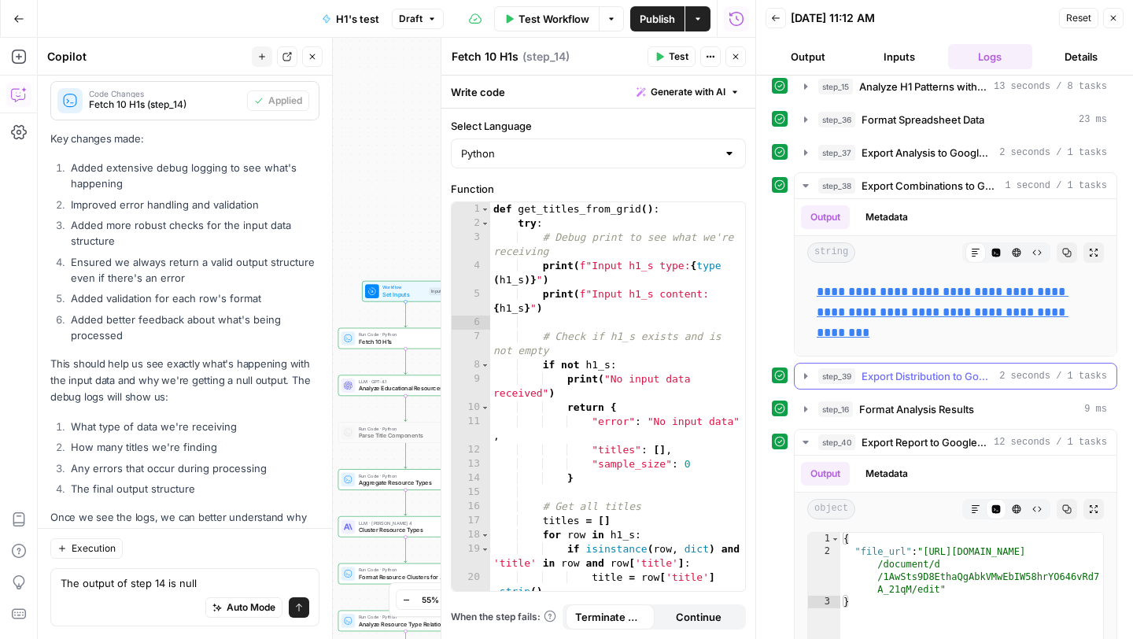
click at [800, 384] on button "step_39 Export Distribution to Google Sheets 2 seconds / 1 tasks" at bounding box center [956, 375] width 322 height 25
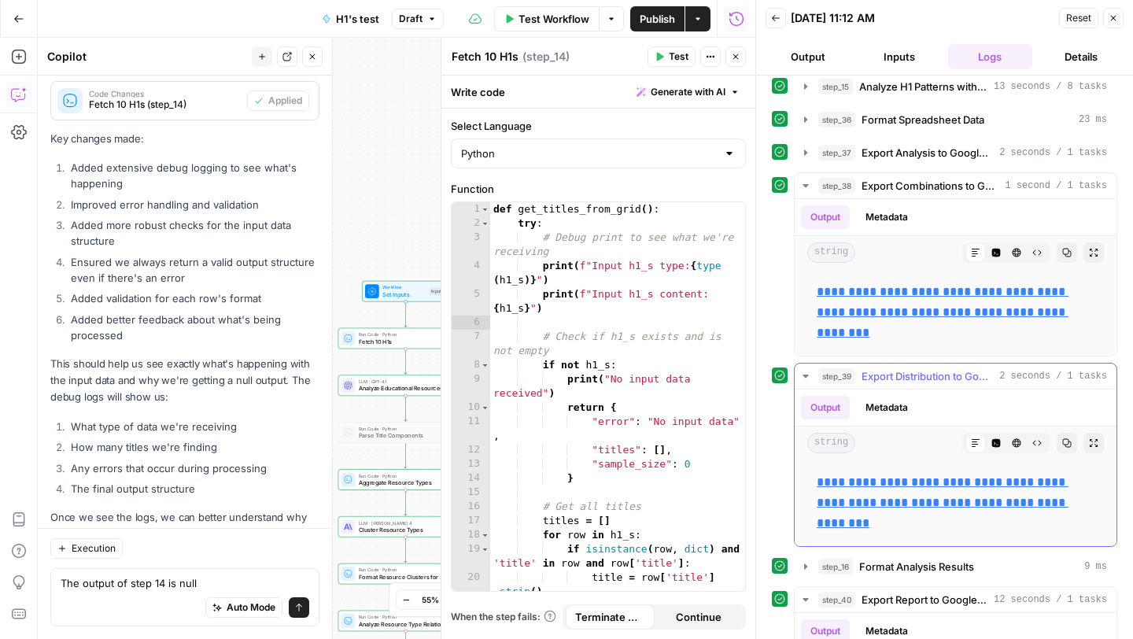
click at [845, 484] on link "**********" at bounding box center [943, 502] width 252 height 53
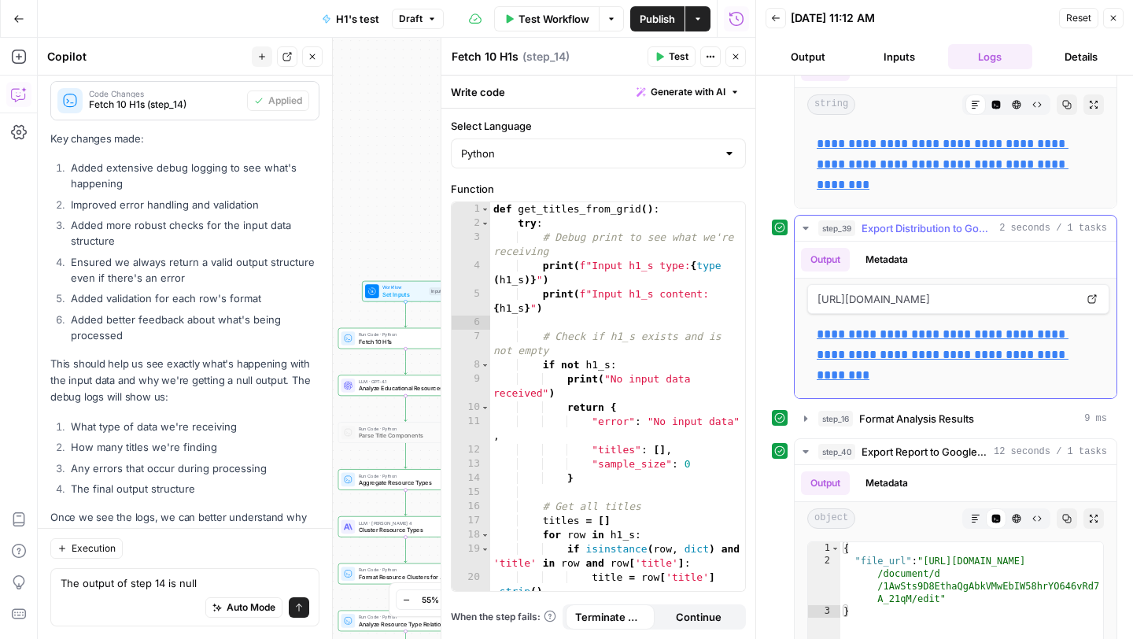
scroll to position [501, 0]
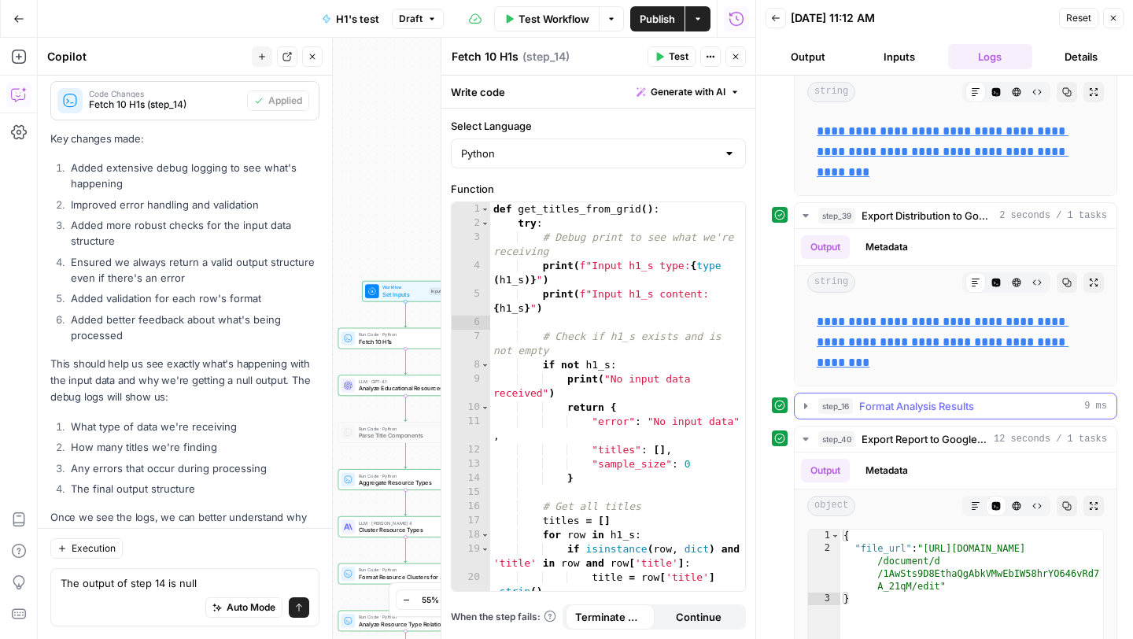
click at [805, 405] on icon "button" at bounding box center [805, 406] width 3 height 6
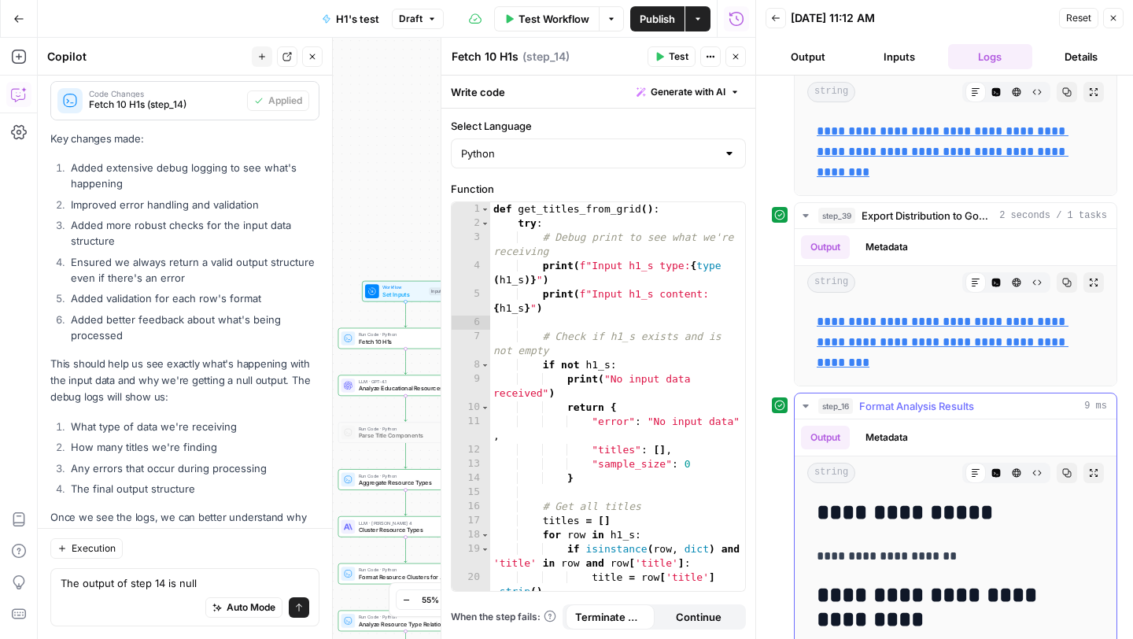
scroll to position [129, 0]
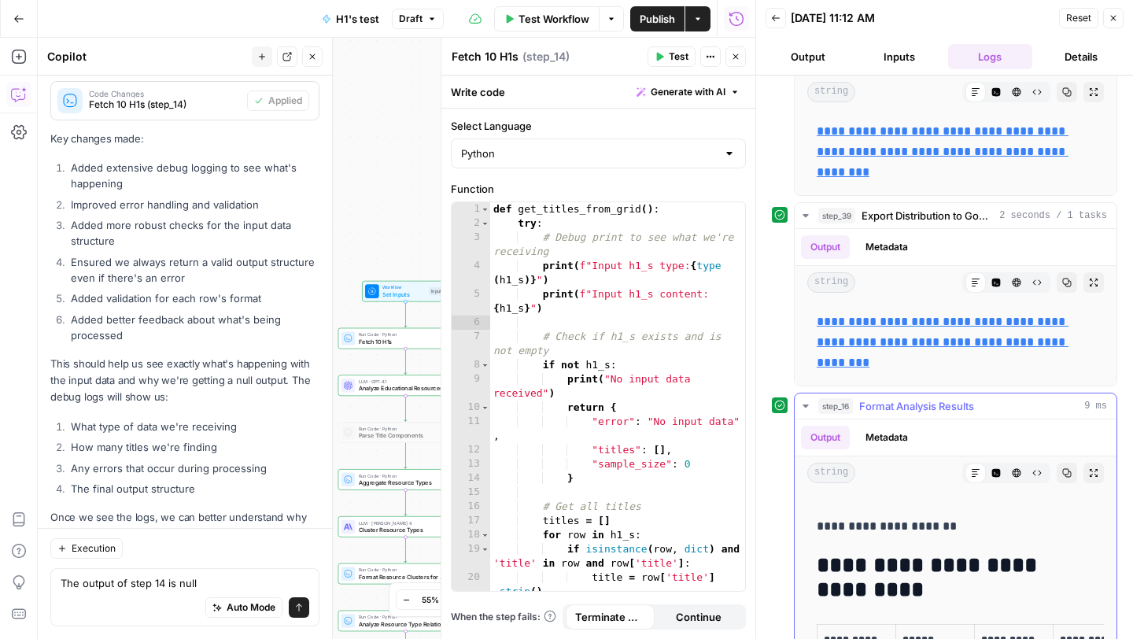
click at [806, 400] on icon "button" at bounding box center [805, 406] width 13 height 13
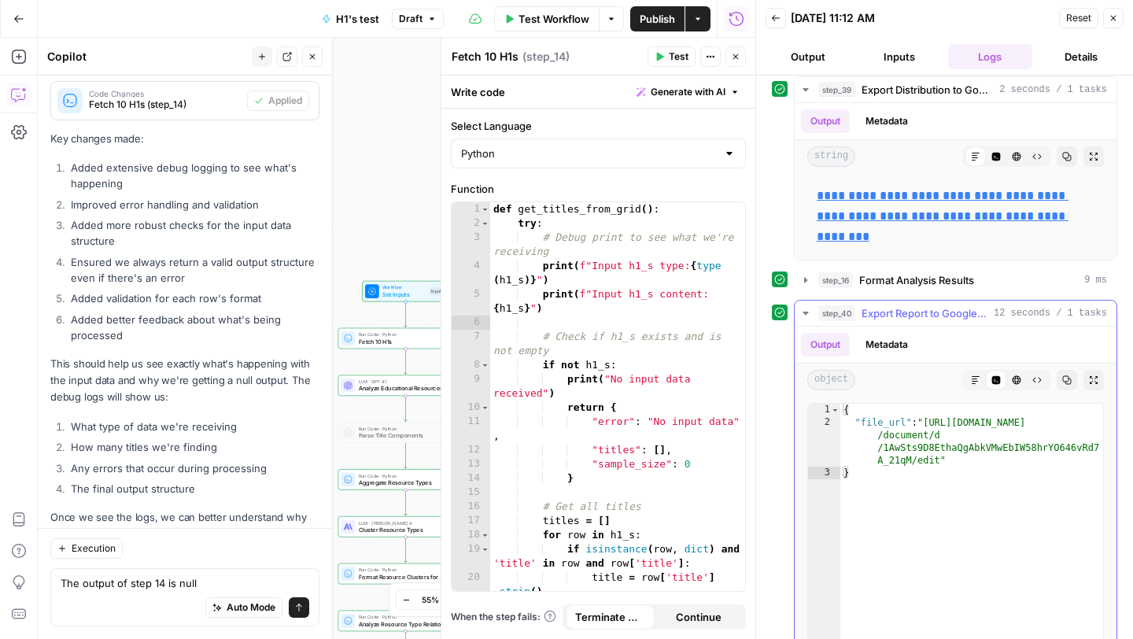
scroll to position [717, 0]
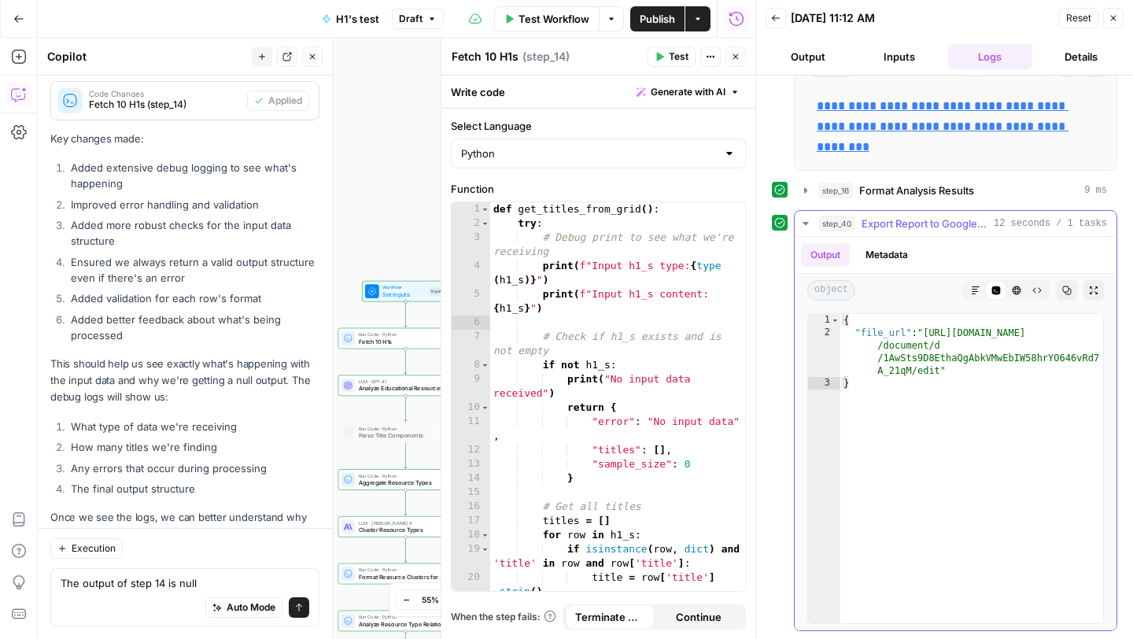
click at [804, 219] on icon "button" at bounding box center [805, 223] width 13 height 13
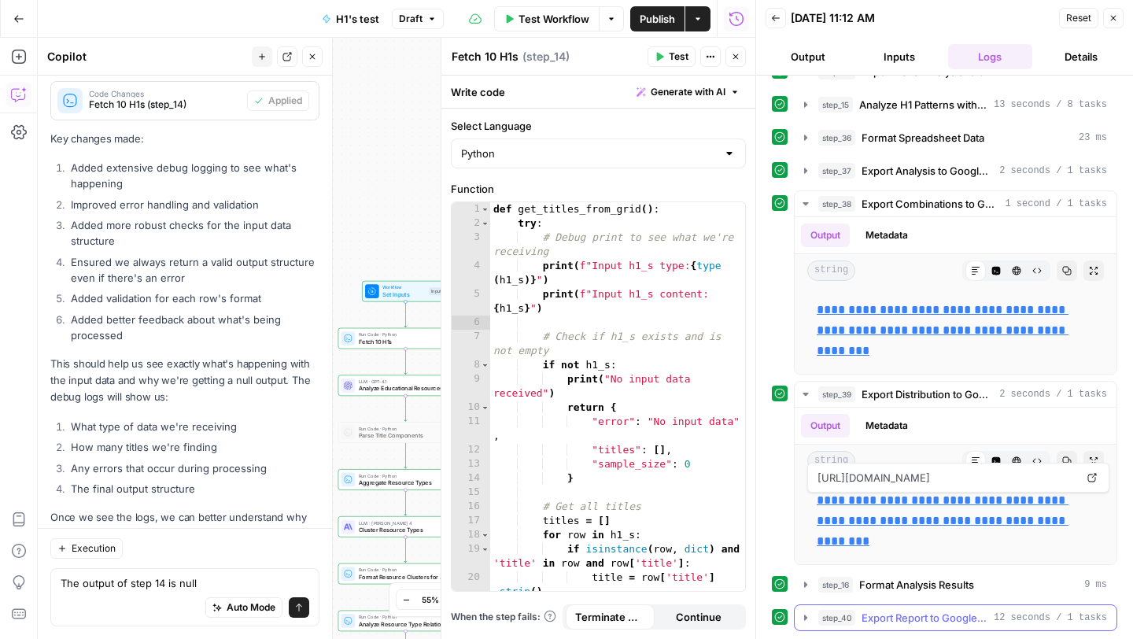
click at [876, 621] on span "Export Report to Google Docs" at bounding box center [924, 618] width 126 height 16
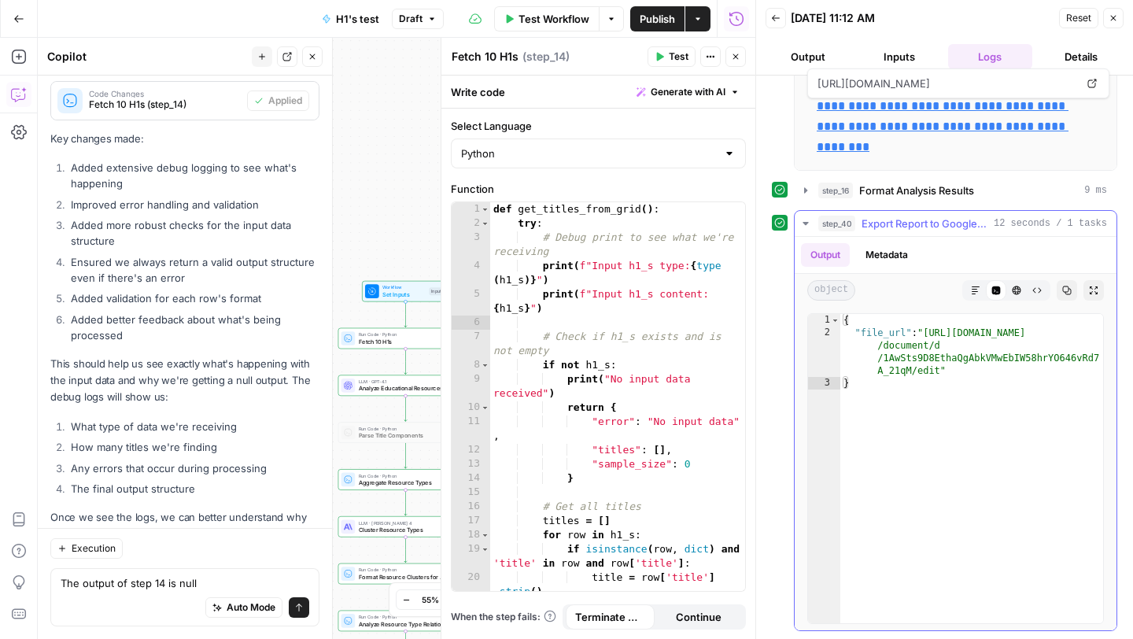
type textarea "**********"
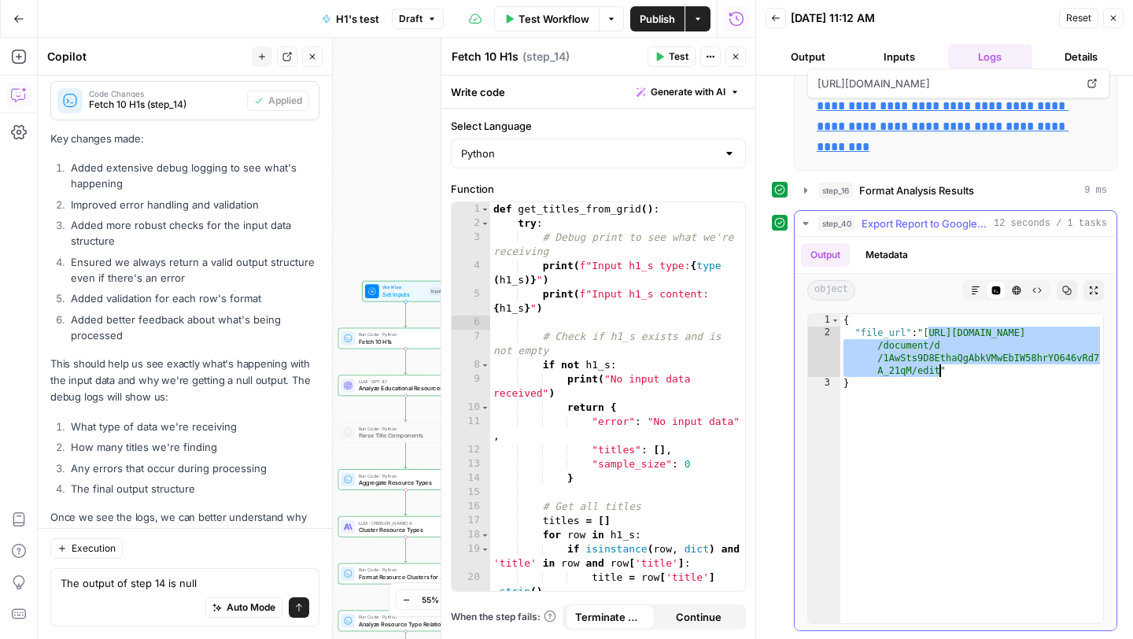
drag, startPoint x: 927, startPoint y: 331, endPoint x: 938, endPoint y: 376, distance: 46.2
click at [938, 376] on div "{ "file_url" : "https://docs.google.com /document/d /1AwSts9D8EthaQgAbkVMwEbIW5…" at bounding box center [971, 481] width 263 height 334
click at [1082, 50] on button "Details" at bounding box center [1080, 56] width 85 height 25
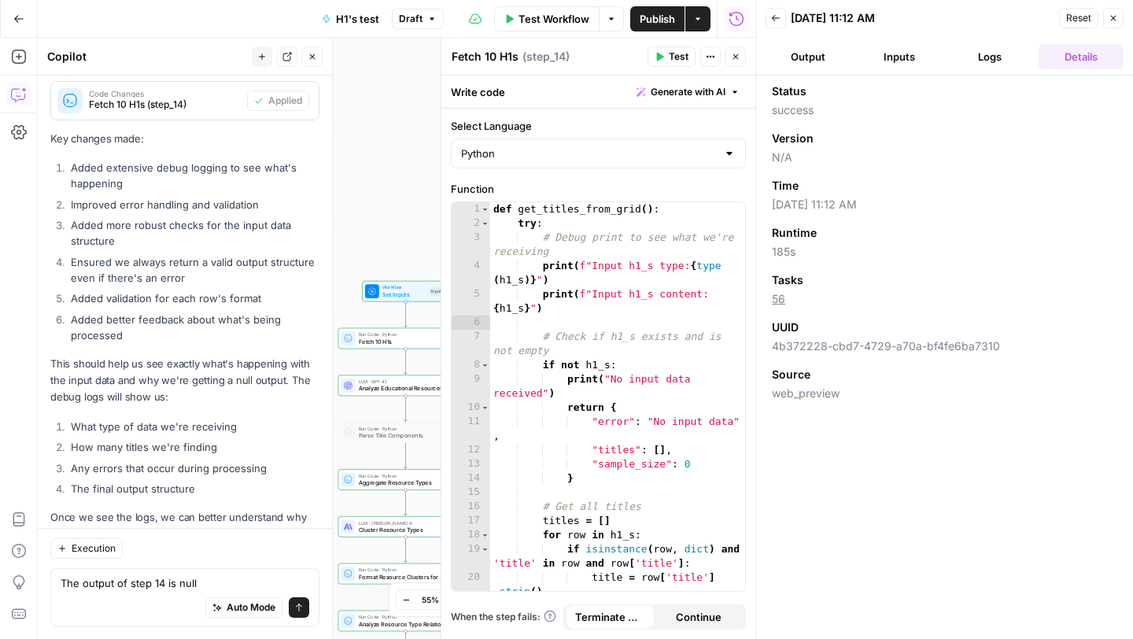
scroll to position [0, 0]
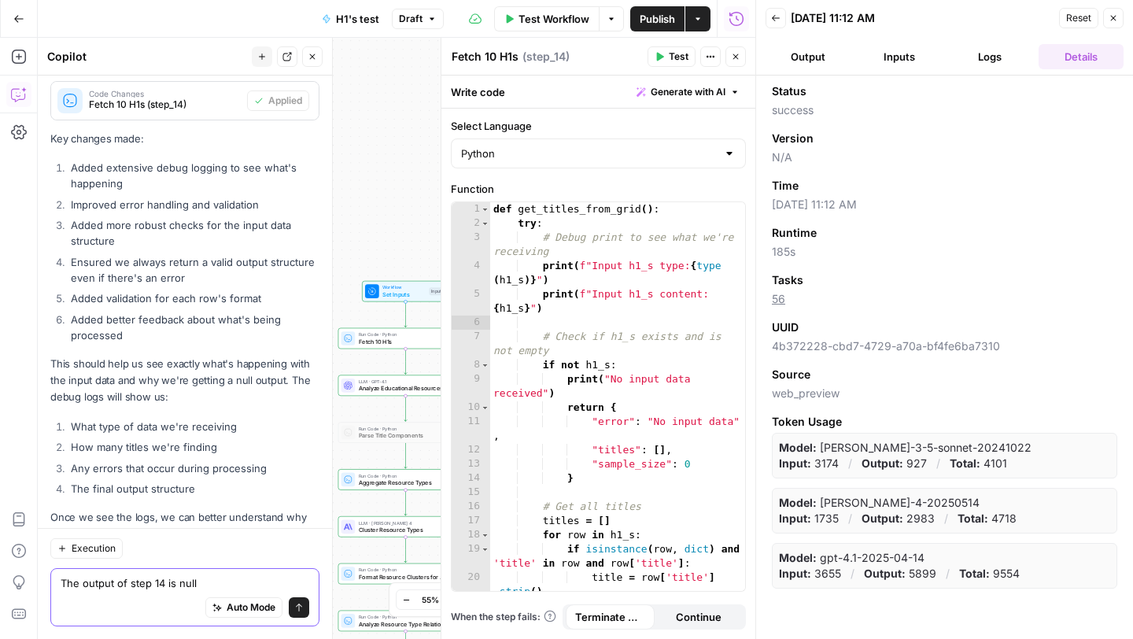
click at [150, 590] on textarea "The output of step 14 is null" at bounding box center [185, 583] width 249 height 16
click at [237, 581] on textarea "Why on this export can I only see 30 combinatino" at bounding box center [185, 583] width 249 height 16
click at [219, 584] on textarea "Why on this export can I only see 30 combinatino" at bounding box center [185, 583] width 249 height 16
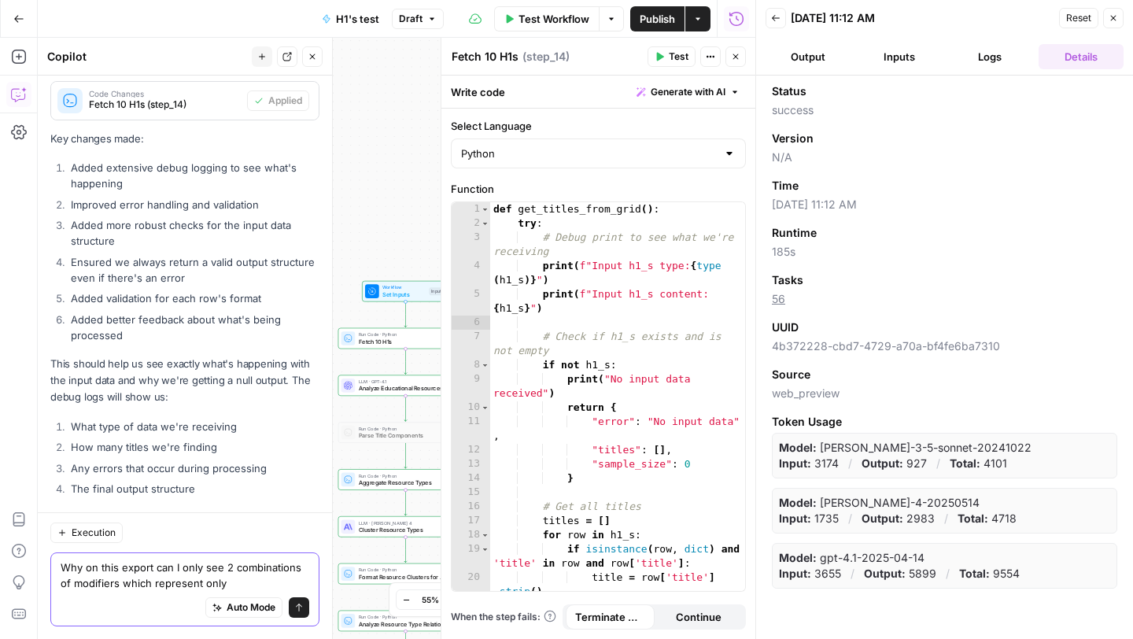
scroll to position [14974, 0]
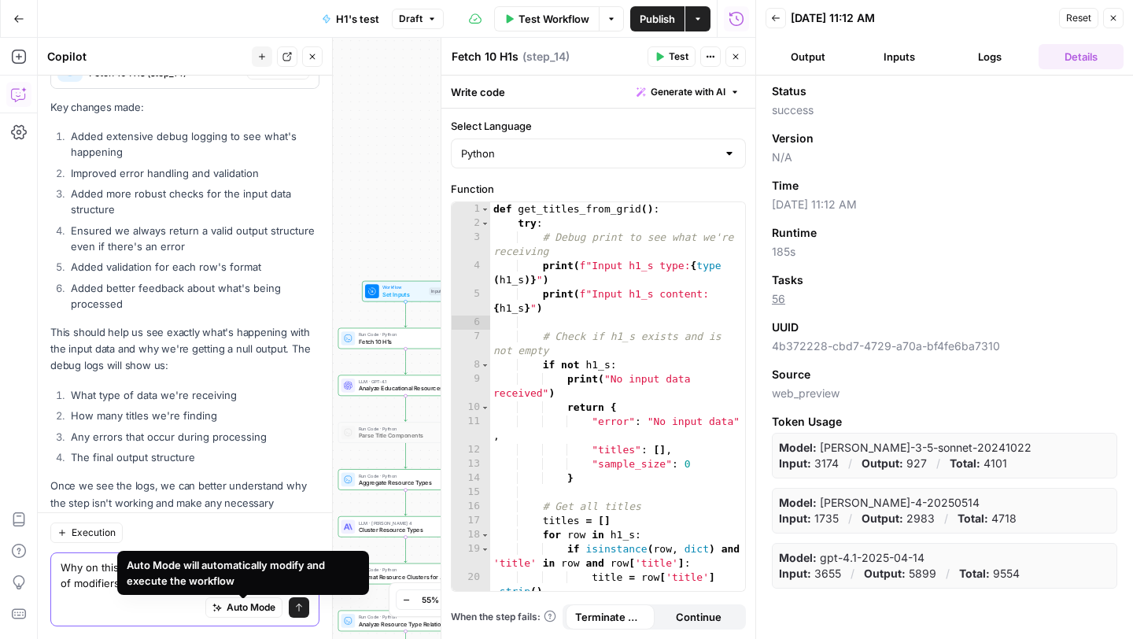
paste textarea "H1 Combinations 2"
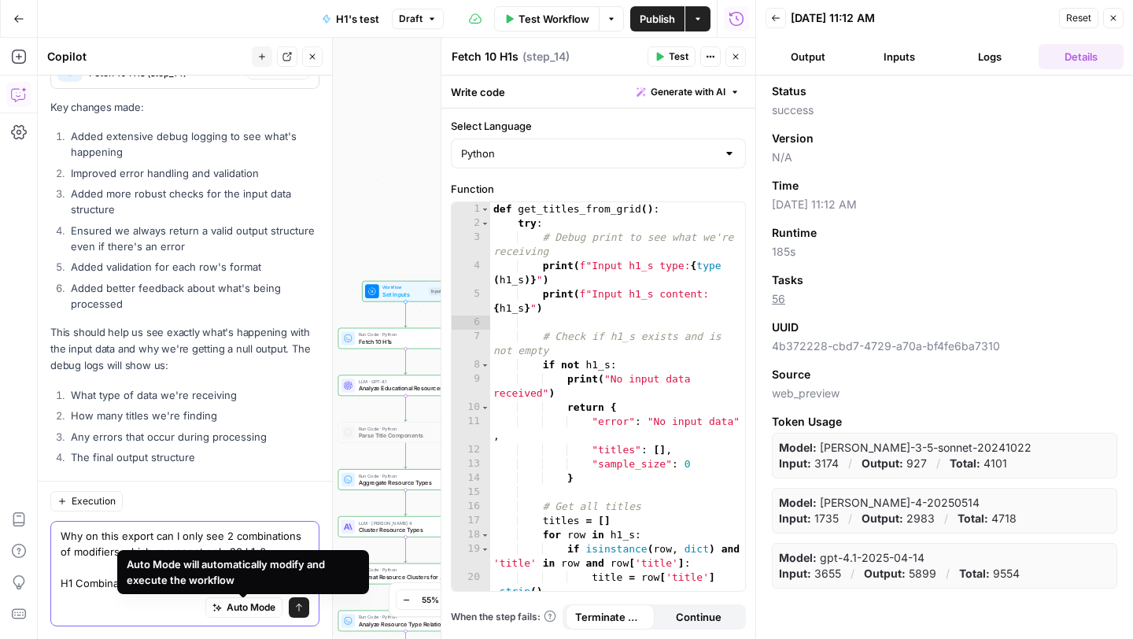
scroll to position [15006, 0]
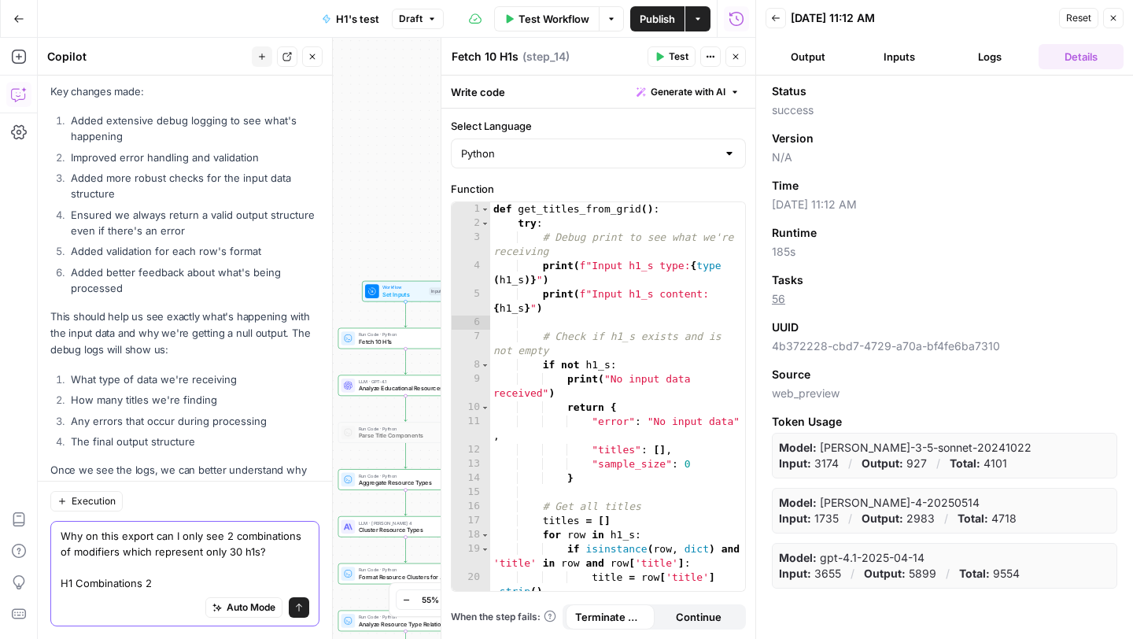
type textarea "Why on this export can I only see 2 combinations of modifiers which represent o…"
click at [301, 607] on icon "submit" at bounding box center [298, 607] width 9 height 9
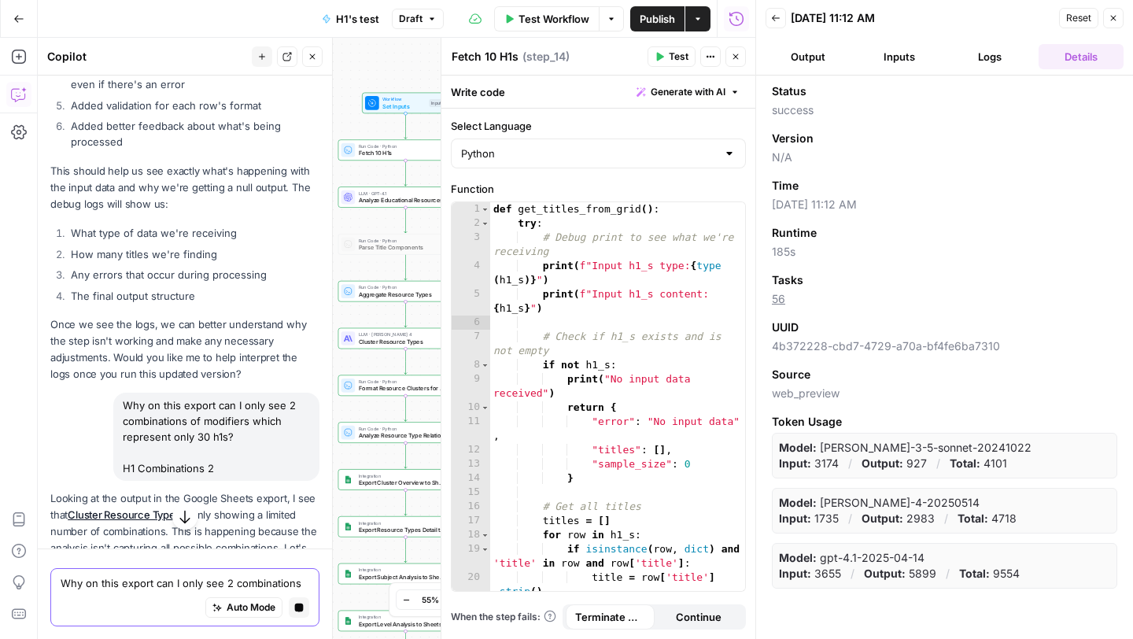
scroll to position [14596, 0]
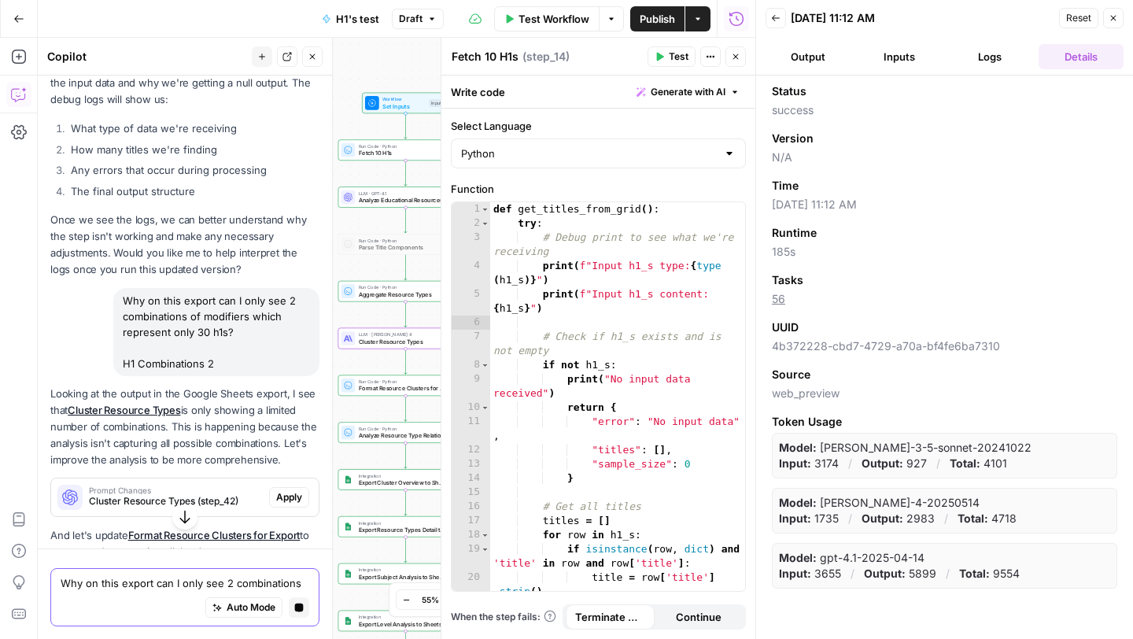
click at [286, 490] on span "Apply" at bounding box center [289, 497] width 26 height 14
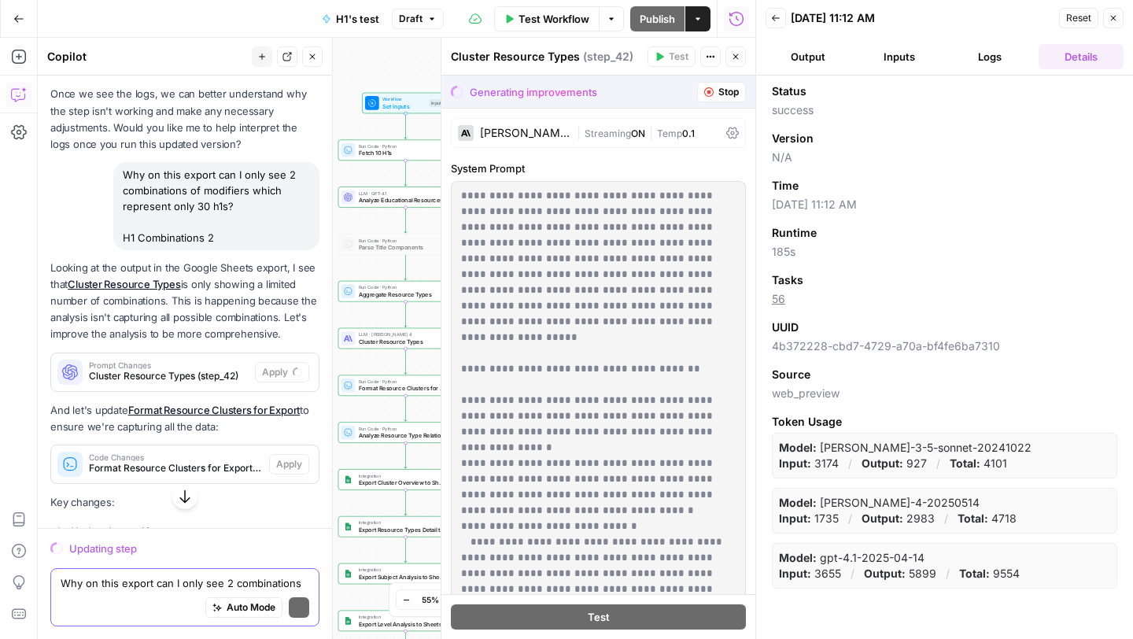
scroll to position [14733, 0]
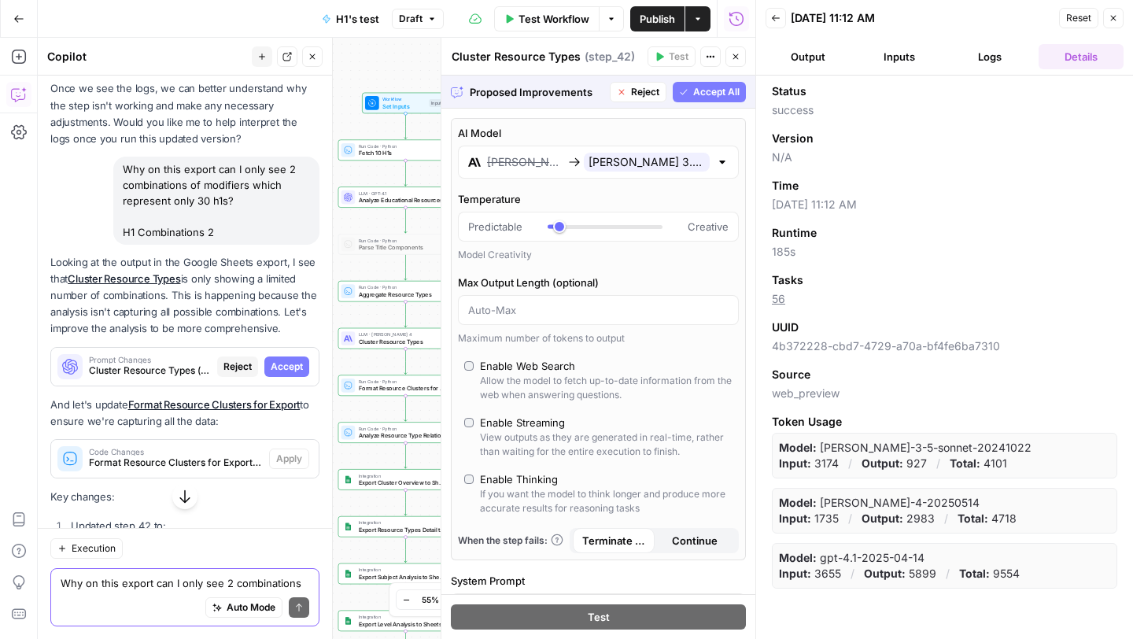
click at [695, 90] on span "Accept All" at bounding box center [716, 92] width 46 height 14
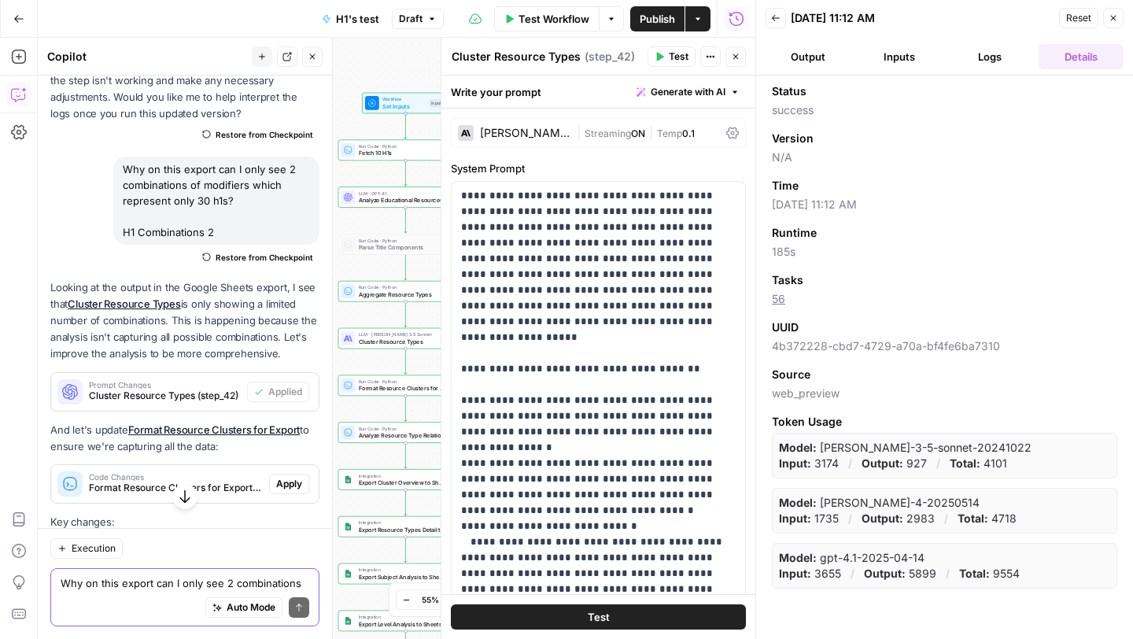
scroll to position [15452, 0]
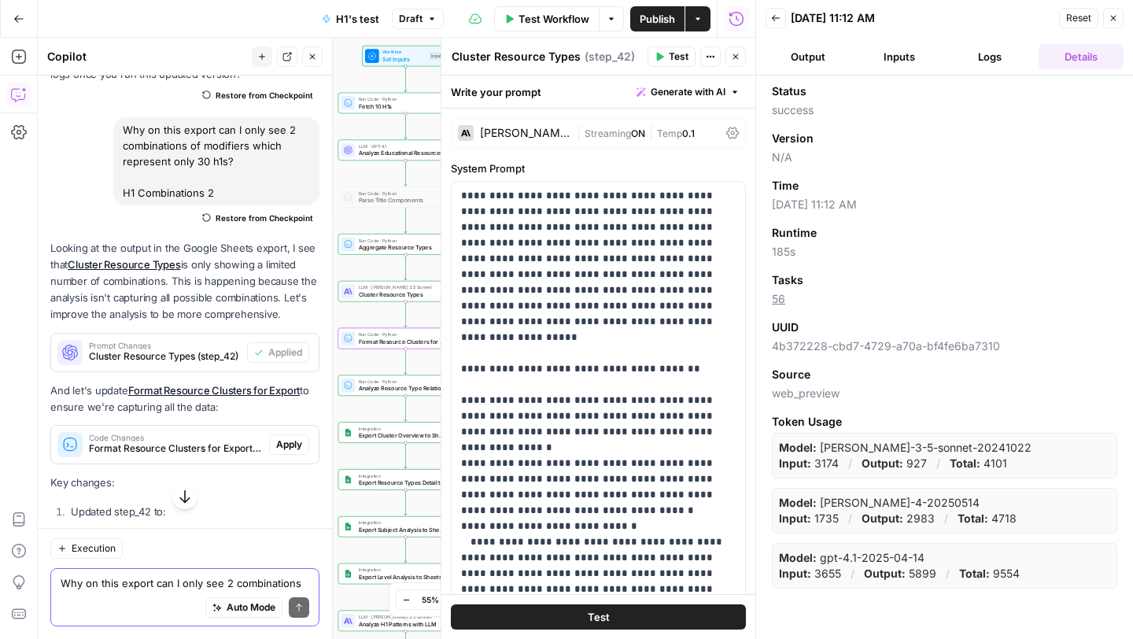
click at [295, 437] on span "Apply" at bounding box center [289, 444] width 26 height 14
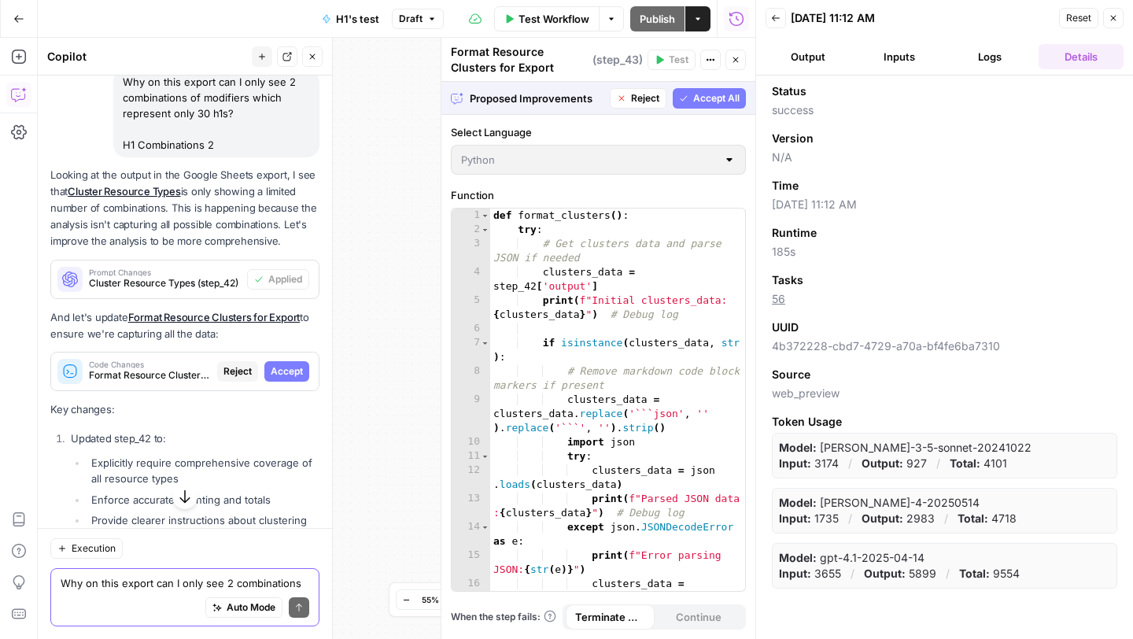
scroll to position [14824, 0]
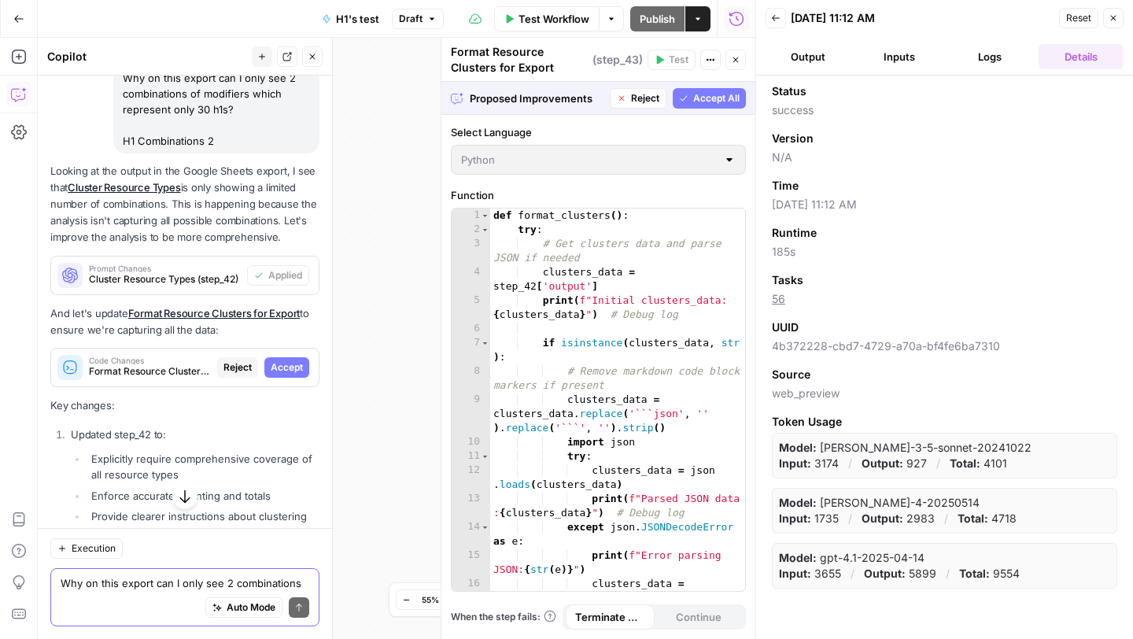
drag, startPoint x: 289, startPoint y: 279, endPoint x: 300, endPoint y: 360, distance: 80.9
click at [289, 360] on span "Accept" at bounding box center [287, 367] width 32 height 14
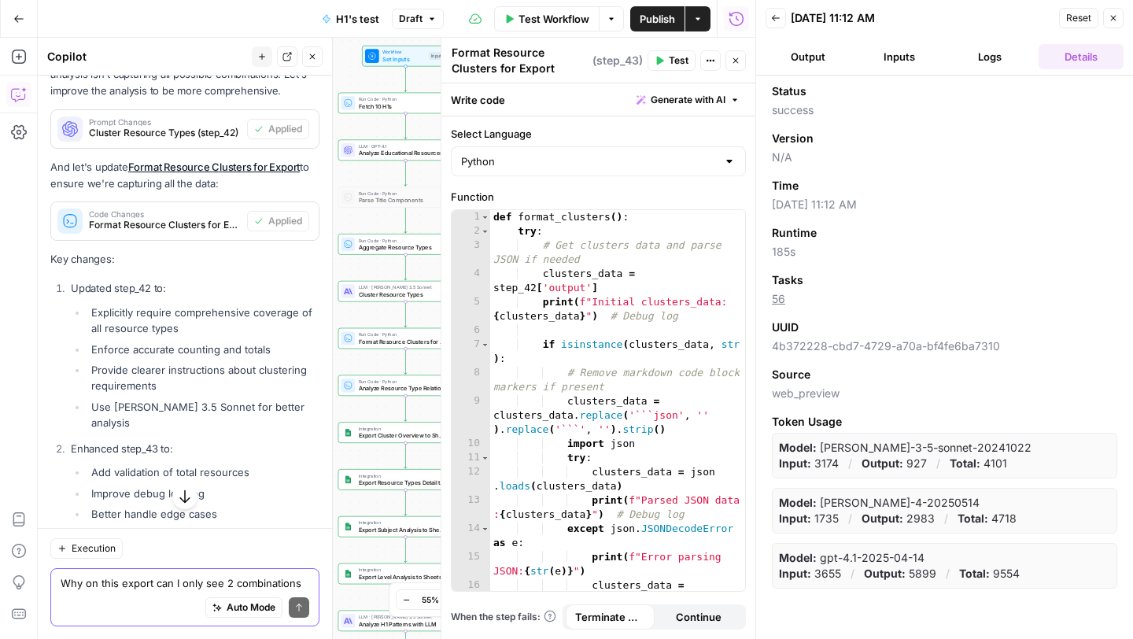
scroll to position [15706, 0]
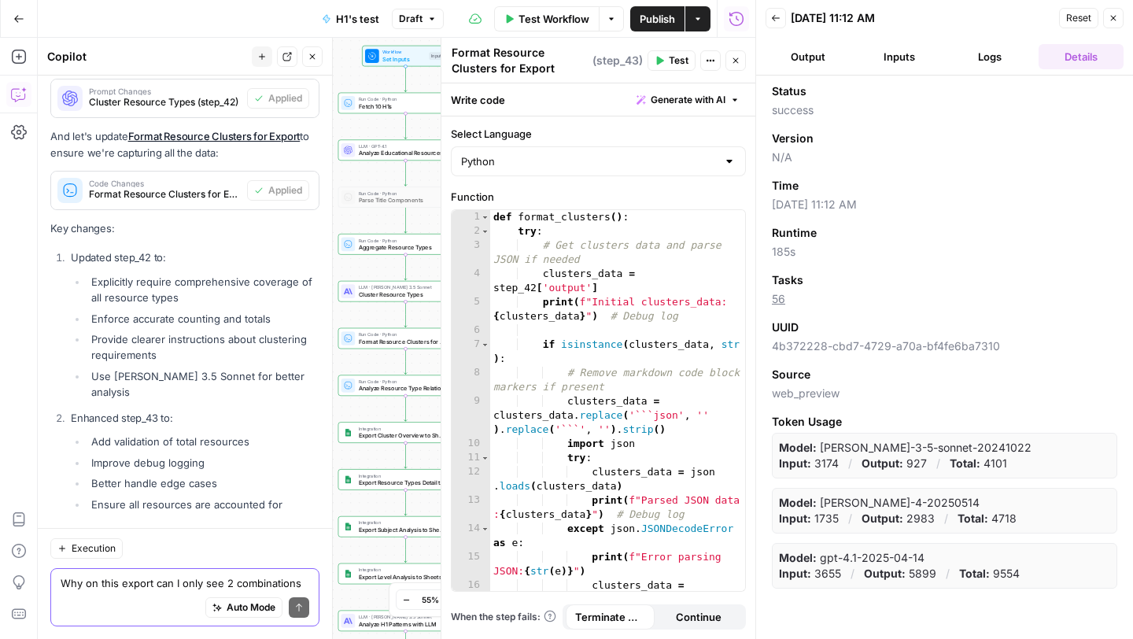
click at [125, 586] on textarea "Why on this export can I only see 2 combinations of modifiers which represent o…" at bounding box center [185, 583] width 249 height 16
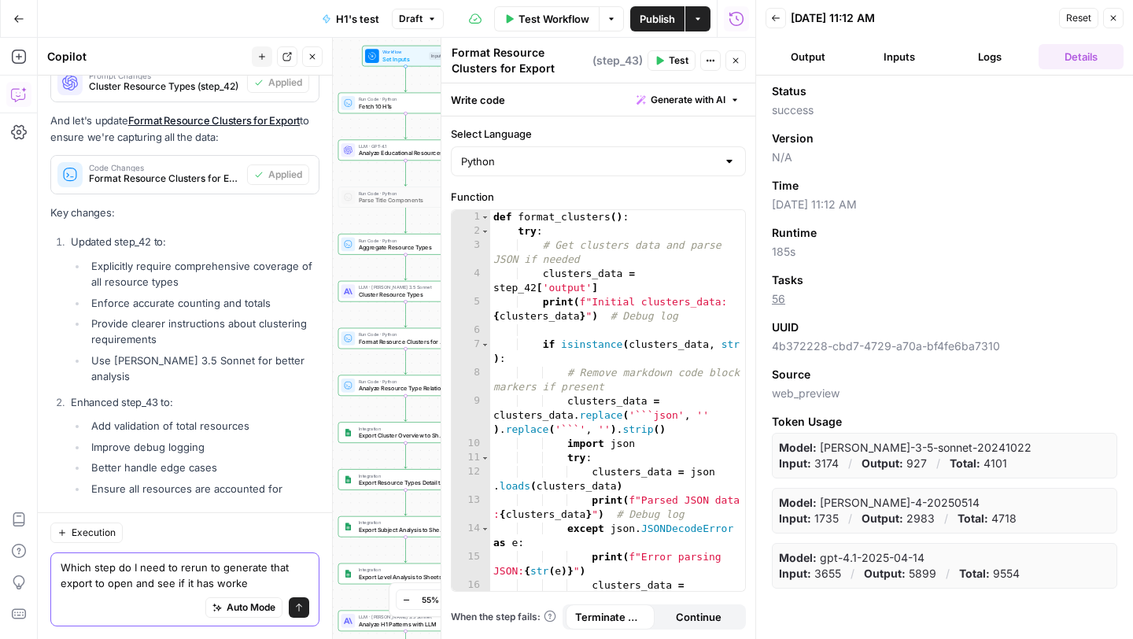
type textarea "Which step do I need to rerun to generate that export to open and see if it has…"
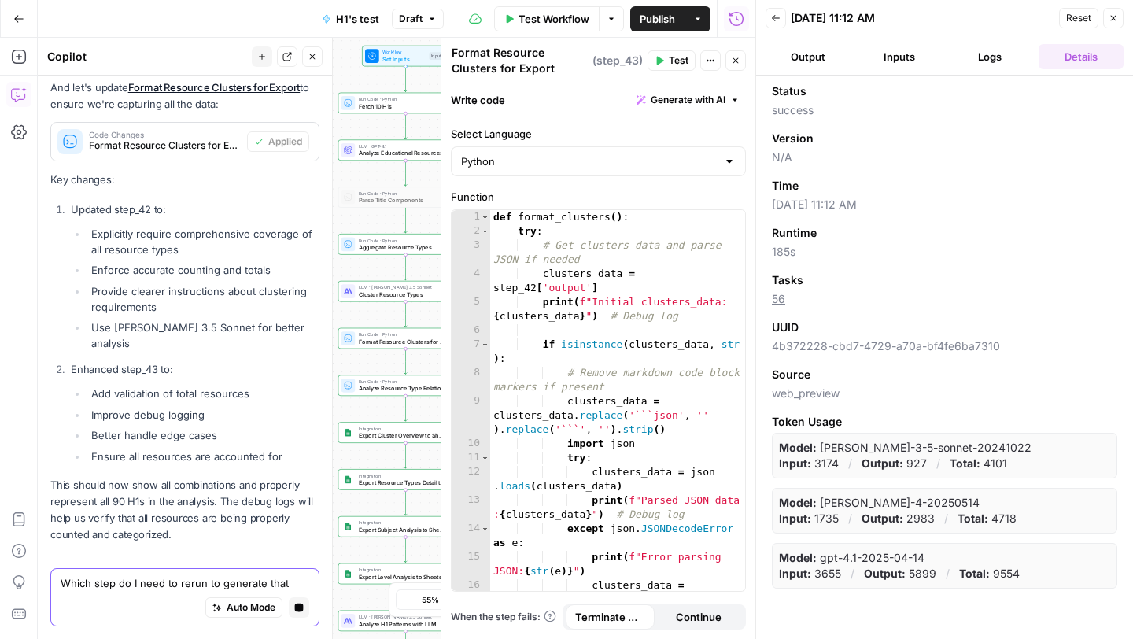
scroll to position [15040, 0]
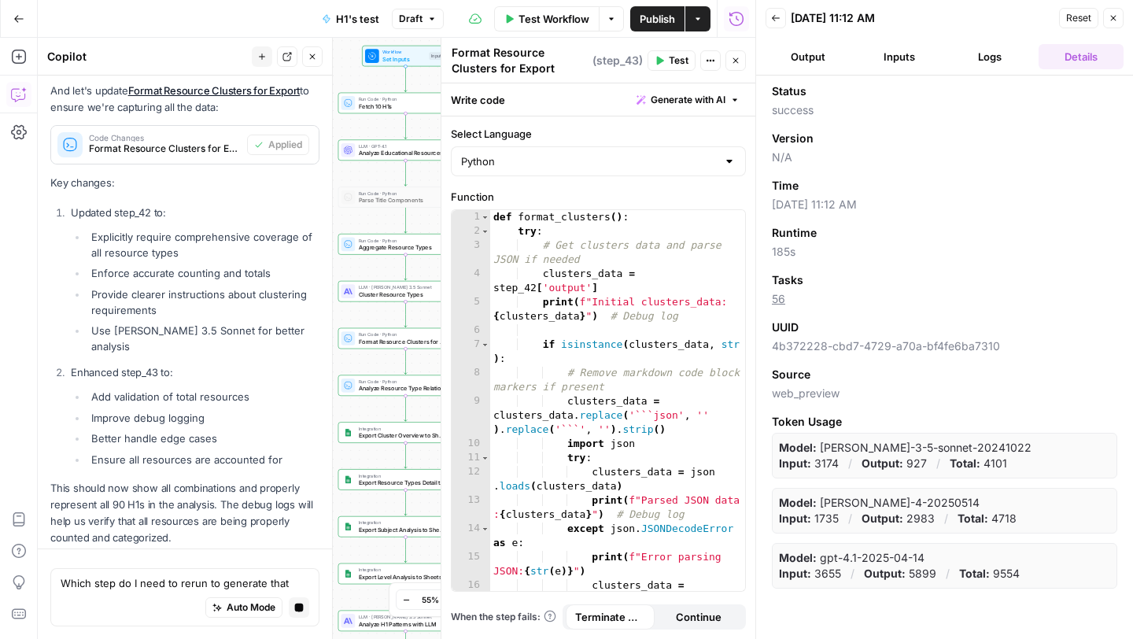
click at [740, 59] on button "Close" at bounding box center [735, 60] width 20 height 20
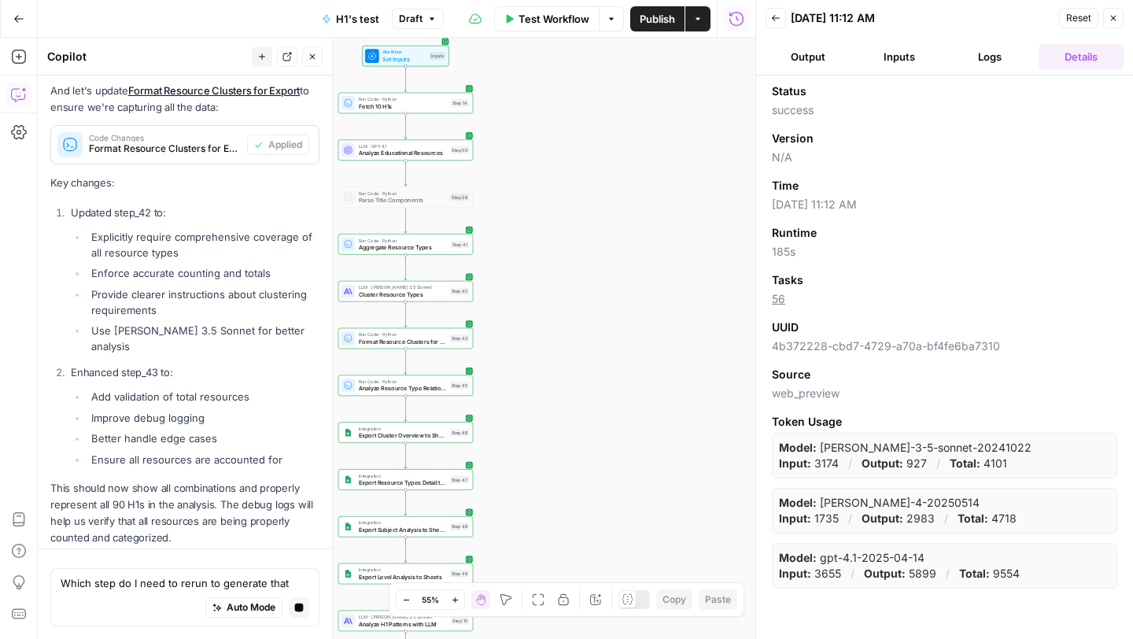
click at [1118, 15] on button "Close" at bounding box center [1113, 18] width 20 height 20
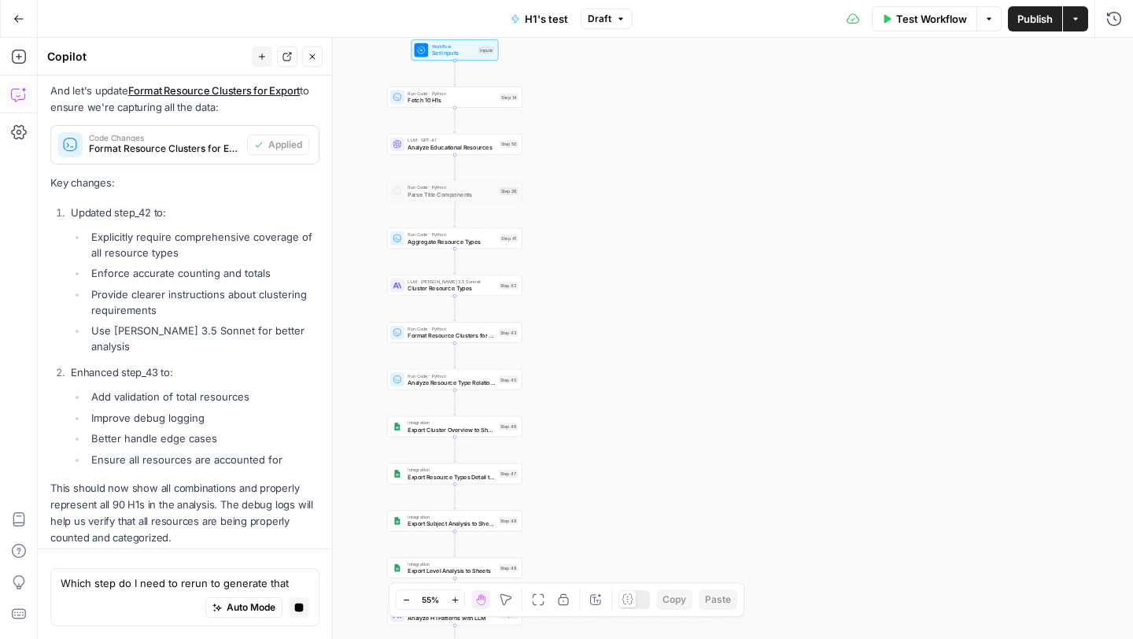
click at [451, 603] on button "Zoom In" at bounding box center [454, 599] width 19 height 19
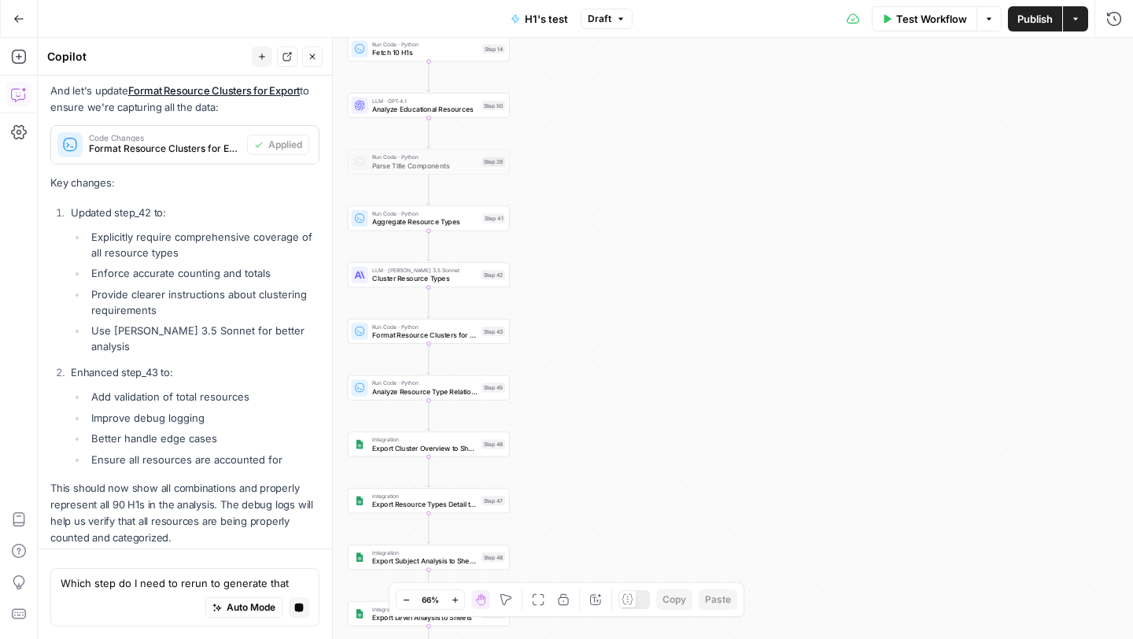
click at [451, 603] on button "Zoom In" at bounding box center [454, 599] width 19 height 19
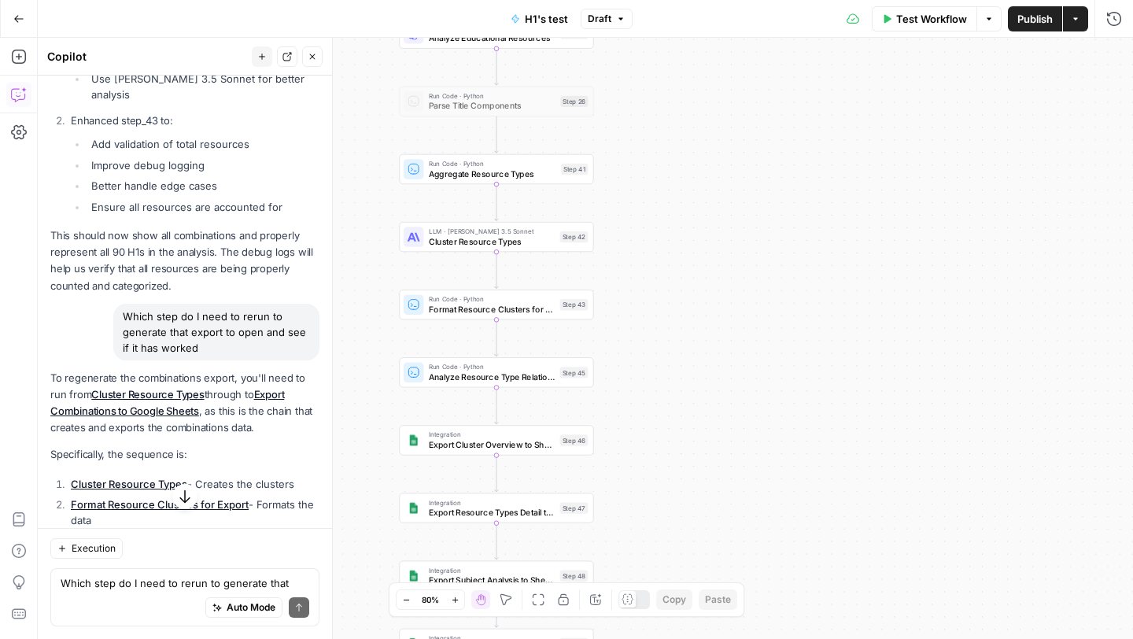
scroll to position [16005, 0]
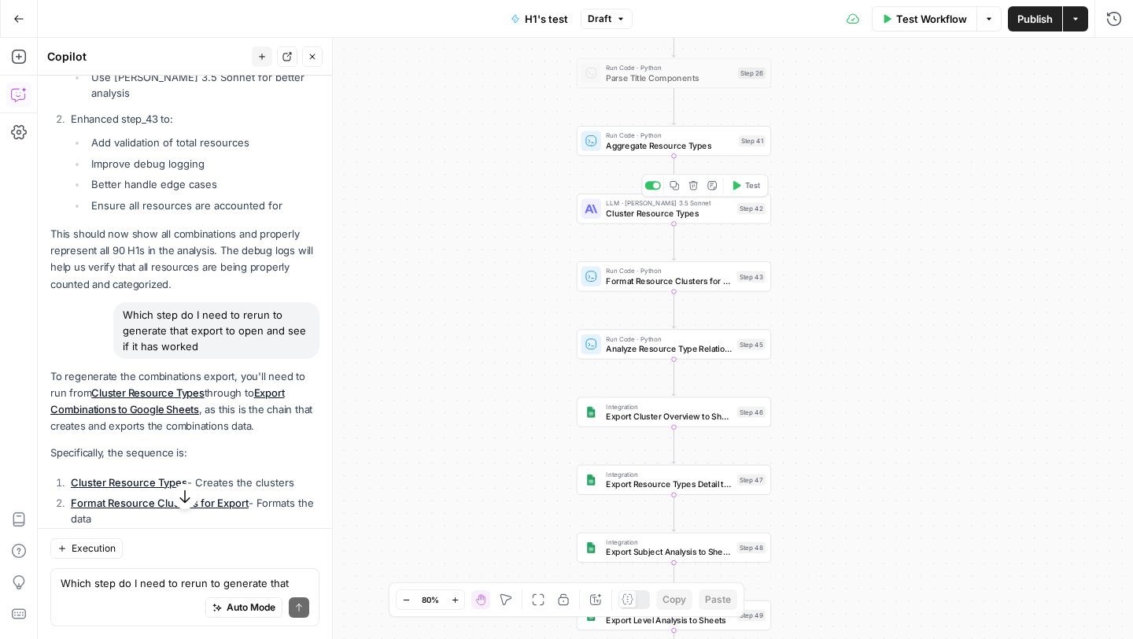
click at [732, 187] on icon "button" at bounding box center [736, 185] width 10 height 10
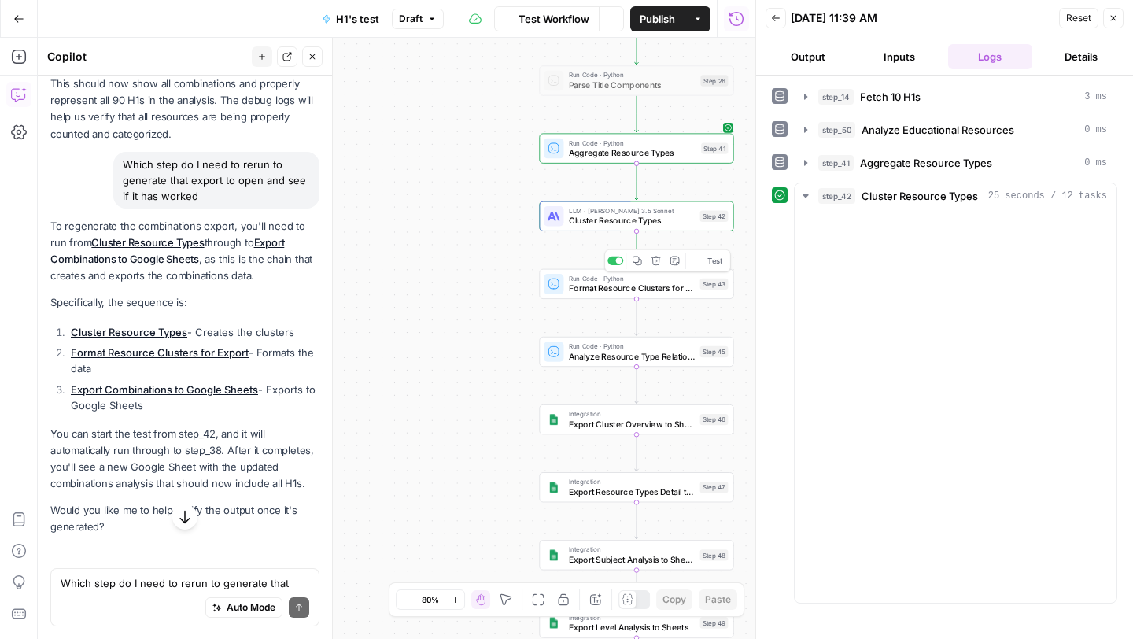
click at [102, 594] on div "Auto Mode Send" at bounding box center [185, 608] width 249 height 35
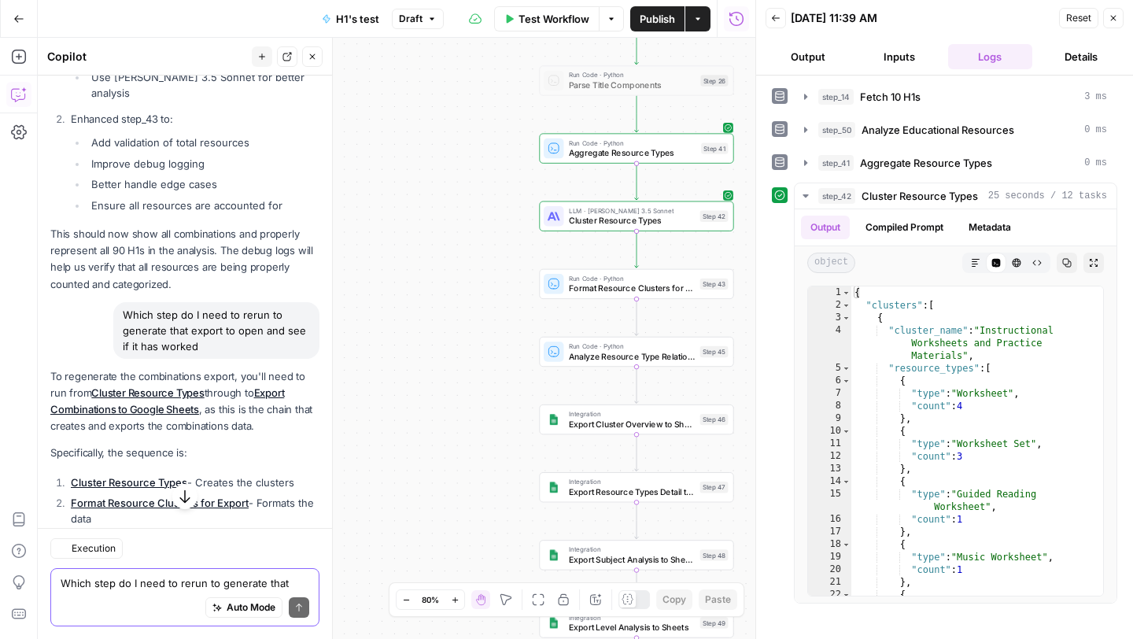
scroll to position [16005, 0]
type textarea "What would be the solution to having these exports on one google sheet with mul…"
click at [700, 261] on icon "button" at bounding box center [699, 260] width 8 height 9
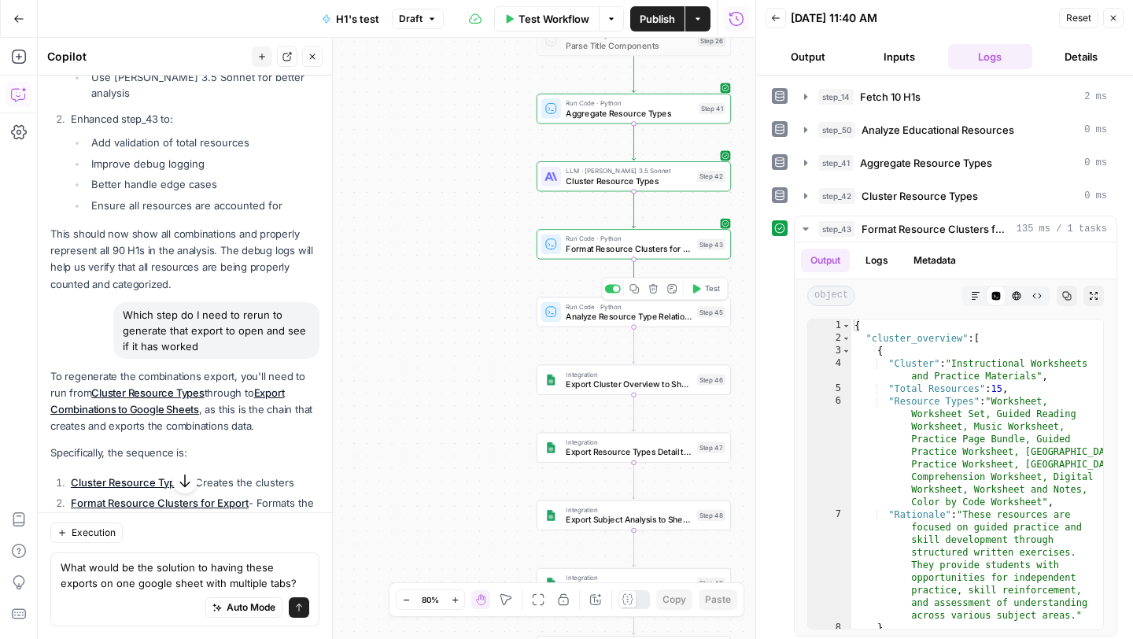
click at [699, 293] on button "Test" at bounding box center [705, 289] width 39 height 17
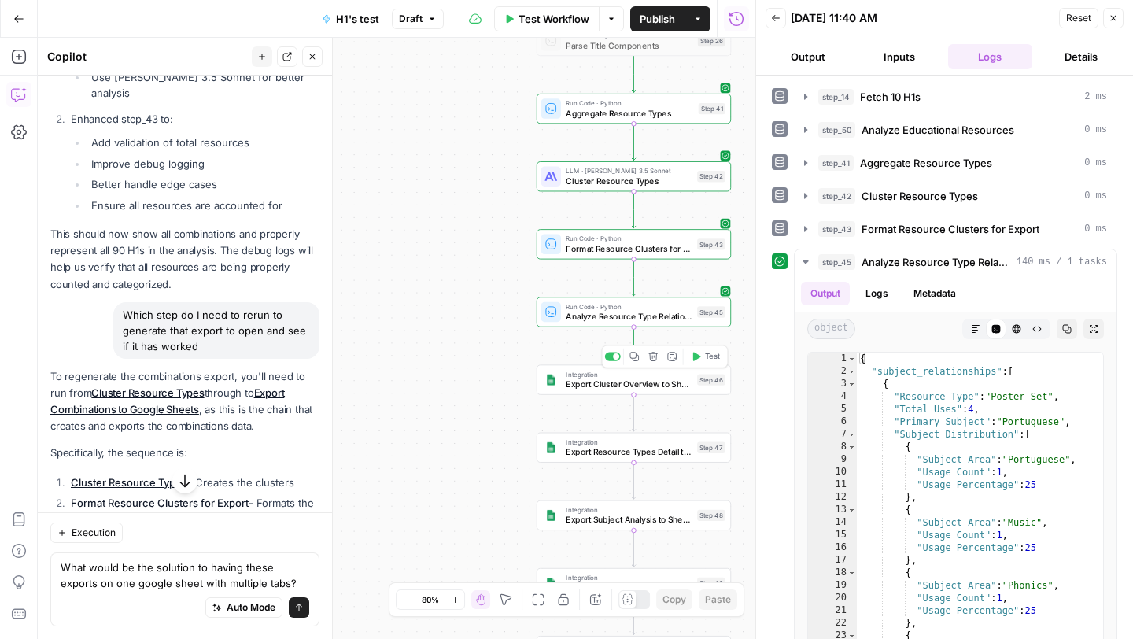
click at [708, 360] on span "Test" at bounding box center [712, 356] width 15 height 11
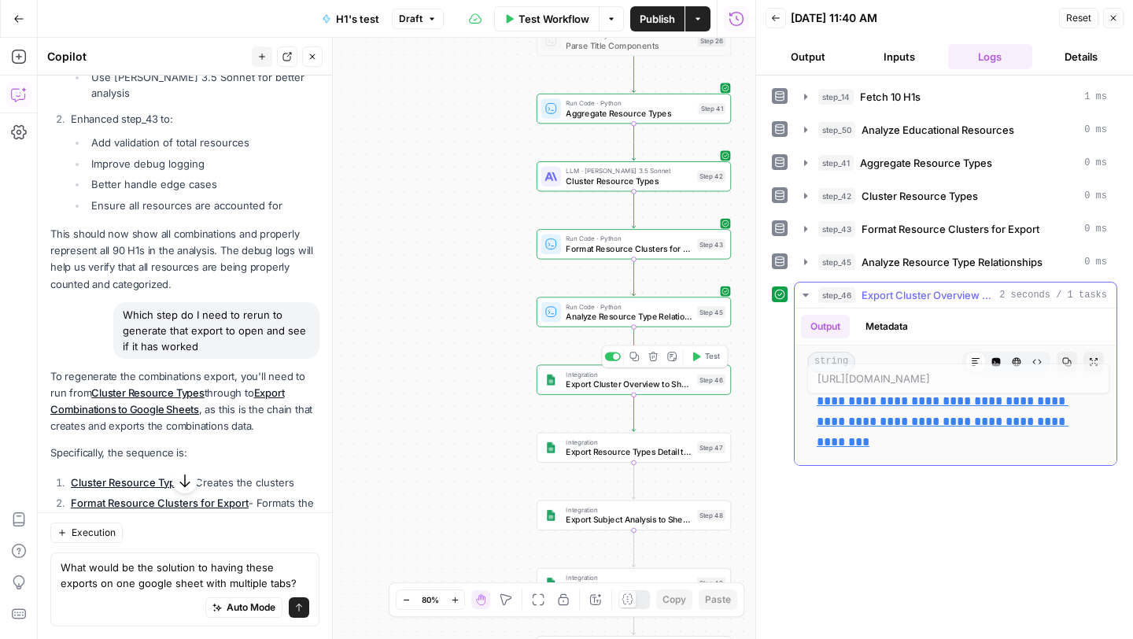
click at [871, 407] on link "**********" at bounding box center [943, 421] width 252 height 53
click at [817, 395] on link "**********" at bounding box center [943, 421] width 252 height 53
click at [297, 605] on icon "submit" at bounding box center [299, 607] width 6 height 8
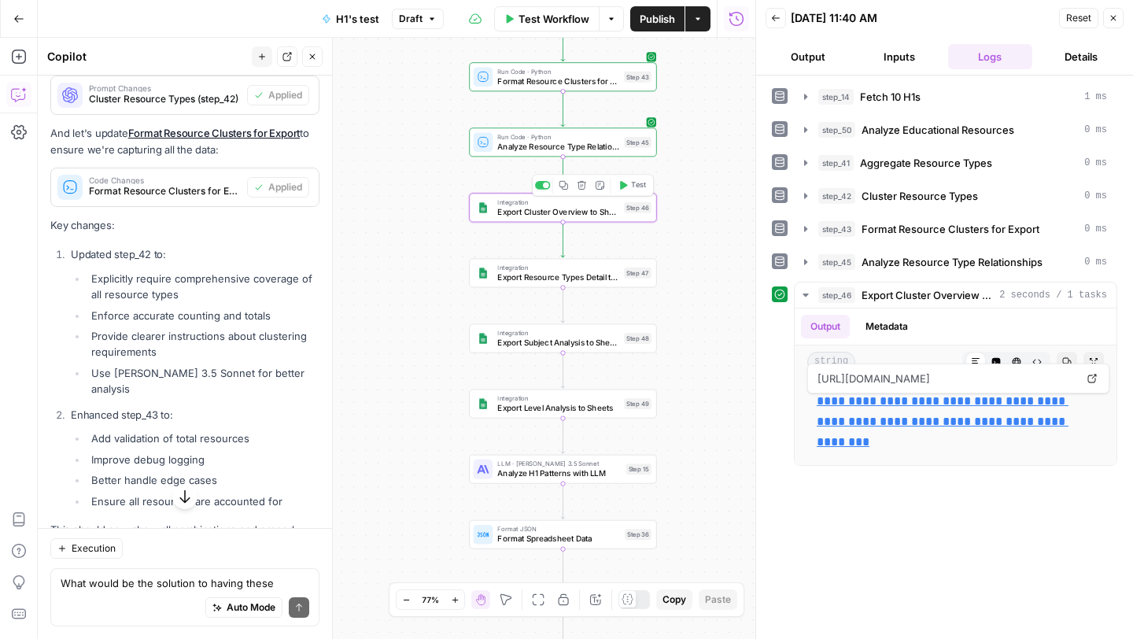
scroll to position [16455, 0]
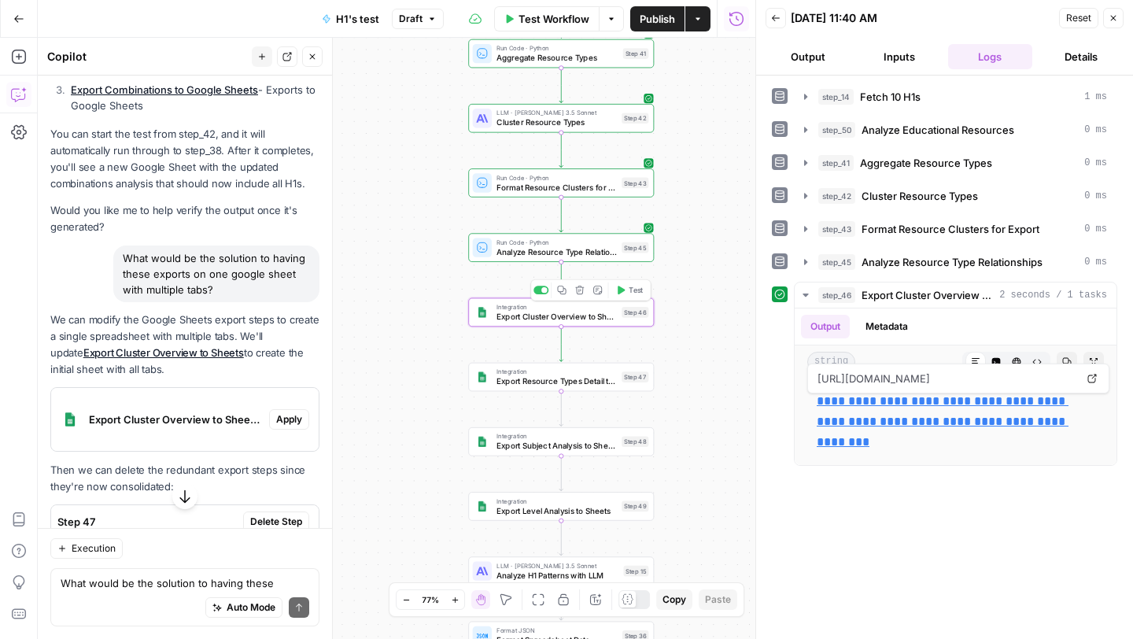
click at [289, 412] on span "Apply" at bounding box center [289, 419] width 26 height 14
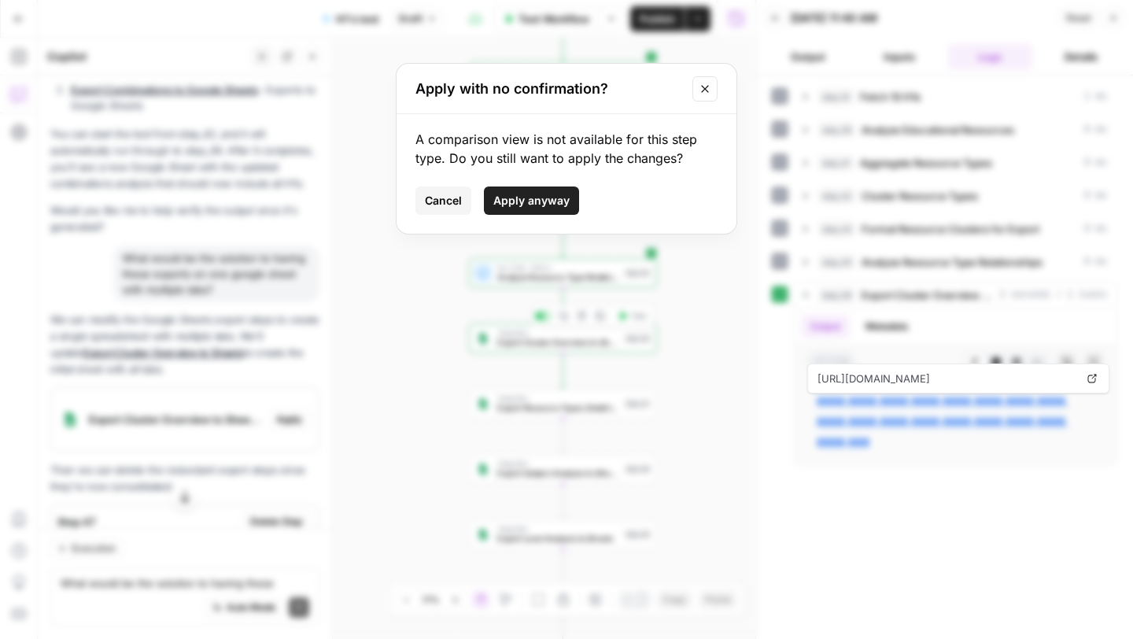
click at [537, 197] on span "Apply anyway" at bounding box center [531, 201] width 76 height 16
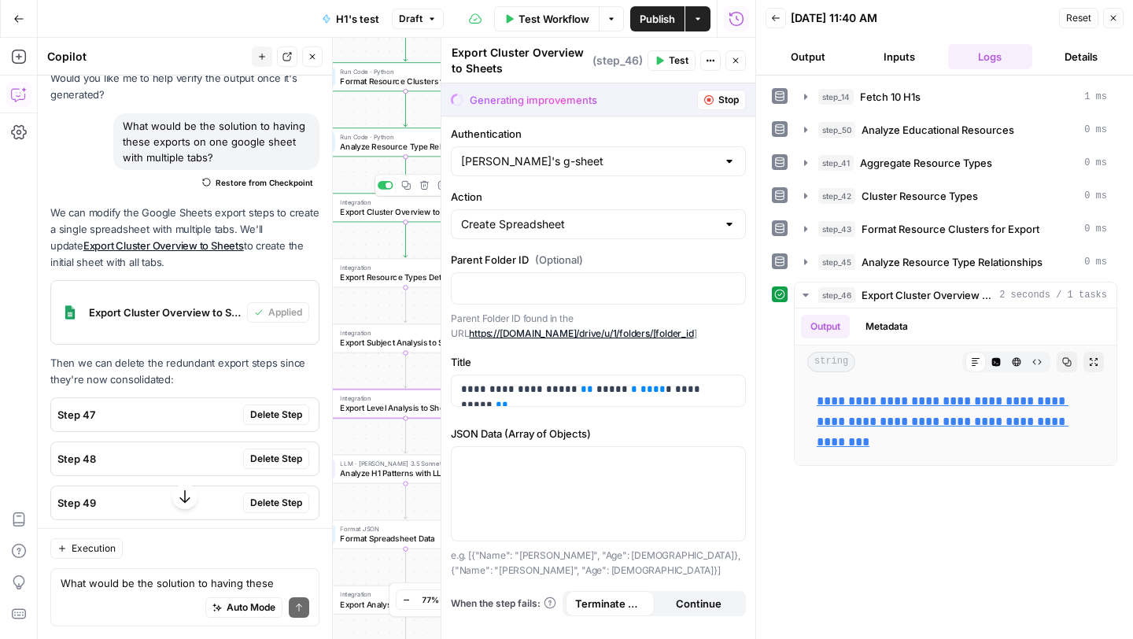
scroll to position [16661, 0]
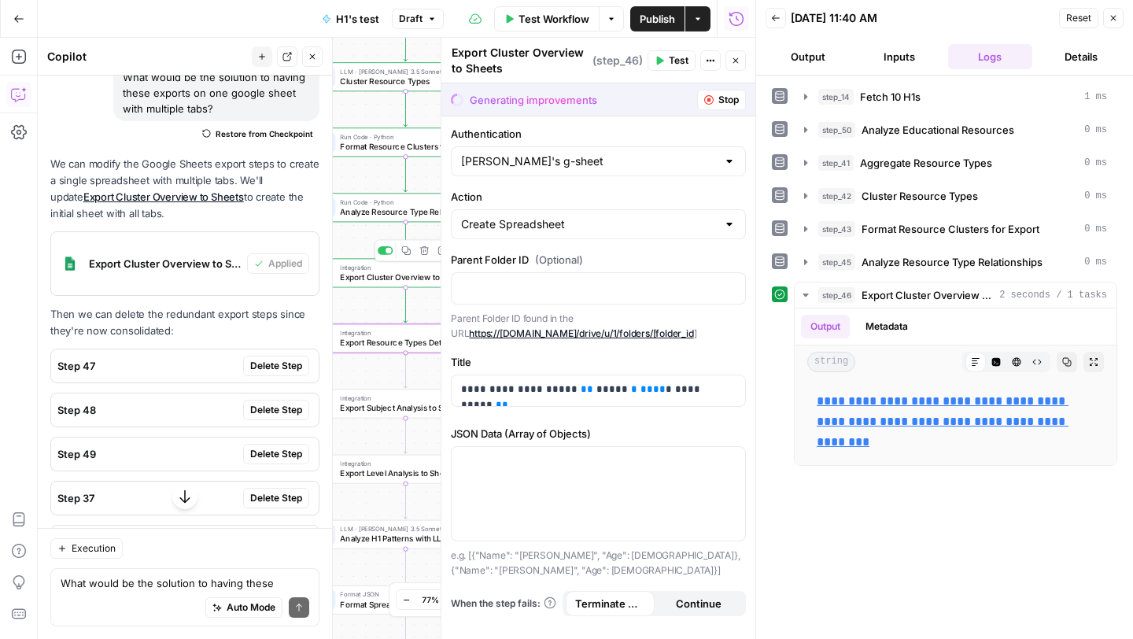
click at [278, 359] on span "Delete Step" at bounding box center [276, 366] width 52 height 14
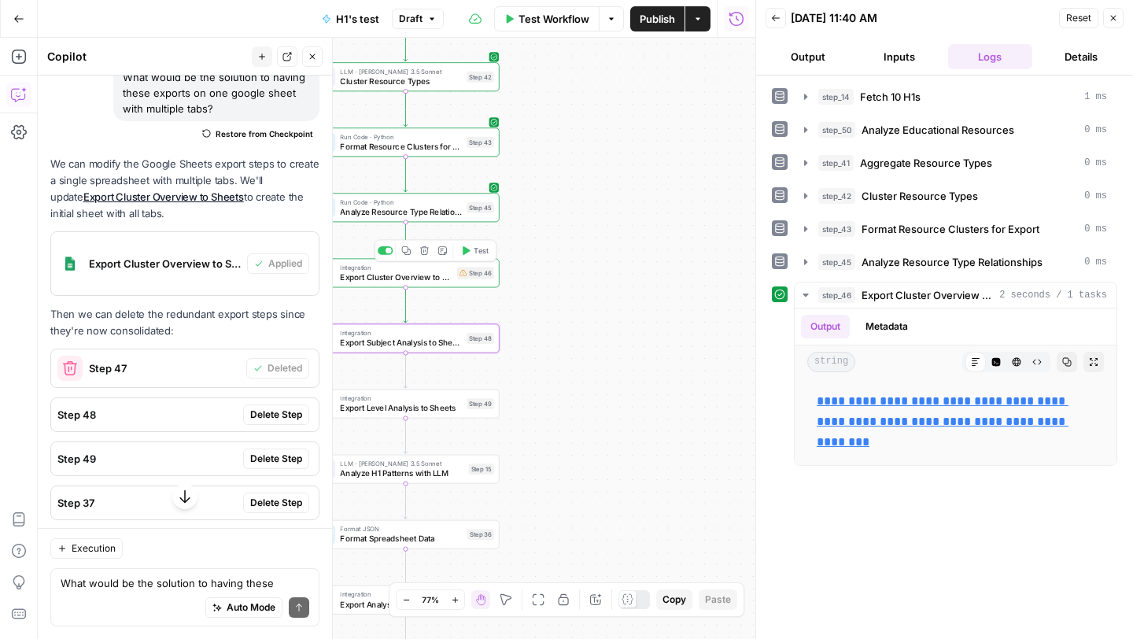
click at [272, 407] on span "Delete Step" at bounding box center [276, 414] width 52 height 14
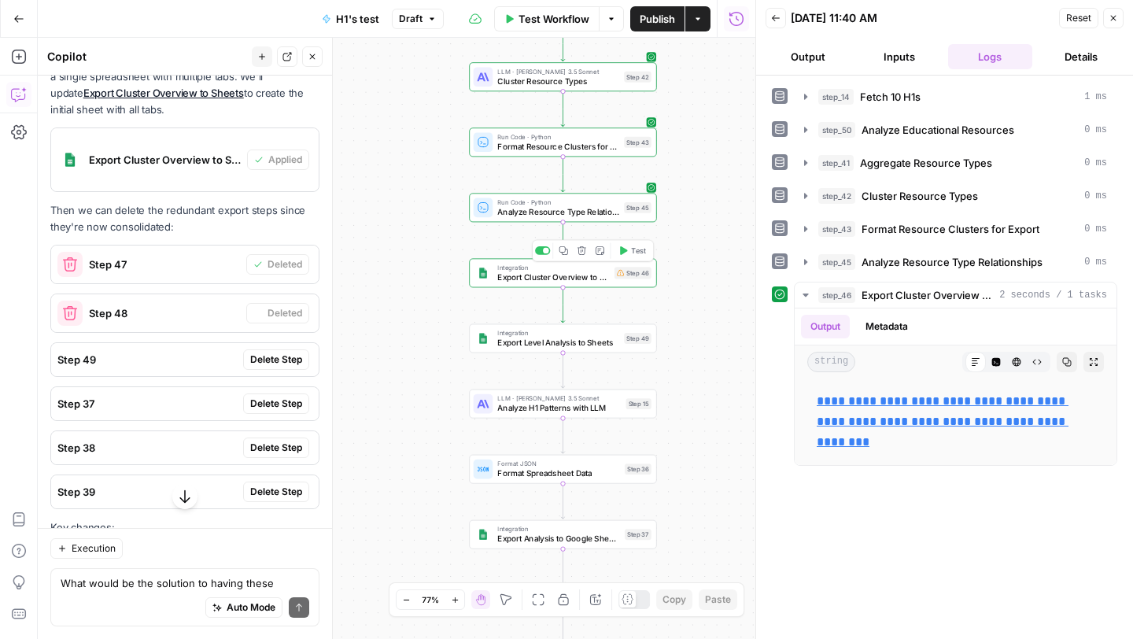
scroll to position [16557, 0]
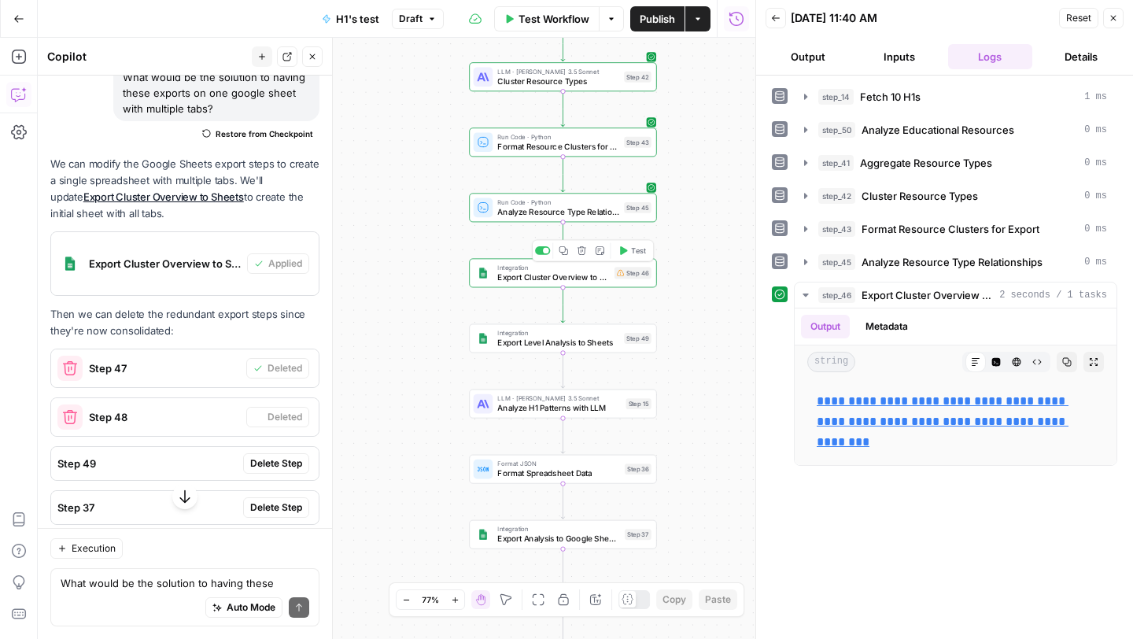
click at [277, 456] on span "Delete Step" at bounding box center [276, 463] width 52 height 14
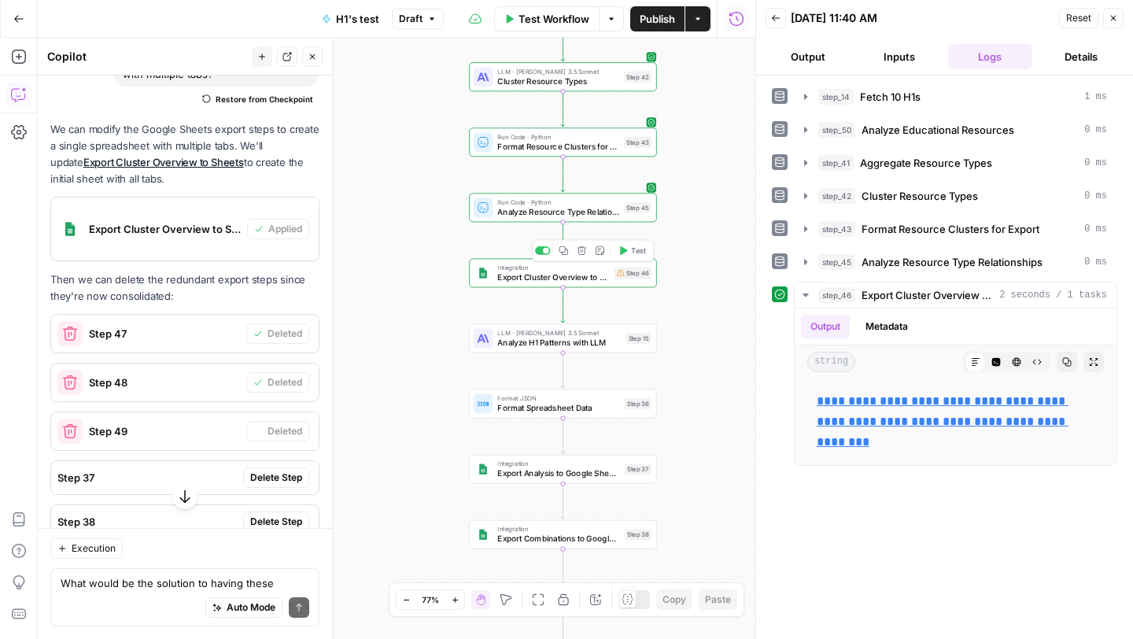
click at [275, 470] on span "Delete Step" at bounding box center [276, 477] width 52 height 14
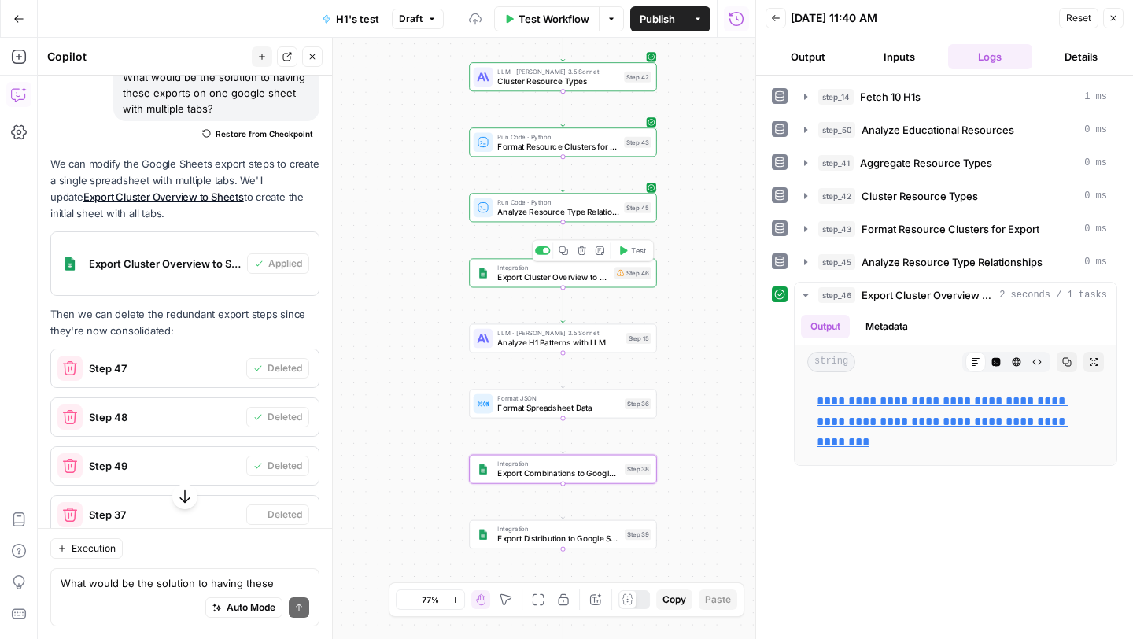
click at [275, 554] on span "Delete Step" at bounding box center [276, 561] width 52 height 14
click at [274, 593] on div "Step 39 Delete Step" at bounding box center [184, 609] width 267 height 33
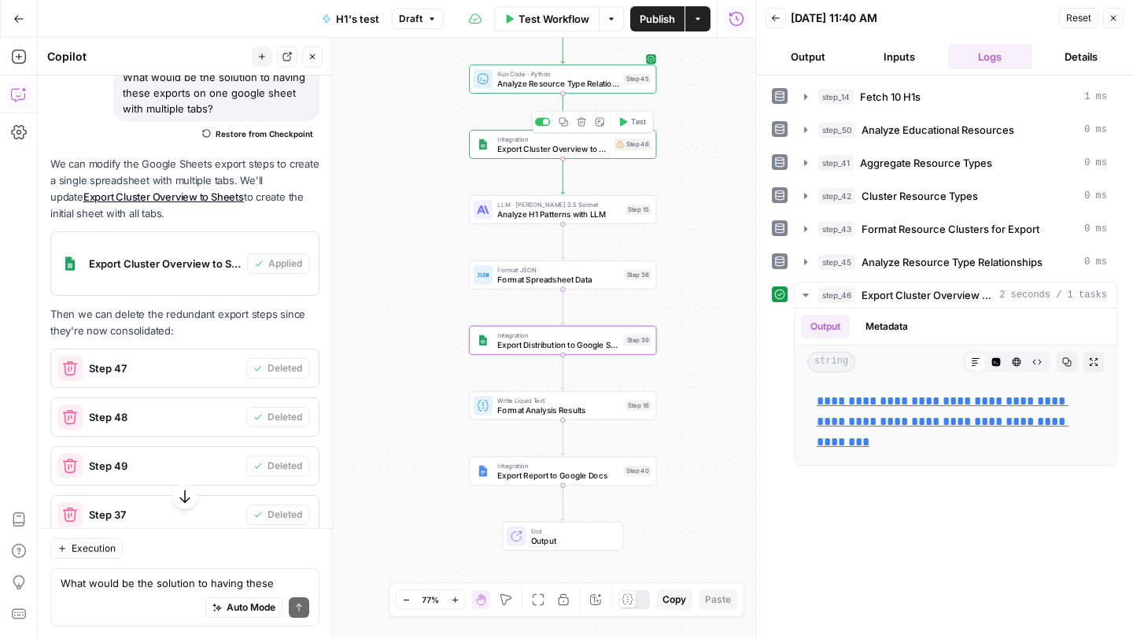
click at [274, 603] on span "Delete Step" at bounding box center [276, 610] width 52 height 14
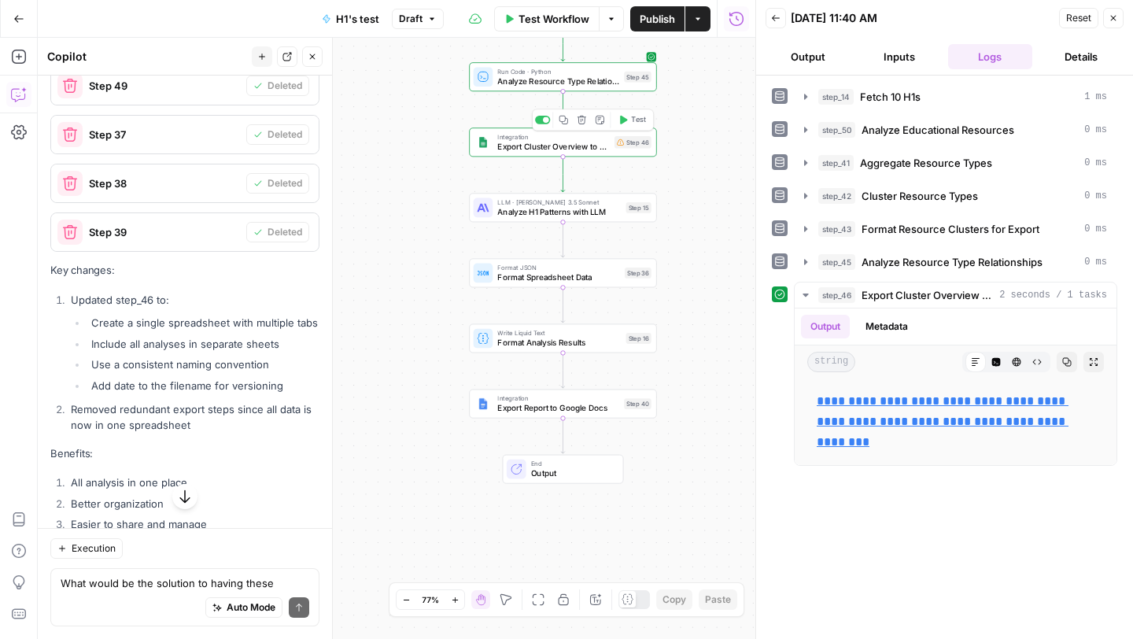
scroll to position [16964, 0]
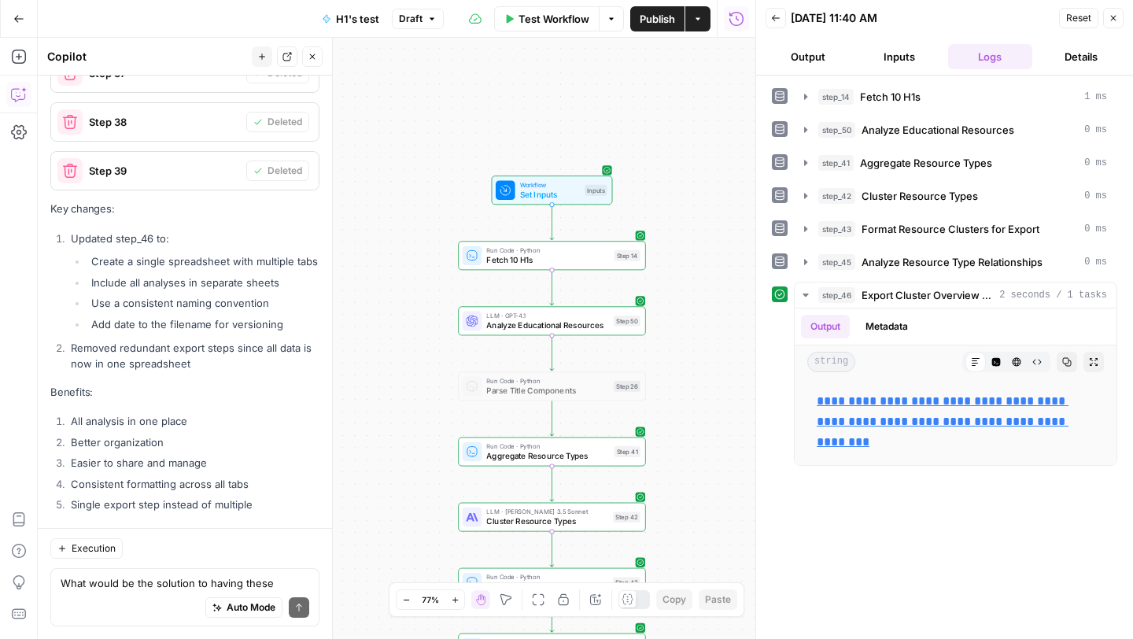
click at [534, 190] on span "Set Inputs" at bounding box center [550, 194] width 60 height 12
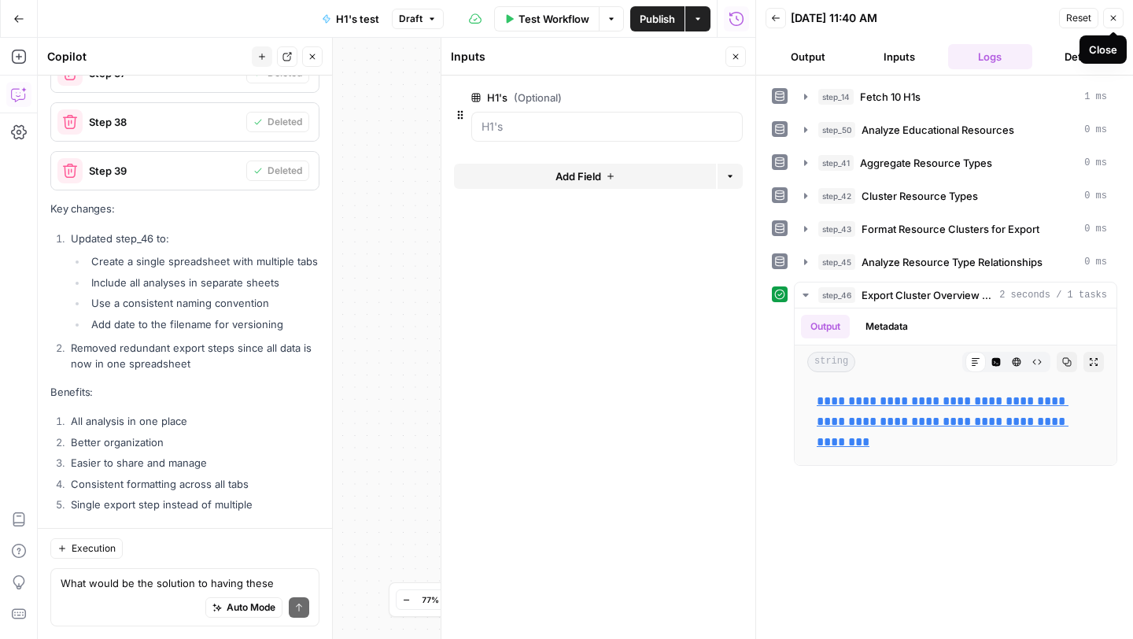
click at [1112, 22] on icon "button" at bounding box center [1112, 17] width 9 height 9
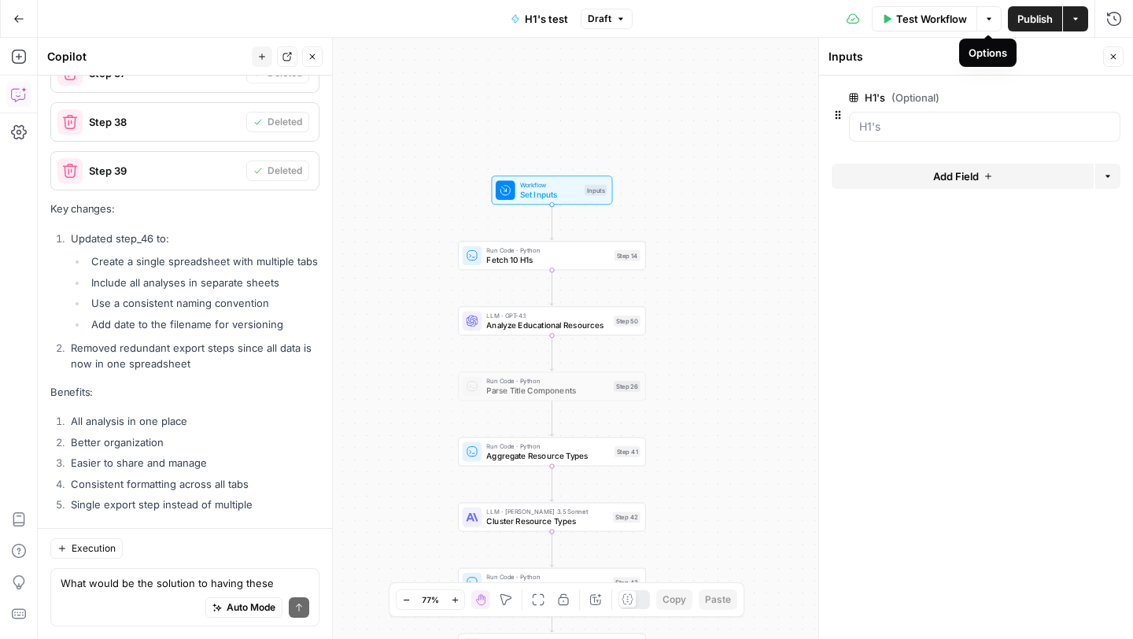
click at [986, 19] on icon "button" at bounding box center [988, 18] width 9 height 9
click at [941, 52] on span "Run Test" at bounding box center [944, 56] width 69 height 16
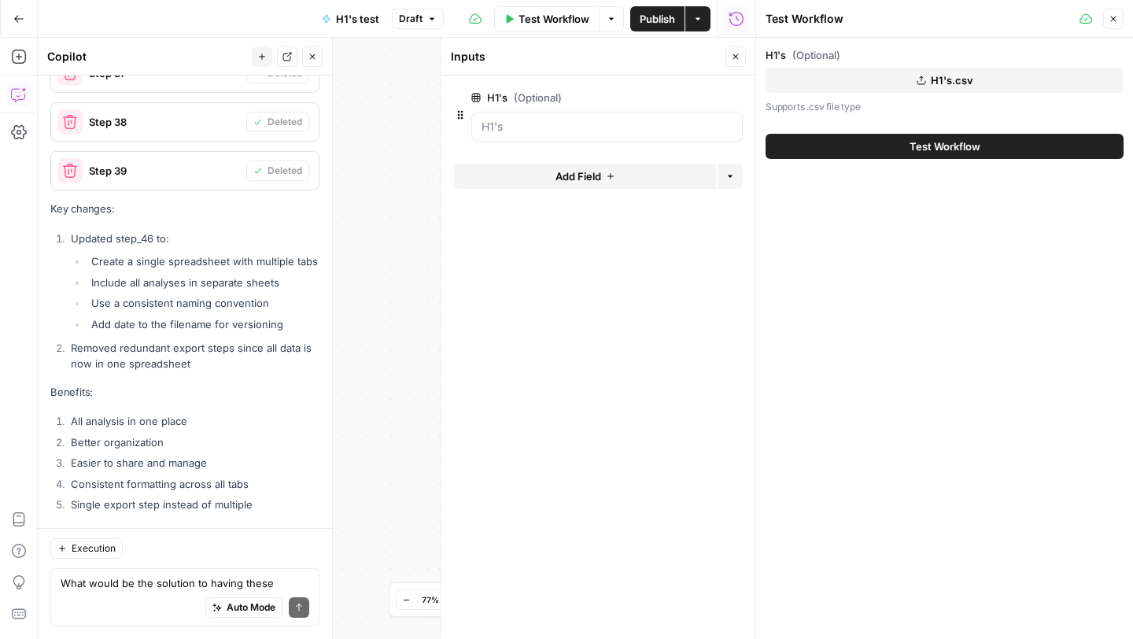
click at [854, 143] on button "Test Workflow" at bounding box center [944, 146] width 358 height 25
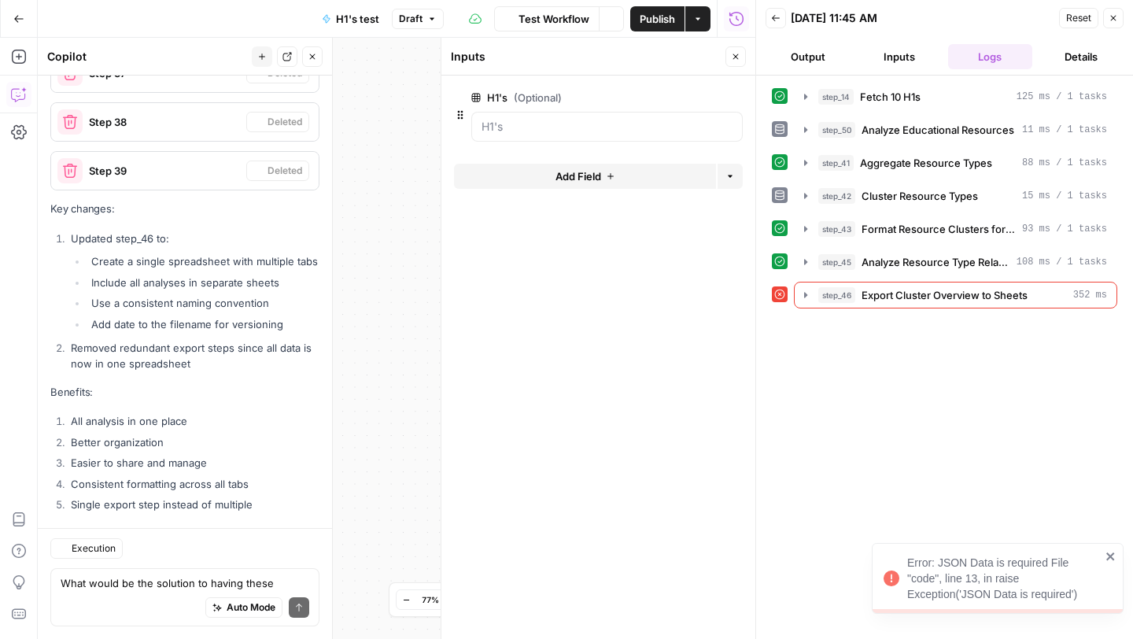
scroll to position [16964, 0]
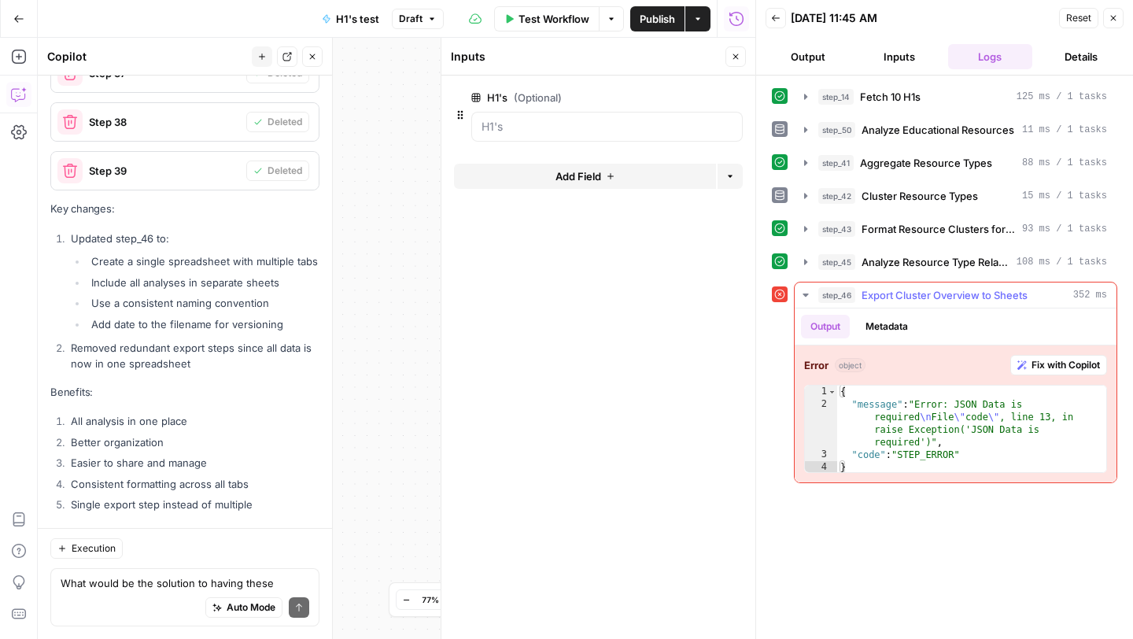
click at [1038, 364] on span "Fix with Copilot" at bounding box center [1065, 365] width 68 height 14
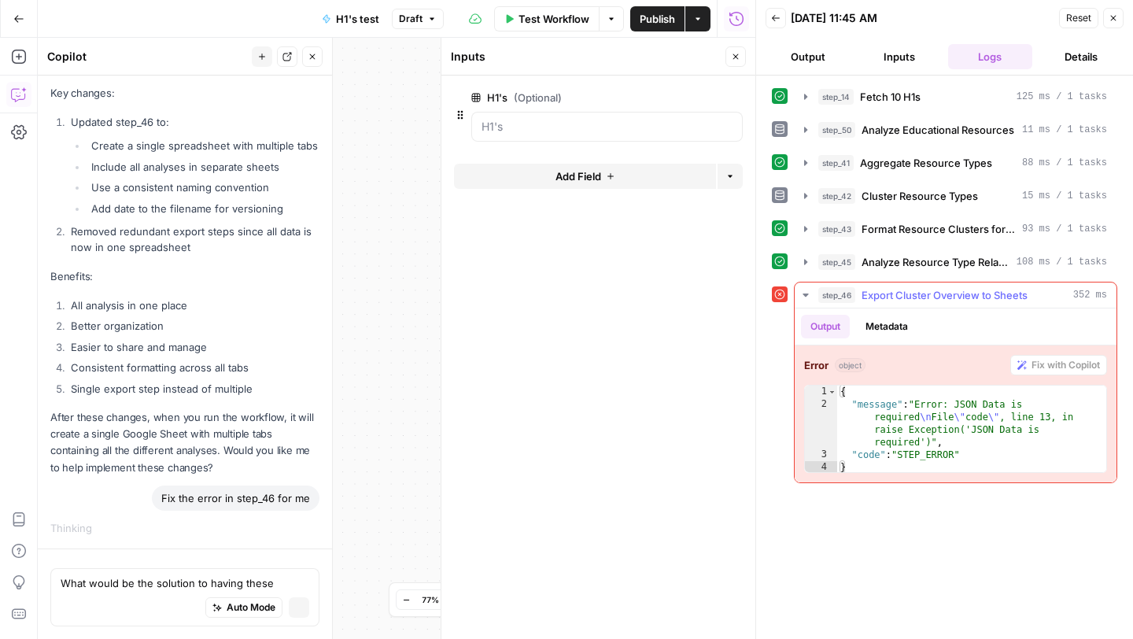
scroll to position [16217, 0]
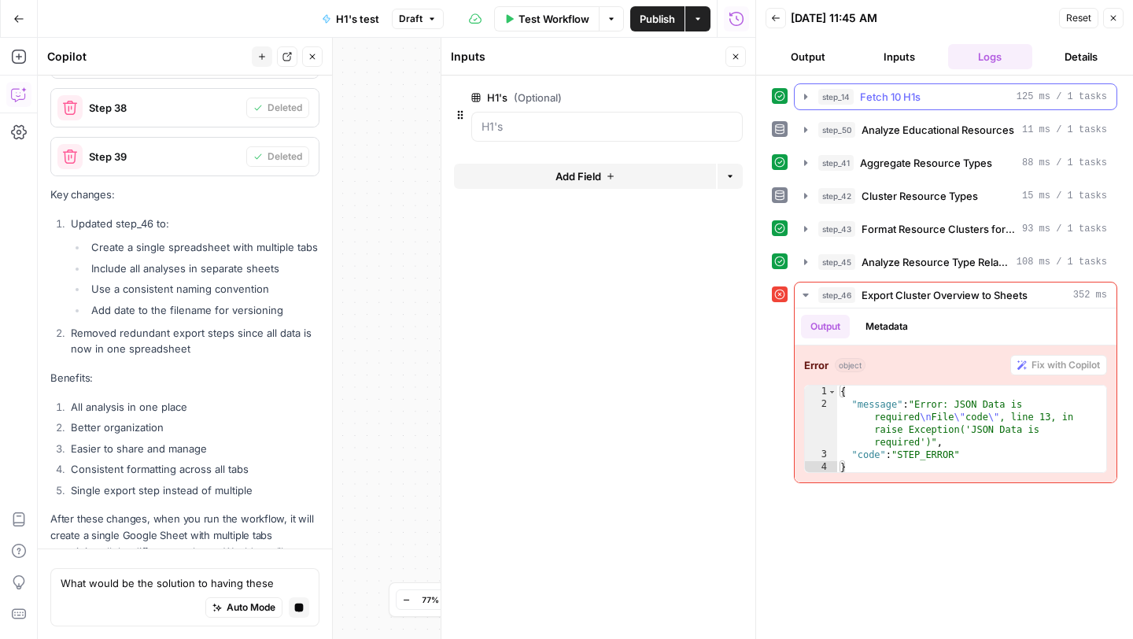
click at [802, 102] on icon "button" at bounding box center [805, 96] width 13 height 13
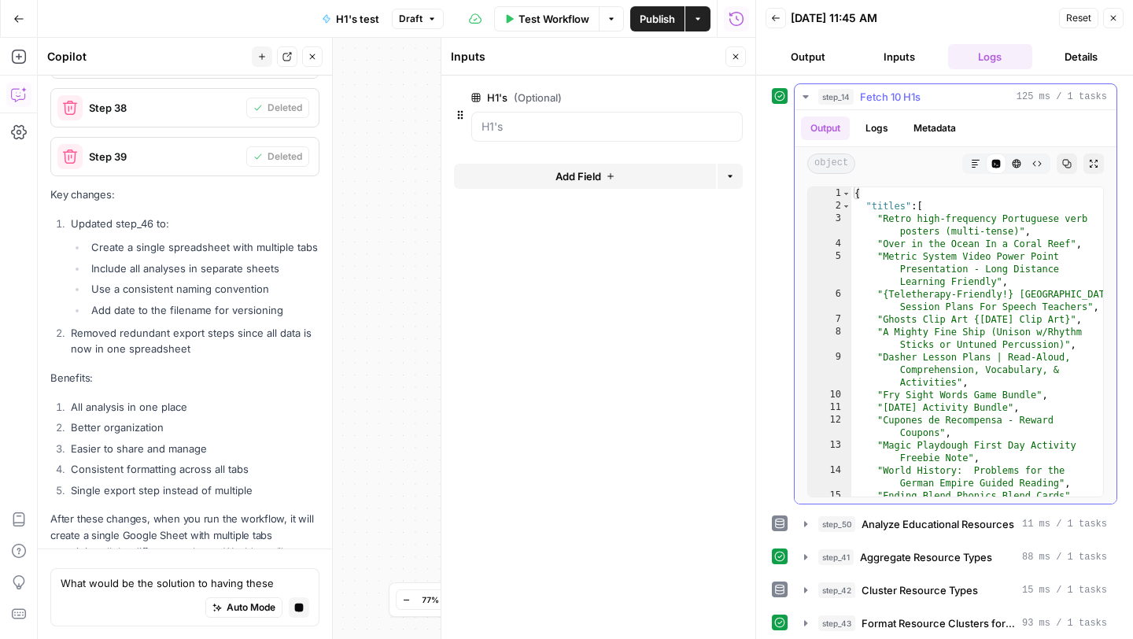
click at [802, 102] on icon "button" at bounding box center [805, 96] width 13 height 13
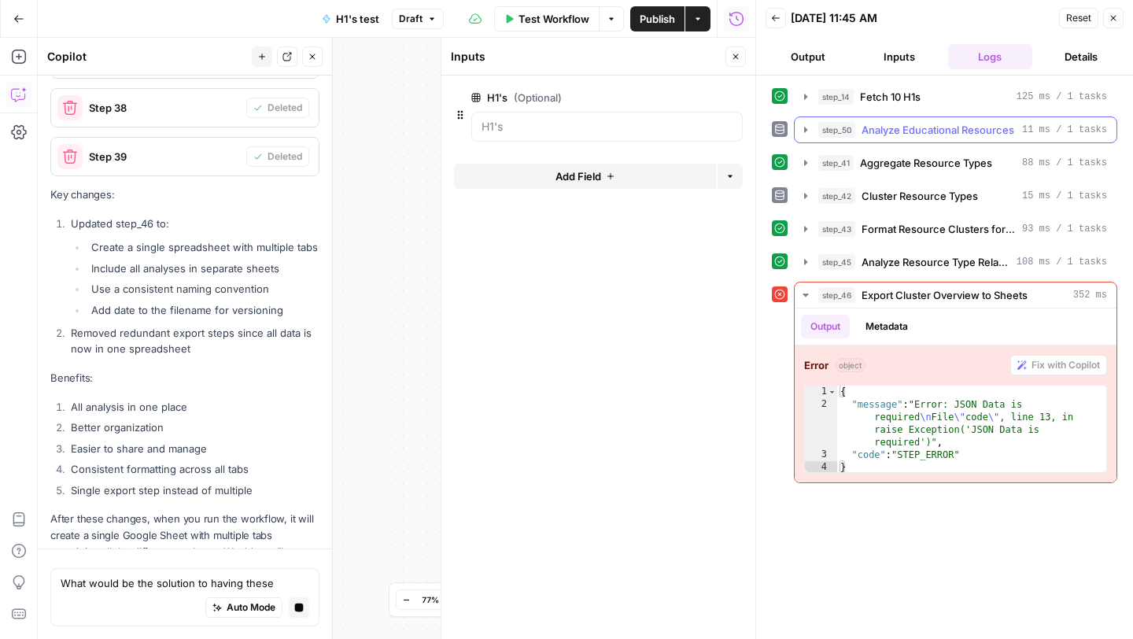
click at [806, 132] on icon "button" at bounding box center [805, 130] width 13 height 13
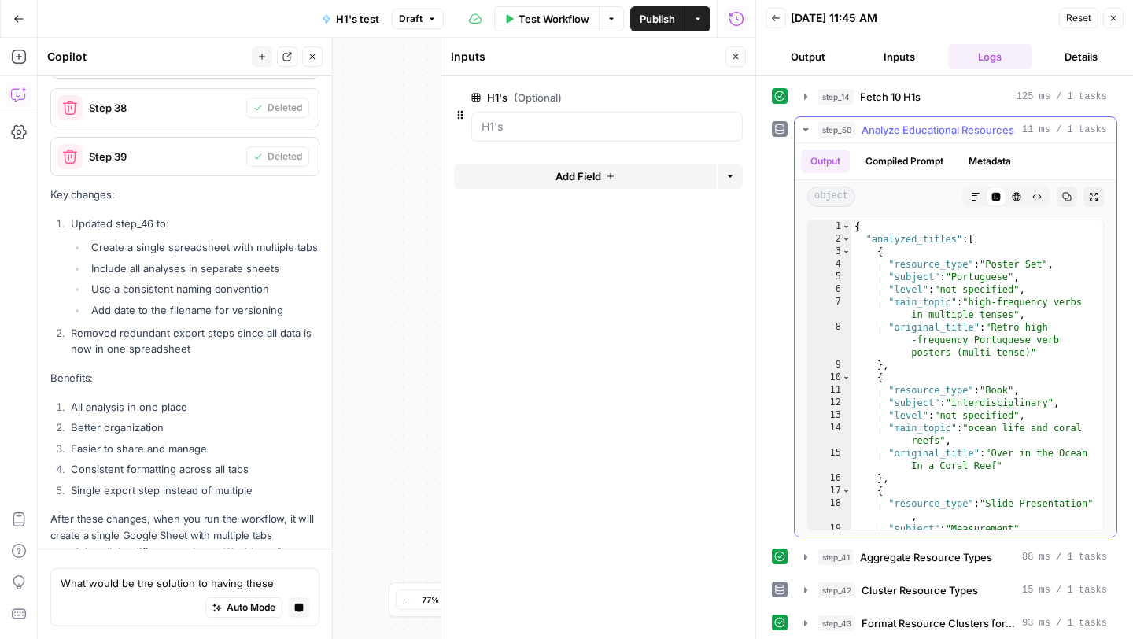
click at [806, 132] on icon "button" at bounding box center [805, 130] width 13 height 13
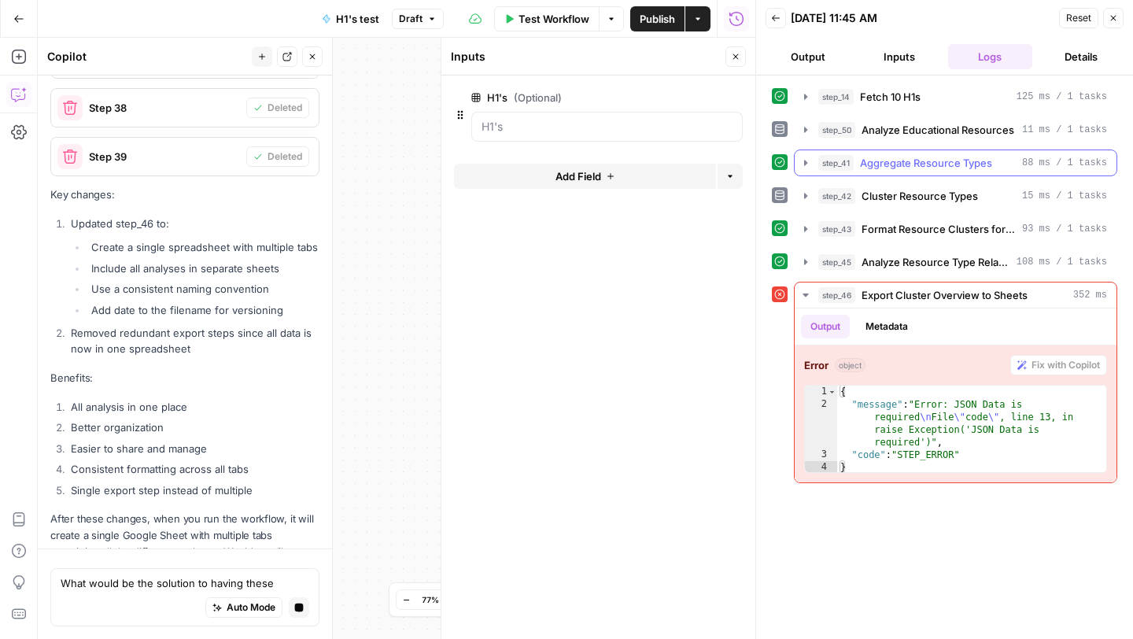
click at [804, 160] on icon "button" at bounding box center [805, 163] width 3 height 6
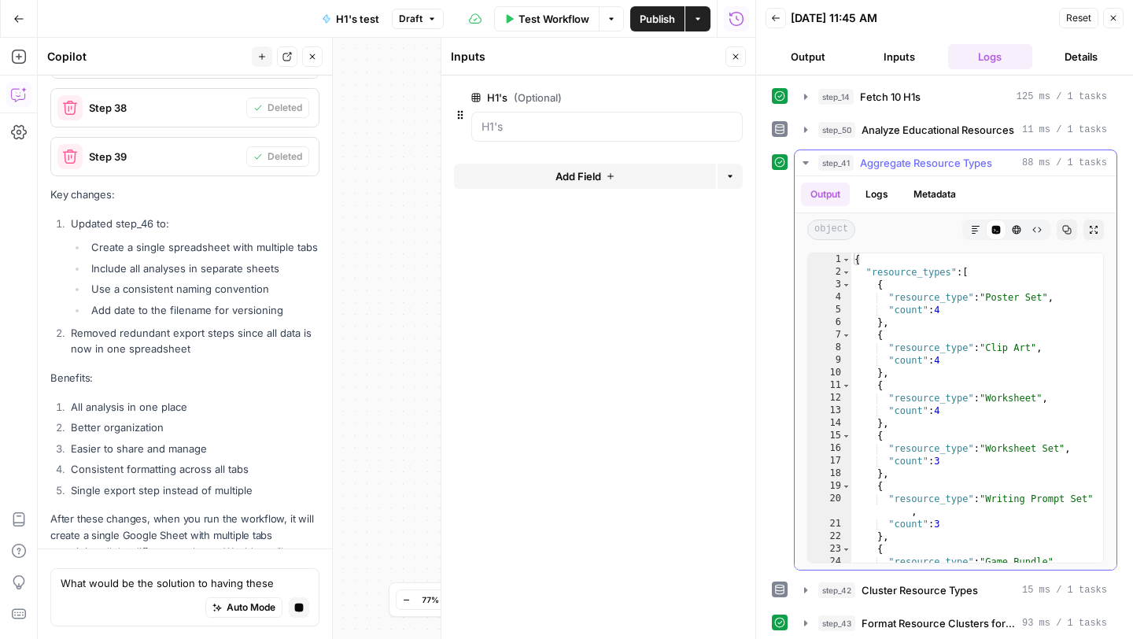
scroll to position [16389, 0]
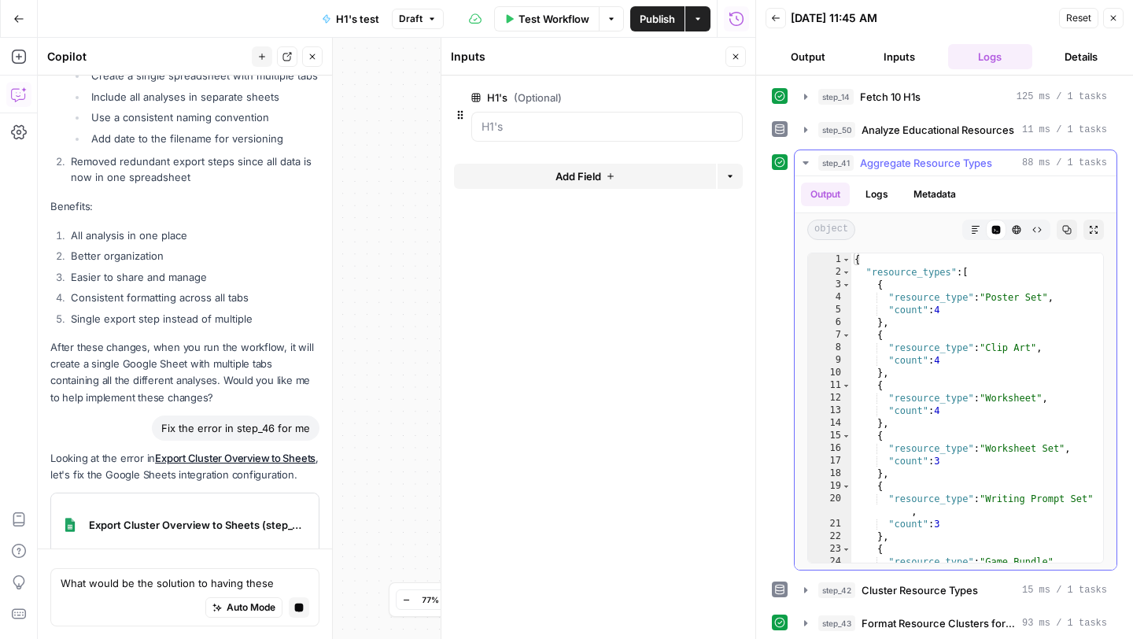
click at [803, 160] on icon "button" at bounding box center [805, 163] width 13 height 13
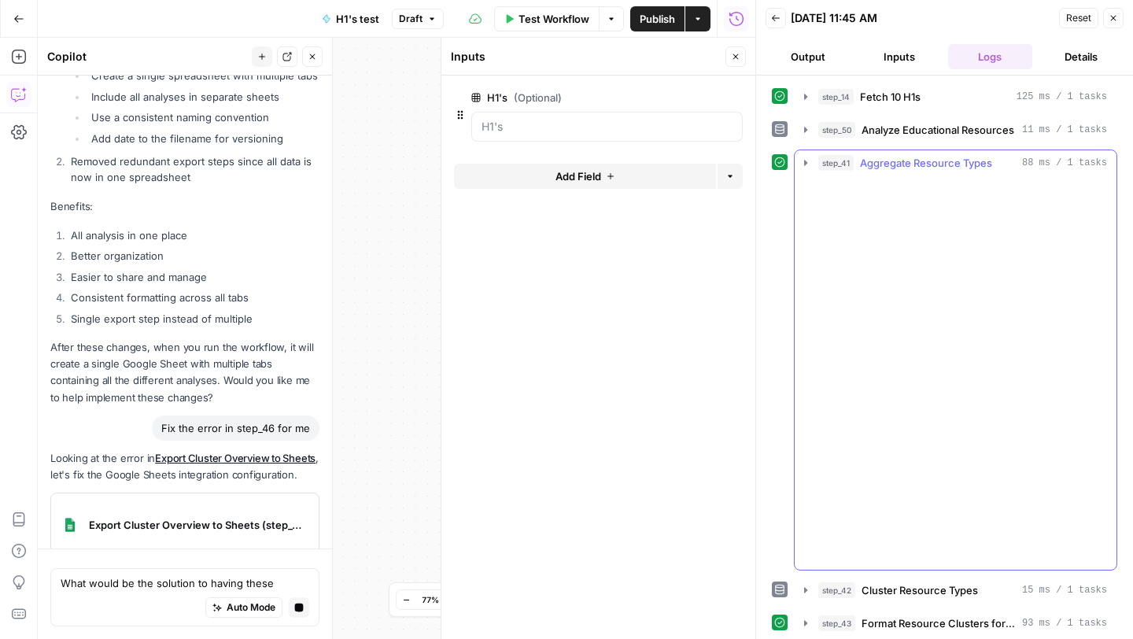
scroll to position [16455, 0]
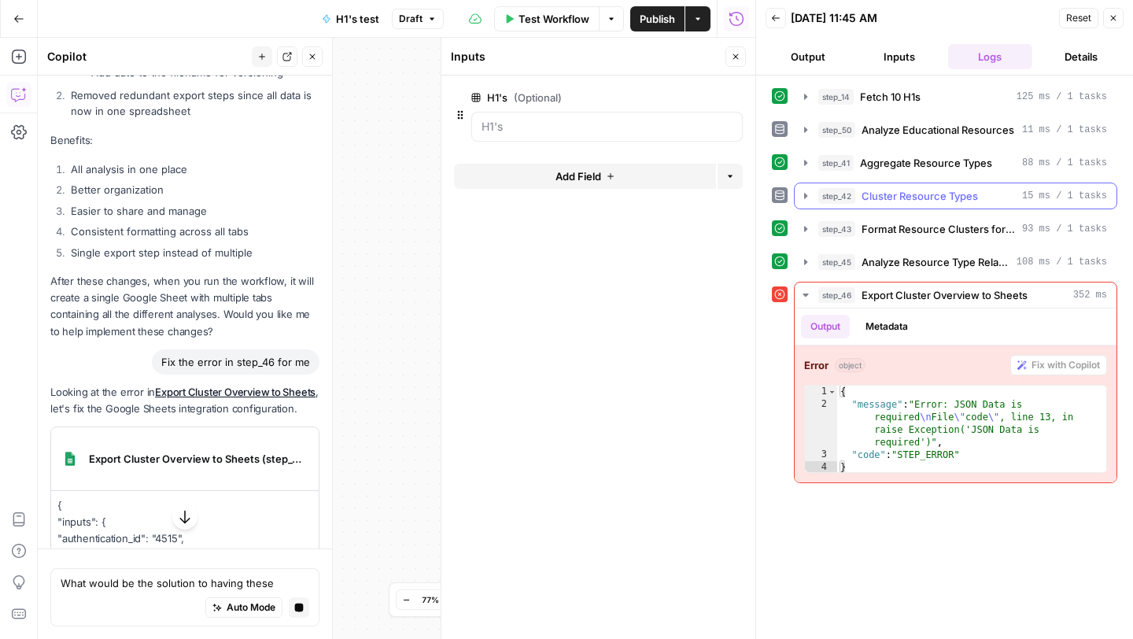
click at [800, 196] on icon "button" at bounding box center [805, 196] width 13 height 13
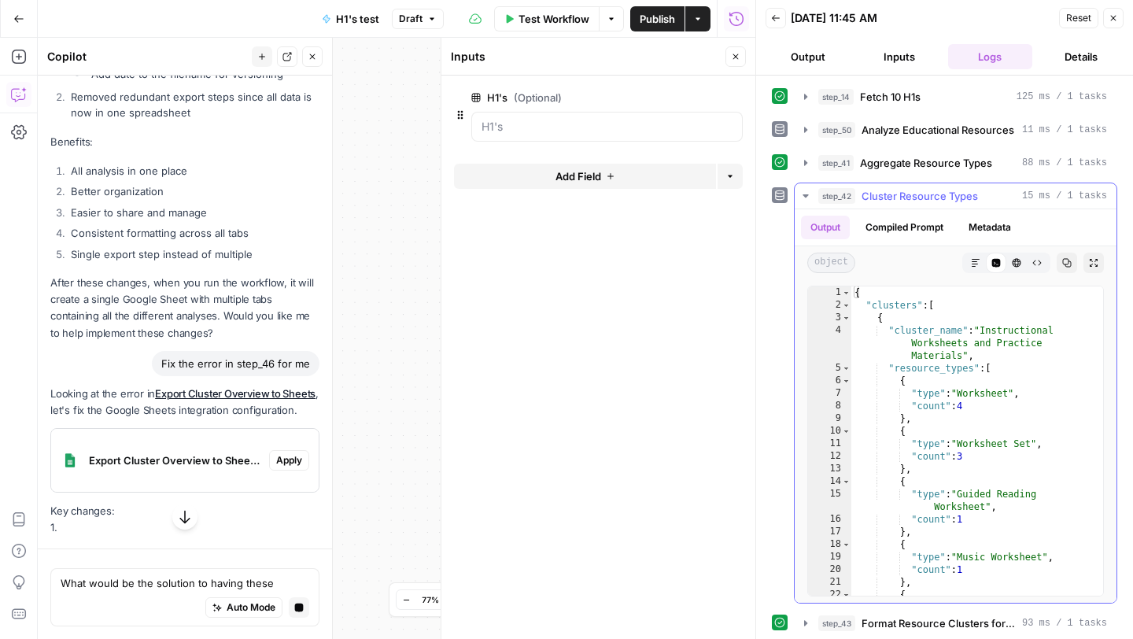
click at [800, 196] on icon "button" at bounding box center [805, 196] width 13 height 13
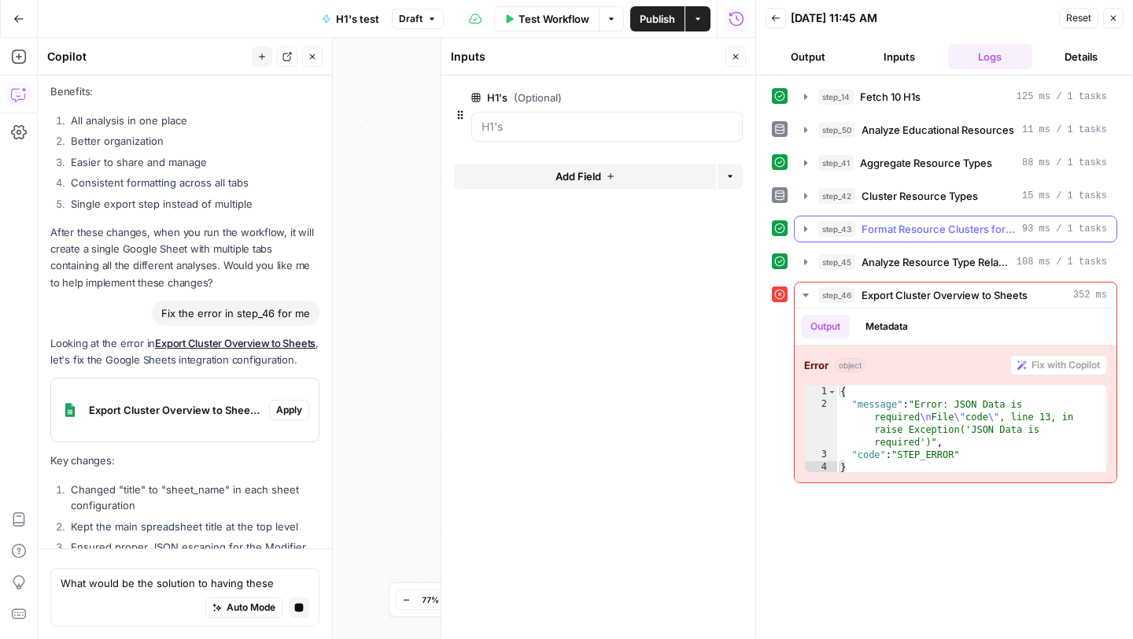
scroll to position [16537, 0]
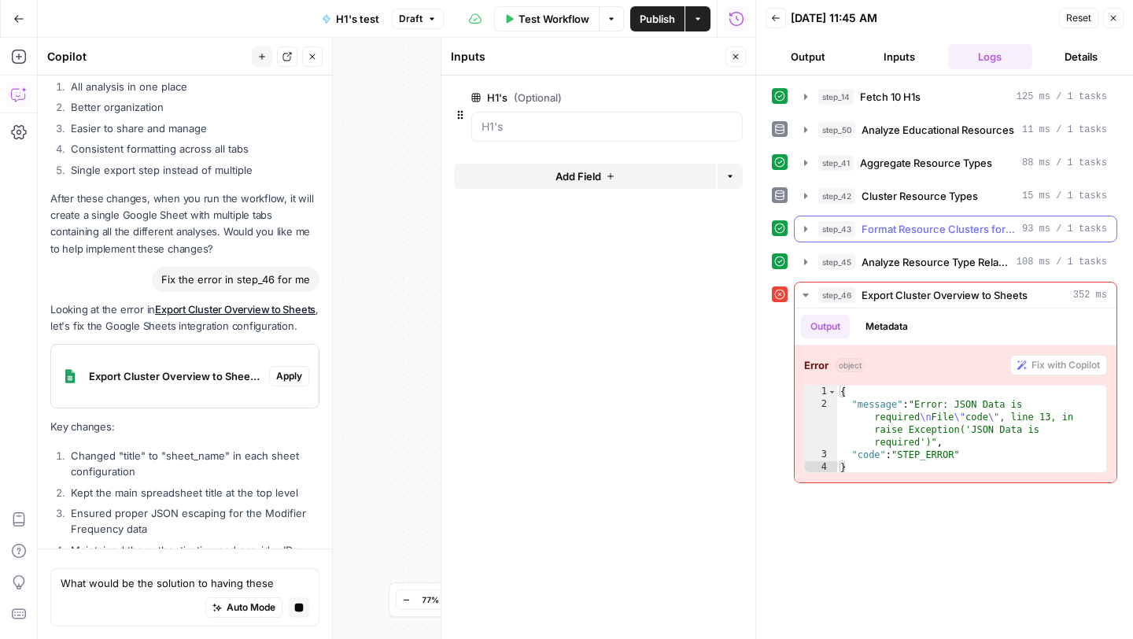
click at [805, 230] on icon "button" at bounding box center [805, 229] width 3 height 6
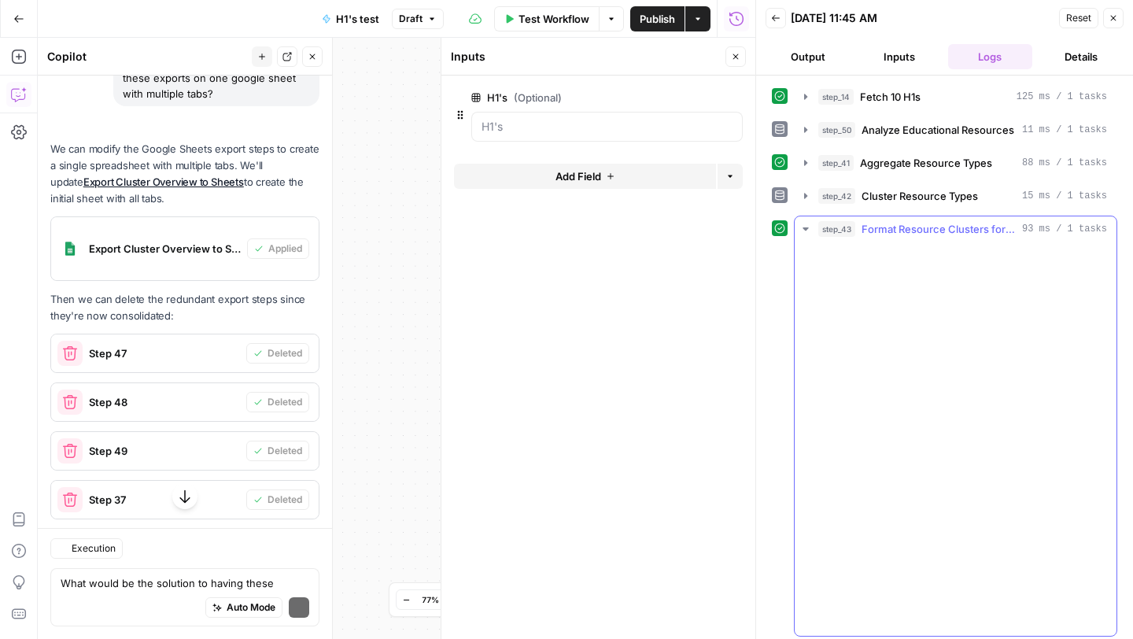
scroll to position [17298, 0]
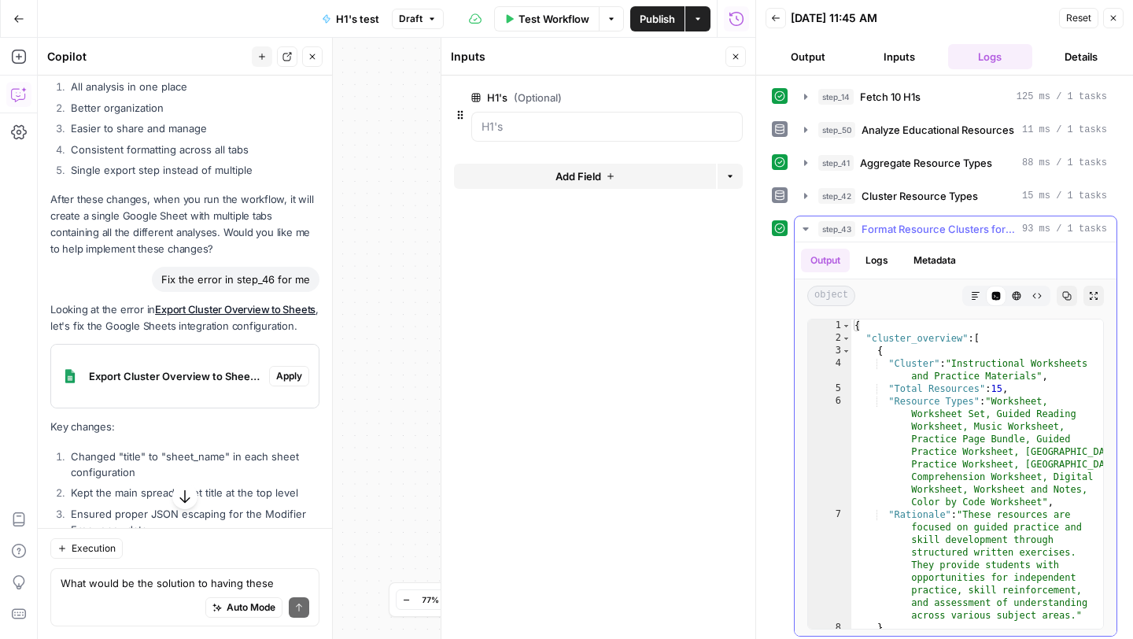
click at [805, 230] on icon "button" at bounding box center [805, 228] width 6 height 3
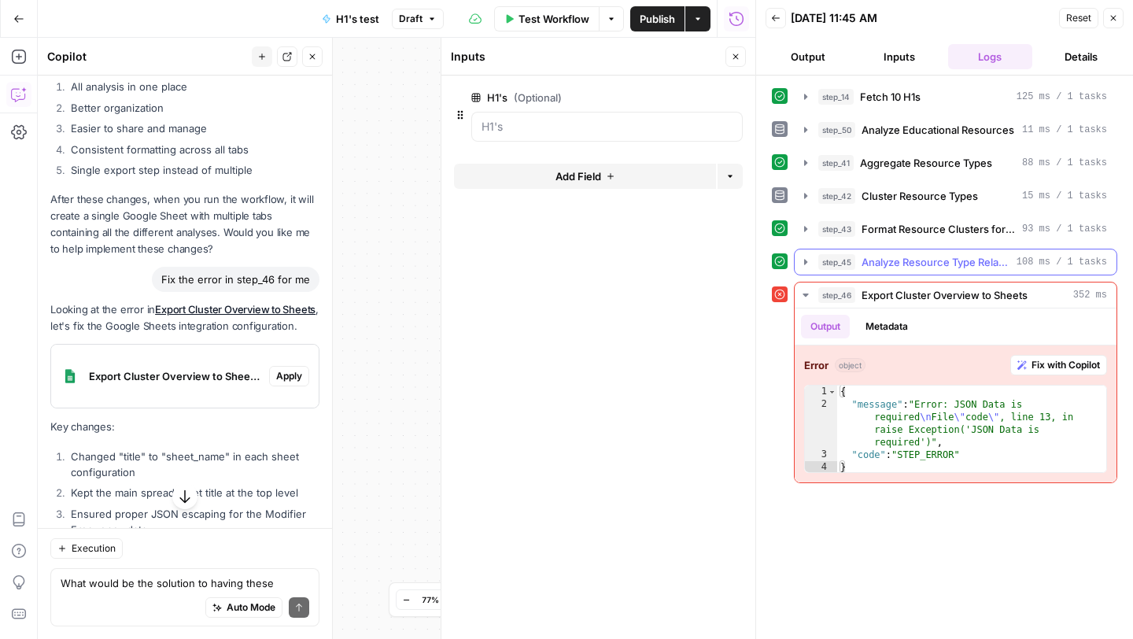
click at [799, 265] on icon "button" at bounding box center [805, 262] width 13 height 13
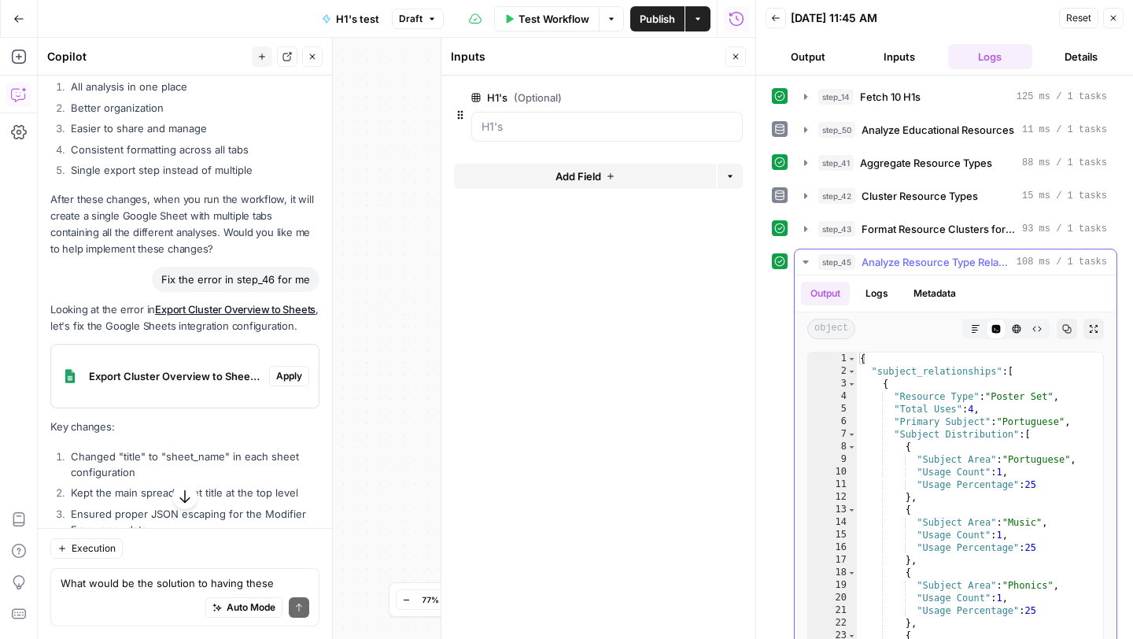
click at [799, 265] on icon "button" at bounding box center [805, 262] width 13 height 13
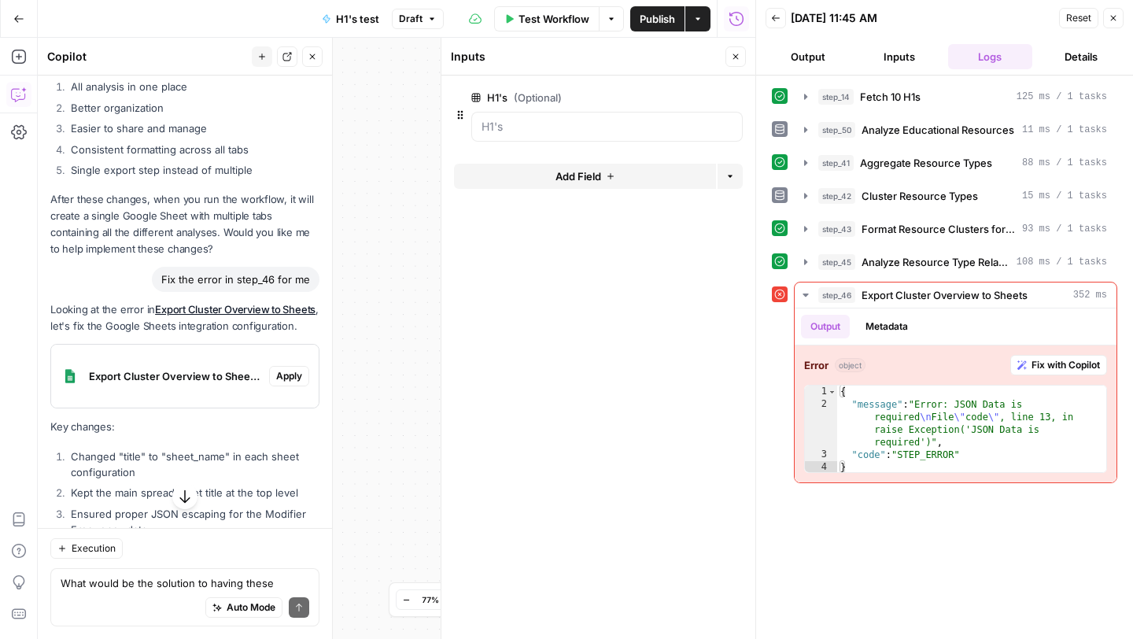
scroll to position [17360, 0]
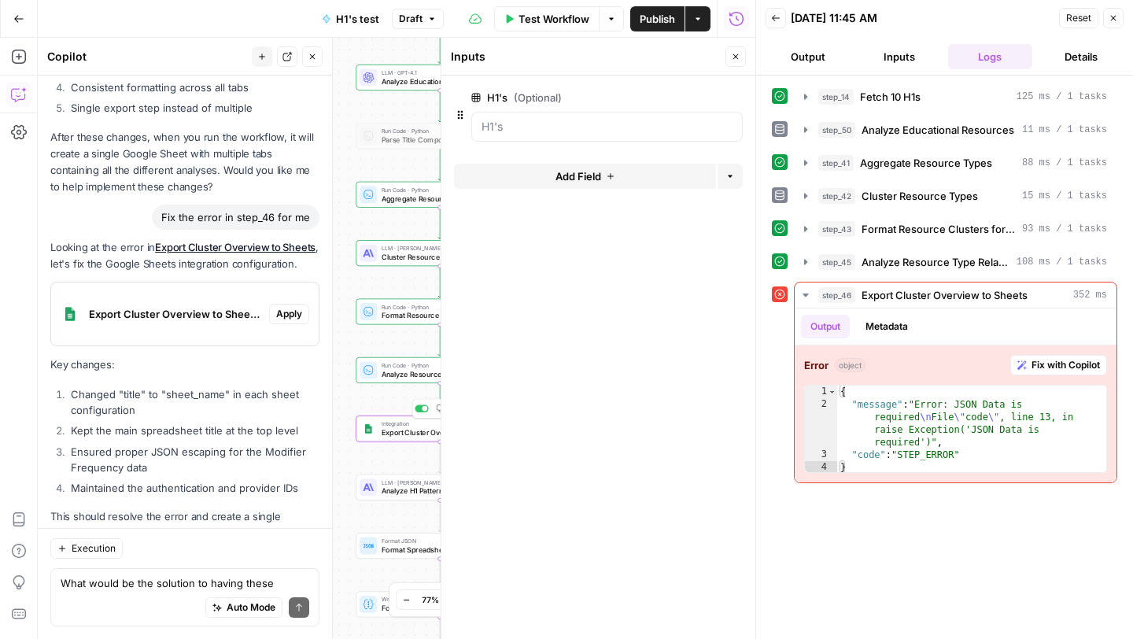
click at [287, 307] on span "Apply" at bounding box center [289, 314] width 26 height 14
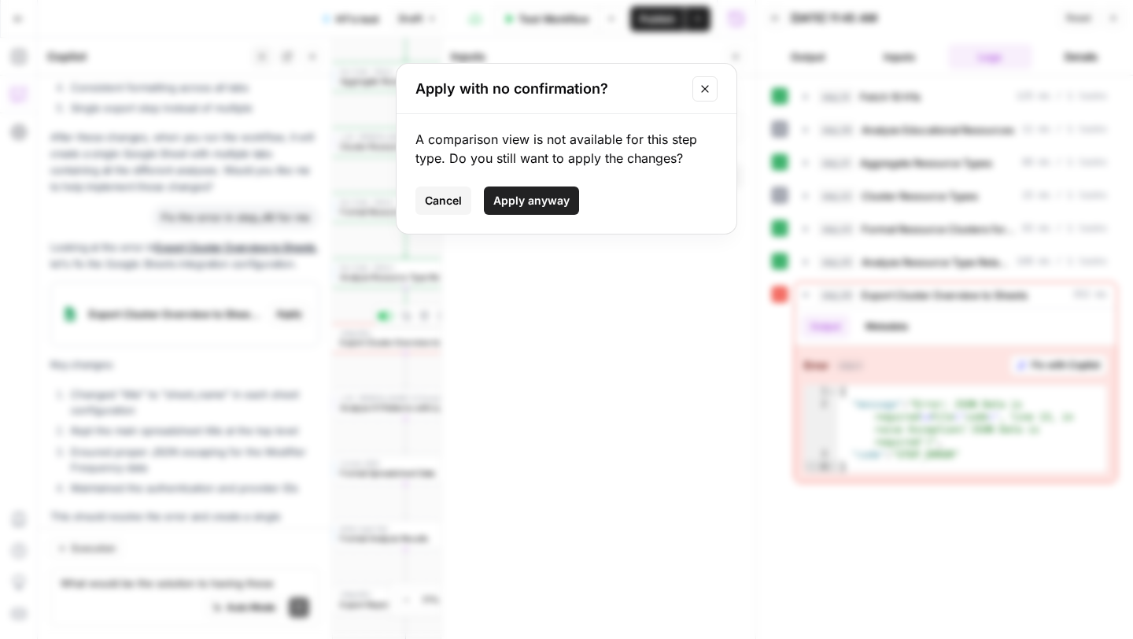
click at [552, 197] on span "Apply anyway" at bounding box center [531, 201] width 76 height 16
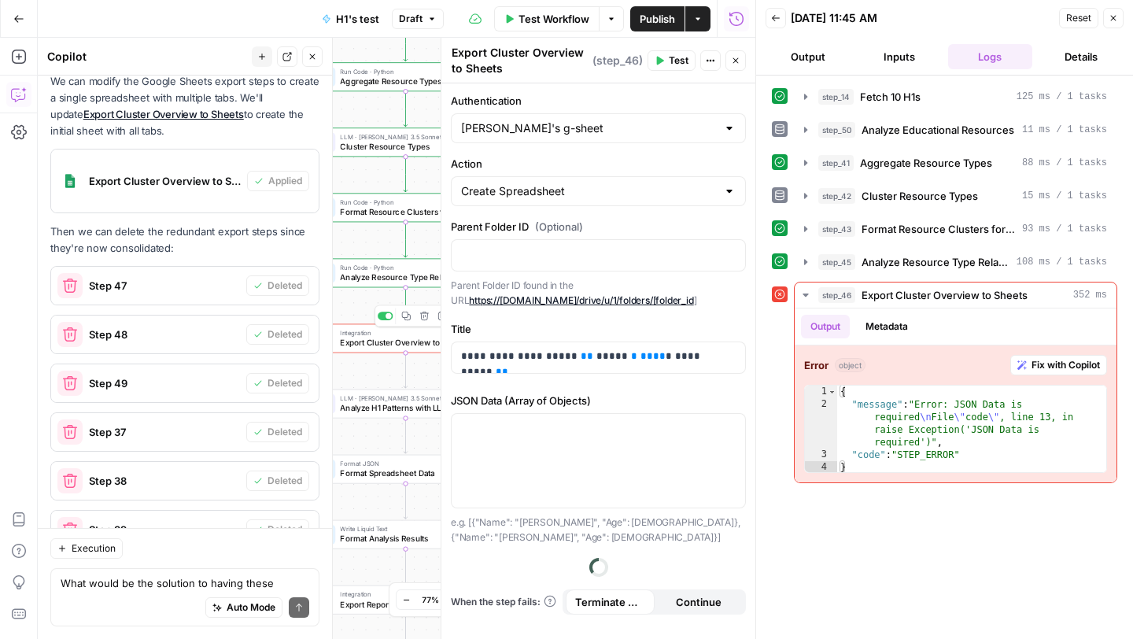
scroll to position [17385, 0]
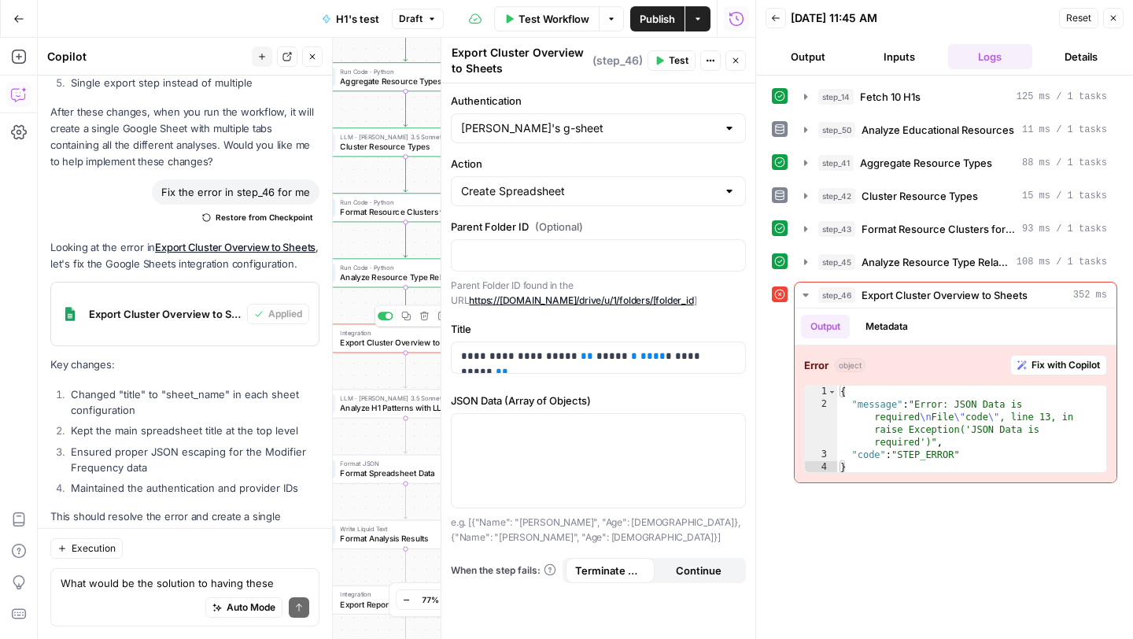
click at [670, 54] on span "Test" at bounding box center [679, 60] width 20 height 14
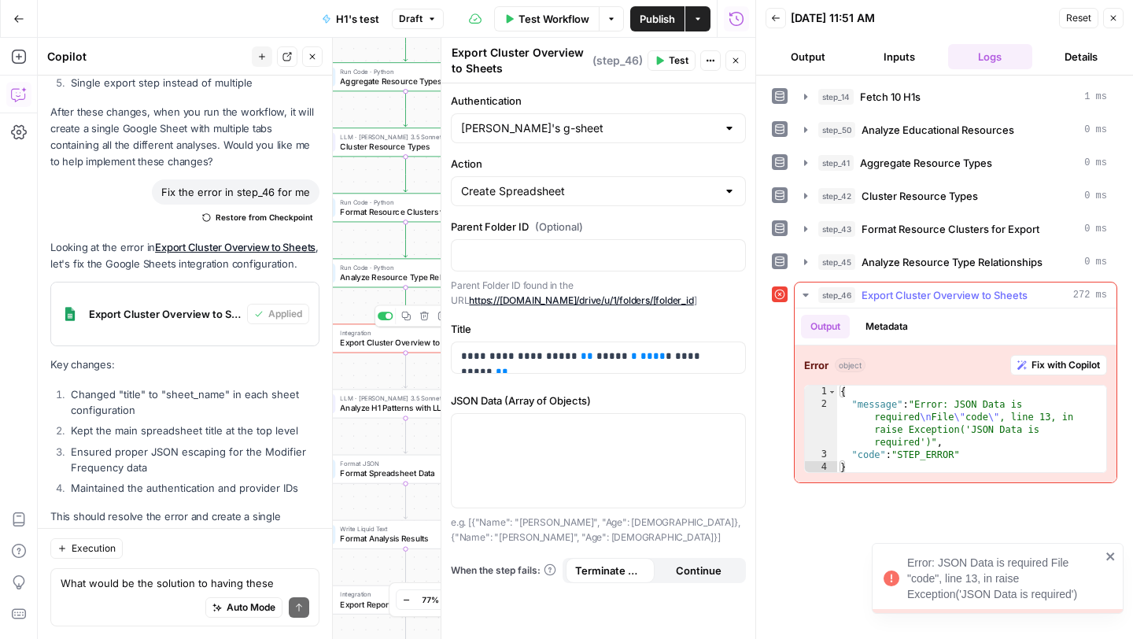
click at [1051, 364] on span "Fix with Copilot" at bounding box center [1065, 365] width 68 height 14
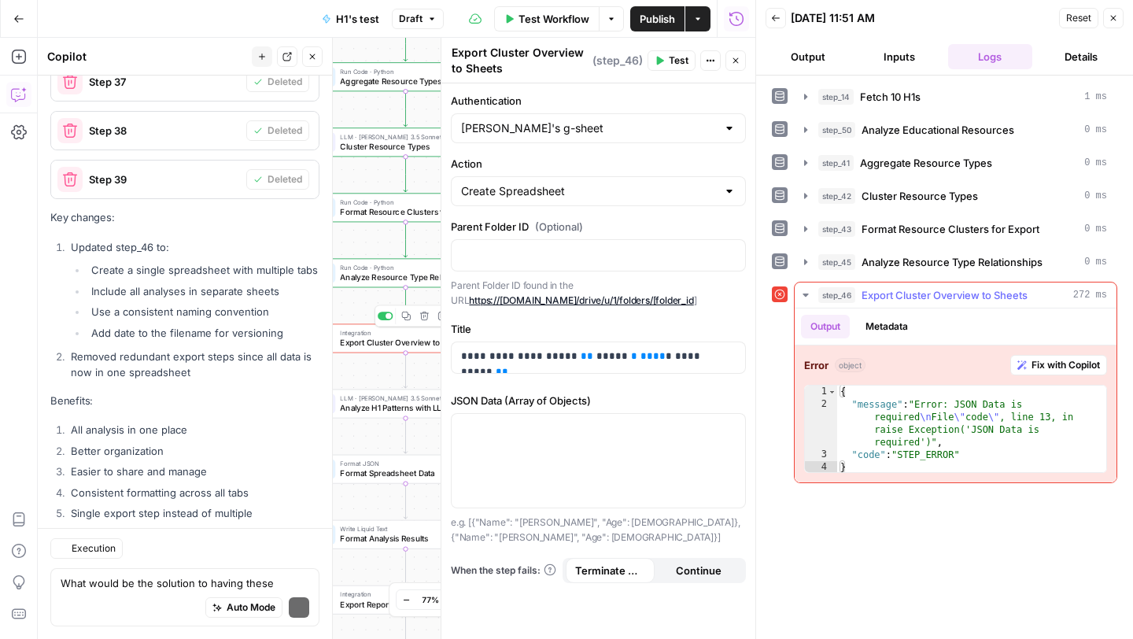
scroll to position [17787, 0]
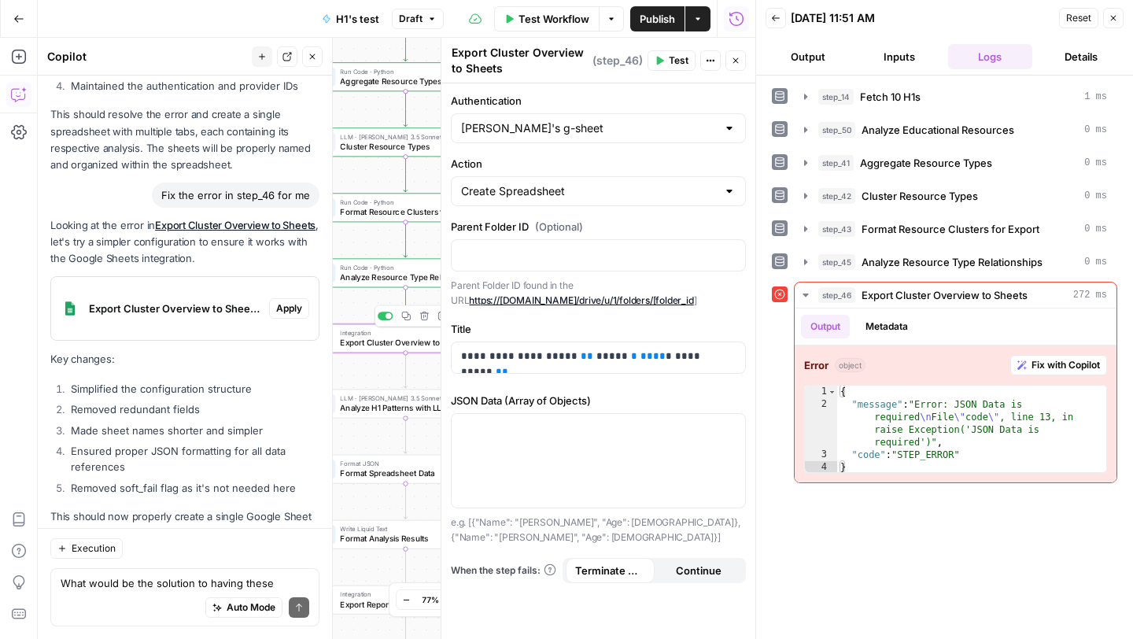
click at [299, 301] on span "Apply" at bounding box center [289, 308] width 26 height 14
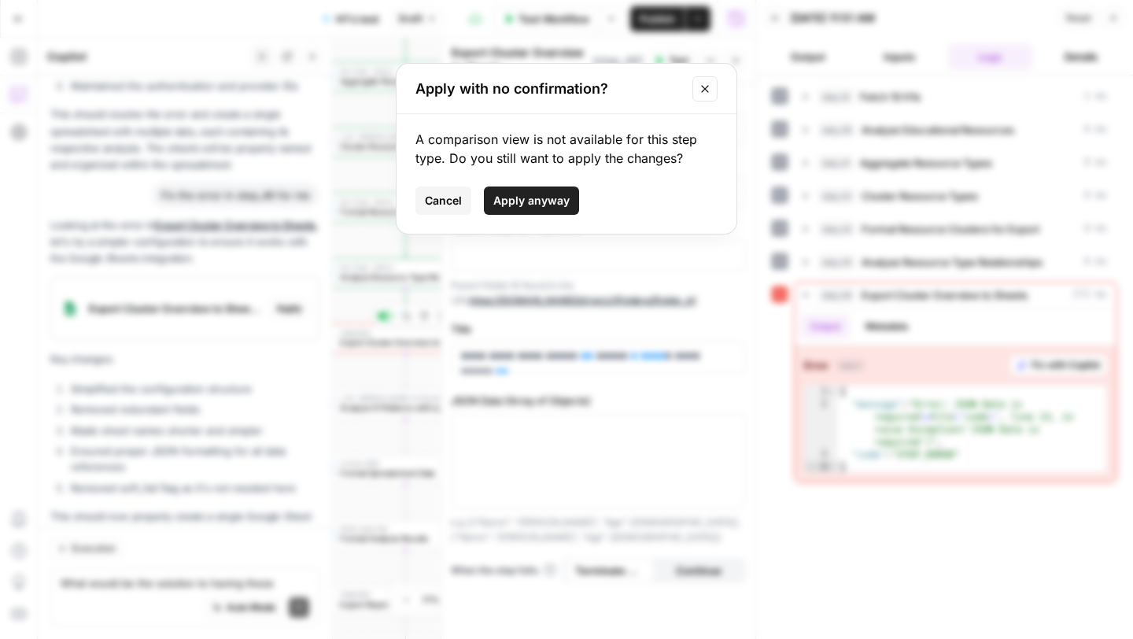
click at [516, 196] on span "Apply anyway" at bounding box center [531, 201] width 76 height 16
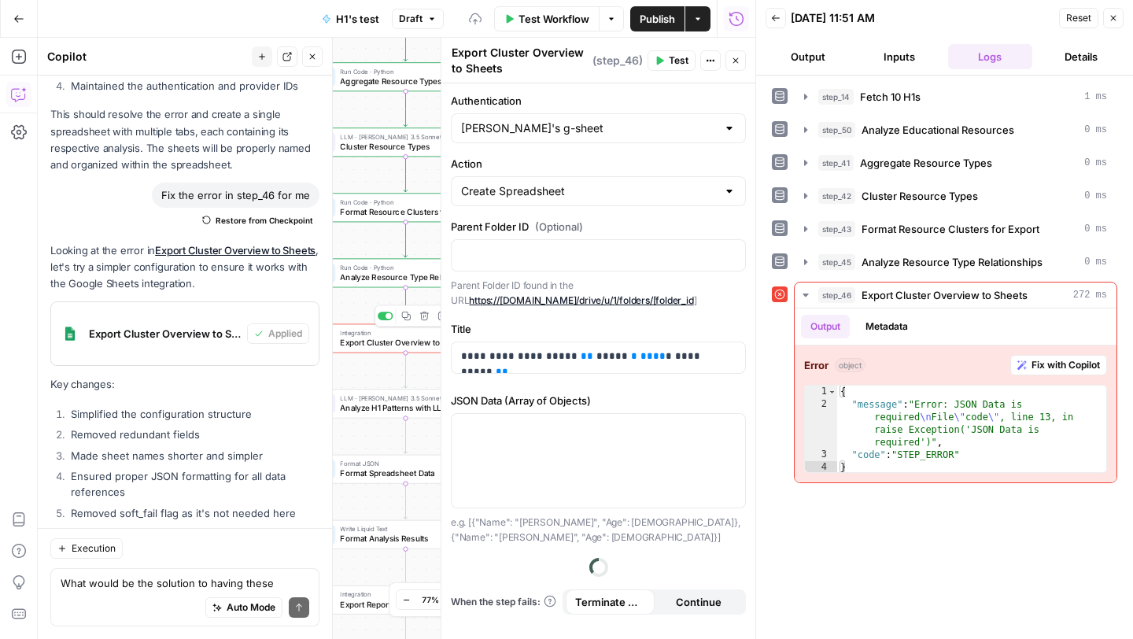
scroll to position [17812, 0]
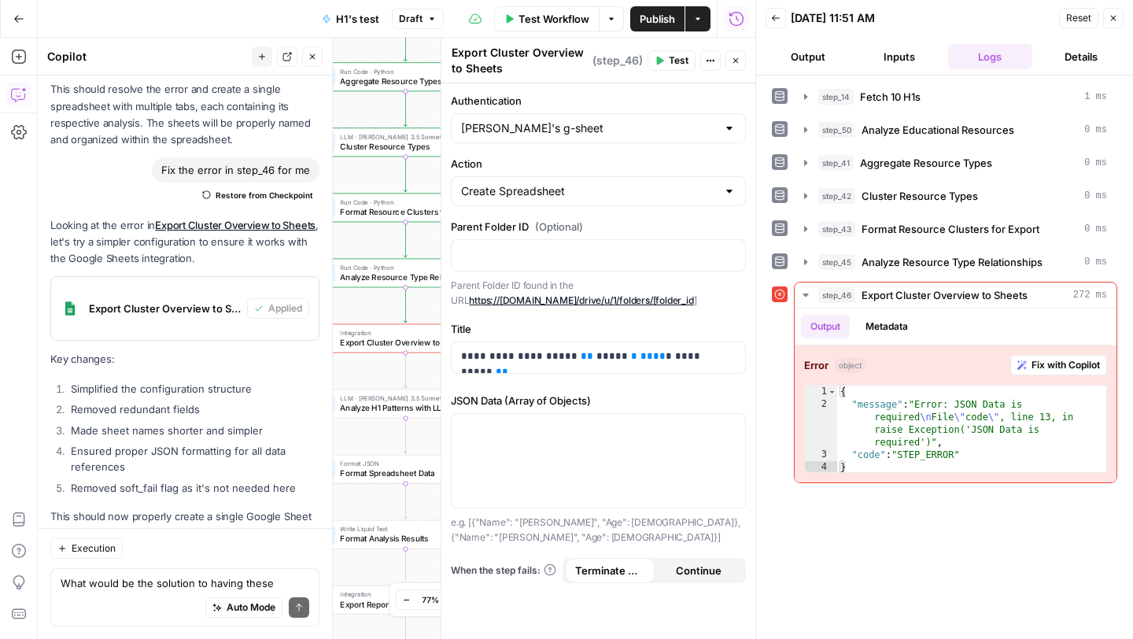
click at [669, 58] on span "Test" at bounding box center [679, 60] width 20 height 14
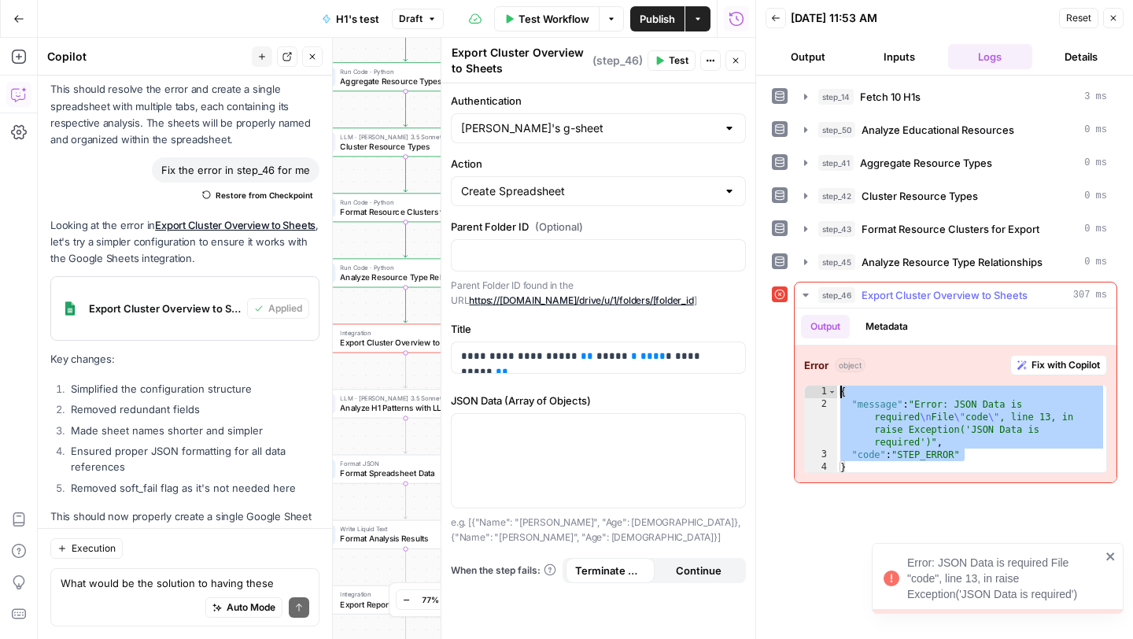
drag, startPoint x: 979, startPoint y: 455, endPoint x: 767, endPoint y: 402, distance: 218.3
click at [838, 391] on div "{ "message" : "Error: JSON Data is required \n File \" code \" , line 13, in ra…" at bounding box center [971, 441] width 269 height 113
type textarea "**********"
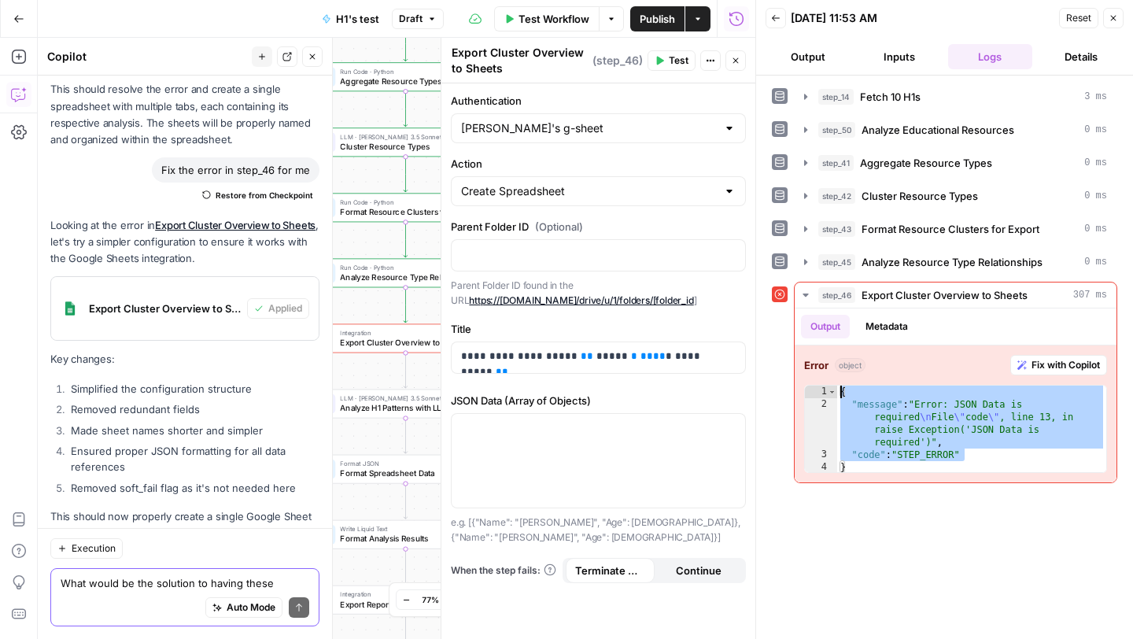
click at [137, 584] on textarea "What would be the solution to having these exports on one google sheet with mul…" at bounding box center [185, 583] width 249 height 16
type textarea "q"
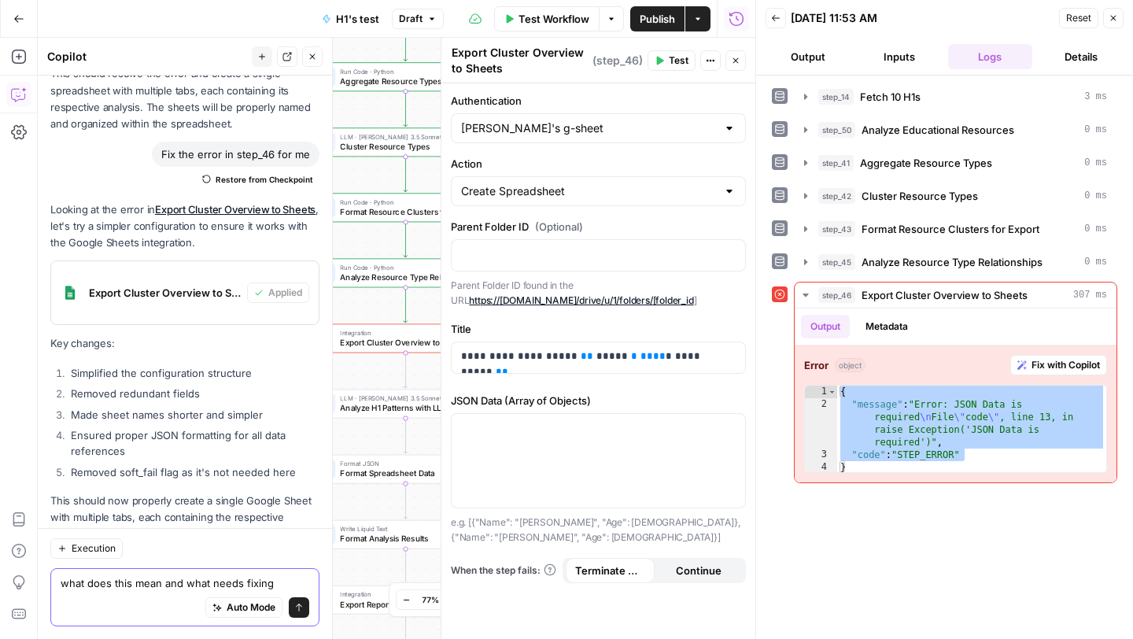
paste textarea "{ "message": "Error: JSON Data is required\nFile \"code\", line 13, in raise Ex…"
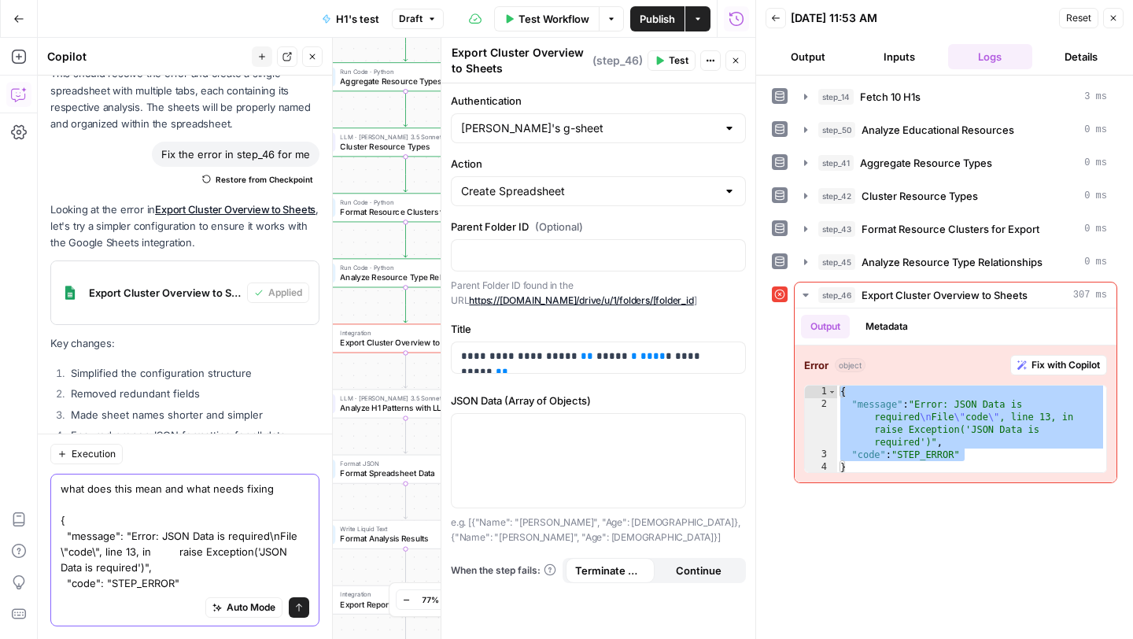
scroll to position [17907, 0]
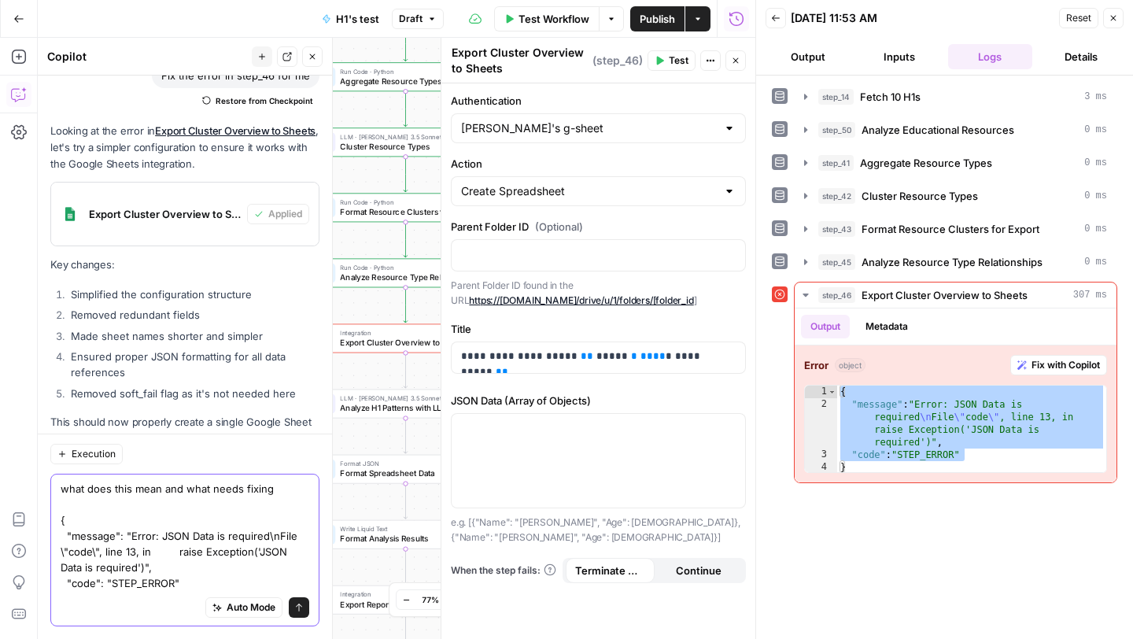
type textarea "what does this mean and what needs fixing { "message": "Error: JSON Data is req…"
click at [297, 608] on icon "submit" at bounding box center [298, 607] width 9 height 9
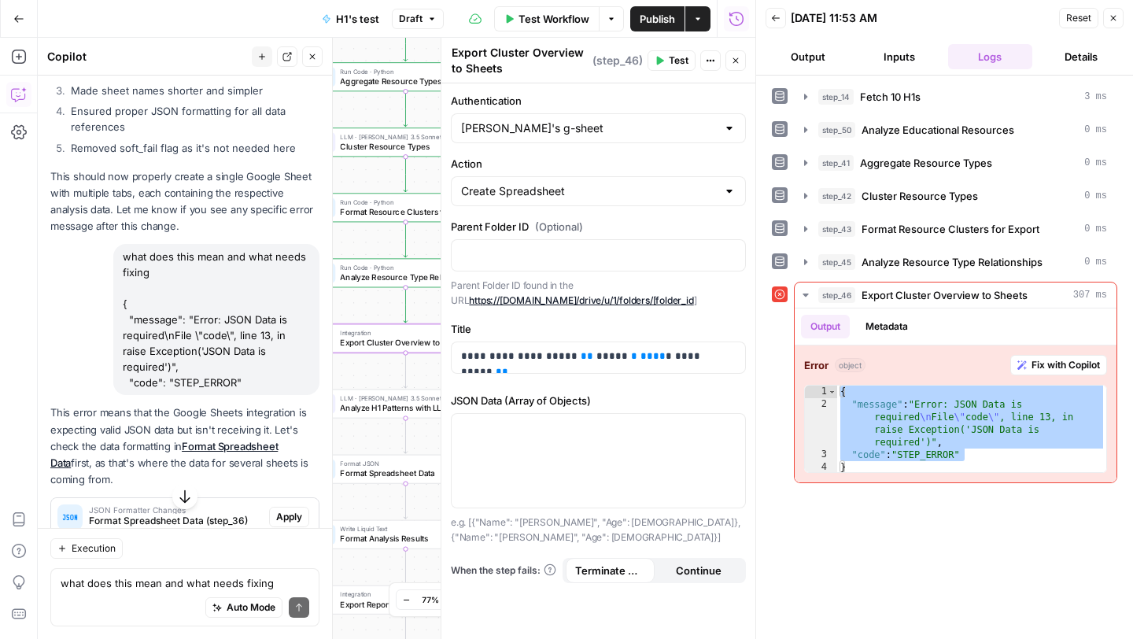
scroll to position [18234, 0]
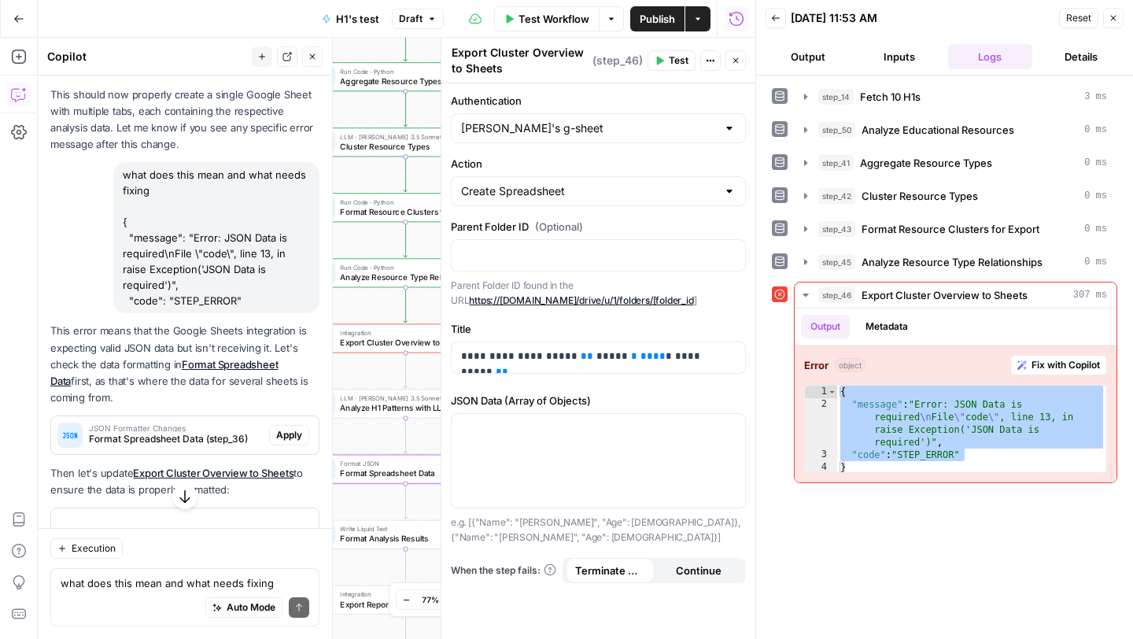
click at [291, 428] on span "Apply" at bounding box center [289, 435] width 26 height 14
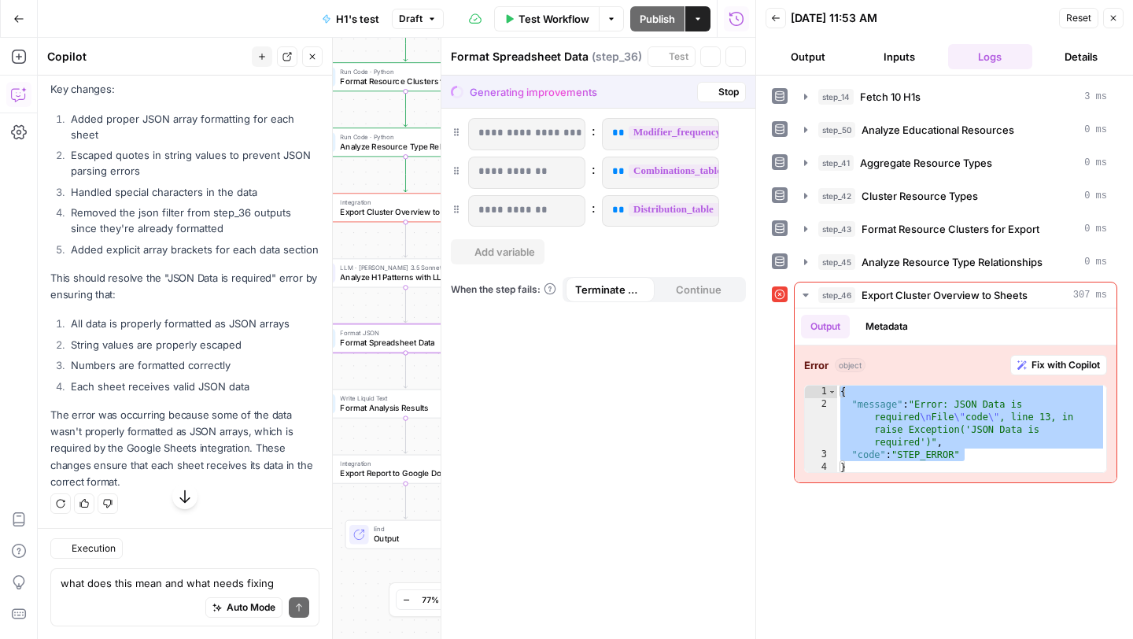
scroll to position [17429, 0]
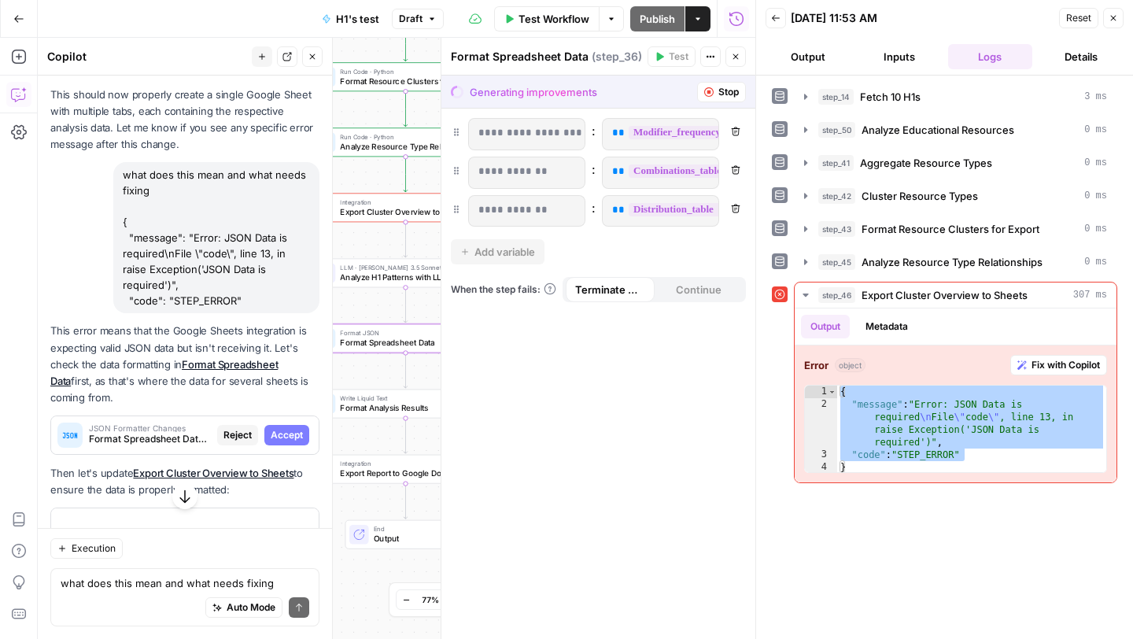
click at [291, 428] on span "Accept" at bounding box center [287, 435] width 32 height 14
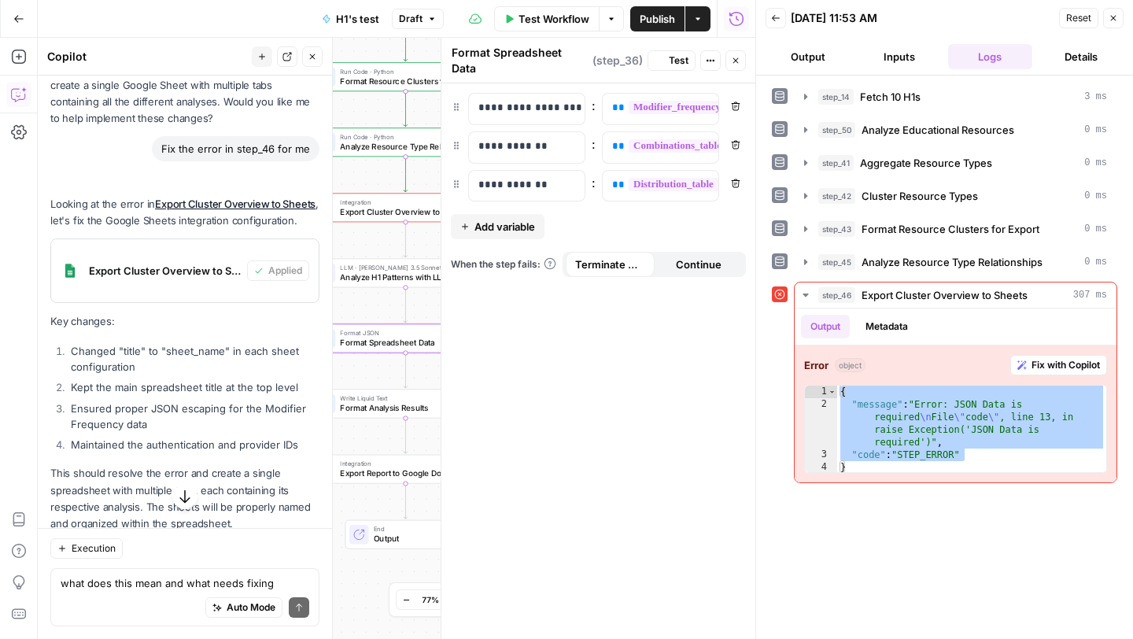
scroll to position [18234, 0]
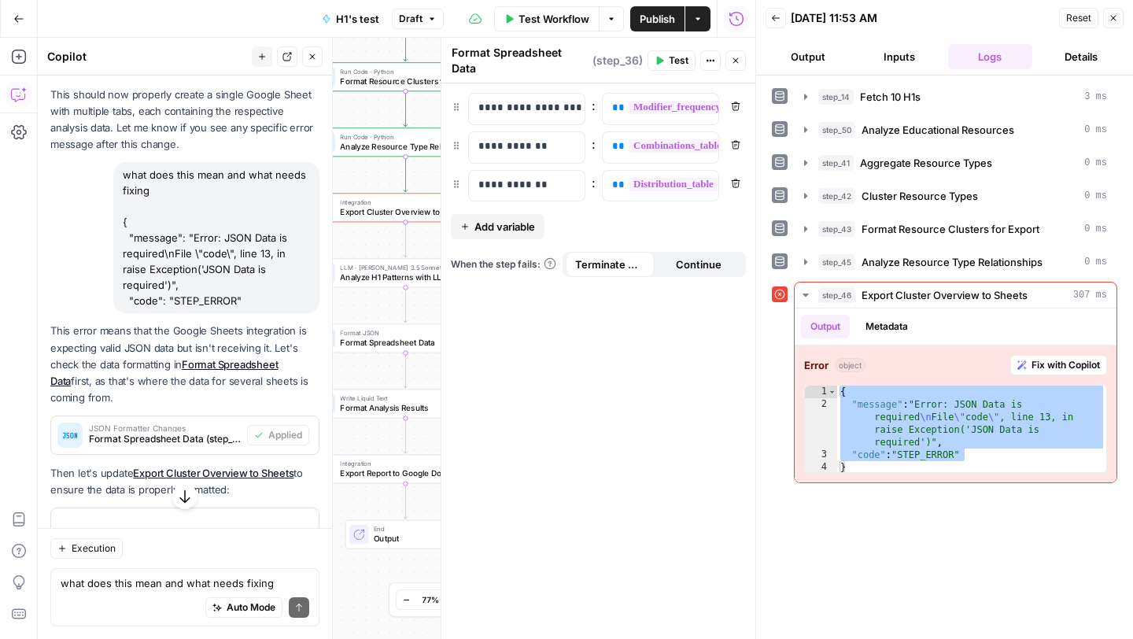
click at [280, 529] on button "Apply" at bounding box center [289, 539] width 40 height 20
click at [286, 456] on div "Apply with no confirmation? A comparison view is not available for this step ty…" at bounding box center [566, 319] width 1133 height 639
click at [548, 196] on div "**********" at bounding box center [598, 360] width 314 height 555
click at [286, 533] on span "Apply" at bounding box center [289, 540] width 26 height 14
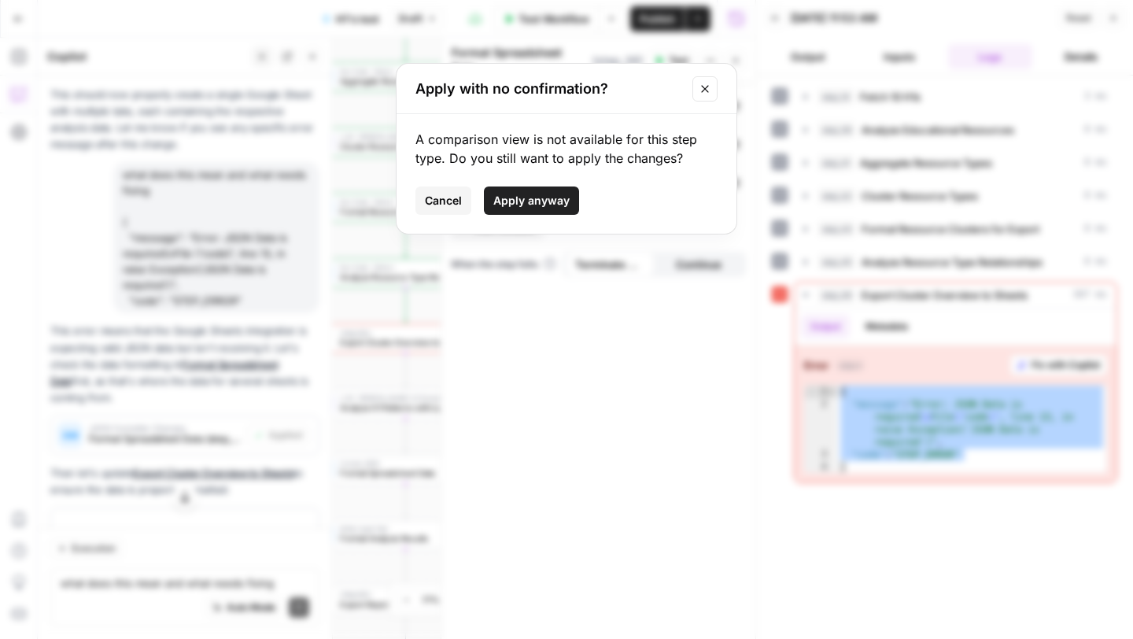
click at [517, 196] on span "Apply anyway" at bounding box center [531, 201] width 76 height 16
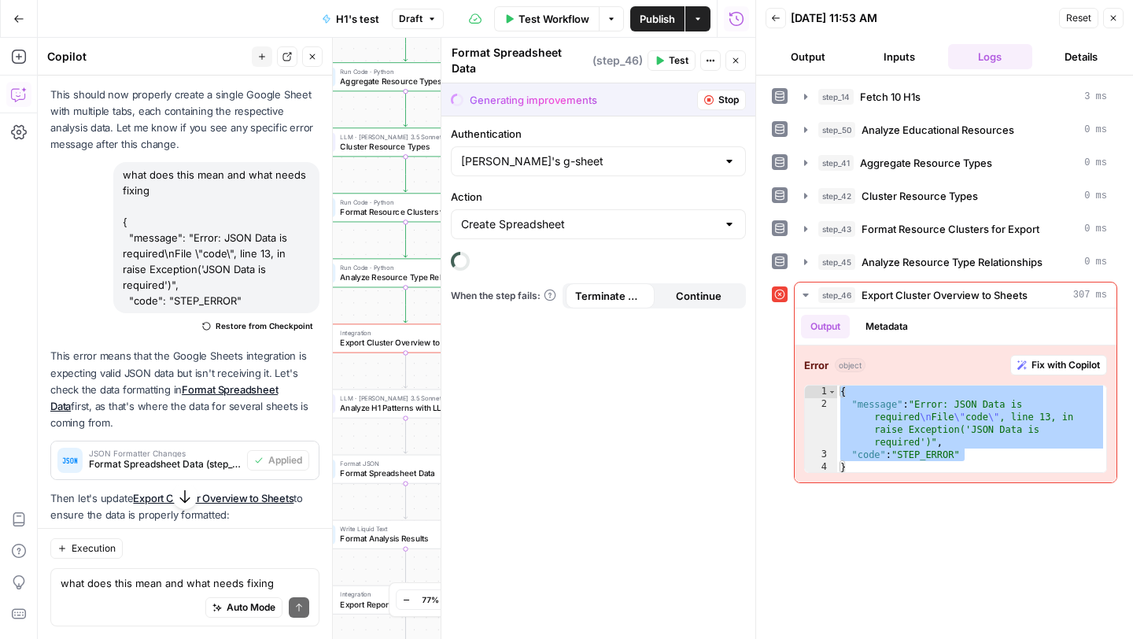
type textarea "Export Cluster Overview to Sheets"
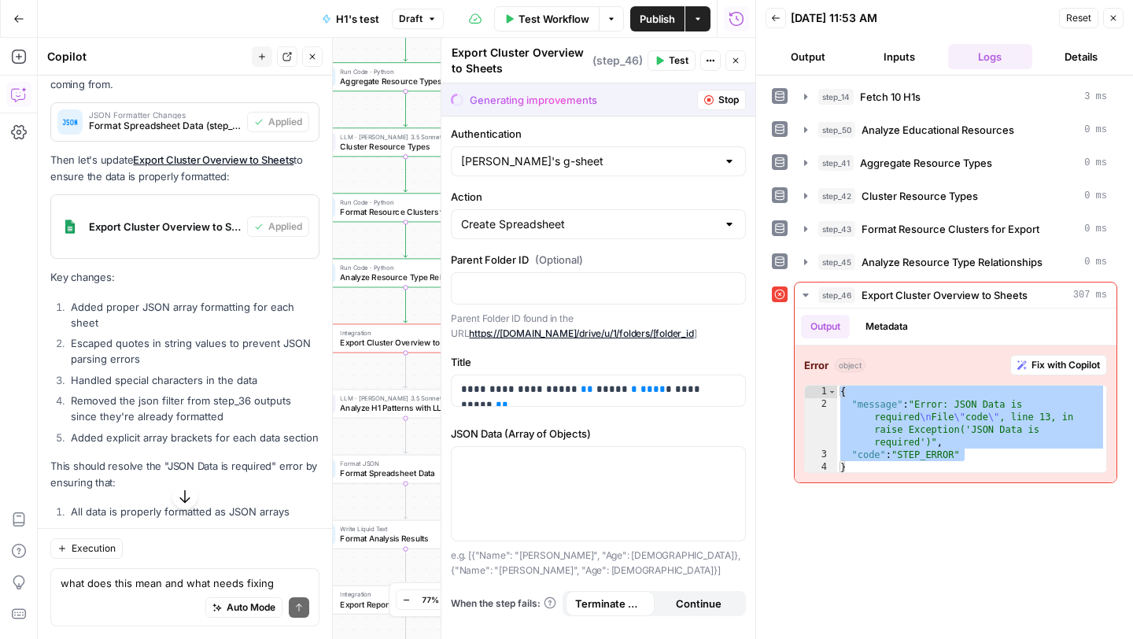
scroll to position [18675, 0]
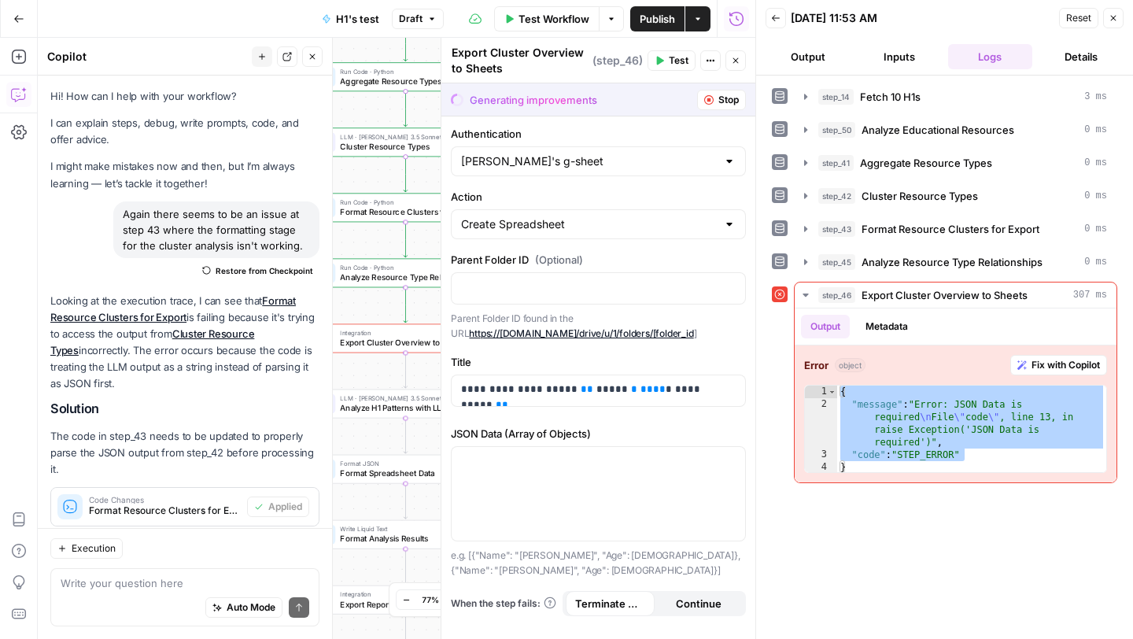
scroll to position [18675, 0]
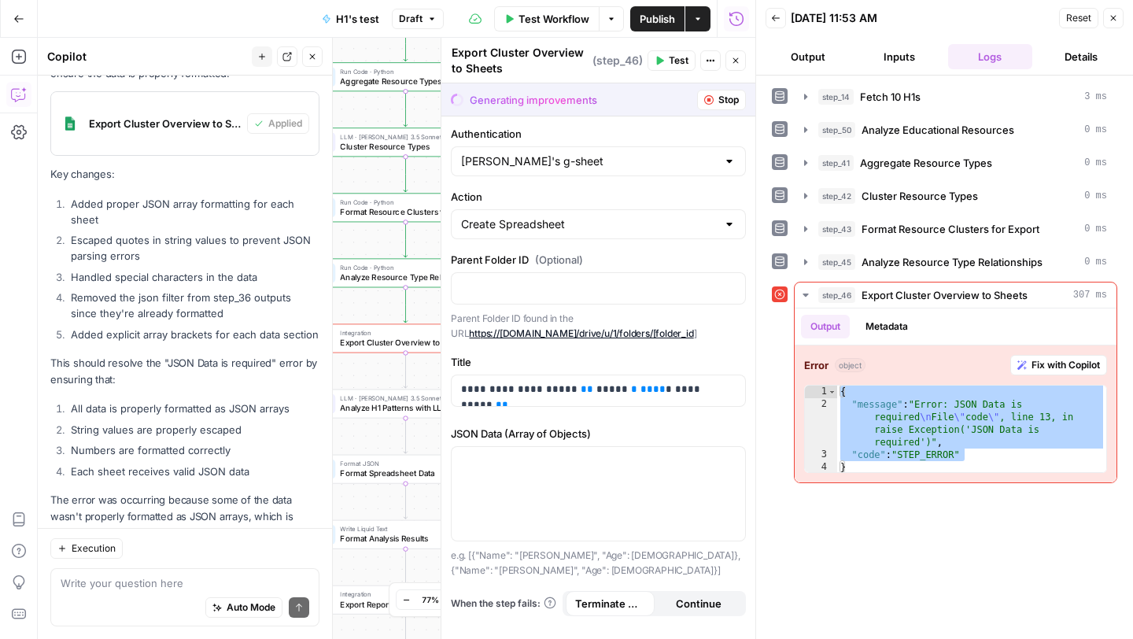
click at [665, 59] on button "Test" at bounding box center [671, 60] width 48 height 20
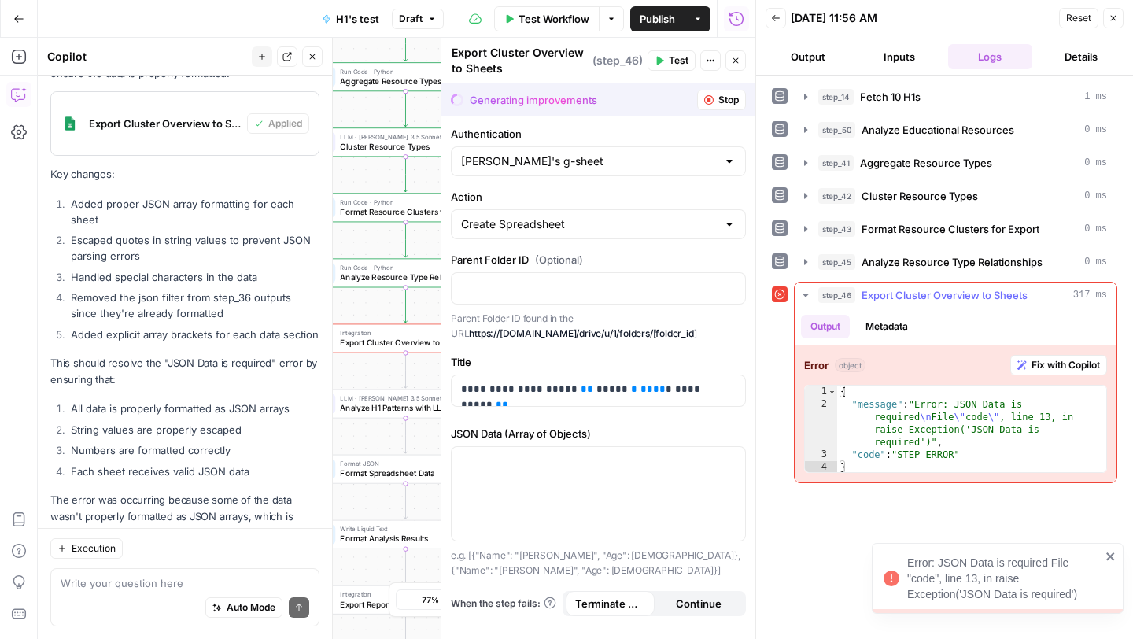
click at [1034, 365] on span "Fix with Copilot" at bounding box center [1065, 365] width 68 height 14
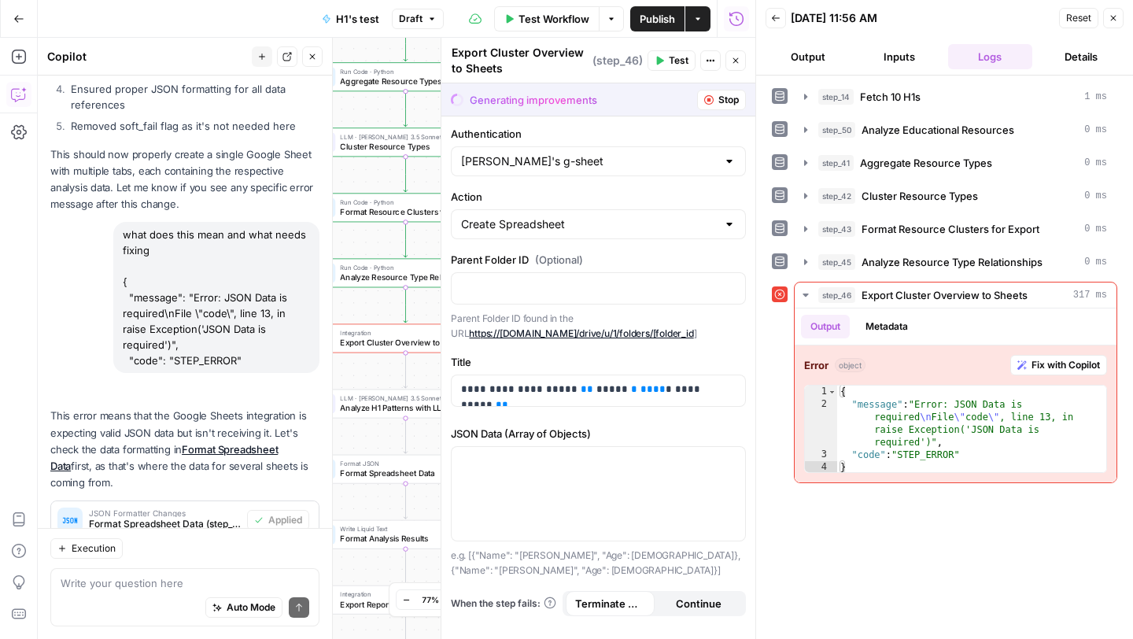
scroll to position [19056, 0]
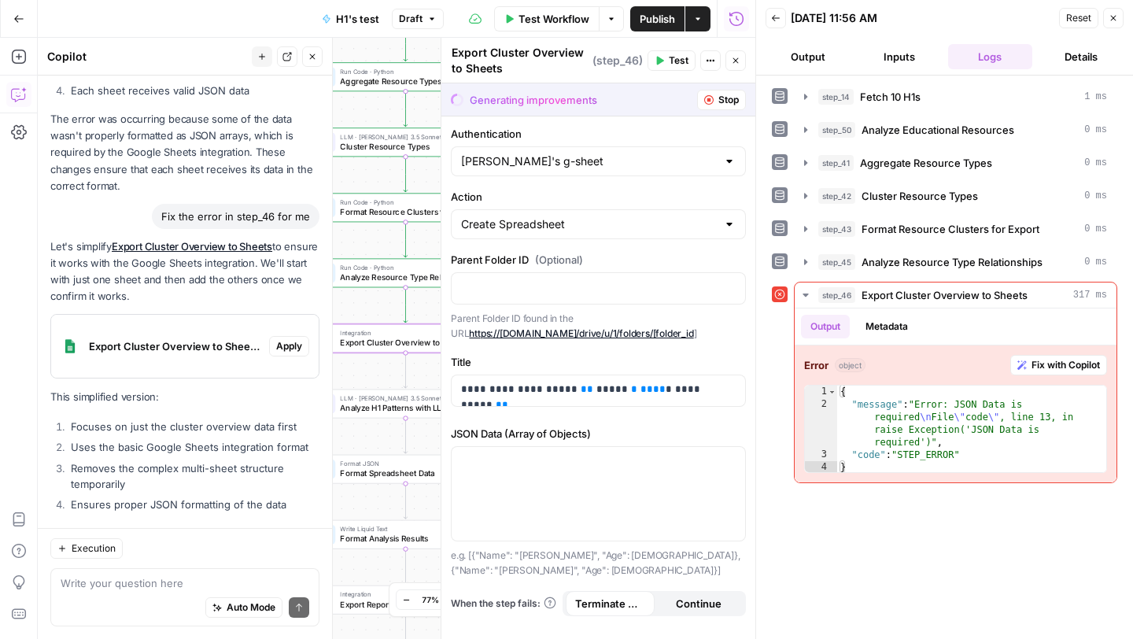
click at [287, 339] on span "Apply" at bounding box center [289, 346] width 26 height 14
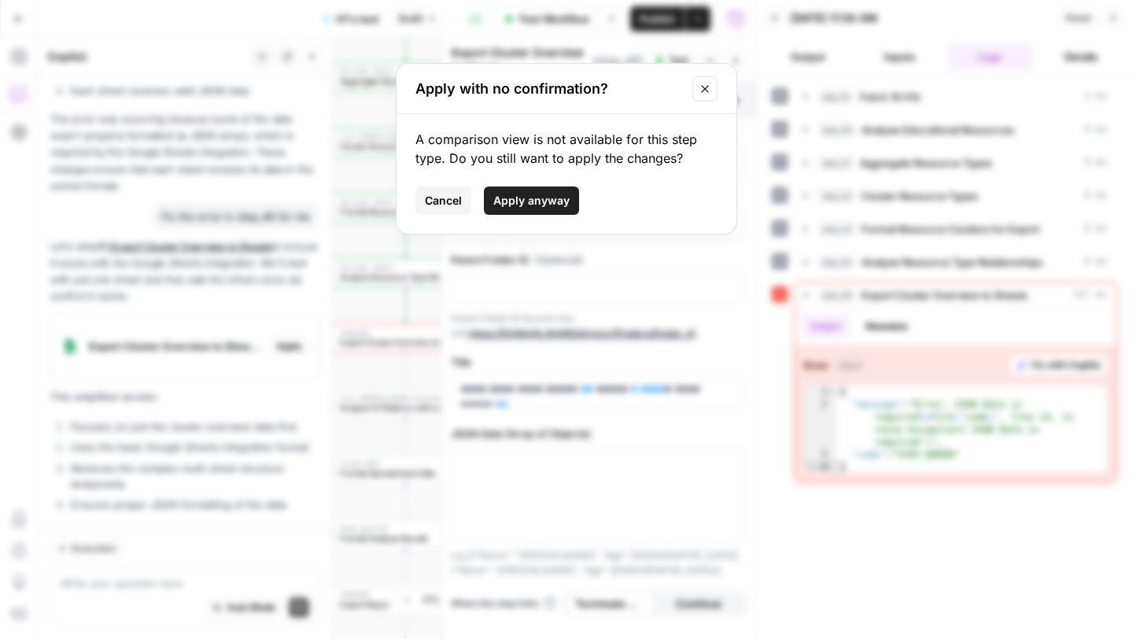
click at [508, 204] on span "Apply anyway" at bounding box center [531, 201] width 76 height 16
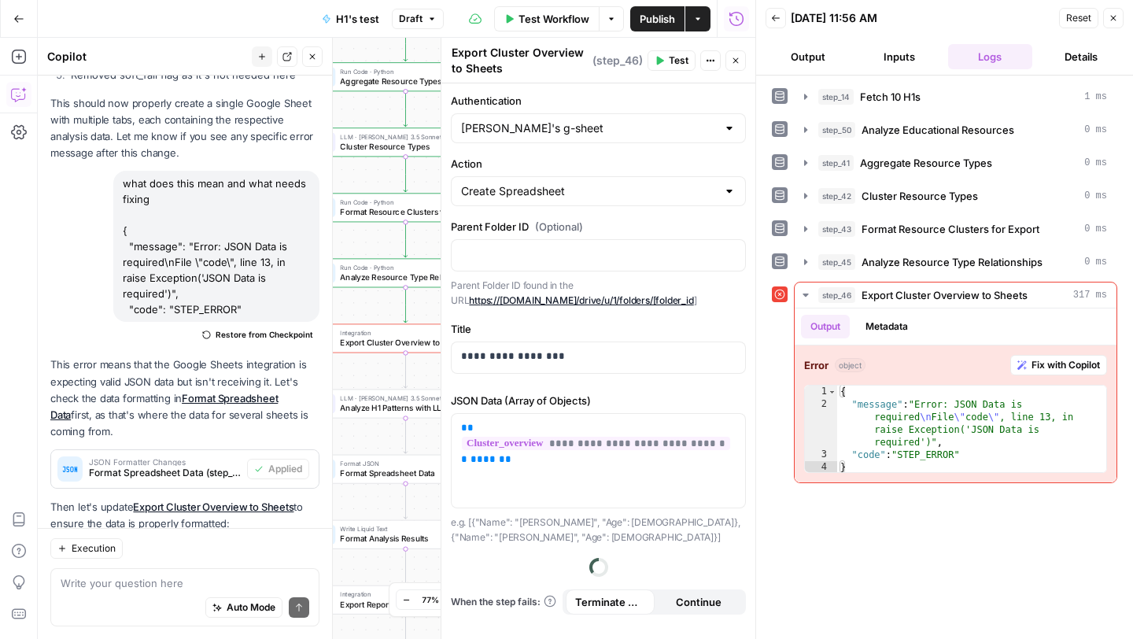
scroll to position [19081, 0]
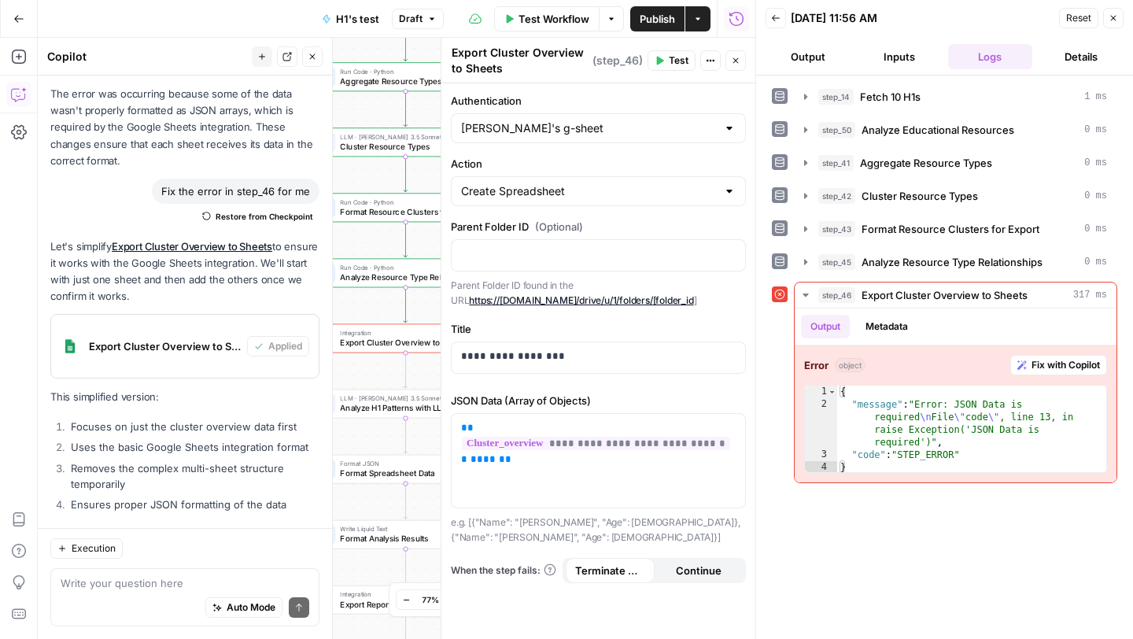
click at [665, 61] on button "Test" at bounding box center [671, 60] width 48 height 20
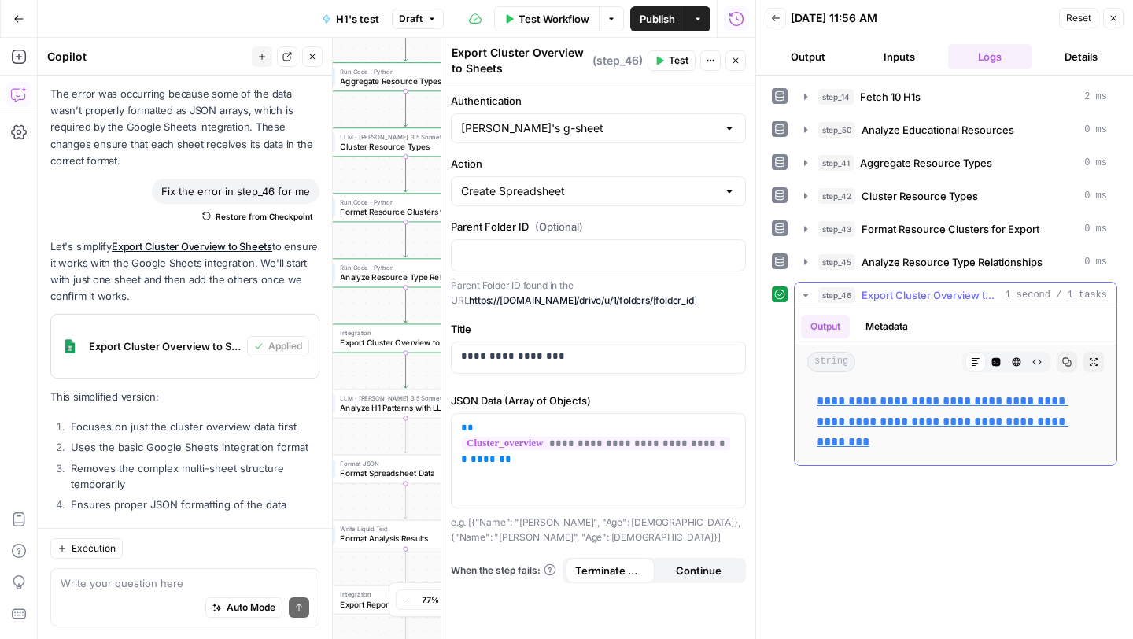
click at [857, 407] on link "**********" at bounding box center [943, 421] width 252 height 53
click at [1113, 19] on icon "button" at bounding box center [1112, 17] width 9 height 9
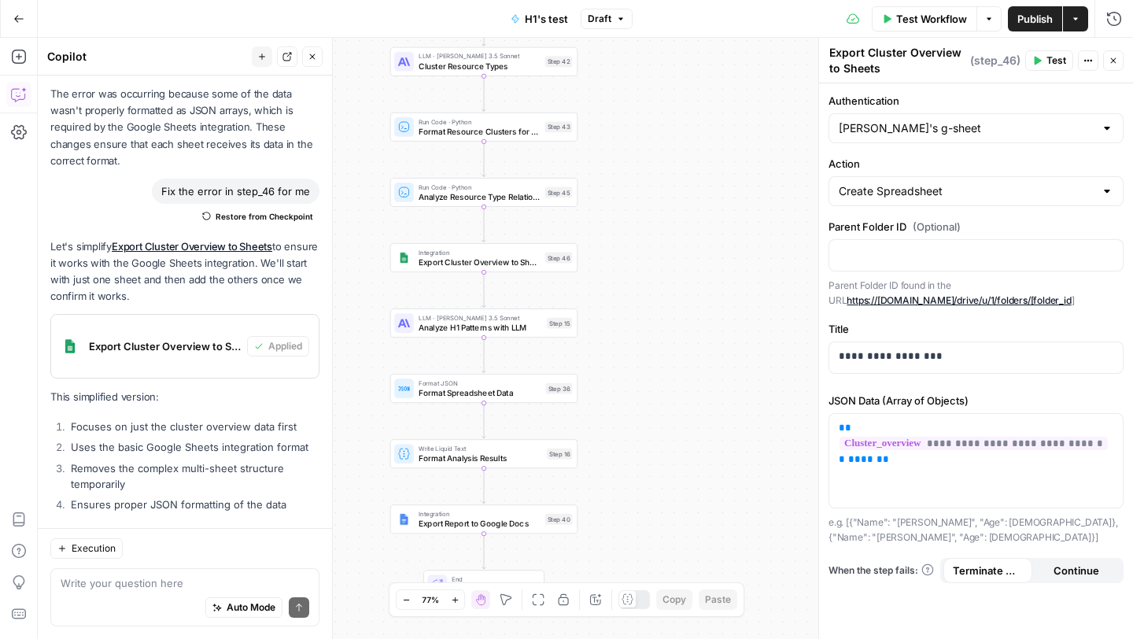
click at [994, 15] on button "Options" at bounding box center [988, 18] width 25 height 25
click at [952, 53] on span "Run Test" at bounding box center [944, 56] width 69 height 16
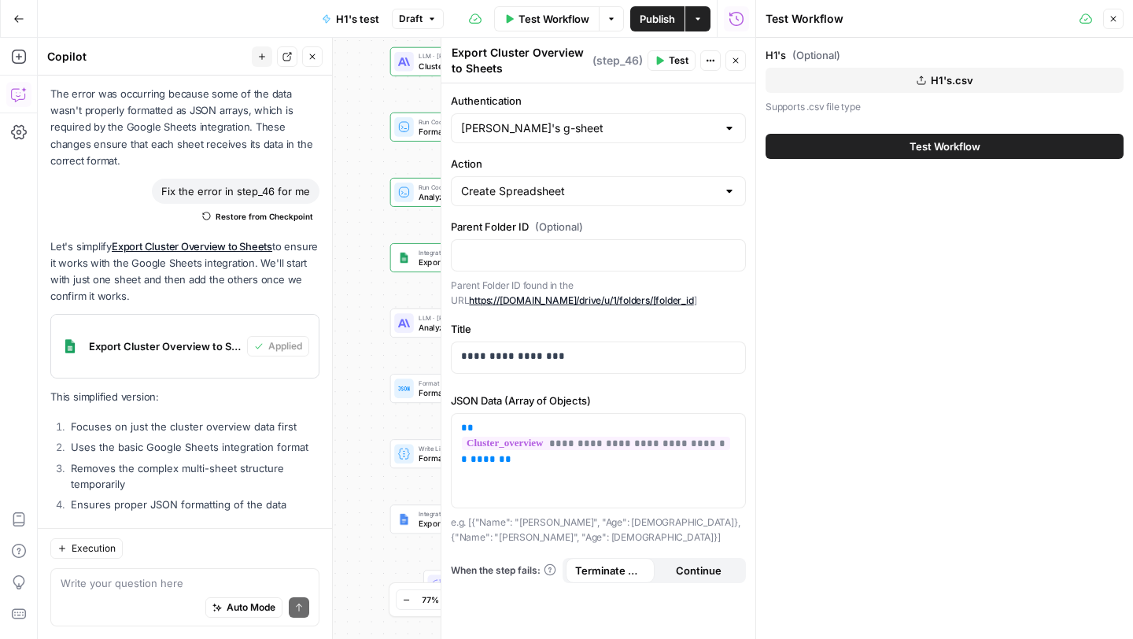
click at [1112, 22] on icon "button" at bounding box center [1112, 18] width 9 height 9
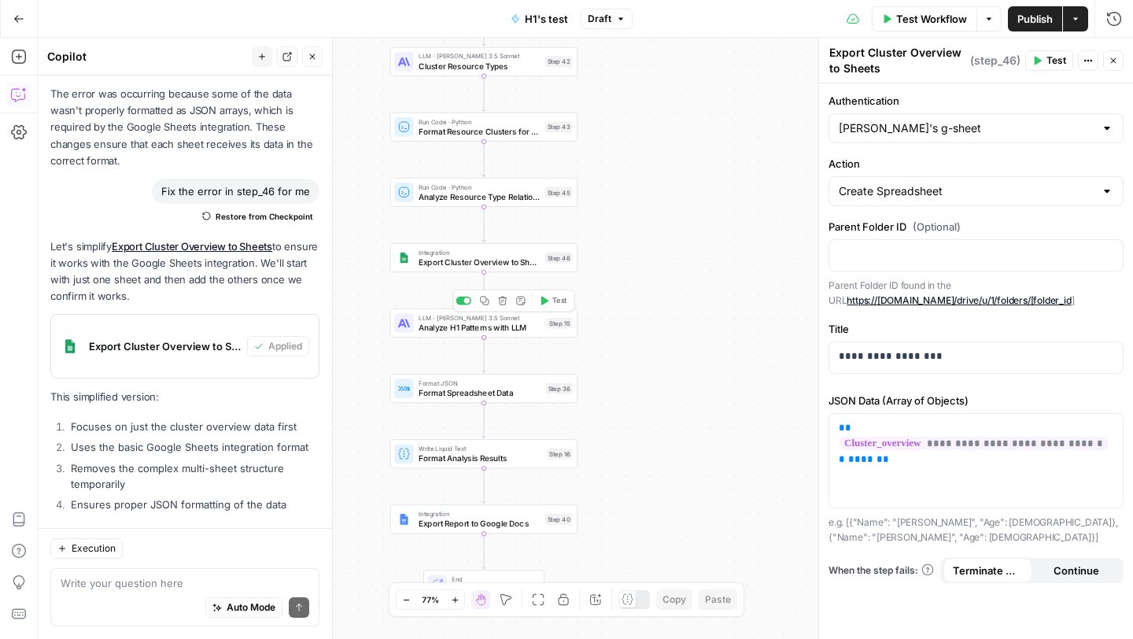
click at [545, 299] on icon "button" at bounding box center [544, 301] width 7 height 9
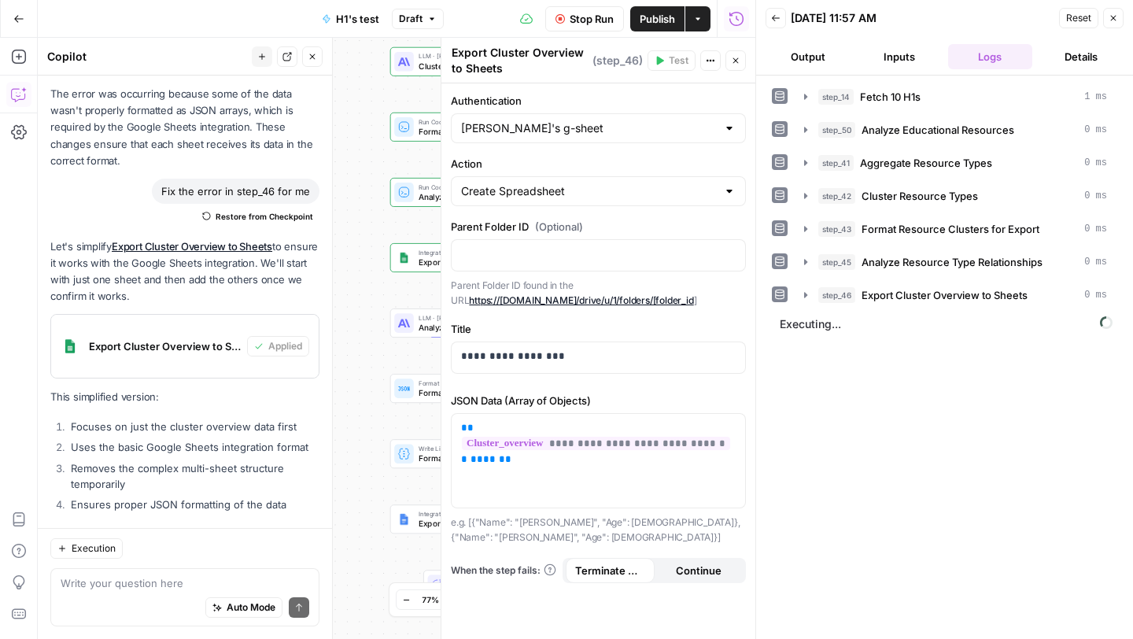
click at [1115, 16] on icon "button" at bounding box center [1114, 19] width 6 height 6
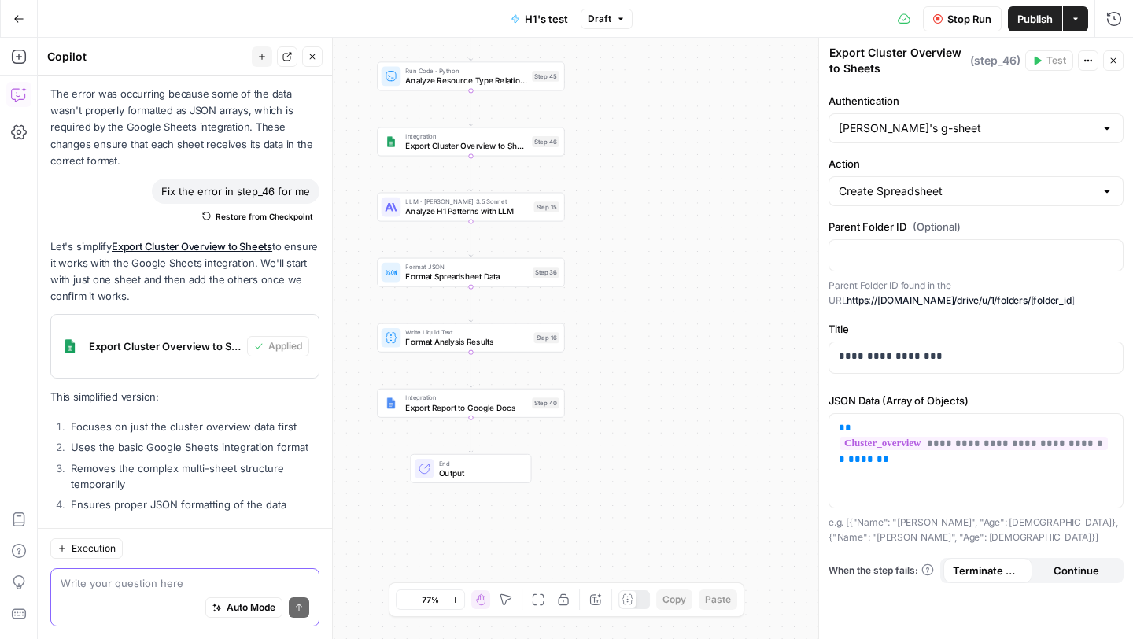
click at [144, 580] on textarea at bounding box center [185, 583] width 249 height 16
click at [130, 584] on textarea "All of the data I wanted to b" at bounding box center [185, 583] width 249 height 16
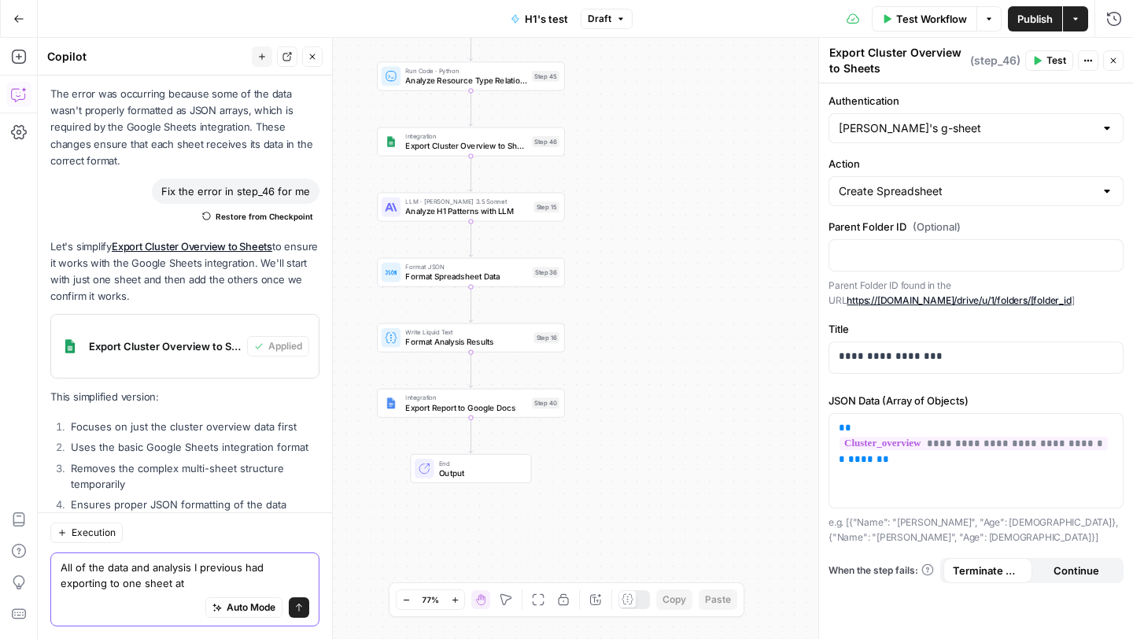
scroll to position [19097, 0]
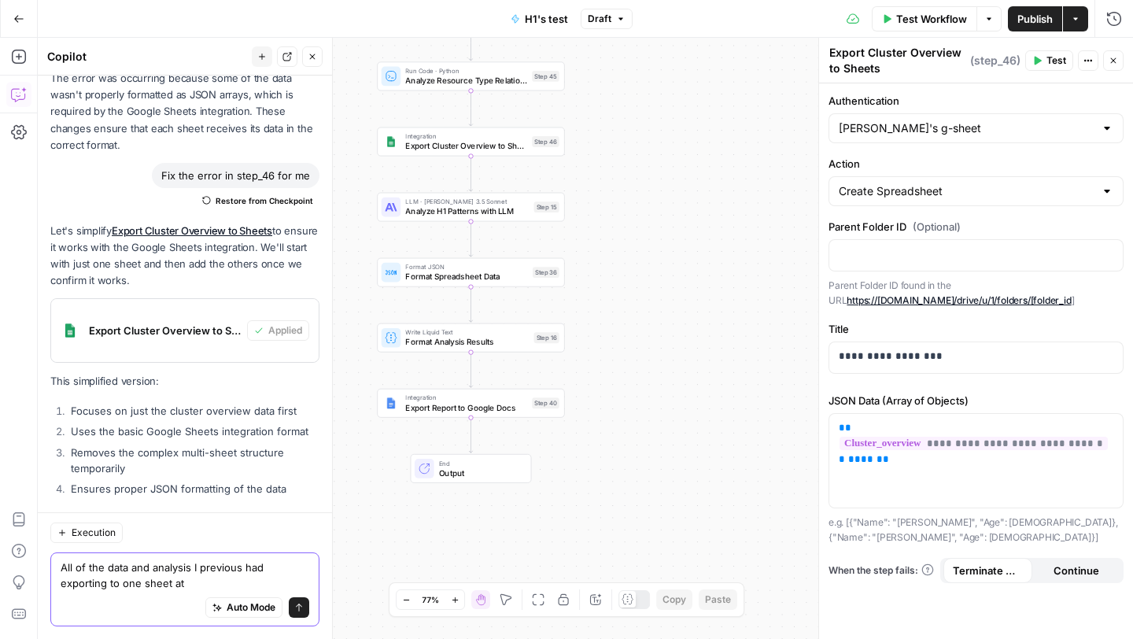
click at [120, 581] on textarea "All of the data and analysis I previous had exporting to one sheet at" at bounding box center [185, 574] width 249 height 31
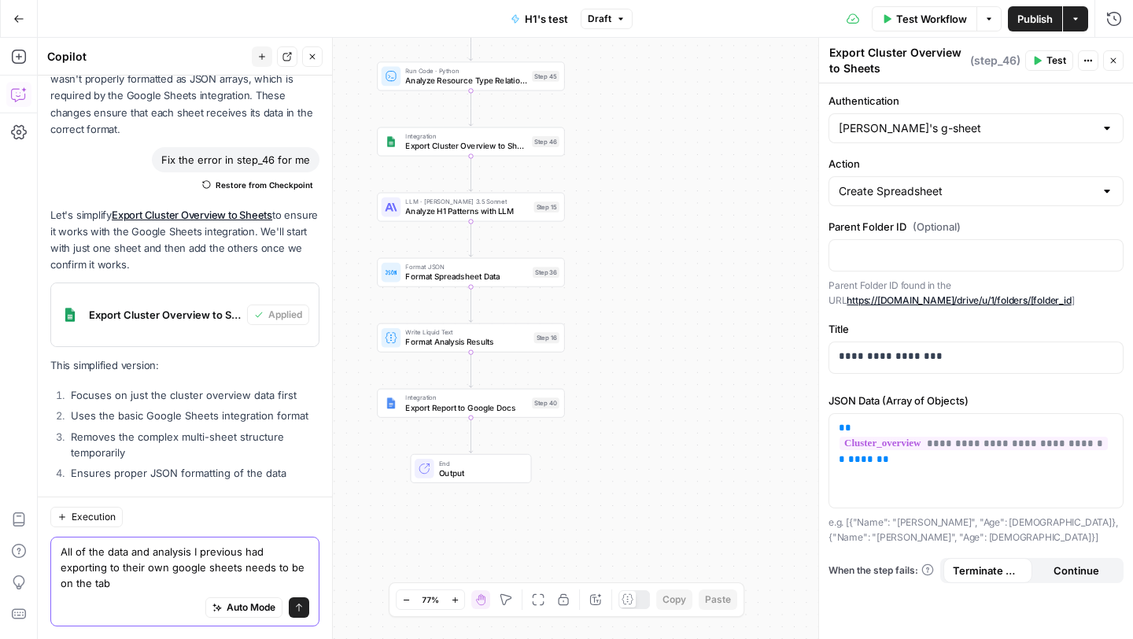
click at [88, 588] on textarea "All of the data and analysis I previous had exporting to their own google sheet…" at bounding box center [185, 567] width 249 height 47
type textarea "All of the data and analysis I previous had exporting to their own google sheet…"
click at [295, 605] on icon "submit" at bounding box center [298, 607] width 9 height 9
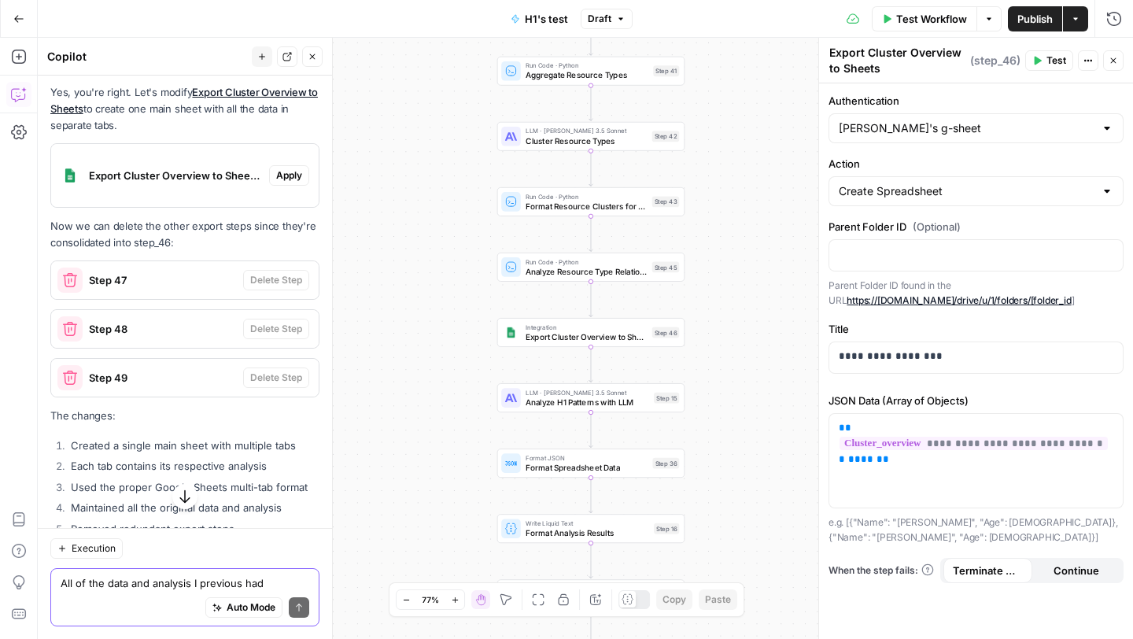
scroll to position [19688, 0]
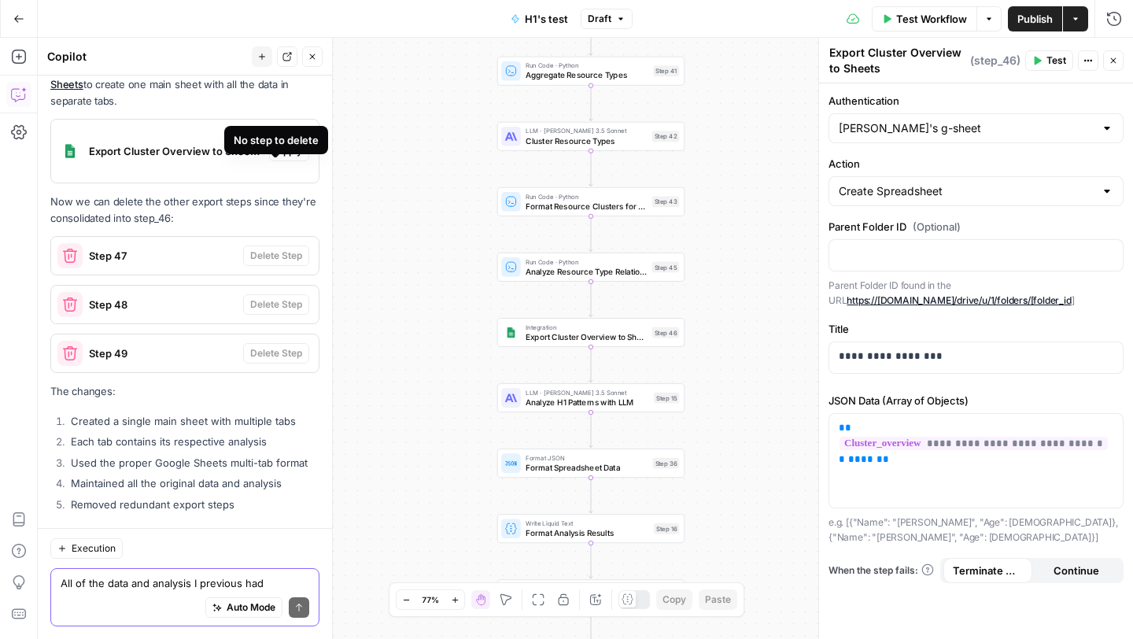
click at [146, 585] on textarea "All of the data and analysis I previous had exporting to their own google sheet…" at bounding box center [185, 583] width 249 height 16
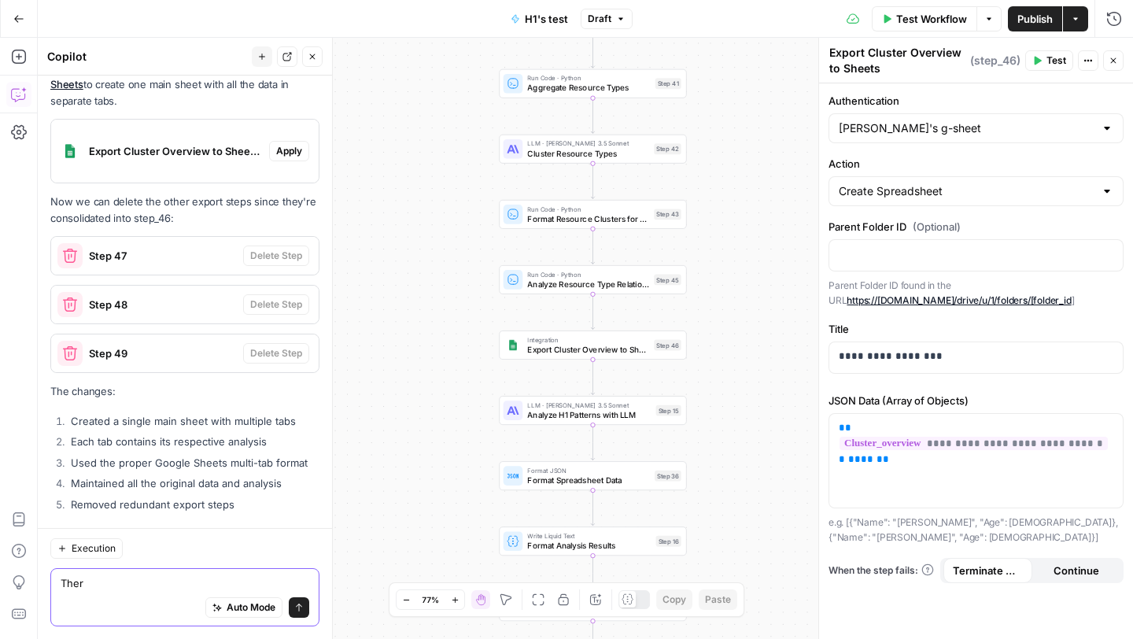
type textarea "Ther"
click at [982, 11] on button "Options" at bounding box center [988, 18] width 25 height 25
click at [940, 55] on span "Run Test" at bounding box center [944, 56] width 69 height 16
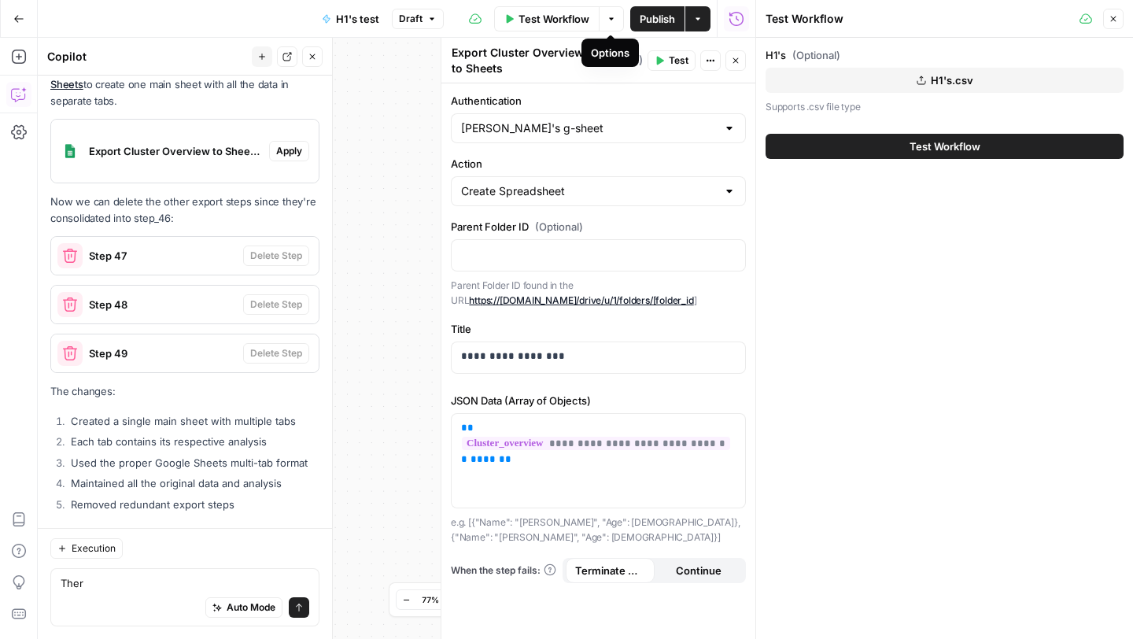
click at [891, 153] on button "Test Workflow" at bounding box center [944, 146] width 358 height 25
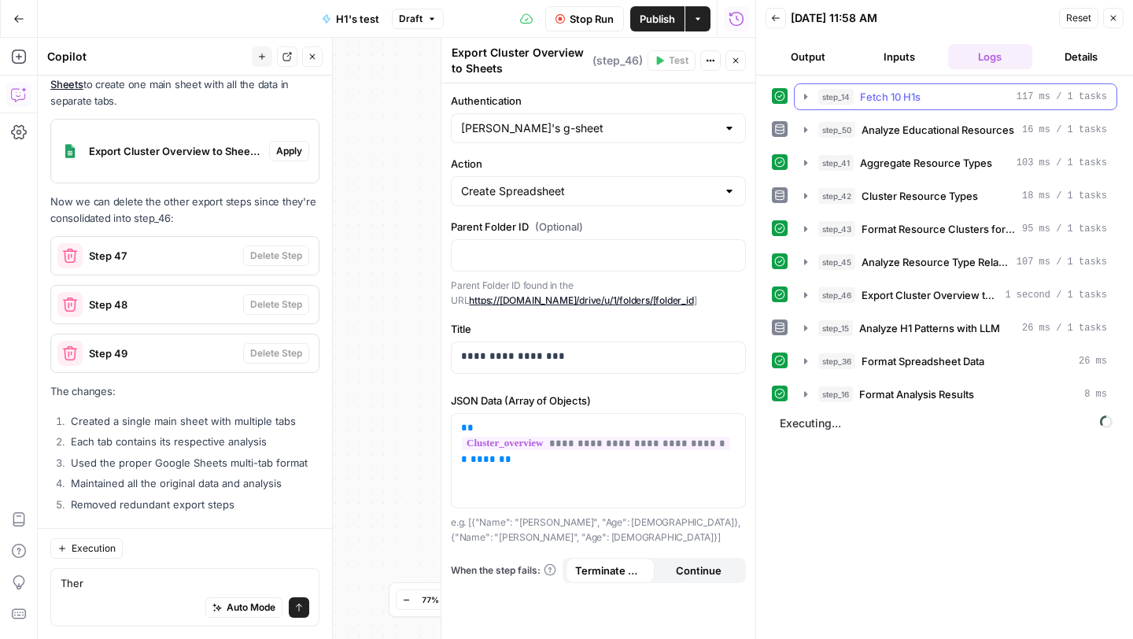
click at [802, 105] on button "step_14 Fetch 10 H1s 117 ms / 1 tasks" at bounding box center [956, 96] width 322 height 25
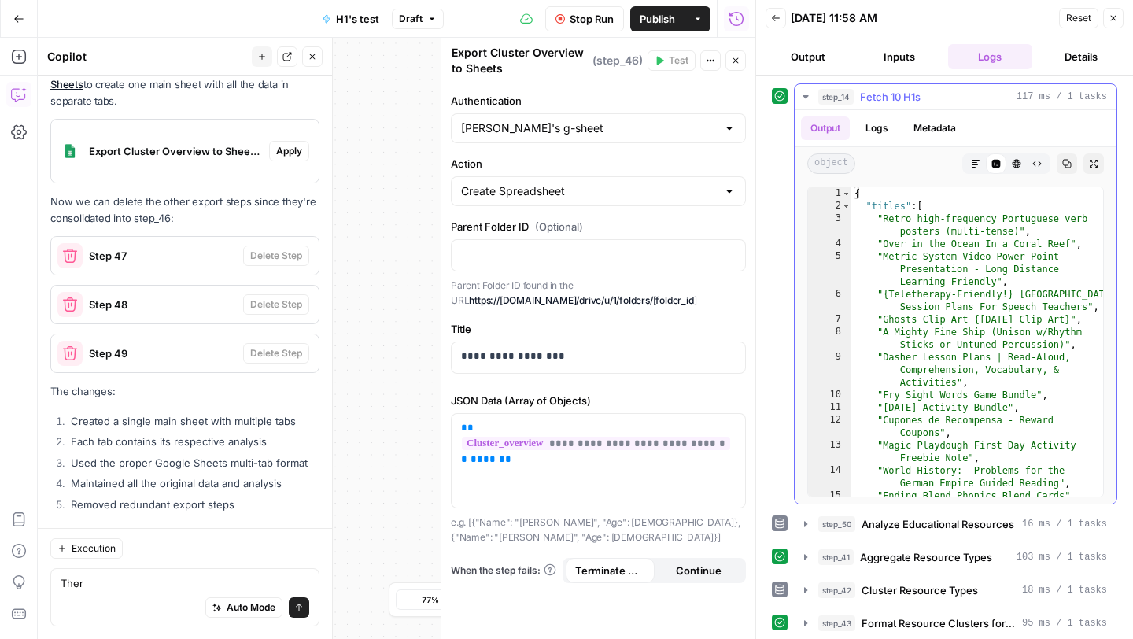
click at [802, 101] on icon "button" at bounding box center [805, 96] width 13 height 13
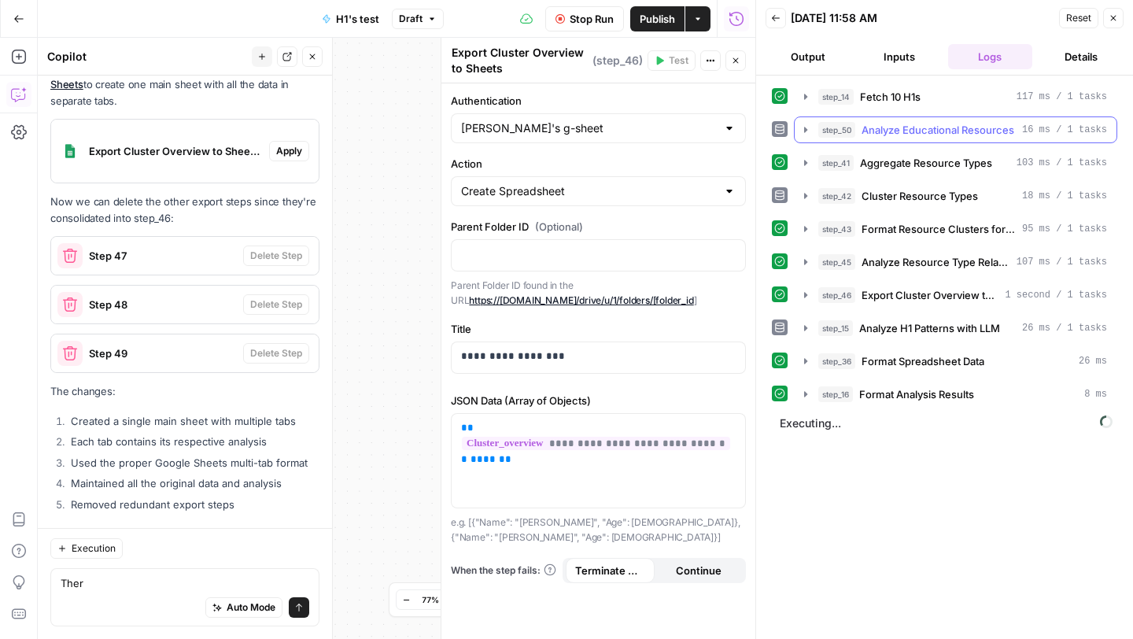
click at [803, 134] on icon "button" at bounding box center [805, 130] width 13 height 13
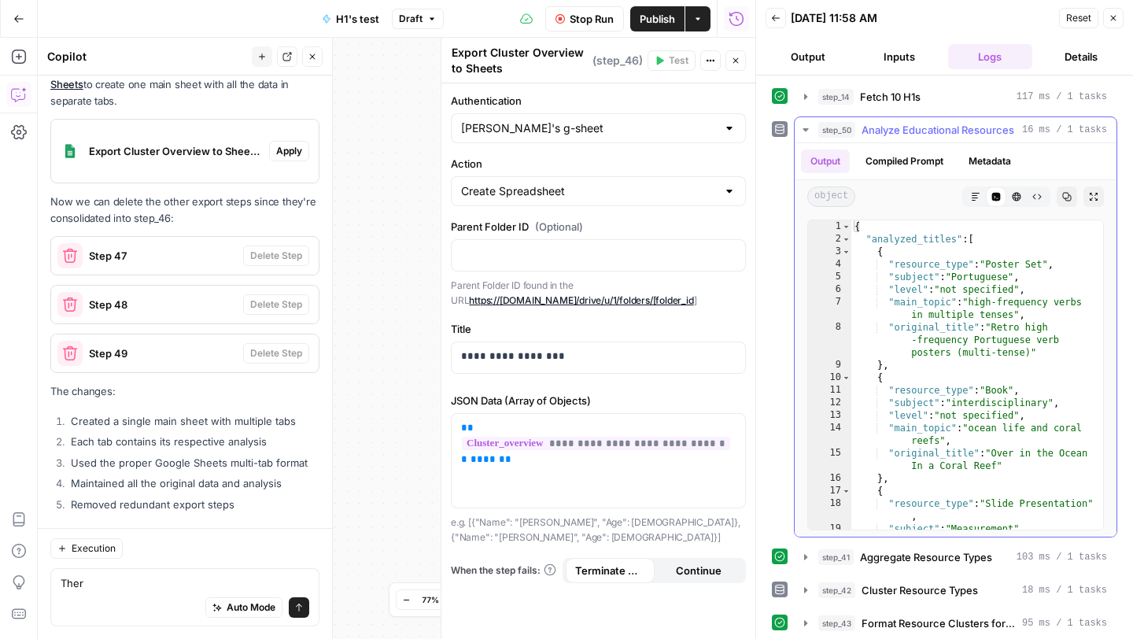
click at [803, 134] on icon "button" at bounding box center [805, 130] width 13 height 13
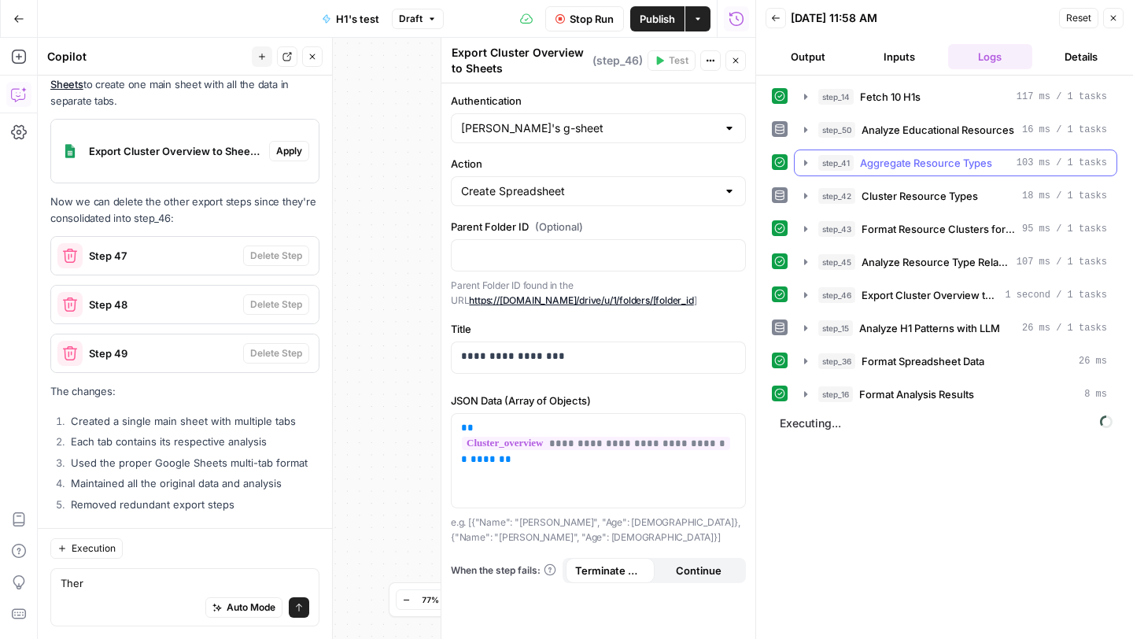
click at [803, 164] on icon "button" at bounding box center [805, 163] width 13 height 13
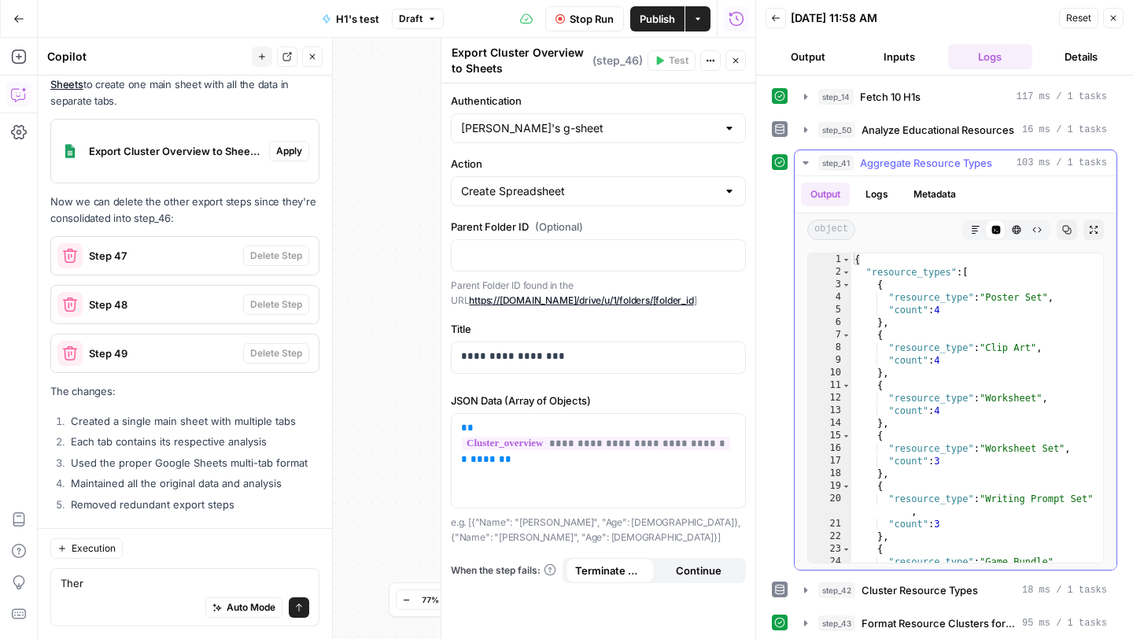
click at [803, 164] on icon "button" at bounding box center [805, 163] width 13 height 13
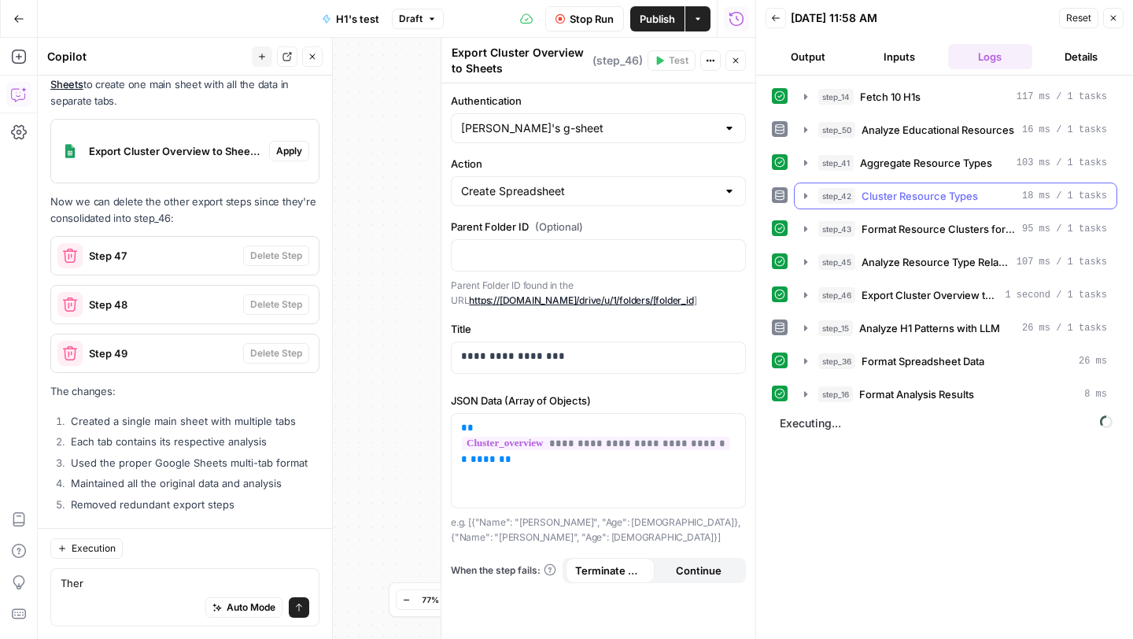
click at [805, 195] on icon "button" at bounding box center [805, 196] width 3 height 6
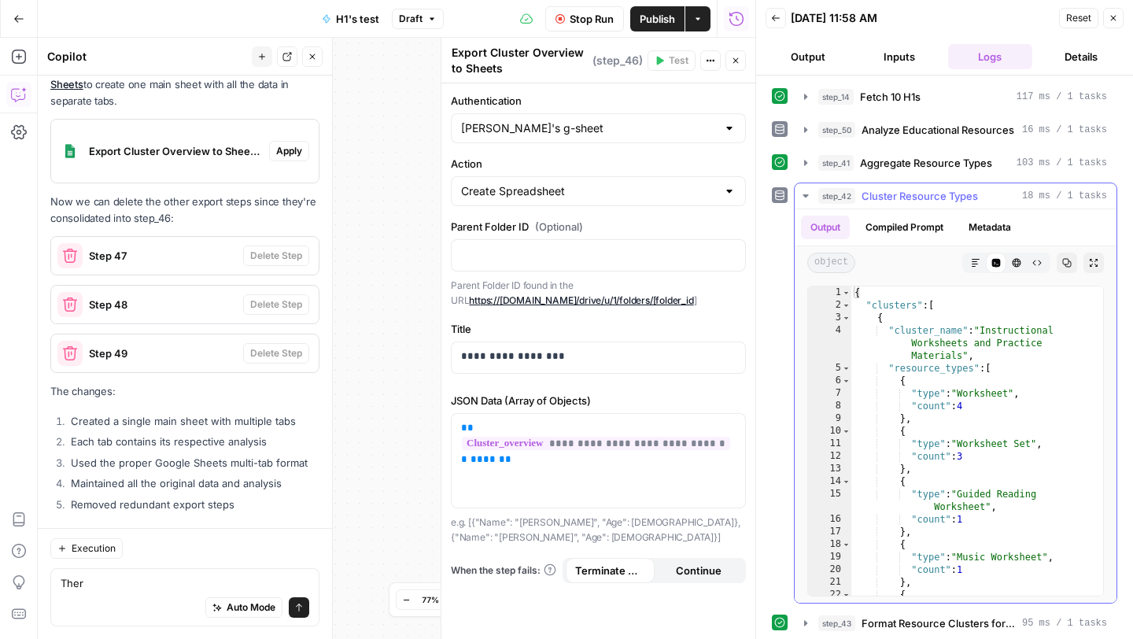
click at [805, 195] on icon "button" at bounding box center [805, 195] width 6 height 3
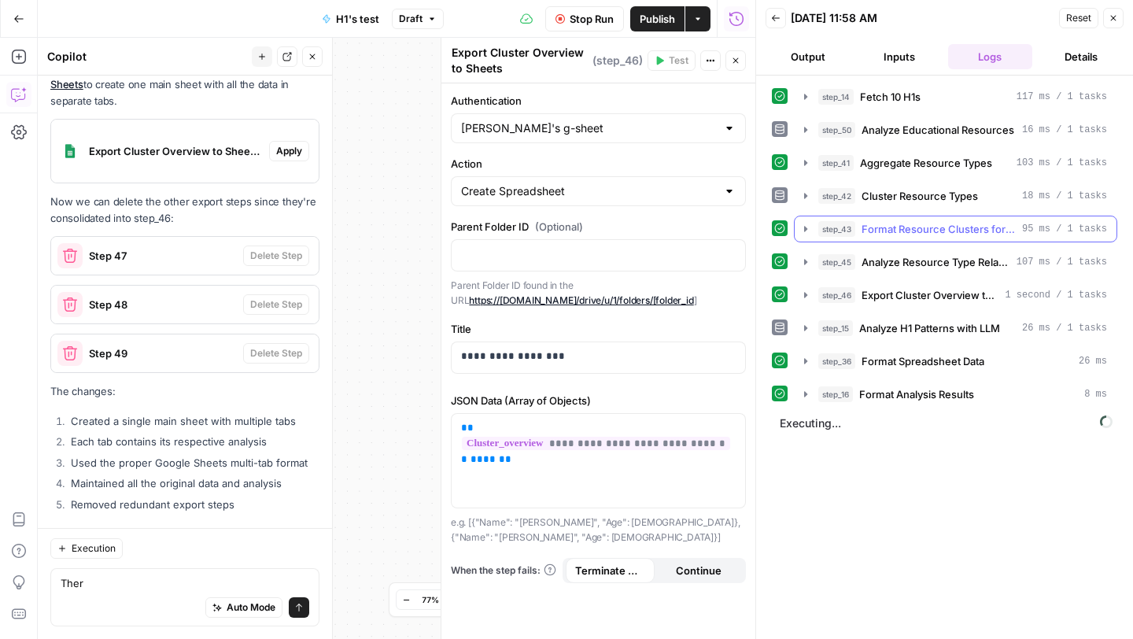
click at [806, 227] on icon "button" at bounding box center [805, 229] width 13 height 13
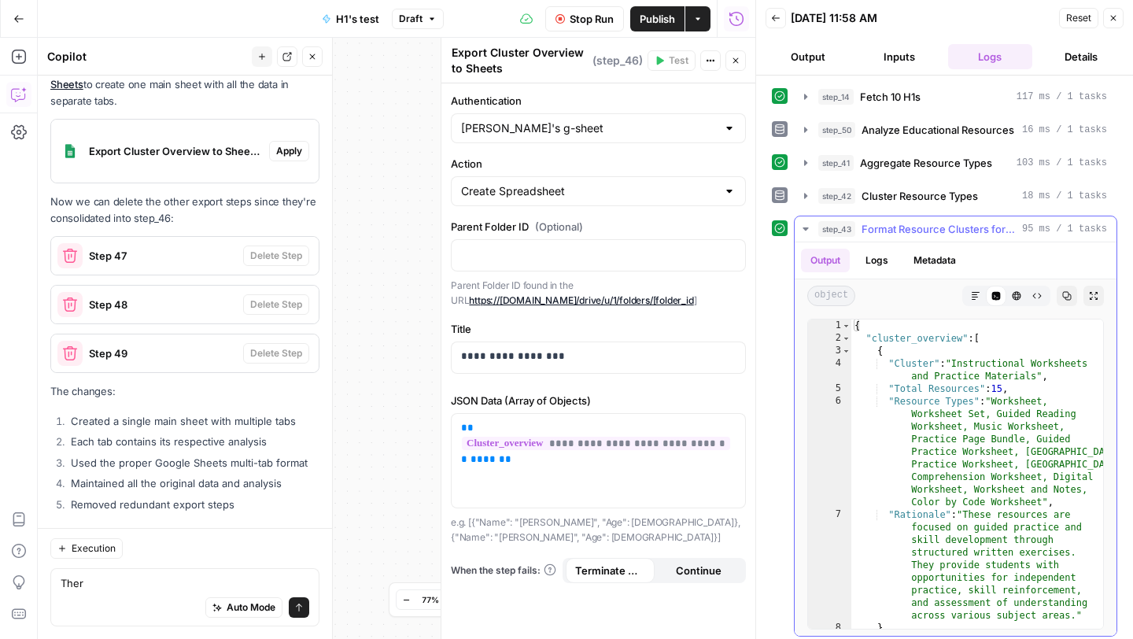
click at [806, 227] on icon "button" at bounding box center [805, 229] width 13 height 13
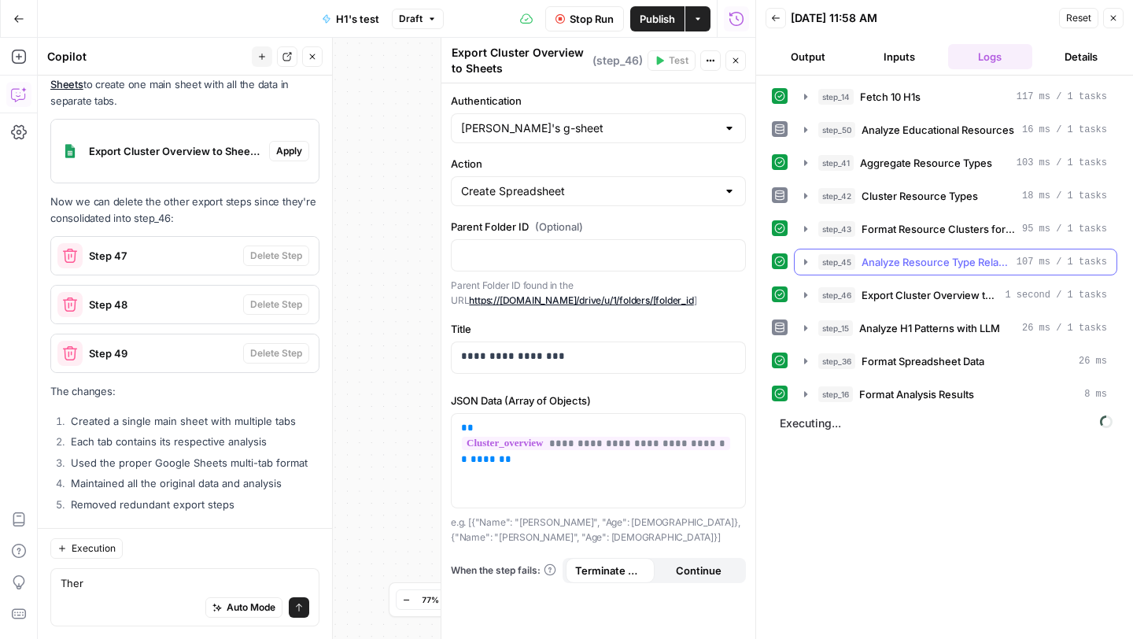
click at [806, 261] on icon "button" at bounding box center [805, 262] width 3 height 6
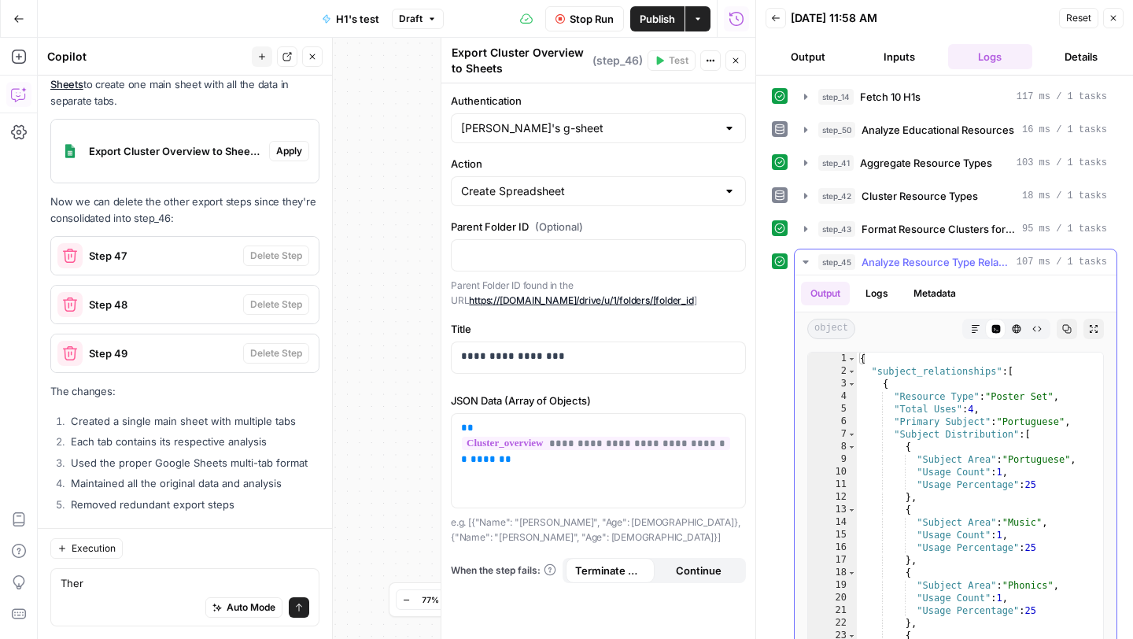
click at [806, 261] on icon "button" at bounding box center [805, 261] width 6 height 3
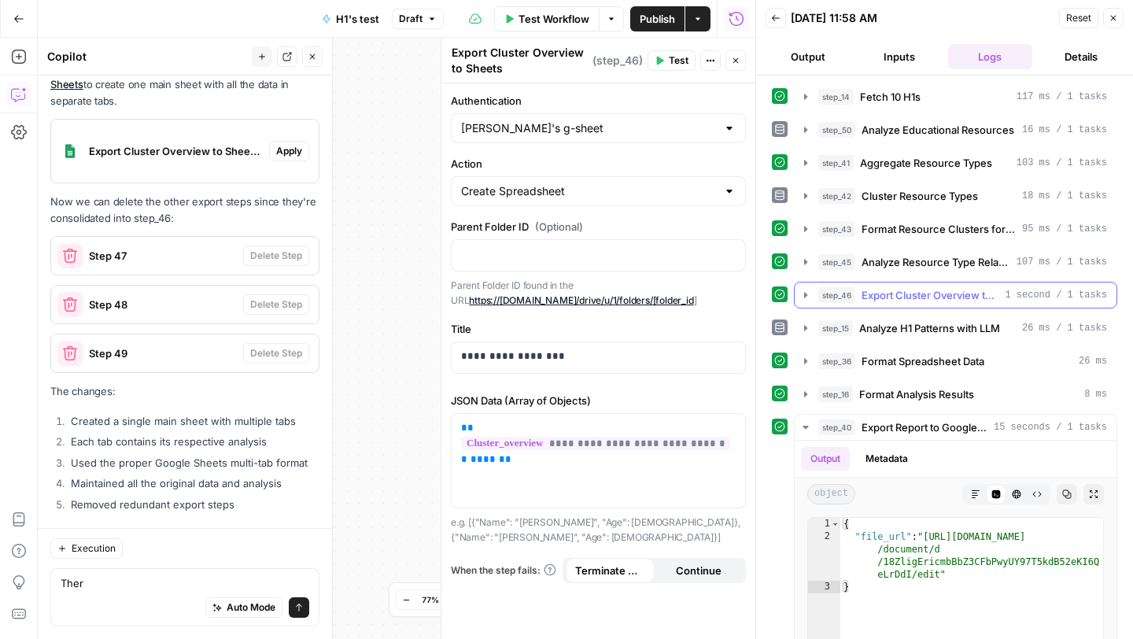
click at [806, 289] on icon "button" at bounding box center [805, 295] width 13 height 13
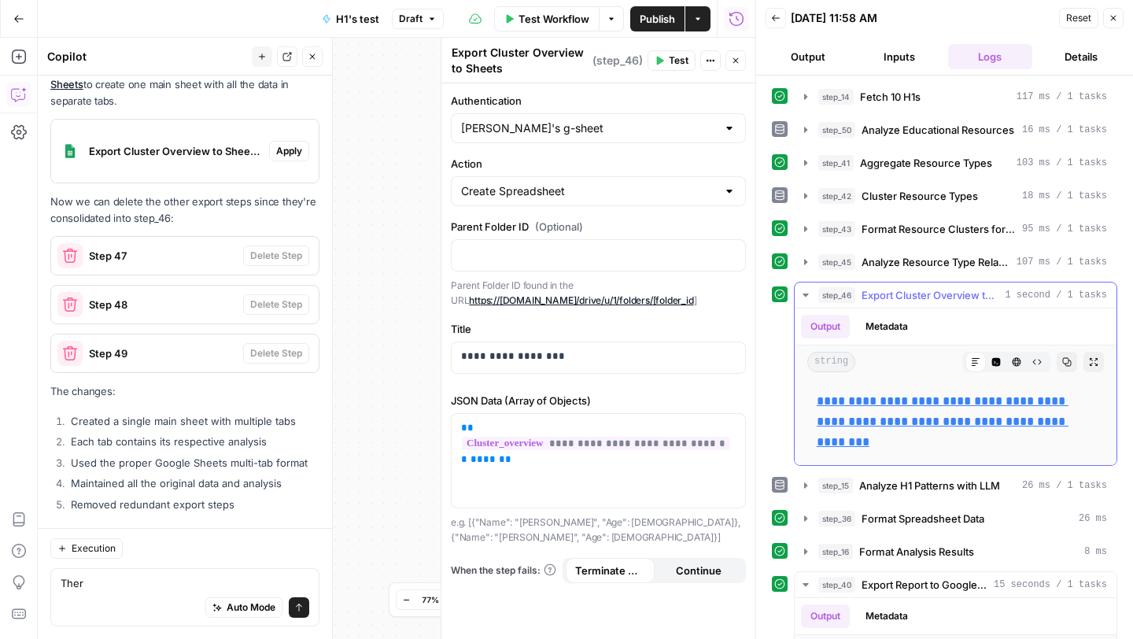
click at [806, 289] on icon "button" at bounding box center [805, 295] width 13 height 13
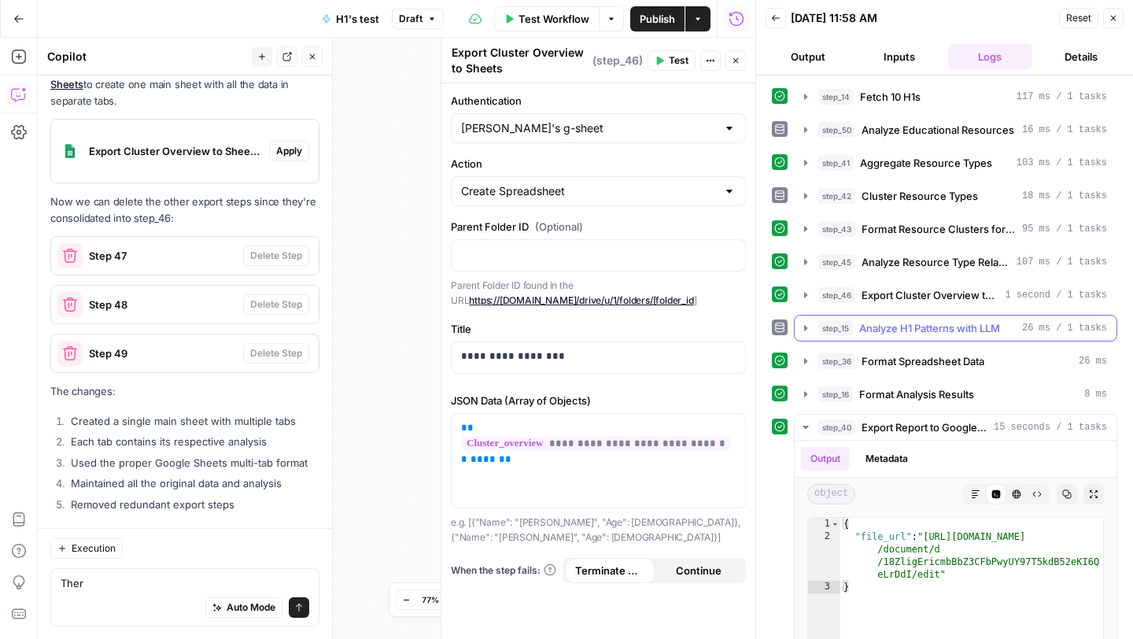
click at [806, 318] on button "step_15 Analyze H1 Patterns with LLM 26 ms / 1 tasks" at bounding box center [956, 327] width 322 height 25
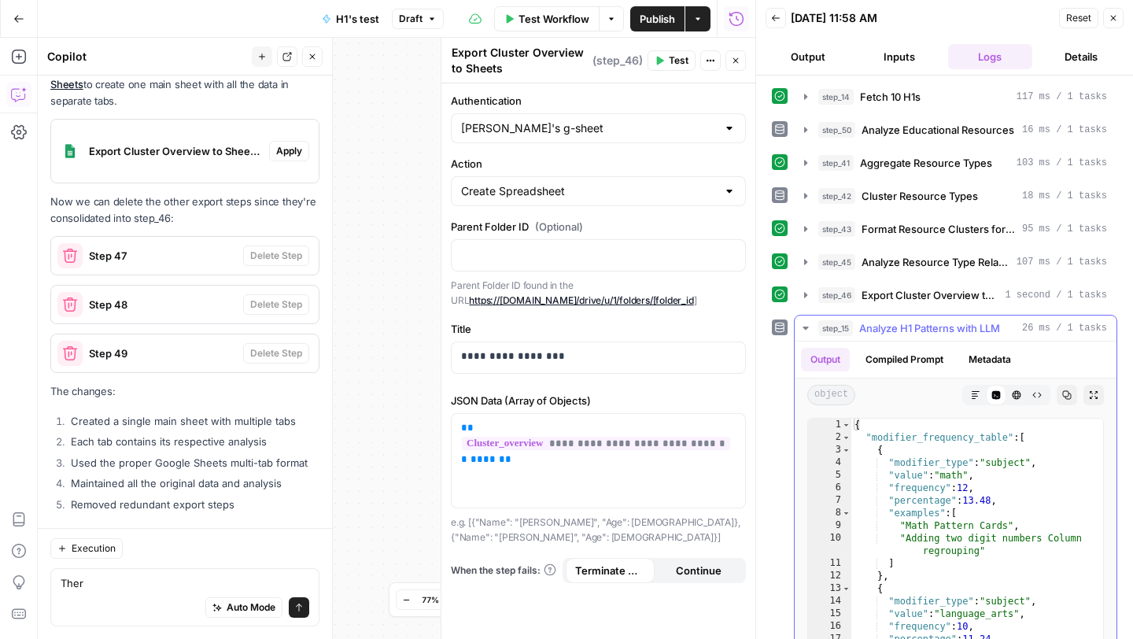
click at [808, 323] on icon "button" at bounding box center [805, 328] width 13 height 13
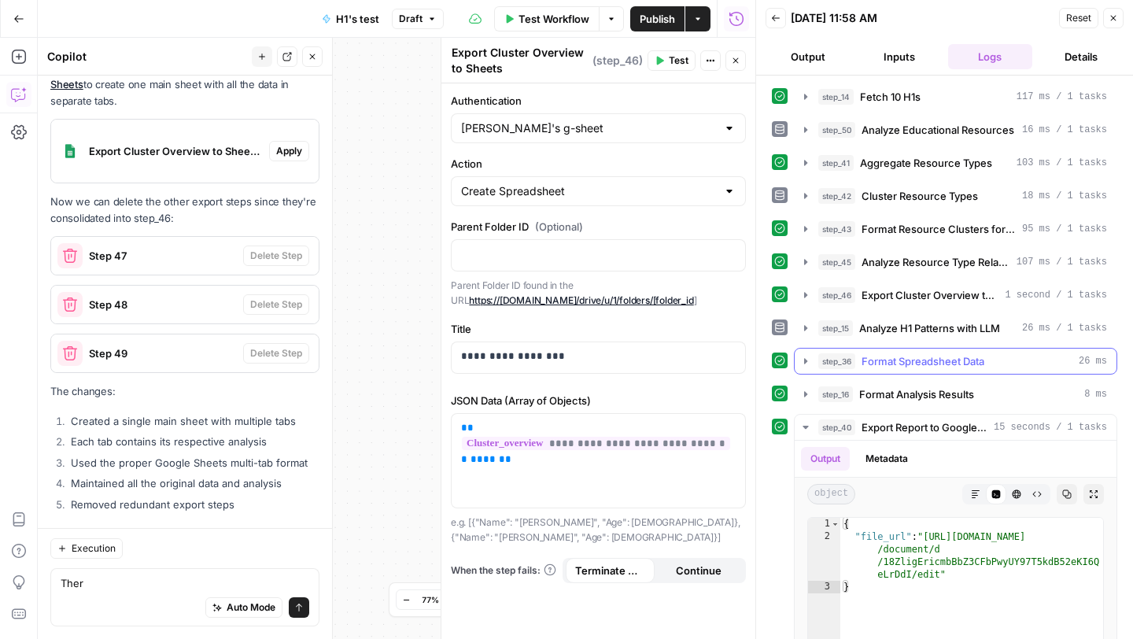
click at [809, 360] on icon "button" at bounding box center [805, 361] width 13 height 13
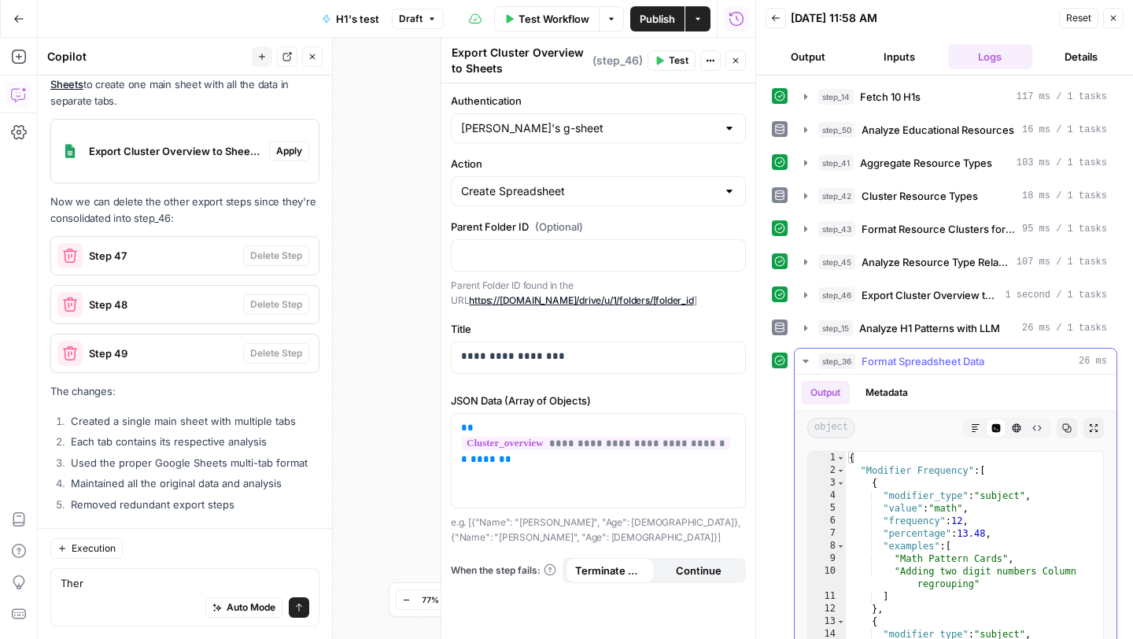
click at [809, 360] on icon "button" at bounding box center [805, 361] width 13 height 13
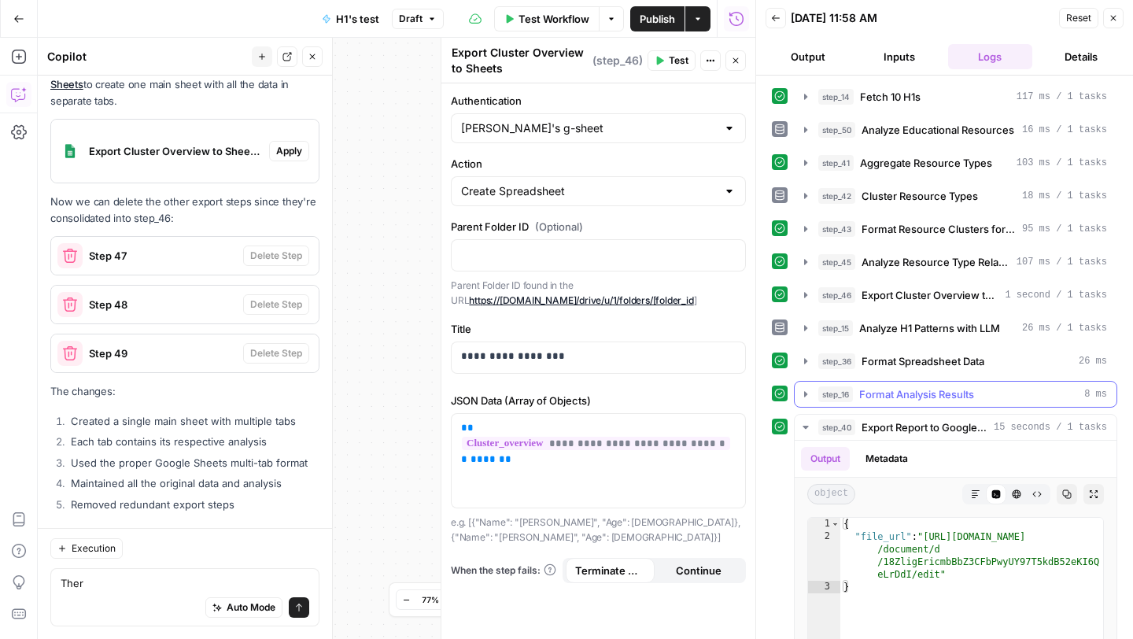
click at [807, 391] on icon "button" at bounding box center [805, 394] width 13 height 13
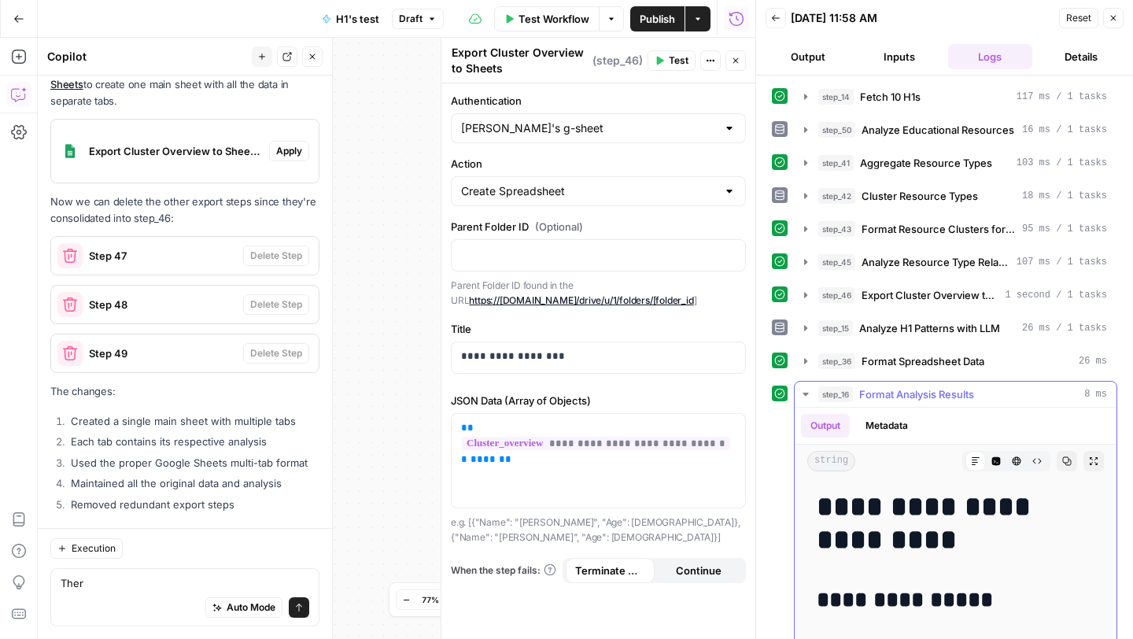
click at [807, 391] on icon "button" at bounding box center [805, 394] width 13 height 13
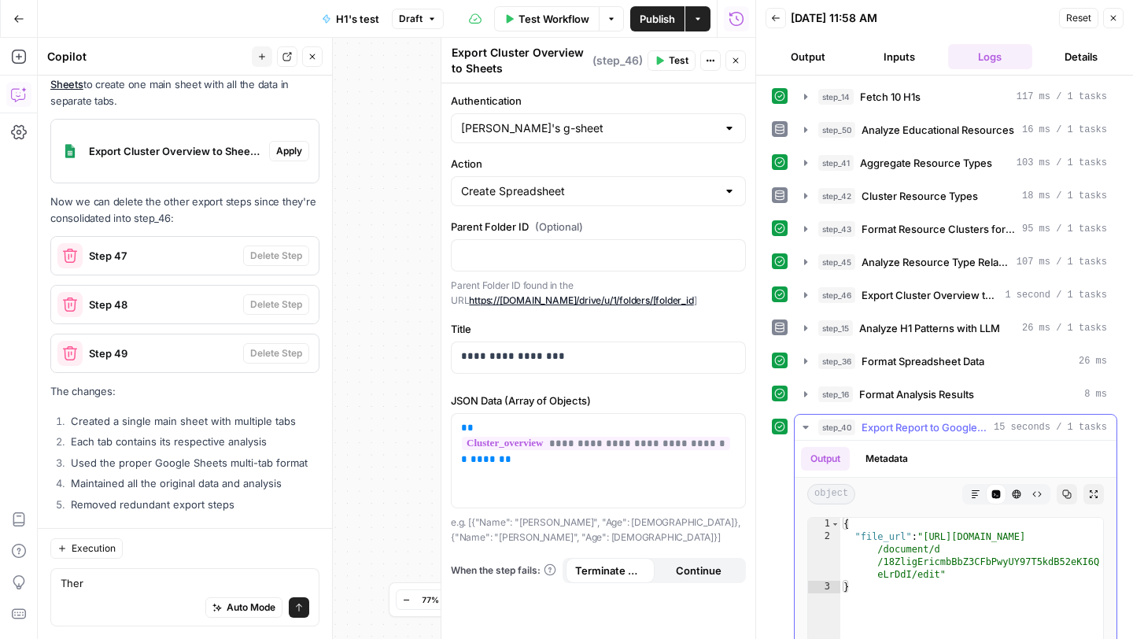
click at [806, 426] on icon "button" at bounding box center [805, 427] width 6 height 3
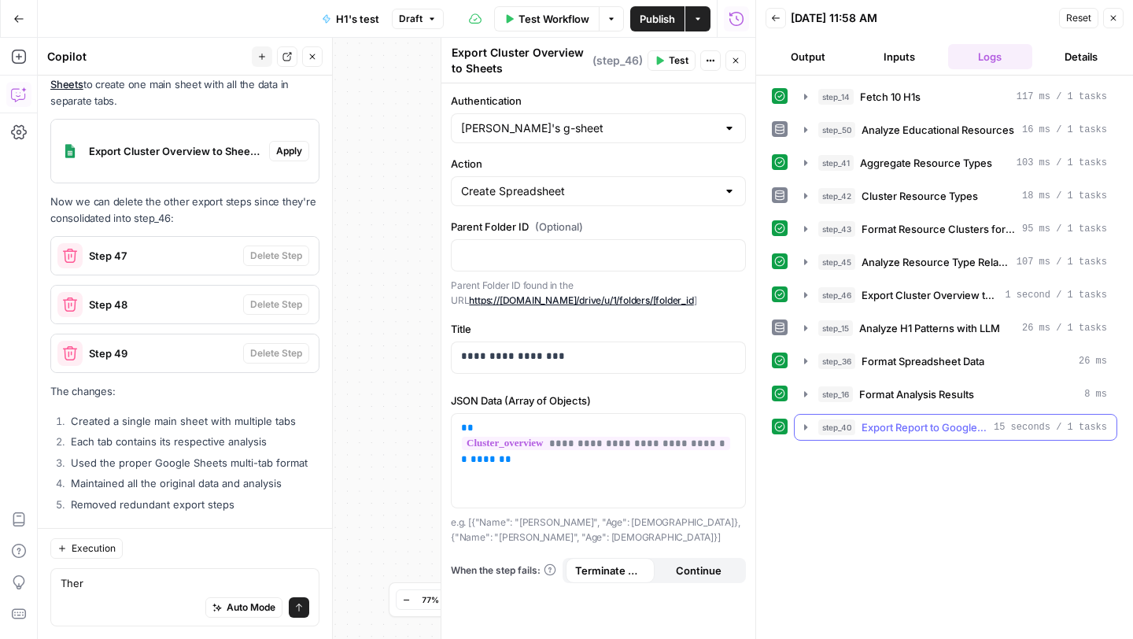
click at [806, 426] on icon "button" at bounding box center [805, 427] width 3 height 6
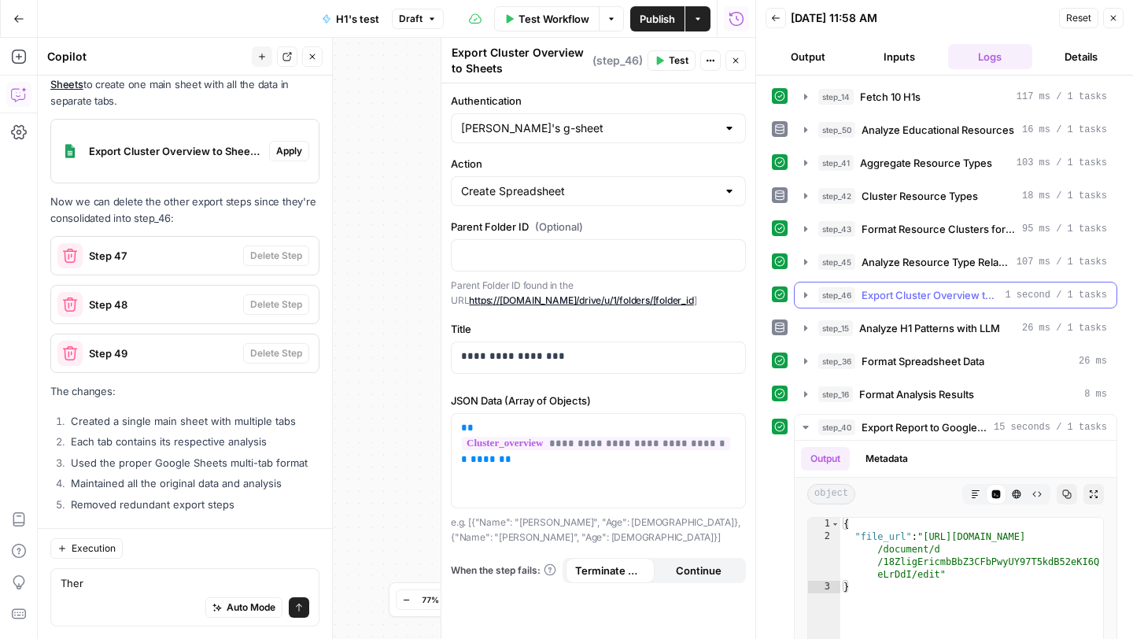
click at [804, 292] on icon "button" at bounding box center [805, 295] width 3 height 6
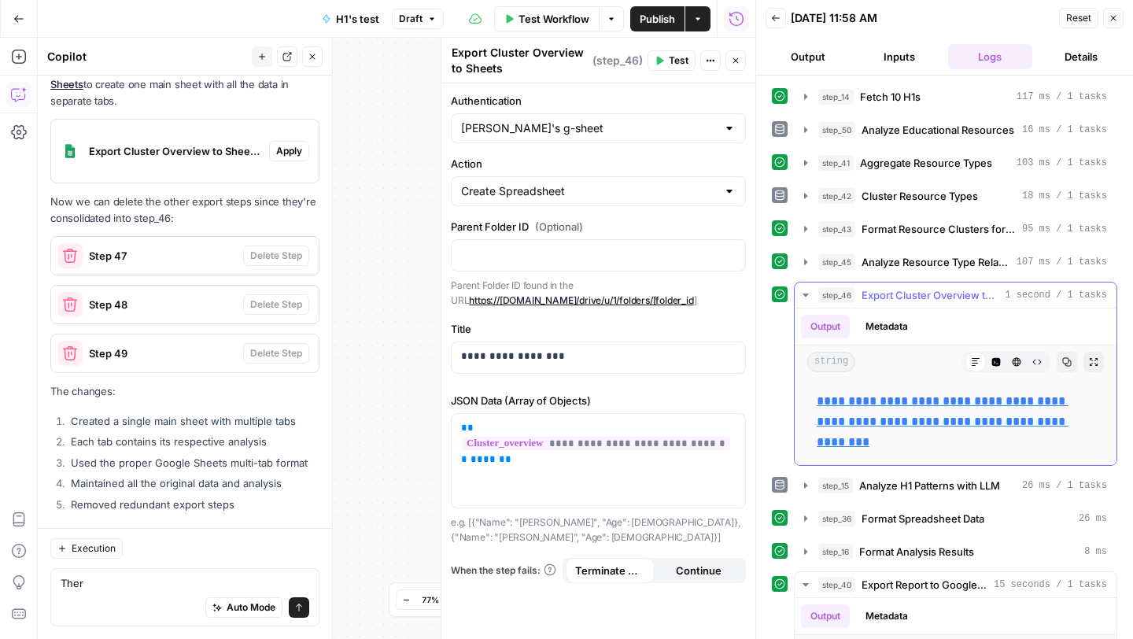
click at [843, 411] on p "**********" at bounding box center [956, 421] width 278 height 61
click at [846, 400] on link "**********" at bounding box center [943, 421] width 252 height 53
click at [129, 585] on textarea "Ther" at bounding box center [185, 583] width 249 height 16
drag, startPoint x: 894, startPoint y: 440, endPoint x: 241, endPoint y: 582, distance: 668.3
click at [818, 402] on p "**********" at bounding box center [956, 421] width 278 height 61
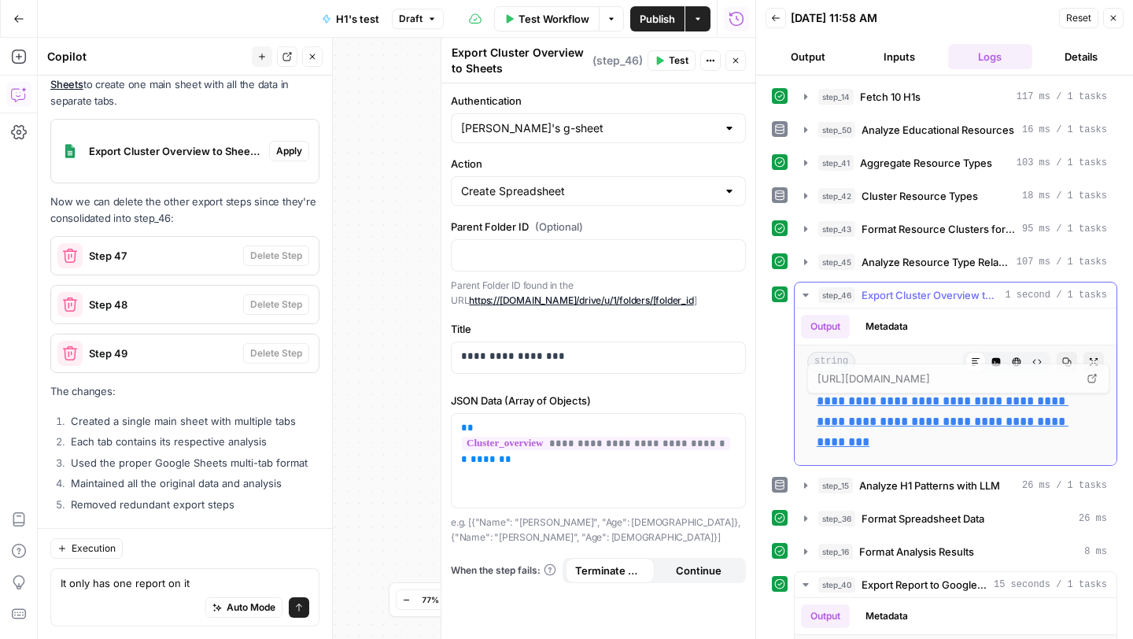
copy link "**********"
click at [200, 587] on textarea "It only has one report on it" at bounding box center [185, 583] width 249 height 16
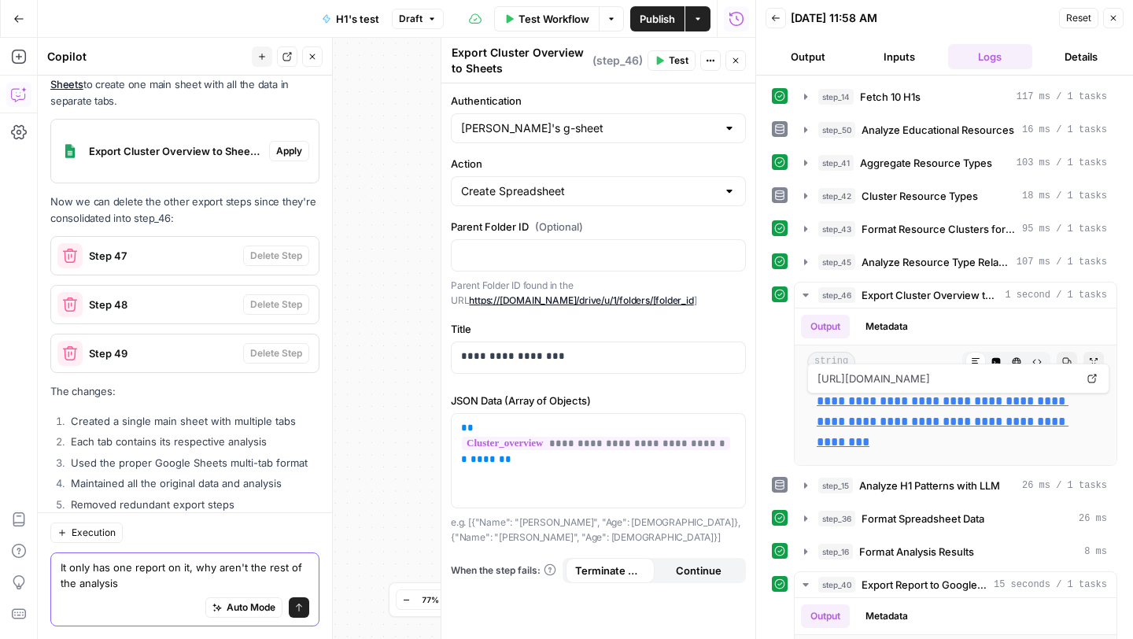
scroll to position [19704, 0]
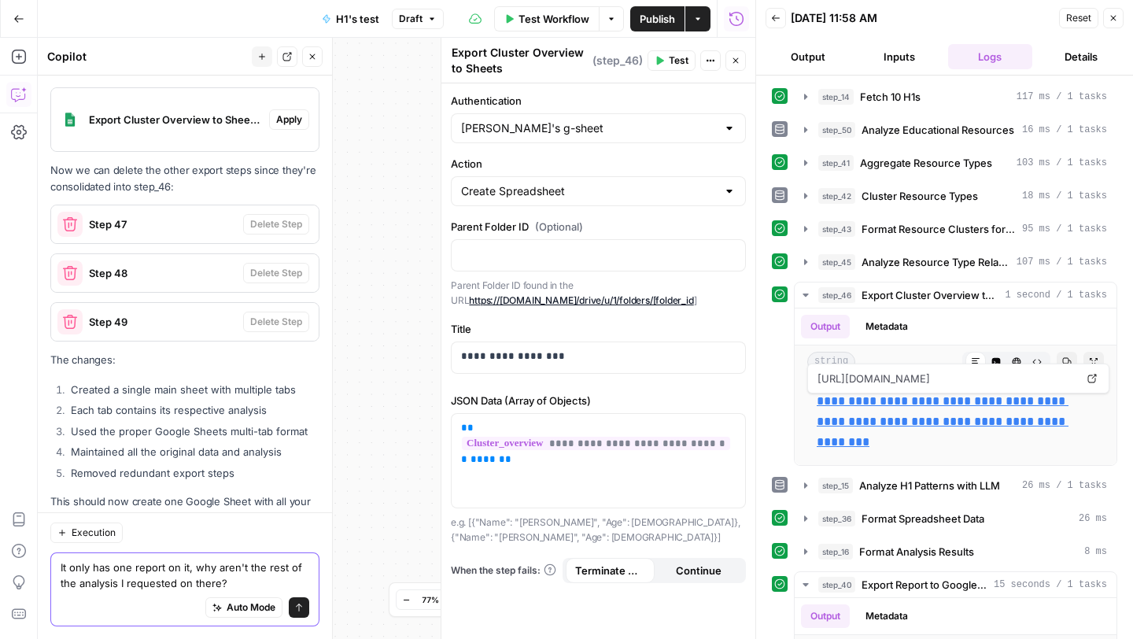
paste textarea "https://docs.google.com/spreadsheets/d/1uhx5oDKay6YI6w6i4SIchXYYVVjKPLZCBRakKy1…"
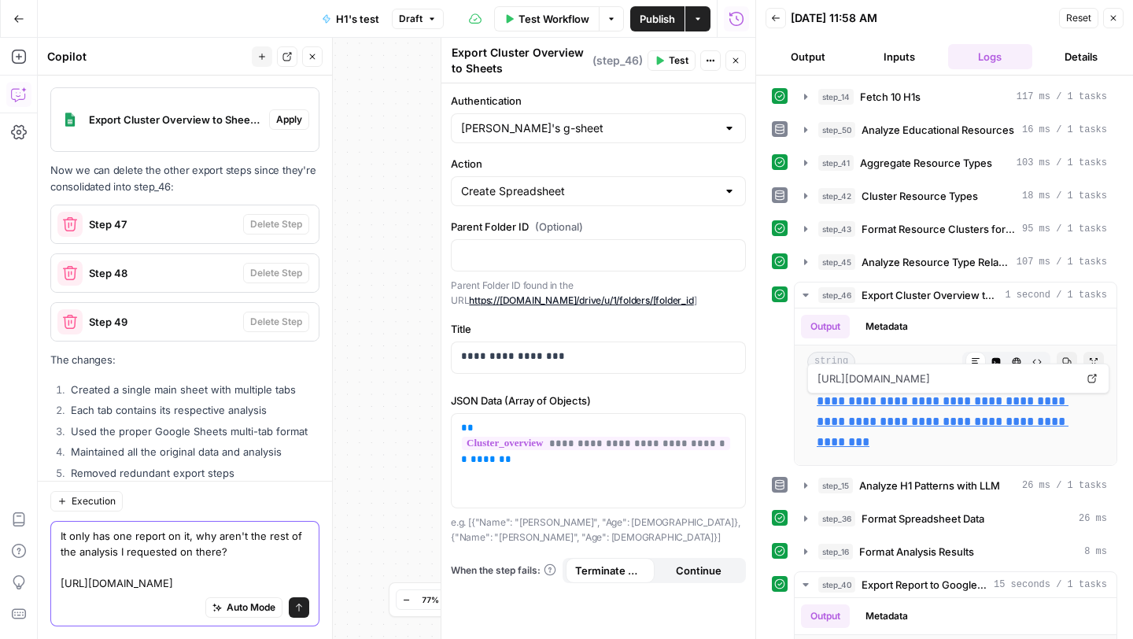
scroll to position [19751, 0]
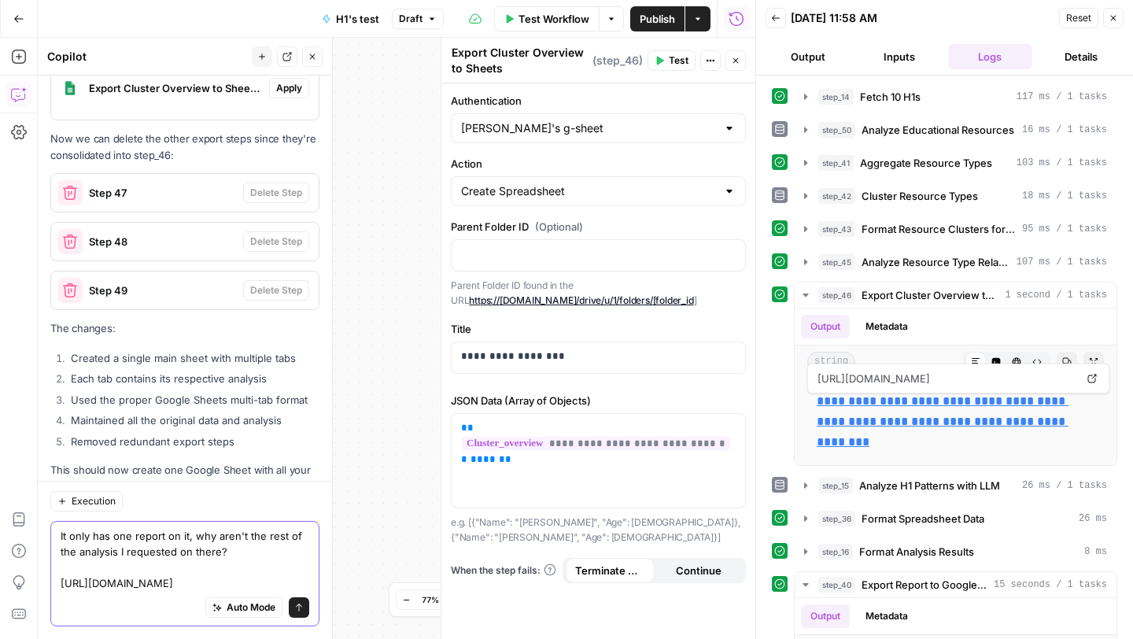
type textarea "It only has one report on it, why aren't the rest of the analysis I requested o…"
click at [297, 609] on icon "submit" at bounding box center [298, 607] width 9 height 9
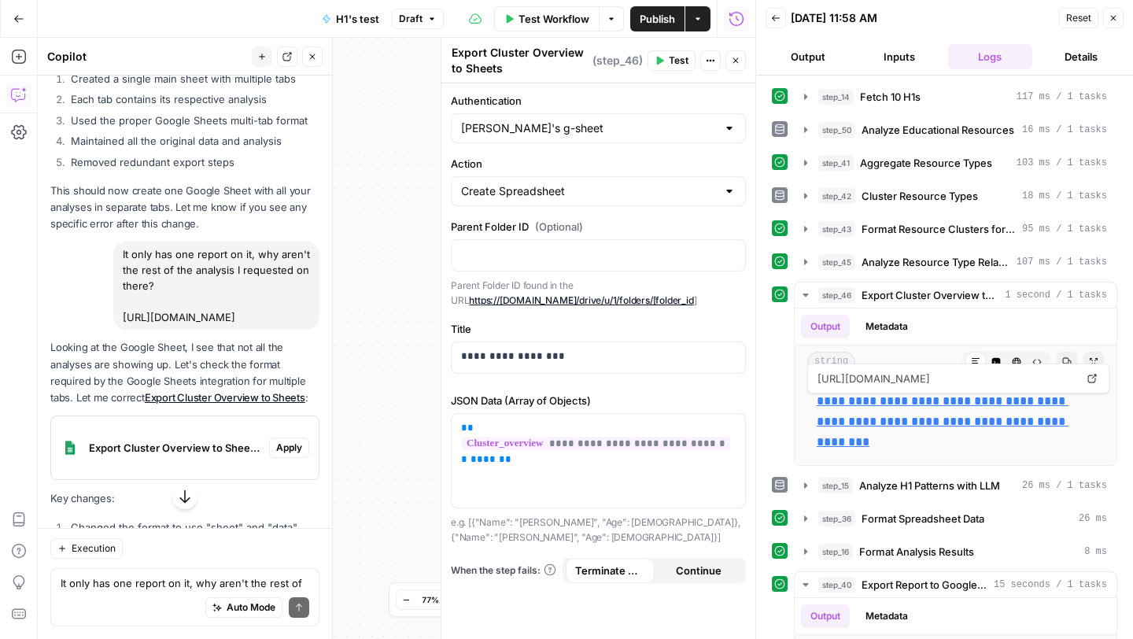
scroll to position [20032, 0]
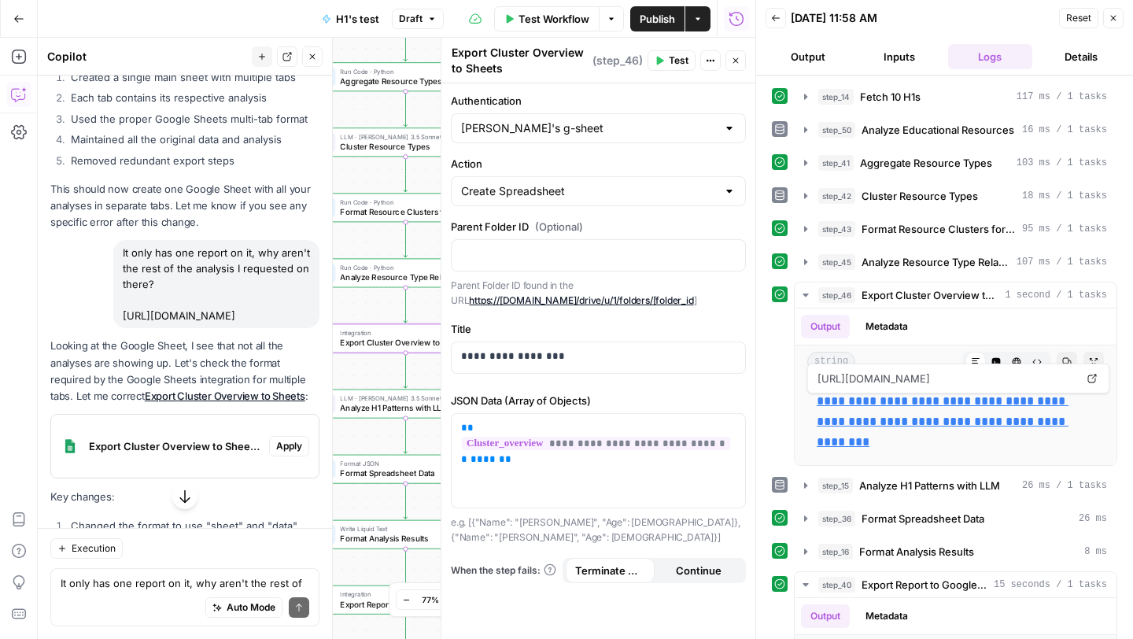
click at [283, 439] on span "Apply" at bounding box center [289, 446] width 26 height 14
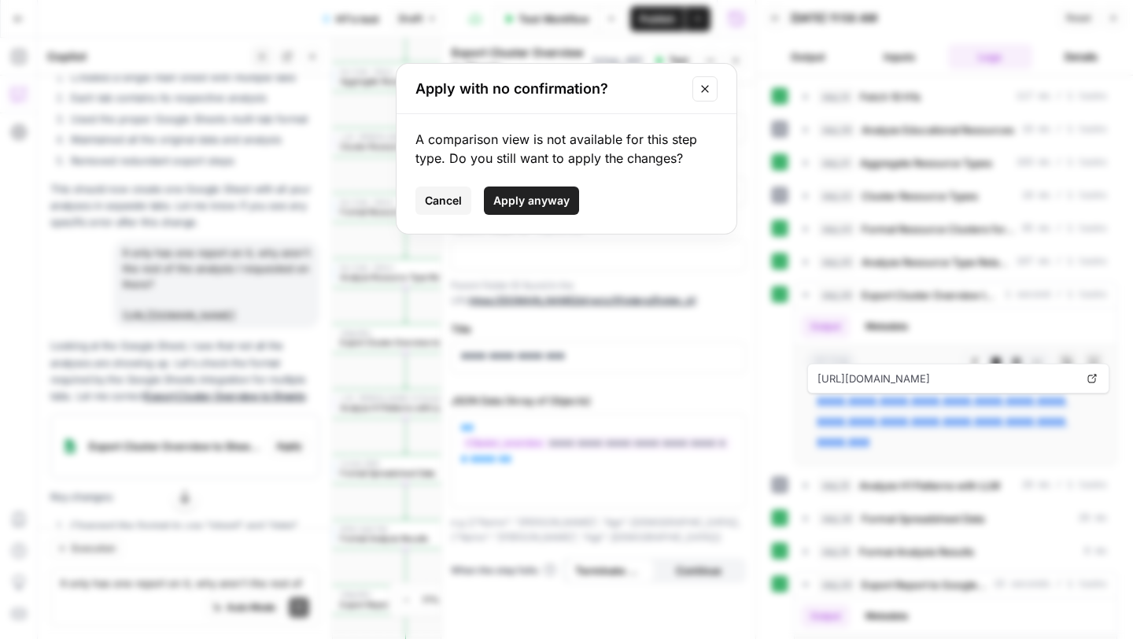
click at [548, 197] on span "Apply anyway" at bounding box center [531, 201] width 76 height 16
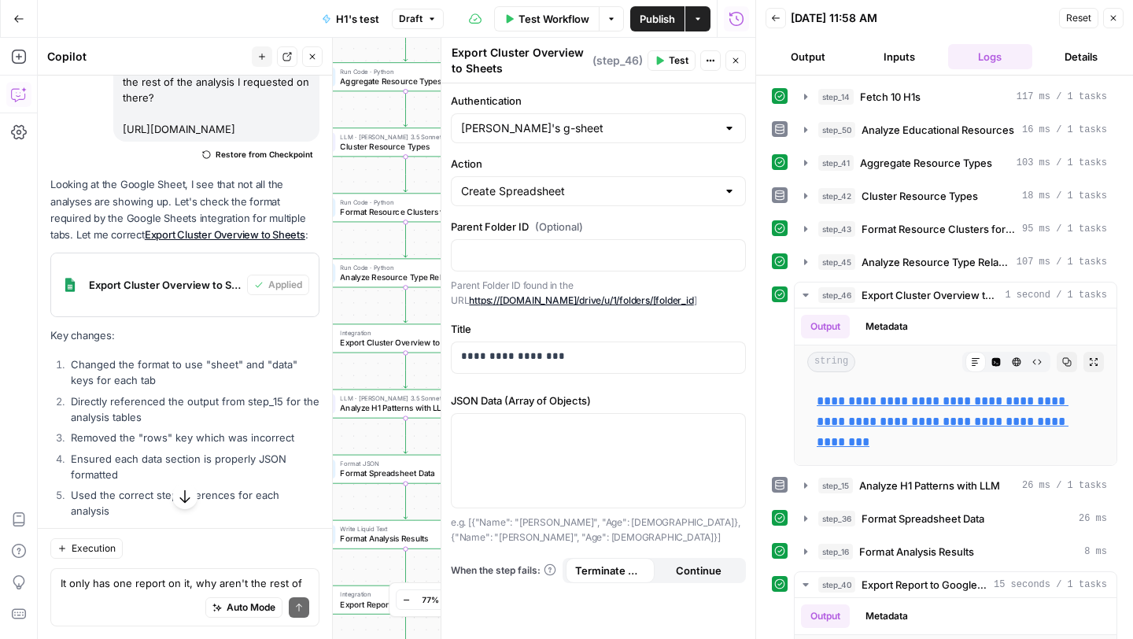
scroll to position [20386, 0]
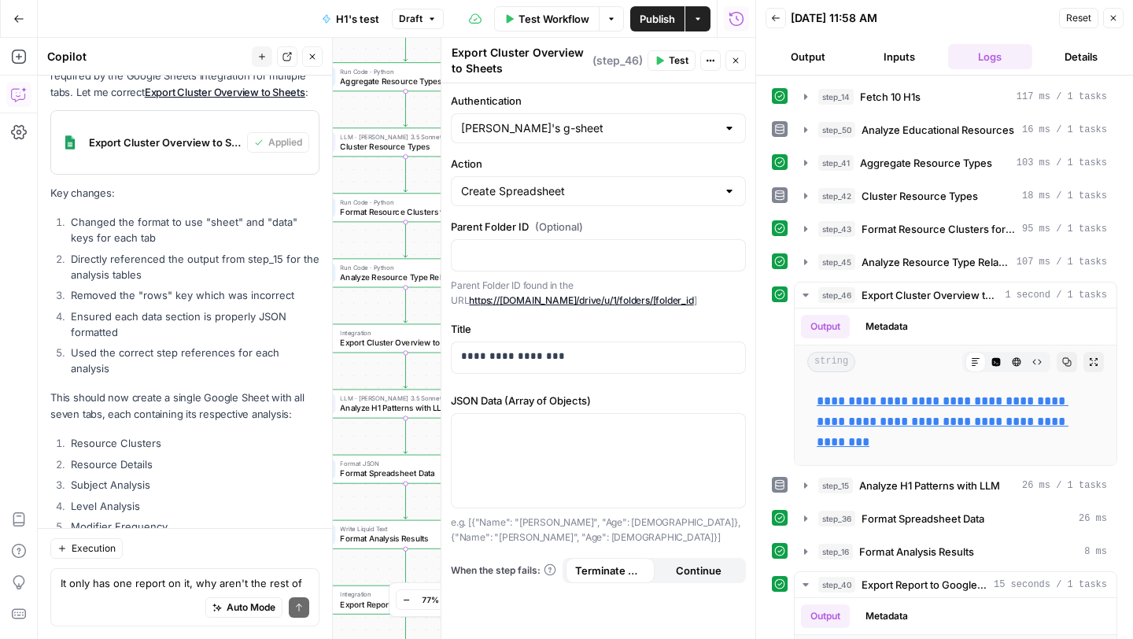
click at [669, 65] on span "Test" at bounding box center [679, 60] width 20 height 14
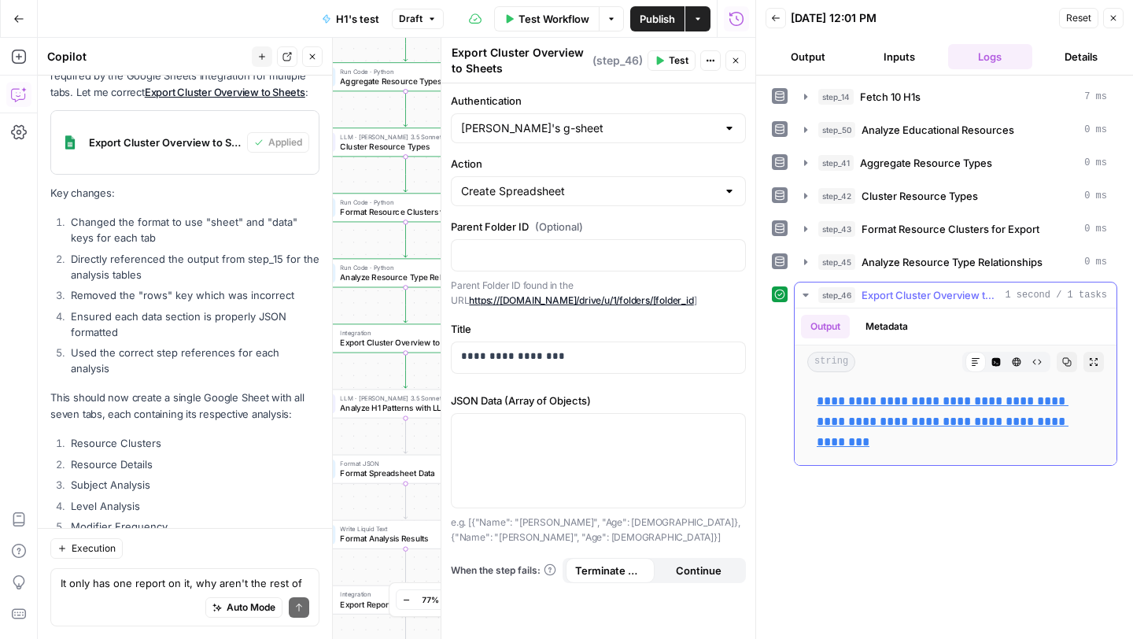
click at [838, 402] on link "**********" at bounding box center [943, 421] width 252 height 53
click at [143, 591] on div "Auto Mode Send" at bounding box center [185, 608] width 249 height 35
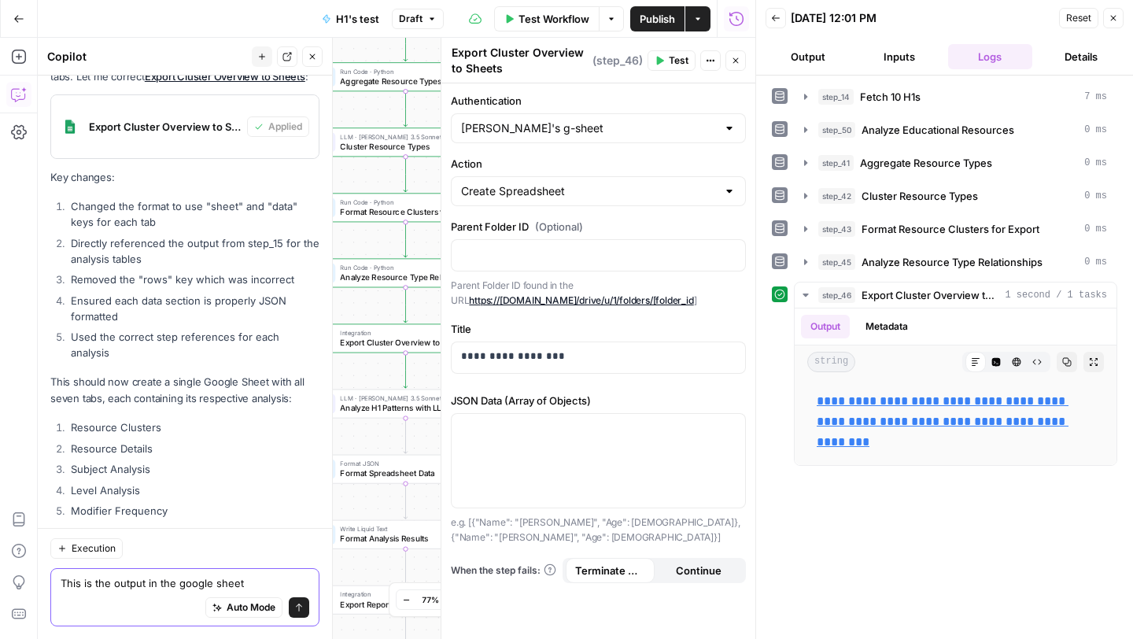
click at [103, 584] on textarea "This is the output in the google sheet" at bounding box center [185, 583] width 249 height 16
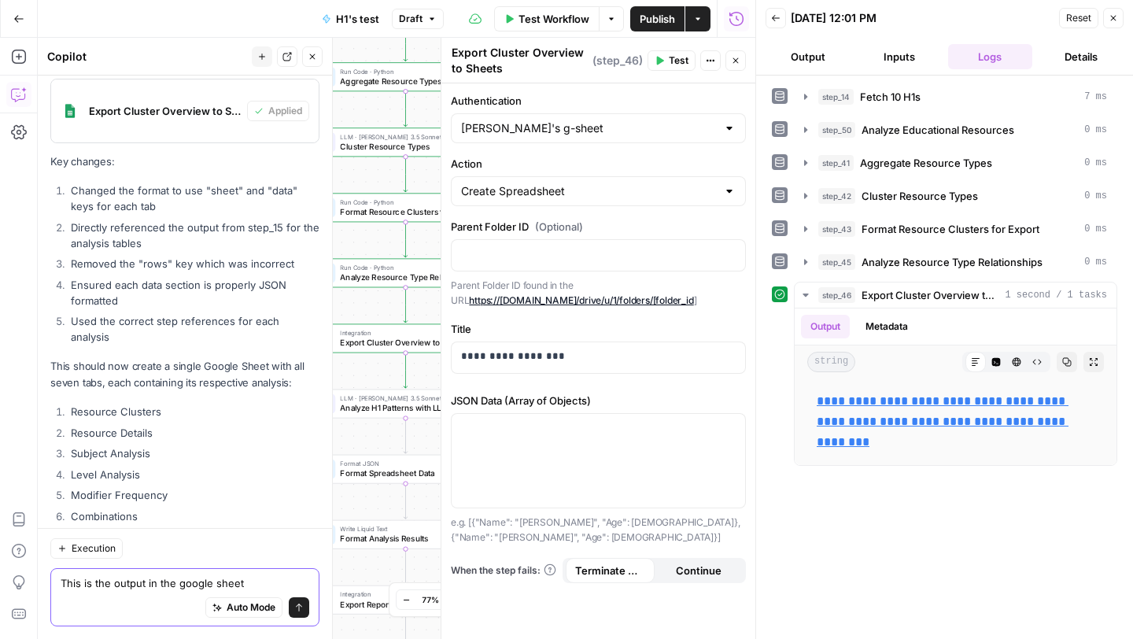
paste textarea "sheet data Resource Clusters {{ step_43.output.cluster_overview | json }} Resou…"
type textarea "This is the output in the google sheet sheet data Resource Clusters {{ step_43.…"
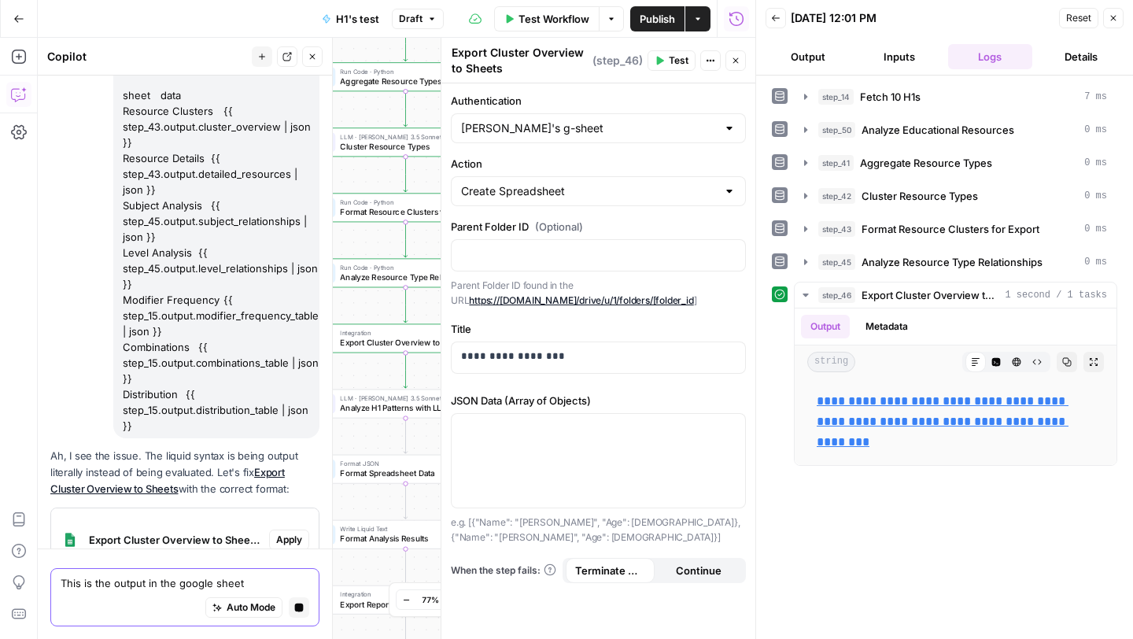
scroll to position [20154, 0]
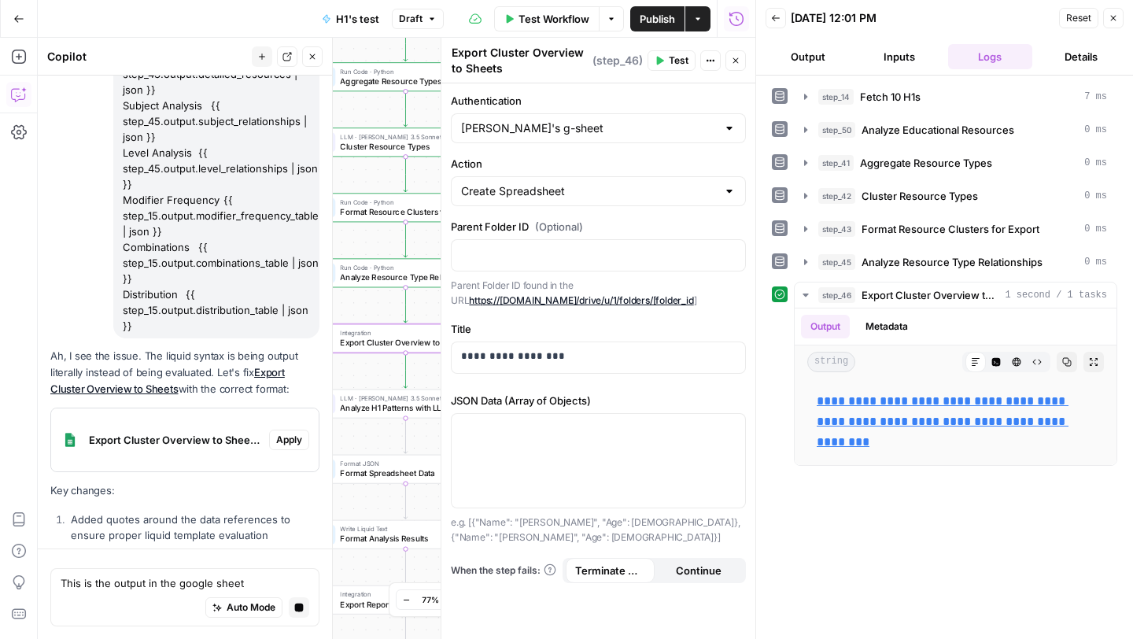
click at [291, 348] on div "Ah, I see the issue. The liquid syntax is being output literally instead of bei…" at bounding box center [184, 508] width 269 height 320
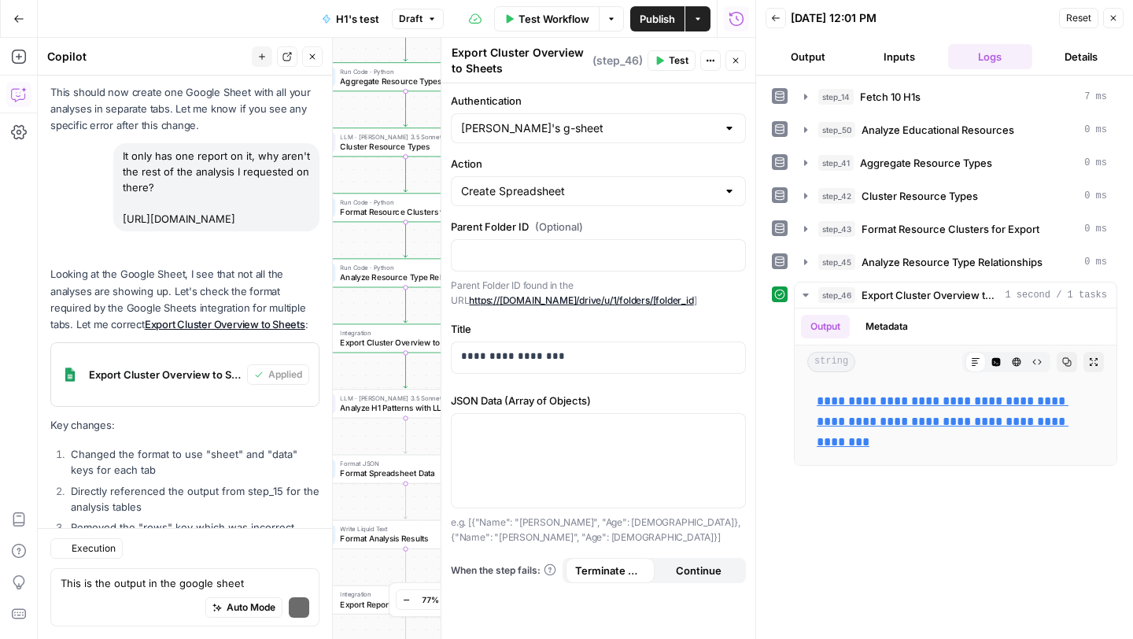
scroll to position [21112, 0]
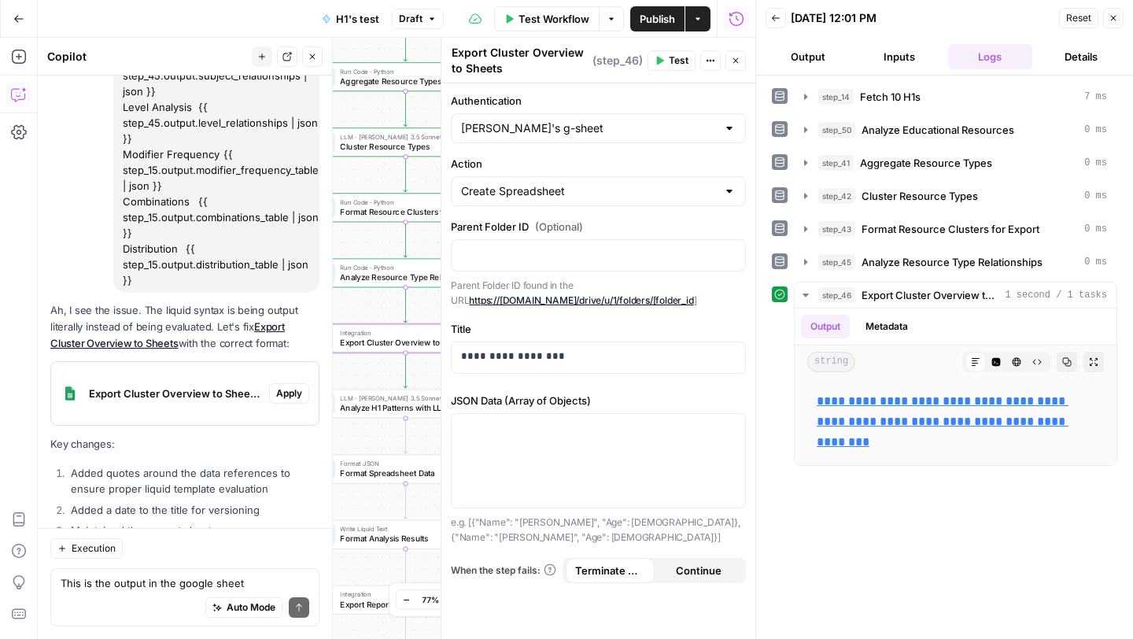
click at [288, 386] on span "Apply" at bounding box center [289, 393] width 26 height 14
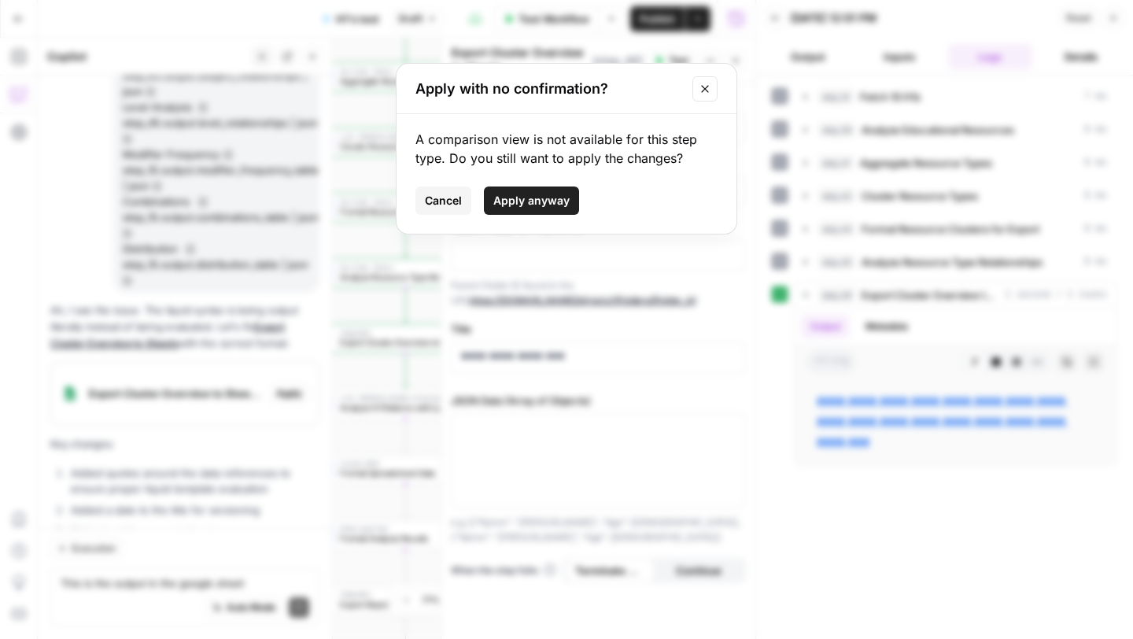
click at [533, 208] on span "Apply anyway" at bounding box center [531, 201] width 76 height 16
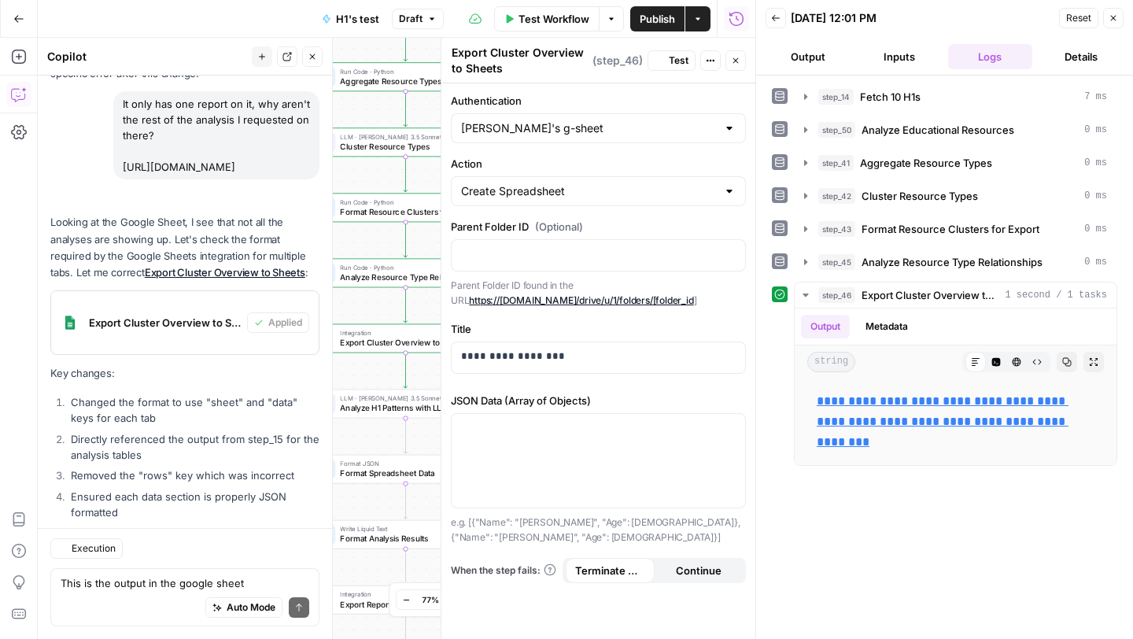
scroll to position [21137, 0]
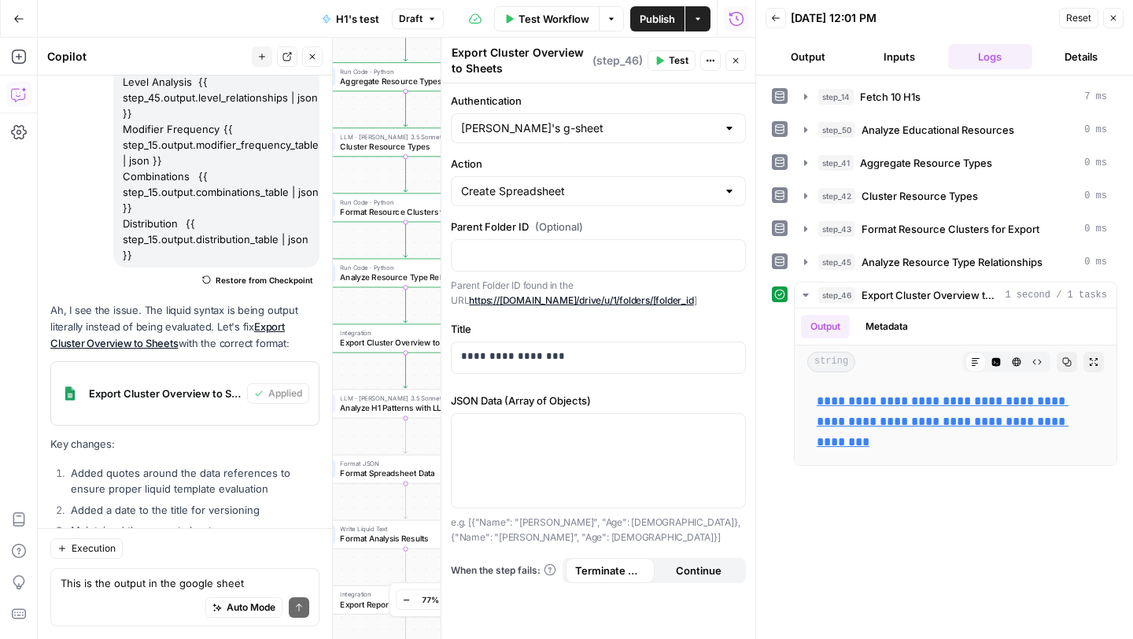
click at [677, 64] on span "Test" at bounding box center [679, 60] width 20 height 14
click at [876, 401] on link "**********" at bounding box center [943, 421] width 252 height 53
click at [137, 585] on textarea "This is the output in the google sheet sheet data Resource Clusters {{ step_43.…" at bounding box center [185, 583] width 249 height 16
click at [138, 581] on textarea "Nope it's still ding it" at bounding box center [185, 583] width 249 height 16
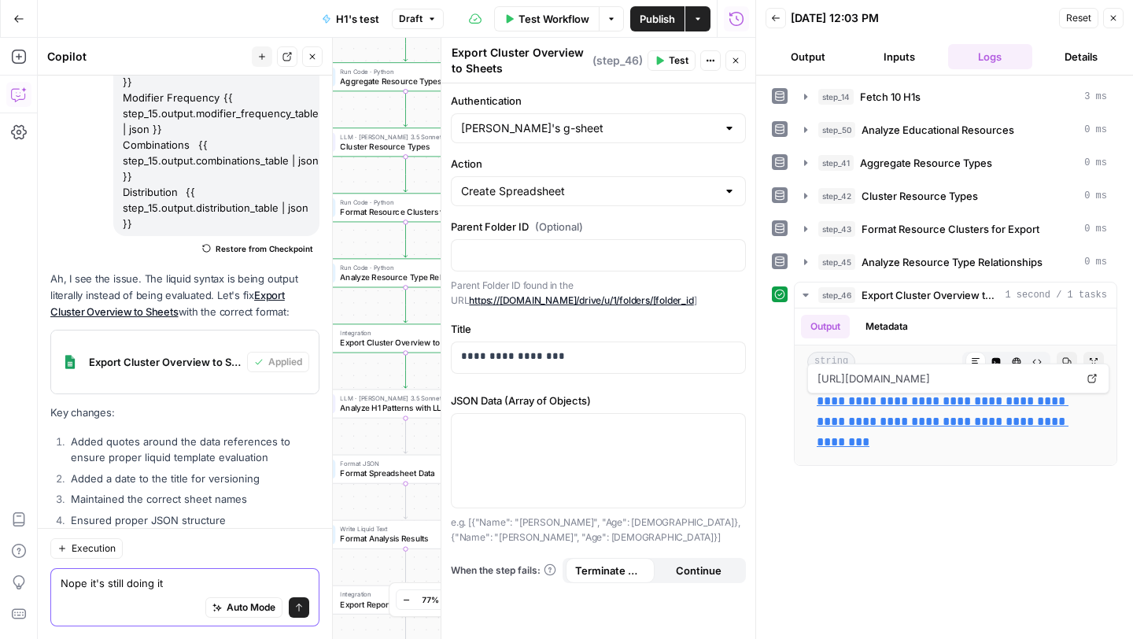
paste textarea "sheet data Resource Clusters {{ step_43.output.cluster_overview | json }} Resou…"
type textarea "Nope it's still doing it sheet data Resource Clusters {{ step_43.output.cluster…"
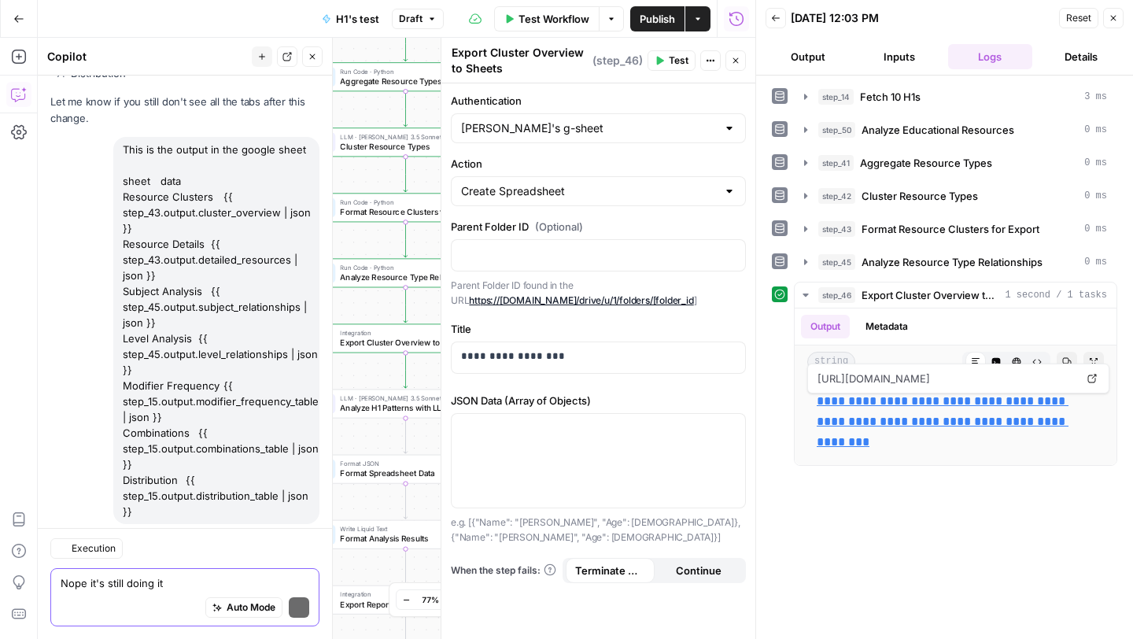
scroll to position [21864, 0]
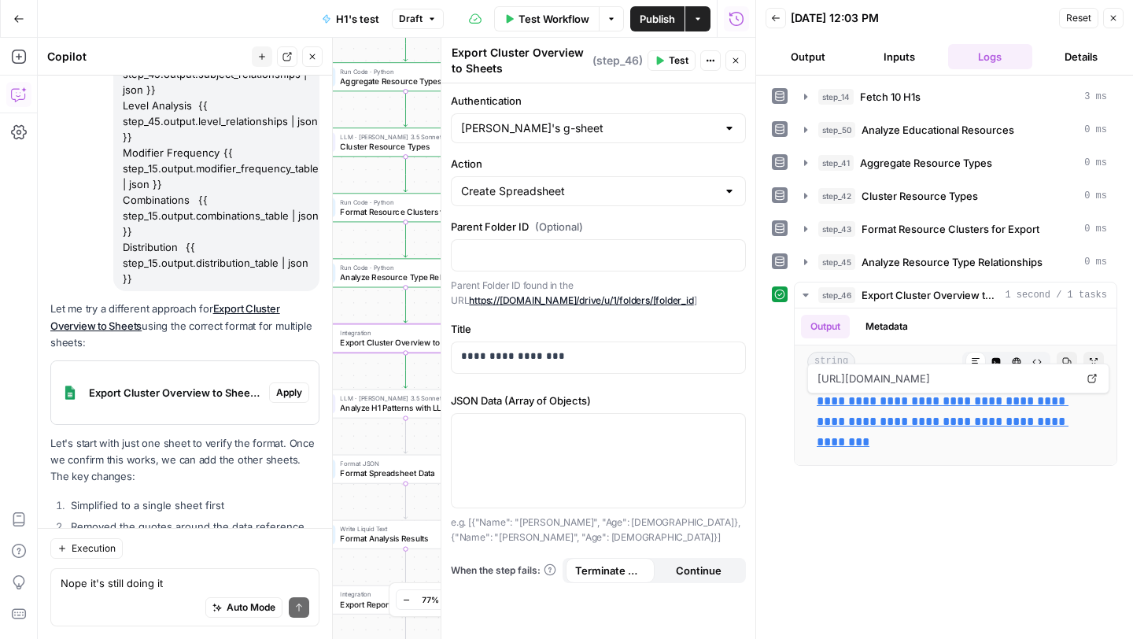
click at [287, 385] on span "Apply" at bounding box center [289, 392] width 26 height 14
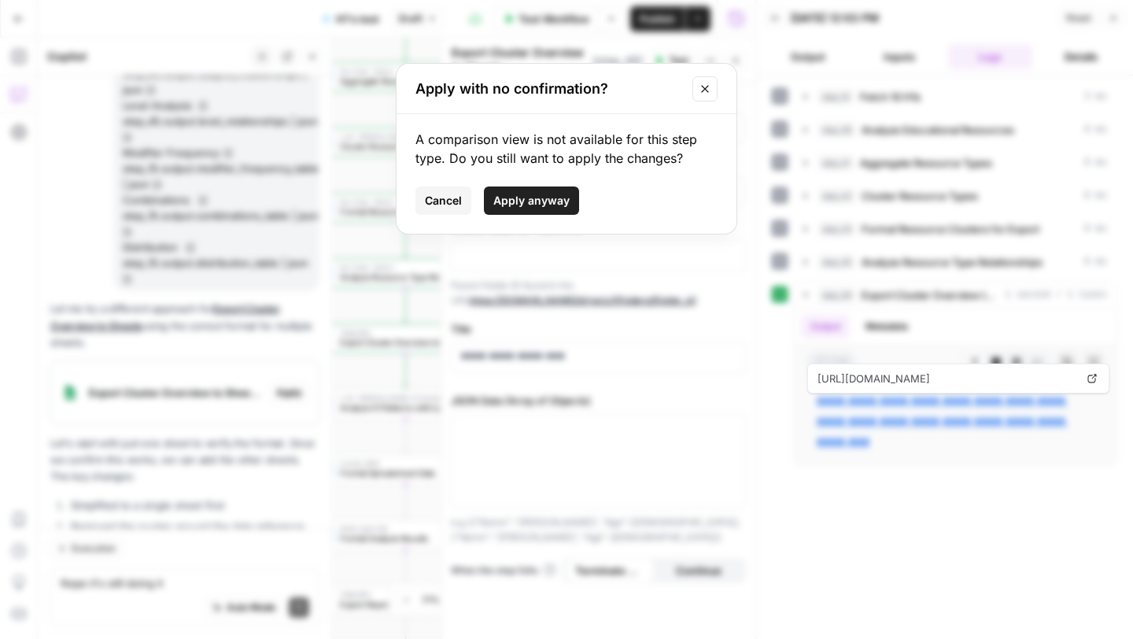
click at [503, 202] on span "Apply anyway" at bounding box center [531, 201] width 76 height 16
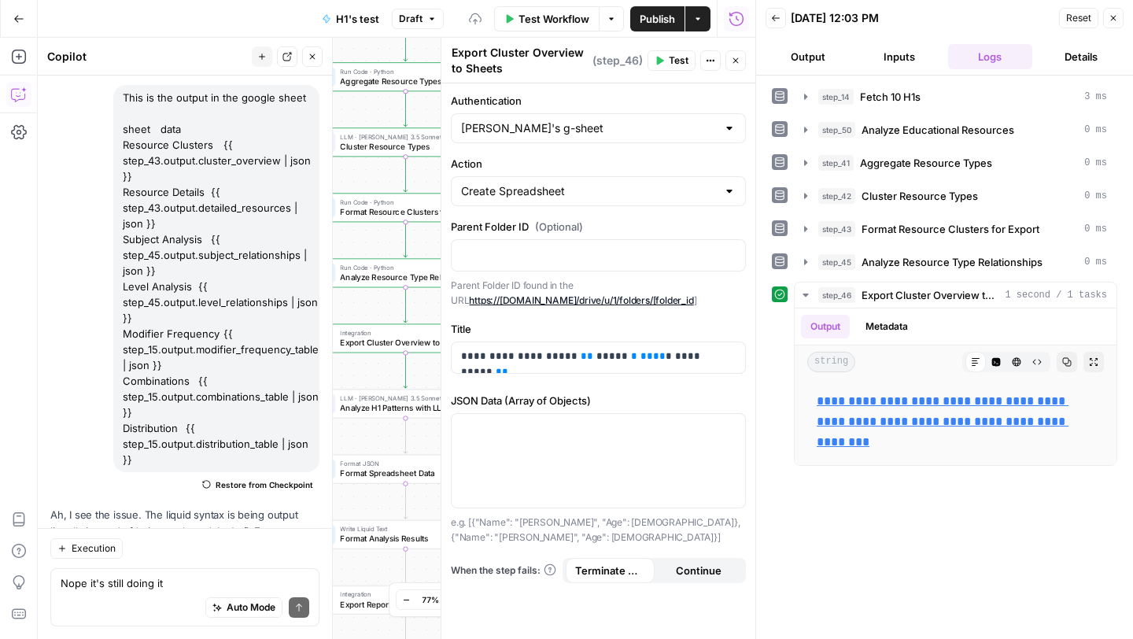
scroll to position [21889, 0]
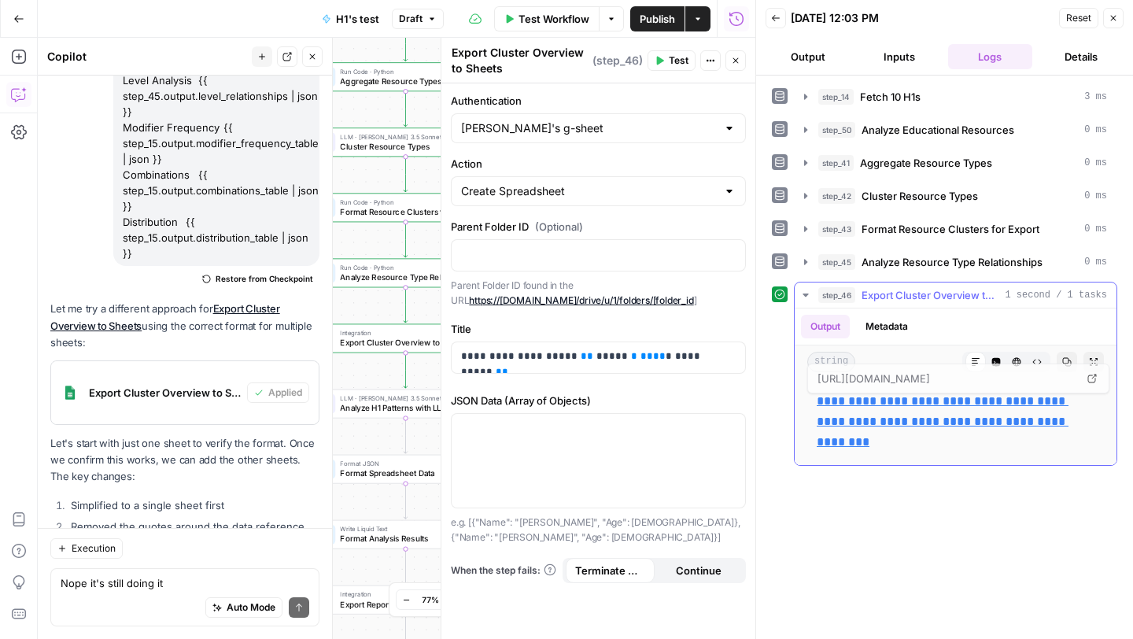
click at [851, 418] on link "**********" at bounding box center [943, 421] width 252 height 53
drag, startPoint x: 670, startPoint y: 57, endPoint x: 627, endPoint y: 348, distance: 294.3
click at [670, 57] on span "Test" at bounding box center [679, 60] width 20 height 14
click at [849, 404] on link "**********" at bounding box center [943, 421] width 252 height 53
click at [122, 578] on textarea "Nope it's still doing it sheet data Resource Clusters {{ step_43.output.cluster…" at bounding box center [185, 583] width 249 height 16
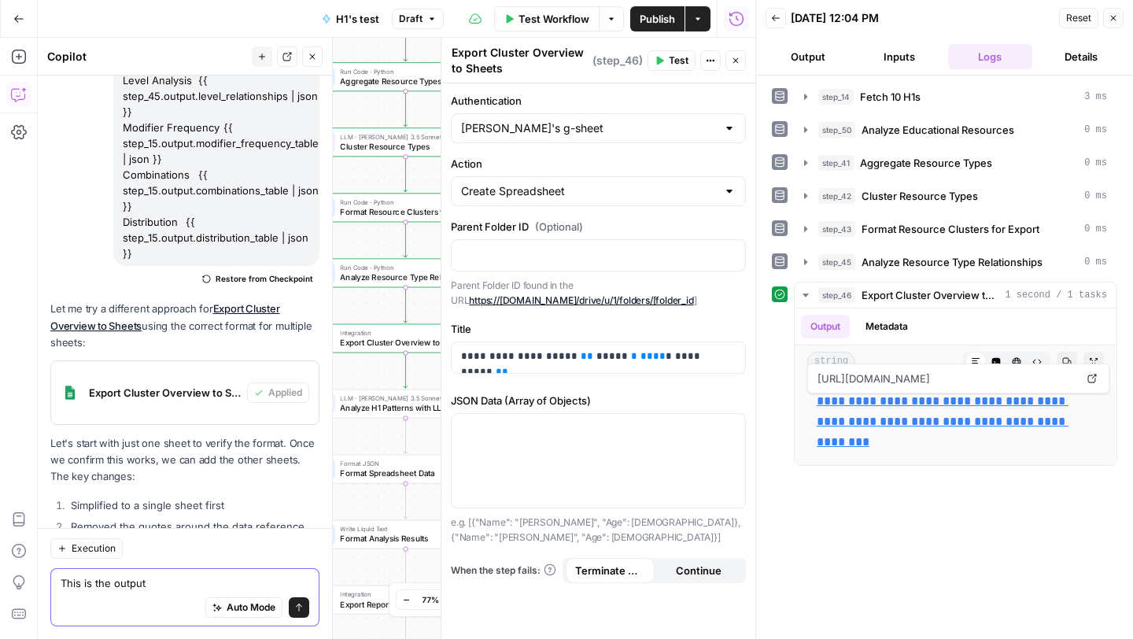
scroll to position [21905, 0]
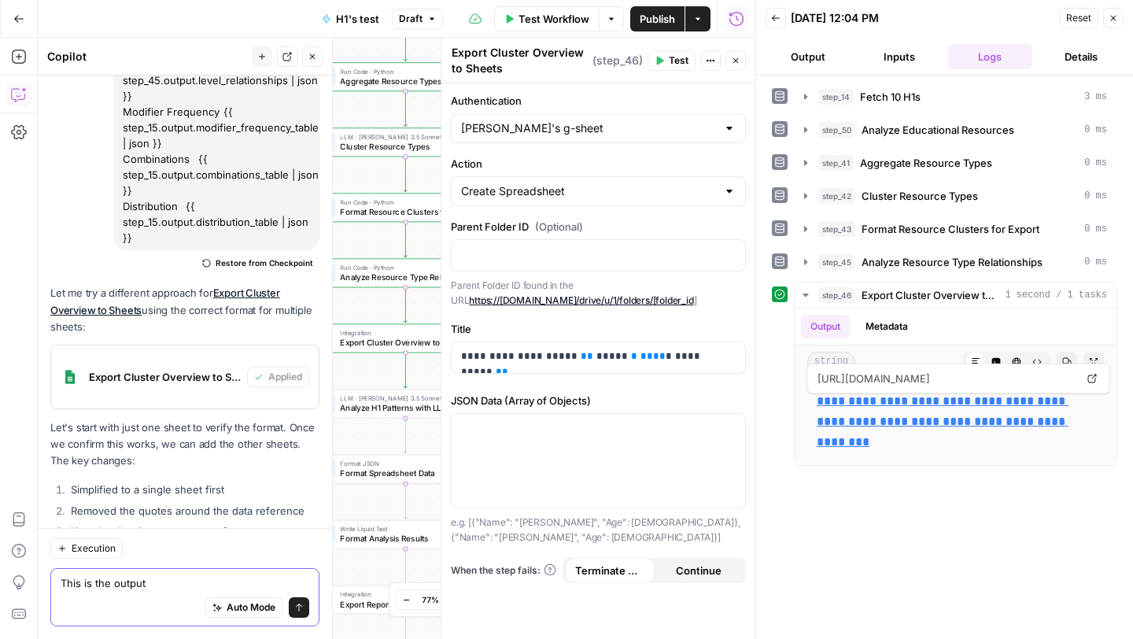
paste textarea "sheet data Resource Clusters {{ step_43.output.cluster_overview | json }}"
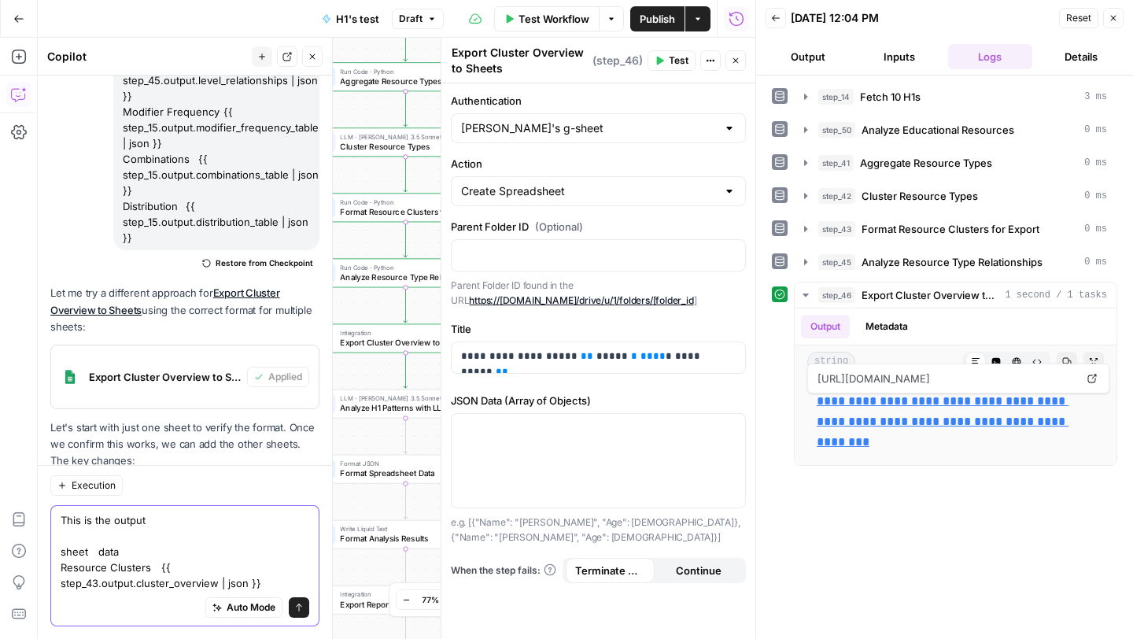
scroll to position [21952, 0]
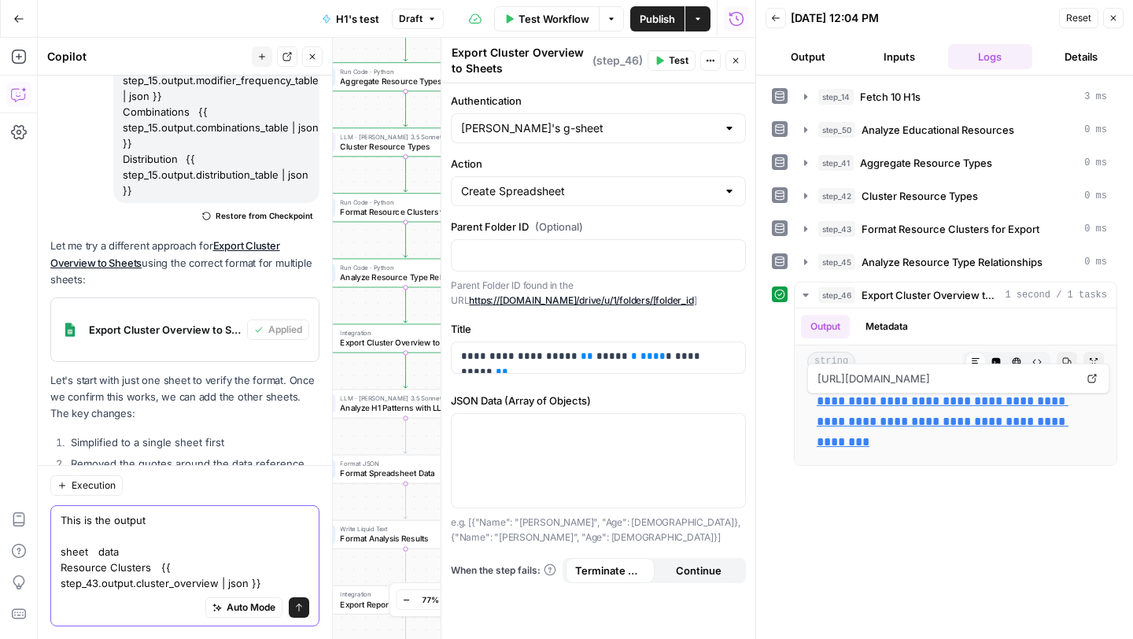
type textarea "This is the output sheet data Resource Clusters {{ step_43.output.cluster_overv…"
click at [294, 610] on icon "submit" at bounding box center [298, 607] width 9 height 9
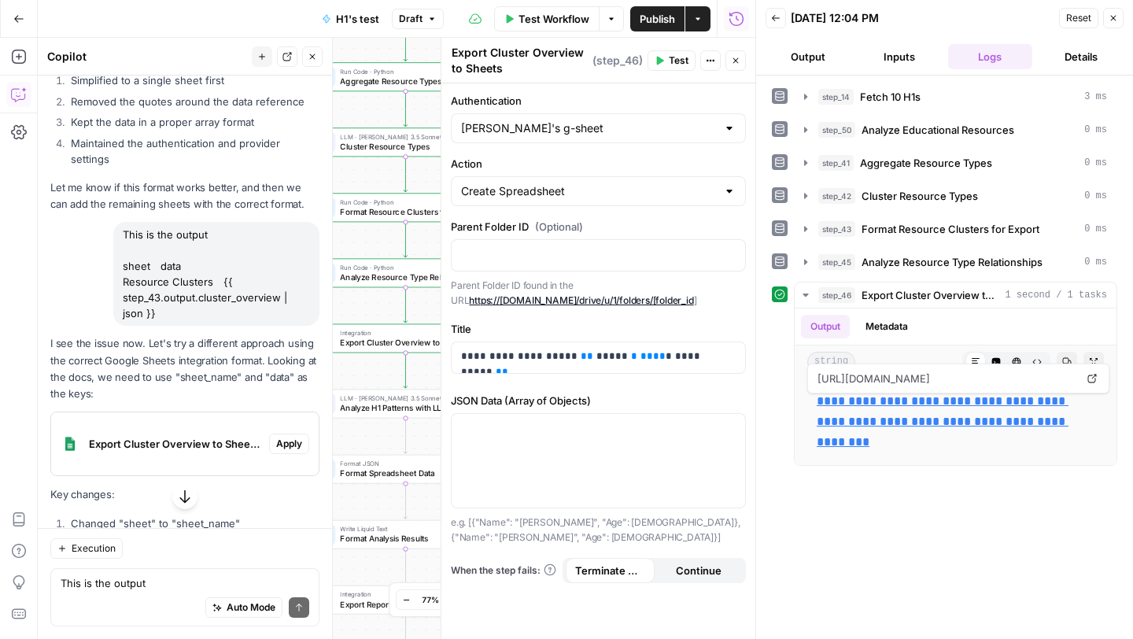
scroll to position [22321, 0]
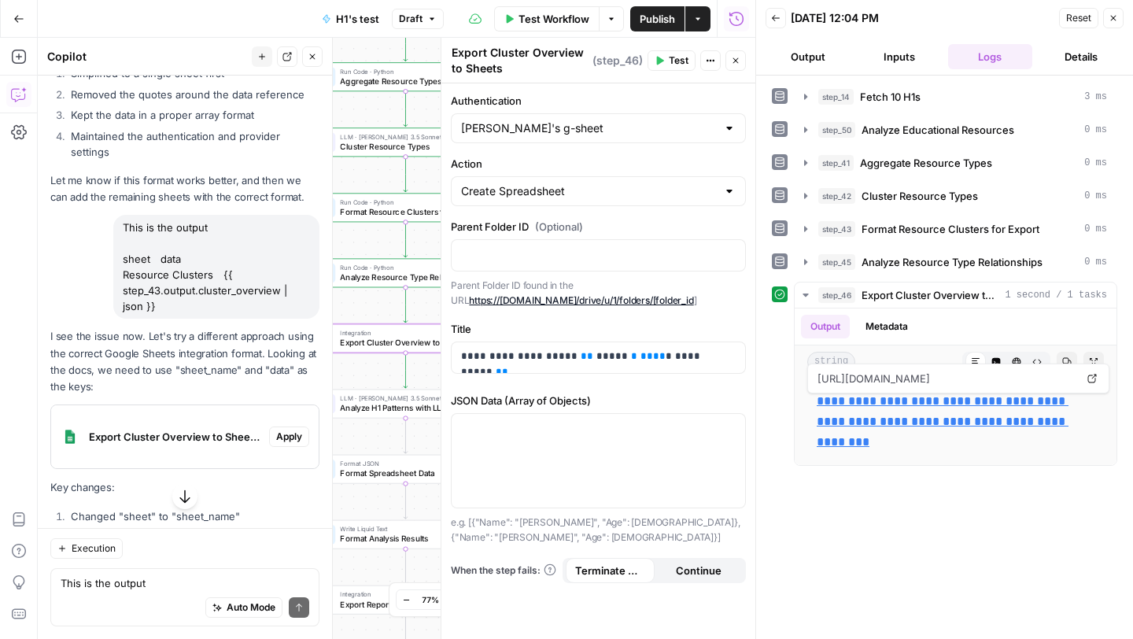
click at [289, 430] on span "Apply" at bounding box center [289, 437] width 26 height 14
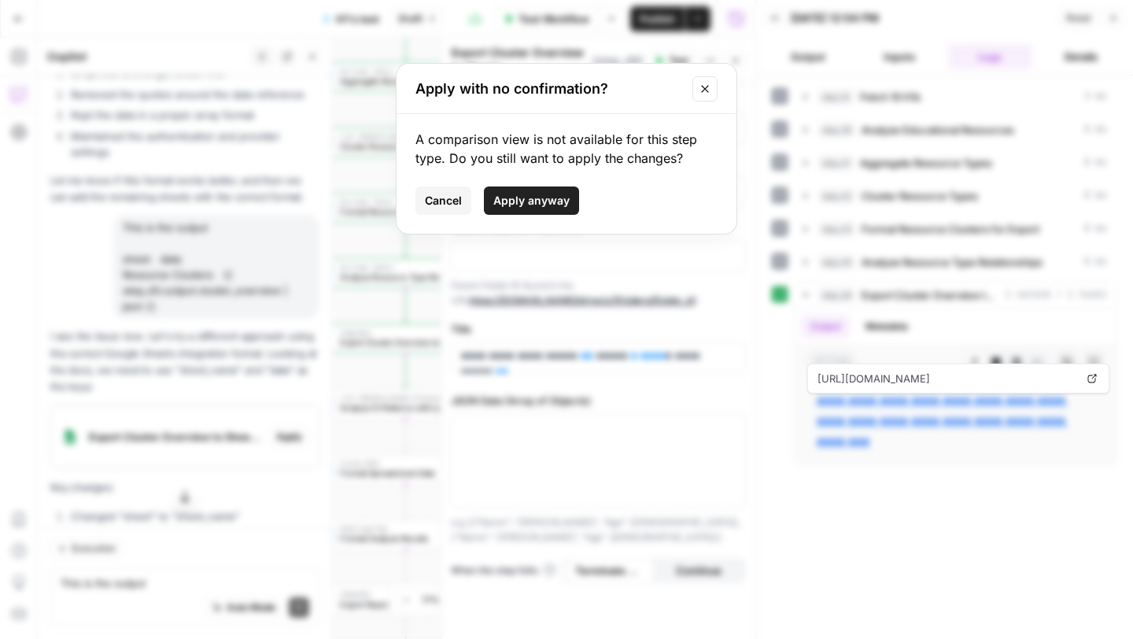
click at [540, 201] on span "Apply anyway" at bounding box center [531, 201] width 76 height 16
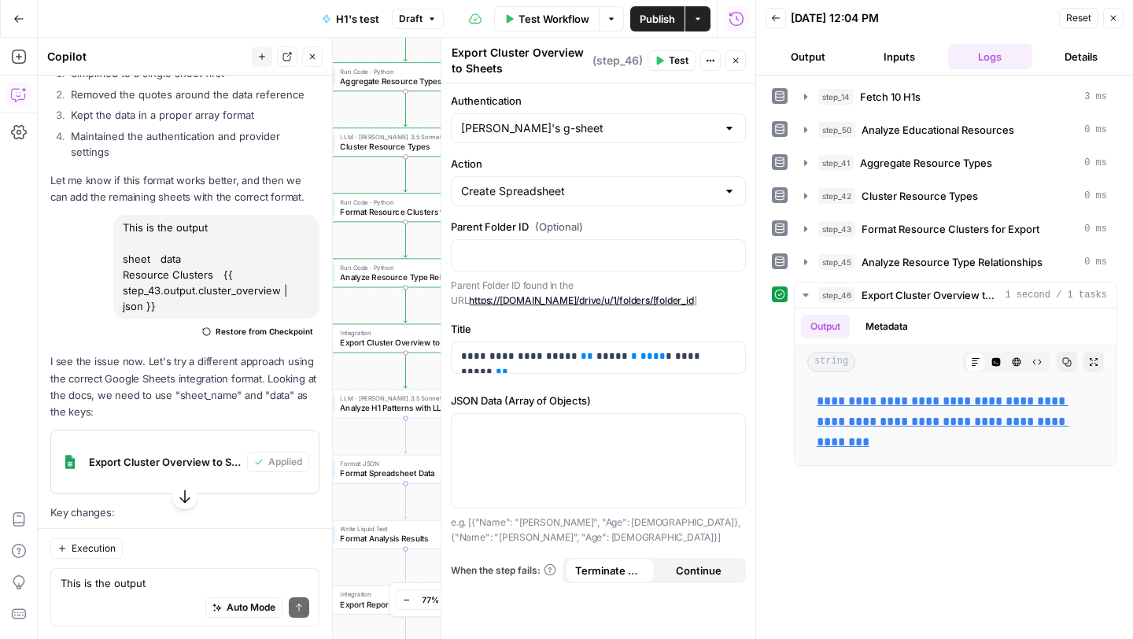
click at [670, 56] on span "Test" at bounding box center [679, 60] width 20 height 14
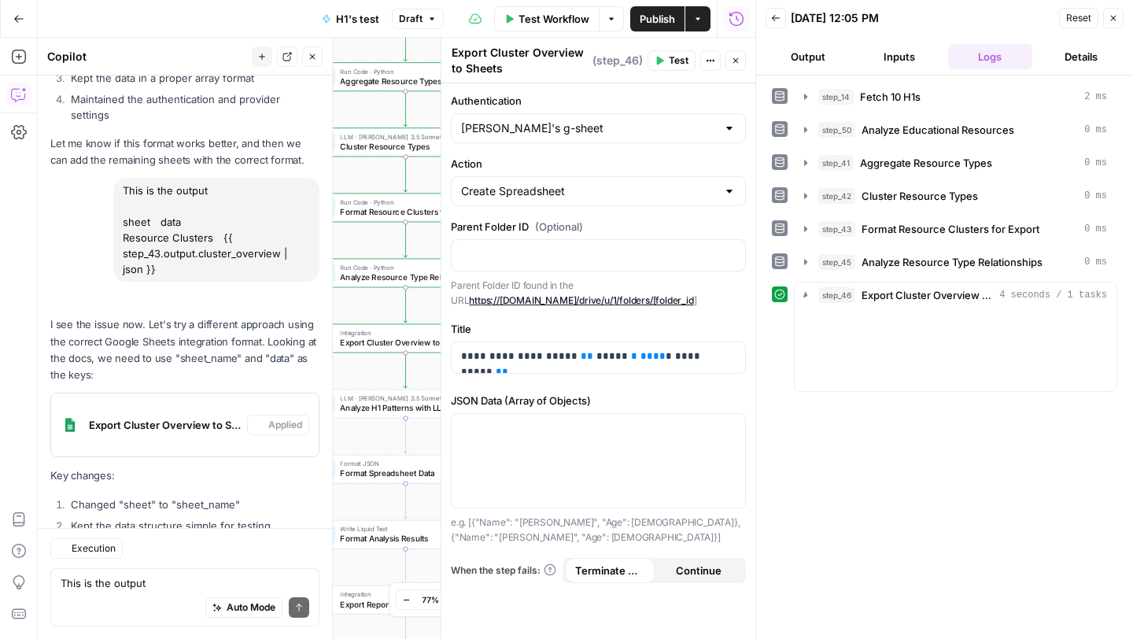
scroll to position [22358, 0]
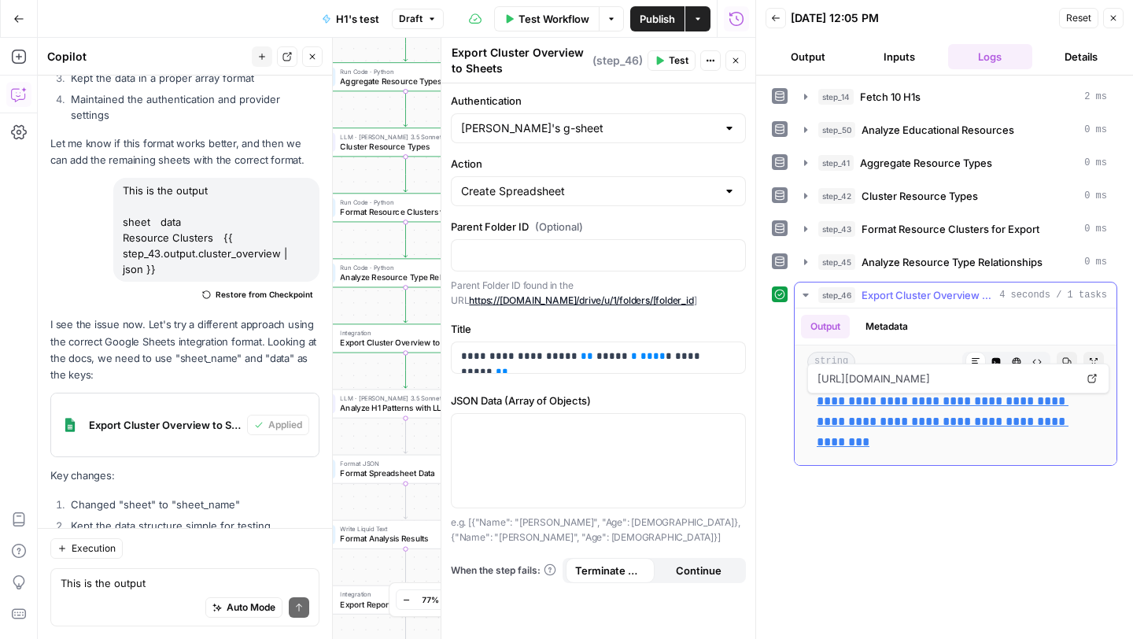
click at [869, 401] on link "**********" at bounding box center [943, 421] width 252 height 53
click at [112, 603] on div "Auto Mode Send" at bounding box center [185, 608] width 249 height 35
paste textarea "sheet_name data Resource Clusters {{ step_43.output.cluster_overview | json }}"
type textarea "sheet_name data Resource Clusters {{ step_43.output.cluster_overview | json }}"
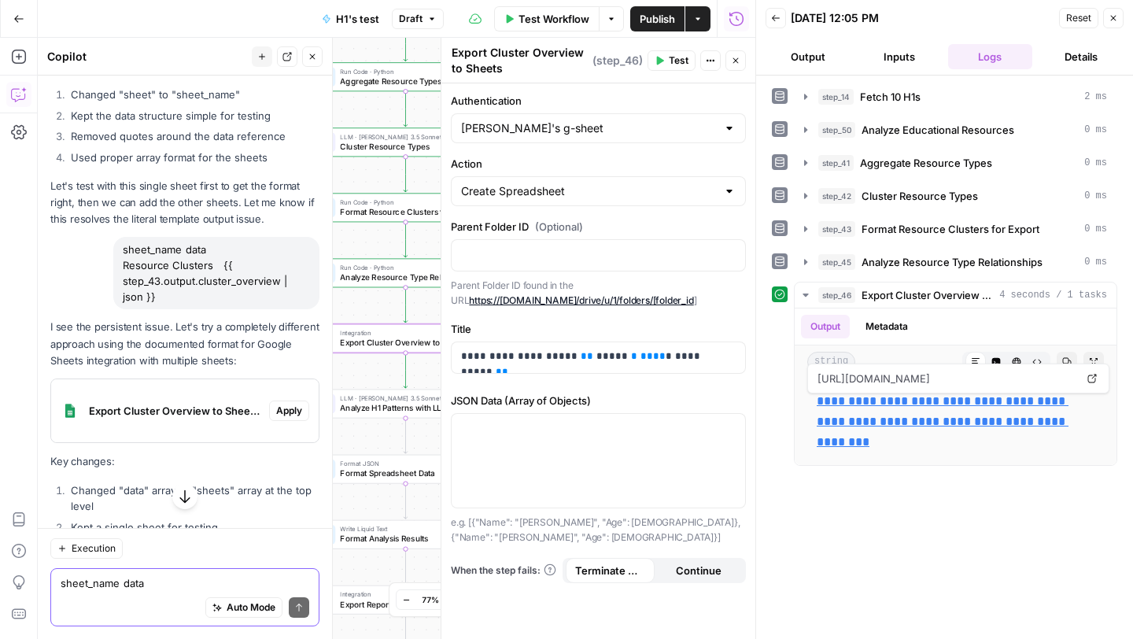
scroll to position [22785, 0]
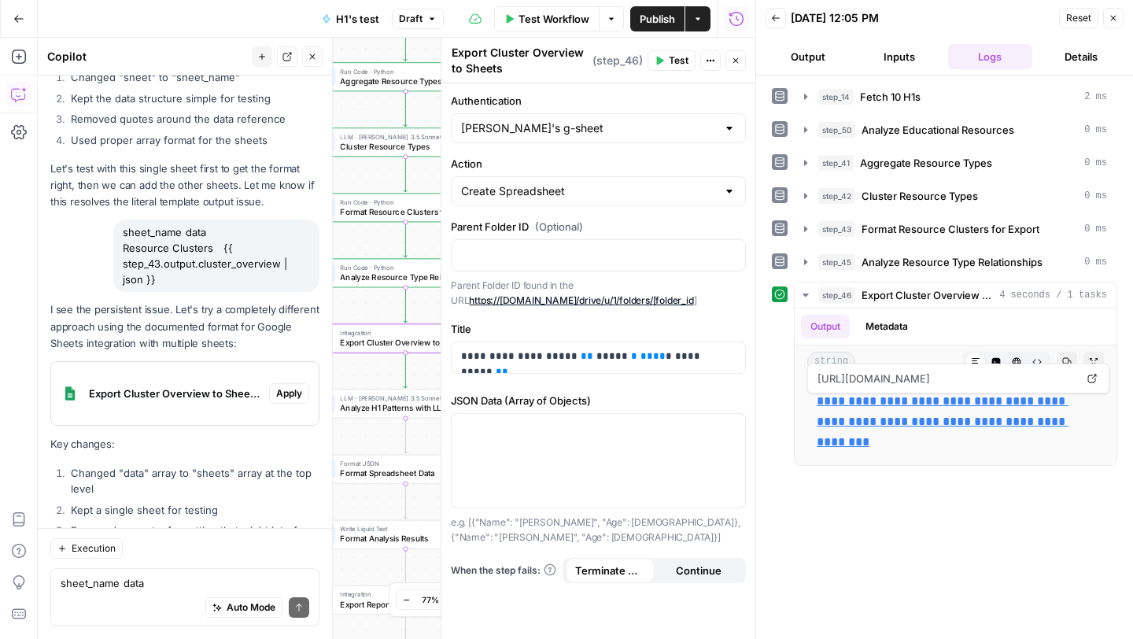
click at [293, 386] on span "Apply" at bounding box center [289, 393] width 26 height 14
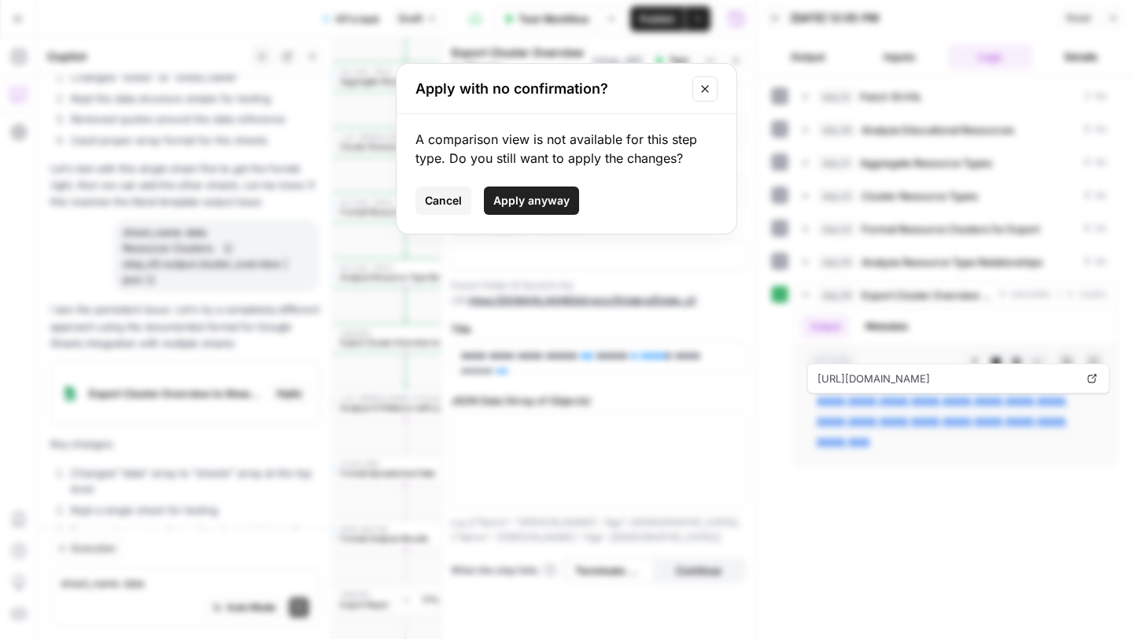
click at [548, 196] on span "Apply anyway" at bounding box center [531, 201] width 76 height 16
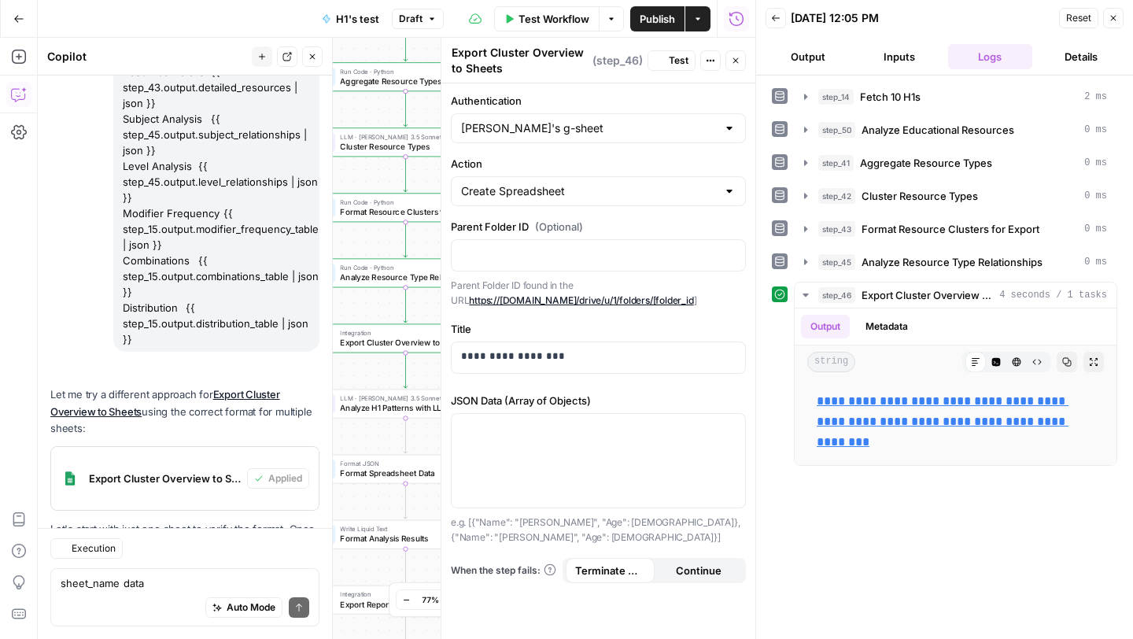
scroll to position [22810, 0]
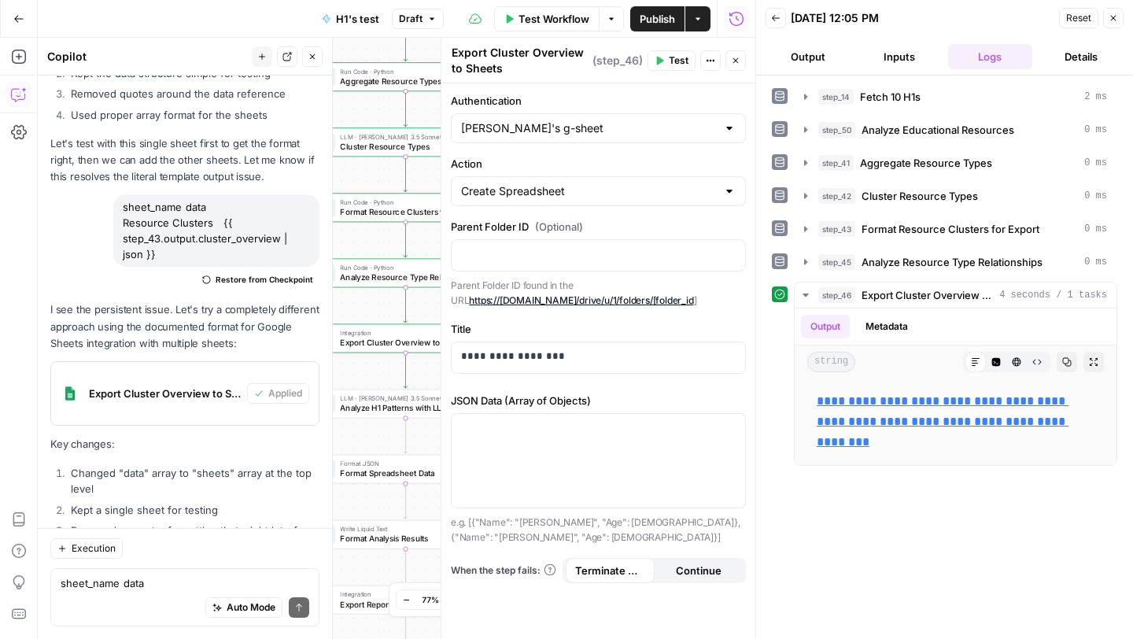
click at [668, 61] on button "Test" at bounding box center [671, 60] width 48 height 20
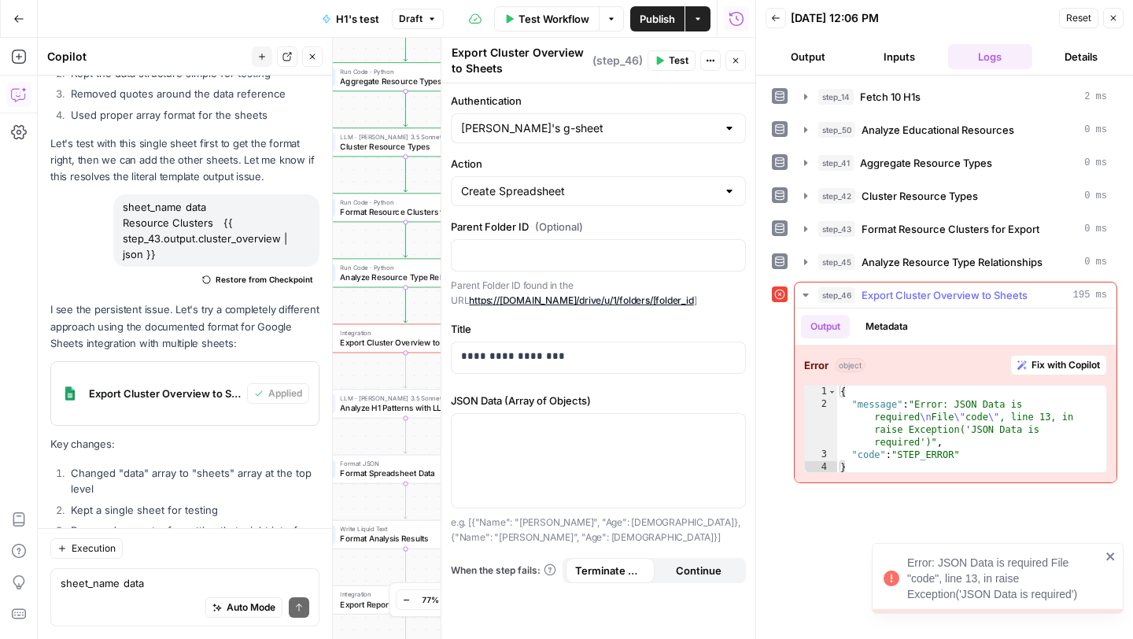
click at [1059, 370] on span "Fix with Copilot" at bounding box center [1065, 365] width 68 height 14
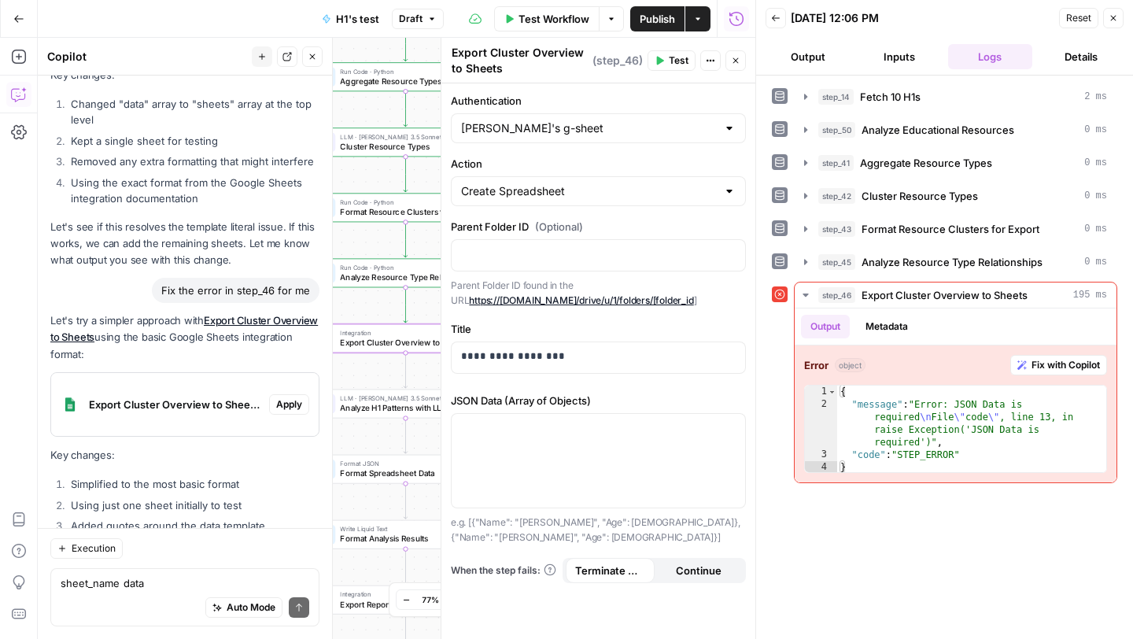
scroll to position [23161, 0]
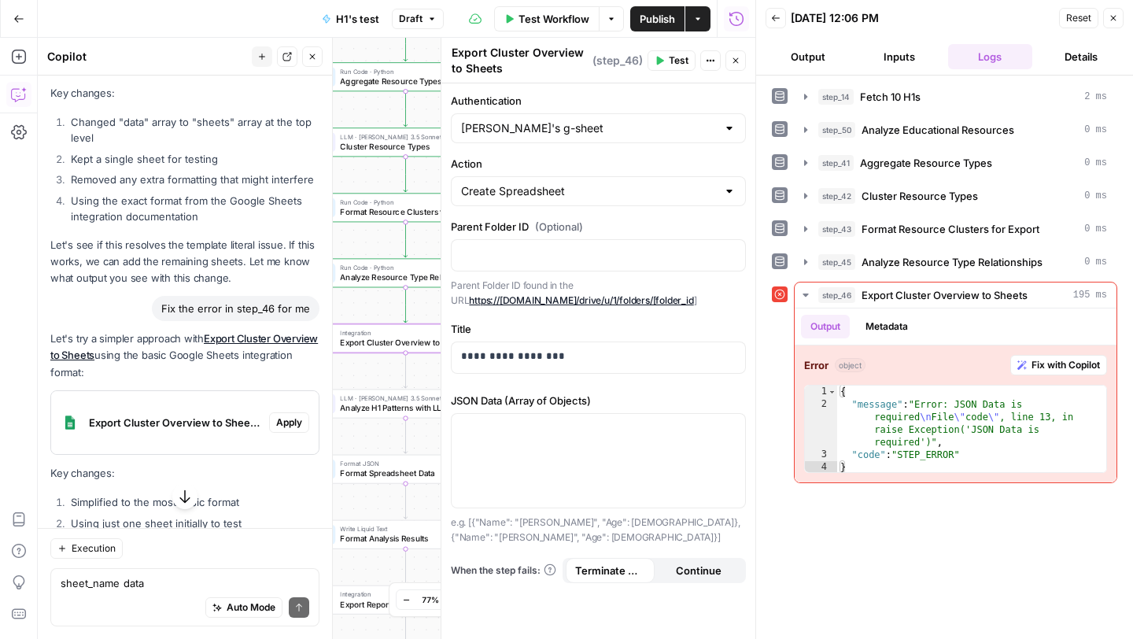
click at [297, 415] on span "Apply" at bounding box center [289, 422] width 26 height 14
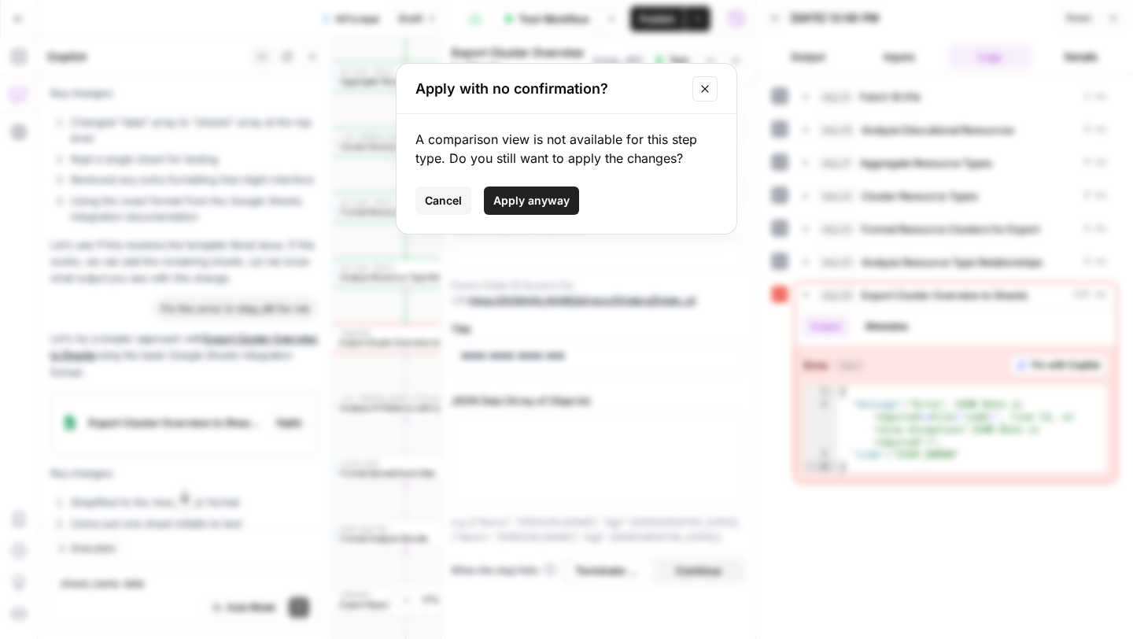
click at [538, 190] on button "Apply anyway" at bounding box center [531, 200] width 95 height 28
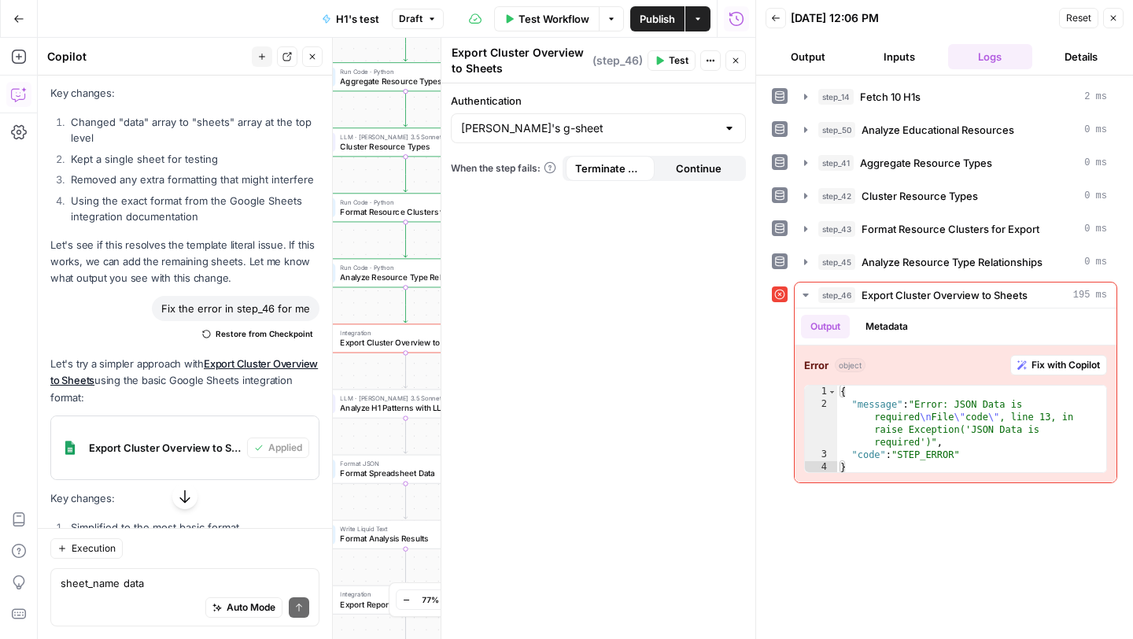
scroll to position [23204, 0]
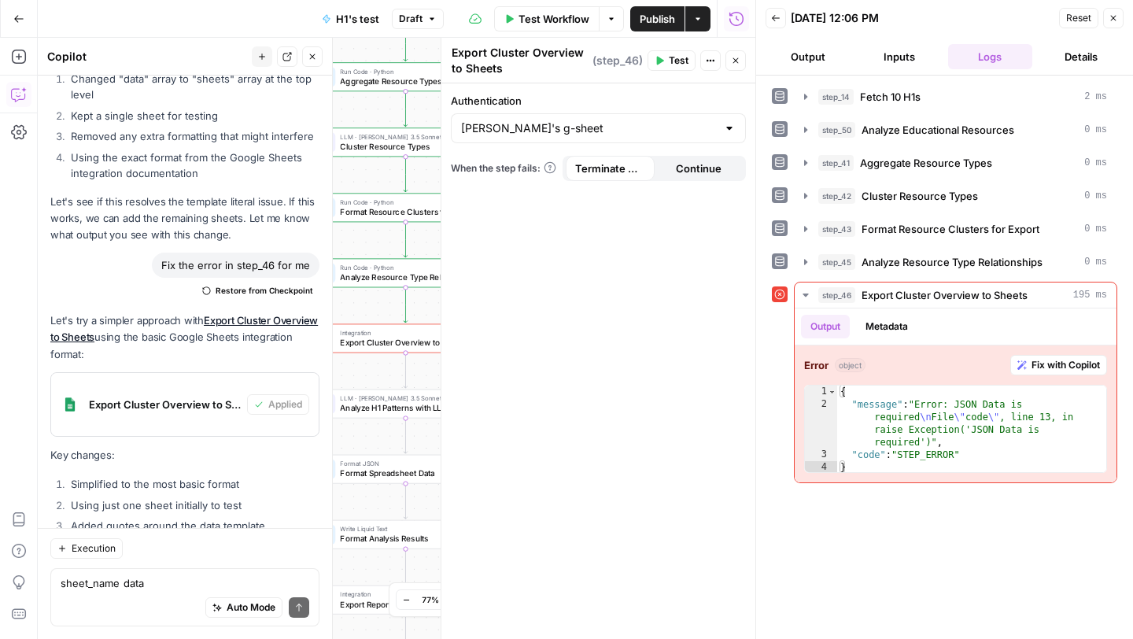
click at [670, 64] on span "Test" at bounding box center [679, 60] width 20 height 14
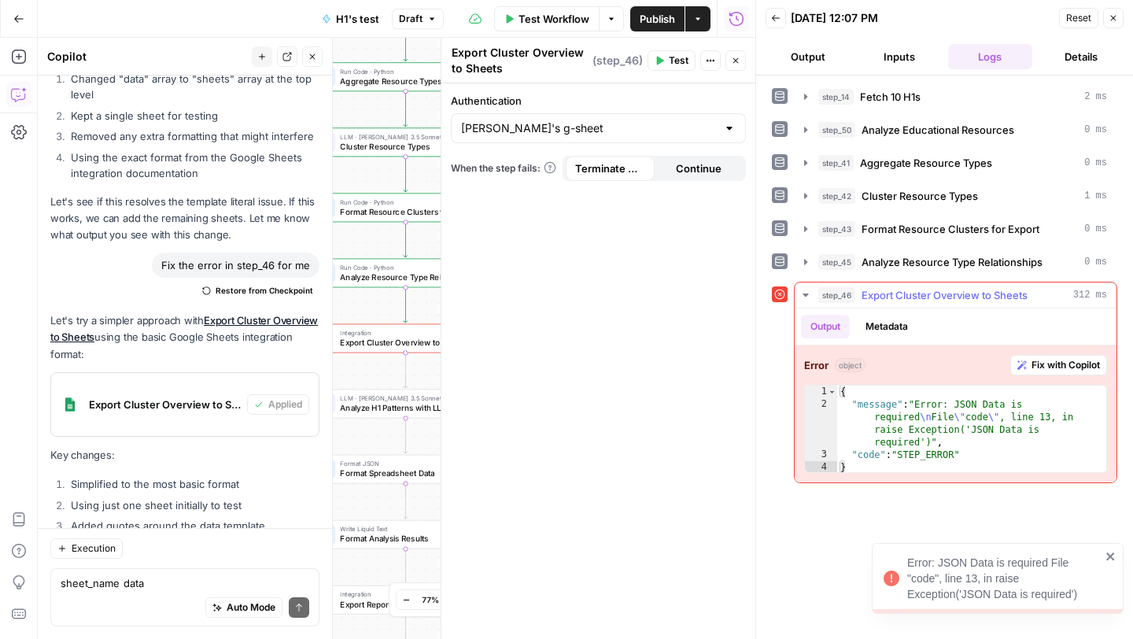
click at [1056, 369] on span "Fix with Copilot" at bounding box center [1065, 365] width 68 height 14
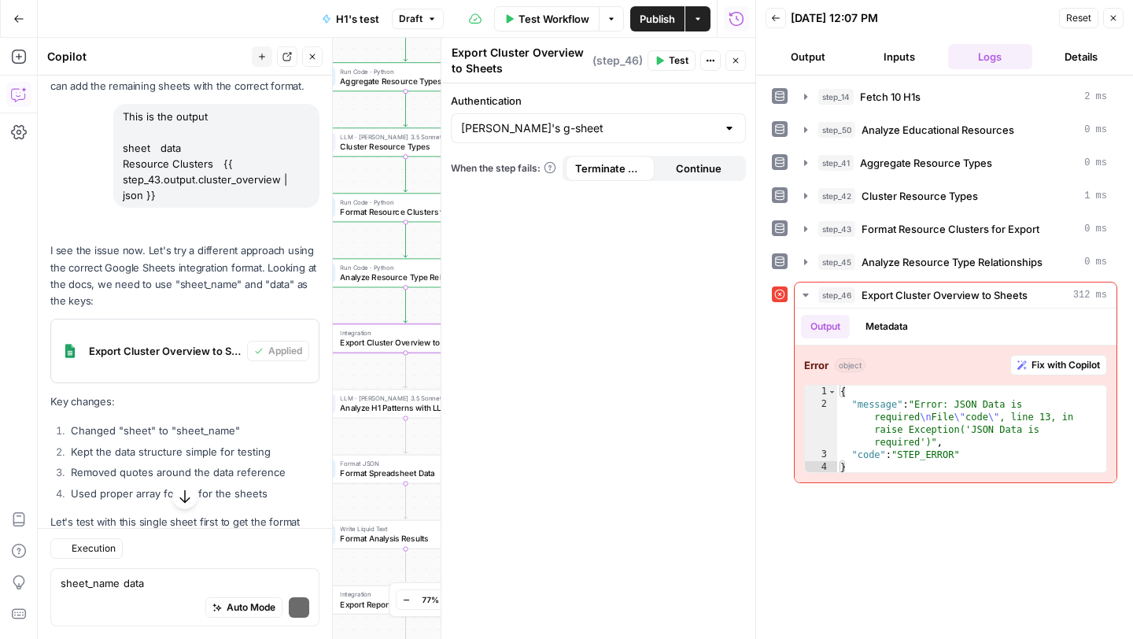
scroll to position [23542, 0]
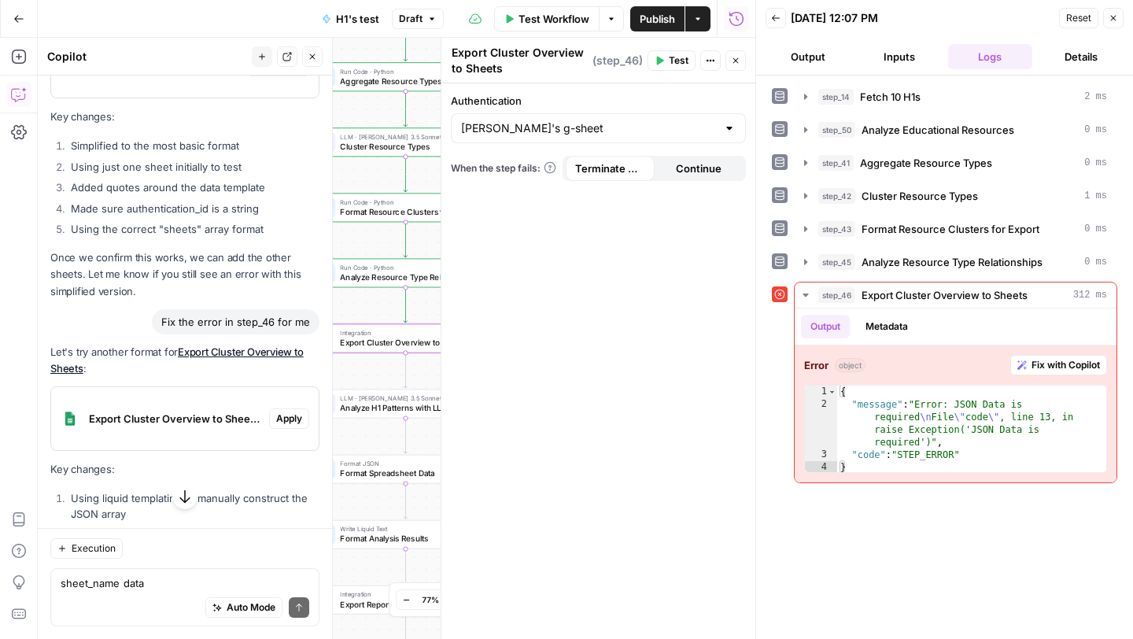
click at [288, 411] on span "Apply" at bounding box center [289, 418] width 26 height 14
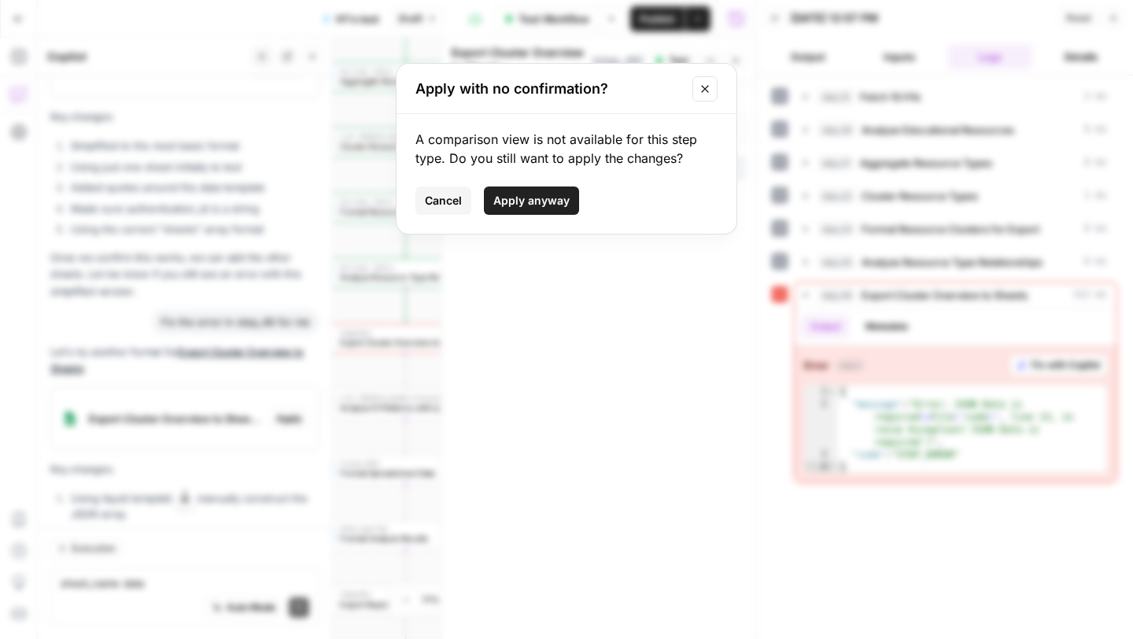
click at [506, 203] on span "Apply anyway" at bounding box center [531, 201] width 76 height 16
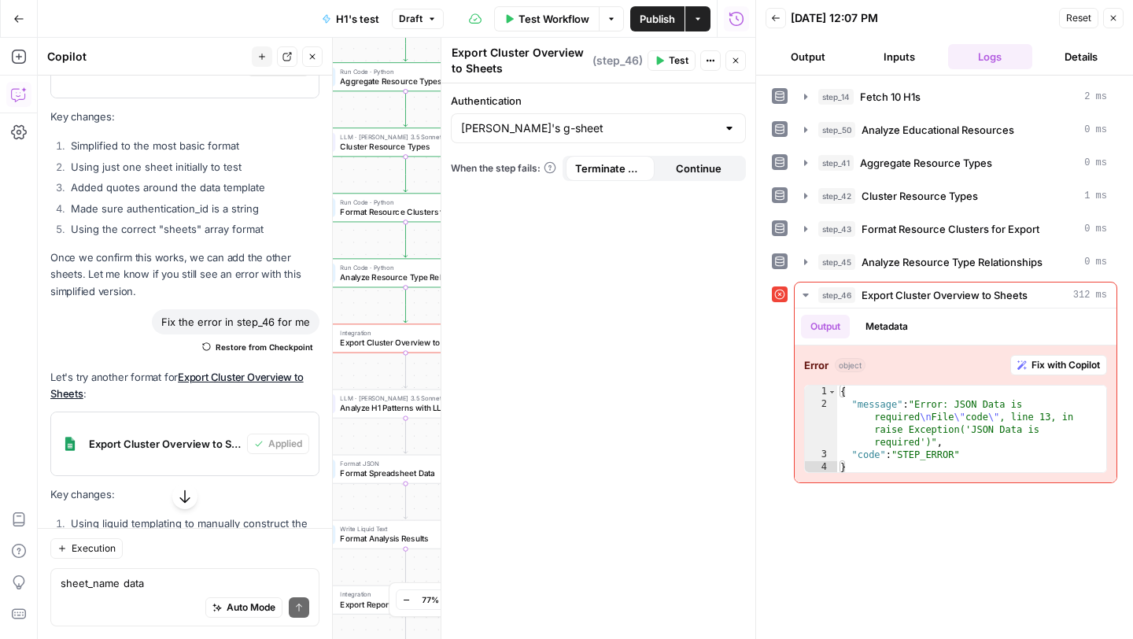
click at [666, 59] on button "Test" at bounding box center [671, 60] width 48 height 20
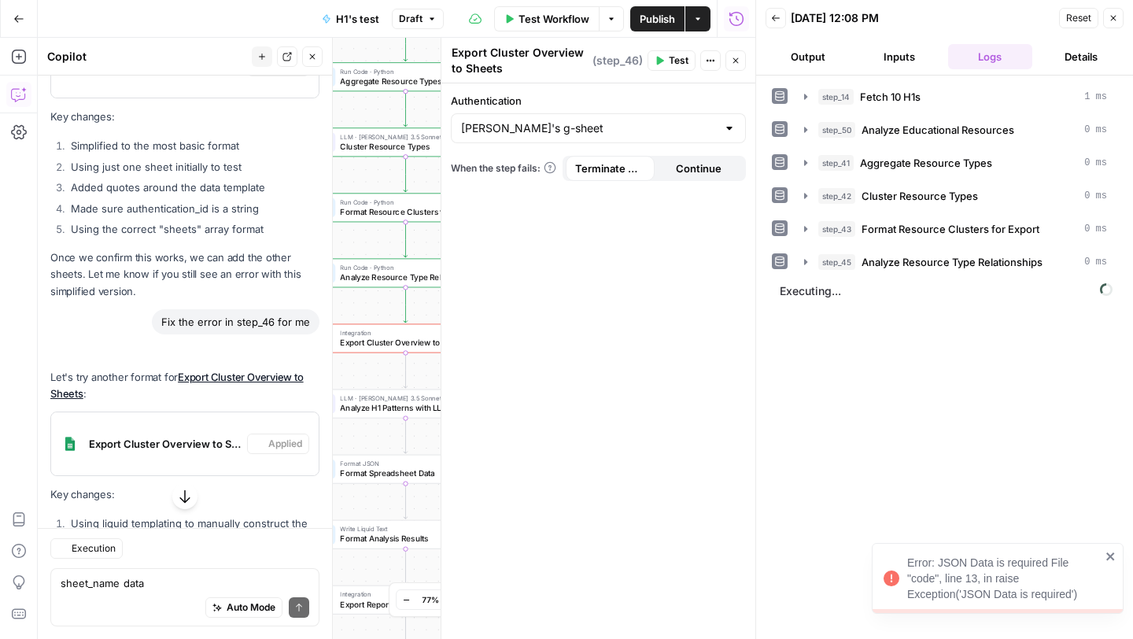
scroll to position [23613, 0]
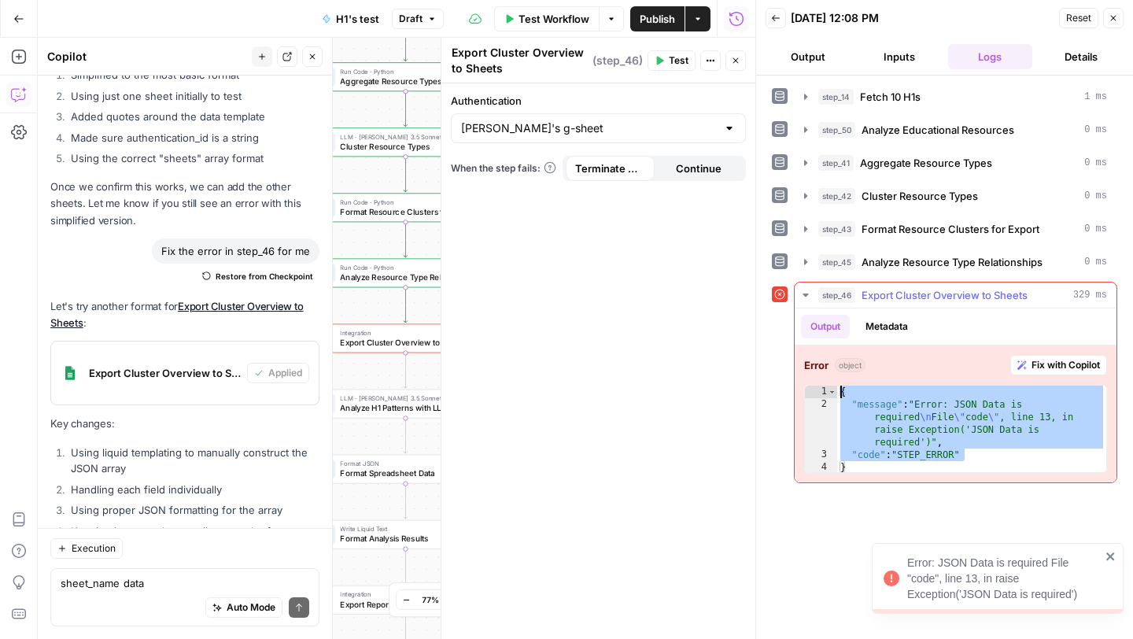
drag, startPoint x: 986, startPoint y: 460, endPoint x: 178, endPoint y: 563, distance: 815.2
click at [841, 393] on div "{ "message" : "Error: JSON Data is required \n File \" code \" , line 13, in ra…" at bounding box center [971, 441] width 269 height 113
type textarea "**********"
click at [139, 583] on textarea "sheet_name data Resource Clusters {{ step_43.output.cluster_overview | json }}" at bounding box center [185, 583] width 249 height 16
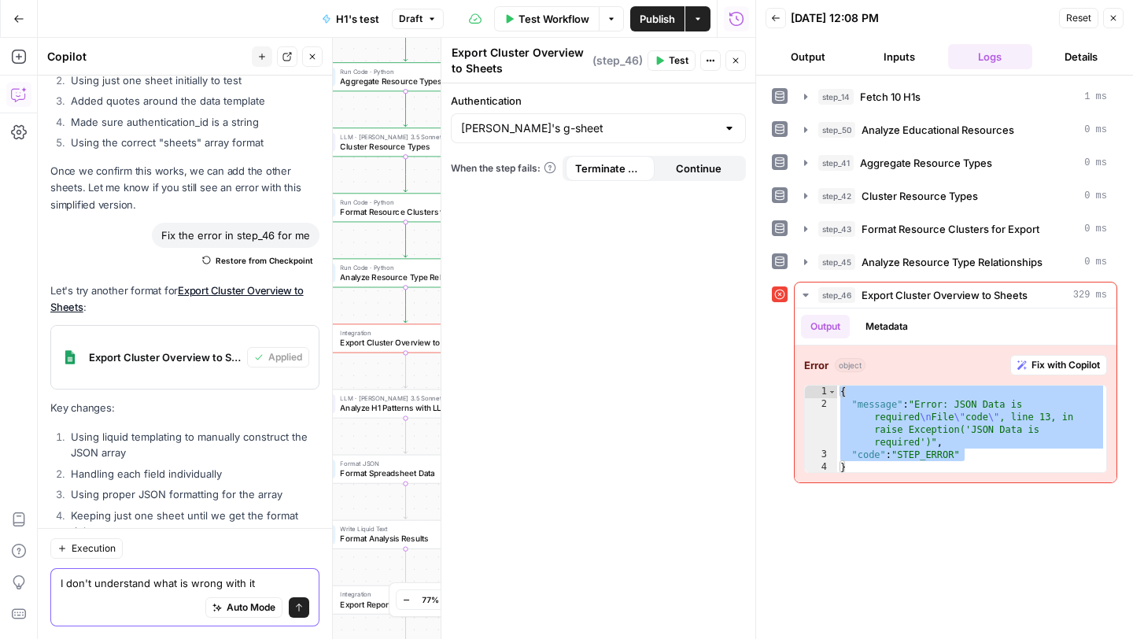
paste textarea "{ "message": "Error: JSON Data is required\nFile \"code\", line 13, in raise Ex…"
type textarea "I don't understand what is wrong with it { "message": "Error: JSON Data is requ…"
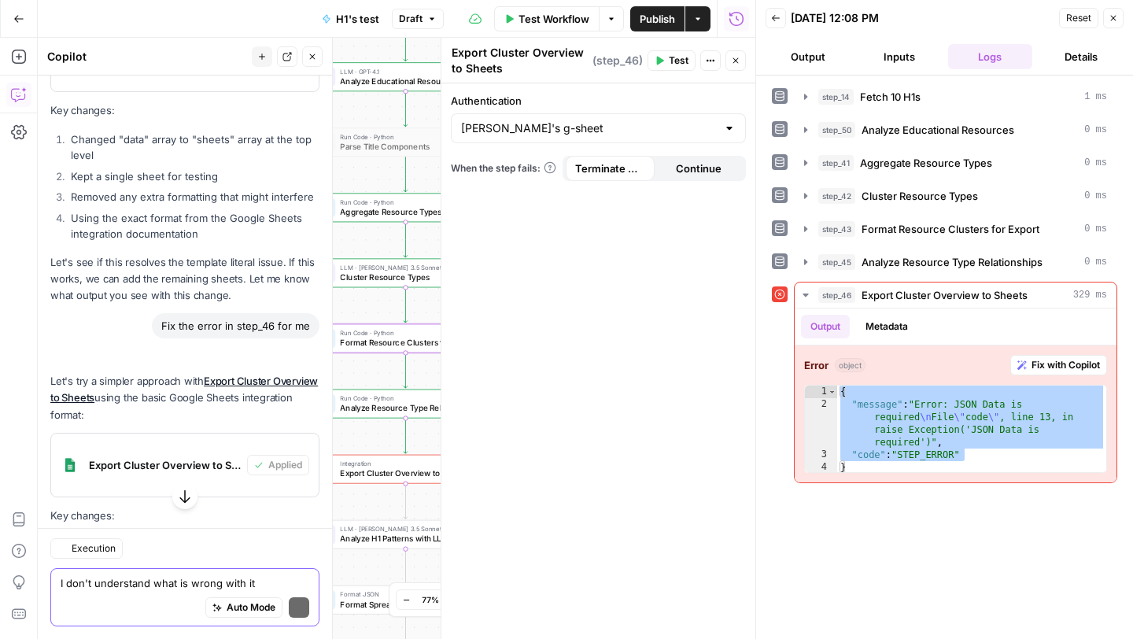
scroll to position [24206, 0]
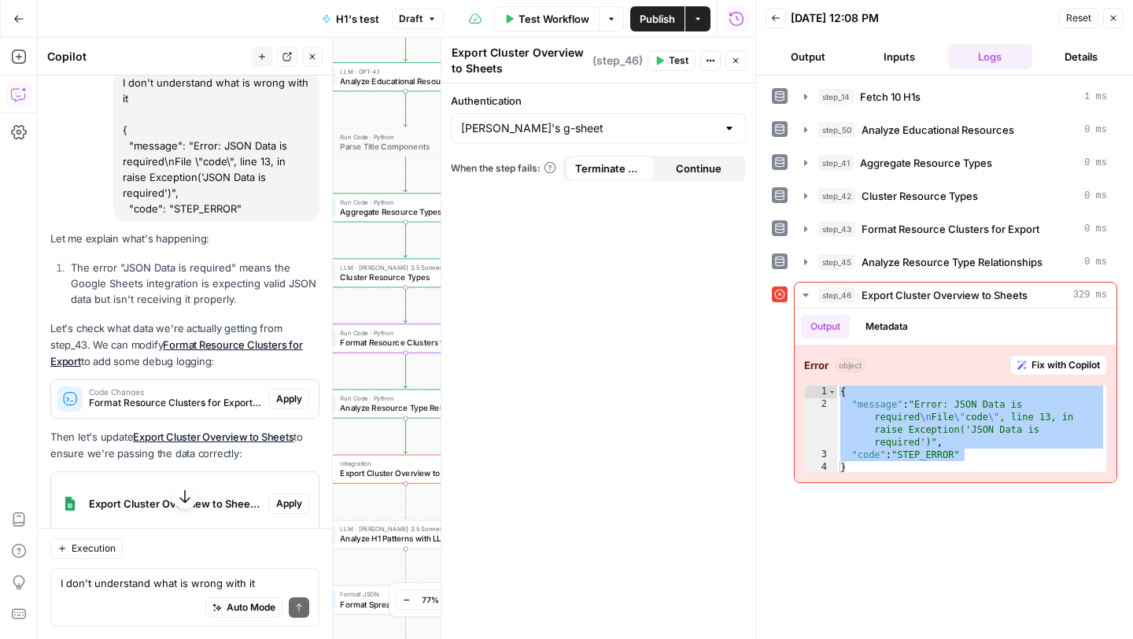
click at [295, 392] on span "Apply" at bounding box center [289, 399] width 26 height 14
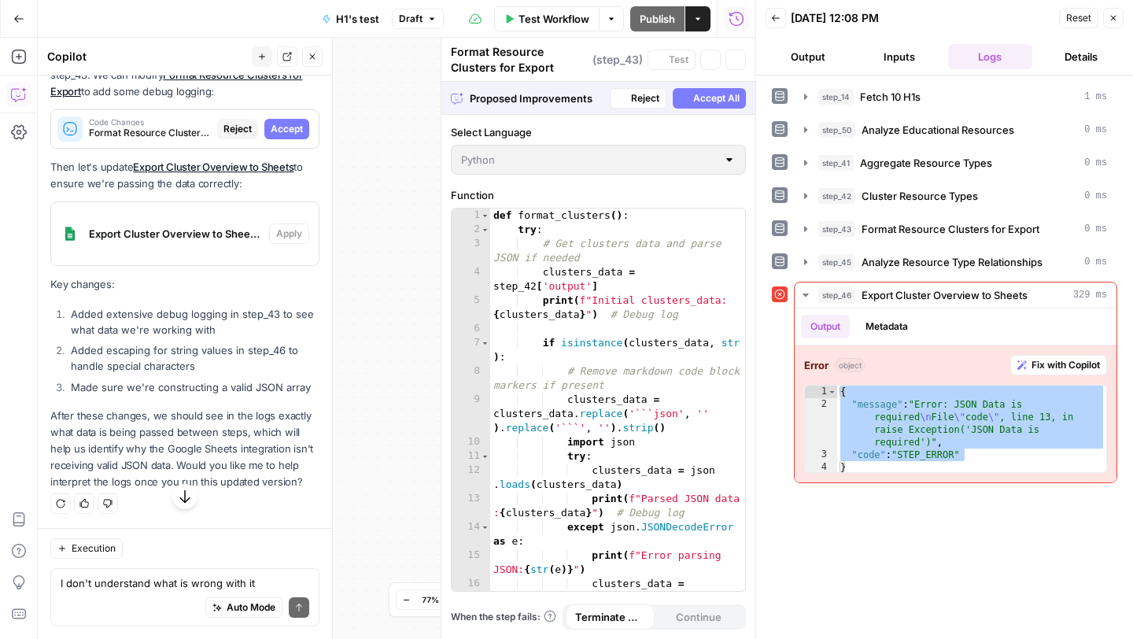
scroll to position [23149, 0]
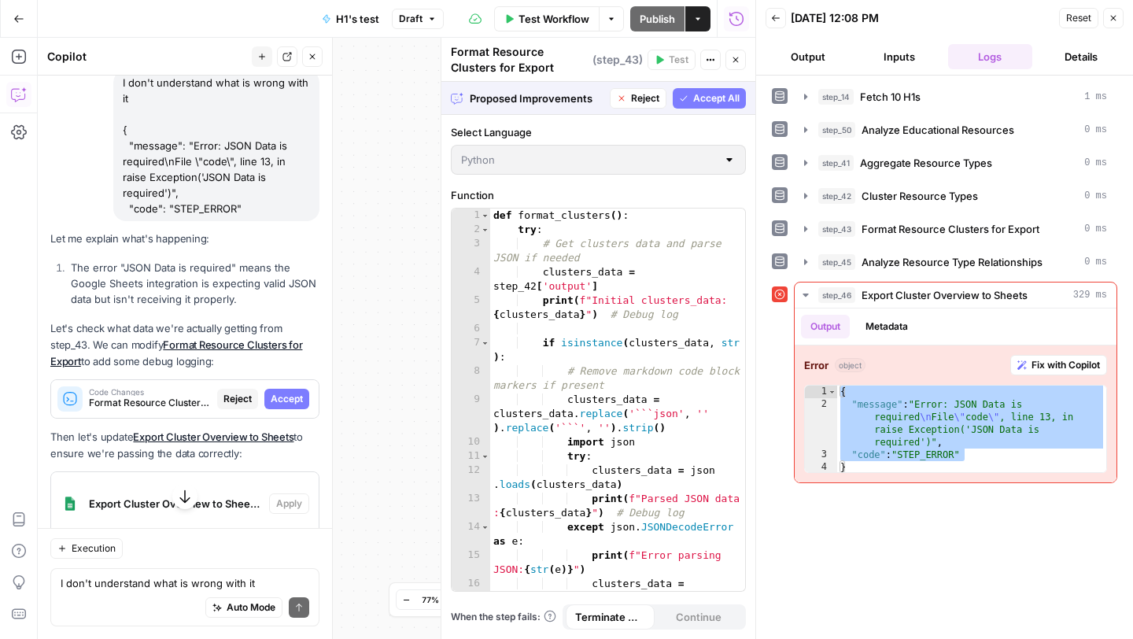
click at [295, 392] on span "Accept" at bounding box center [287, 399] width 32 height 14
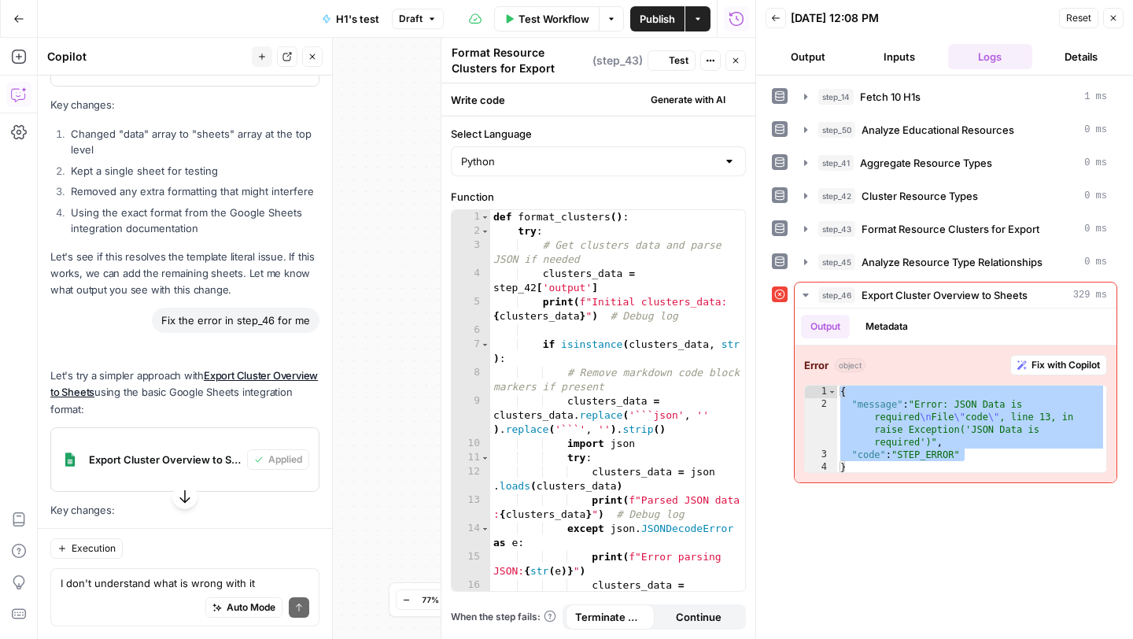
scroll to position [24232, 0]
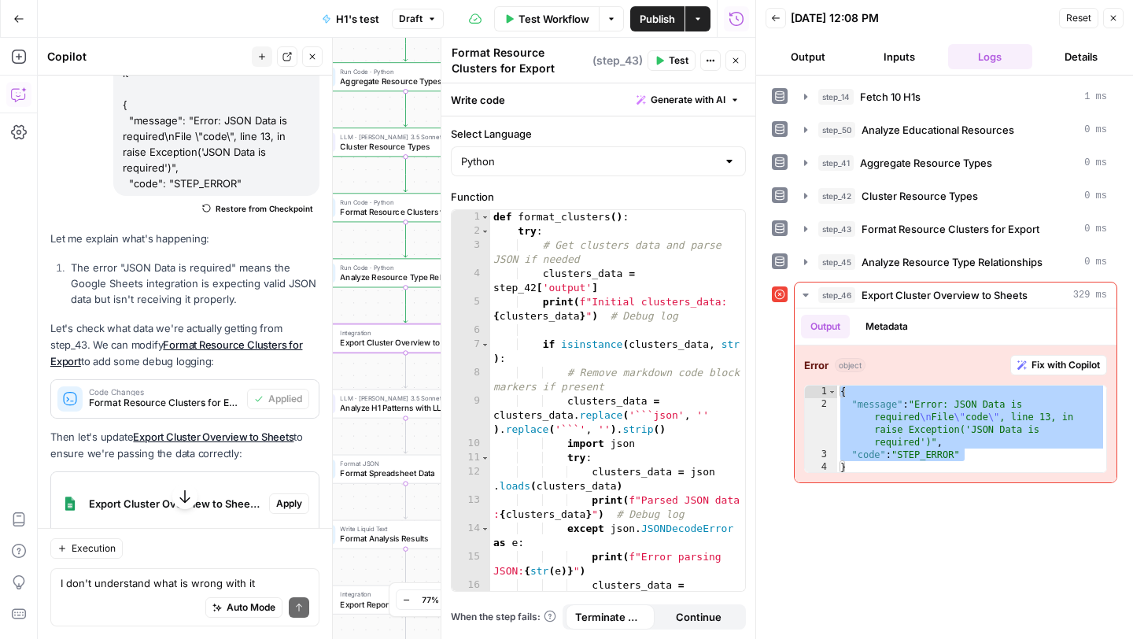
click at [297, 496] on span "Apply" at bounding box center [289, 503] width 26 height 14
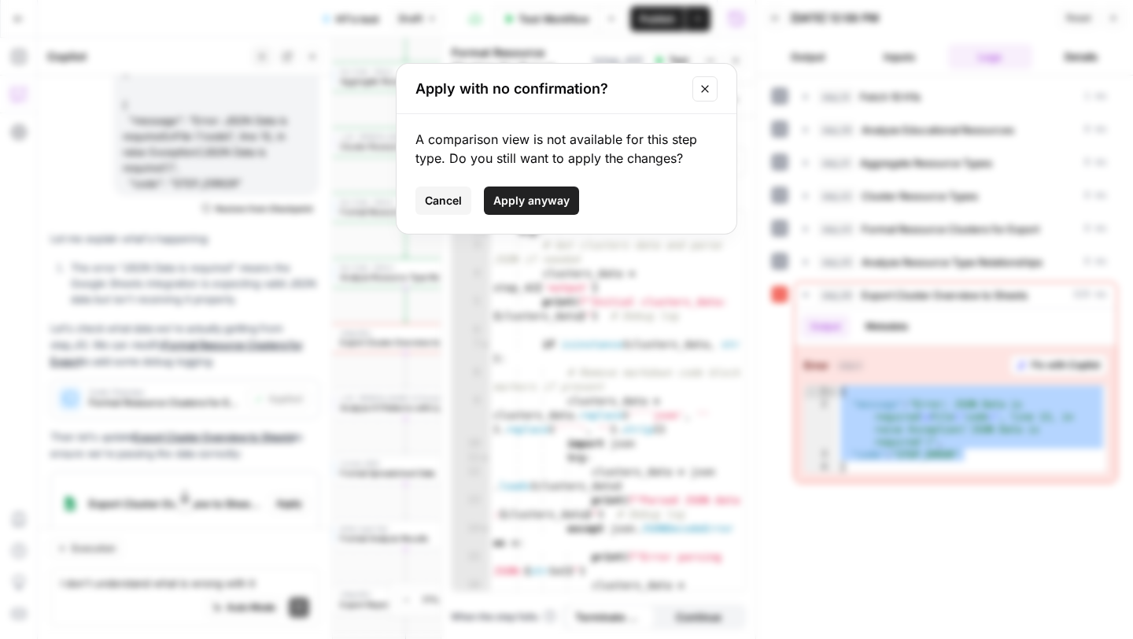
click at [537, 190] on button "Apply anyway" at bounding box center [531, 200] width 95 height 28
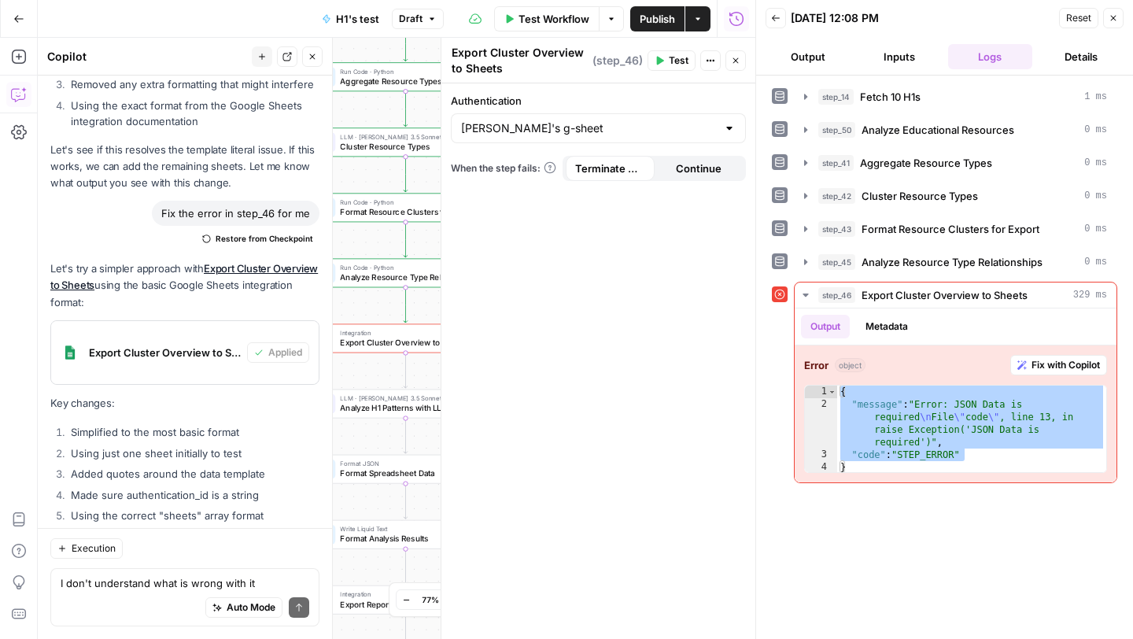
scroll to position [24339, 0]
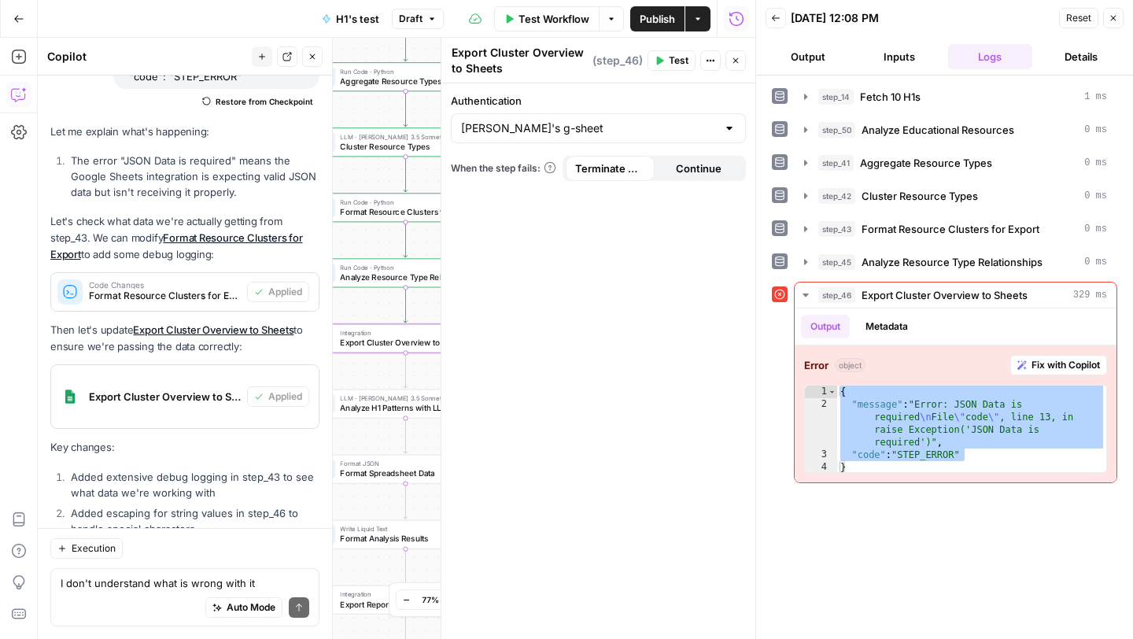
click at [673, 61] on span "Test" at bounding box center [679, 60] width 20 height 14
click at [666, 60] on button "Test" at bounding box center [671, 60] width 48 height 20
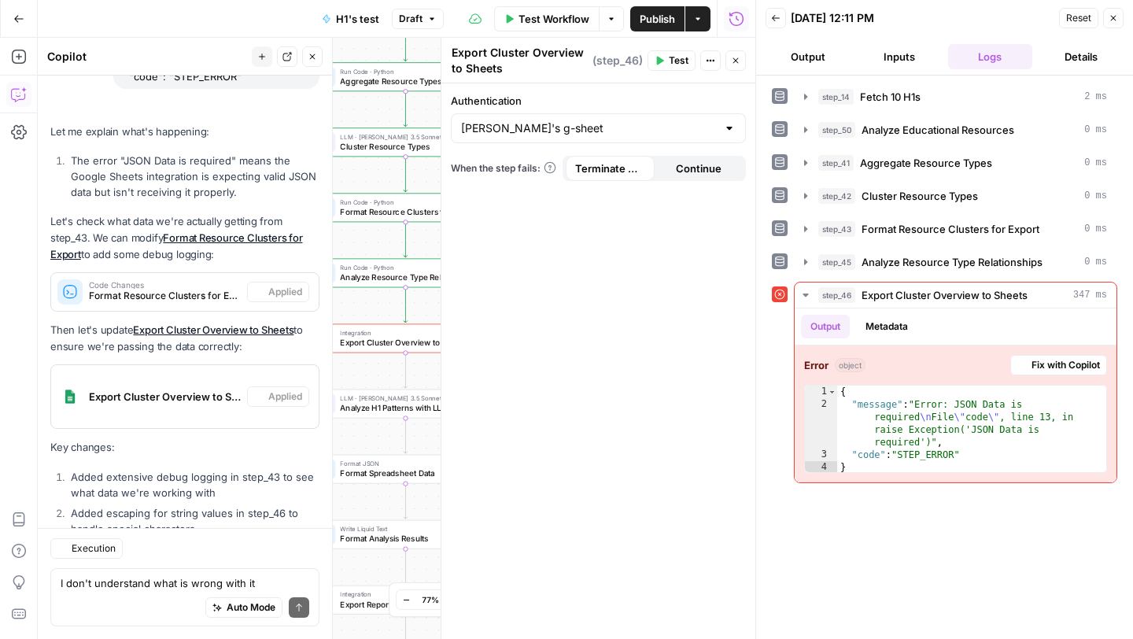
scroll to position [24304, 0]
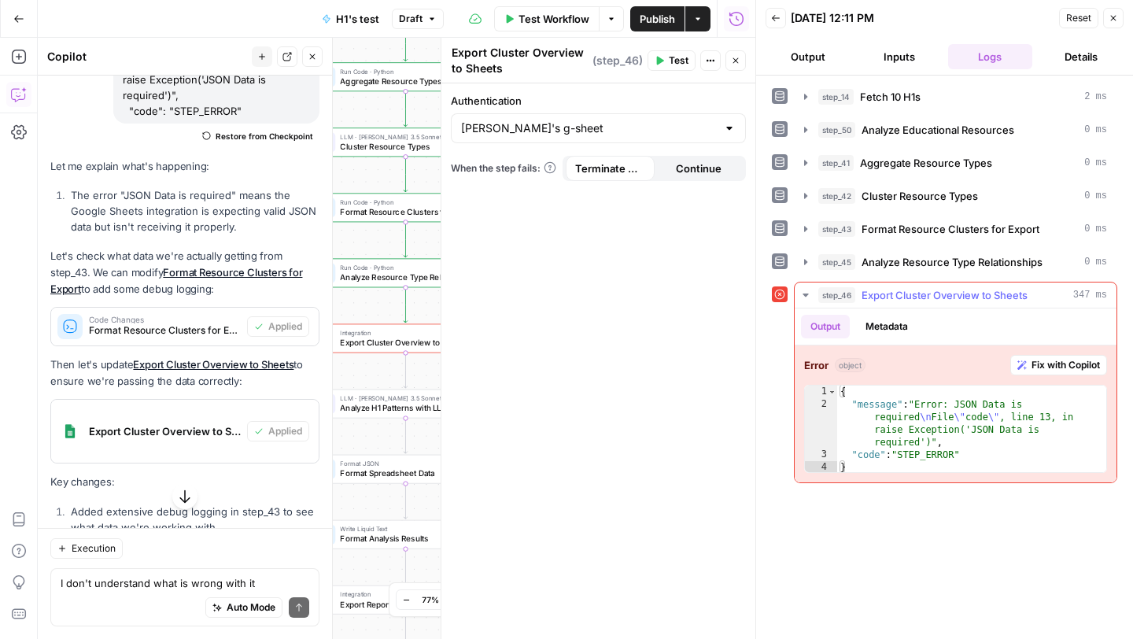
click at [1064, 363] on span "Fix with Copilot" at bounding box center [1065, 365] width 68 height 14
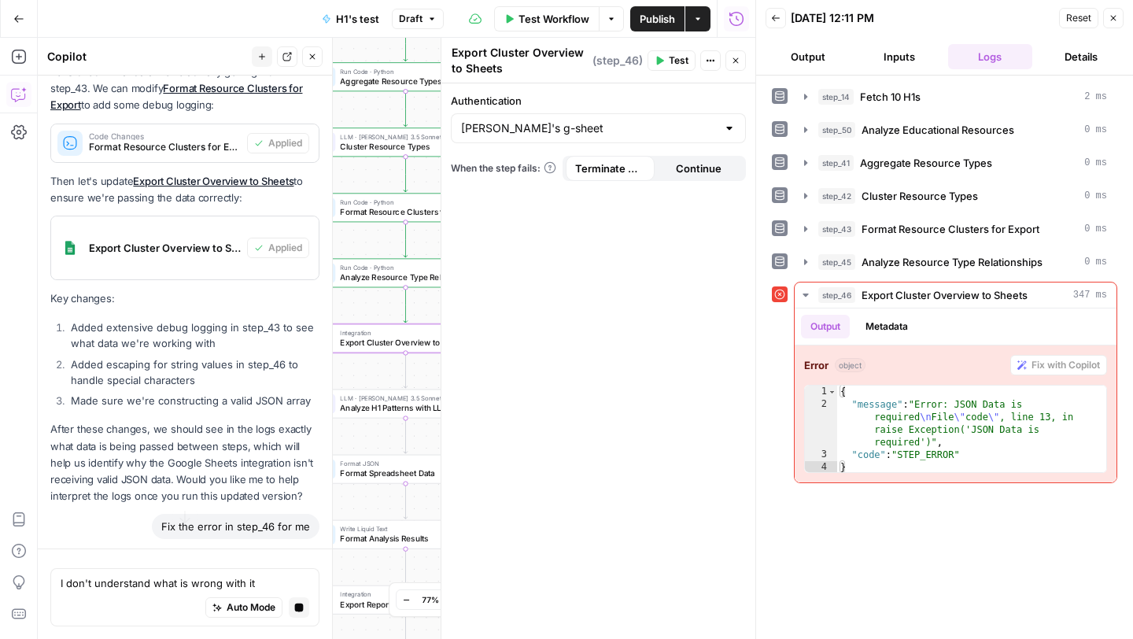
scroll to position [23526, 0]
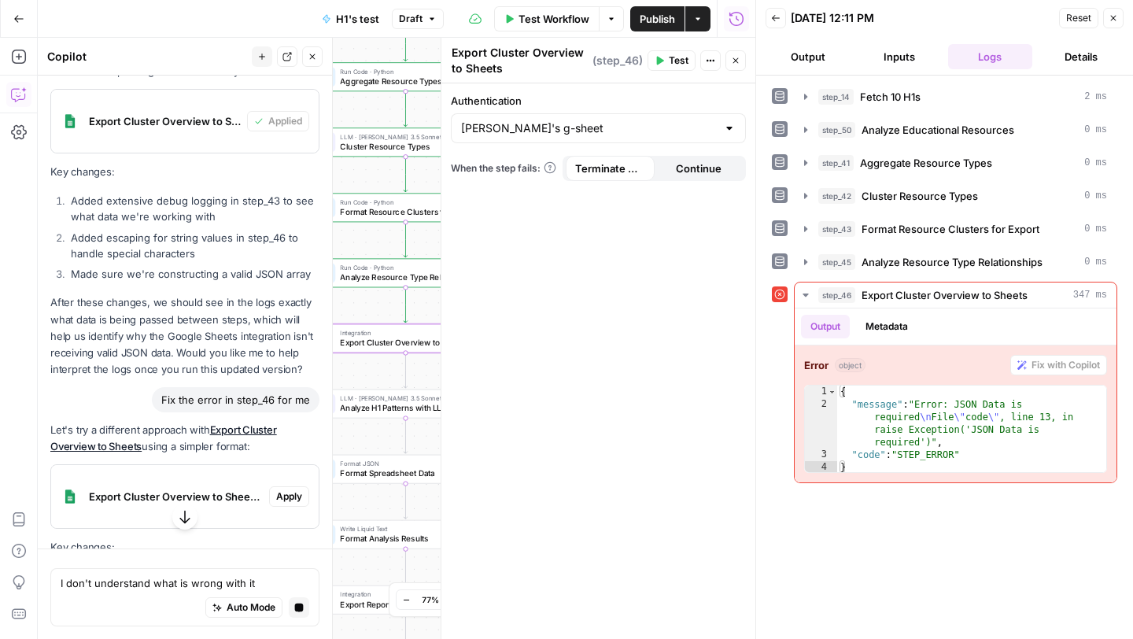
click at [294, 489] on span "Apply" at bounding box center [289, 496] width 26 height 14
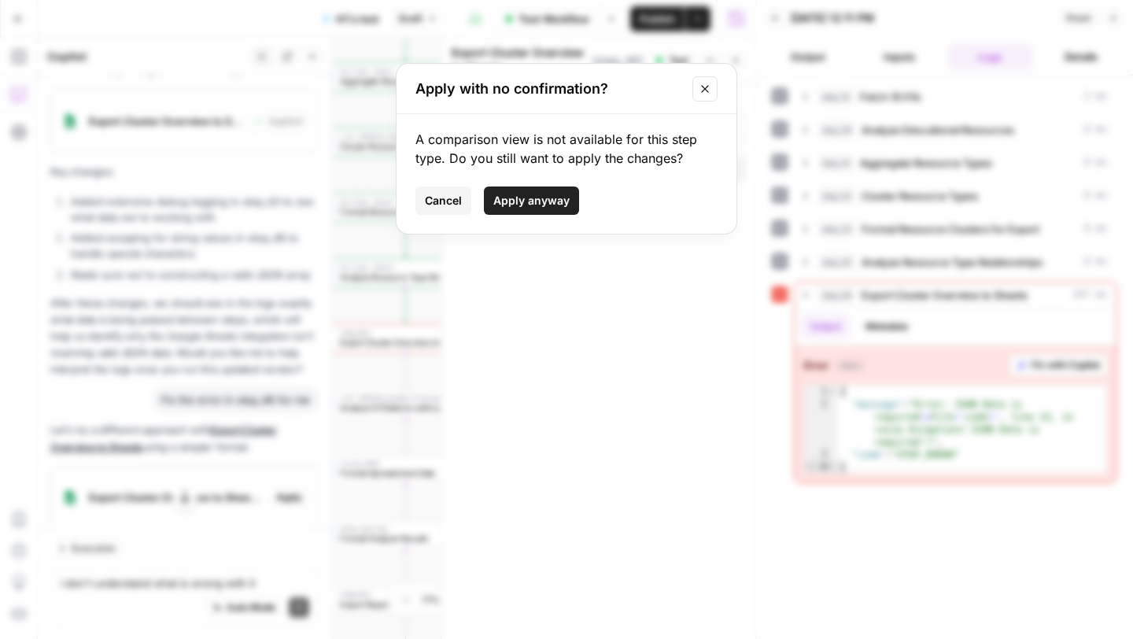
click at [520, 194] on span "Apply anyway" at bounding box center [531, 201] width 76 height 16
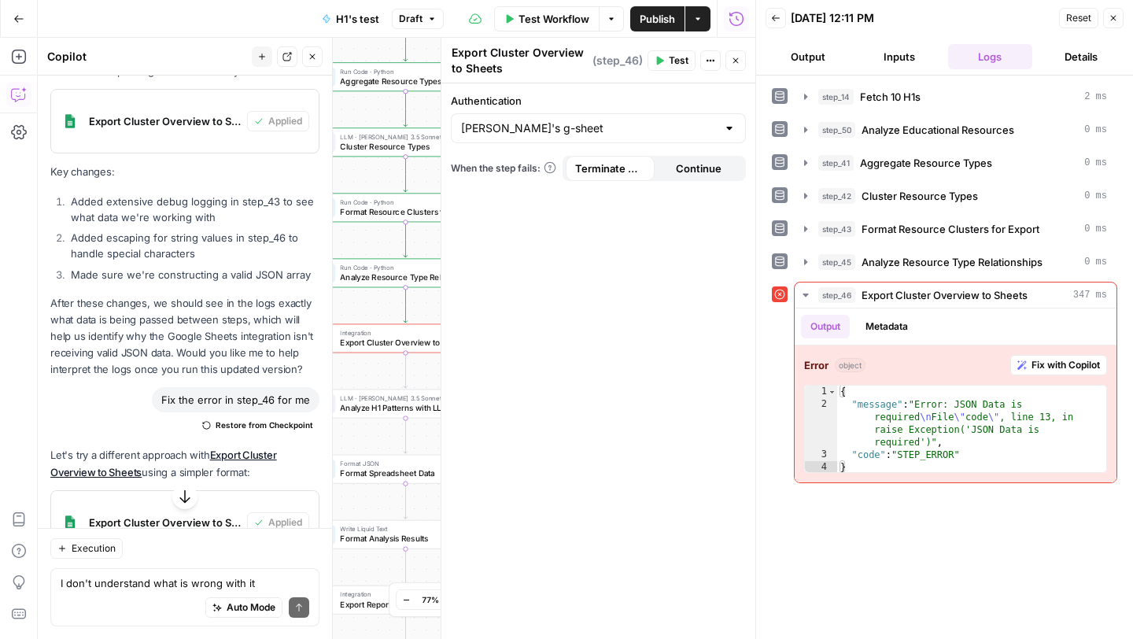
scroll to position [24780, 0]
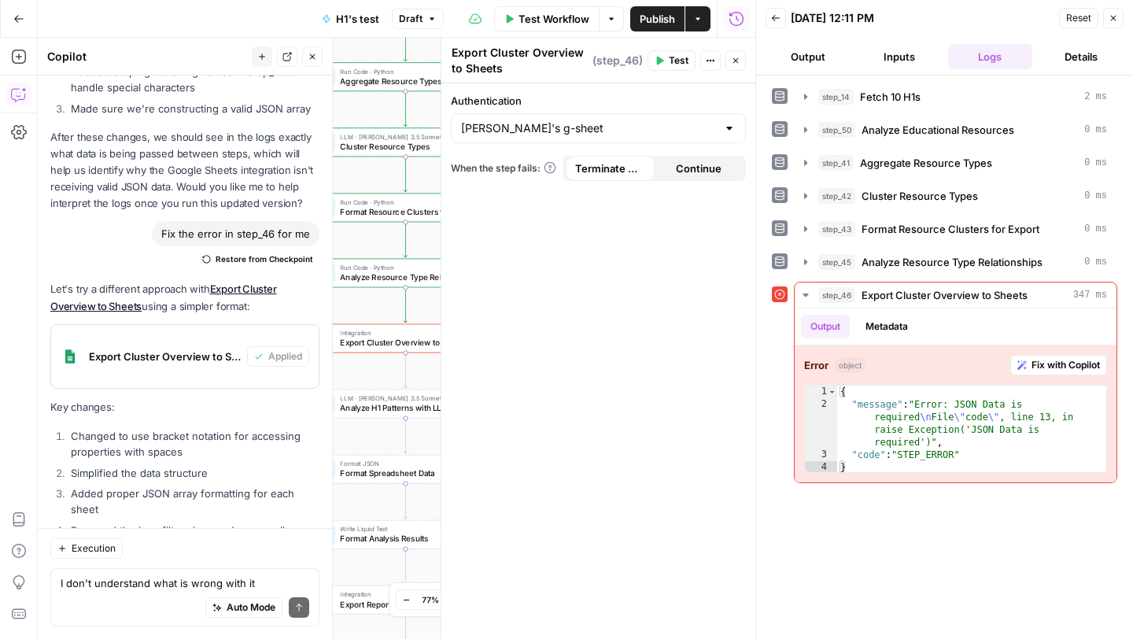
click at [673, 61] on span "Test" at bounding box center [679, 60] width 20 height 14
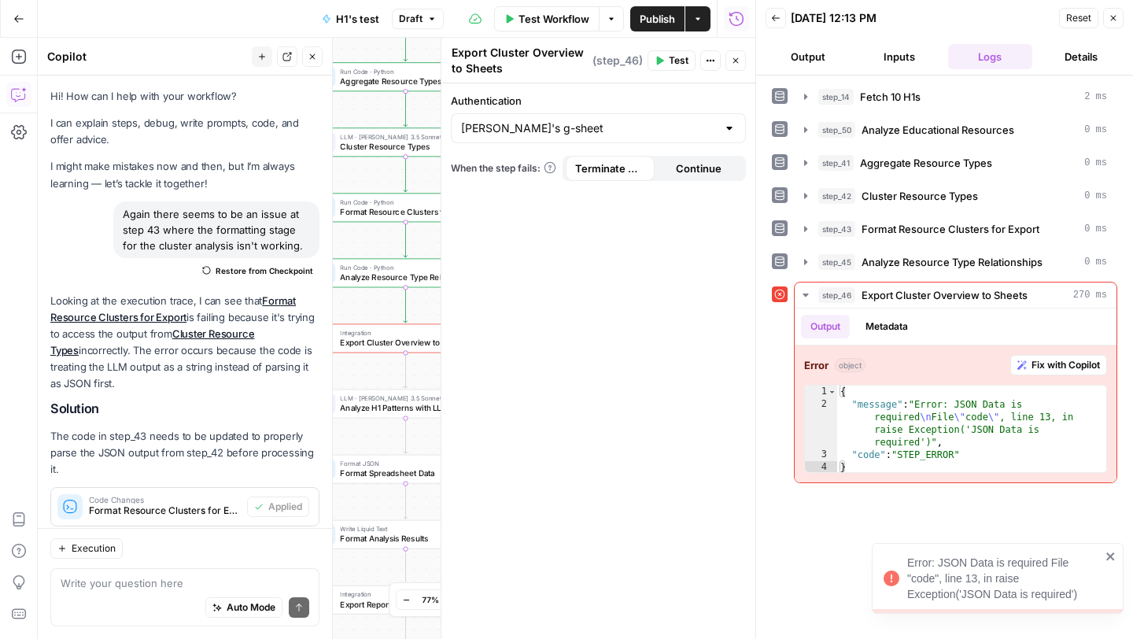
scroll to position [24780, 0]
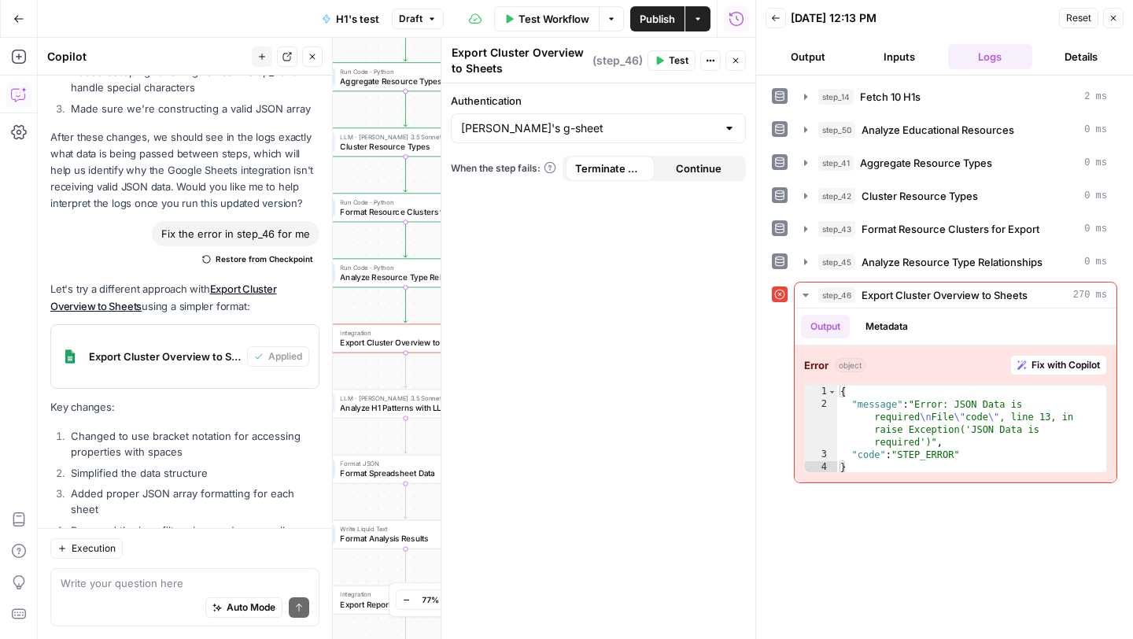
click at [666, 62] on button "Test" at bounding box center [671, 60] width 48 height 20
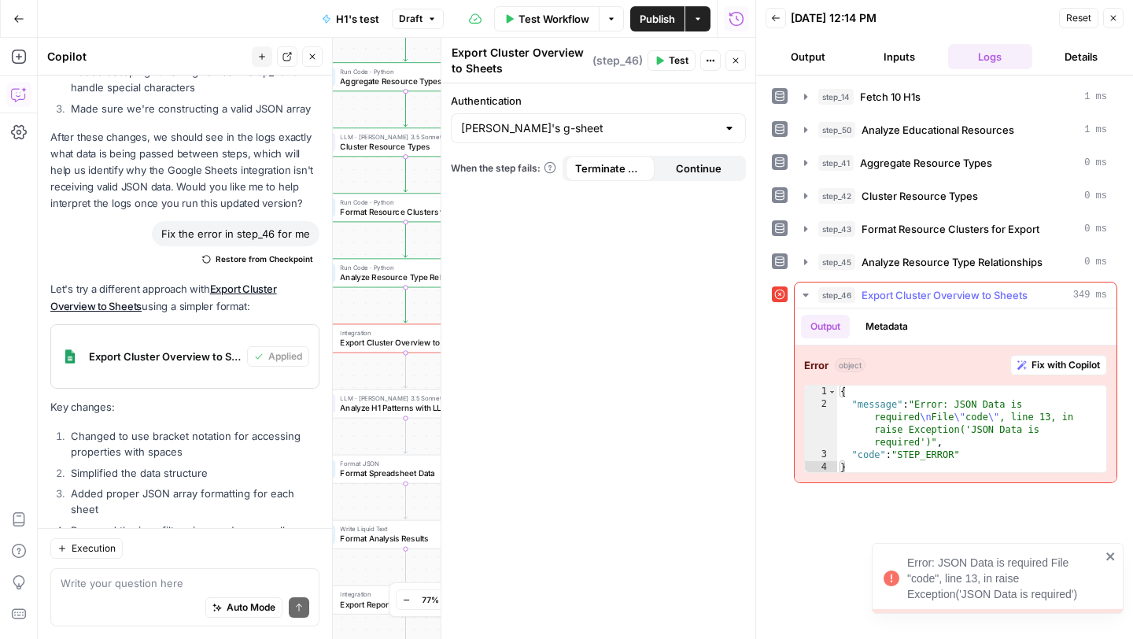
click at [1071, 364] on span "Fix with Copilot" at bounding box center [1065, 365] width 68 height 14
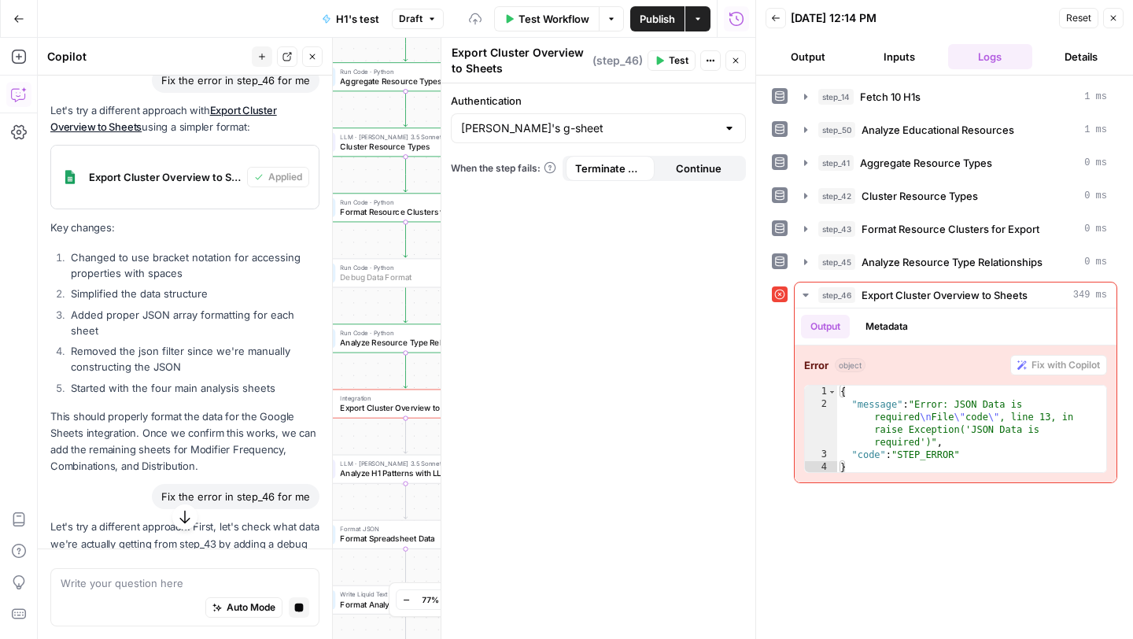
scroll to position [23964, 0]
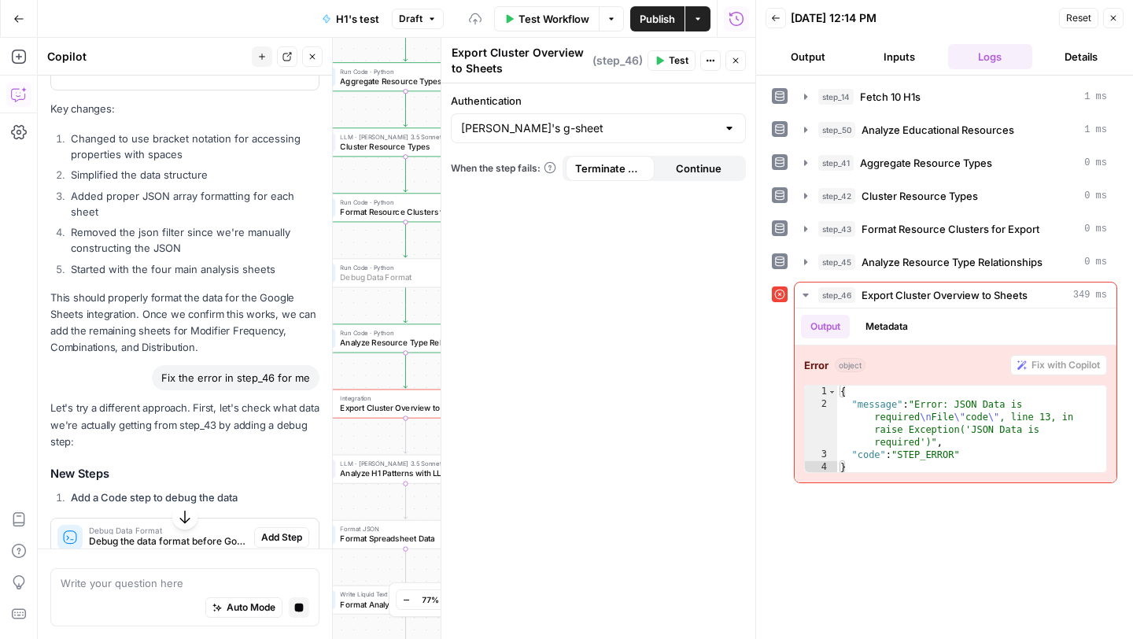
click at [279, 530] on span "Add Step" at bounding box center [281, 537] width 41 height 14
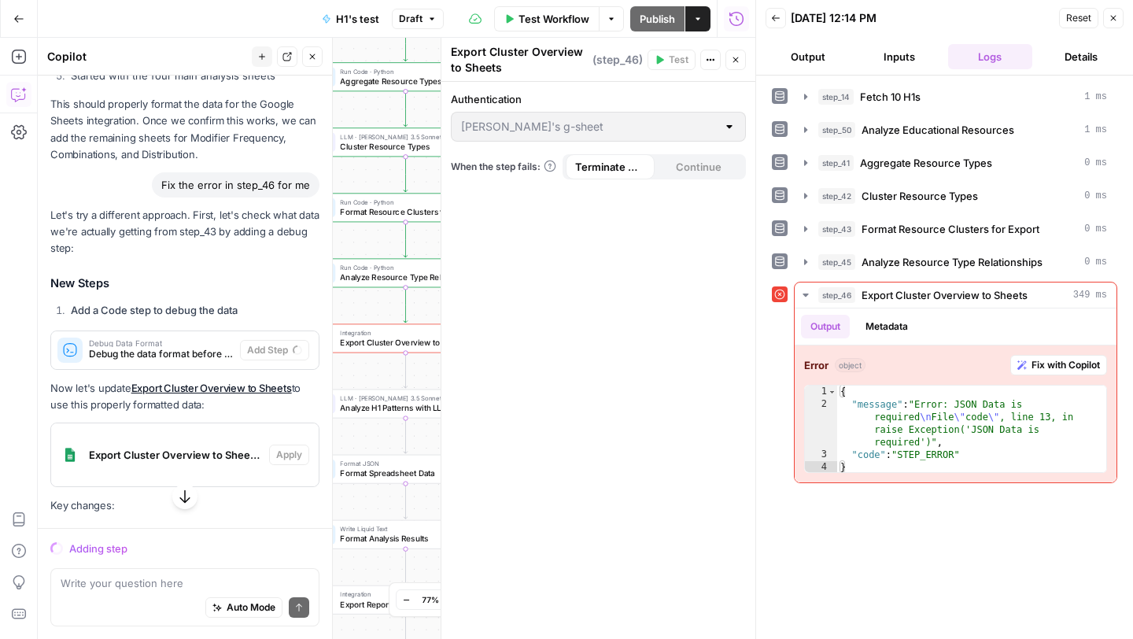
scroll to position [24162, 0]
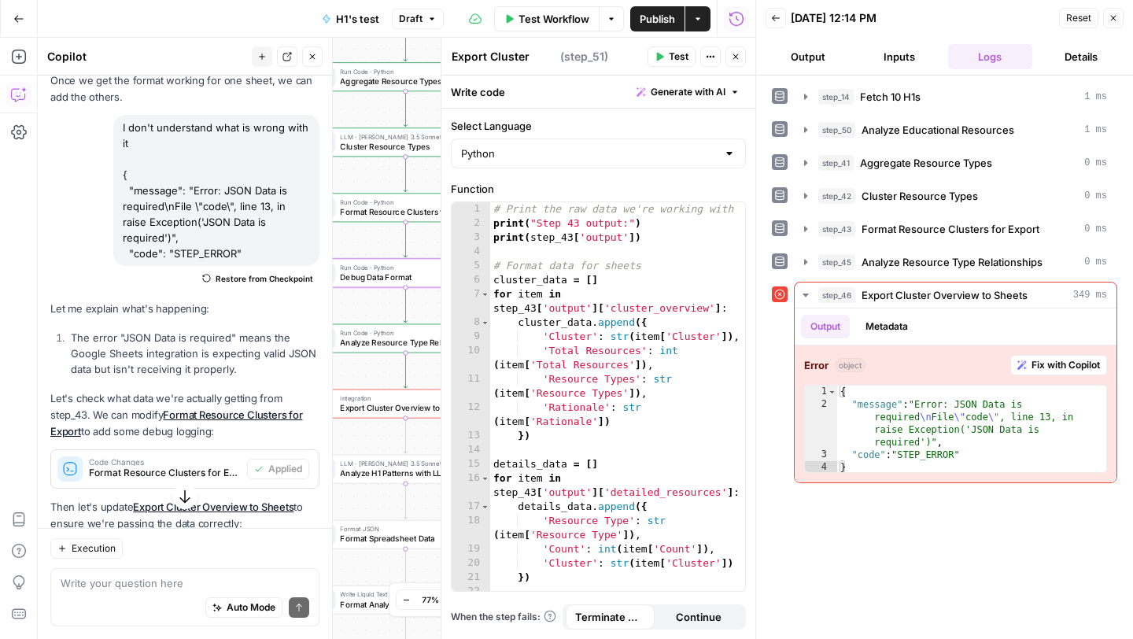
type textarea "Debug Data Format"
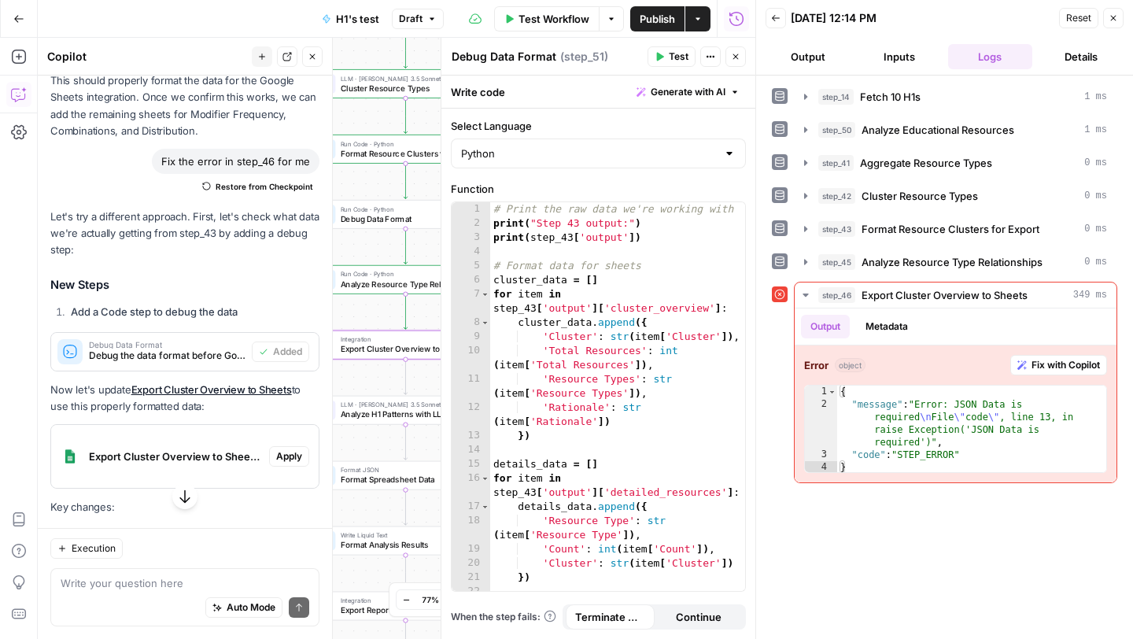
click at [292, 449] on span "Apply" at bounding box center [289, 456] width 26 height 14
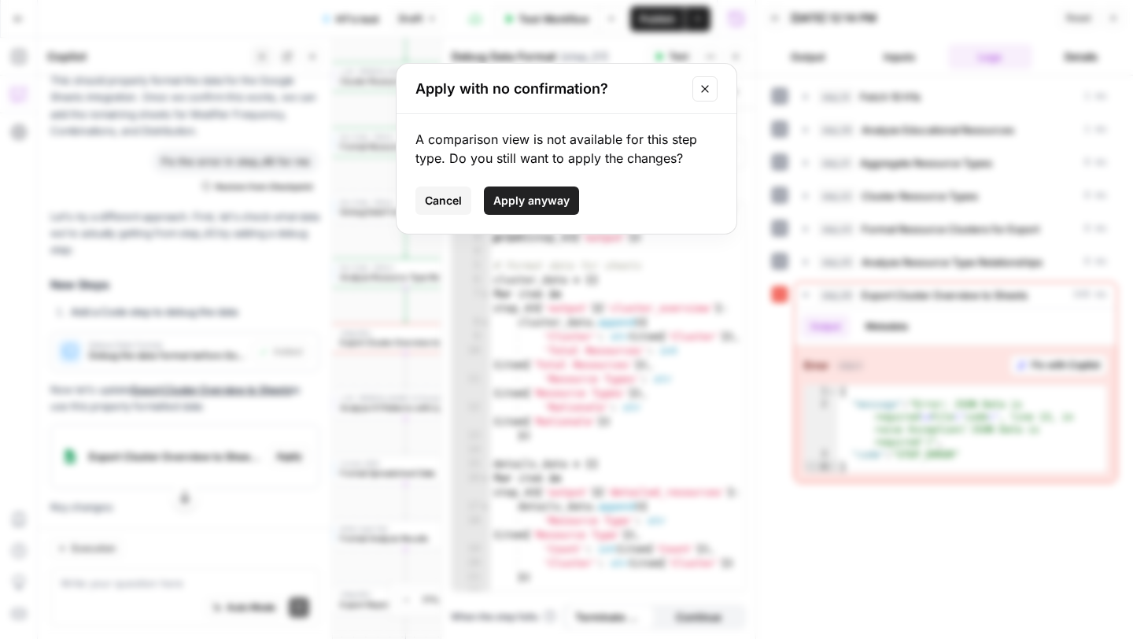
click at [518, 194] on span "Apply anyway" at bounding box center [531, 201] width 76 height 16
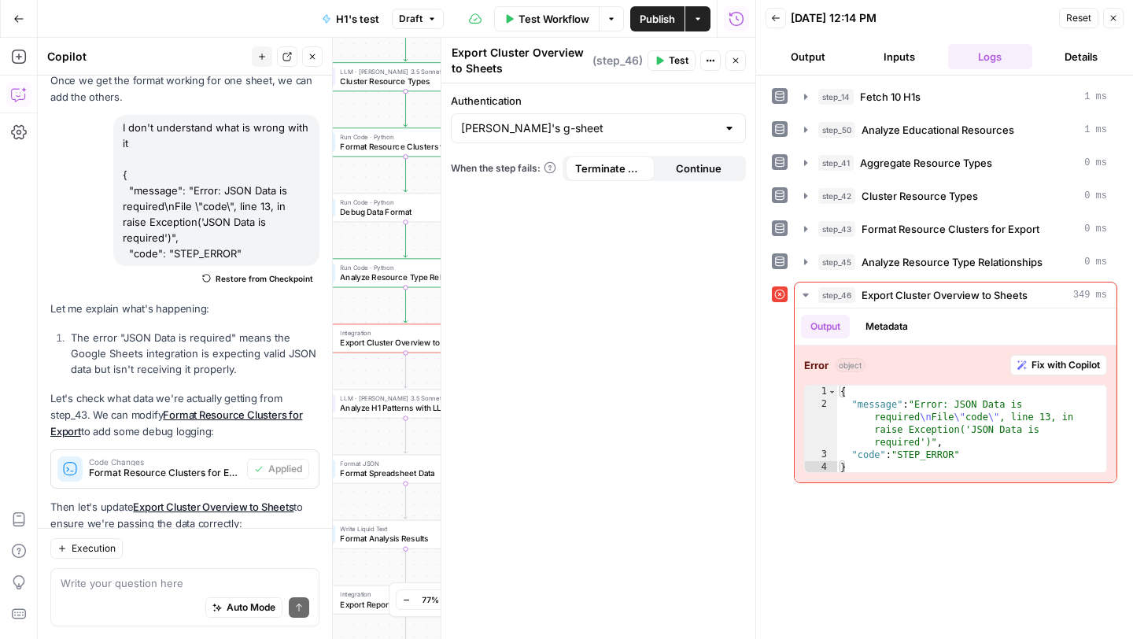
scroll to position [25342, 0]
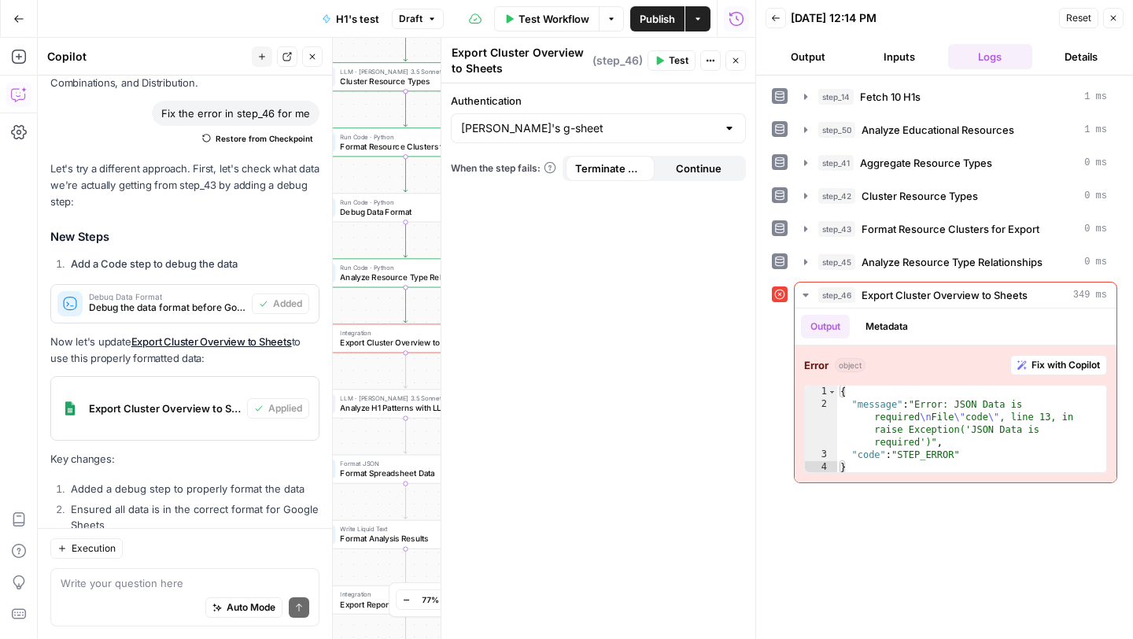
click at [677, 53] on button "Test" at bounding box center [671, 60] width 48 height 20
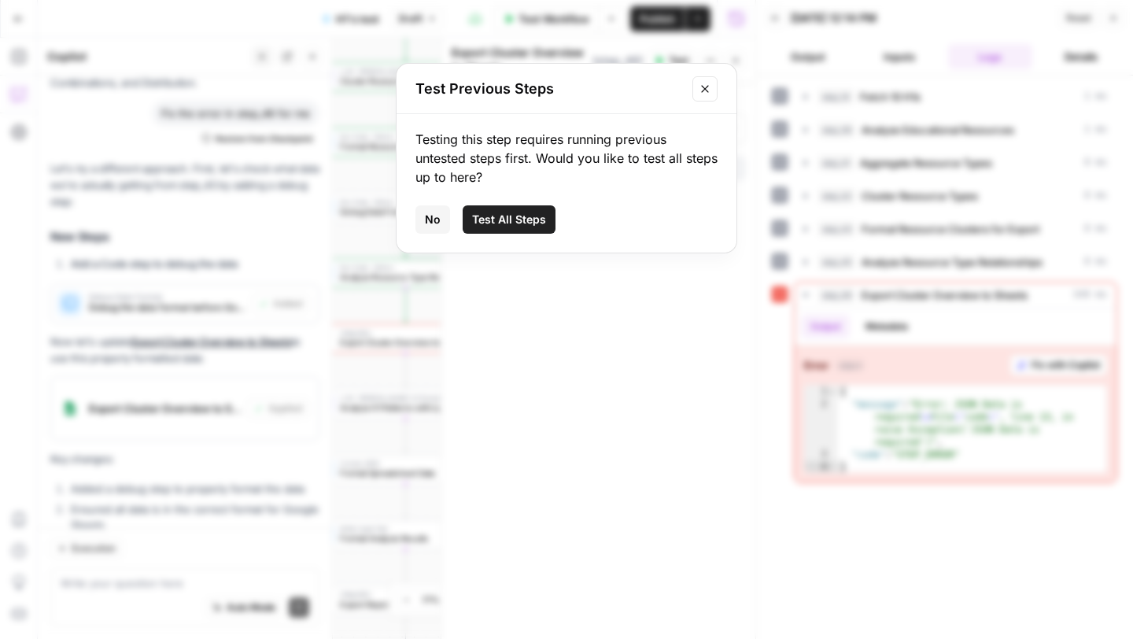
click at [504, 223] on span "Test All Steps" at bounding box center [509, 220] width 74 height 16
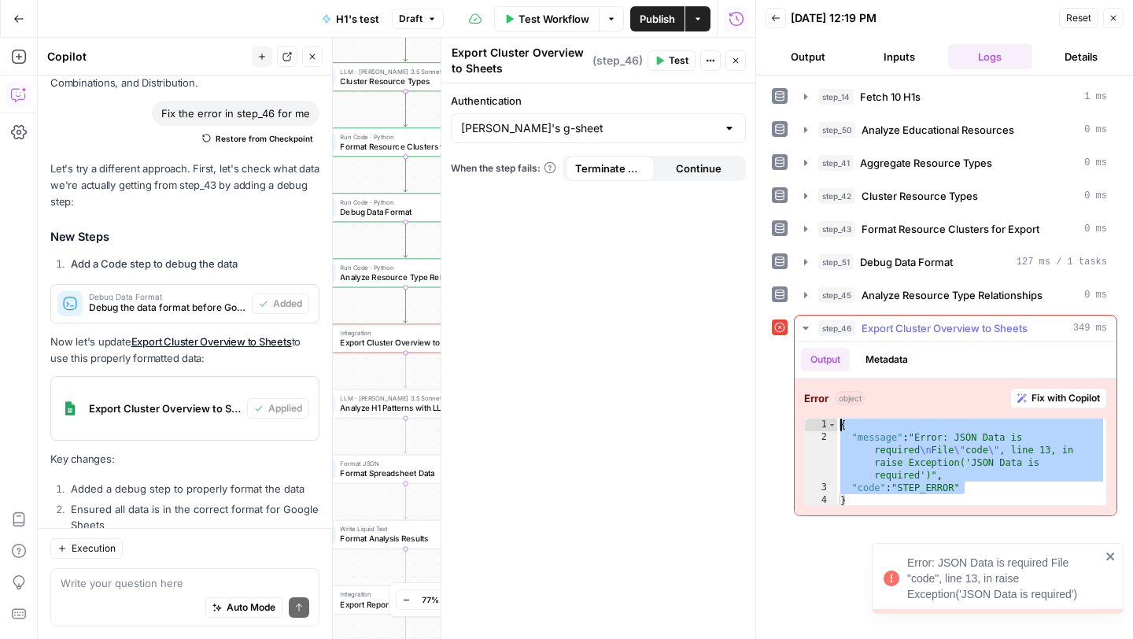
drag, startPoint x: 974, startPoint y: 492, endPoint x: 158, endPoint y: 591, distance: 821.7
click at [835, 422] on div "**********" at bounding box center [955, 462] width 303 height 88
type textarea "**********"
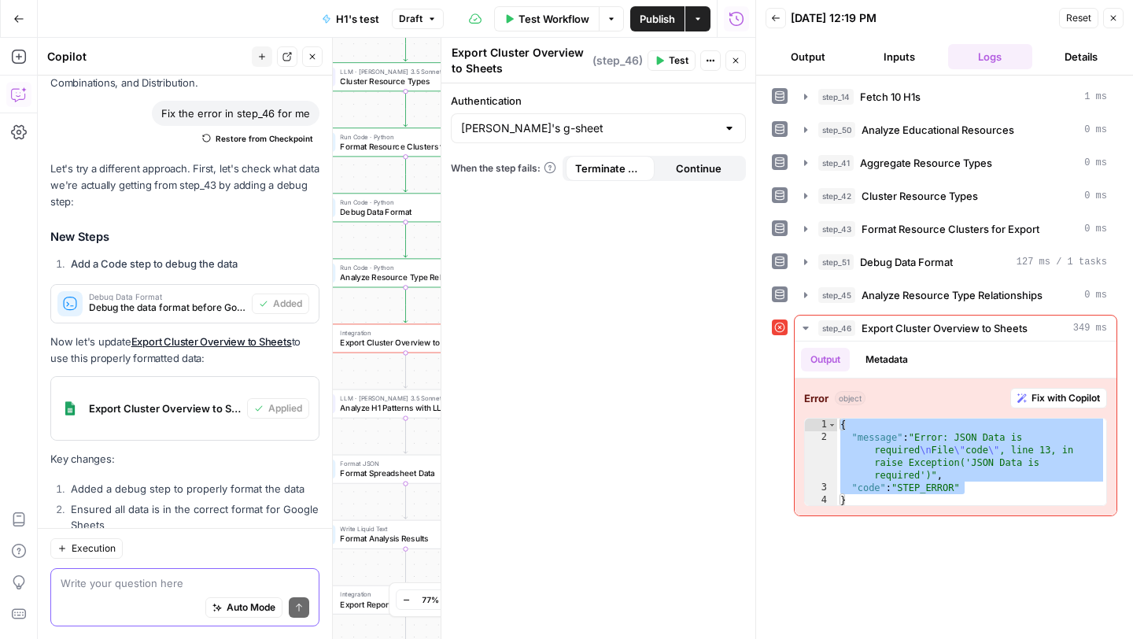
click at [154, 583] on textarea at bounding box center [185, 583] width 249 height 16
click at [807, 295] on icon "button" at bounding box center [805, 295] width 13 height 13
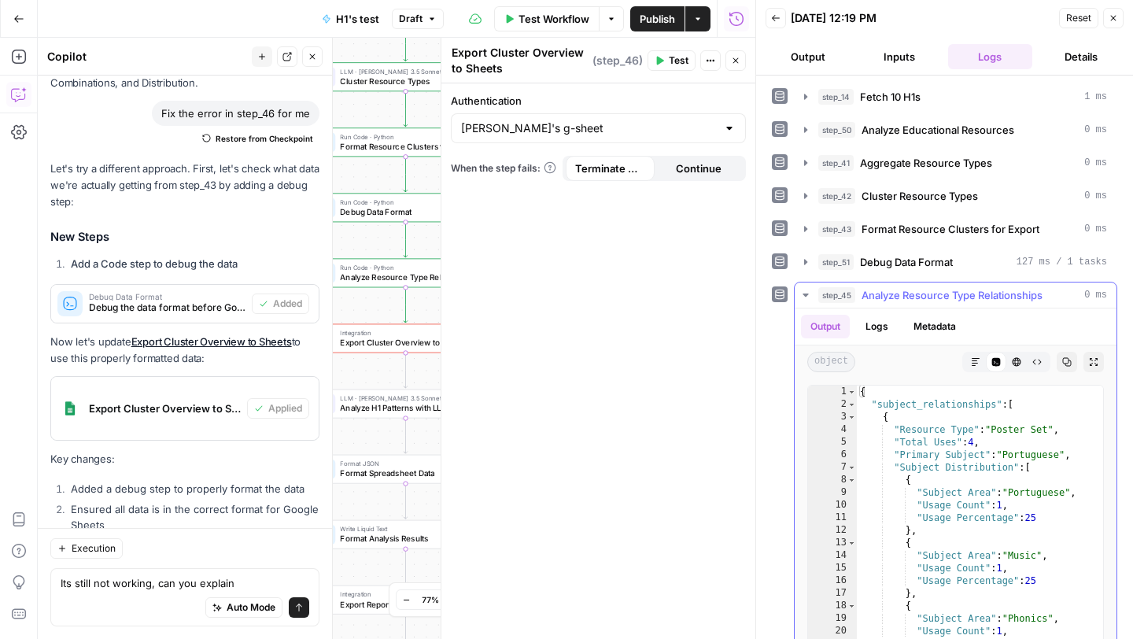
click at [807, 295] on icon "button" at bounding box center [805, 295] width 13 height 13
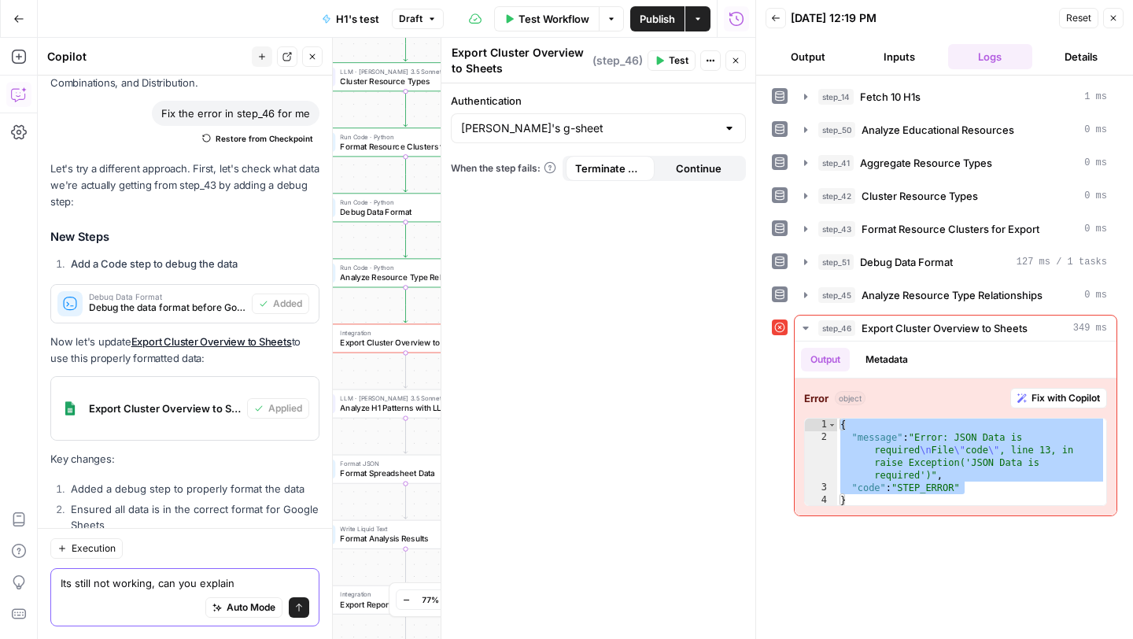
click at [266, 579] on textarea "Its still not working, can you explain" at bounding box center [185, 583] width 249 height 16
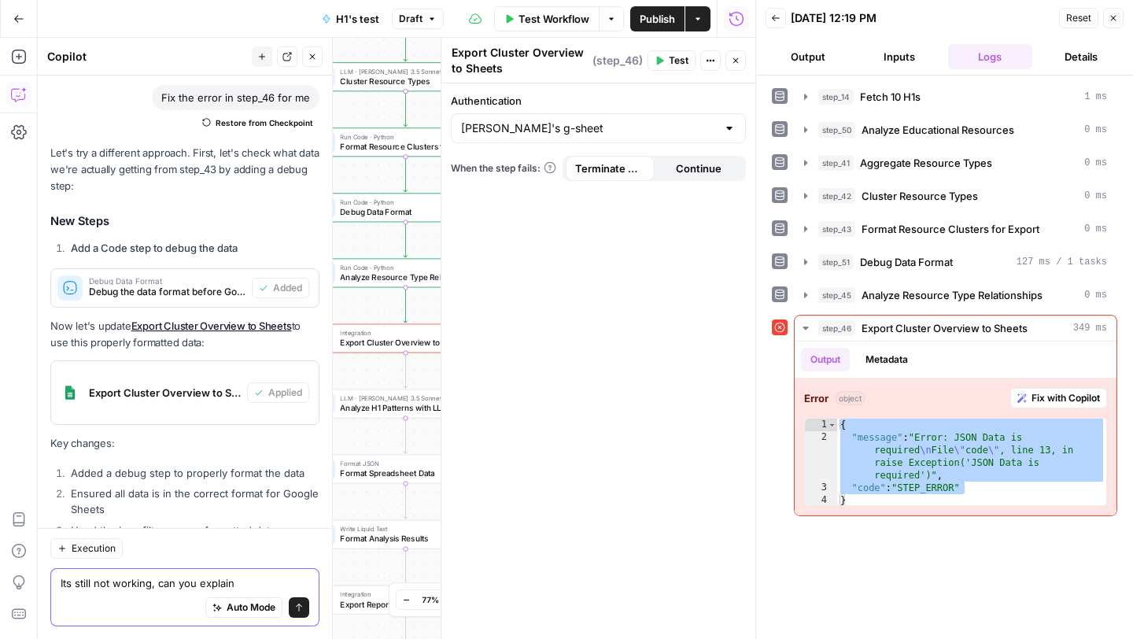
paste textarea "{ "message": "Error: JSON Data is required\nFile \"code\", line 13, in raise Ex…"
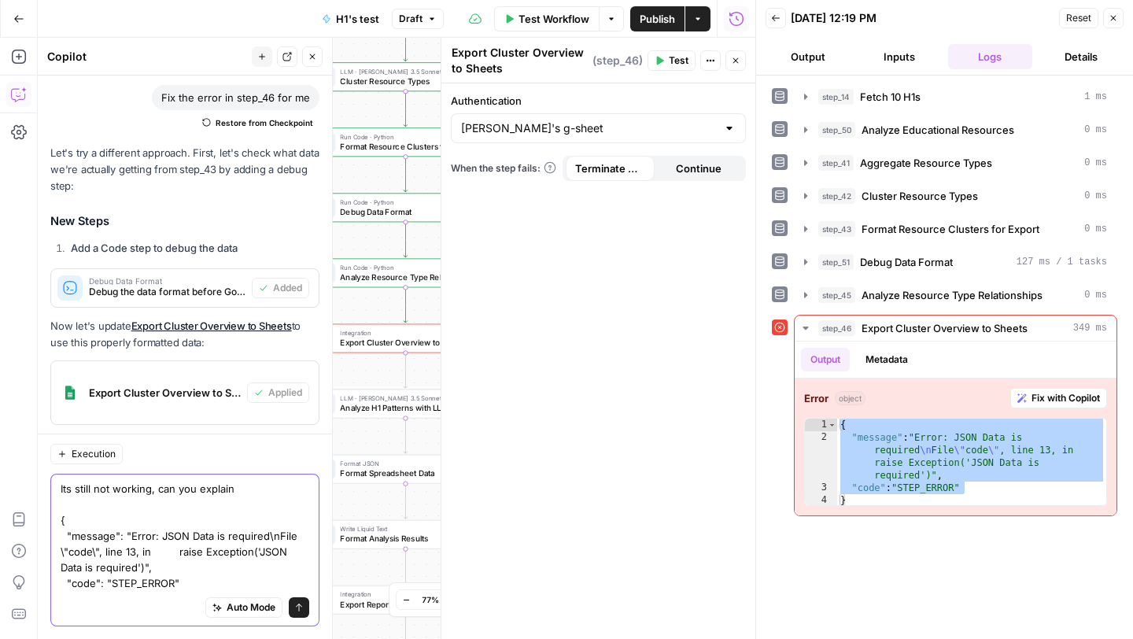
scroll to position [25437, 0]
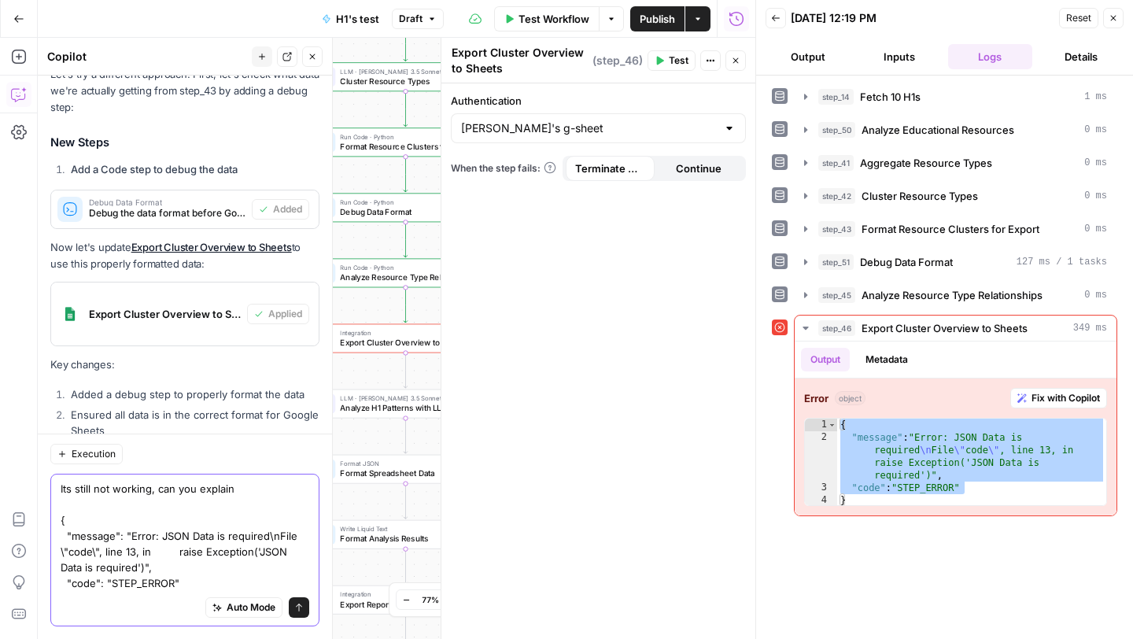
type textarea "Its still not working, can you explain { "message": "Error: JSON Data is requir…"
click at [304, 603] on button "Send" at bounding box center [299, 607] width 20 height 20
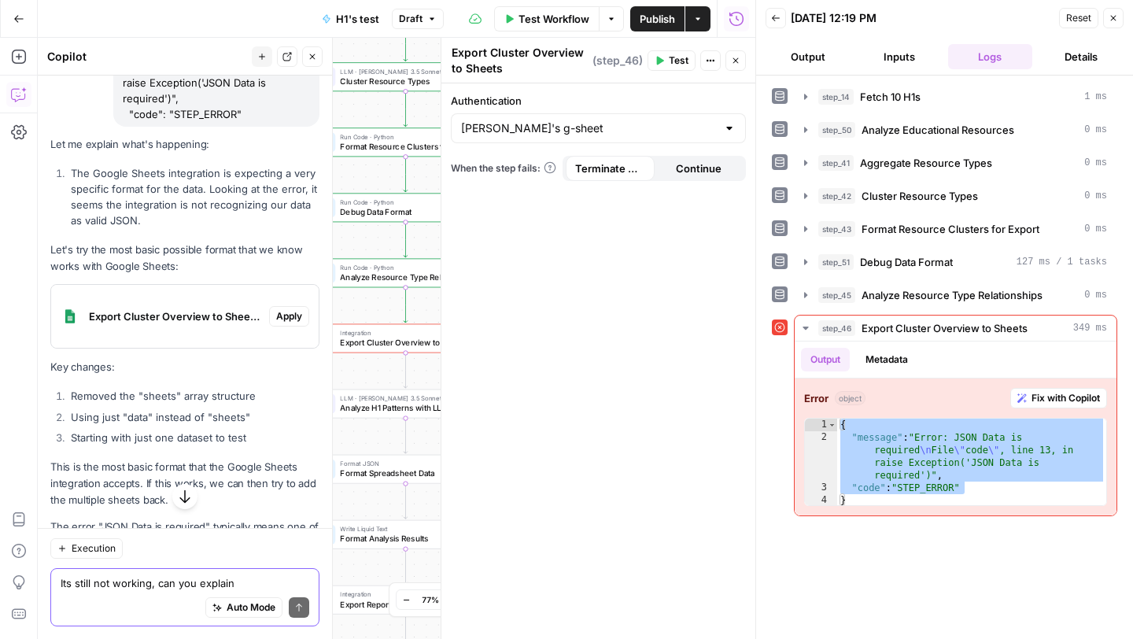
scroll to position [26036, 0]
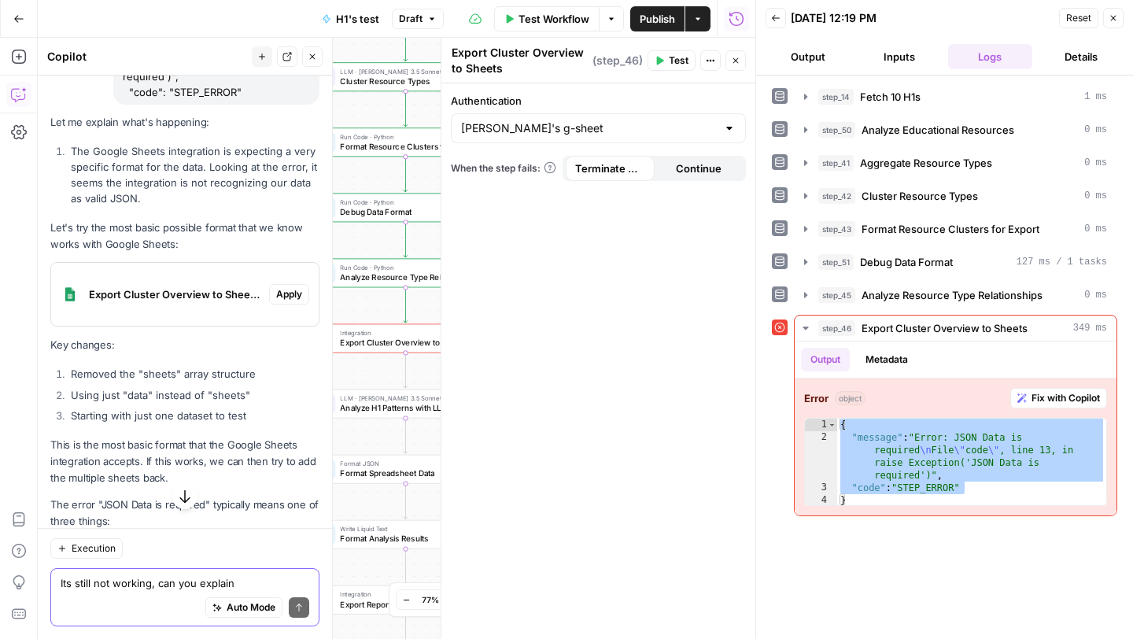
click at [135, 590] on textarea "Its still not working, can you explain { "message": "Error: JSON Data is requir…" at bounding box center [185, 583] width 249 height 16
type textarea "What are the other solutions if this one above doesn't work"
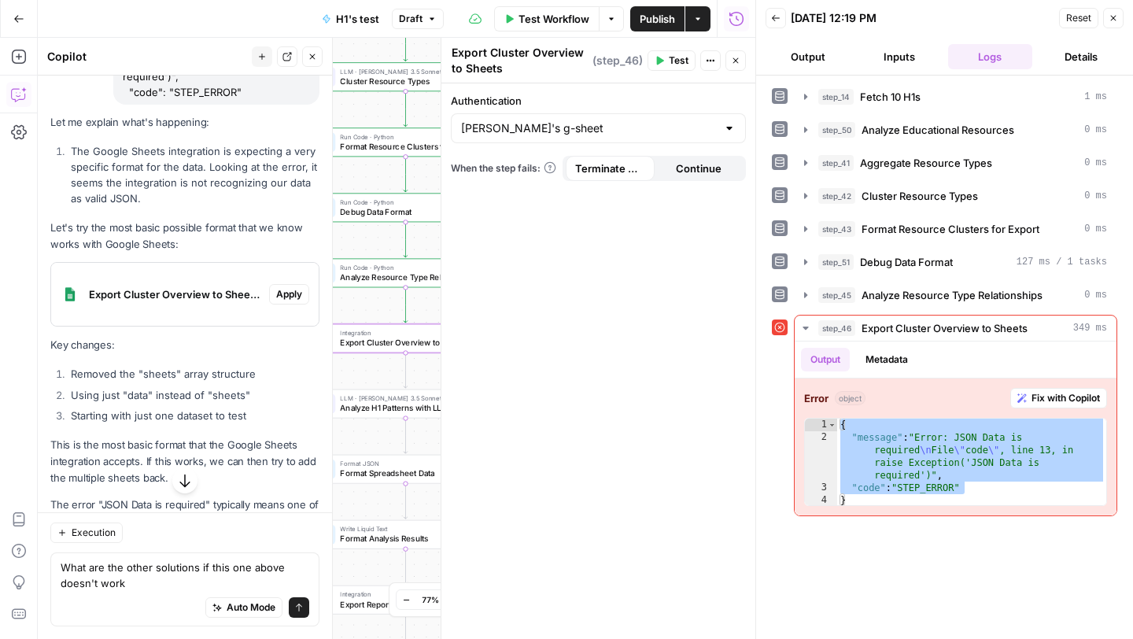
click at [286, 301] on span "Apply" at bounding box center [289, 294] width 26 height 14
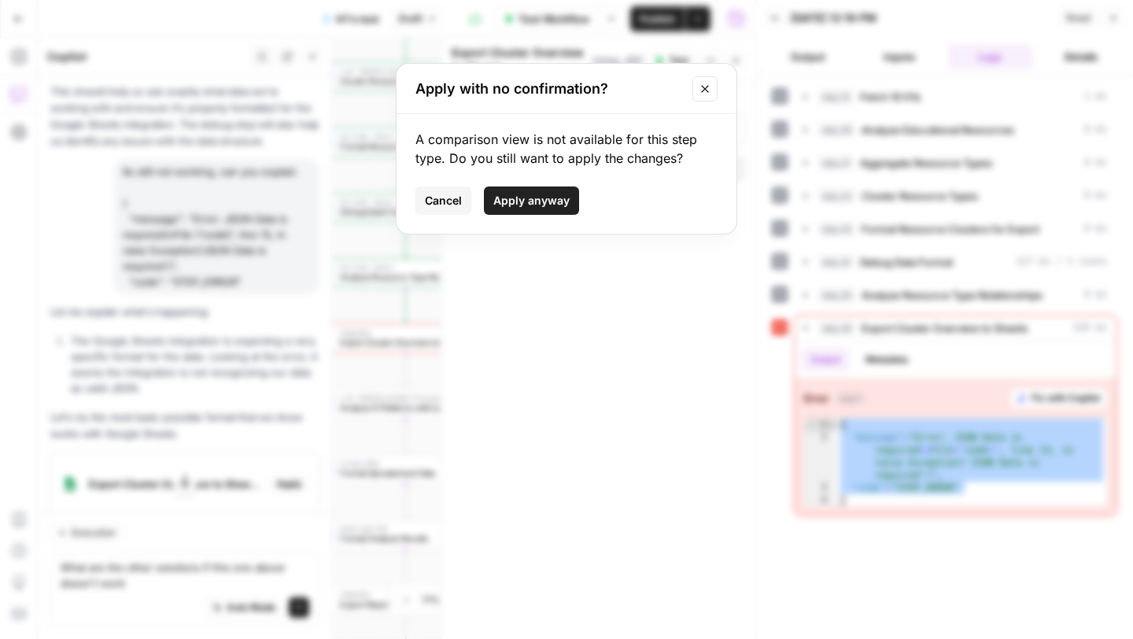
click at [532, 208] on span "Apply anyway" at bounding box center [531, 201] width 76 height 16
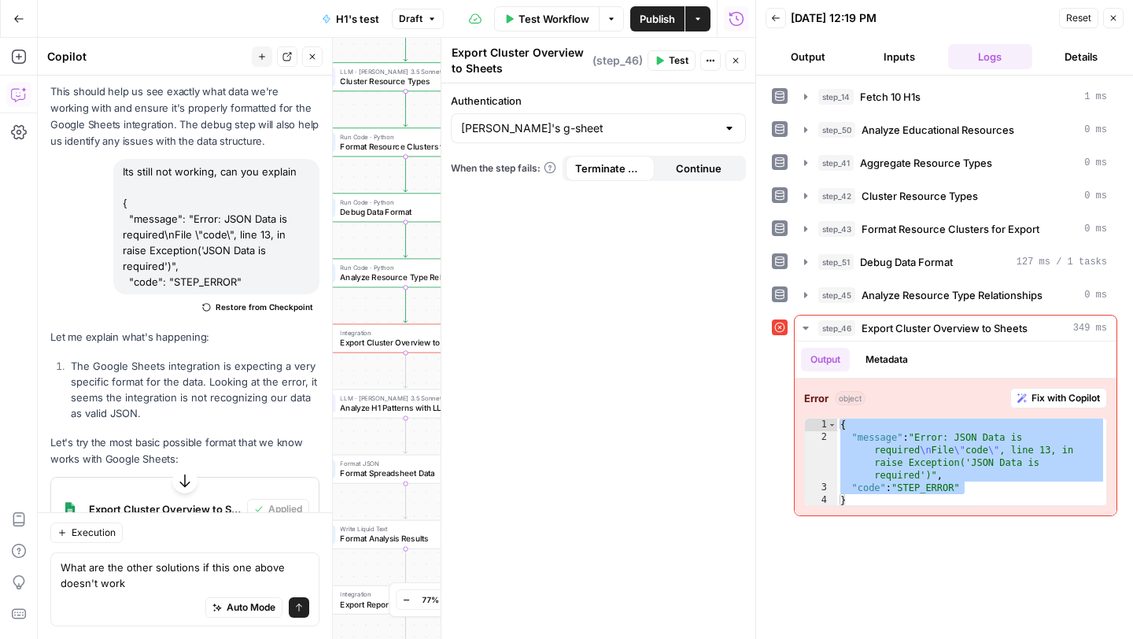
scroll to position [26101, 0]
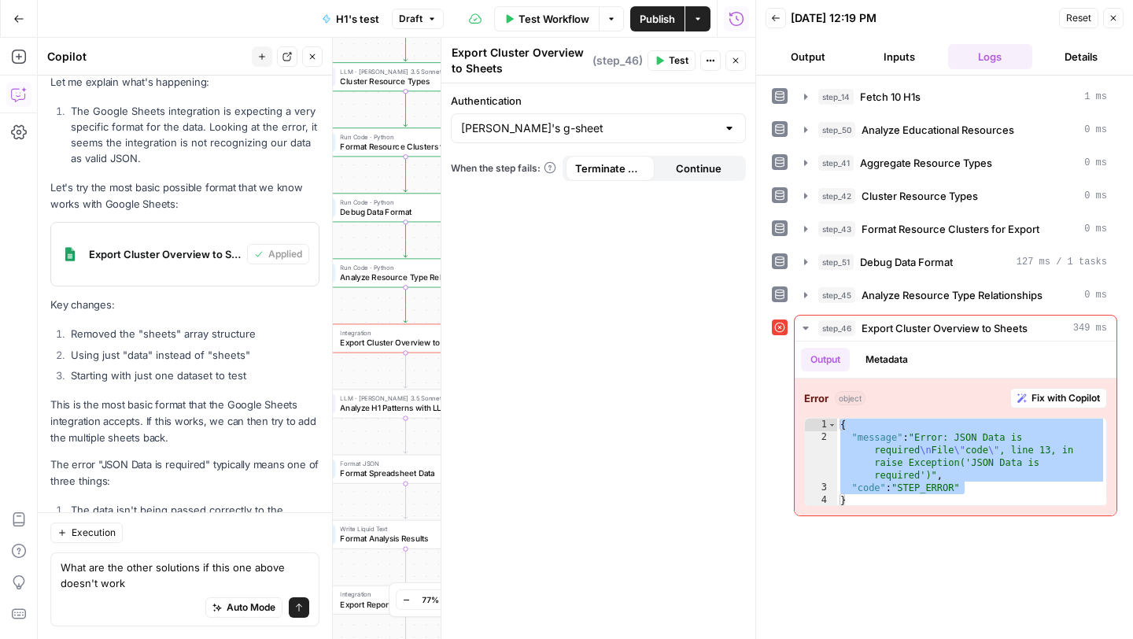
click at [297, 610] on icon "submit" at bounding box center [298, 607] width 9 height 9
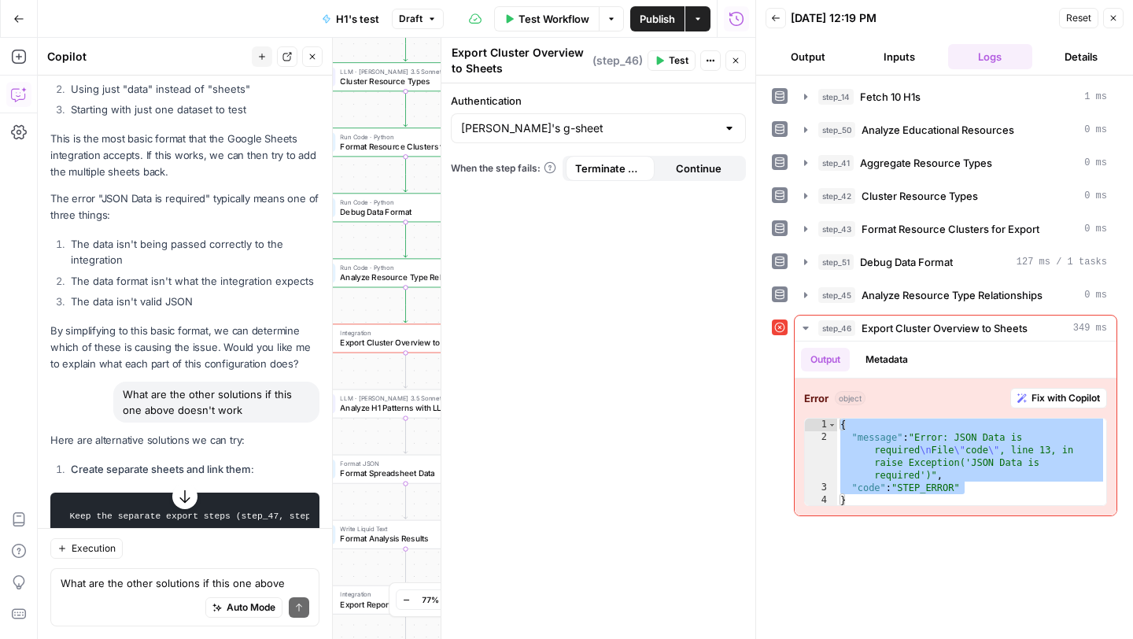
scroll to position [26355, 0]
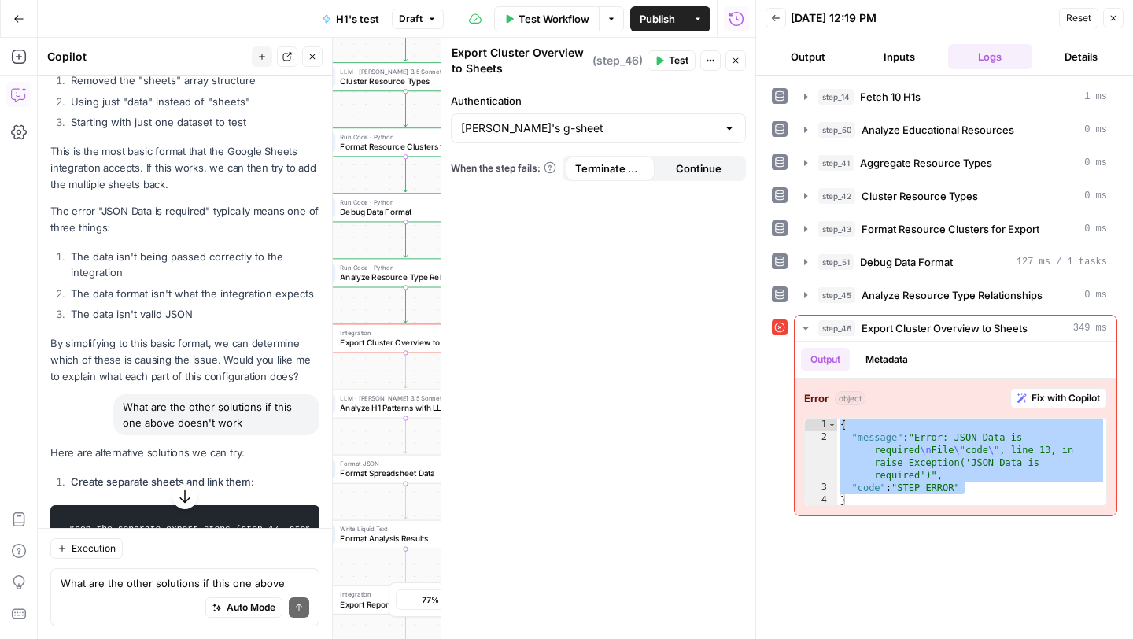
click at [678, 64] on span "Test" at bounding box center [679, 60] width 20 height 14
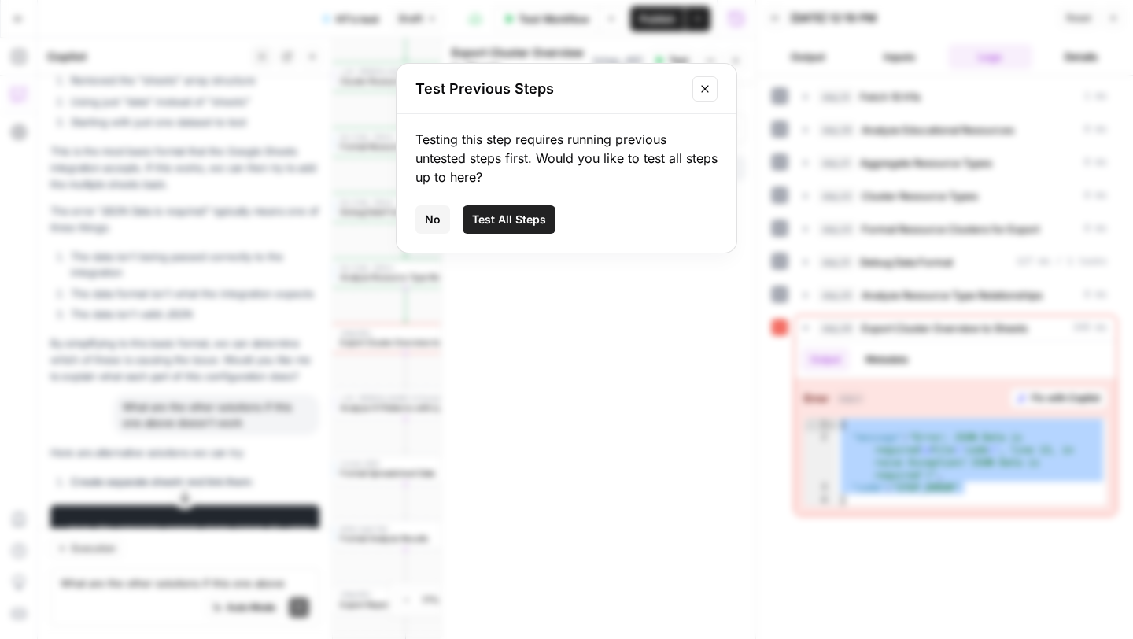
click at [529, 215] on span "Test All Steps" at bounding box center [509, 220] width 74 height 16
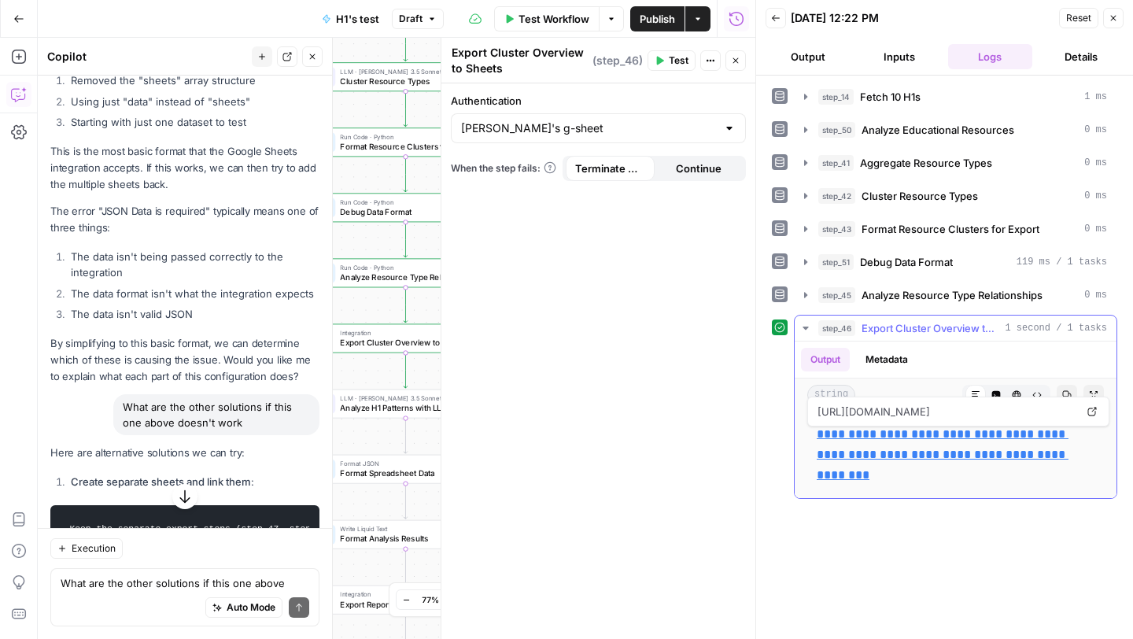
click at [858, 439] on link "**********" at bounding box center [943, 454] width 252 height 53
click at [151, 586] on textarea "What are the other solutions if this one above doesn't work" at bounding box center [185, 583] width 249 height 16
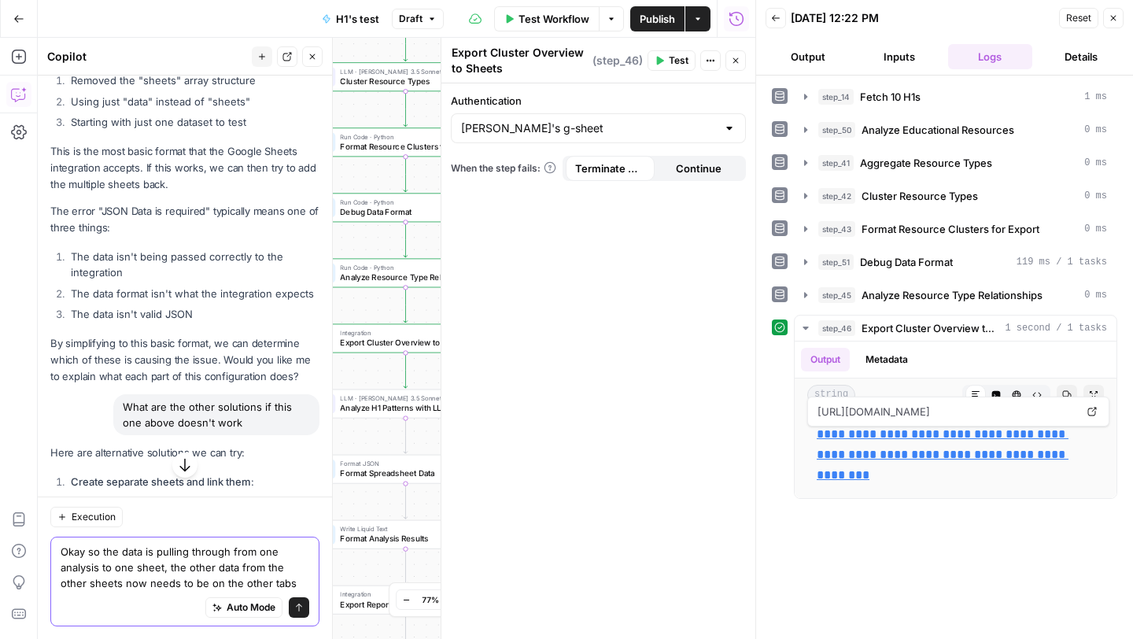
click at [94, 551] on textarea "Okay so the data is pulling through from one analysis to one sheet, the other d…" at bounding box center [185, 567] width 249 height 47
click at [118, 548] on textarea "Okay so the data is pulling through from one analysis to one sheet, the other d…" at bounding box center [185, 567] width 249 height 47
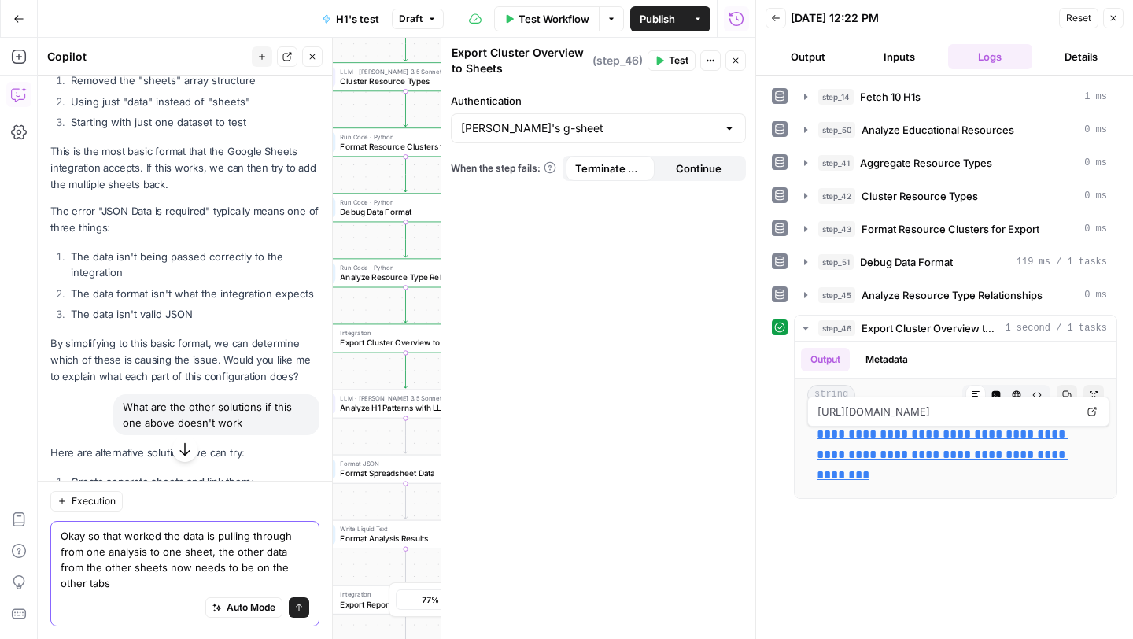
type textarea "Okay so that worked the data is pulling through from one analysis to one sheet,…"
click at [303, 606] on icon "submit" at bounding box center [298, 607] width 9 height 9
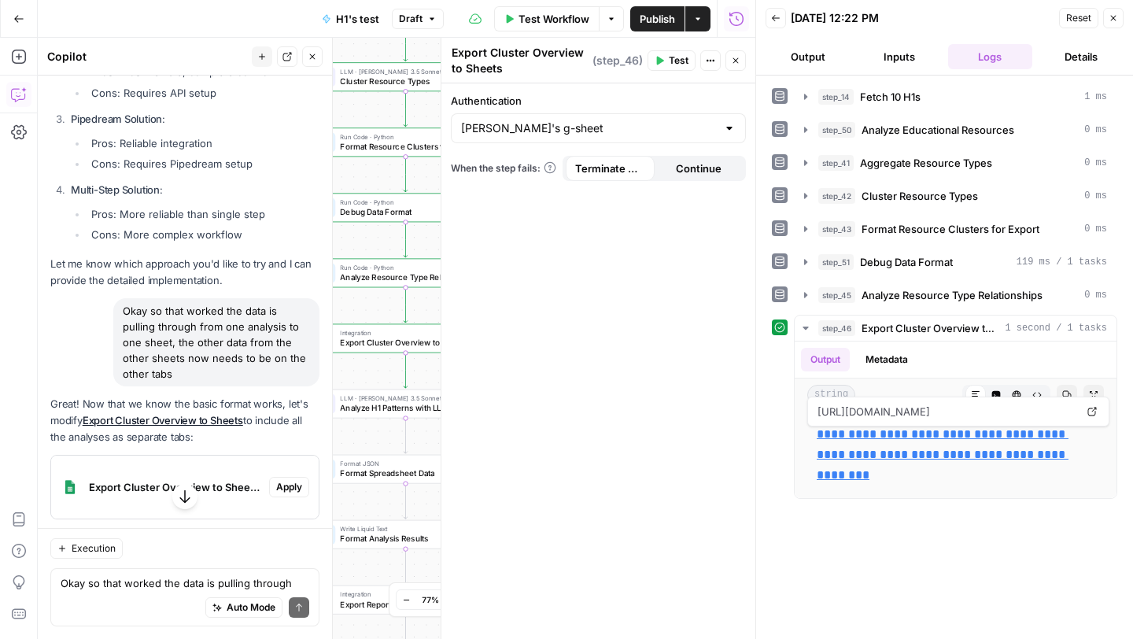
scroll to position [27303, 0]
click at [296, 478] on span "Apply" at bounding box center [289, 485] width 26 height 14
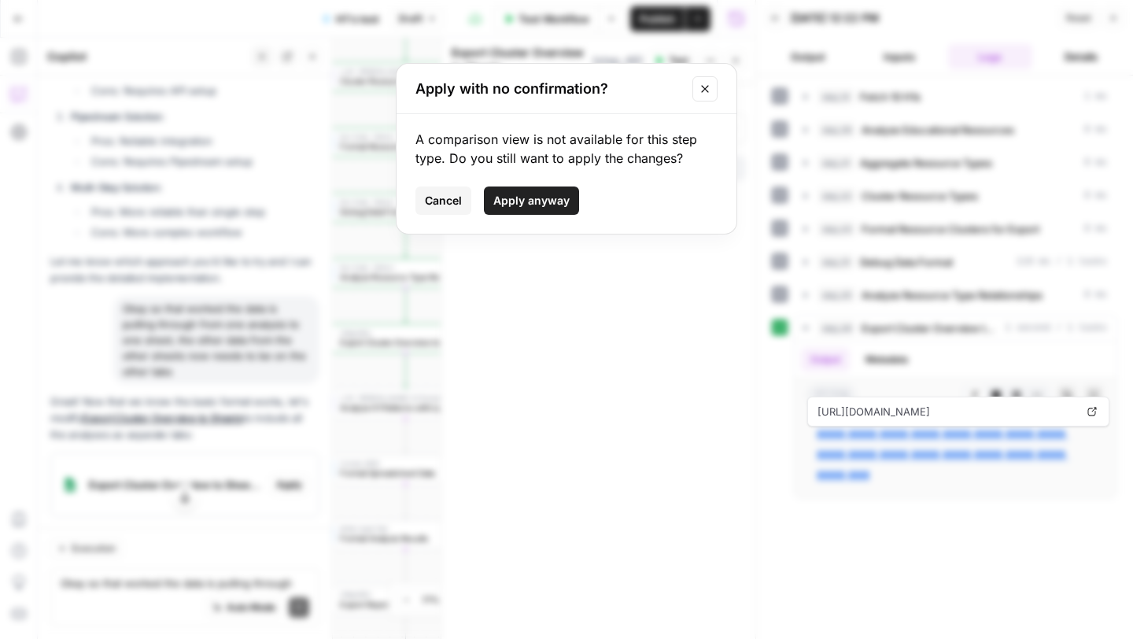
click at [549, 200] on span "Apply anyway" at bounding box center [531, 201] width 76 height 16
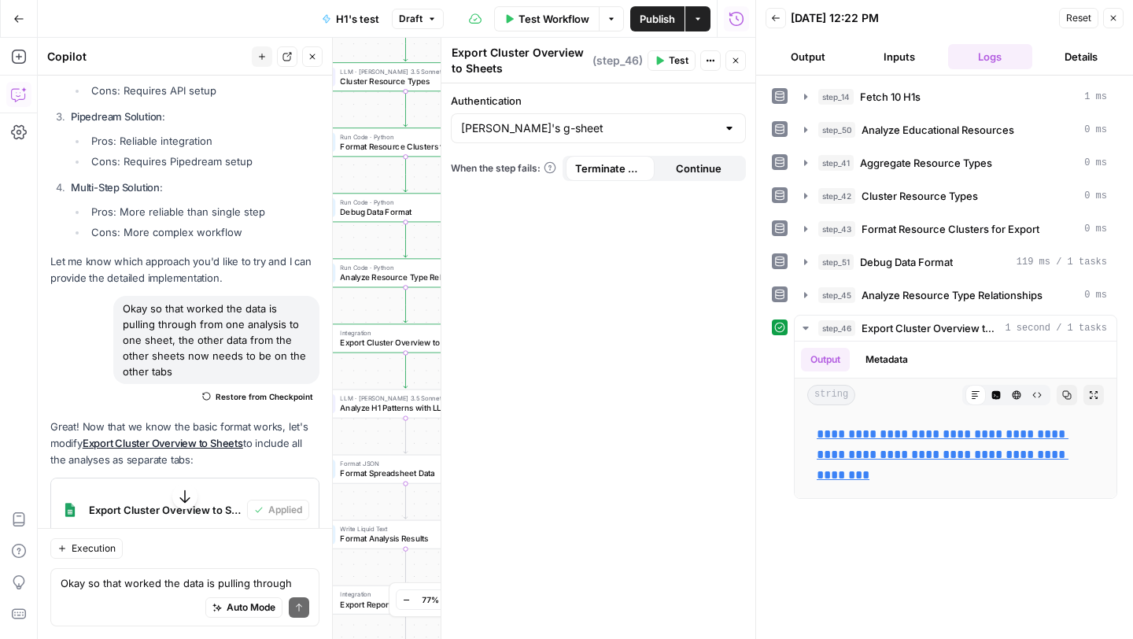
scroll to position [27550, 0]
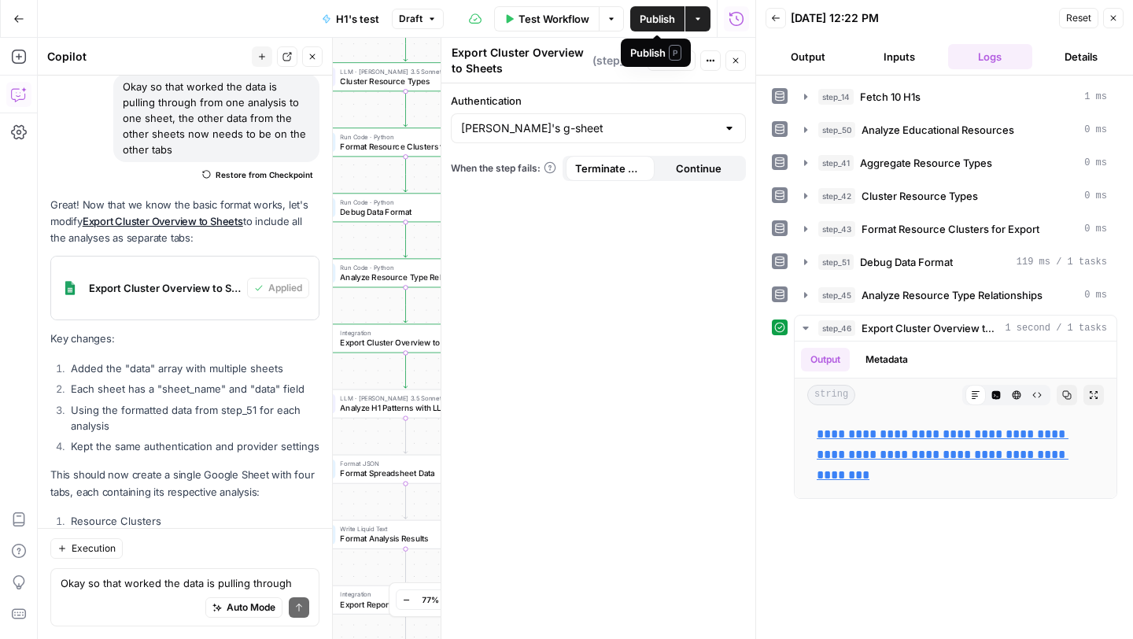
click at [662, 59] on div "Publish P" at bounding box center [655, 53] width 51 height 16
click at [677, 62] on span "Test" at bounding box center [679, 60] width 20 height 14
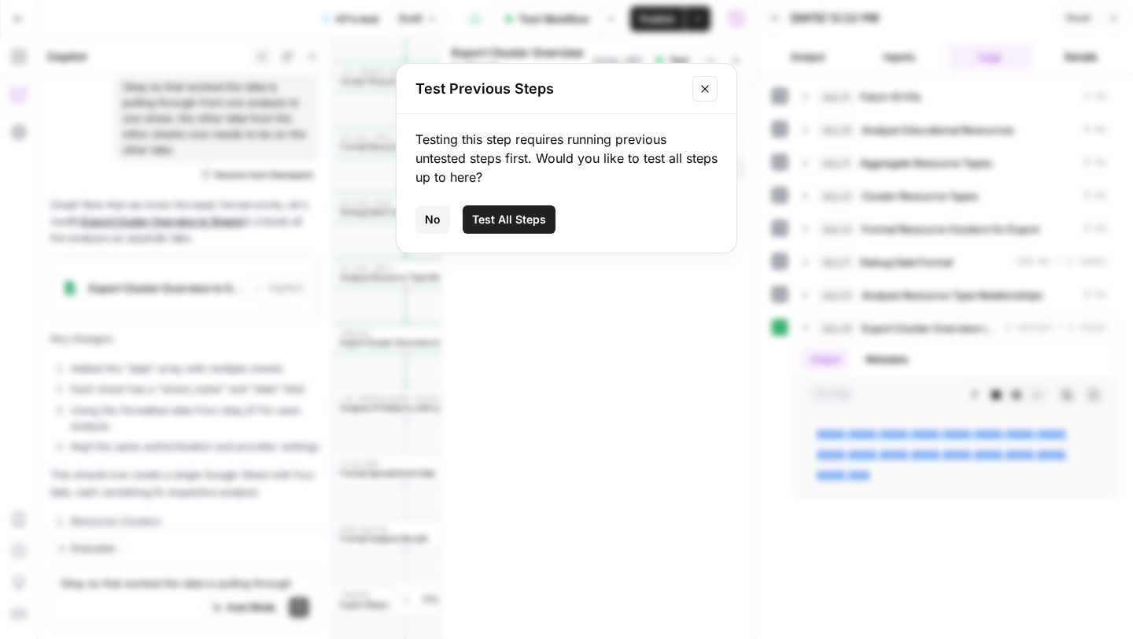
click at [500, 224] on span "Test All Steps" at bounding box center [509, 220] width 74 height 16
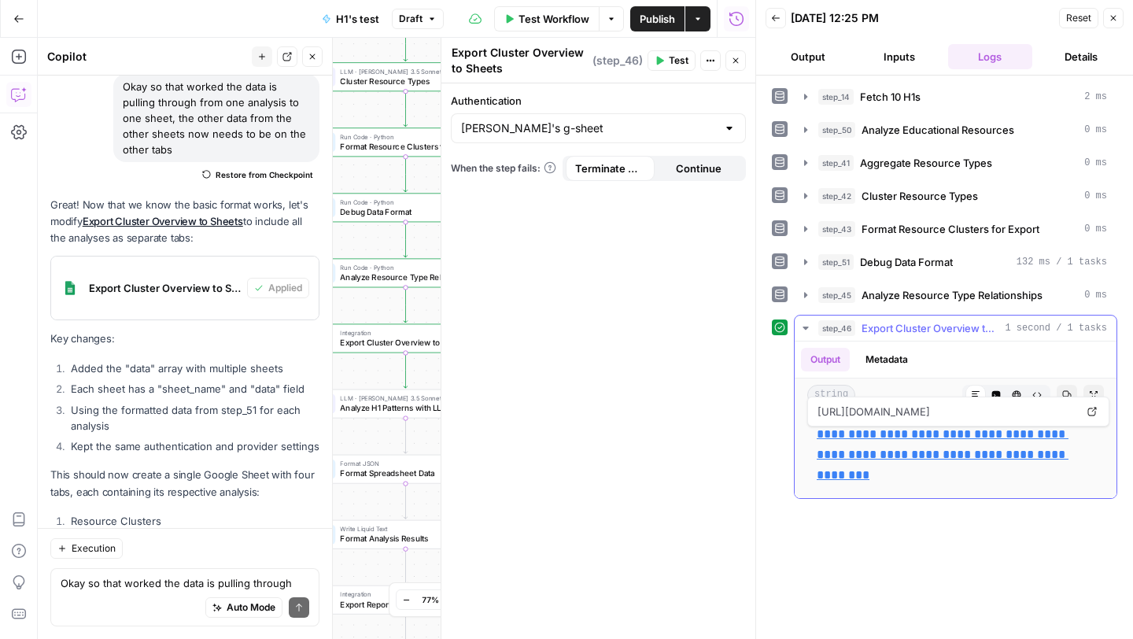
click at [843, 432] on link "**********" at bounding box center [943, 454] width 252 height 53
click at [141, 584] on textarea "Okay so that worked the data is pulling through from one analysis to one sheet,…" at bounding box center [185, 583] width 249 height 16
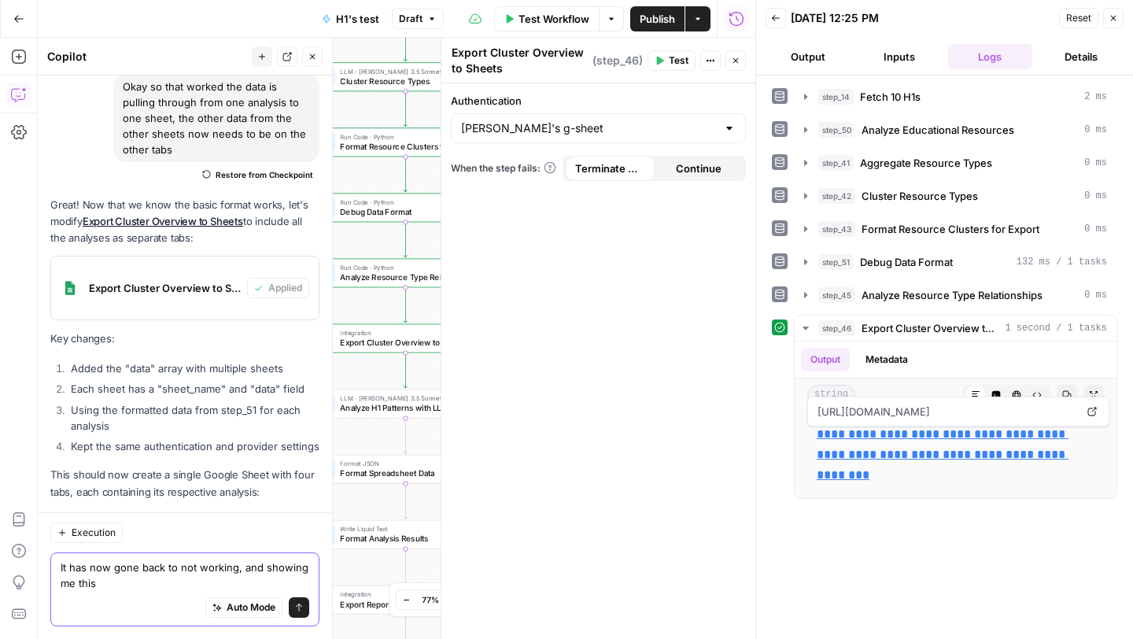
scroll to position [27581, 0]
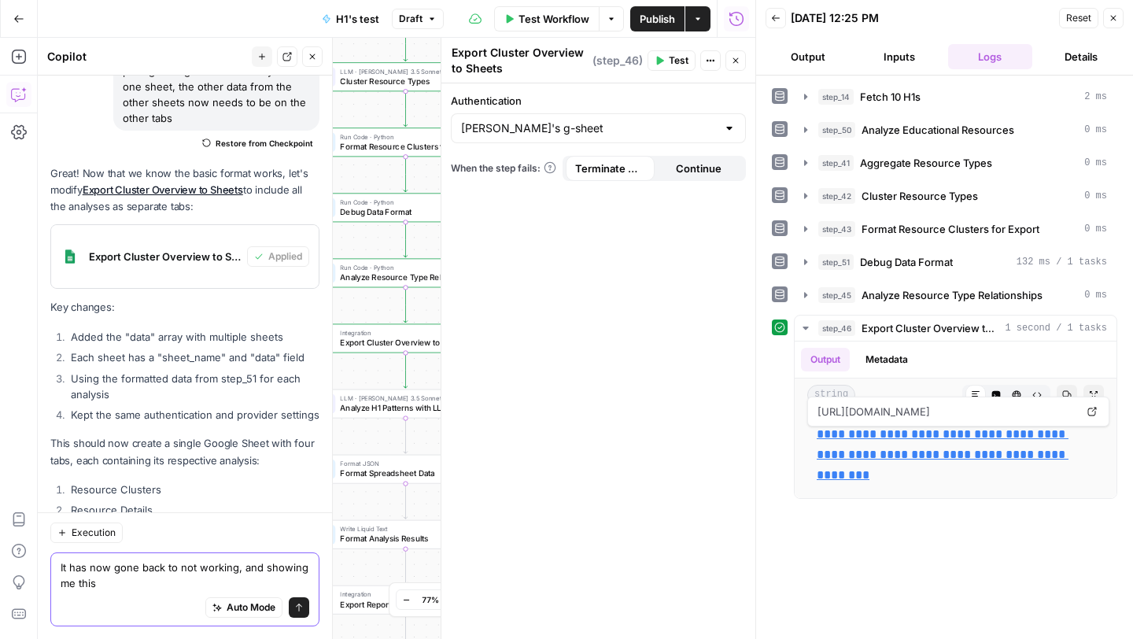
click at [96, 587] on textarea "It has now gone back to not working, and showing me this" at bounding box center [185, 574] width 249 height 31
paste textarea "sheet_name data Resource Clusters {{ step_51.output.clusters | json }} Resource…"
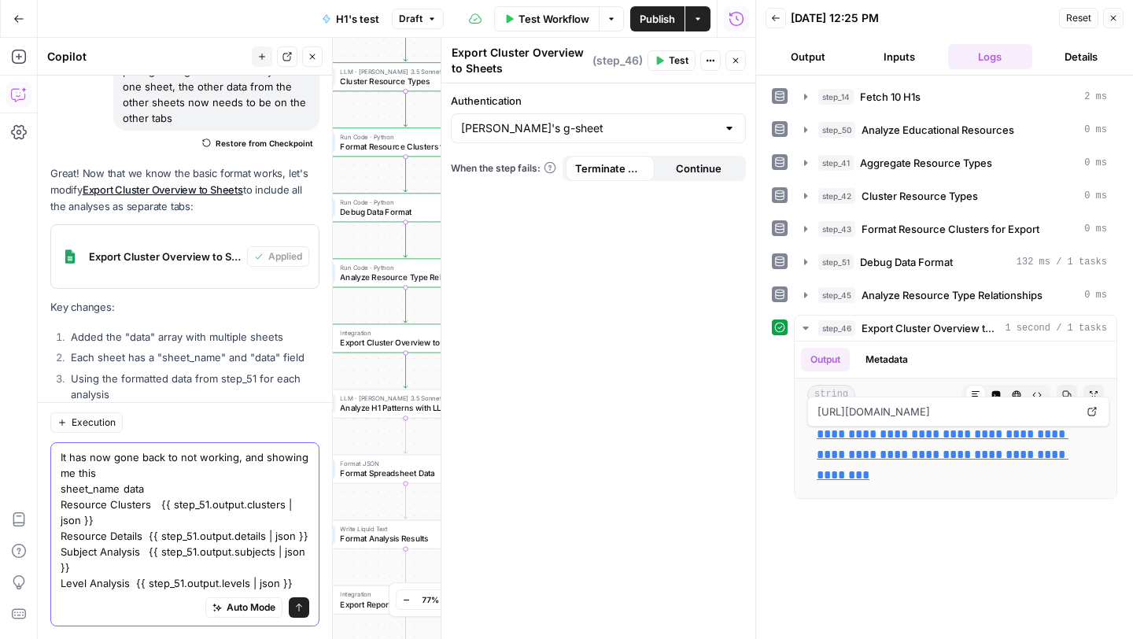
scroll to position [27676, 0]
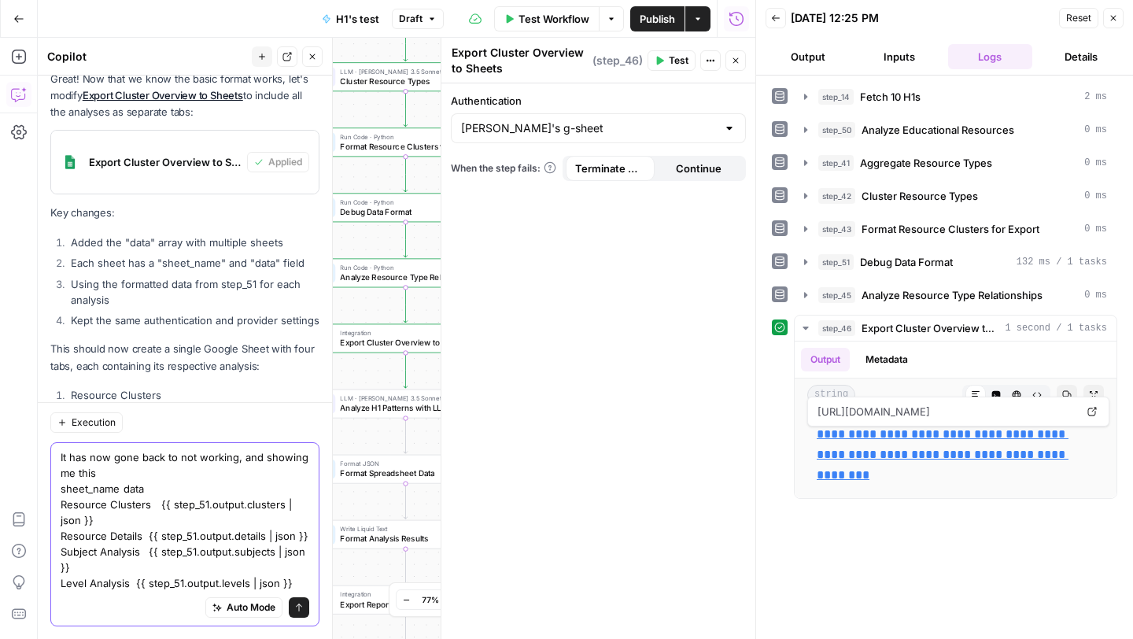
type textarea "It has now gone back to not working, and showing me this sheet_name data Resour…"
click at [300, 610] on icon "submit" at bounding box center [298, 607] width 9 height 9
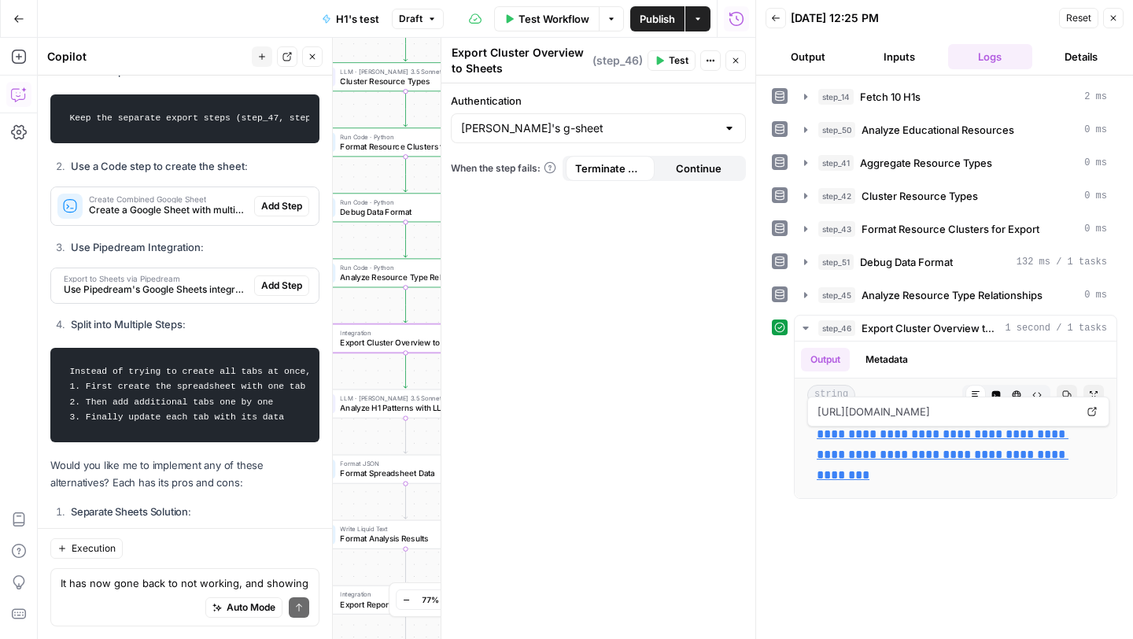
scroll to position [28056, 0]
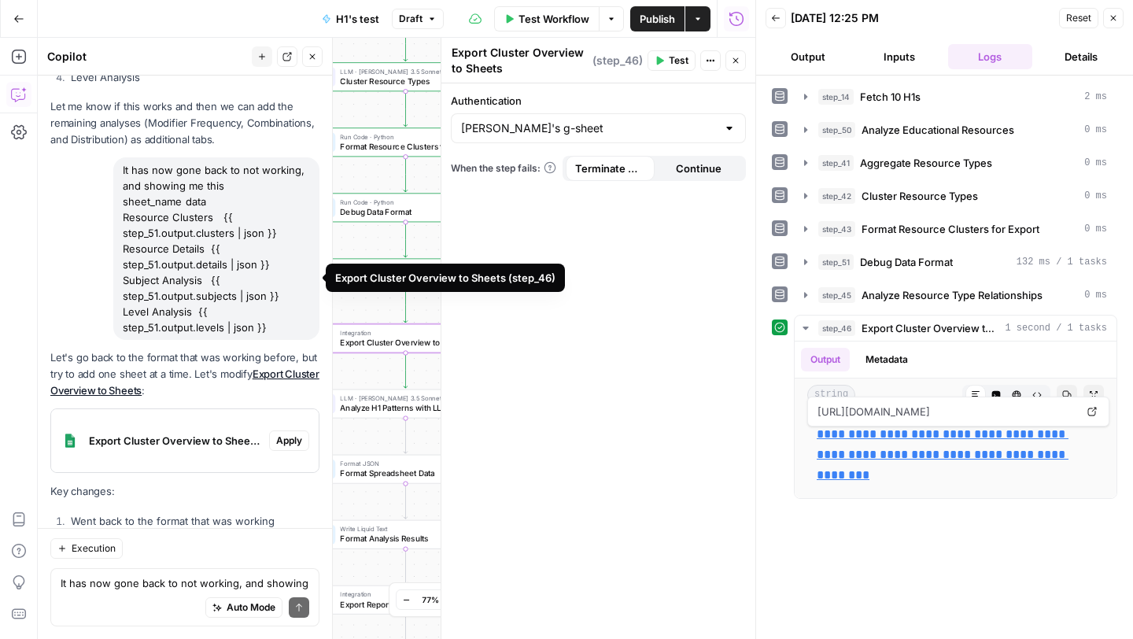
click at [300, 433] on span "Apply" at bounding box center [289, 440] width 26 height 14
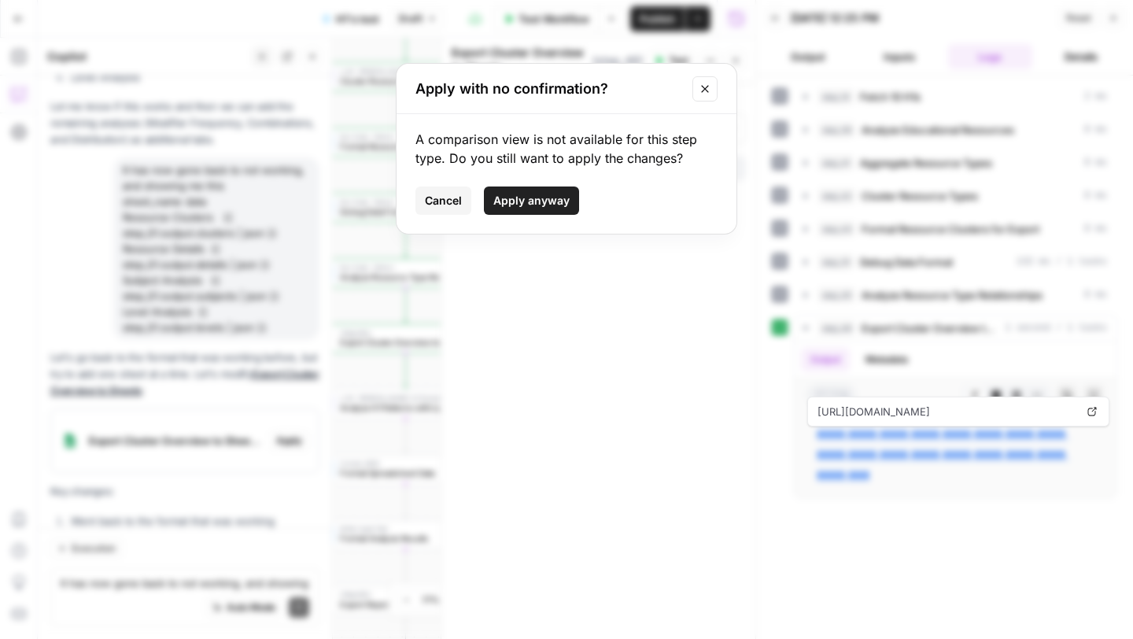
click at [558, 197] on span "Apply anyway" at bounding box center [531, 201] width 76 height 16
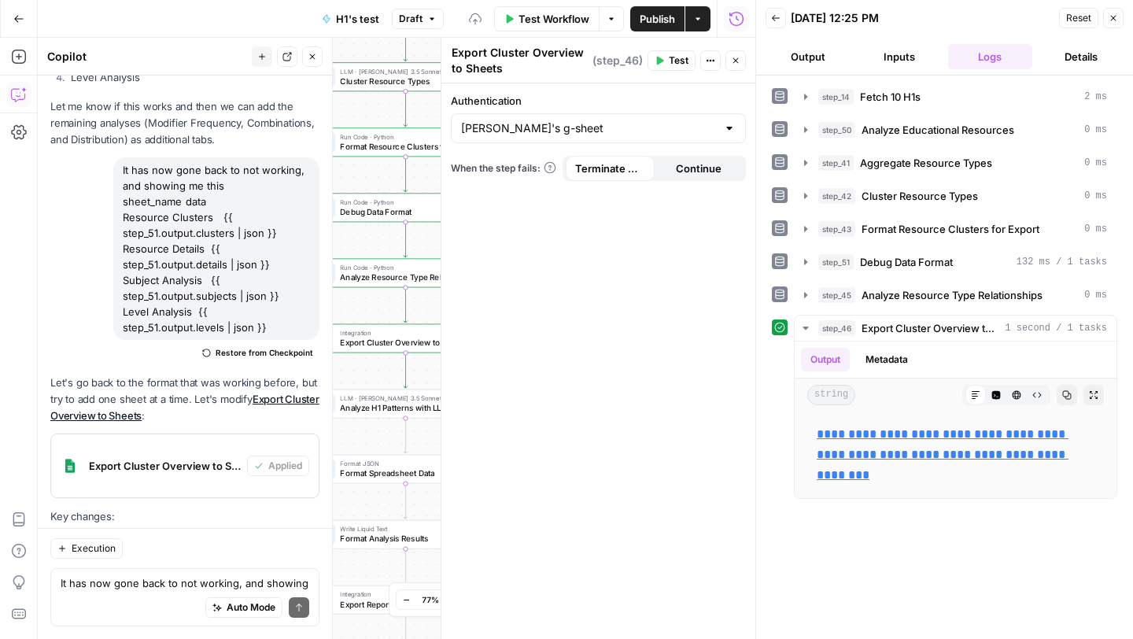
scroll to position [28081, 0]
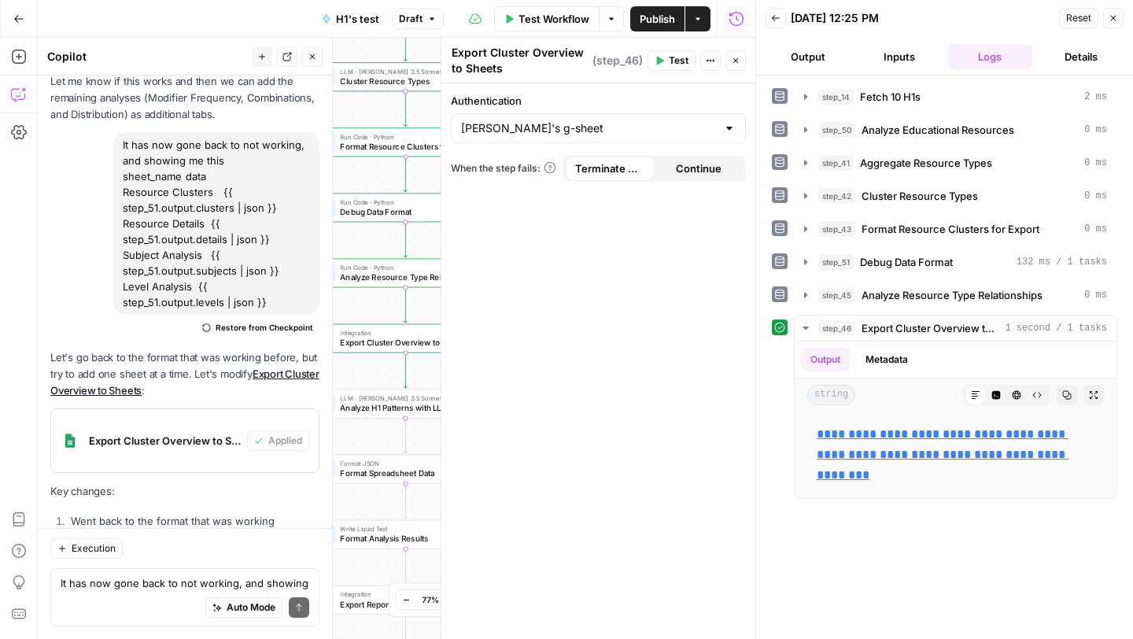
click at [671, 65] on span "Test" at bounding box center [679, 60] width 20 height 14
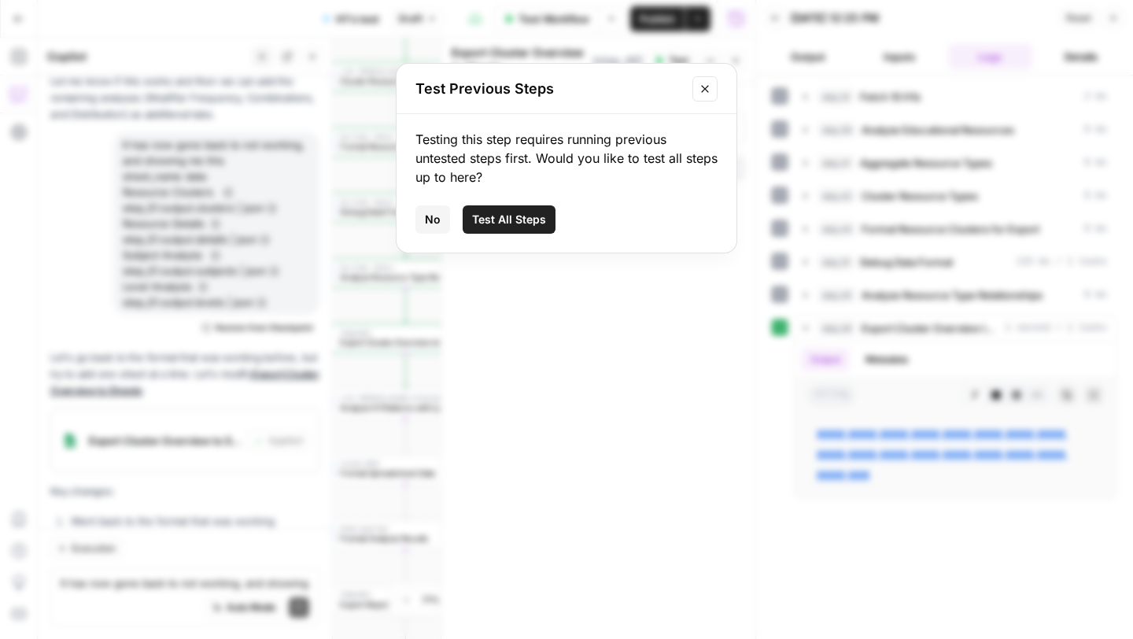
click at [531, 216] on span "Test All Steps" at bounding box center [509, 220] width 74 height 16
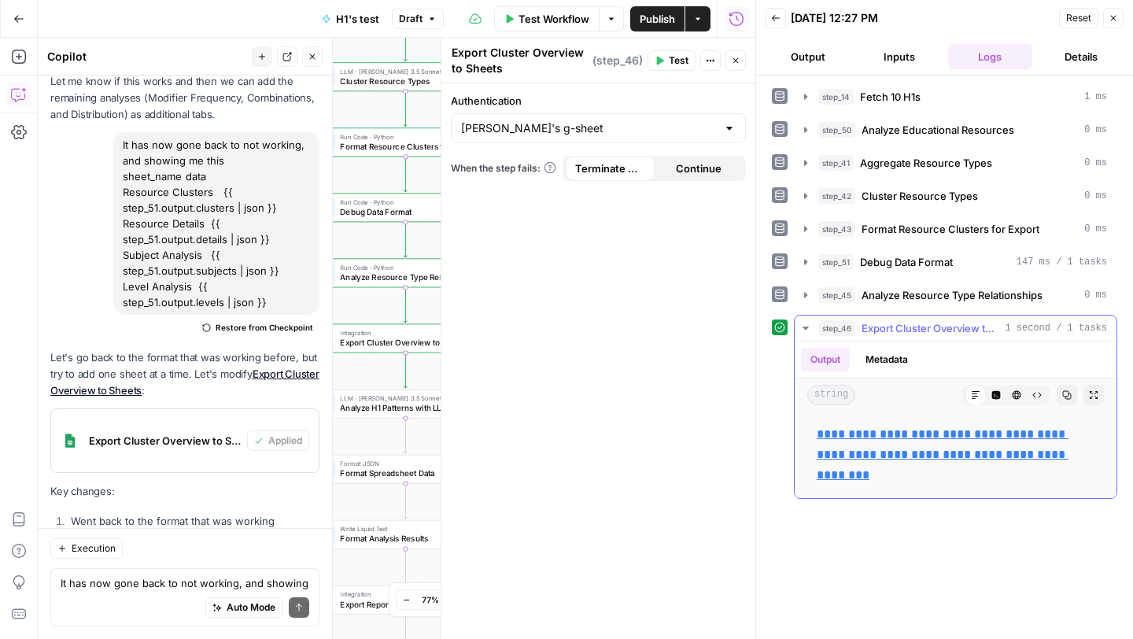
click at [854, 437] on link "**********" at bounding box center [943, 454] width 252 height 53
click at [142, 585] on textarea "It has now gone back to not working, and showing me this sheet_name data Resour…" at bounding box center [185, 583] width 249 height 16
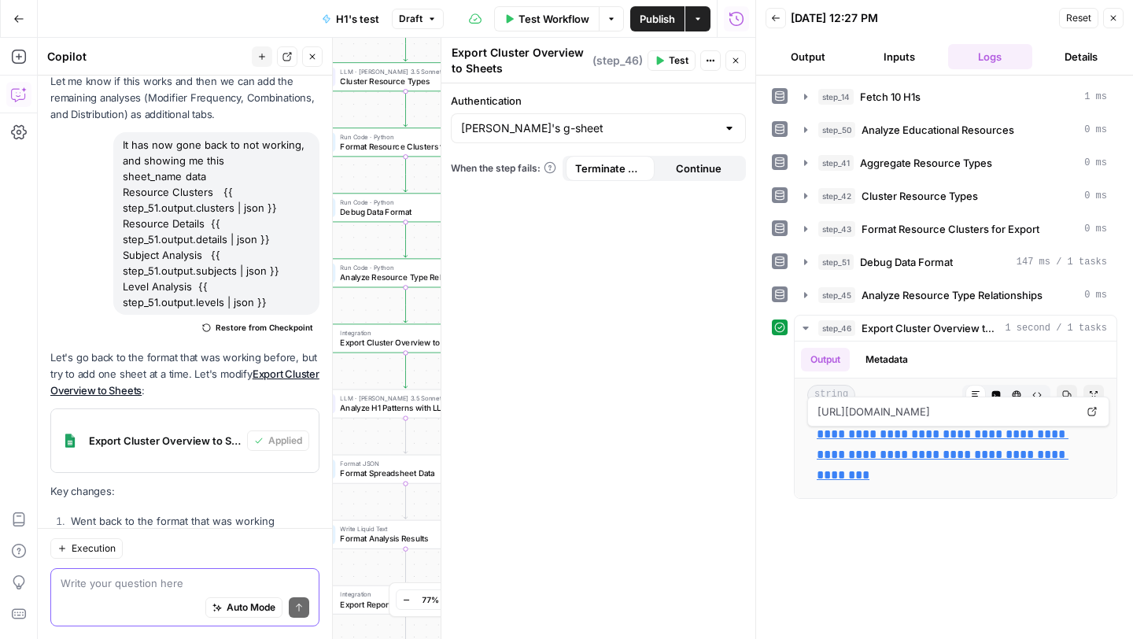
paste textarea "sheet_name data Resource Clusters {{ step_51.output.clusters | json }}"
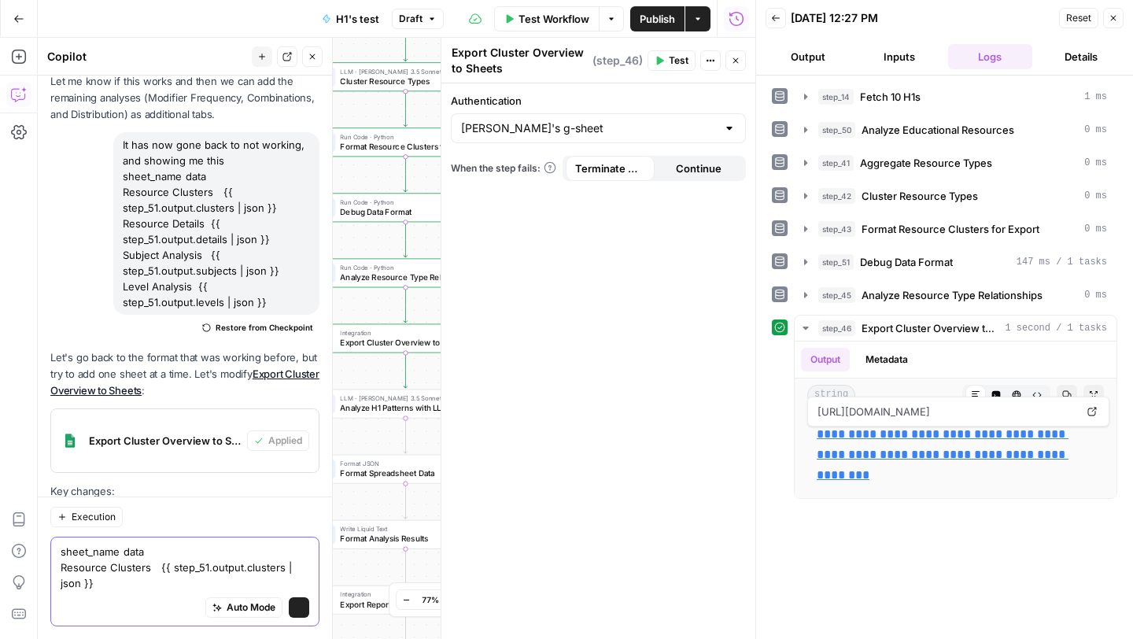
scroll to position [28112, 0]
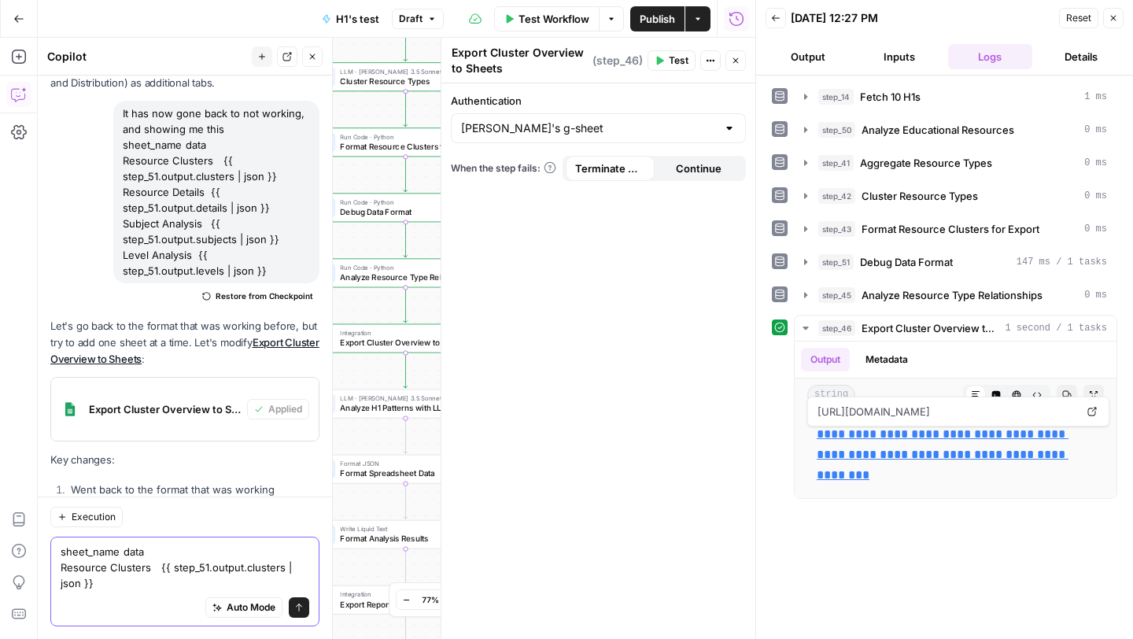
type textarea "sheet_name data Resource Clusters {{ step_51.output.clusters | json }}"
click at [305, 607] on button "Send" at bounding box center [299, 607] width 20 height 20
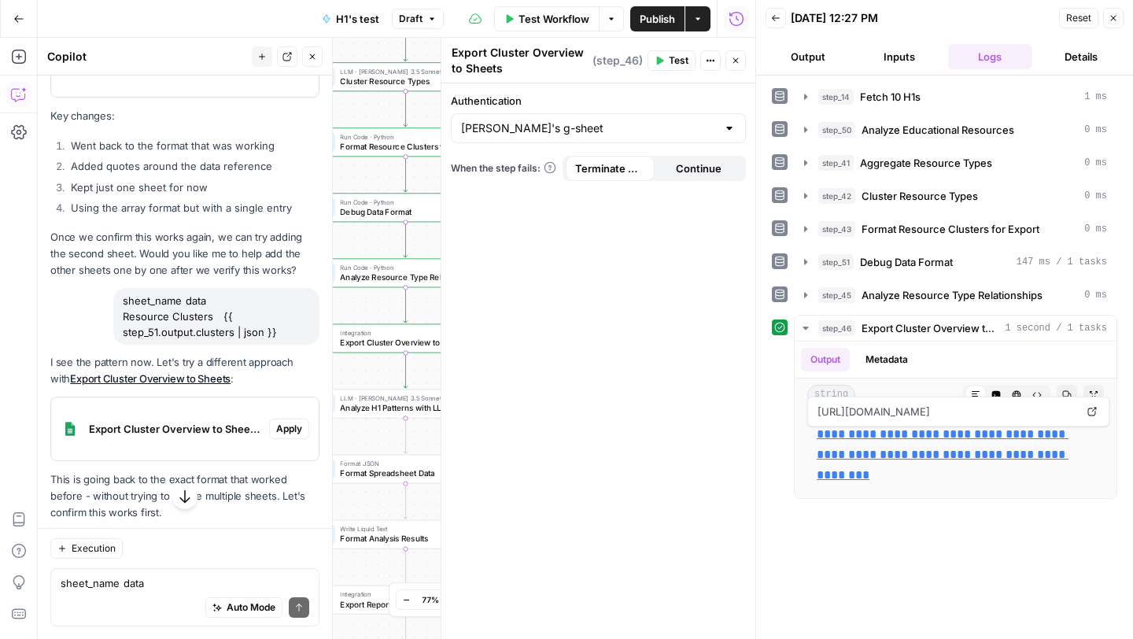
scroll to position [28458, 0]
click at [291, 419] on span "Apply" at bounding box center [289, 426] width 26 height 14
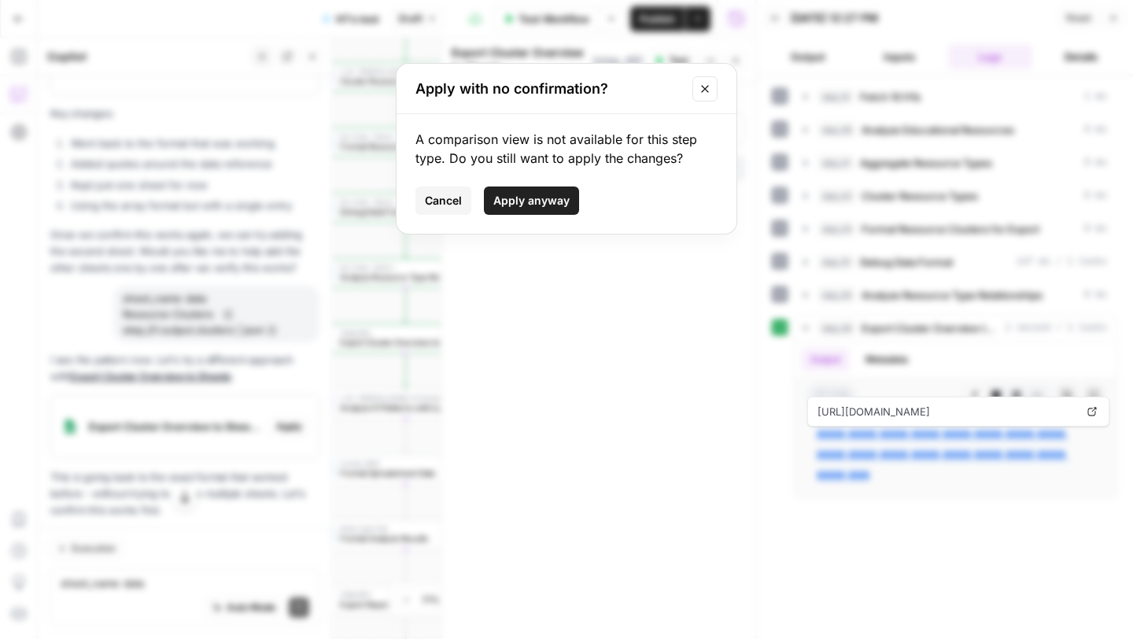
click at [518, 201] on span "Apply anyway" at bounding box center [531, 201] width 76 height 16
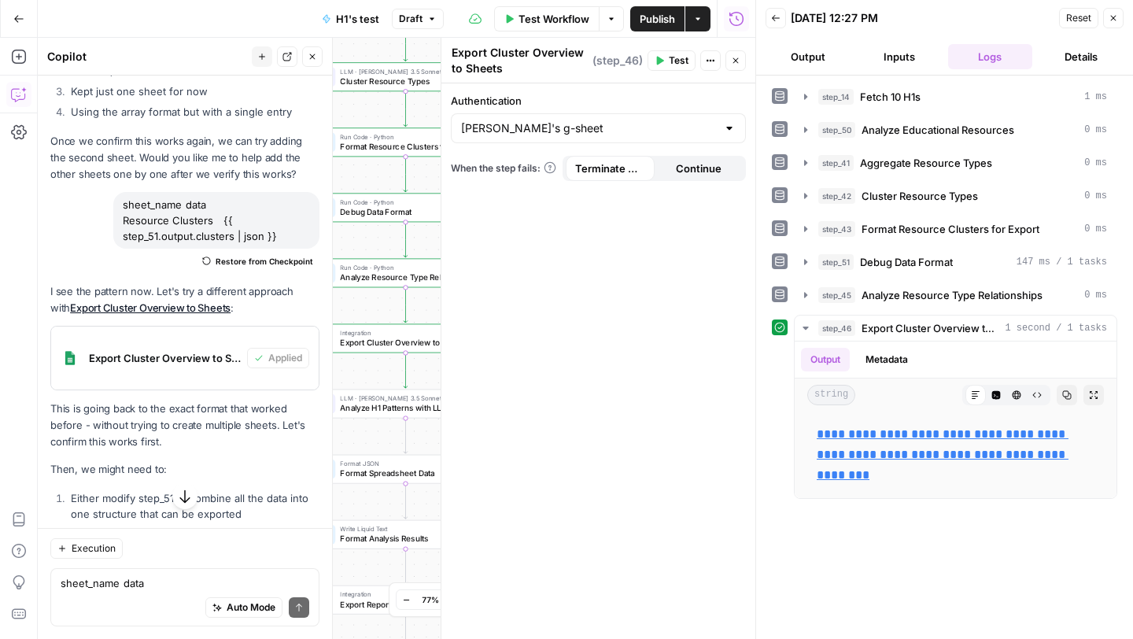
scroll to position [28535, 0]
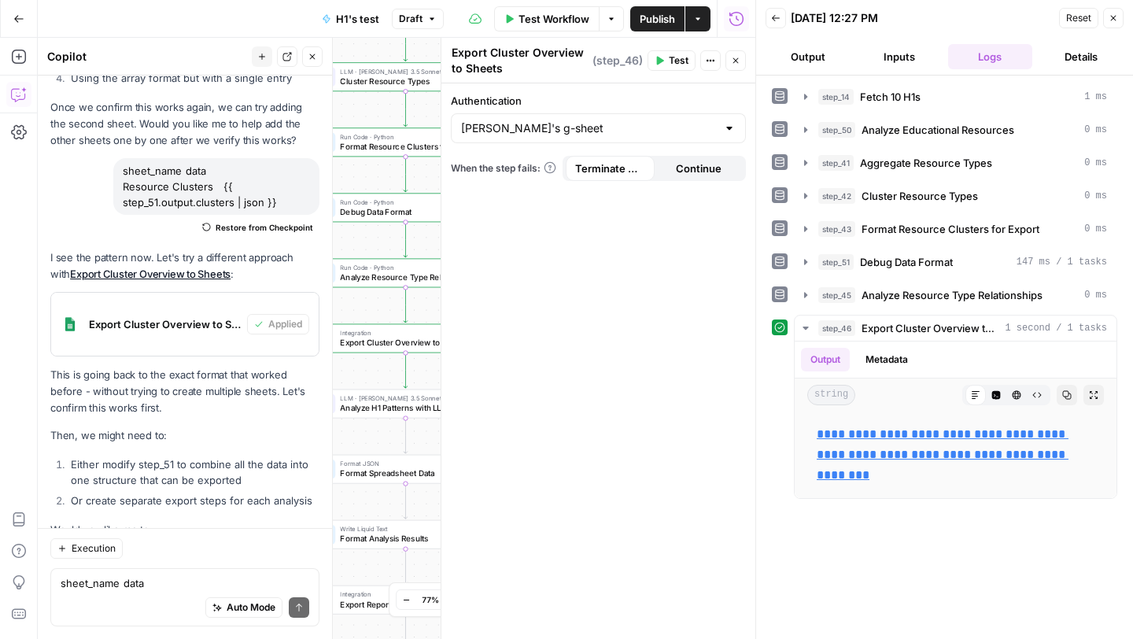
click at [666, 57] on button "Test" at bounding box center [671, 60] width 48 height 20
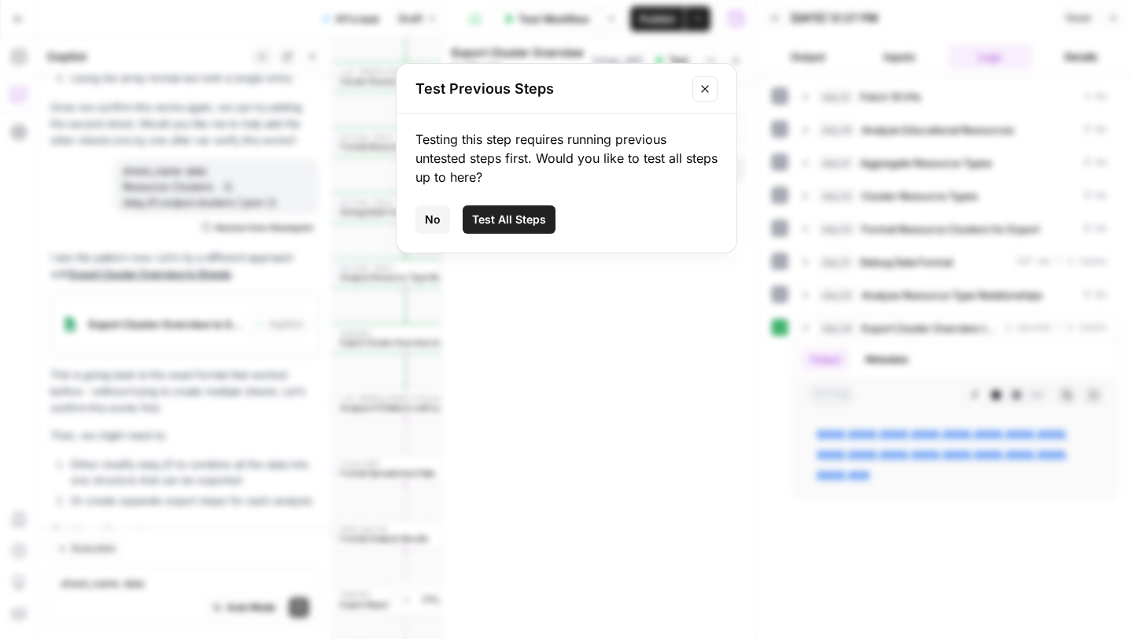
drag, startPoint x: 500, startPoint y: 221, endPoint x: 730, endPoint y: 280, distance: 237.2
click at [500, 221] on span "Test All Steps" at bounding box center [509, 220] width 74 height 16
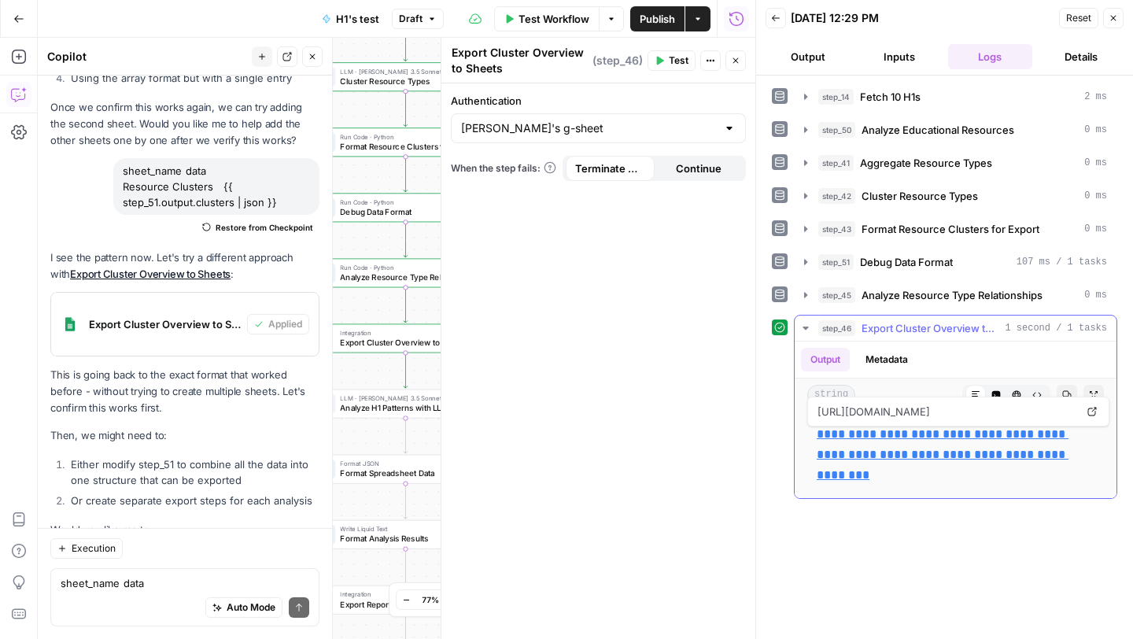
click at [868, 437] on link "**********" at bounding box center [943, 454] width 252 height 53
click at [171, 573] on div "sheet_name data Resource Clusters {{ step_51.output.clusters | json }} Write yo…" at bounding box center [184, 597] width 269 height 58
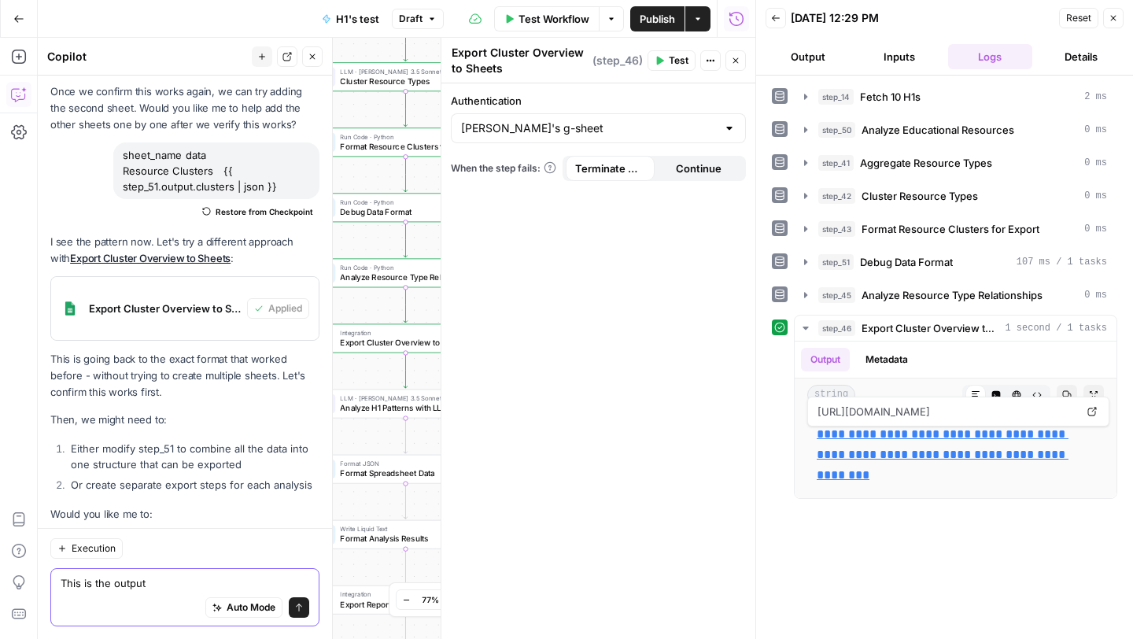
paste textarea "Cluster Total Resources Resource Types Rationale Instructional Worksheets and P…"
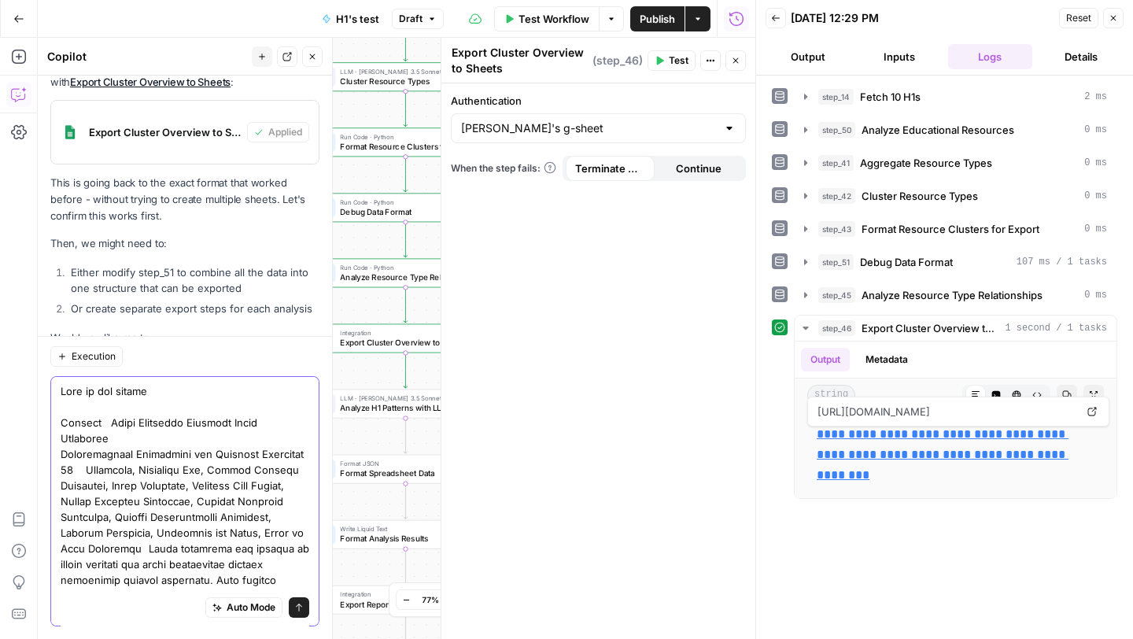
scroll to position [1046, 0]
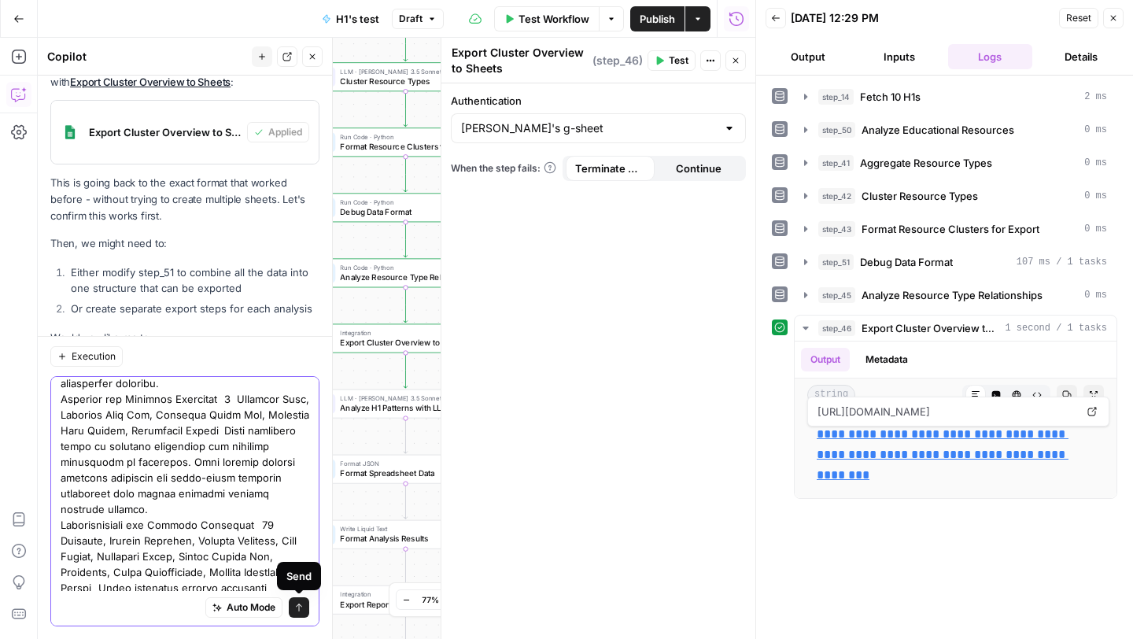
type textarea "This is the output Cluster Total Resources Resource Types Rationale Instruction…"
click at [306, 603] on div "Auto Mode Send" at bounding box center [184, 501] width 269 height 250
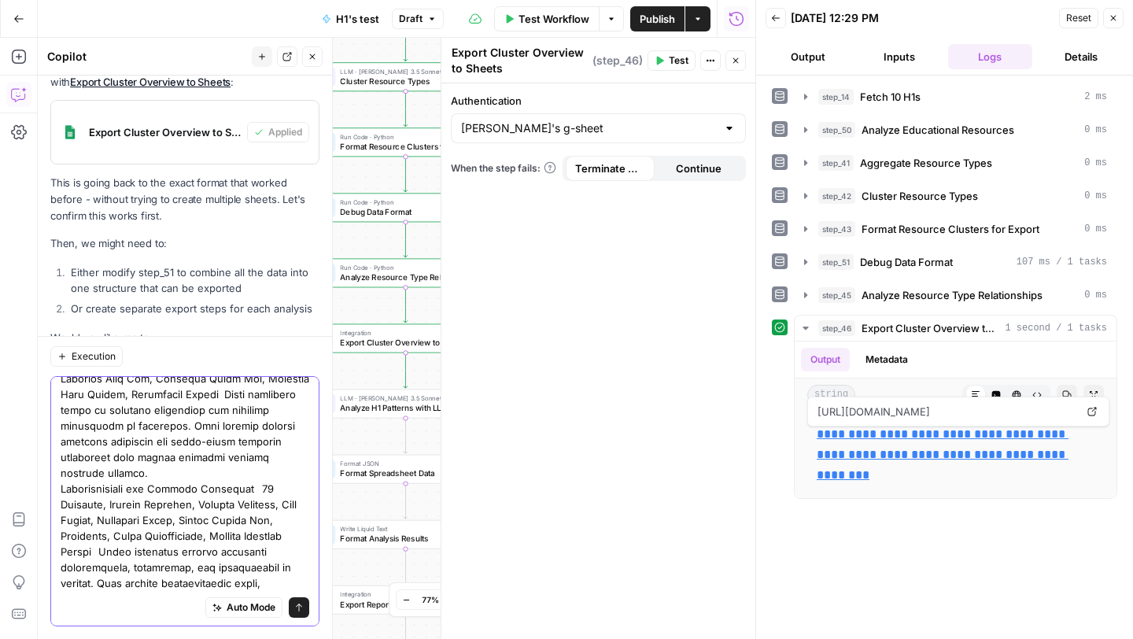
click at [301, 606] on icon "submit" at bounding box center [299, 607] width 6 height 8
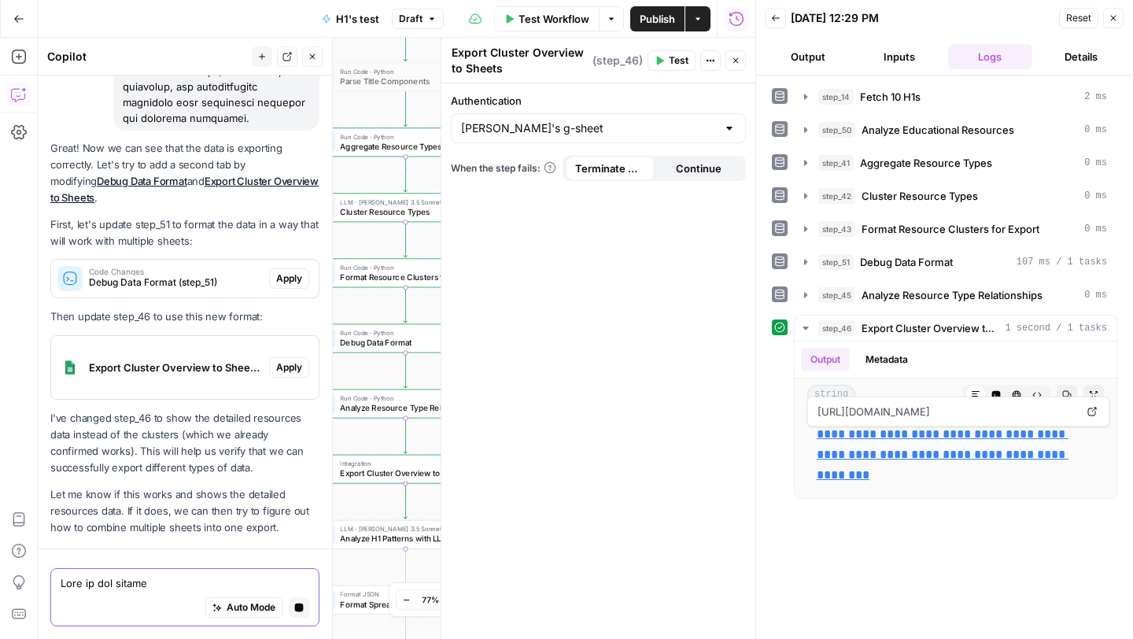
scroll to position [29394, 0]
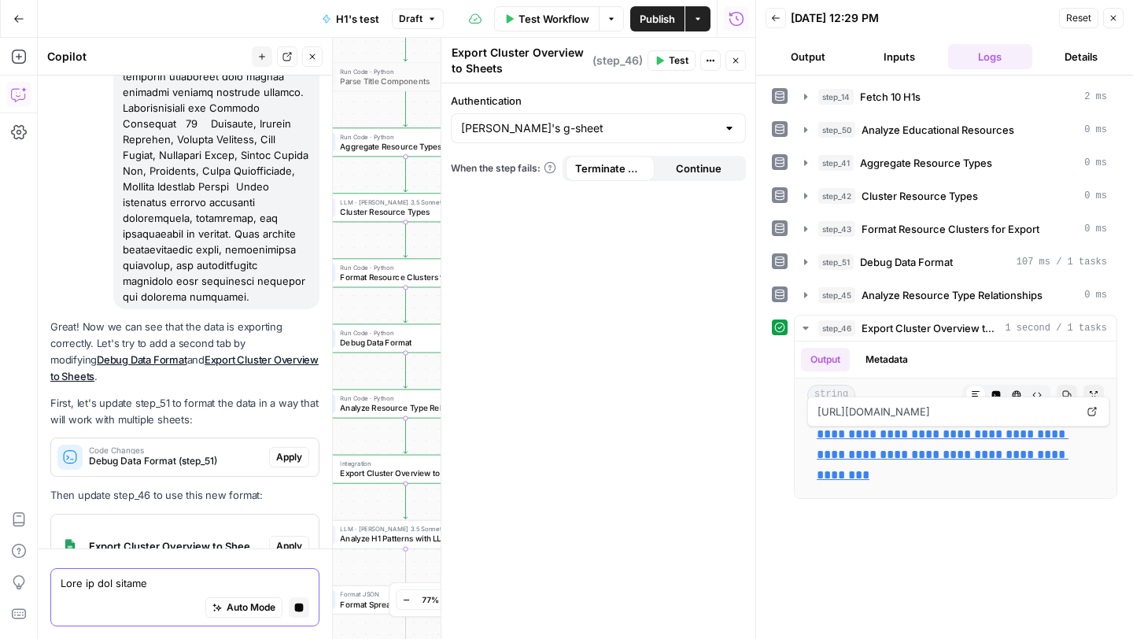
click at [291, 487] on p "Then update step_46 to use this new format:" at bounding box center [184, 495] width 269 height 17
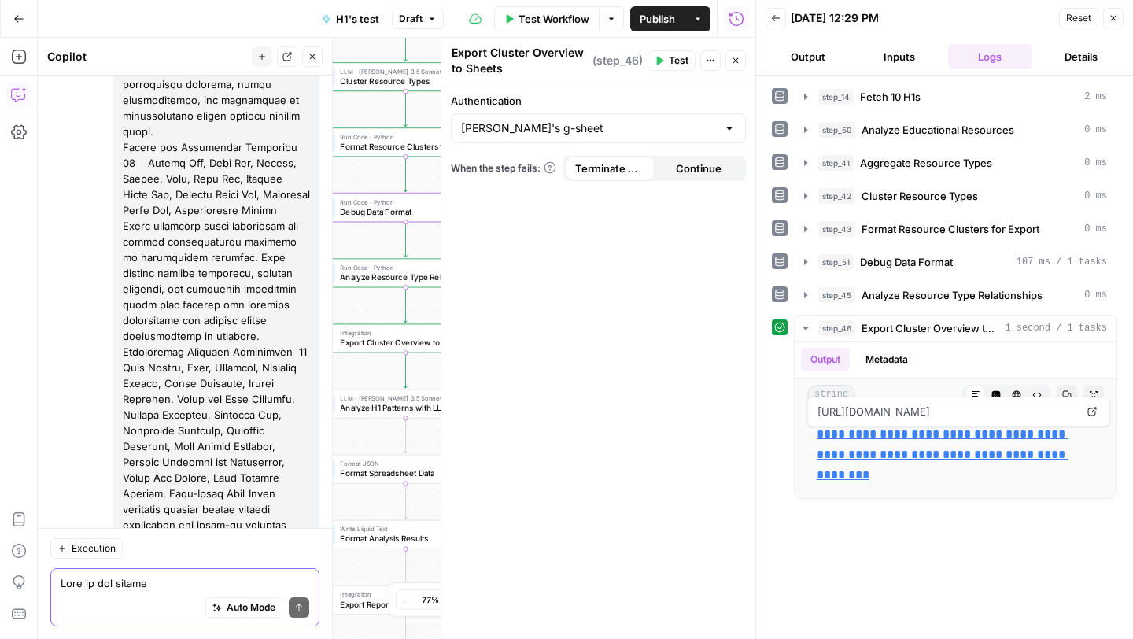
scroll to position [30659, 0]
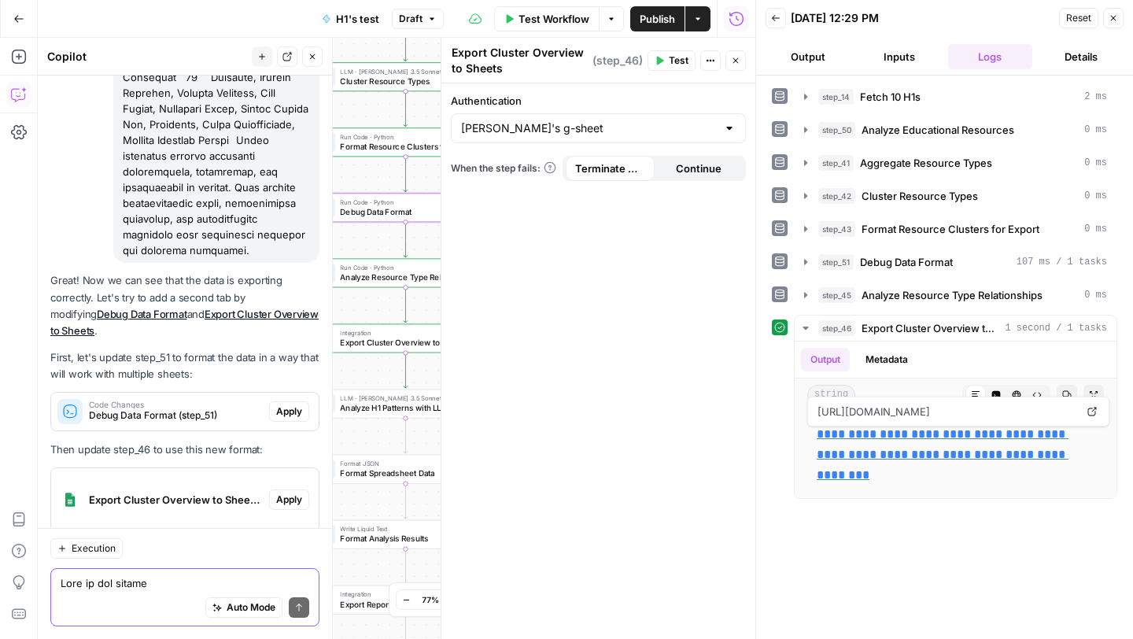
click at [290, 404] on span "Apply" at bounding box center [289, 411] width 26 height 14
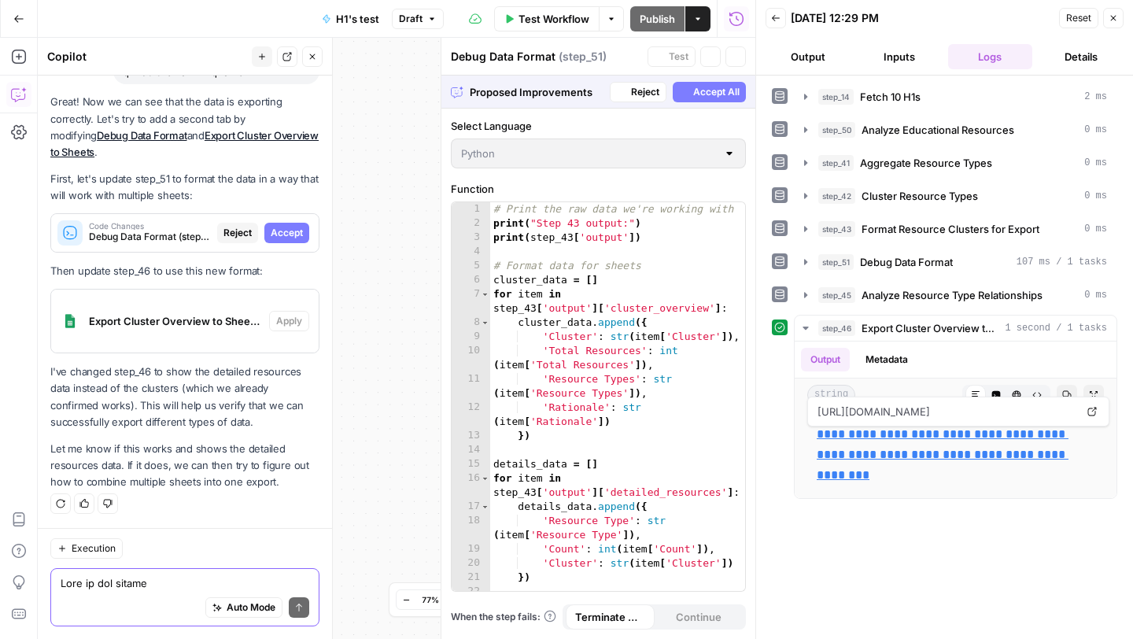
scroll to position [29451, 0]
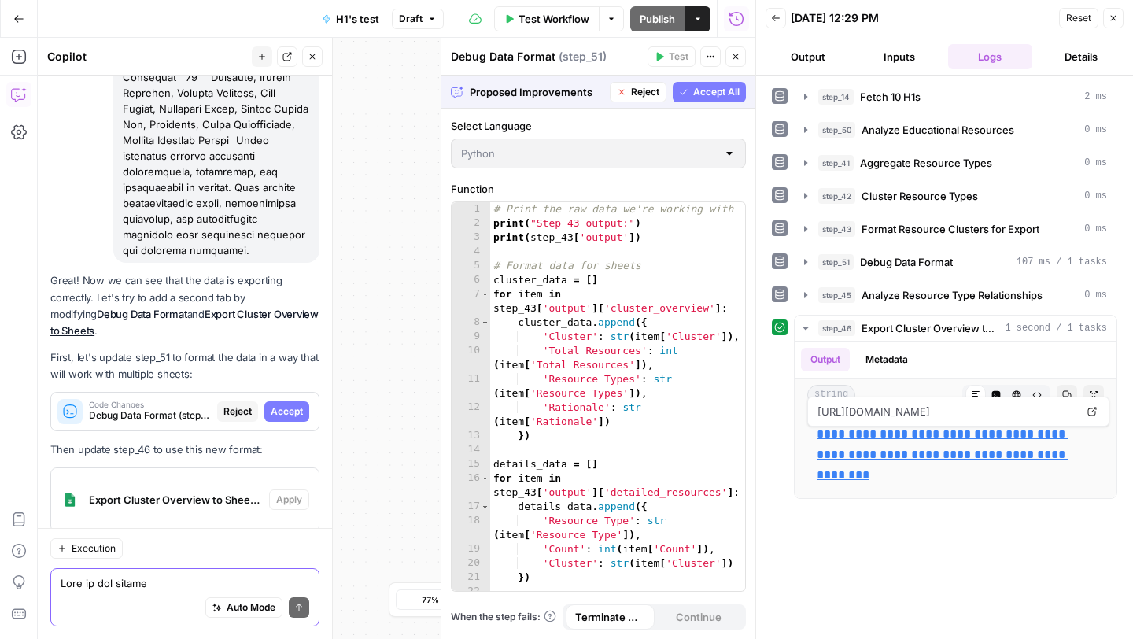
click at [290, 404] on span "Accept" at bounding box center [287, 411] width 32 height 14
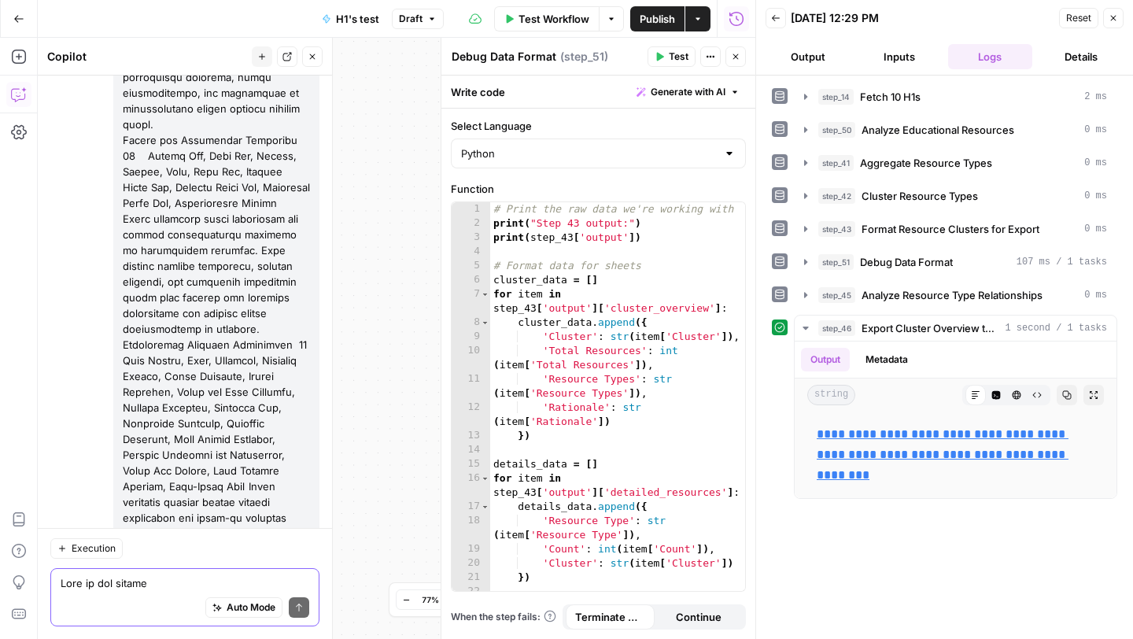
scroll to position [30735, 0]
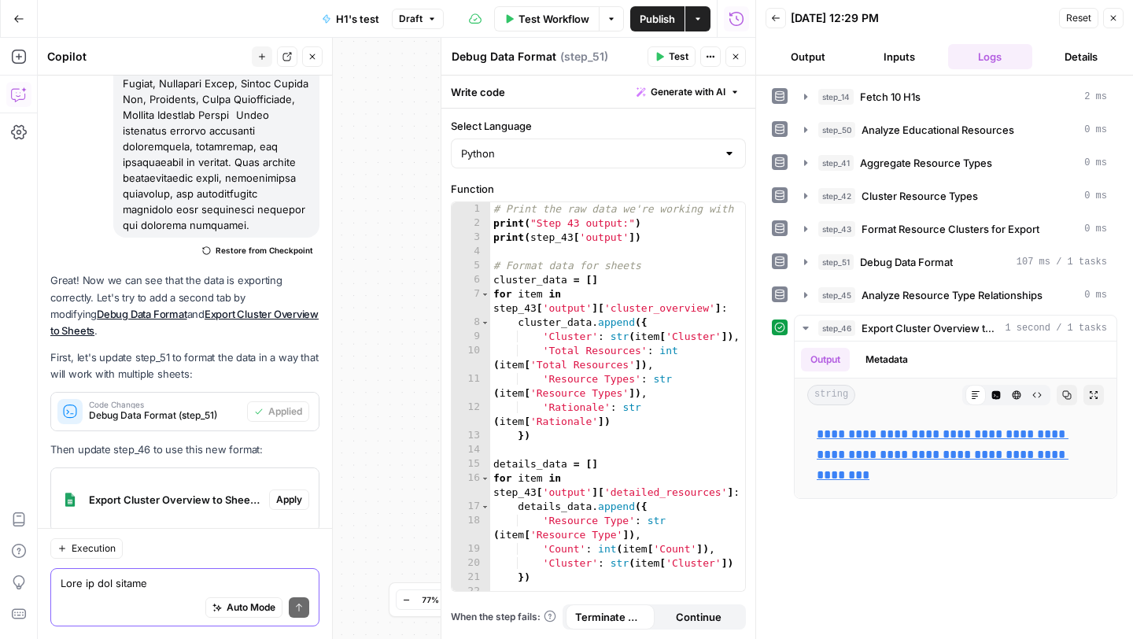
click at [289, 492] on span "Apply" at bounding box center [289, 499] width 26 height 14
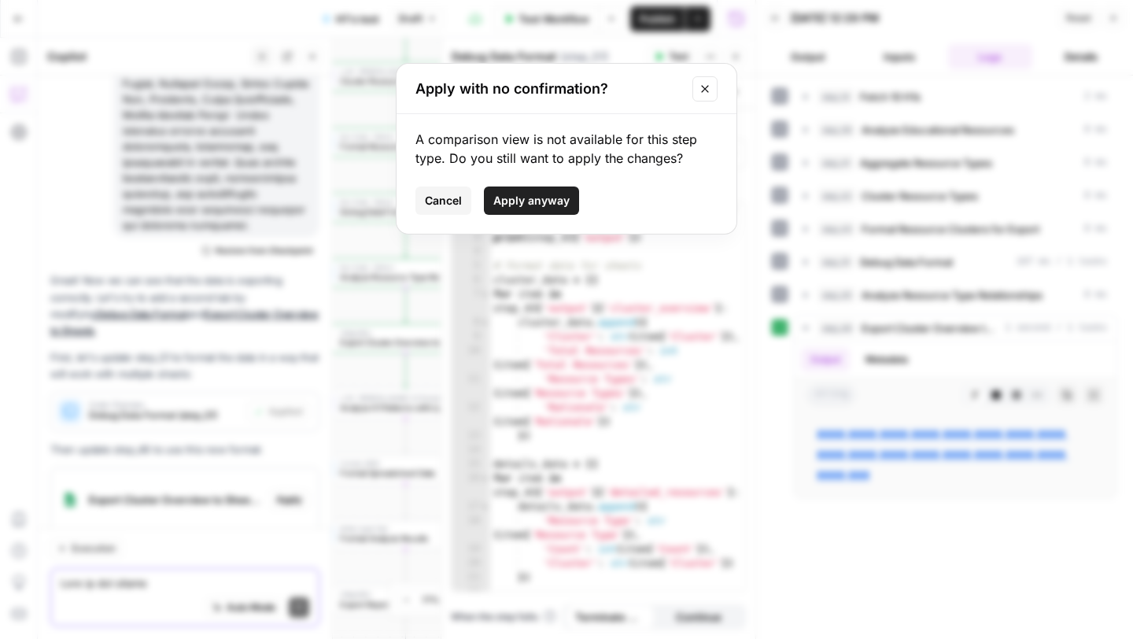
click at [524, 202] on span "Apply anyway" at bounding box center [531, 201] width 76 height 16
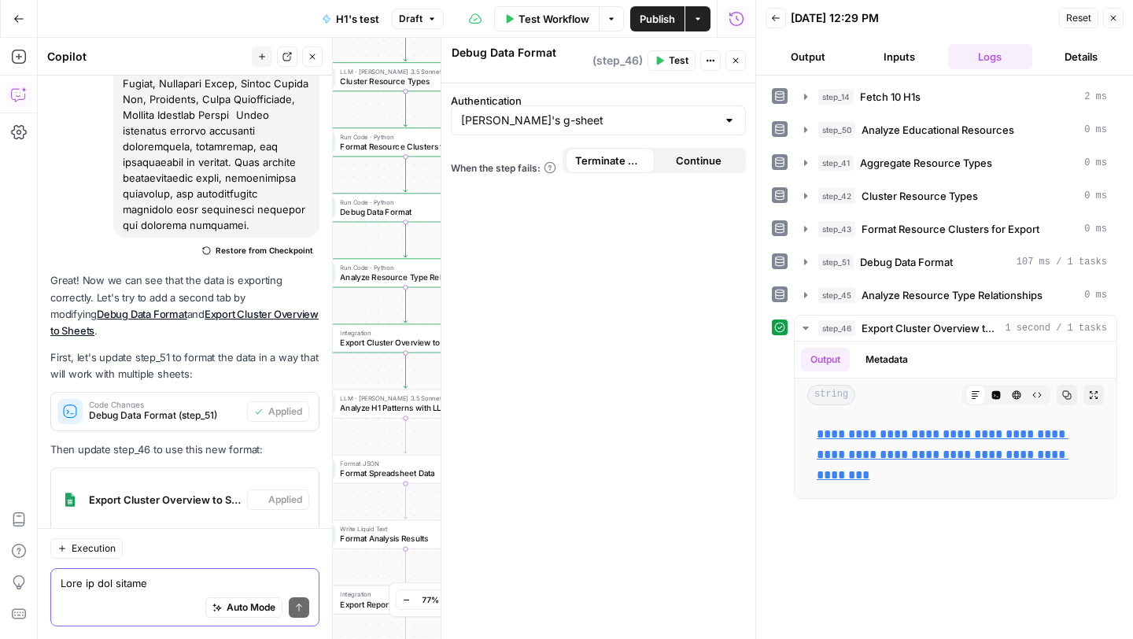
type textarea "Export Cluster Overview to Sheets"
click at [680, 62] on span "Test" at bounding box center [679, 60] width 20 height 14
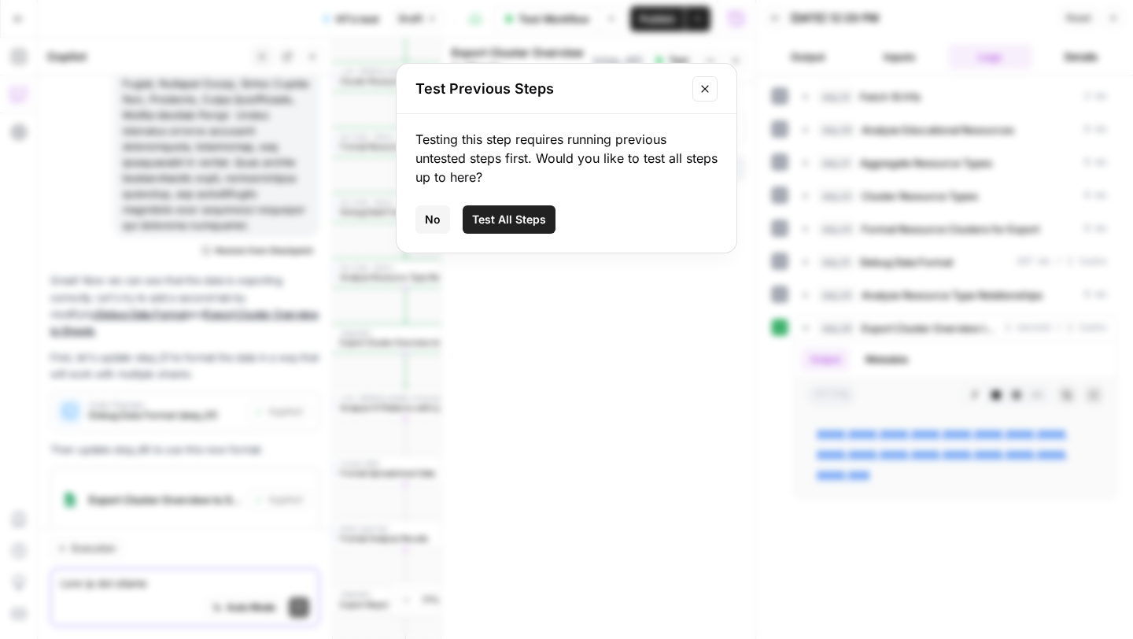
click at [518, 221] on span "Test All Steps" at bounding box center [509, 220] width 74 height 16
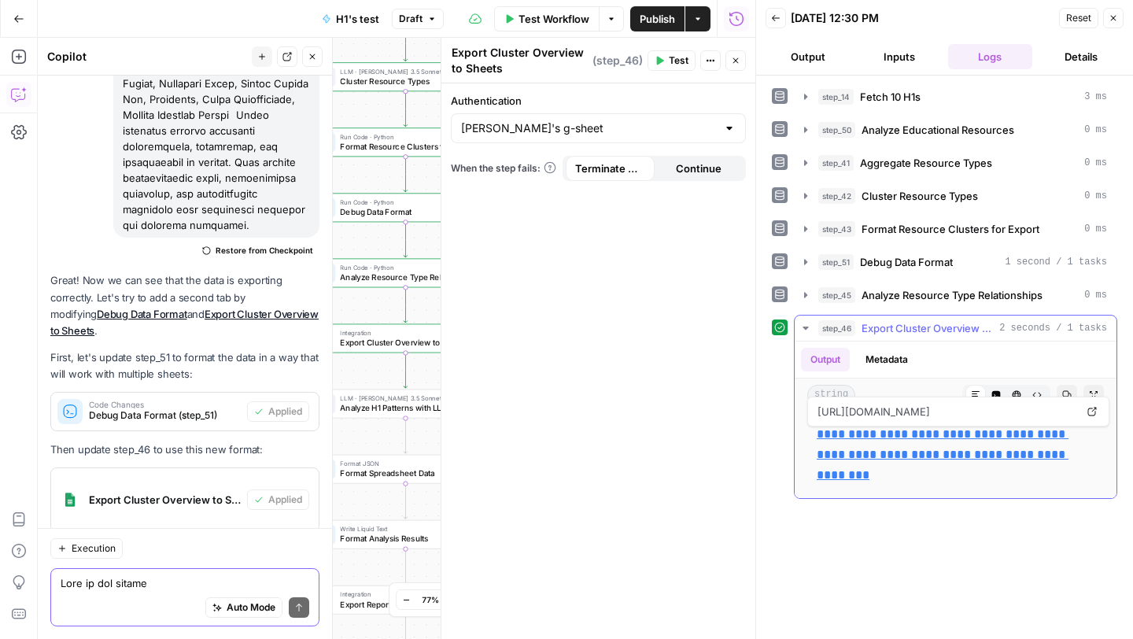
click at [854, 437] on link "**********" at bounding box center [943, 454] width 252 height 53
click at [156, 586] on textarea at bounding box center [185, 583] width 249 height 16
drag, startPoint x: 192, startPoint y: 584, endPoint x: 226, endPoint y: 584, distance: 33.8
click at [226, 584] on textarea "Can you see what is in the report" at bounding box center [185, 583] width 249 height 16
drag, startPoint x: 835, startPoint y: 436, endPoint x: 817, endPoint y: 438, distance: 18.2
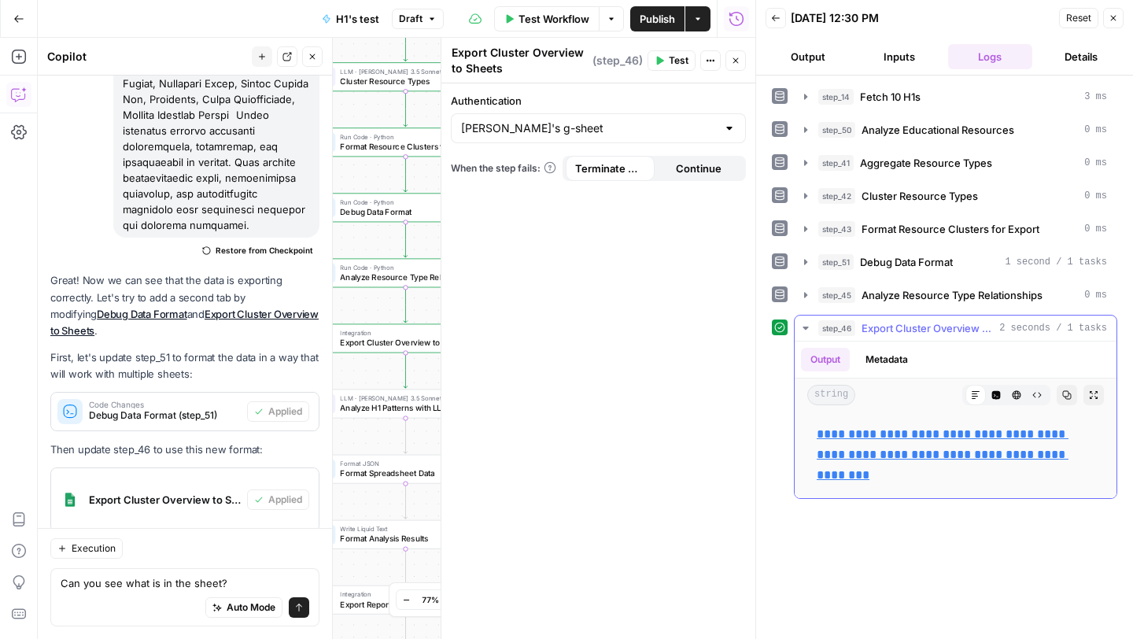
click at [817, 438] on p "**********" at bounding box center [956, 454] width 278 height 61
copy link "**********"
click at [258, 574] on div "Auto Mode will automatically modify and execute the workflow" at bounding box center [243, 567] width 217 height 29
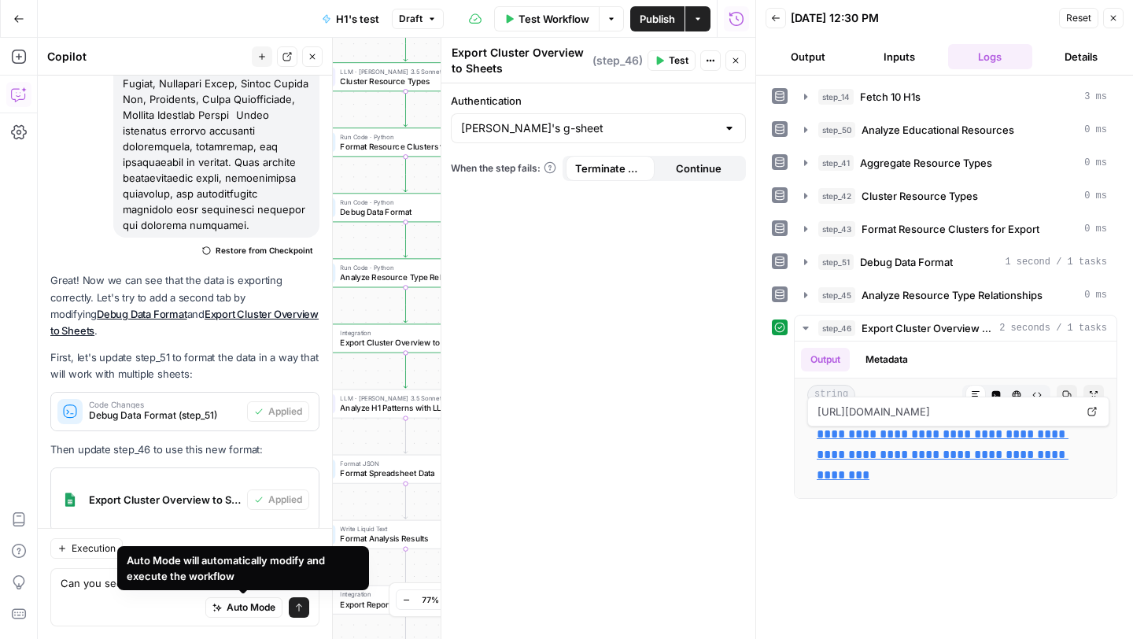
click at [143, 606] on div "Auto Mode Send" at bounding box center [185, 608] width 249 height 35
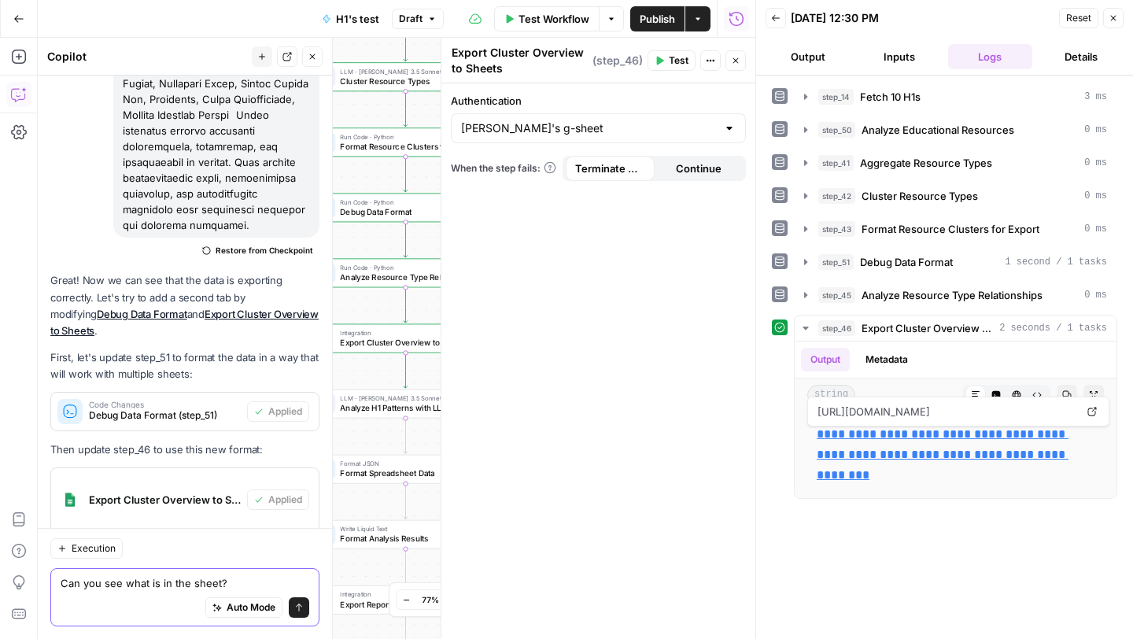
paste textarea "[URL][DOMAIN_NAME]"
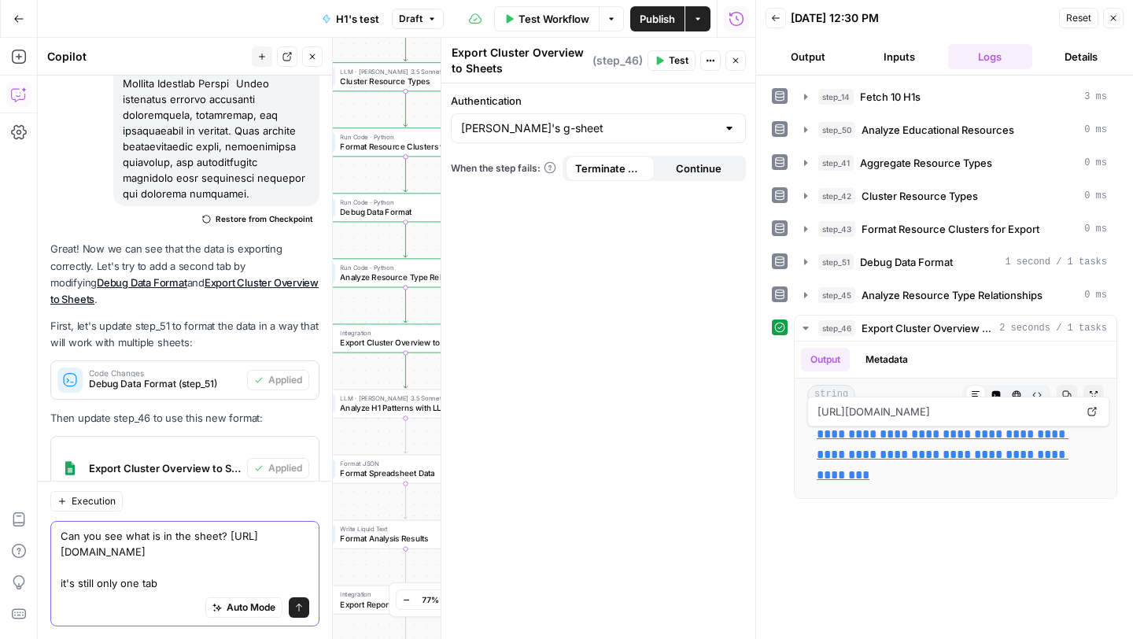
scroll to position [30798, 0]
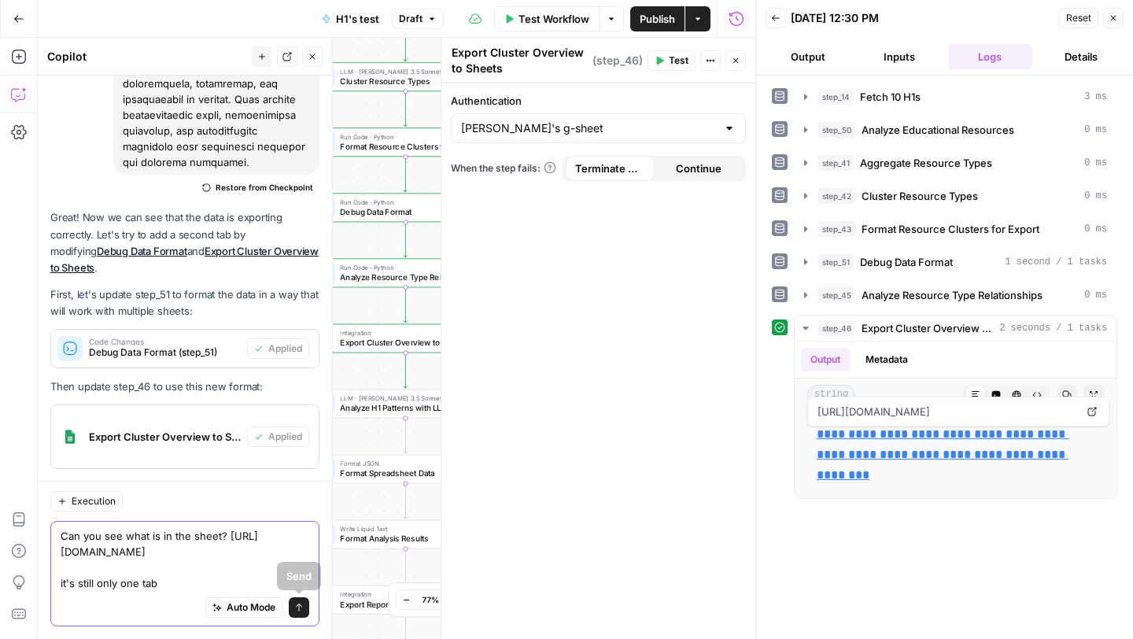
type textarea "Can you see what is in the sheet? [URL][DOMAIN_NAME] it's still only one tab"
click at [298, 614] on button "Send" at bounding box center [299, 607] width 20 height 20
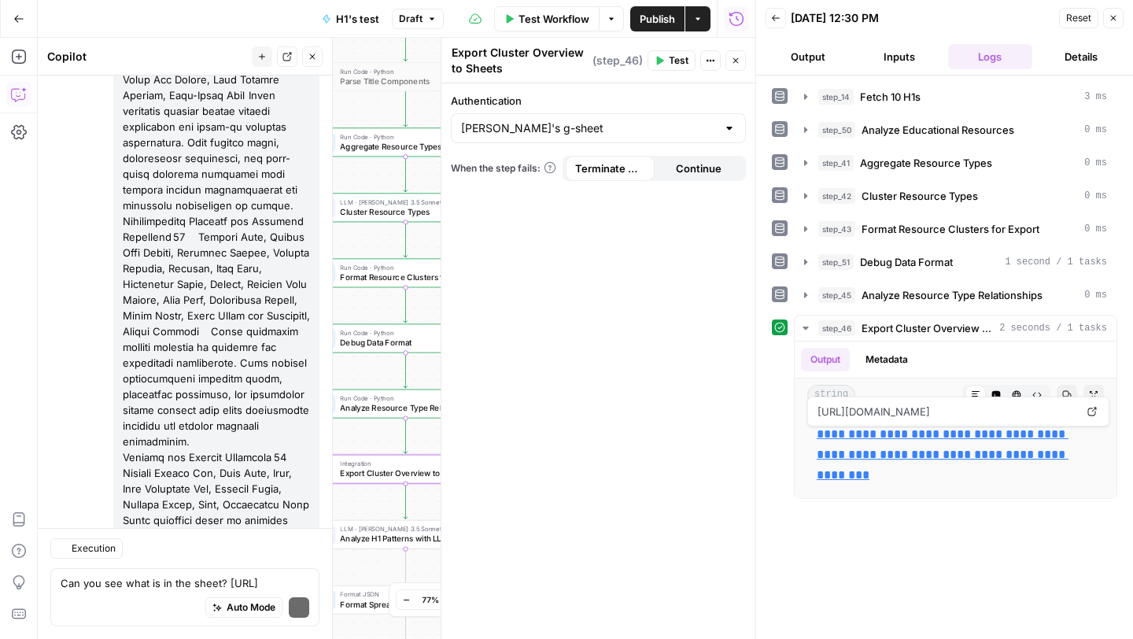
scroll to position [31183, 0]
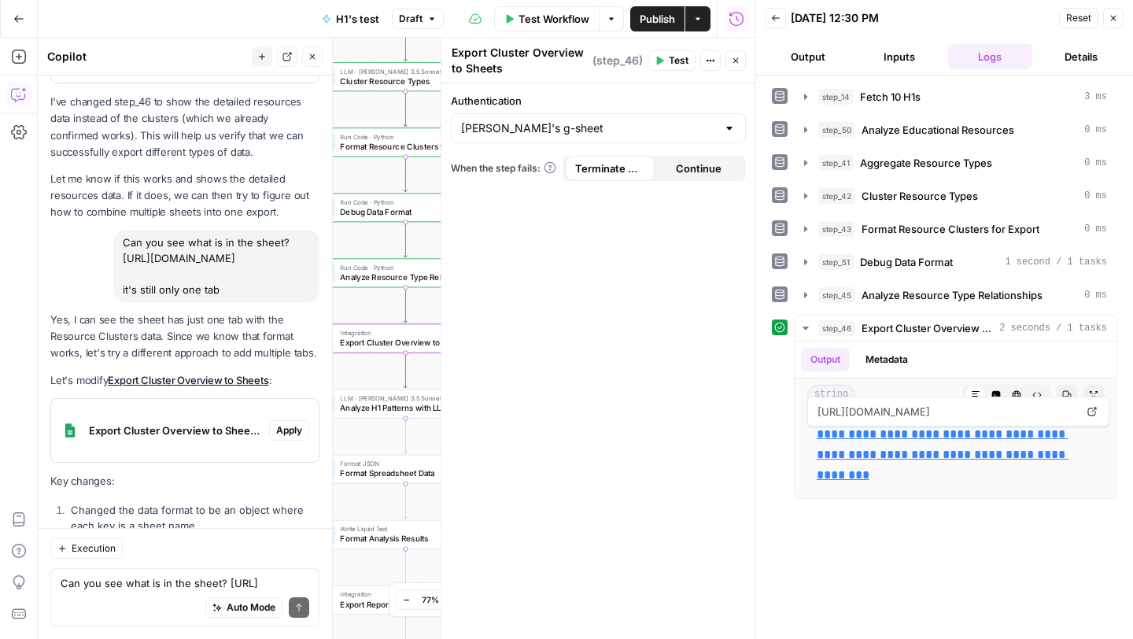
click at [289, 423] on span "Apply" at bounding box center [289, 430] width 26 height 14
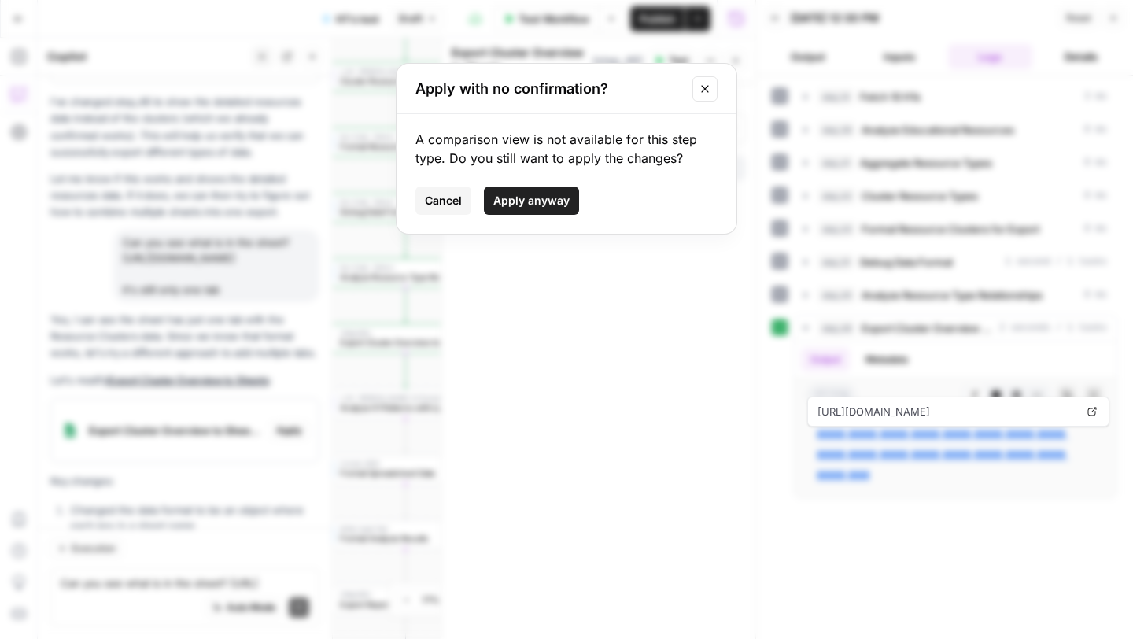
click at [540, 197] on span "Apply anyway" at bounding box center [531, 201] width 76 height 16
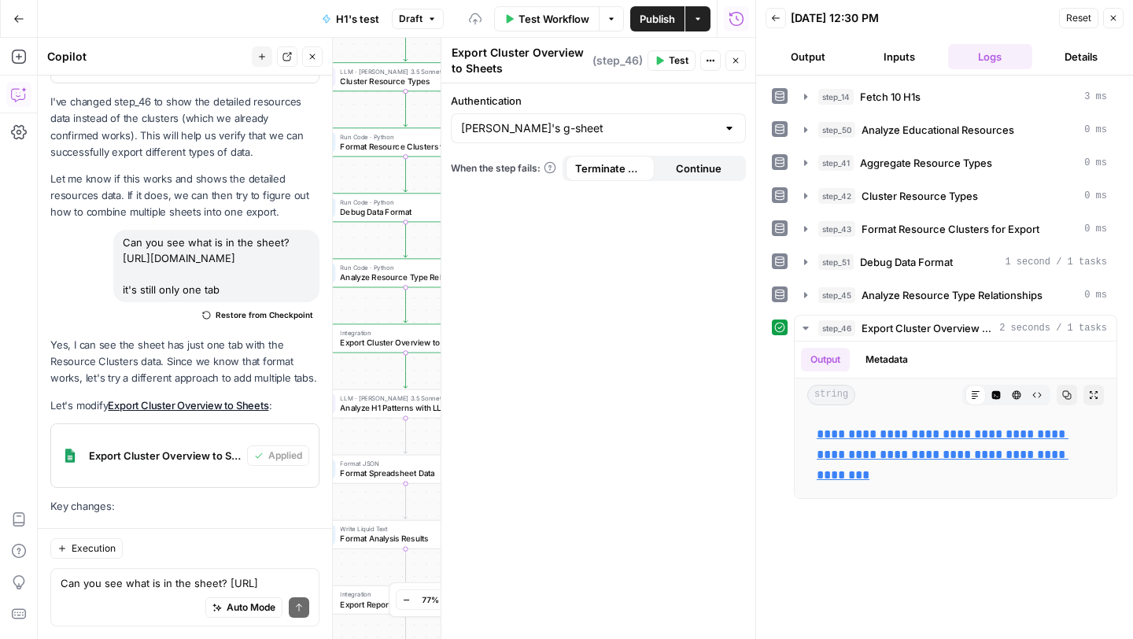
scroll to position [31208, 0]
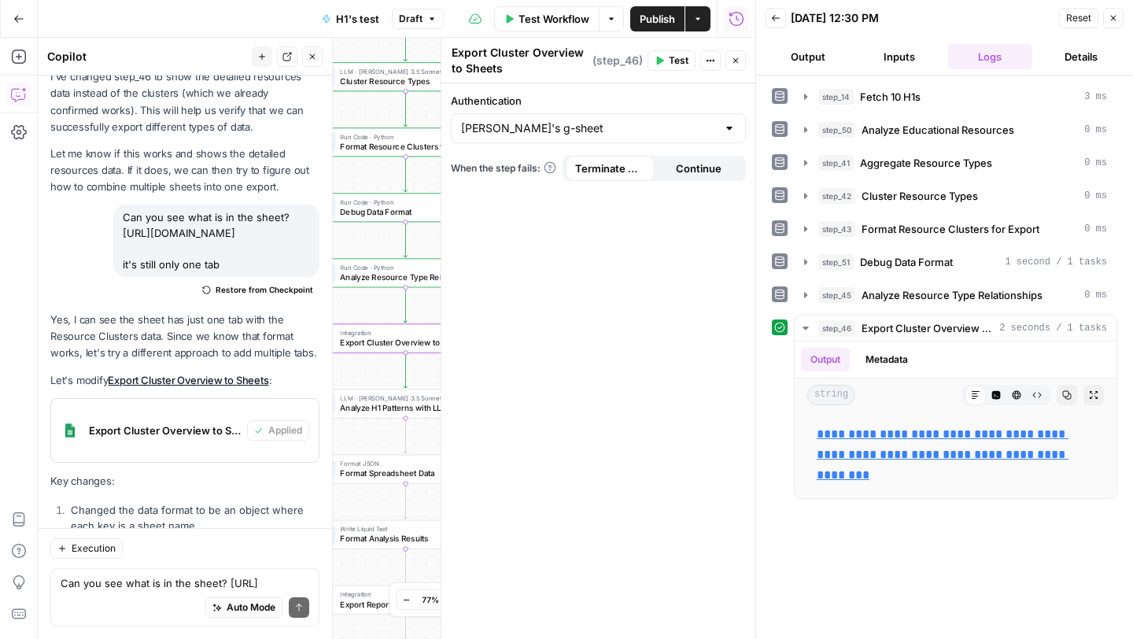
click at [677, 67] on span "Test" at bounding box center [679, 60] width 20 height 14
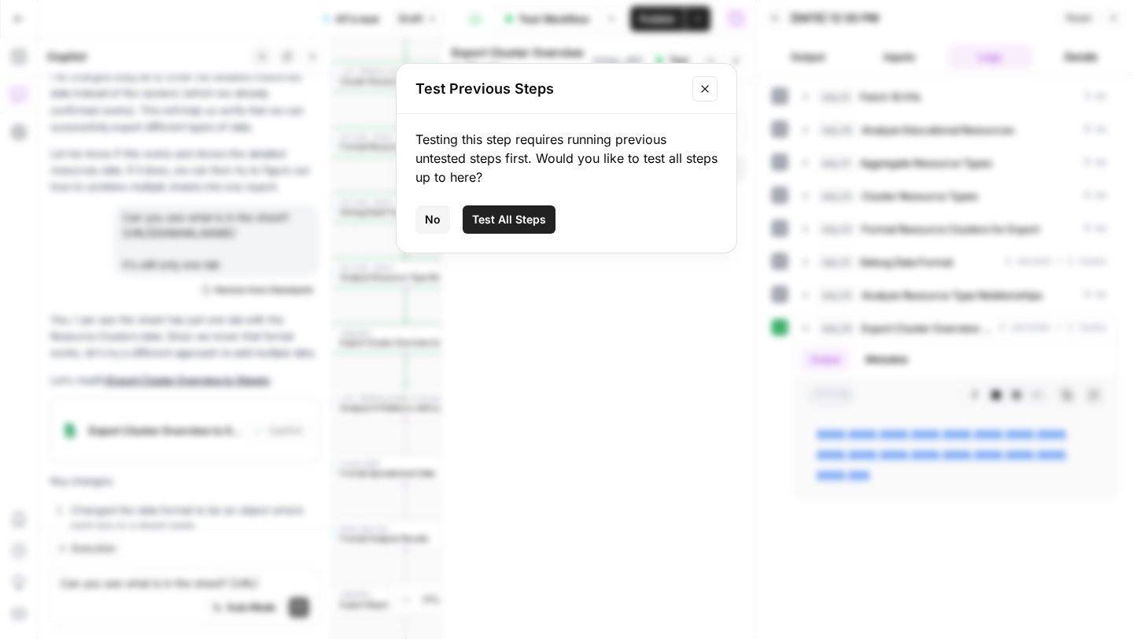
drag, startPoint x: 484, startPoint y: 216, endPoint x: 286, endPoint y: 2, distance: 292.3
click at [484, 216] on span "Test All Steps" at bounding box center [509, 220] width 74 height 16
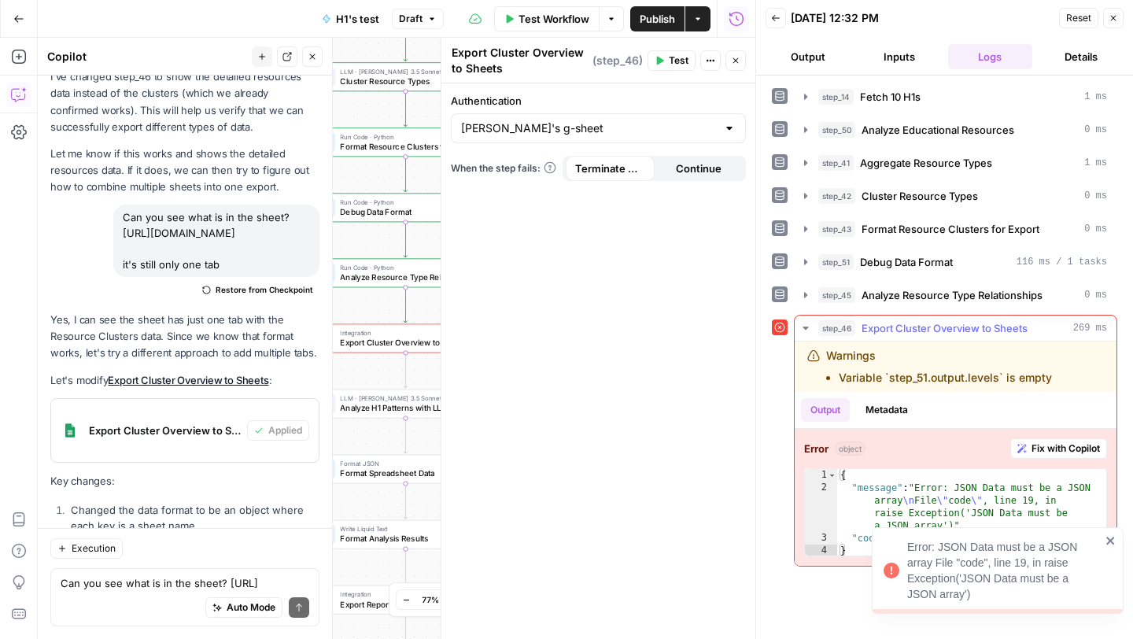
click at [908, 494] on div "{ "message" : "Error: JSON Data must be a JSON array \n File \" code \" , line …" at bounding box center [971, 525] width 269 height 113
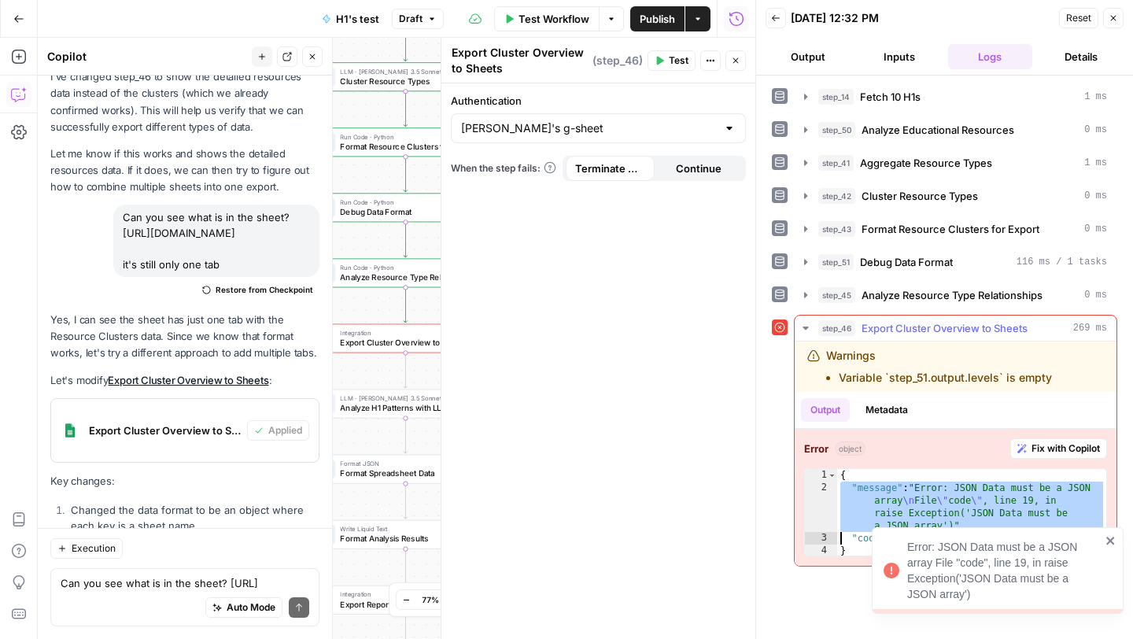
click at [908, 494] on div "{ "message" : "Error: JSON Data must be a JSON array \n File \" code \" , line …" at bounding box center [971, 525] width 269 height 113
type textarea "**********"
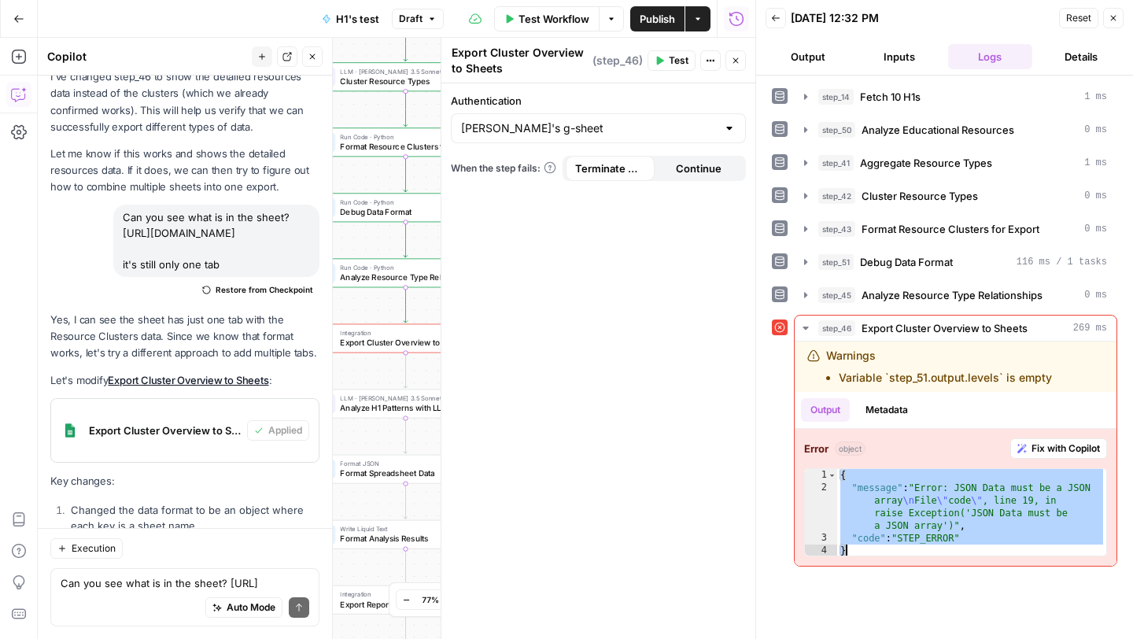
click at [105, 598] on div "Auto Mode Send" at bounding box center [185, 608] width 249 height 35
paste textarea "{ "message": "Error: JSON Data must be a JSON array\nFile \"code\", line 19, in…"
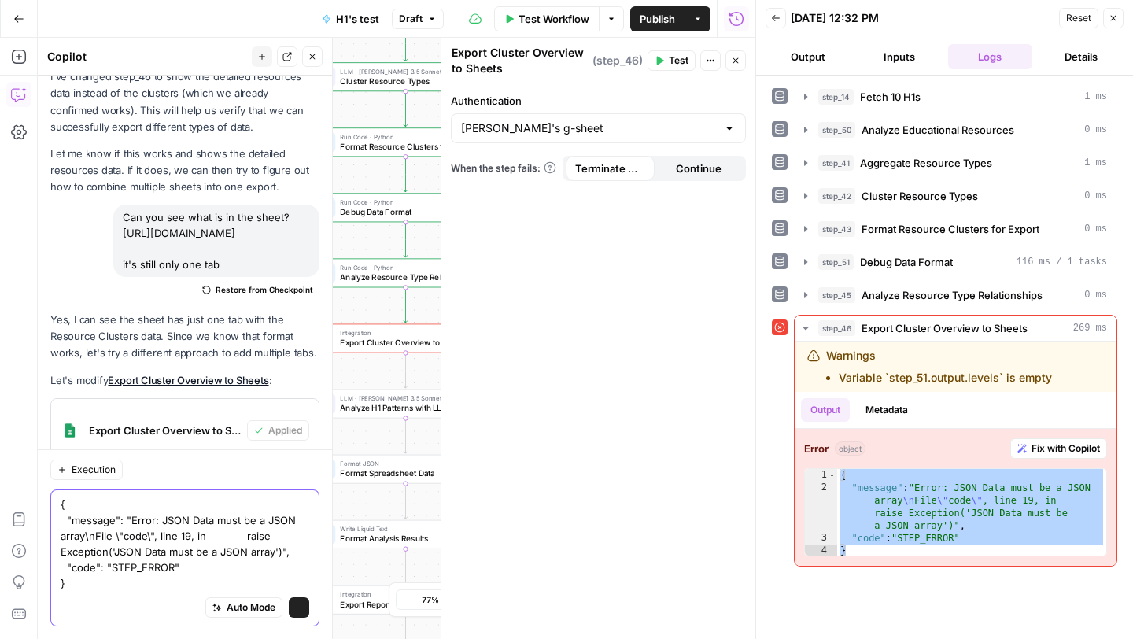
scroll to position [31287, 0]
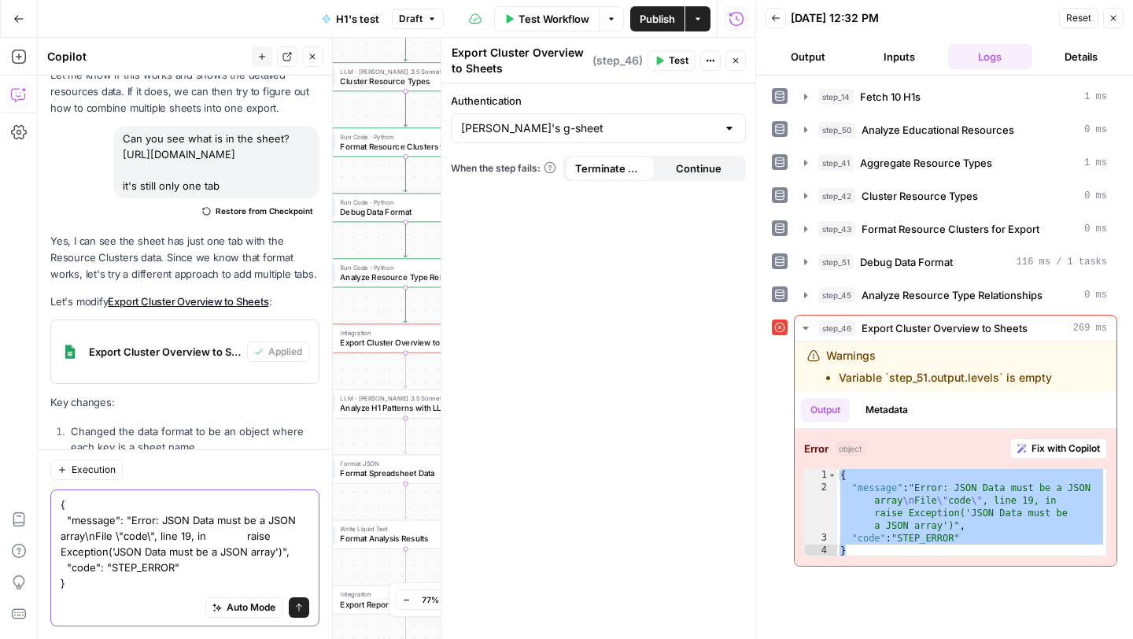
type textarea "{ "message": "Error: JSON Data must be a JSON array\nFile \"code\", line 19, in…"
click at [304, 613] on button "Send" at bounding box center [299, 607] width 20 height 20
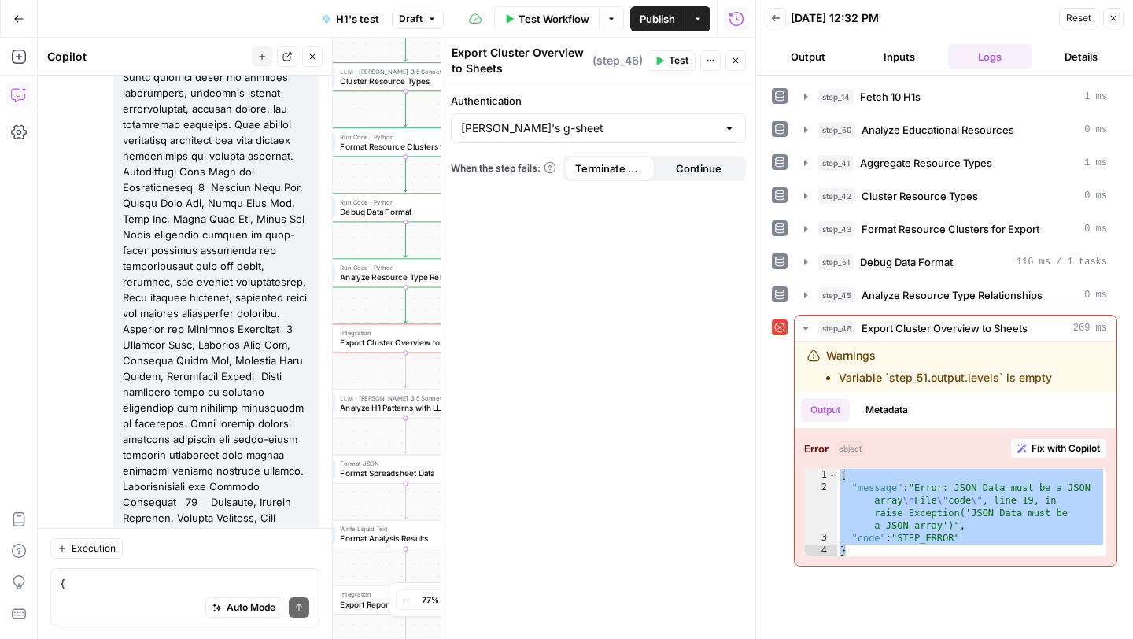
scroll to position [31651, 0]
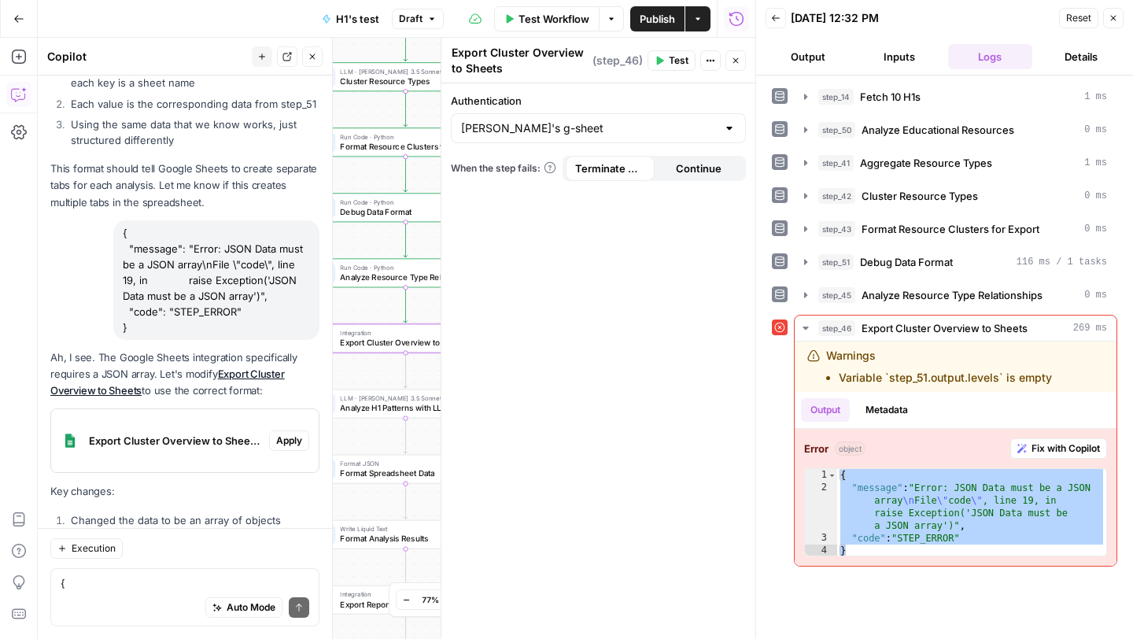
click at [282, 433] on span "Apply" at bounding box center [289, 440] width 26 height 14
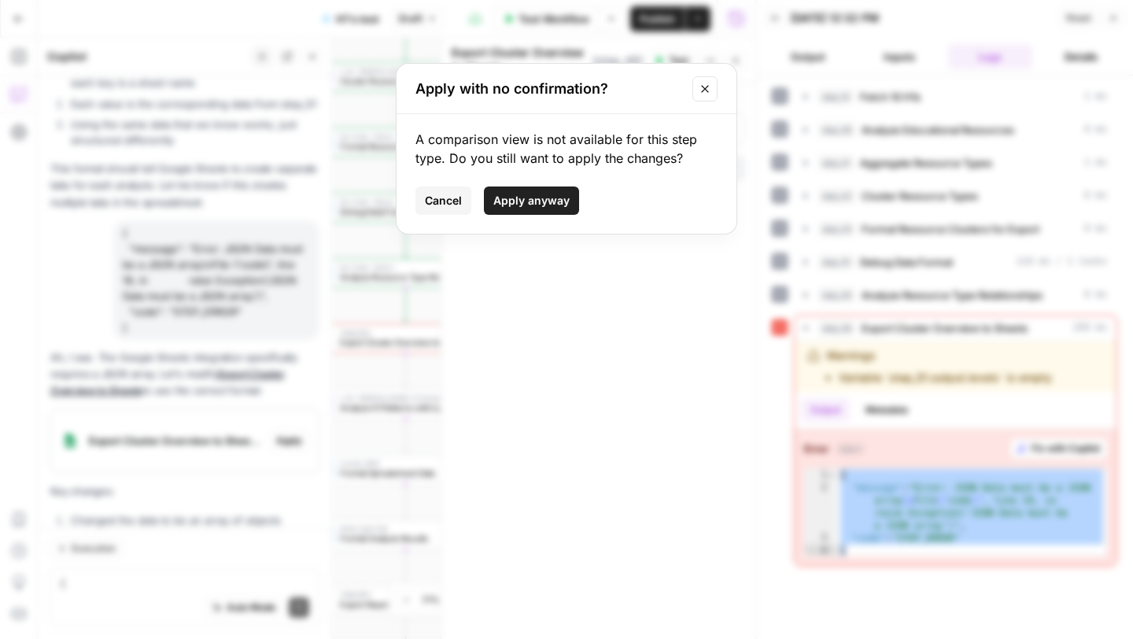
click at [550, 201] on span "Apply anyway" at bounding box center [531, 201] width 76 height 16
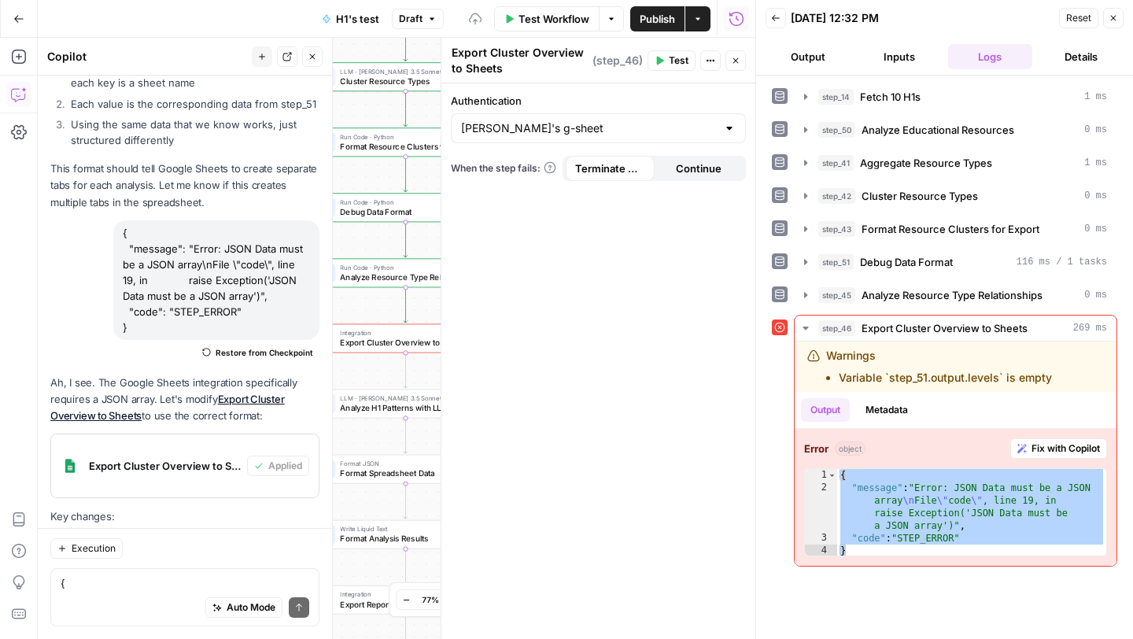
scroll to position [31677, 0]
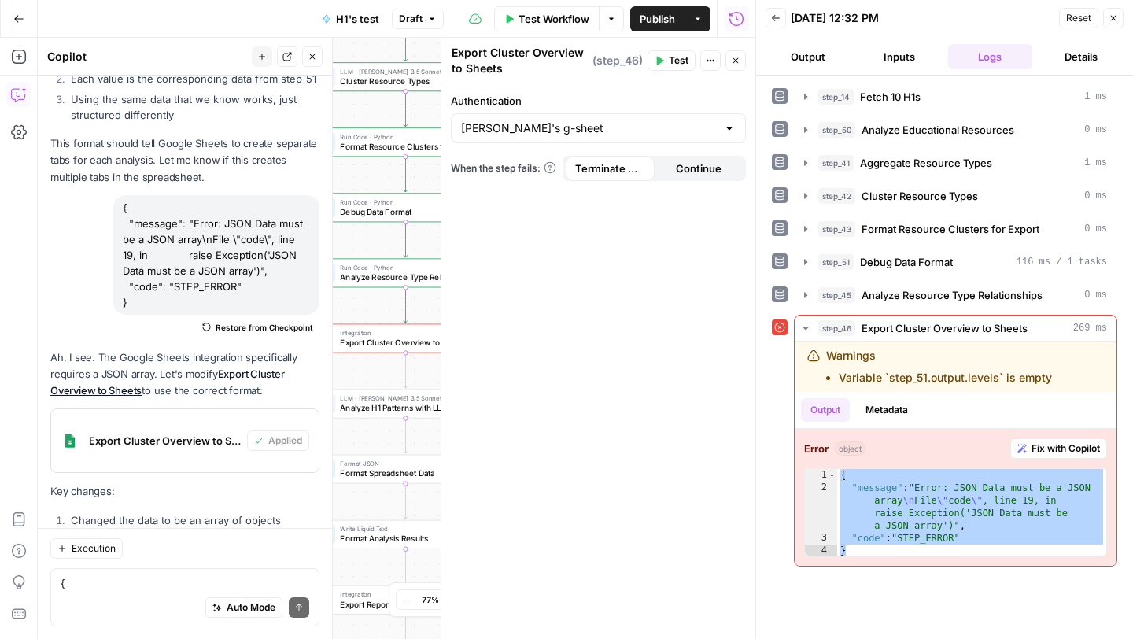
click at [666, 56] on button "Test" at bounding box center [671, 60] width 48 height 20
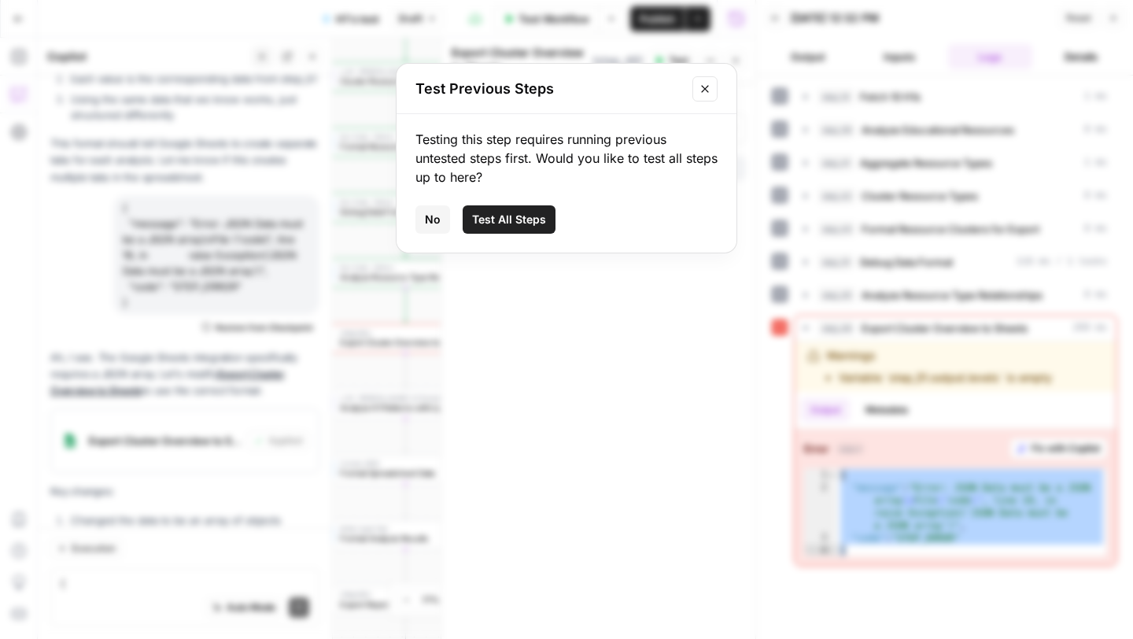
click at [485, 223] on span "Test All Steps" at bounding box center [509, 220] width 74 height 16
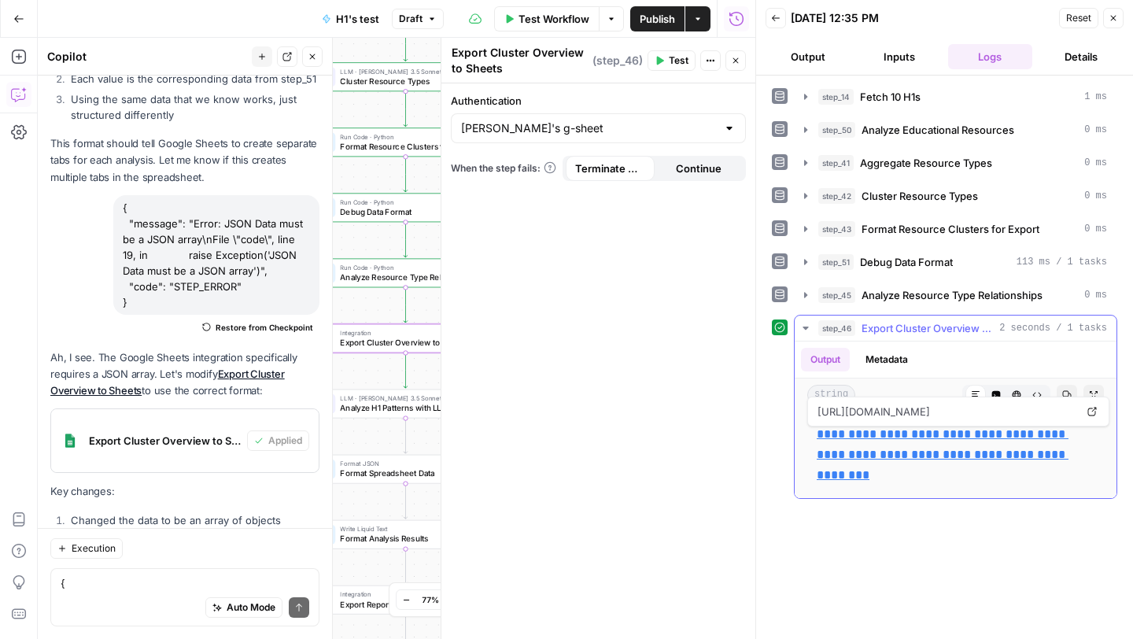
click at [852, 438] on link "**********" at bounding box center [943, 454] width 252 height 53
click at [158, 592] on div "Auto Mode Send" at bounding box center [185, 608] width 249 height 35
paste textarea "tab rows Resource Clusters {{ step_51.output.clusters | json }} Resource Detail…"
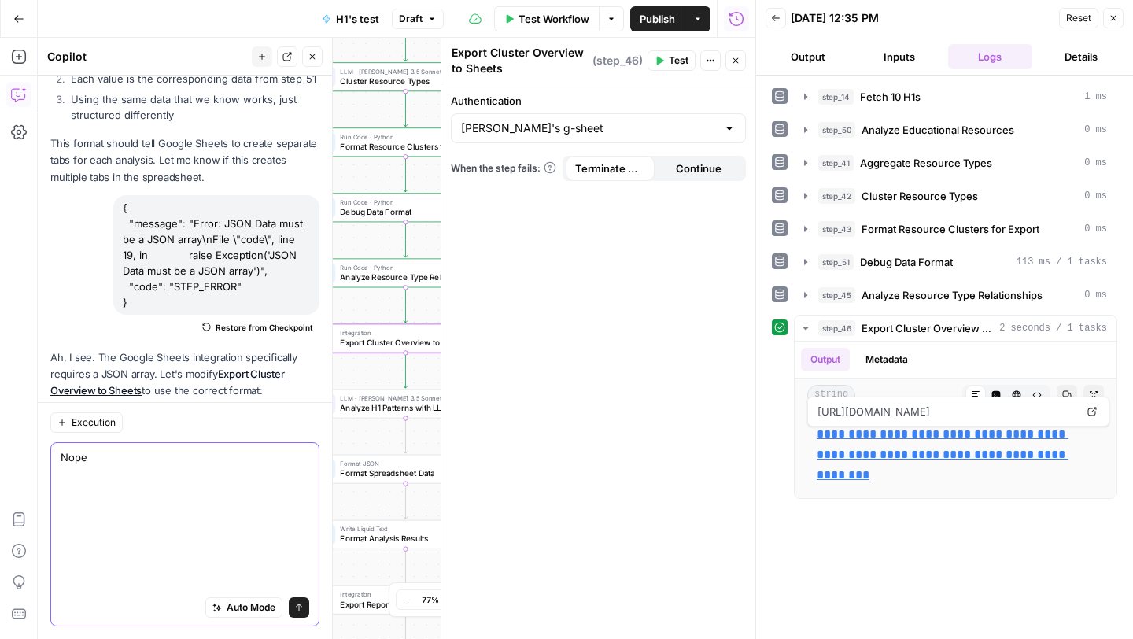
type textarea "Nope tab rows Resource Clusters {{ step_51.output.clusters | json }} Resource D…"
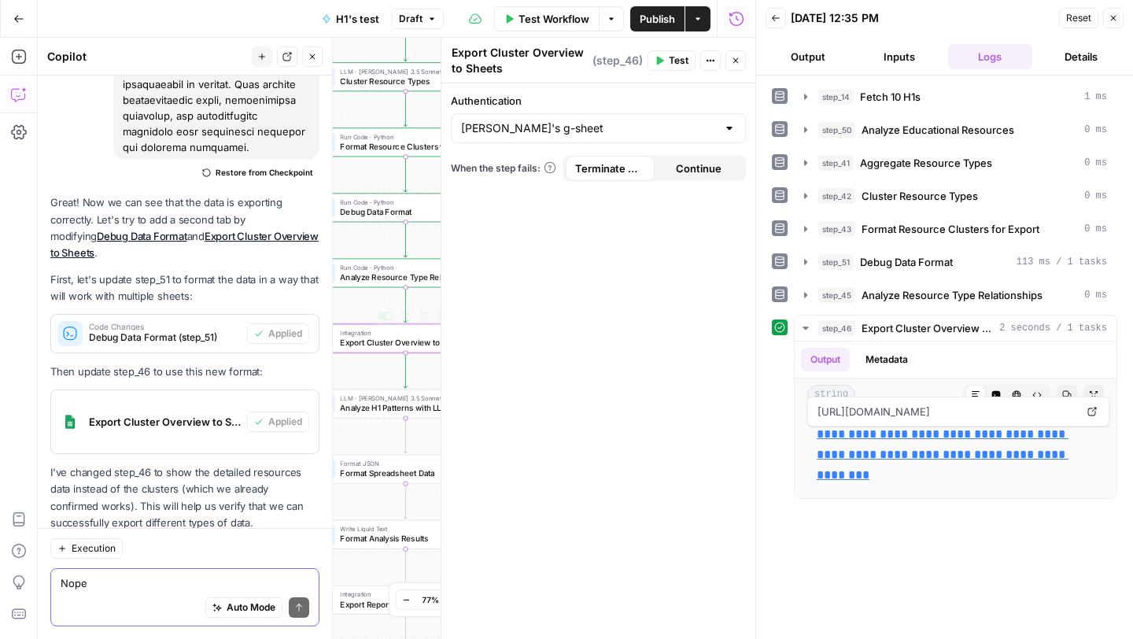
scroll to position [32204, 0]
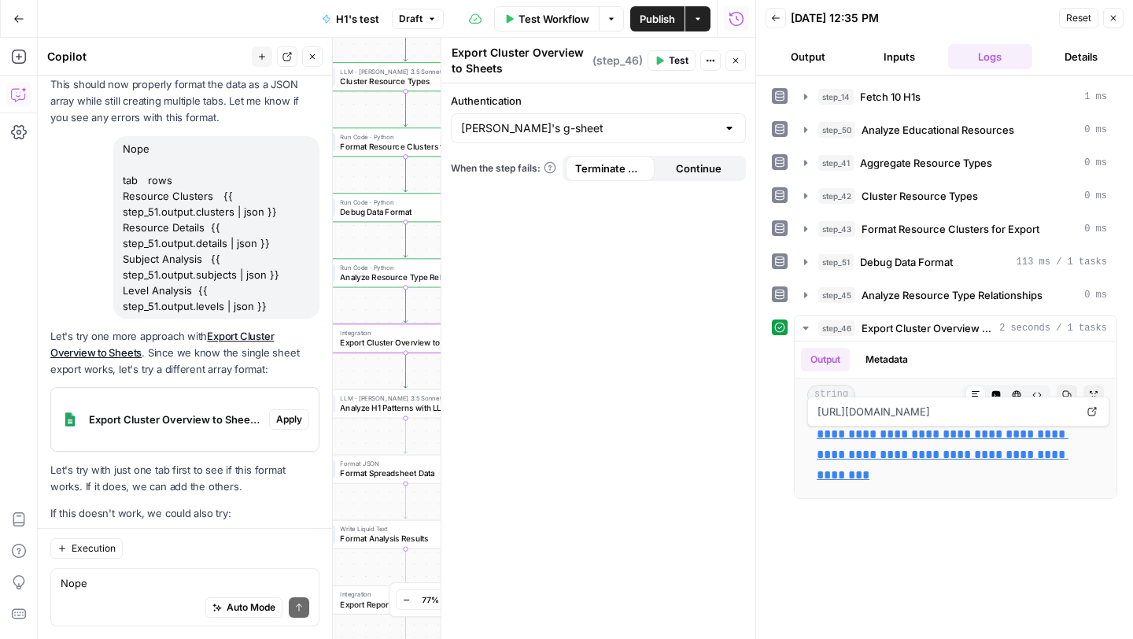
click at [297, 412] on span "Apply" at bounding box center [289, 419] width 26 height 14
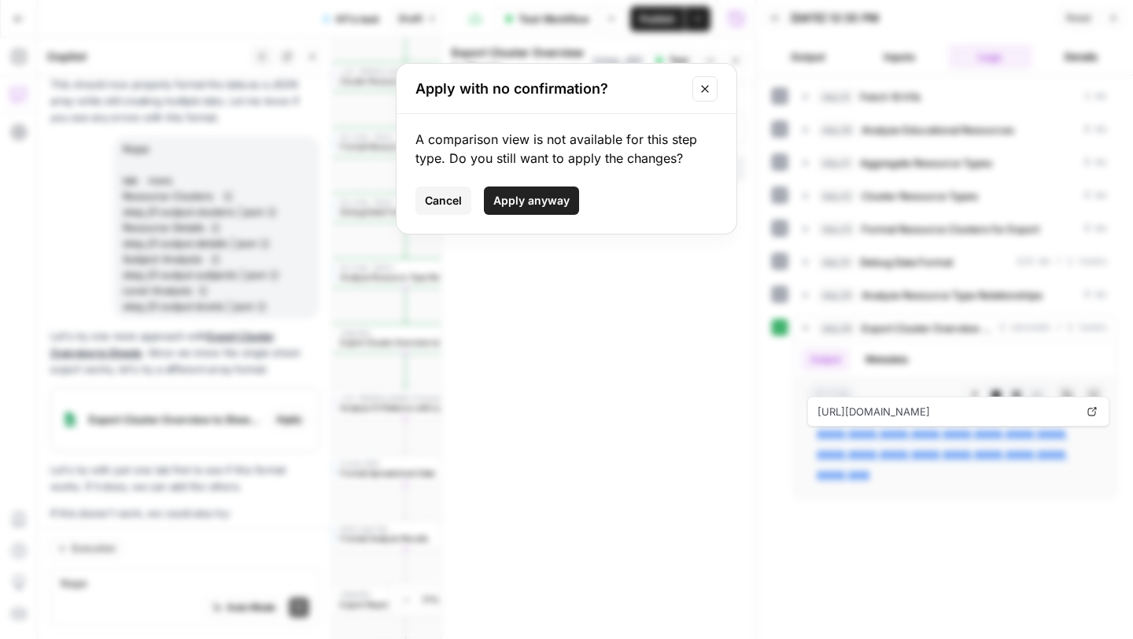
click at [546, 205] on span "Apply anyway" at bounding box center [531, 201] width 76 height 16
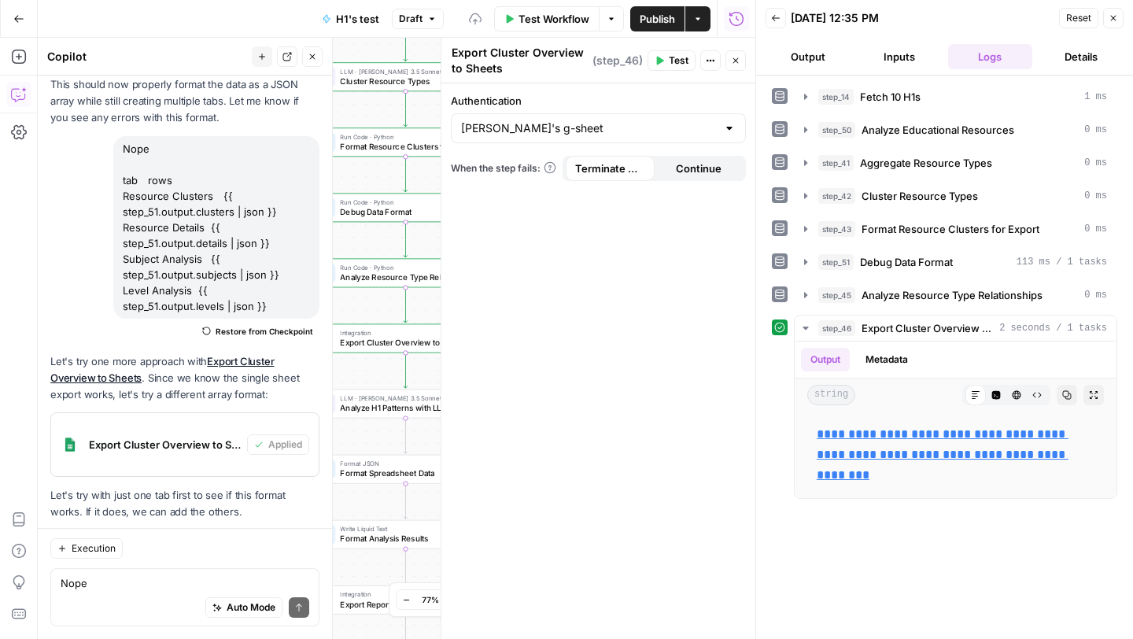
scroll to position [32229, 0]
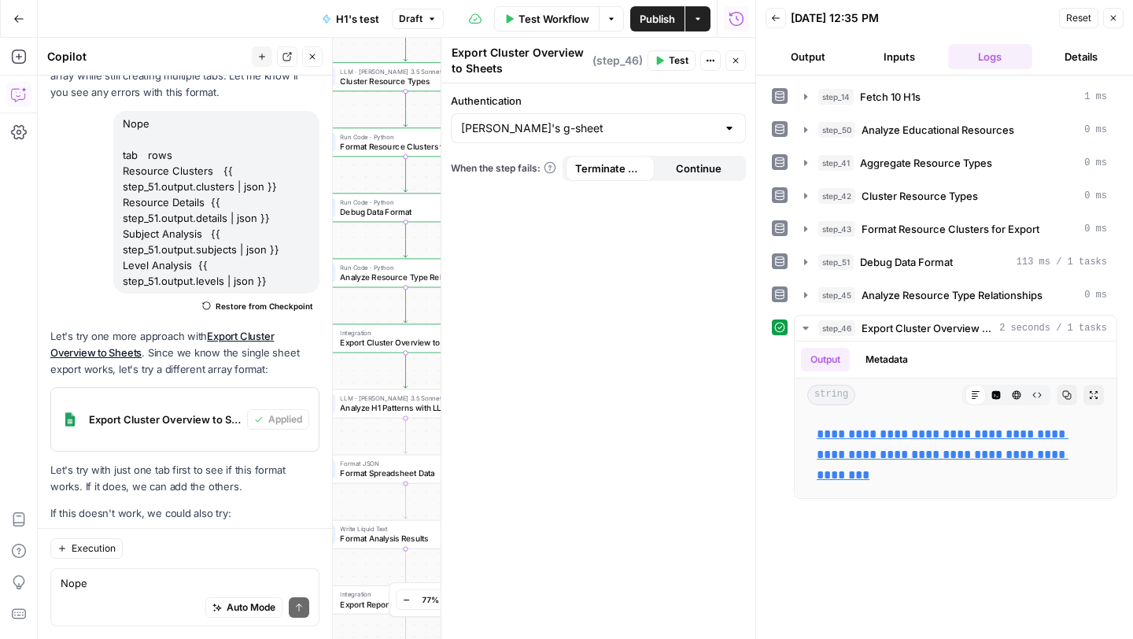
click at [663, 57] on icon "button" at bounding box center [659, 60] width 9 height 9
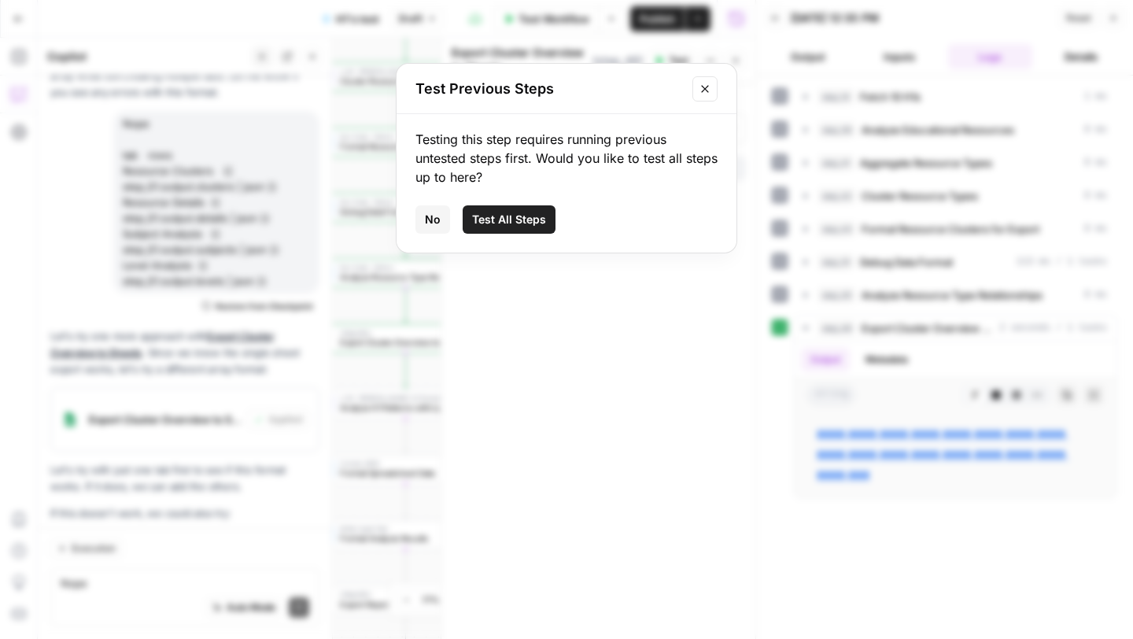
click at [533, 227] on span "Test All Steps" at bounding box center [509, 220] width 74 height 16
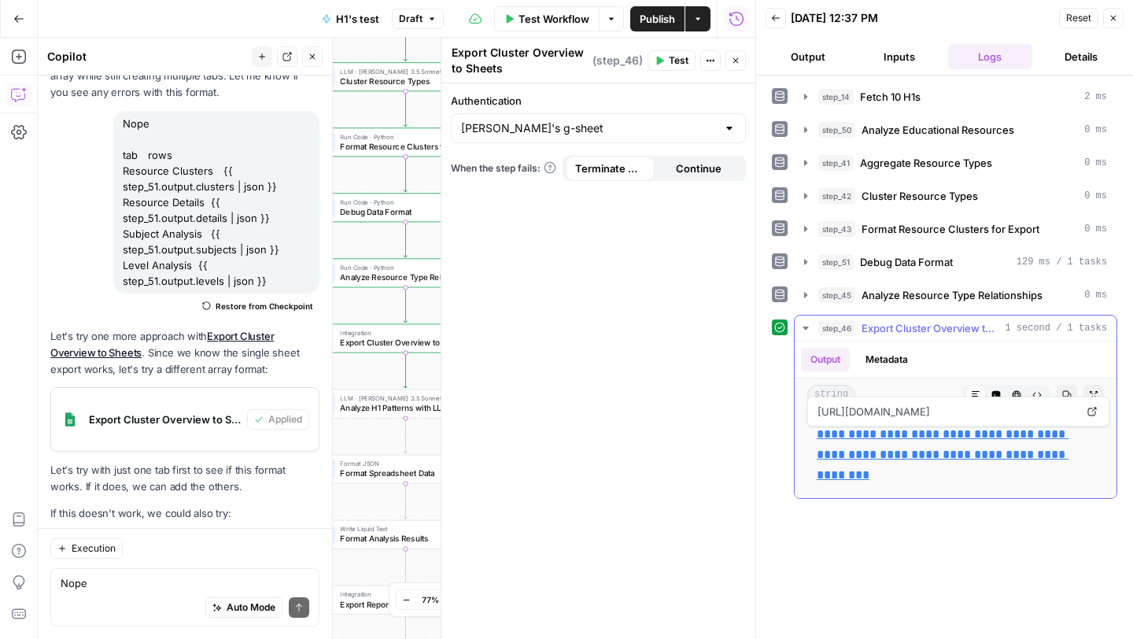
click at [841, 437] on link "**********" at bounding box center [943, 454] width 252 height 53
click at [610, 28] on button "Options" at bounding box center [611, 18] width 25 height 25
click at [706, 23] on button "Actions" at bounding box center [697, 18] width 25 height 25
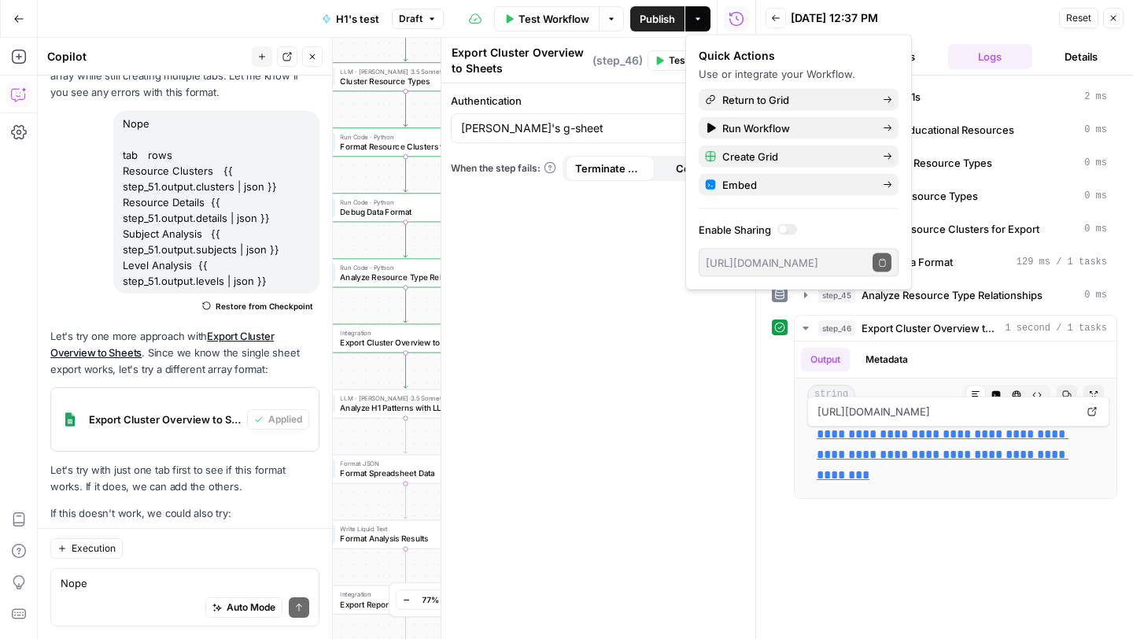
click at [437, 21] on button "Draft" at bounding box center [418, 19] width 52 height 20
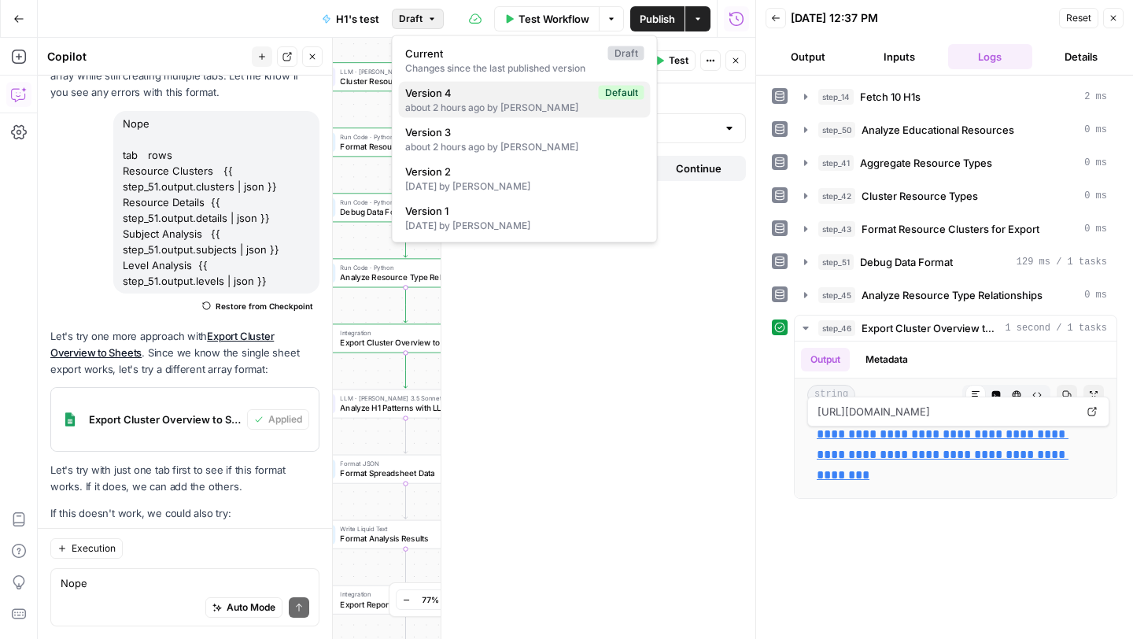
click at [459, 109] on div "about 2 hours ago by [PERSON_NAME]" at bounding box center [524, 108] width 239 height 14
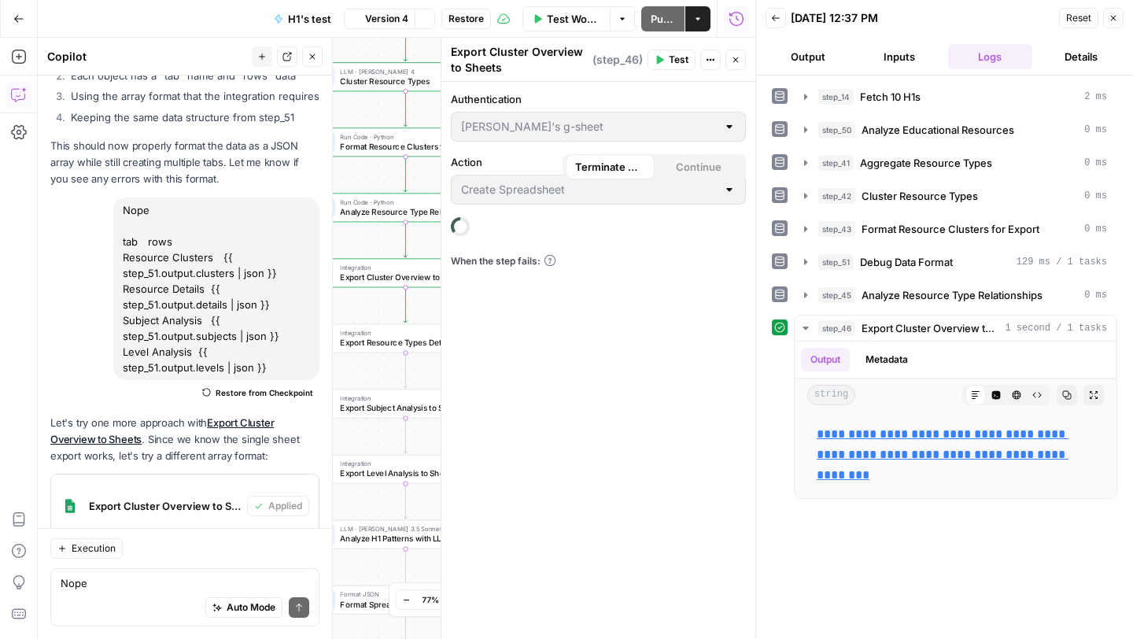
scroll to position [32315, 0]
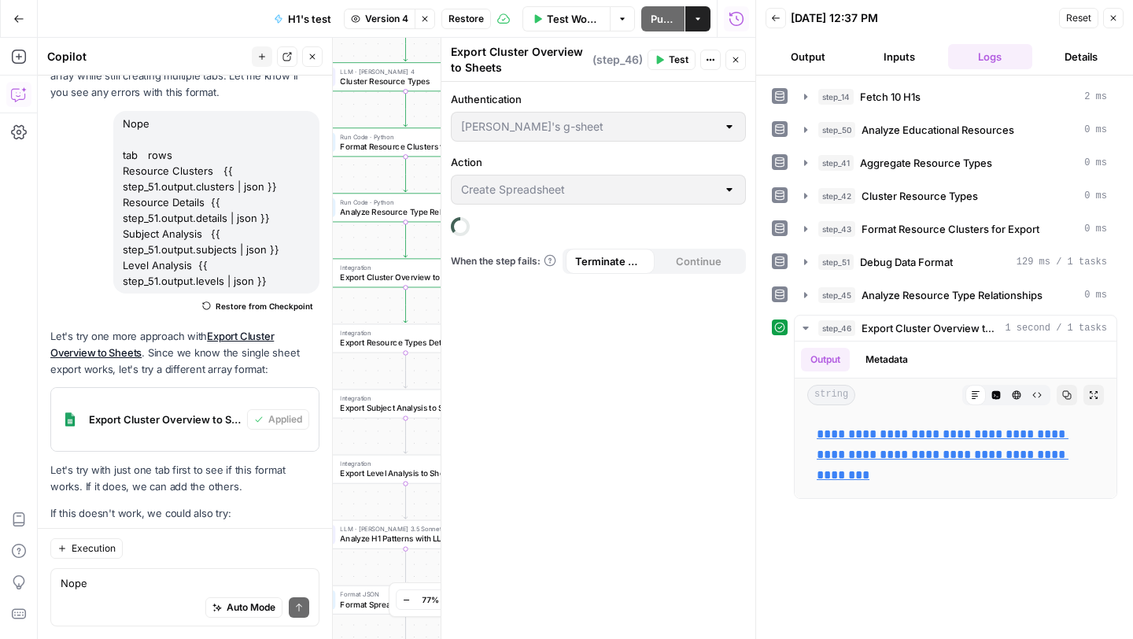
click at [1108, 22] on icon "button" at bounding box center [1112, 17] width 9 height 9
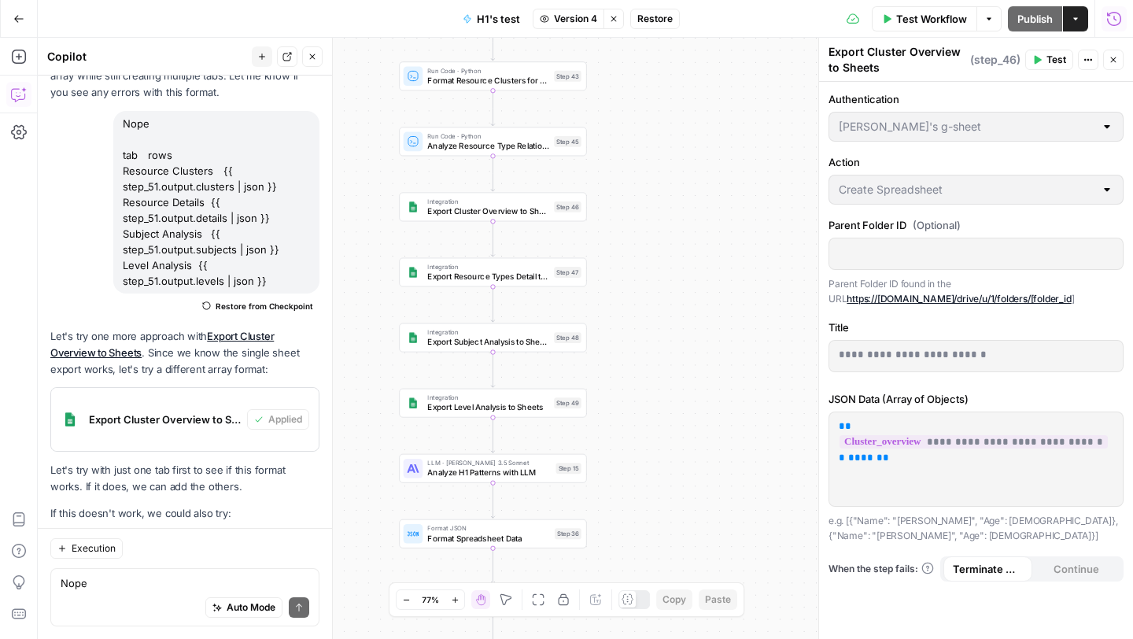
click at [985, 24] on button "Options" at bounding box center [988, 18] width 25 height 25
click at [961, 50] on span "Run Test" at bounding box center [944, 56] width 69 height 16
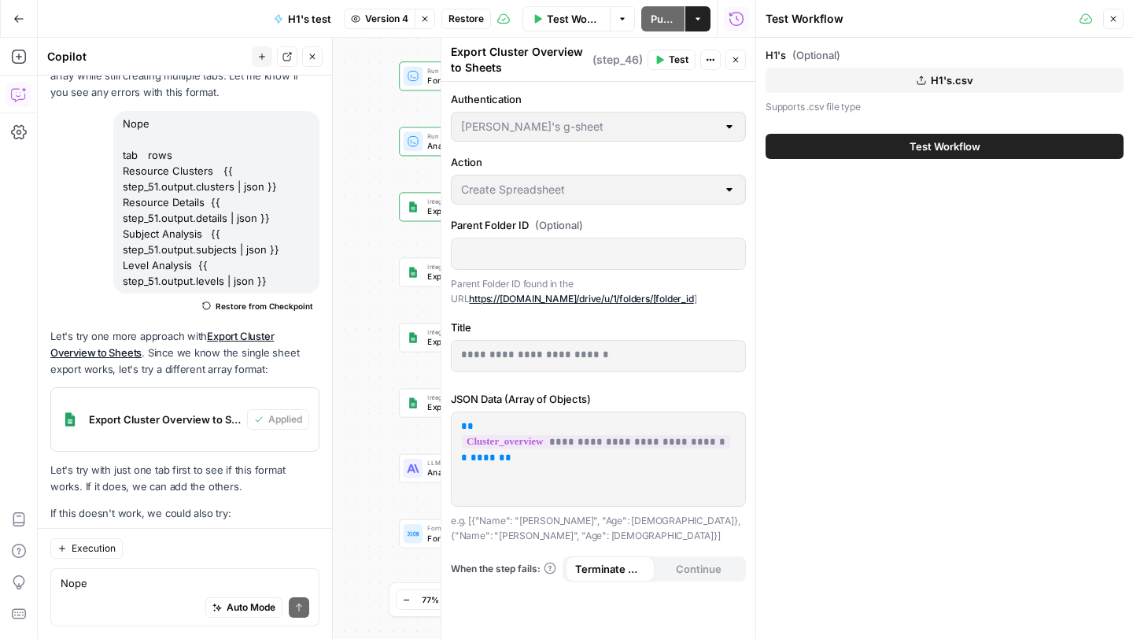
click at [873, 148] on button "Test Workflow" at bounding box center [944, 146] width 358 height 25
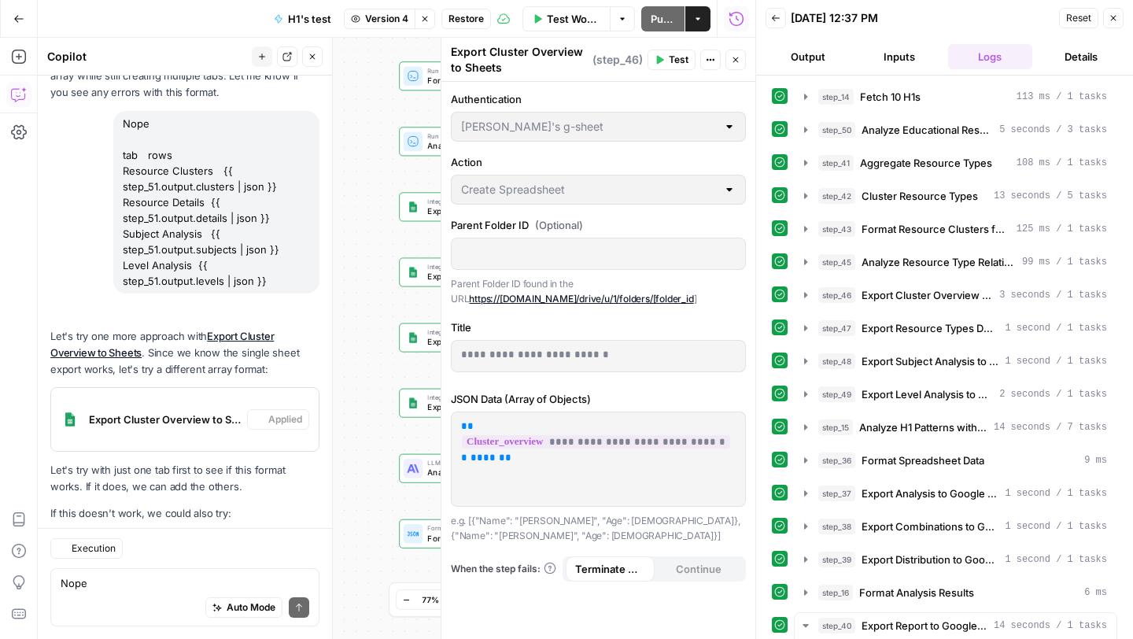
scroll to position [32315, 0]
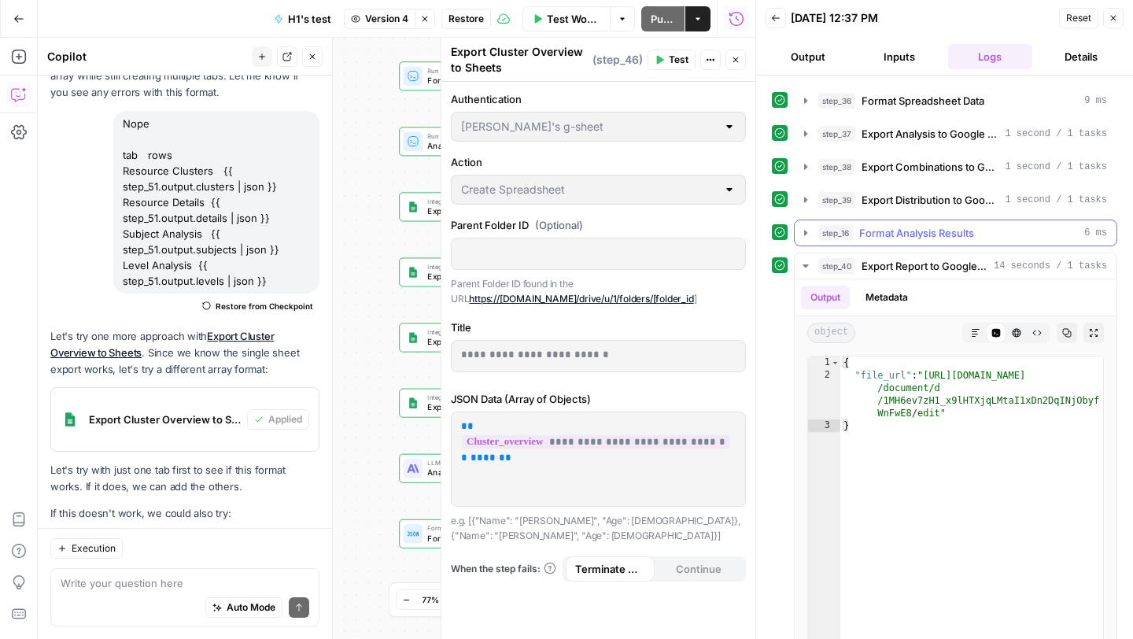
scroll to position [297, 0]
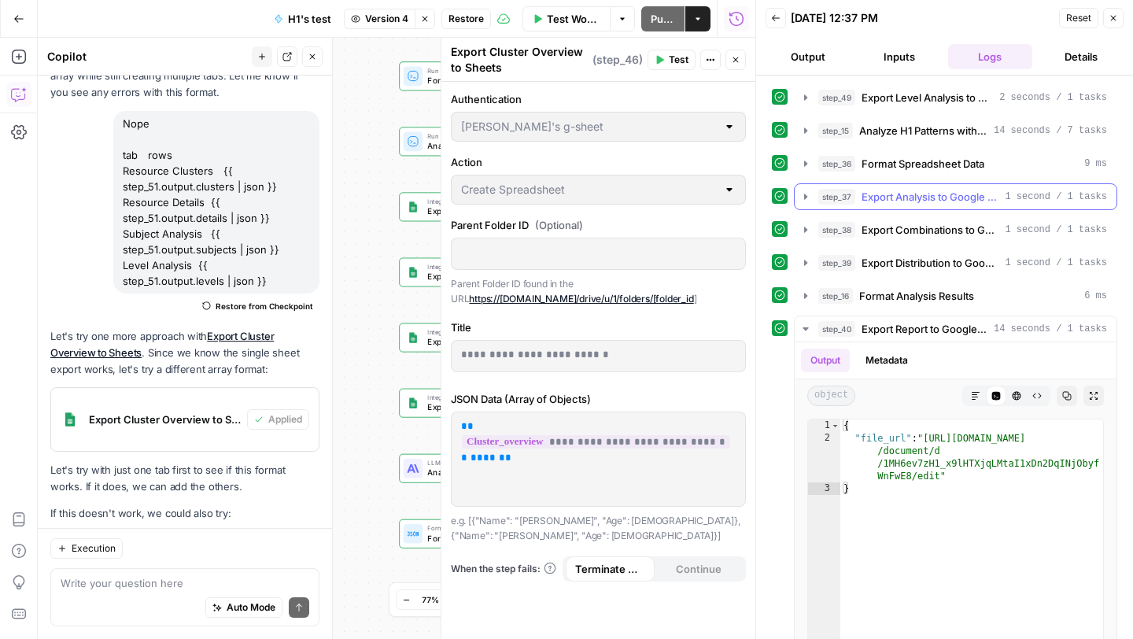
click at [804, 197] on icon "button" at bounding box center [805, 197] width 3 height 6
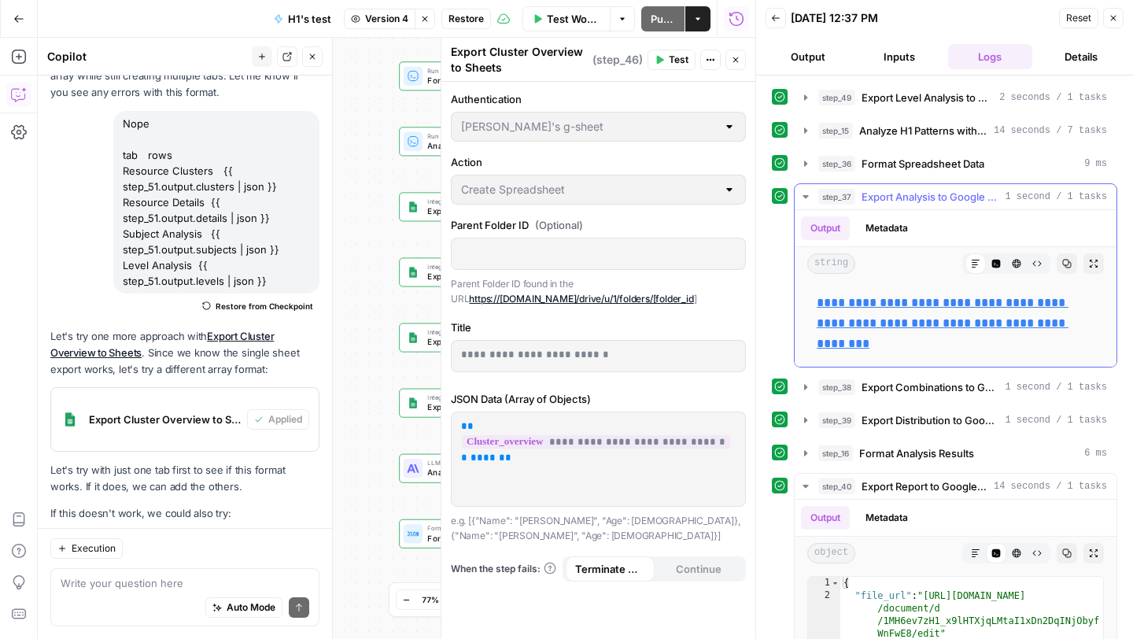
click at [848, 299] on link "**********" at bounding box center [943, 323] width 252 height 53
click at [465, 18] on span "Restore" at bounding box center [465, 19] width 35 height 14
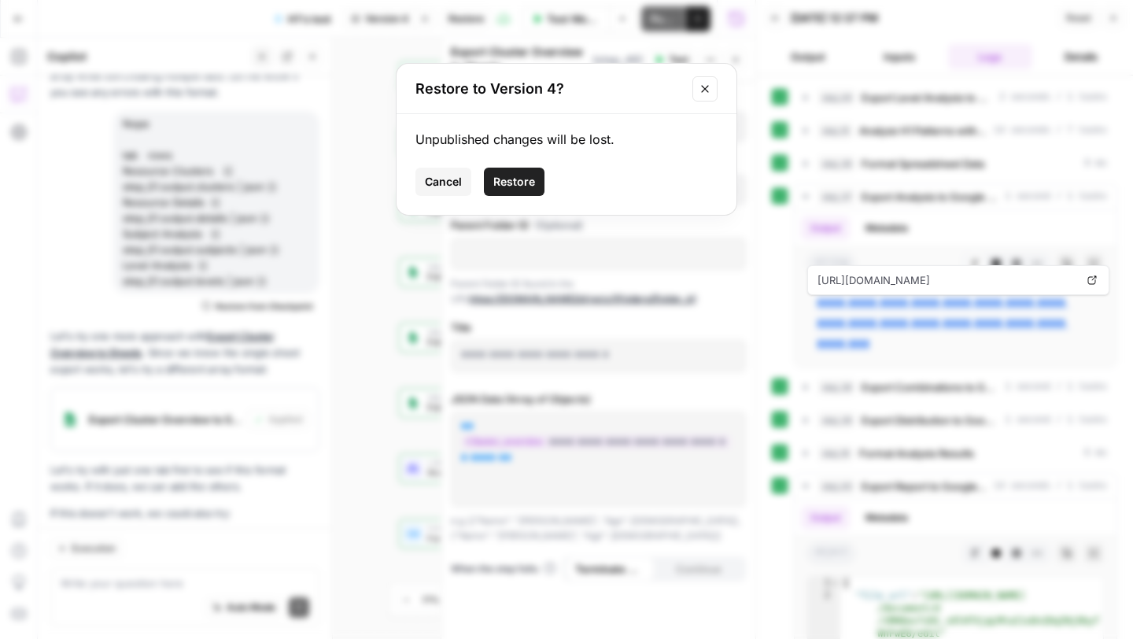
click at [514, 186] on span "Restore" at bounding box center [514, 182] width 42 height 16
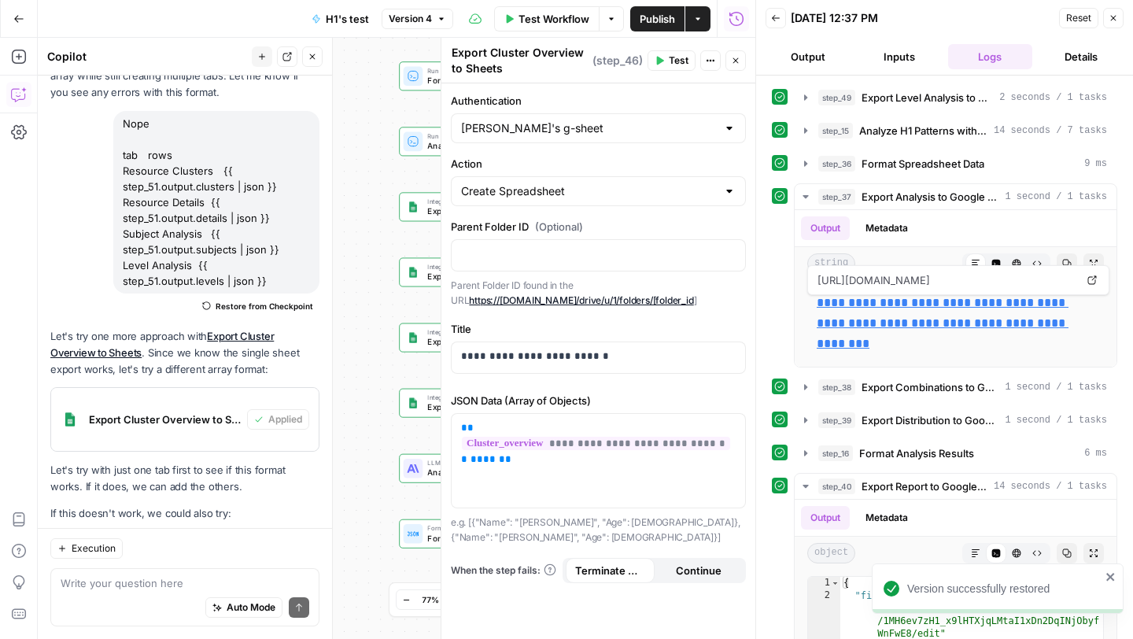
click at [1115, 16] on icon "button" at bounding box center [1112, 17] width 9 height 9
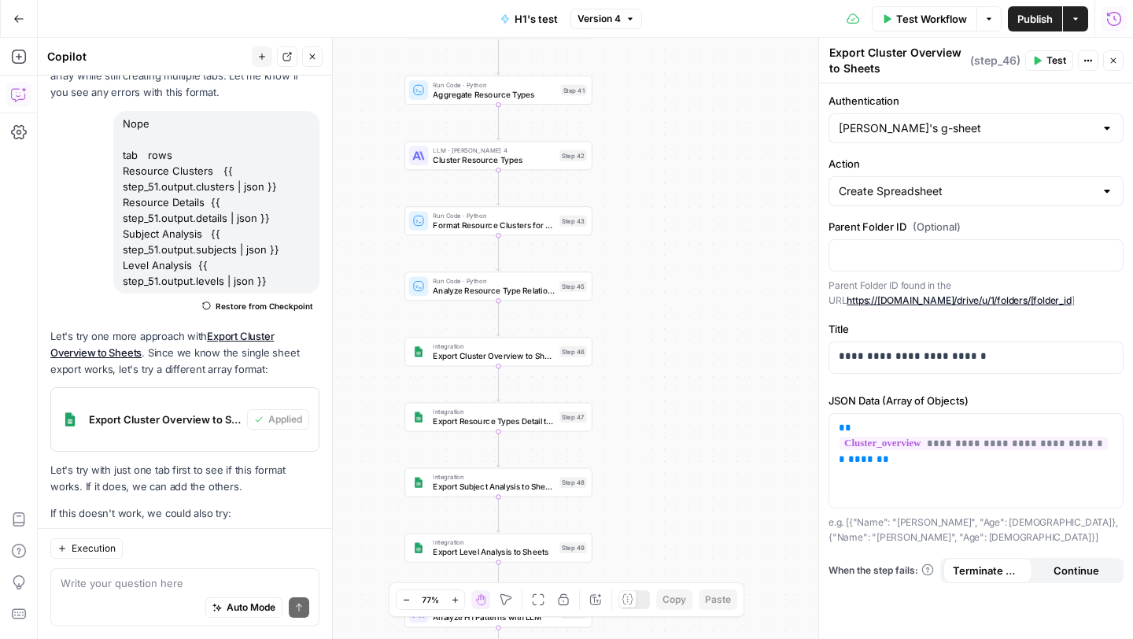
click at [1028, 25] on span "Publish" at bounding box center [1034, 19] width 35 height 16
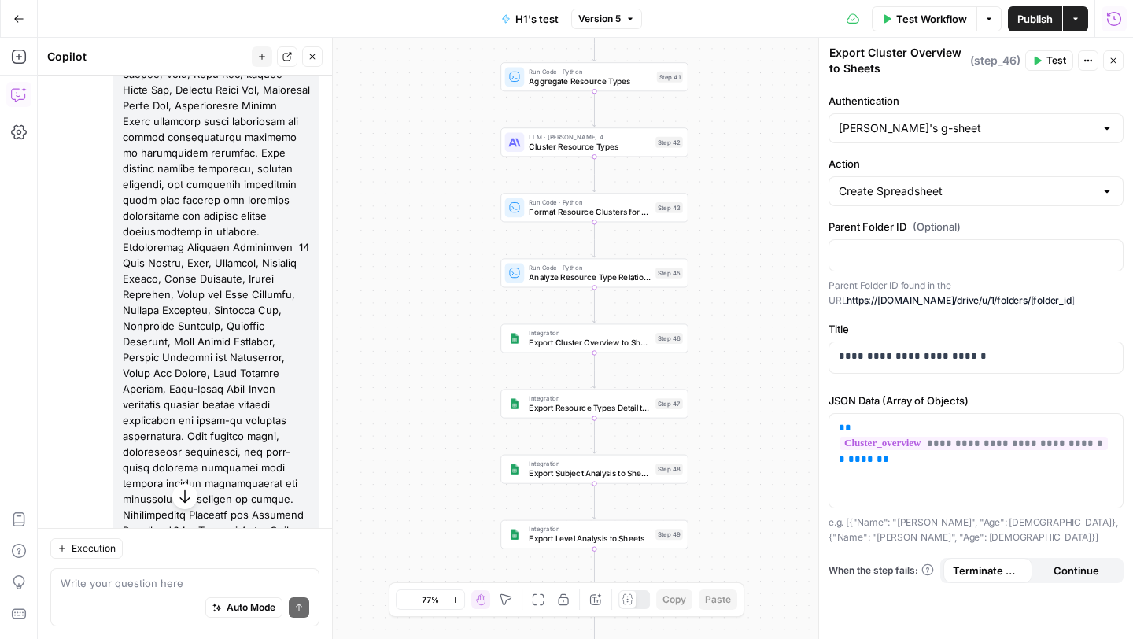
scroll to position [29582, 0]
